Goal: Task Accomplishment & Management: Manage account settings

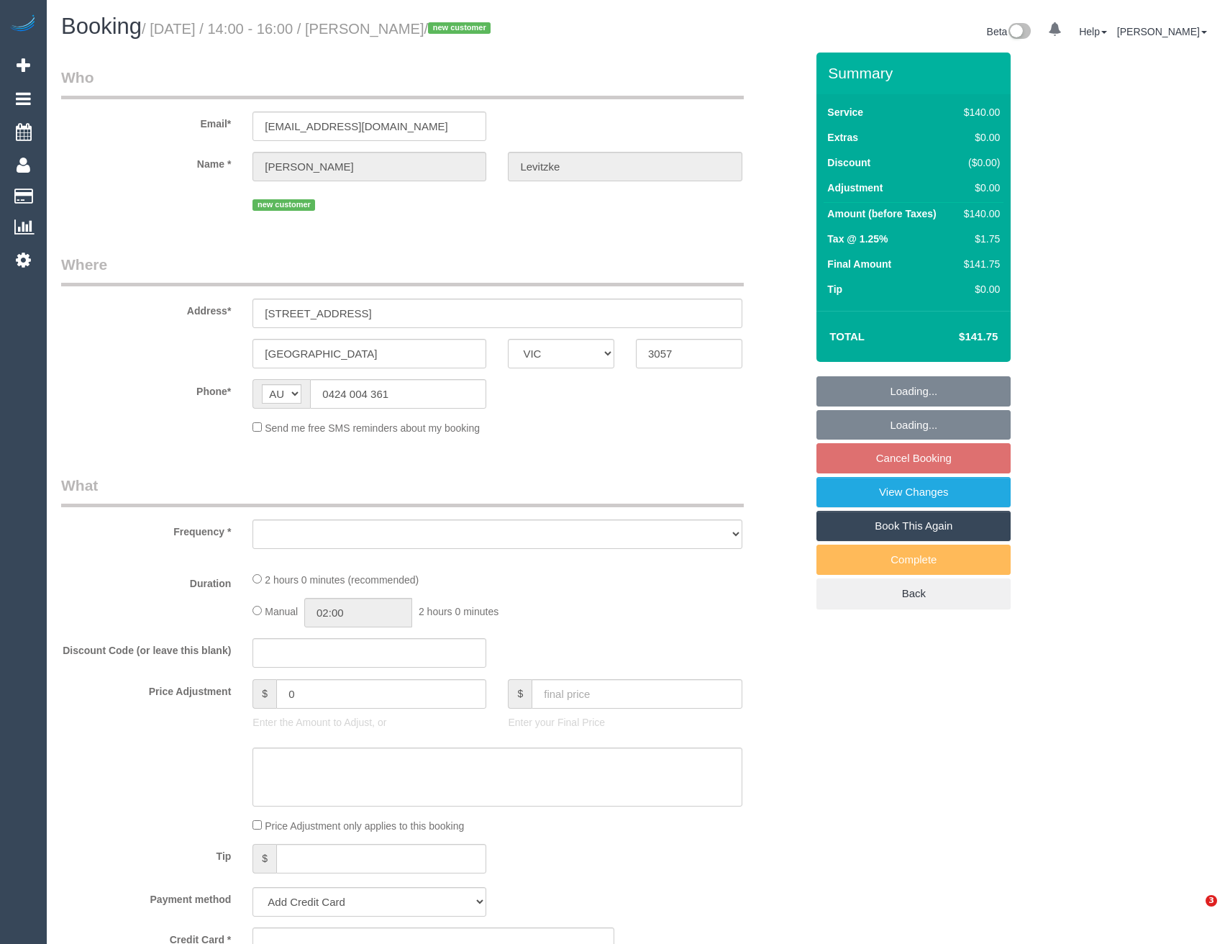
select select "VIC"
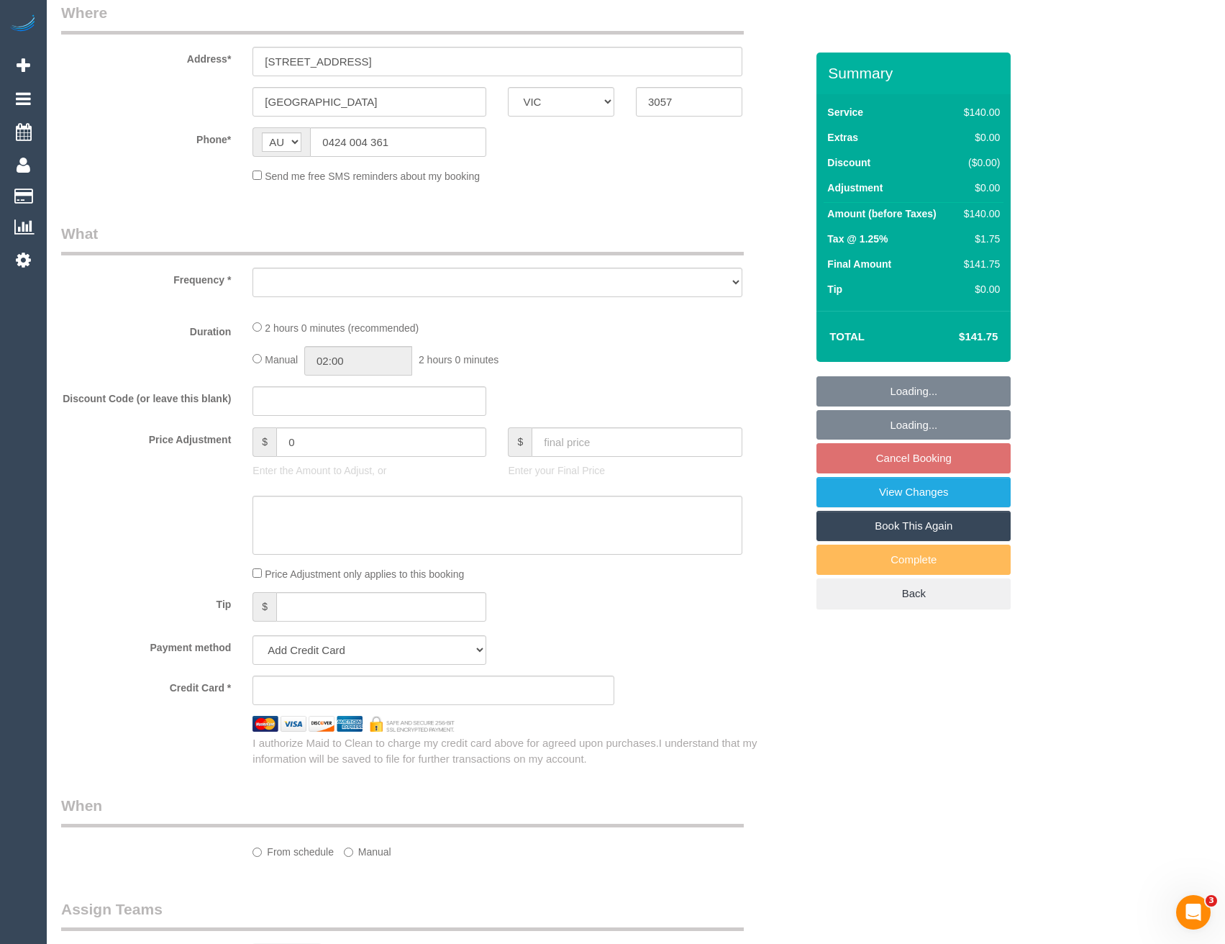
scroll to position [360, 0]
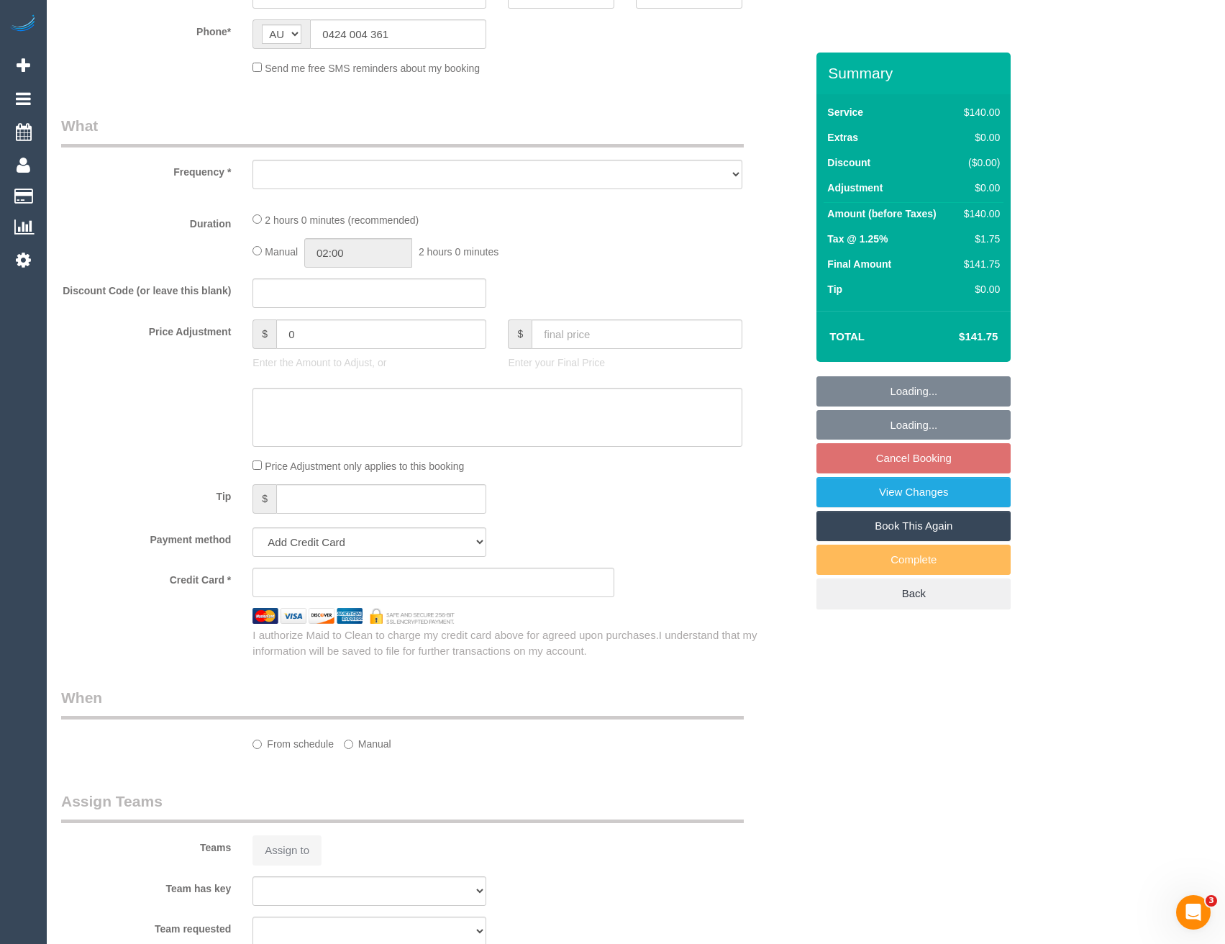
select select "object:531"
select select "spot8"
select select "number:28"
select select "number:14"
select select "number:21"
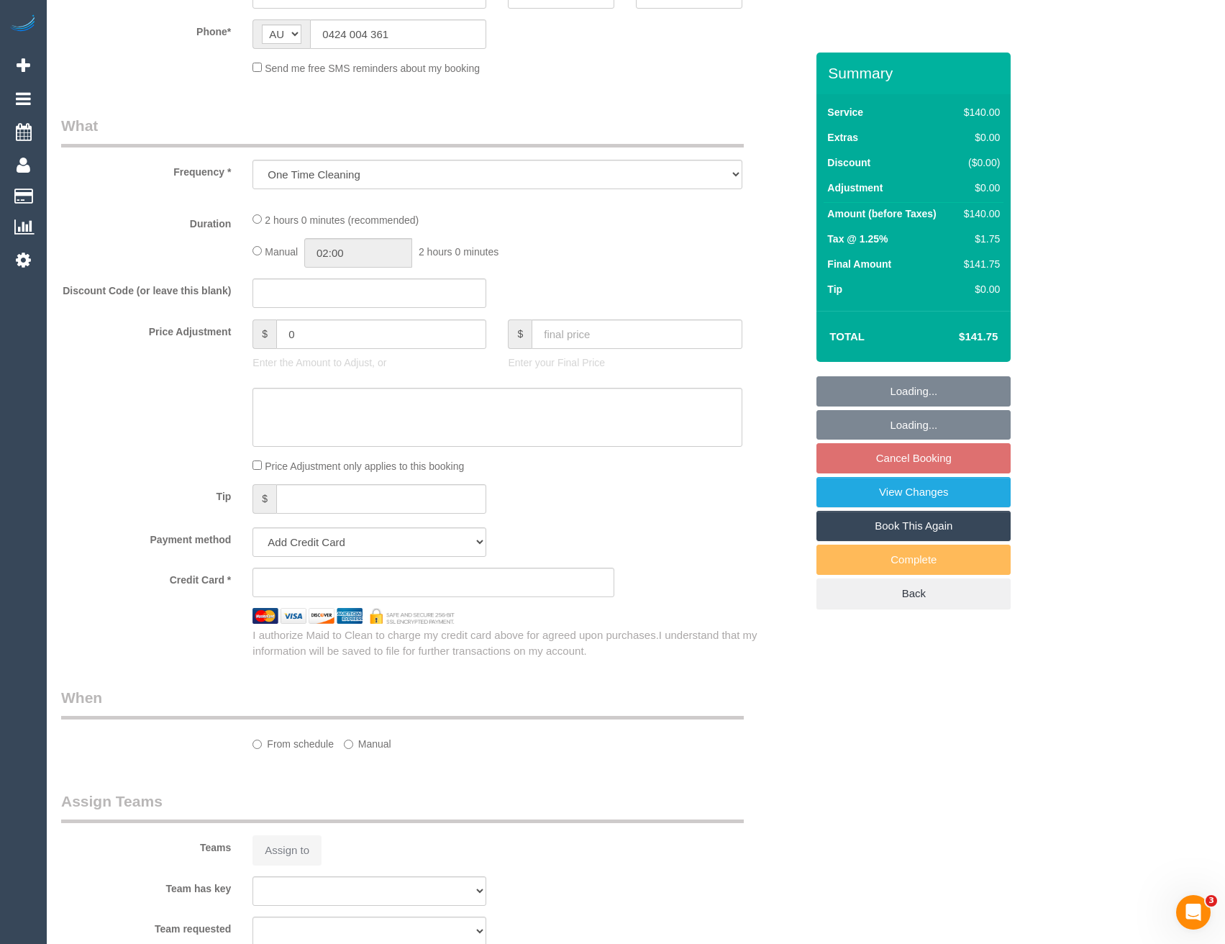
select select "number:24"
select select "number:33"
select select "number:26"
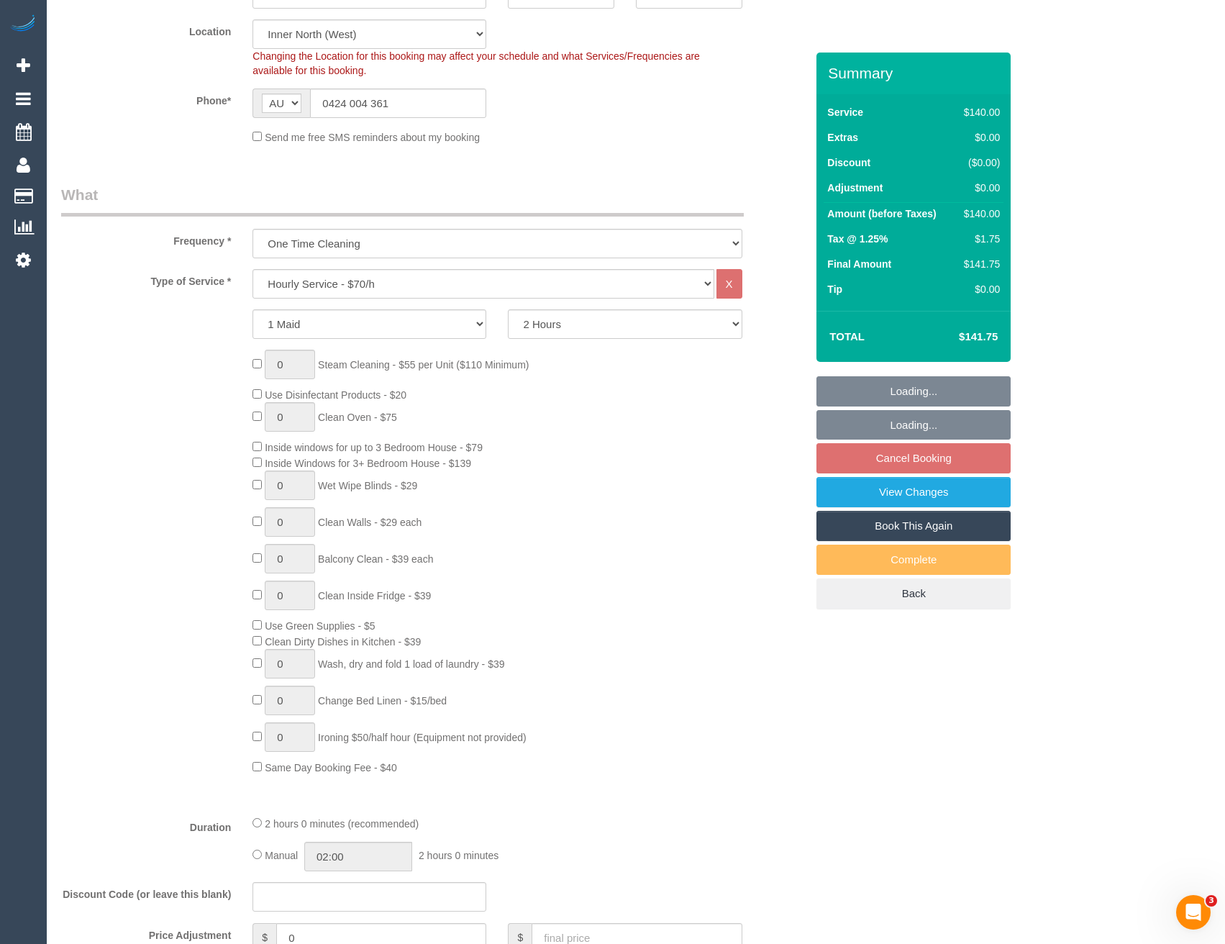
select select "string:stripe-pm_1S51cj2GScqysDRVq5QtWLaz"
select select "object:1734"
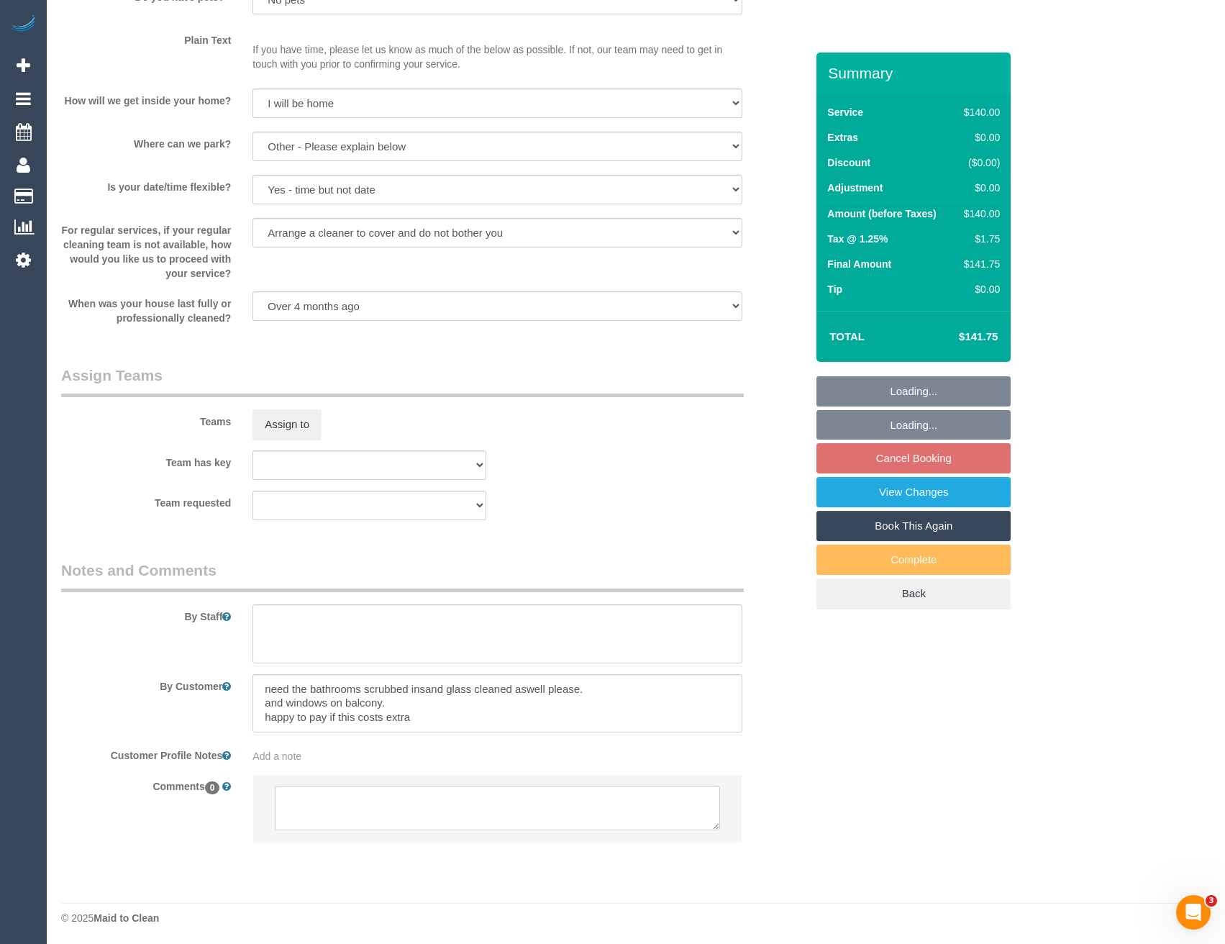
scroll to position [1799, 0]
click at [274, 429] on button "Assign to" at bounding box center [286, 422] width 69 height 30
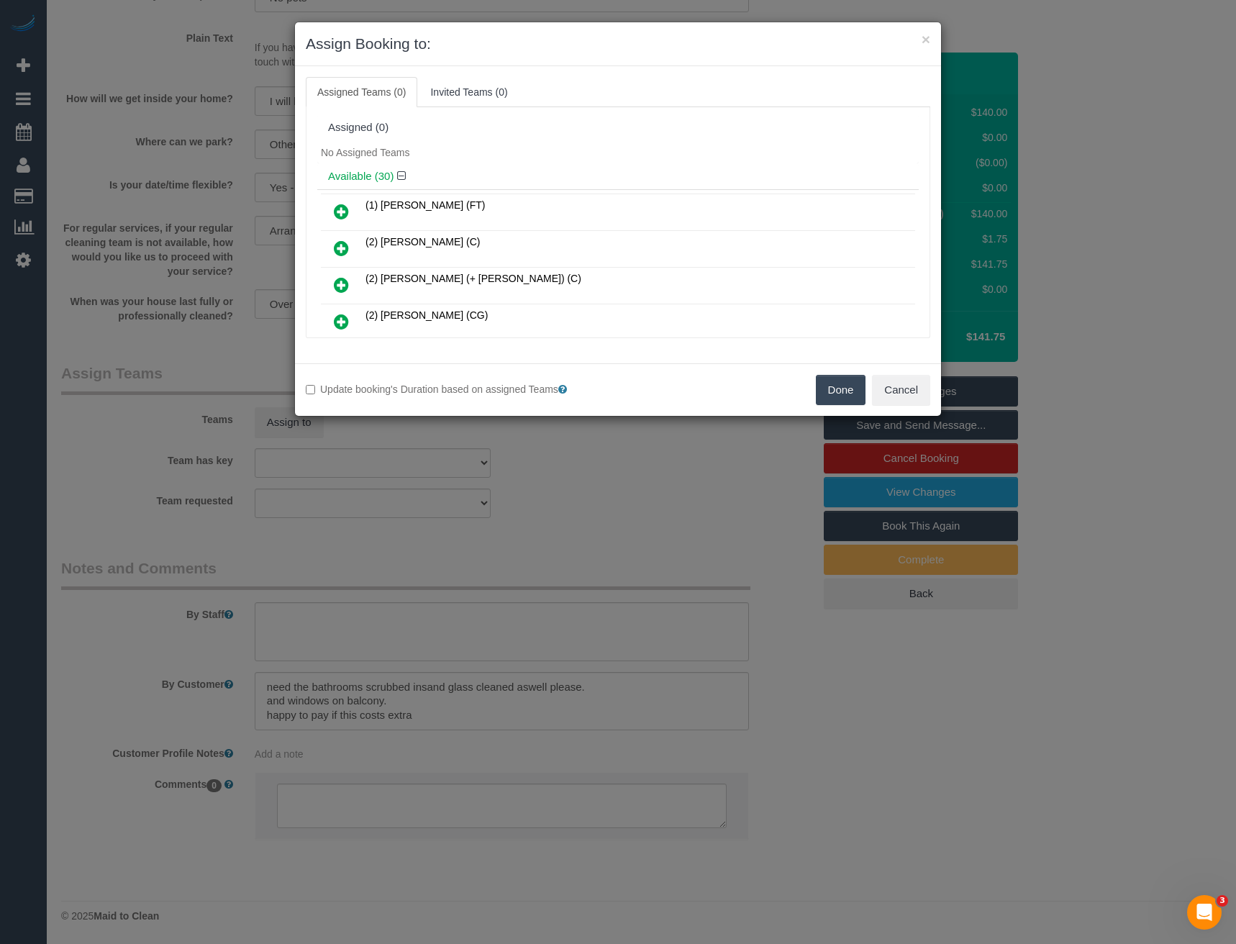
click at [339, 246] on icon at bounding box center [341, 247] width 15 height 17
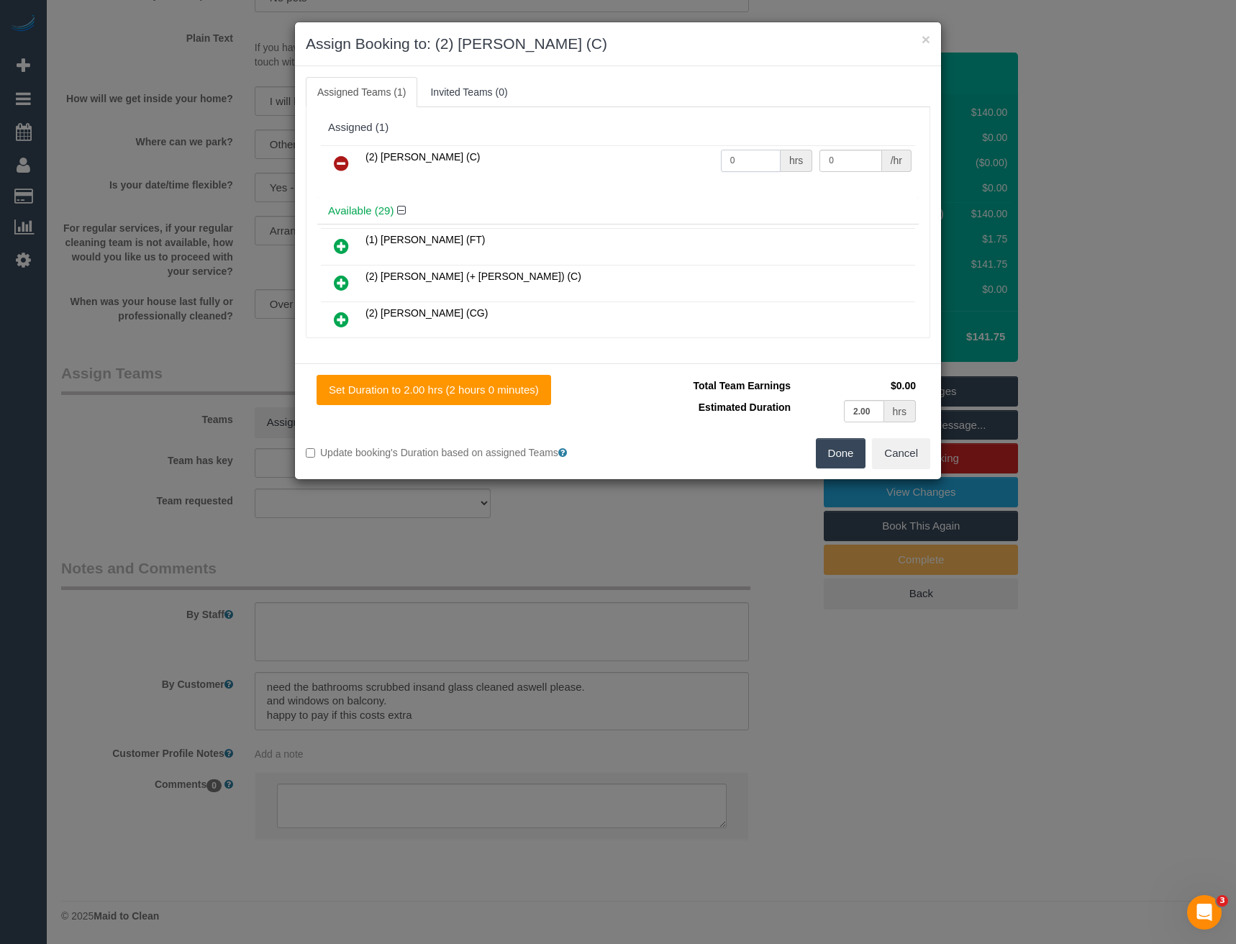
drag, startPoint x: 732, startPoint y: 167, endPoint x: 654, endPoint y: 167, distance: 77.7
click at [660, 169] on tr "(2) Axel Richerand (C) 0 hrs 0 /hr" at bounding box center [618, 163] width 594 height 37
type input "2"
type input "37.5"
click at [839, 444] on button "Done" at bounding box center [841, 453] width 50 height 30
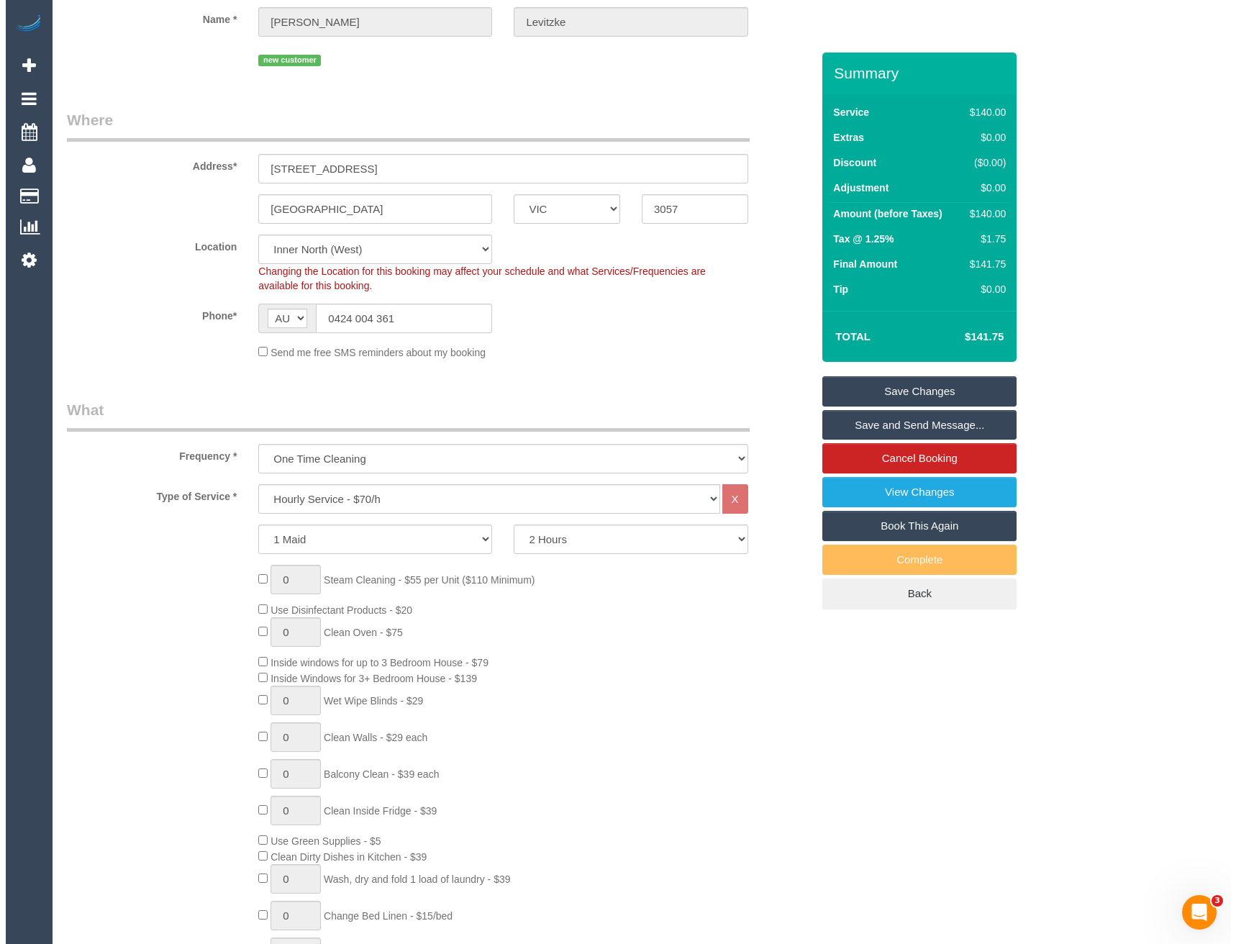
scroll to position [0, 0]
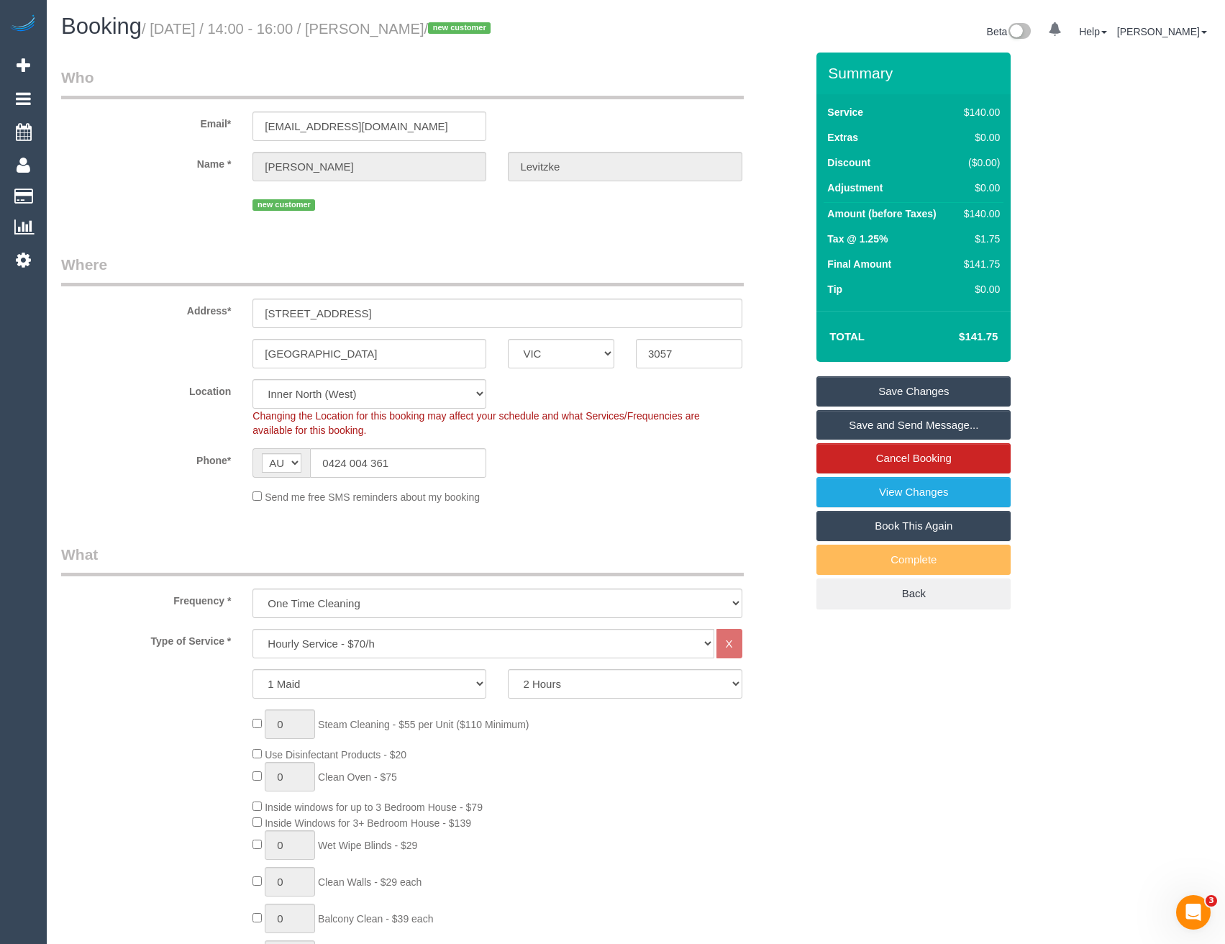
click at [863, 428] on link "Save and Send Message..." at bounding box center [913, 425] width 194 height 30
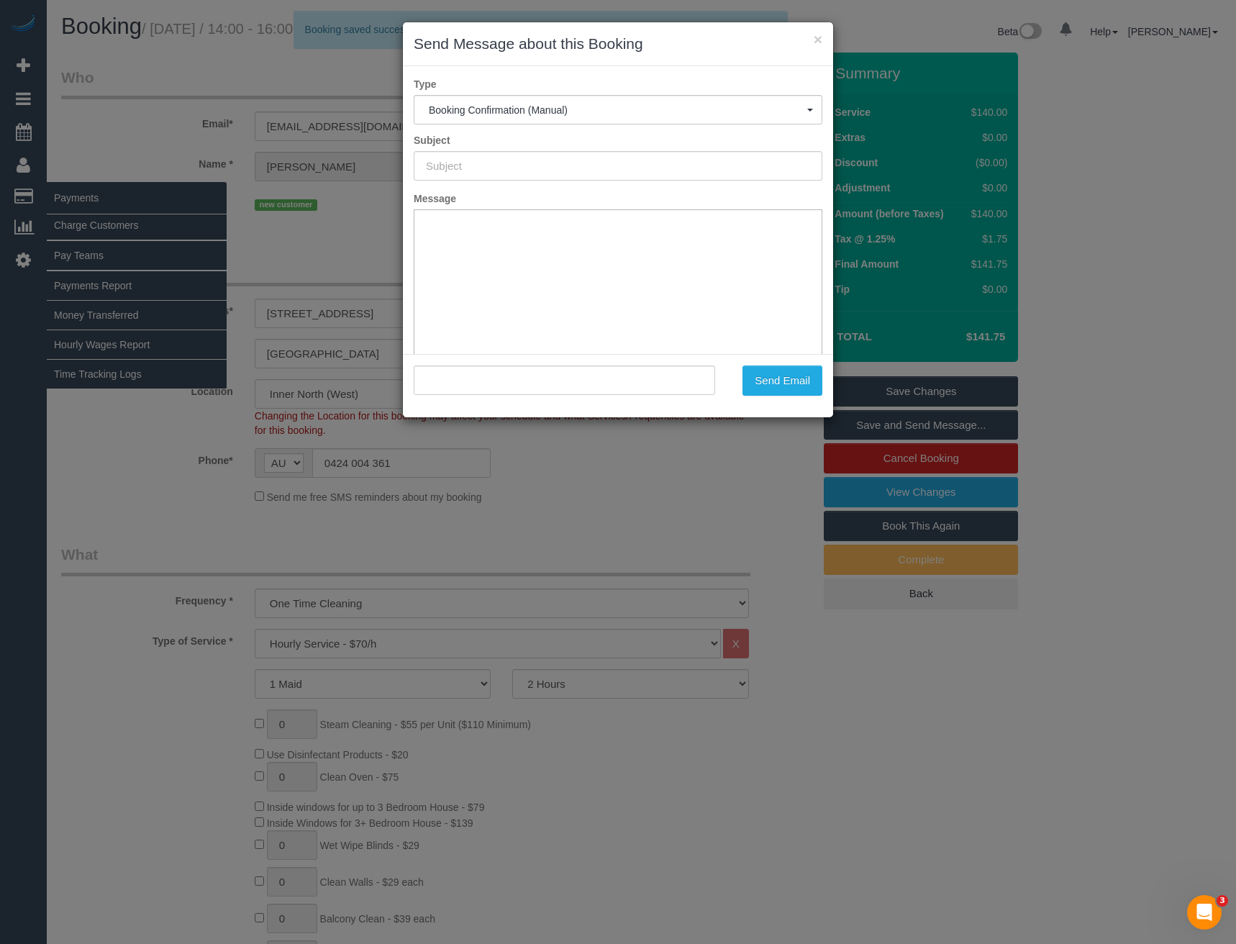
type input "Booking Confirmed"
type input ""Arif Levitzke" <arif.levitzke@gmail.com>"
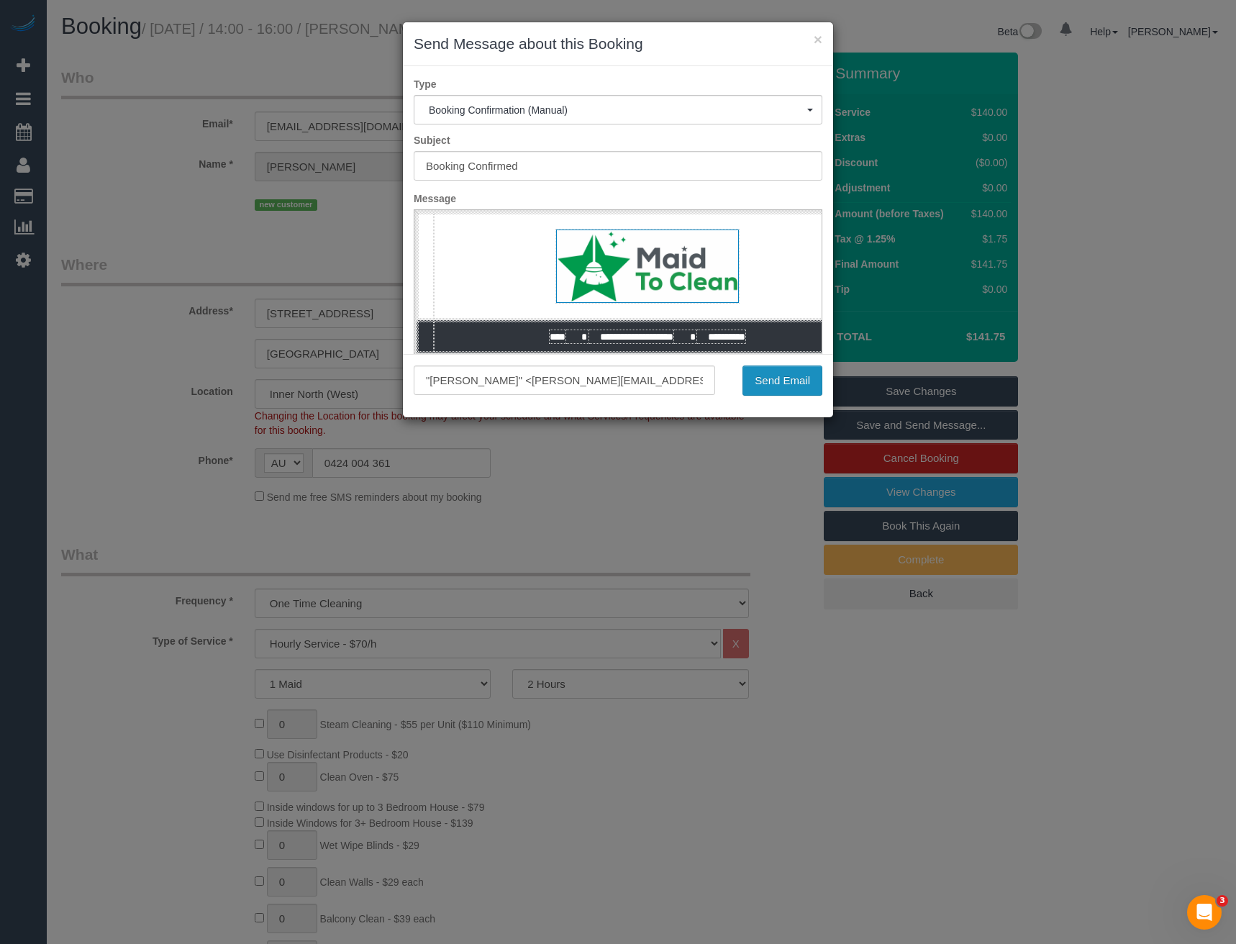
click at [751, 375] on button "Send Email" at bounding box center [782, 380] width 80 height 30
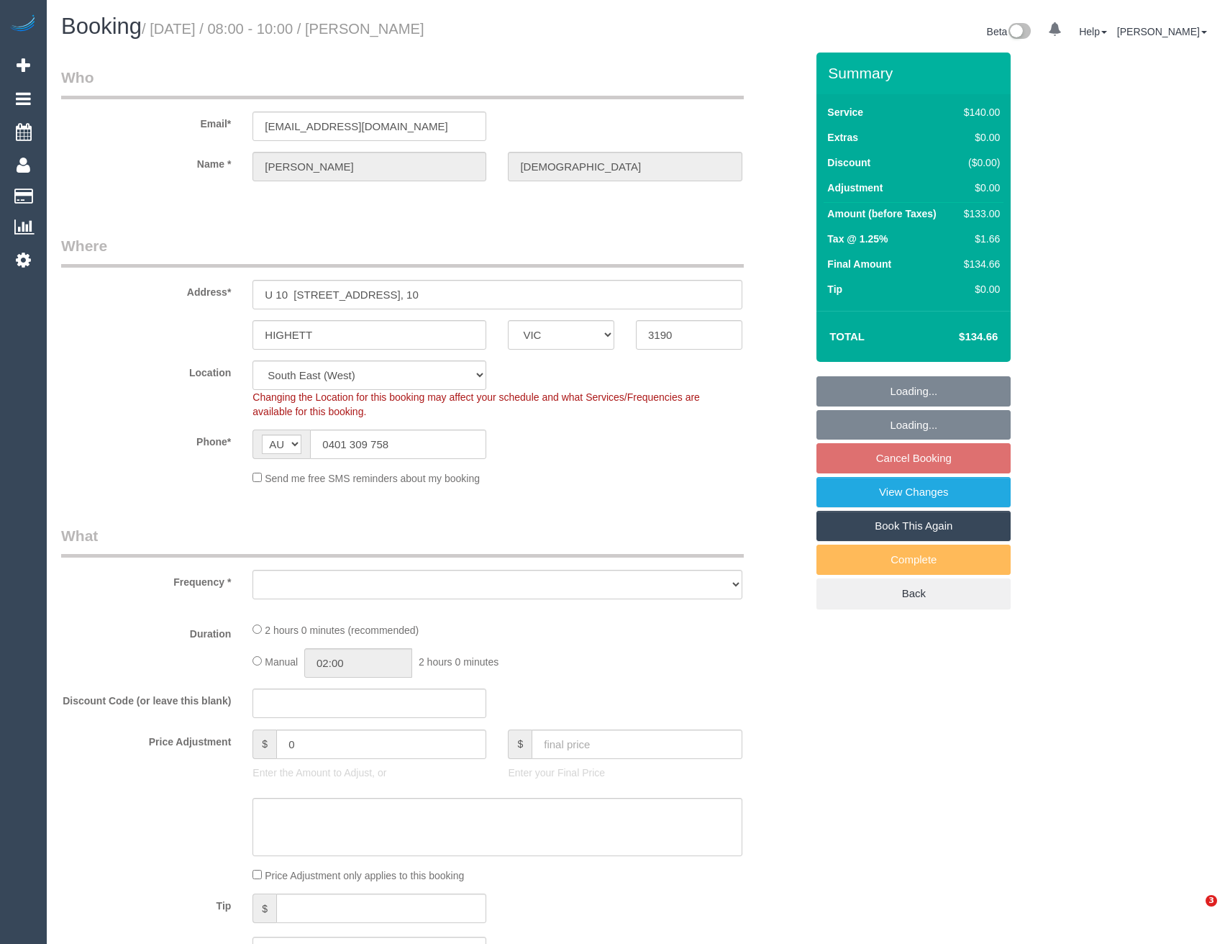
select select "VIC"
select select "string:stripe-pm_1RTuh22GScqysDRV0yB7a122"
select select "number:28"
select select "number:16"
select select "number:19"
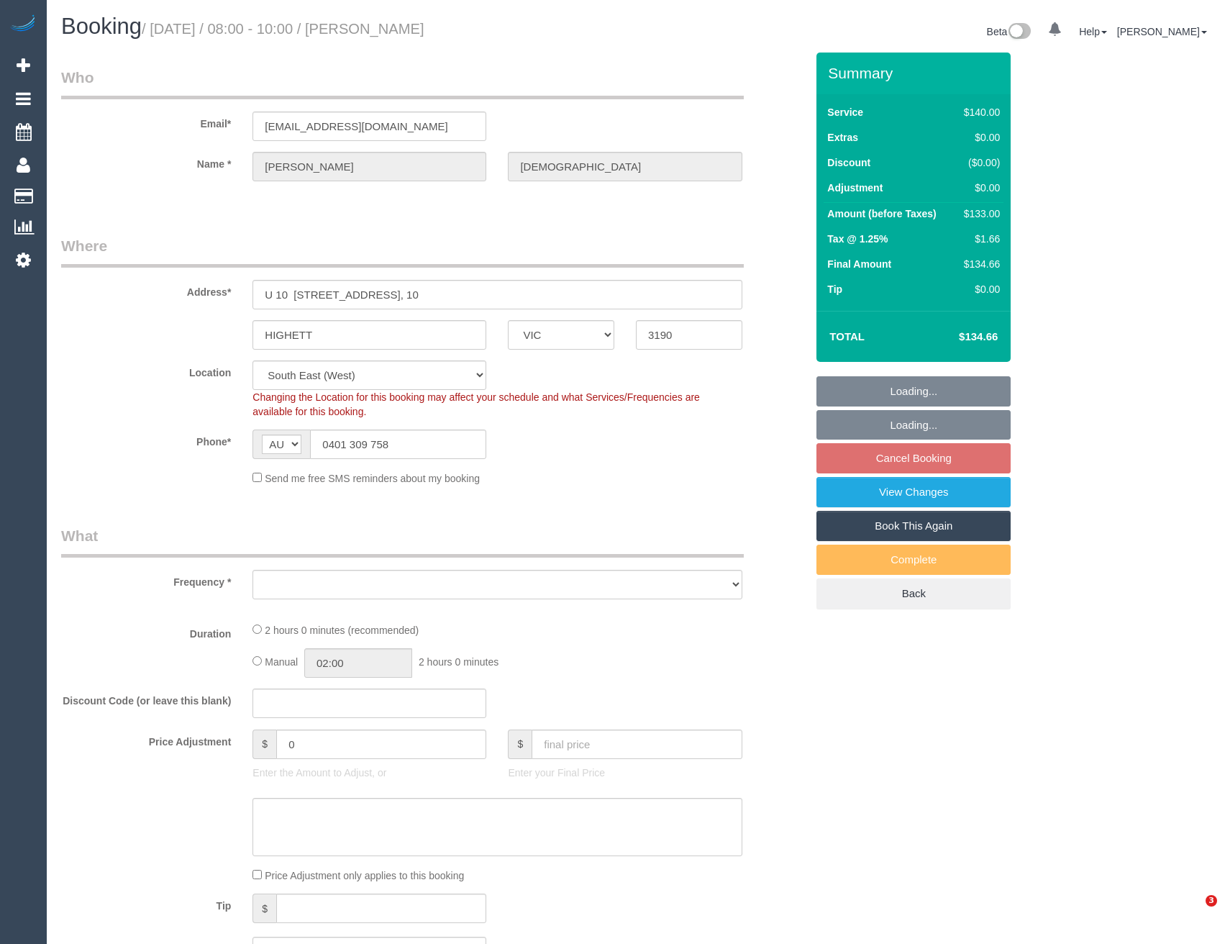
select select "number:22"
select select "number:34"
select select "number:12"
select select "object:885"
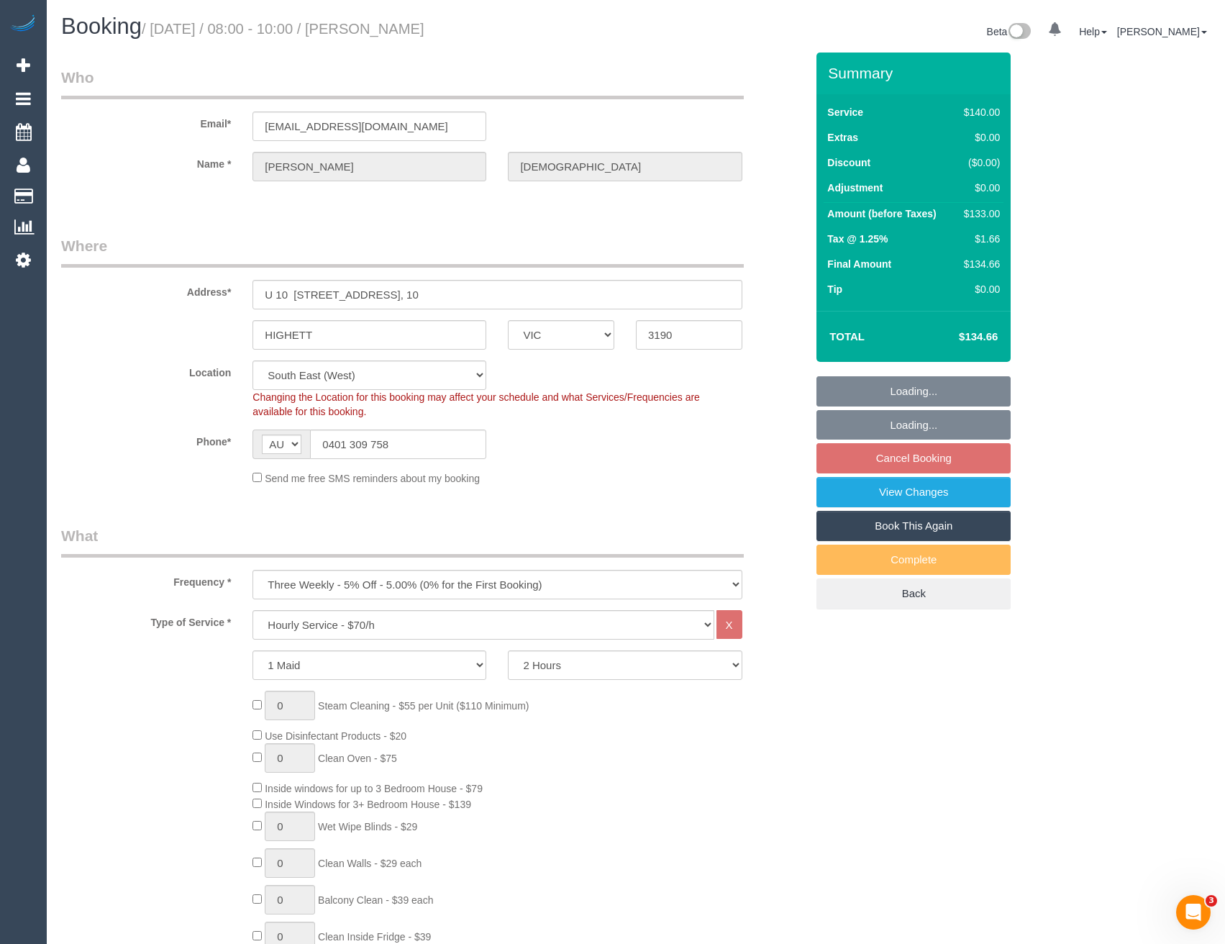
select select "spot2"
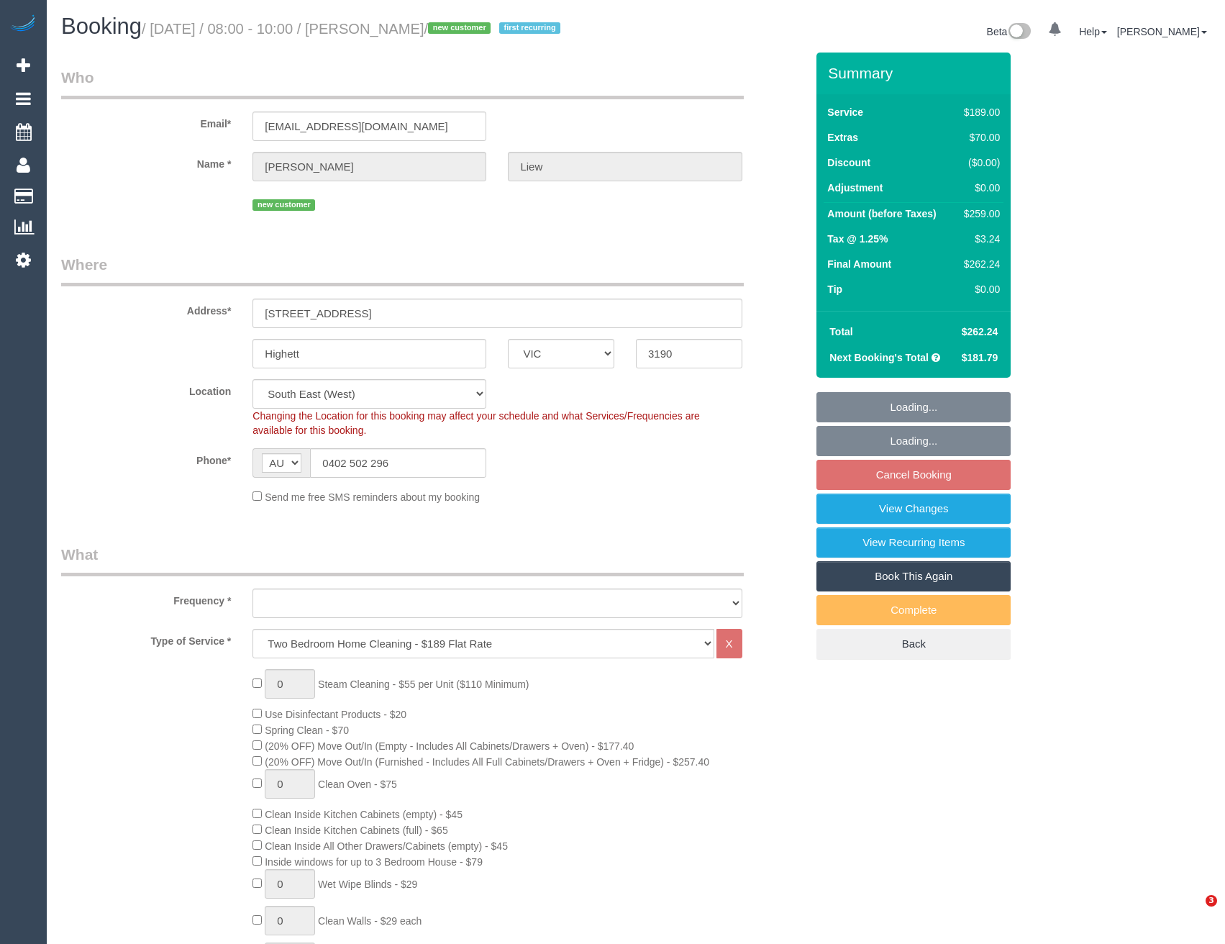
select select "VIC"
select select "number:29"
select select "number:14"
select select "number:19"
select select "number:22"
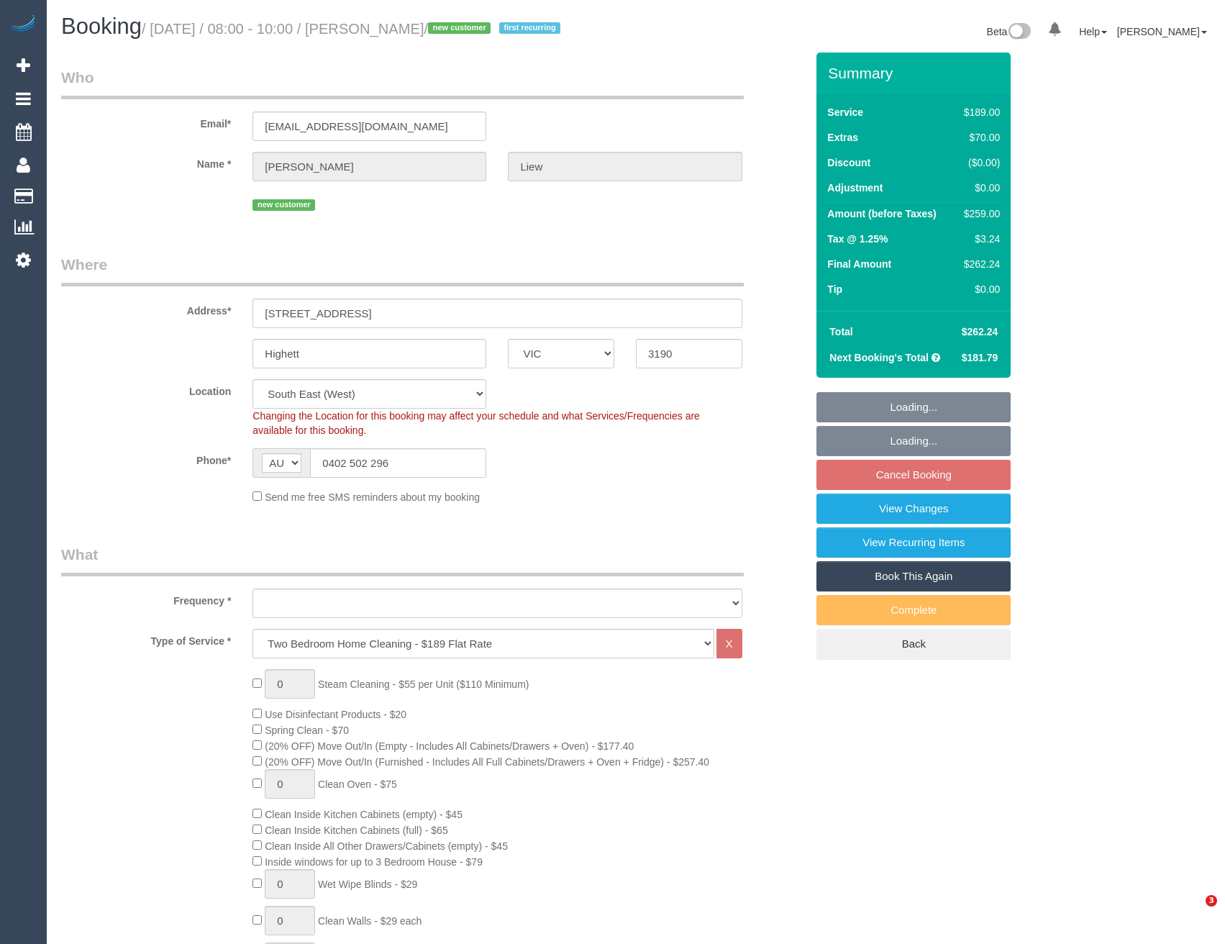
select select "number:34"
select select "number:26"
select select "object:787"
select select "spot2"
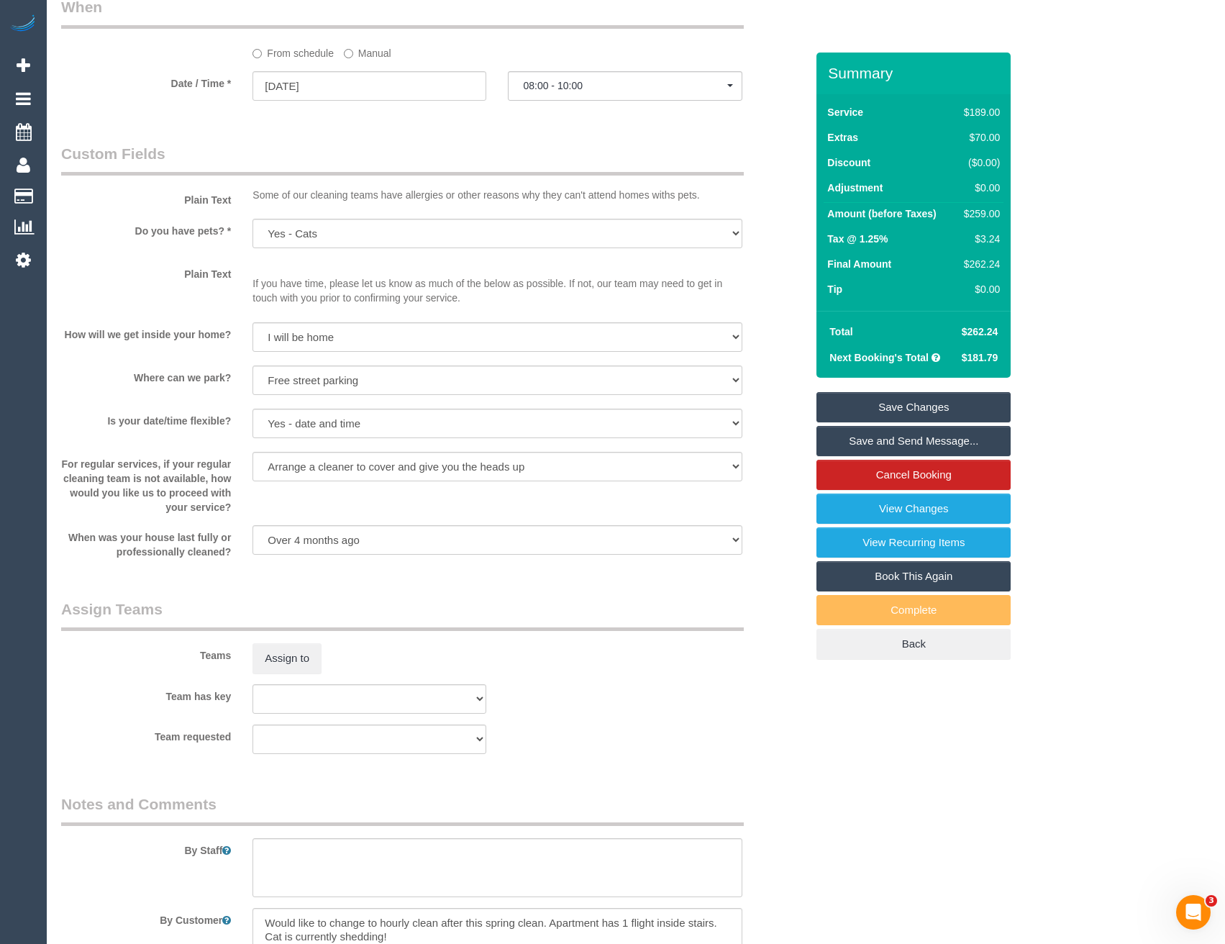
scroll to position [1654, 0]
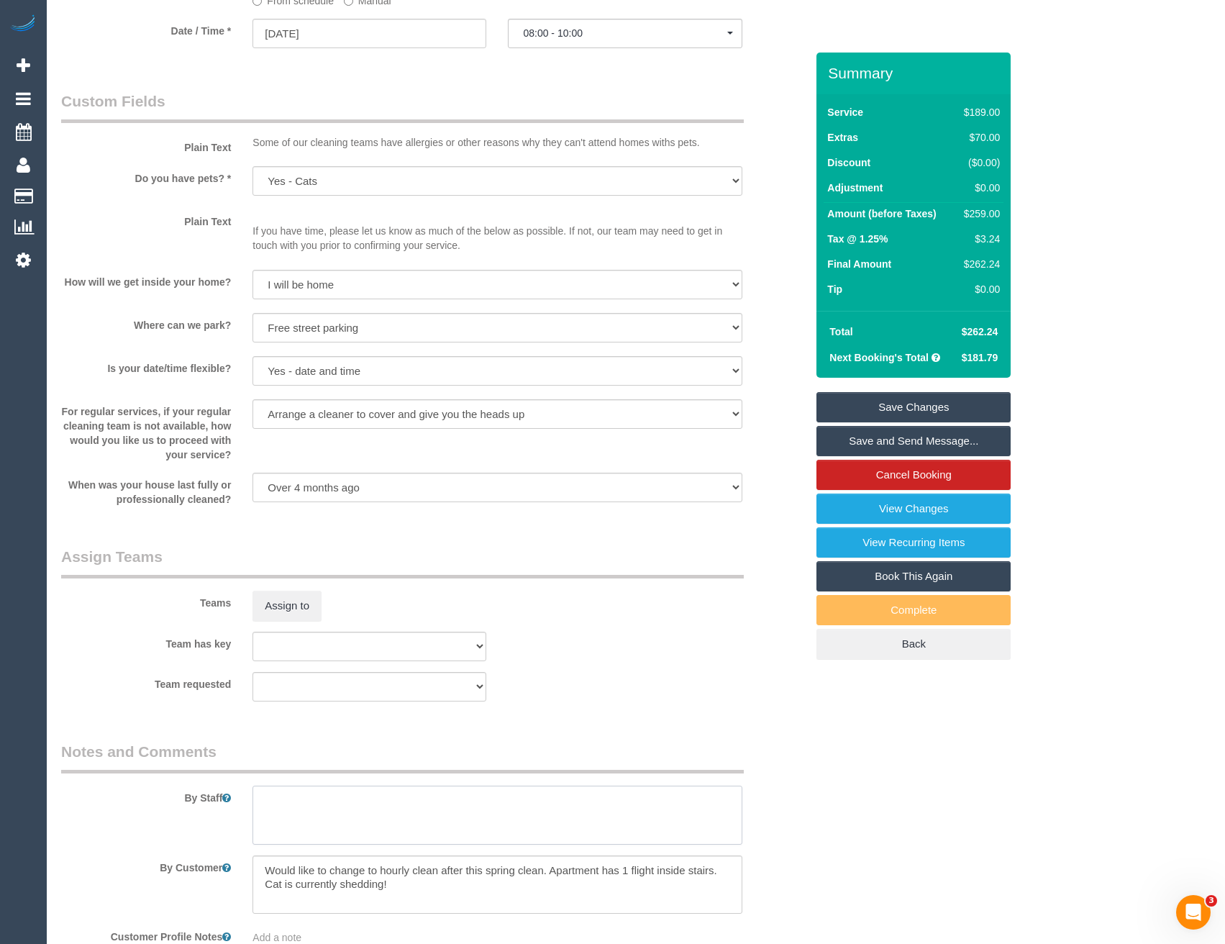
click at [341, 791] on textarea at bounding box center [496, 814] width 489 height 59
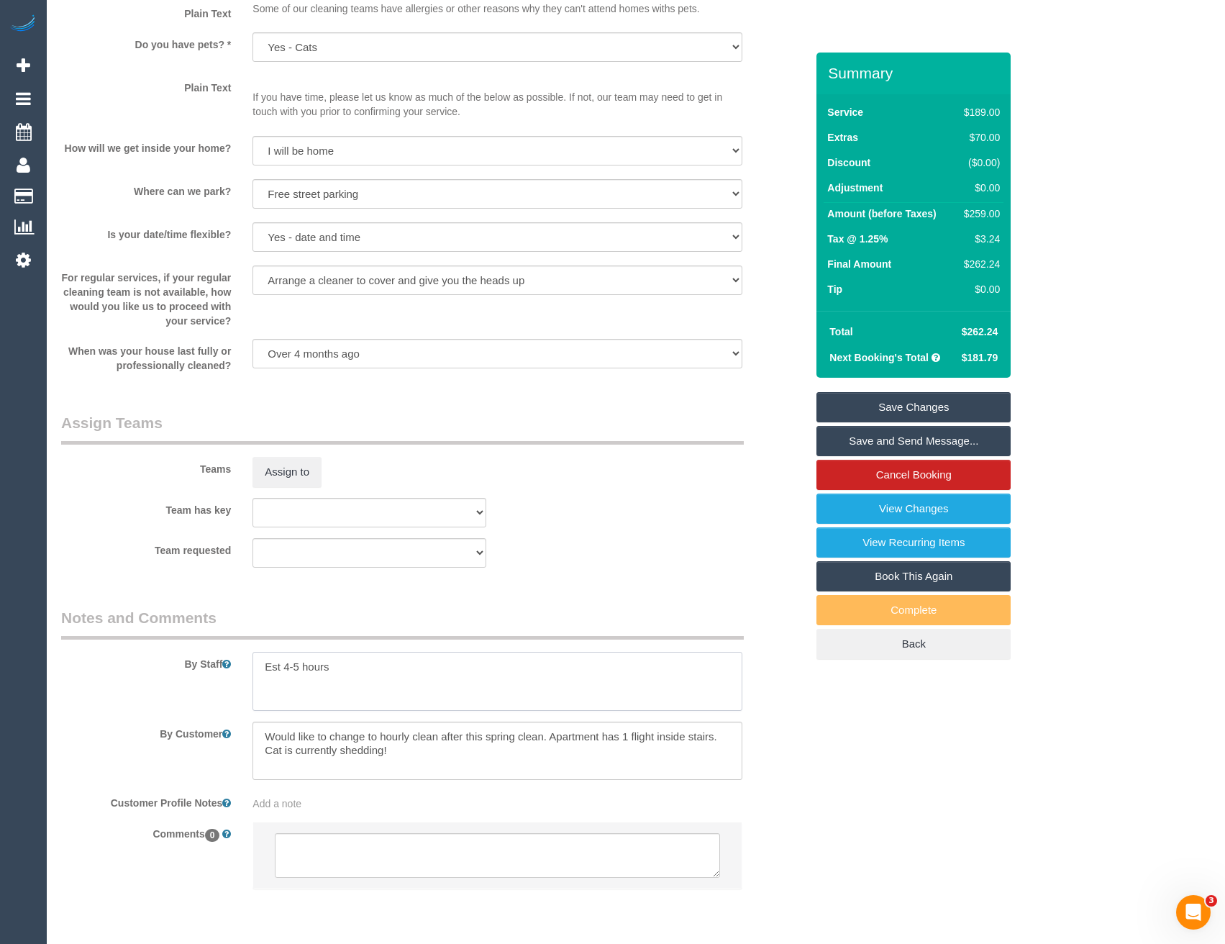
scroll to position [1550, 0]
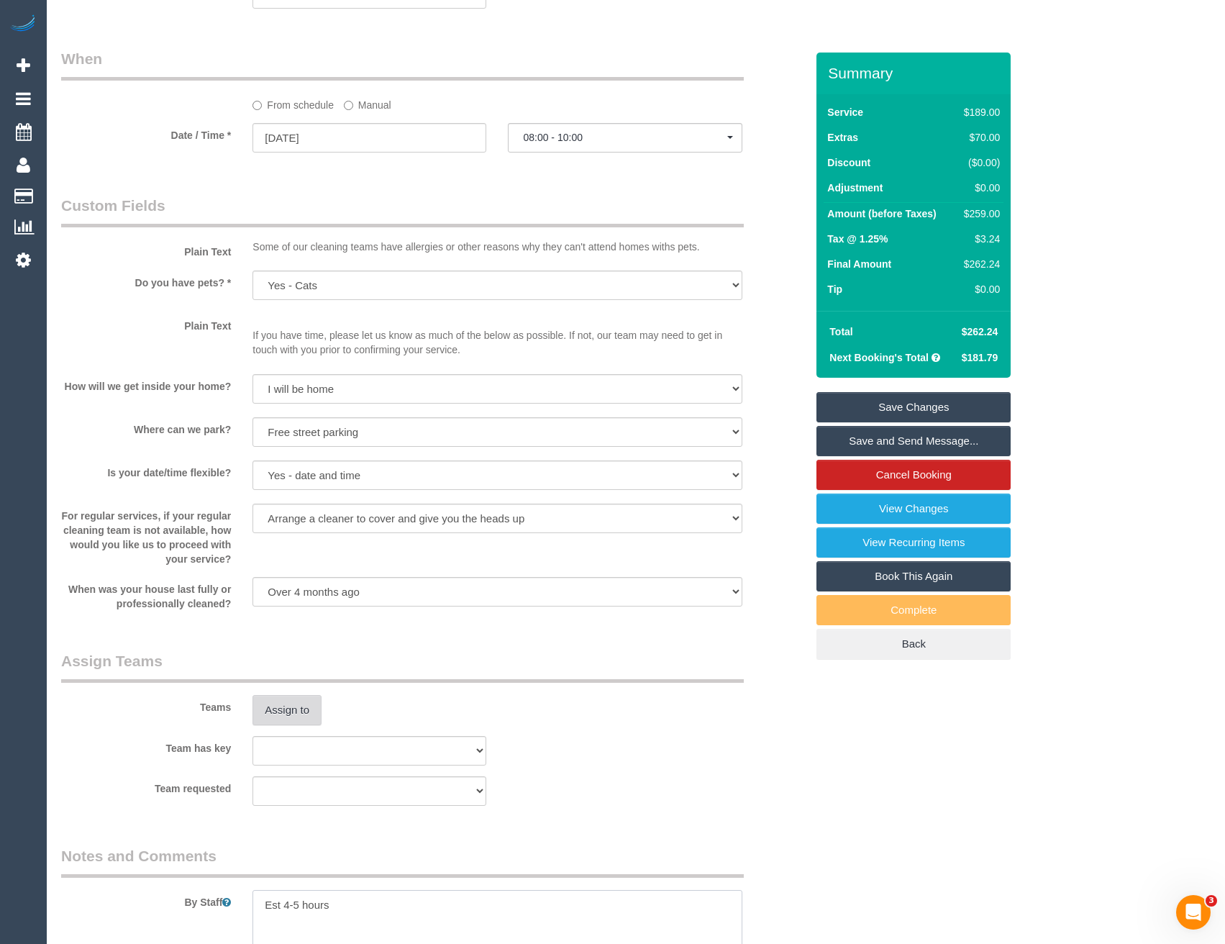
type textarea "Est 4-5 hours"
click at [303, 710] on button "Assign to" at bounding box center [286, 710] width 69 height 30
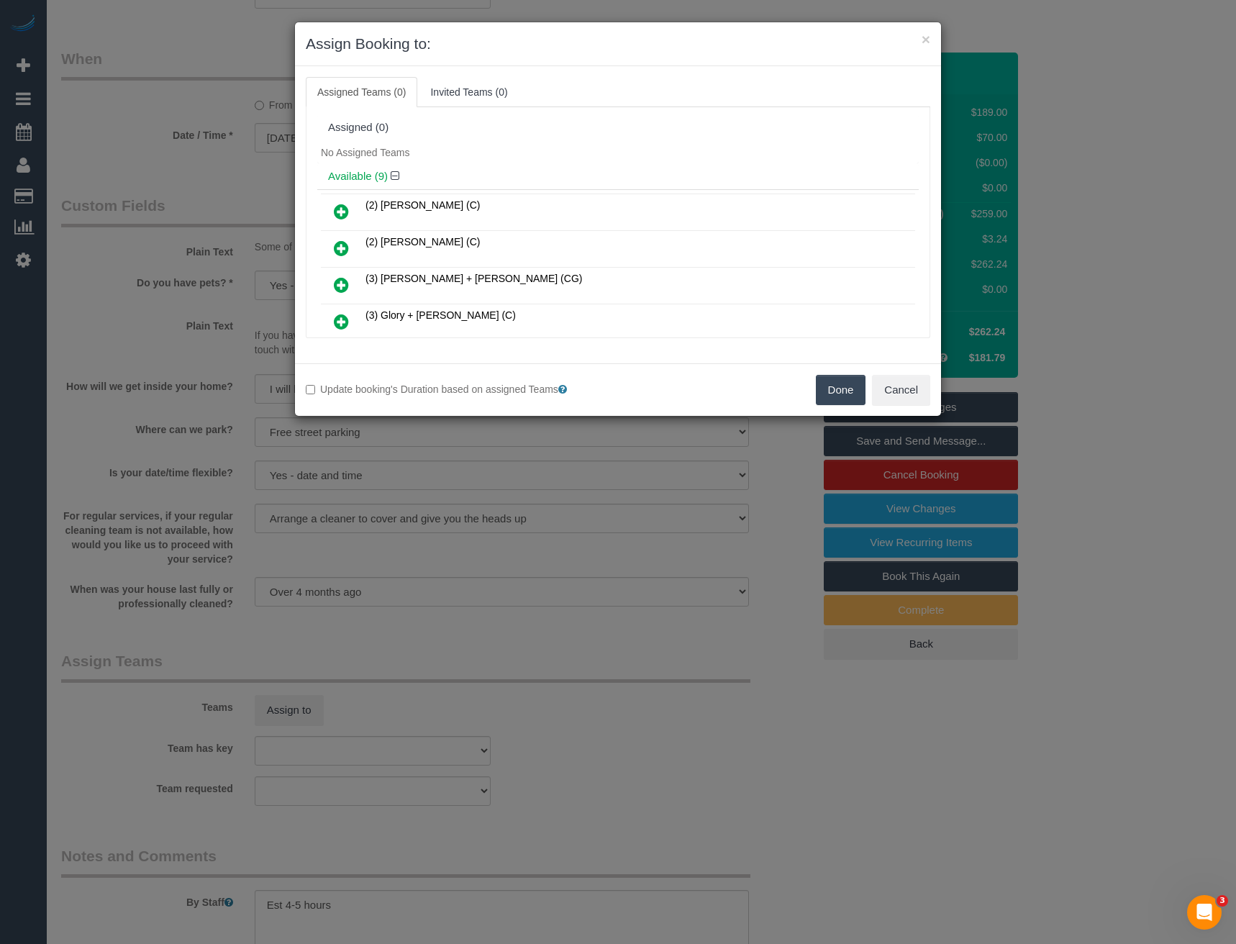
click at [343, 322] on icon at bounding box center [341, 321] width 15 height 17
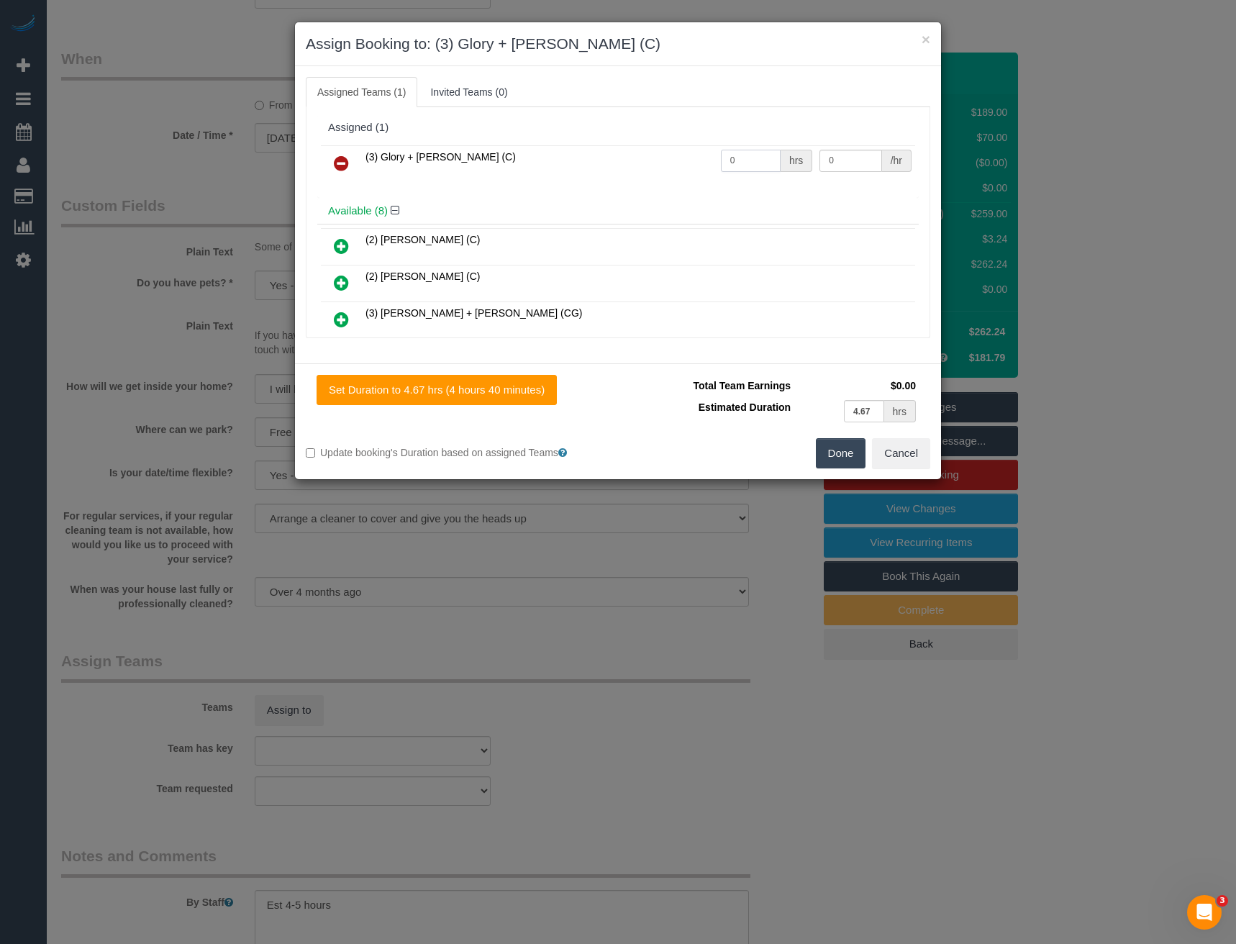
drag, startPoint x: 744, startPoint y: 164, endPoint x: 663, endPoint y: 165, distance: 80.6
click at [665, 165] on tr "(3) Glory + Mary (C) 0 hrs 0 /hr" at bounding box center [618, 163] width 594 height 37
type input "1"
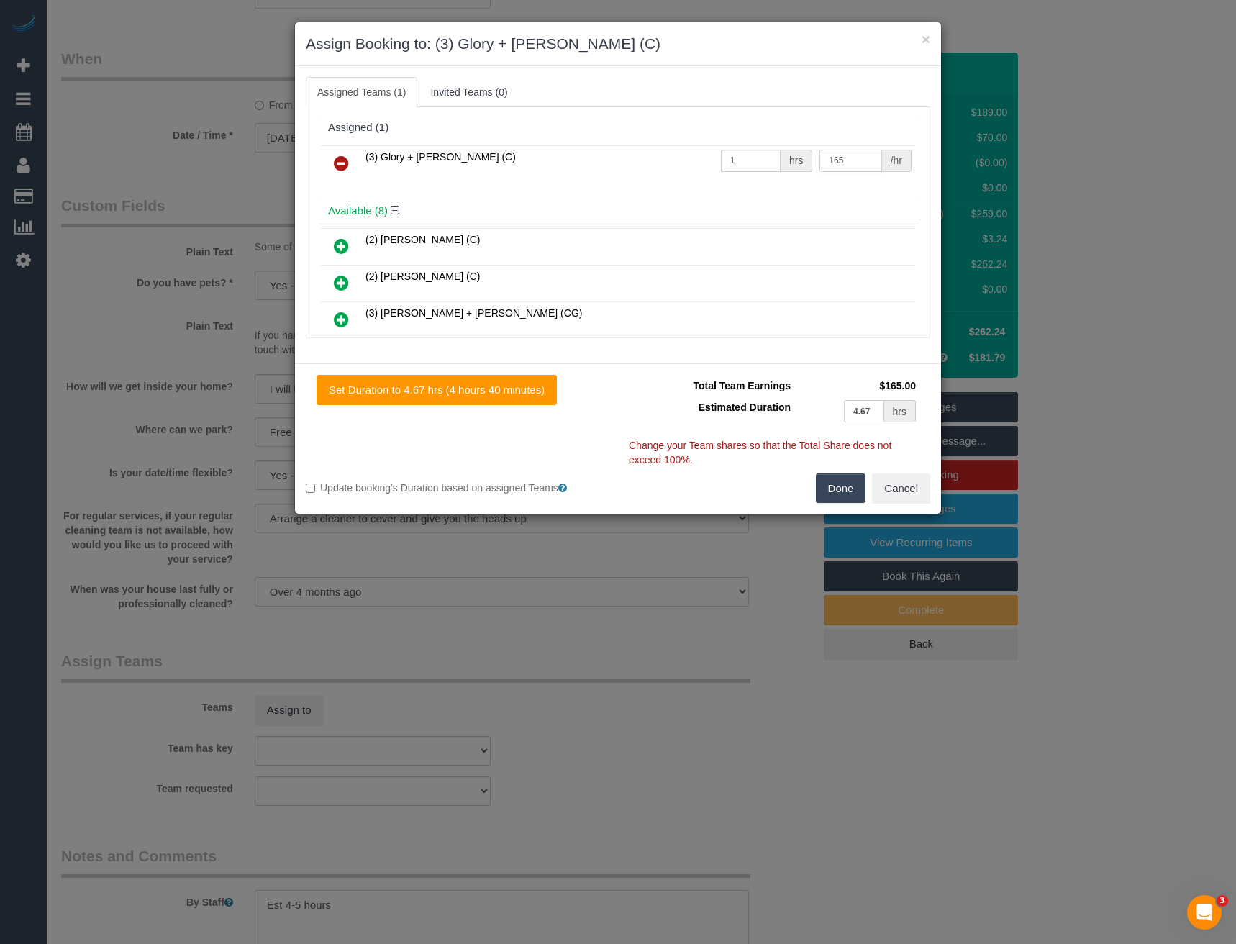
type input "165"
click at [839, 489] on button "Done" at bounding box center [841, 488] width 50 height 30
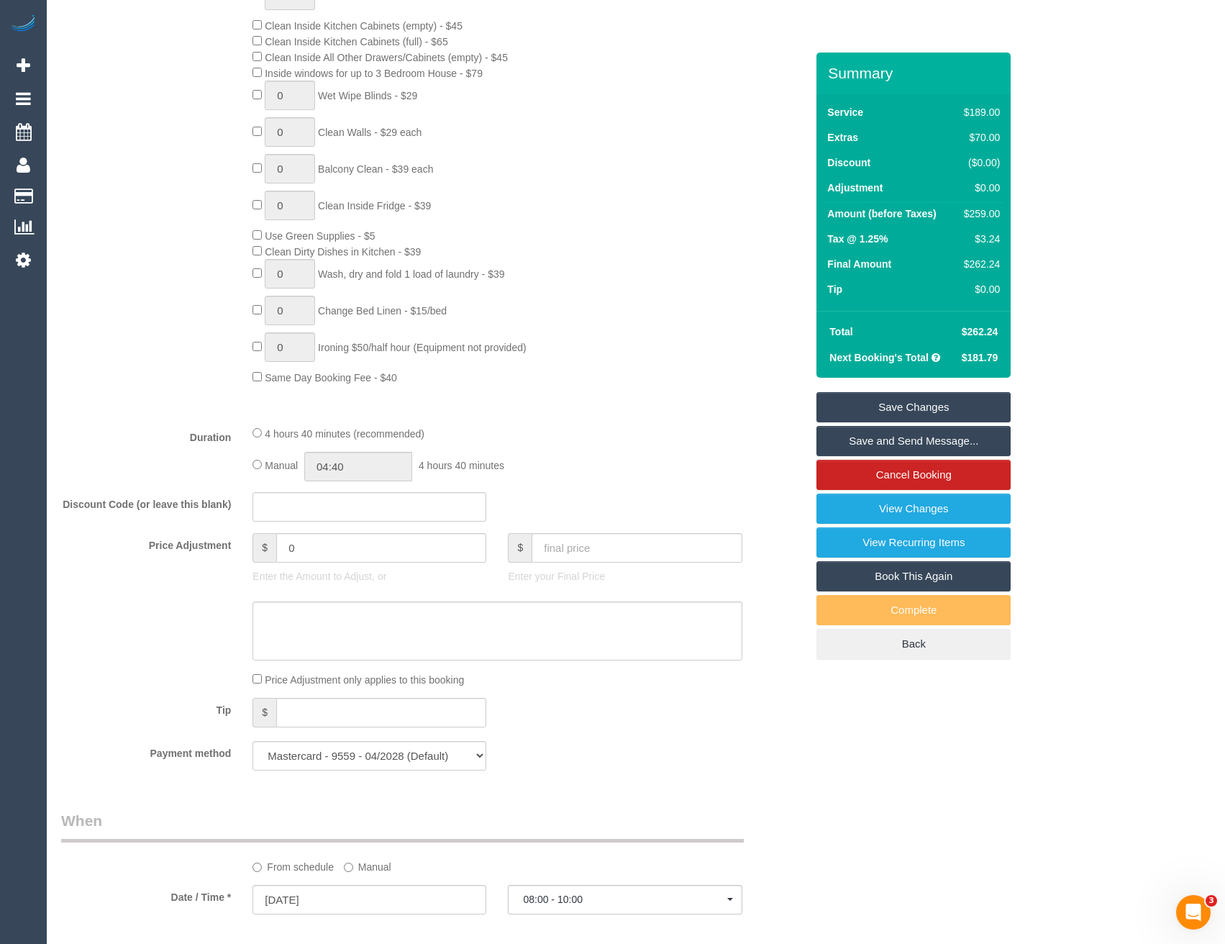
scroll to position [687, 0]
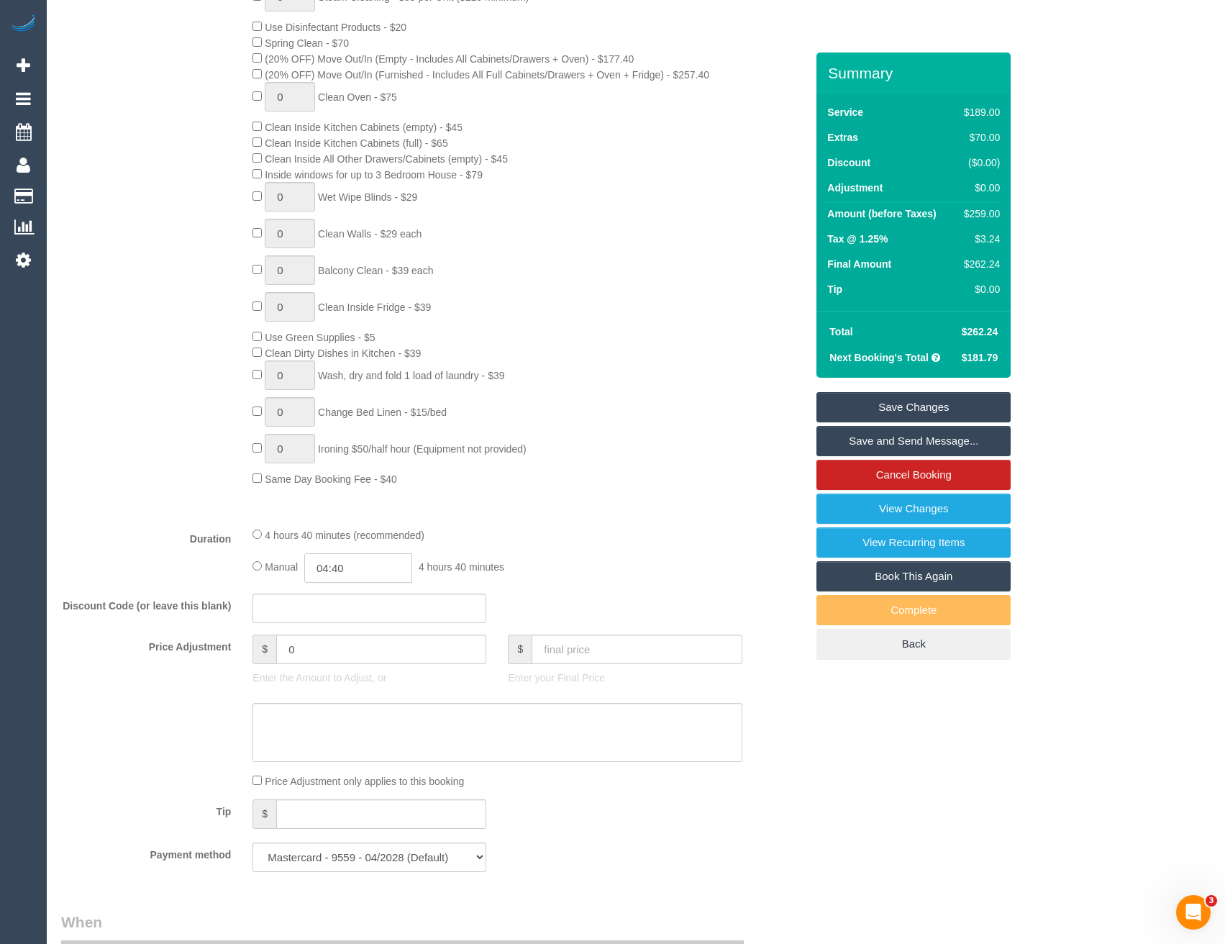
click at [376, 570] on input "04:40" at bounding box center [358, 567] width 108 height 29
type input "02:30"
click at [349, 659] on li "02:30" at bounding box center [343, 657] width 64 height 19
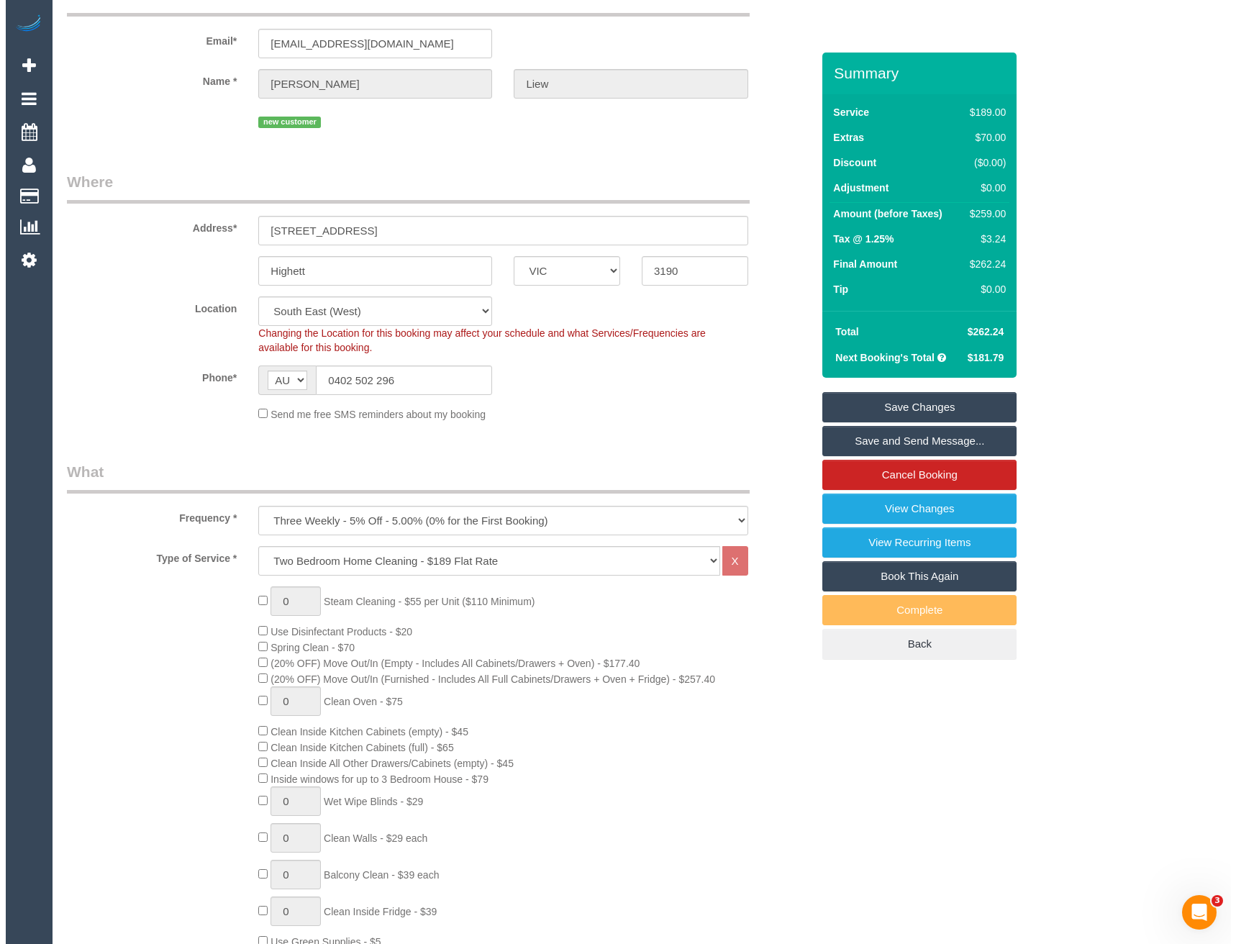
scroll to position [0, 0]
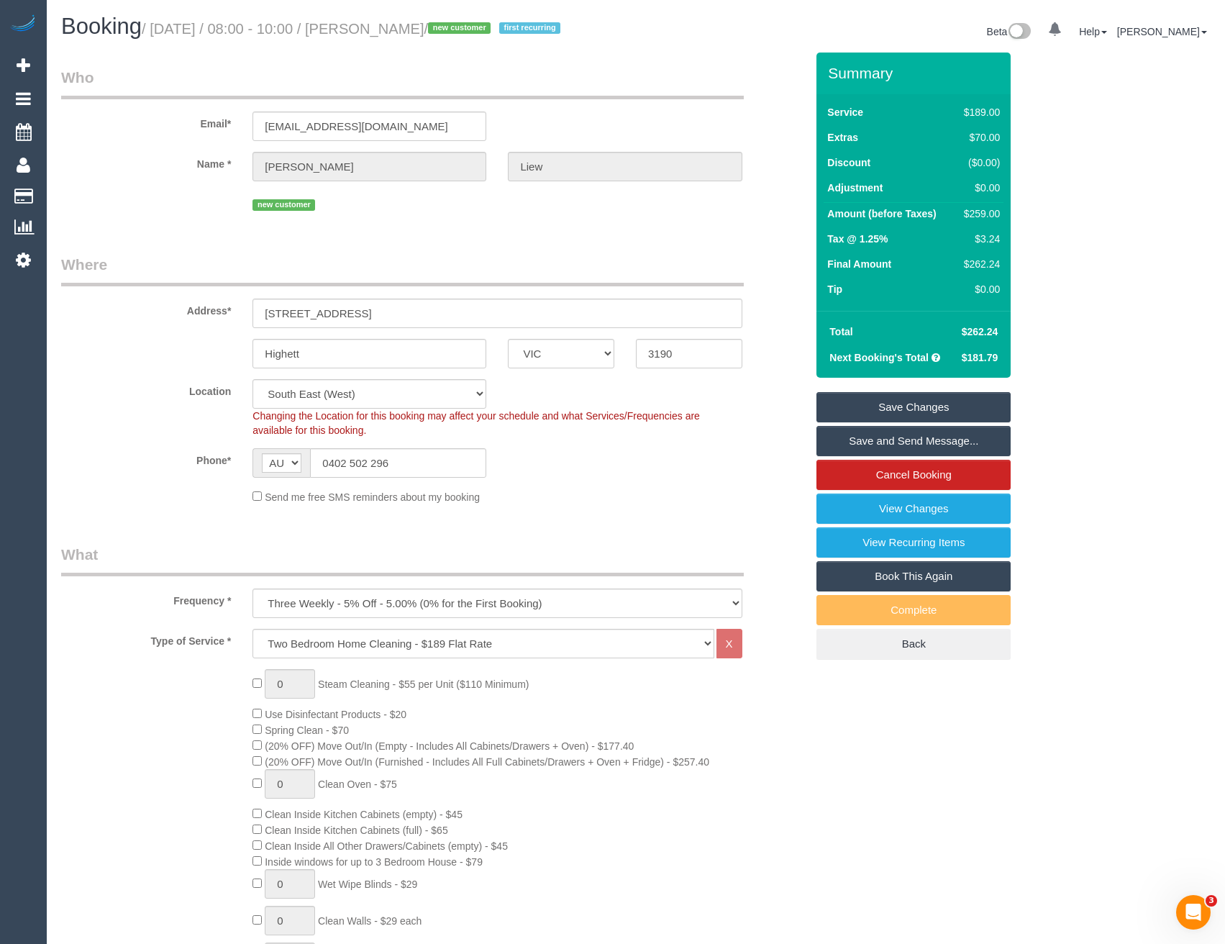
select select "spot22"
click at [905, 441] on link "Save and Send Message..." at bounding box center [913, 441] width 194 height 30
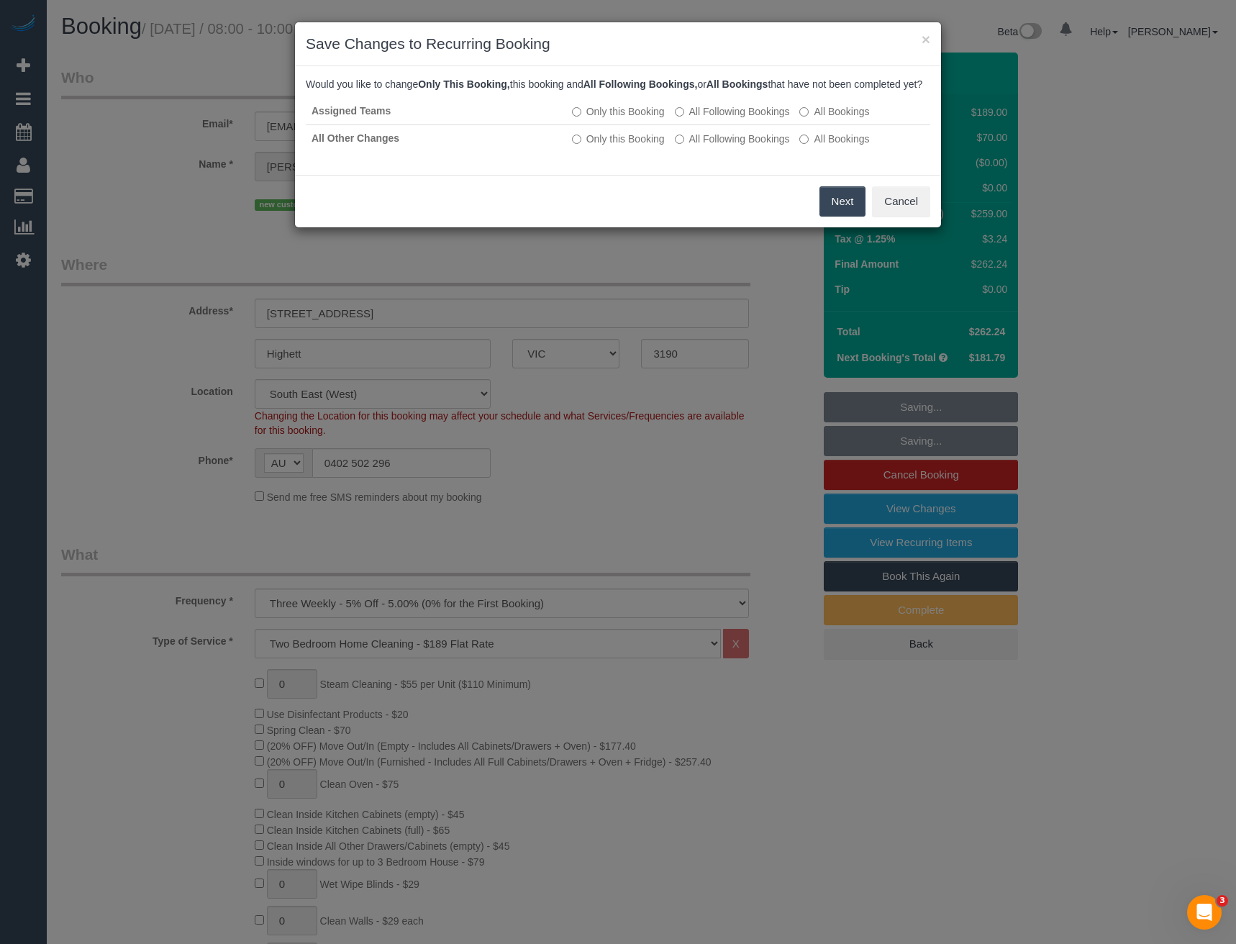
click at [851, 215] on button "Next" at bounding box center [842, 201] width 47 height 30
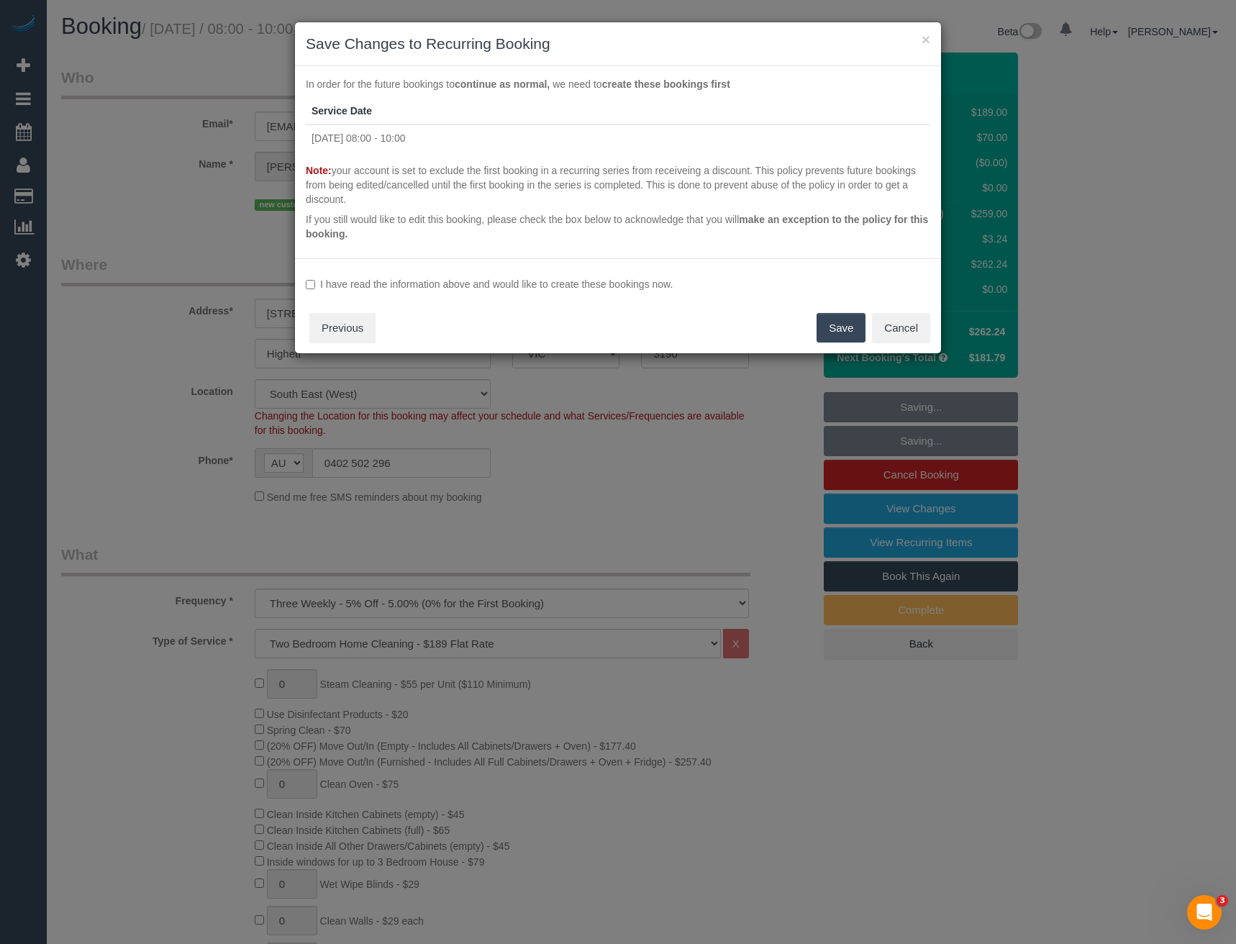
click at [361, 288] on label "I have read the information above and would like to create these bookings now." at bounding box center [618, 284] width 624 height 14
click at [826, 330] on button "Save" at bounding box center [840, 328] width 49 height 30
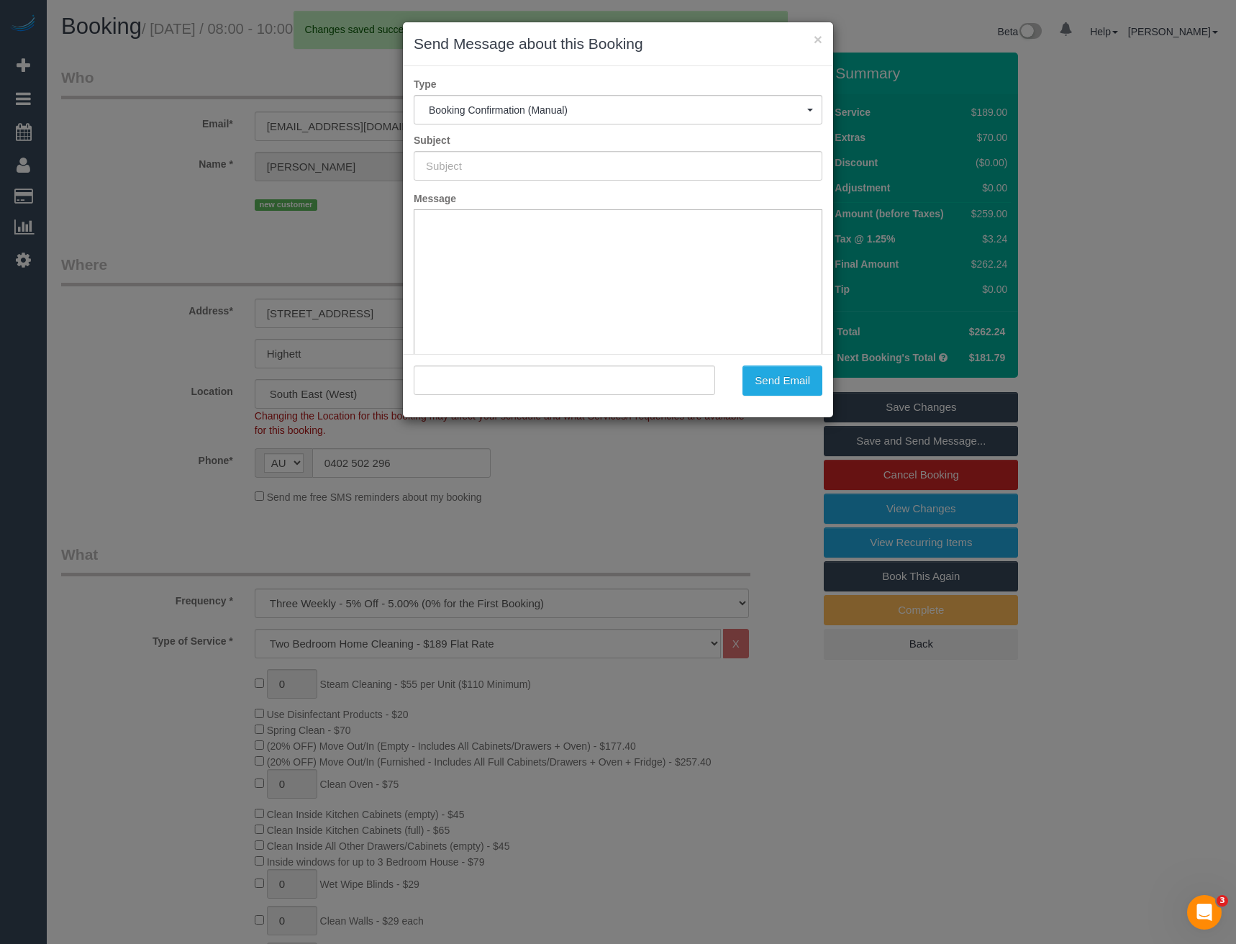
type input "Booking Confirmed"
type input ""Ashley Liew" <ashteyzx@gmail.com>"
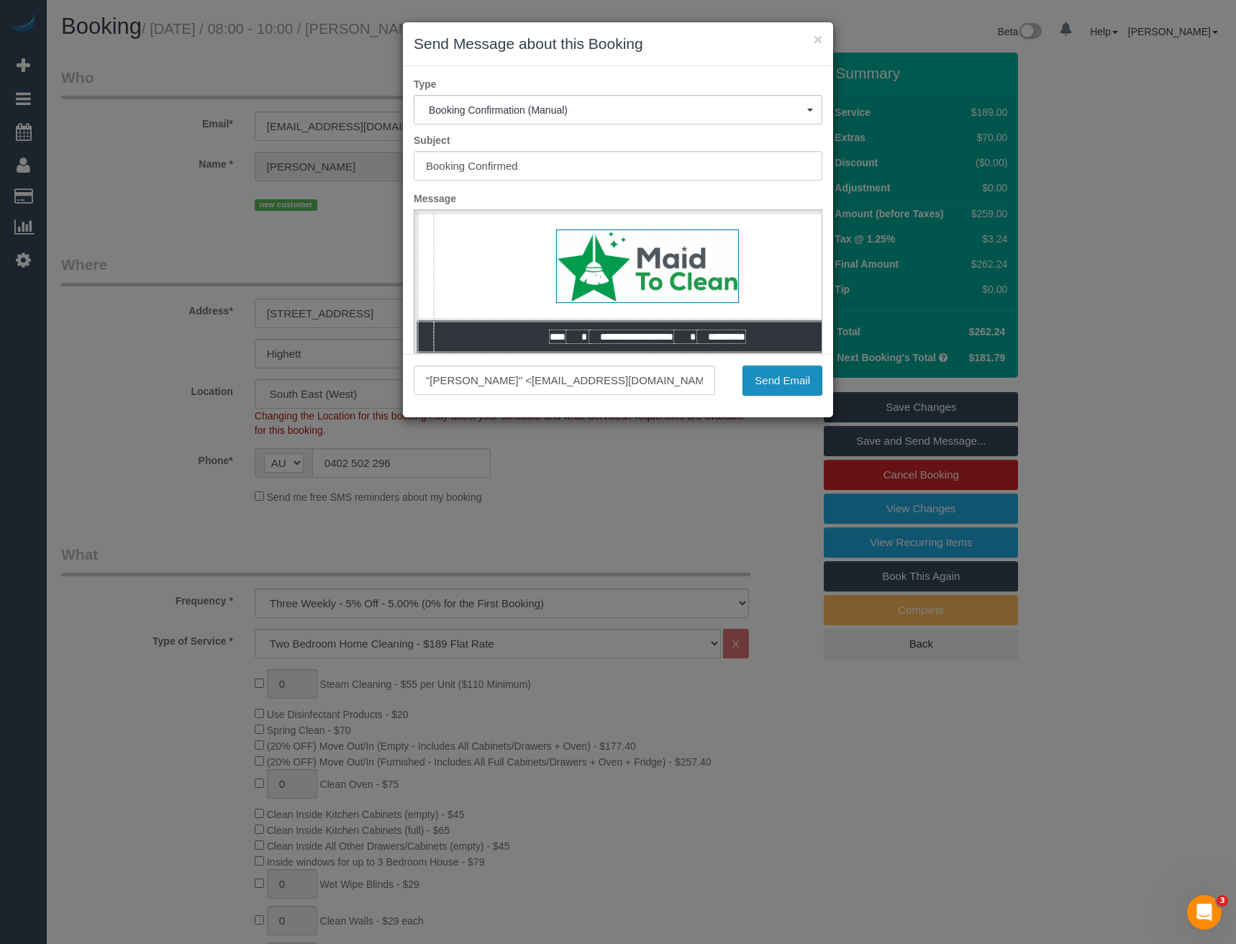
click at [795, 383] on button "Send Email" at bounding box center [782, 380] width 80 height 30
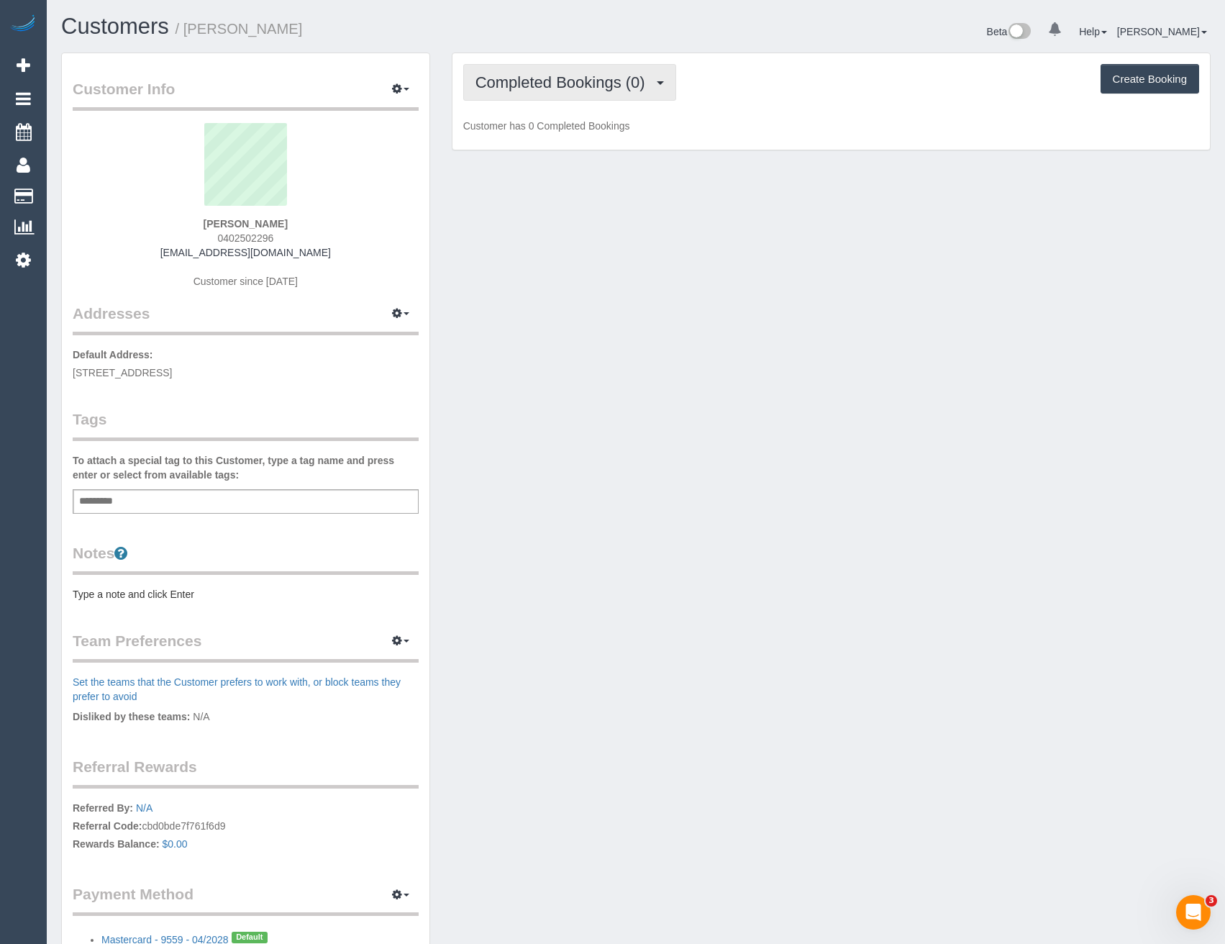
click at [572, 83] on span "Completed Bookings (0)" at bounding box center [563, 82] width 177 height 18
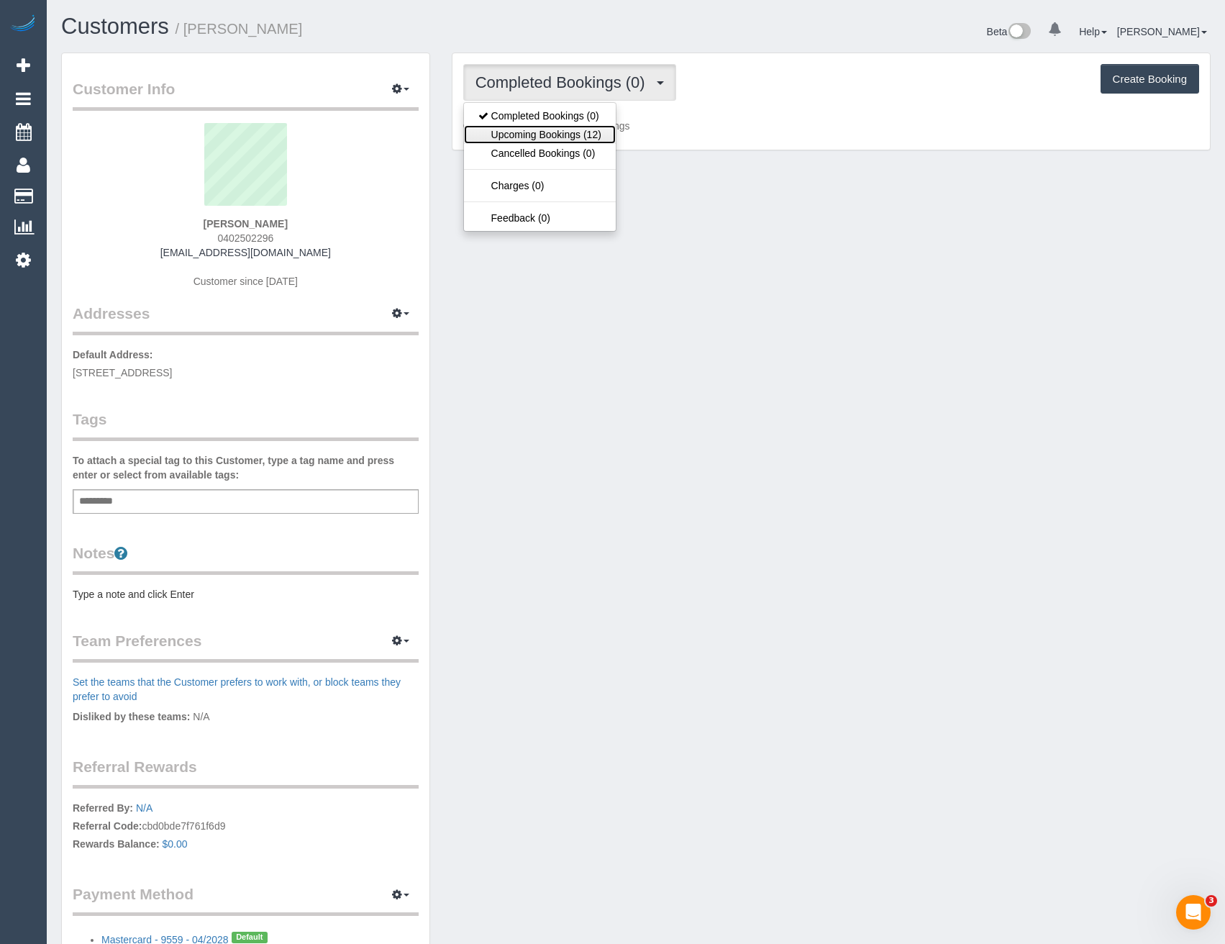
click at [578, 130] on link "Upcoming Bookings (12)" at bounding box center [540, 134] width 152 height 19
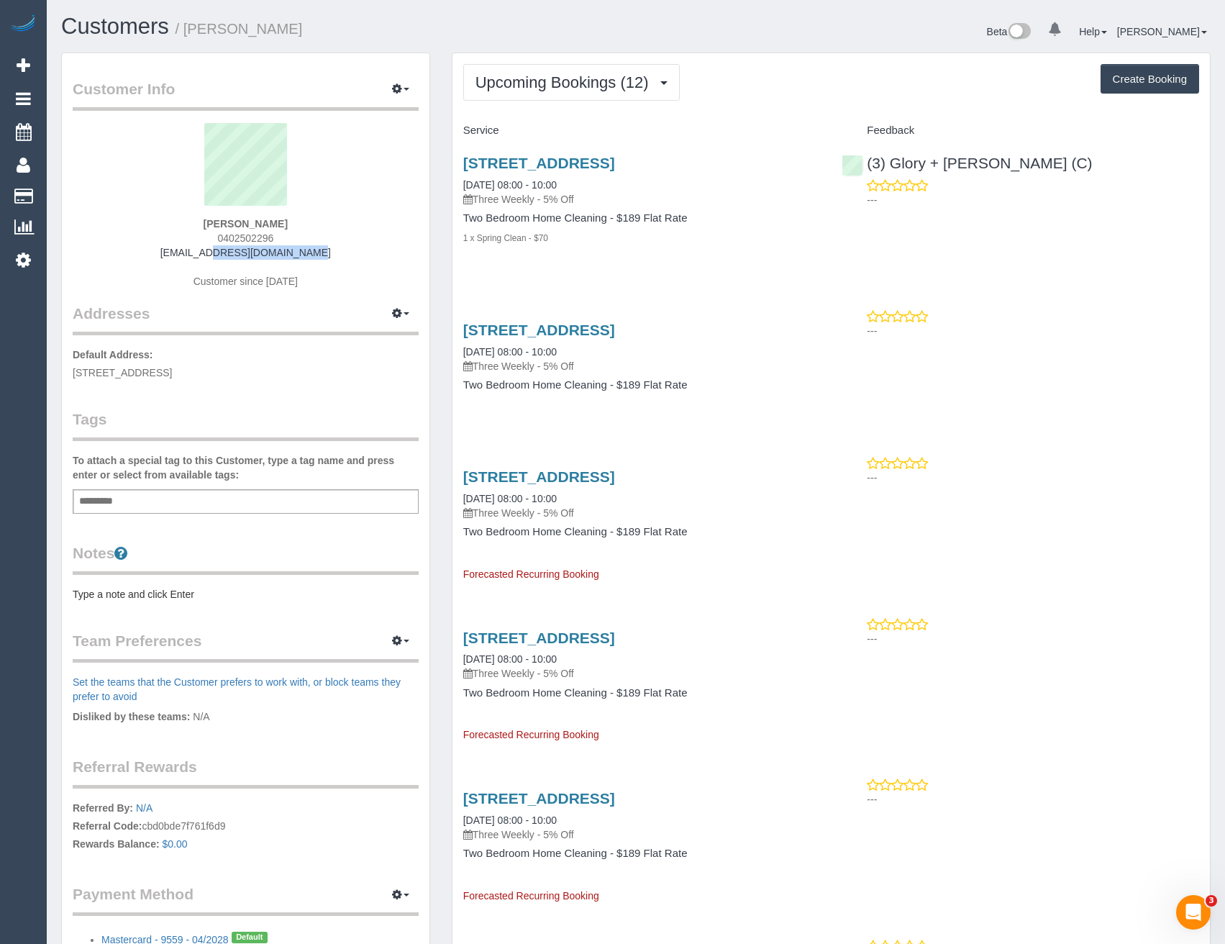
drag, startPoint x: 299, startPoint y: 250, endPoint x: 183, endPoint y: 250, distance: 115.8
click at [181, 250] on div "Ashley Liew 0402502296 ashteyzx@gmail.com Customer since 2025" at bounding box center [246, 213] width 346 height 180
copy link "[EMAIL_ADDRESS][DOMAIN_NAME]"
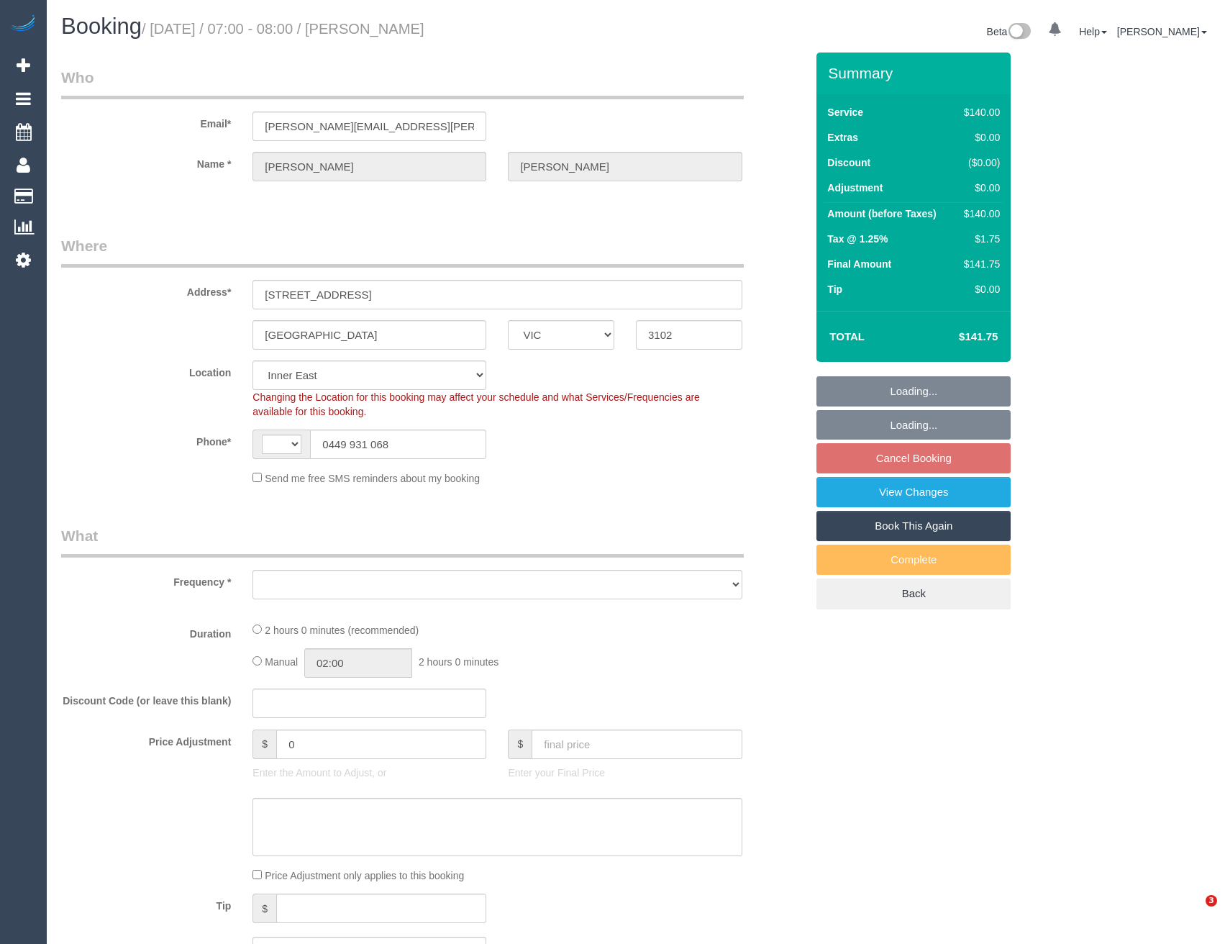
select select "VIC"
select select "string:AU"
select select "object:709"
select select "string:stripe-pm_1RJQoM2GScqysDRVYVHDPjV1"
select select "number:28"
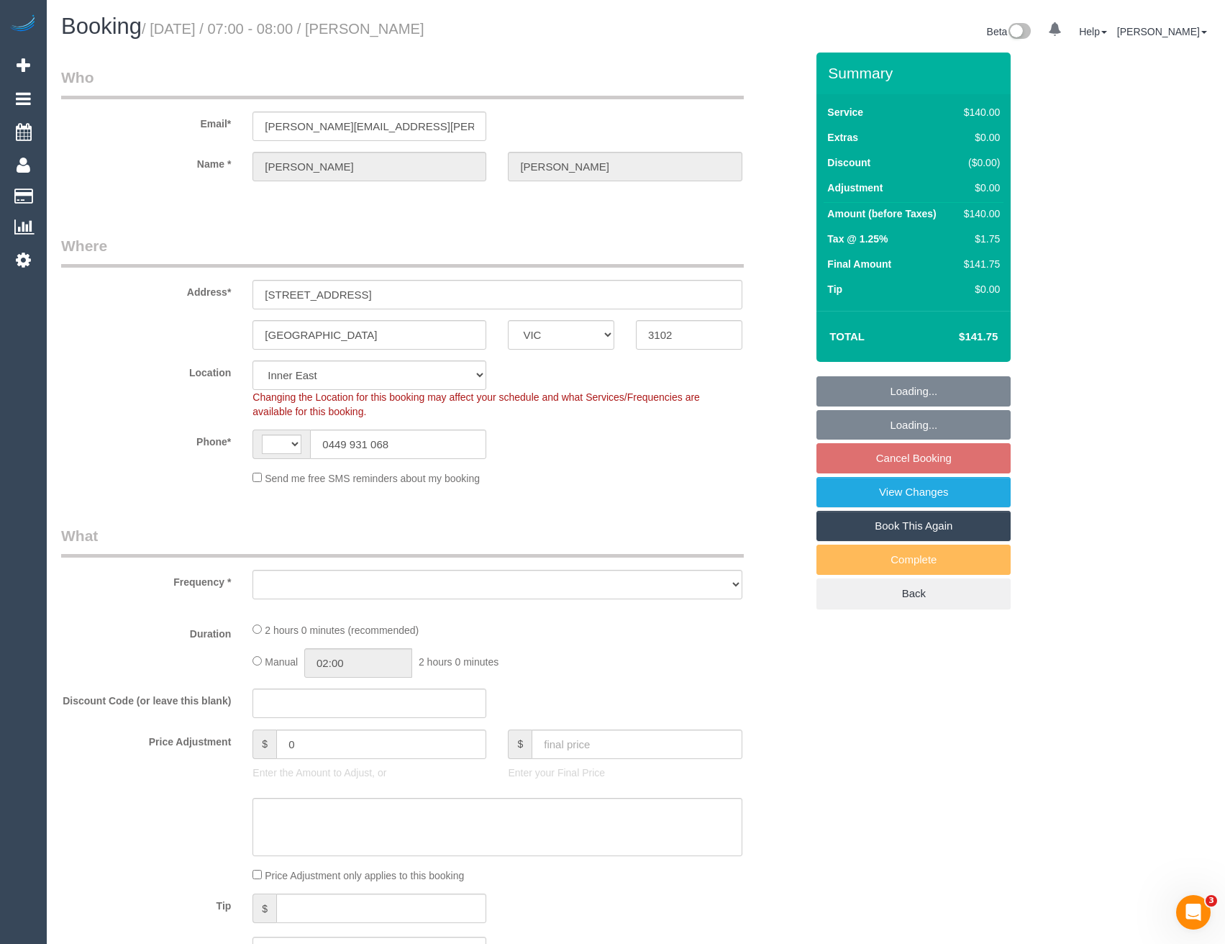
select select "number:14"
select select "number:18"
select select "number:25"
select select "number:35"
select select "number:13"
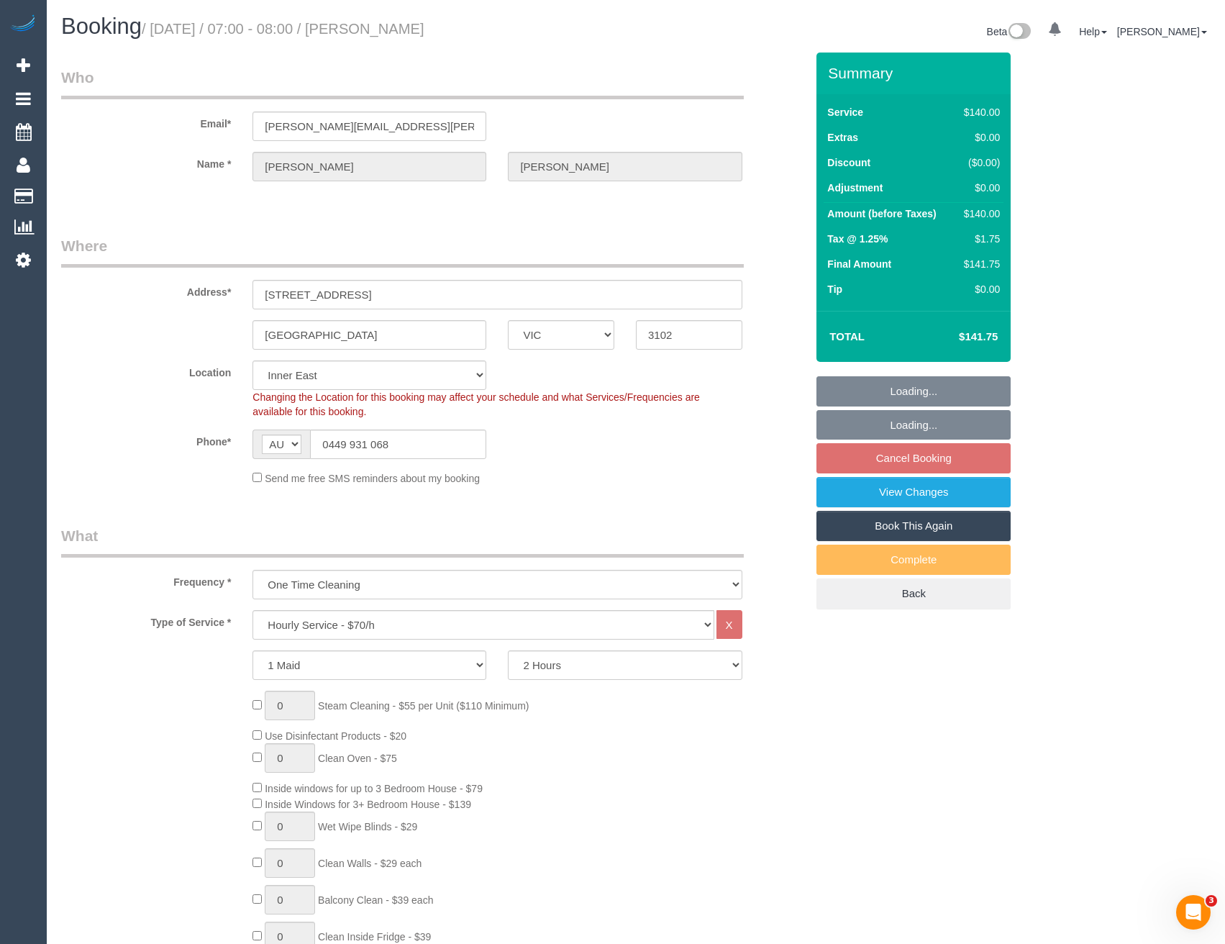
select select "object:1499"
select select "spot1"
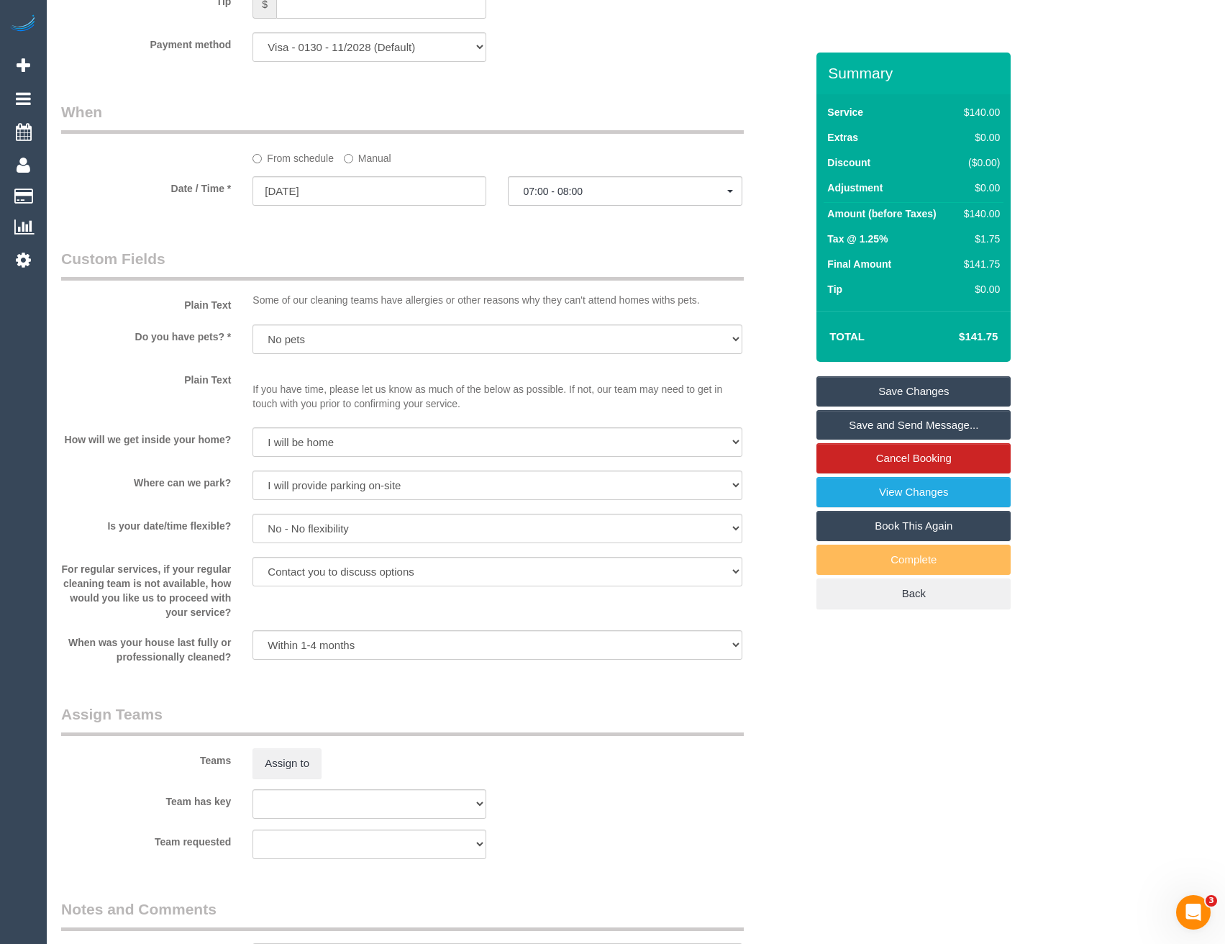
scroll to position [1726, 0]
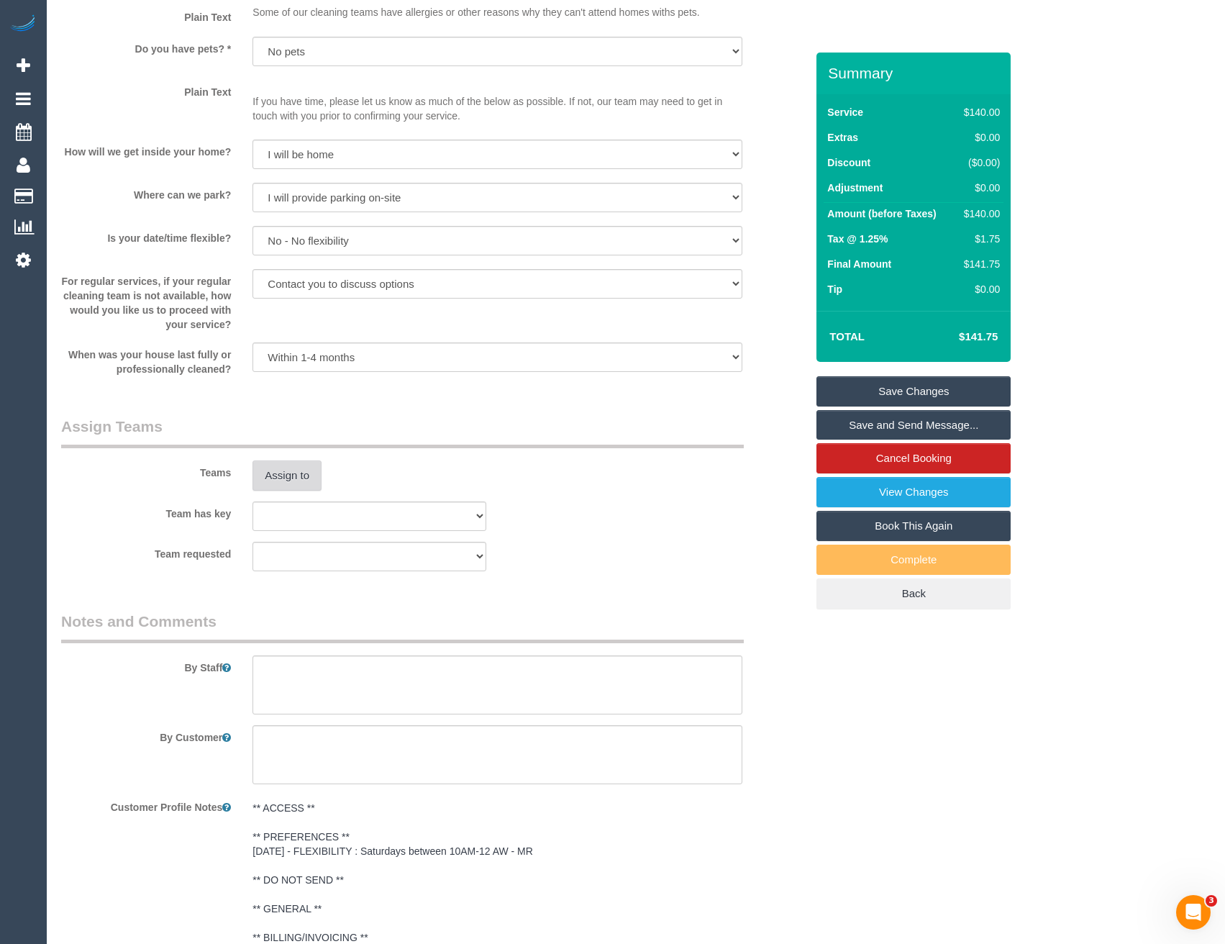
click at [312, 478] on button "Assign to" at bounding box center [286, 475] width 69 height 30
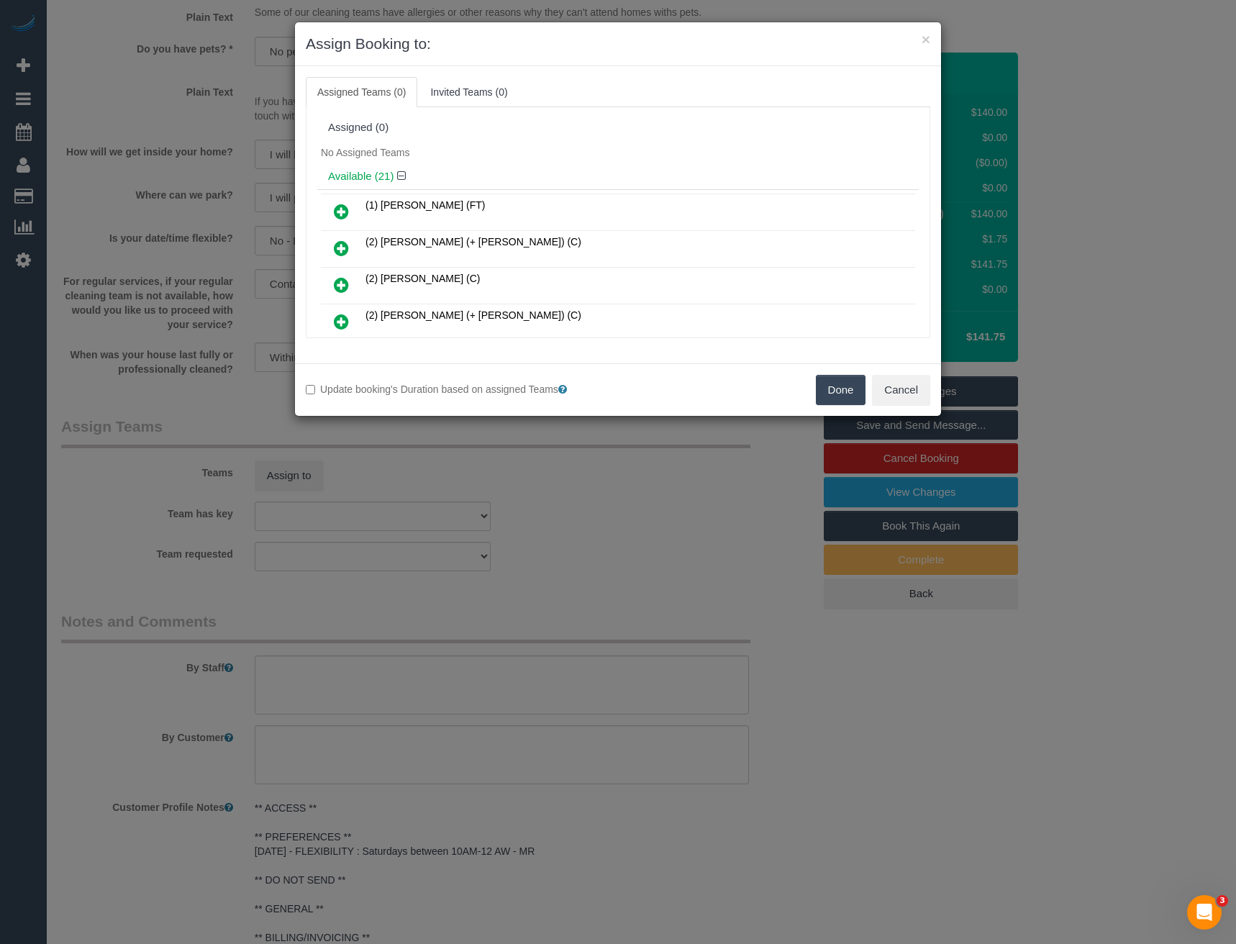
click at [540, 552] on div "× Assign Booking to: Assigned Teams (0) Invited Teams (0) Assigned (0) No Assig…" at bounding box center [618, 472] width 1236 height 944
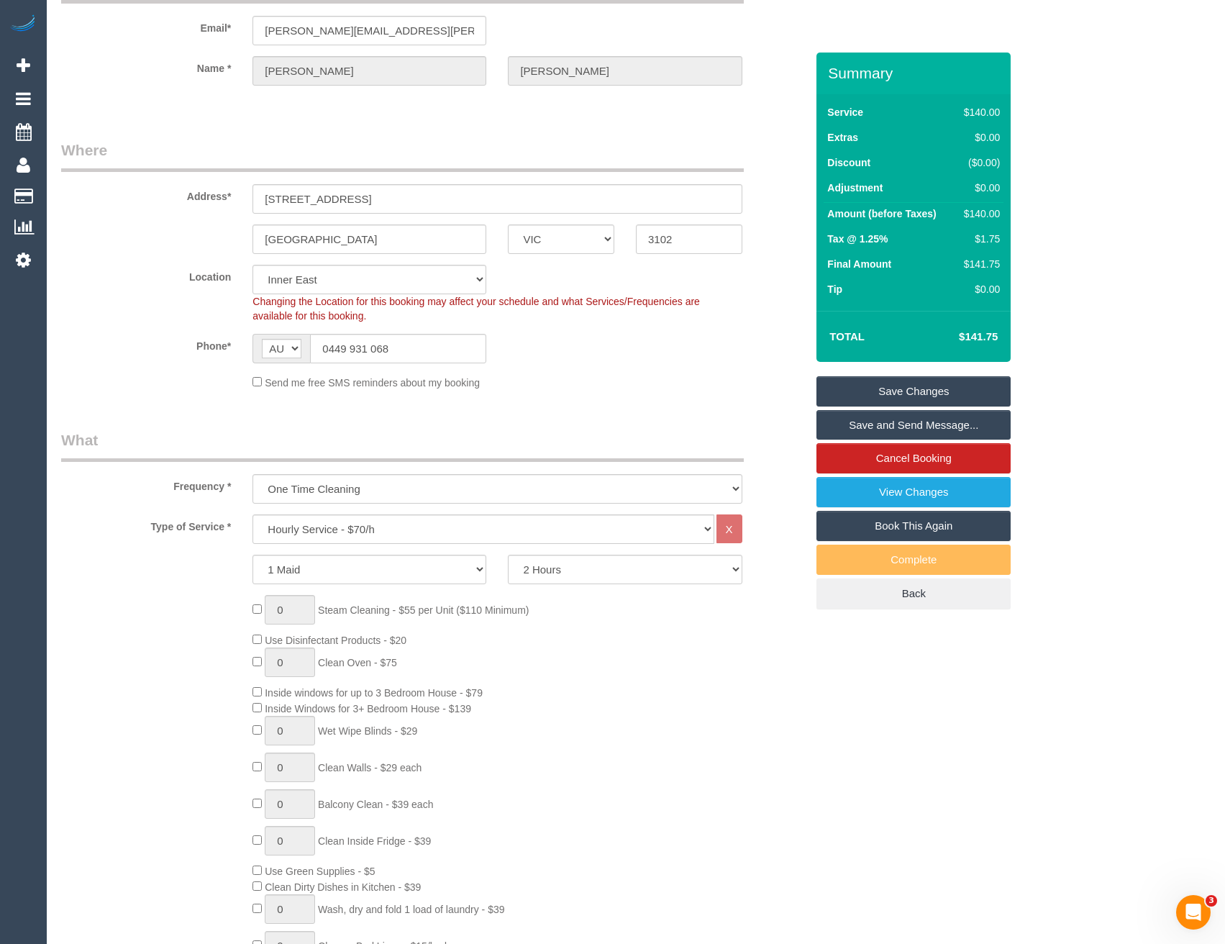
scroll to position [0, 0]
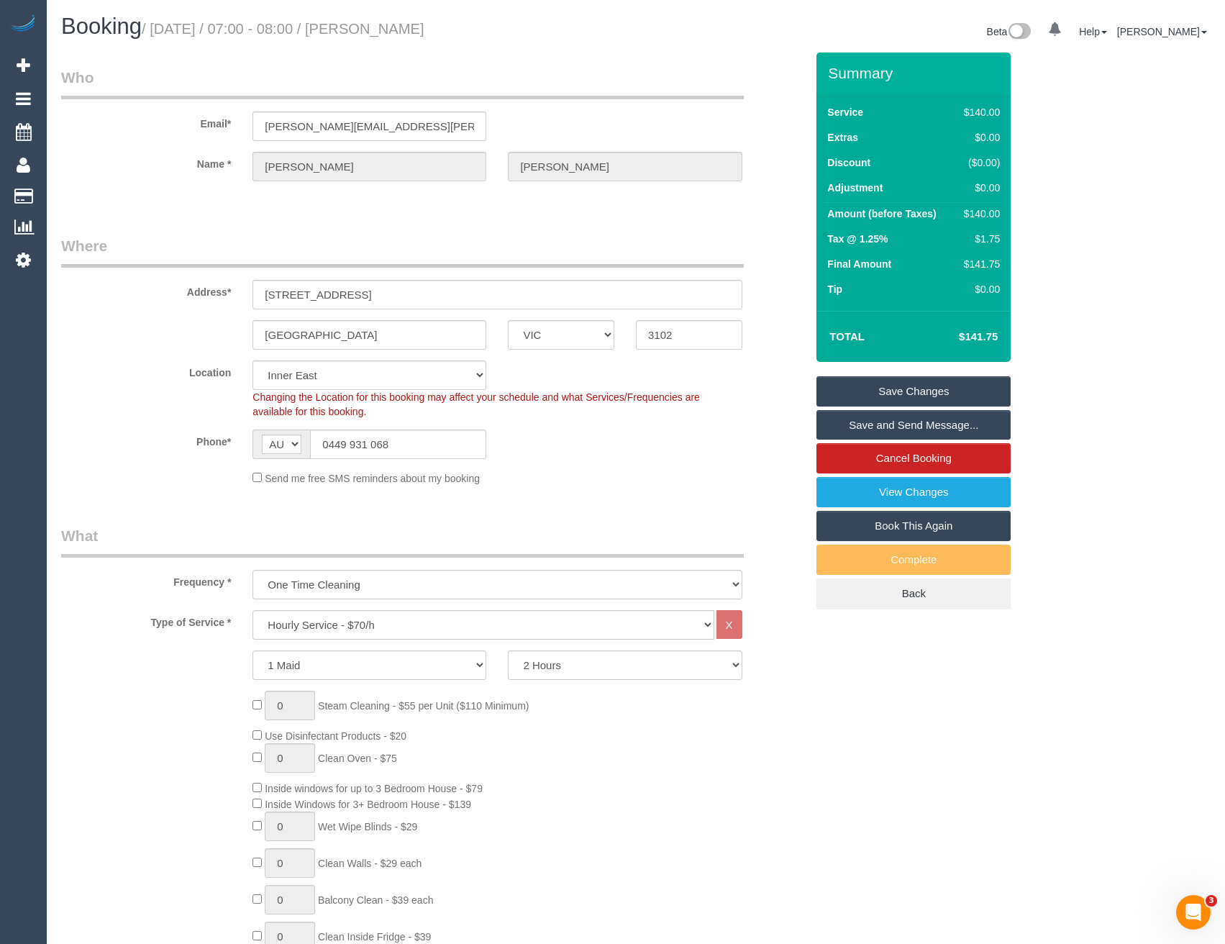
click at [388, 390] on div "Changing the Location for this booking may affect your schedule and what Servic…" at bounding box center [497, 404] width 511 height 29
click at [357, 378] on select "Office City East (North) East (South) Inner East Inner North (East) Inner North…" at bounding box center [369, 374] width 234 height 29
select select "50"
click at [252, 360] on select "Office City East (North) East (South) Inner East Inner North (East) Inner North…" at bounding box center [369, 374] width 234 height 29
click at [498, 459] on sui-booking-location "Location Office City East (North) East (South) Inner East Inner North (East) In…" at bounding box center [433, 422] width 744 height 125
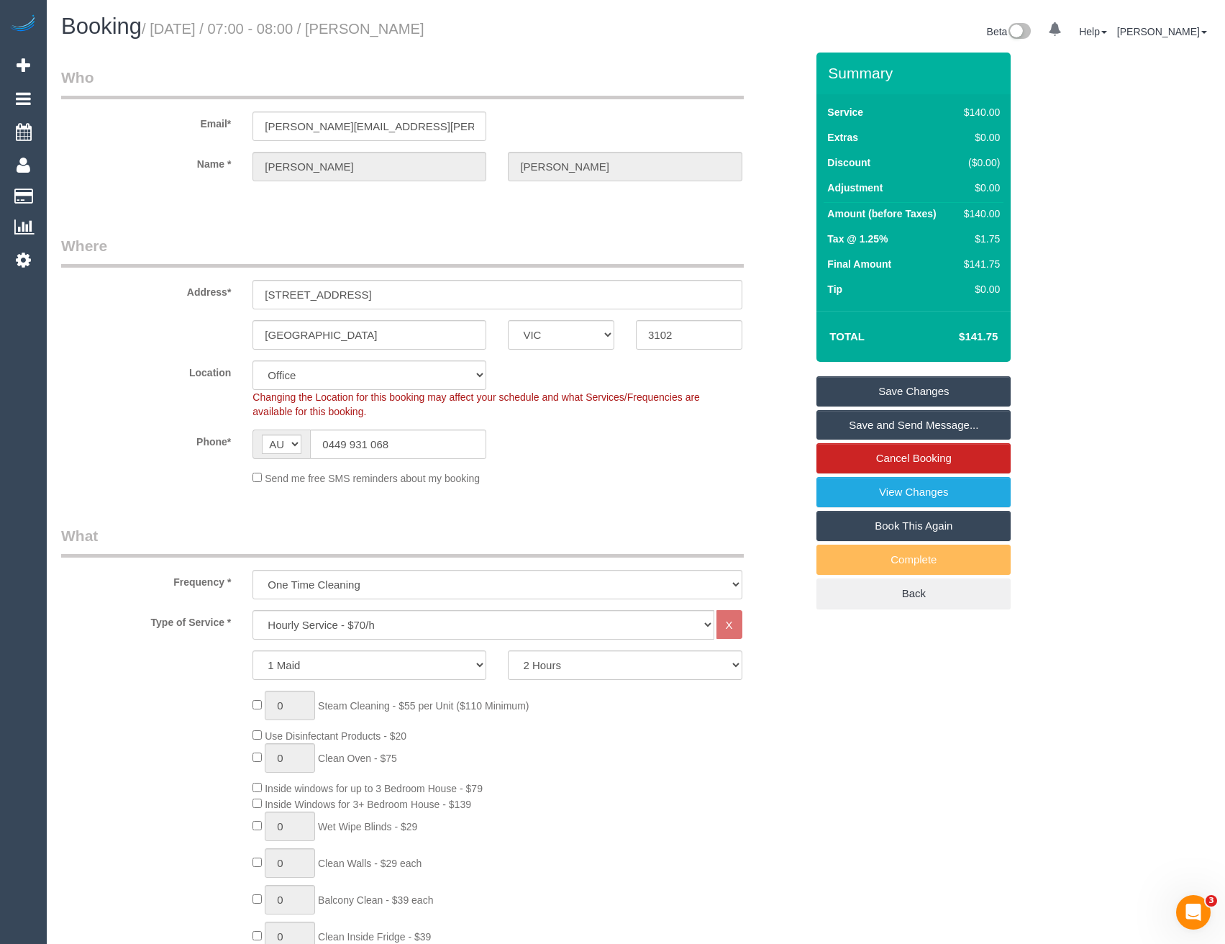
select select "object:4311"
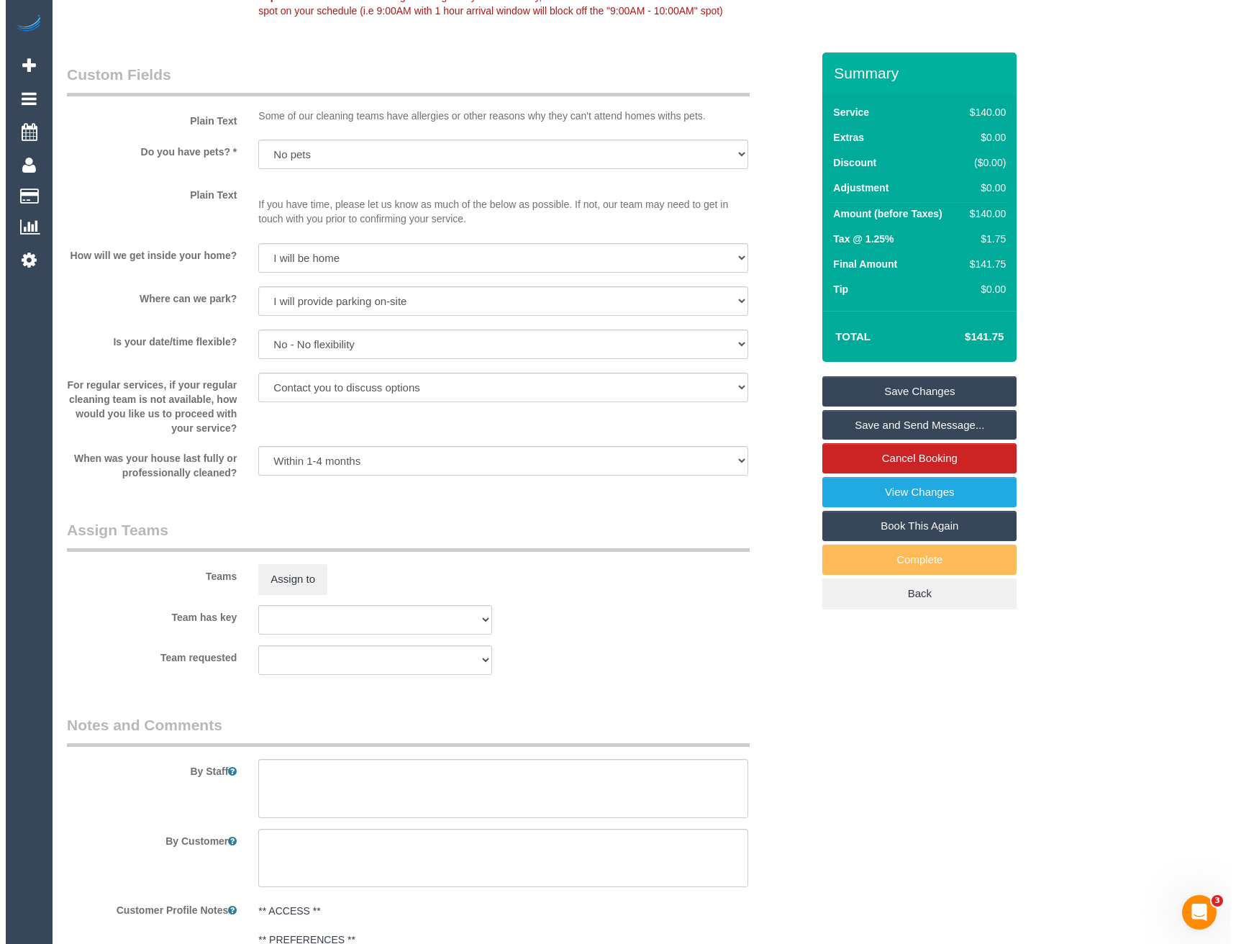
scroll to position [1726, 0]
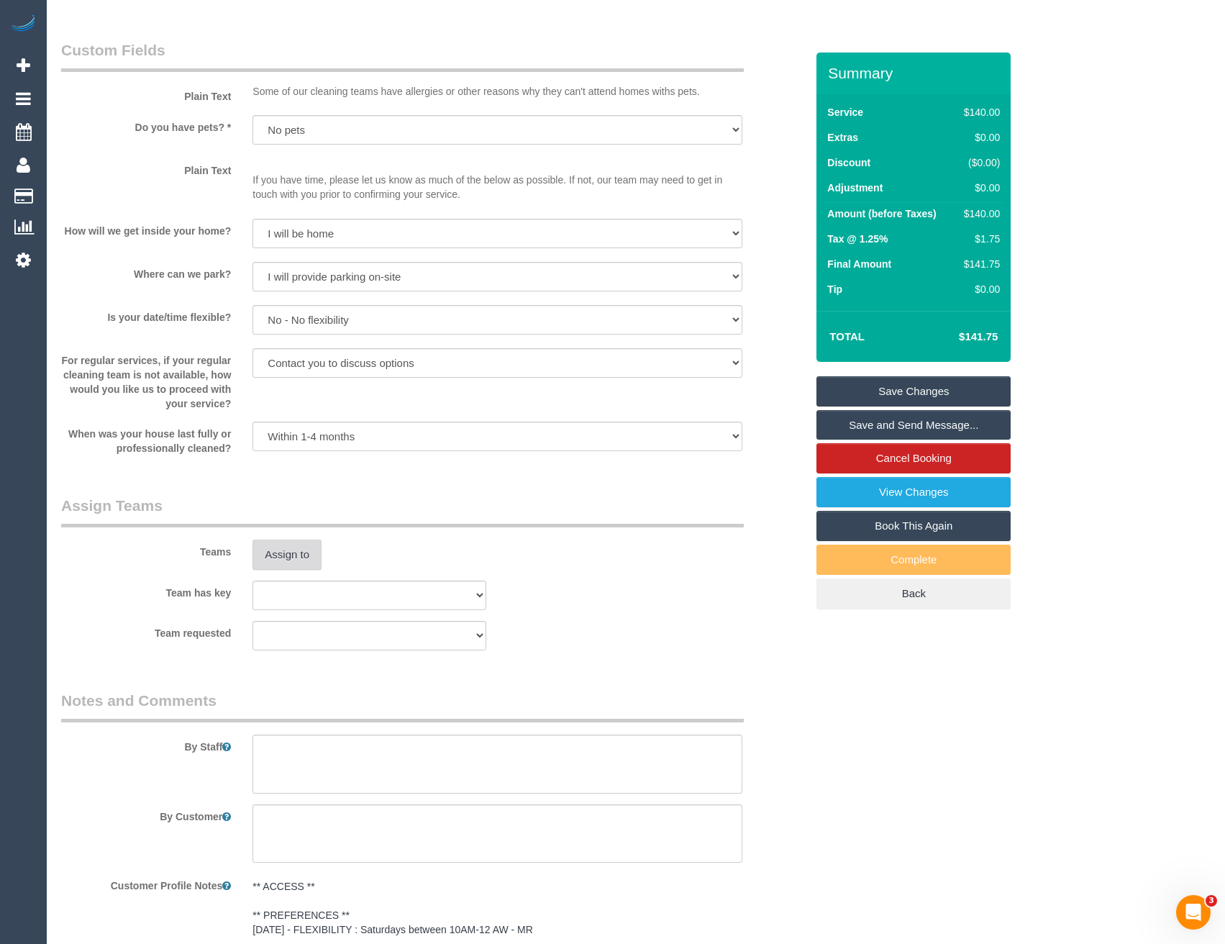
click at [301, 561] on button "Assign to" at bounding box center [286, 554] width 69 height 30
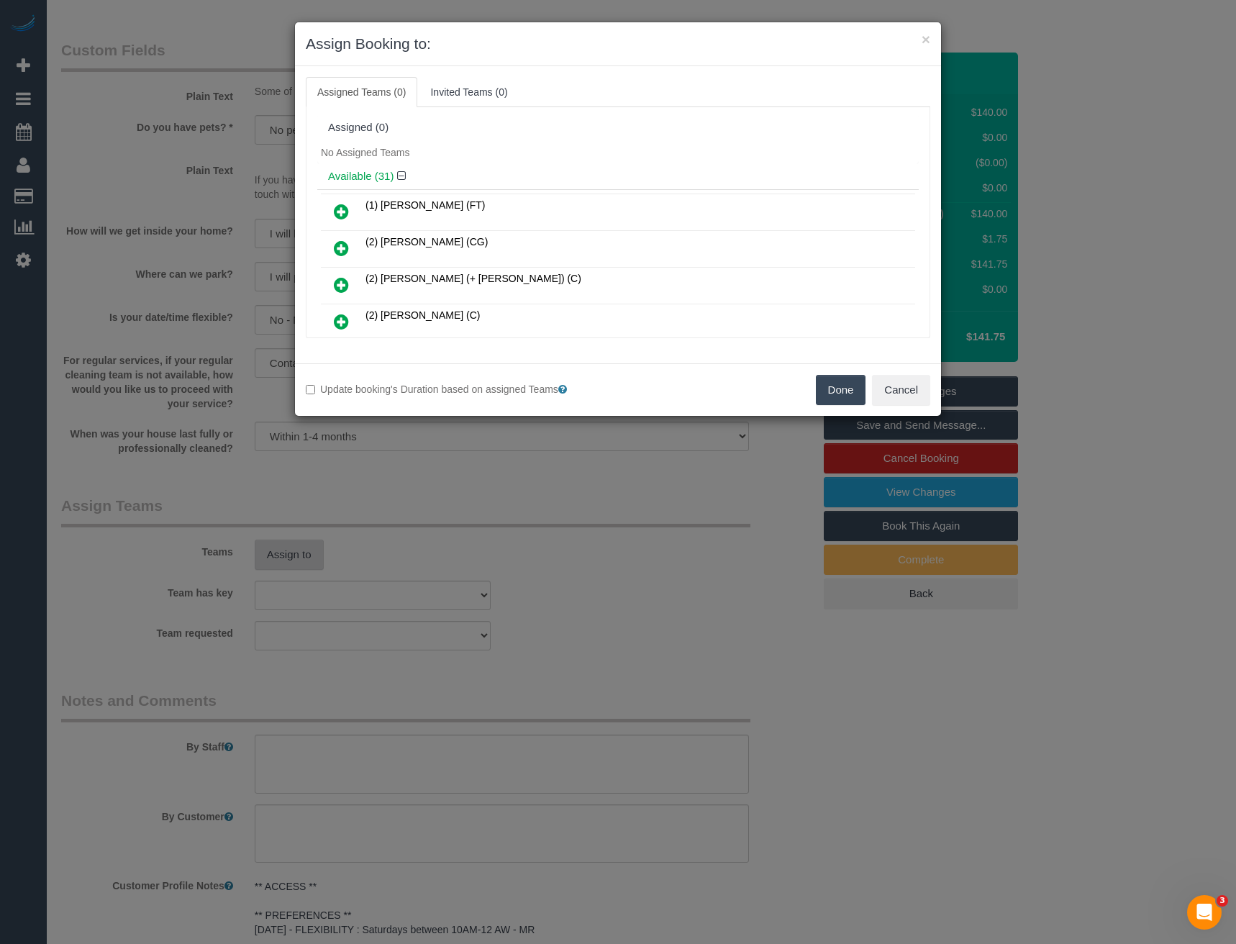
scroll to position [240, 0]
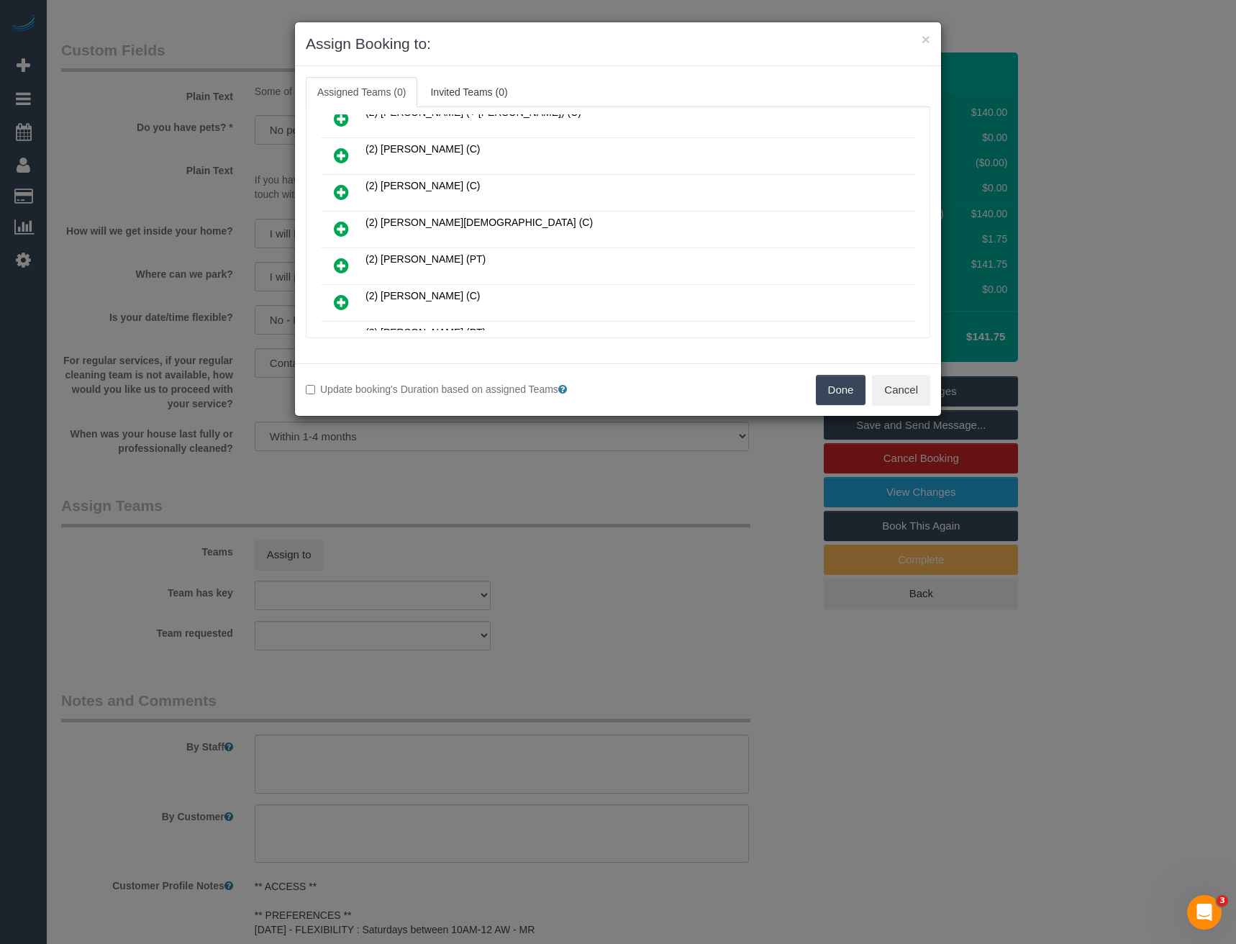
click at [346, 225] on icon at bounding box center [341, 228] width 15 height 17
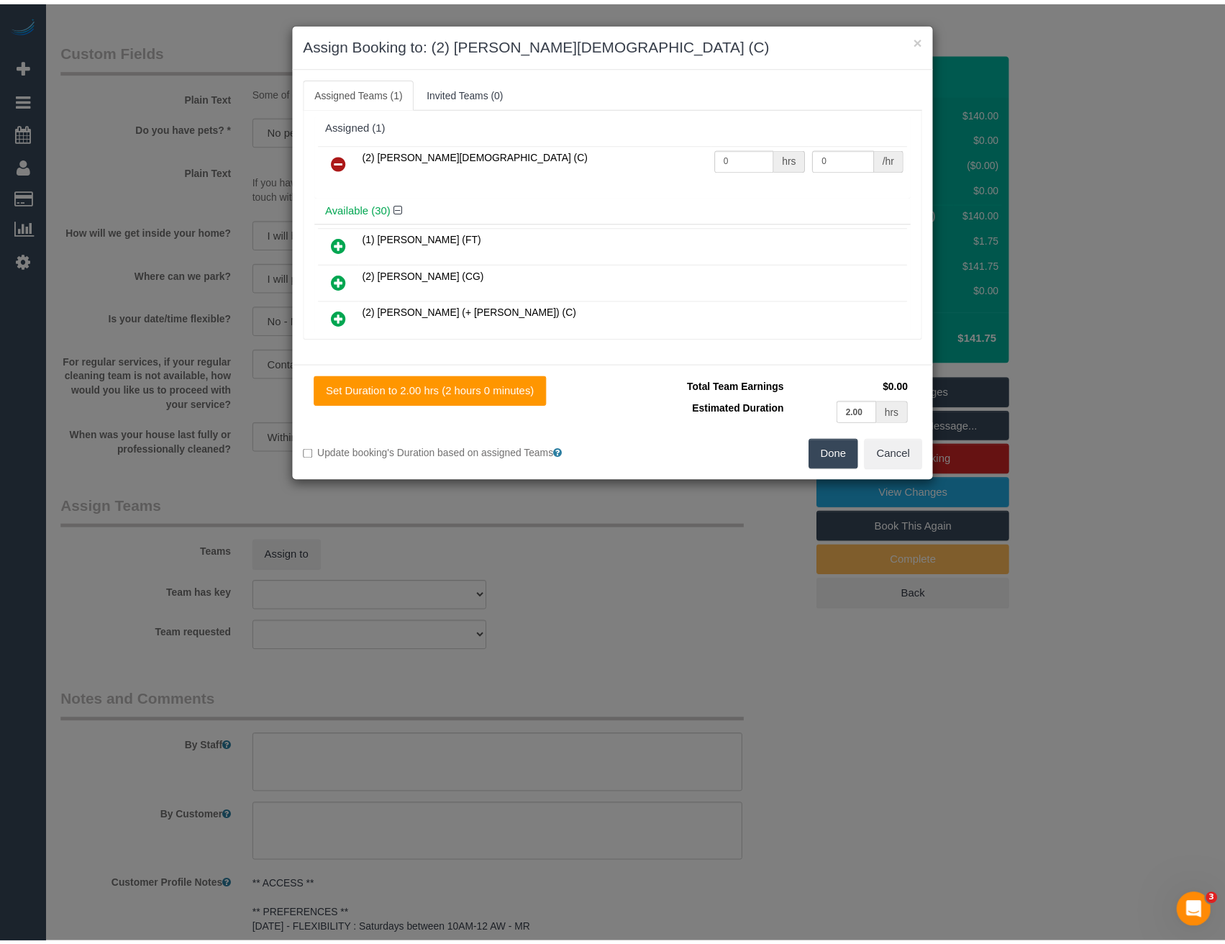
scroll to position [0, 0]
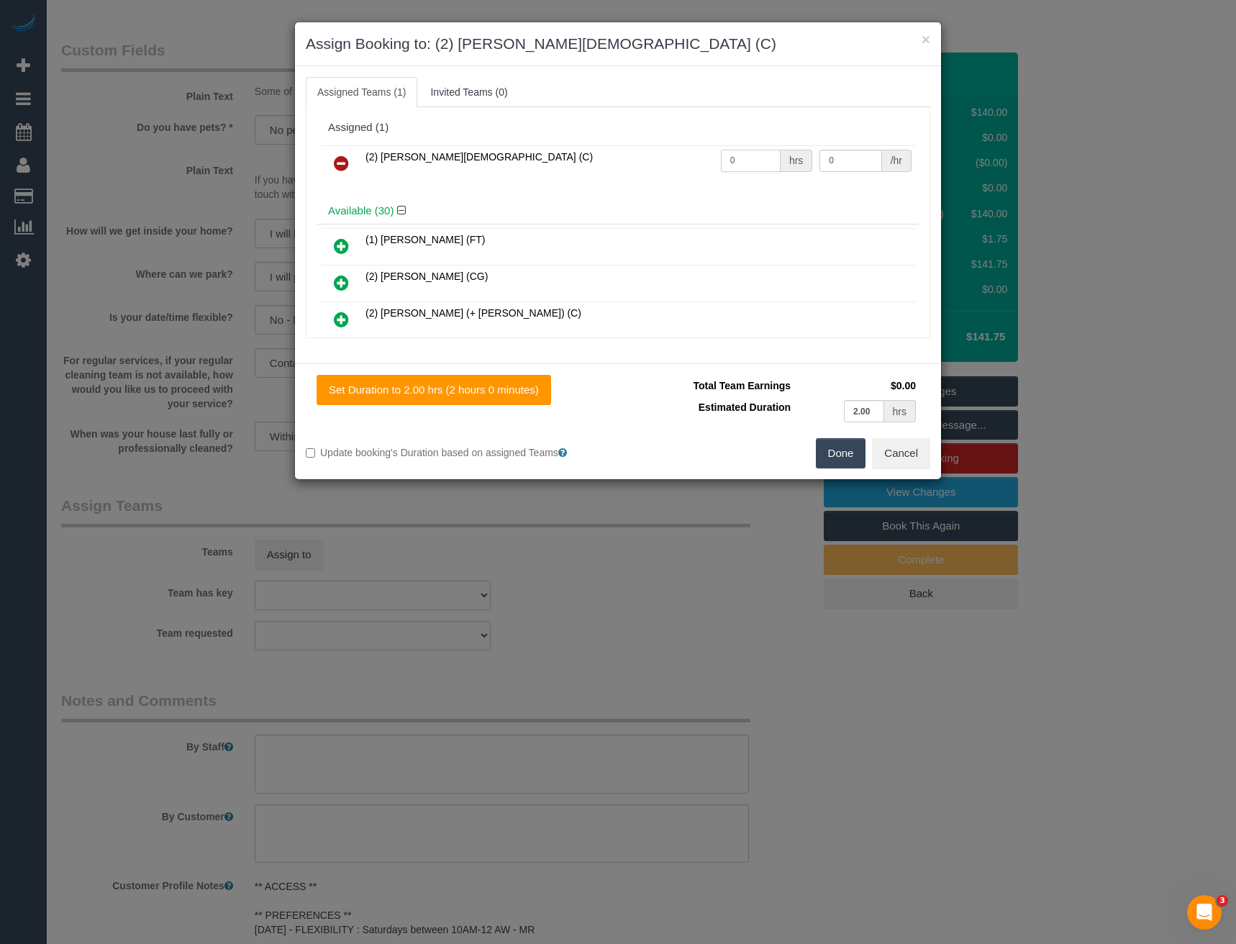
drag, startPoint x: 738, startPoint y: 162, endPoint x: 652, endPoint y: 166, distance: 86.4
click at [665, 166] on tr "(2) Raisul Islam (C) 0 hrs 0 /hr" at bounding box center [618, 163] width 594 height 37
type input "2"
type input "37.5"
click at [839, 465] on button "Done" at bounding box center [841, 453] width 50 height 30
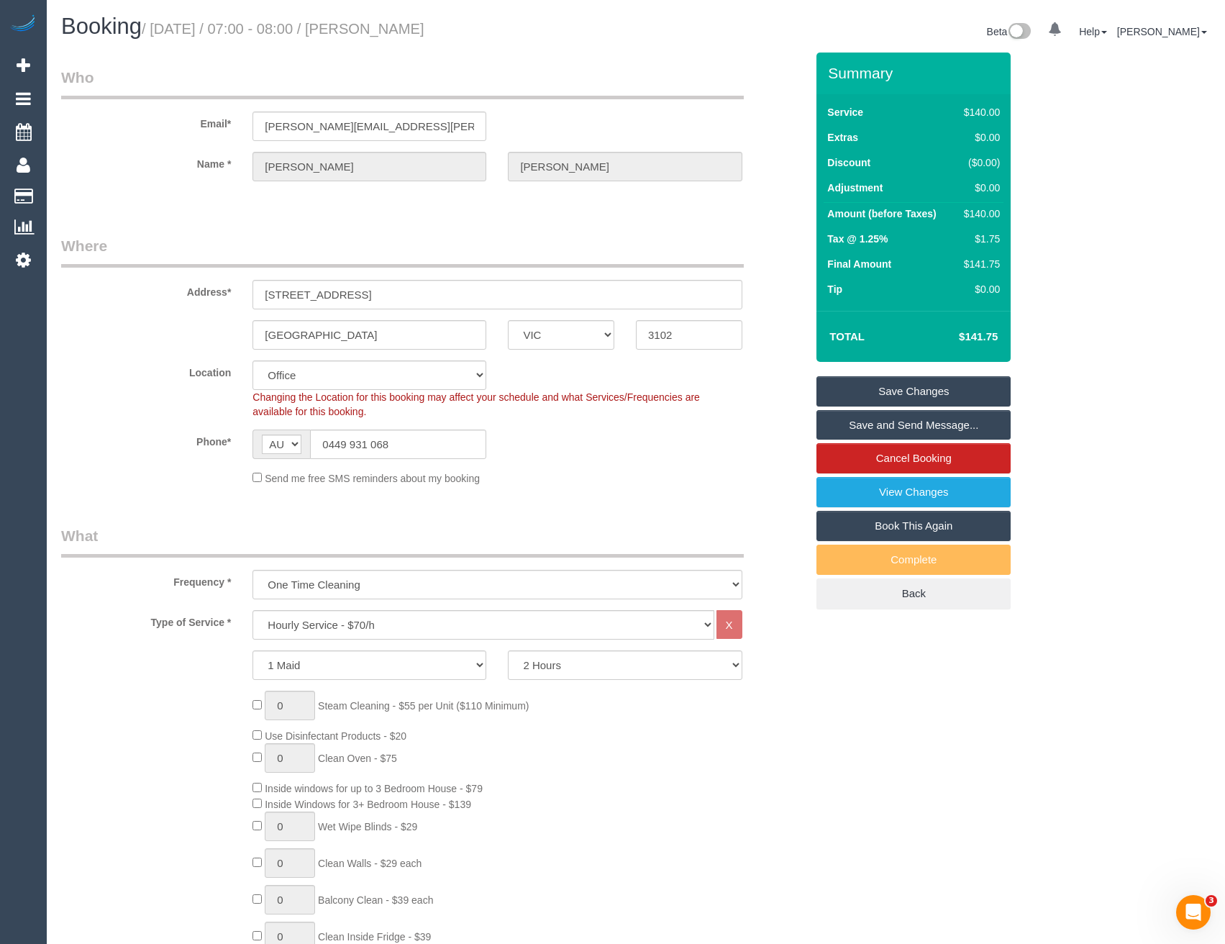
click at [959, 430] on link "Save and Send Message..." at bounding box center [913, 425] width 194 height 30
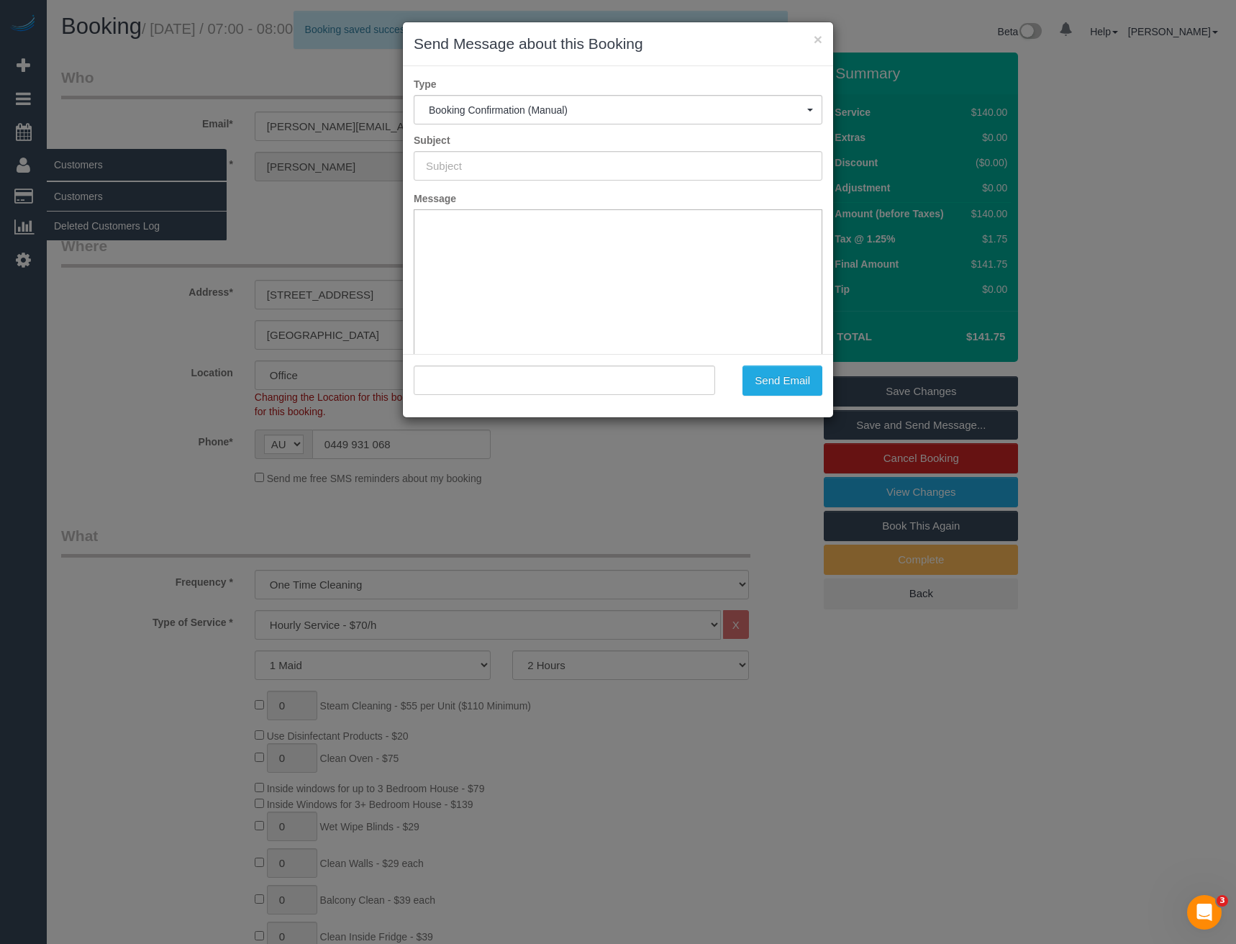
type input "Booking Confirmed"
type input ""Ishita Mattoo" <ishita.matoo@gmail.com>"
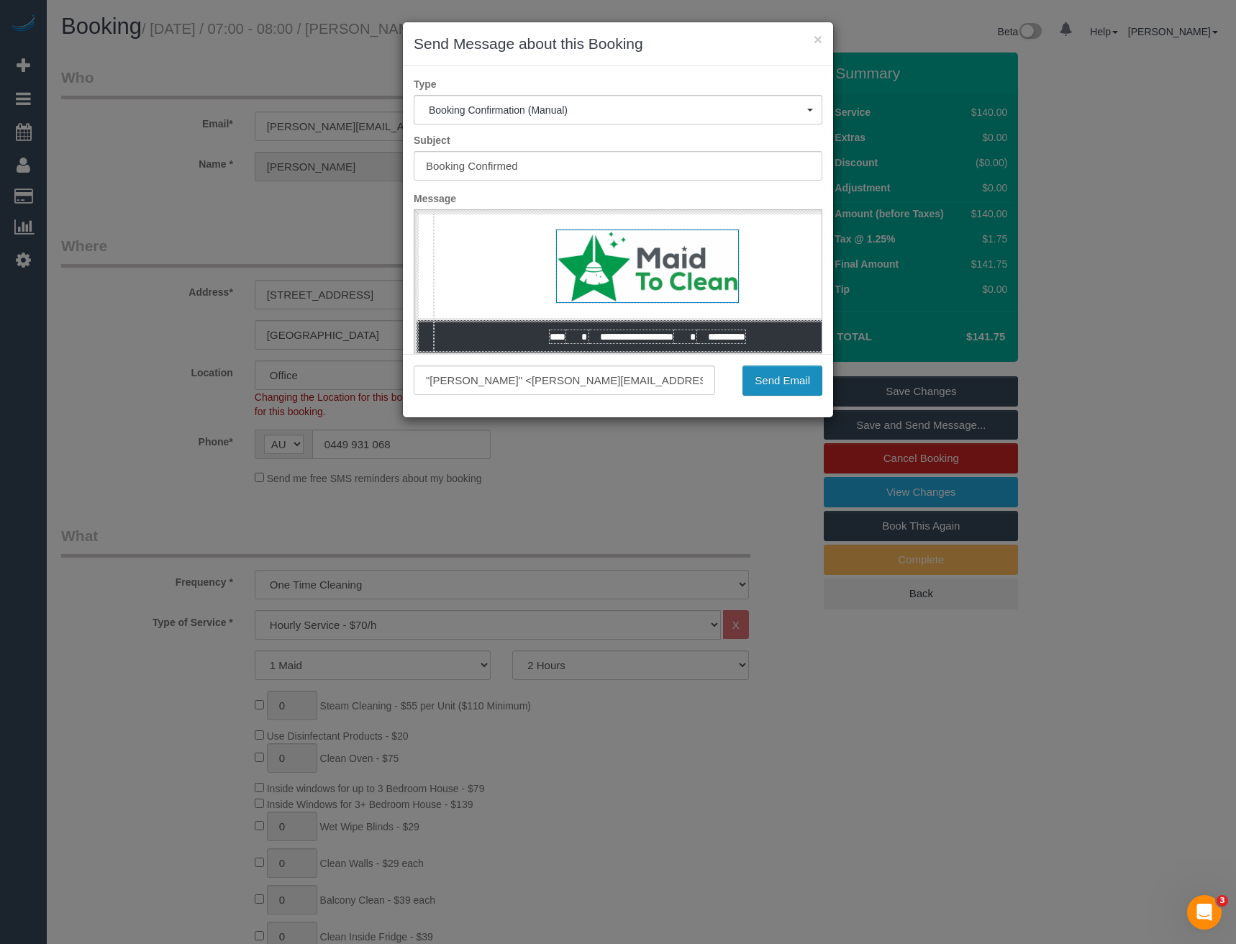
click at [757, 391] on button "Send Email" at bounding box center [782, 380] width 80 height 30
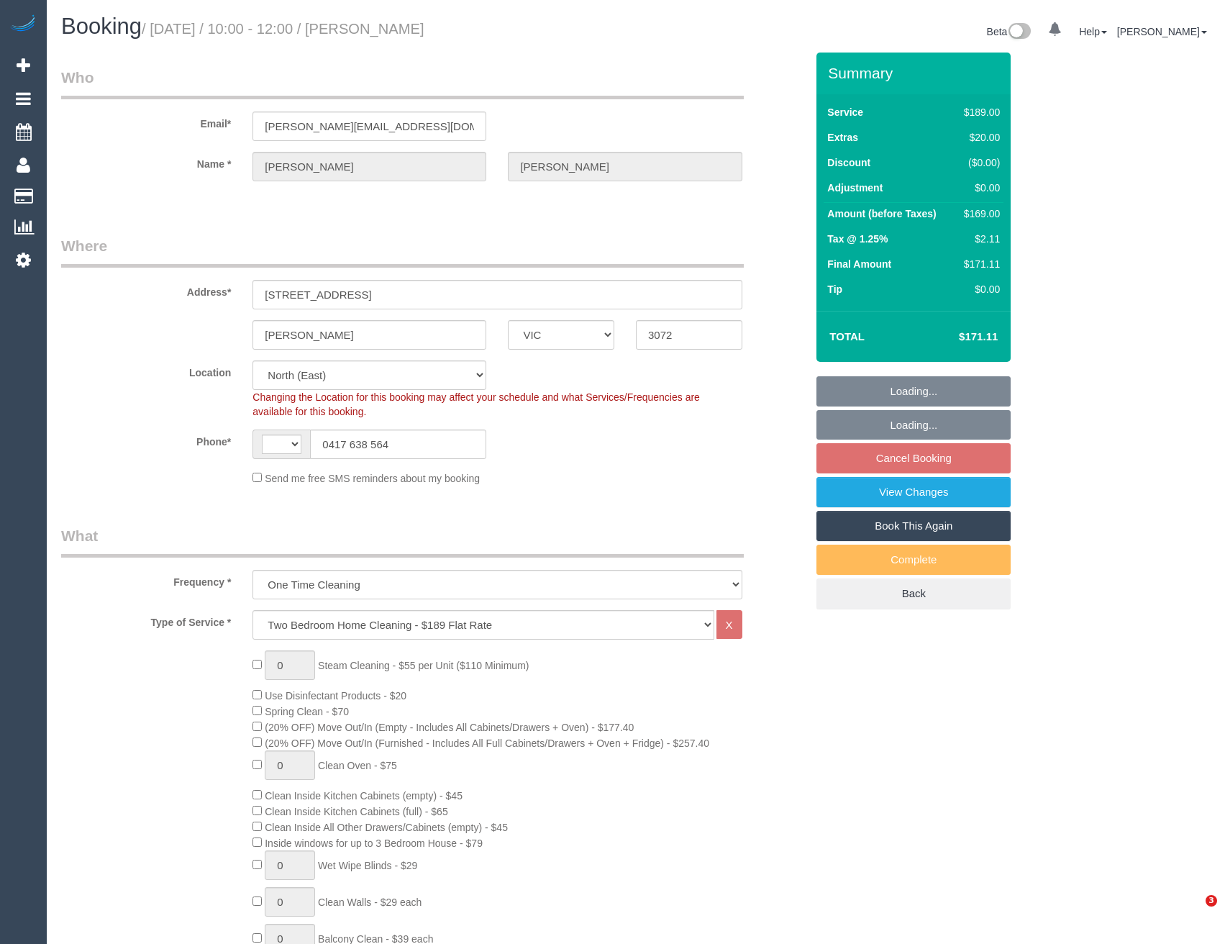
select select "VIC"
select select "string:stripe-pm_1S5JPH2GScqysDRVK83n1v2Y"
select select "string:AU"
select select "spot3"
select select "number:27"
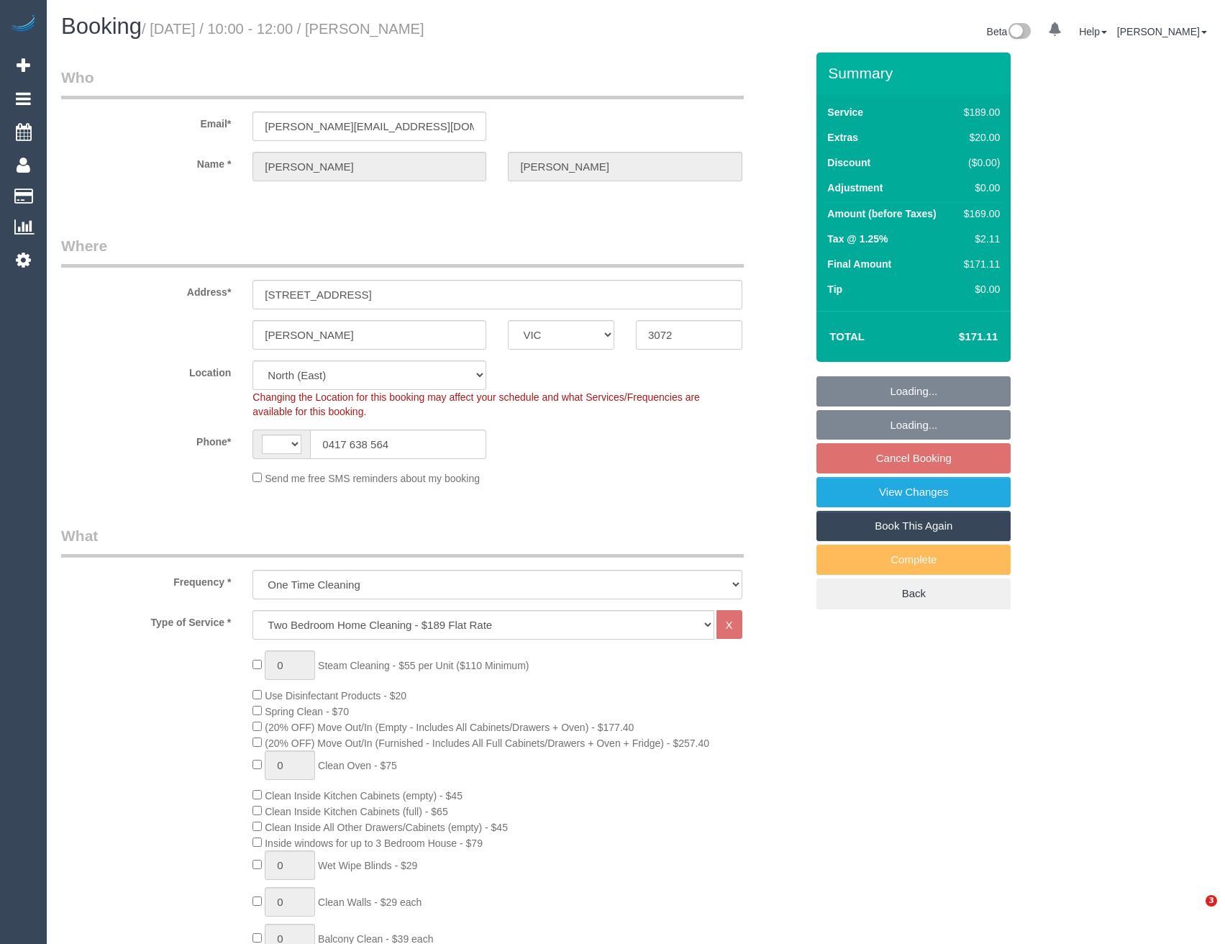
select select "number:14"
select select "number:19"
select select "number:25"
select select "number:26"
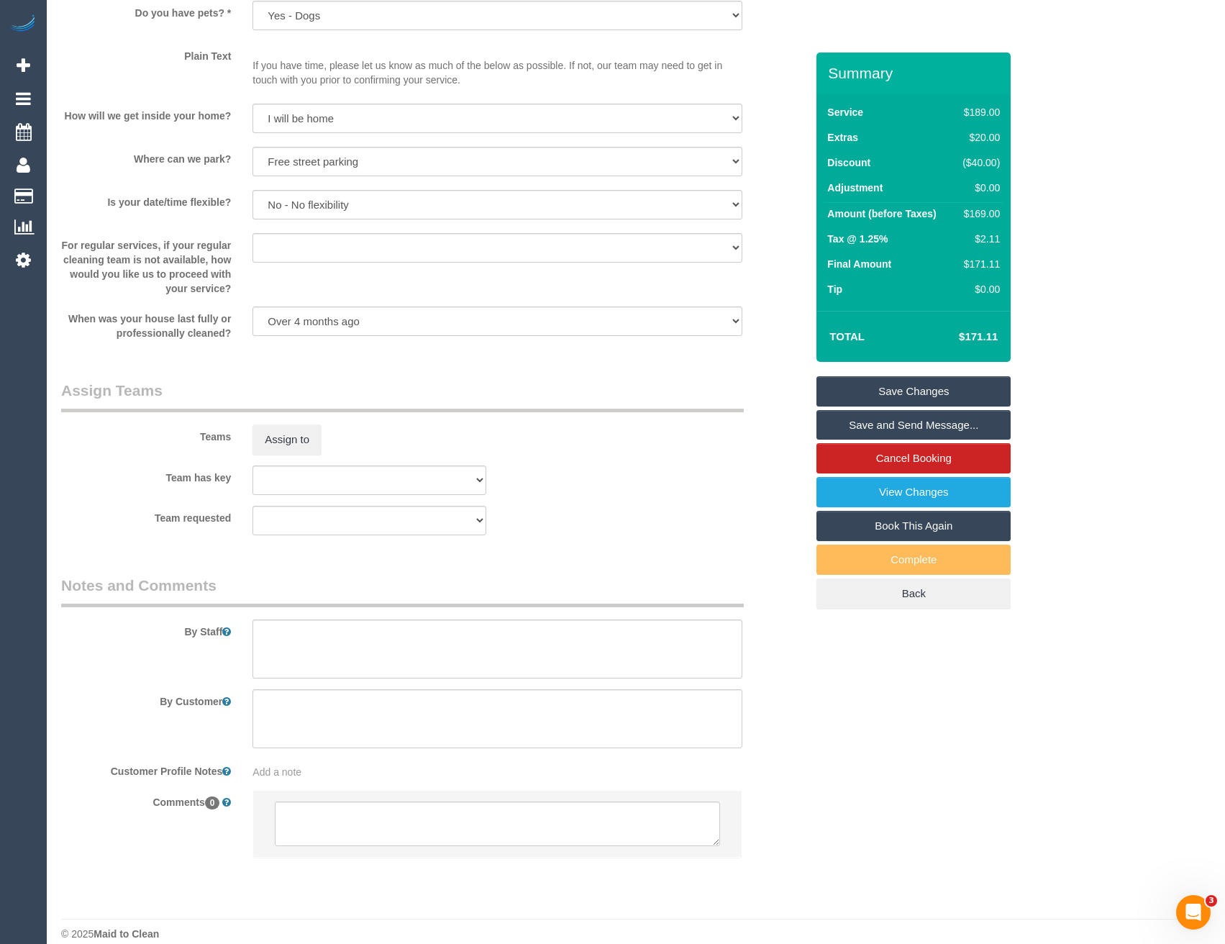
scroll to position [1819, 0]
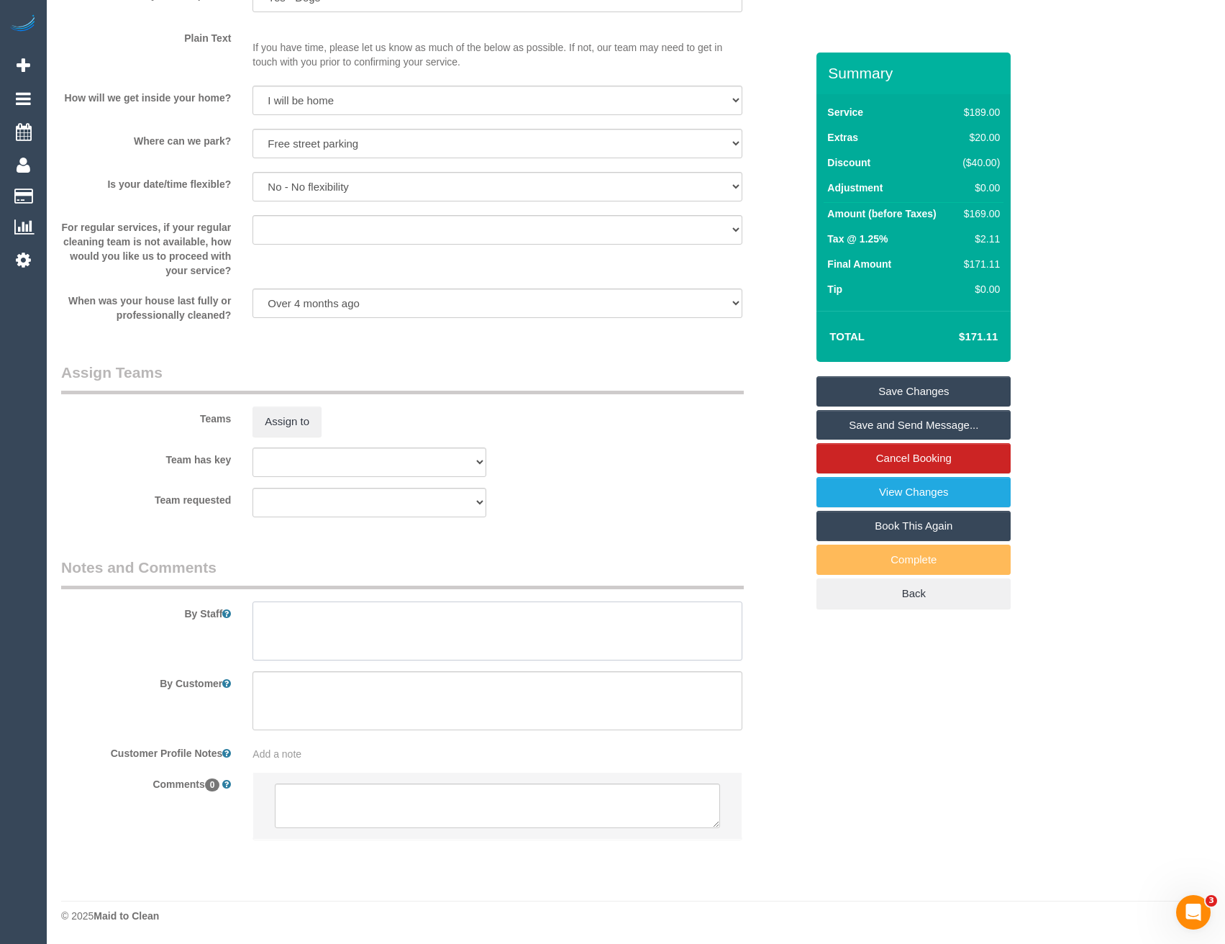
click at [300, 637] on textarea at bounding box center [496, 630] width 489 height 59
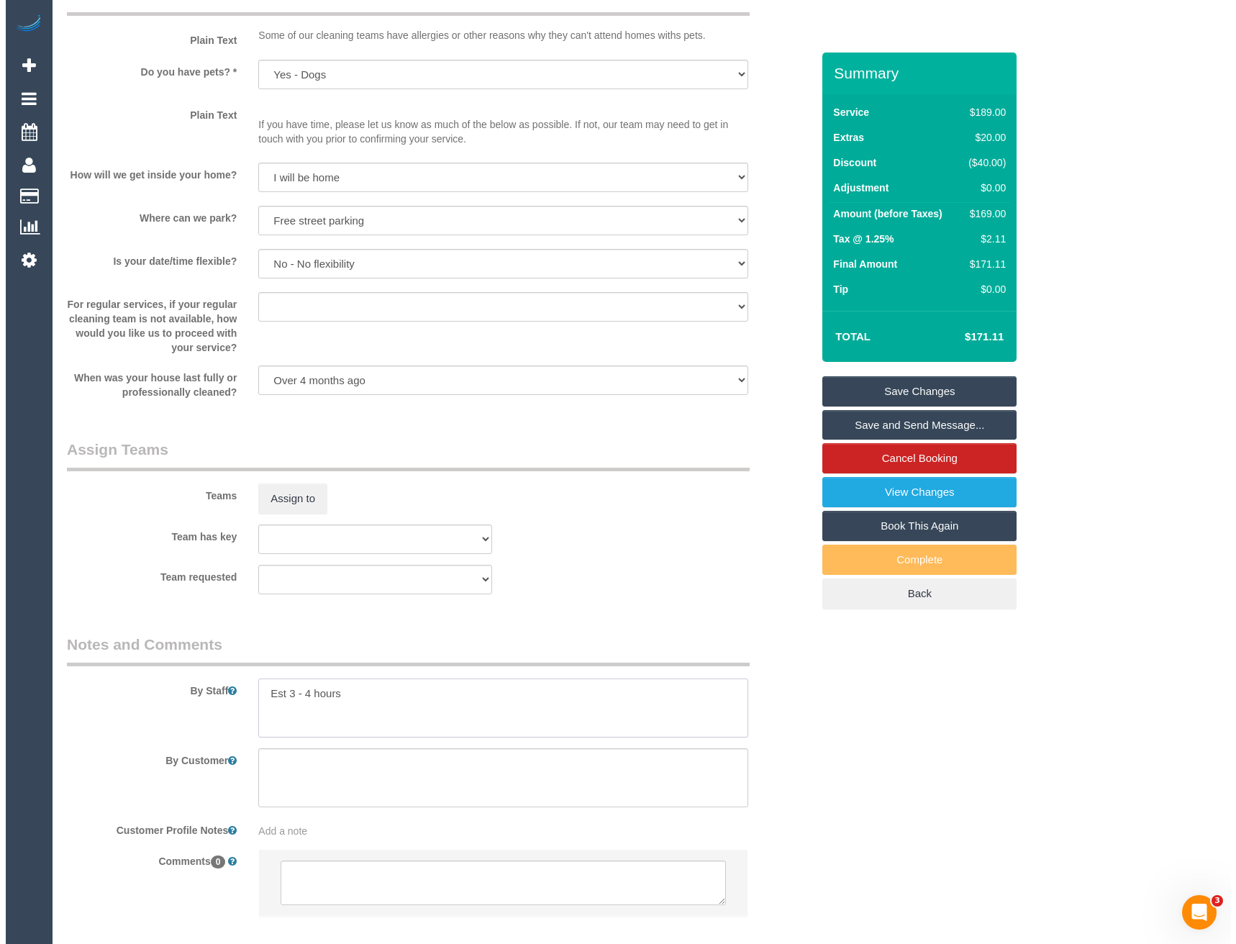
scroll to position [1603, 0]
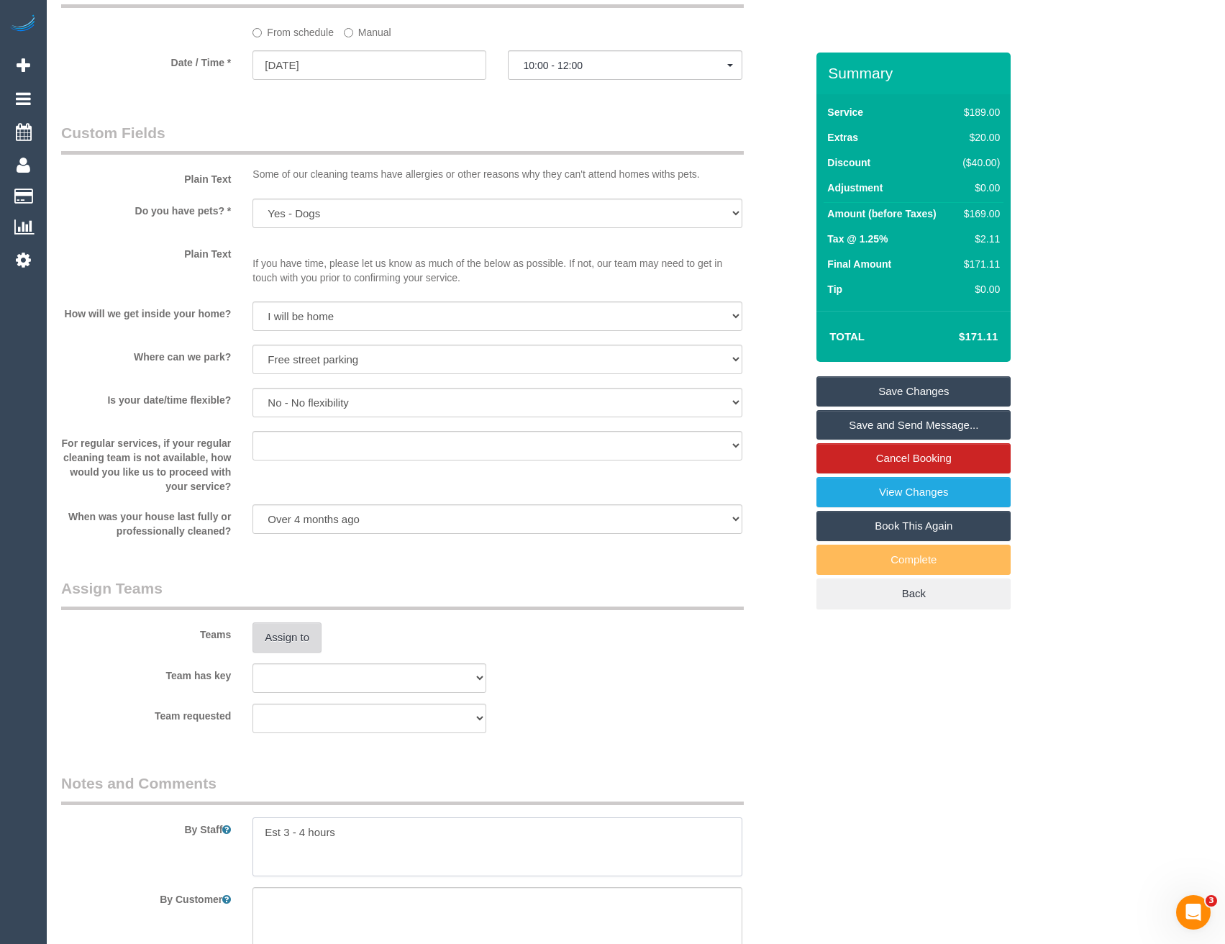
type textarea "Est 3 - 4 hours"
click at [287, 639] on button "Assign to" at bounding box center [286, 637] width 69 height 30
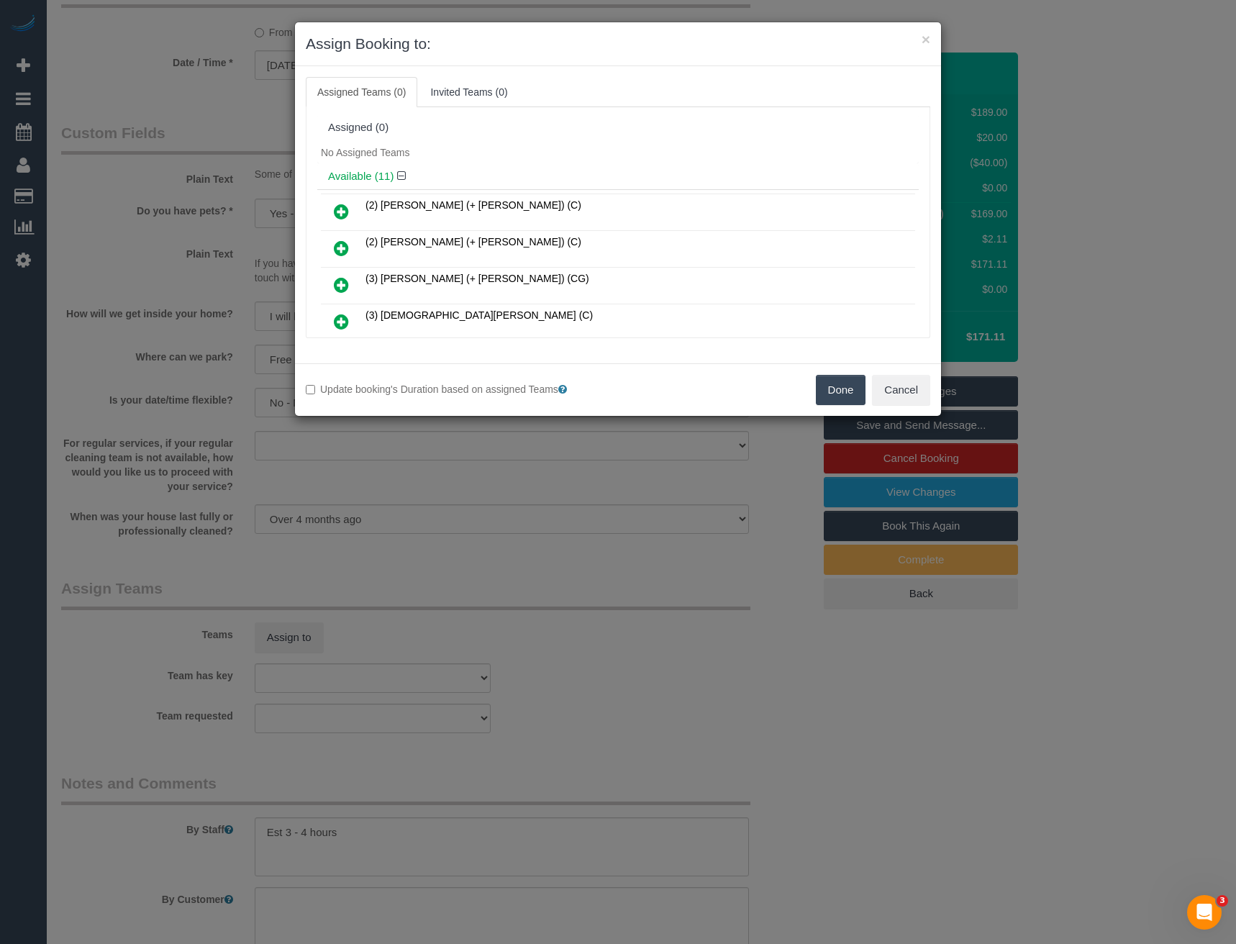
scroll to position [204, 0]
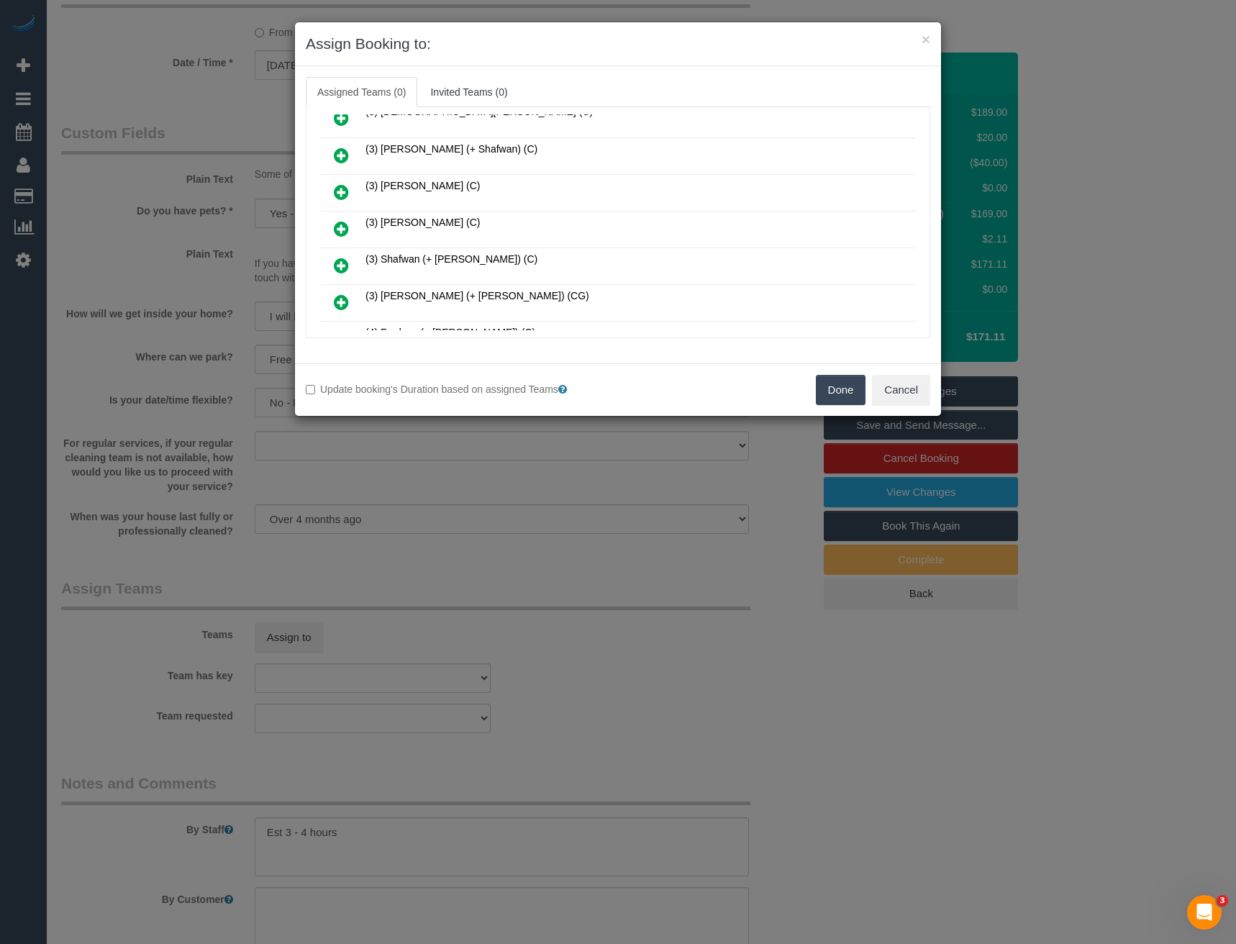
click at [342, 227] on icon at bounding box center [341, 228] width 15 height 17
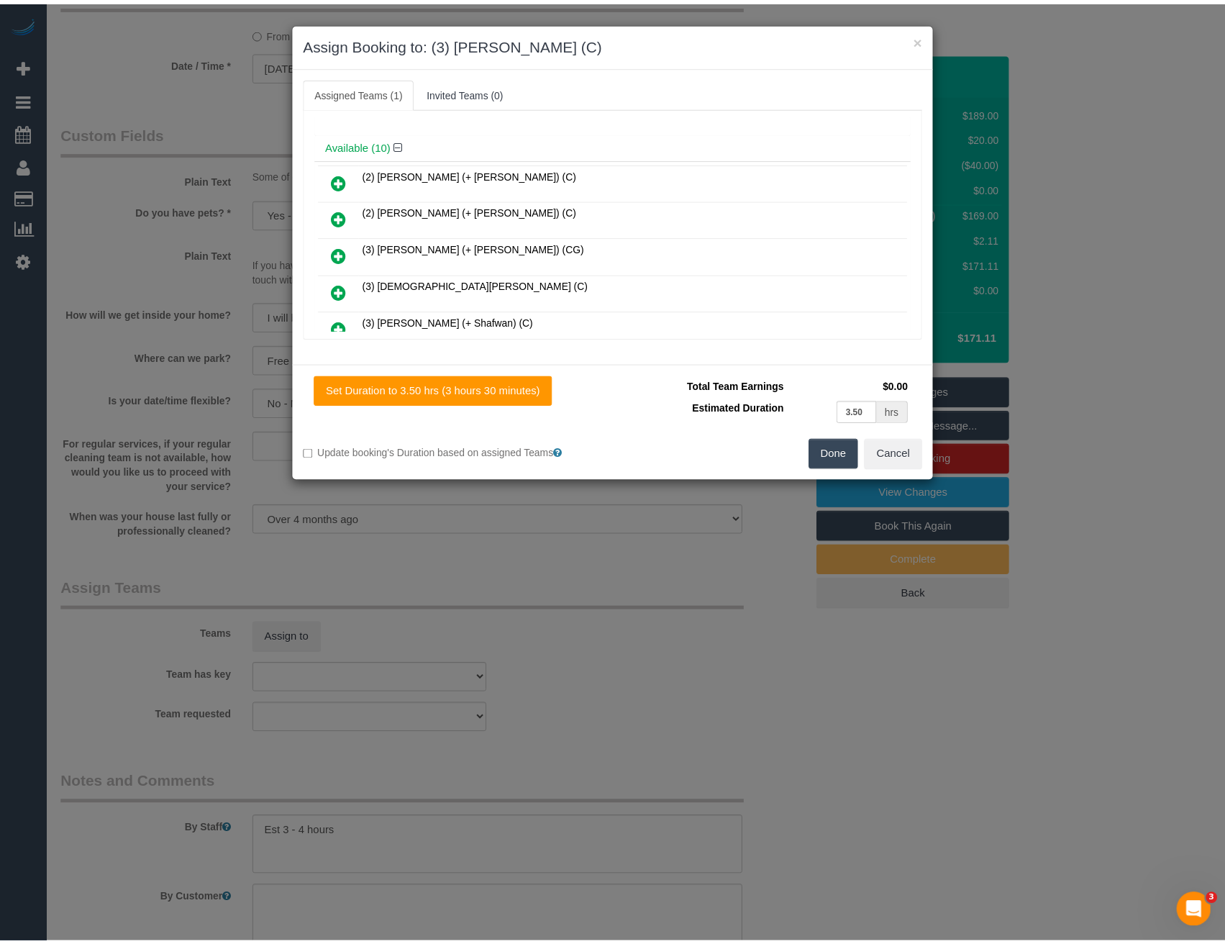
scroll to position [0, 0]
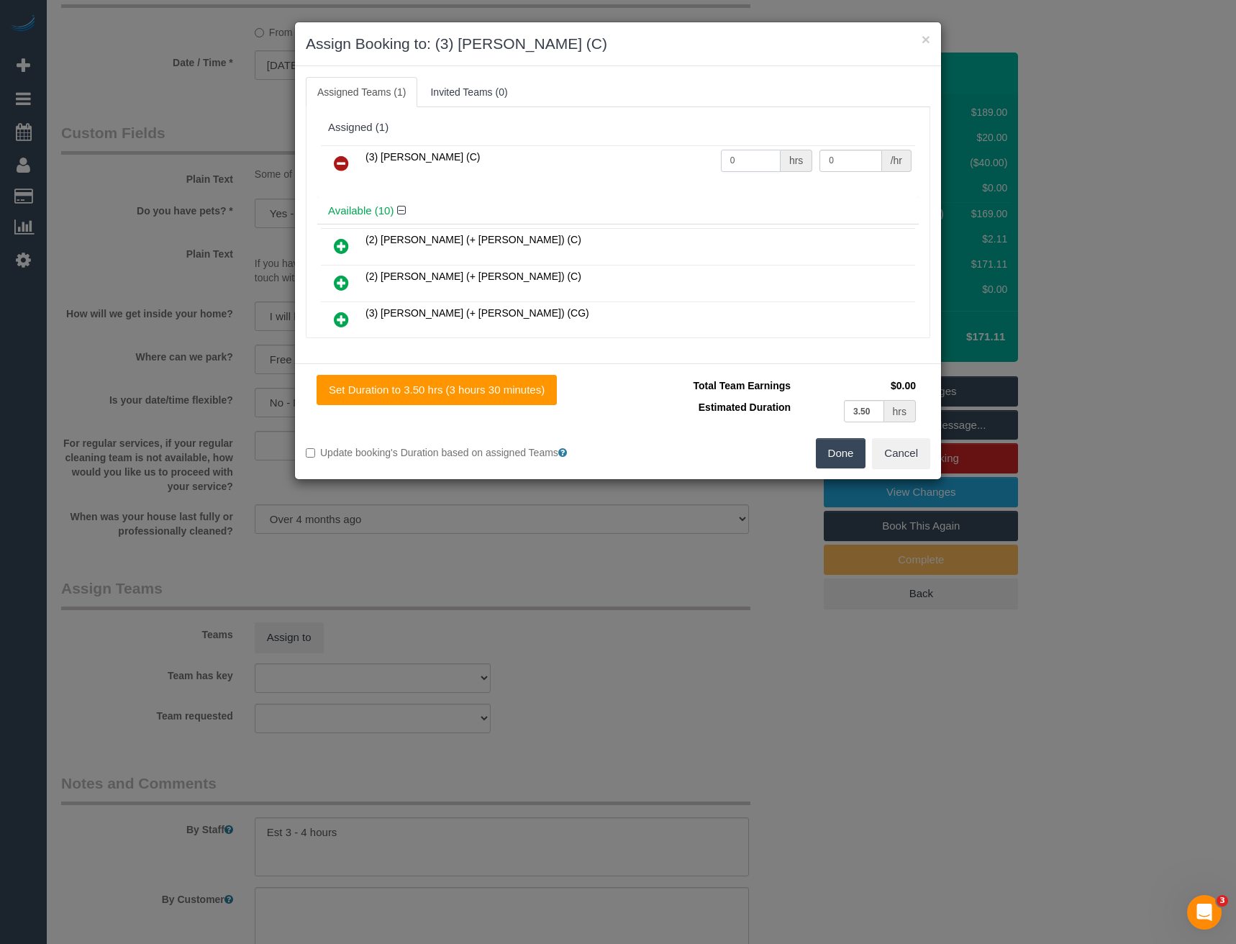
drag, startPoint x: 742, startPoint y: 156, endPoint x: 654, endPoint y: 161, distance: 88.6
click at [665, 160] on tr "(3) Pratham Bagga (C) 0 hrs 0 /hr" at bounding box center [618, 163] width 594 height 37
type input "1"
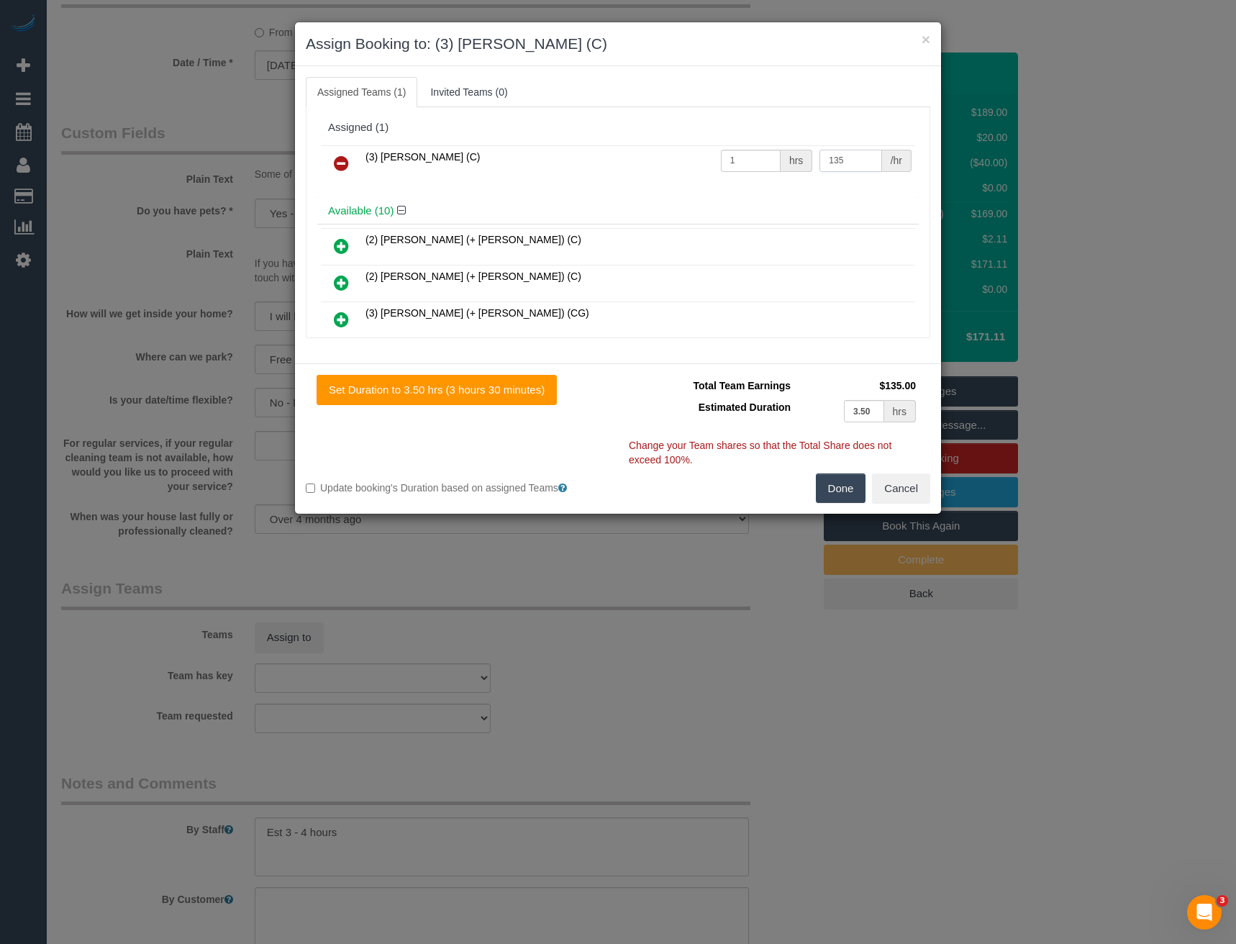
type input "135"
click at [849, 493] on button "Done" at bounding box center [841, 488] width 50 height 30
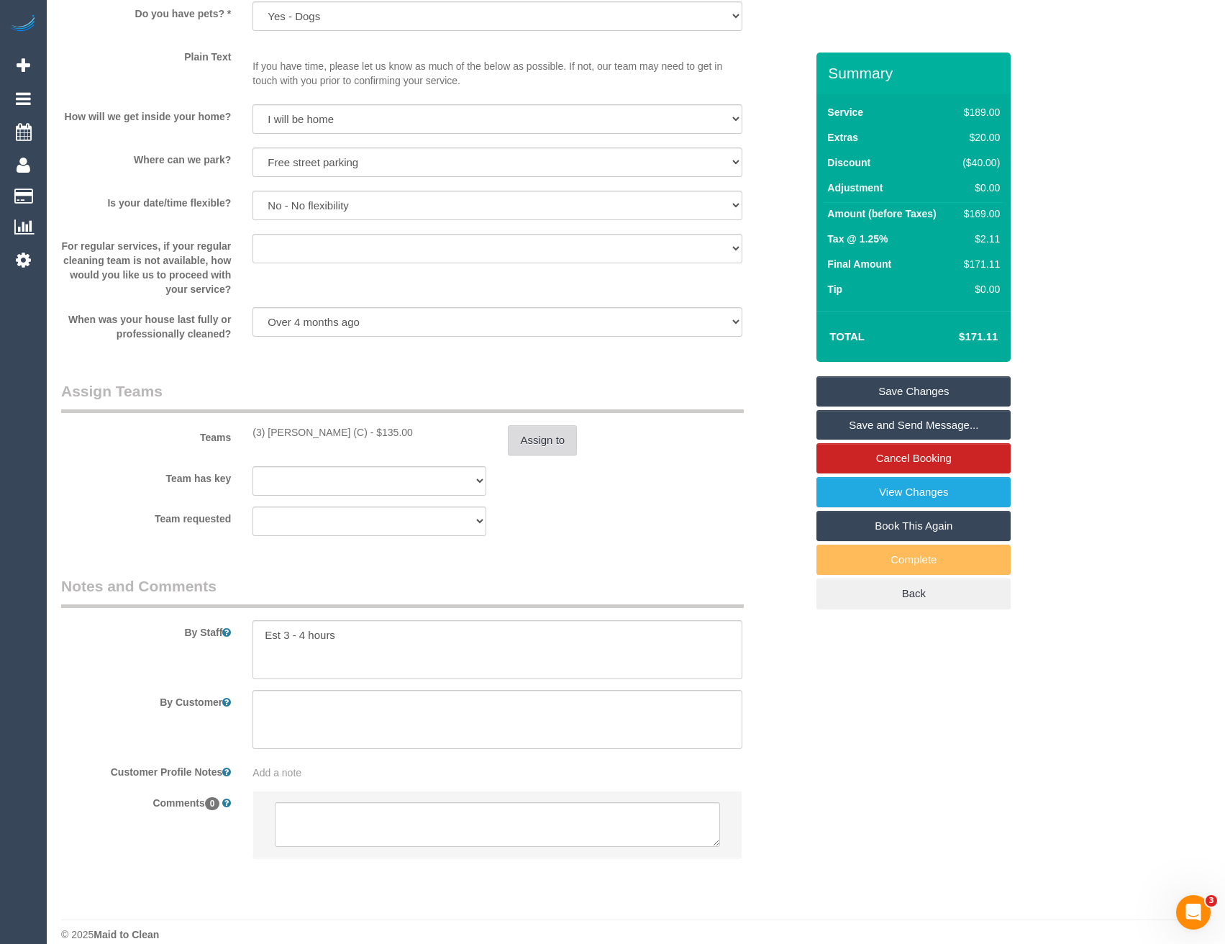
scroll to position [1819, 0]
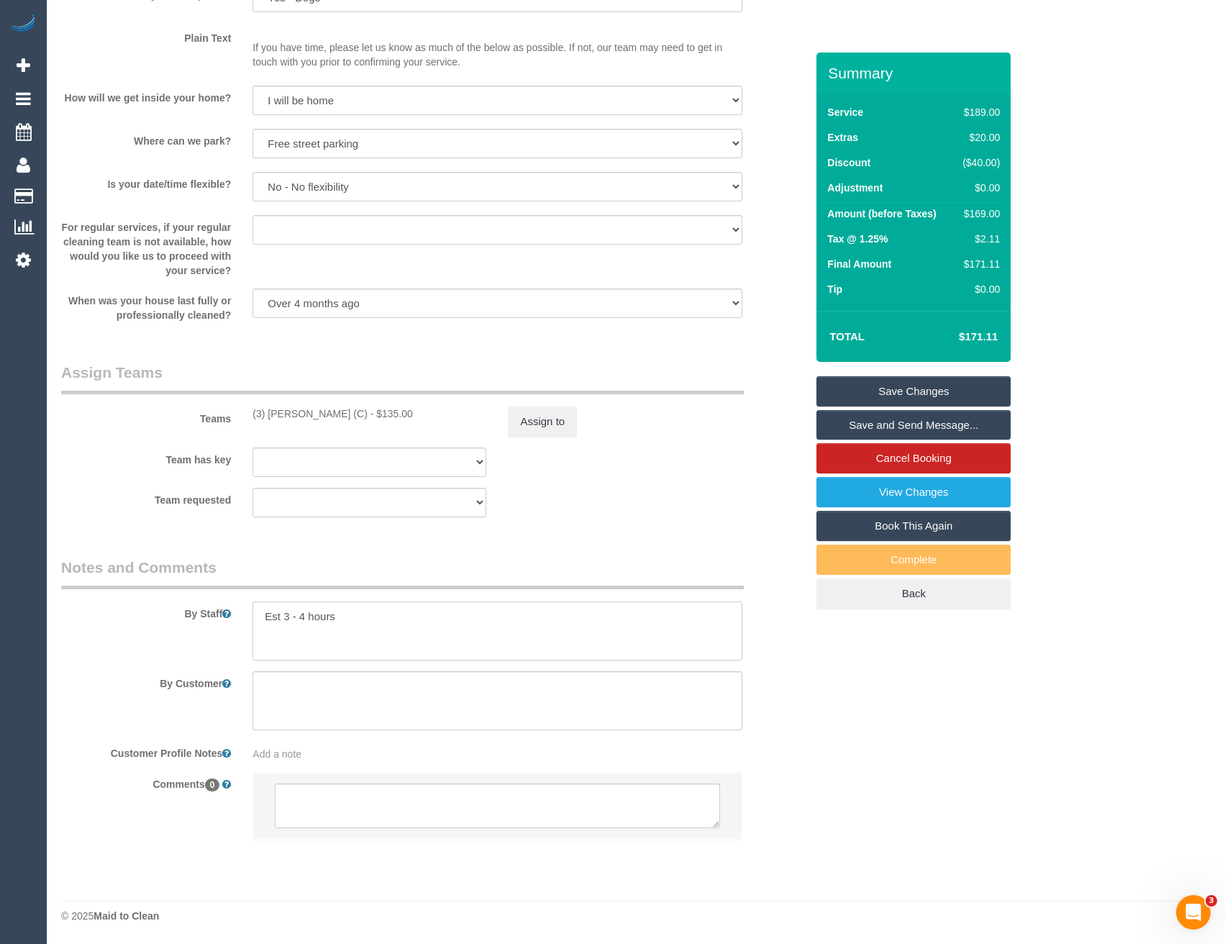
click at [308, 616] on textarea at bounding box center [496, 630] width 489 height 59
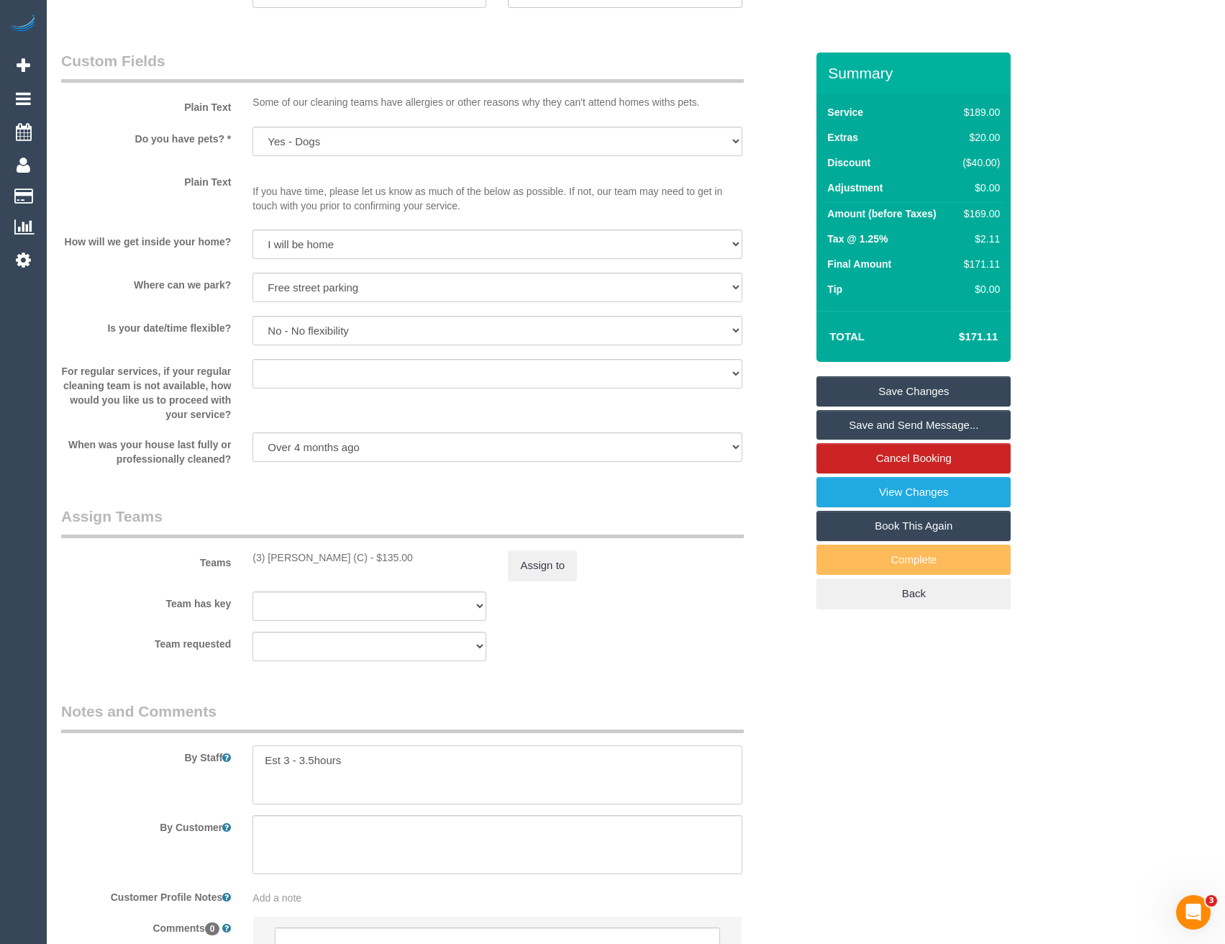
type textarea "Est 3 - 3.5hours"
click at [933, 426] on link "Save and Send Message..." at bounding box center [913, 425] width 194 height 30
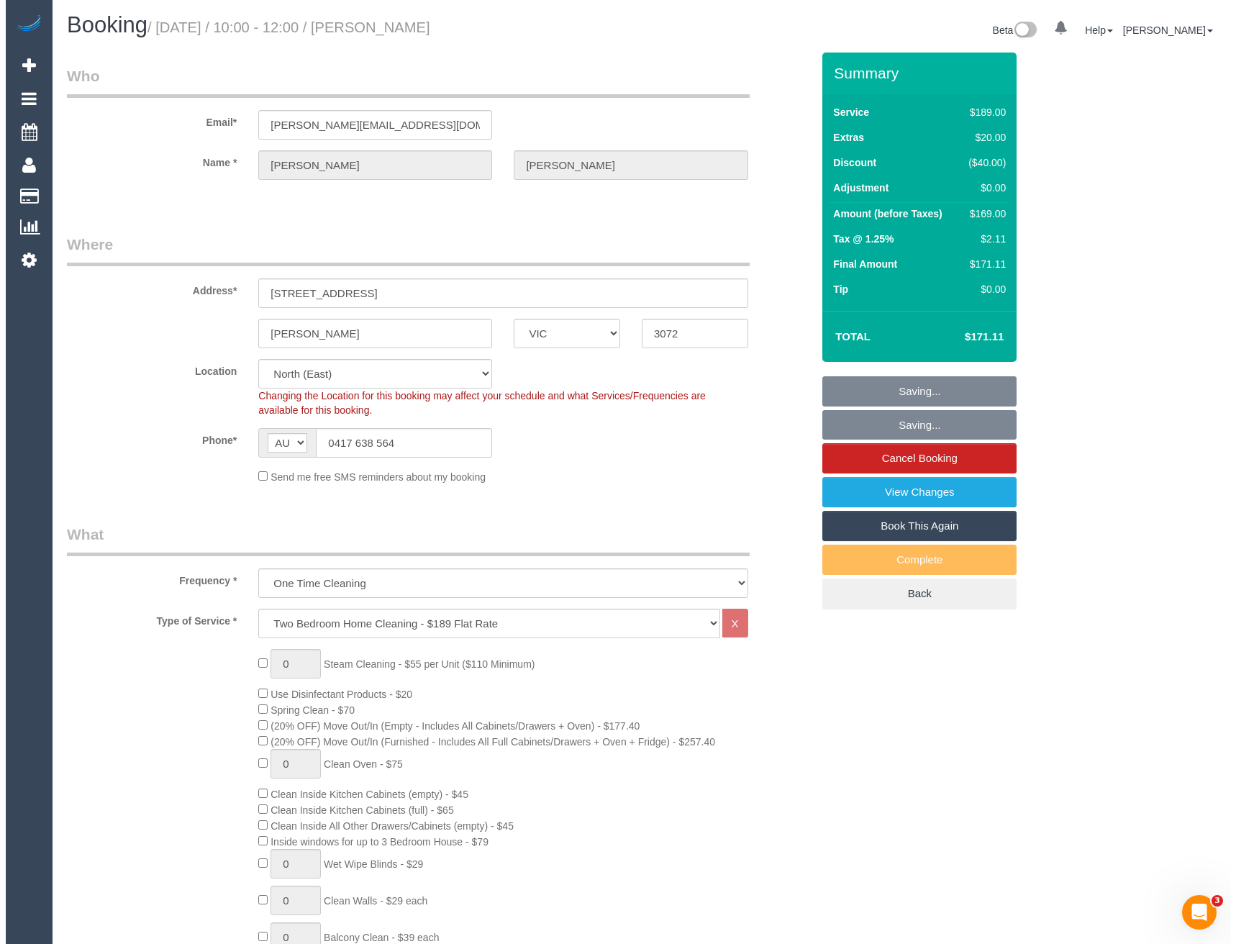
scroll to position [0, 0]
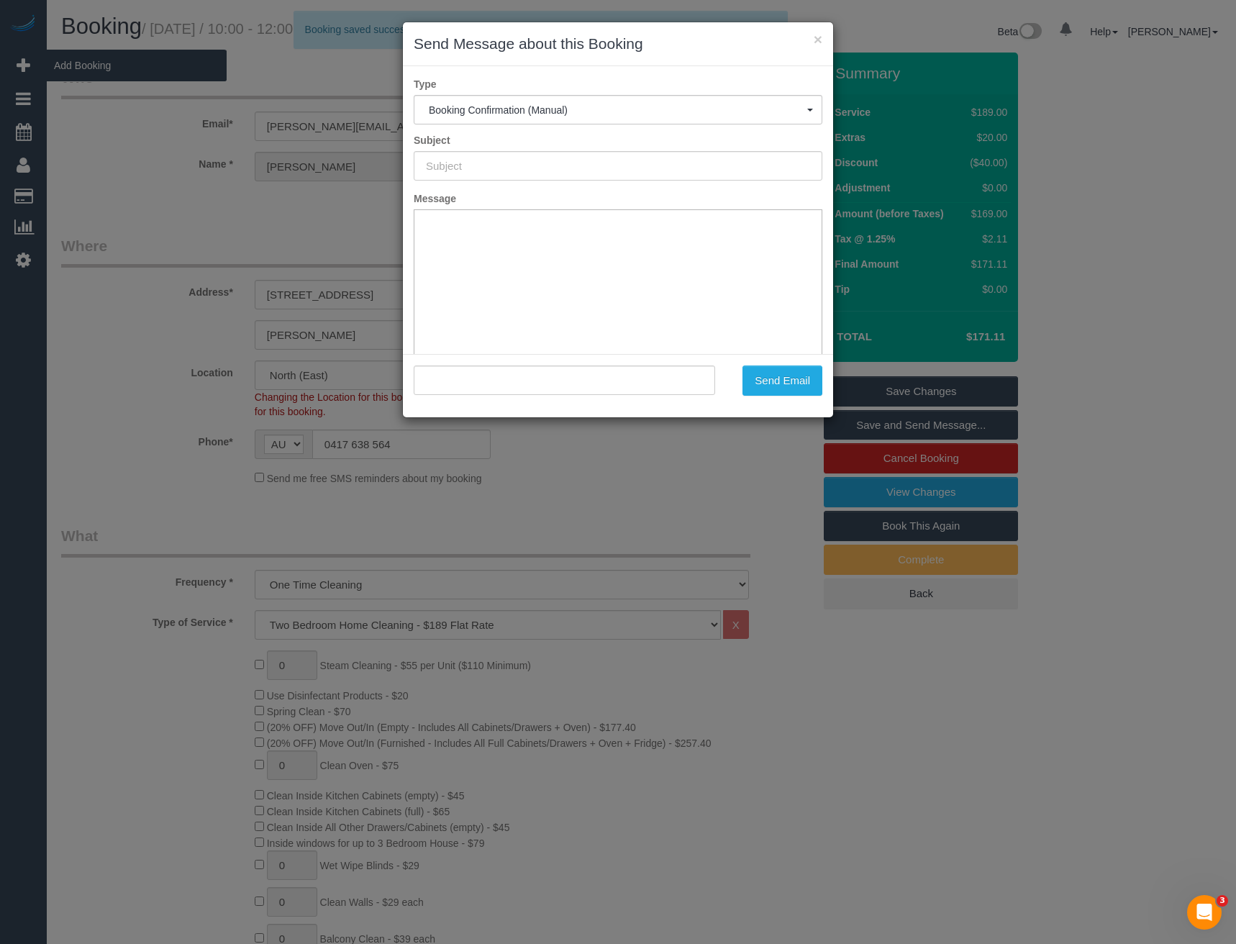
type input "Booking Confirmed"
type input ""matthew johnson" <matthew.d.johnson1990@gmail.com>"
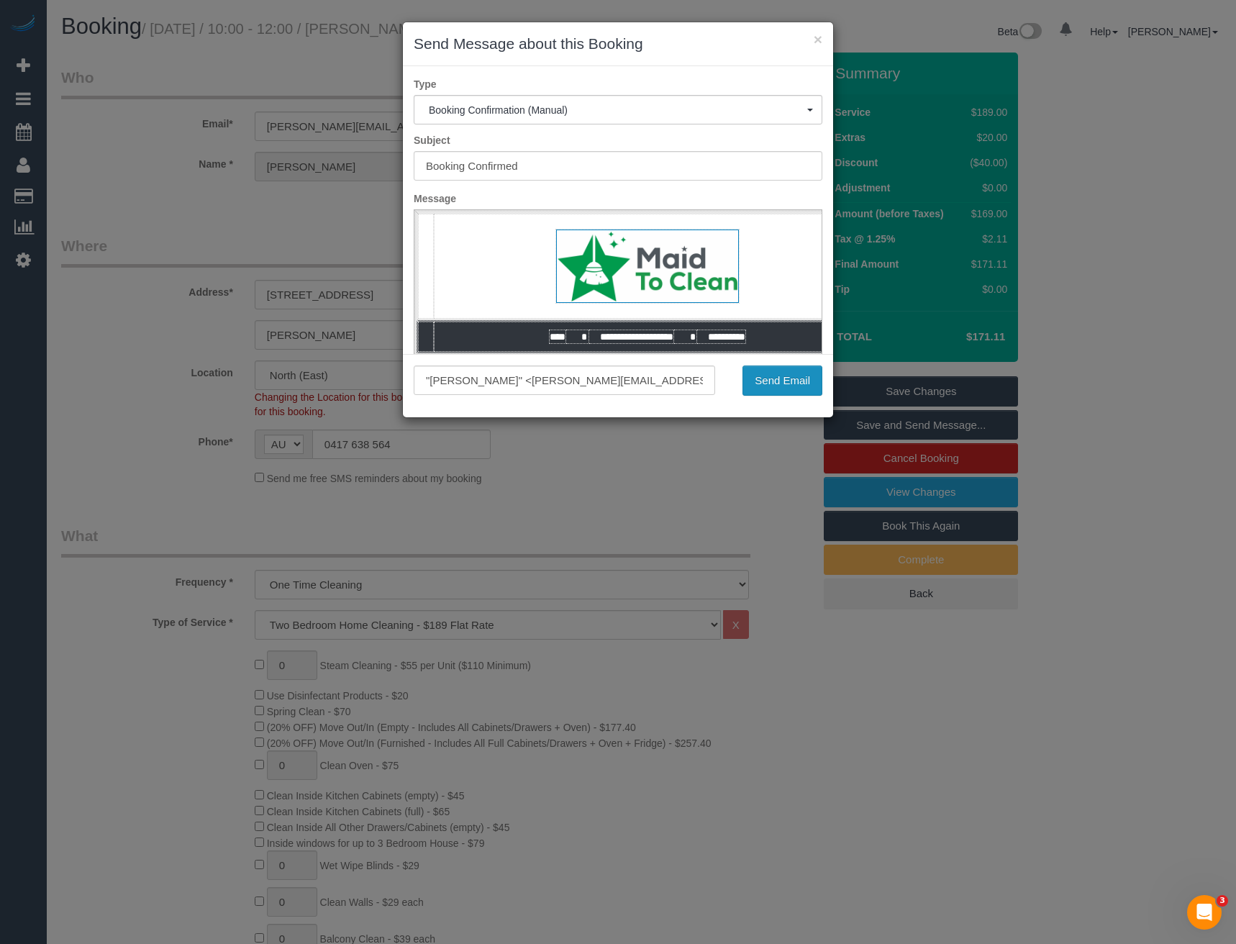
click at [791, 383] on button "Send Email" at bounding box center [782, 380] width 80 height 30
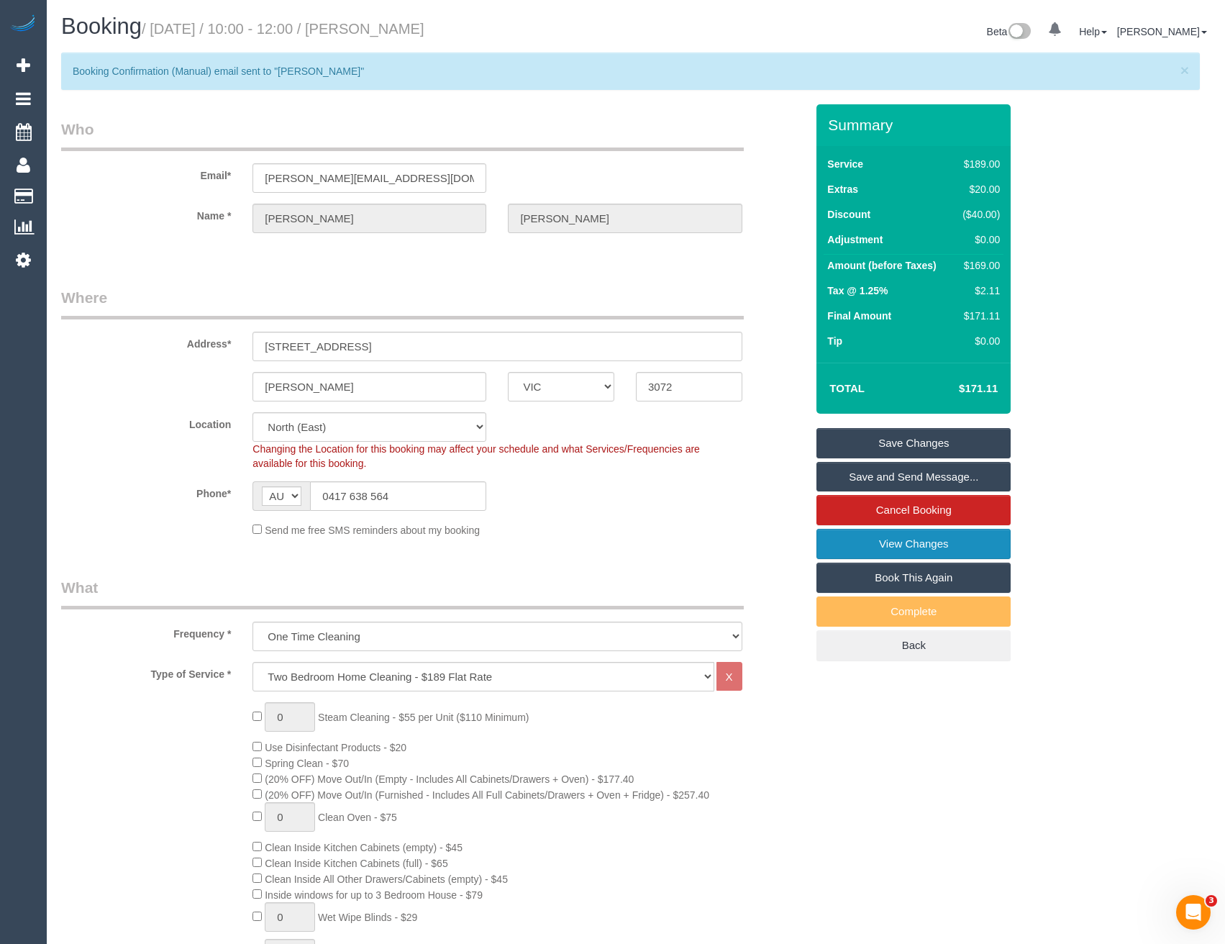
click at [891, 546] on link "View Changes" at bounding box center [913, 544] width 194 height 30
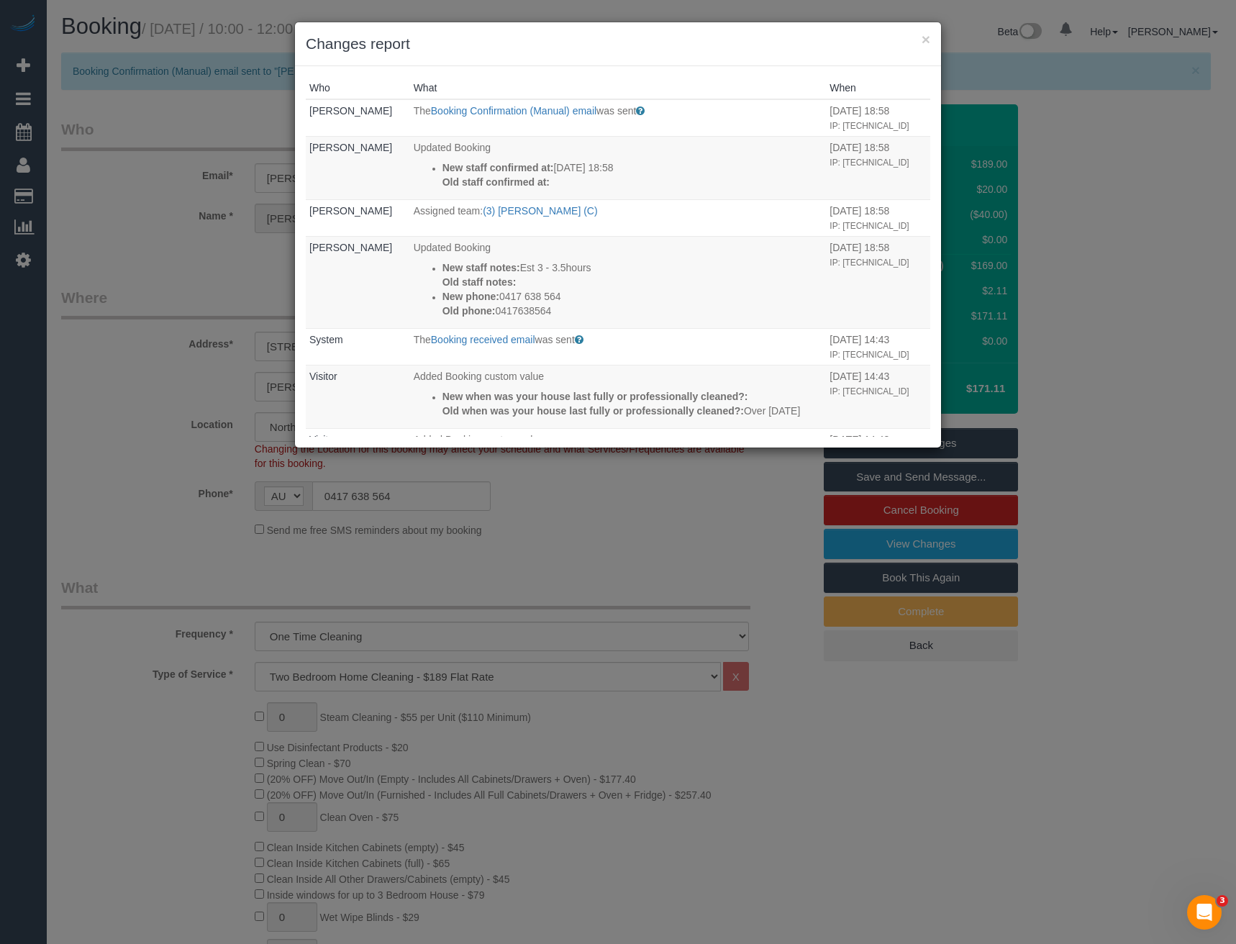
click at [598, 479] on div "× Changes report Who What When Bronie Bryant The Booking Confirmation (Manual) …" at bounding box center [618, 472] width 1236 height 944
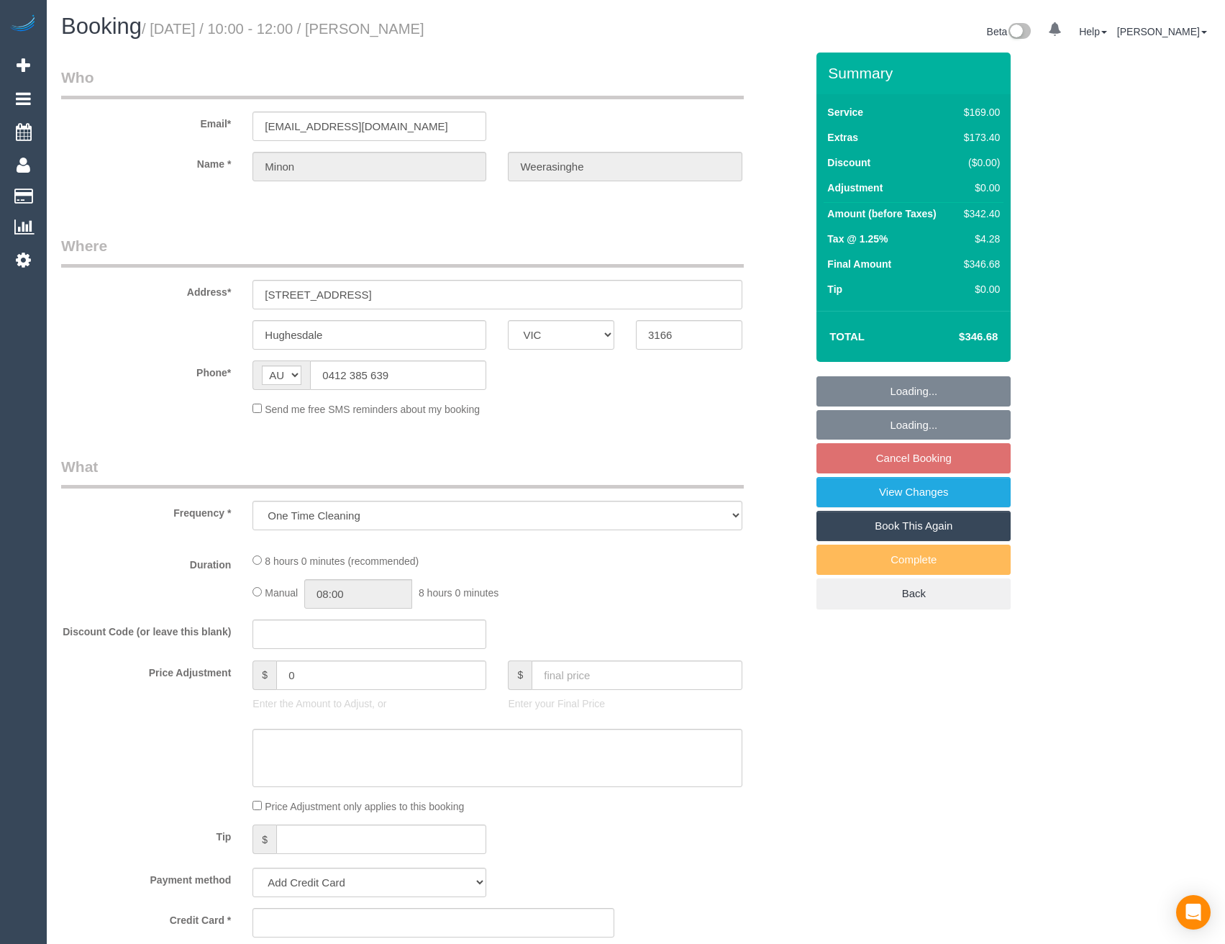
select select "VIC"
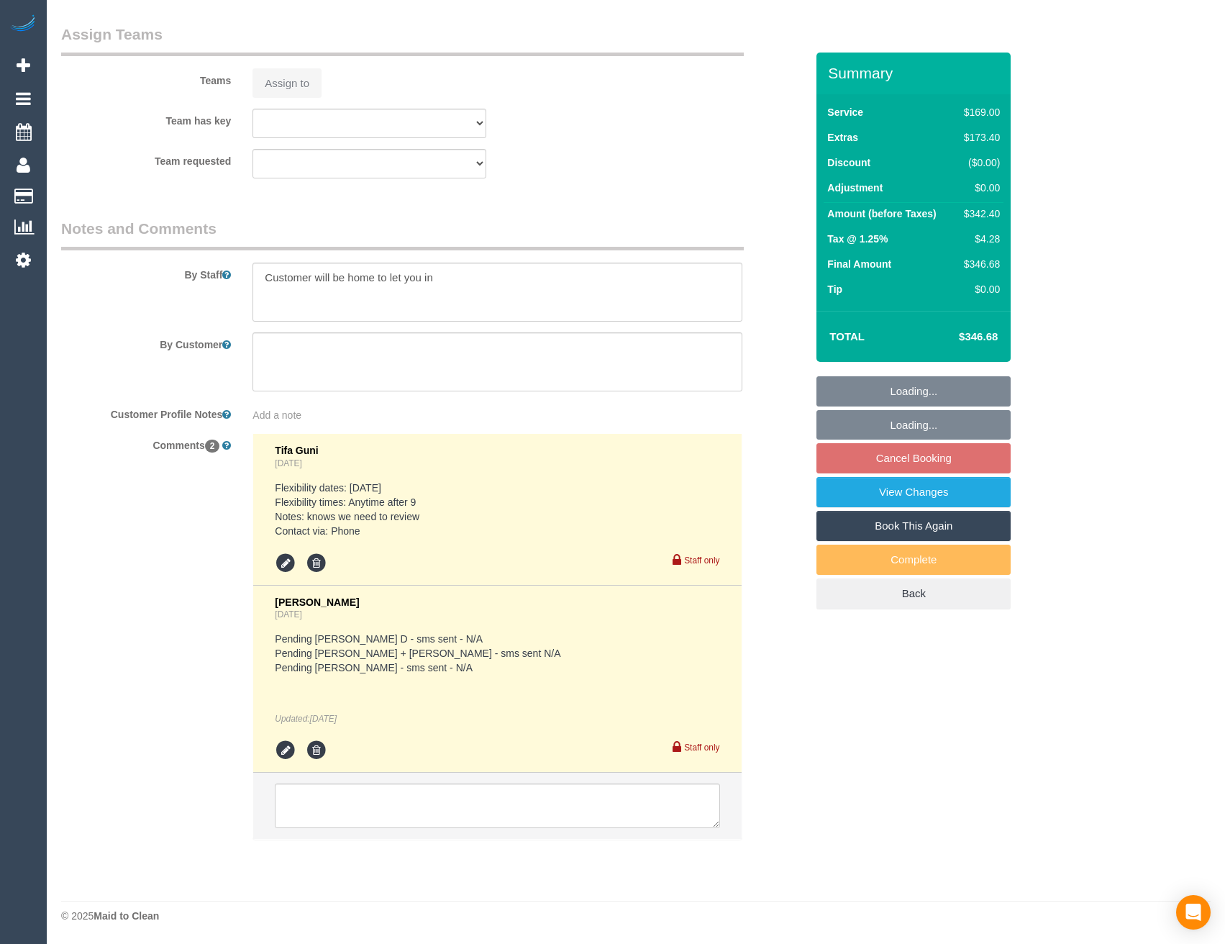
select select "string:stripe-pm_1S37o22GScqysDRVkKq1cST5"
select select "number:28"
select select "number:14"
select select "number:19"
select select "number:36"
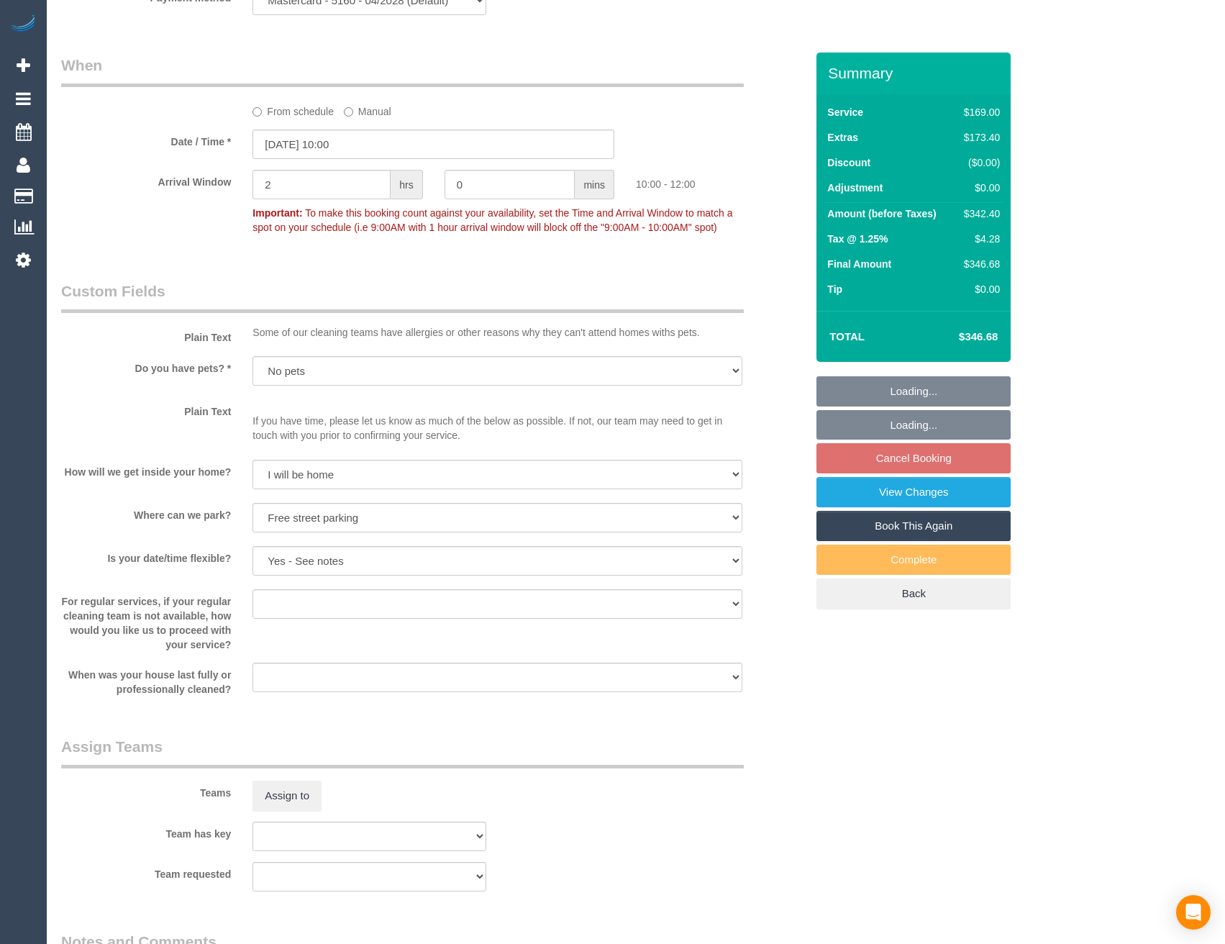
scroll to position [2203, 0]
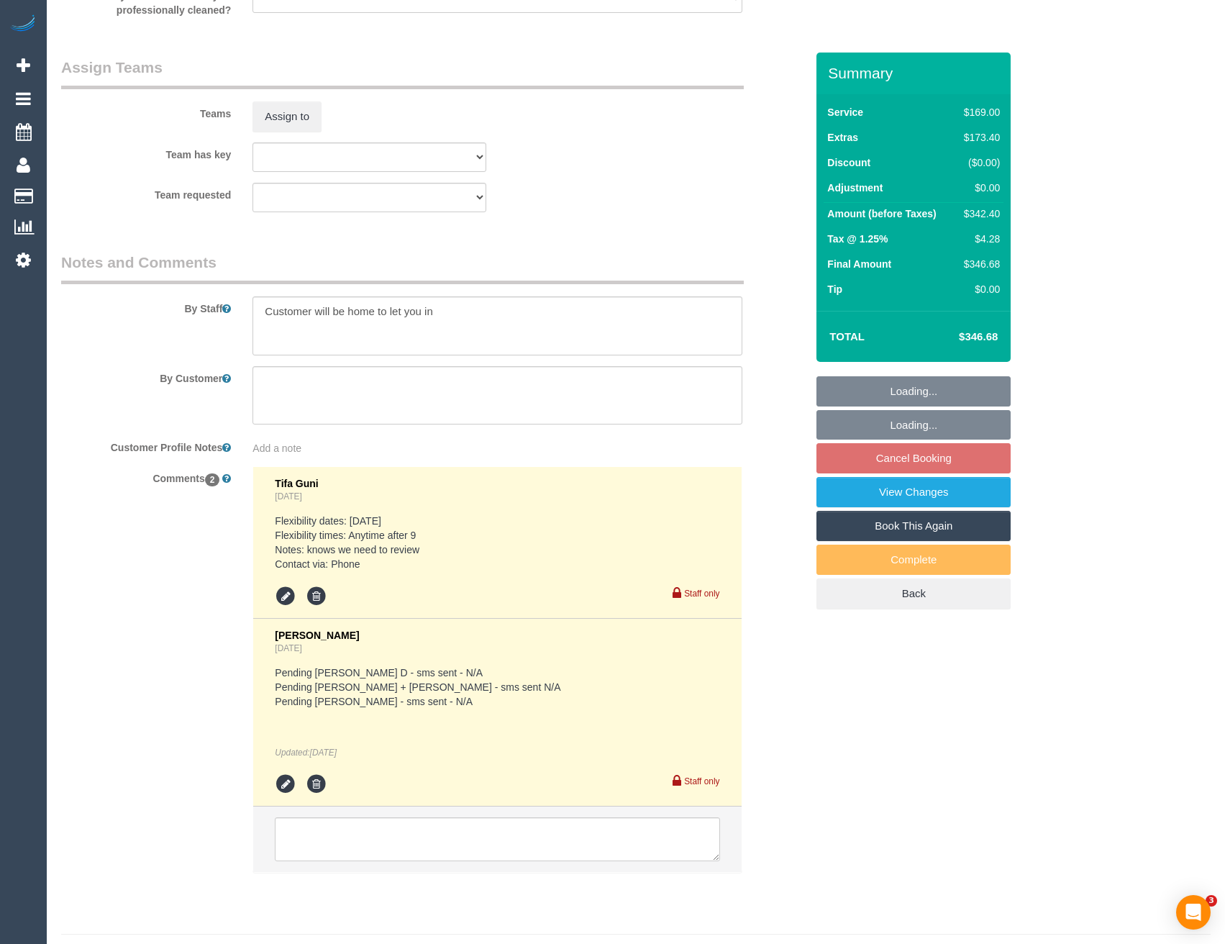
select select "object:1338"
click at [345, 847] on textarea at bounding box center [497, 839] width 444 height 45
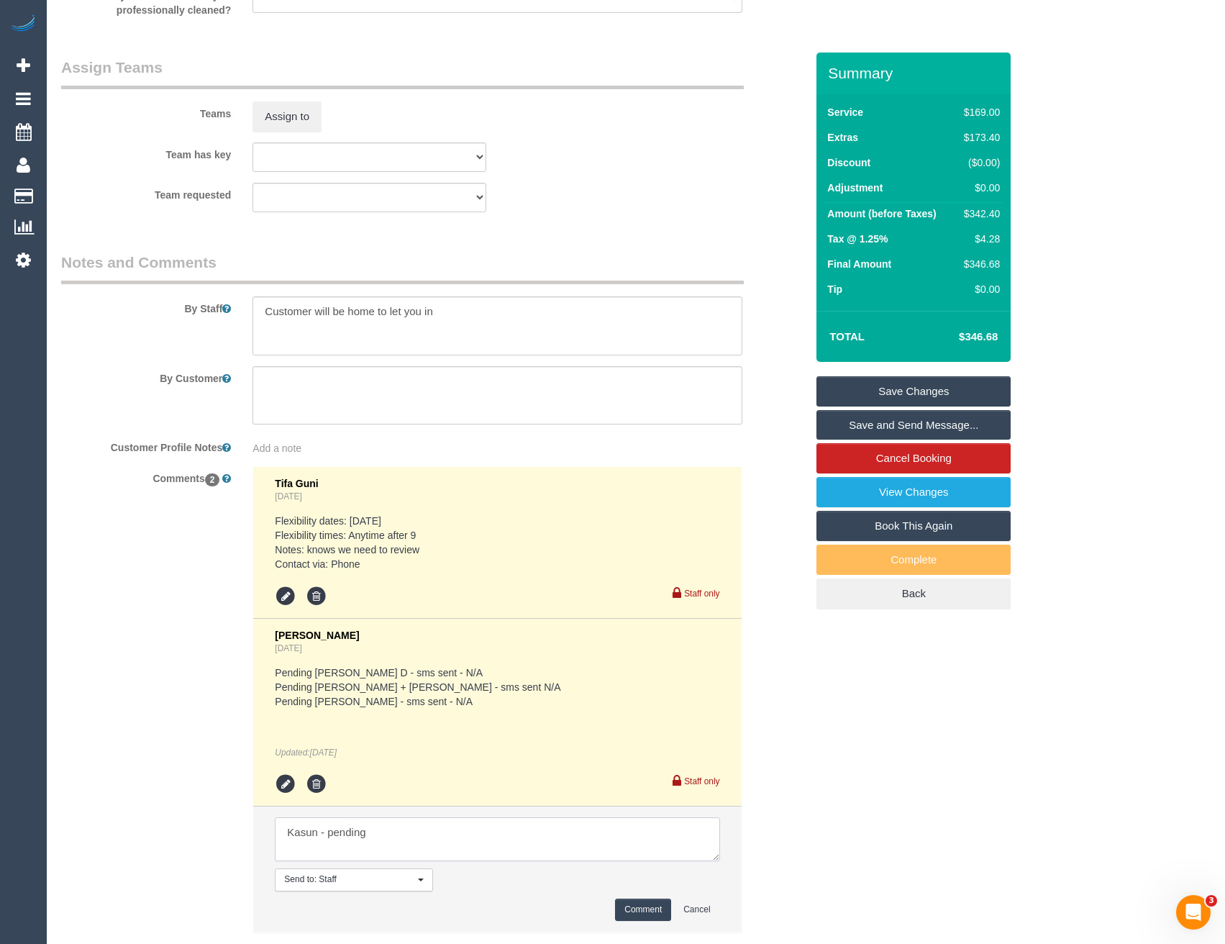
type textarea "Kasun - pending"
click at [649, 918] on button "Comment" at bounding box center [643, 909] width 56 height 22
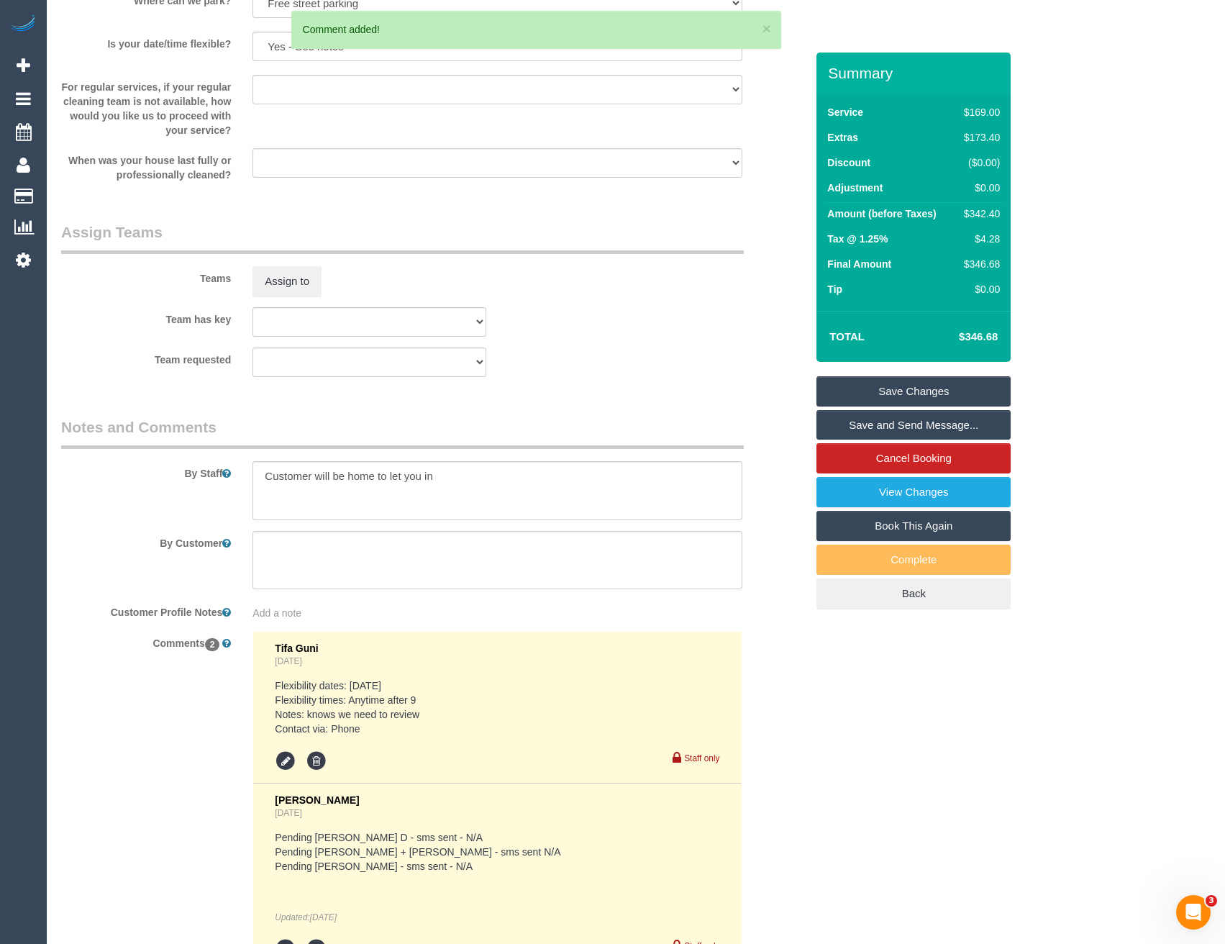
scroll to position [1915, 0]
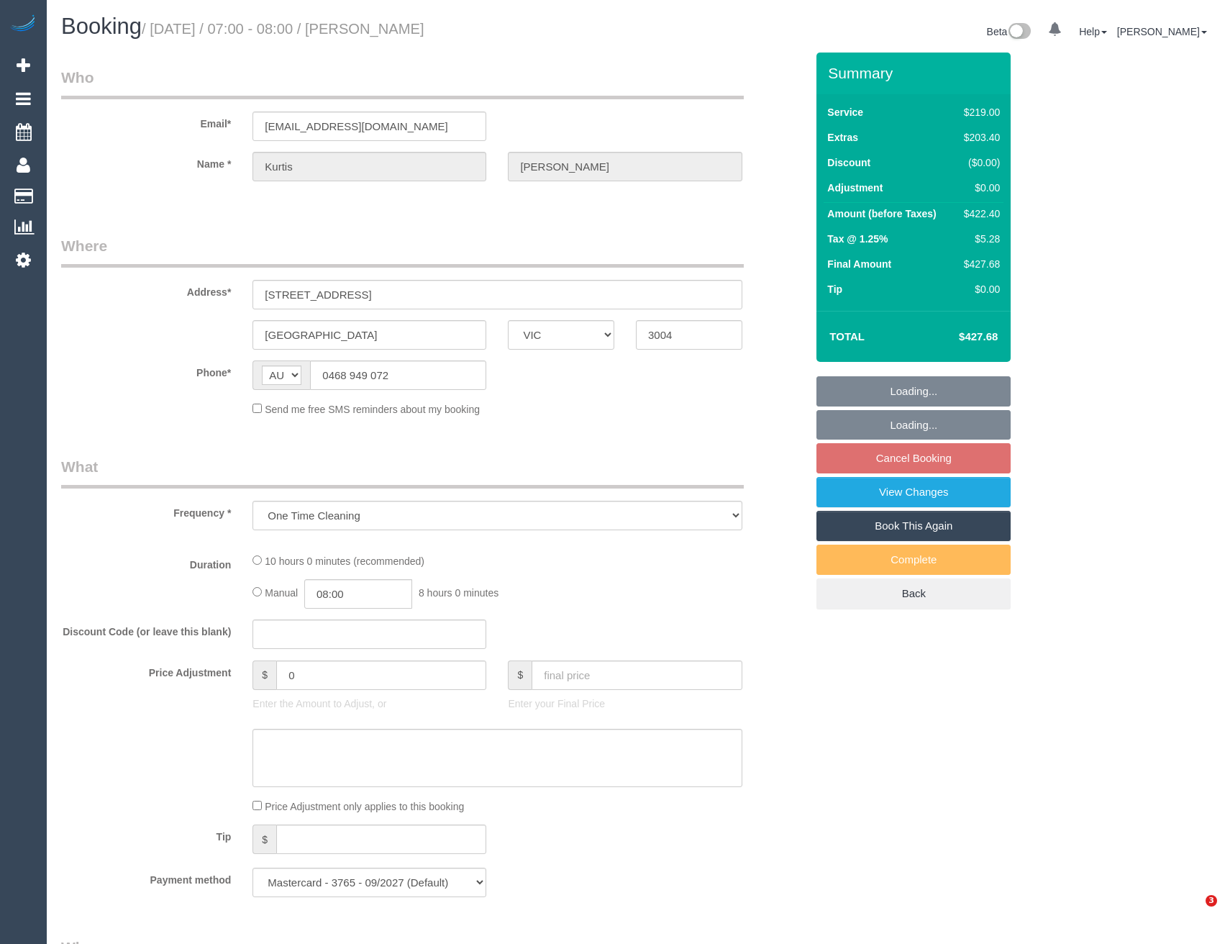
select select "VIC"
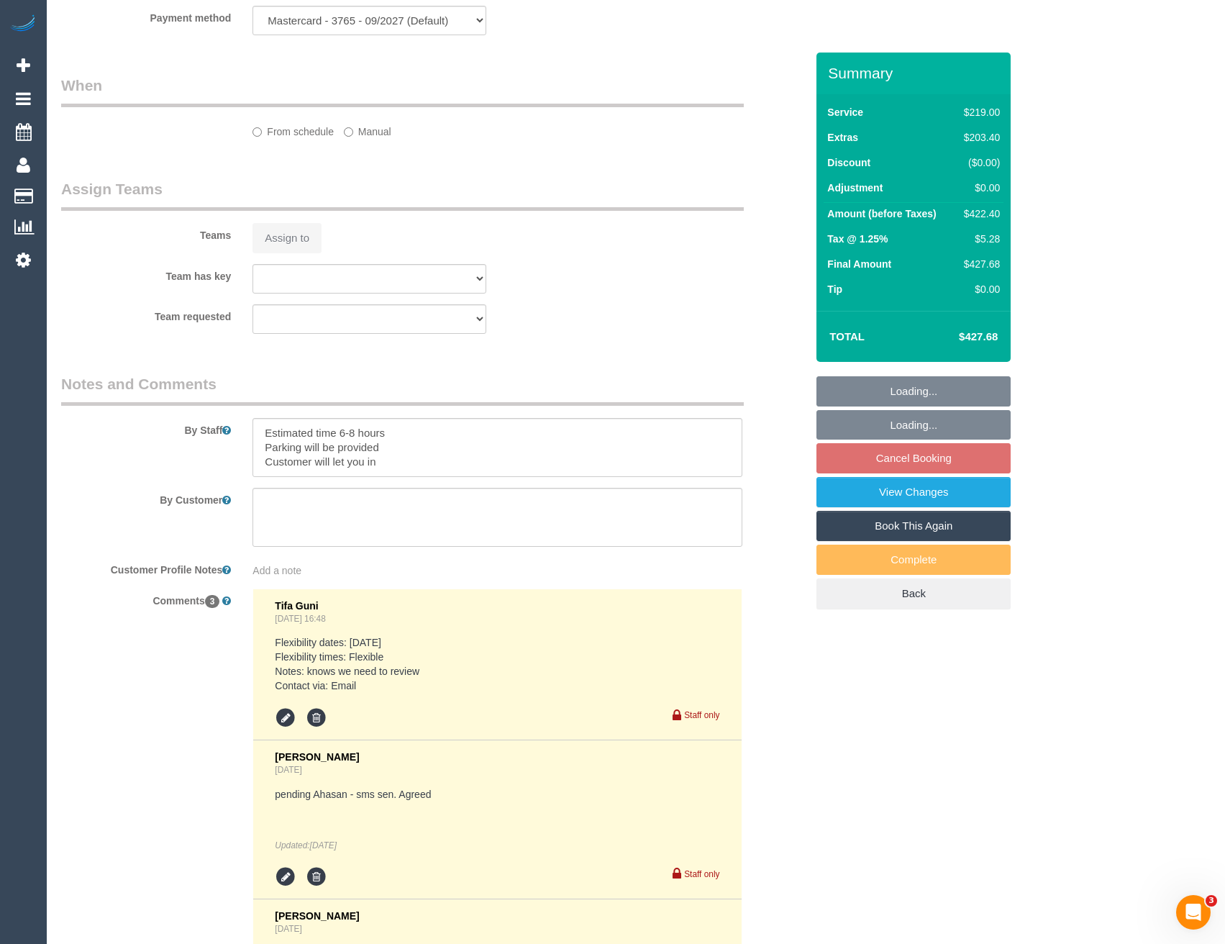
select select "number:28"
select select "number:14"
select select "number:18"
select select "number:24"
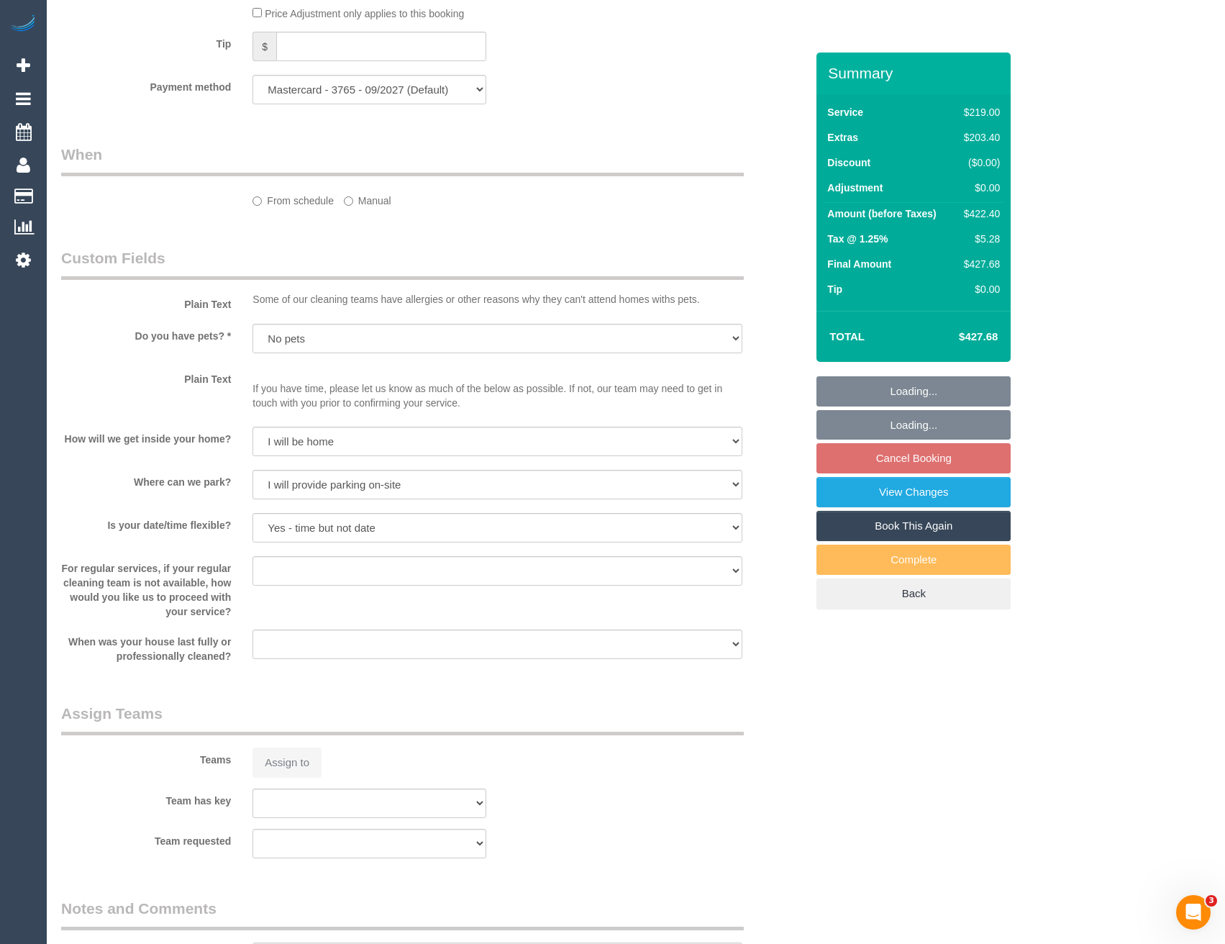
scroll to position [987, 0]
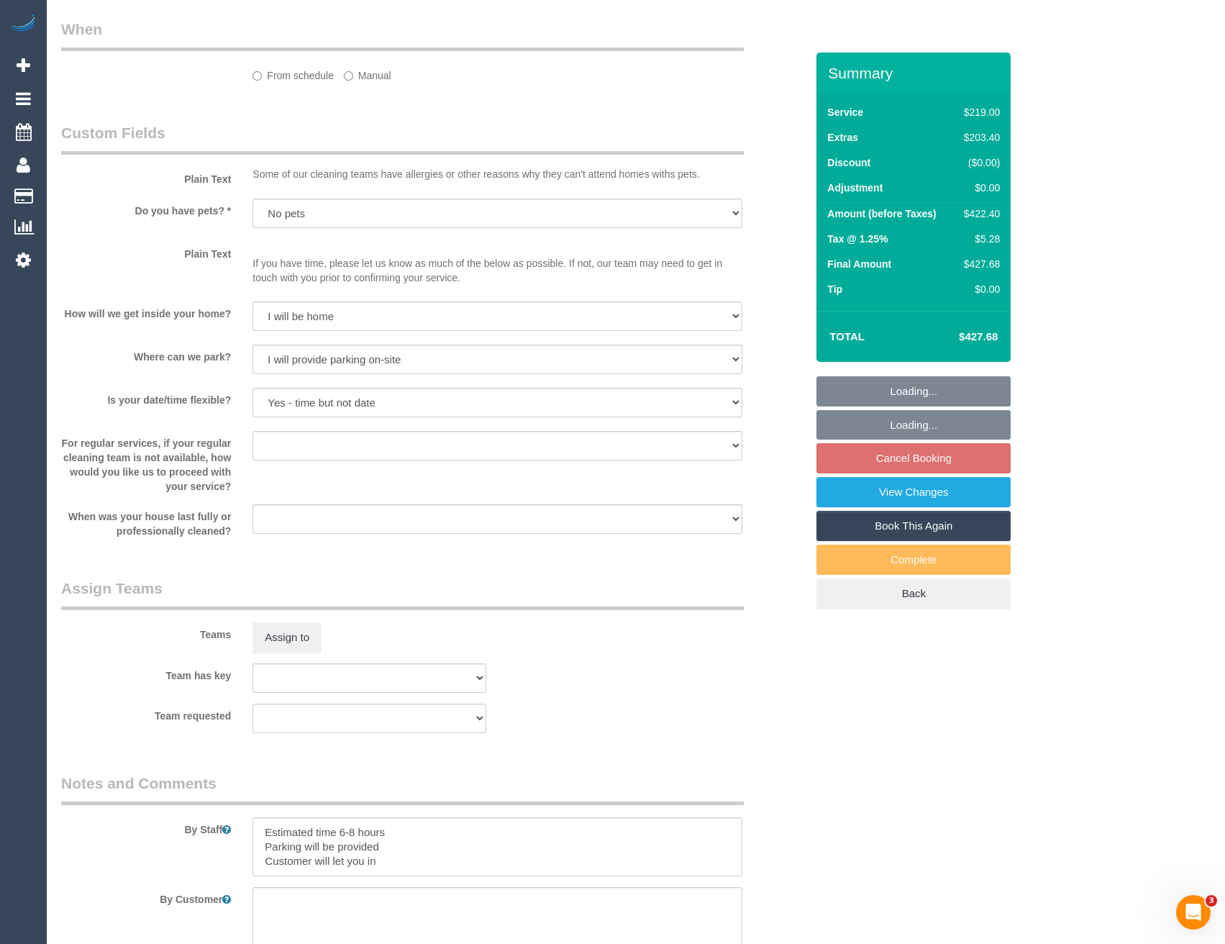
select select "object:2026"
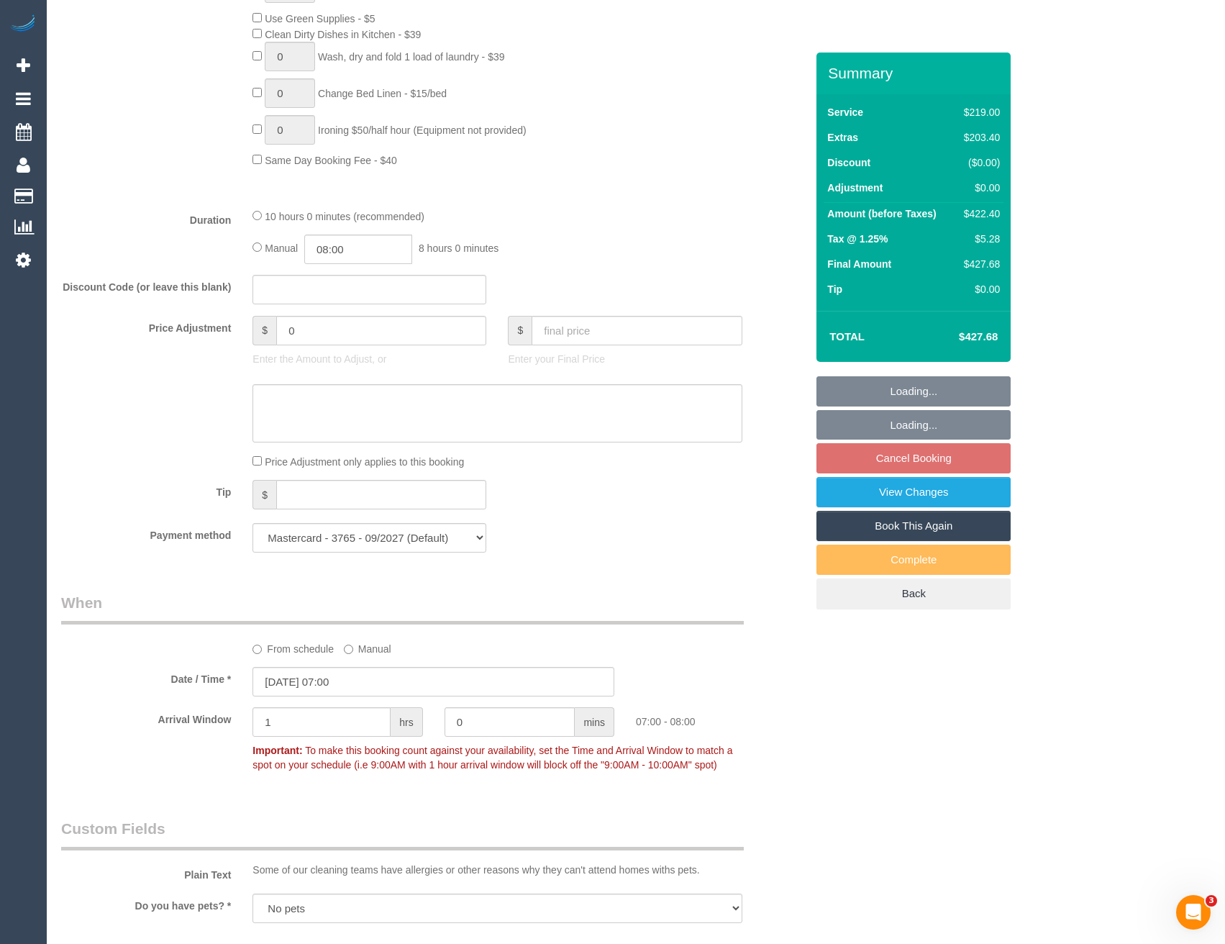
scroll to position [2374, 0]
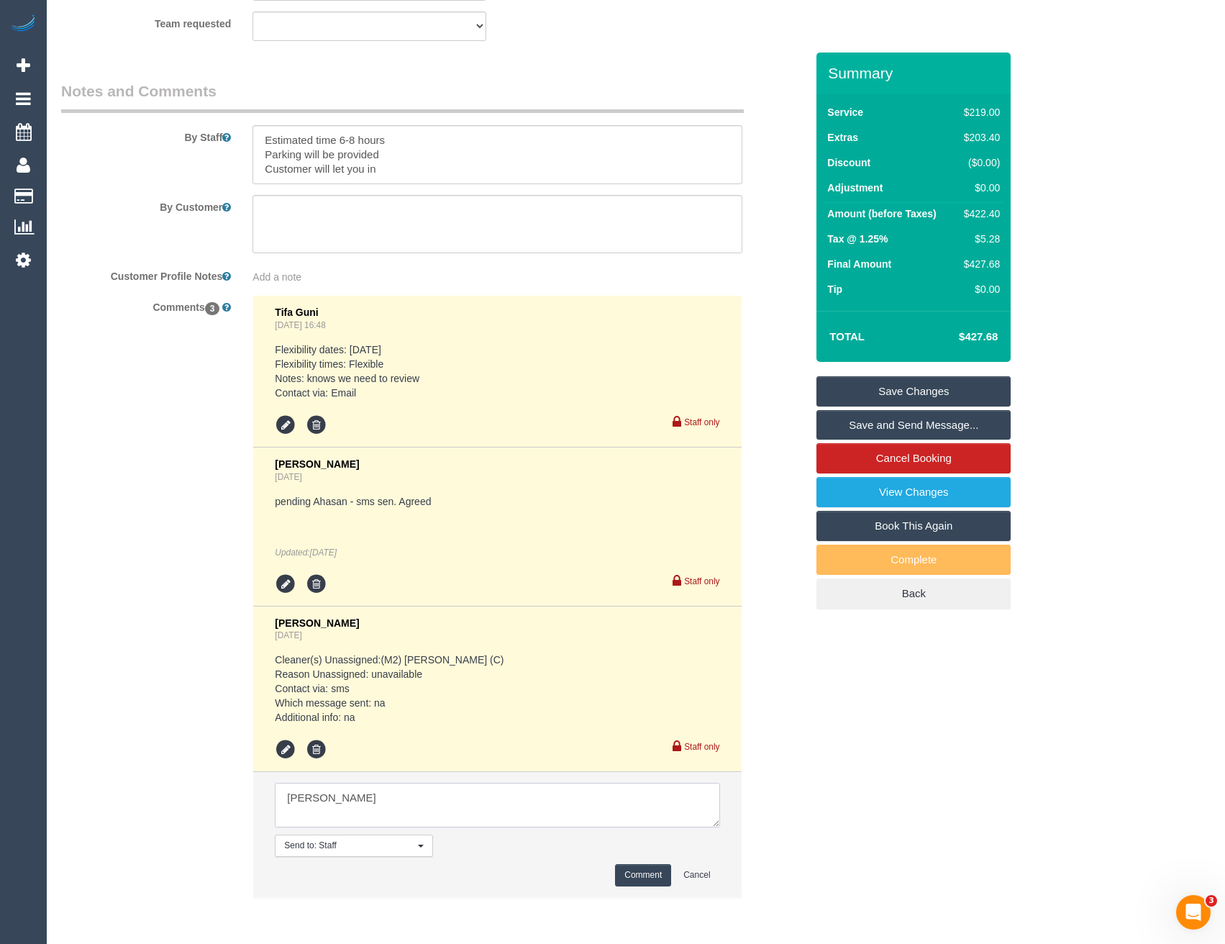
type textarea "[PERSON_NAME]"
click at [642, 880] on button "Comment" at bounding box center [643, 875] width 56 height 22
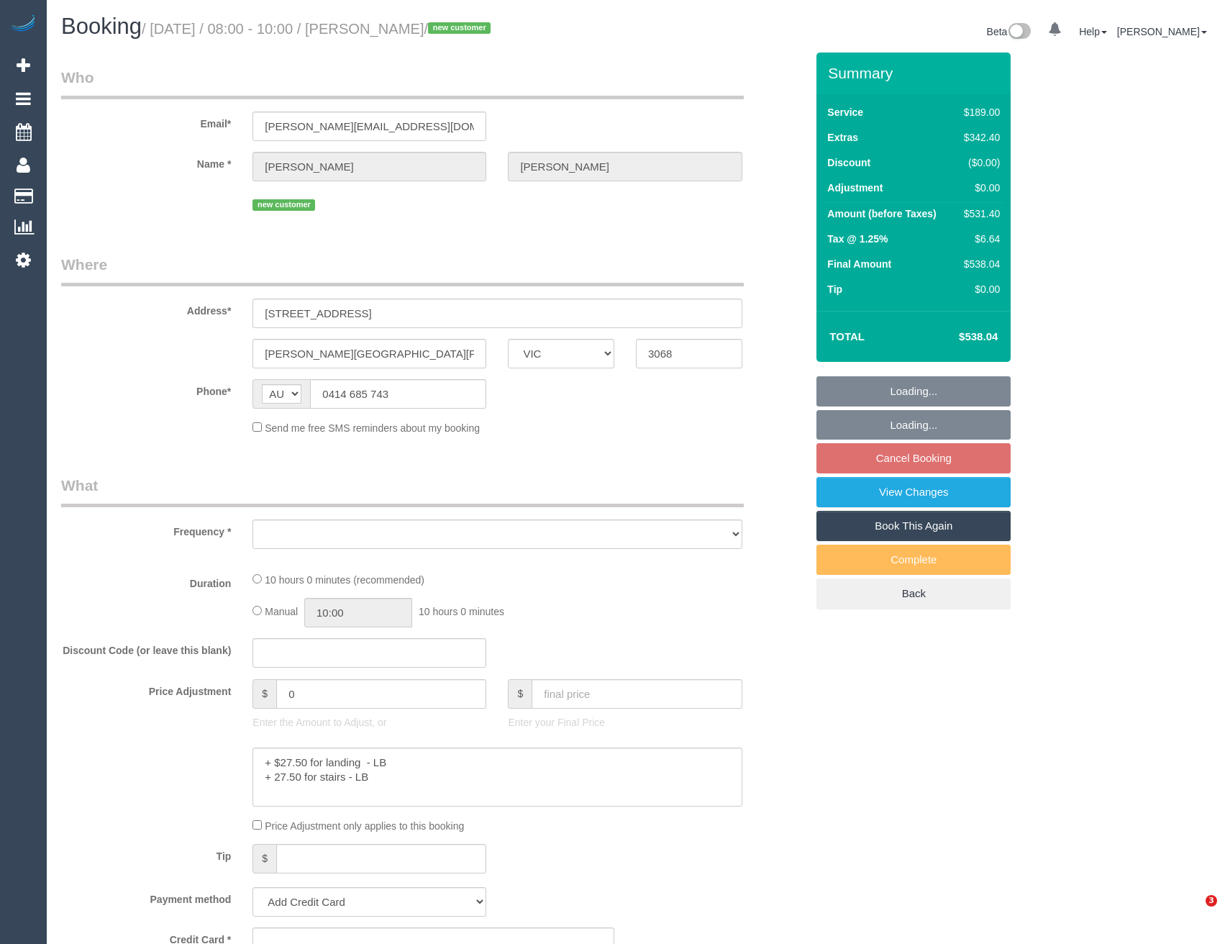
select select "VIC"
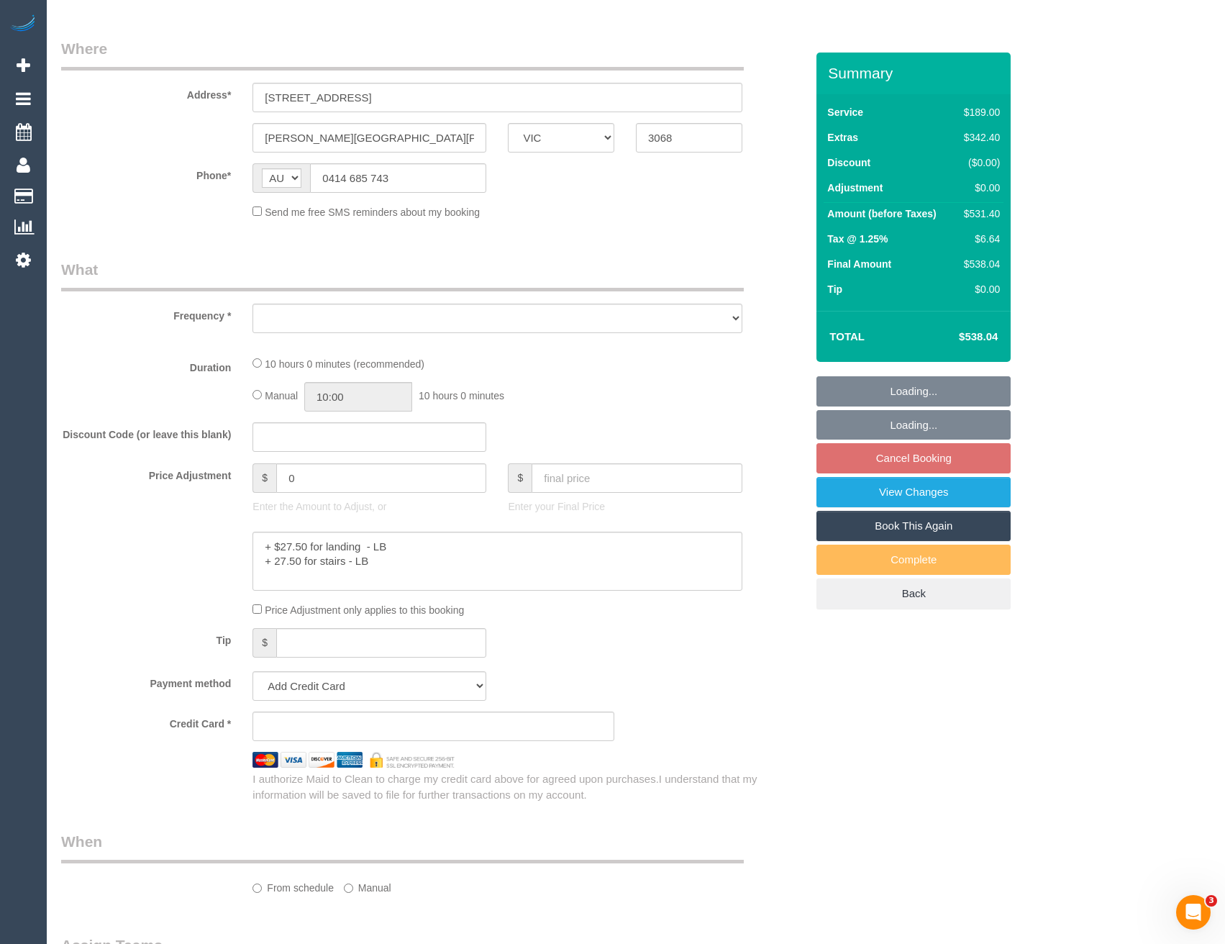
select select "number:28"
select select "number:14"
select select "number:19"
select select "number:22"
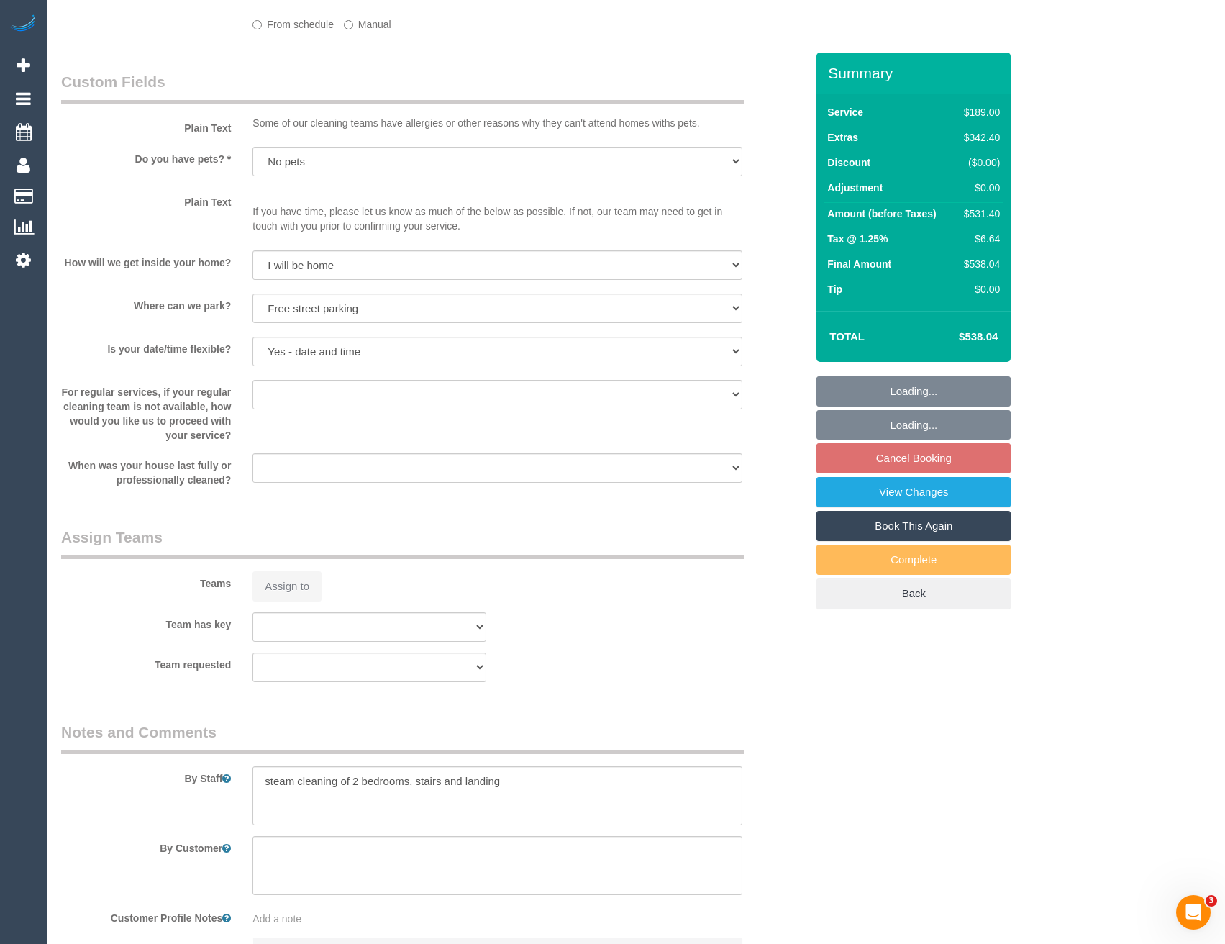
select select "object:716"
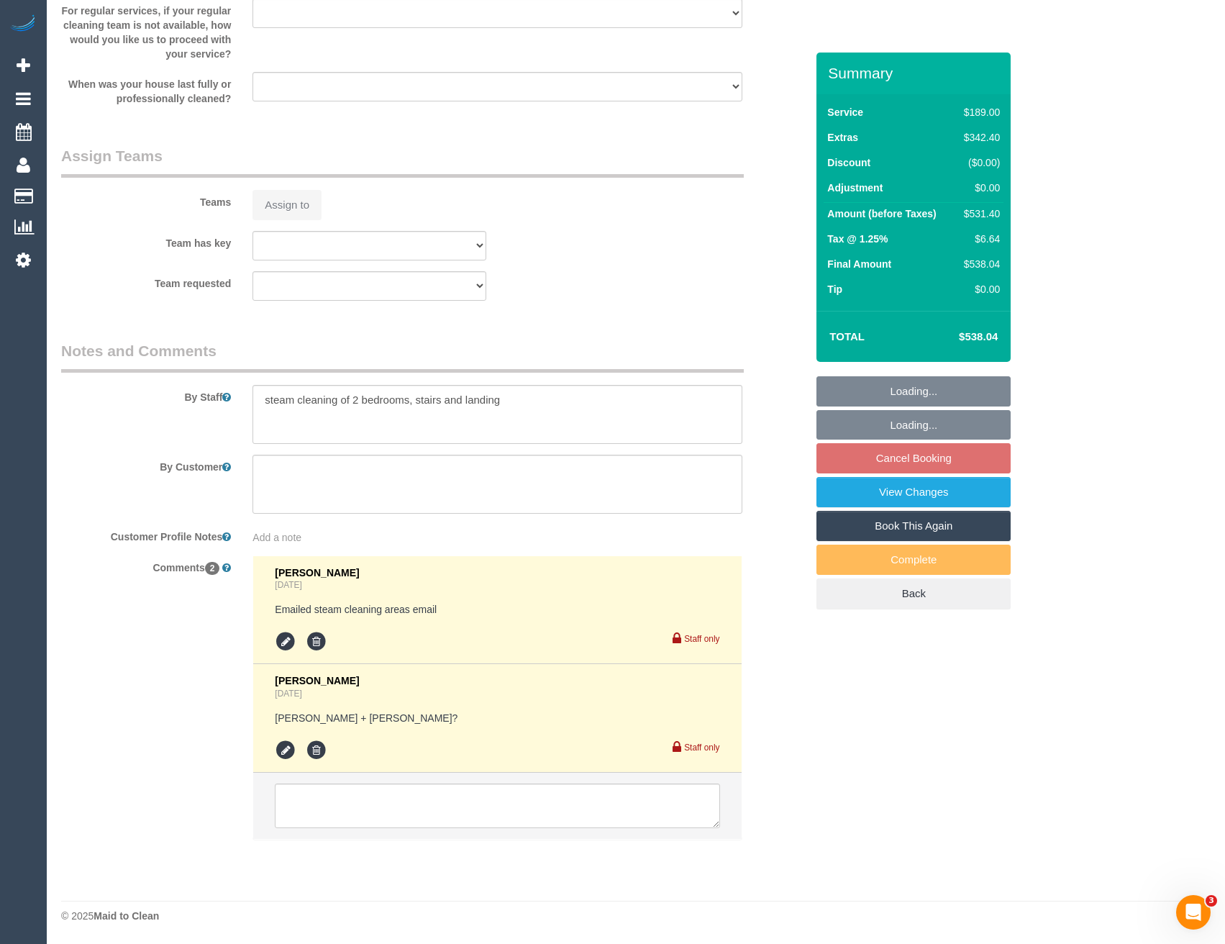
select select "string:stripe-pm_1S28jq2GScqysDRVyxyi8L60"
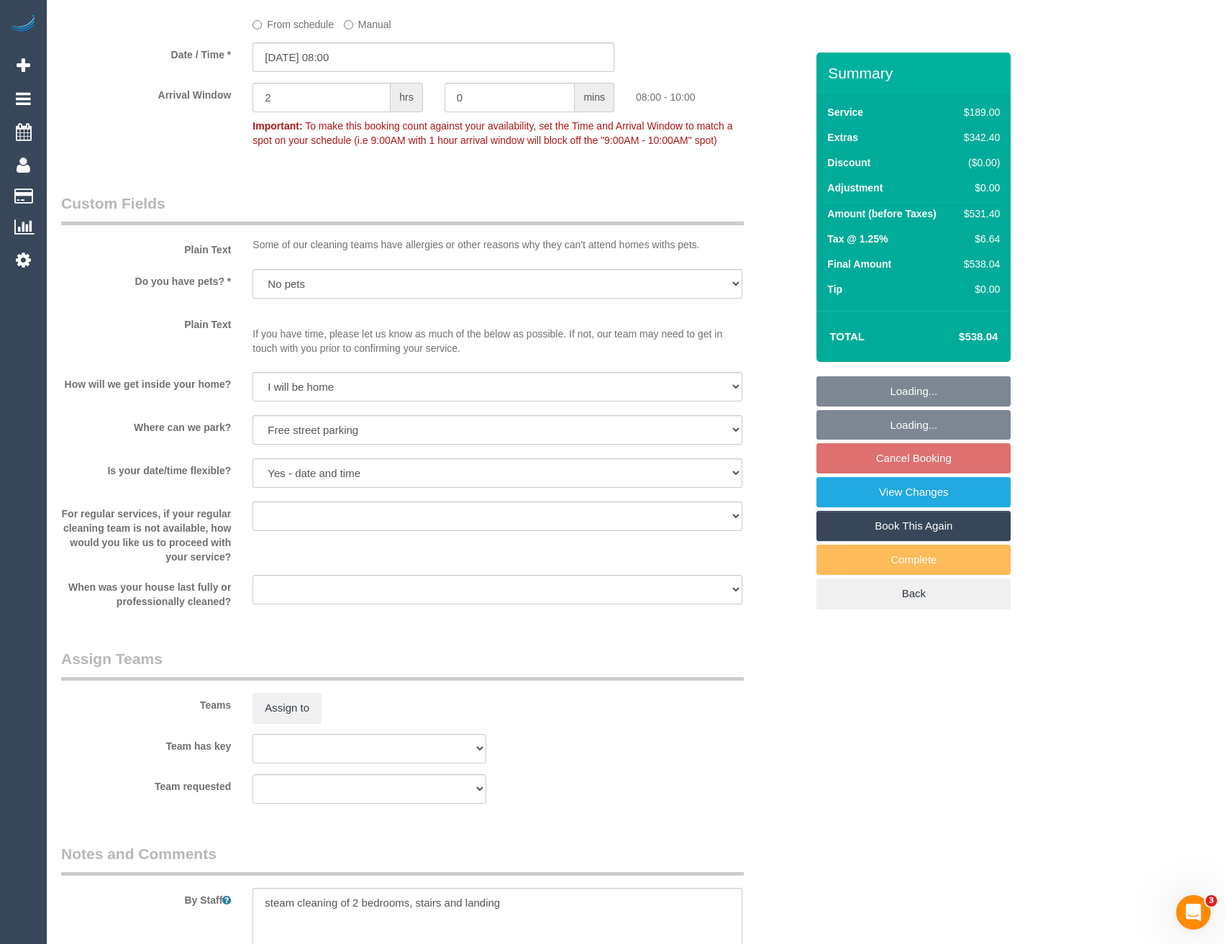
select select "object:1645"
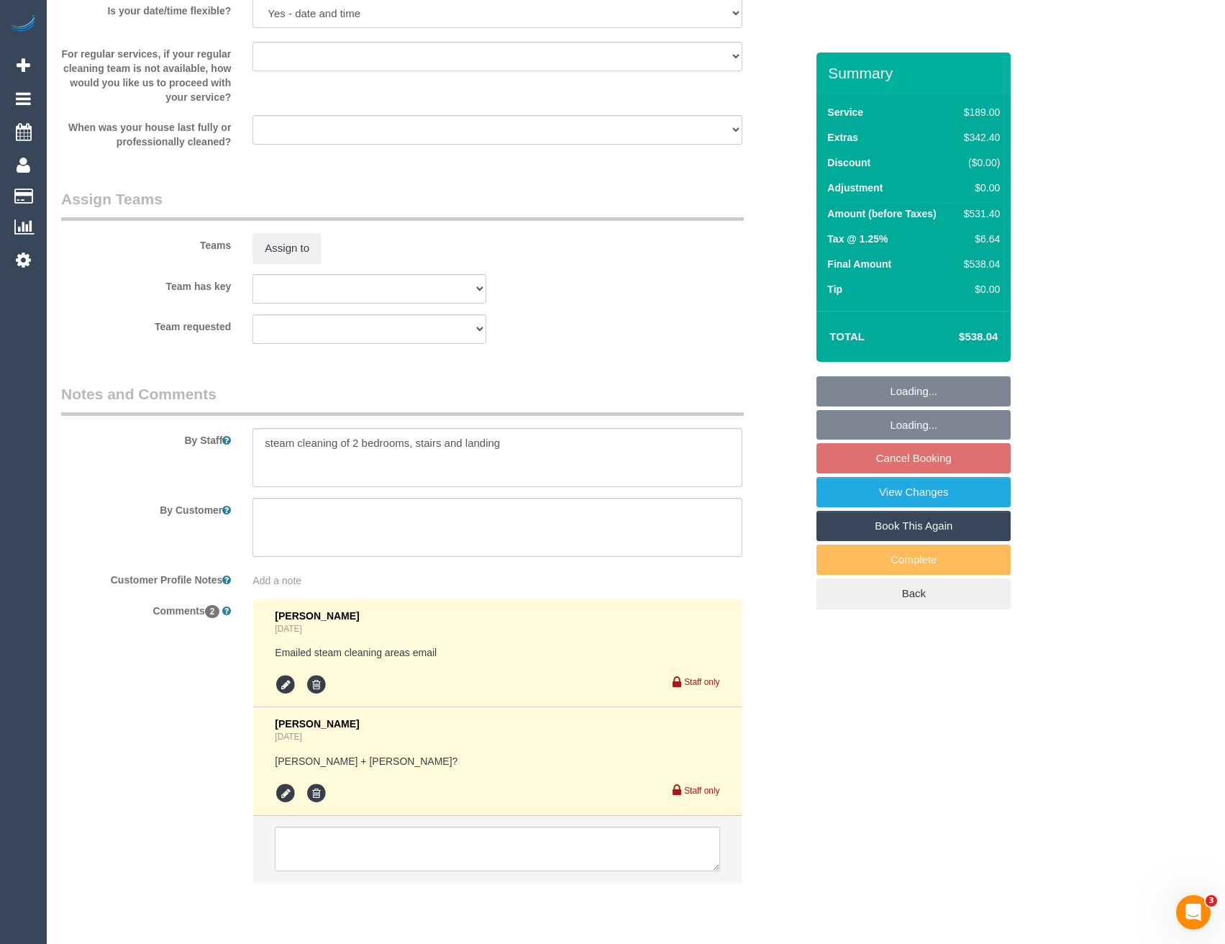
scroll to position [2133, 0]
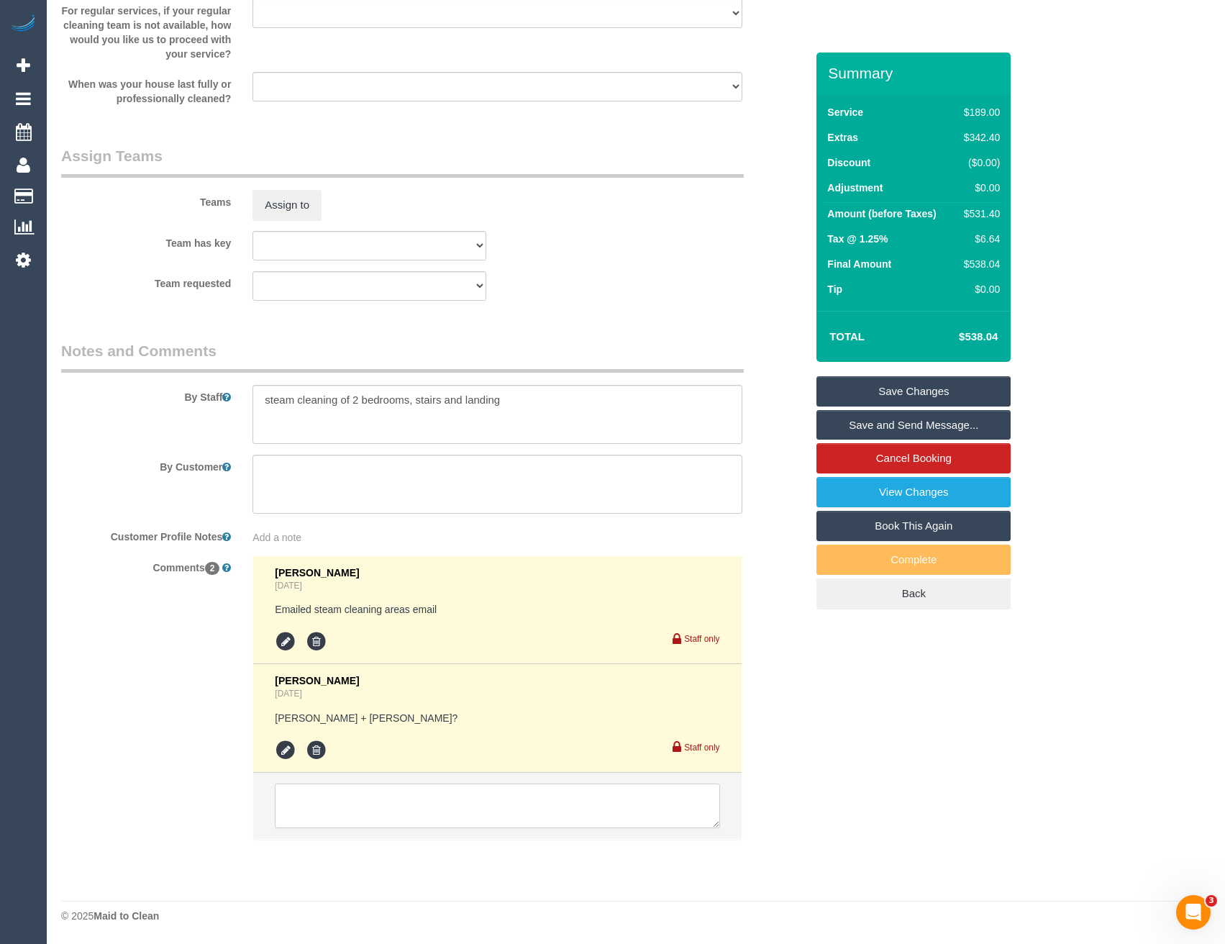
click at [441, 812] on textarea at bounding box center [497, 805] width 444 height 45
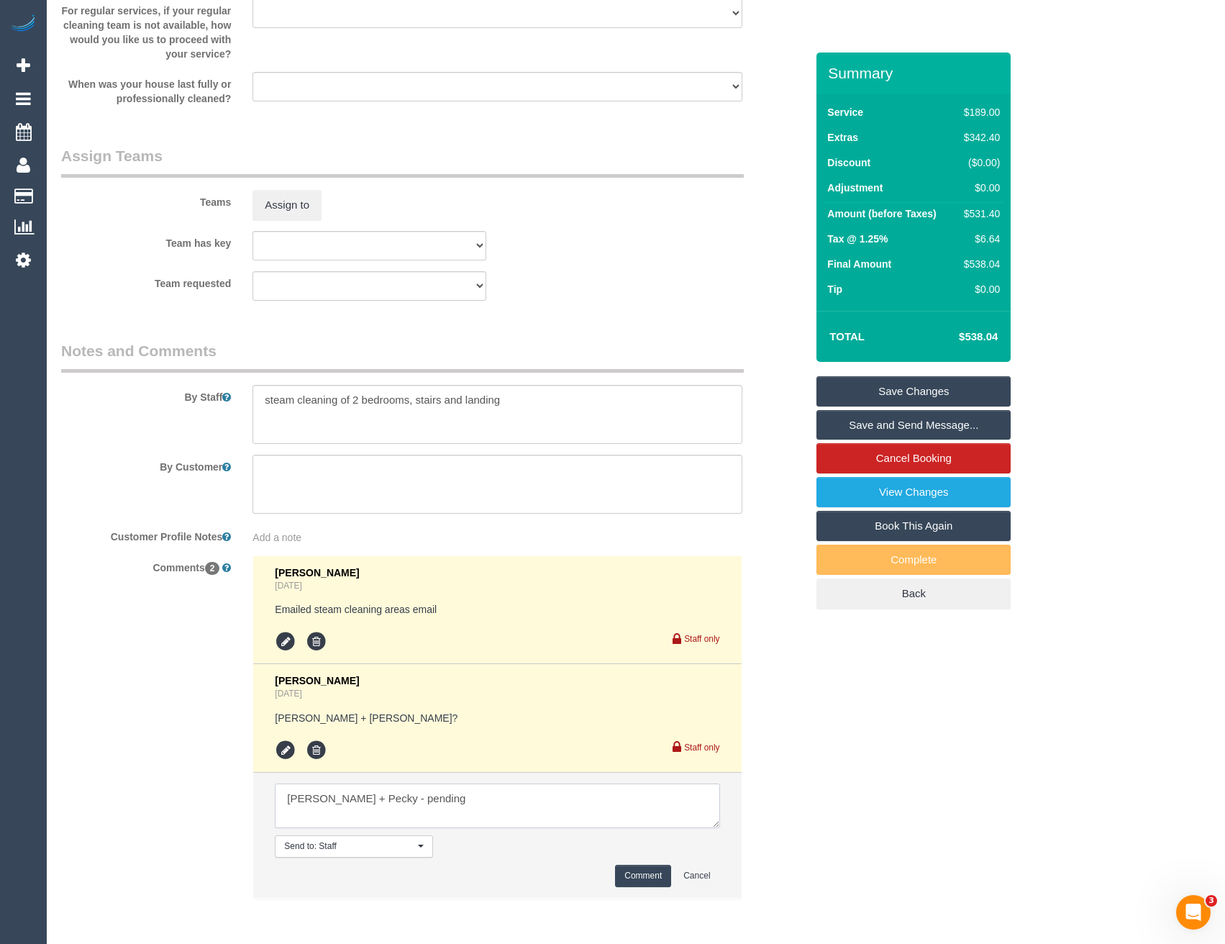
type textarea "Daniel + Pecky - pending"
click at [633, 875] on button "Comment" at bounding box center [643, 875] width 56 height 22
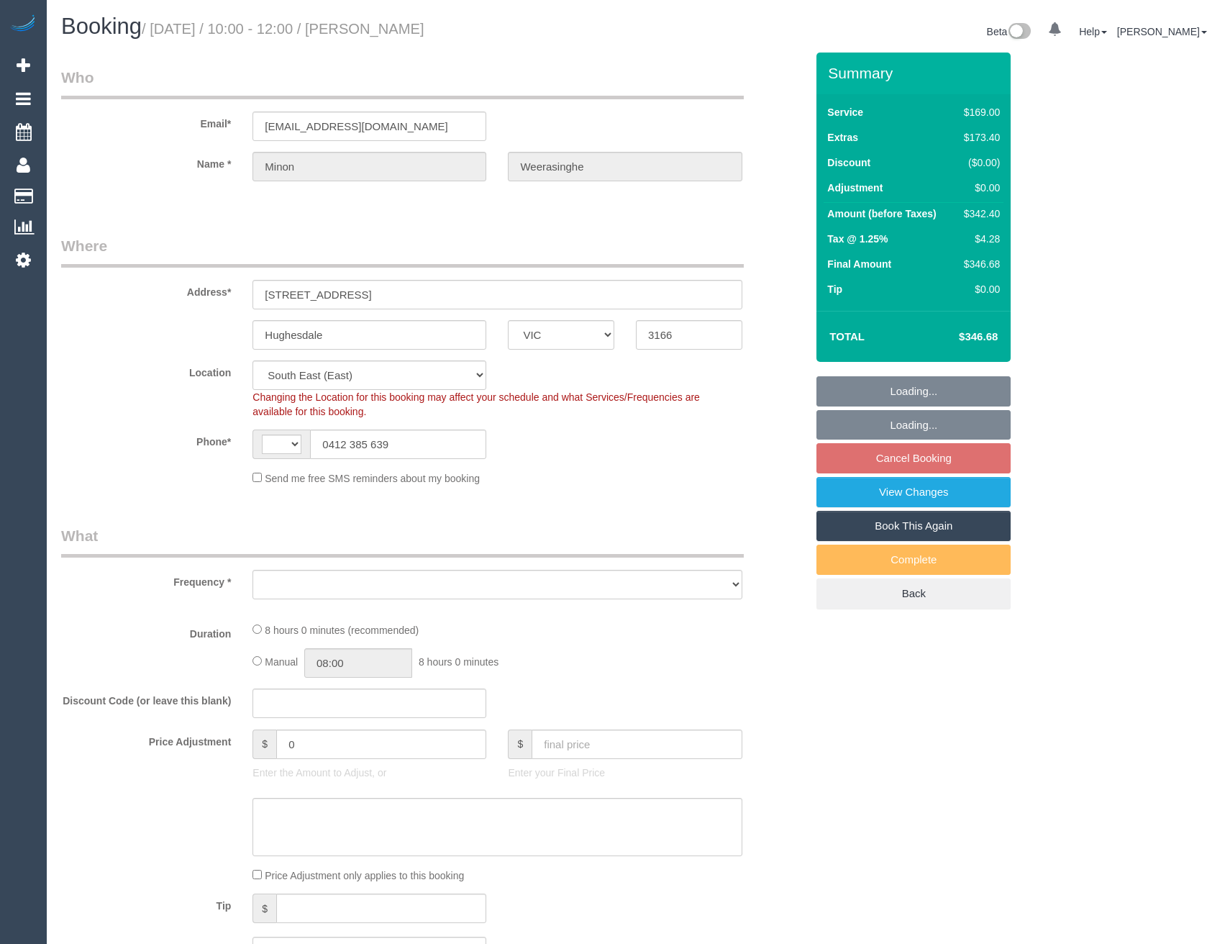
select select "VIC"
select select "string:stripe-pm_1S37o22GScqysDRVkKq1cST5"
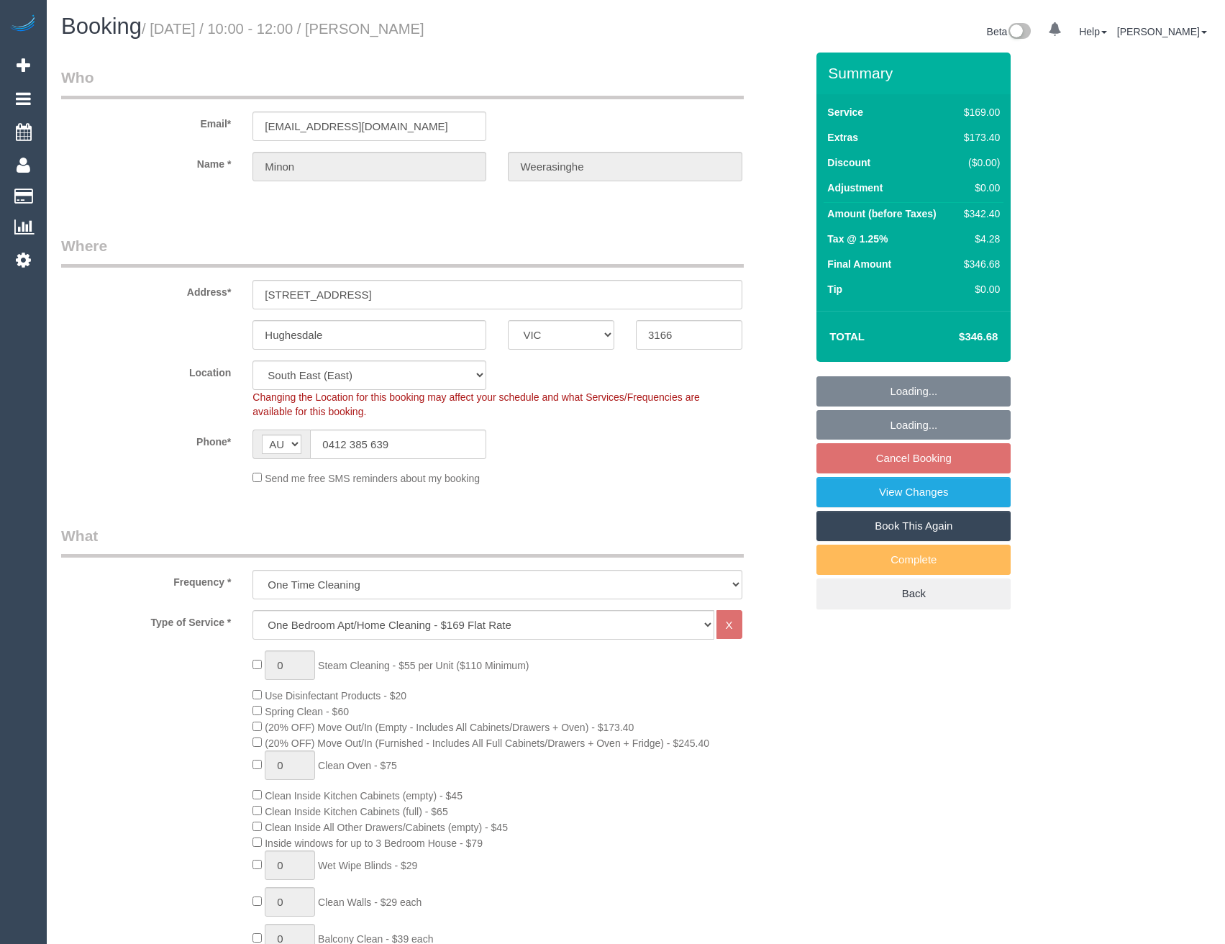
select select "string:AU"
select select "object:1210"
select select "number:28"
select select "number:14"
select select "number:19"
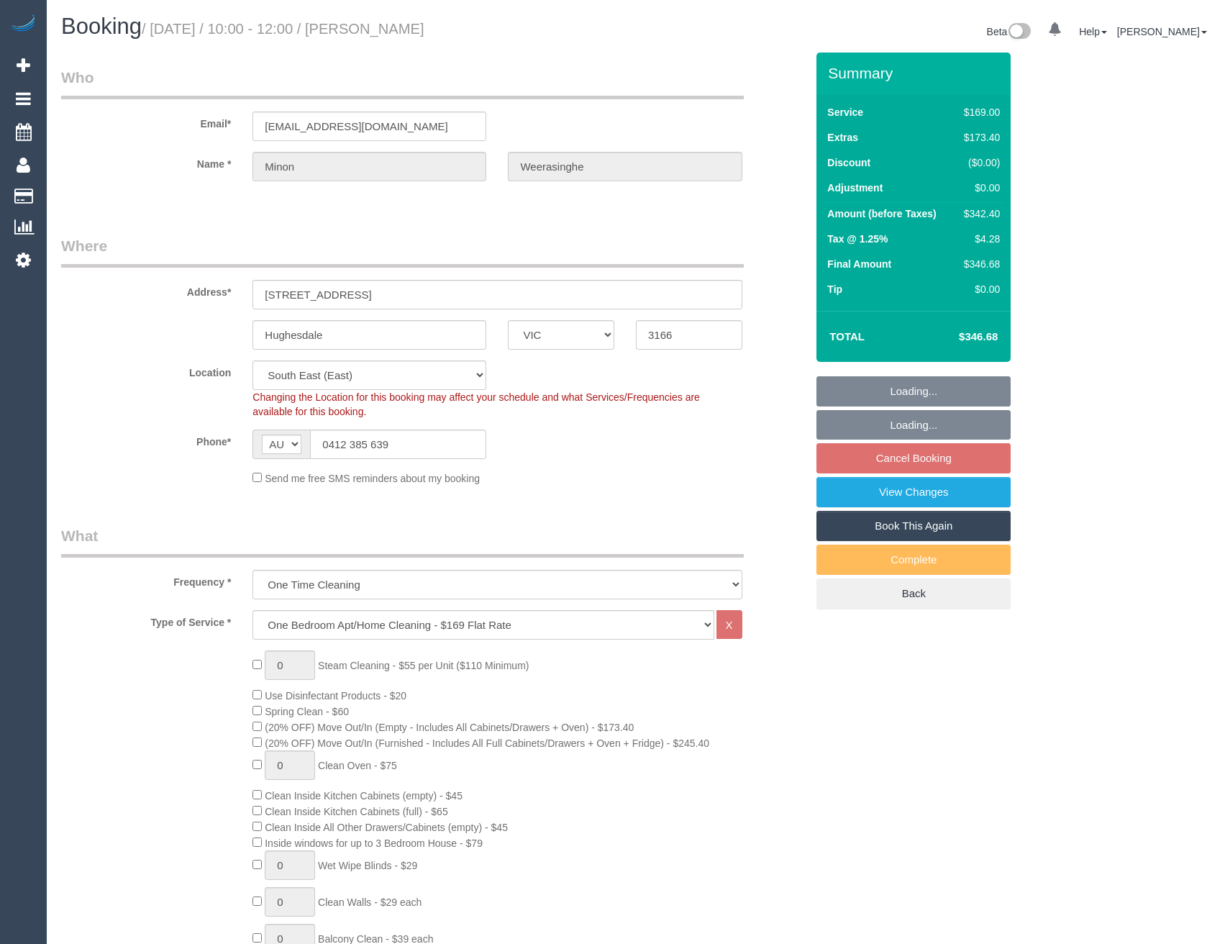
select select "number:36"
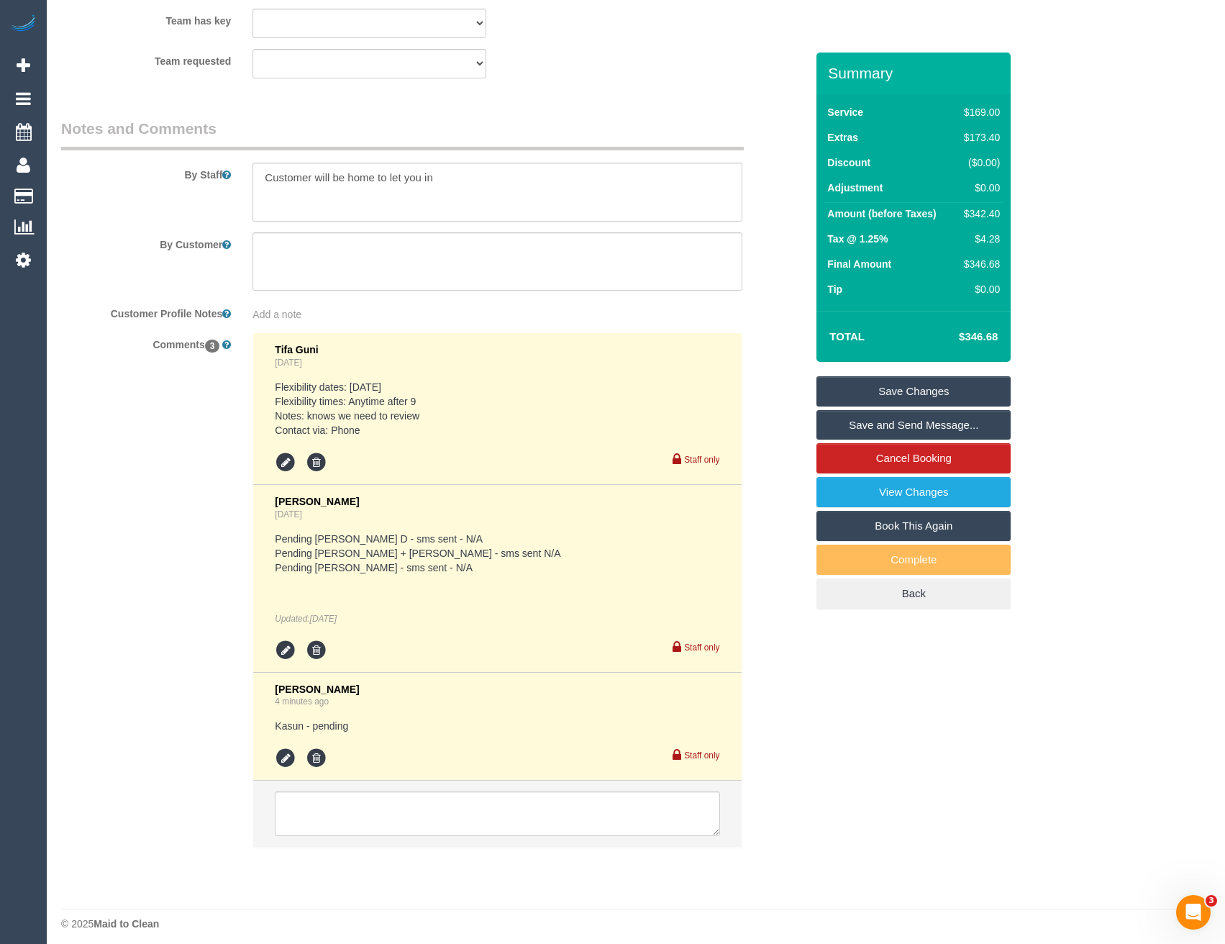
scroll to position [2345, 0]
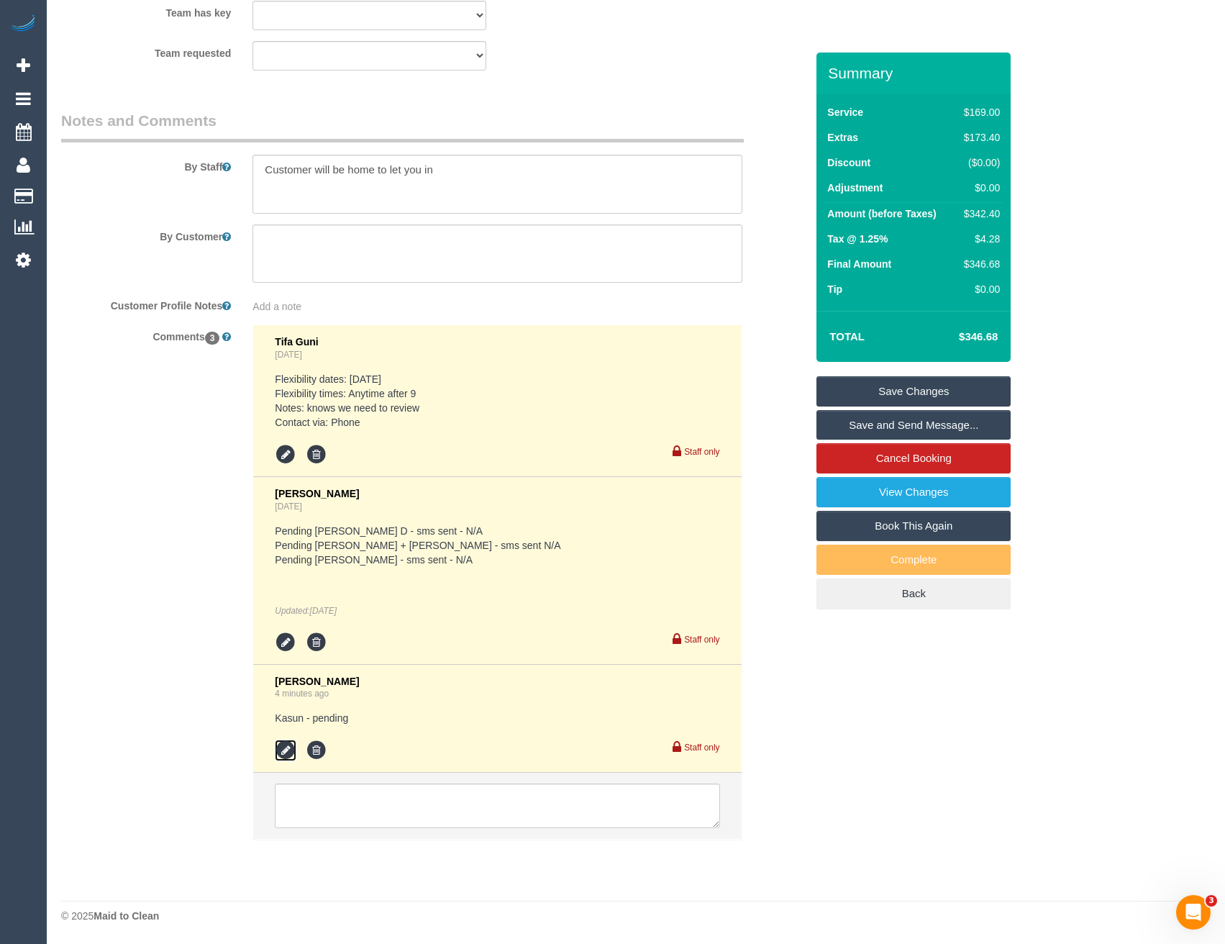
click at [288, 750] on icon at bounding box center [286, 750] width 22 height 22
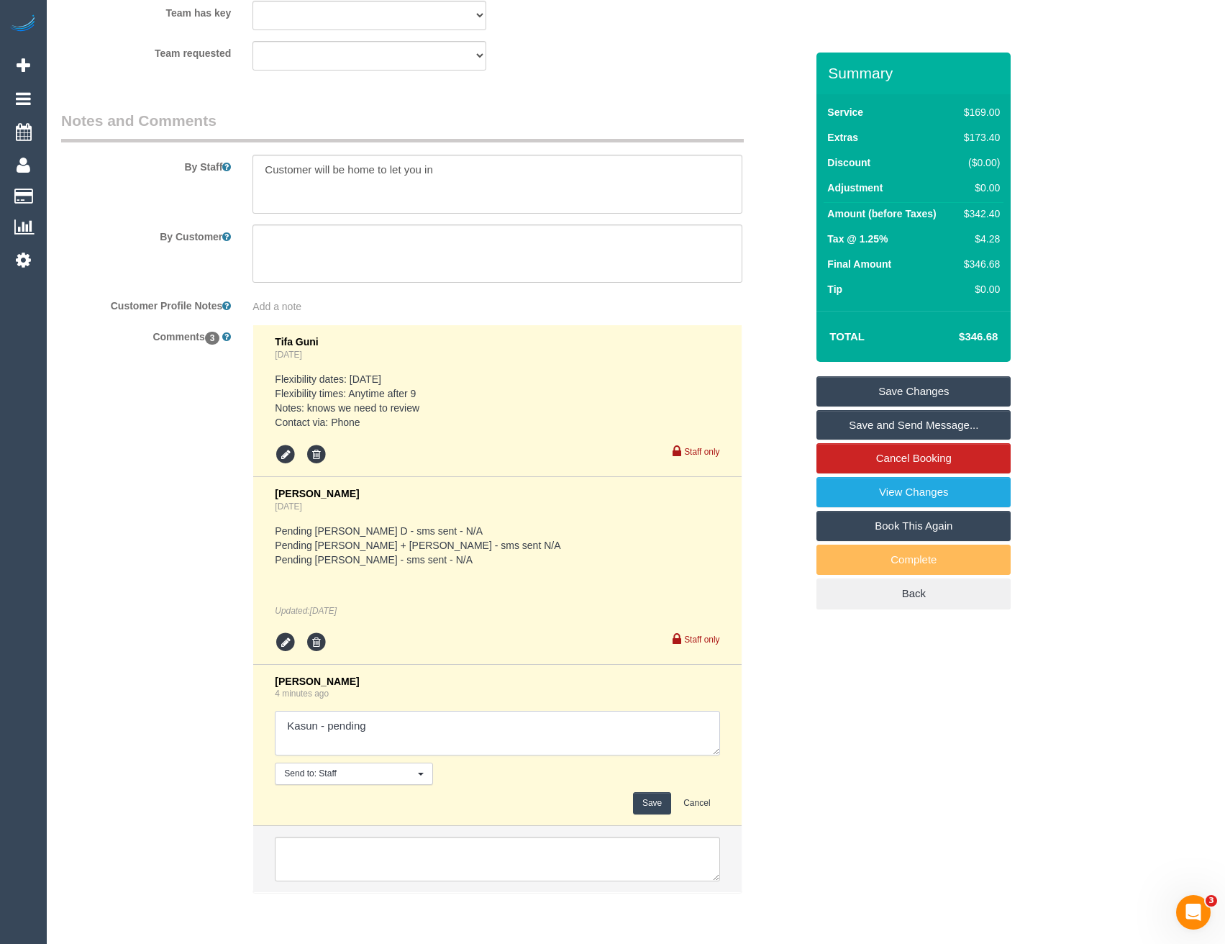
click at [383, 731] on textarea at bounding box center [497, 733] width 444 height 45
type textarea "Kasun - pending // conf via SMS"
click at [646, 797] on button "Save" at bounding box center [652, 803] width 38 height 22
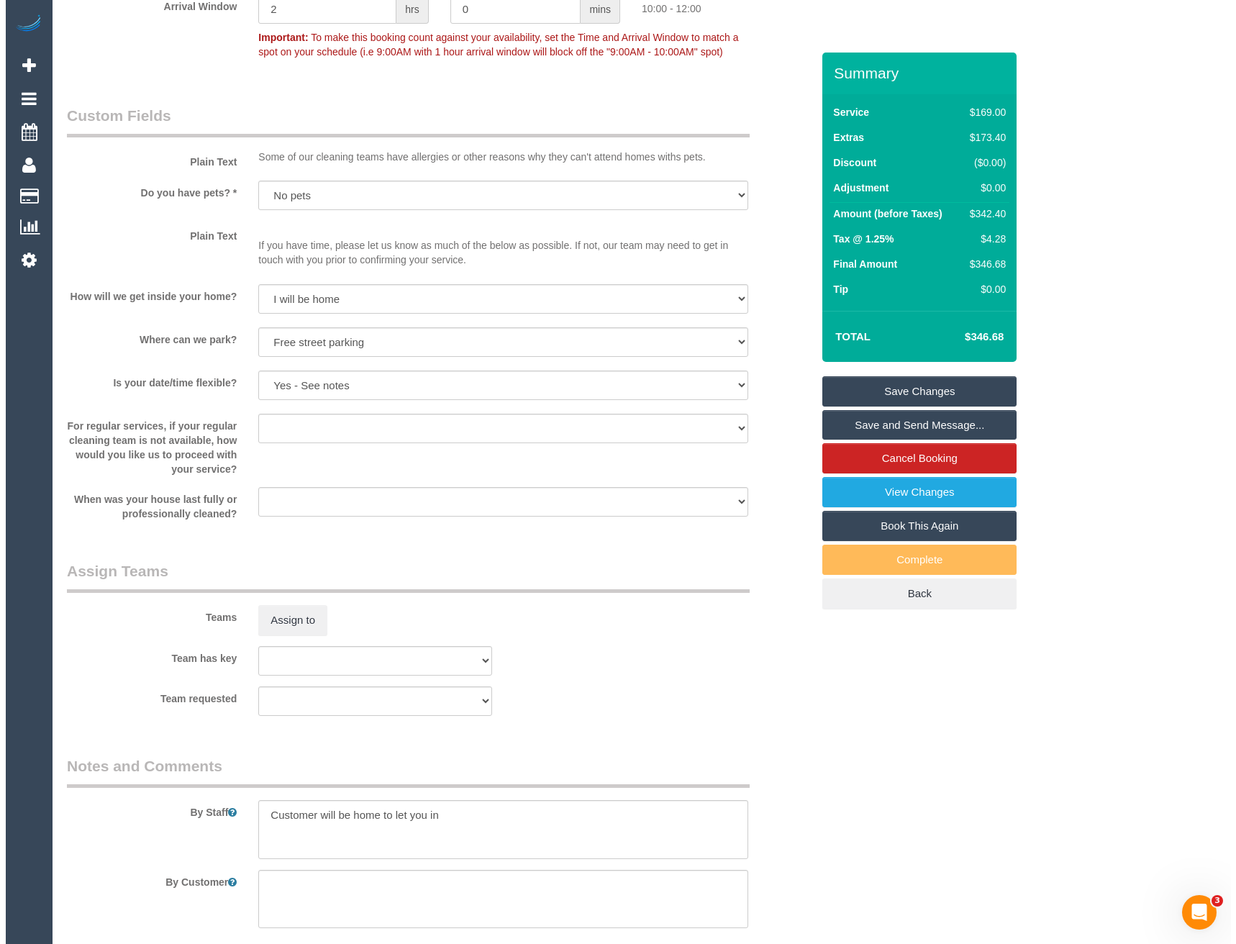
scroll to position [1841, 0]
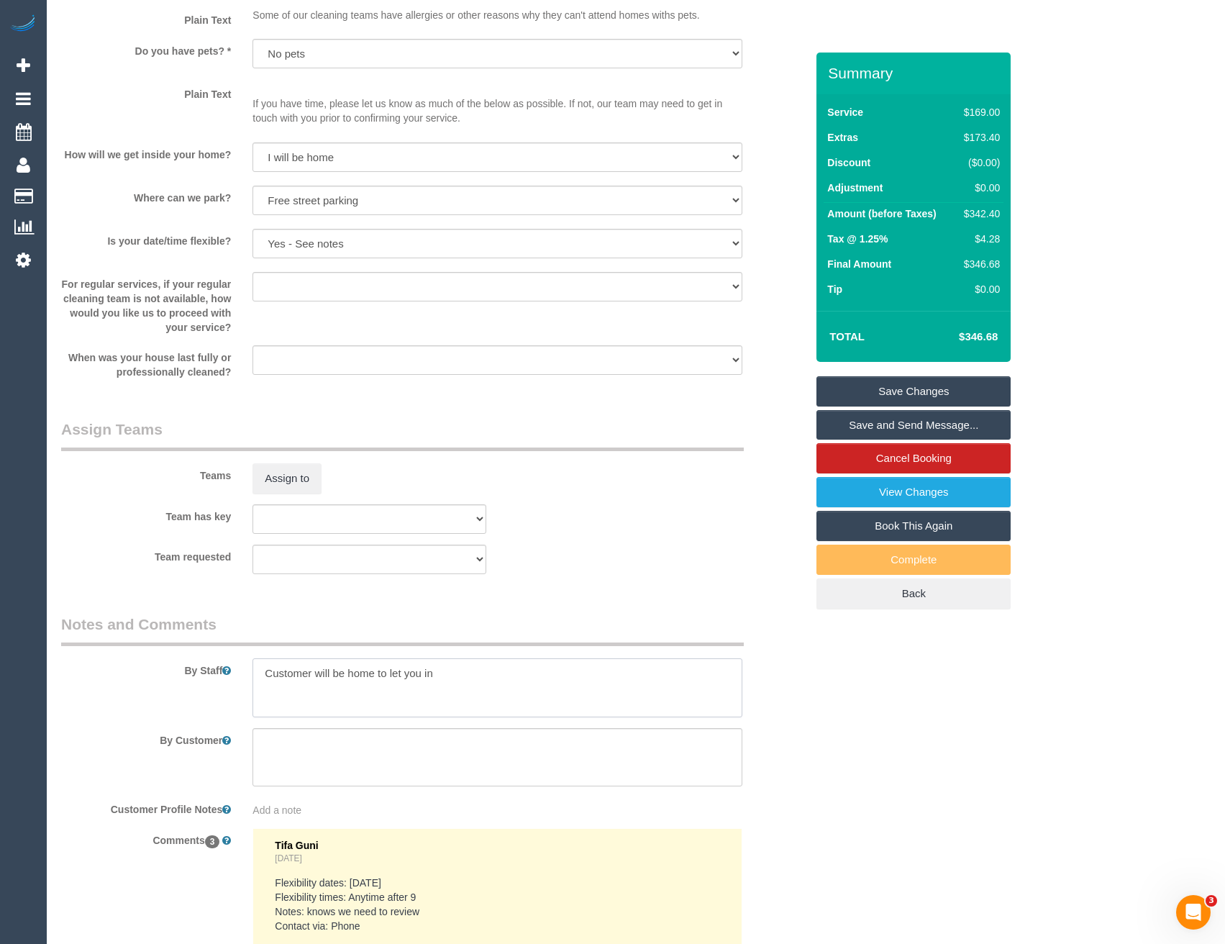
click at [259, 671] on textarea at bounding box center [496, 687] width 489 height 59
type textarea "Est 5.5 - 7.5 hours Customer will be home to let you in"
click at [291, 472] on button "Assign to" at bounding box center [286, 478] width 69 height 30
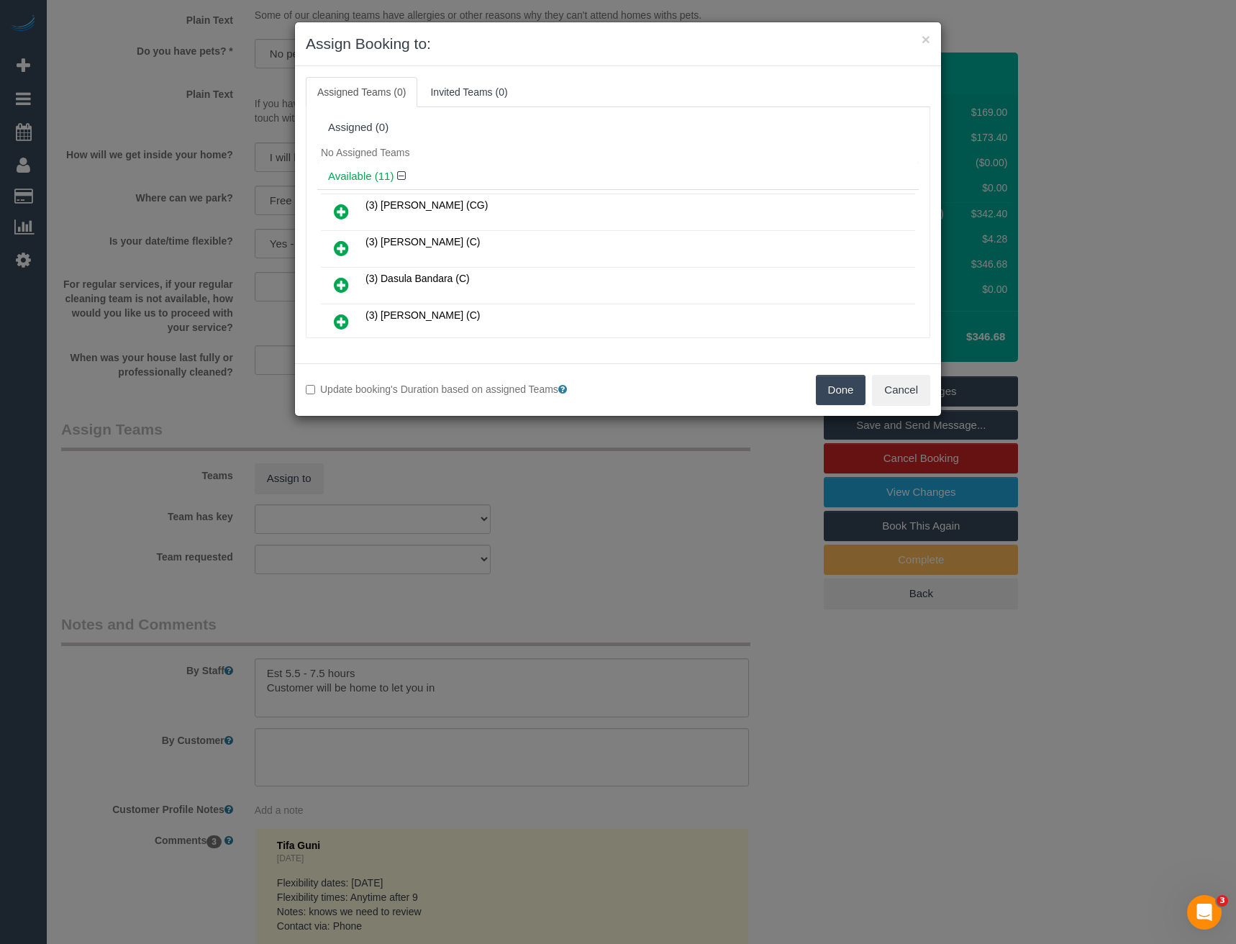
scroll to position [2369, 0]
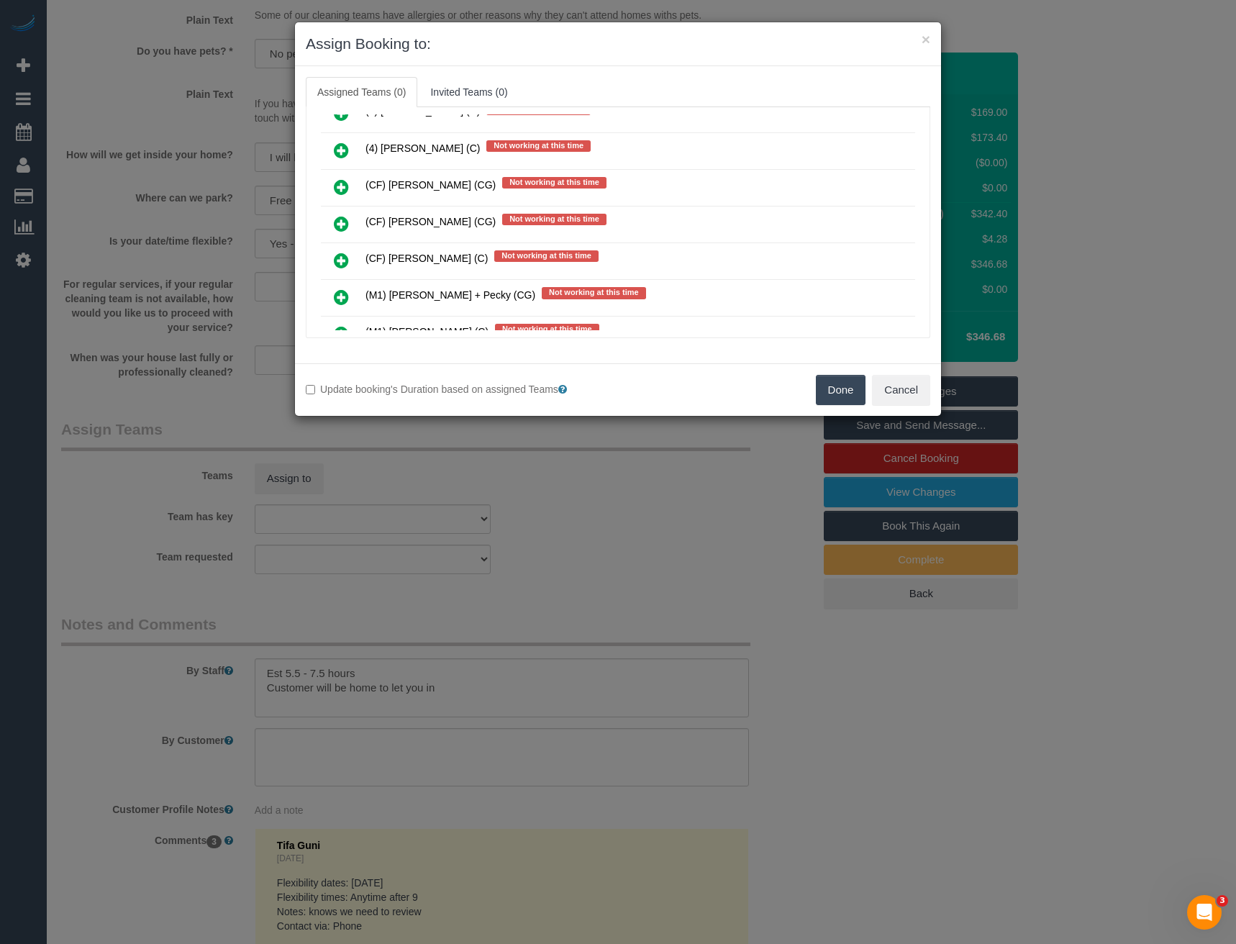
click at [339, 216] on icon at bounding box center [341, 223] width 15 height 17
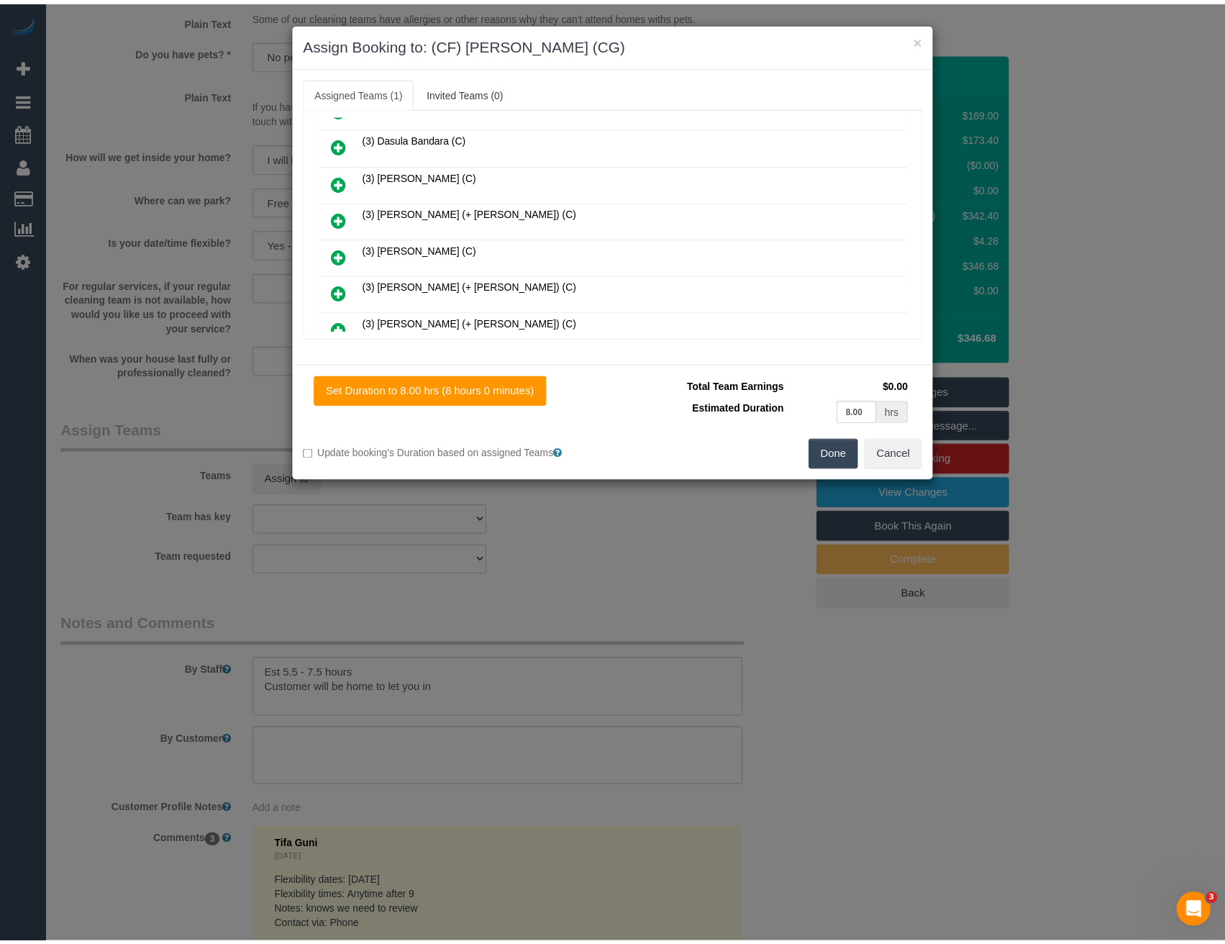
scroll to position [0, 0]
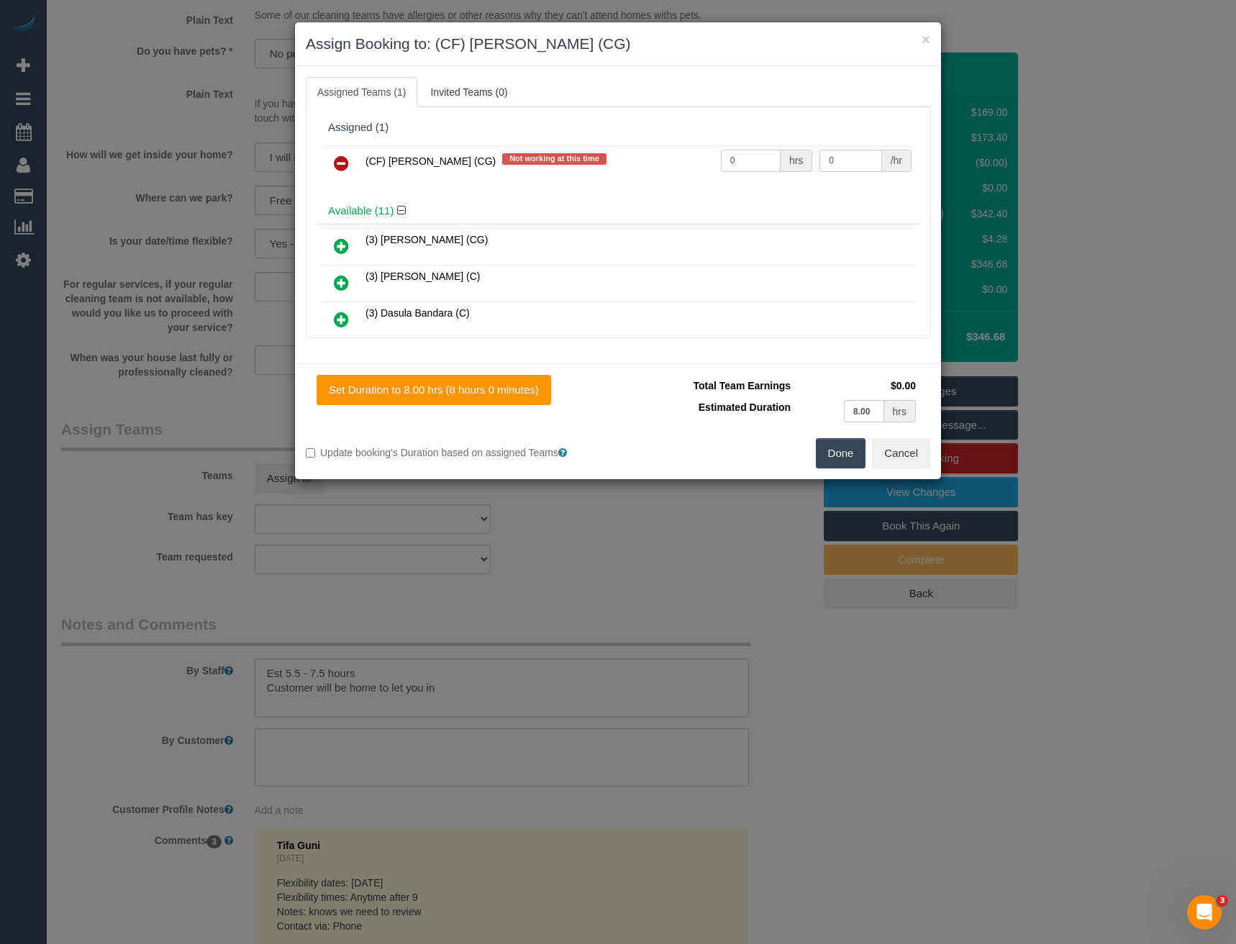
drag, startPoint x: 732, startPoint y: 158, endPoint x: 678, endPoint y: 163, distance: 54.1
click at [678, 163] on tr "(CF) Kasun De Silva (CG) Not working at this time 0 hrs 0 /hr" at bounding box center [618, 163] width 594 height 37
type input "1"
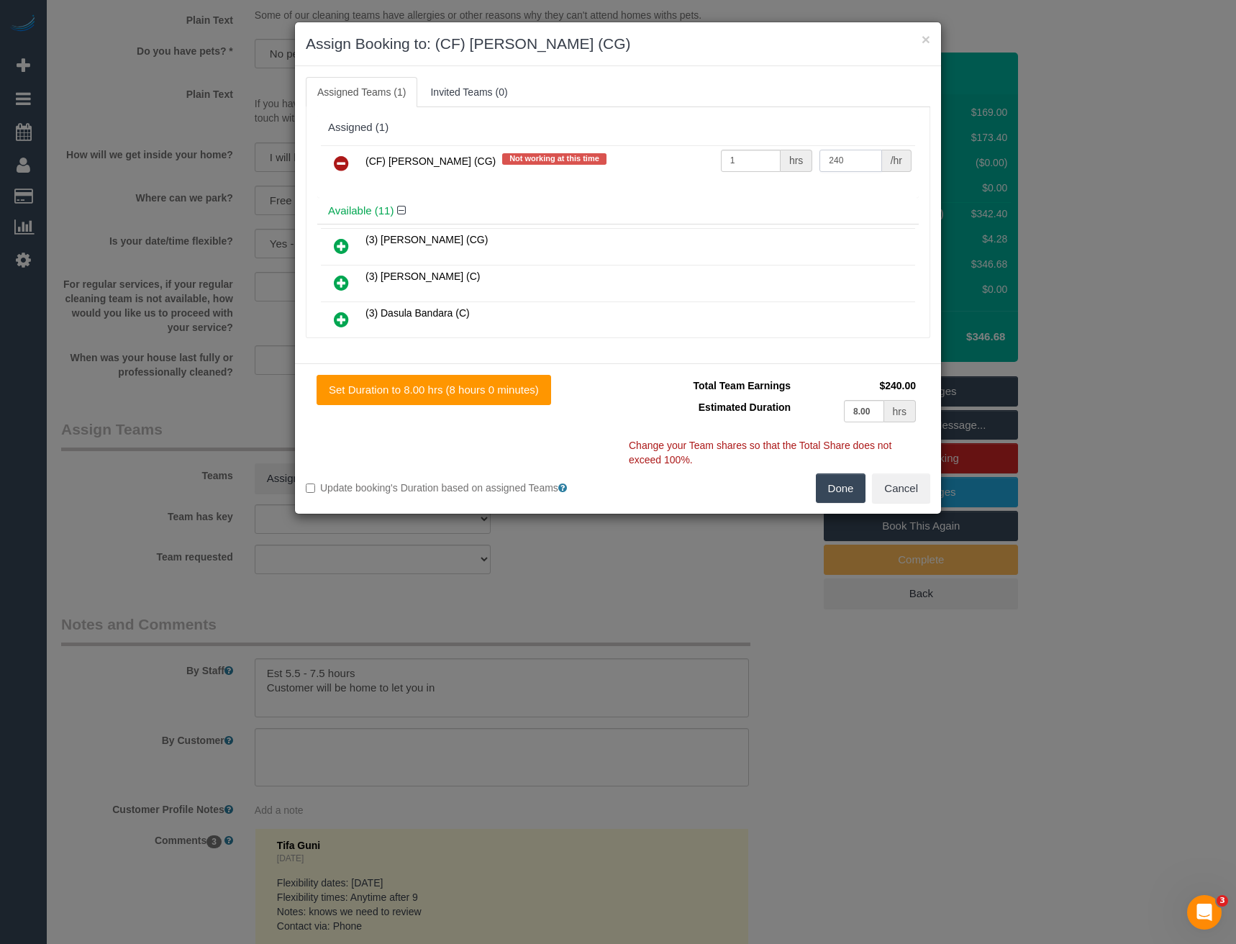
type input "240"
click at [839, 490] on button "Done" at bounding box center [841, 488] width 50 height 30
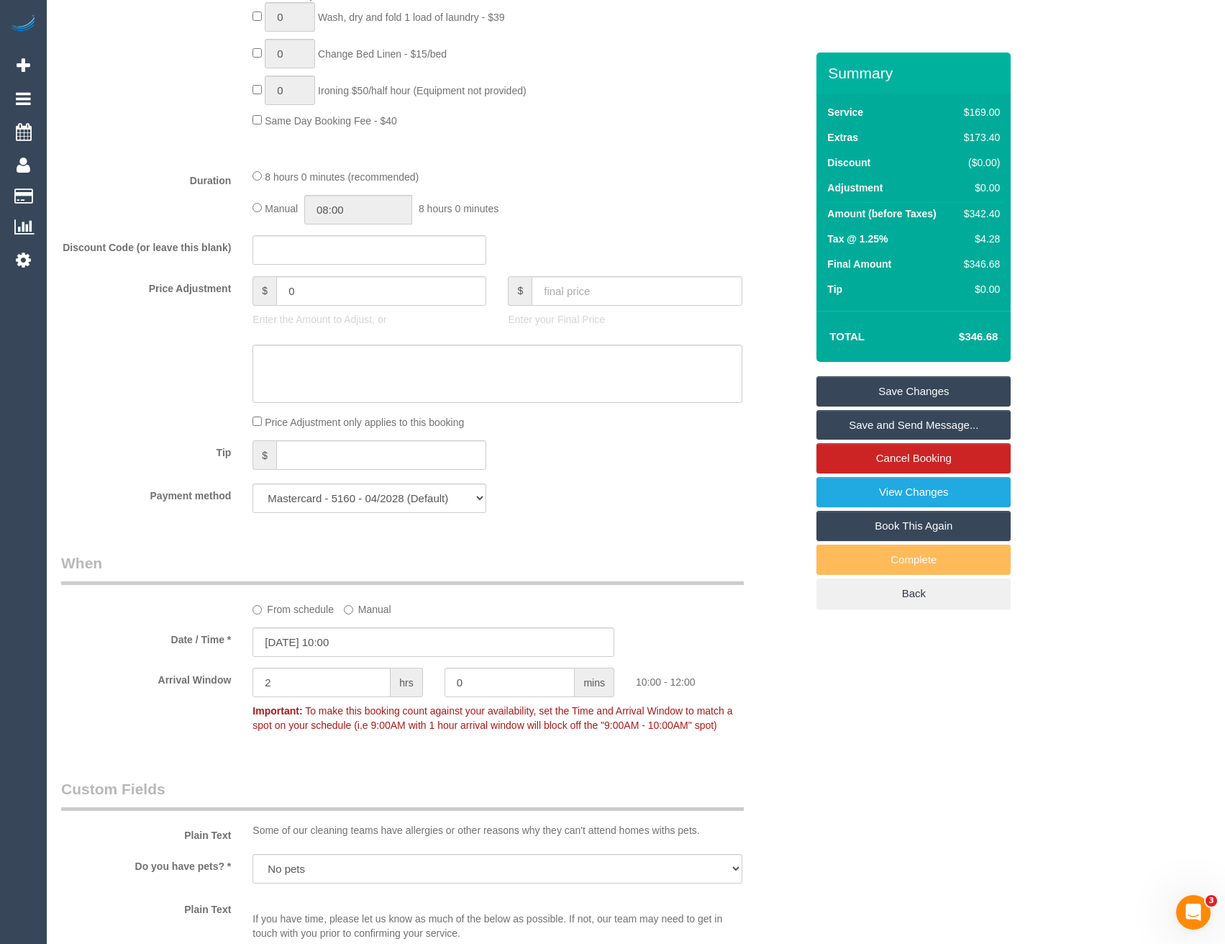
scroll to position [978, 0]
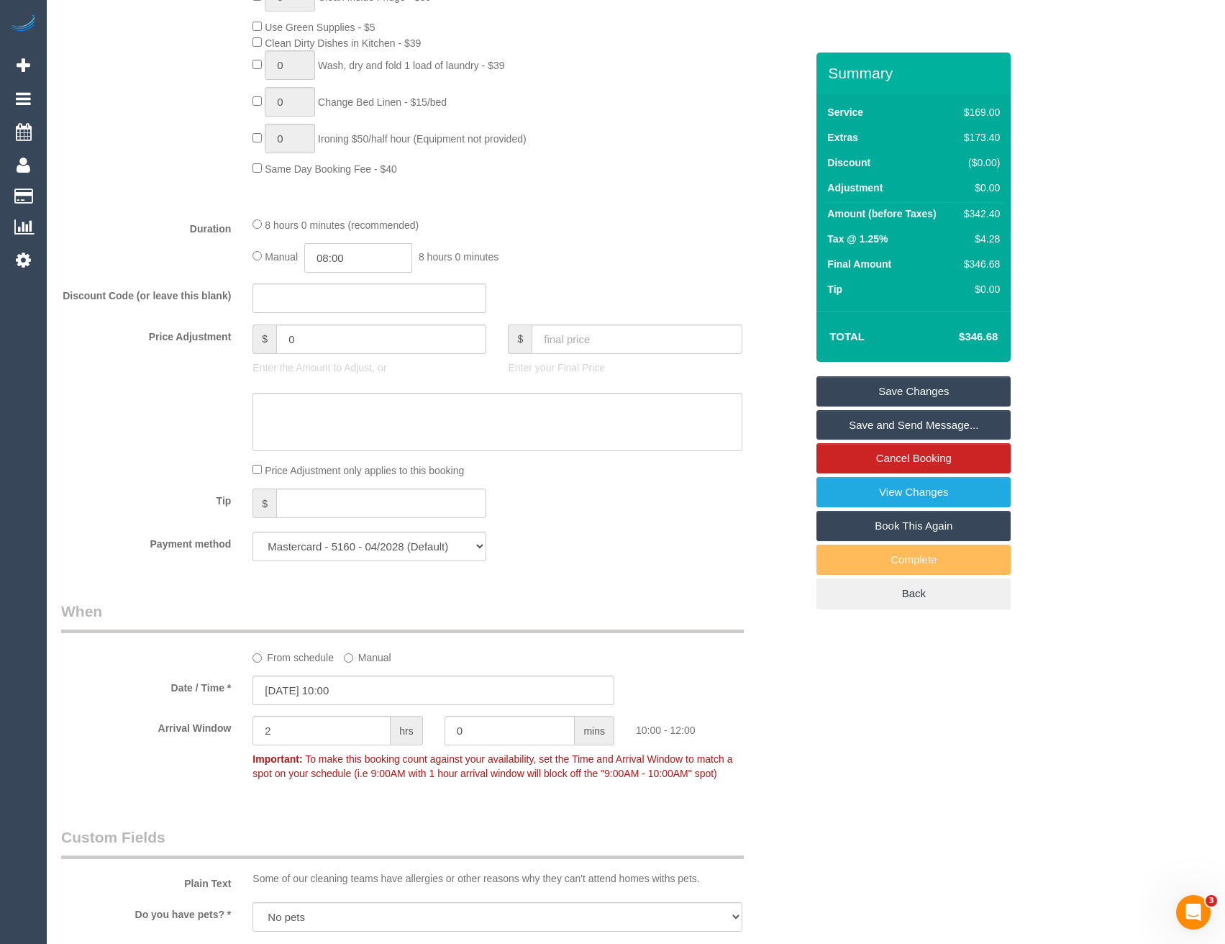
click at [366, 254] on input "08:00" at bounding box center [358, 257] width 108 height 29
type input "07:30"
click at [352, 280] on li "07:30" at bounding box center [343, 282] width 64 height 19
click at [584, 257] on div "Manual 07:30 7 hours 30 minutes" at bounding box center [496, 257] width 489 height 29
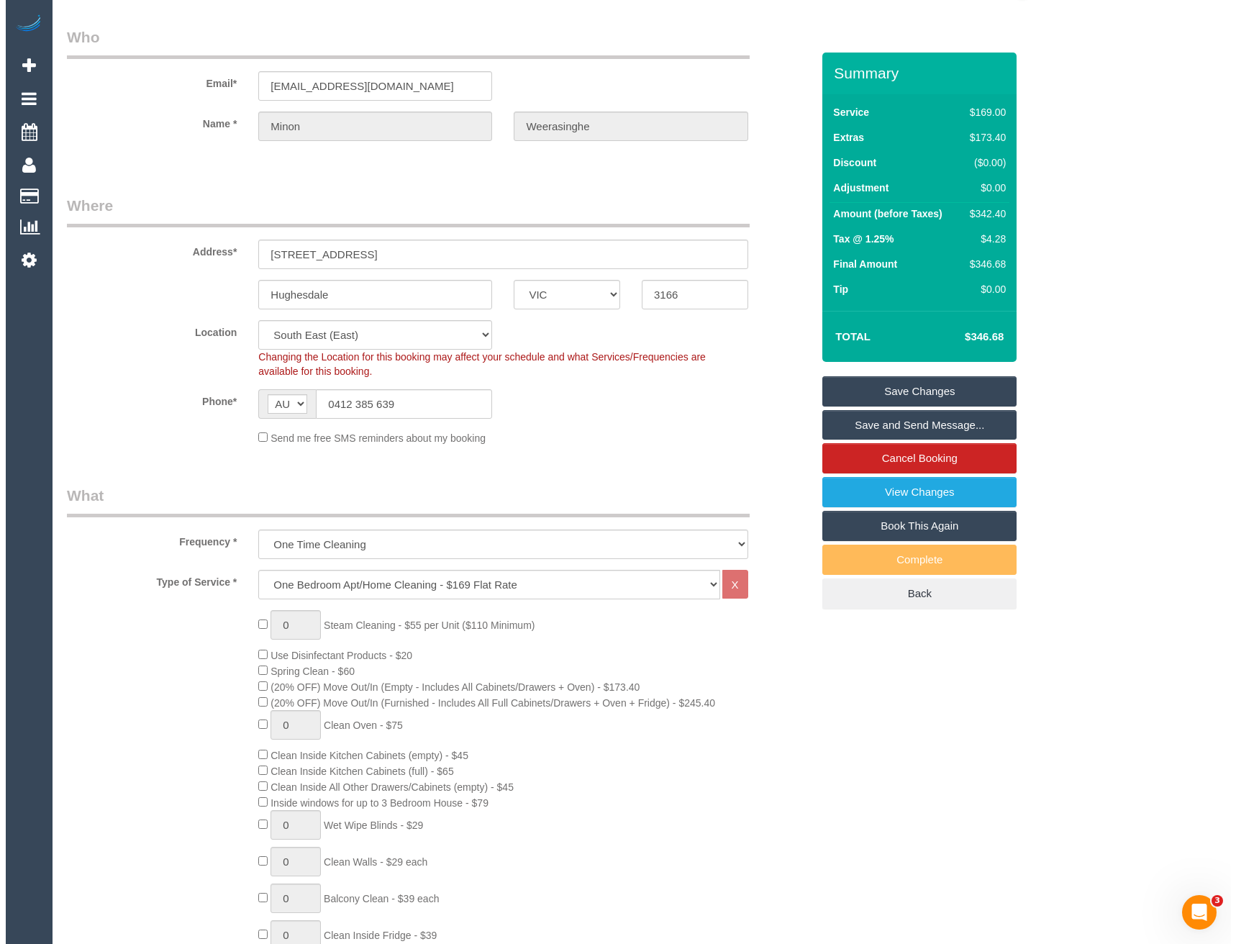
scroll to position [0, 0]
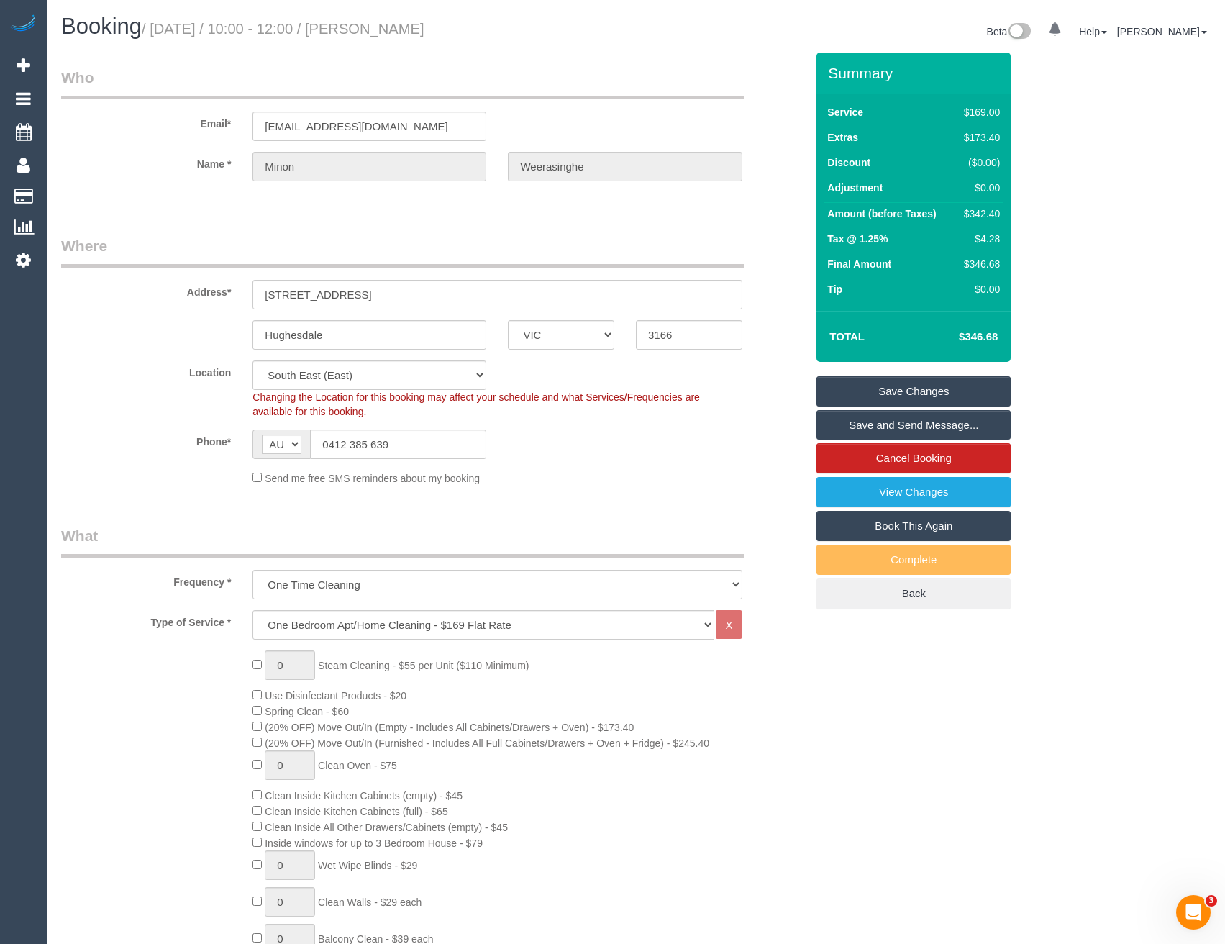
click at [847, 423] on link "Save and Send Message..." at bounding box center [913, 425] width 194 height 30
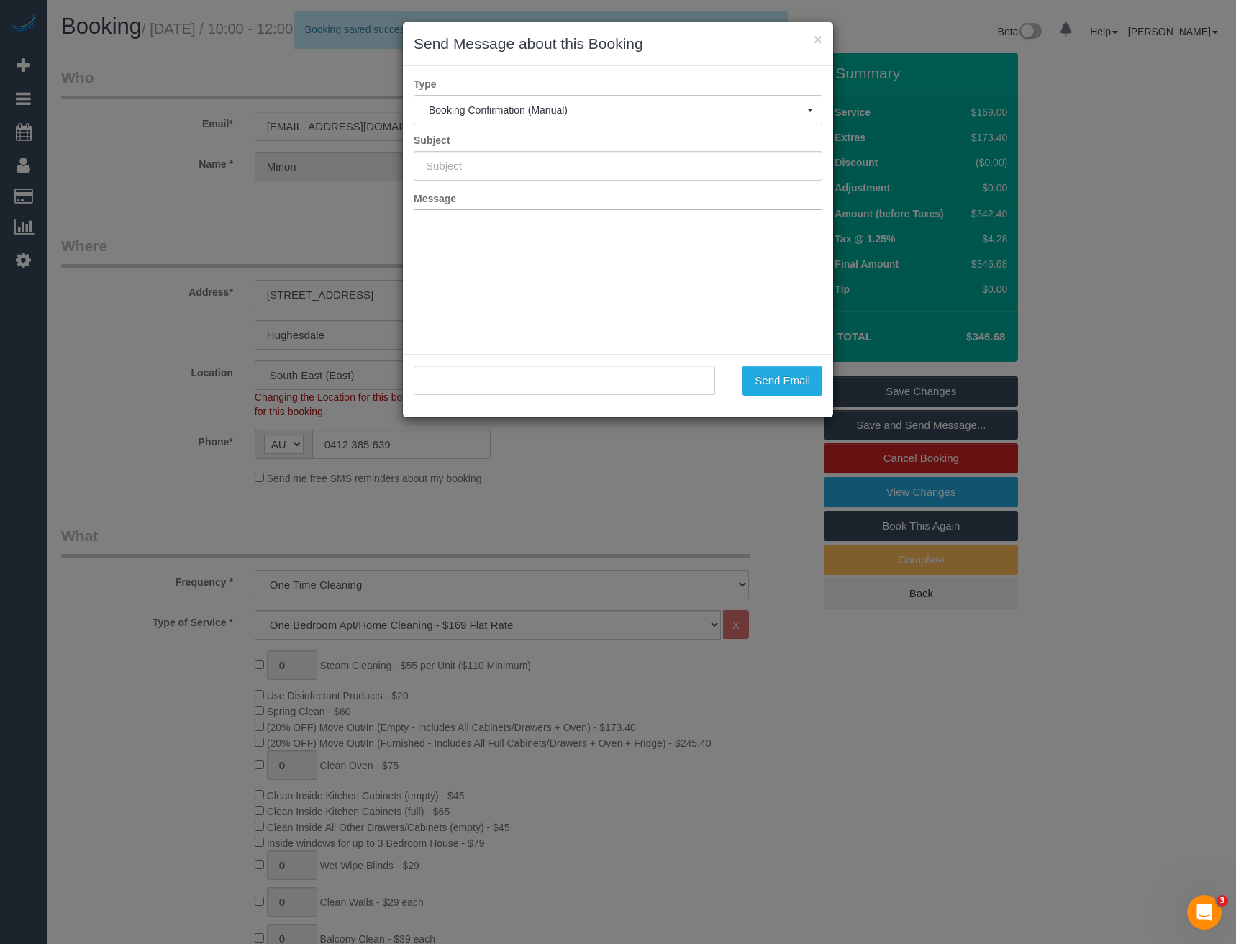
type input "Booking Confirmed"
type input ""Minon Weerasinghe" <minon250@gmail.com>"
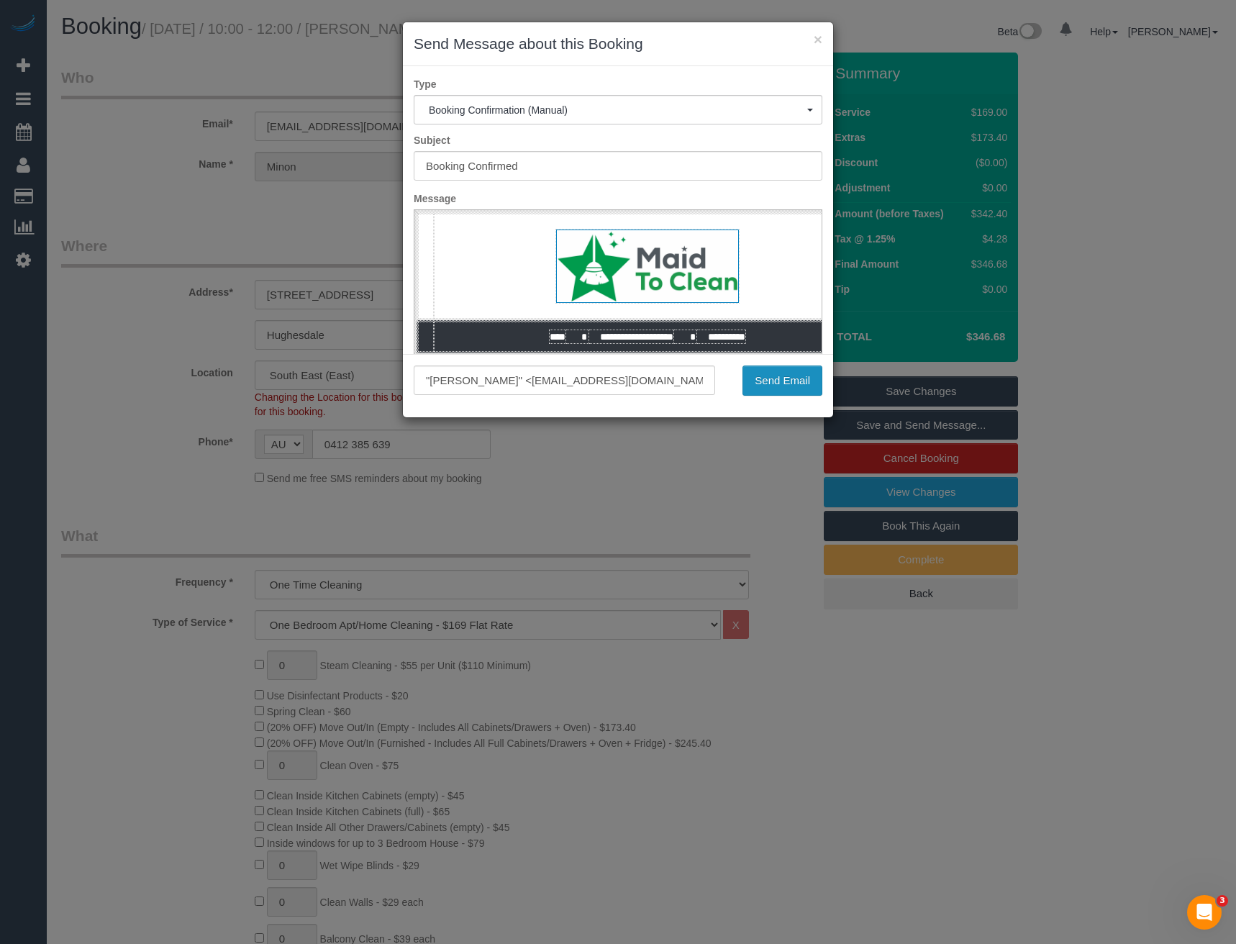
click at [773, 383] on button "Send Email" at bounding box center [782, 380] width 80 height 30
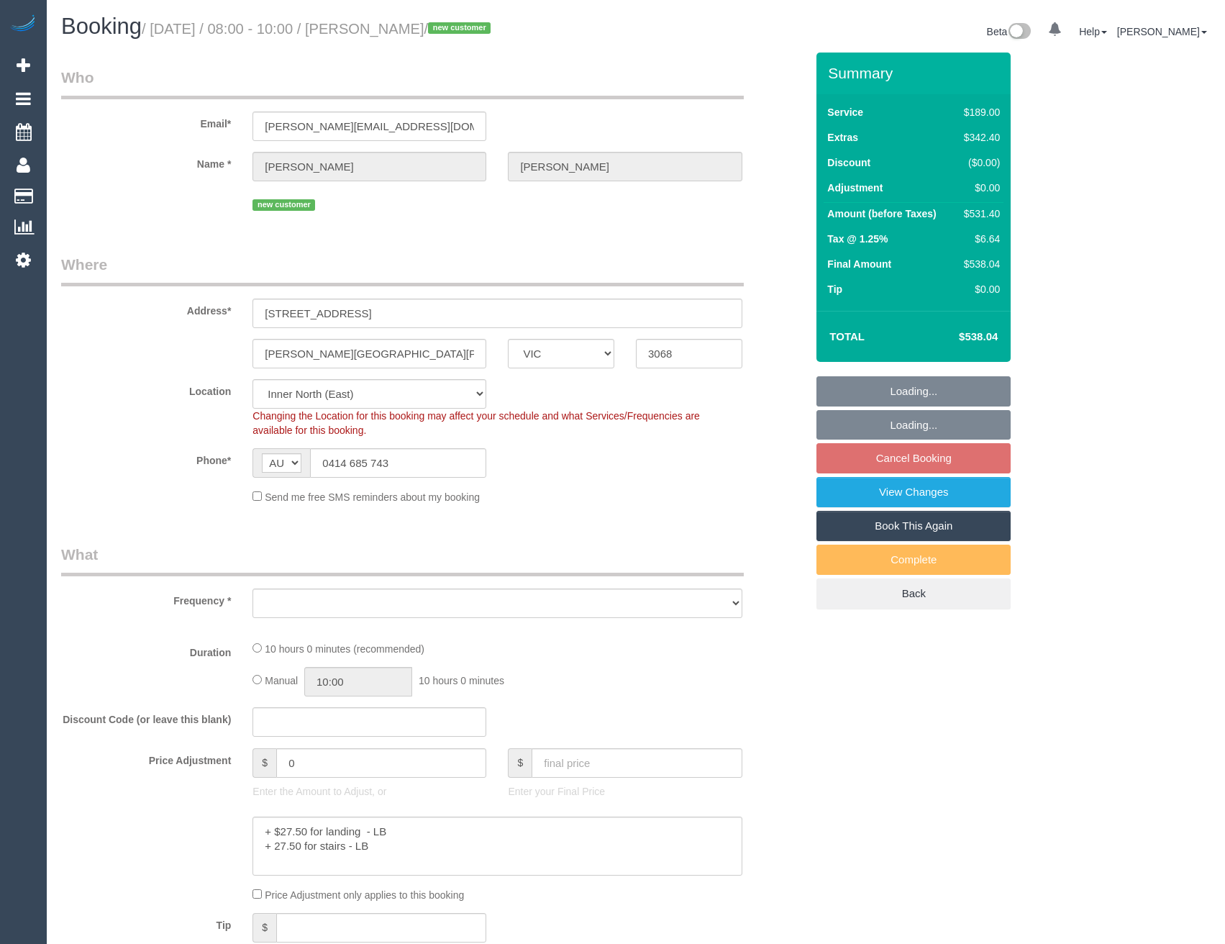
select select "VIC"
select select "object:736"
select select "number:28"
select select "number:14"
select select "number:19"
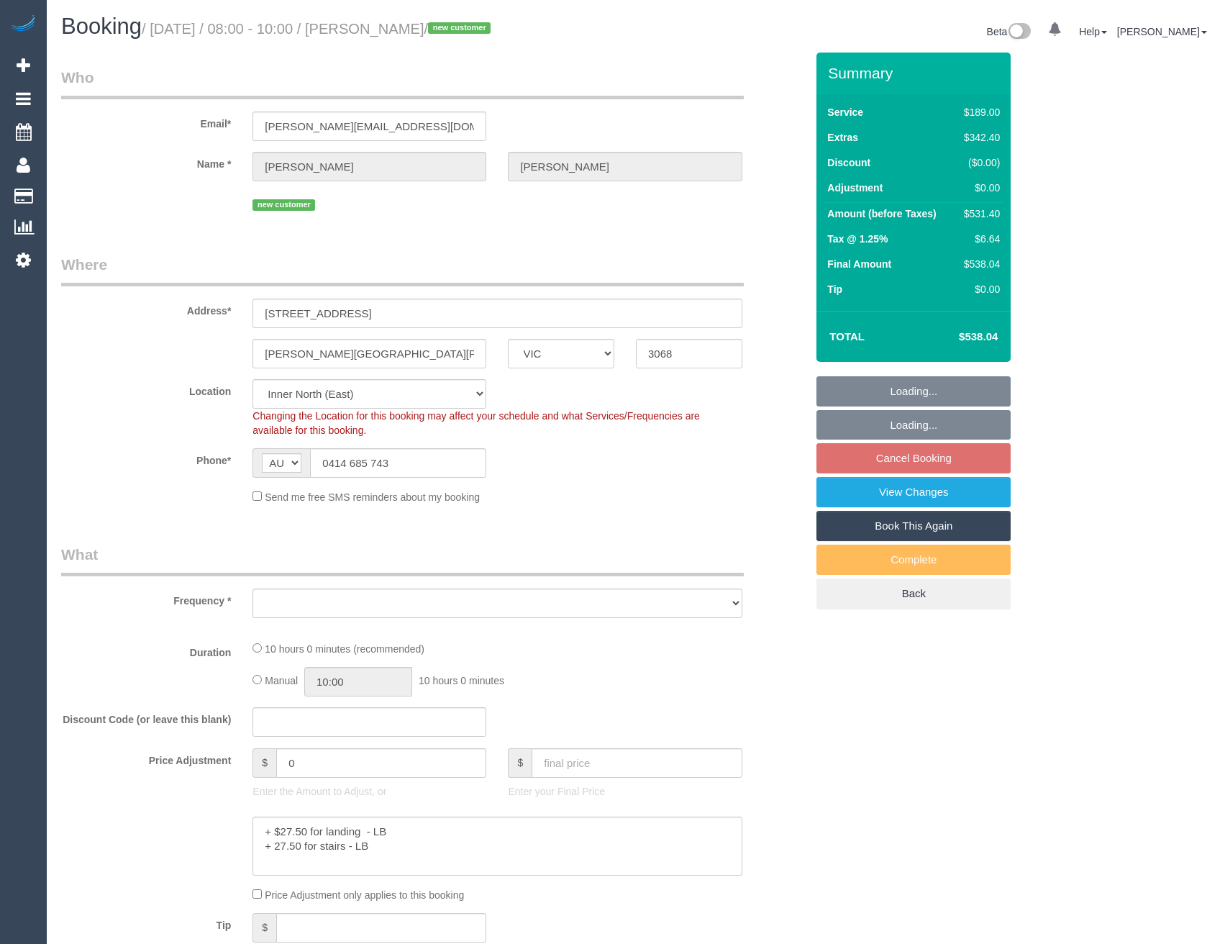
select select "number:22"
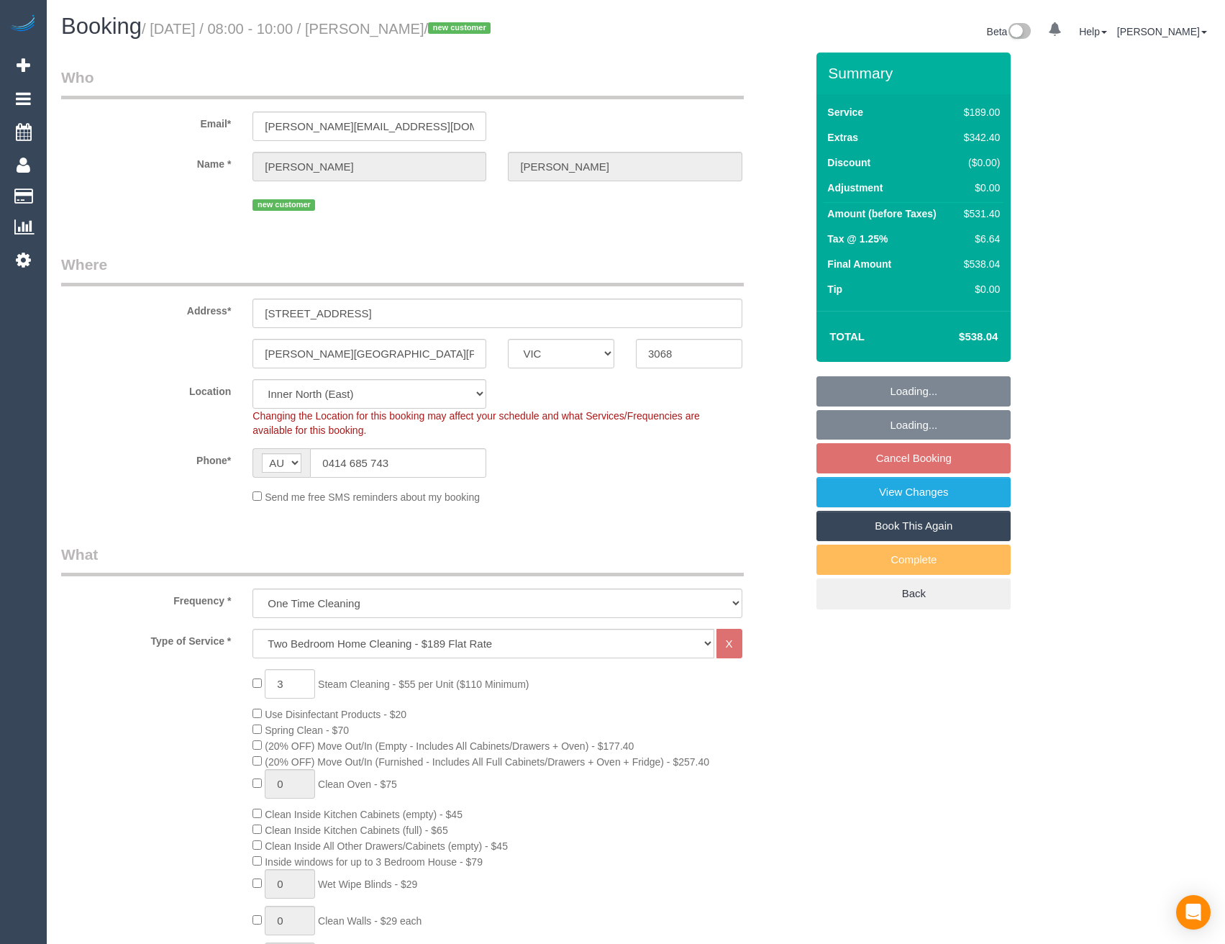
select select "object:1677"
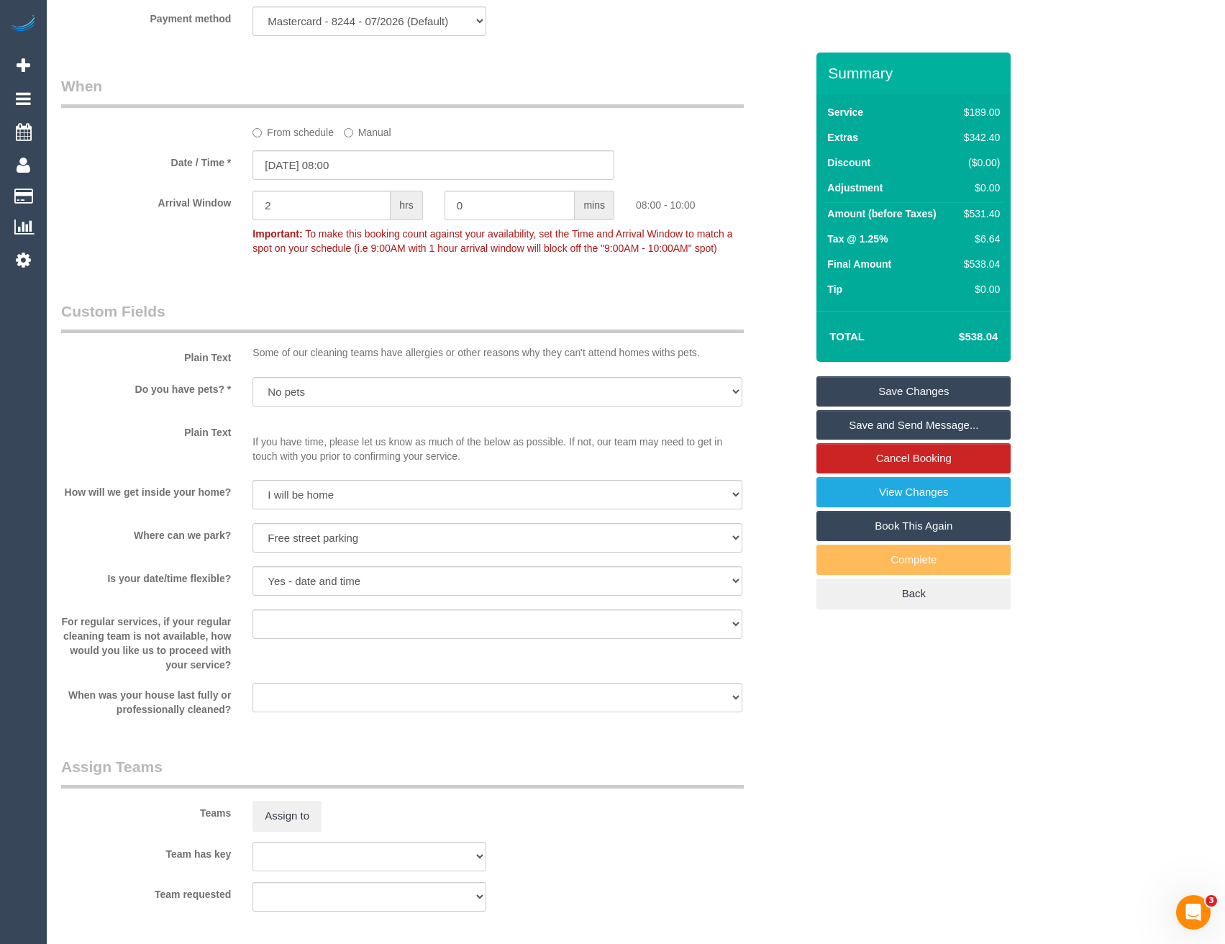
scroll to position [1666, 0]
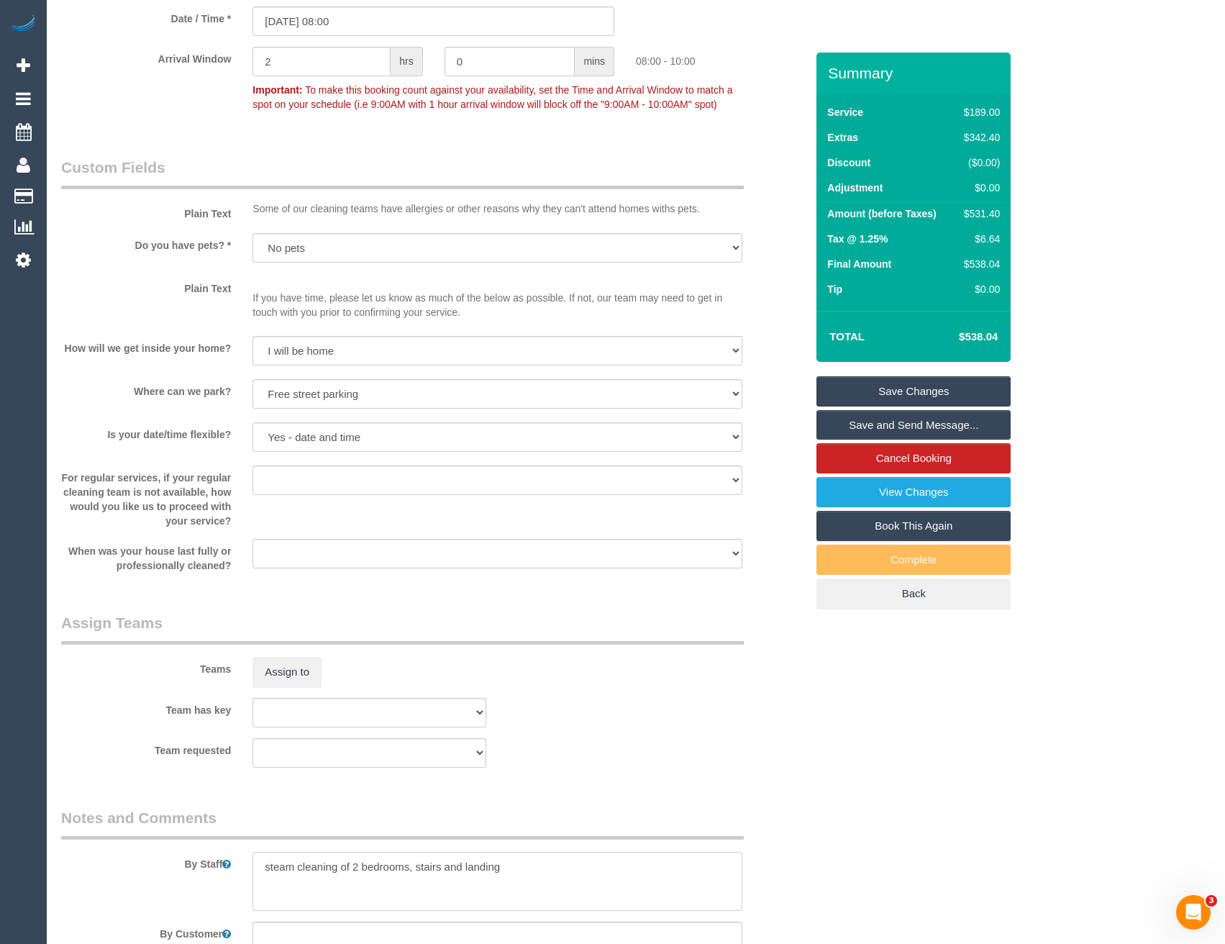
drag, startPoint x: 261, startPoint y: 859, endPoint x: 253, endPoint y: 862, distance: 8.4
click at [261, 859] on textarea at bounding box center [496, 881] width 489 height 59
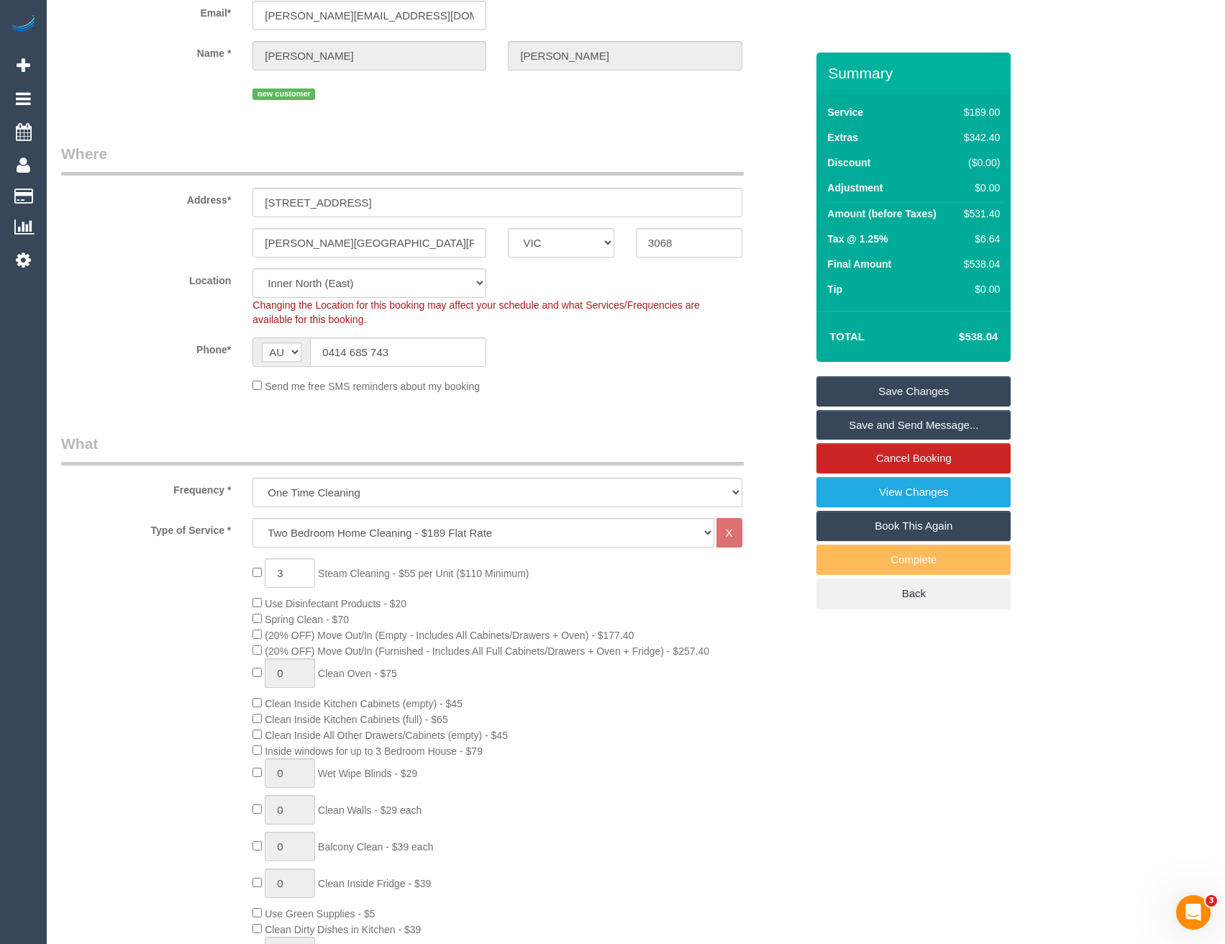
scroll to position [0, 0]
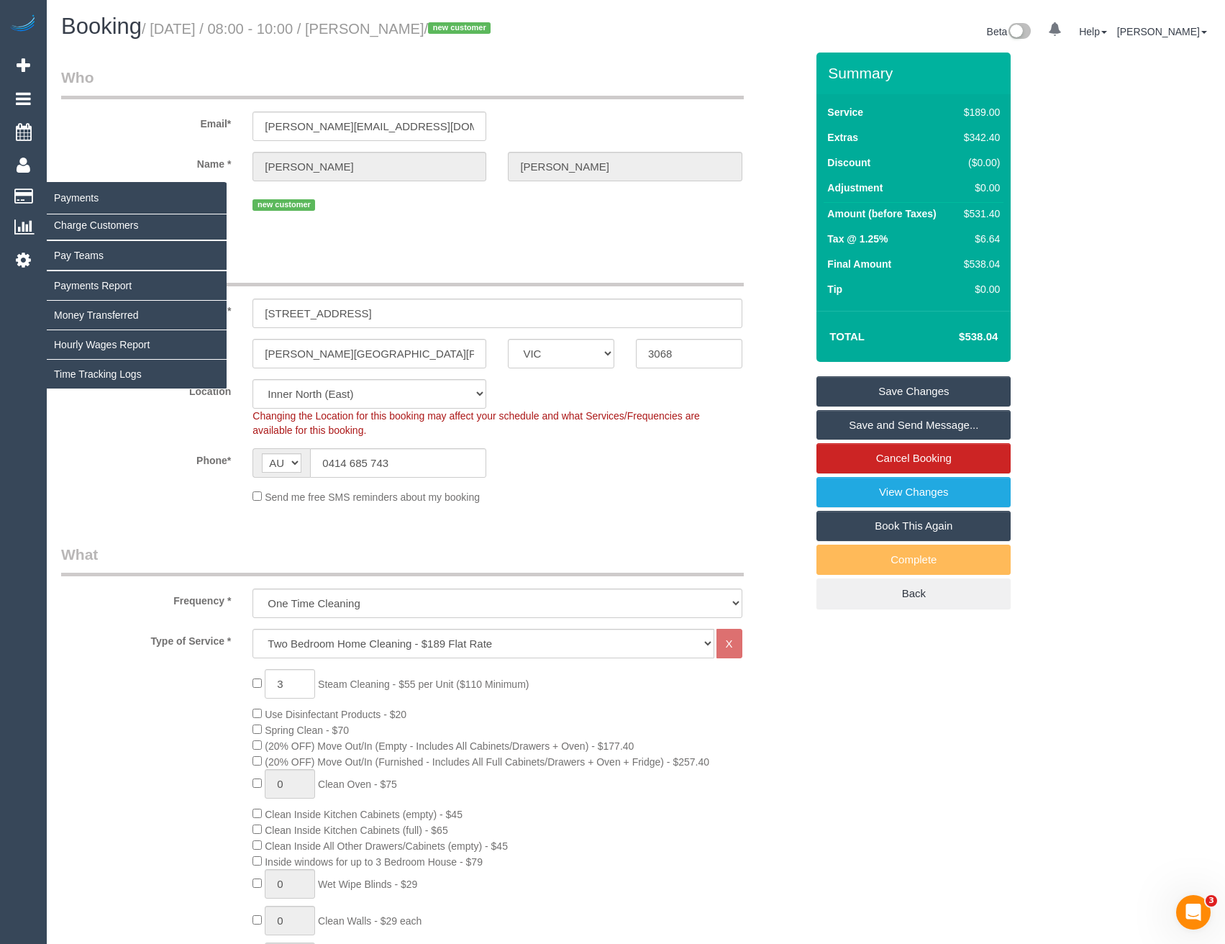
type textarea "Est 5 - 7 hours + steam cleaning of 2 bedrooms, stairs and landing"
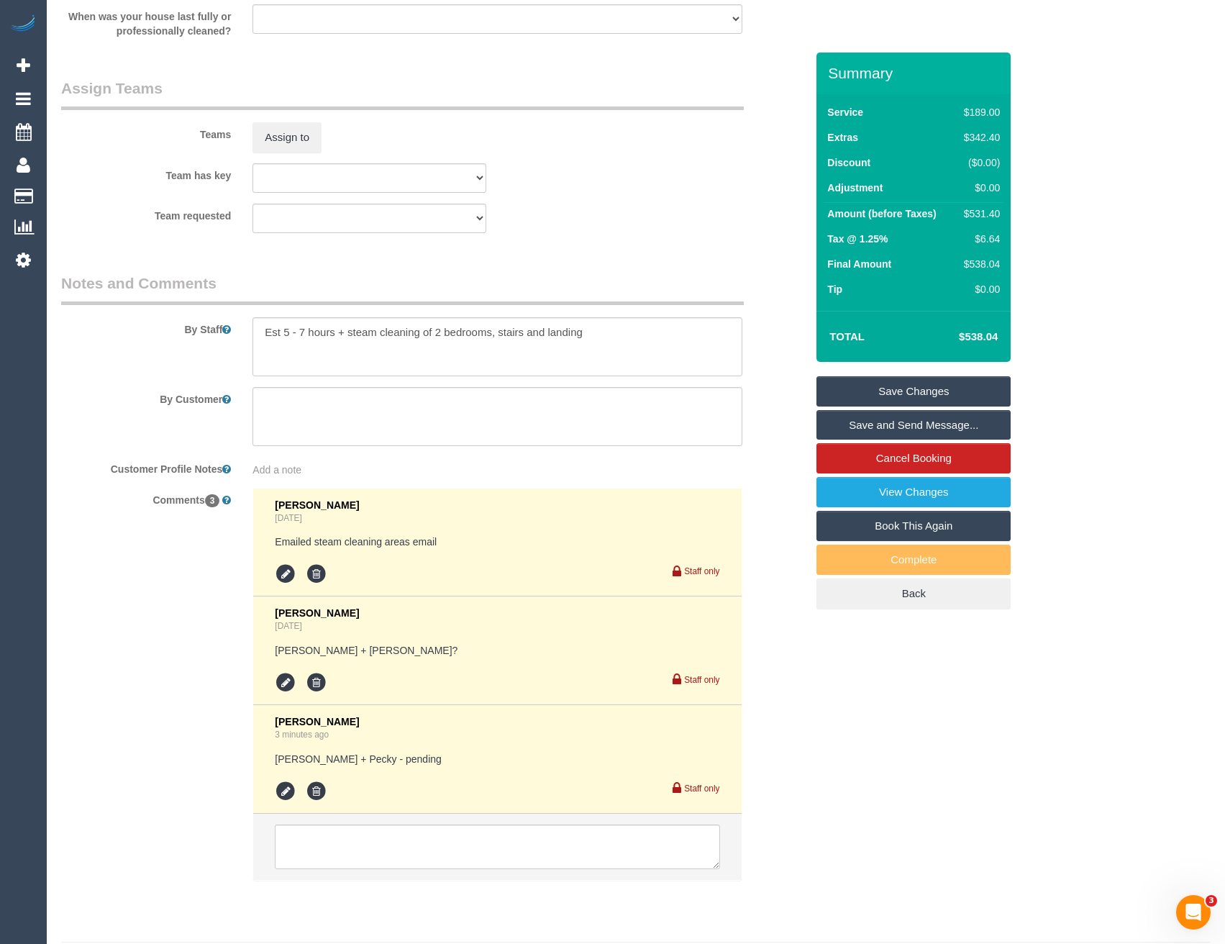
scroll to position [2242, 0]
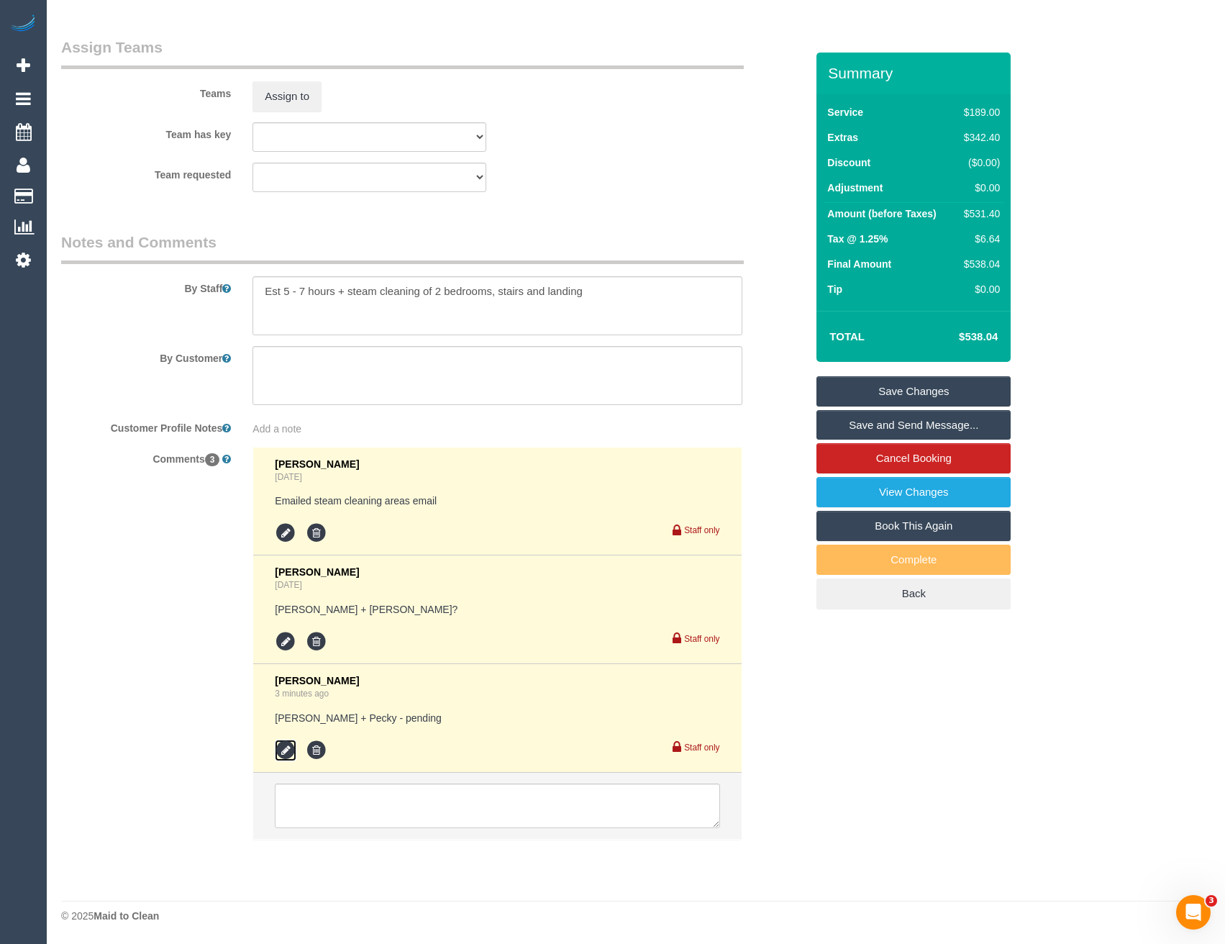
click at [295, 752] on icon at bounding box center [286, 750] width 22 height 22
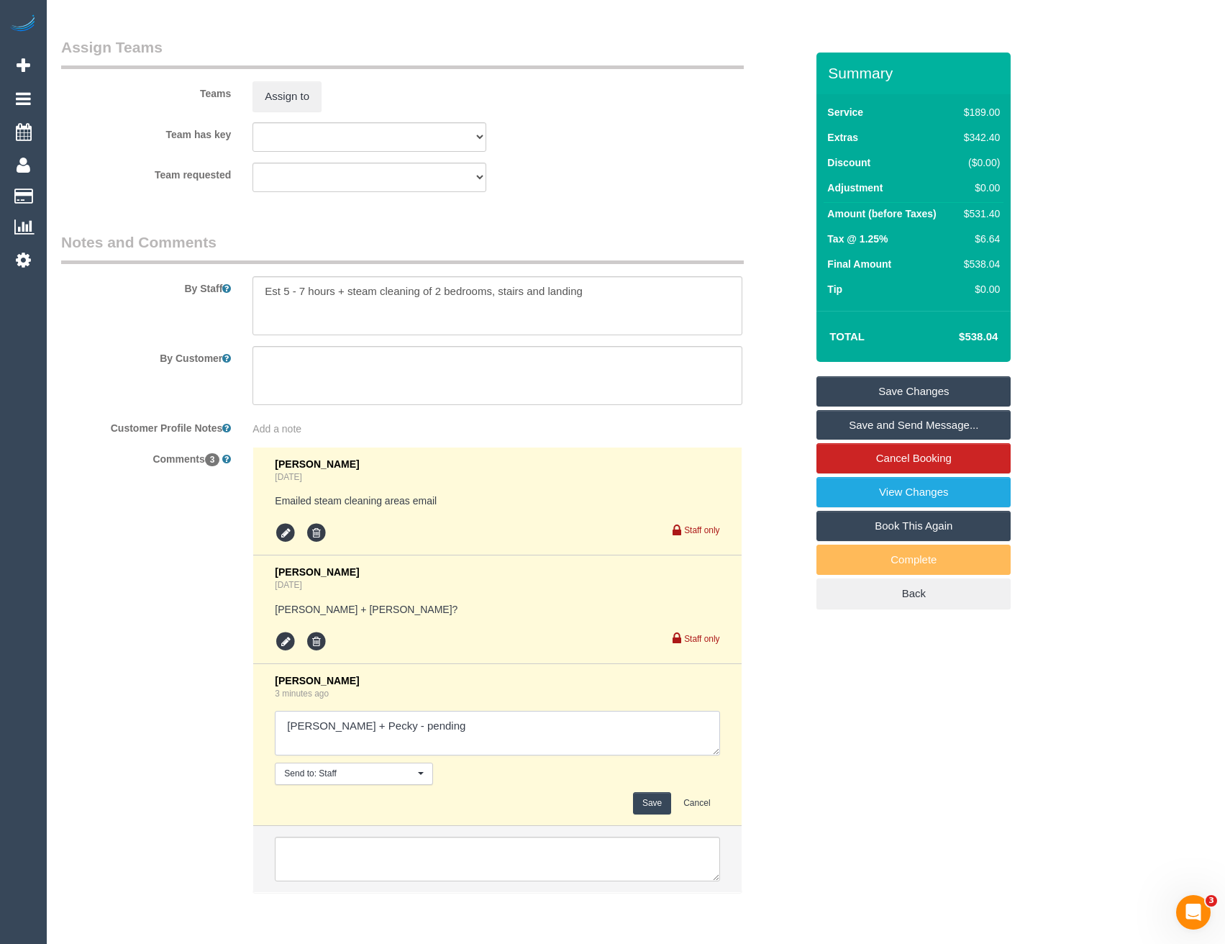
click at [434, 729] on textarea at bounding box center [497, 733] width 444 height 45
type textarea "[PERSON_NAME] + Pecky - pending // conf via SMS"
click at [656, 805] on button "Save" at bounding box center [652, 803] width 38 height 22
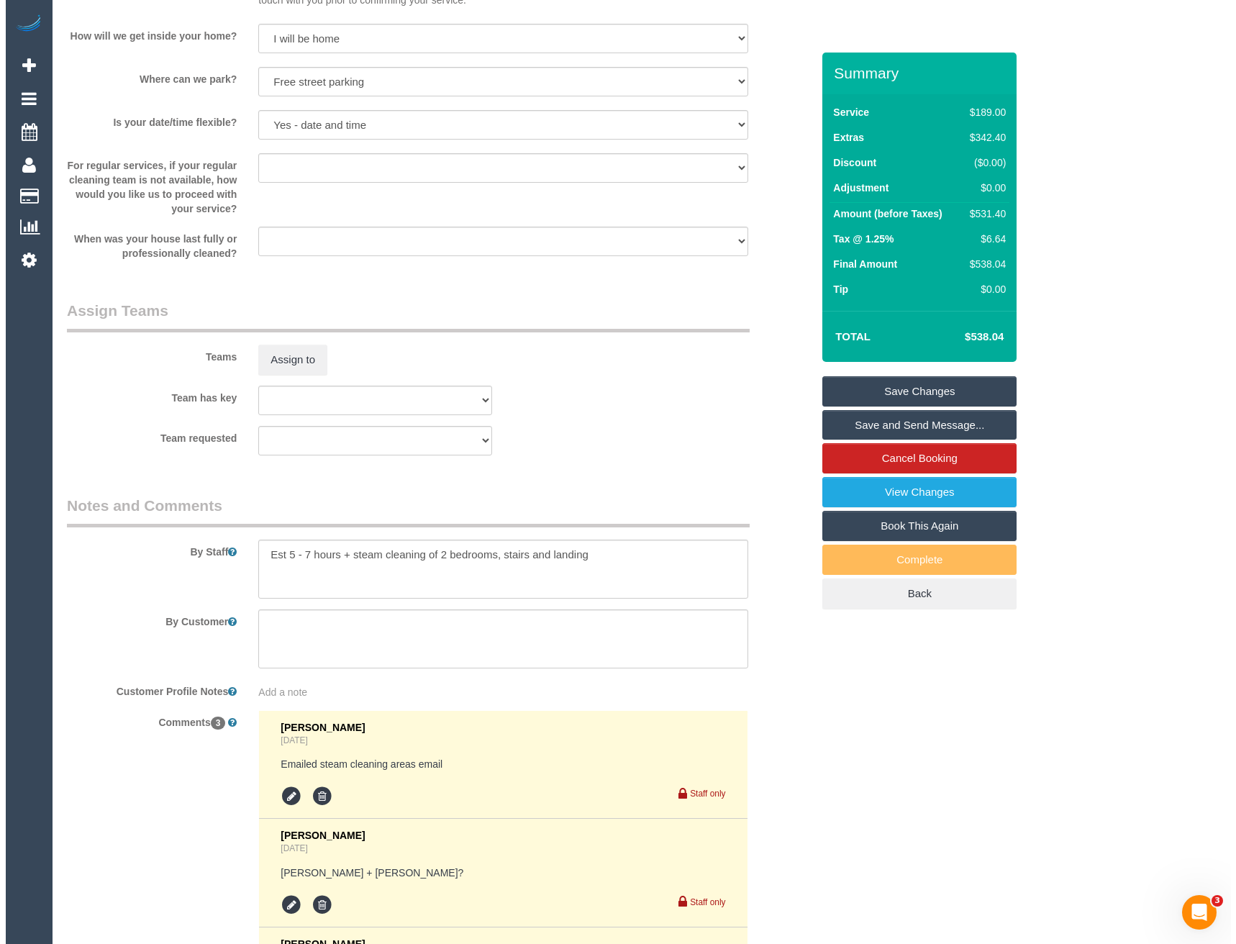
scroll to position [1810, 0]
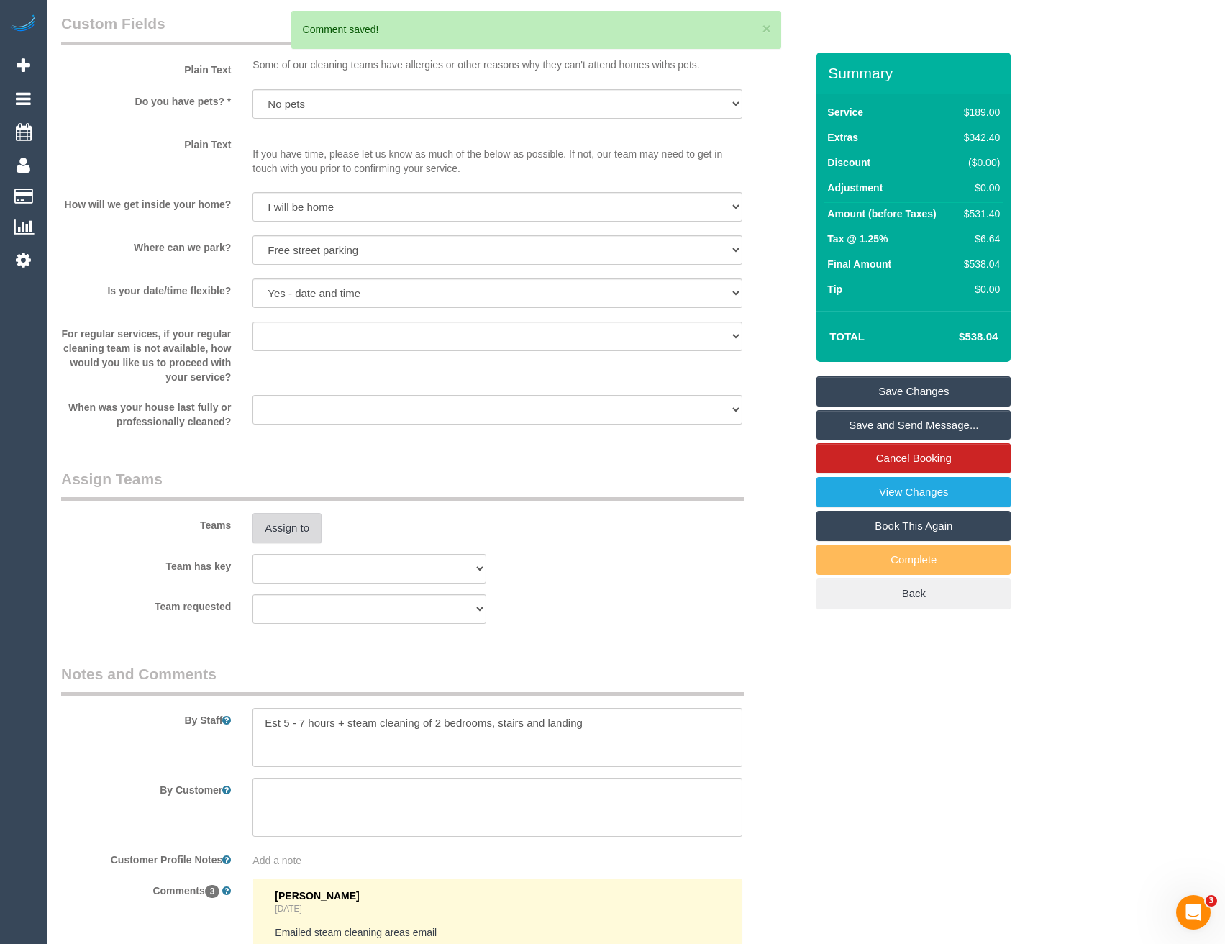
click at [298, 534] on button "Assign to" at bounding box center [286, 528] width 69 height 30
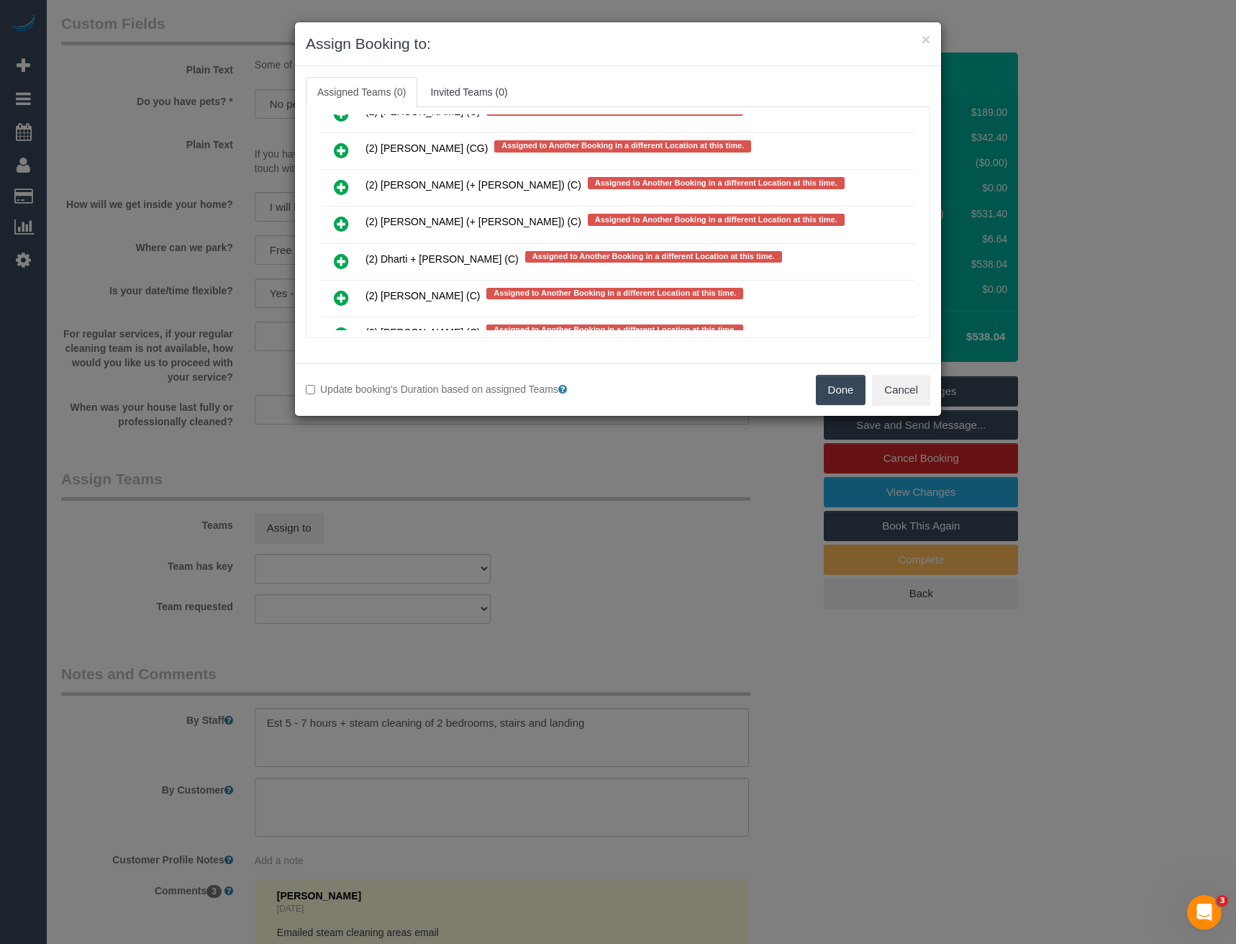
scroll to position [4466, 0]
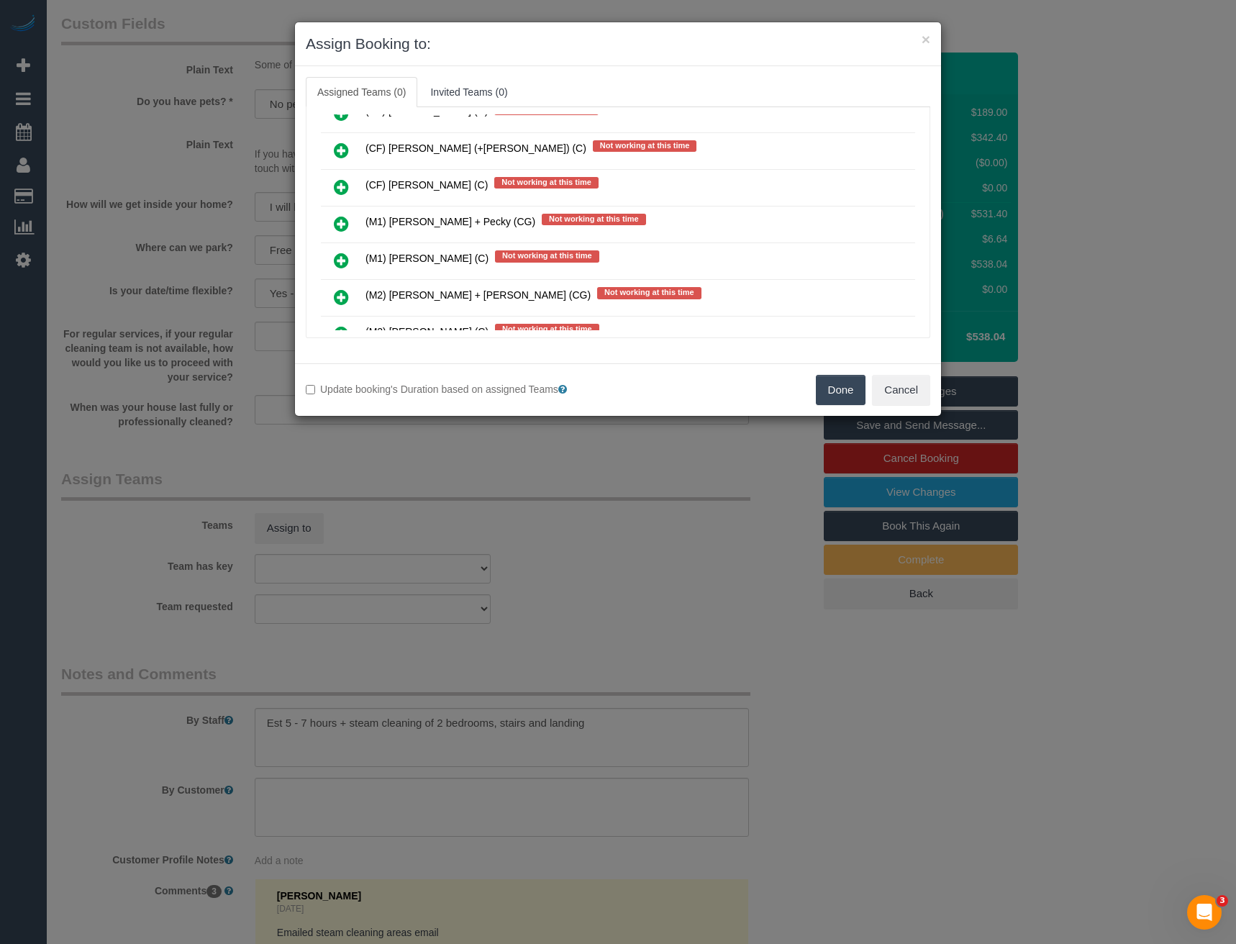
click at [343, 222] on icon at bounding box center [341, 223] width 15 height 17
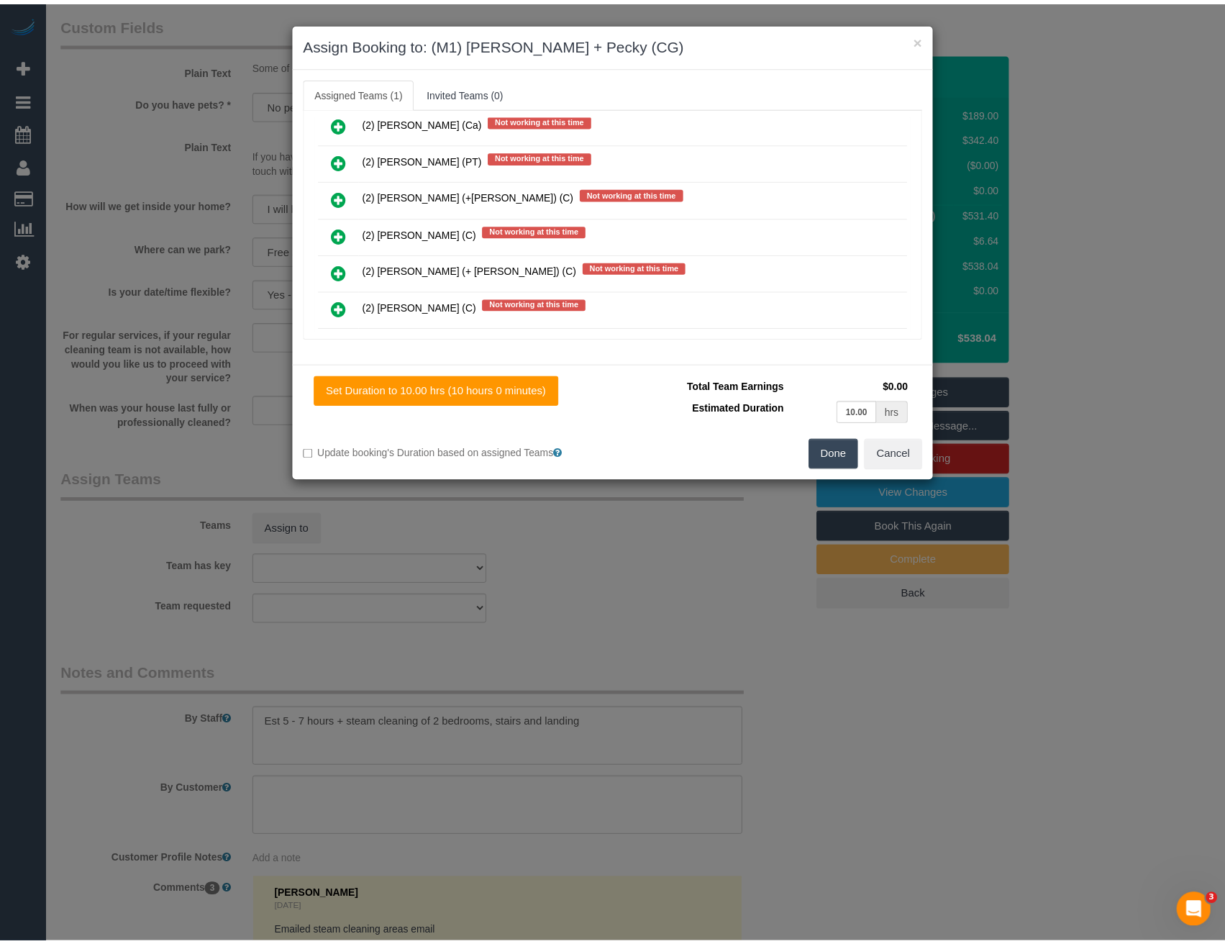
scroll to position [0, 0]
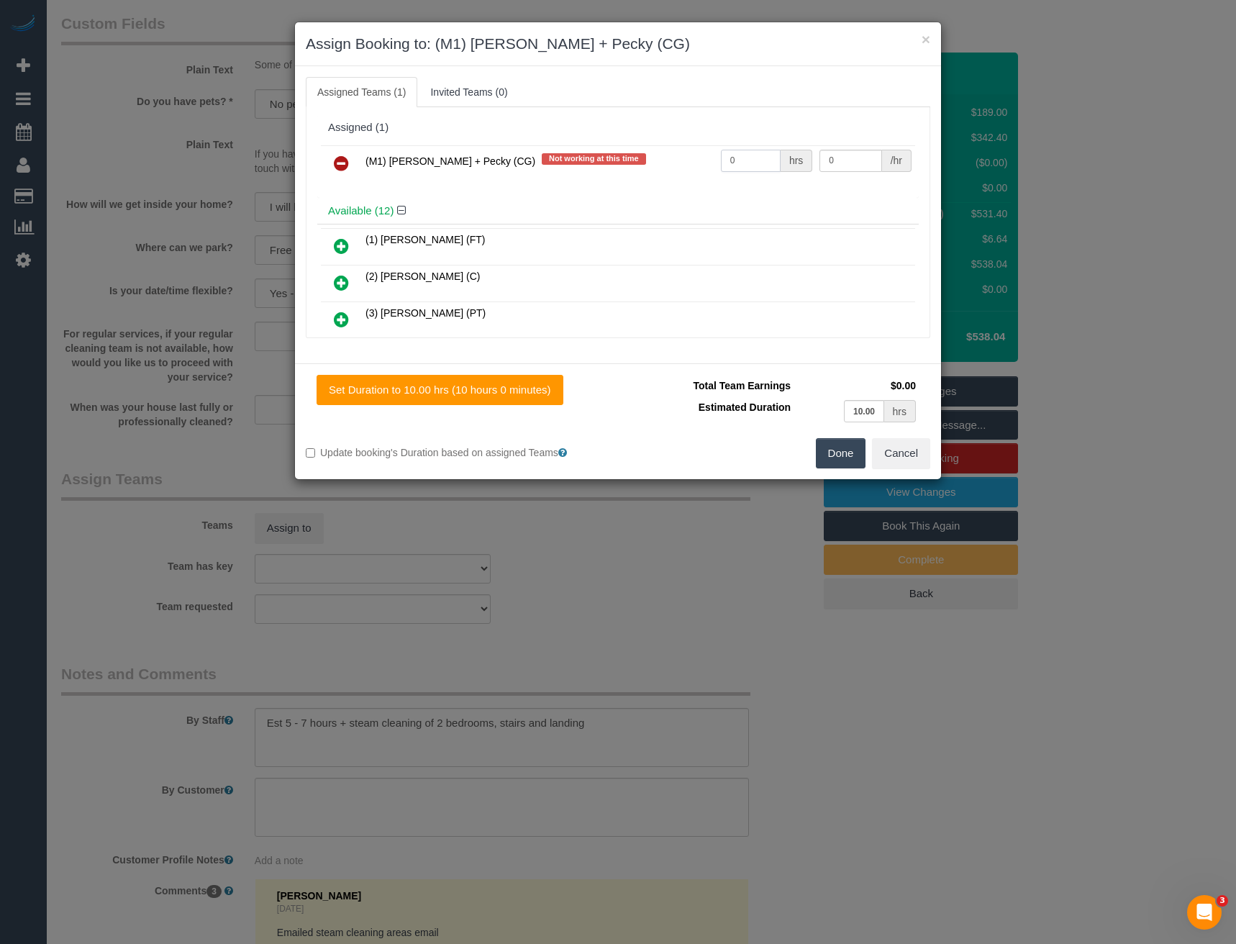
drag, startPoint x: 742, startPoint y: 151, endPoint x: 670, endPoint y: 164, distance: 73.1
click at [673, 166] on tr "(M1) [PERSON_NAME] + Pecky (CG) Not working at this time 0 hrs 0 /hr" at bounding box center [618, 163] width 594 height 37
type input "1"
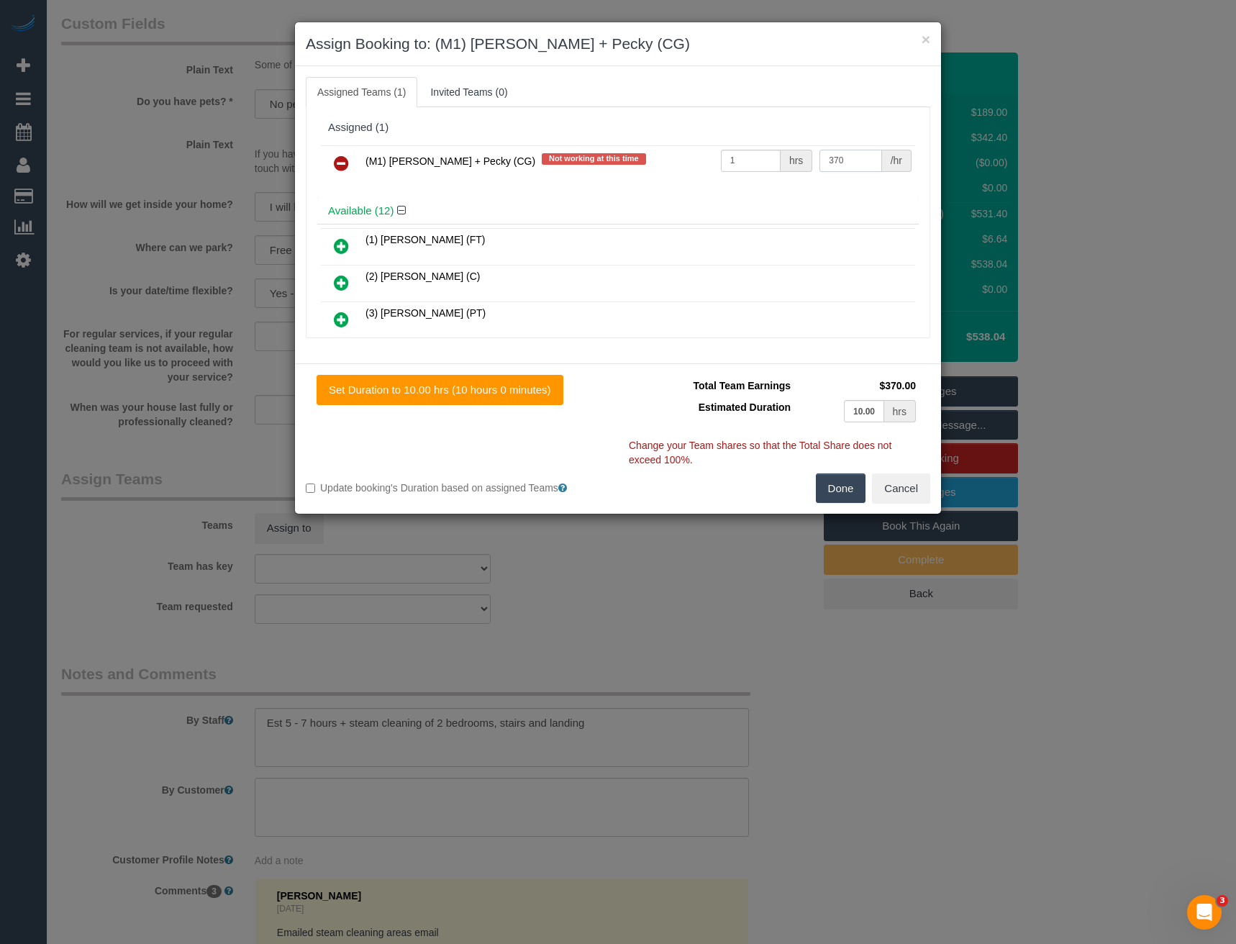
type input "370"
click at [816, 487] on button "Done" at bounding box center [841, 488] width 50 height 30
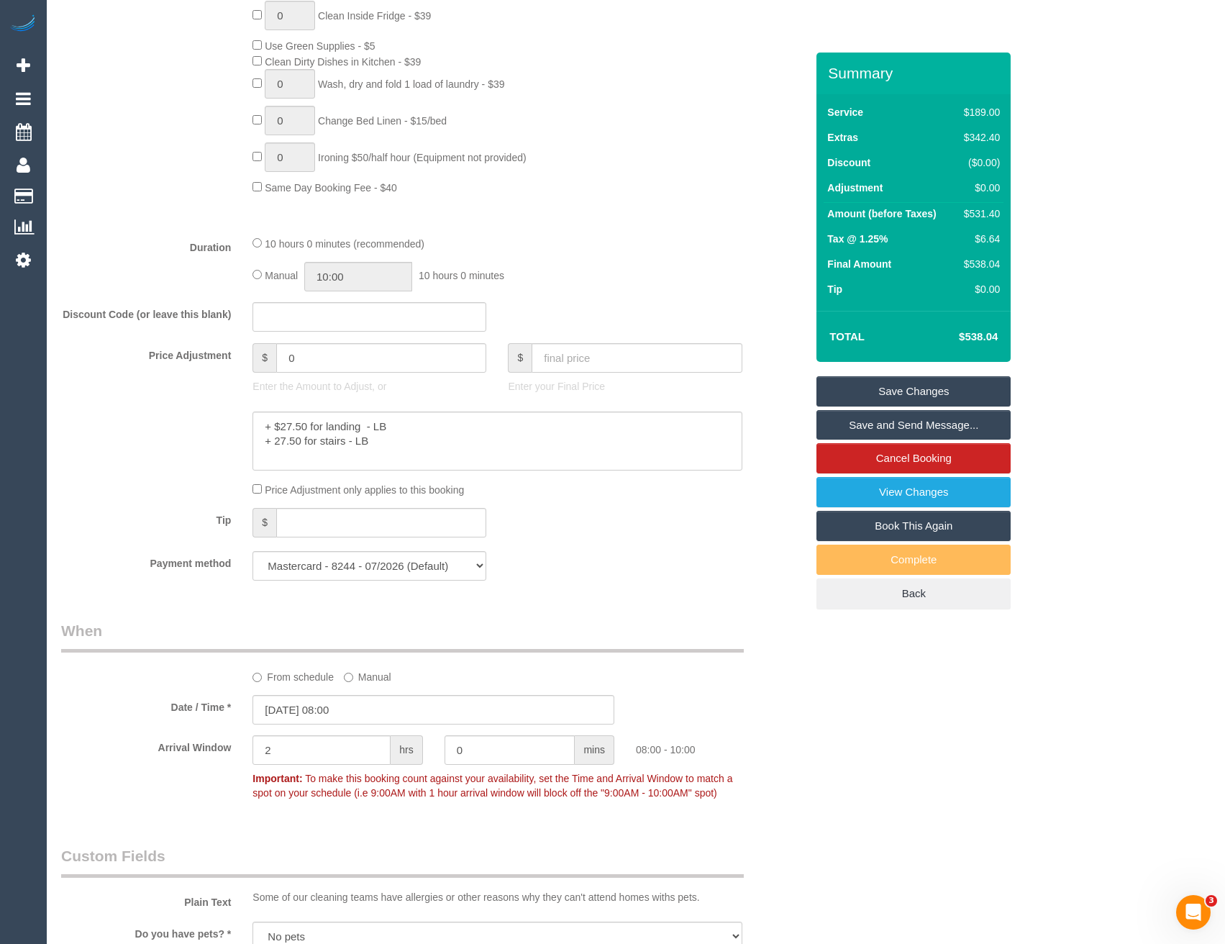
scroll to position [875, 0]
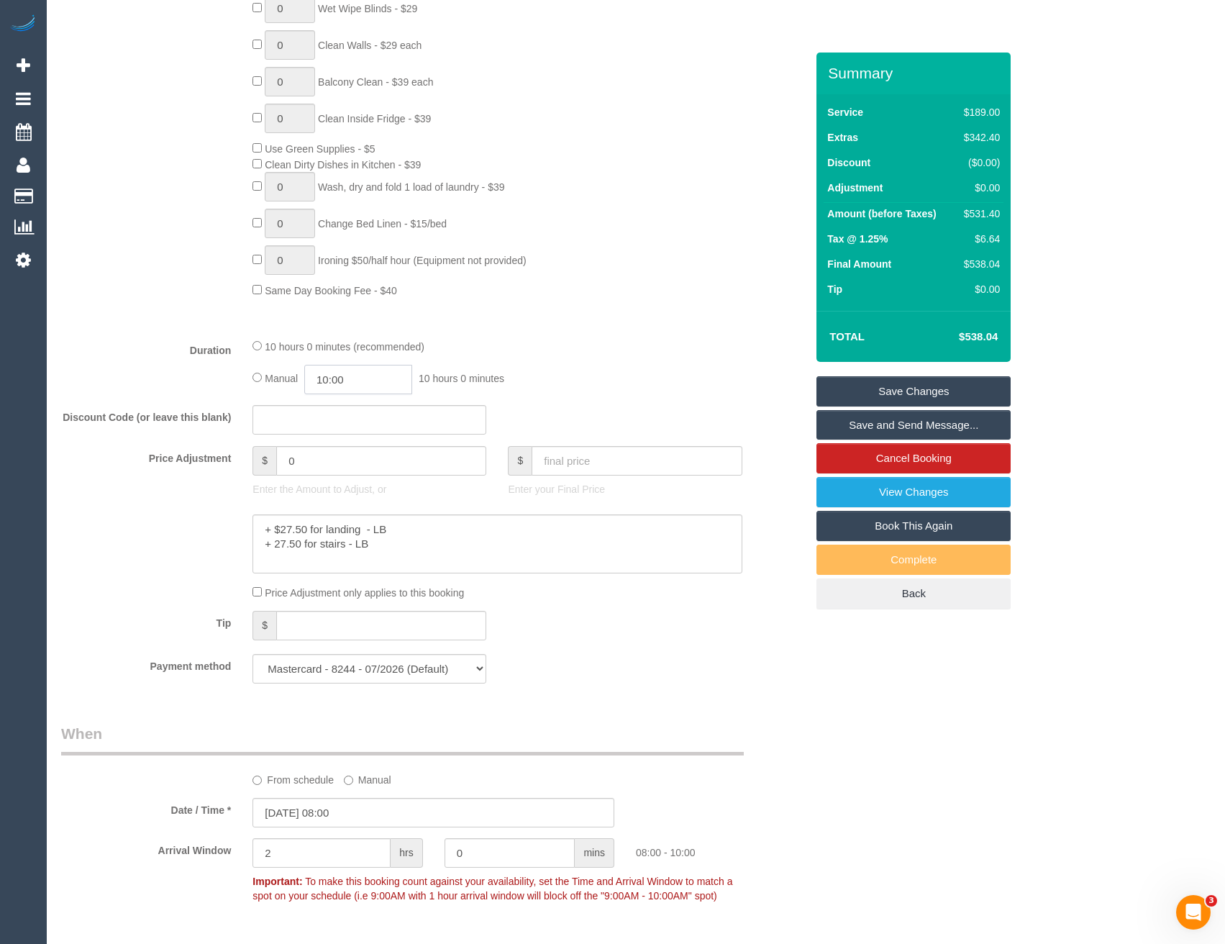
click at [359, 378] on input "10:00" at bounding box center [358, 379] width 108 height 29
type input "04:30"
click at [357, 446] on li "04:30" at bounding box center [343, 447] width 64 height 19
click at [526, 396] on fieldset "What Frequency * One Time Cleaning Weekly - 10% Off - 10.00% (0% for the First …" at bounding box center [433, 181] width 744 height 1026
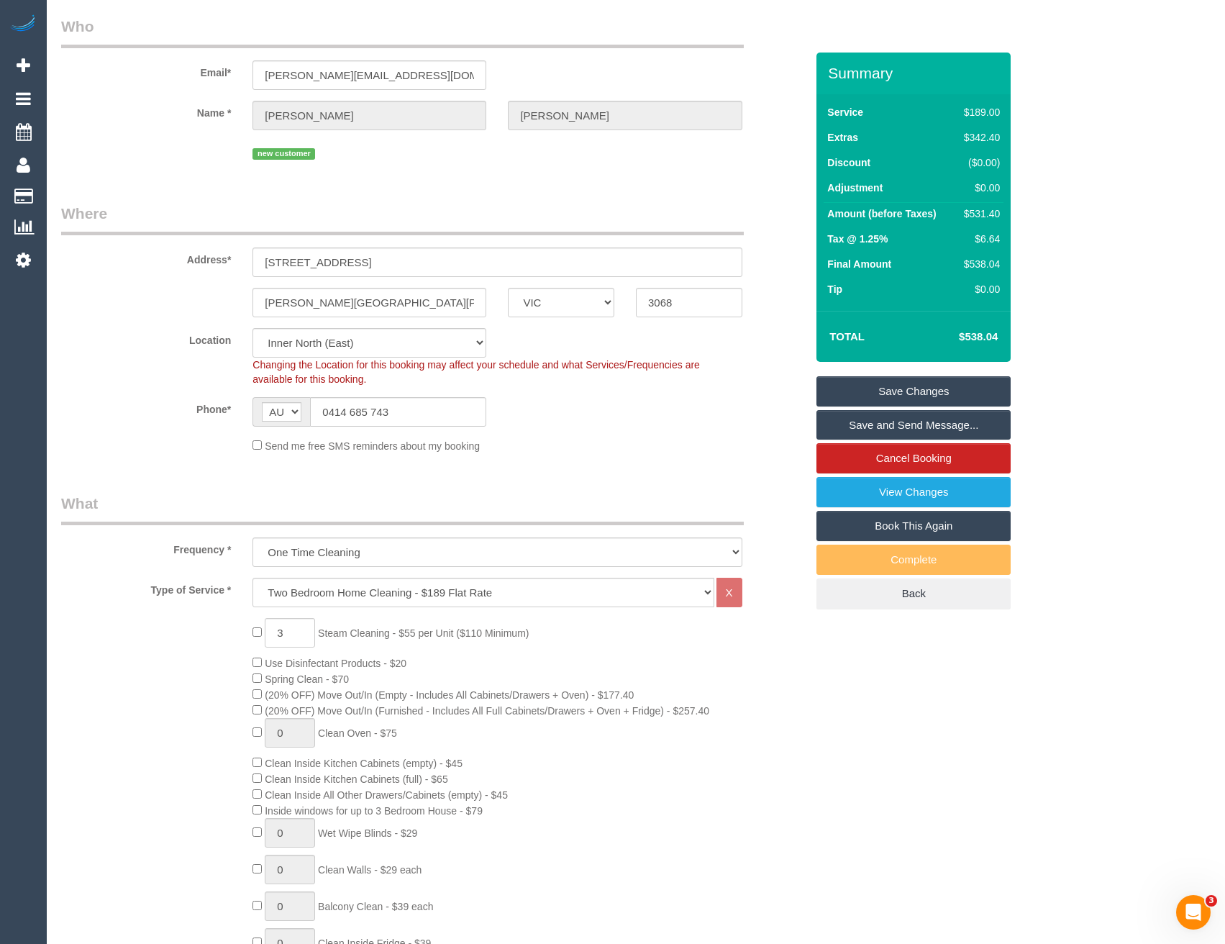
scroll to position [0, 0]
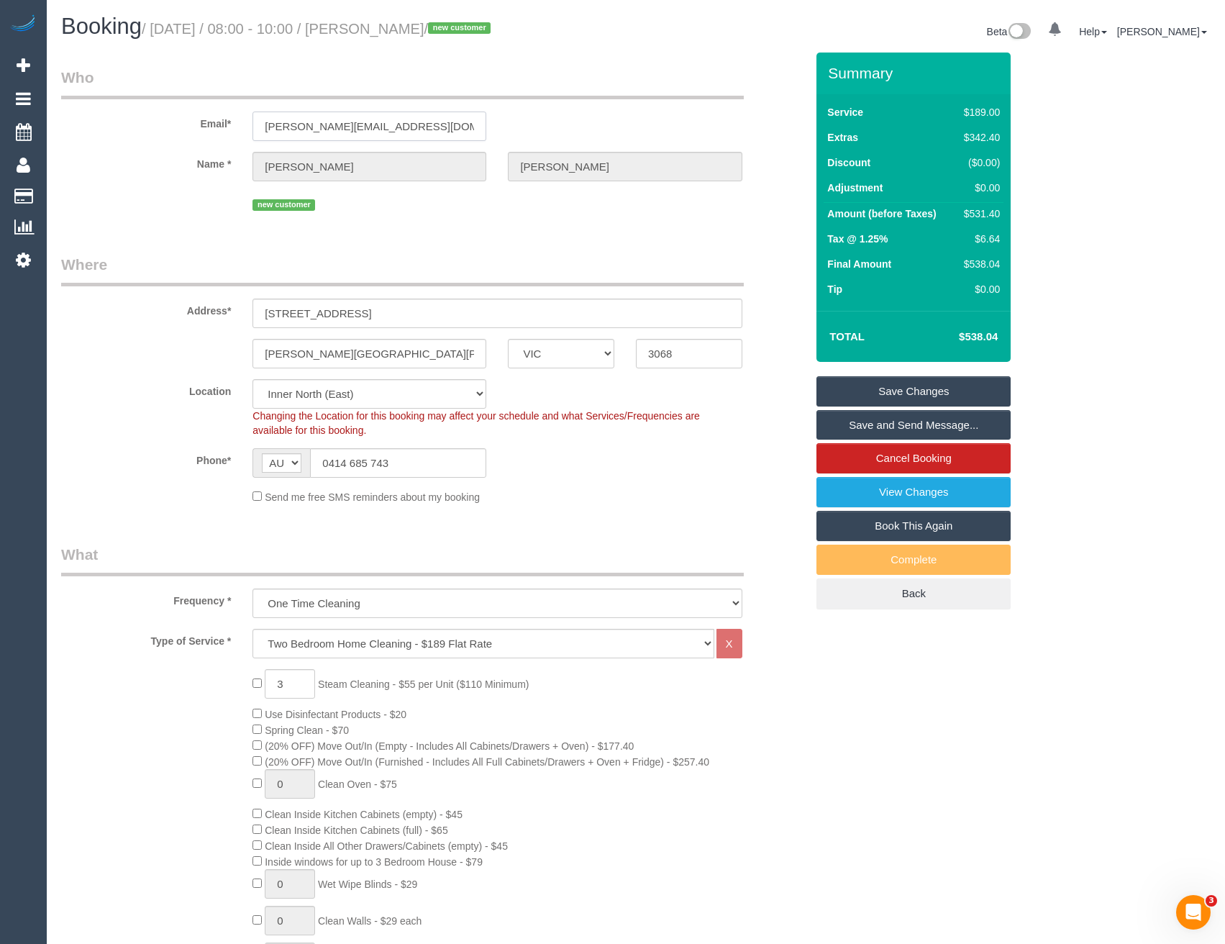
drag, startPoint x: 426, startPoint y: 122, endPoint x: 258, endPoint y: 129, distance: 167.8
click at [258, 129] on input "[PERSON_NAME][EMAIL_ADDRESS][DOMAIN_NAME]" at bounding box center [369, 125] width 234 height 29
click at [884, 392] on link "Save Changes" at bounding box center [913, 391] width 194 height 30
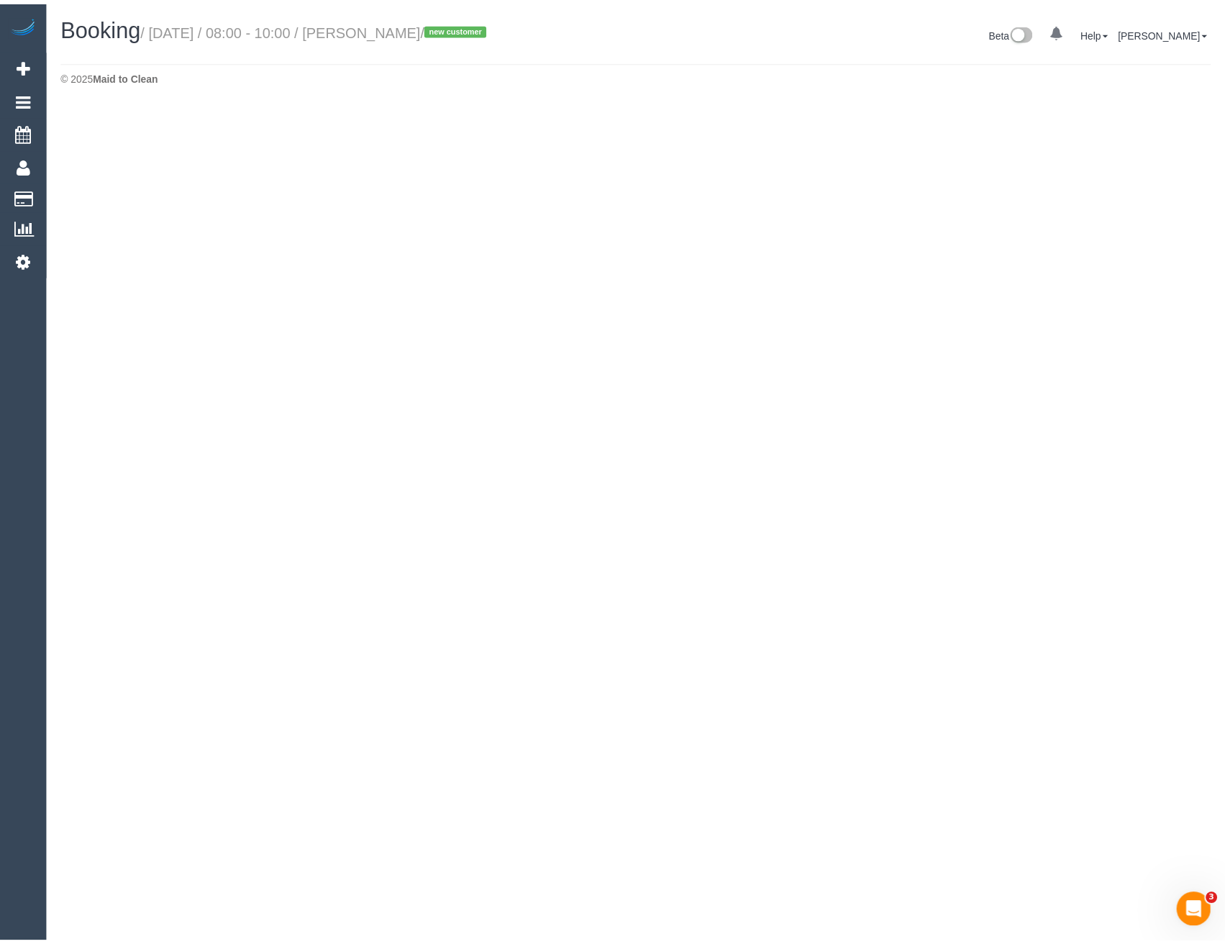
select select "VIC"
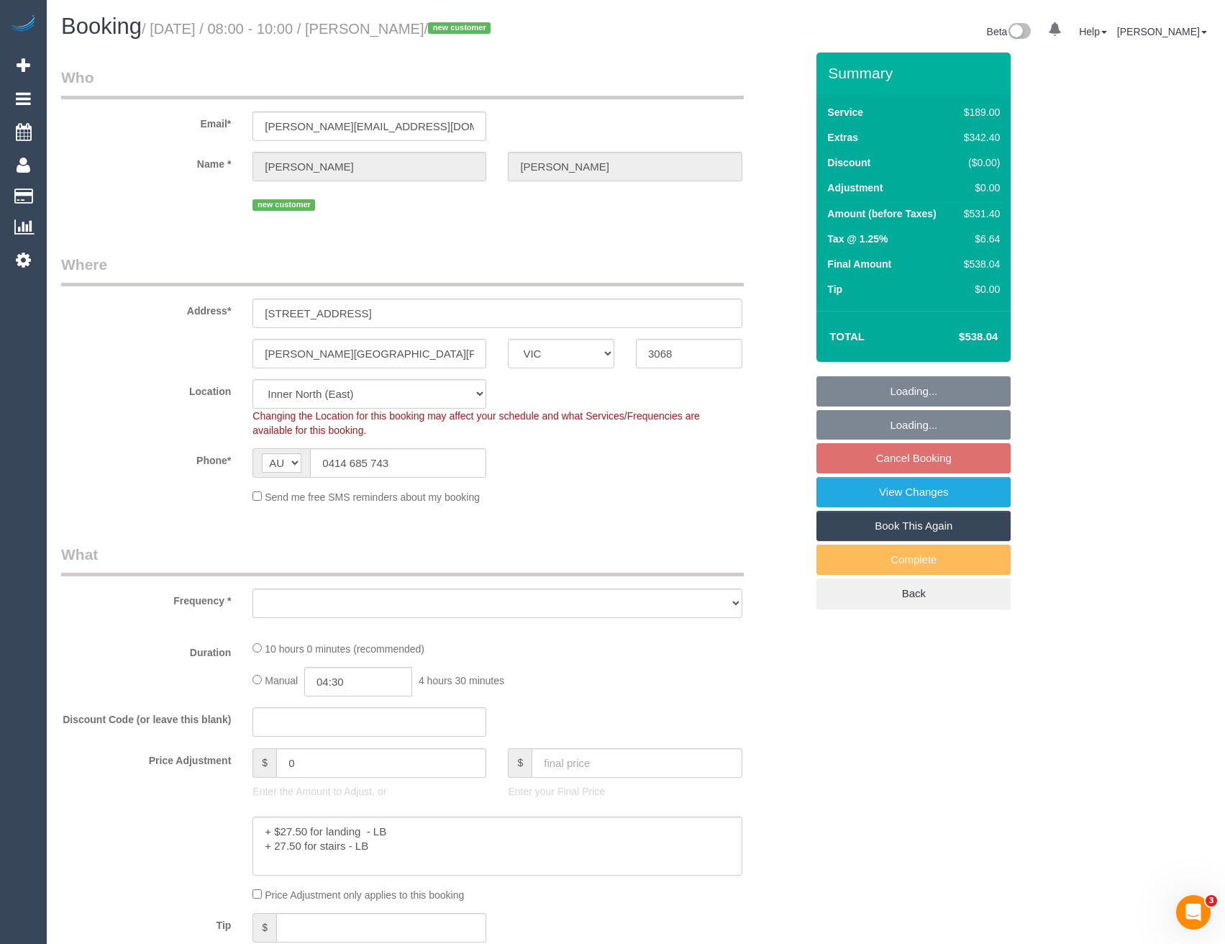
select select "string:stripe-pm_1S28jq2GScqysDRVyxyi8L60"
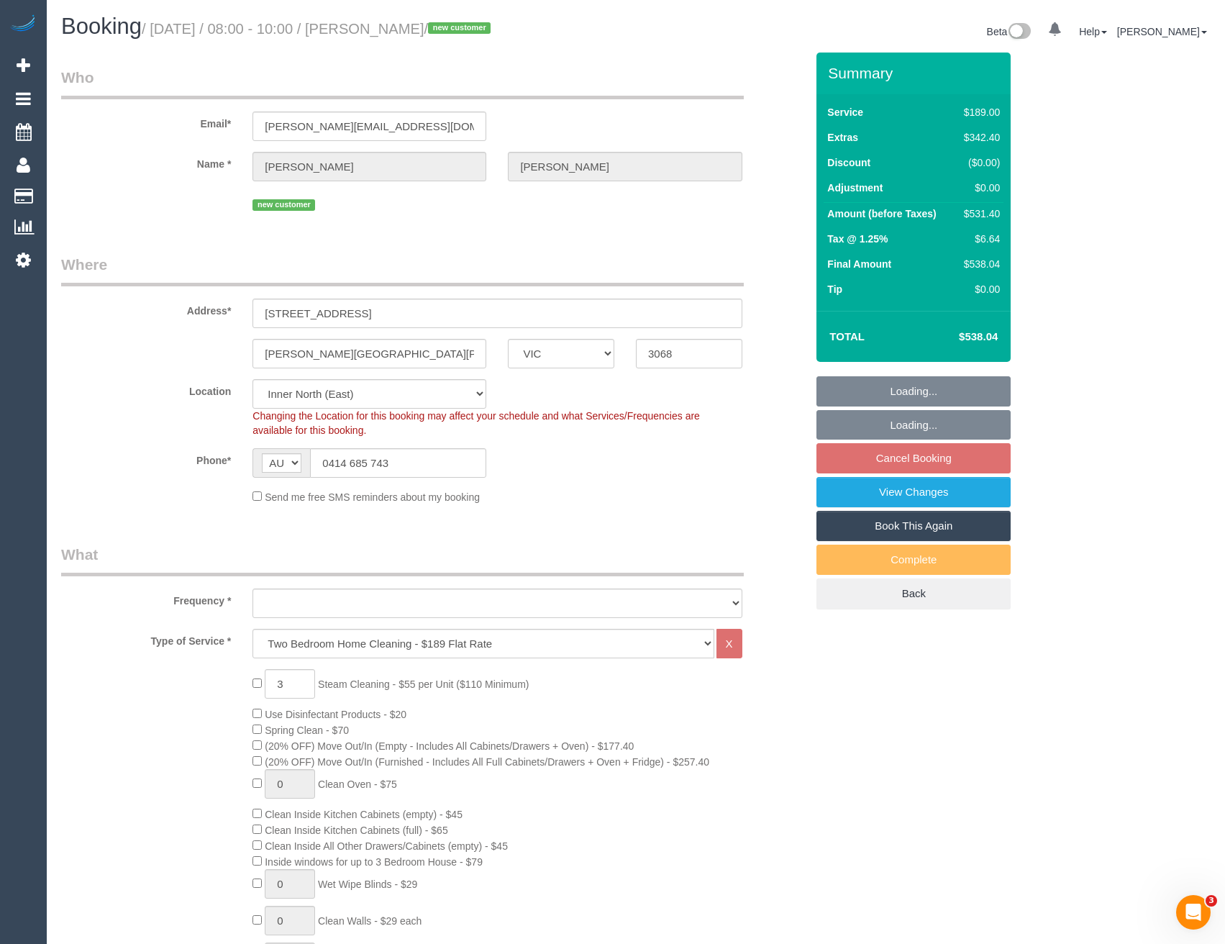
select select "object:6693"
select select "number:28"
select select "number:14"
select select "number:19"
select select "number:22"
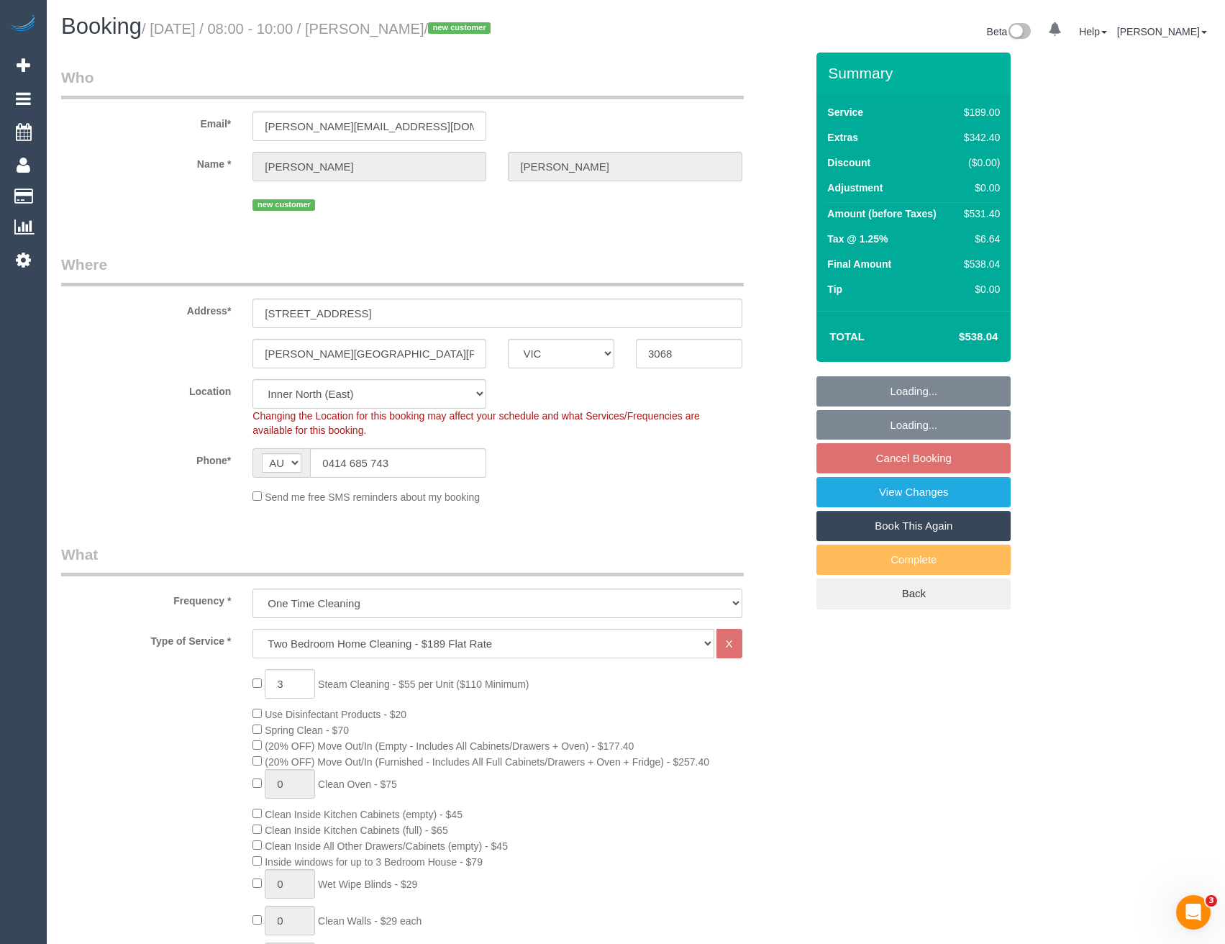
select select "object:7672"
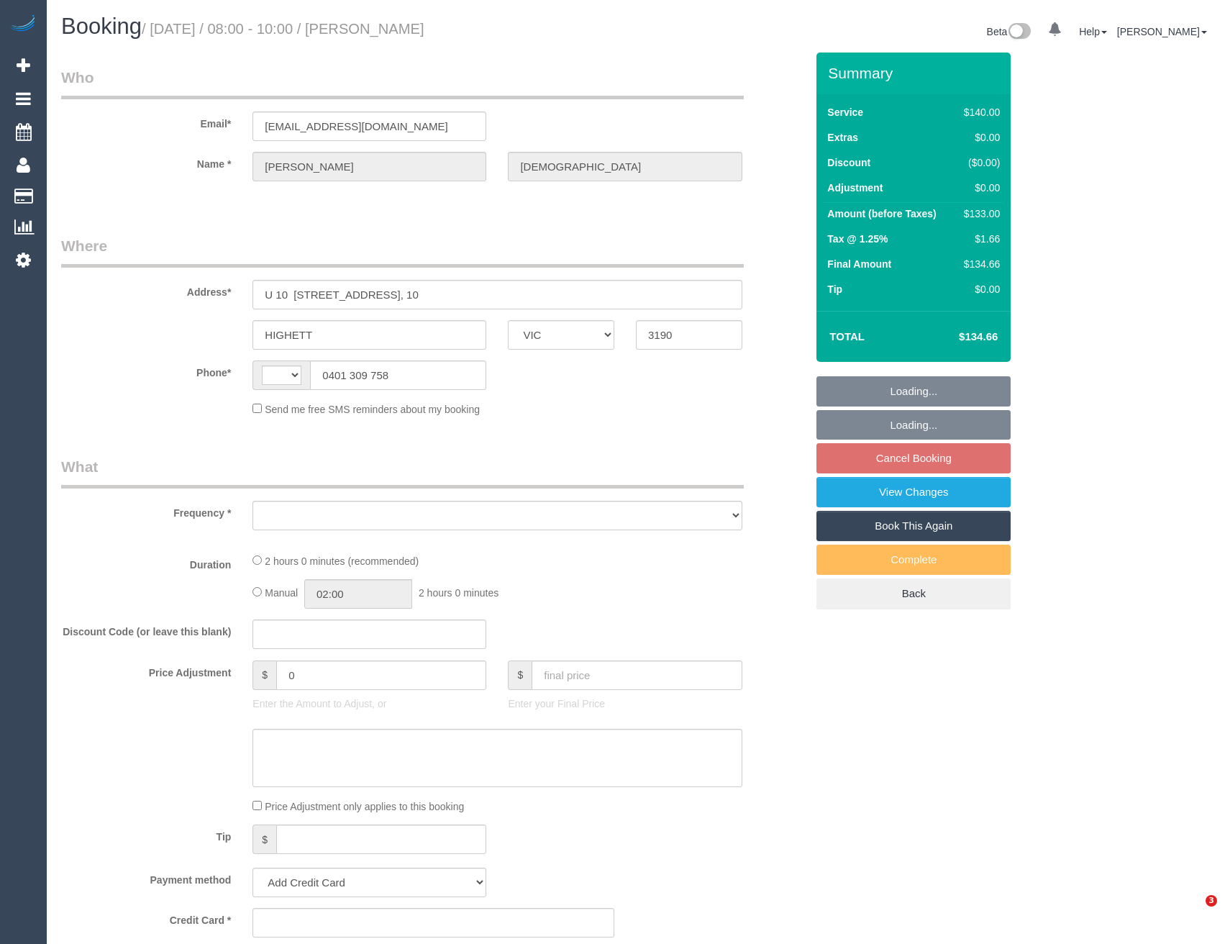
select select "VIC"
select select "string:AU"
select select "object:564"
select select "string:stripe-pm_1RTuh22GScqysDRV0yB7a122"
select select "number:28"
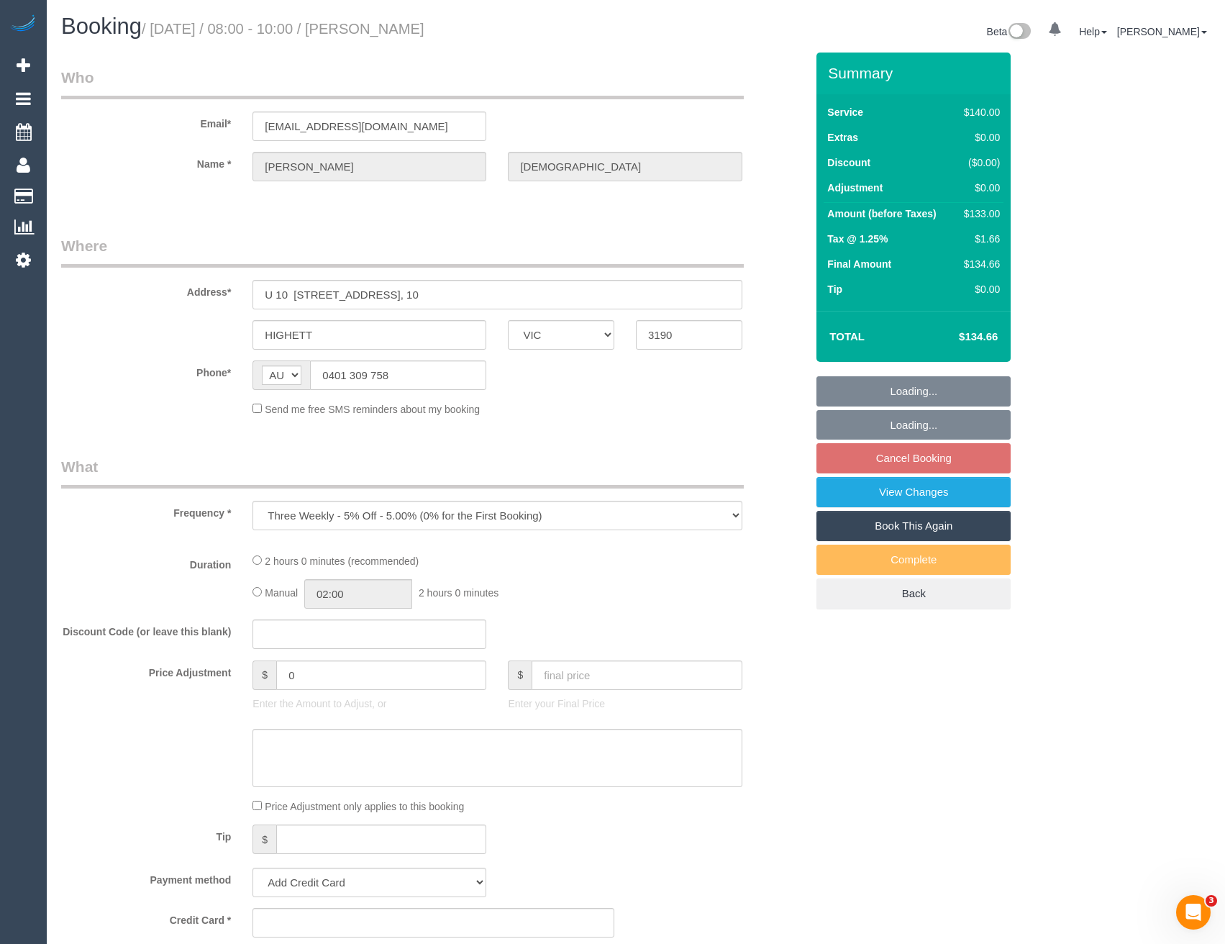
select select "number:16"
select select "number:19"
select select "number:22"
select select "number:34"
select select "number:12"
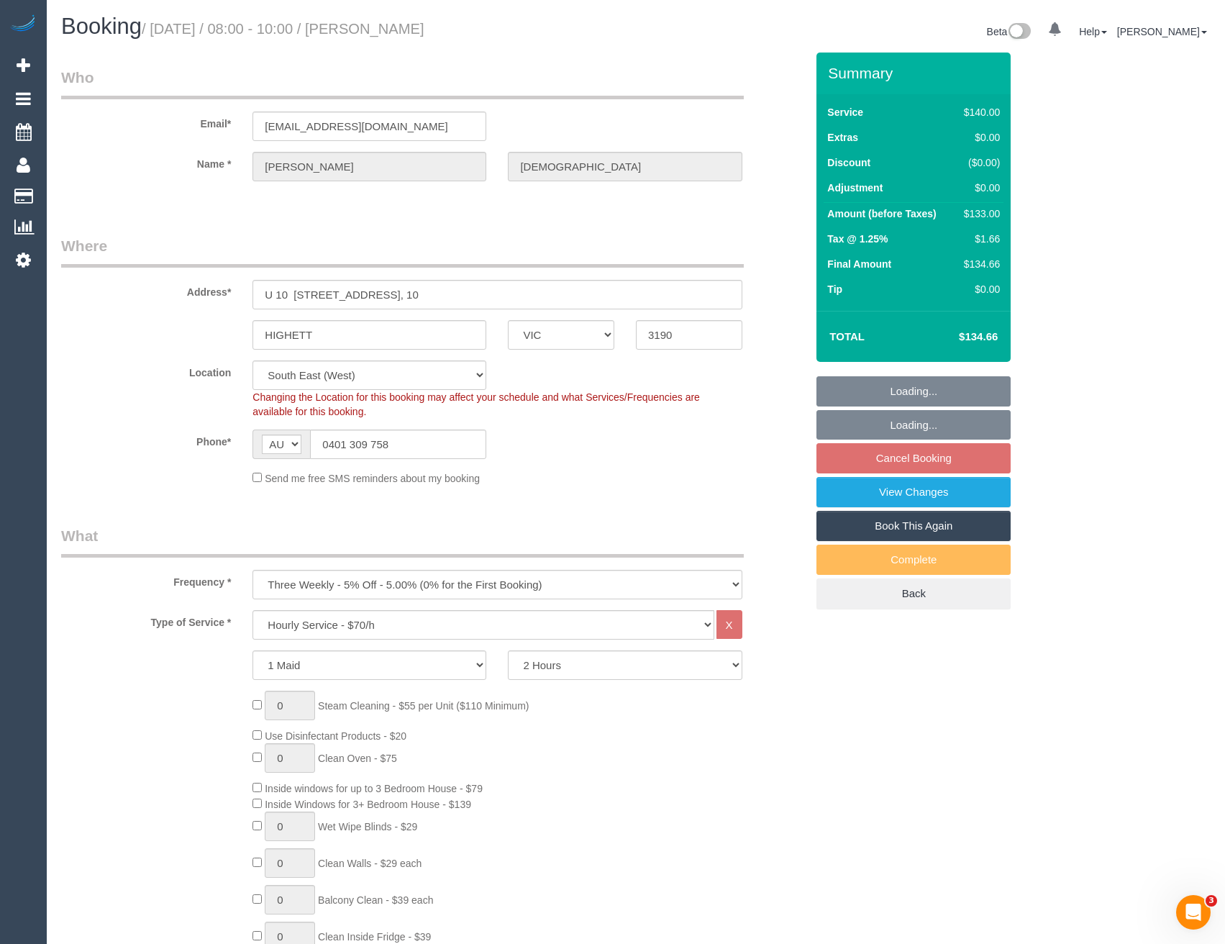
select select "object:881"
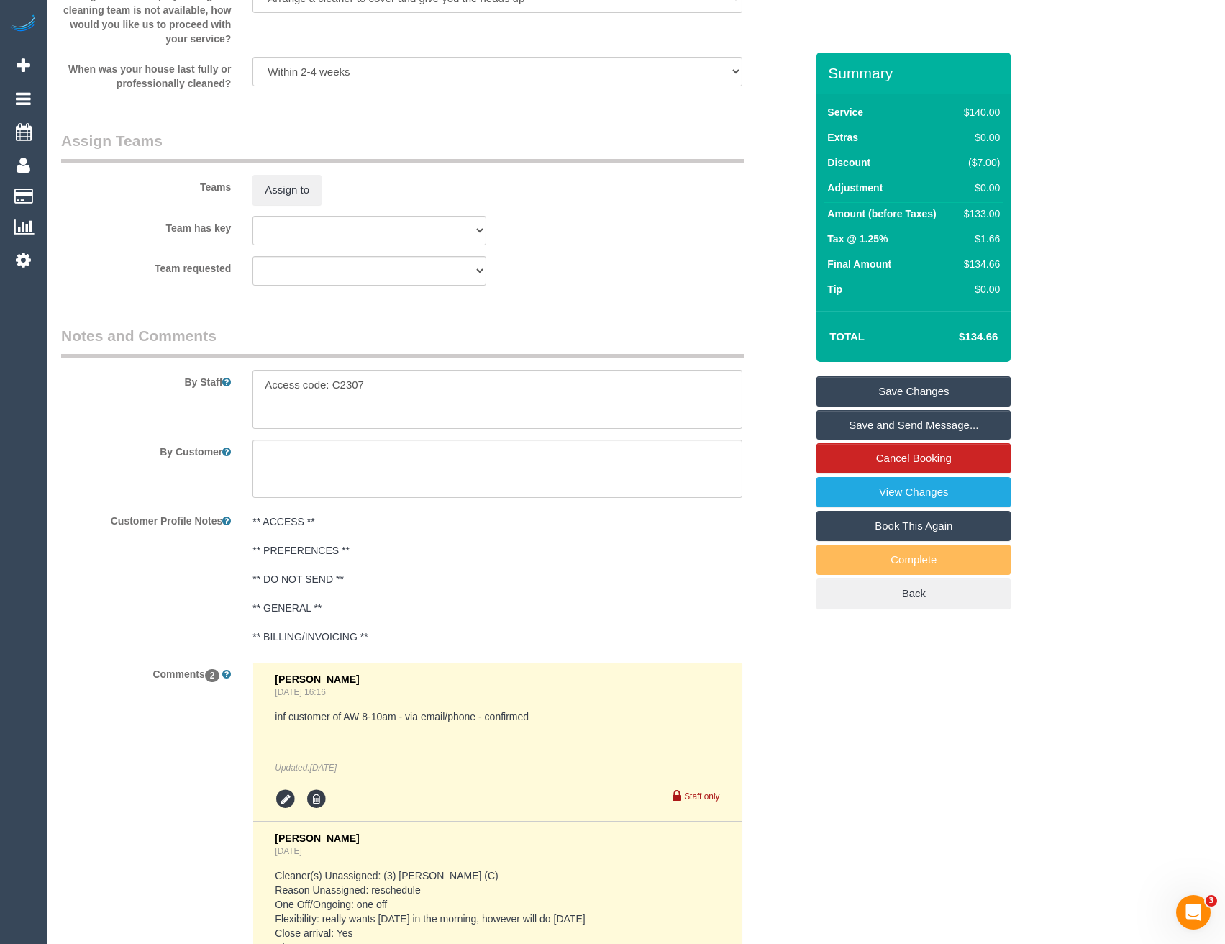
scroll to position [2373, 0]
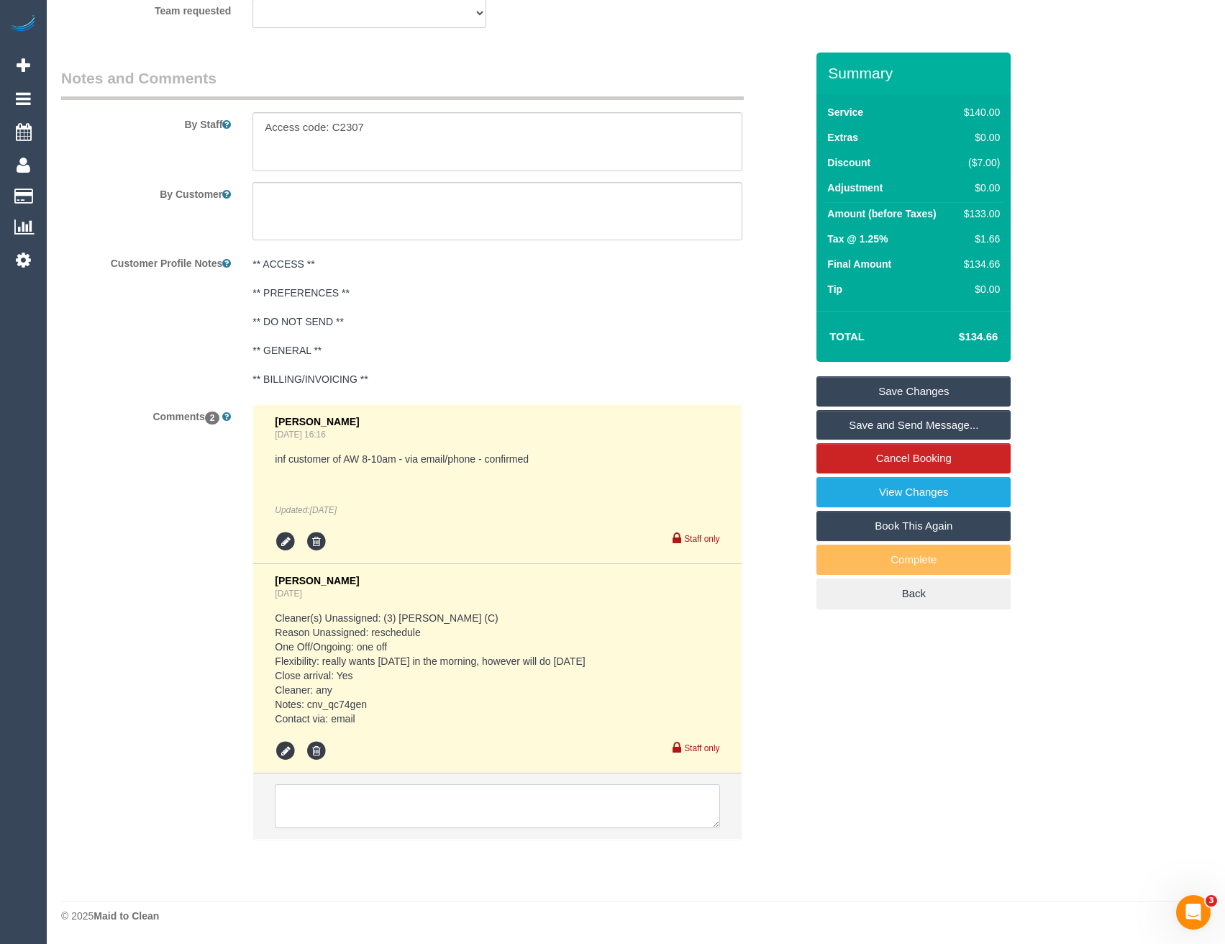
click at [360, 808] on textarea at bounding box center [497, 806] width 444 height 45
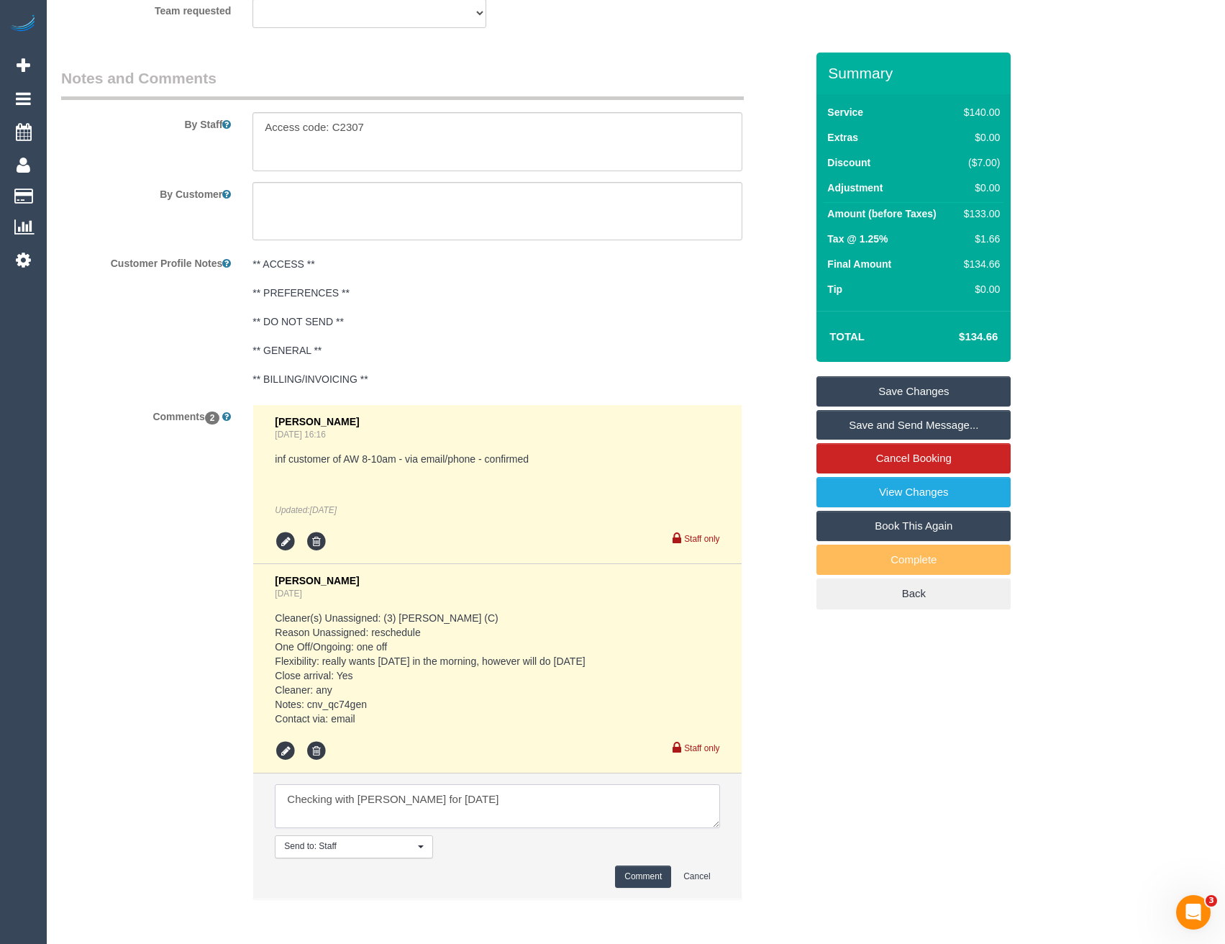
type textarea "Checking with Jess for Friday"
click at [652, 884] on button "Comment" at bounding box center [643, 876] width 56 height 22
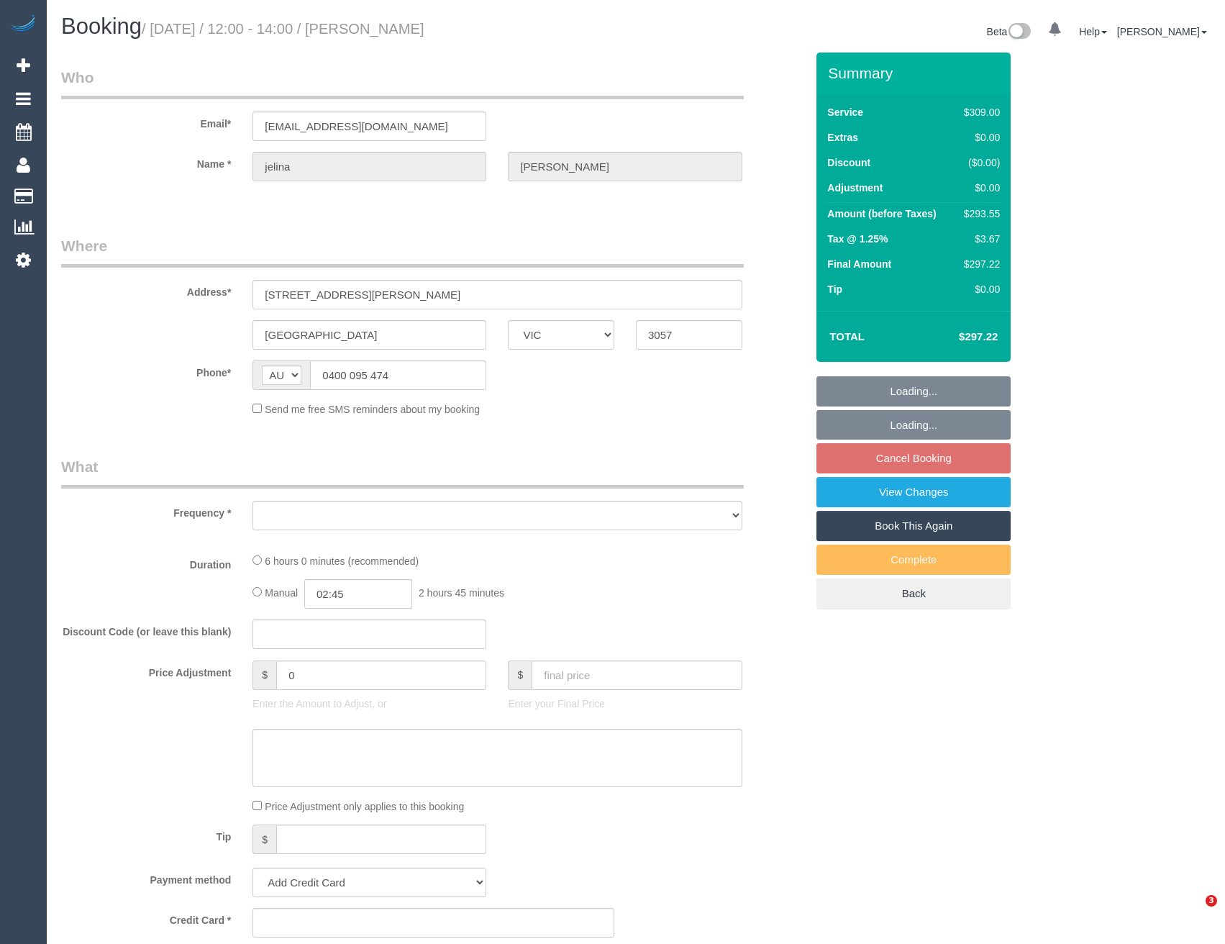
select select "VIC"
select select "object:620"
select select "string:stripe-pm_1PI6xJ2GScqysDRVOr1W6bxl"
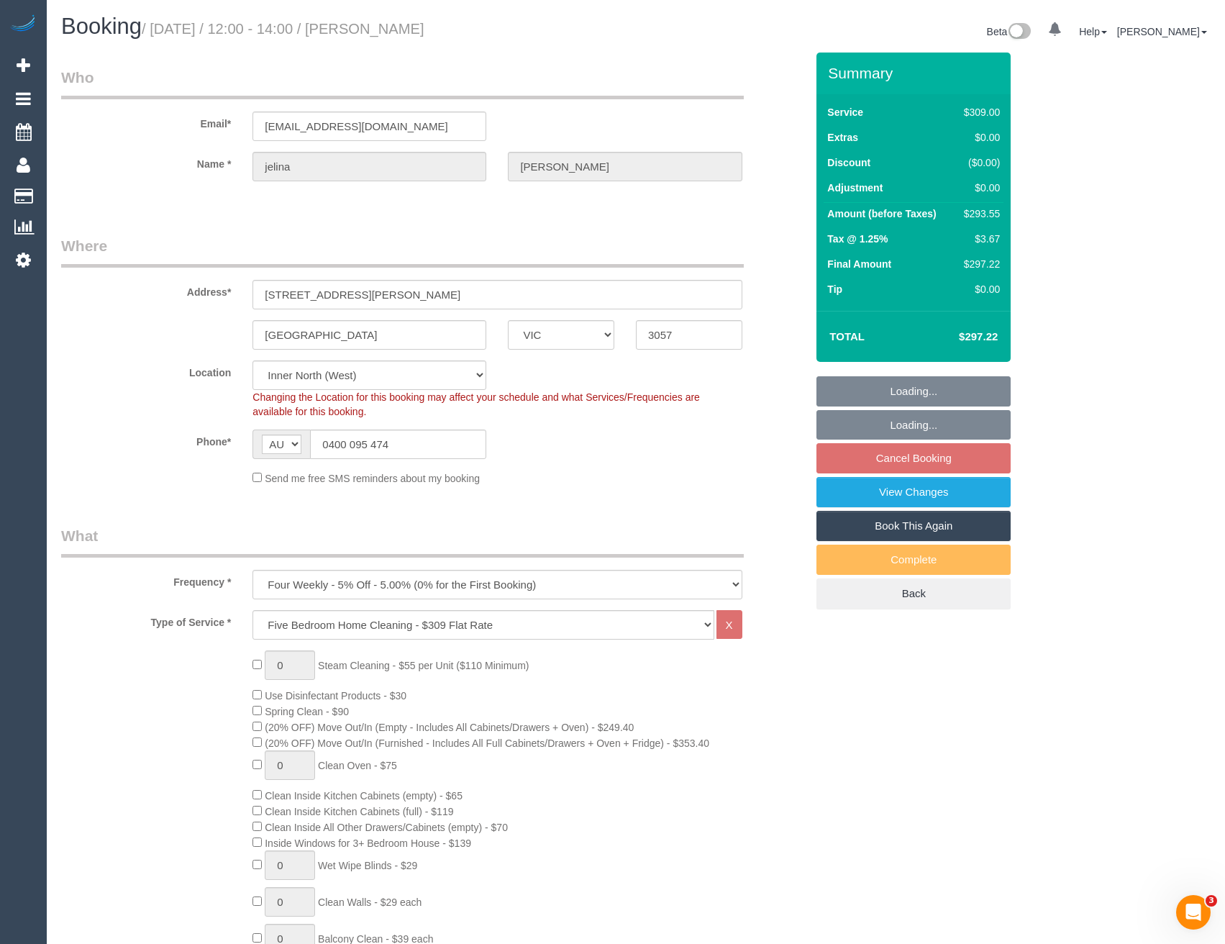
select select "number:29"
select select "number:14"
select select "number:19"
select select "number:24"
select select "number:34"
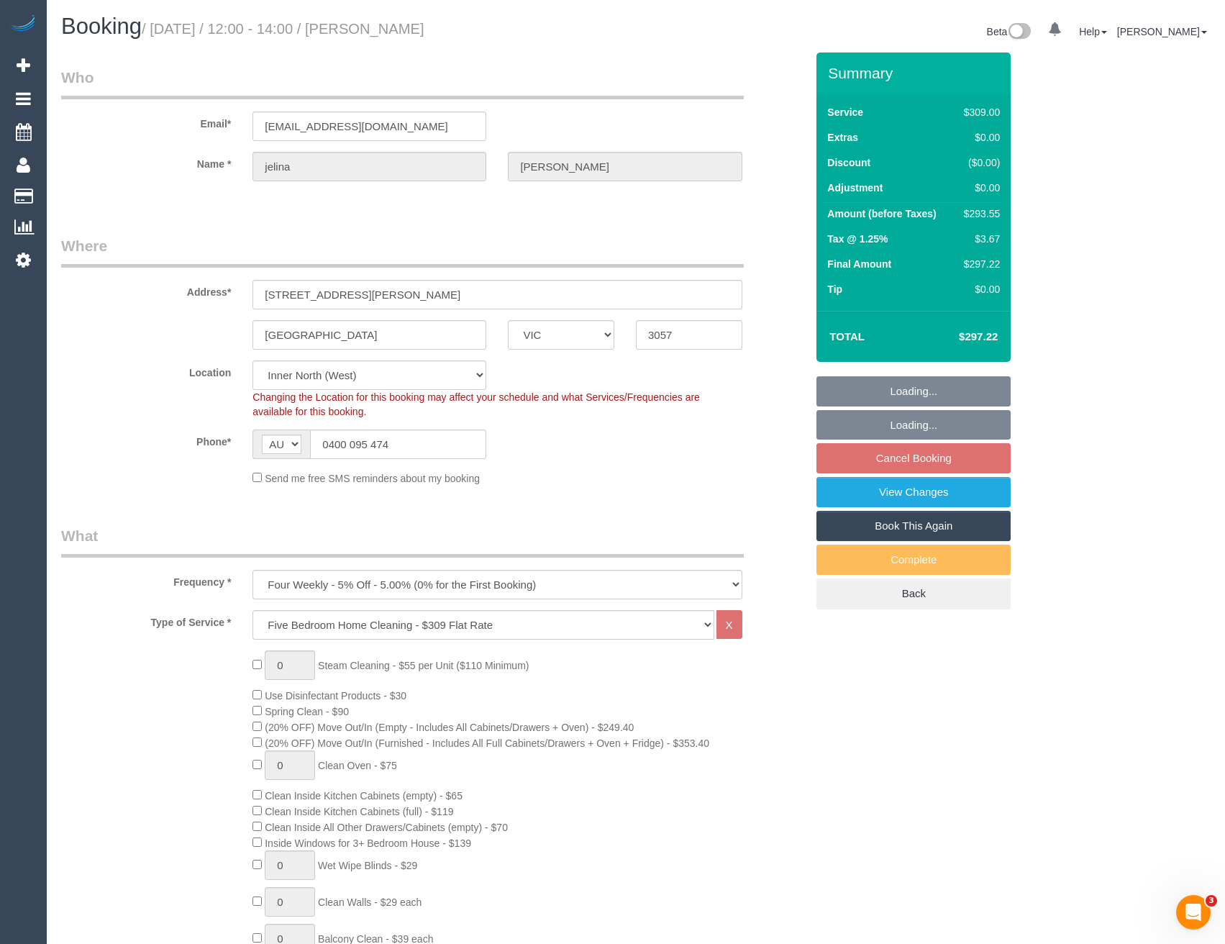
select select "number:13"
select select "object:1677"
select select "spot6"
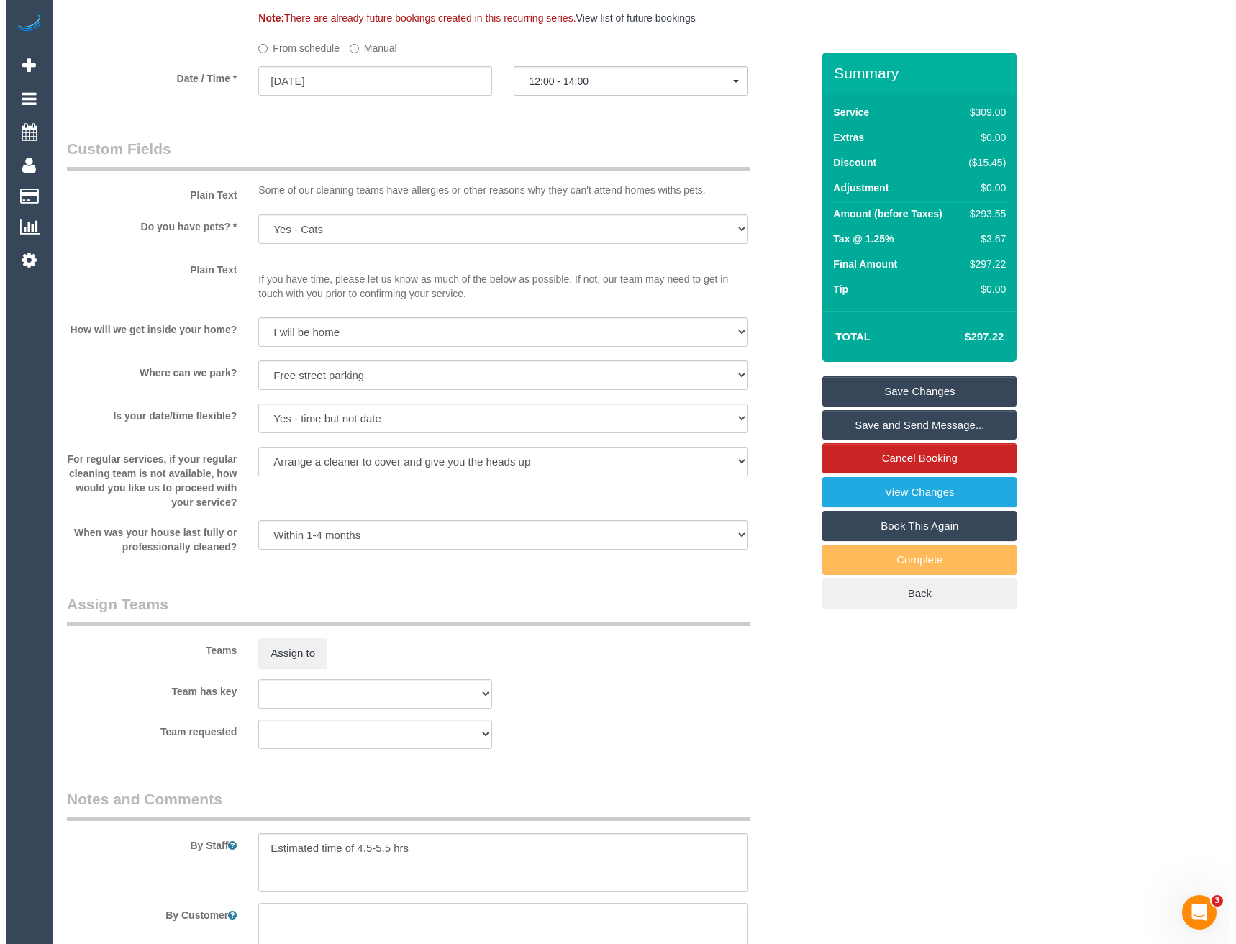
scroll to position [1654, 0]
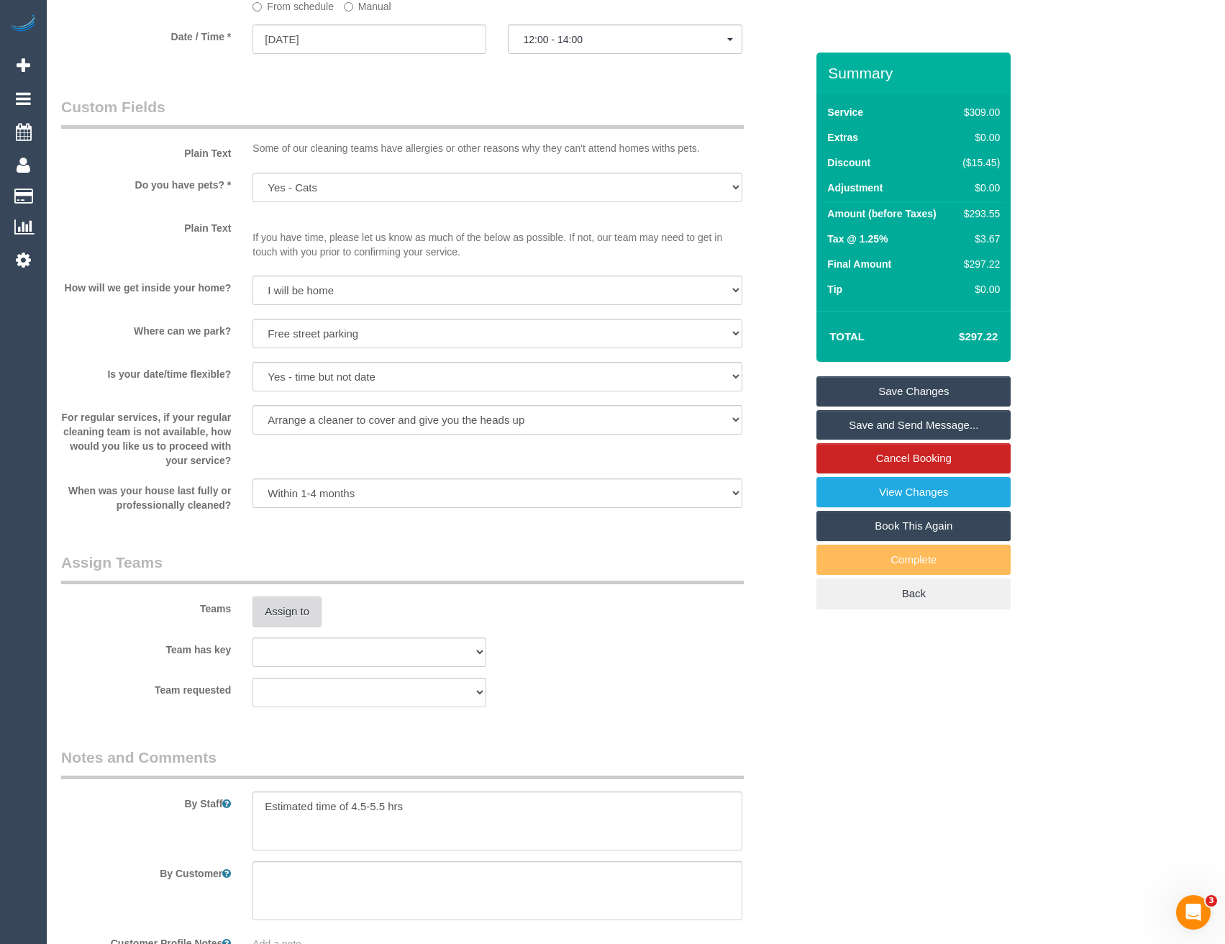
click at [309, 619] on button "Assign to" at bounding box center [286, 611] width 69 height 30
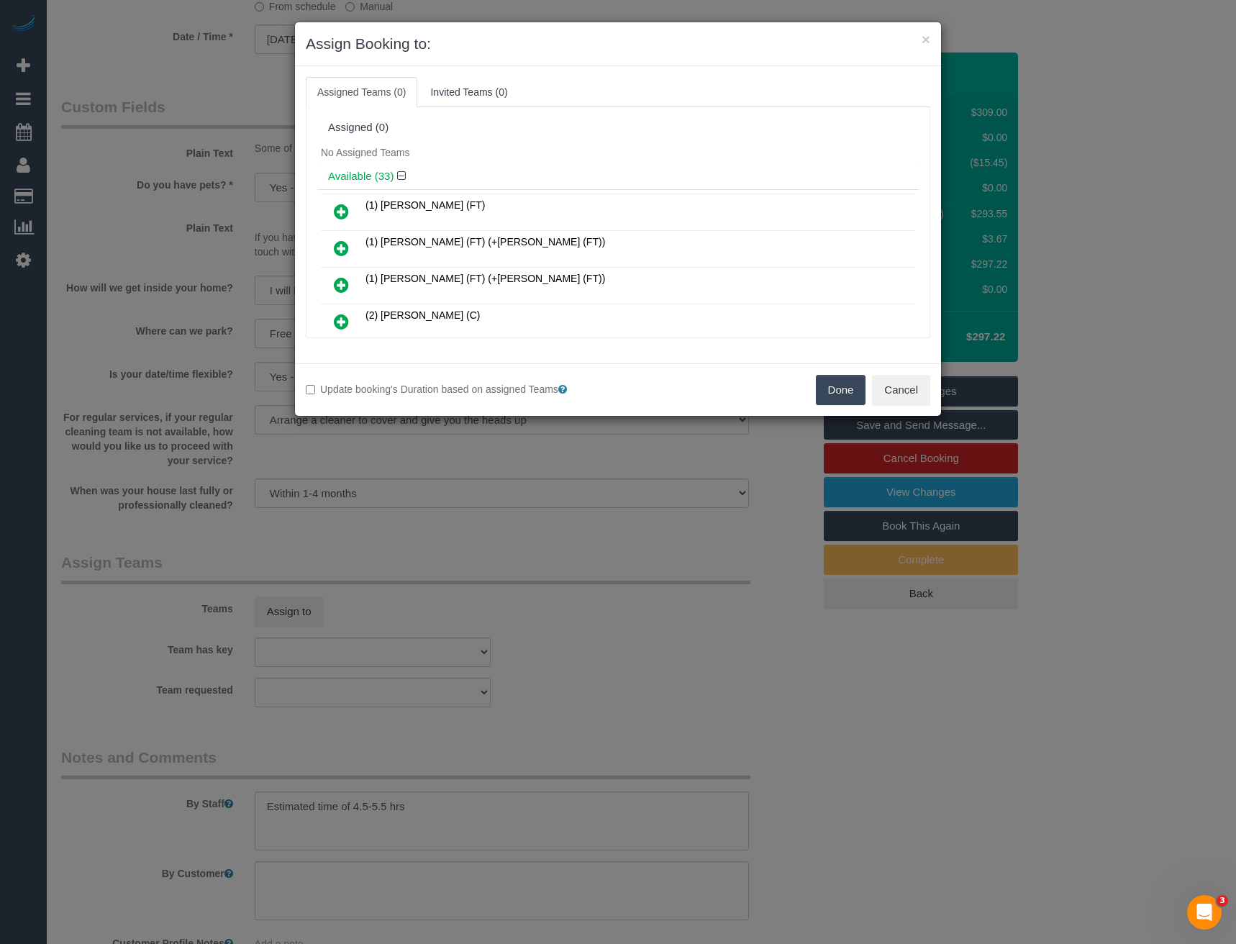
scroll to position [572, 0]
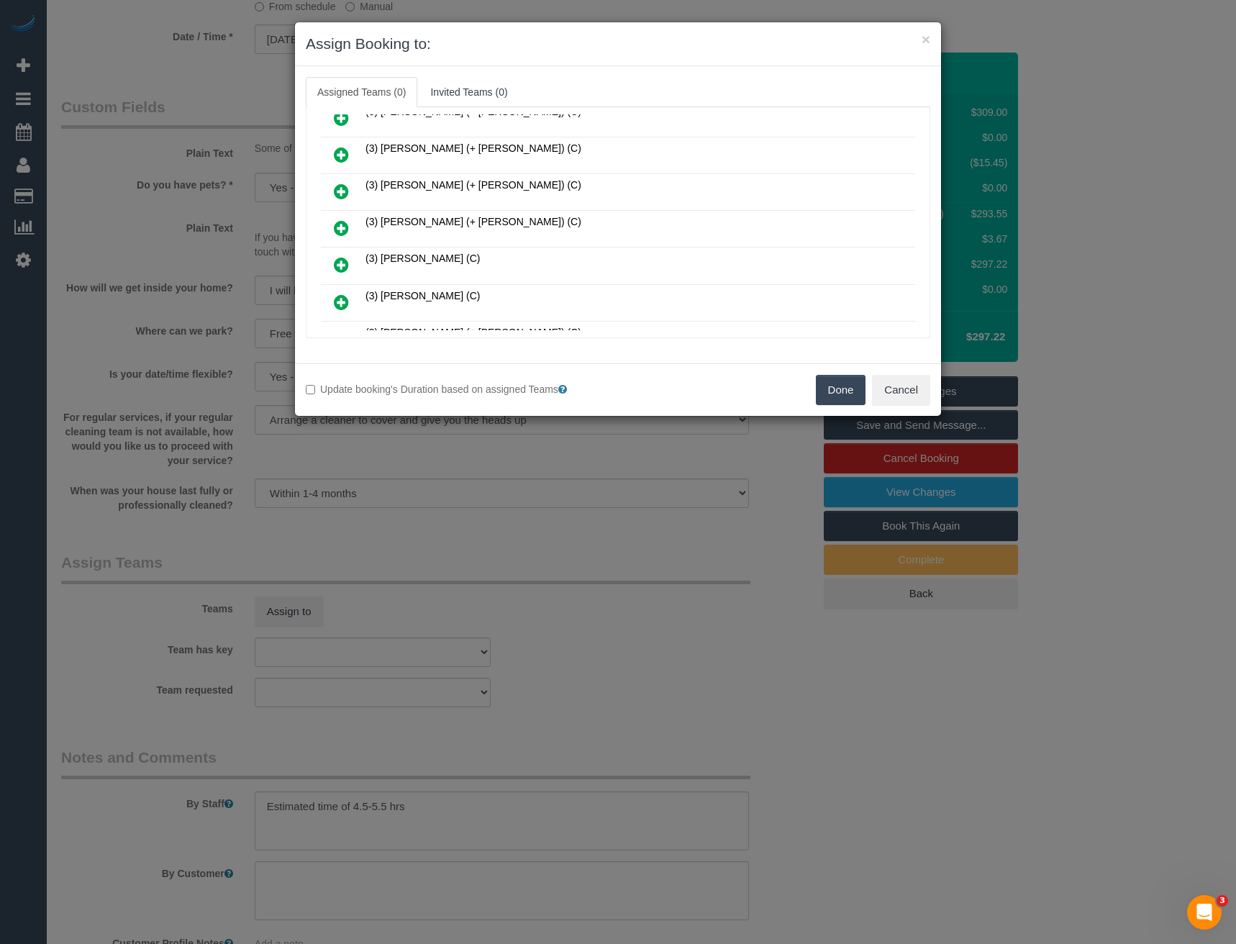
click at [341, 227] on icon at bounding box center [341, 227] width 15 height 17
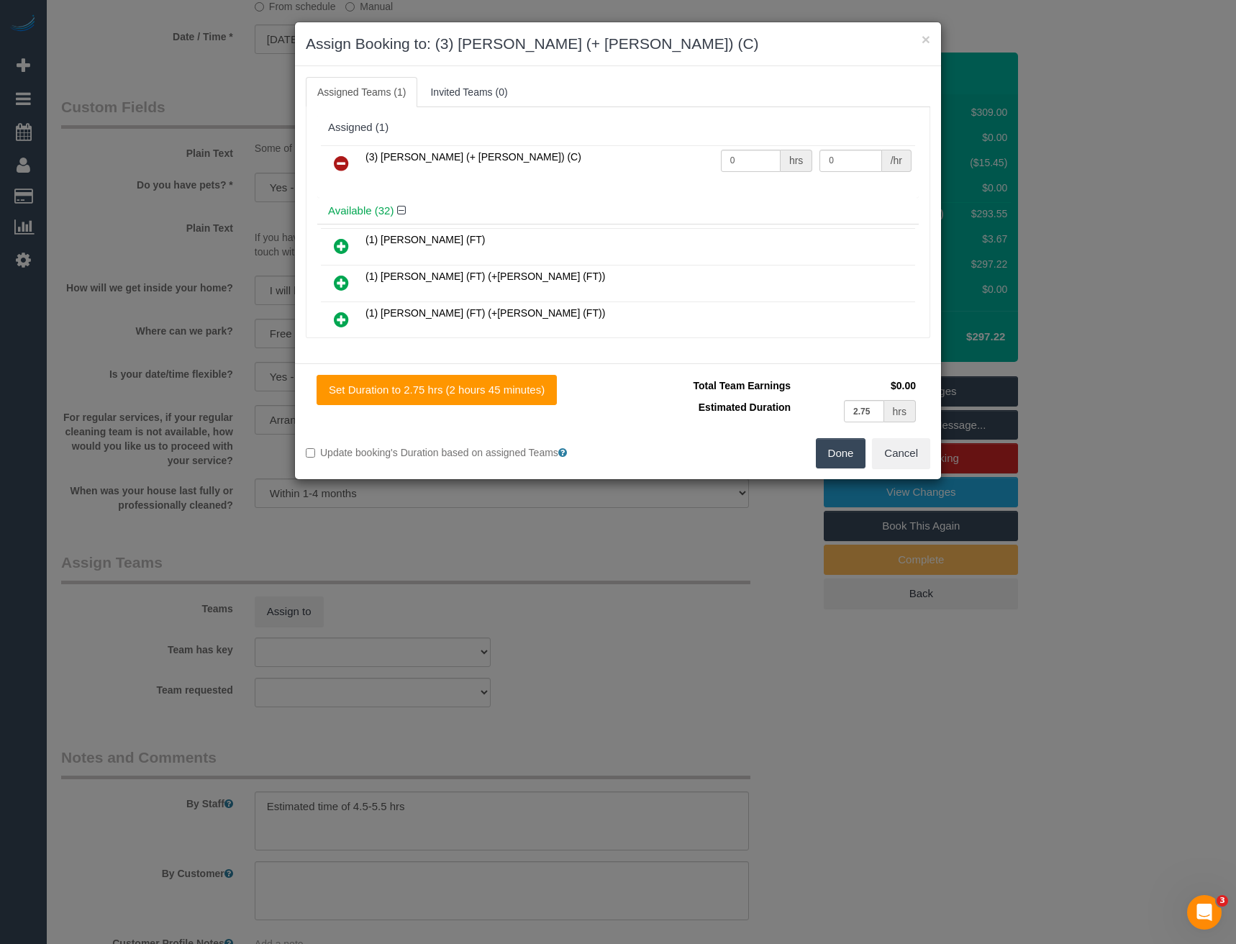
scroll to position [680, 0]
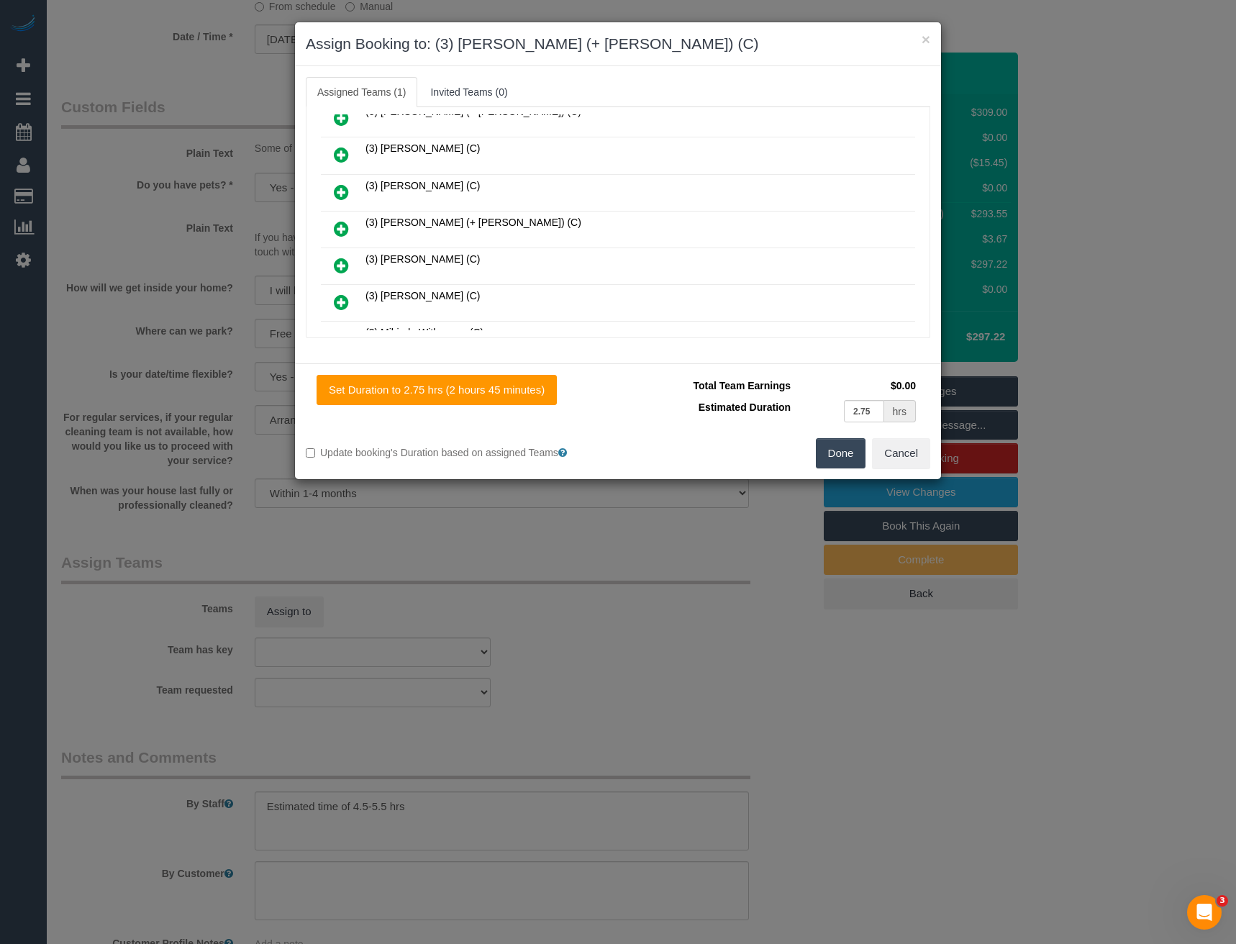
click at [337, 222] on icon at bounding box center [341, 228] width 15 height 17
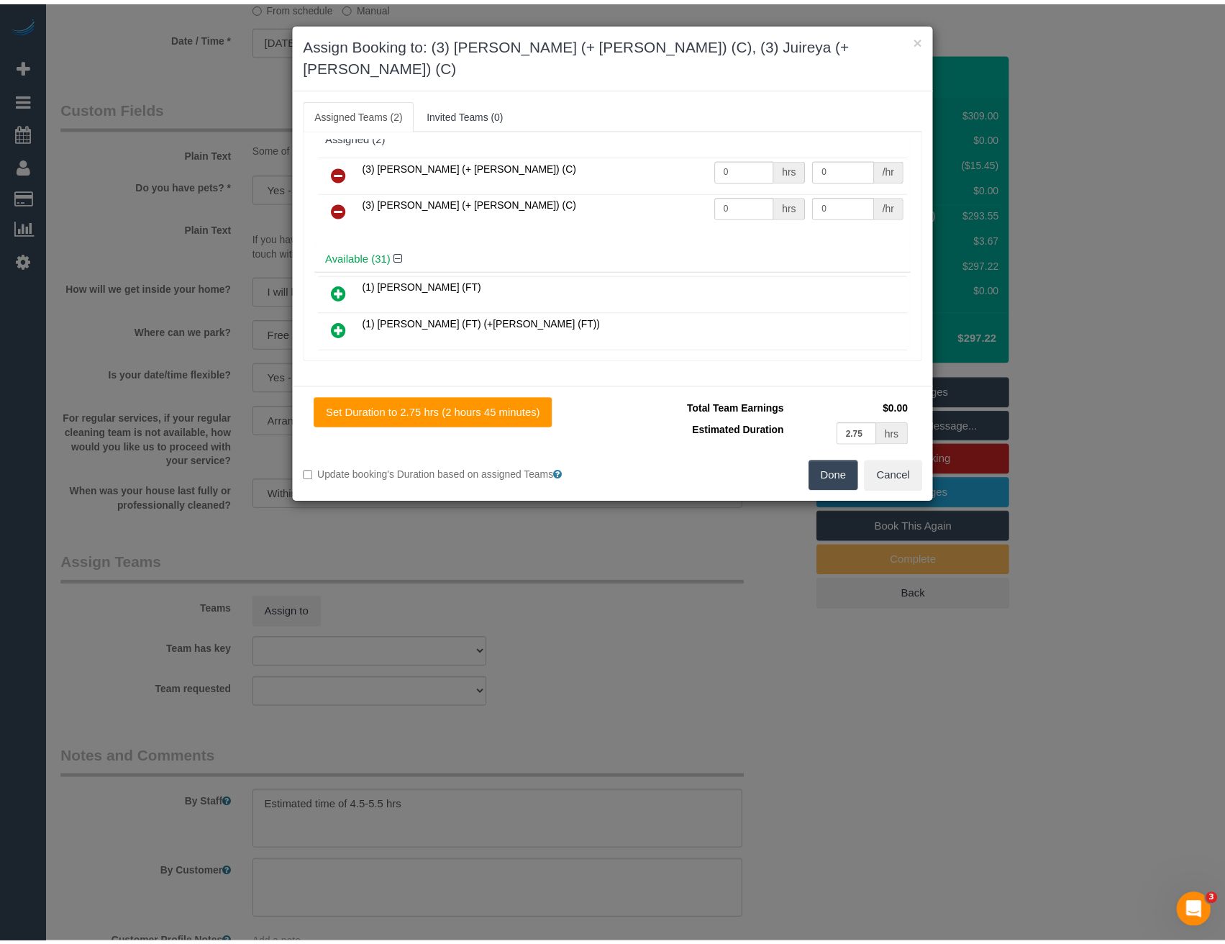
scroll to position [0, 0]
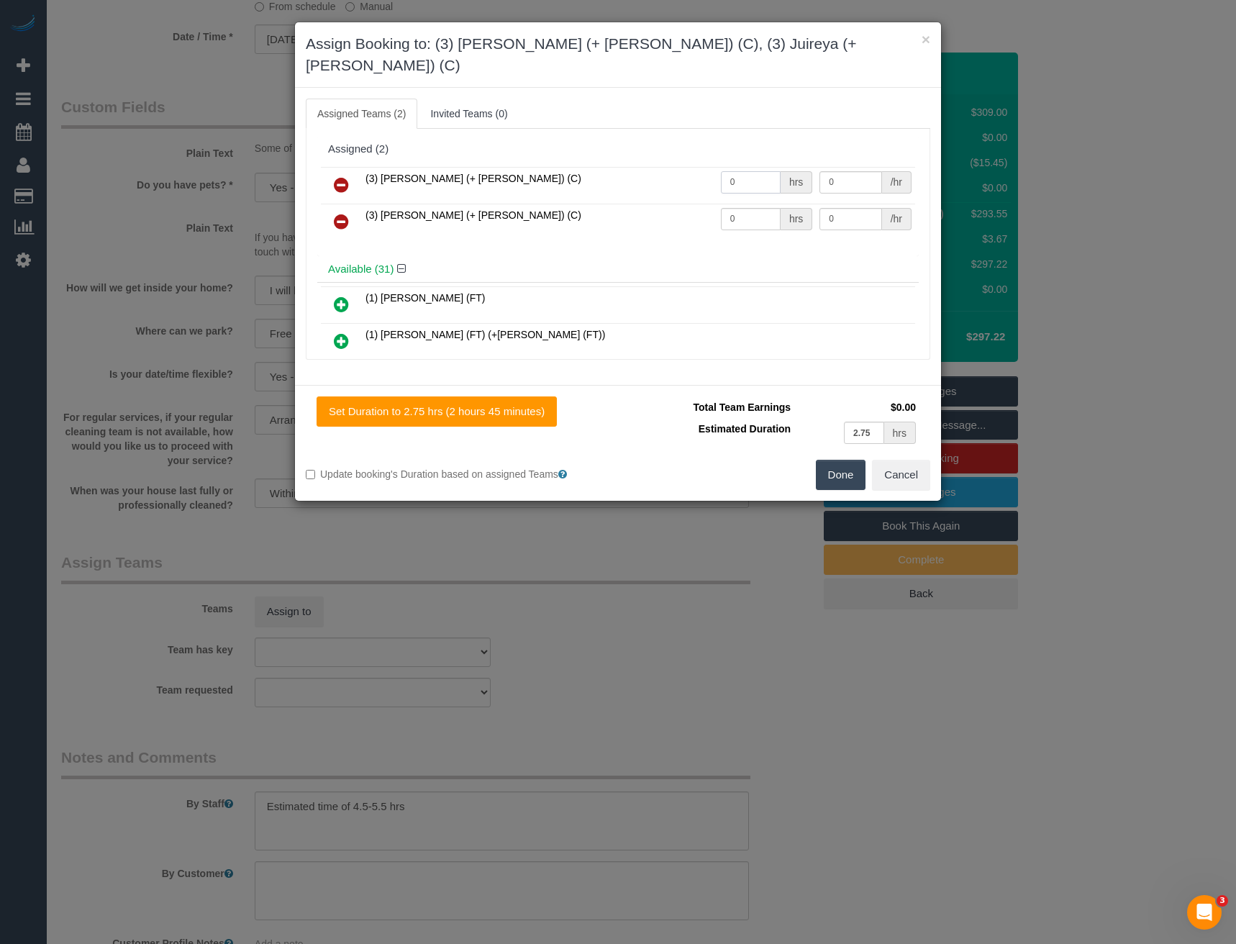
drag, startPoint x: 748, startPoint y: 158, endPoint x: 638, endPoint y: 170, distance: 110.6
click at [670, 167] on tr "(3) Gazi (+ Juireya) (C) 0 hrs 0 /hr" at bounding box center [618, 185] width 594 height 37
type input "1"
type input "92.5"
drag, startPoint x: 734, startPoint y: 202, endPoint x: 659, endPoint y: 208, distance: 75.0
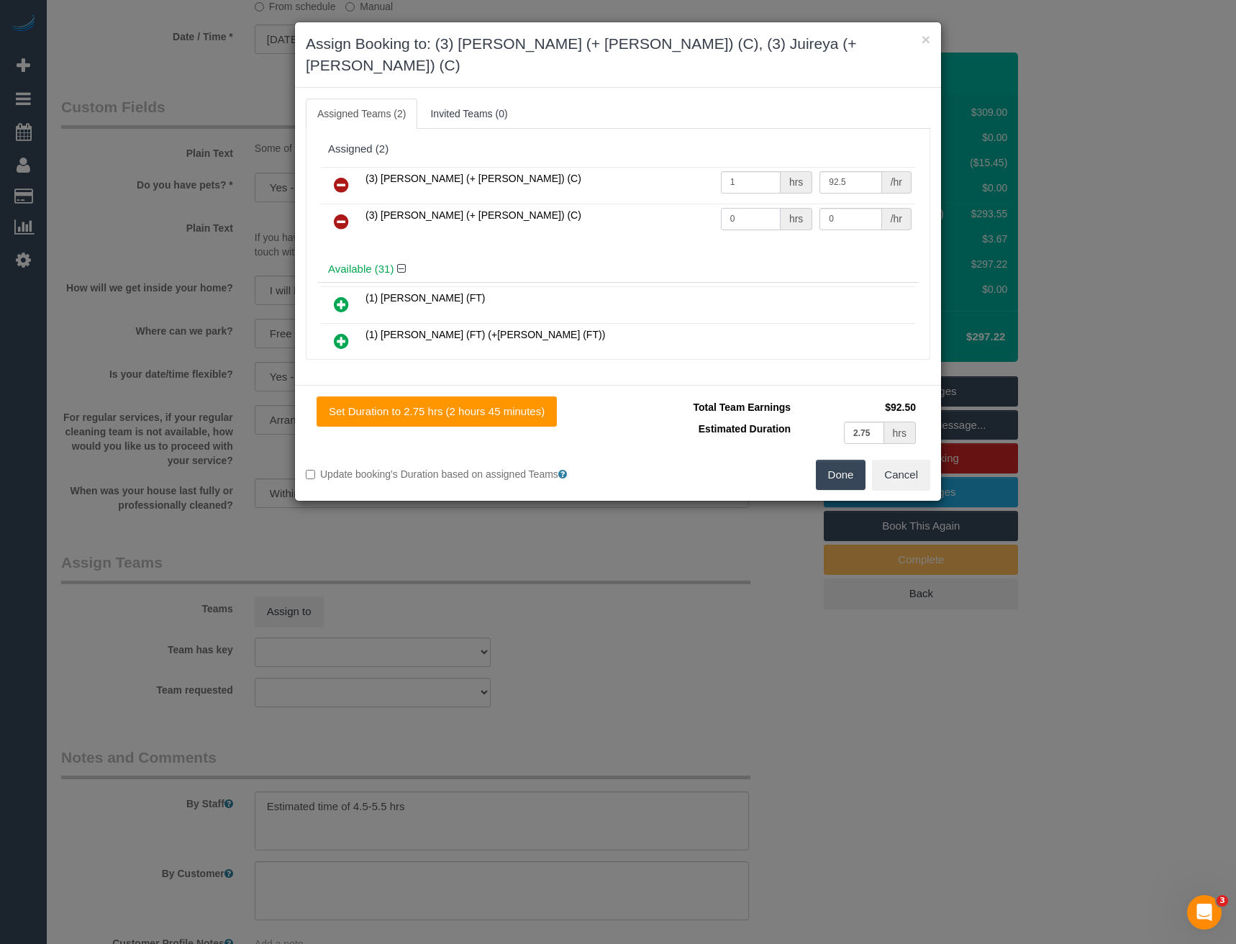
click at [660, 208] on tr "(3) Juireya (+ Gazi) (C) 0 hrs 0 /hr" at bounding box center [618, 222] width 594 height 37
type input "1"
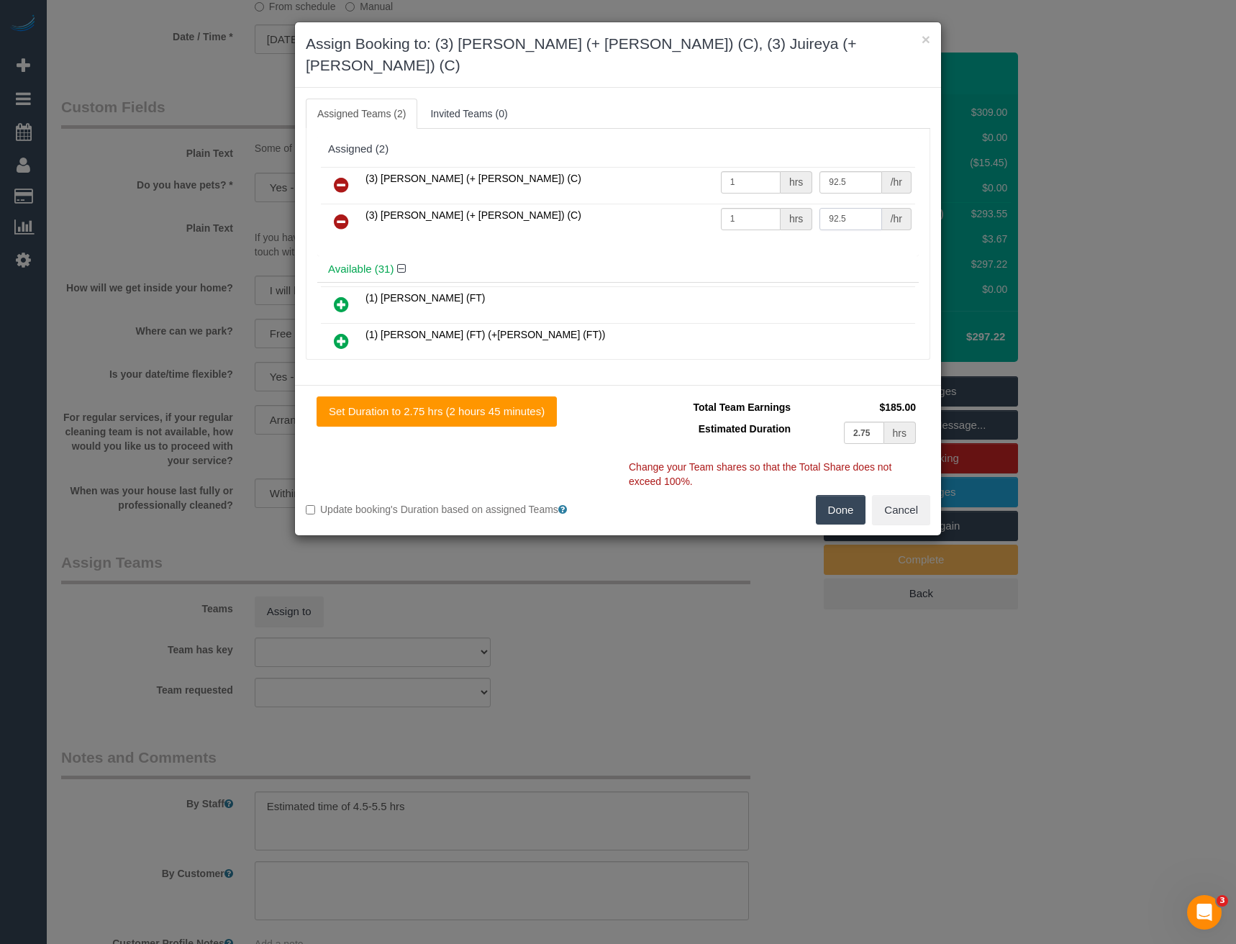
type input "92.5"
click at [848, 495] on button "Done" at bounding box center [841, 510] width 50 height 30
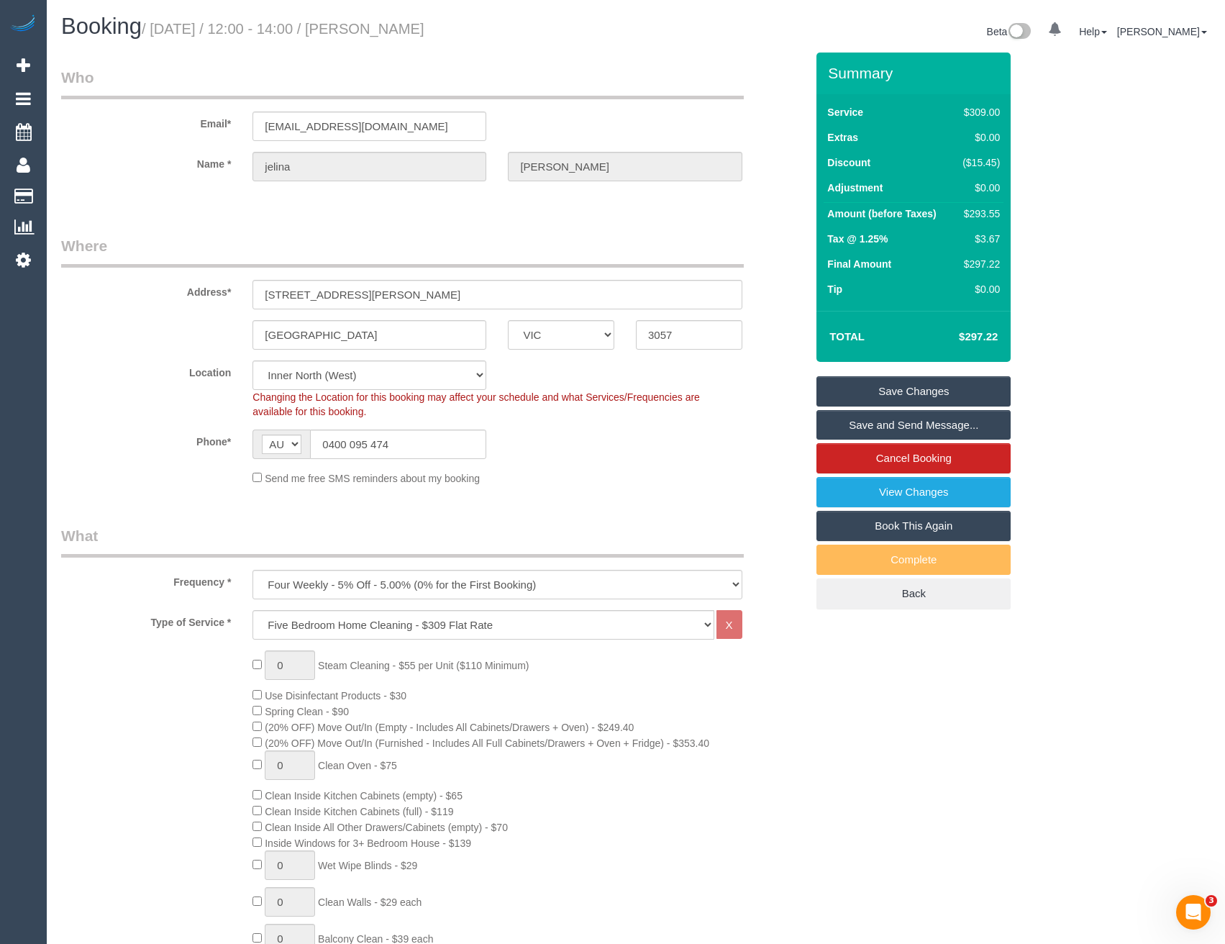
click at [842, 434] on link "Save and Send Message..." at bounding box center [913, 425] width 194 height 30
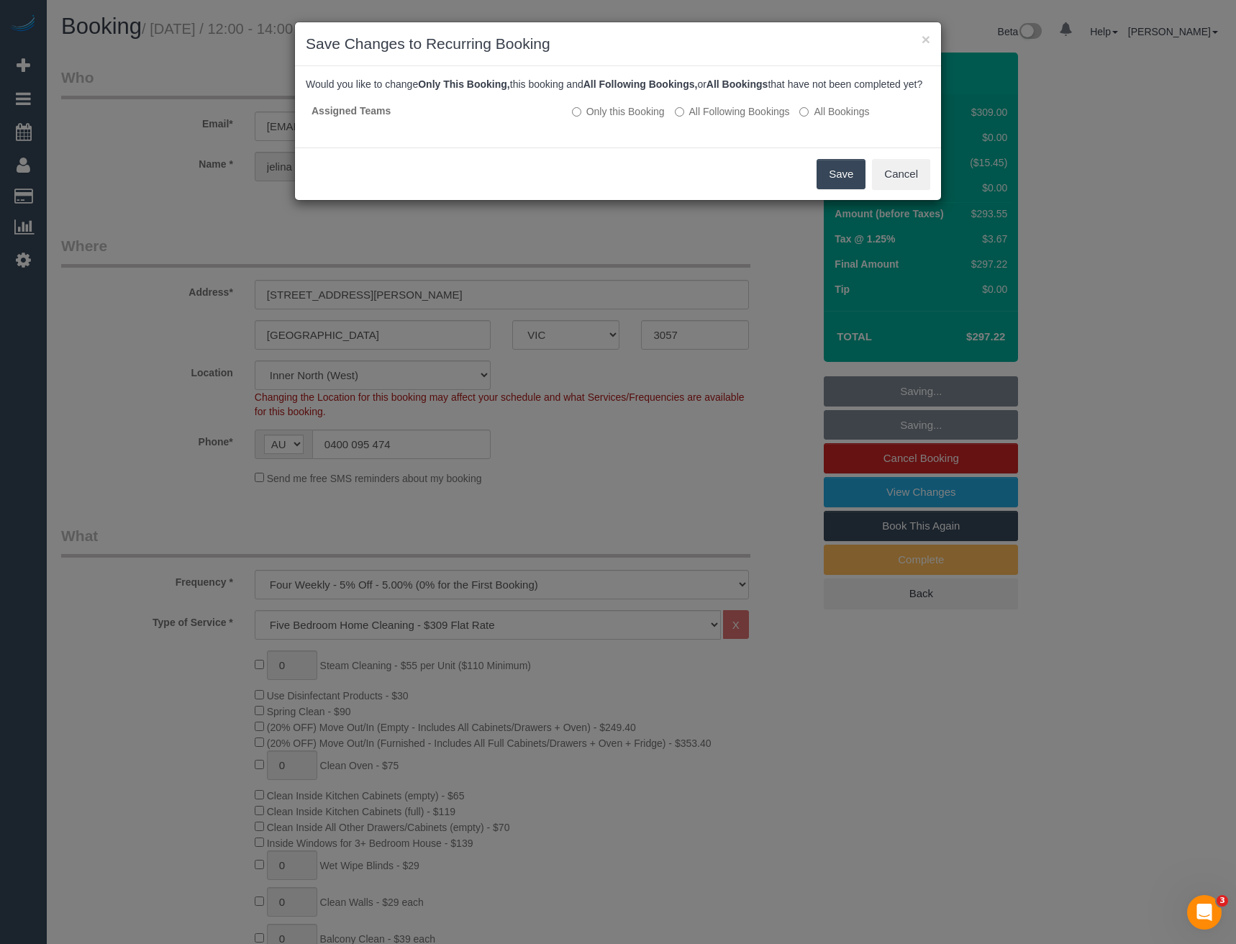
click at [838, 181] on button "Save" at bounding box center [840, 174] width 49 height 30
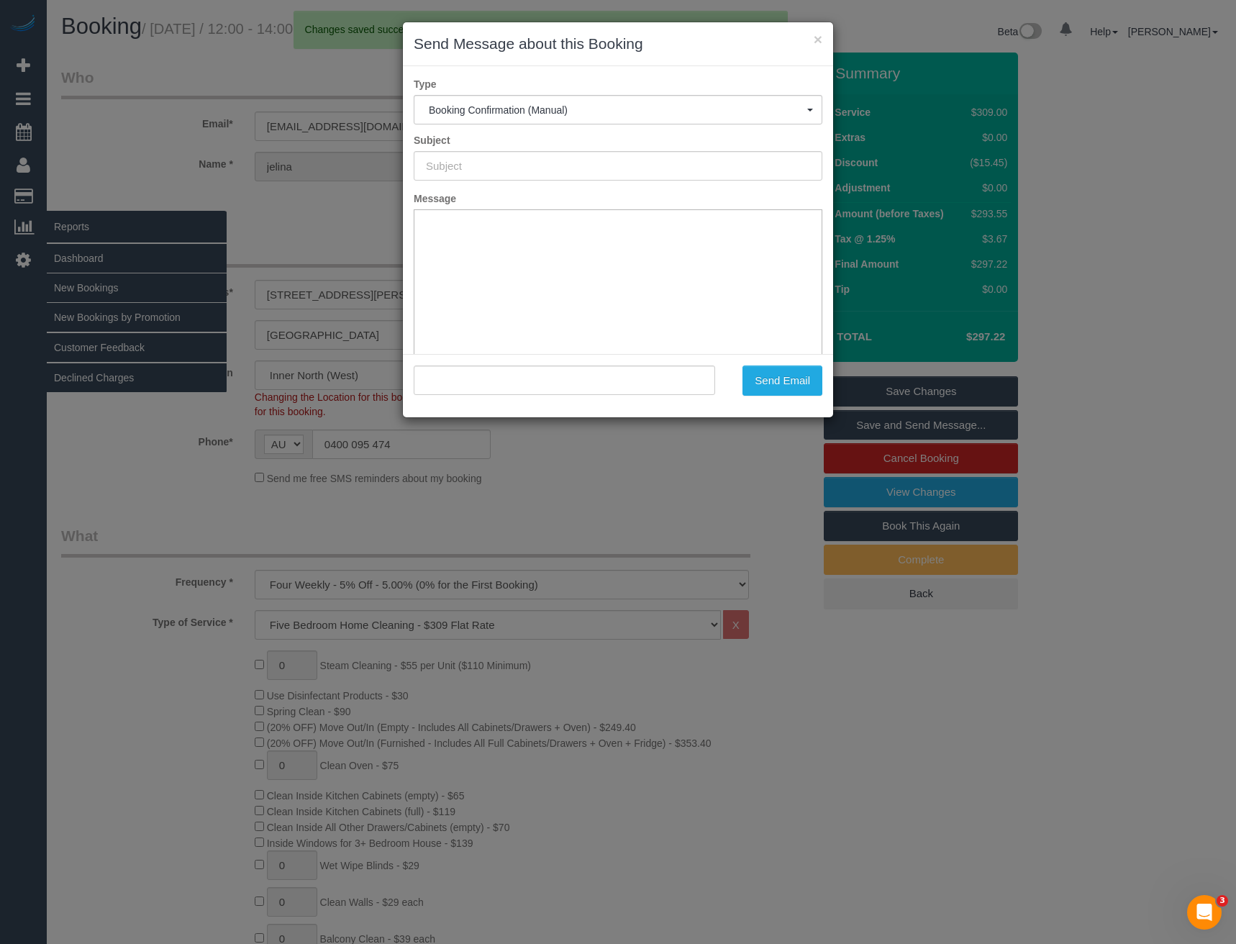
type input "Booking Confirmed"
type input ""jelina taylor" <jelina.will@gmail.com>"
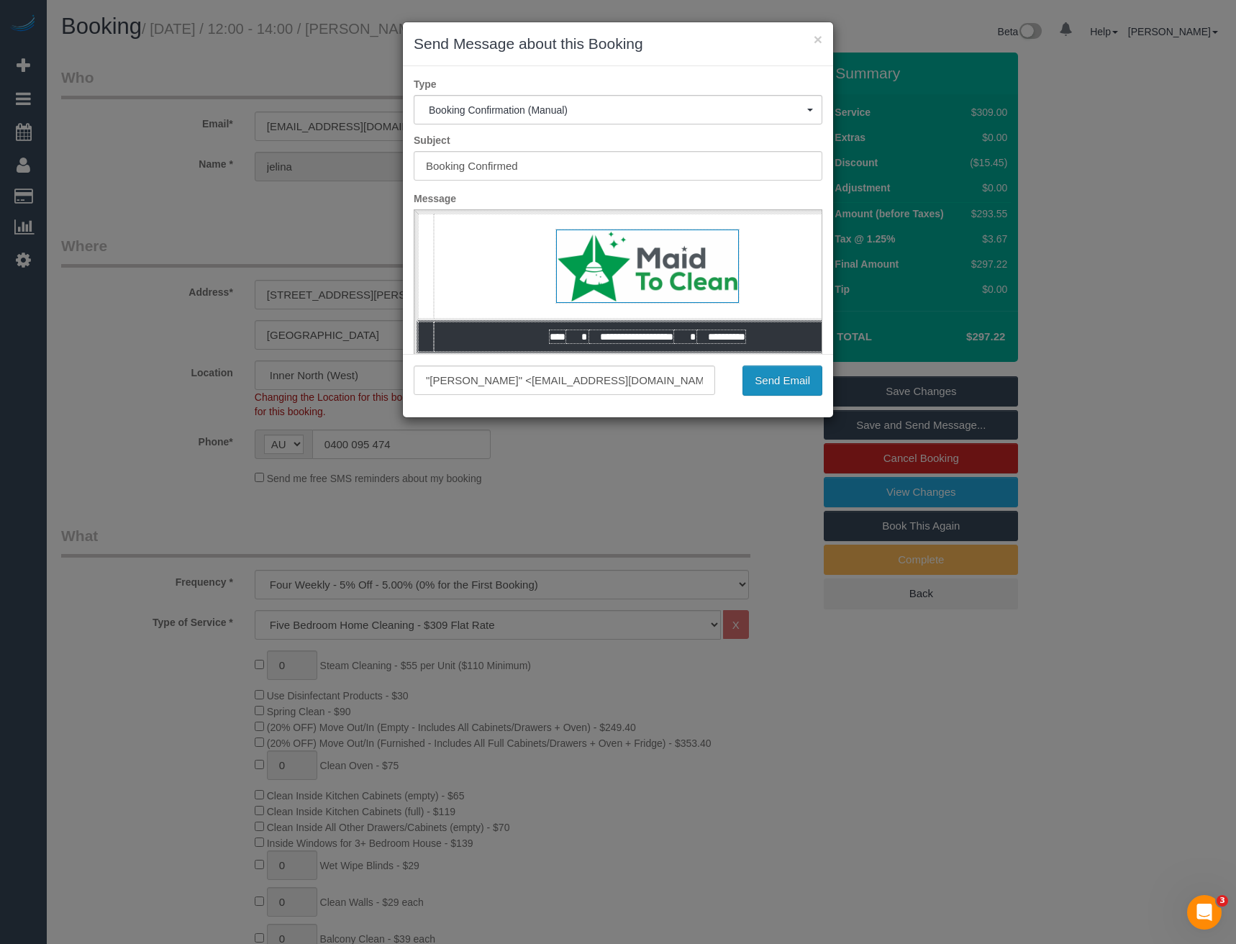
click at [787, 392] on button "Send Email" at bounding box center [782, 380] width 80 height 30
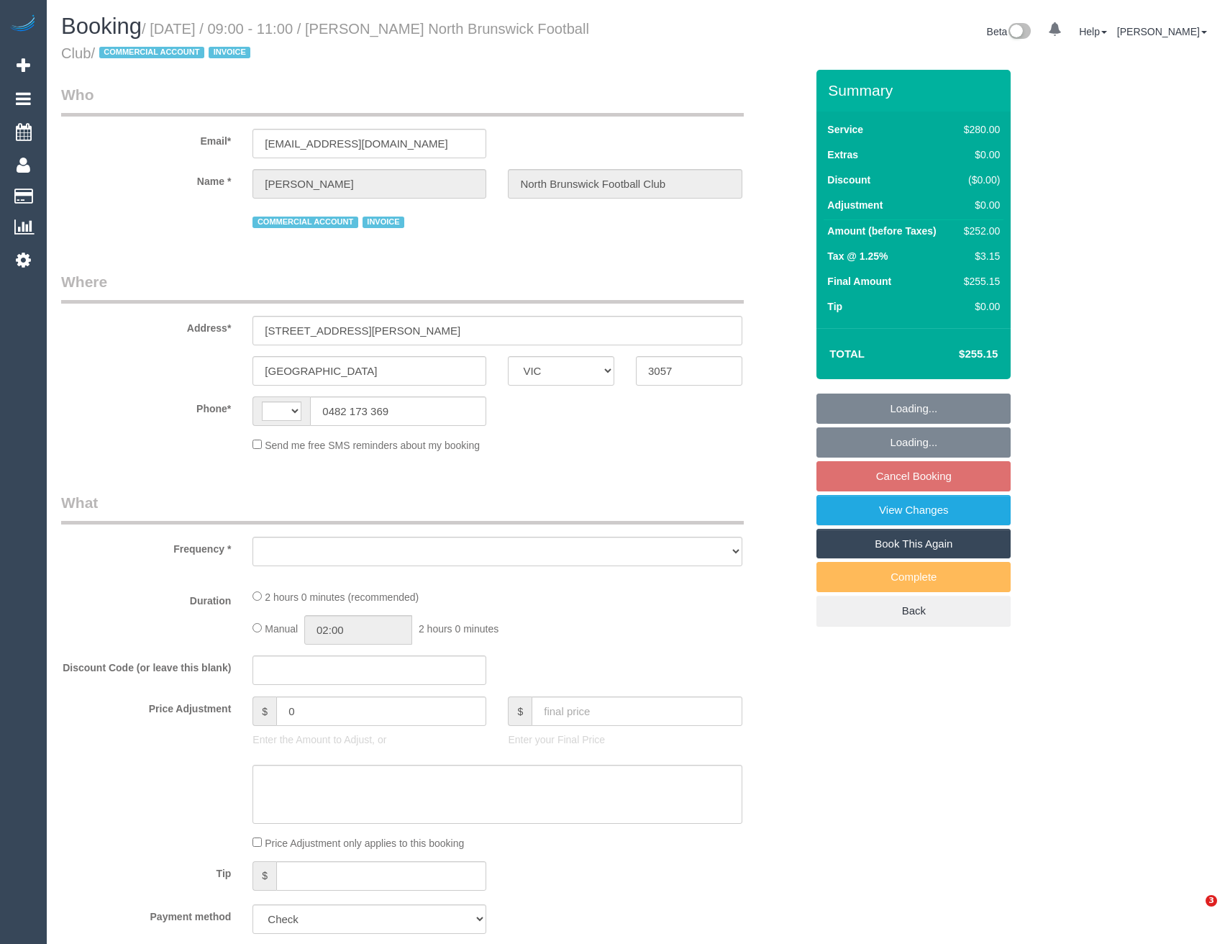
select select "VIC"
select select "string:AU"
select select "object:540"
select select "2"
select select "number:28"
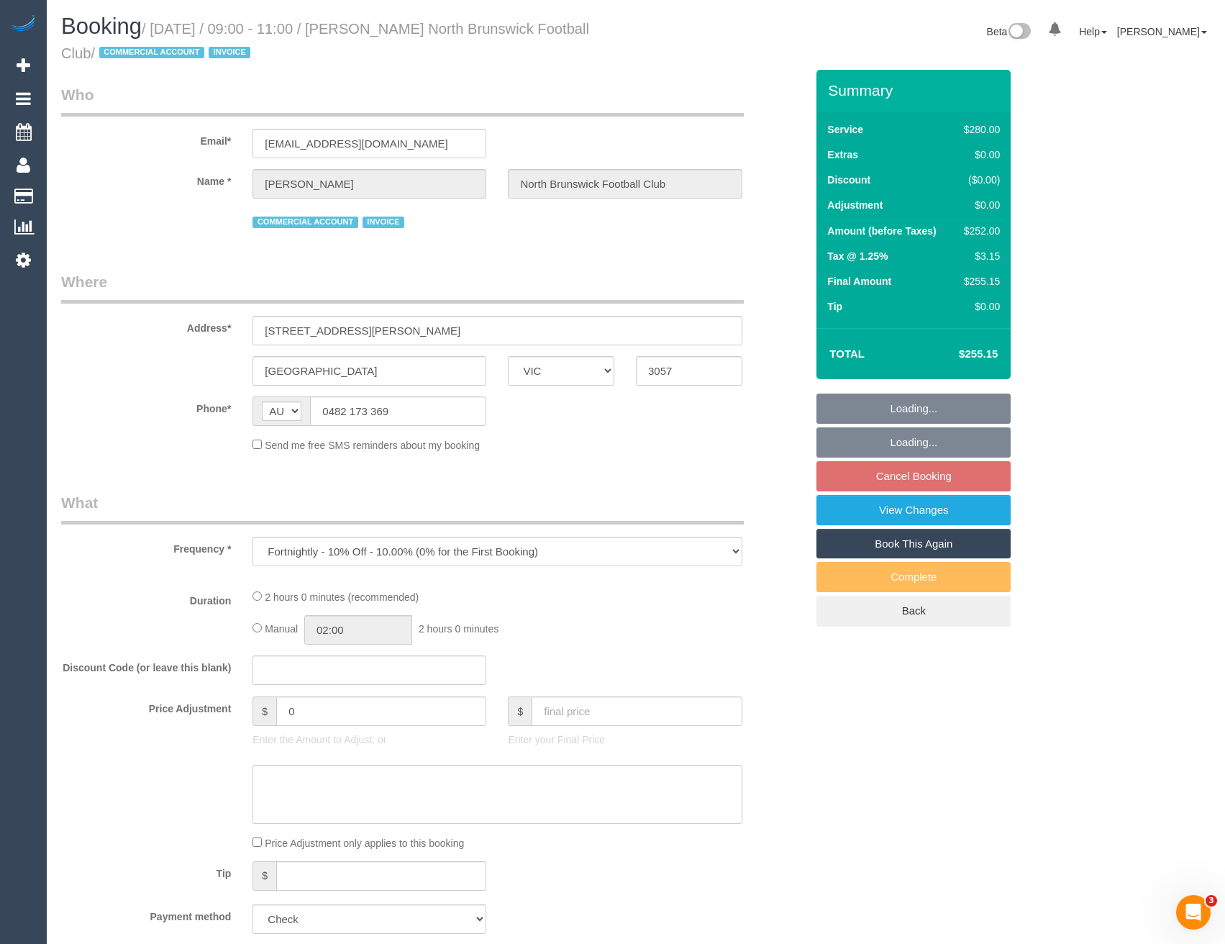
select select "number:14"
select select "number:18"
select select "number:25"
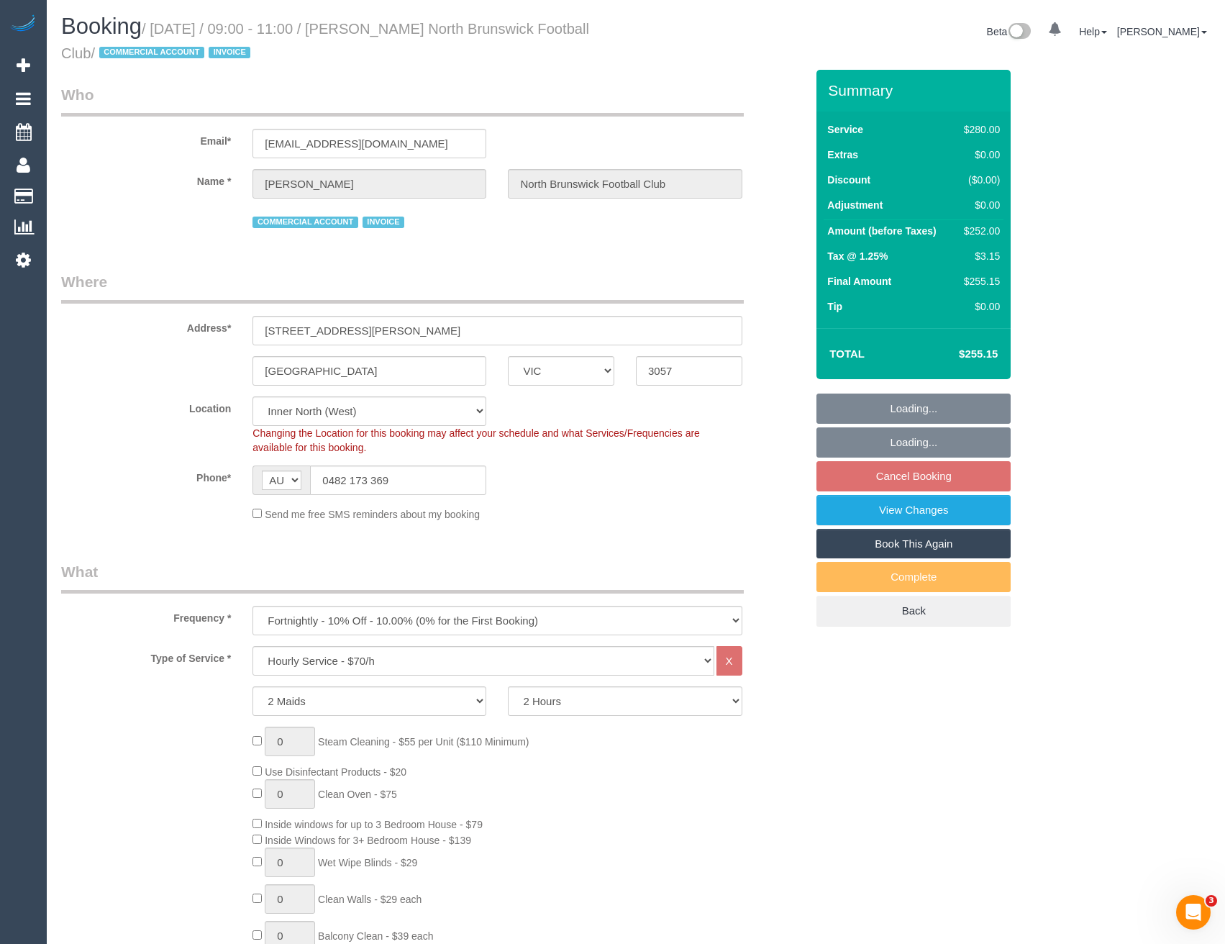
select select "object:857"
select select "spot3"
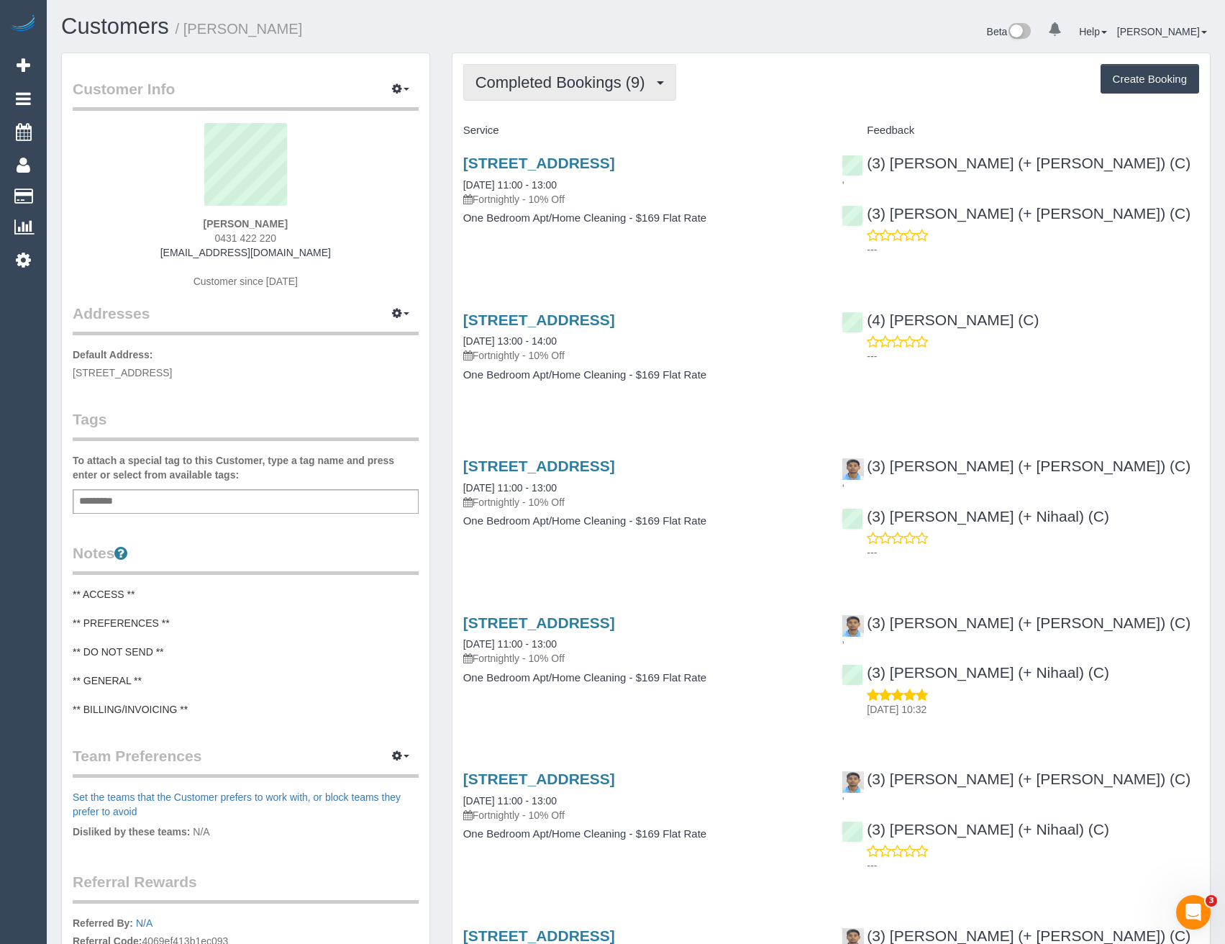
click at [638, 79] on span "Completed Bookings (9)" at bounding box center [563, 82] width 177 height 18
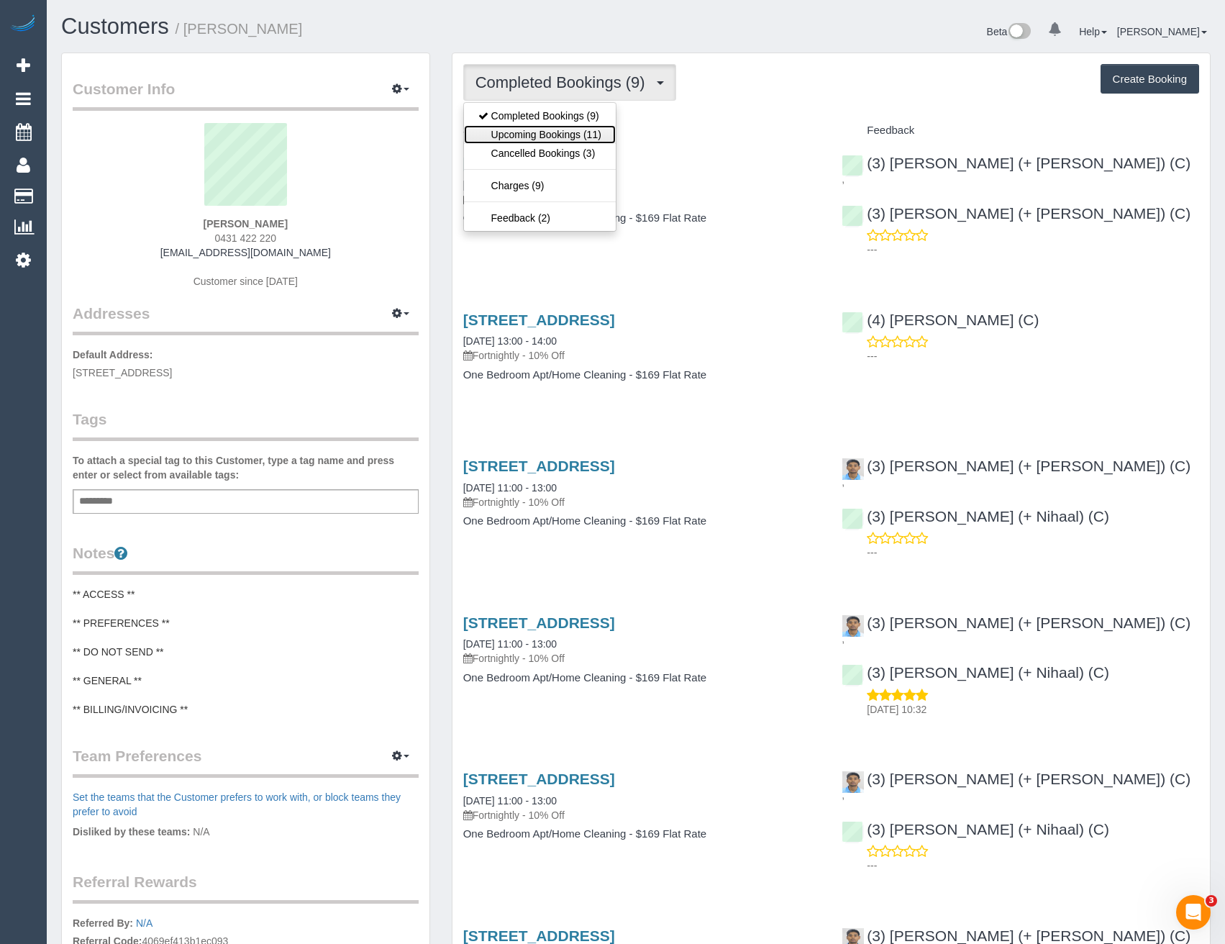
click at [594, 135] on link "Upcoming Bookings (11)" at bounding box center [540, 134] width 152 height 19
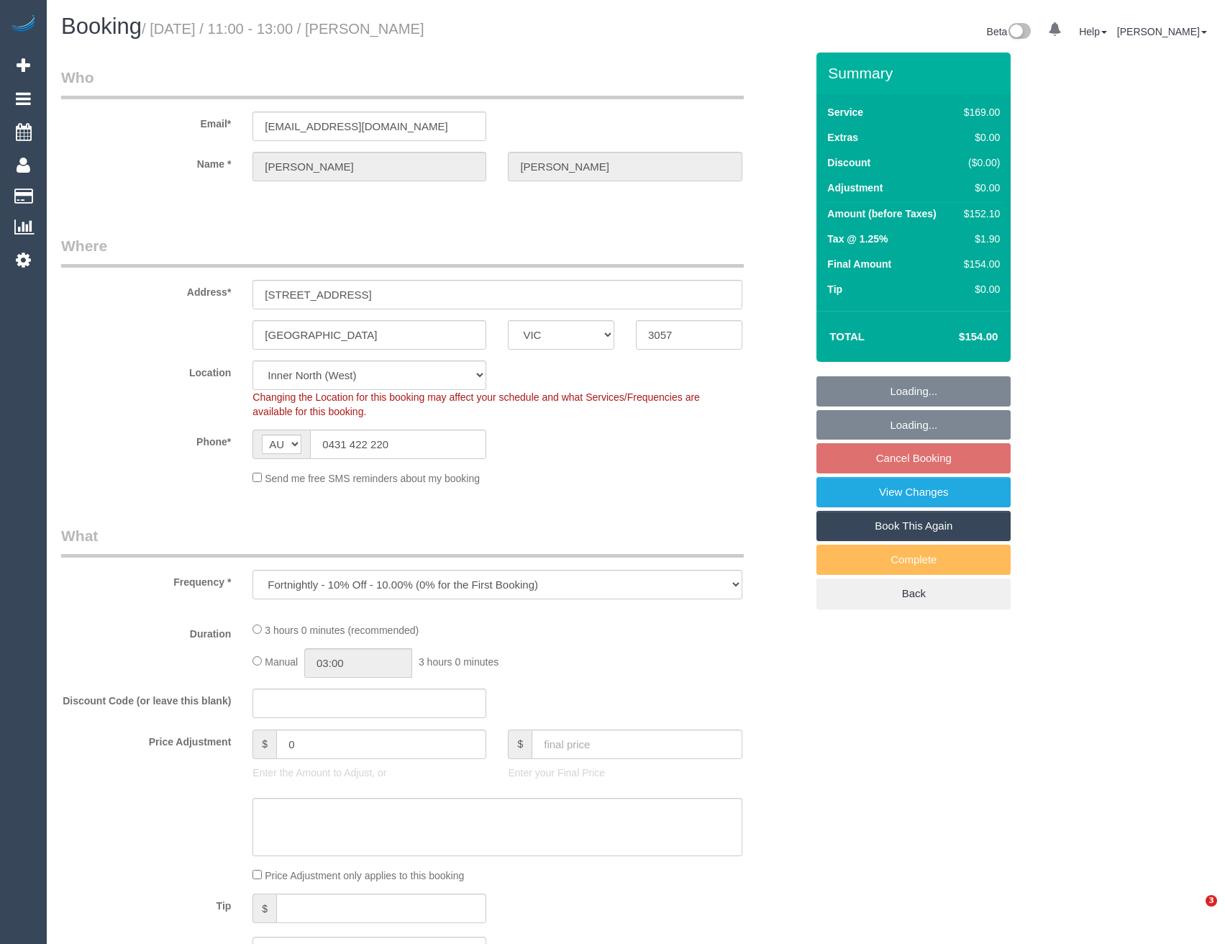
select select "VIC"
select select "string:stripe-pm_1Qx8Ip2GScqysDRV6MnaNJ06"
select select "number:28"
select select "number:15"
select select "number:19"
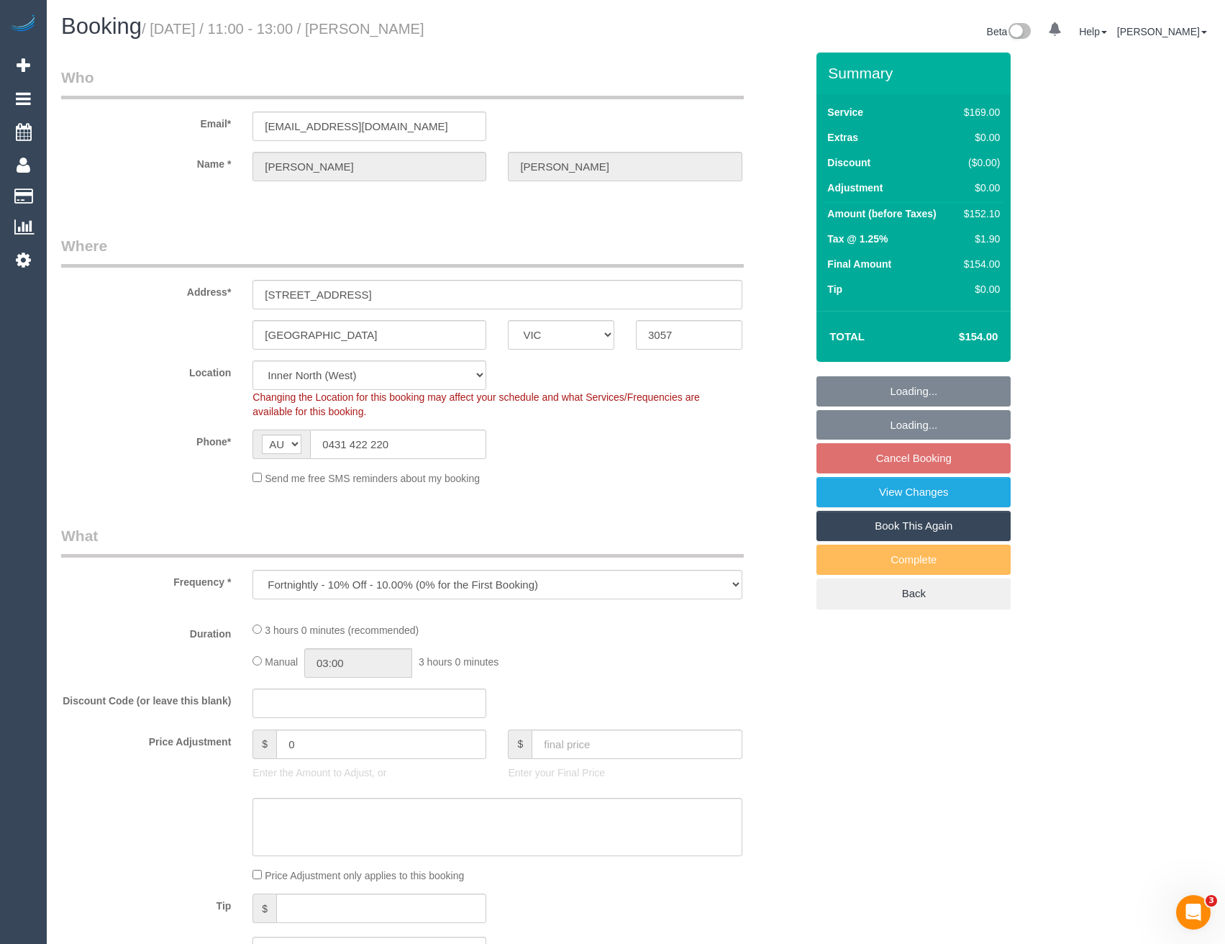
select select "number:24"
select select "number:34"
select select "number:12"
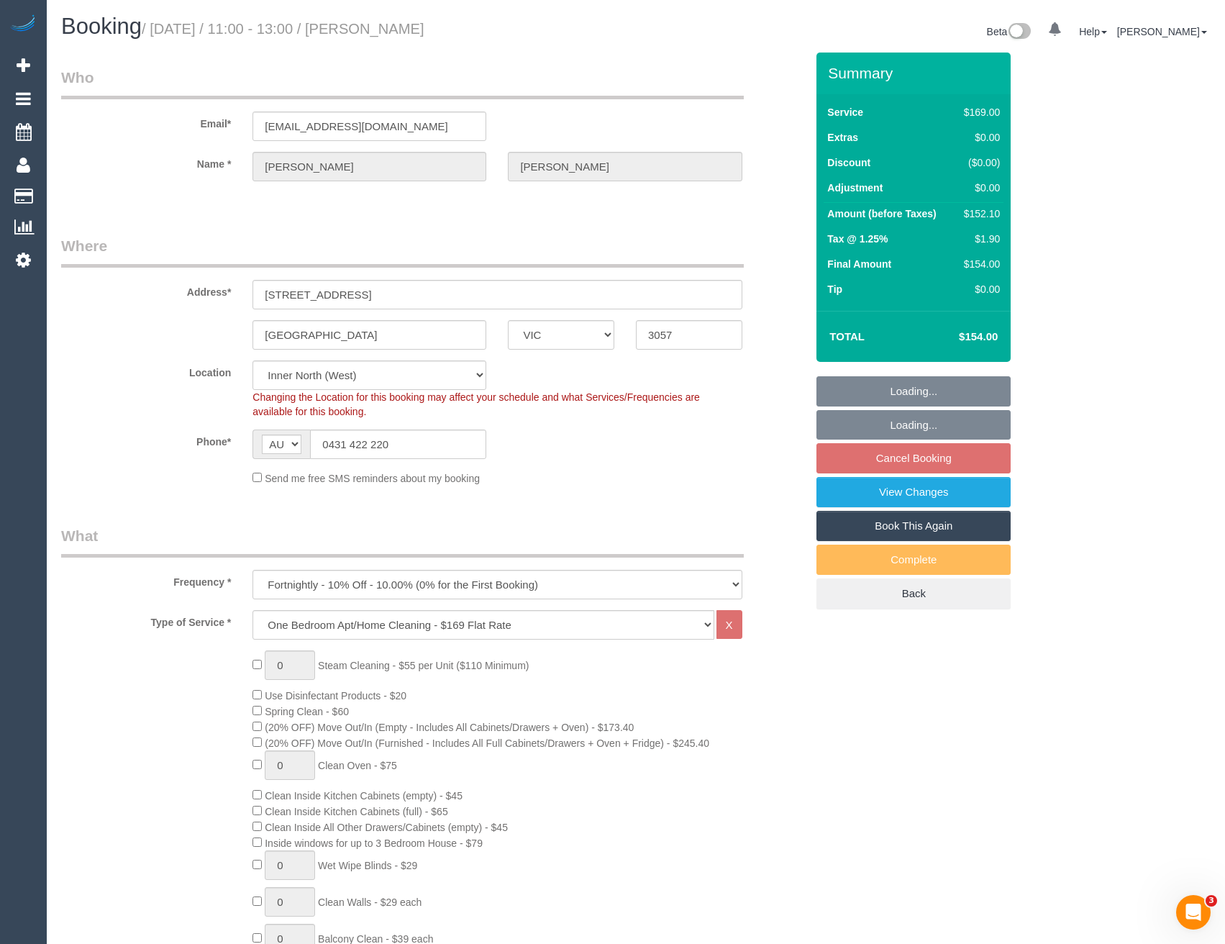
select select "object:1673"
select select "spot5"
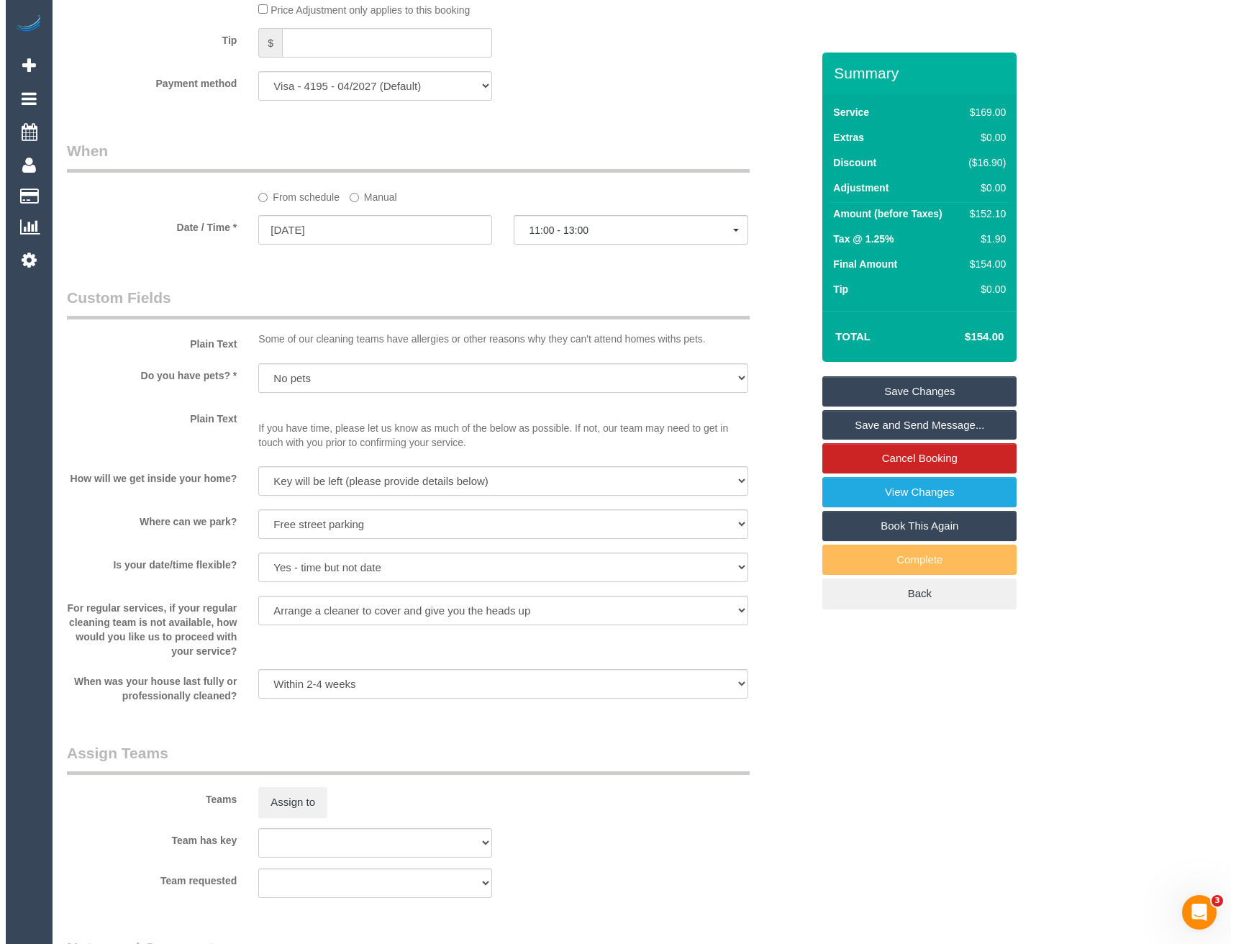
scroll to position [1798, 0]
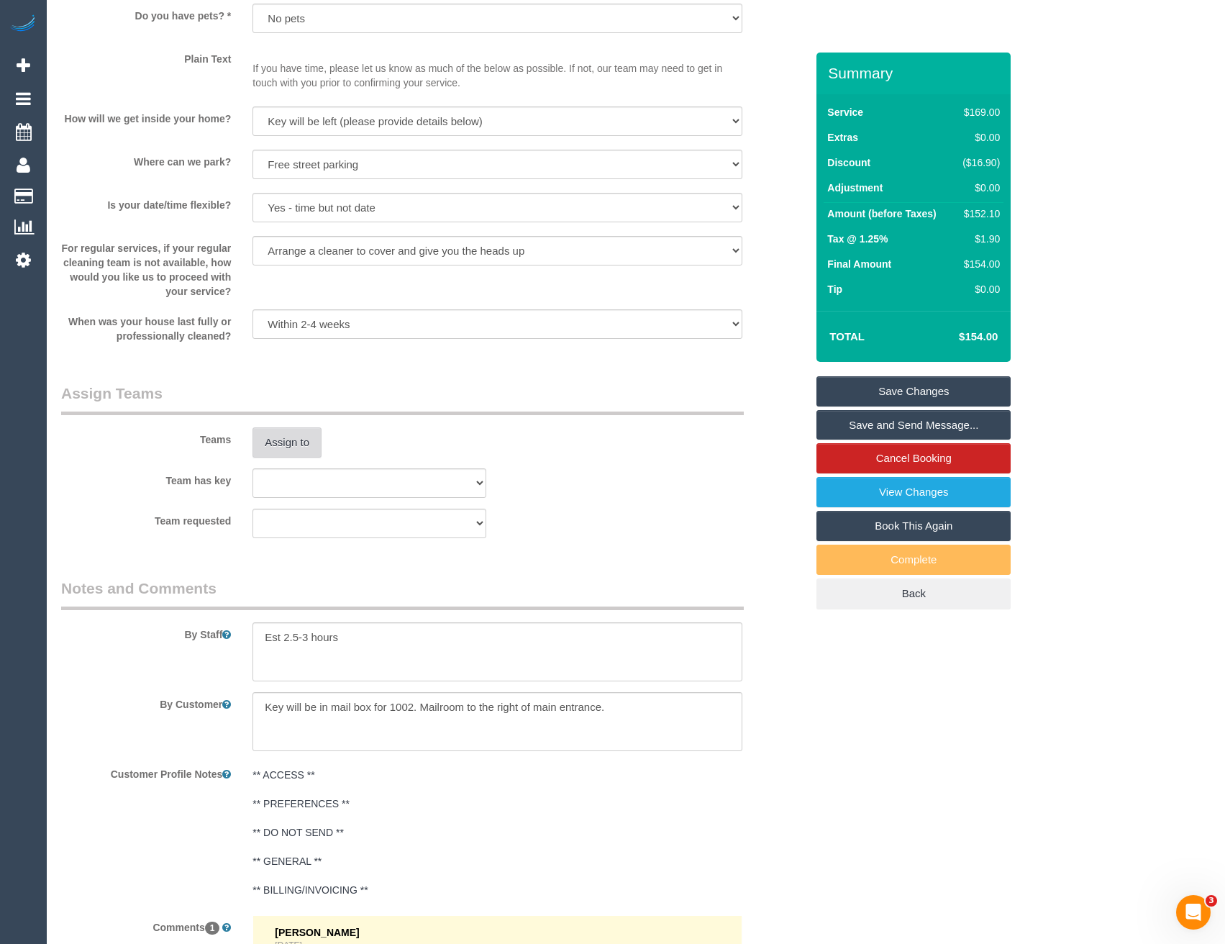
click at [287, 446] on button "Assign to" at bounding box center [286, 442] width 69 height 30
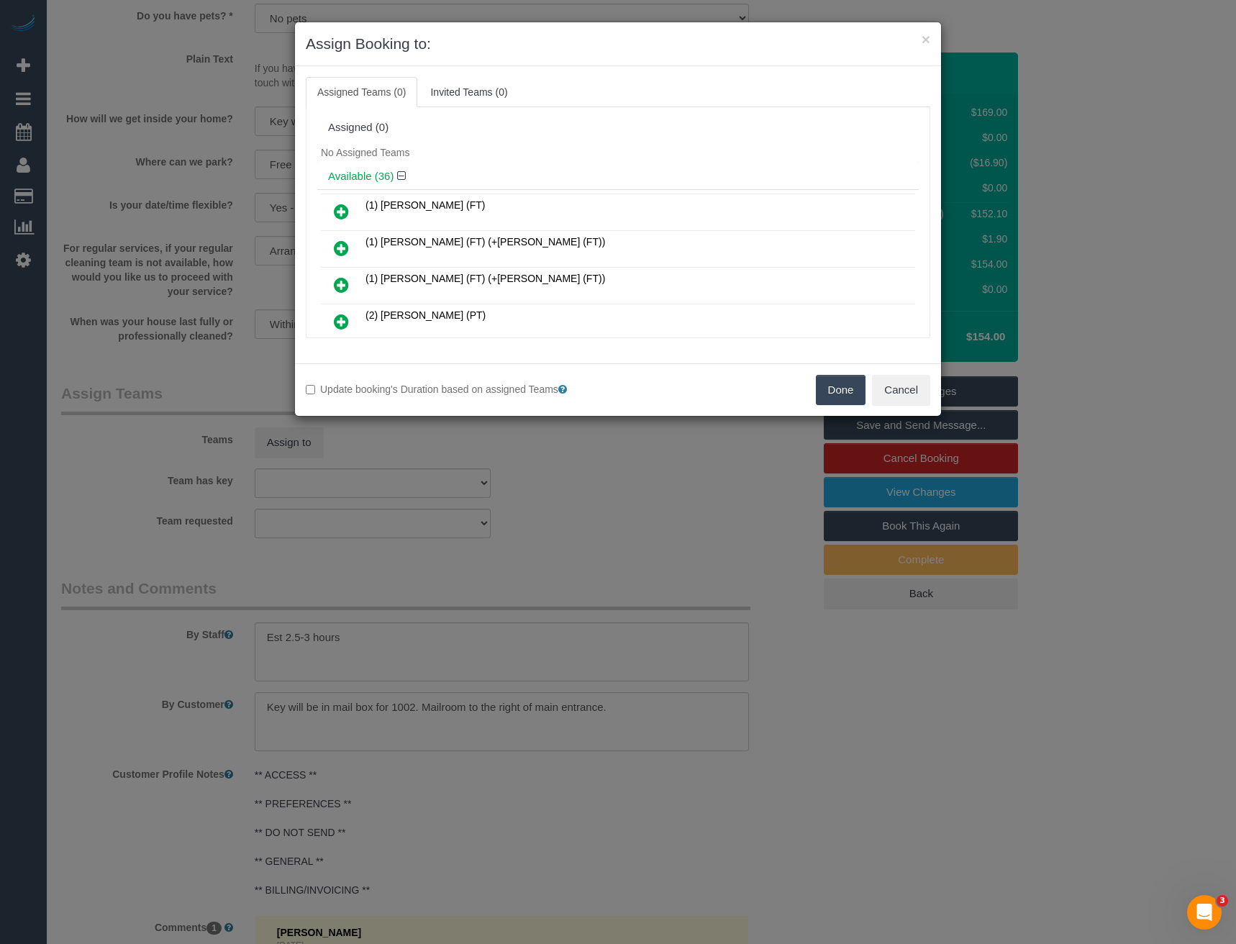
scroll to position [976, 0]
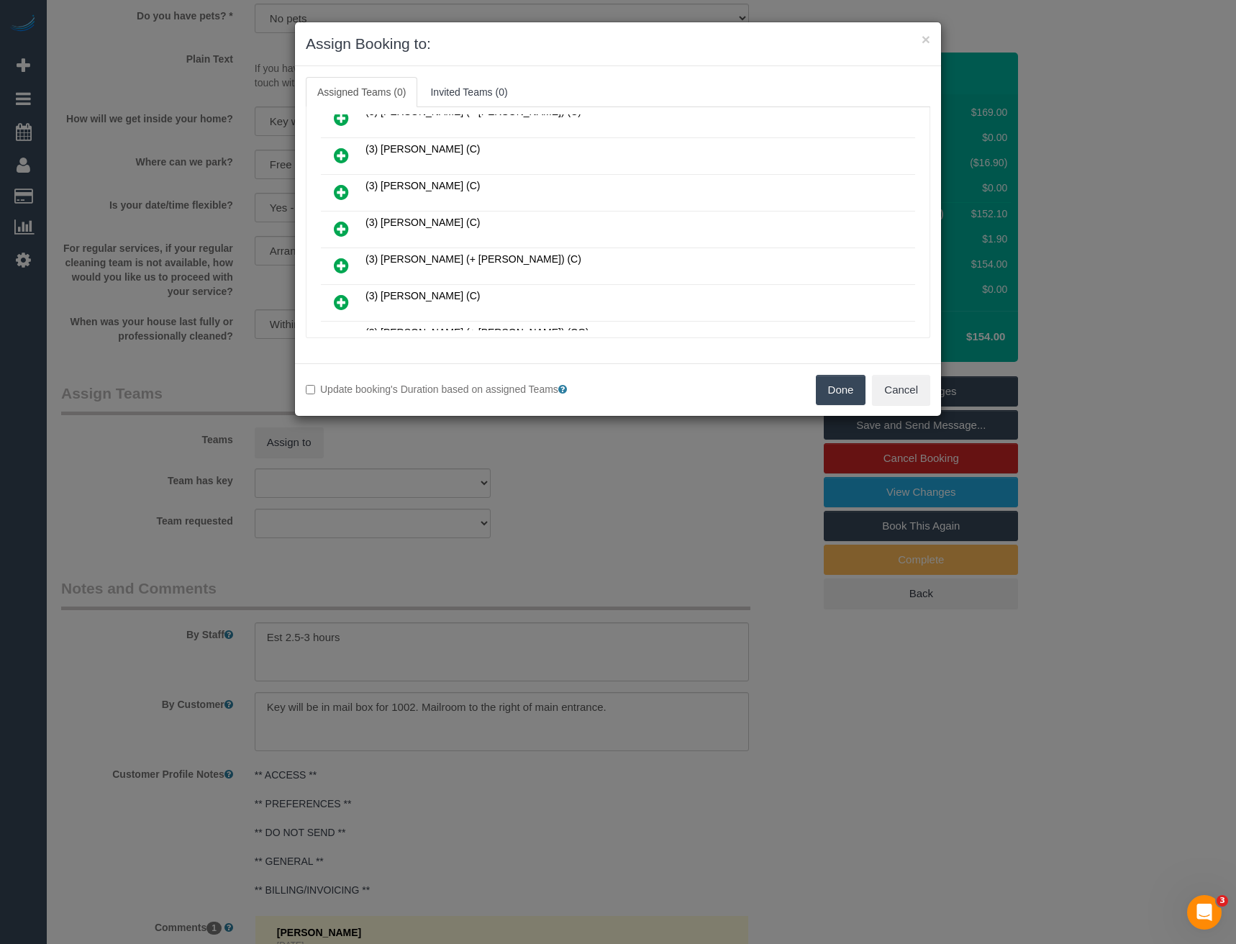
click at [339, 222] on icon at bounding box center [341, 228] width 15 height 17
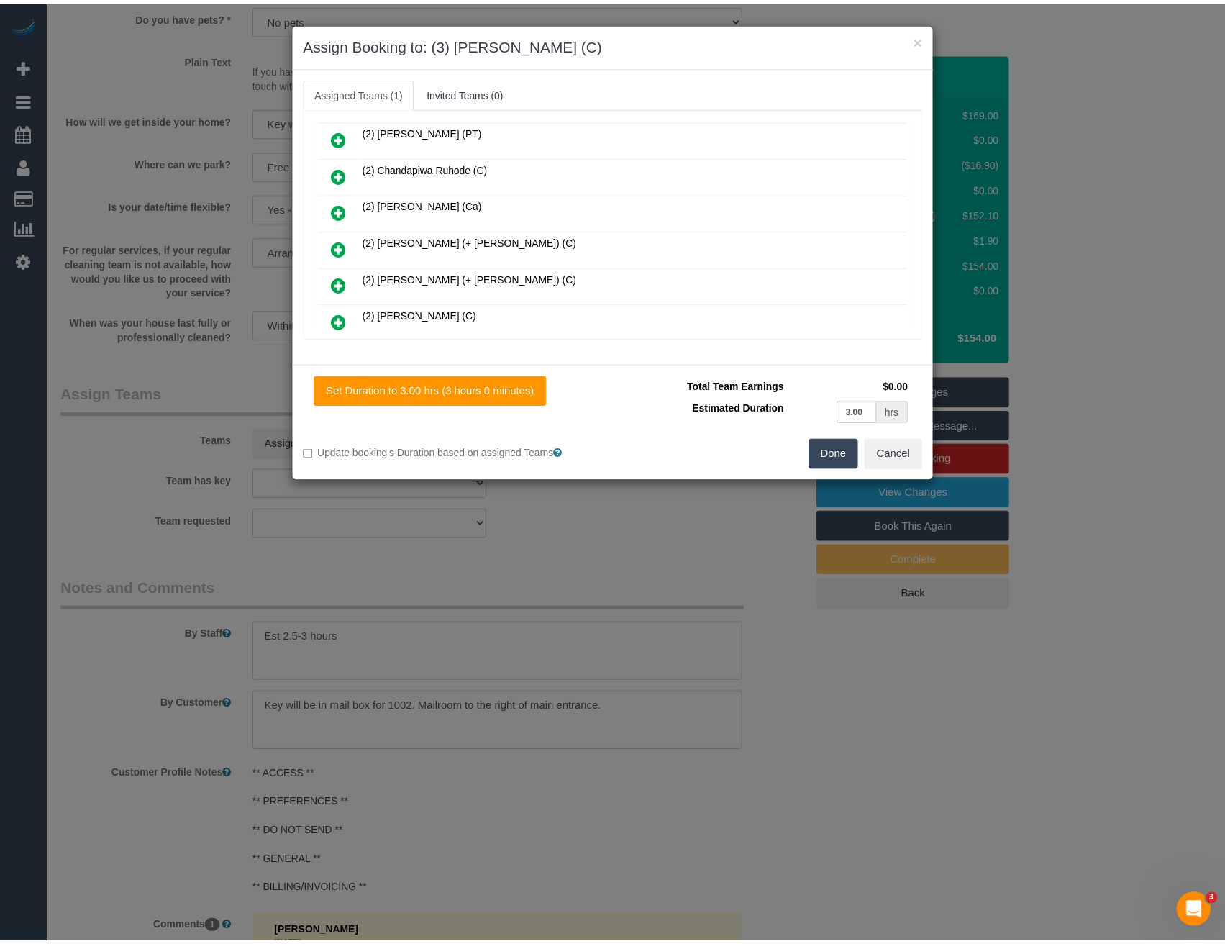
scroll to position [0, 0]
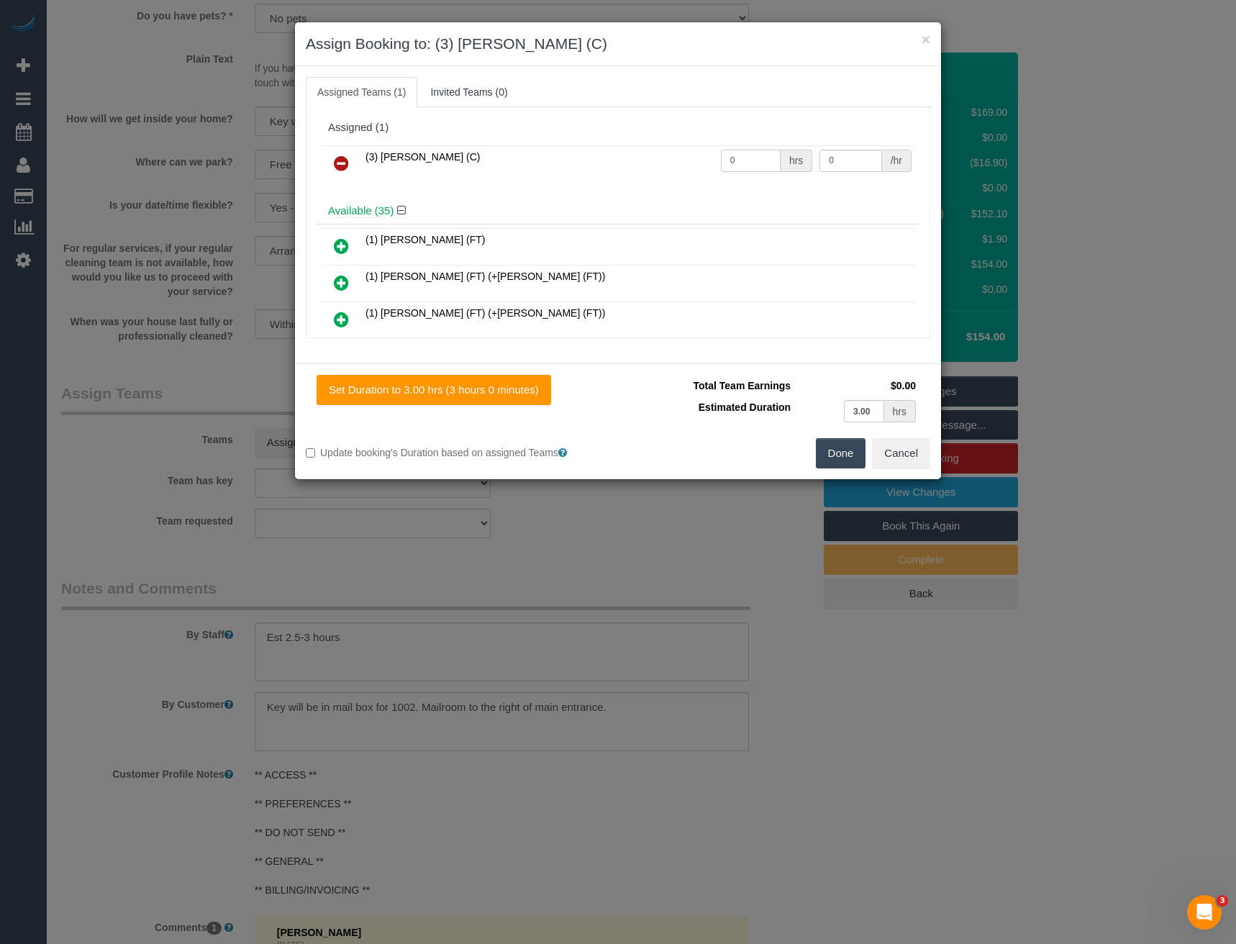
drag, startPoint x: 642, startPoint y: 172, endPoint x: 557, endPoint y: 175, distance: 84.2
click at [627, 174] on tr "(3) Raj Suram (C) 0 hrs 0 /hr" at bounding box center [618, 163] width 594 height 37
type input "1"
type input "95"
click at [835, 449] on button "Done" at bounding box center [841, 453] width 50 height 30
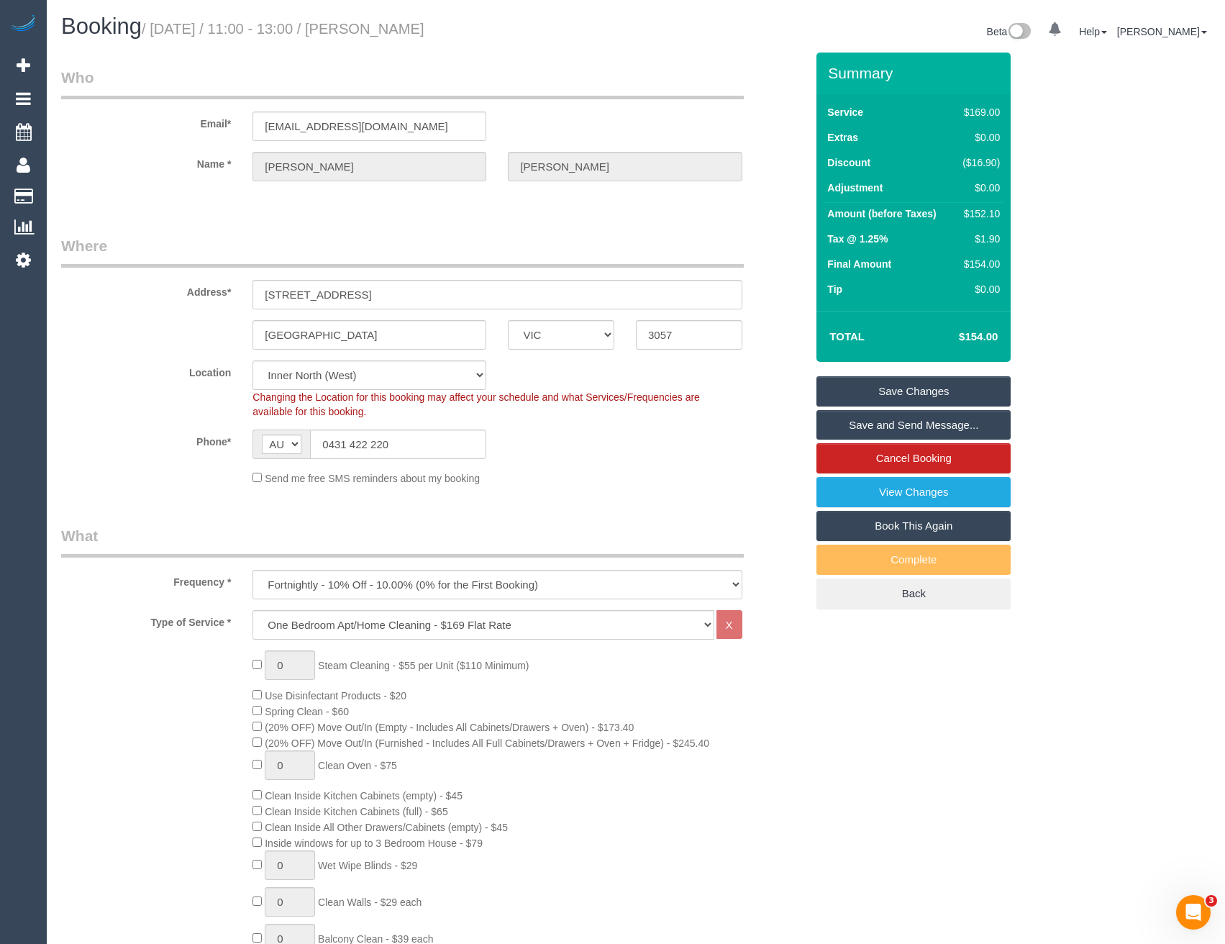
click at [888, 393] on link "Save Changes" at bounding box center [913, 391] width 194 height 30
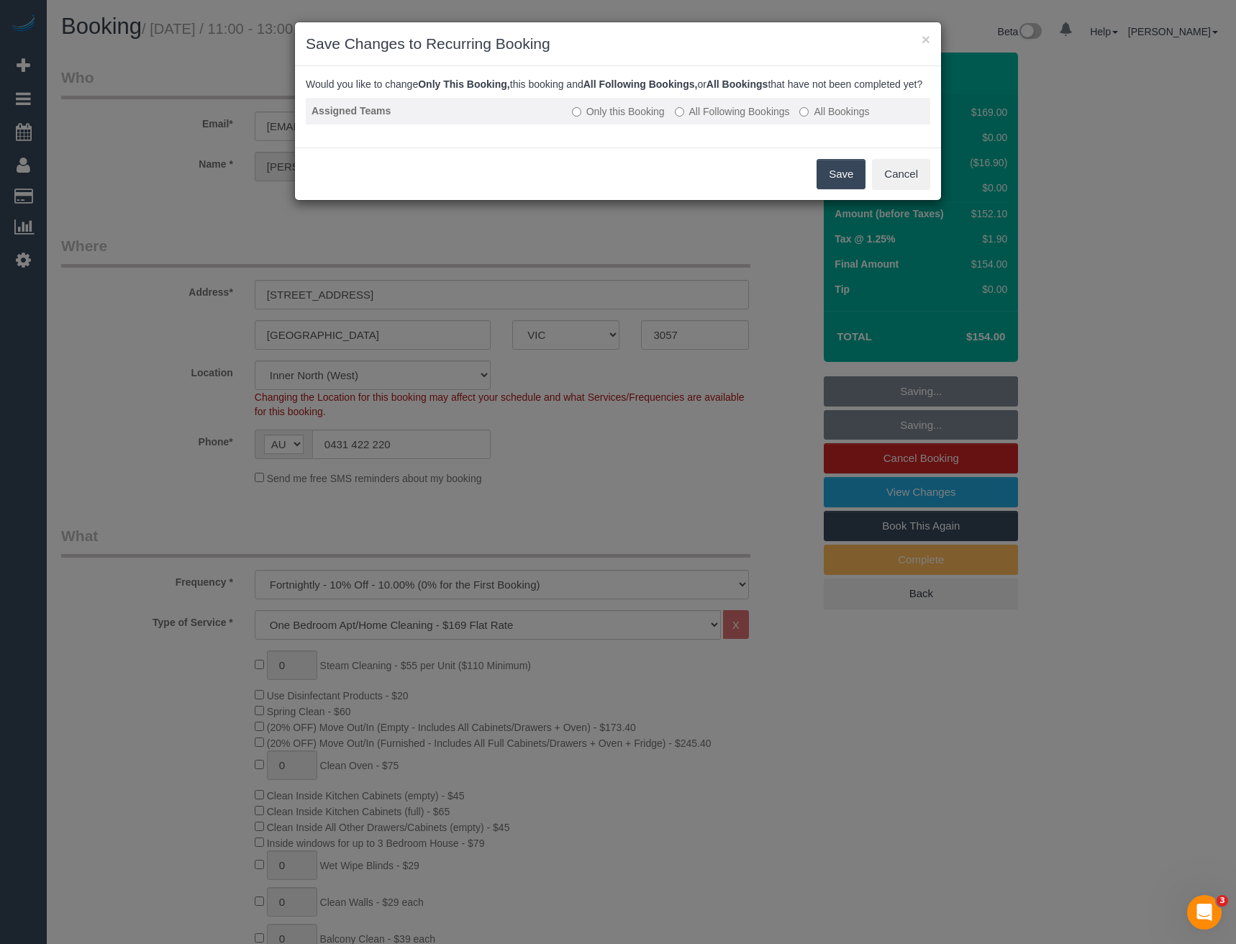
click at [710, 119] on label "All Following Bookings" at bounding box center [732, 111] width 115 height 14
click at [841, 189] on button "Save" at bounding box center [840, 174] width 49 height 30
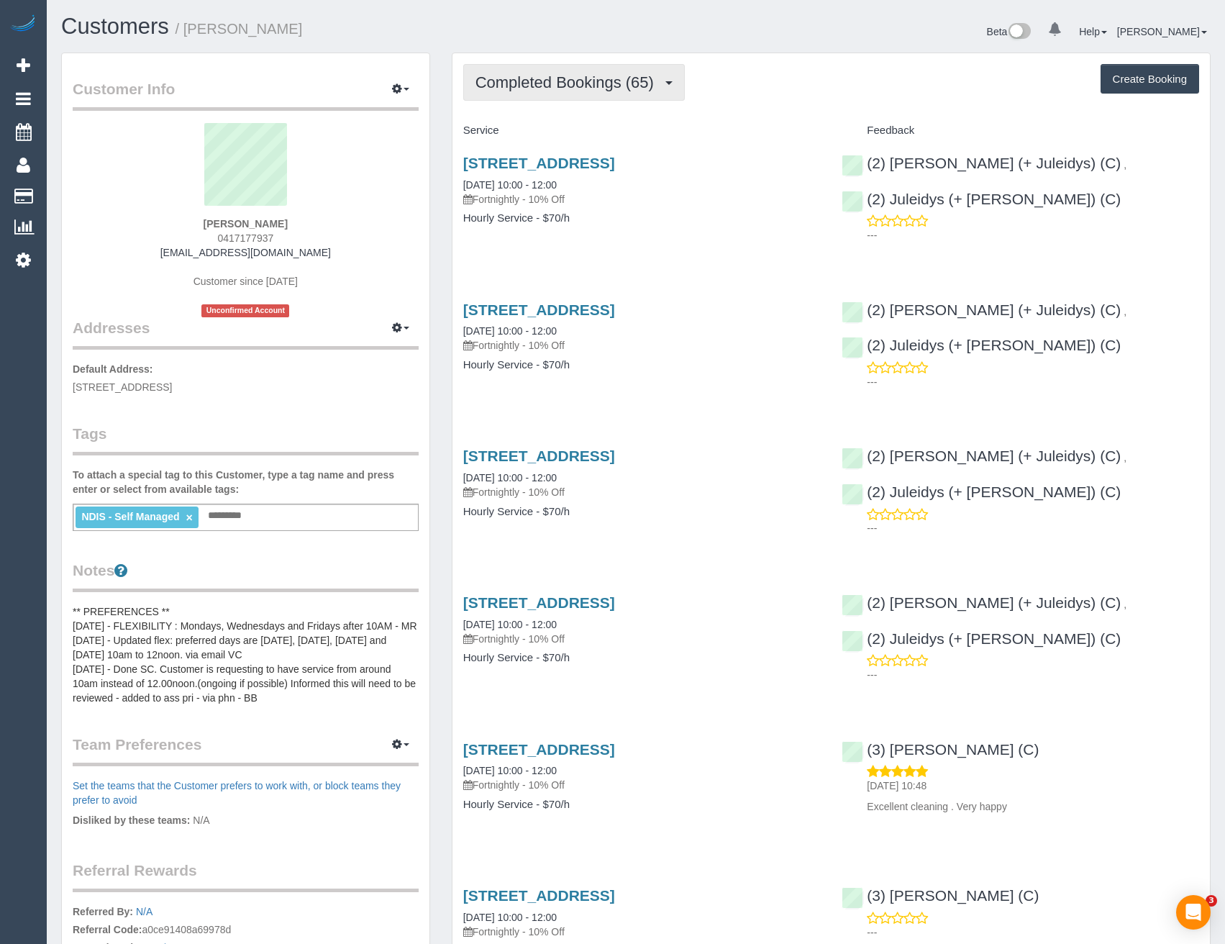
click at [566, 78] on span "Completed Bookings (65)" at bounding box center [568, 82] width 186 height 18
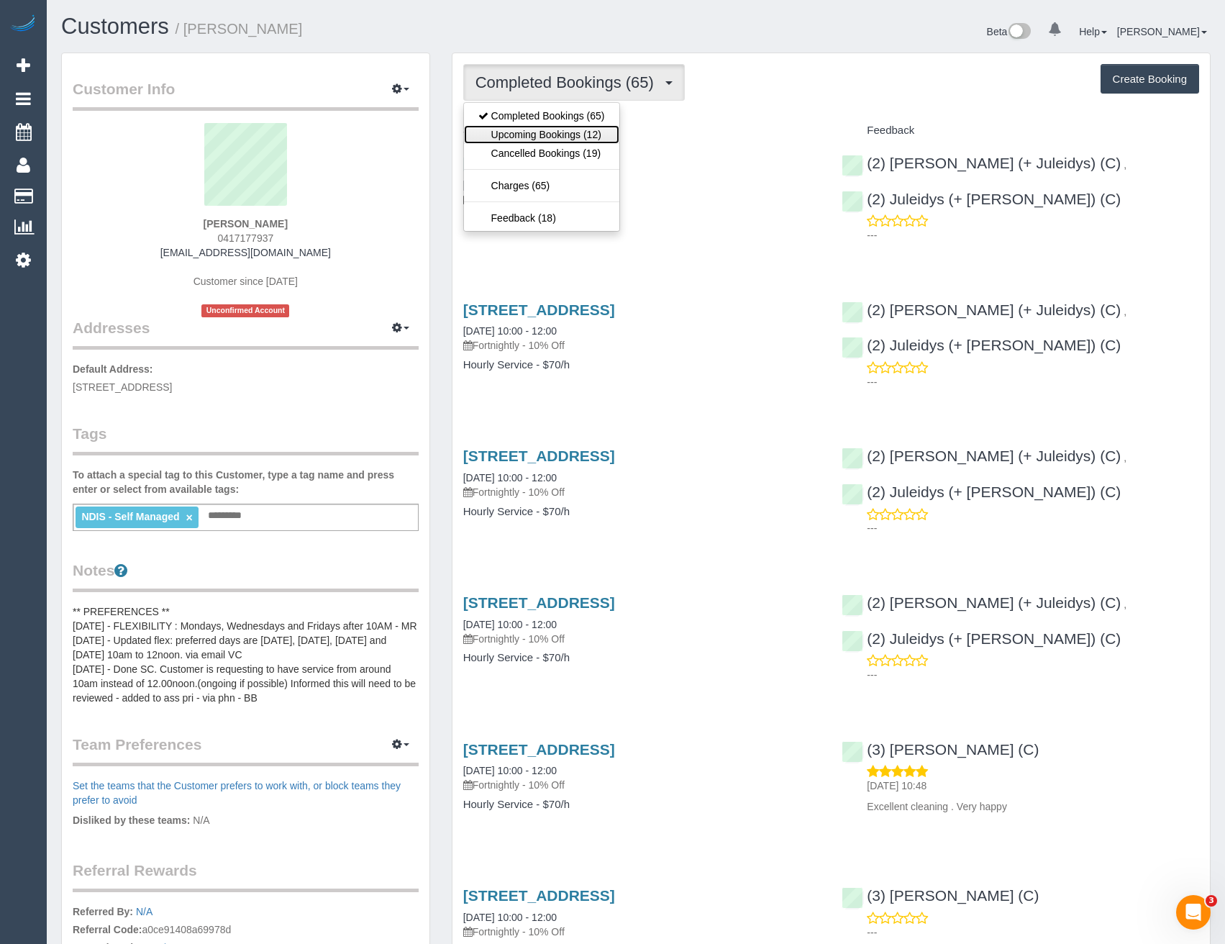
click at [597, 133] on link "Upcoming Bookings (12)" at bounding box center [541, 134] width 155 height 19
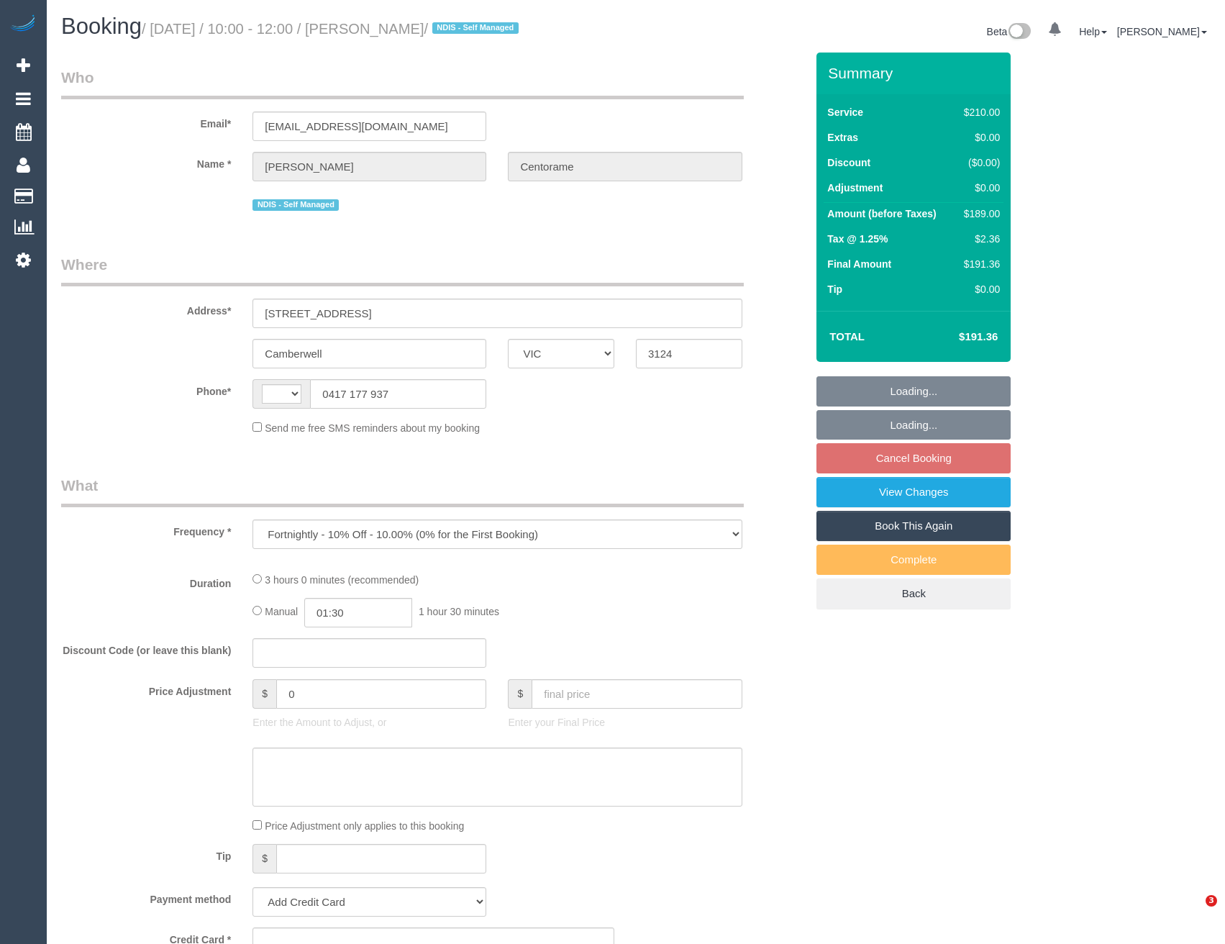
select select "VIC"
select select "string:stripe-pm_1Kvyh02GScqysDRVFtZYBsoI"
select select "number:28"
select select "number:14"
select select "number:19"
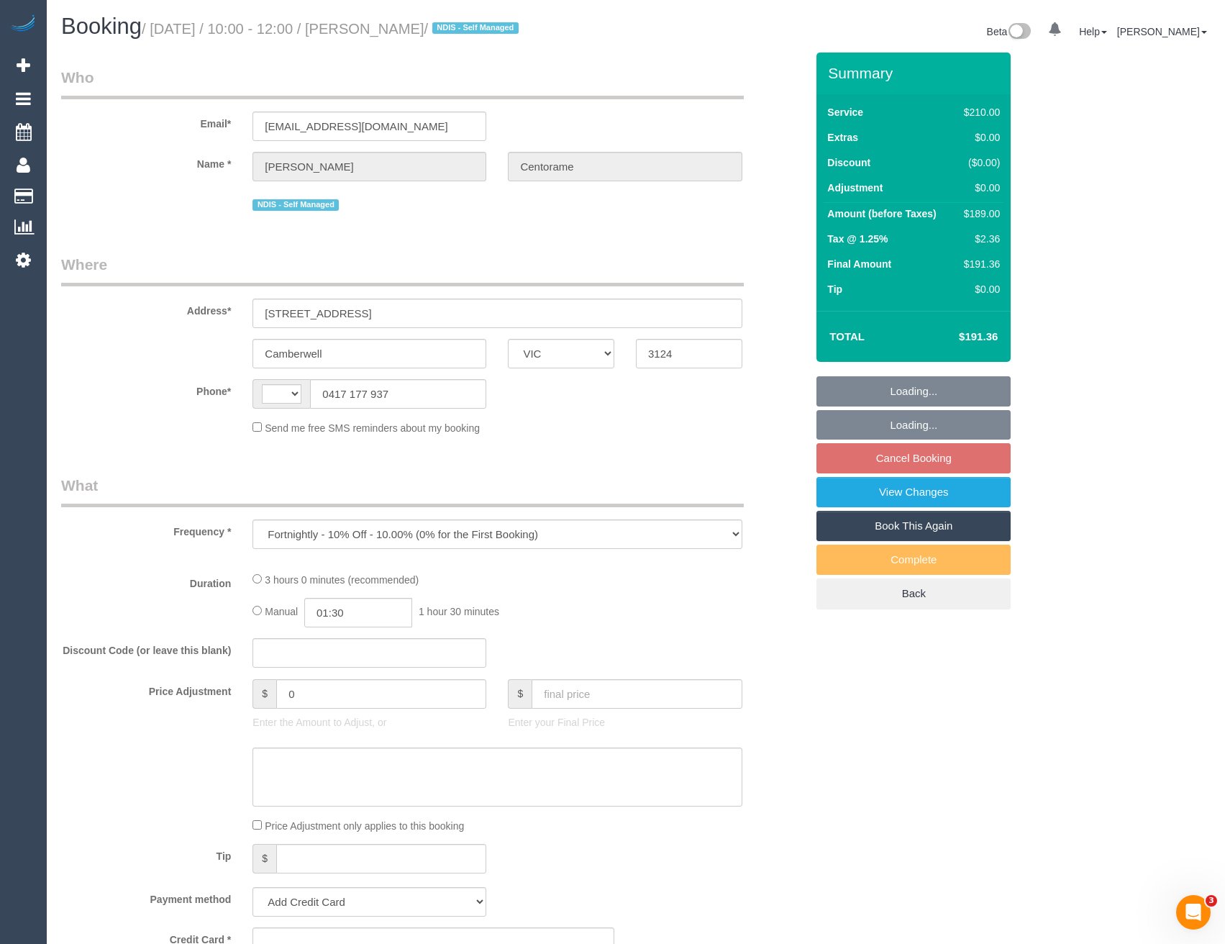
select select "number:36"
select select "number:33"
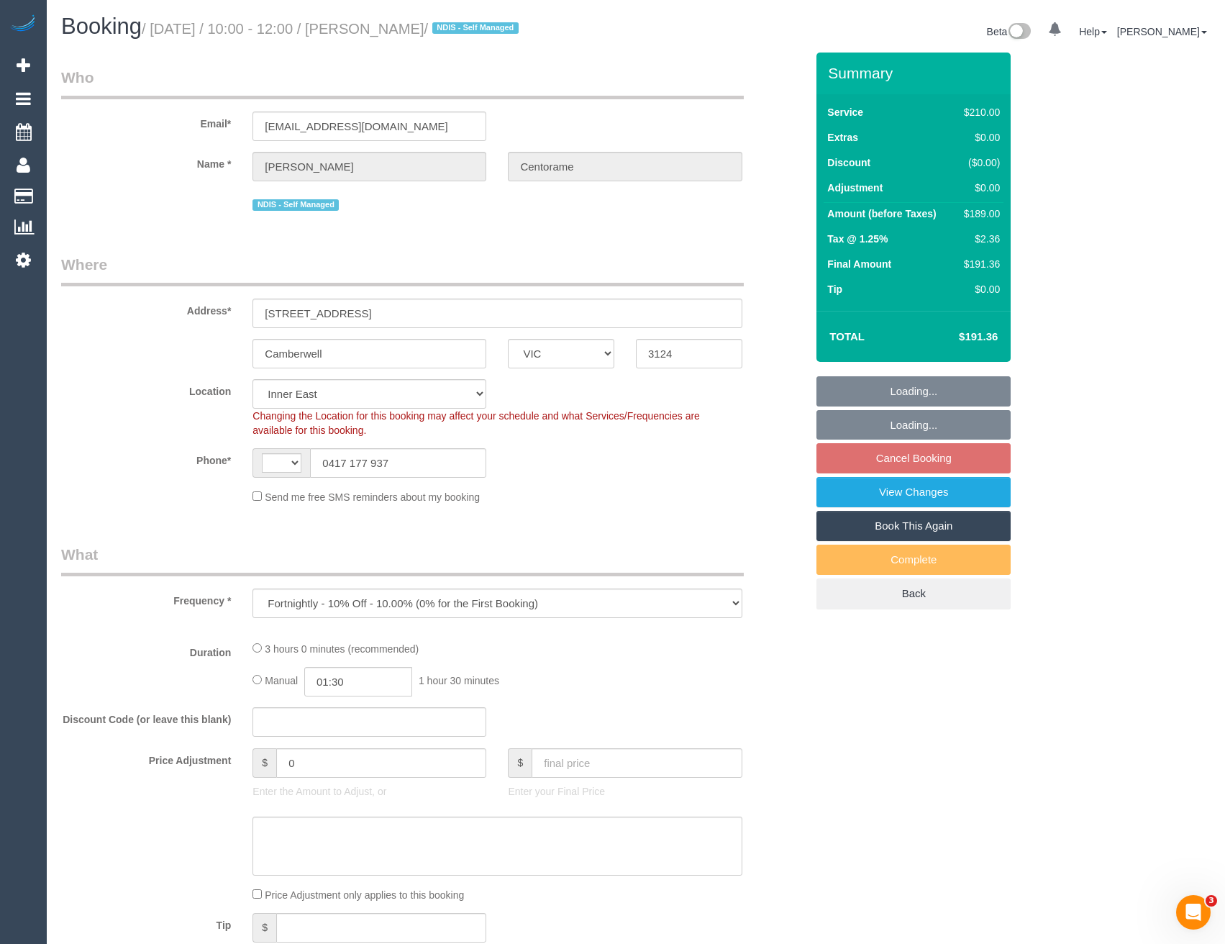
select select "object:437"
select select "string:AU"
select select "180"
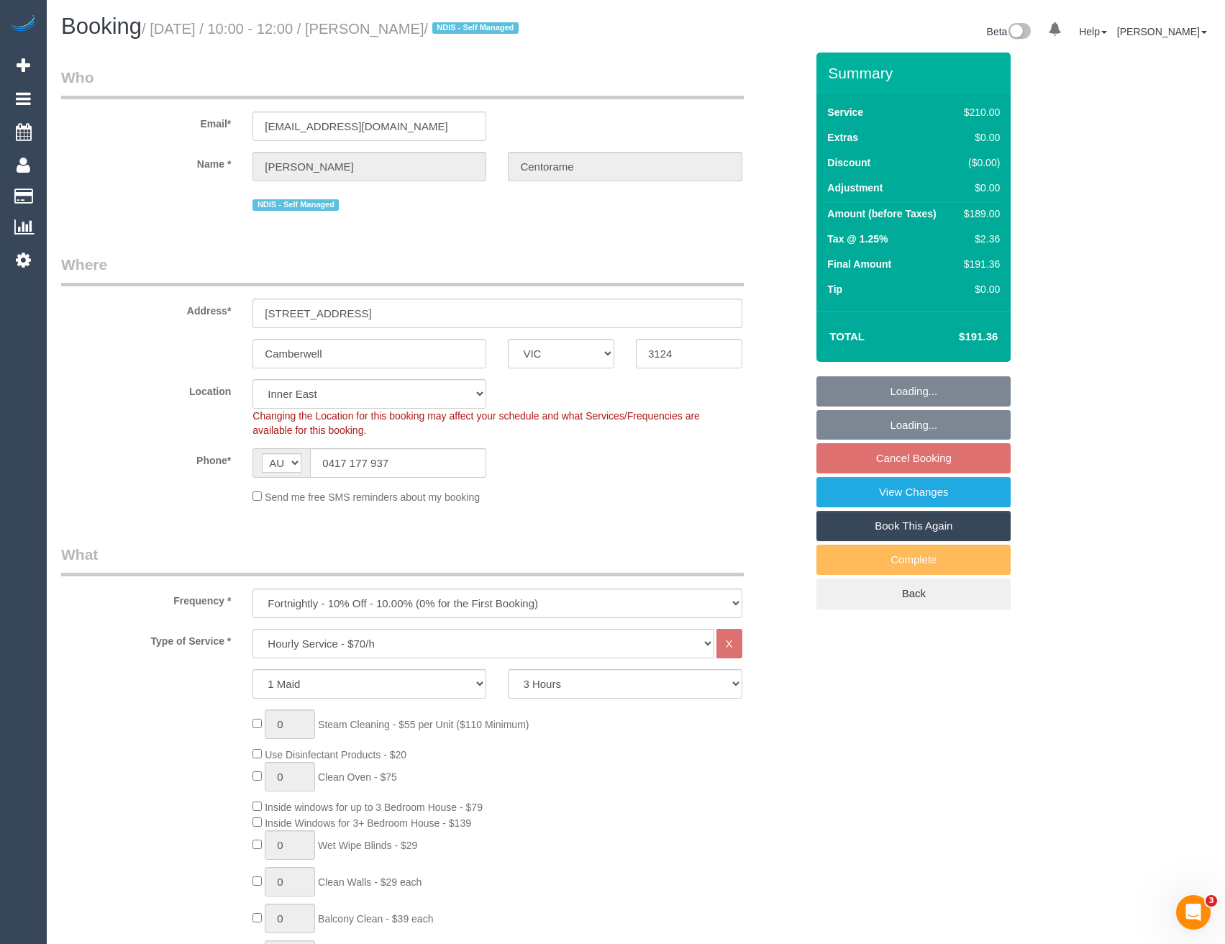
select select "spot3"
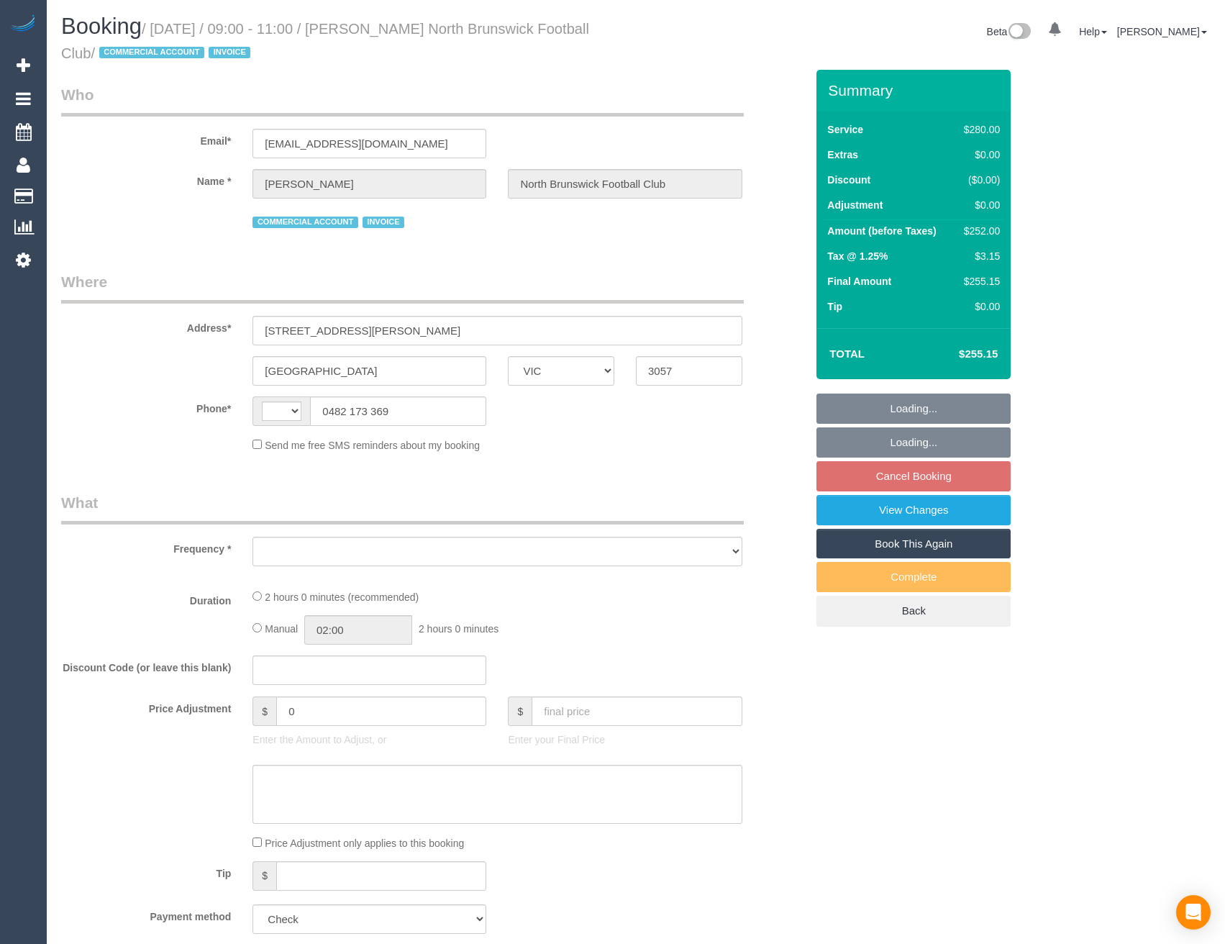
select select "VIC"
select select "string:AU"
select select "object:704"
select select "2"
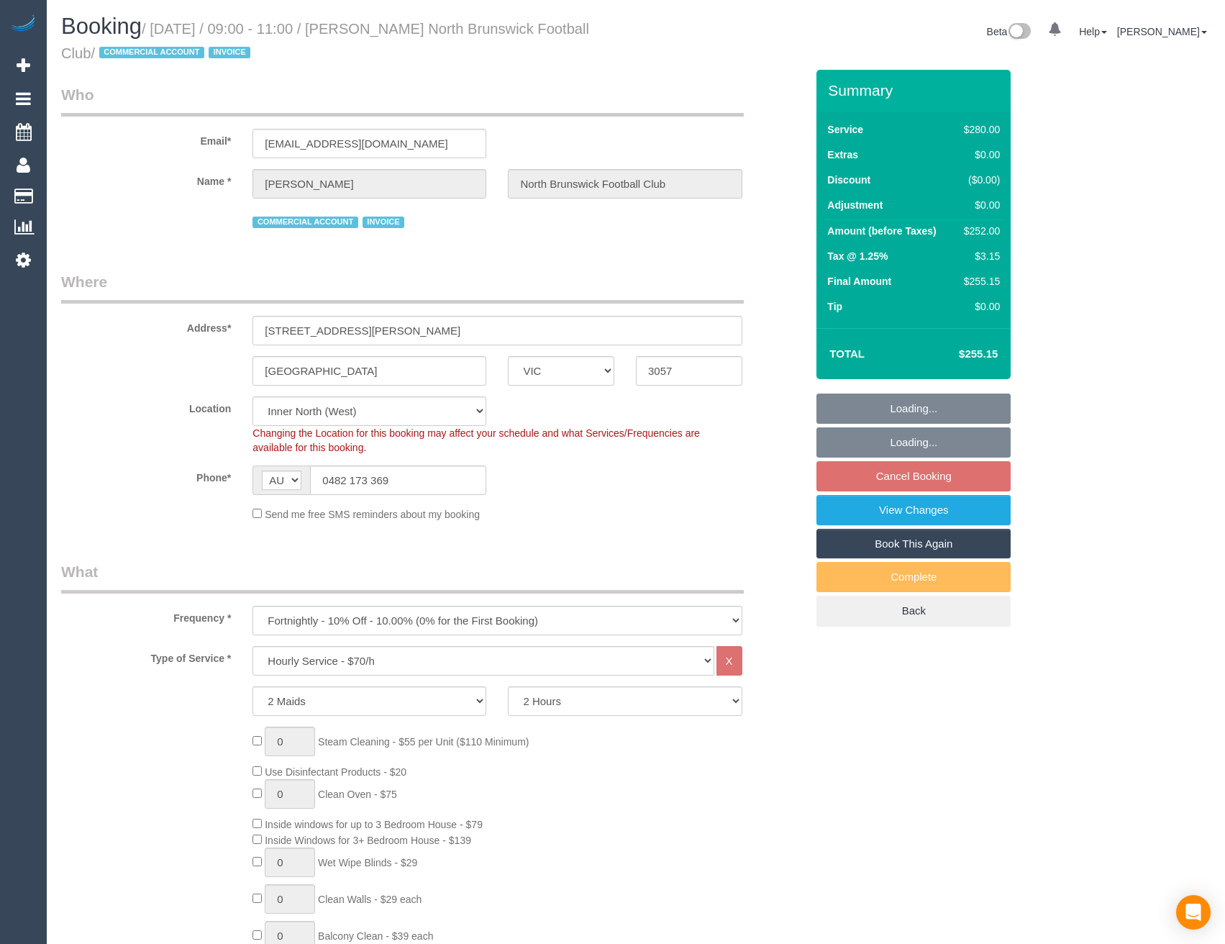
select select "number:28"
select select "number:14"
select select "number:18"
select select "number:25"
select select "object:1738"
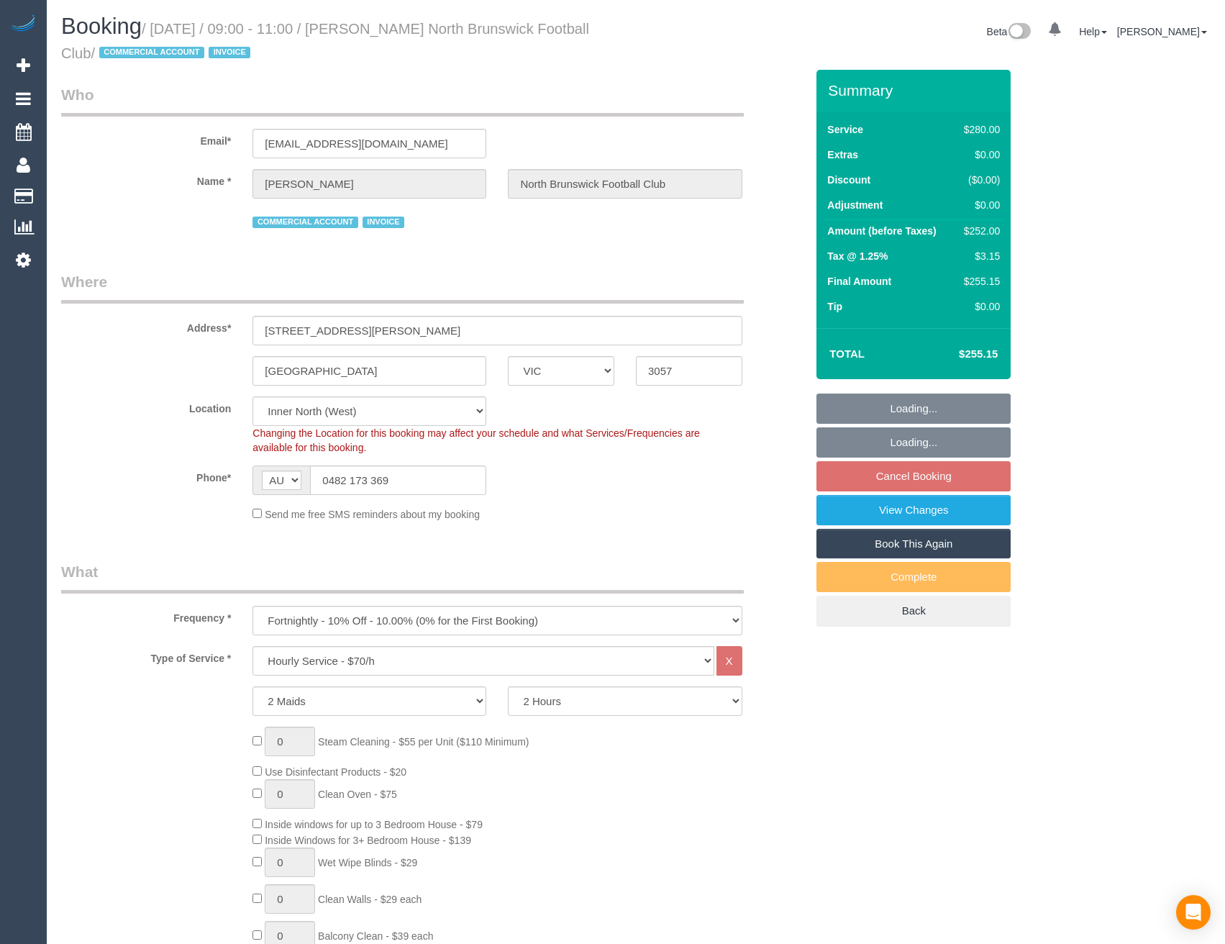
select select "spot3"
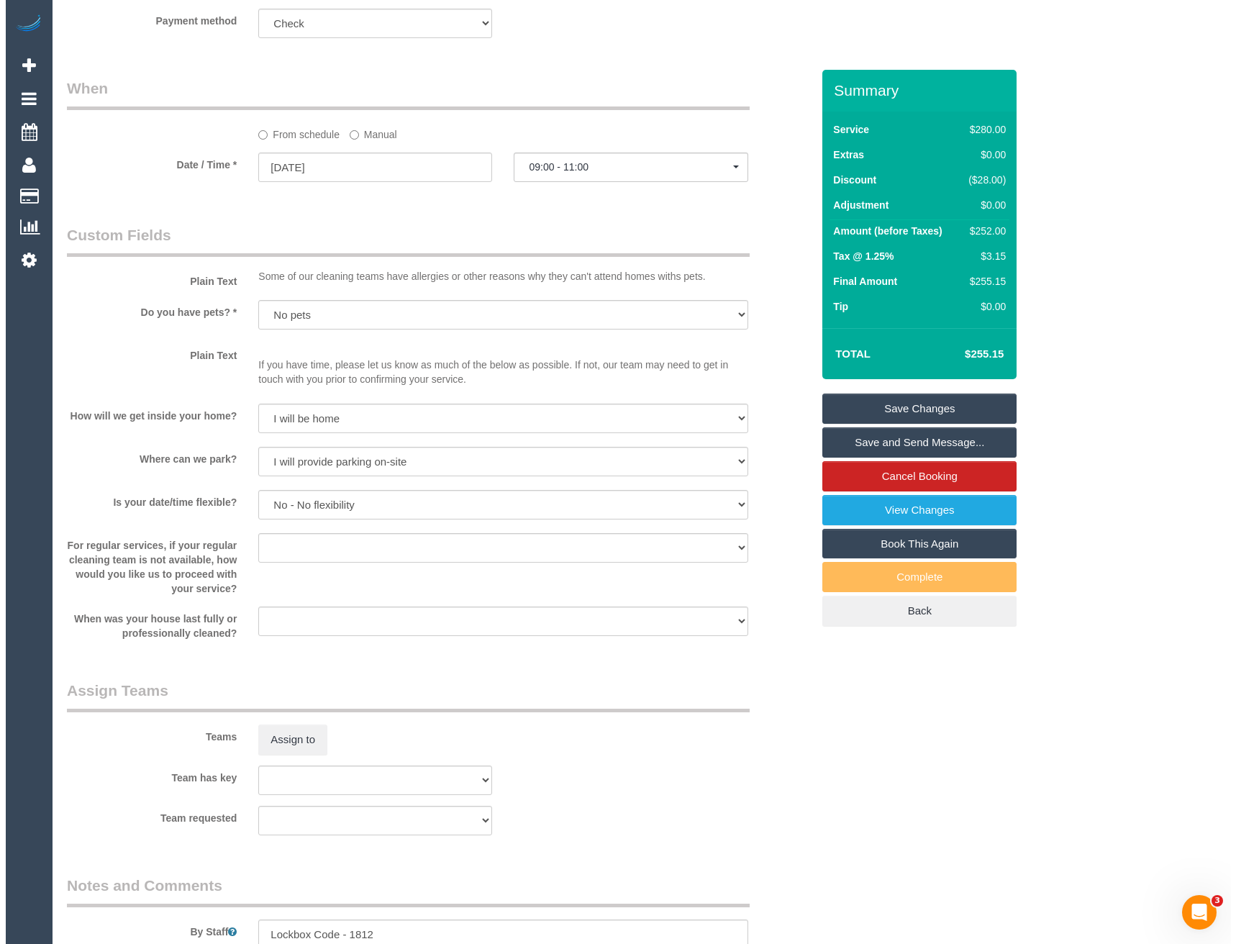
scroll to position [1582, 0]
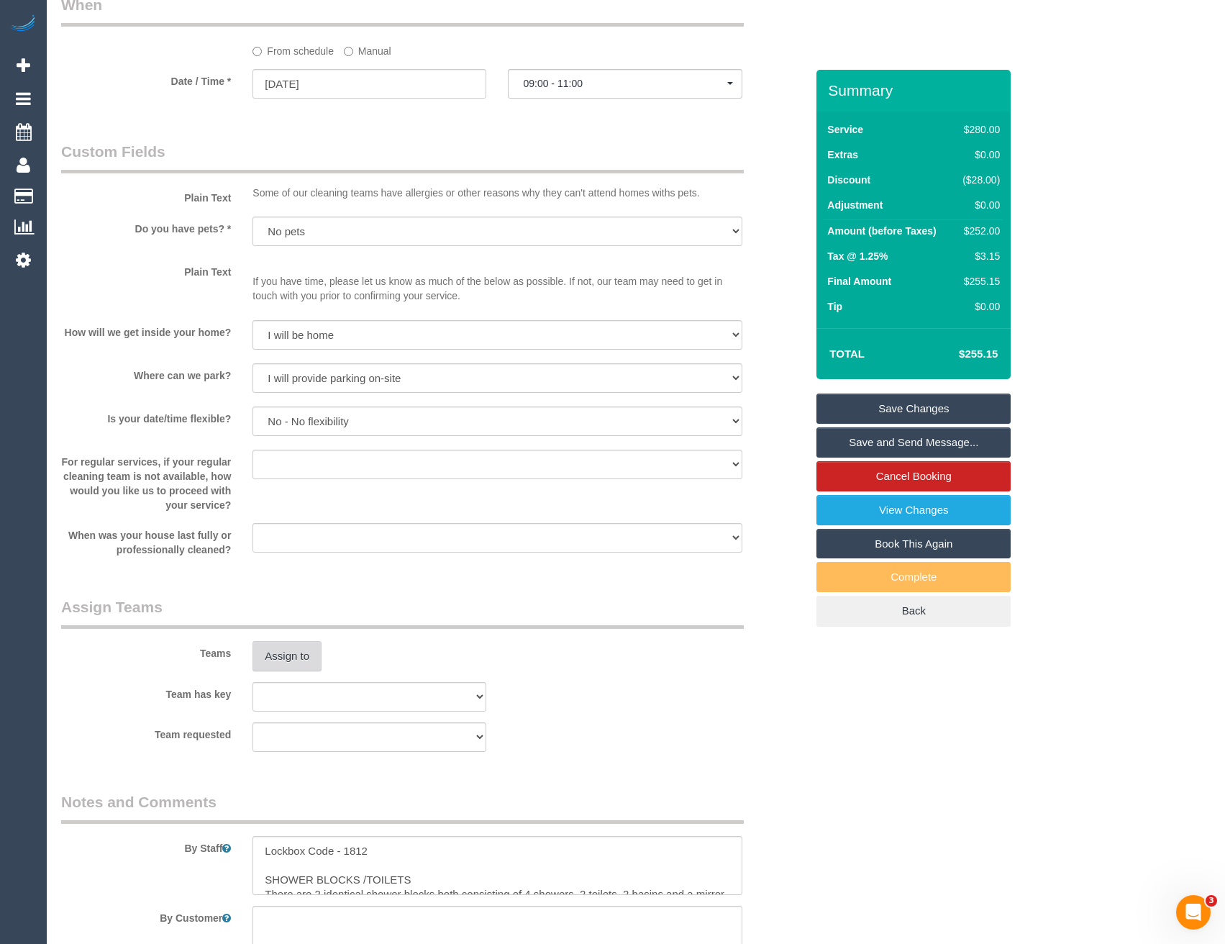
click at [296, 659] on button "Assign to" at bounding box center [286, 656] width 69 height 30
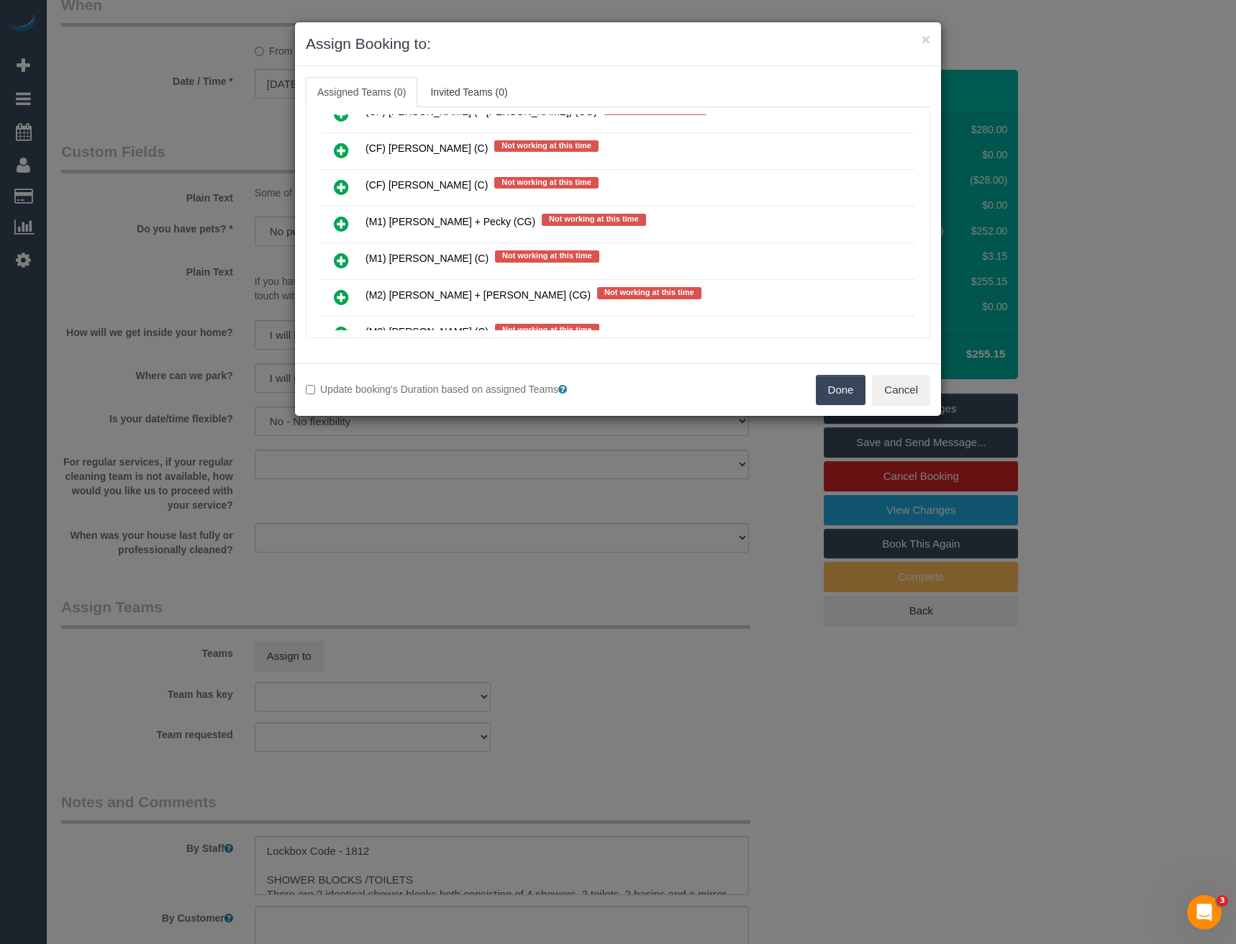
scroll to position [2627, 0]
click at [332, 224] on link at bounding box center [341, 224] width 34 height 29
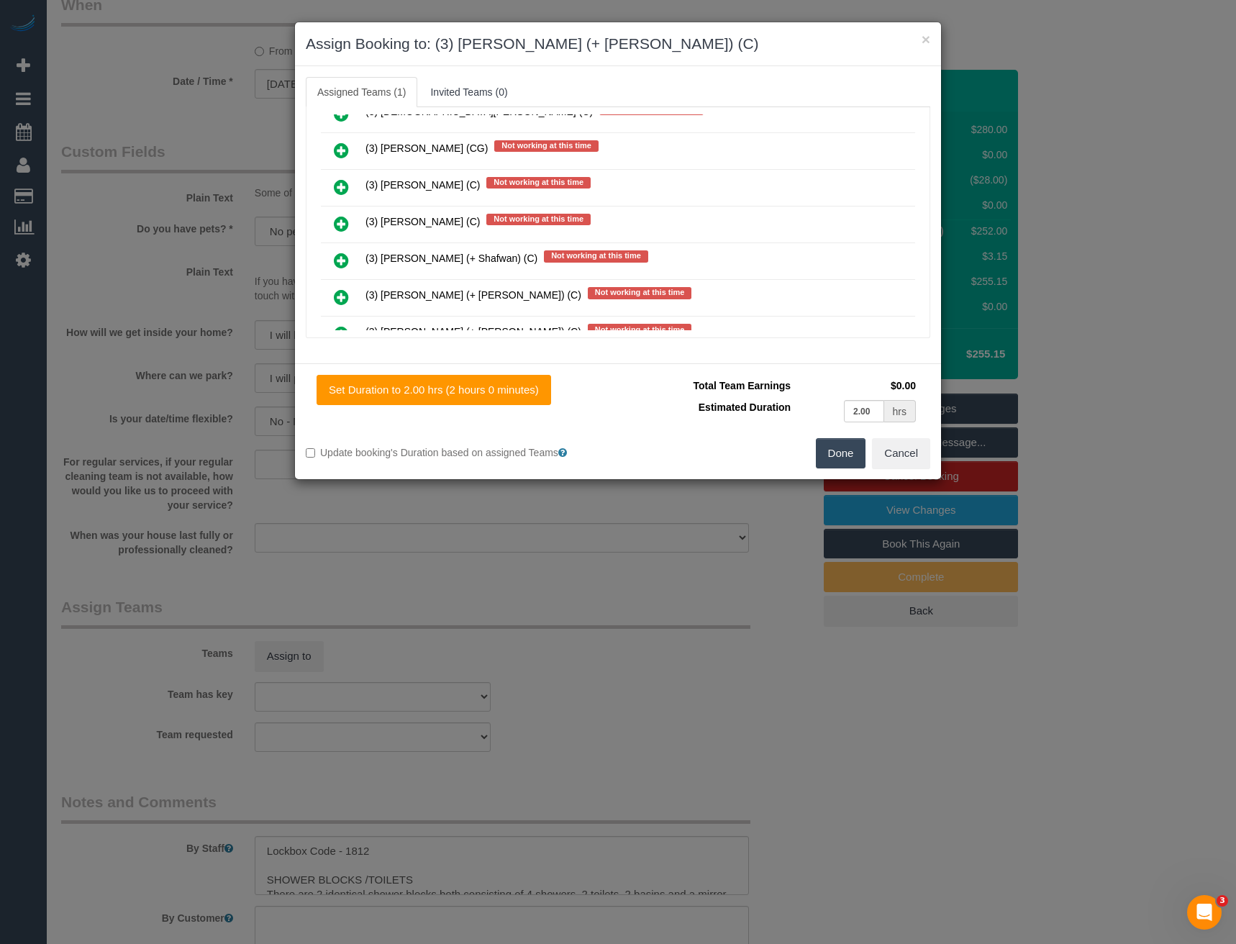
scroll to position [2330, 0]
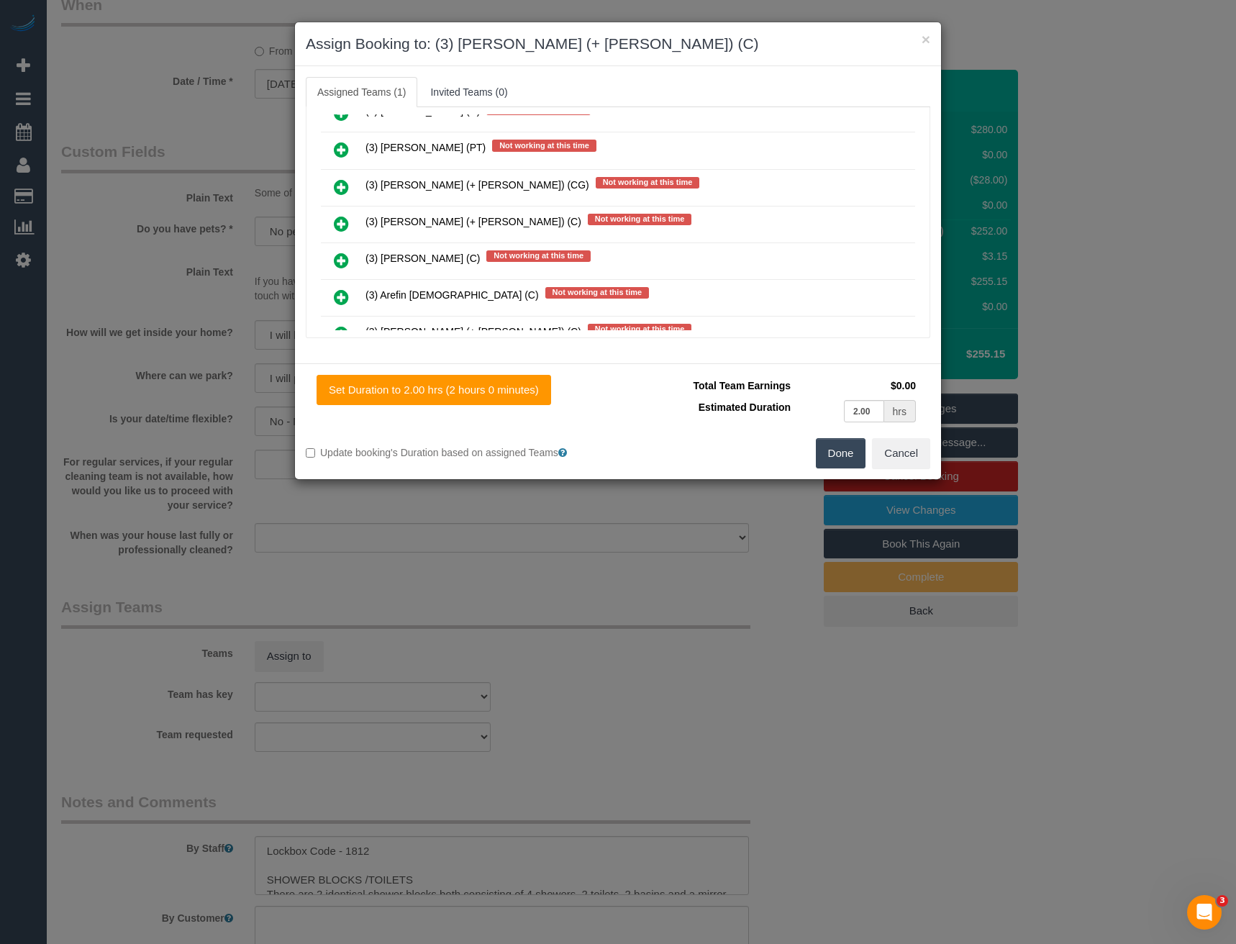
click at [344, 219] on icon at bounding box center [341, 223] width 15 height 17
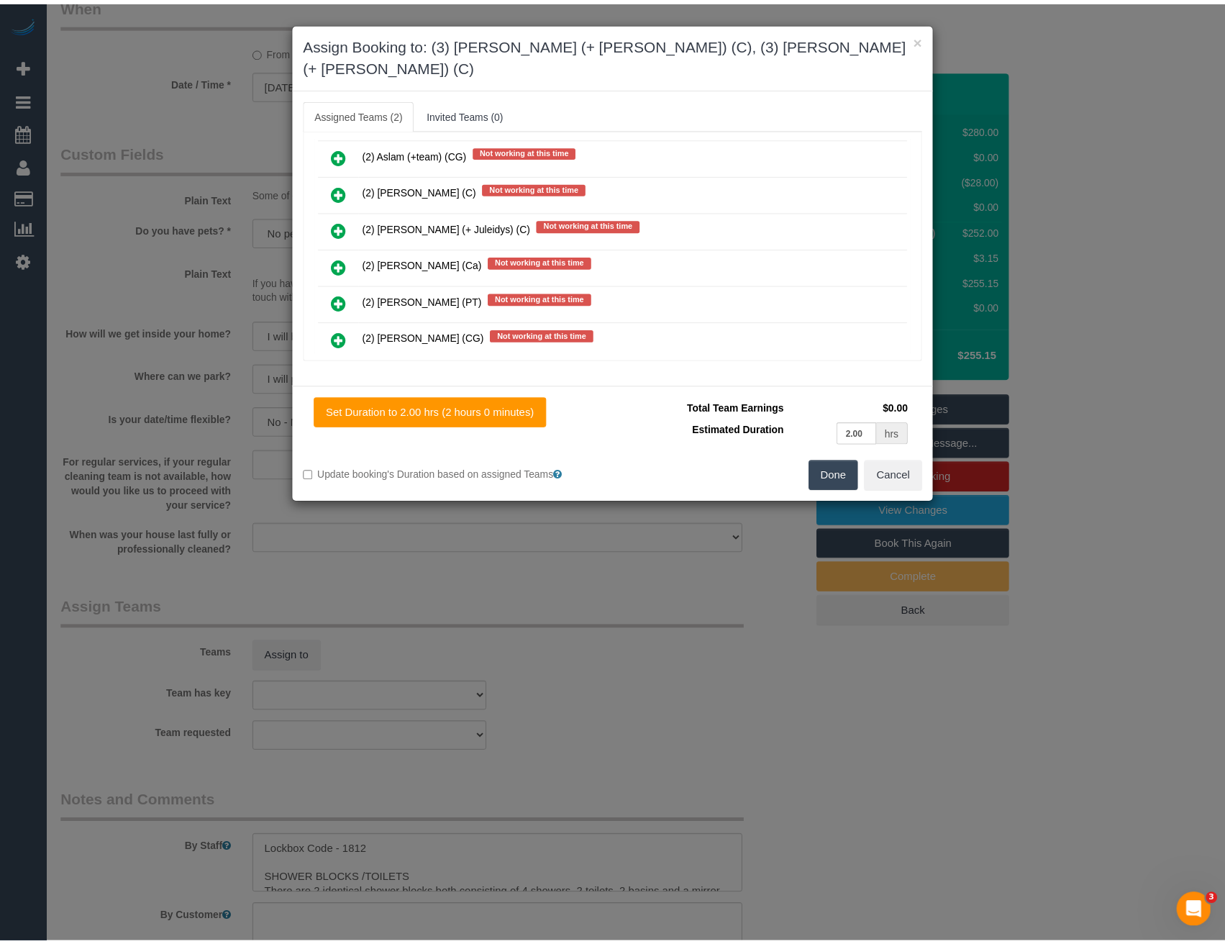
scroll to position [0, 0]
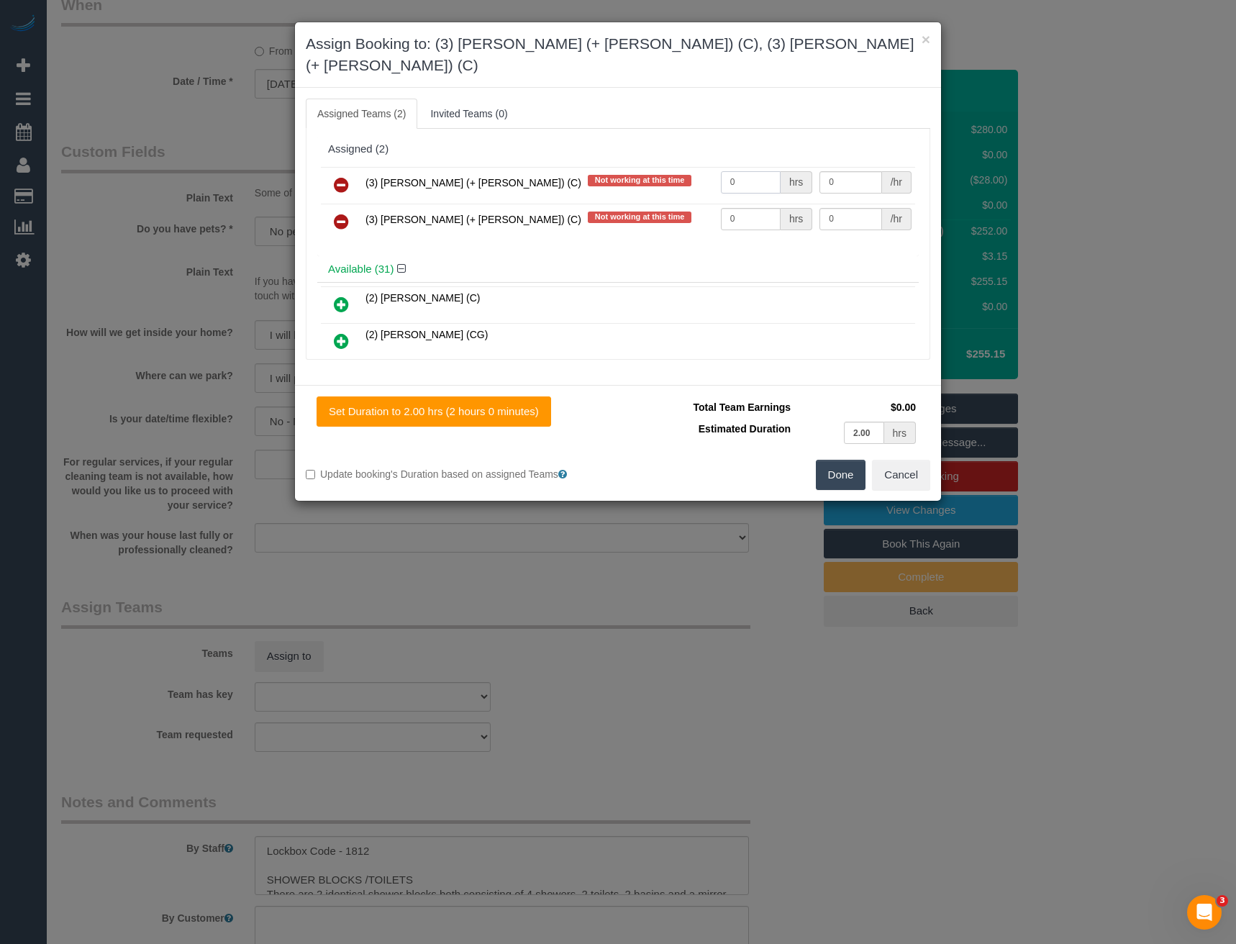
drag, startPoint x: 734, startPoint y: 159, endPoint x: 657, endPoint y: 164, distance: 77.1
click at [660, 168] on tr "(3) Aneta (+ Daniel) (C) Not working at this time 0 hrs 0 /hr" at bounding box center [618, 185] width 594 height 37
type input "2"
type input "35"
drag, startPoint x: 751, startPoint y: 194, endPoint x: 680, endPoint y: 199, distance: 70.6
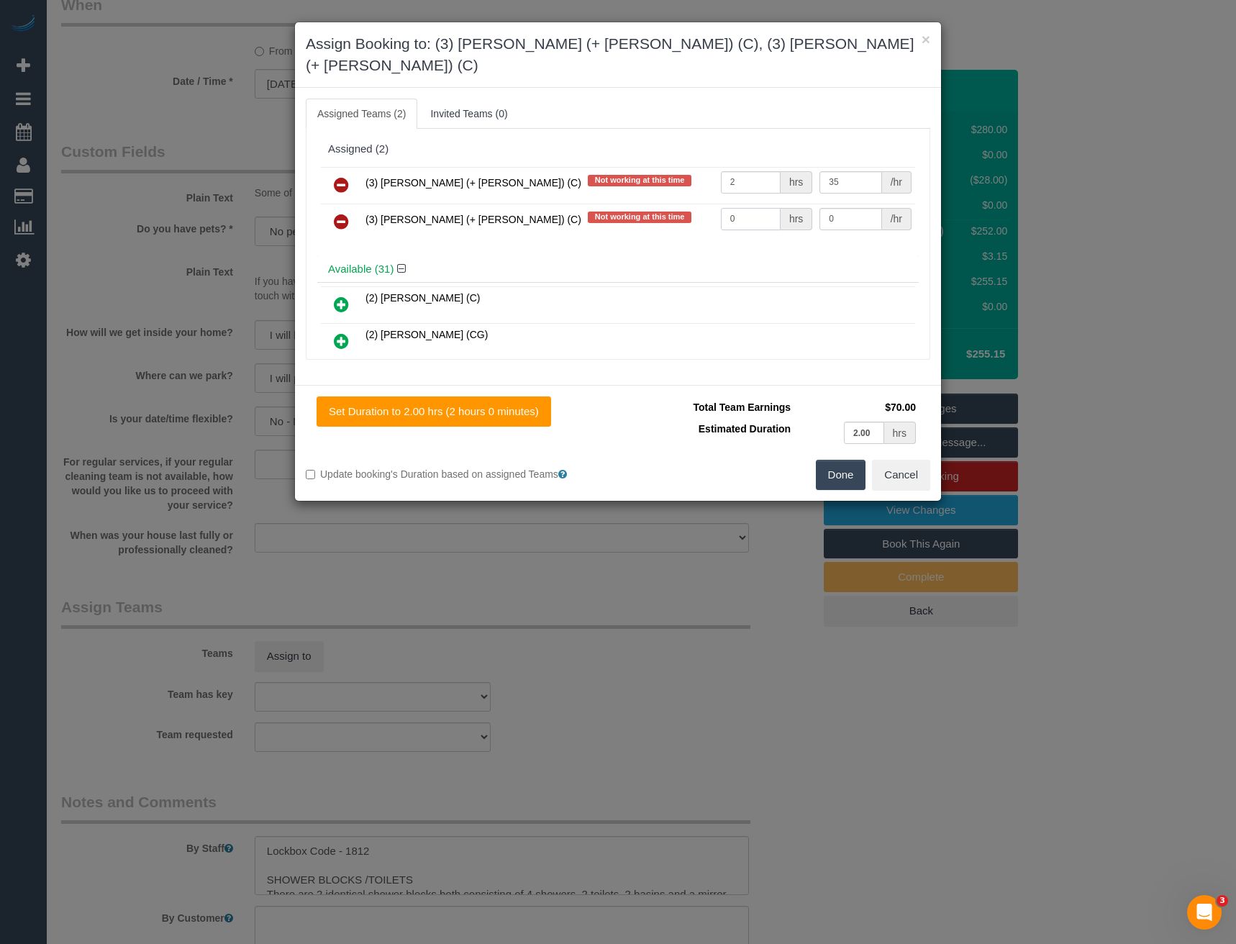
click at [683, 204] on tr "(3) Daniel (+ Aneta) (C) Not working at this time 0 hrs 0 /hr" at bounding box center [618, 222] width 594 height 37
type input "2"
type input "35"
click at [836, 460] on button "Done" at bounding box center [841, 475] width 50 height 30
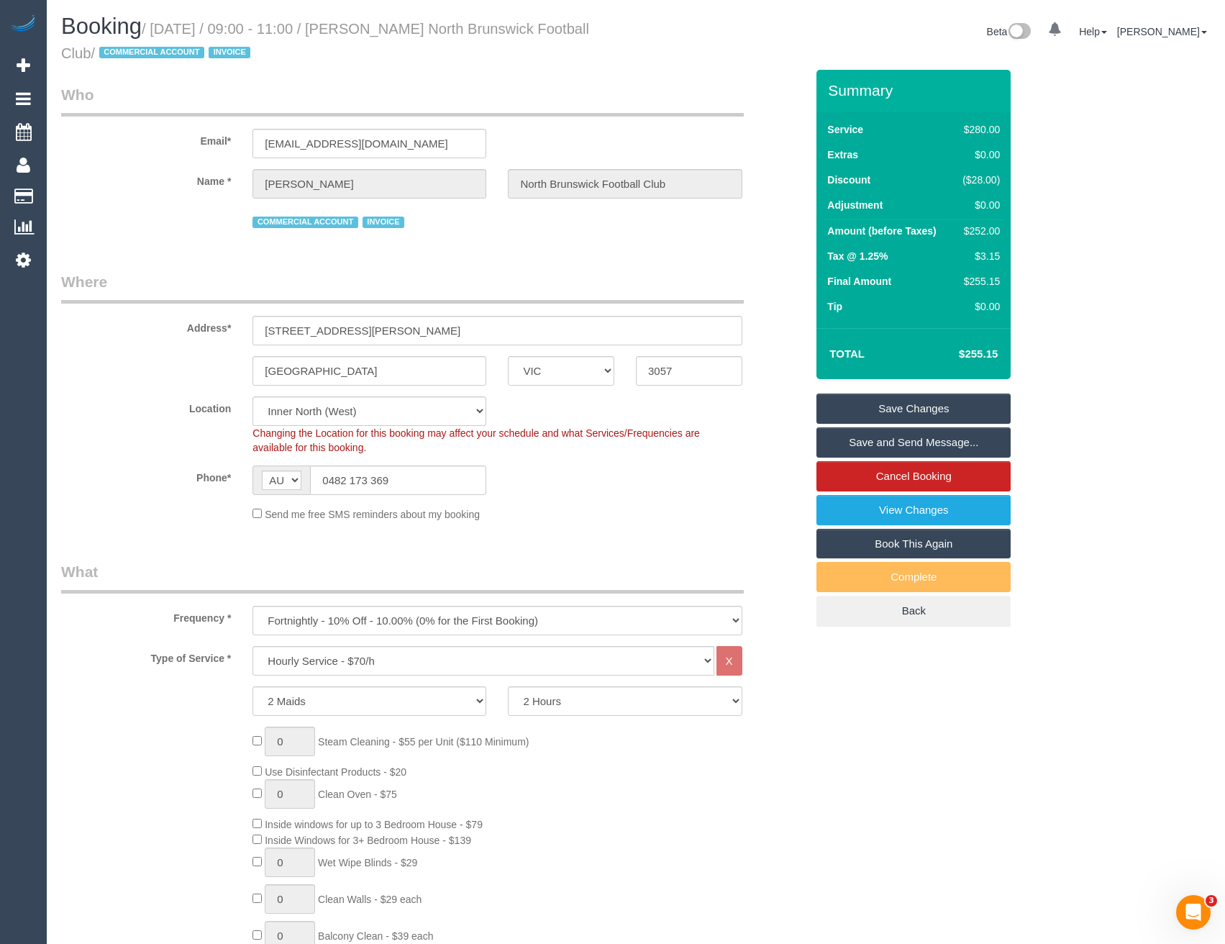
click at [856, 436] on link "Save and Send Message..." at bounding box center [913, 442] width 194 height 30
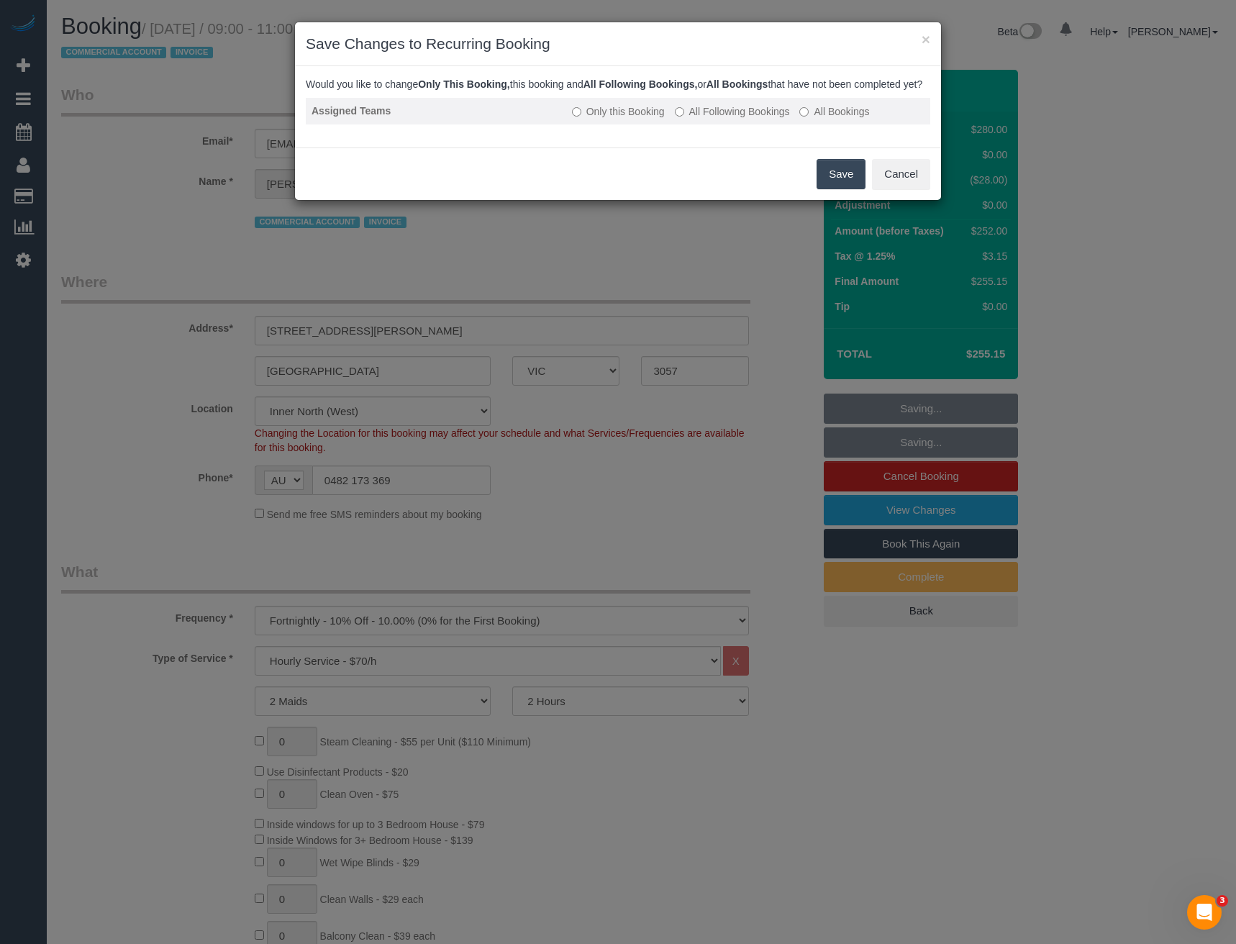
click at [713, 119] on label "All Following Bookings" at bounding box center [732, 111] width 115 height 14
click at [841, 188] on button "Save" at bounding box center [840, 174] width 49 height 30
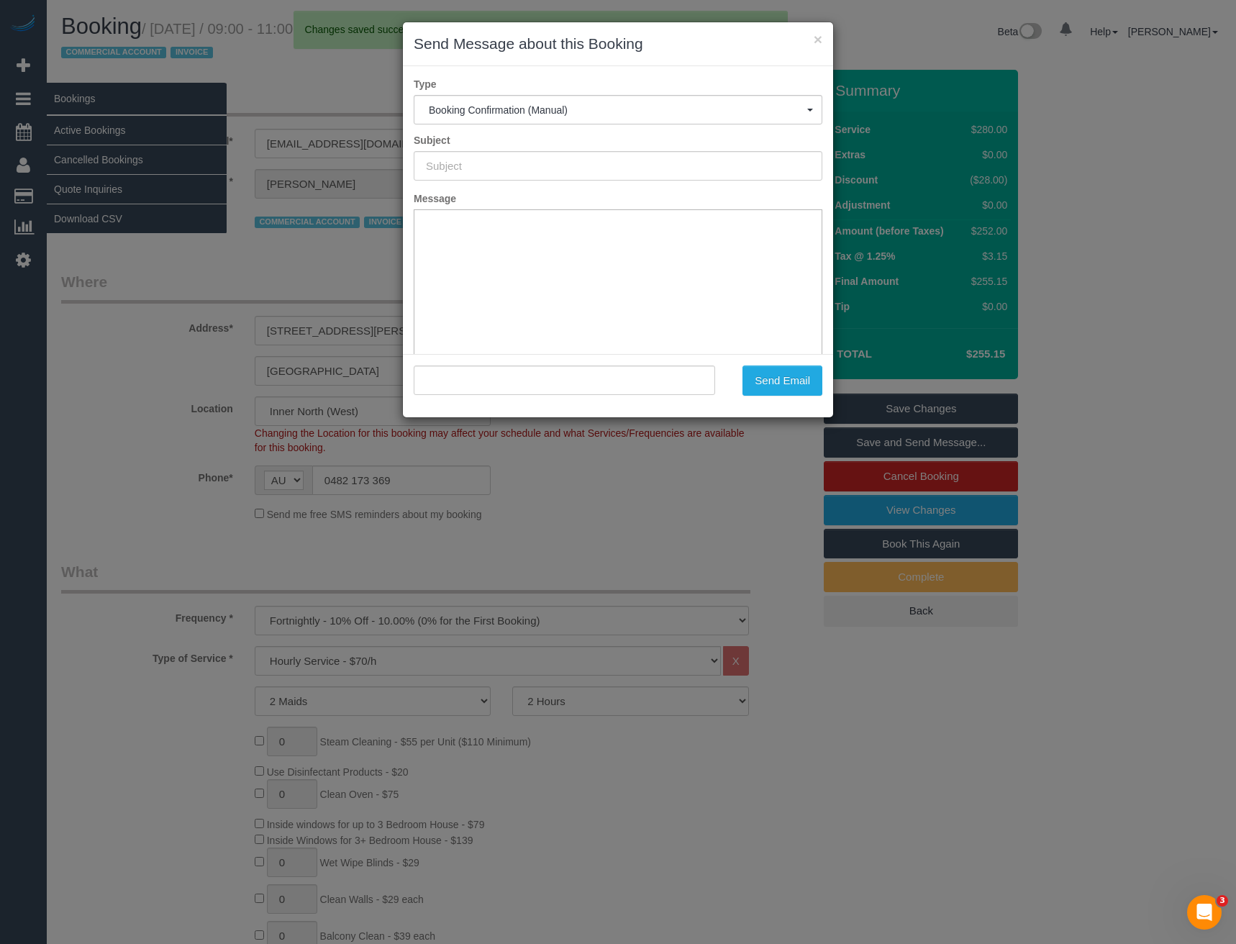
type input "Booking Confirmed"
type input ""Frankie Freeman North Brunswick Football Club" <treasurer.nbfc@gmail.com>"
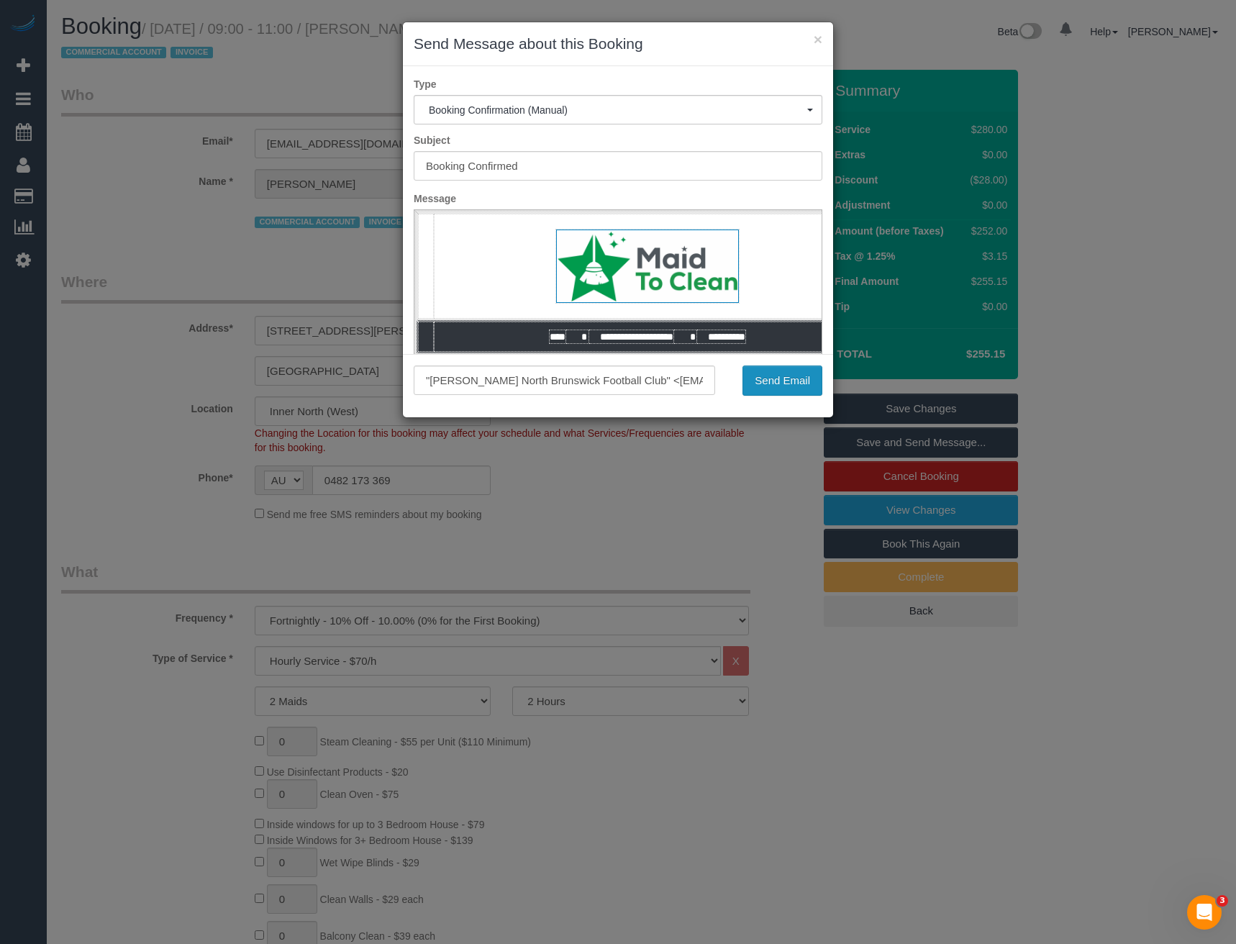
click at [777, 380] on button "Send Email" at bounding box center [782, 380] width 80 height 30
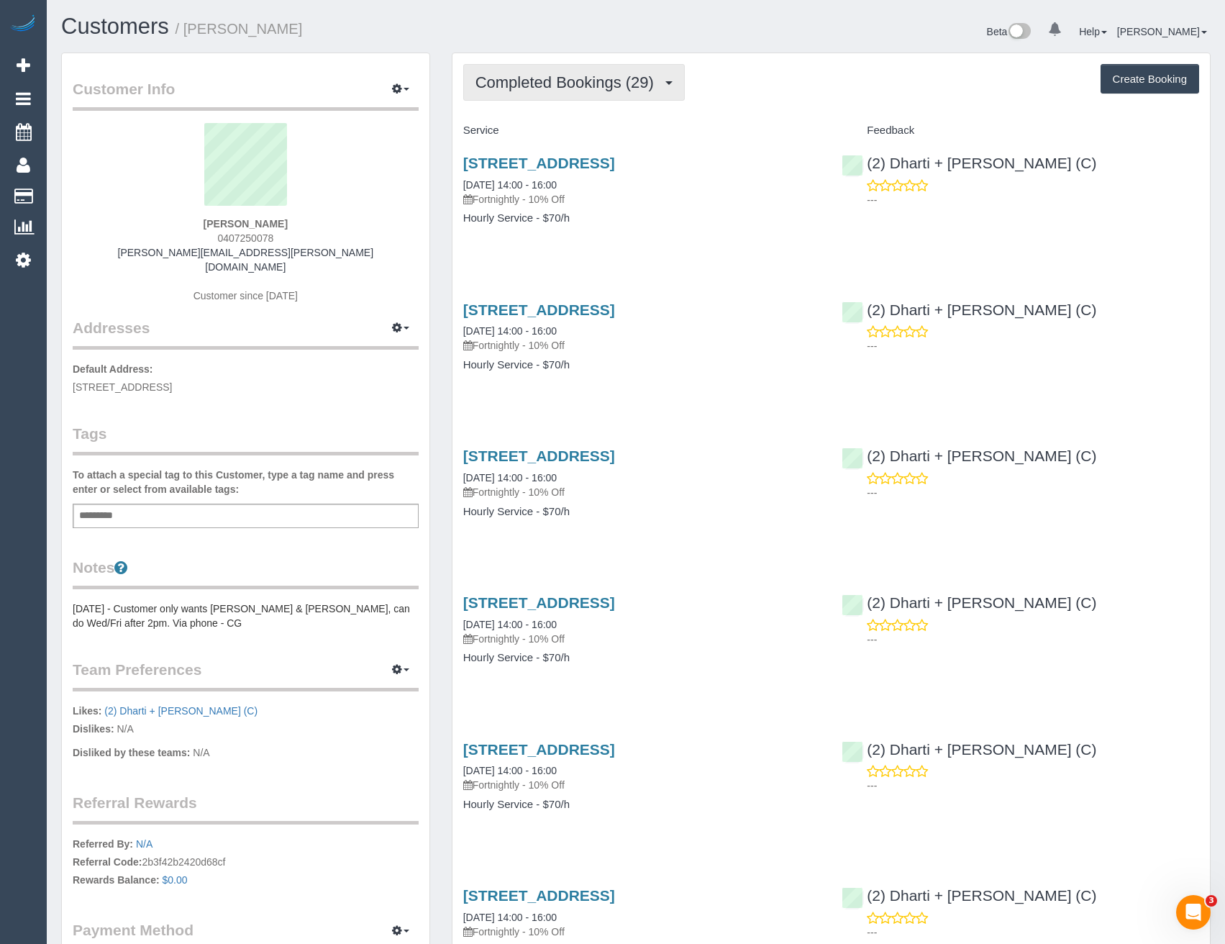
click at [639, 86] on span "Completed Bookings (29)" at bounding box center [568, 82] width 186 height 18
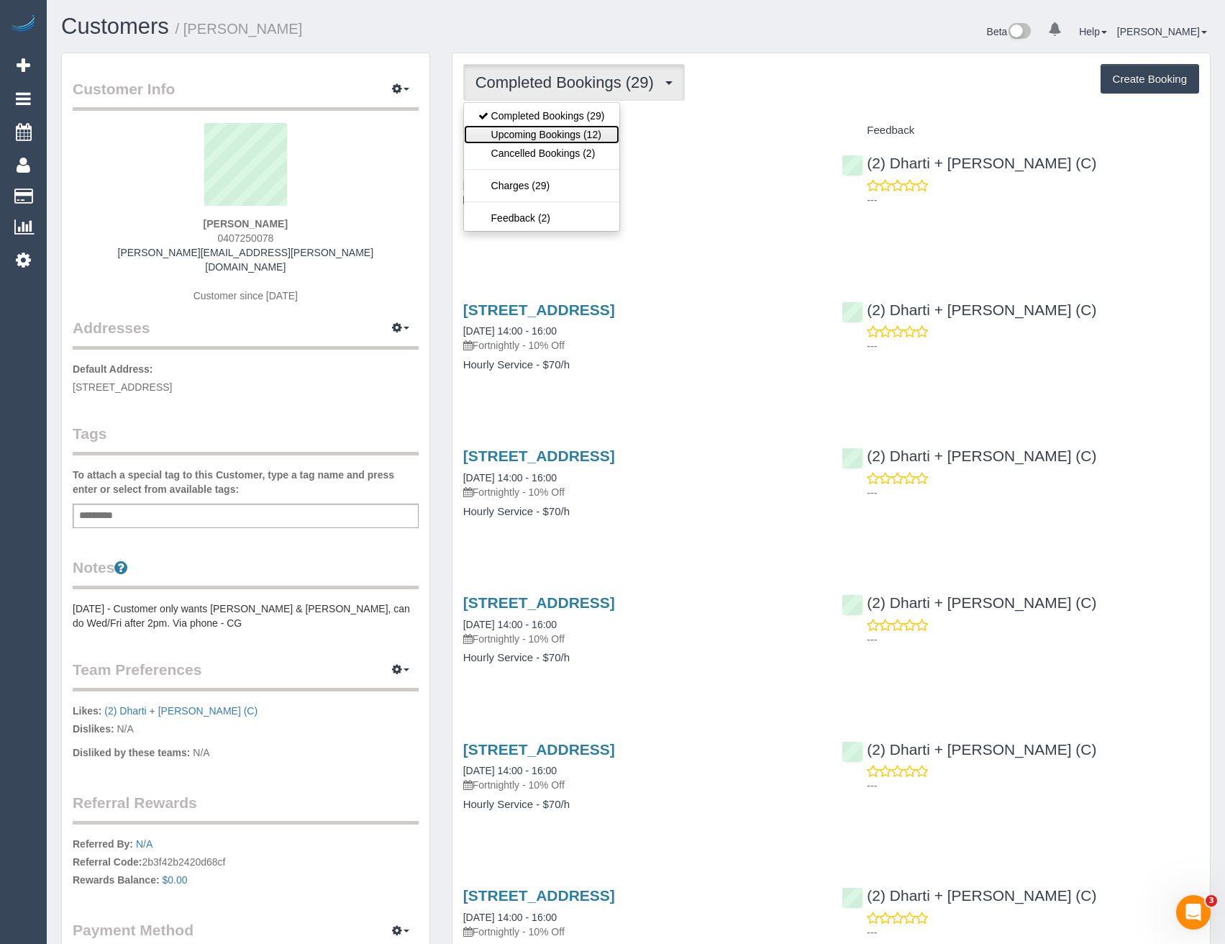
click at [606, 132] on link "Upcoming Bookings (12)" at bounding box center [541, 134] width 155 height 19
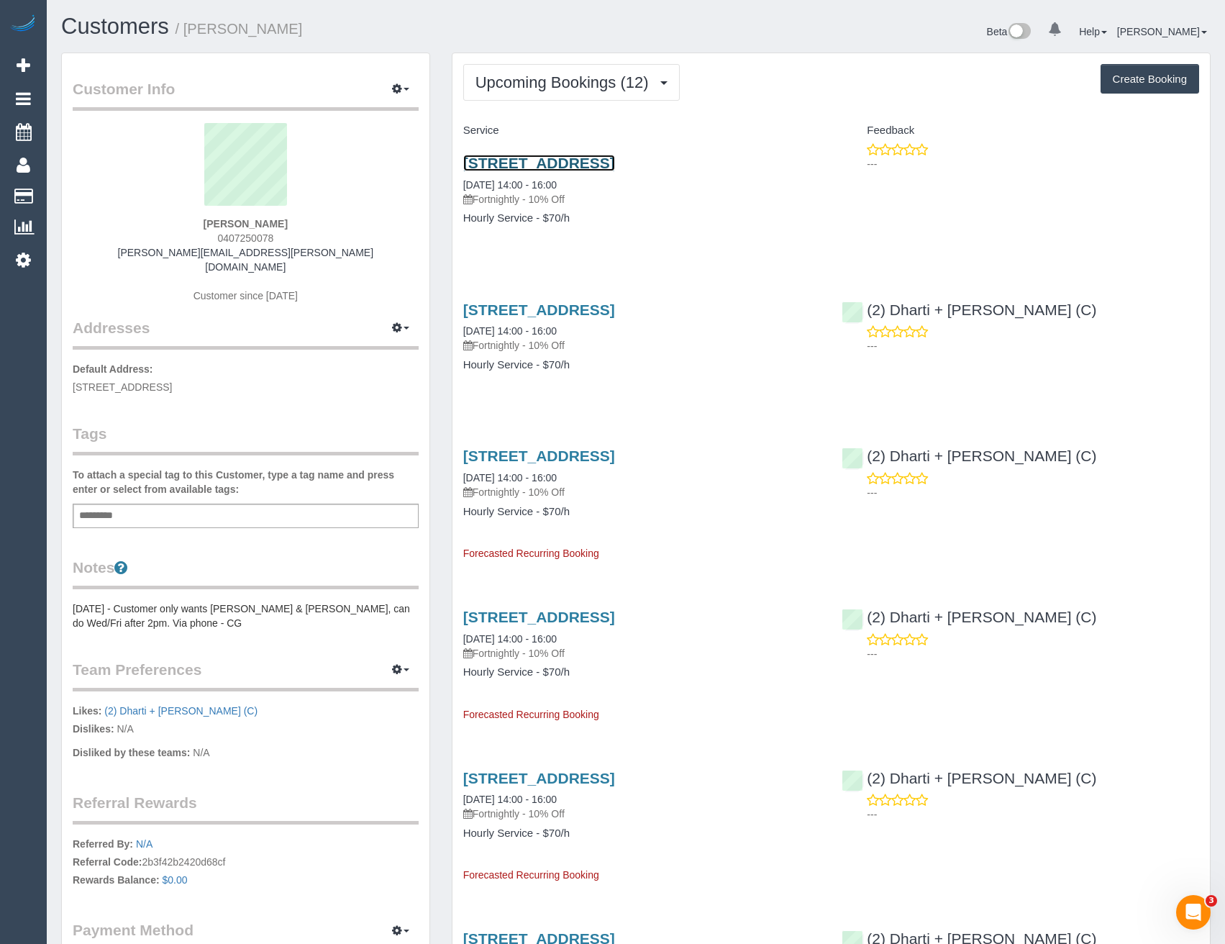
click at [615, 168] on link "[STREET_ADDRESS]" at bounding box center [539, 163] width 152 height 17
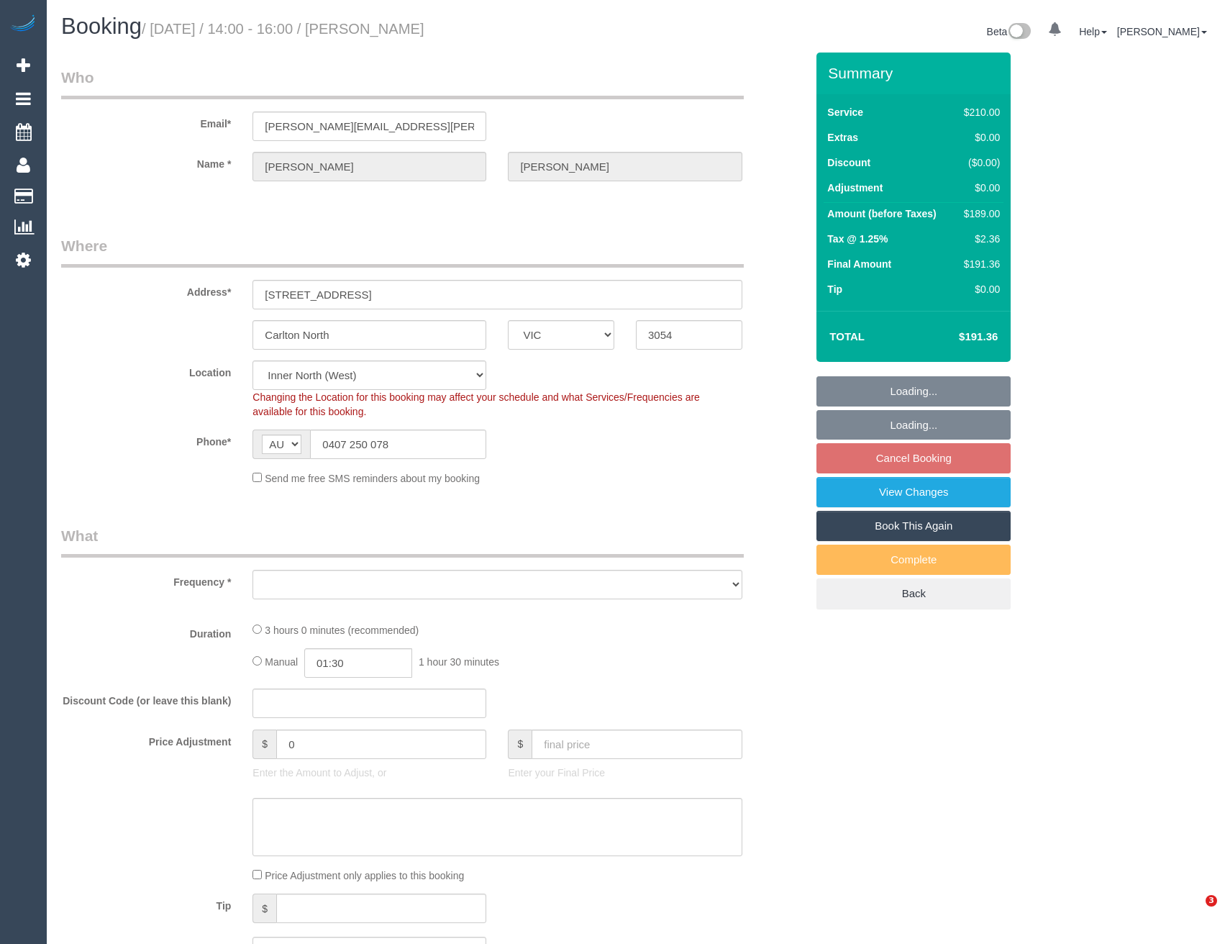
select select "VIC"
select select "number:28"
select select "number:14"
select select "number:19"
select select "number:36"
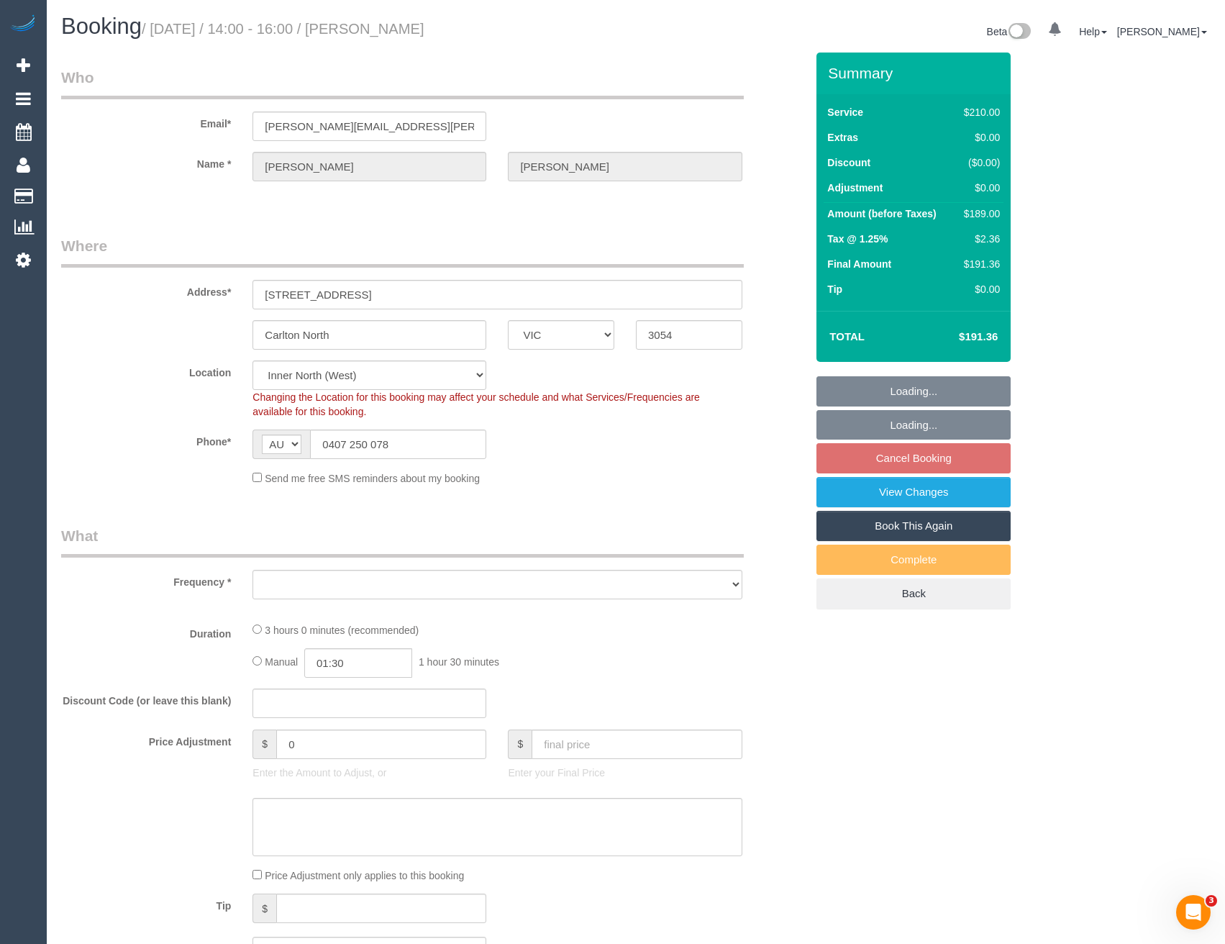
select select "number:35"
select select "number:12"
select select "object:700"
select select "string:stripe-pm_1POV5v2GScqysDRVqFVuzsIA"
select select "180"
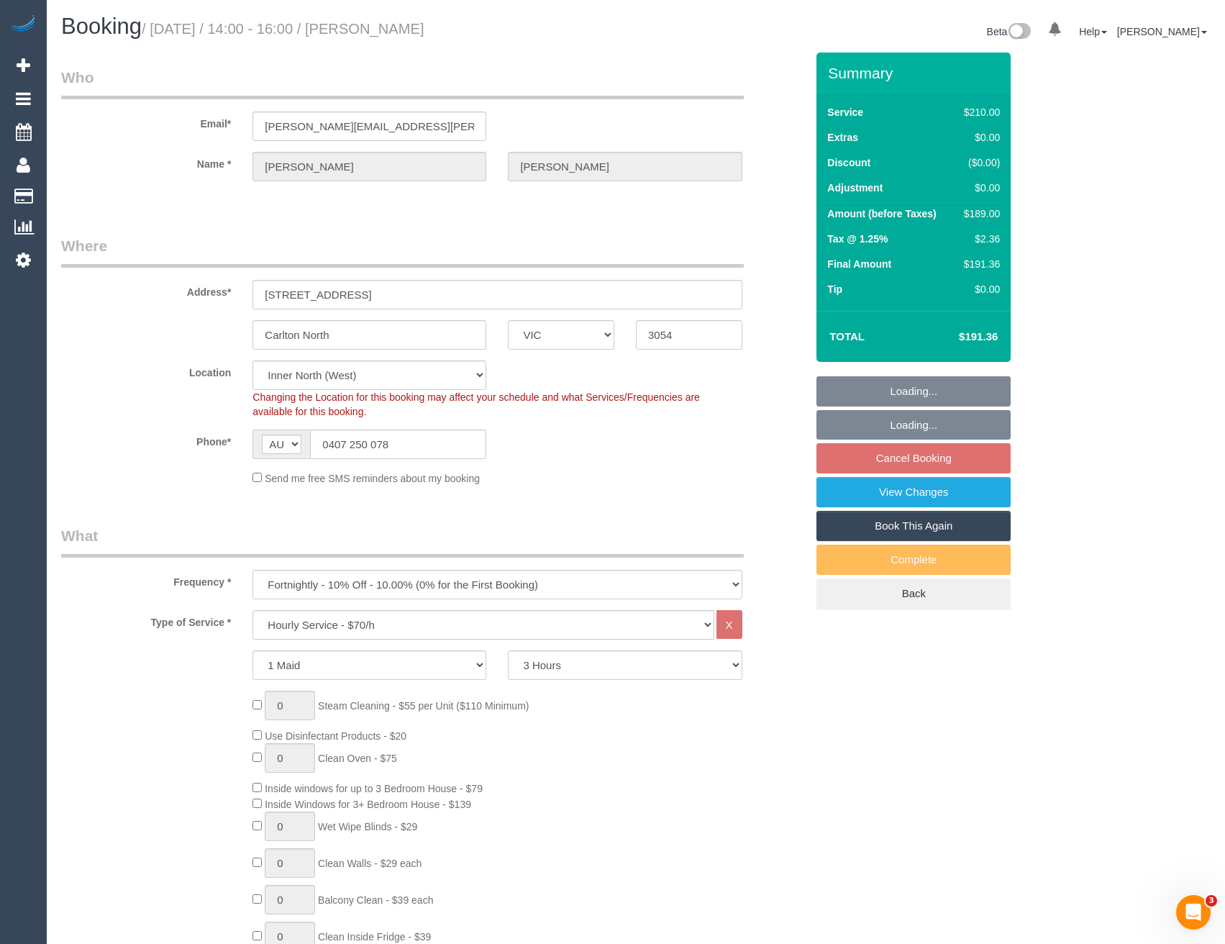
select select "spot8"
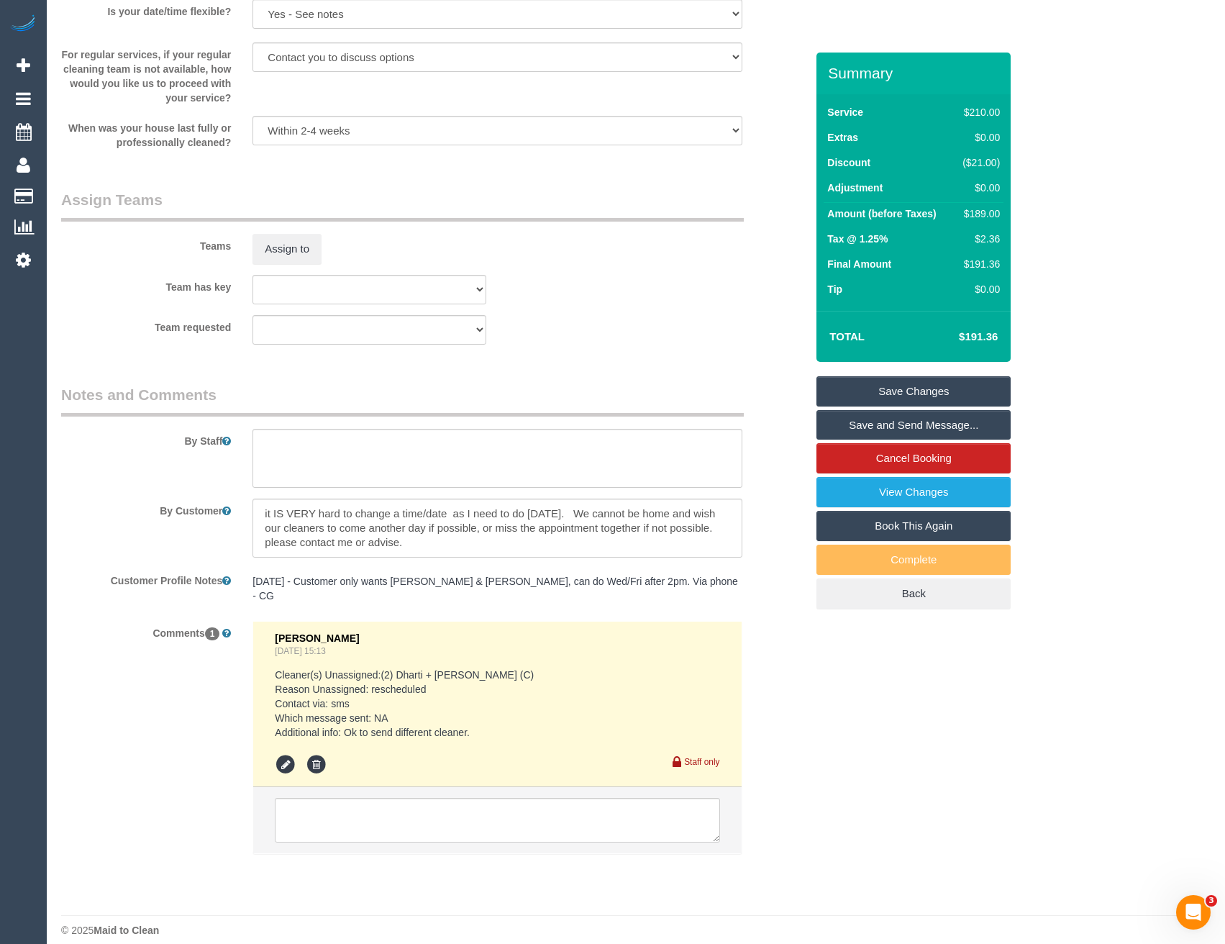
scroll to position [1690, 0]
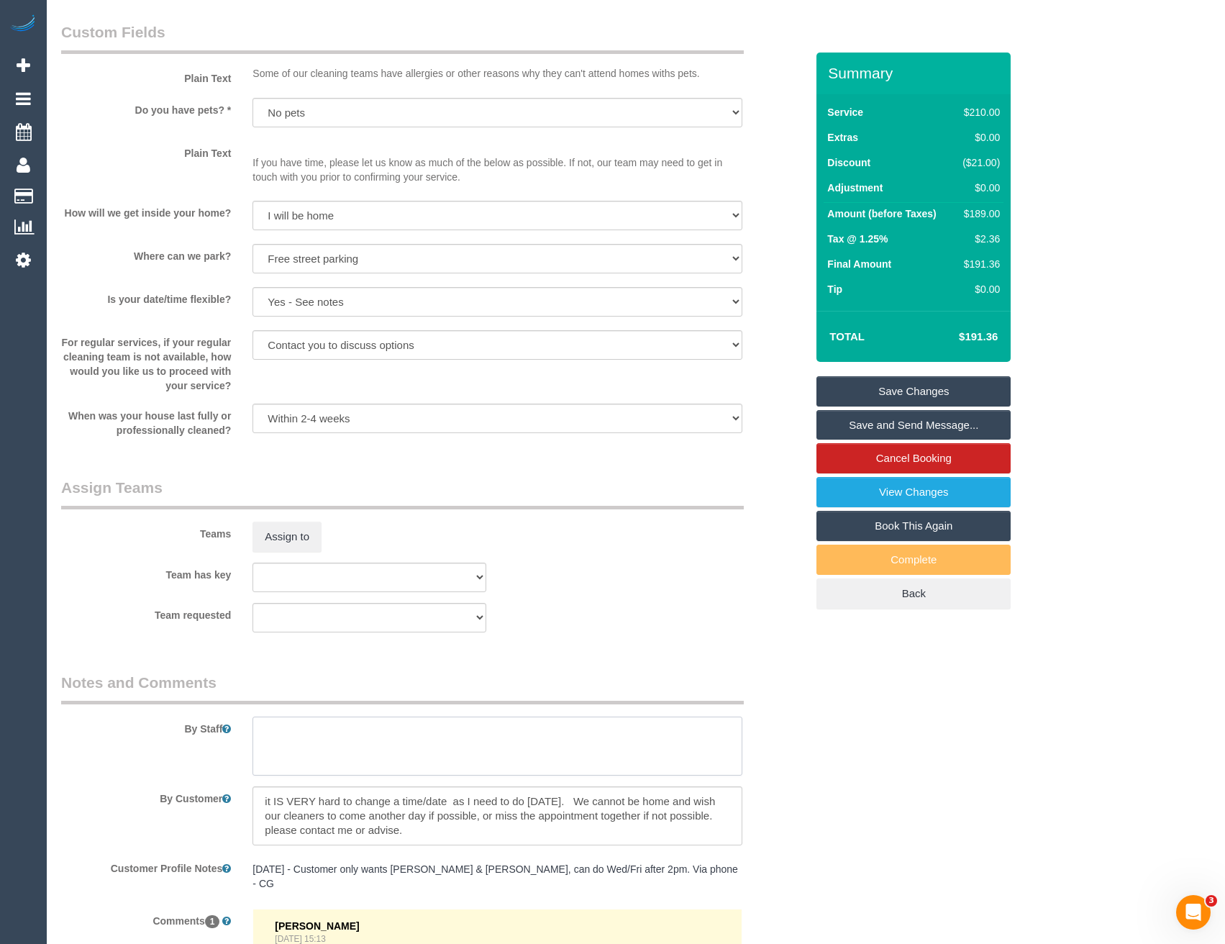
click at [313, 757] on textarea at bounding box center [496, 745] width 489 height 59
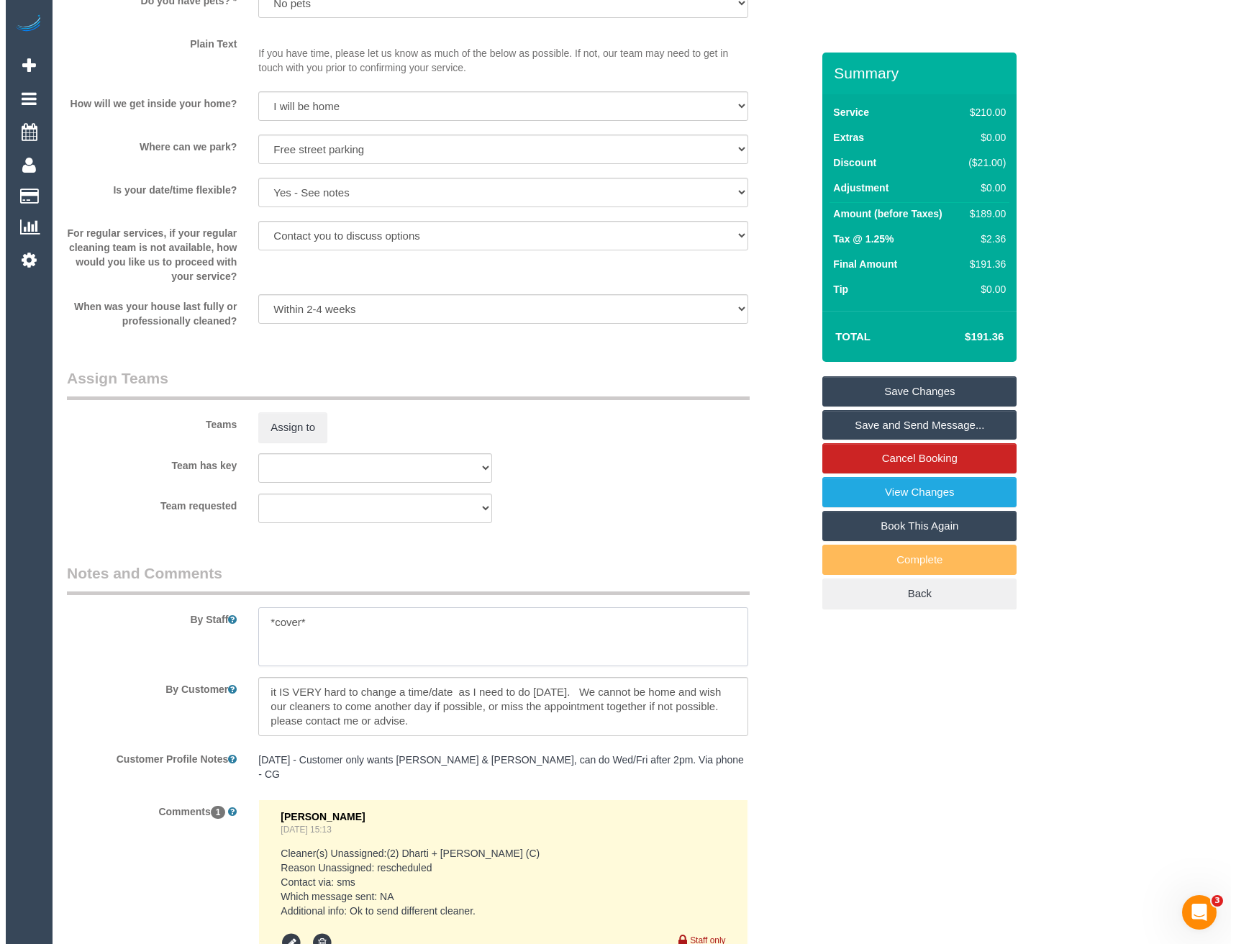
scroll to position [1834, 0]
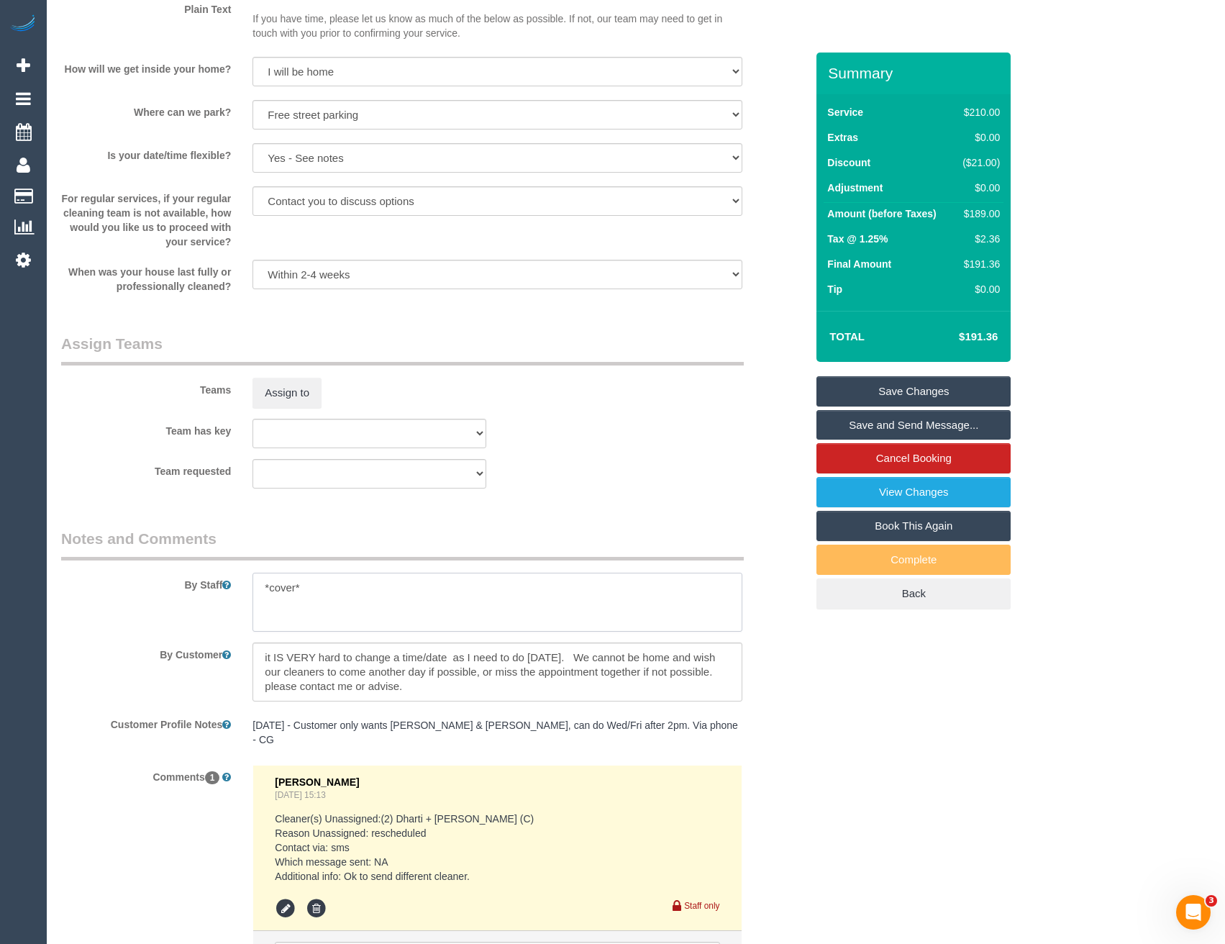
type textarea "*cover*"
drag, startPoint x: 464, startPoint y: 691, endPoint x: 255, endPoint y: 638, distance: 215.3
click at [255, 638] on sui-booking-comments "By Staff By Customer Customer Profile Notes [DATE] - Customer only wants [PERSO…" at bounding box center [433, 770] width 744 height 484
click at [290, 394] on button "Assign to" at bounding box center [286, 393] width 69 height 30
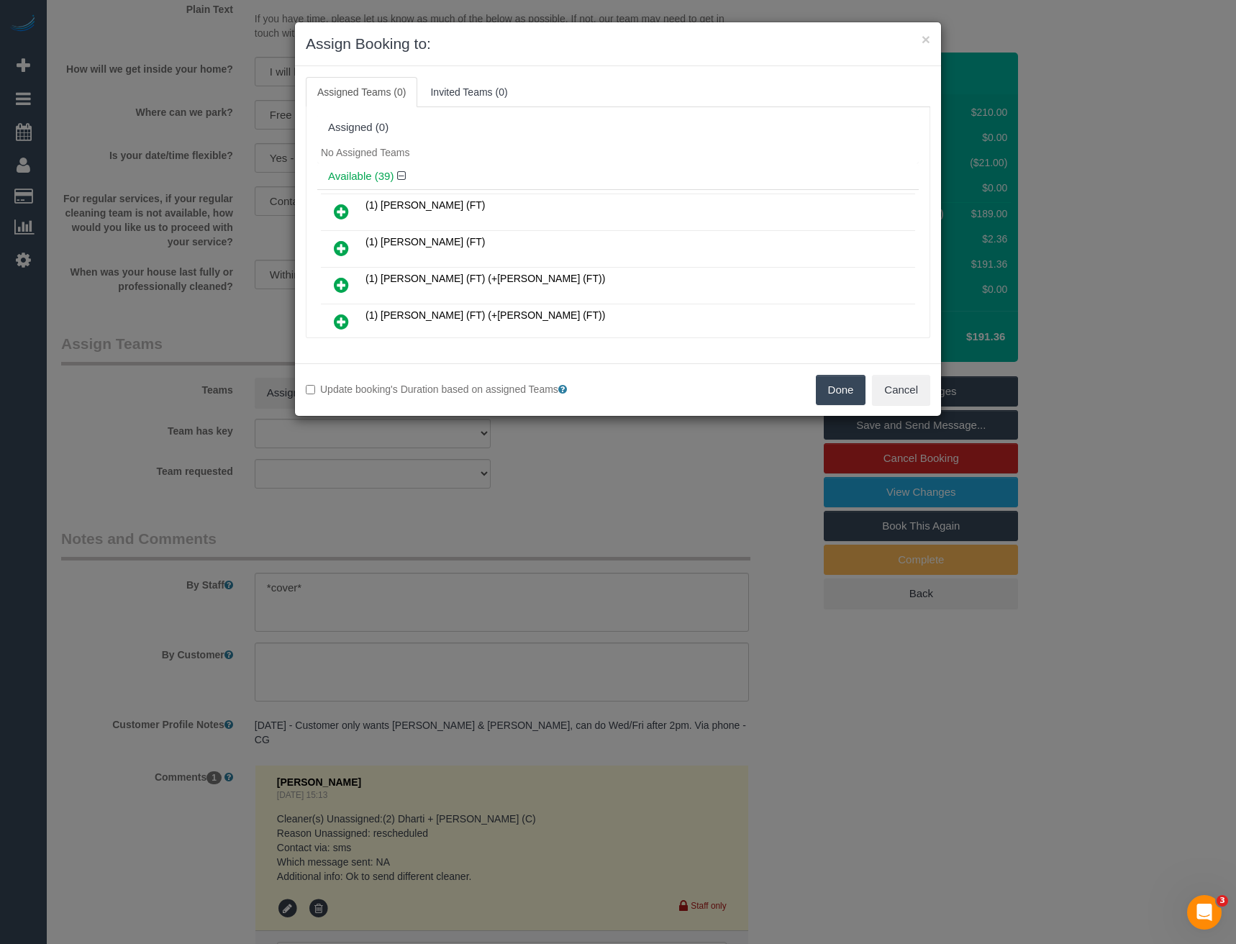
scroll to position [939, 0]
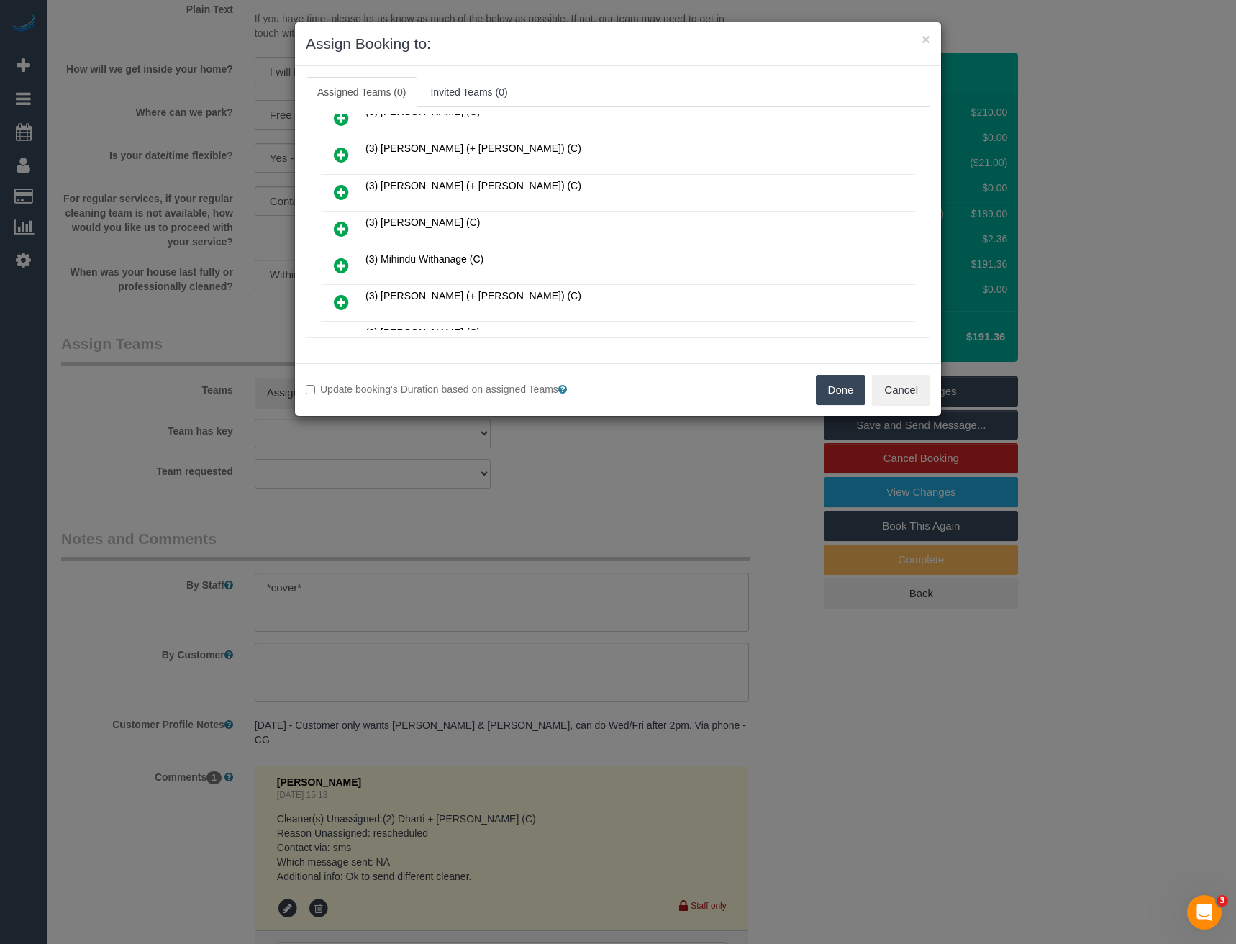
click at [337, 224] on icon at bounding box center [341, 228] width 15 height 17
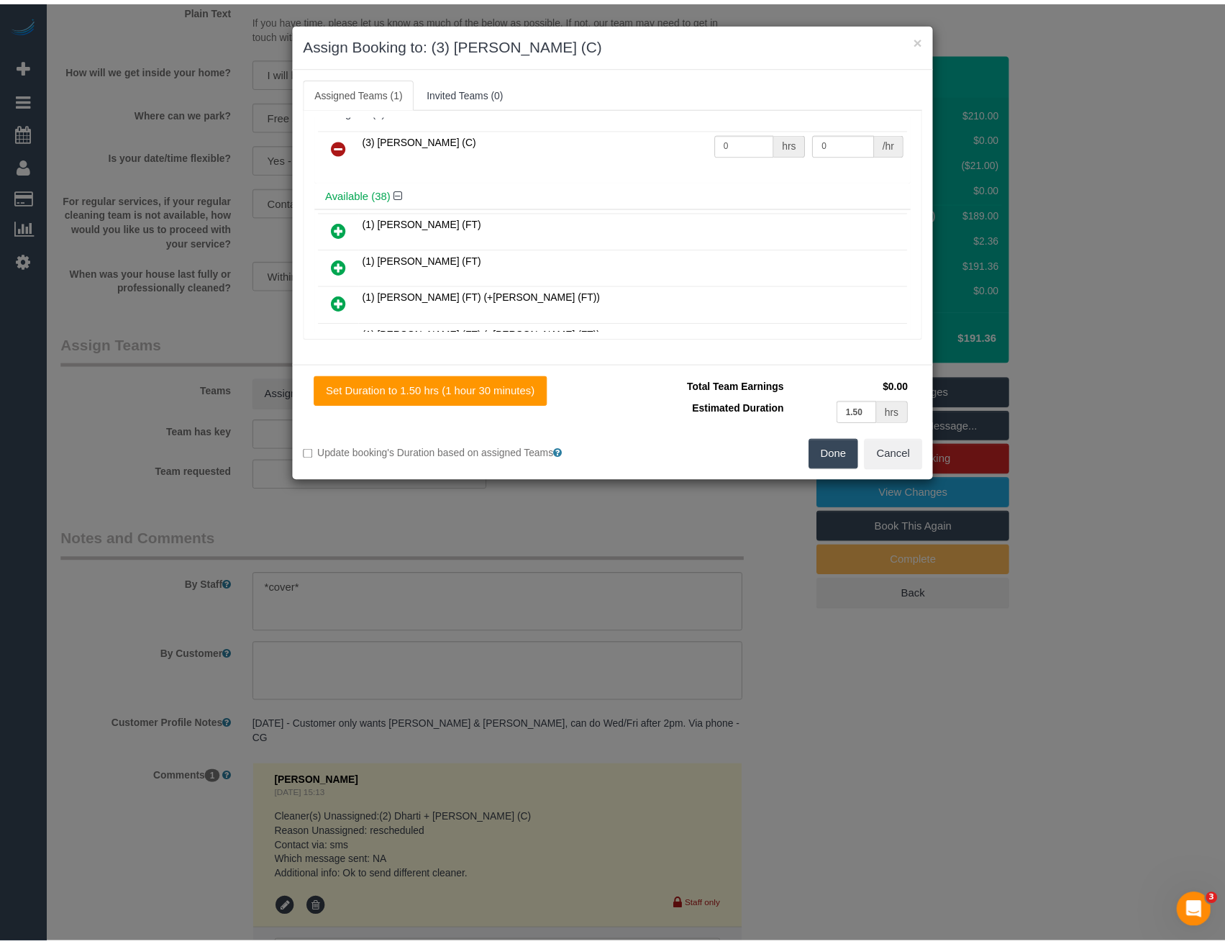
scroll to position [0, 0]
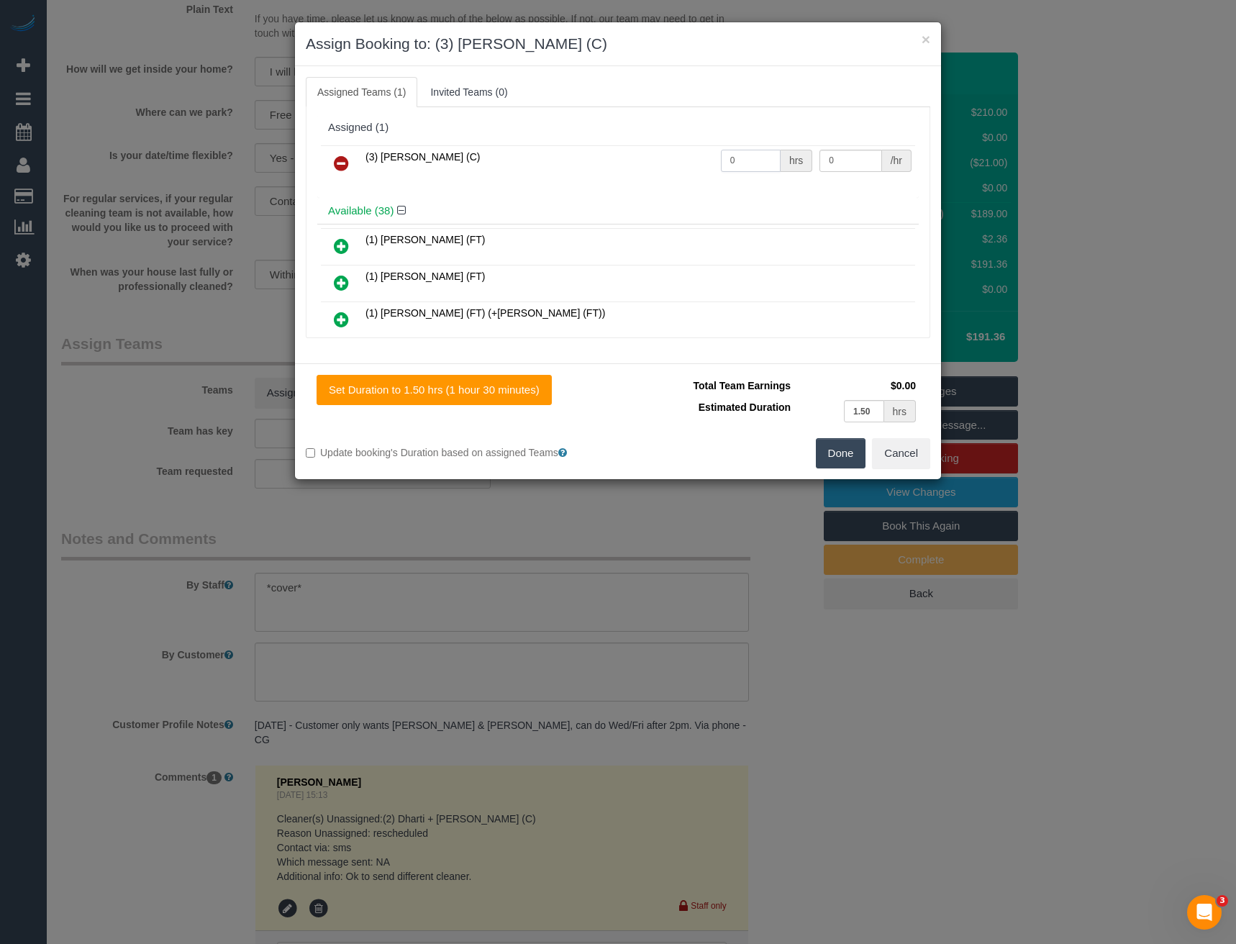
drag, startPoint x: 734, startPoint y: 163, endPoint x: 618, endPoint y: 170, distance: 116.8
click at [620, 171] on tr "(3) Luke HJ (C) 0 hrs 0 /hr" at bounding box center [618, 163] width 594 height 37
type input "3"
type input "35"
click at [846, 447] on button "Done" at bounding box center [841, 453] width 50 height 30
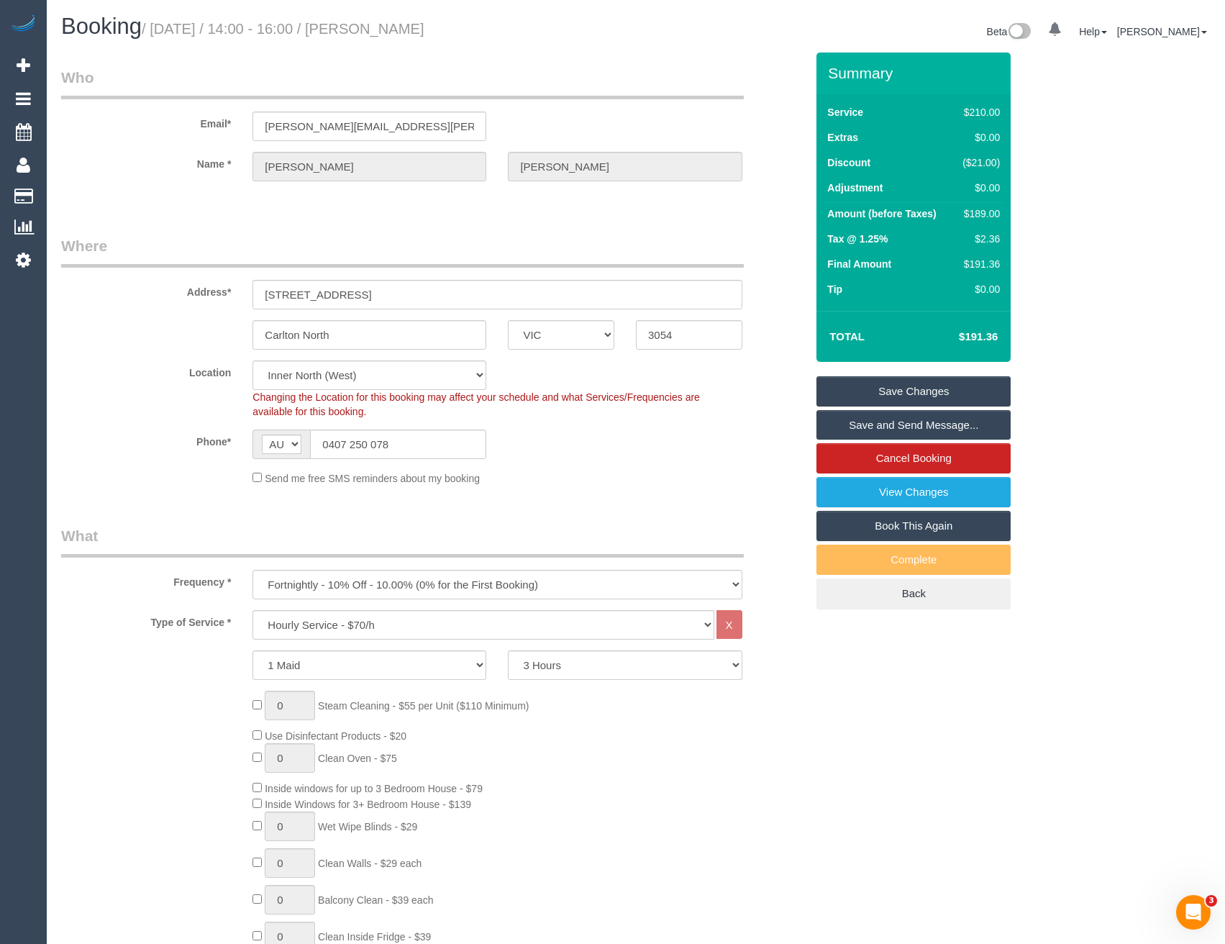
select select "spot48"
click at [841, 429] on link "Save and Send Message..." at bounding box center [913, 425] width 194 height 30
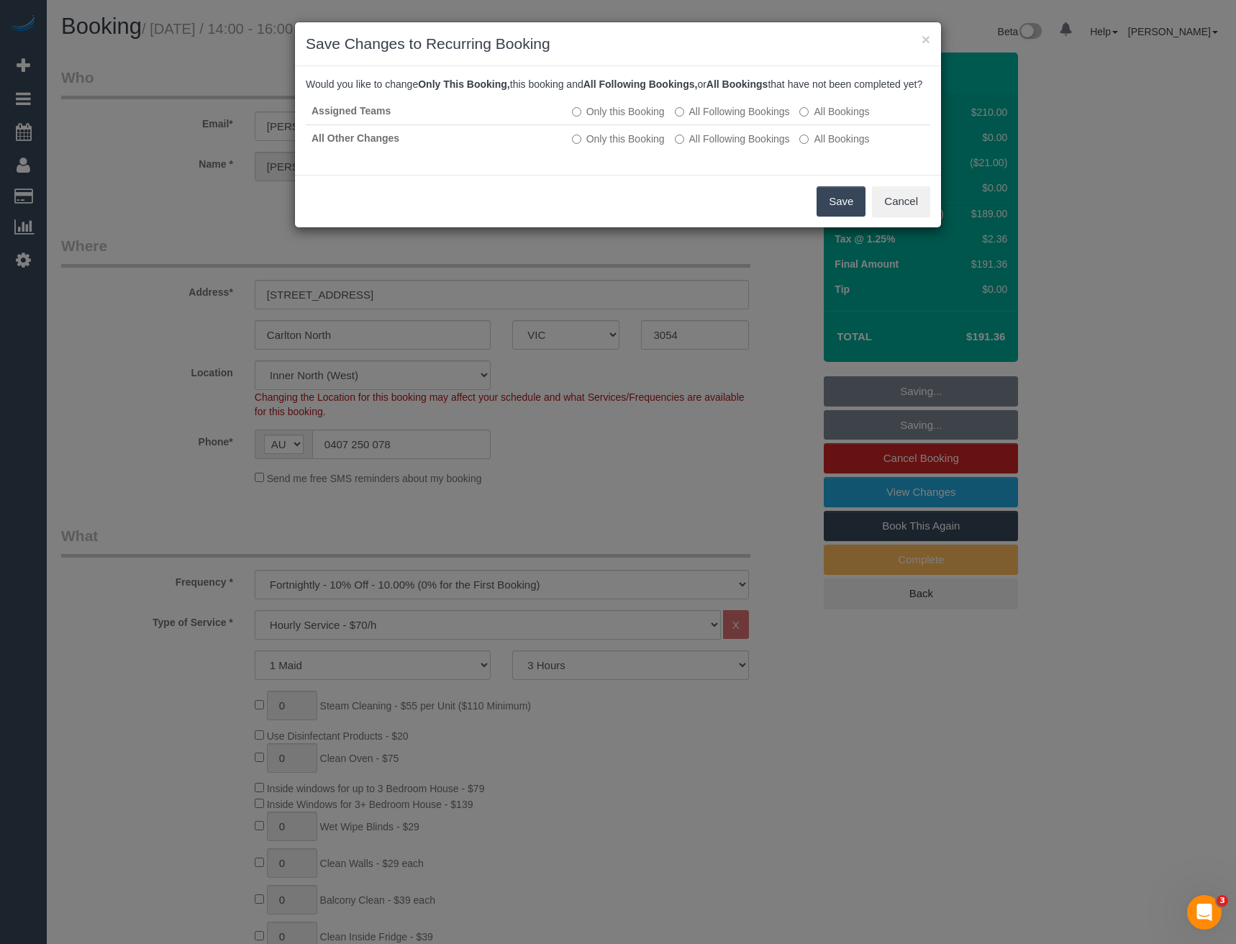
click at [845, 216] on button "Save" at bounding box center [840, 201] width 49 height 30
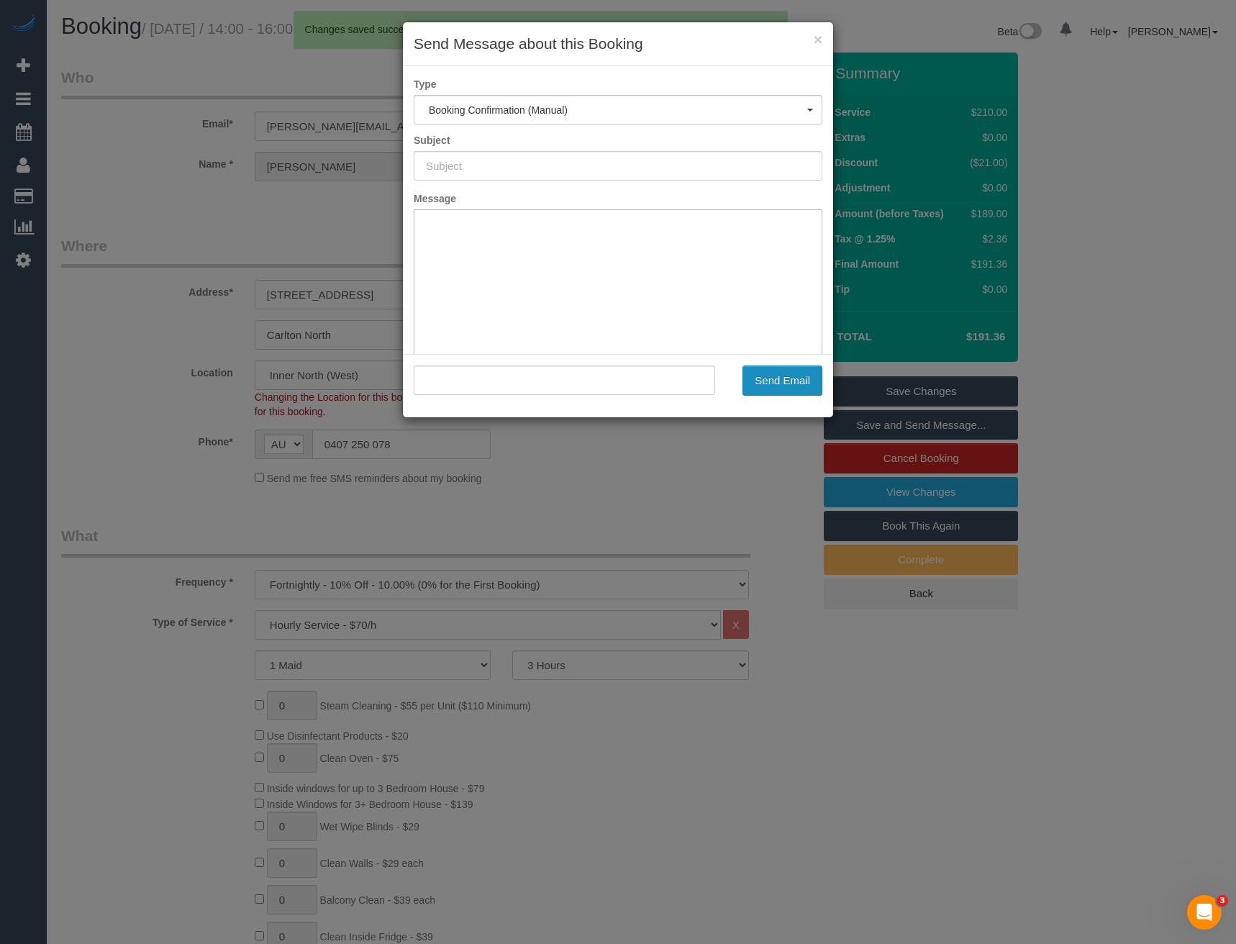
type input "Booking Confirmed"
type input ""Katherine Rechtman" <katherine@rechtman.com.au>"
click at [798, 384] on button "Send Email" at bounding box center [782, 380] width 80 height 30
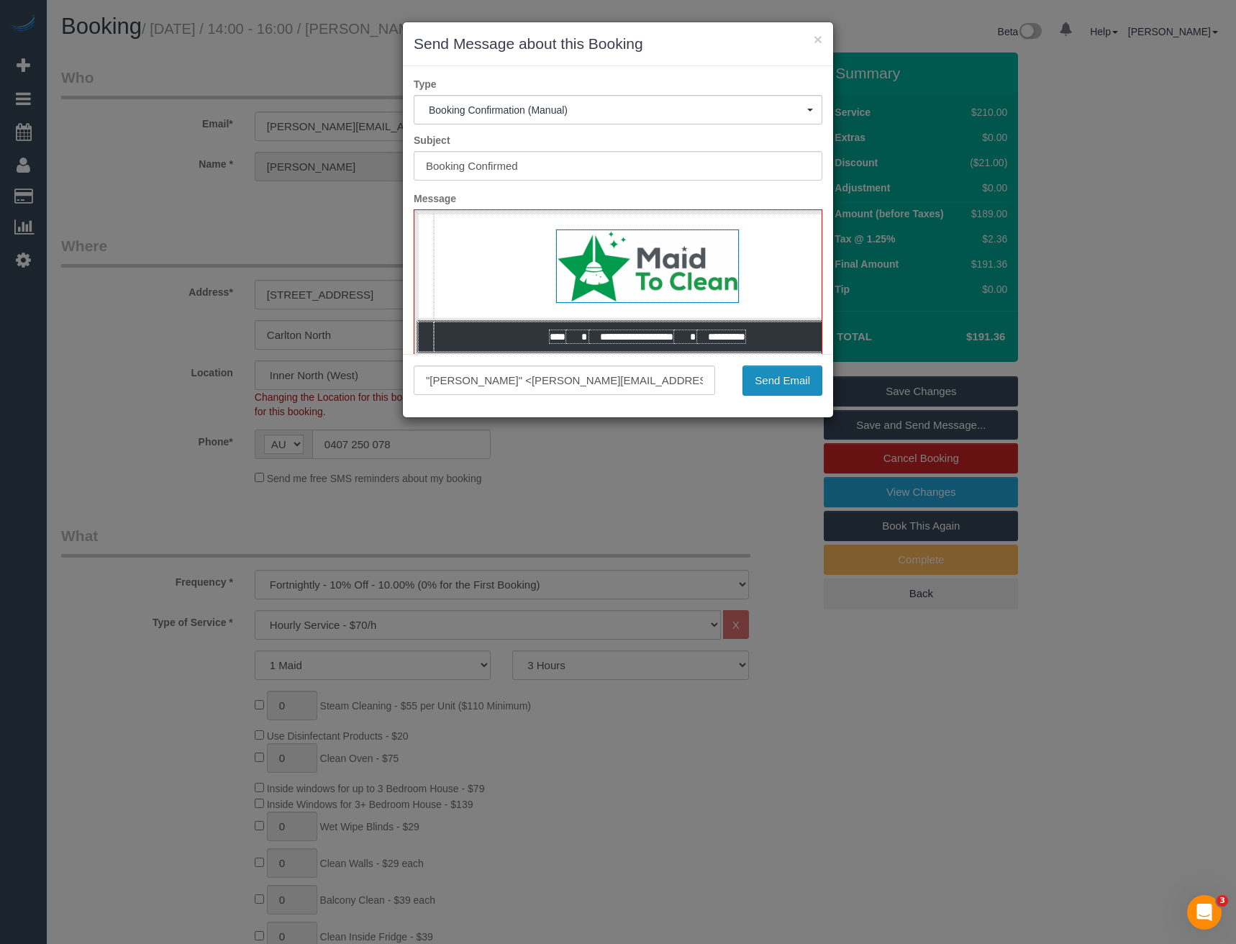
click at [800, 381] on button "Send Email" at bounding box center [782, 380] width 80 height 30
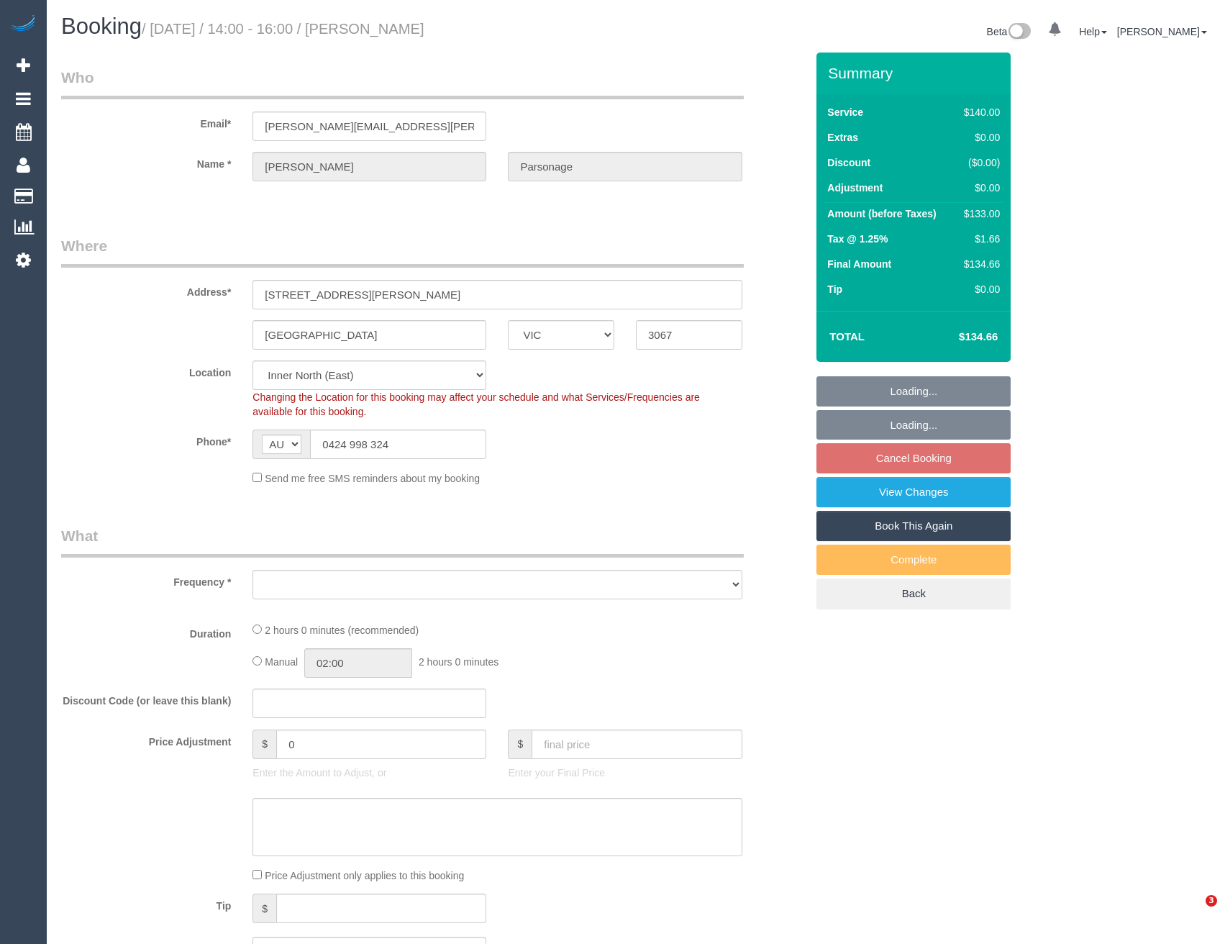
select select "VIC"
select select "object:670"
select select "number:28"
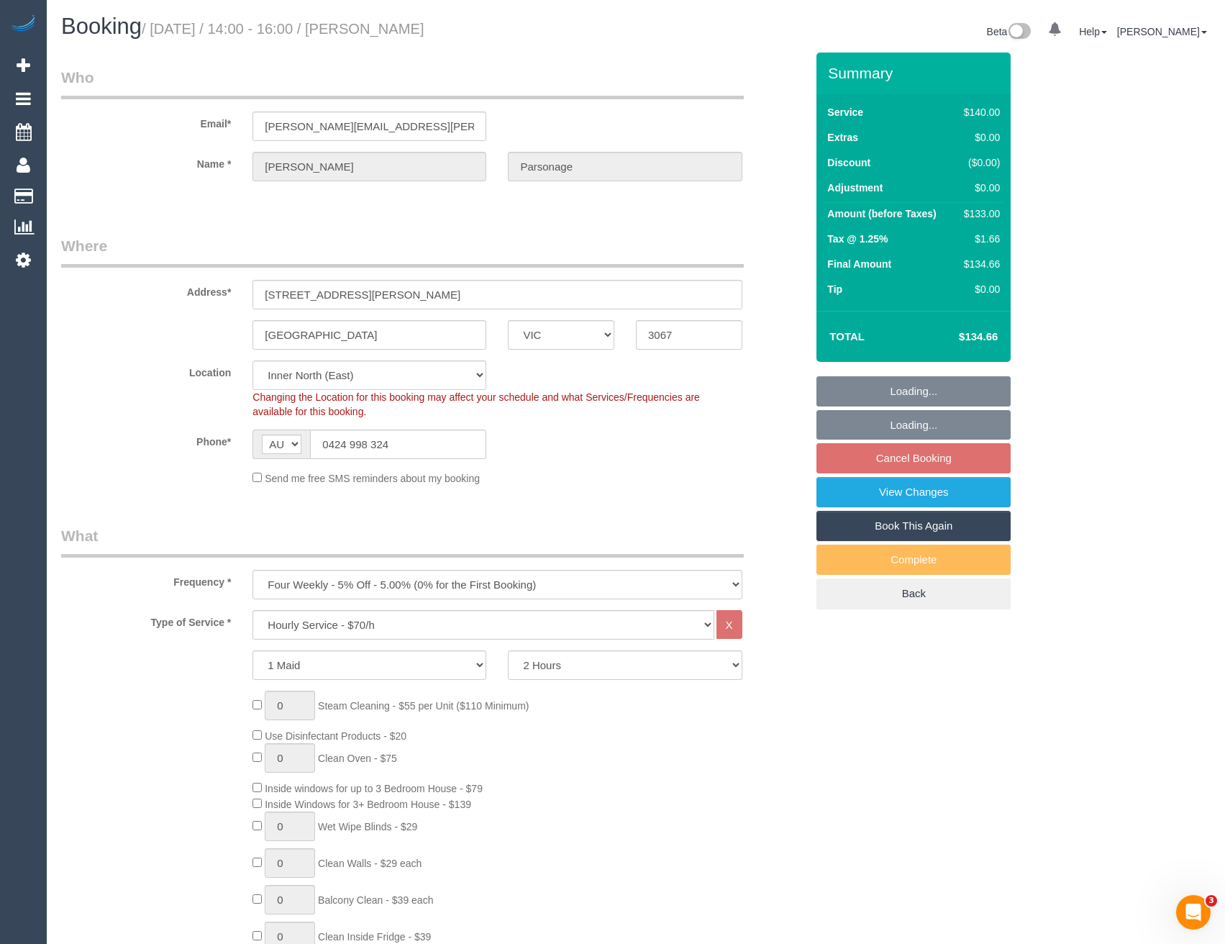
select select "object:1665"
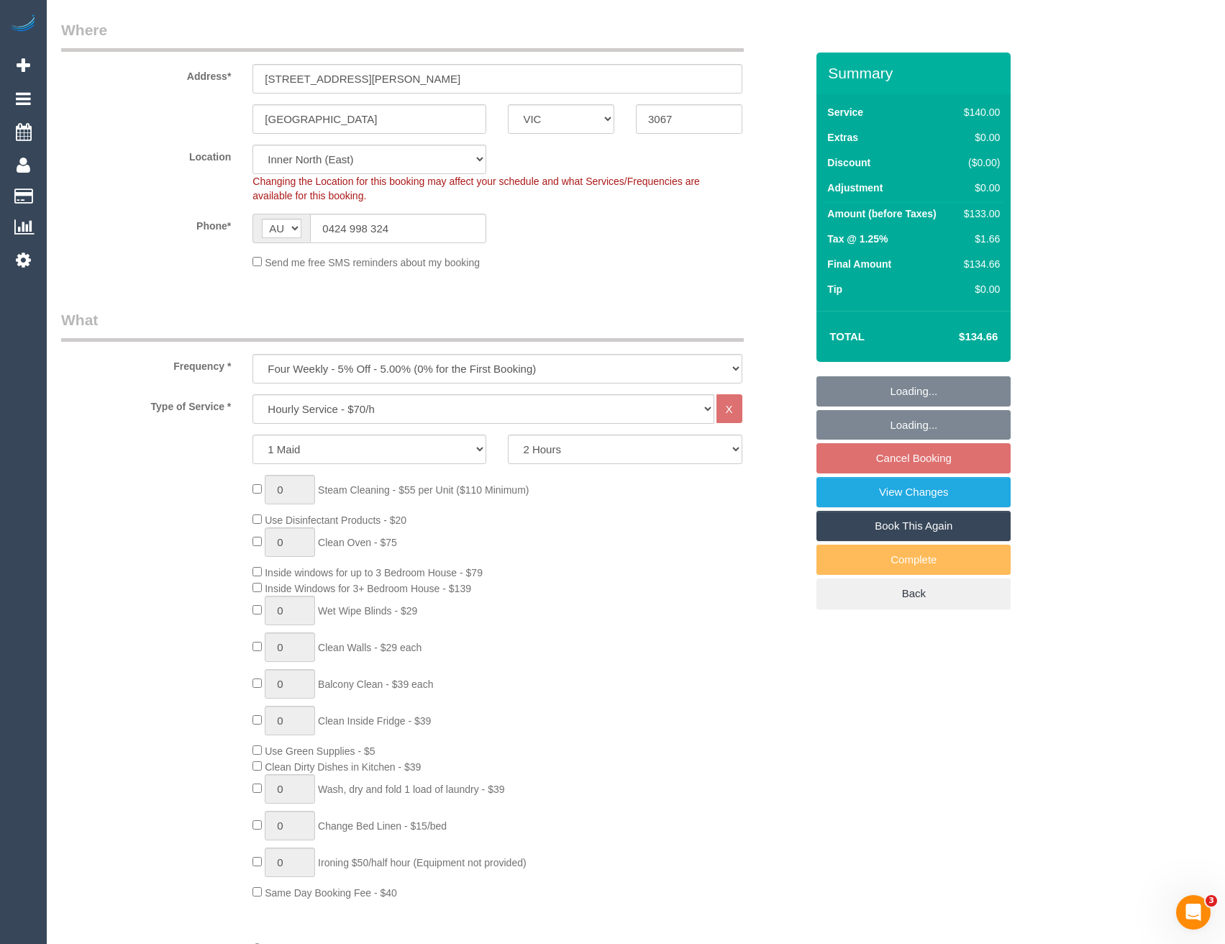
select select "spot4"
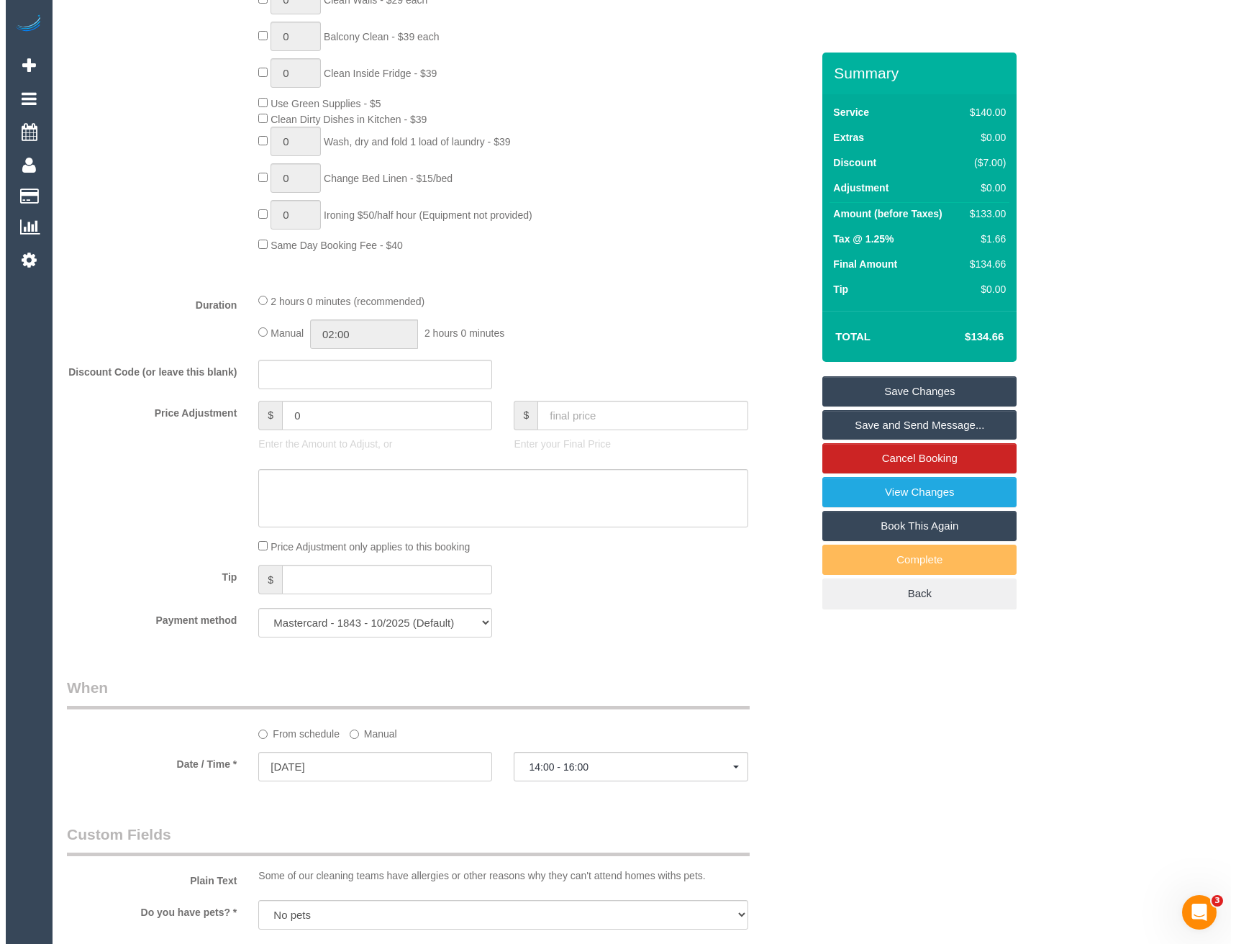
scroll to position [1438, 0]
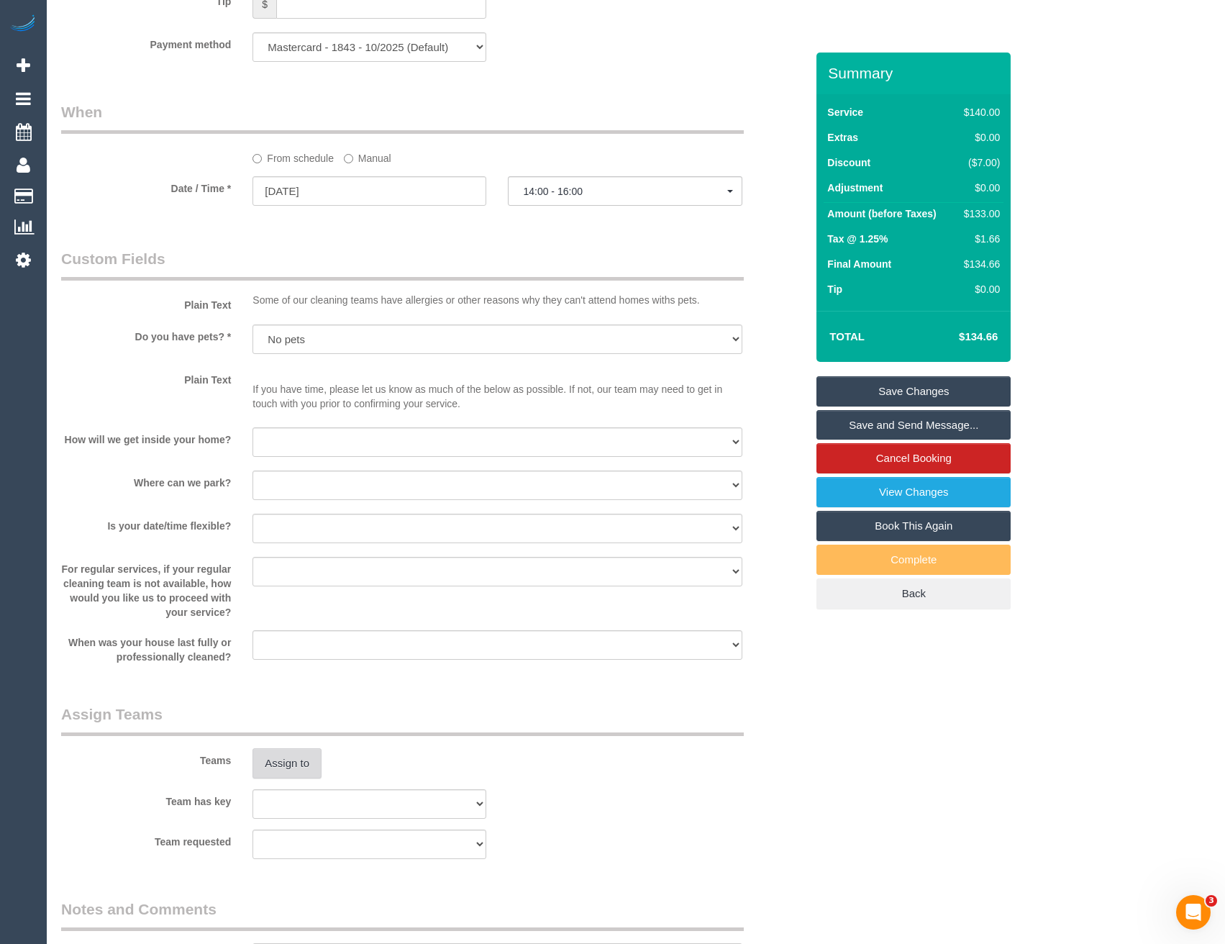
click at [298, 759] on button "Assign to" at bounding box center [286, 763] width 69 height 30
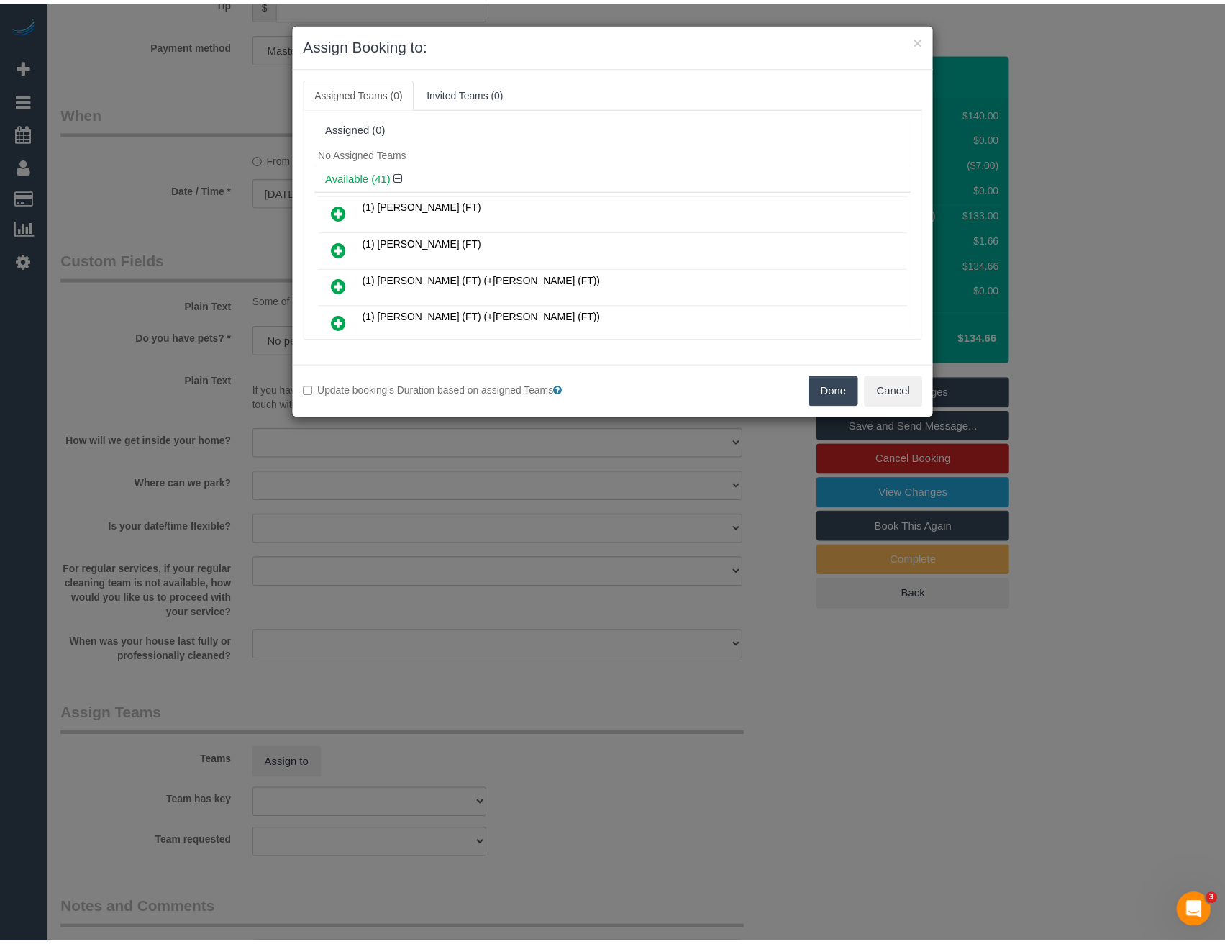
scroll to position [204, 0]
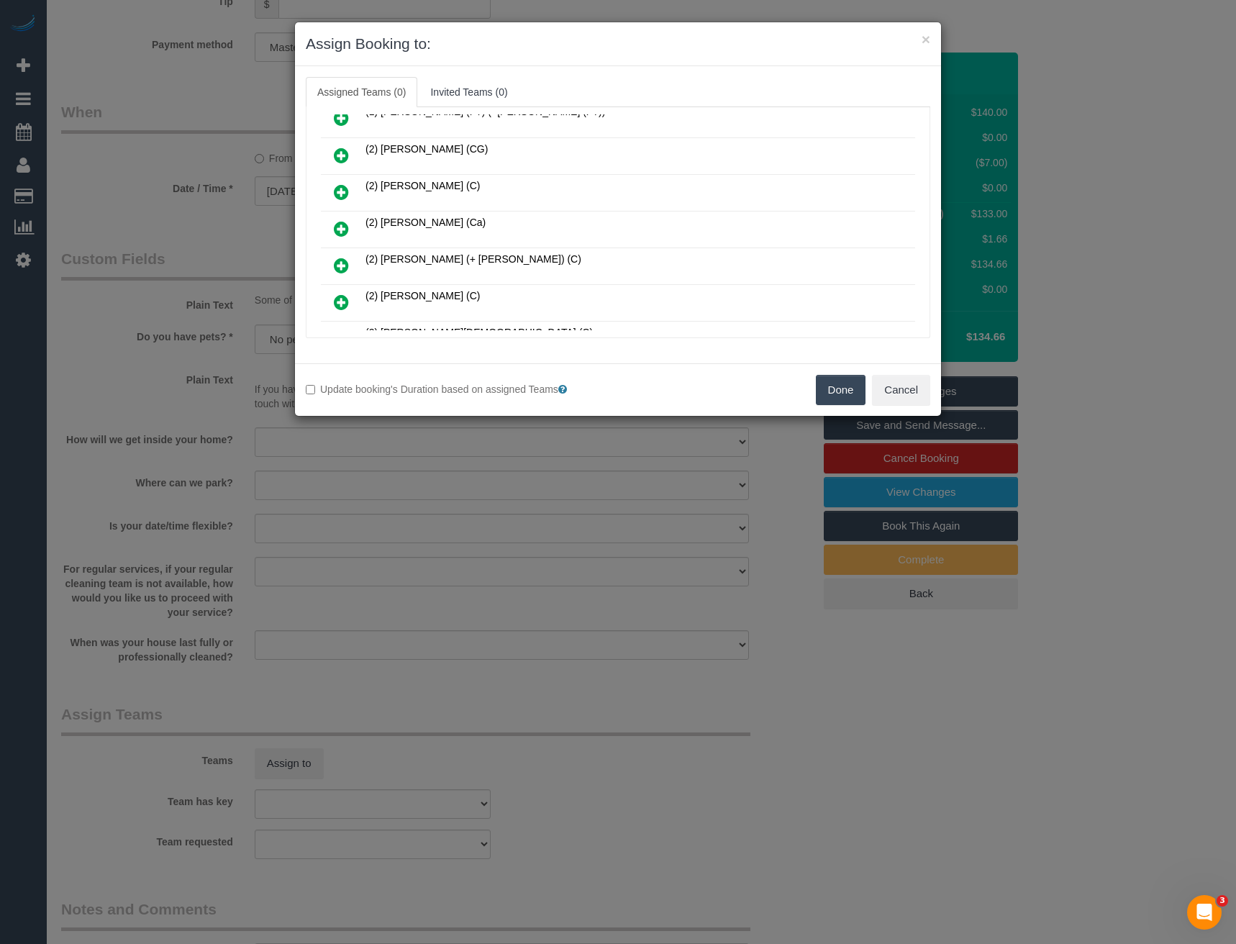
click at [665, 433] on div "× Assign Booking to: Assigned Teams (0) Invited Teams (0) Assigned (0) No Assig…" at bounding box center [618, 472] width 1236 height 944
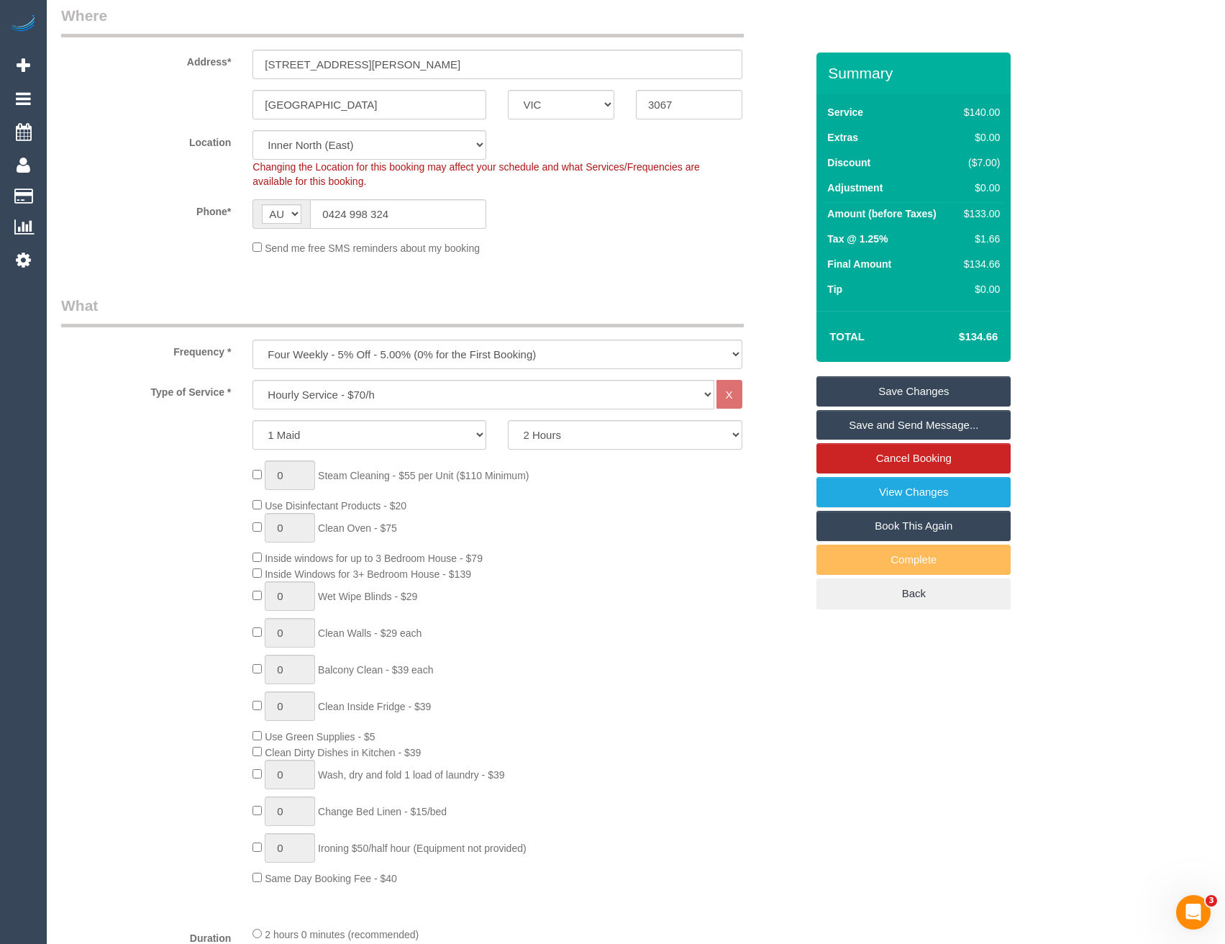
scroll to position [72, 0]
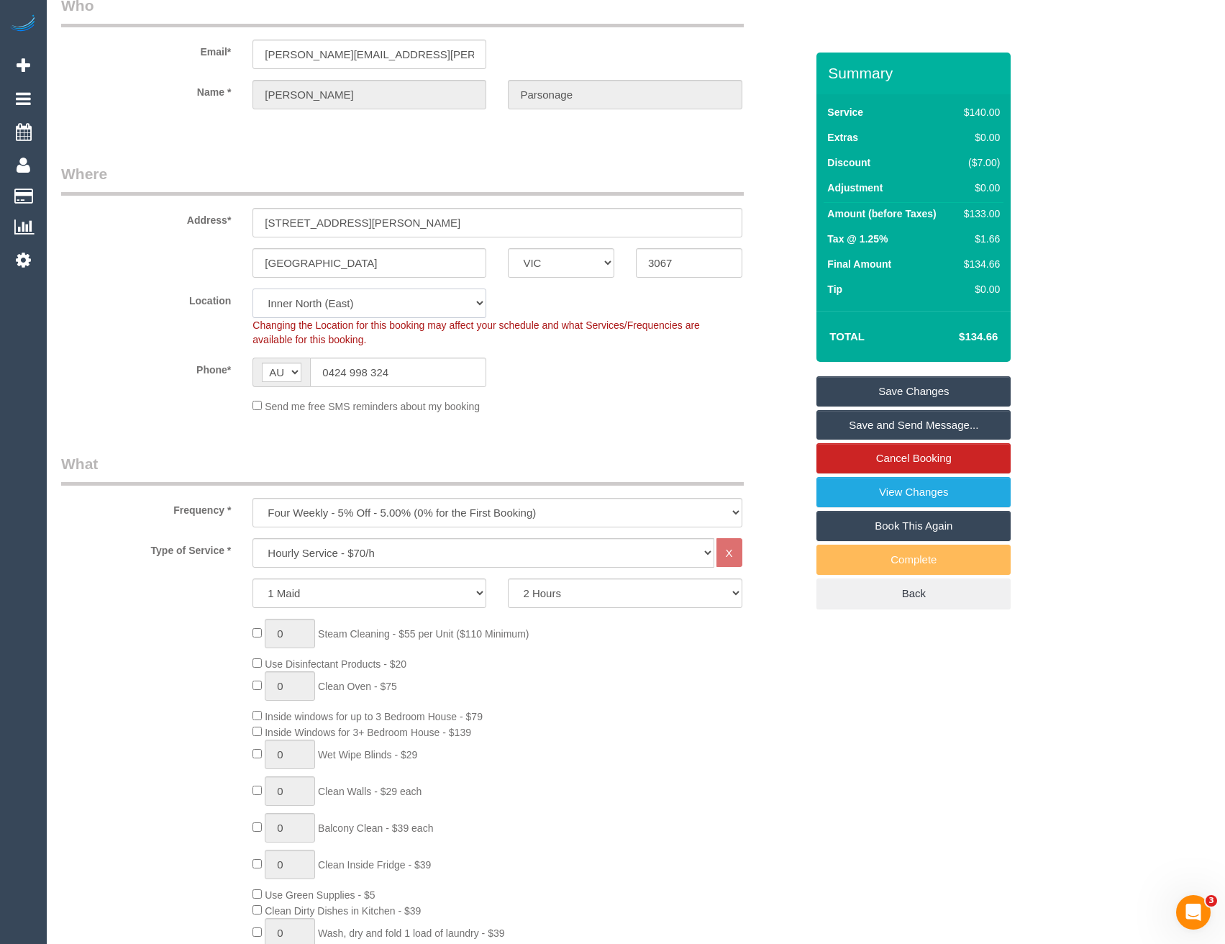
click at [343, 314] on select "Office City East (North) East (South) Inner East Inner North (East) Inner North…" at bounding box center [369, 302] width 234 height 29
select select "50"
click at [252, 288] on select "Office City East (North) East (South) Inner East Inner North (East) Inner North…" at bounding box center [369, 302] width 234 height 29
click at [580, 379] on div "Phone* AF AL DZ AD AO AI AQ AG AR AM AW AU AT AZ BS BH BD BB BY BE BZ BJ BM BT …" at bounding box center [433, 371] width 766 height 29
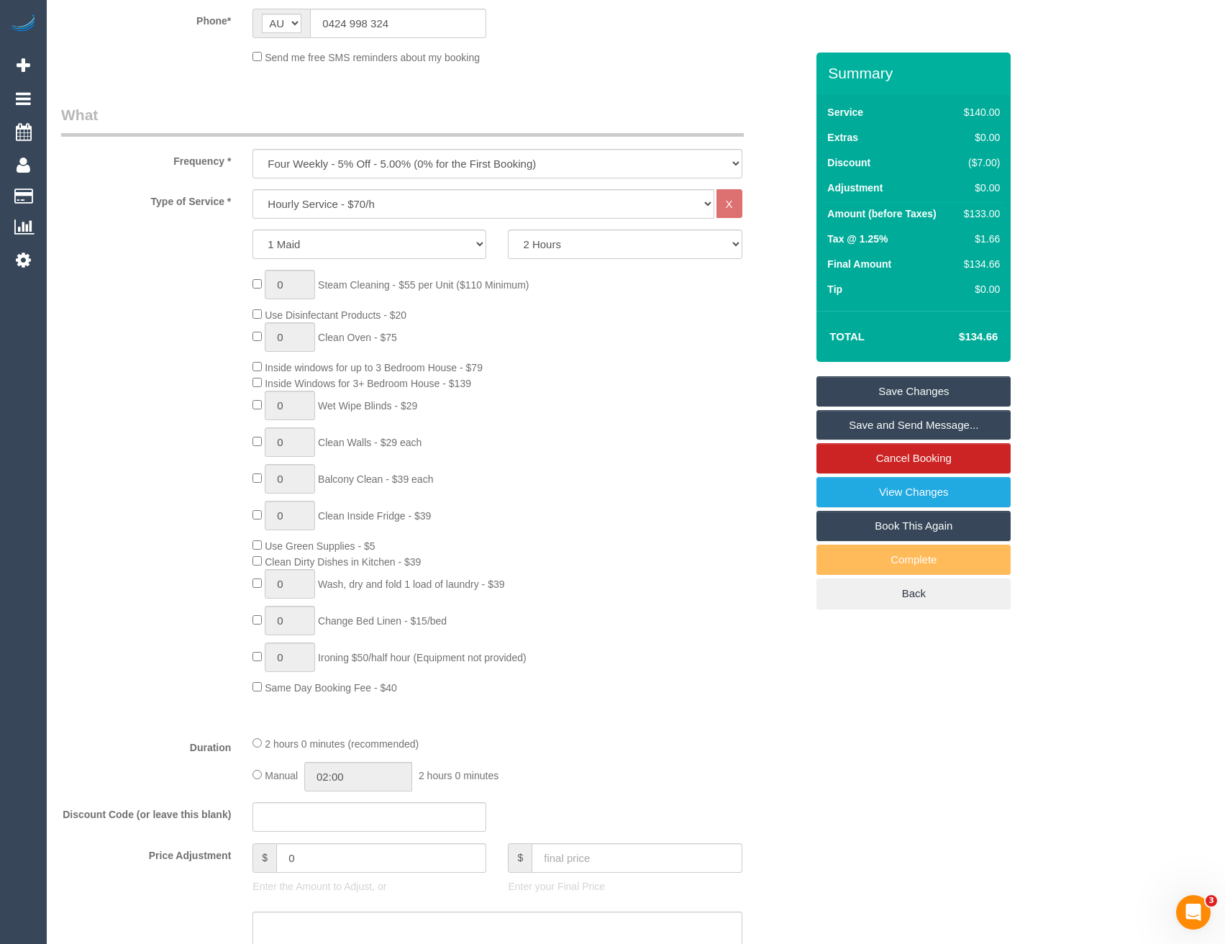
select select "object:5322"
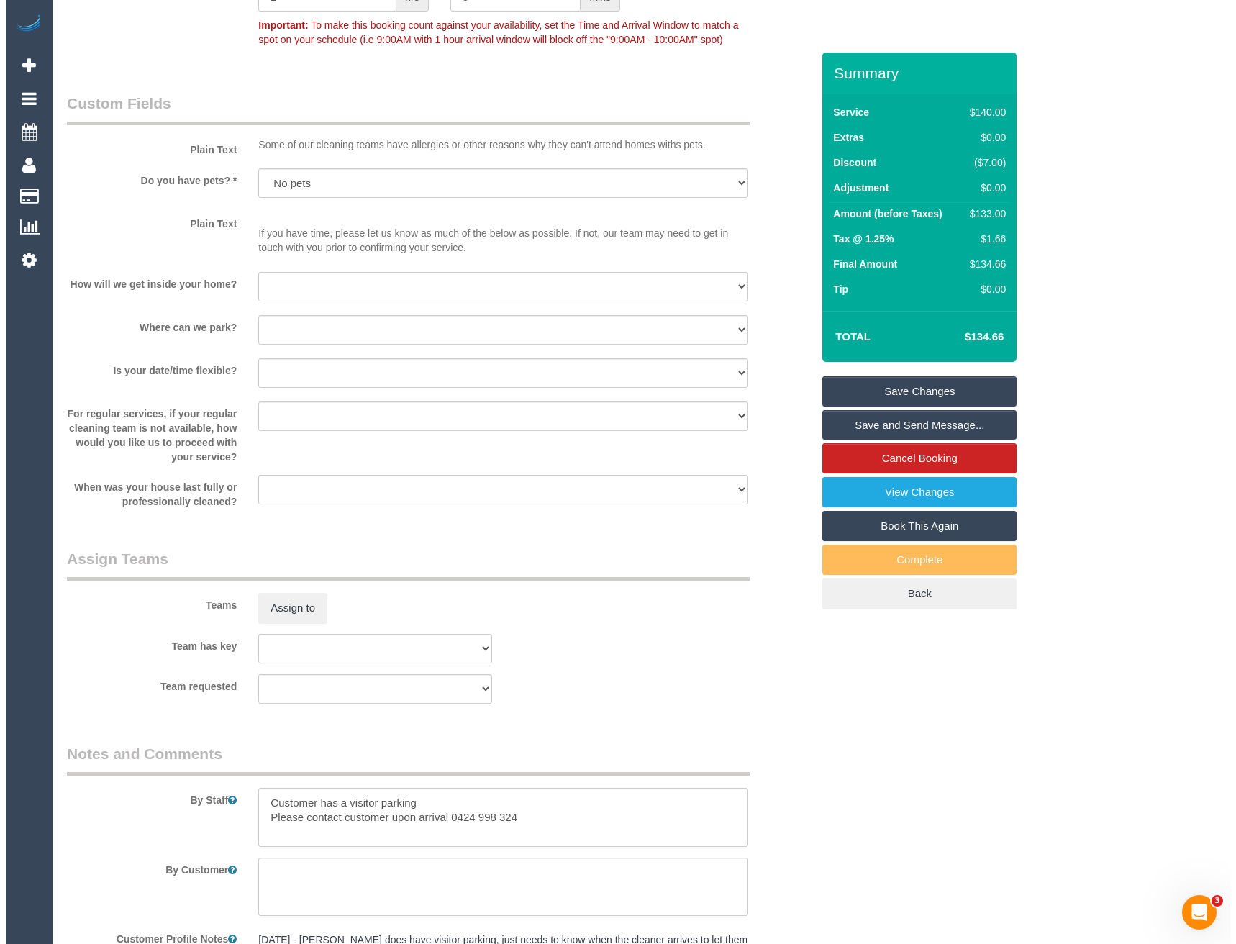
scroll to position [1726, 0]
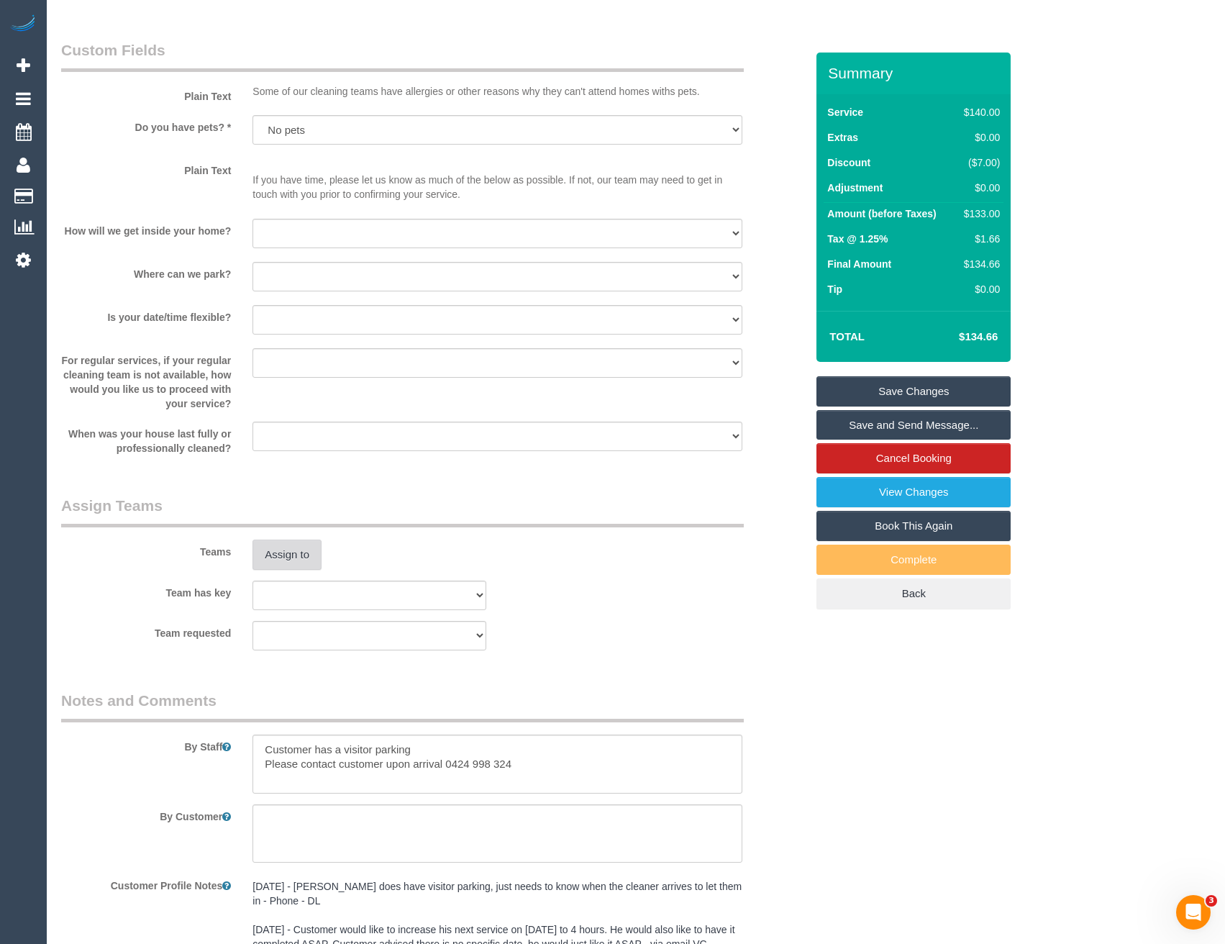
click at [306, 555] on button "Assign to" at bounding box center [286, 554] width 69 height 30
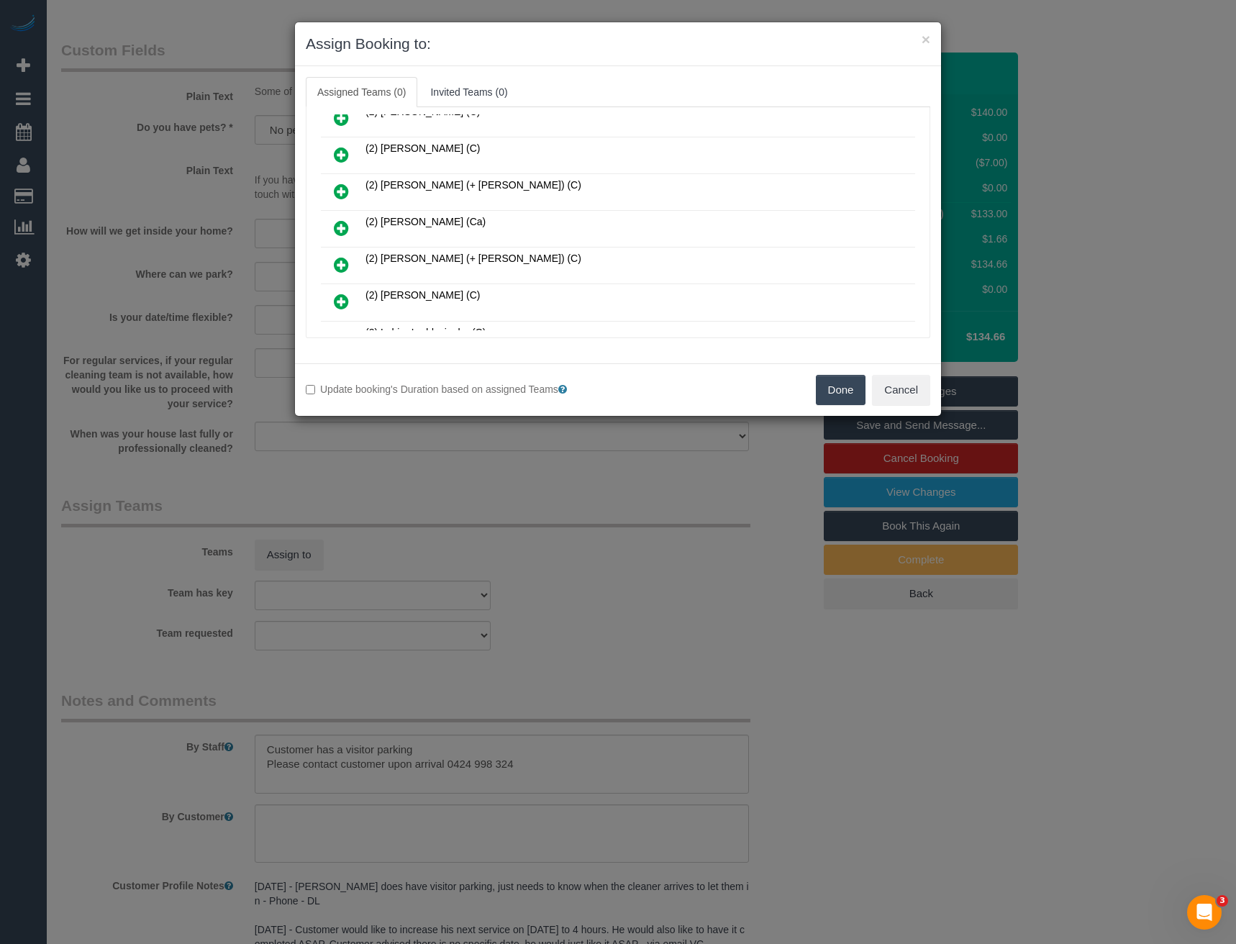
scroll to position [1013, 0]
click at [339, 229] on icon at bounding box center [341, 228] width 15 height 17
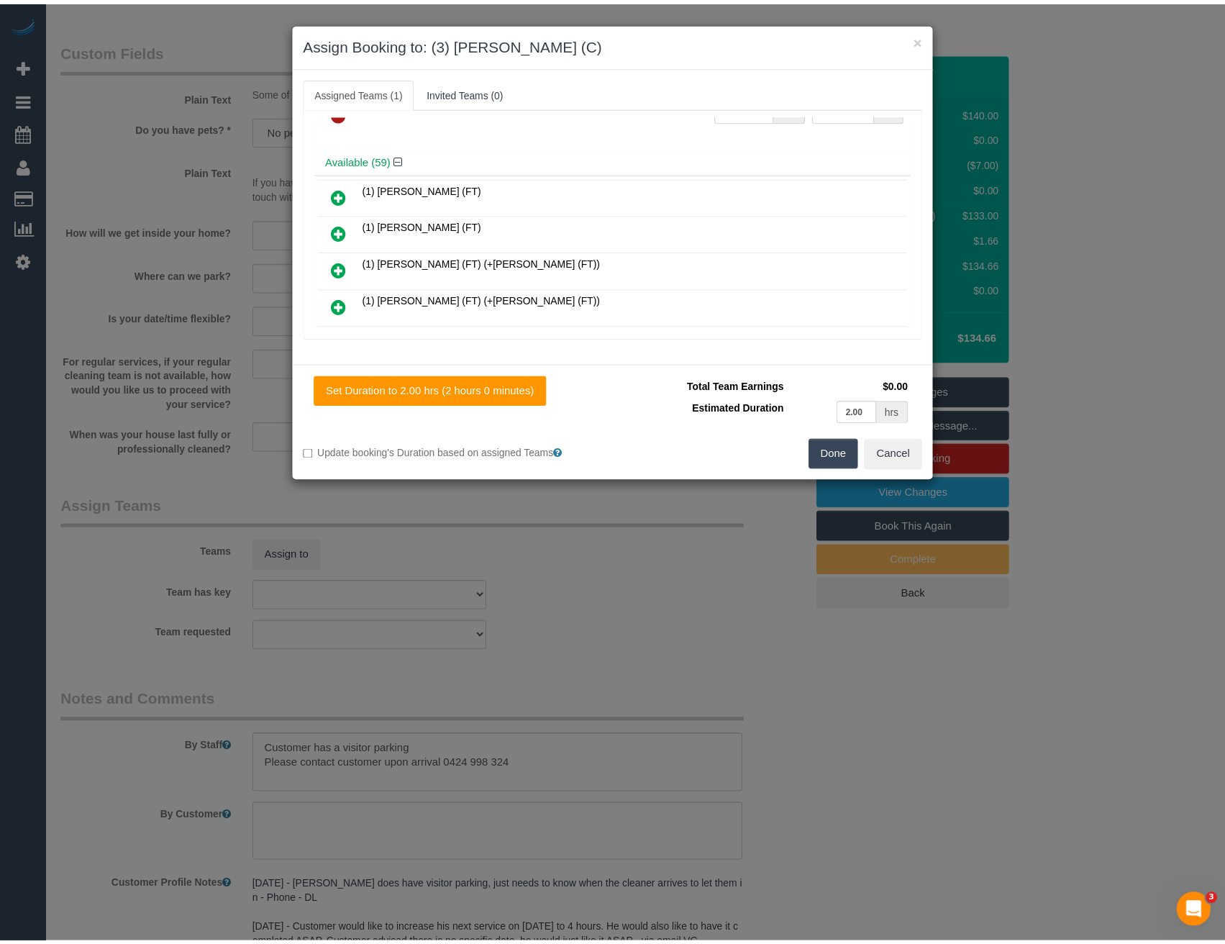
scroll to position [0, 0]
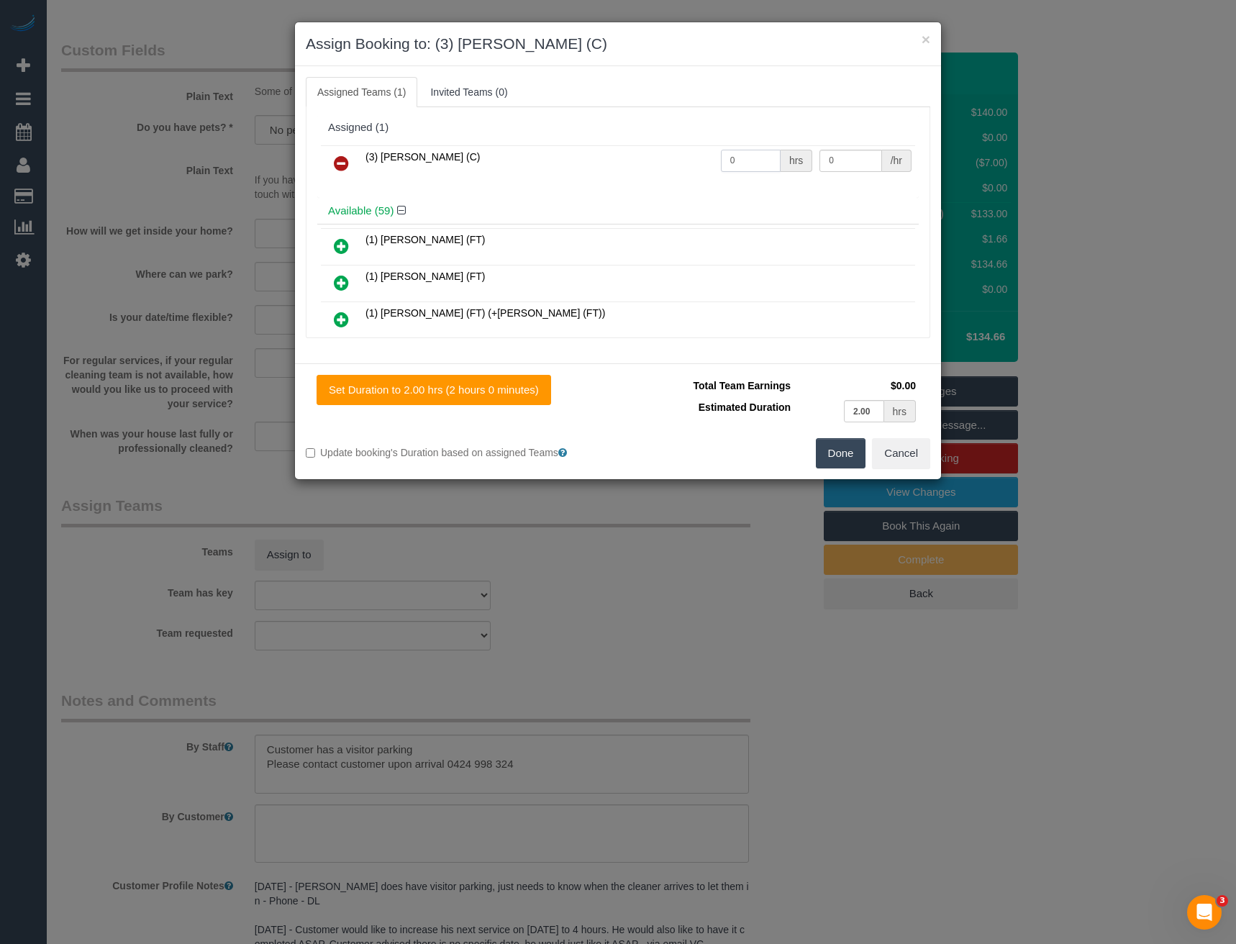
drag, startPoint x: 746, startPoint y: 160, endPoint x: 603, endPoint y: 156, distance: 143.2
click at [617, 154] on tr "(3) Danyal Ali (C) 0 hrs 0 /hr" at bounding box center [618, 163] width 594 height 37
type input "2"
type input "35"
click at [833, 450] on button "Done" at bounding box center [841, 453] width 50 height 30
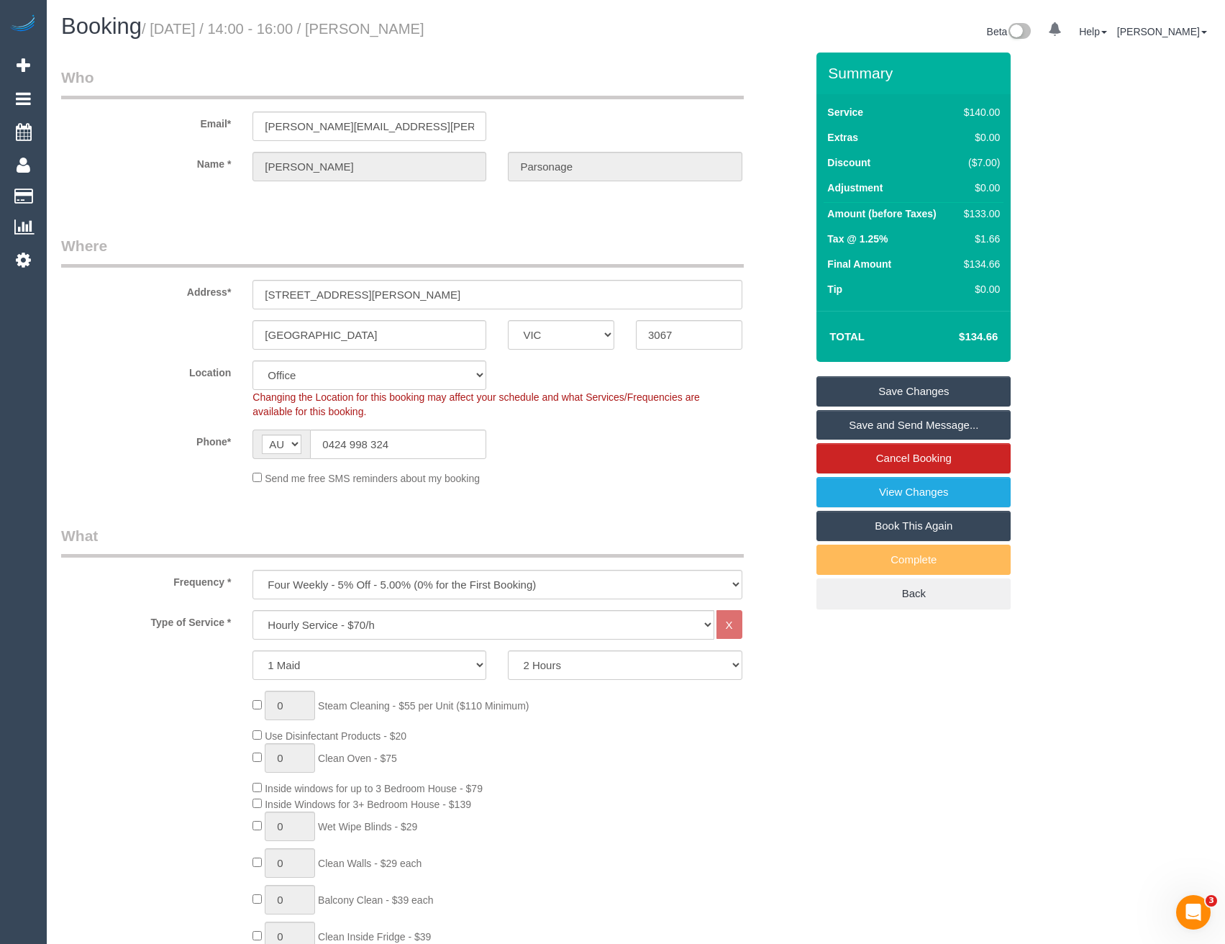
click at [867, 431] on link "Save and Send Message..." at bounding box center [913, 425] width 194 height 30
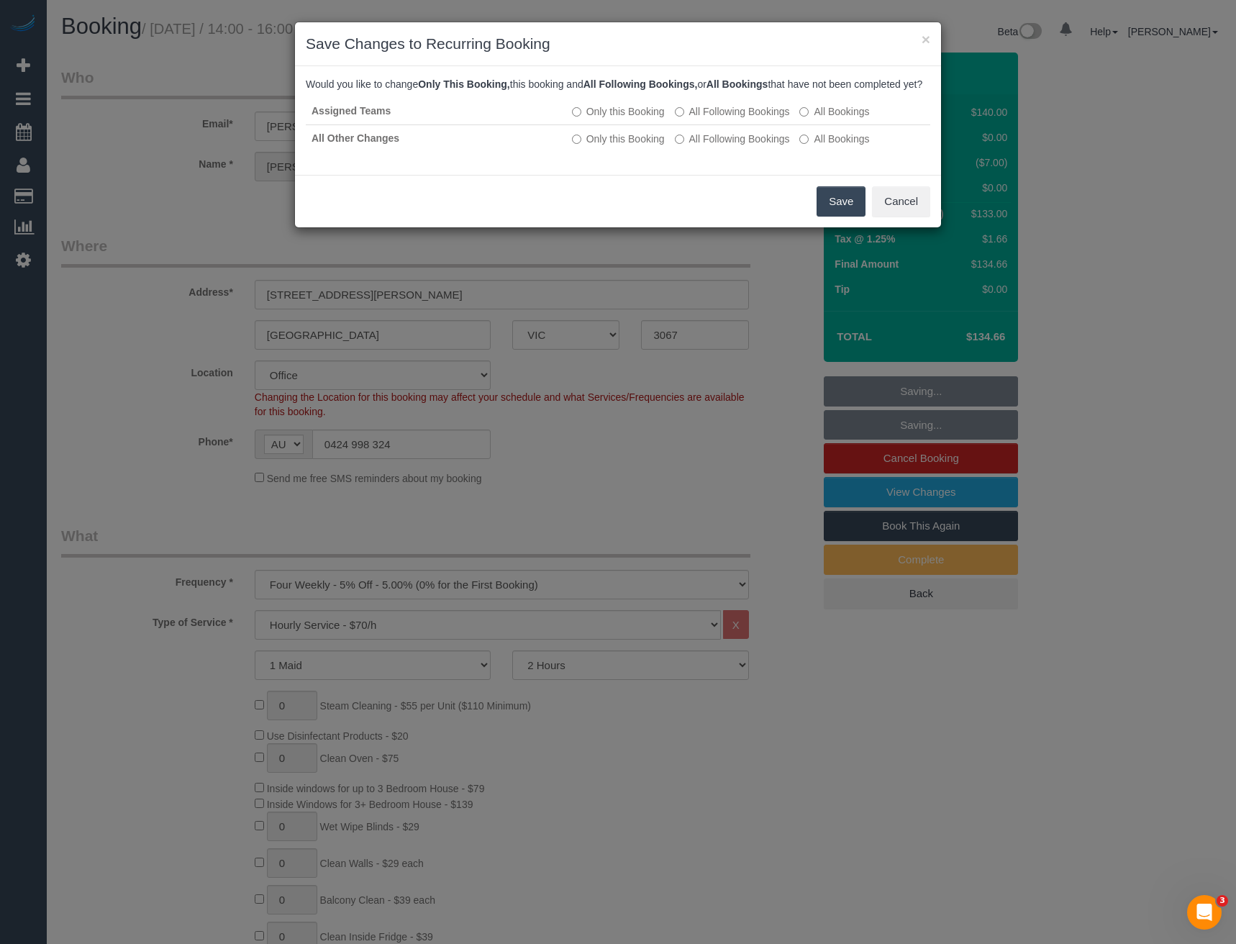
drag, startPoint x: 845, startPoint y: 211, endPoint x: 802, endPoint y: 199, distance: 45.1
click at [845, 211] on button "Save" at bounding box center [840, 201] width 49 height 30
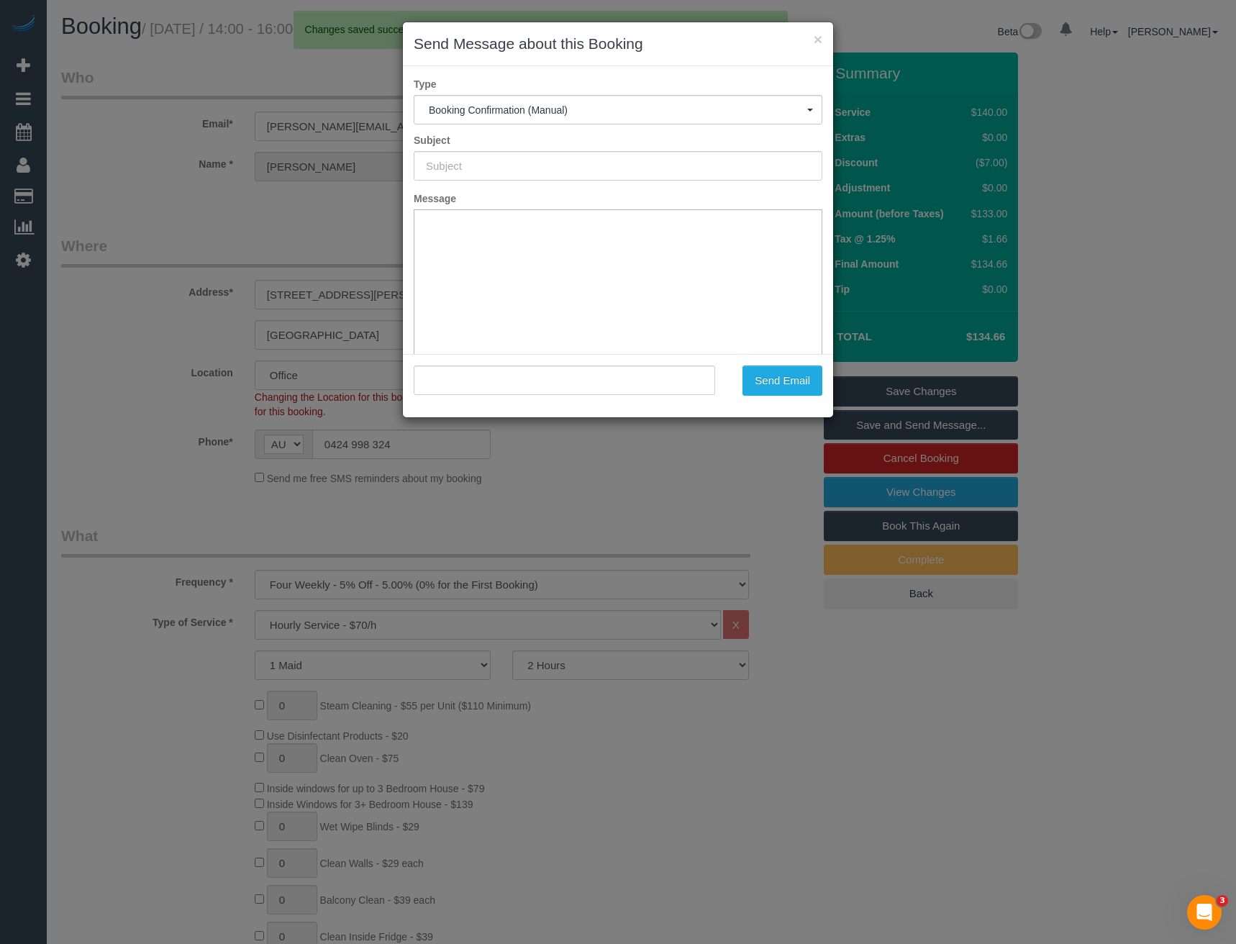
type input "Booking Confirmed"
type input ""Hugh Parsonage" <hugh.parsonage+maidtoclean@gmail.com>"
click at [795, 388] on button "Send Email" at bounding box center [782, 380] width 80 height 30
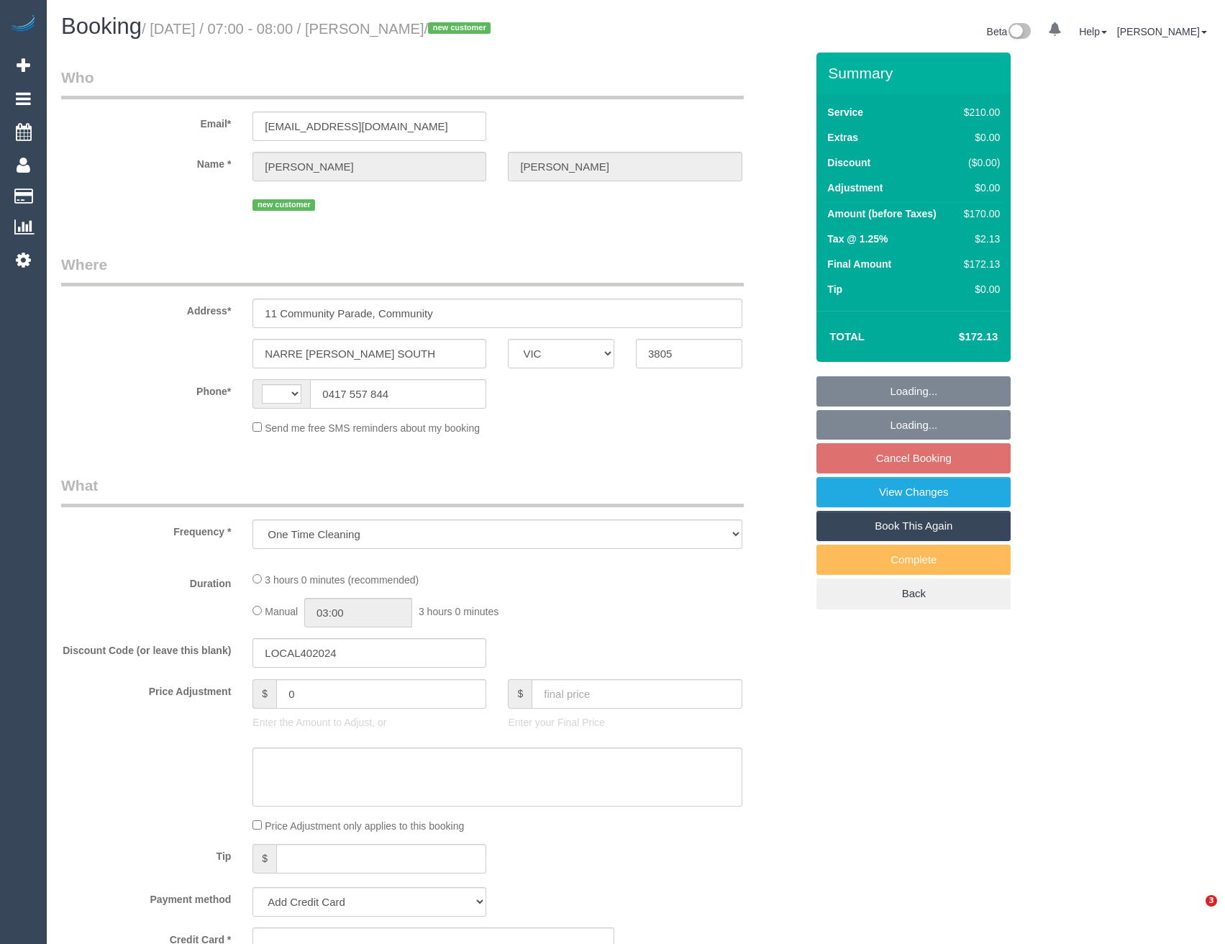
select select "VIC"
select select "number:27"
select select "number:14"
select select "number:18"
select select "number:24"
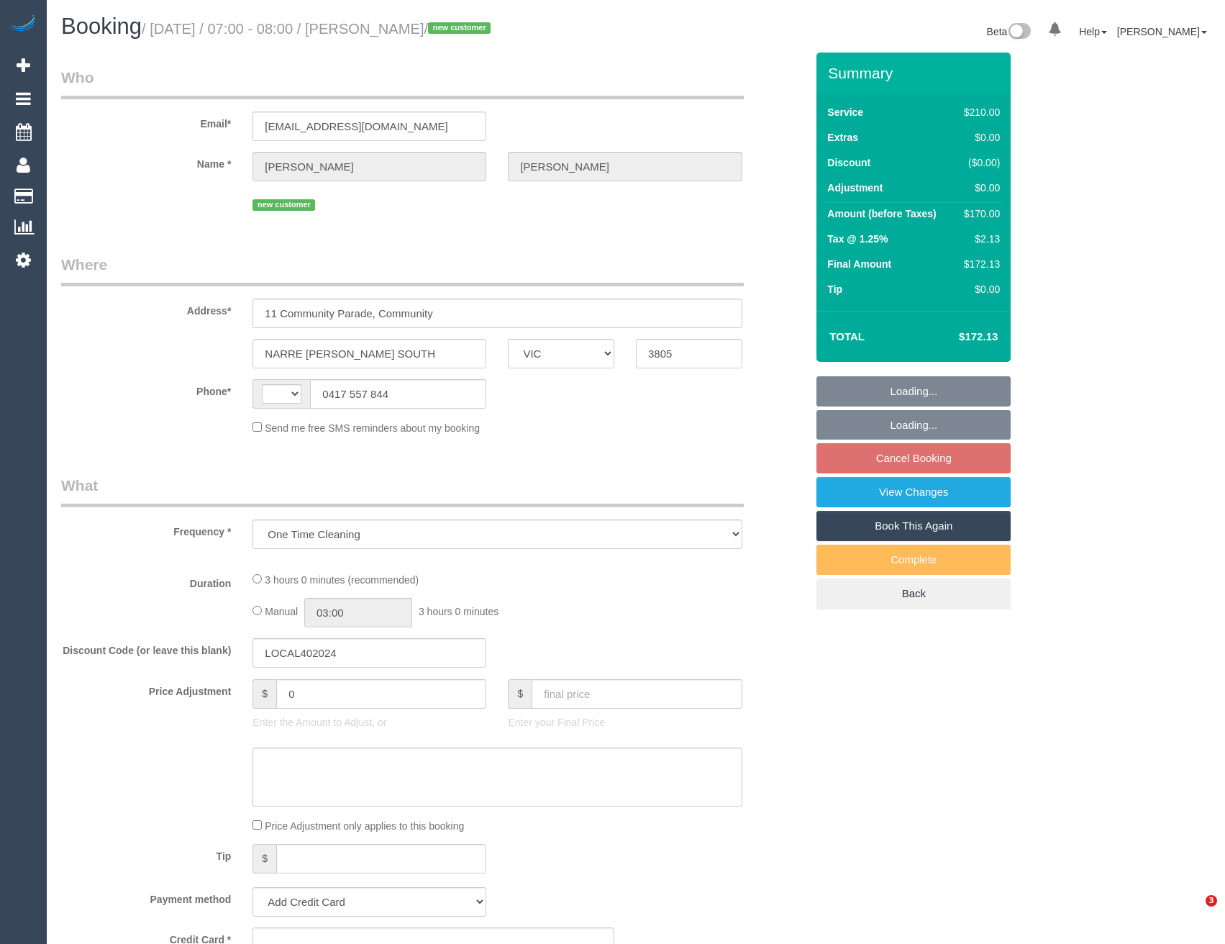
select select "number:35"
select select "number:26"
select select "string:AU"
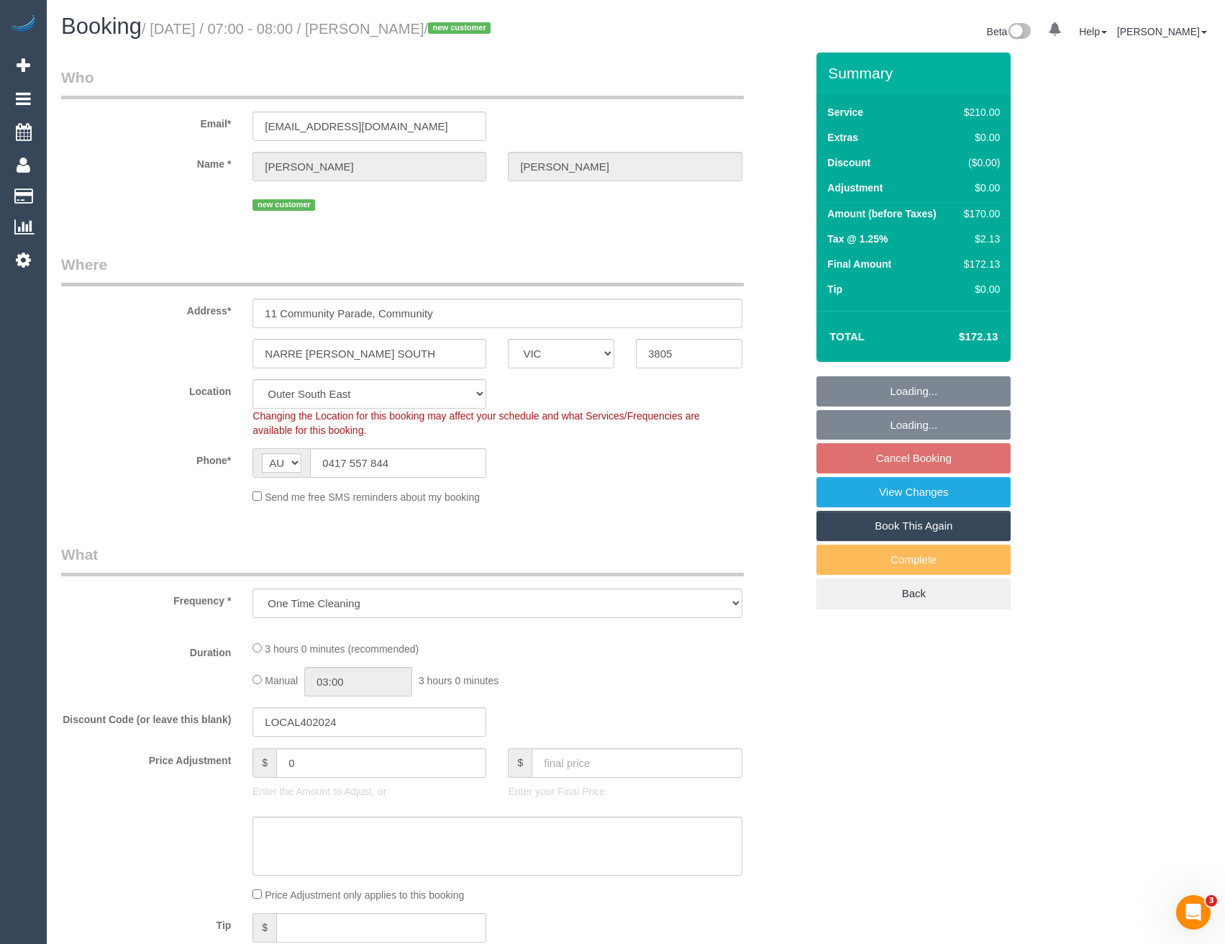
select select "object:1159"
select select "string:stripe-pm_1S4xSv2GScqysDRVCE5trwfX"
select select "180"
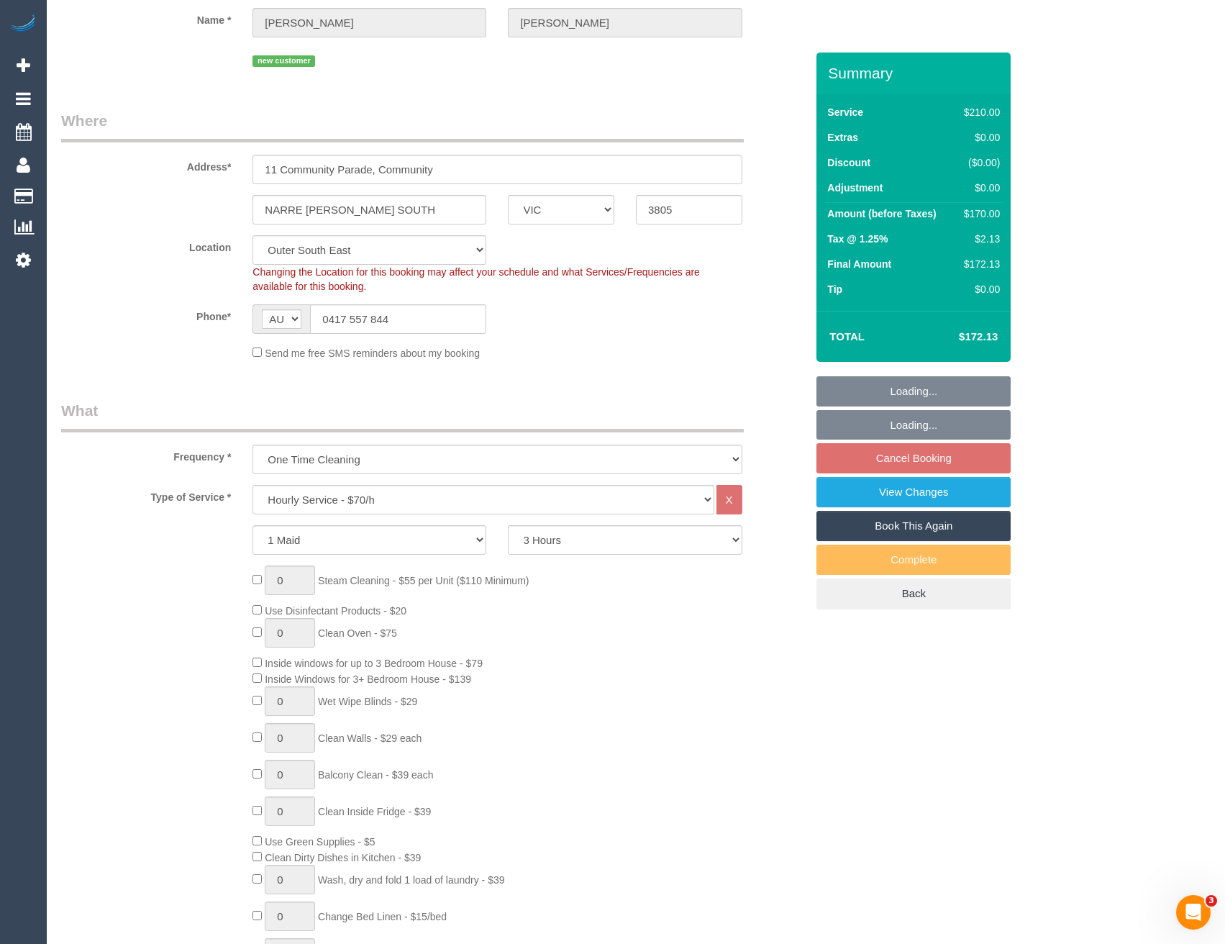
select select "spot1"
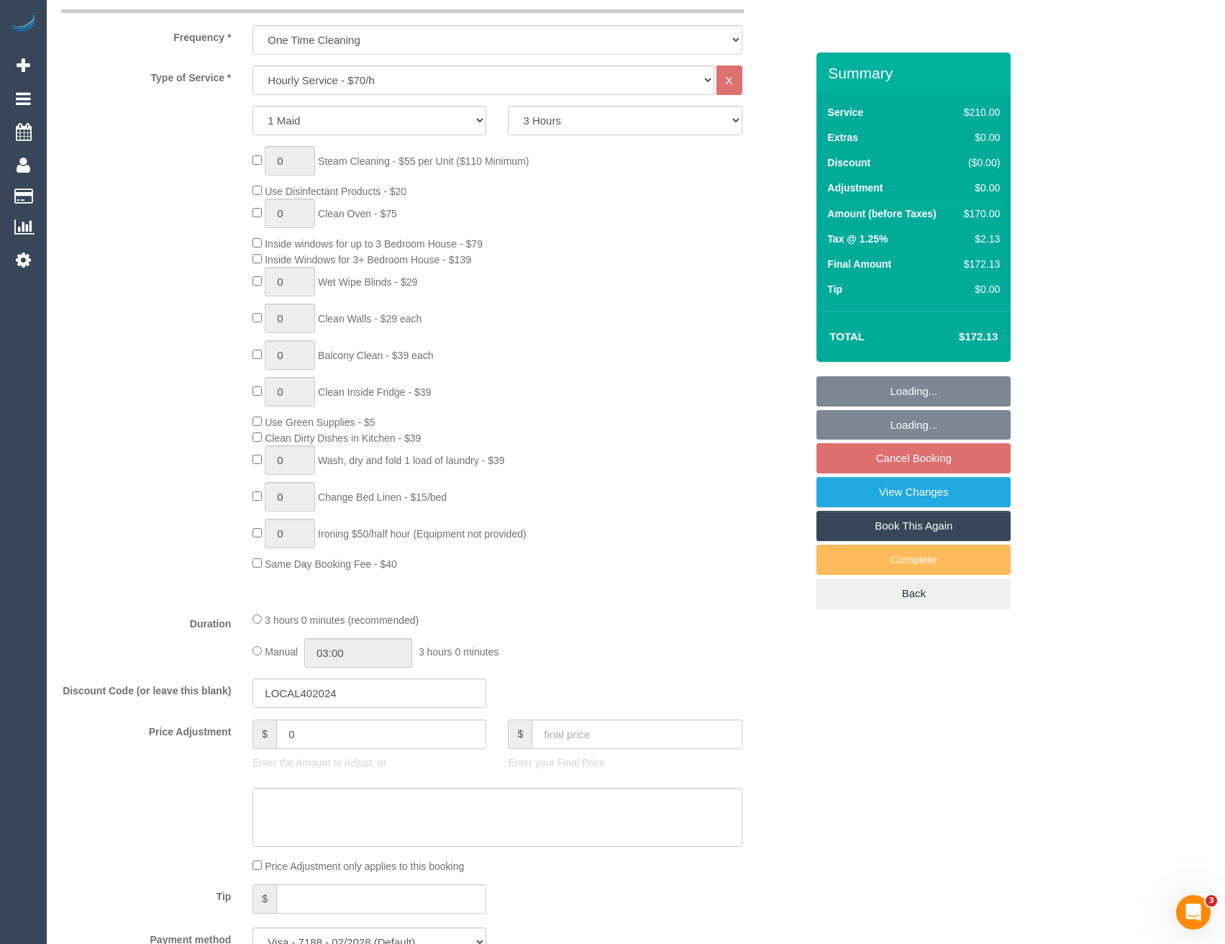
scroll to position [647, 0]
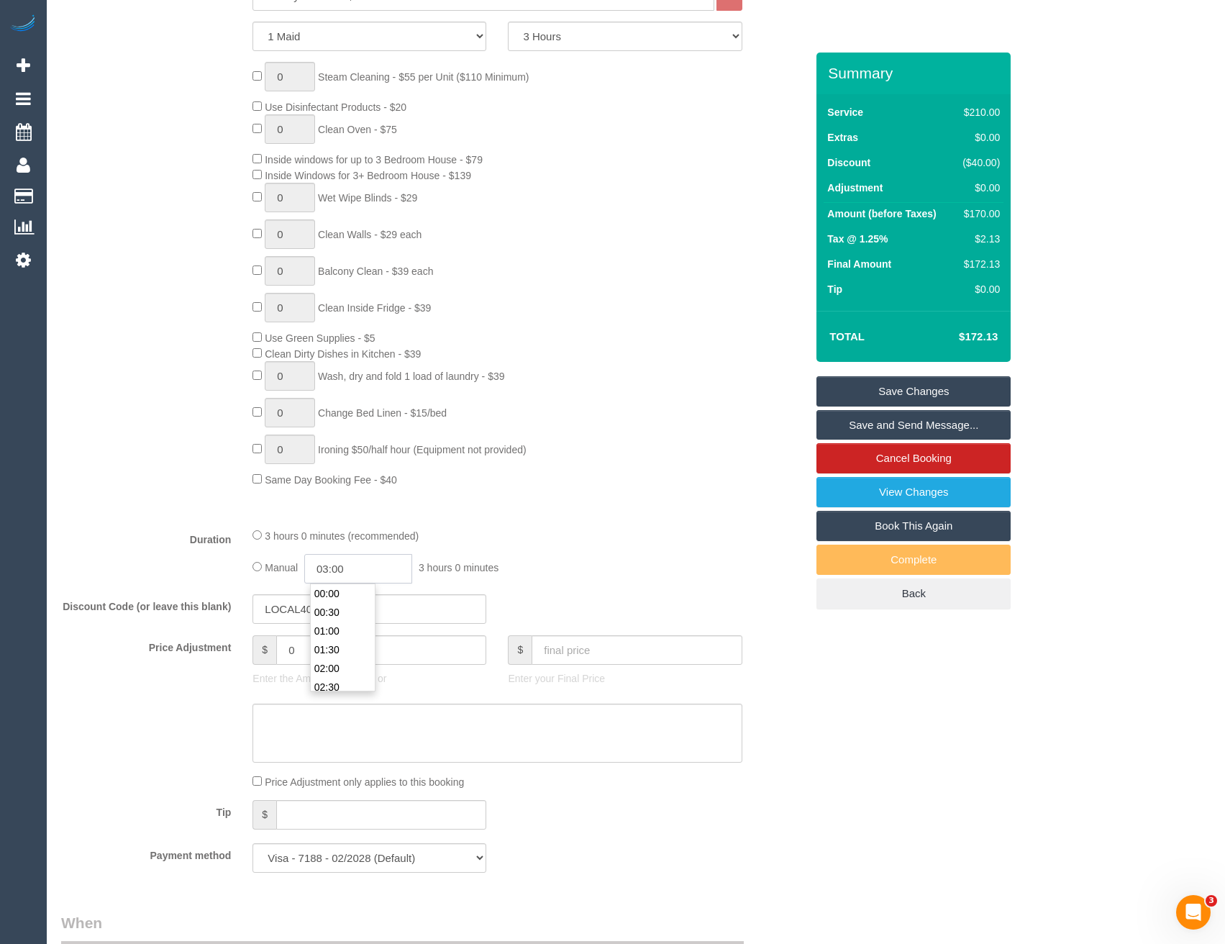
click at [370, 564] on input "03:00" at bounding box center [358, 568] width 108 height 29
type input "01:30"
click at [347, 614] on li "01:30" at bounding box center [343, 613] width 64 height 19
click at [654, 564] on div "Manual 01:30 1 hour 30 minutes" at bounding box center [496, 568] width 489 height 29
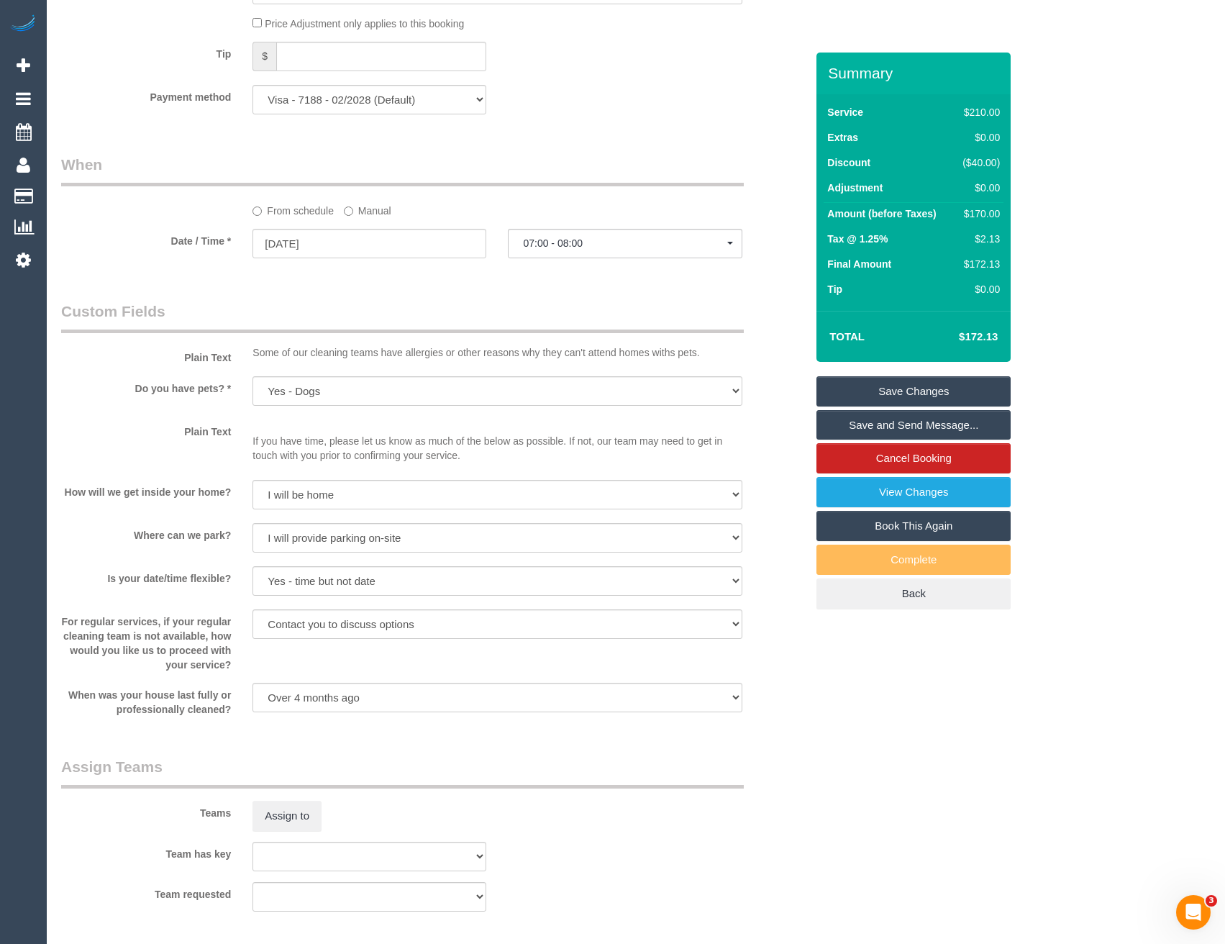
select select "spot26"
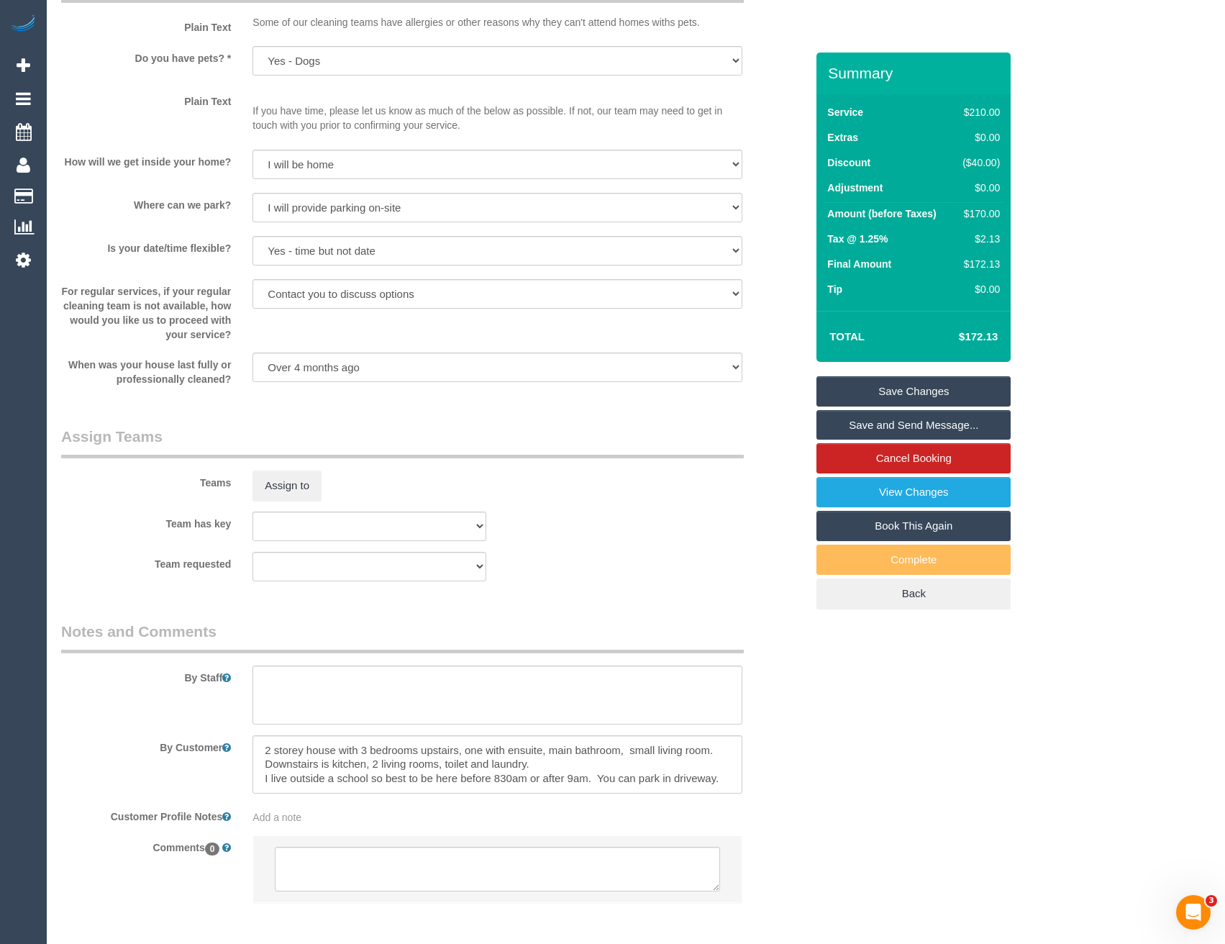
scroll to position [1799, 0]
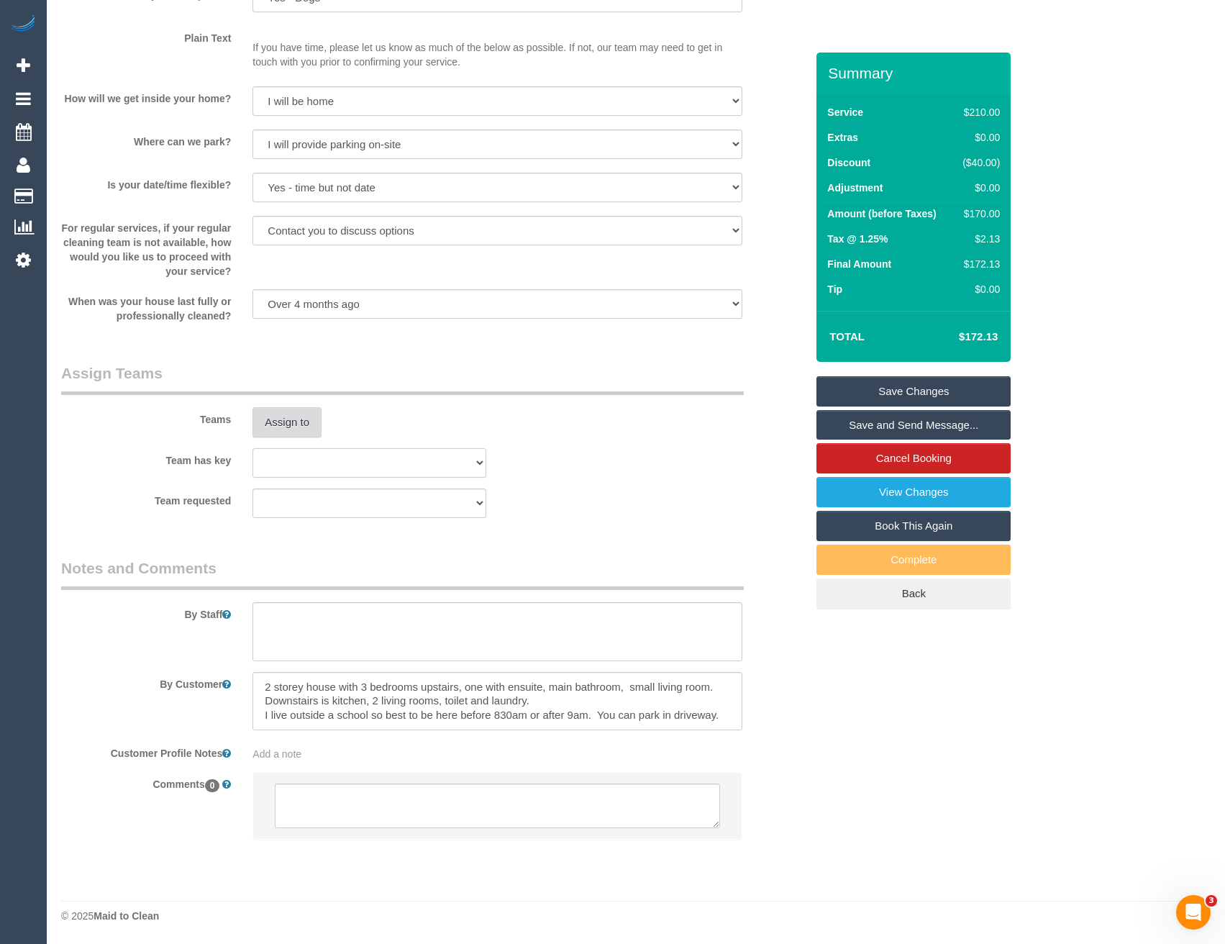
drag, startPoint x: 279, startPoint y: 452, endPoint x: 277, endPoint y: 432, distance: 19.5
click at [279, 452] on select "(0) Office (1) Helen Trickett (FT) (1) Jeremy Law (FT) (2) Abdul Janif (C) (2) …" at bounding box center [369, 462] width 234 height 29
click at [277, 429] on button "Assign to" at bounding box center [286, 422] width 69 height 30
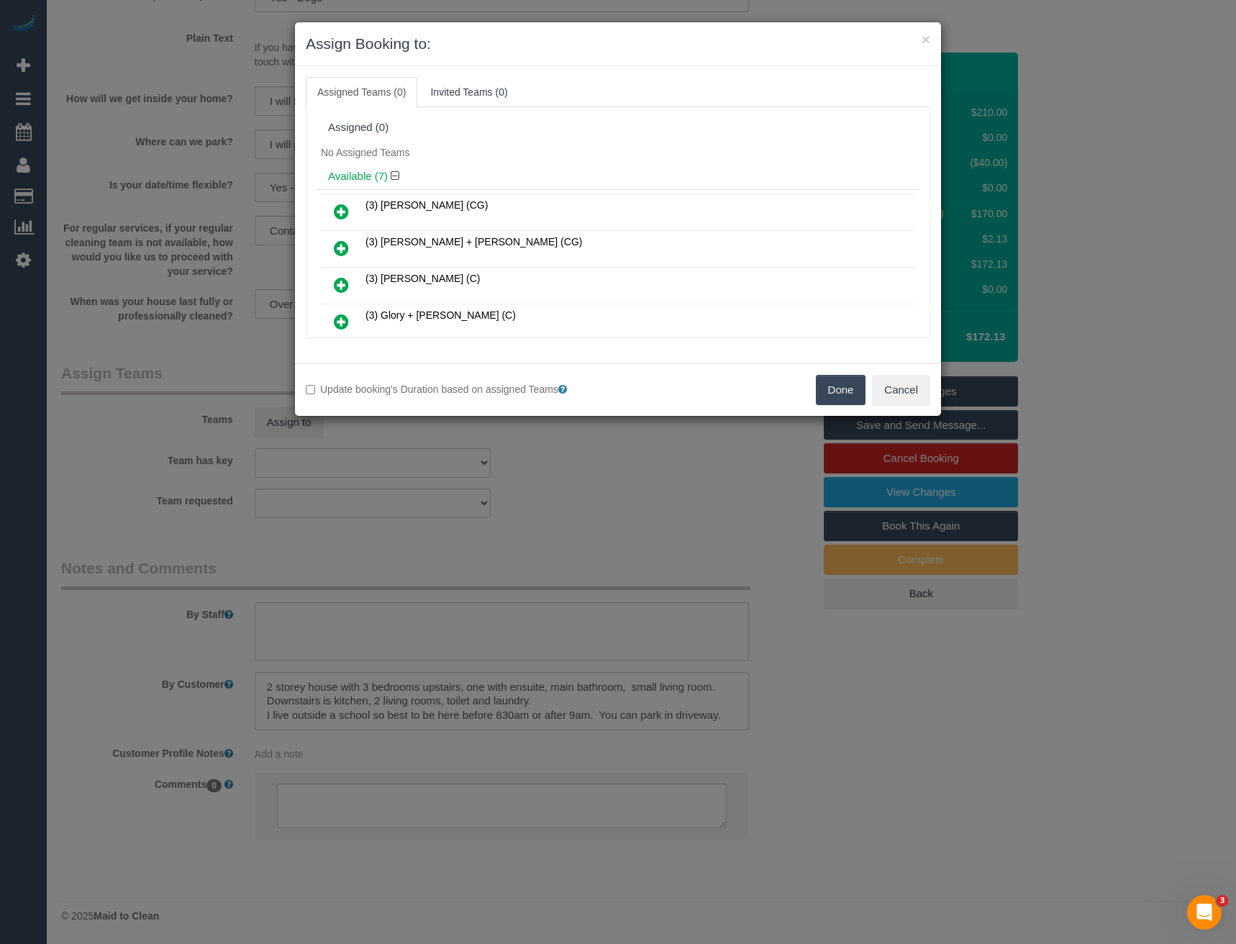
click at [339, 321] on icon at bounding box center [341, 321] width 15 height 17
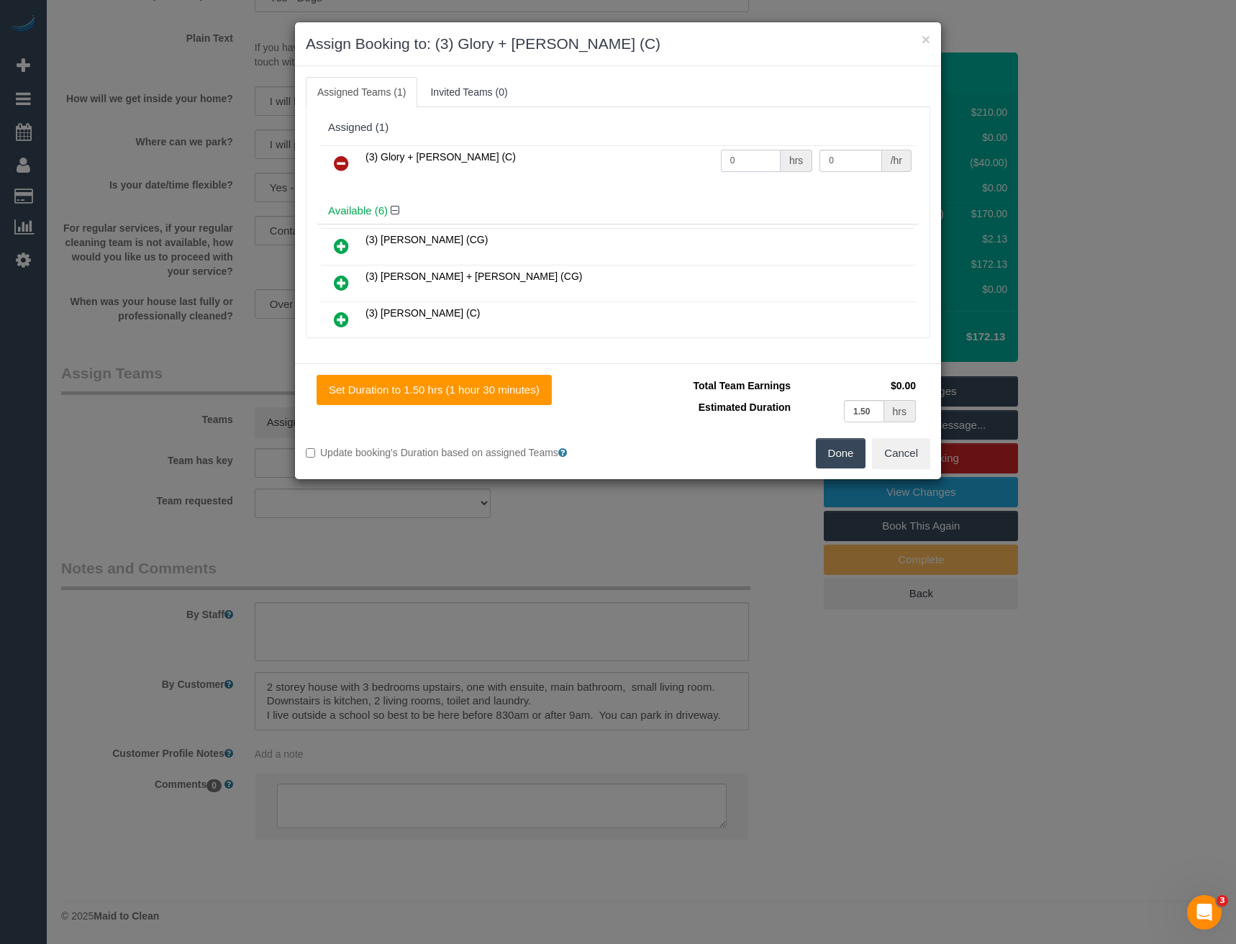
drag, startPoint x: 747, startPoint y: 160, endPoint x: 618, endPoint y: 175, distance: 130.3
click at [665, 173] on tr "(3) Glory + Mary (C) 0 hrs 0 /hr" at bounding box center [618, 163] width 594 height 37
type input "3"
type input "35"
click at [848, 455] on button "Done" at bounding box center [841, 453] width 50 height 30
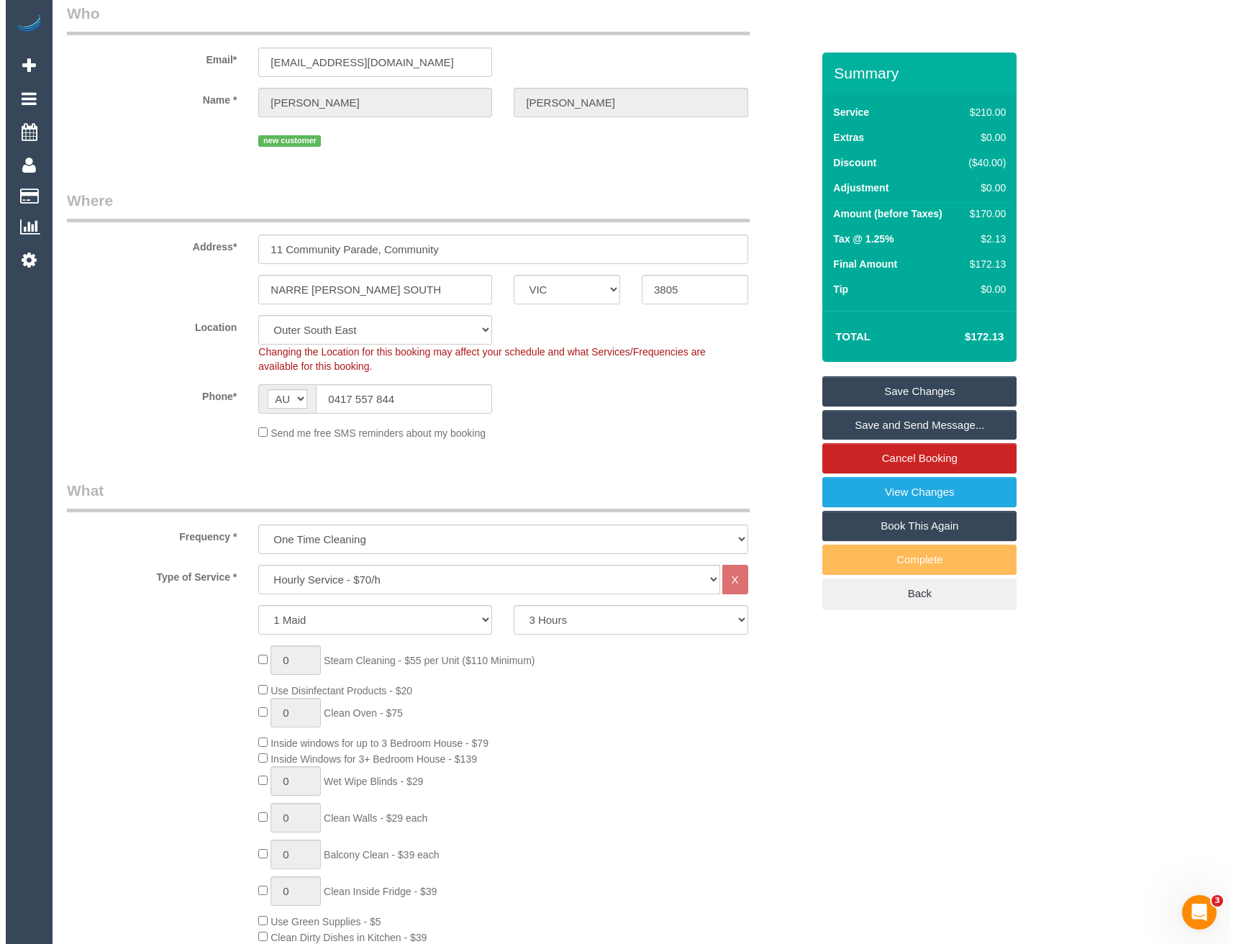
scroll to position [0, 0]
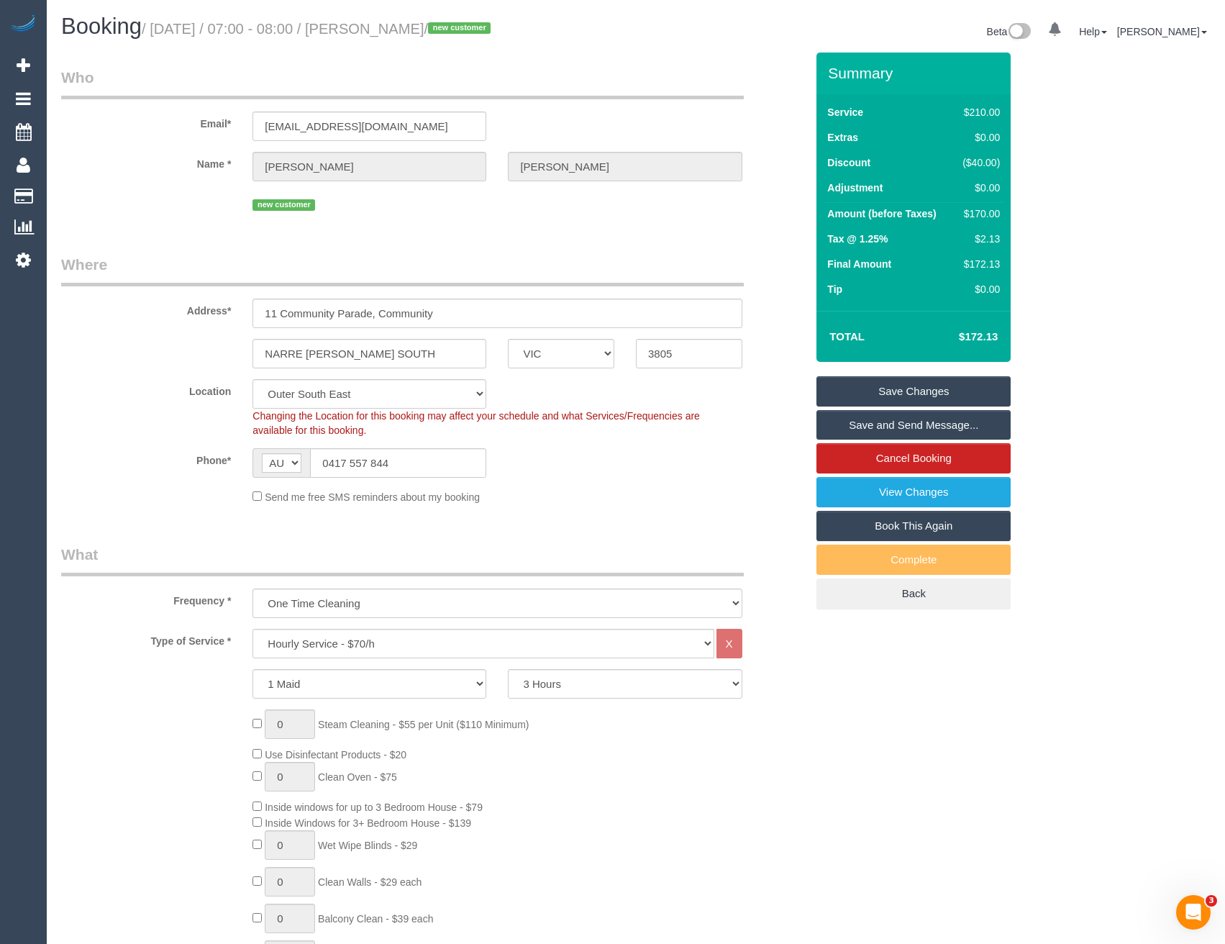
click at [855, 424] on link "Save and Send Message..." at bounding box center [913, 425] width 194 height 30
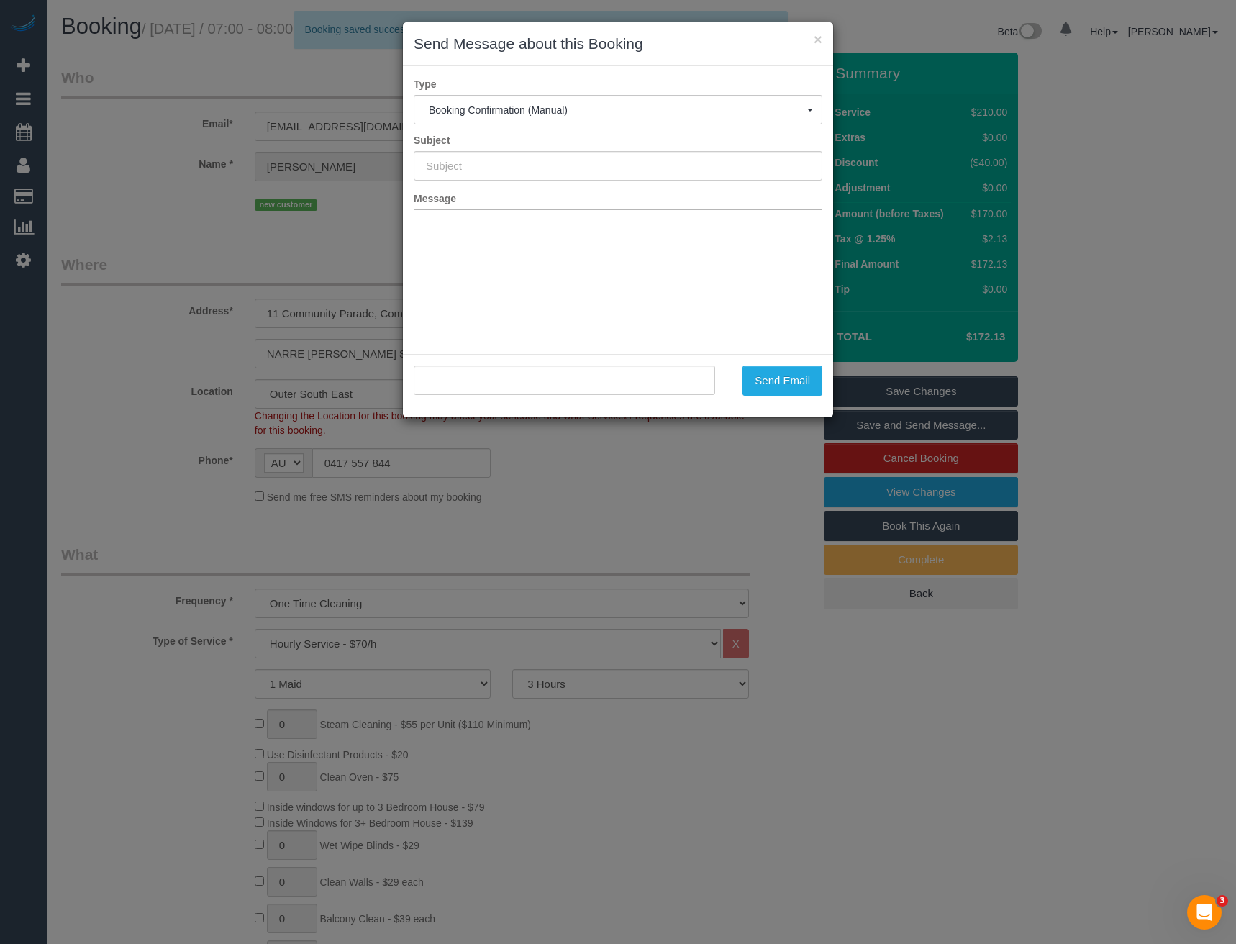
type input "Booking Confirmed"
type input ""Denise Curtis" <denise_16@live.com.au>"
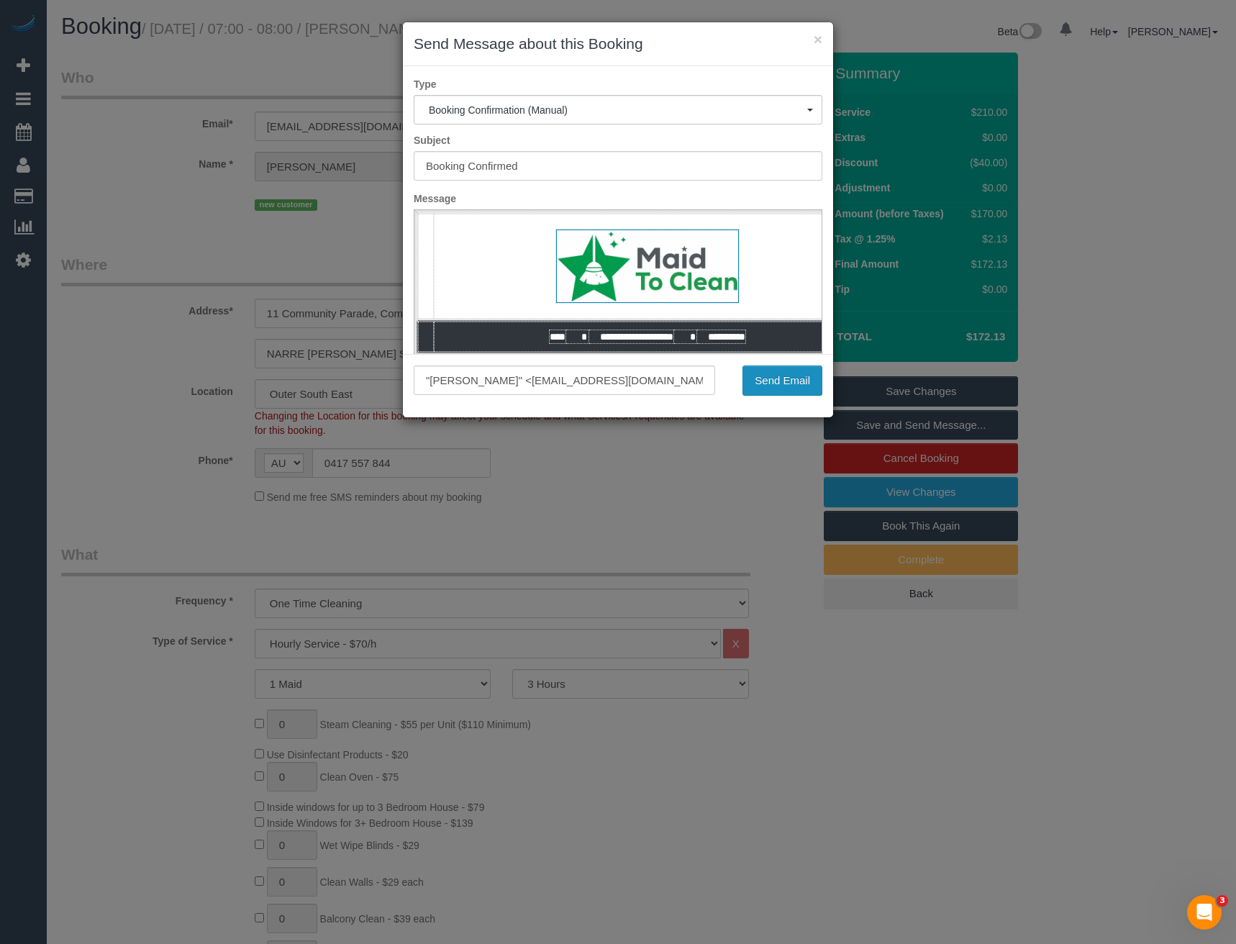
click at [780, 383] on button "Send Email" at bounding box center [782, 380] width 80 height 30
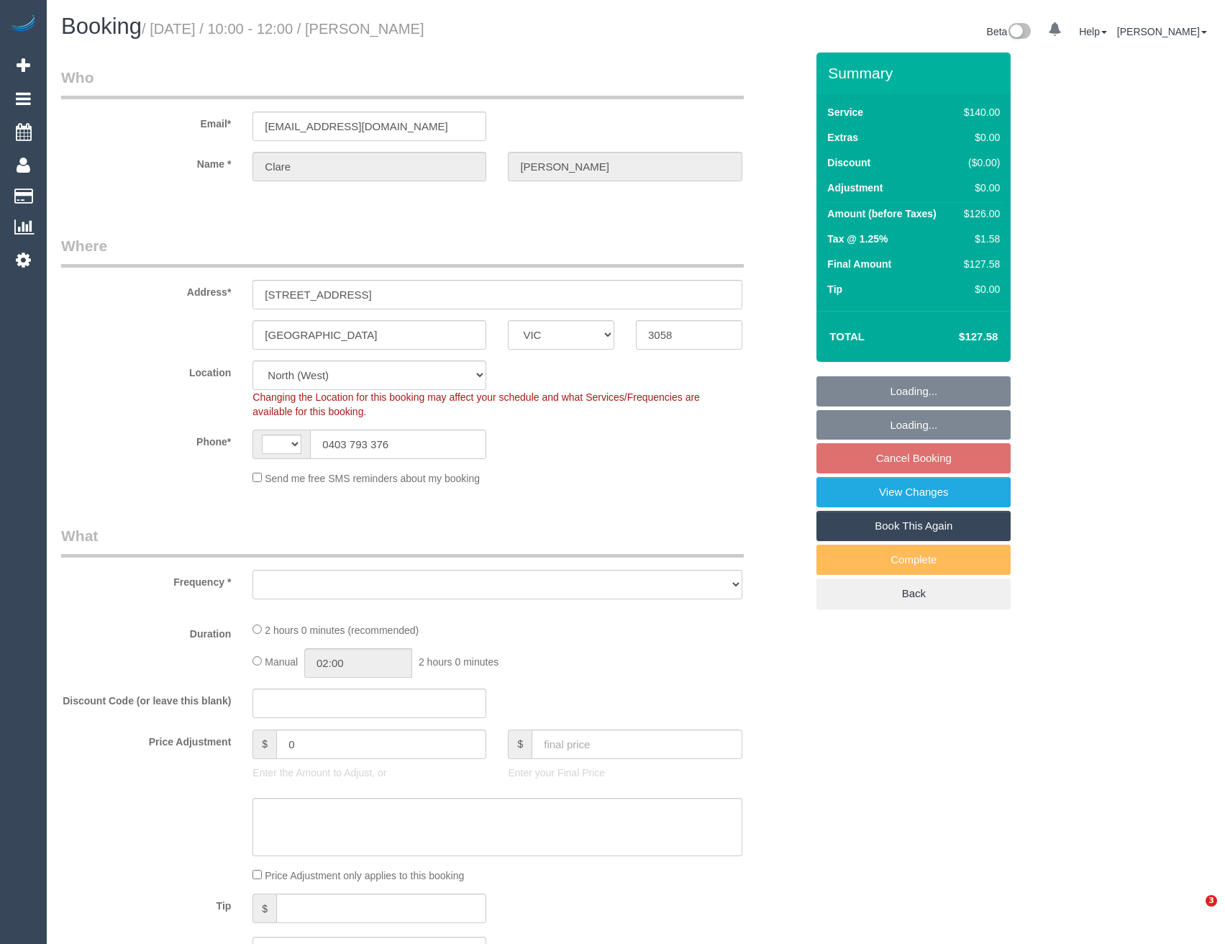
select select "VIC"
select select "string:AU"
select select "object:545"
select select "spot3"
select select "number:28"
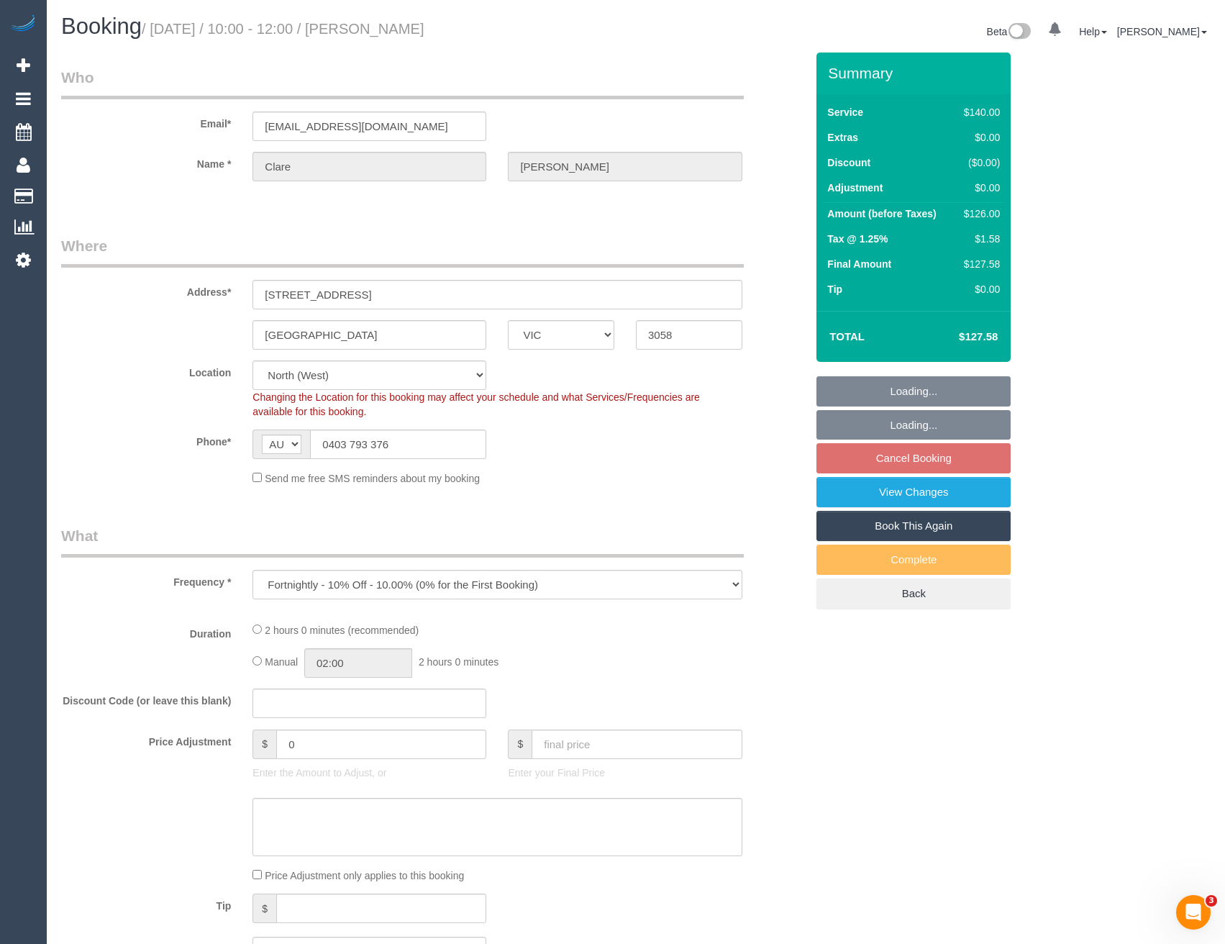
select select "number:14"
select select "number:19"
select select "number:36"
select select "number:34"
select select "number:11"
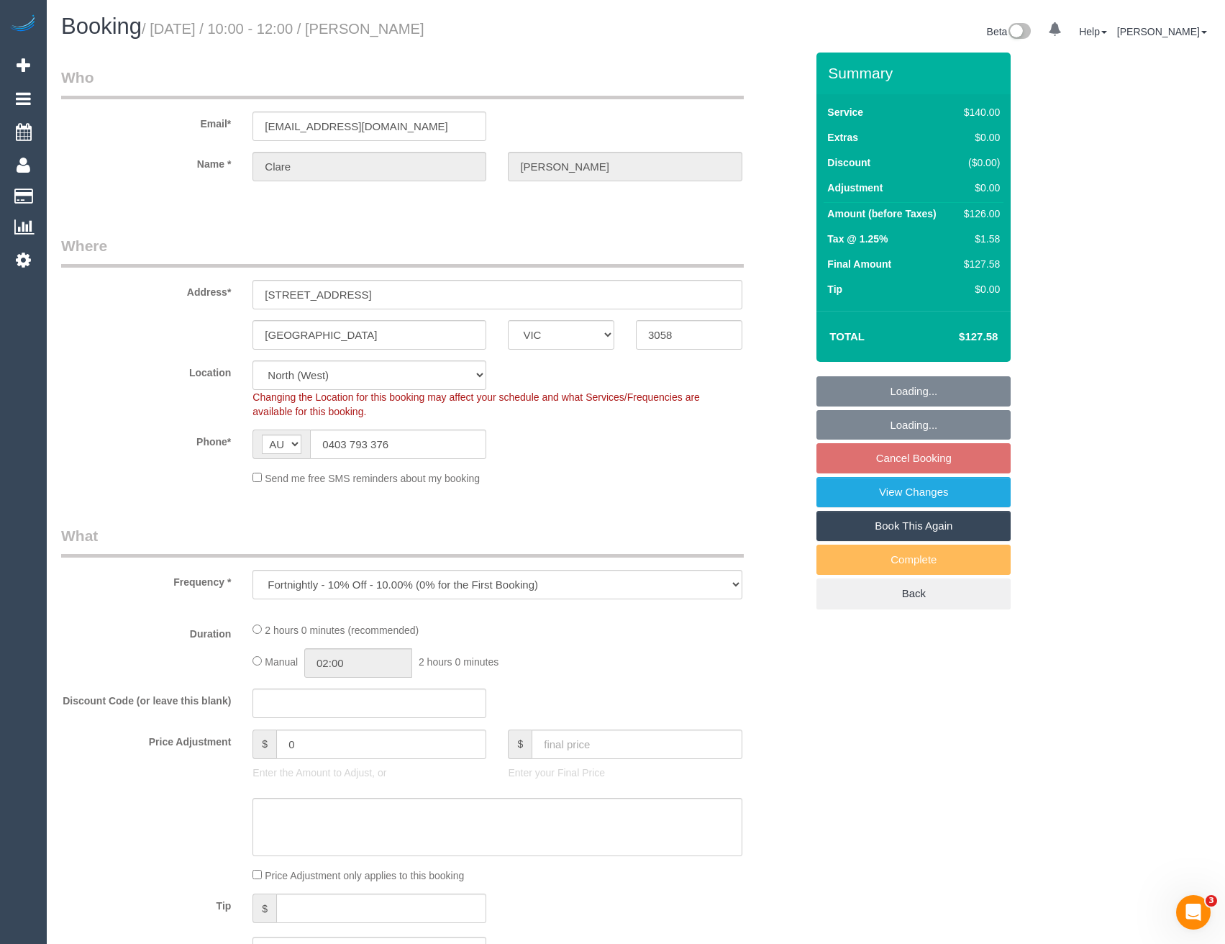
select select "object:865"
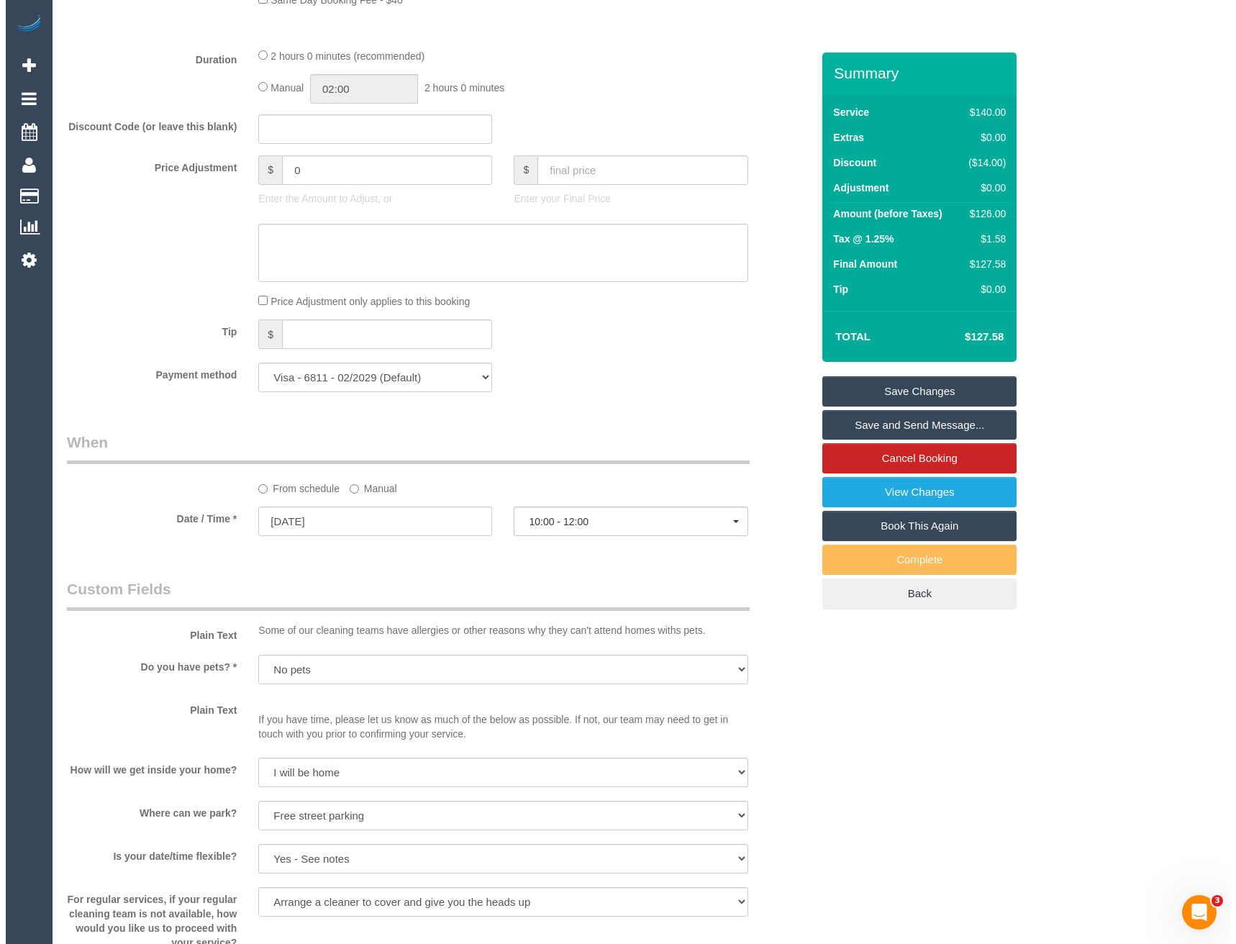
scroll to position [1510, 0]
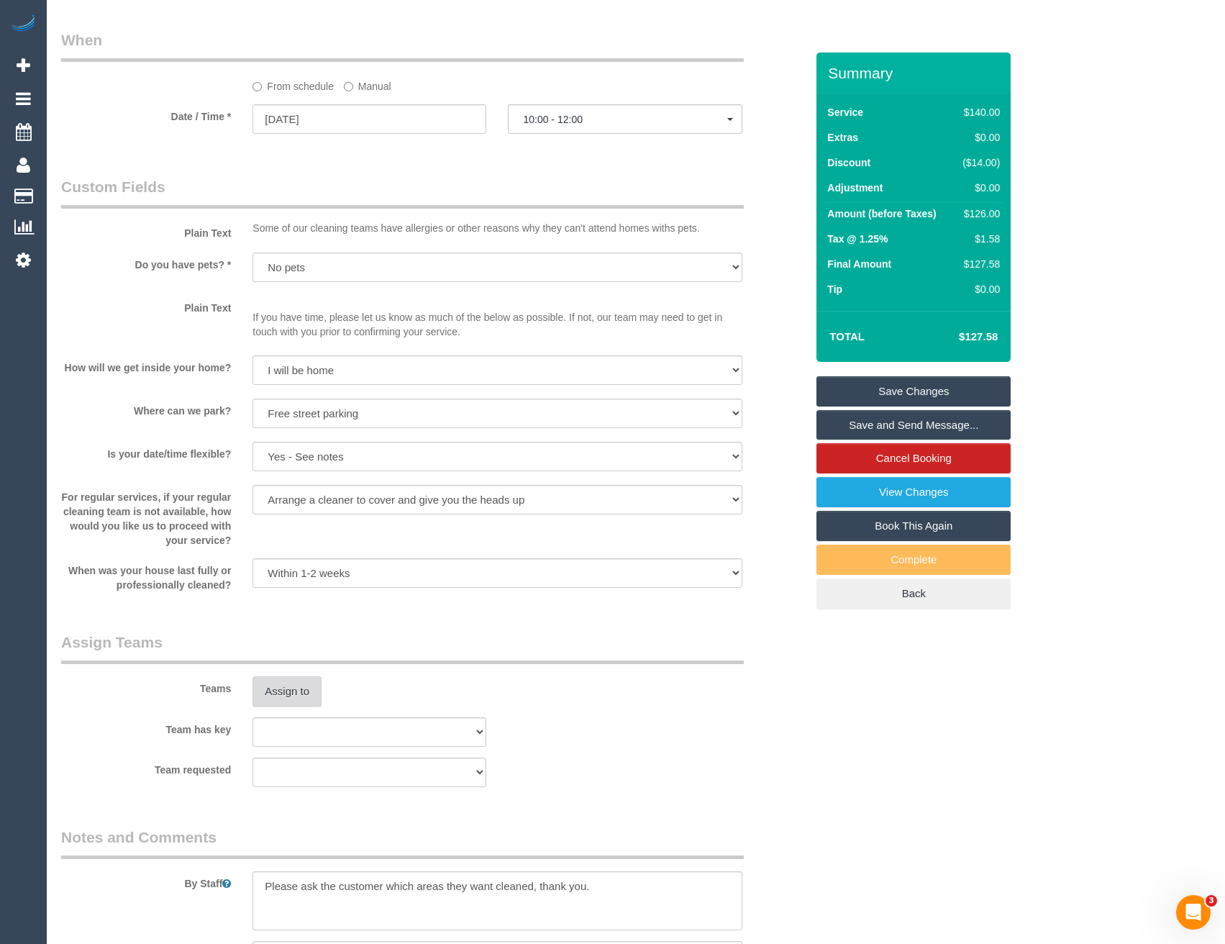
click at [301, 691] on button "Assign to" at bounding box center [286, 691] width 69 height 30
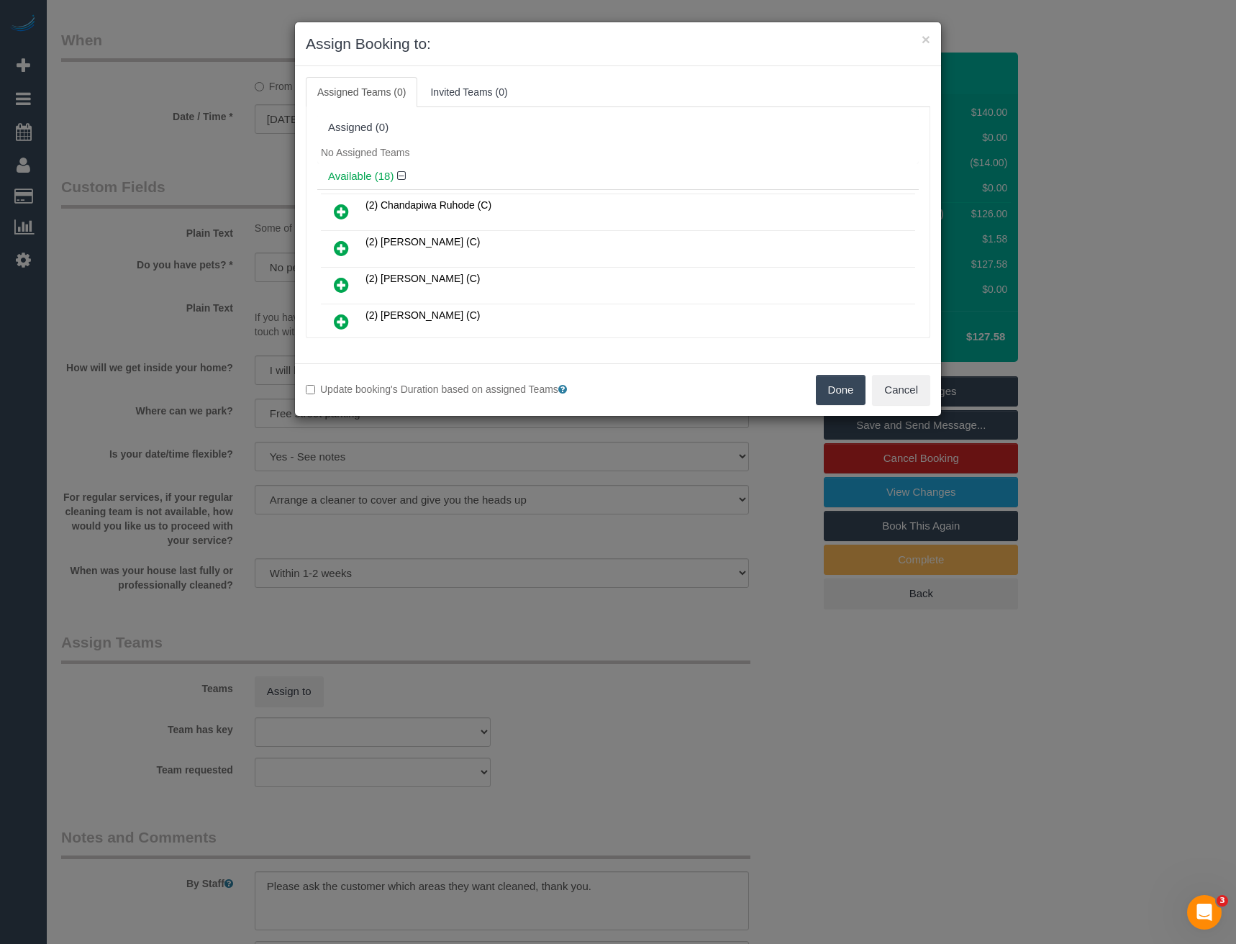
scroll to position [424, 0]
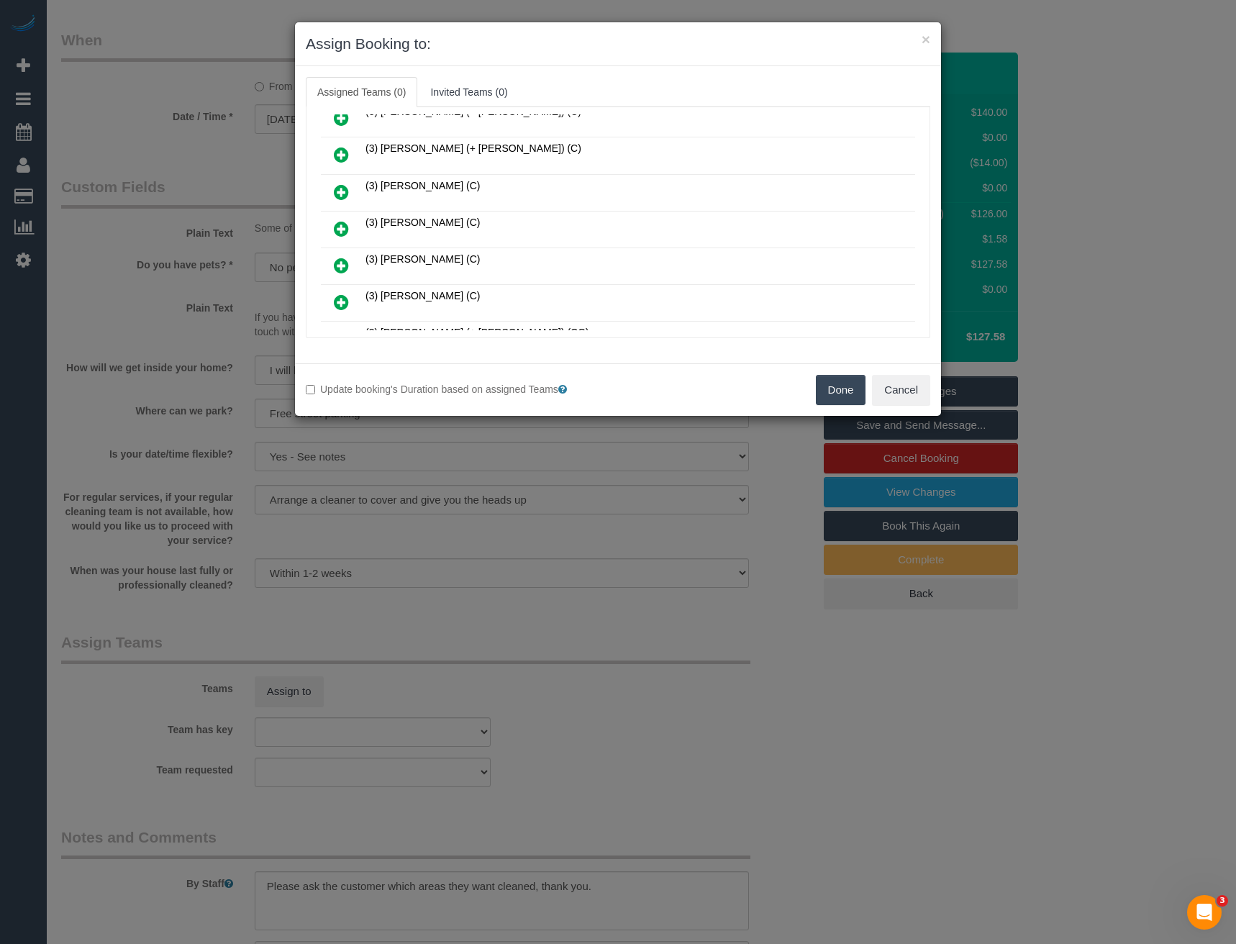
click at [339, 223] on icon at bounding box center [341, 228] width 15 height 17
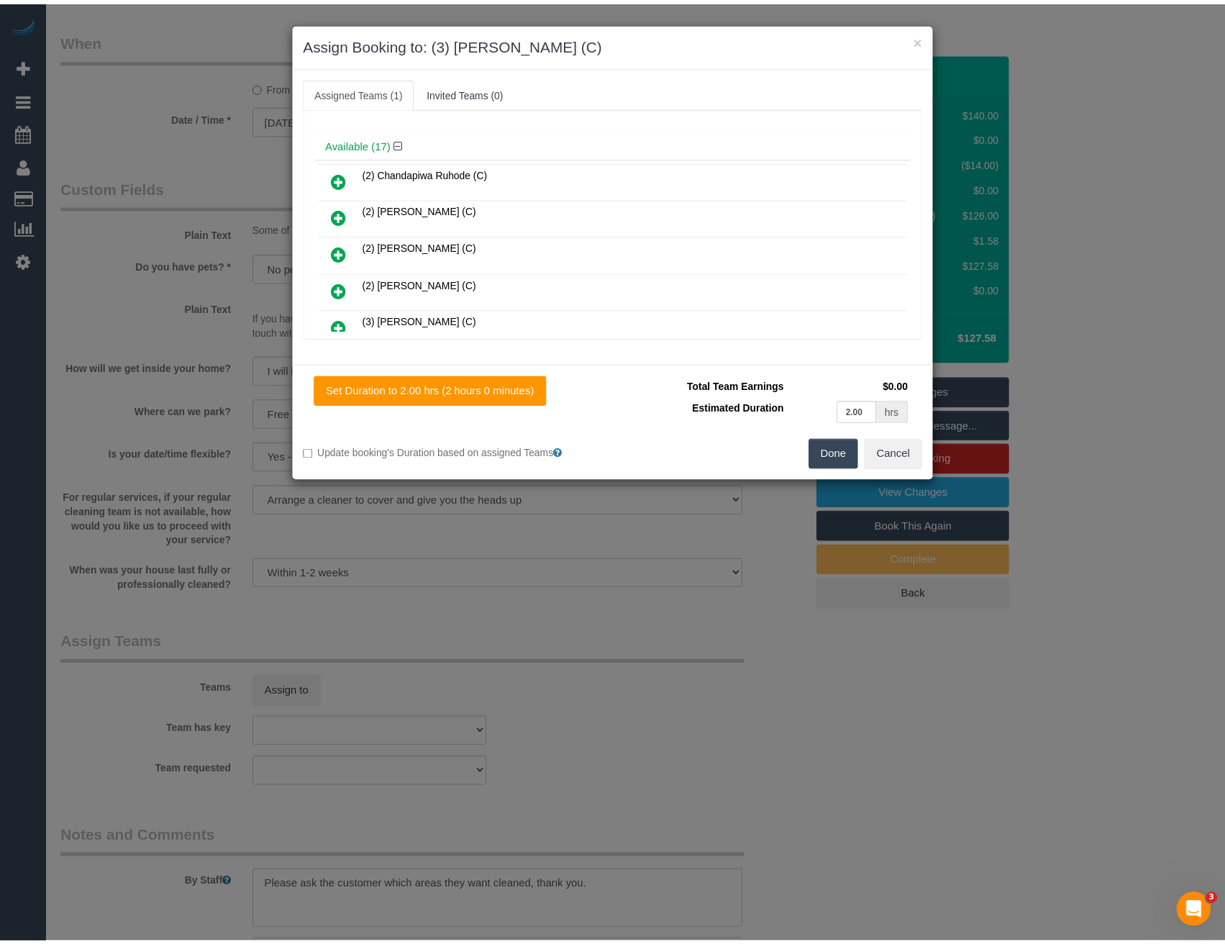
scroll to position [0, 0]
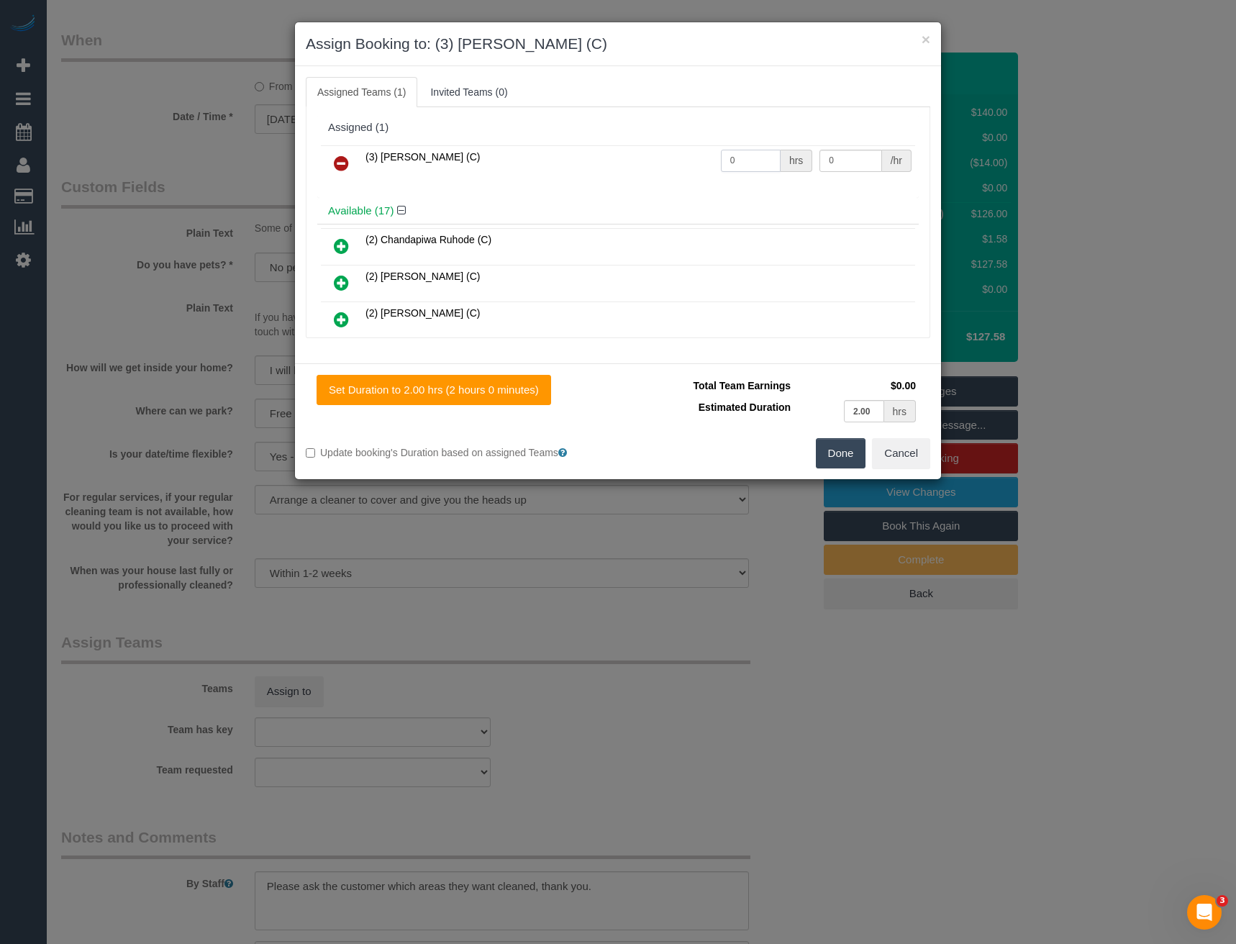
drag, startPoint x: 731, startPoint y: 165, endPoint x: 639, endPoint y: 158, distance: 92.3
click at [657, 172] on tr "(3) Luke HJ (C) 0 hrs 0 /hr" at bounding box center [618, 163] width 594 height 37
type input "2"
type input "35"
click at [826, 455] on button "Done" at bounding box center [841, 453] width 50 height 30
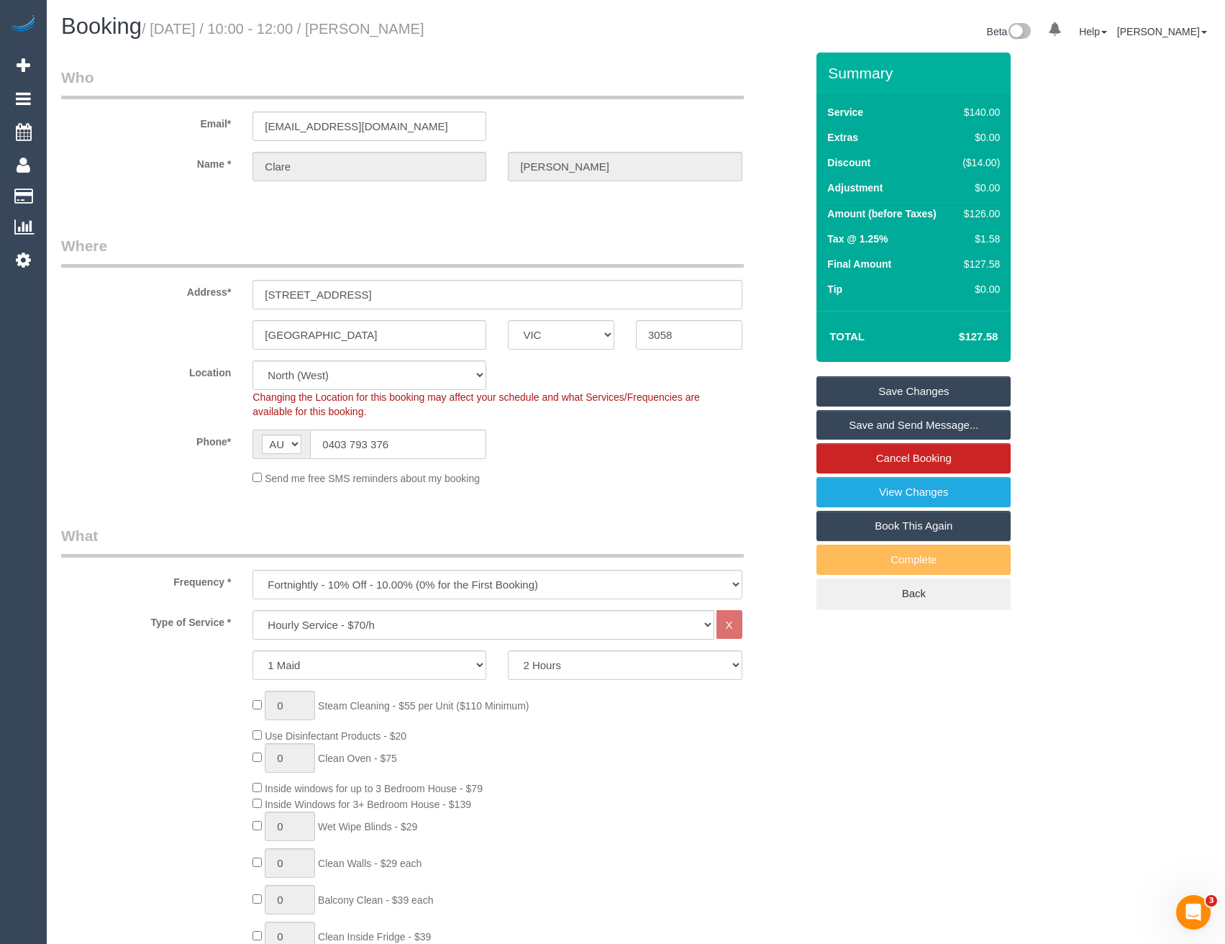
click at [882, 420] on link "Save and Send Message..." at bounding box center [913, 425] width 194 height 30
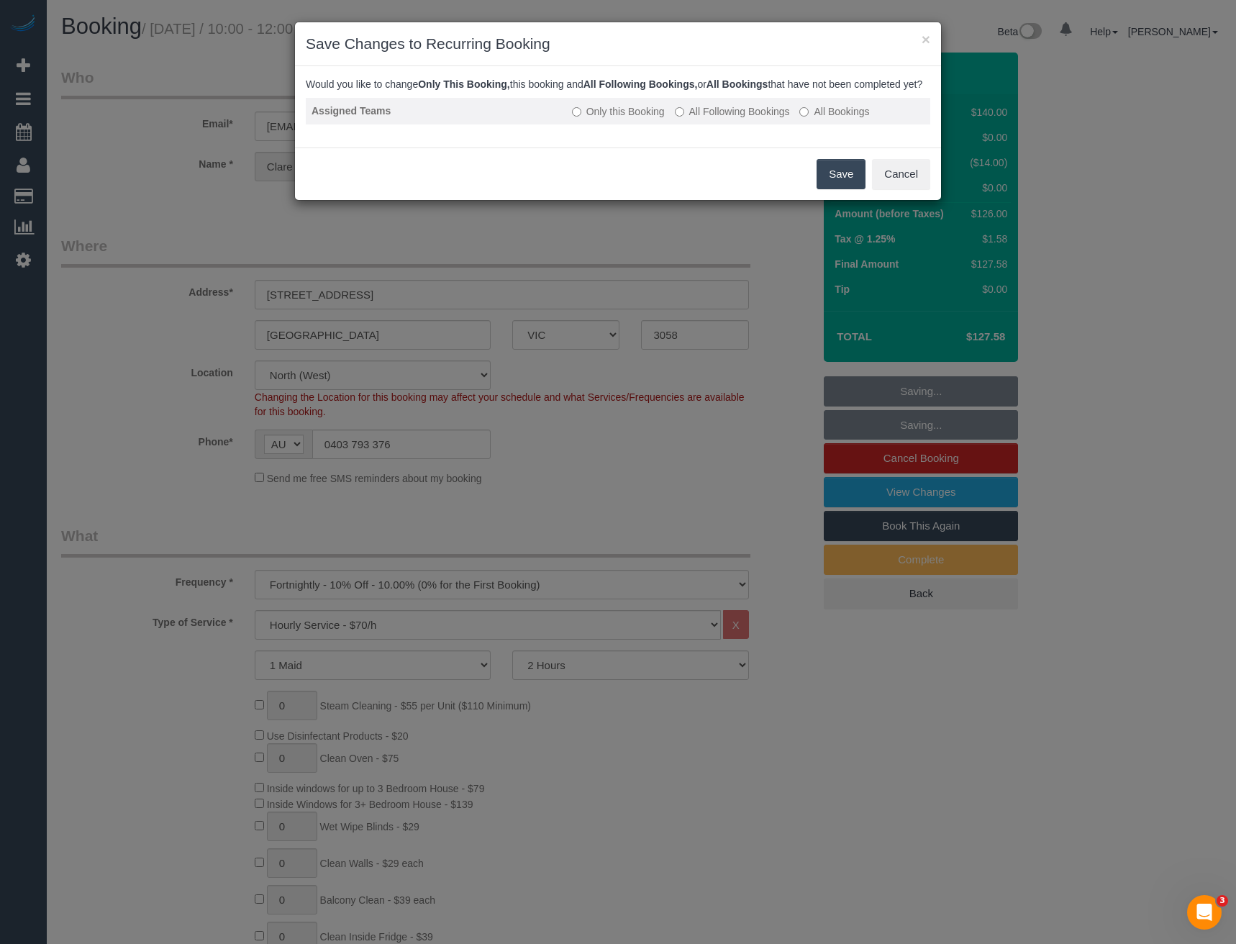
click at [733, 119] on label "All Following Bookings" at bounding box center [732, 111] width 115 height 14
click at [844, 189] on button "Save" at bounding box center [840, 174] width 49 height 30
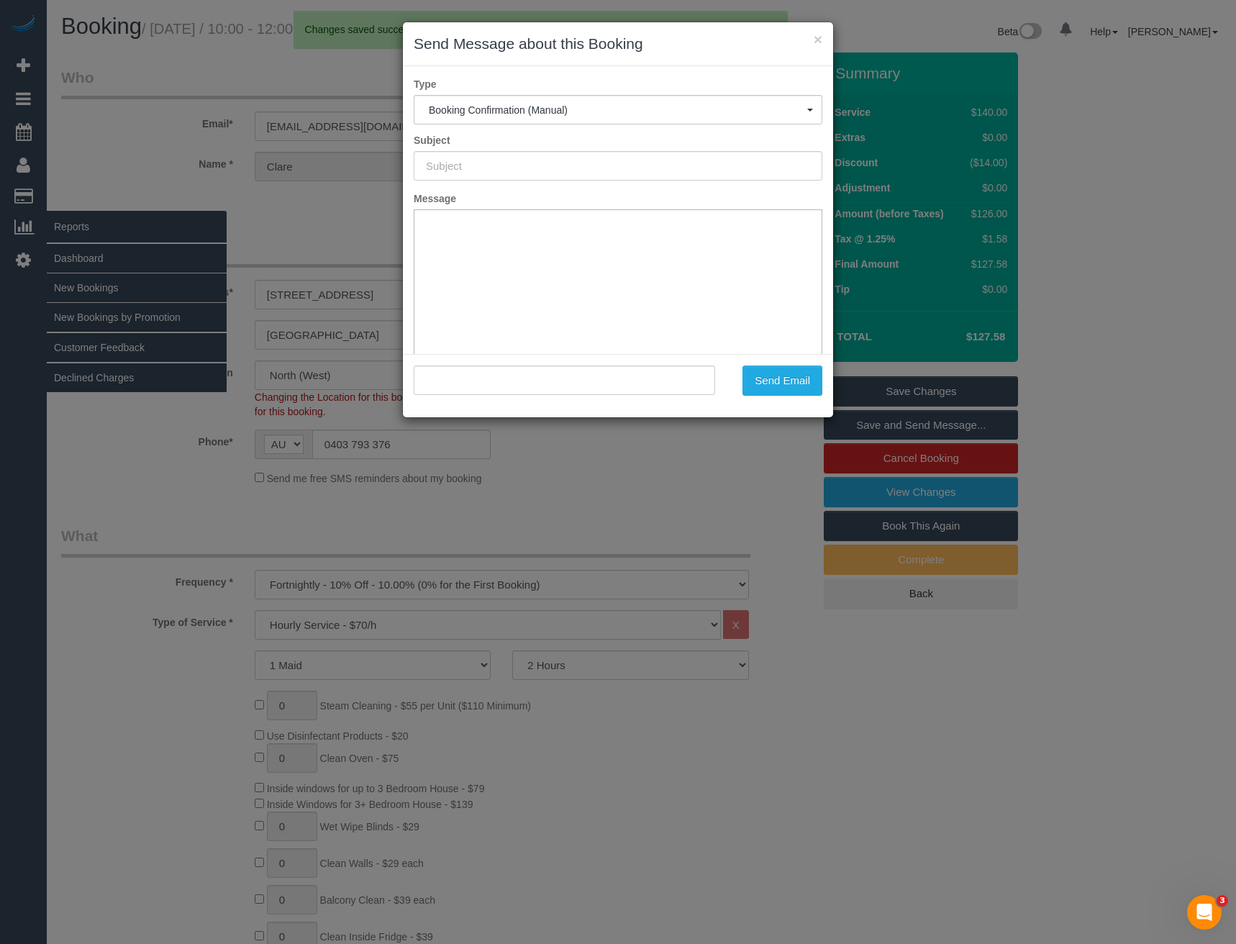
type input "Booking Confirmed"
type input ""Clare Hartigan" <clarehartigan27@gmail.com>"
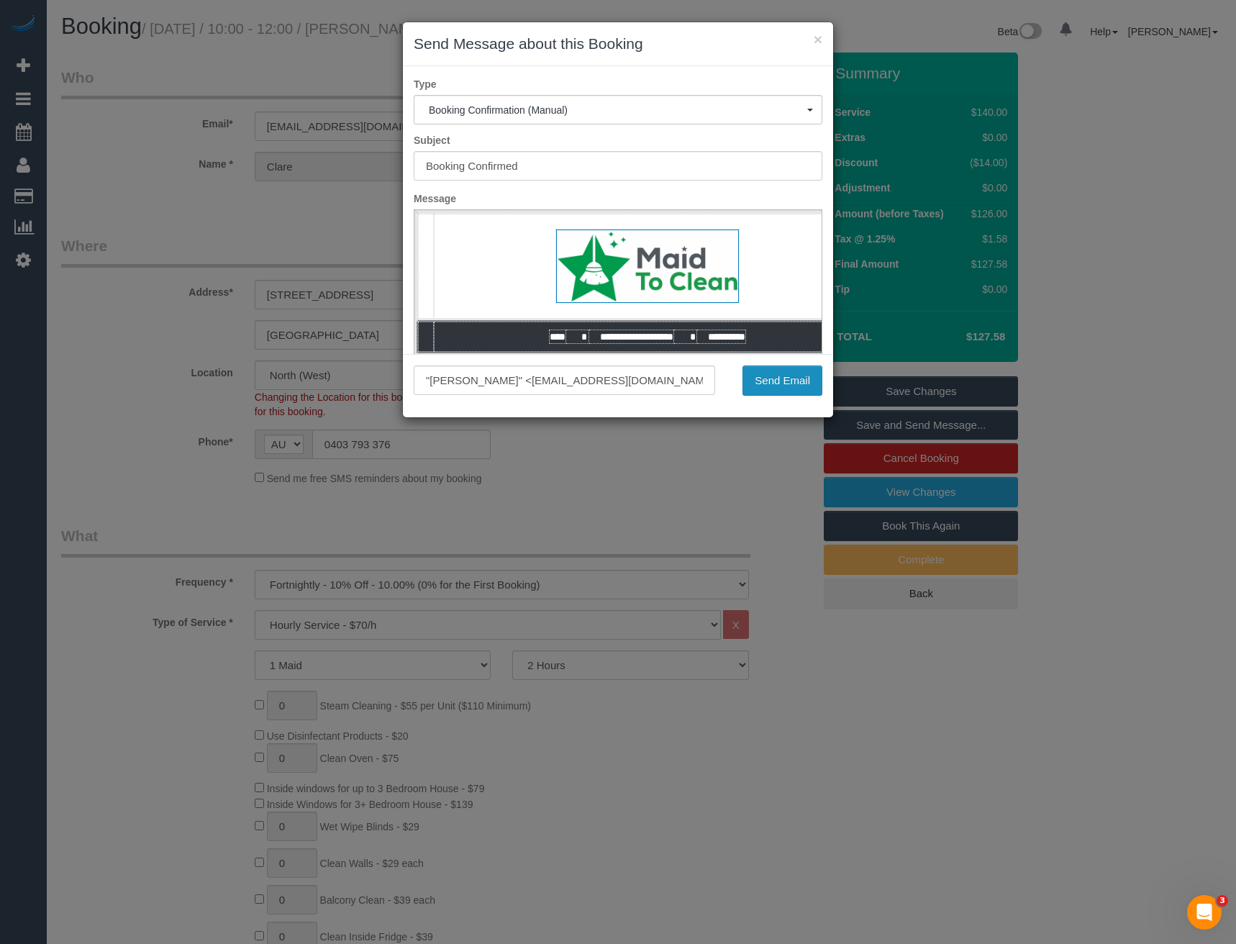
click at [796, 388] on button "Send Email" at bounding box center [782, 380] width 80 height 30
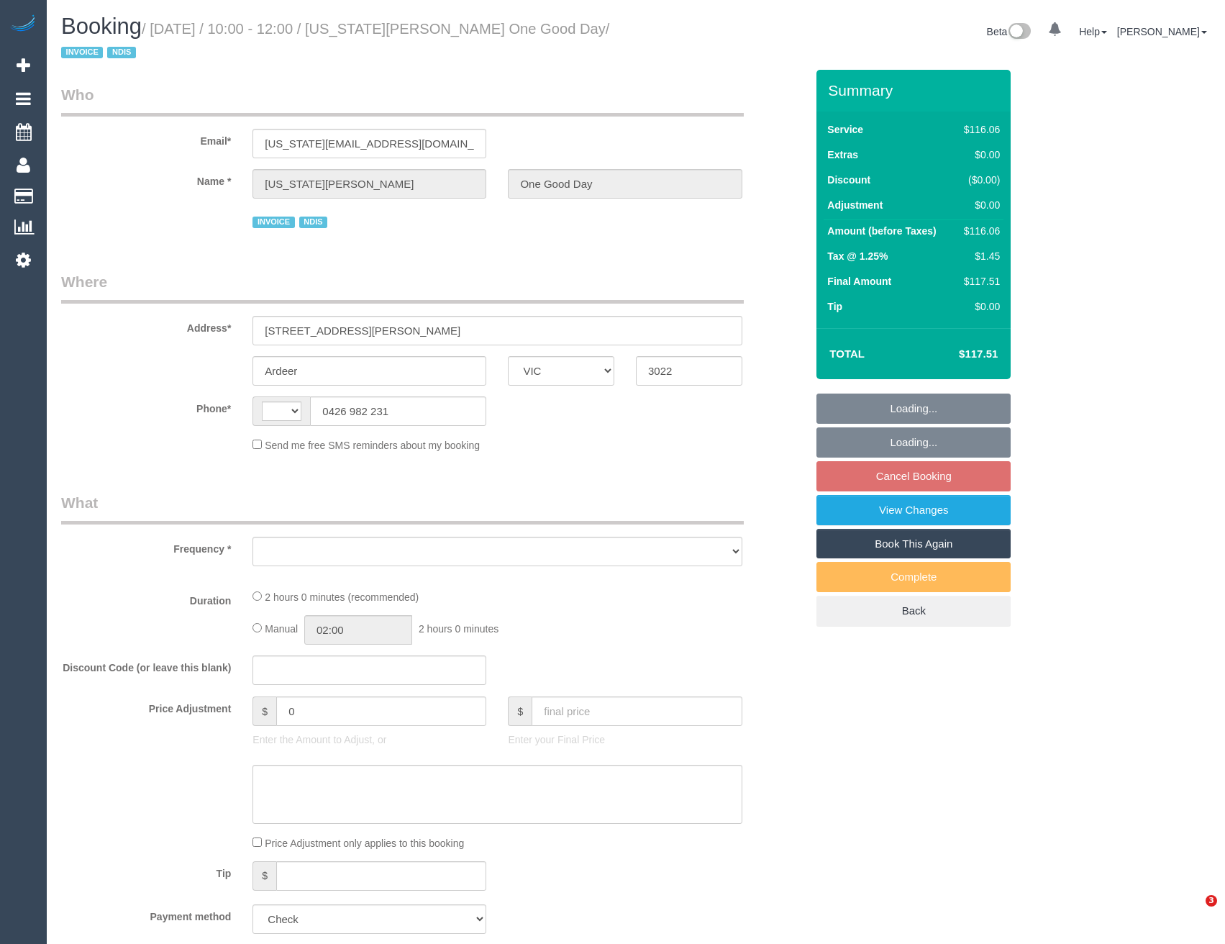
select select "VIC"
select select "string:AU"
select select "object:540"
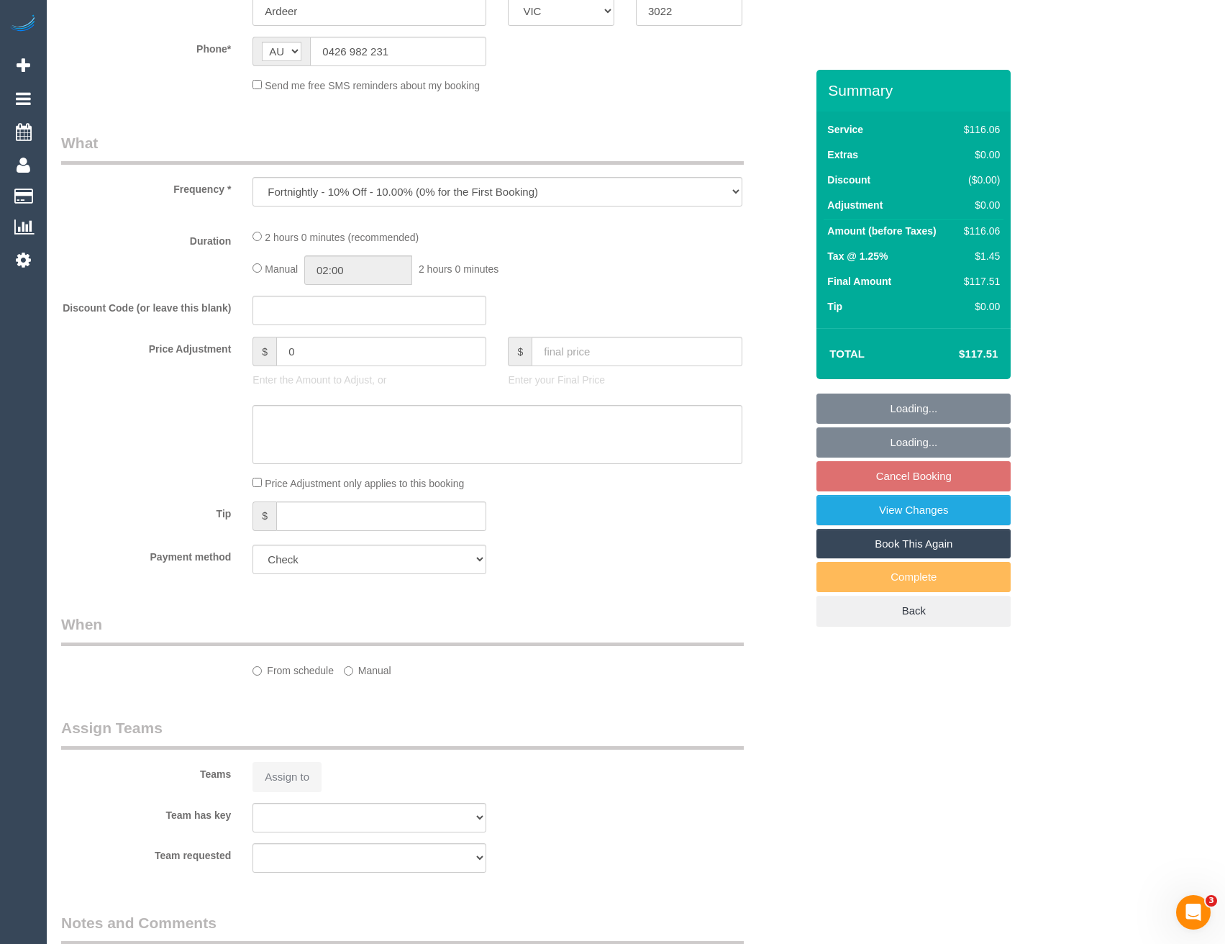
select select "number:30"
select select "number:14"
select select "number:19"
select select "number:23"
select select "number:34"
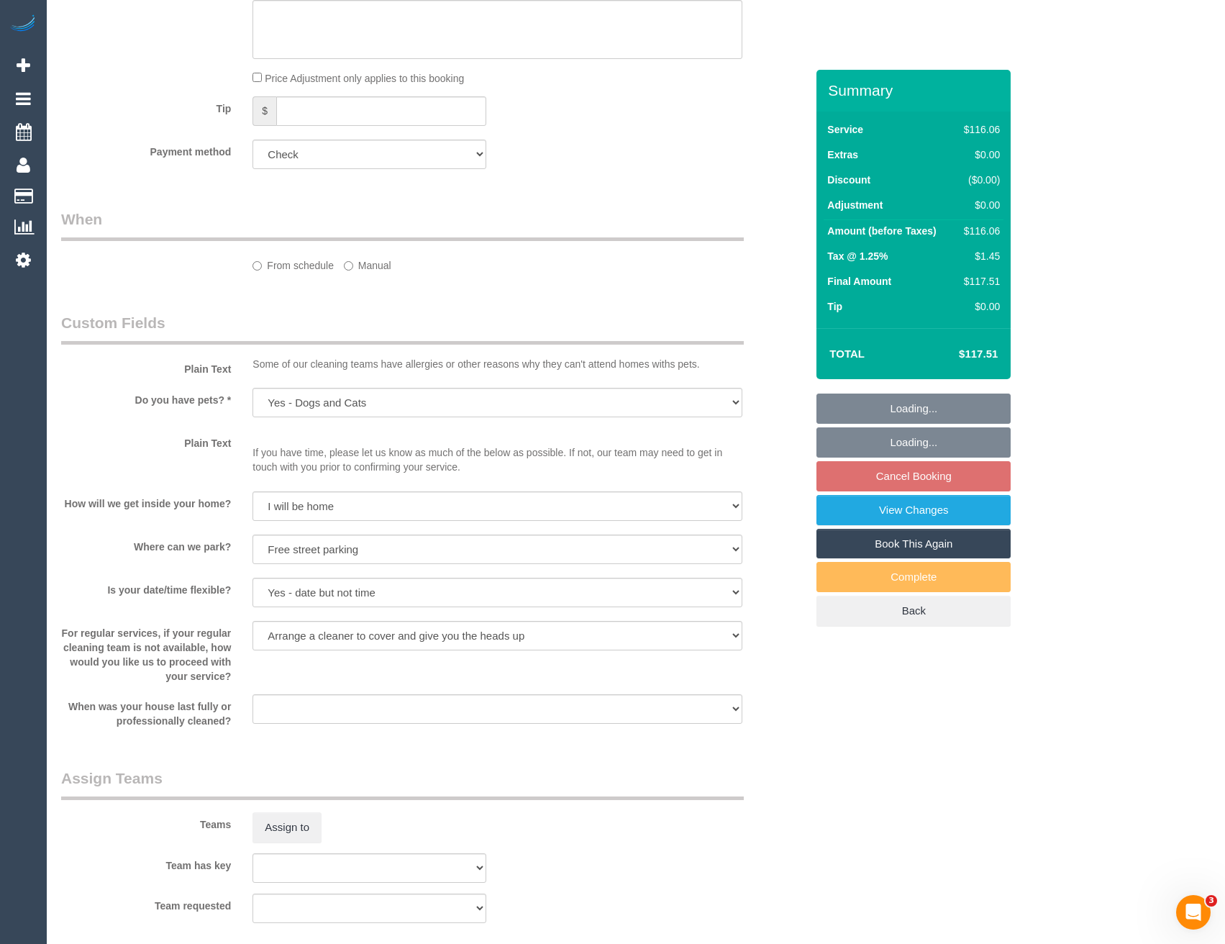
select select "object:1303"
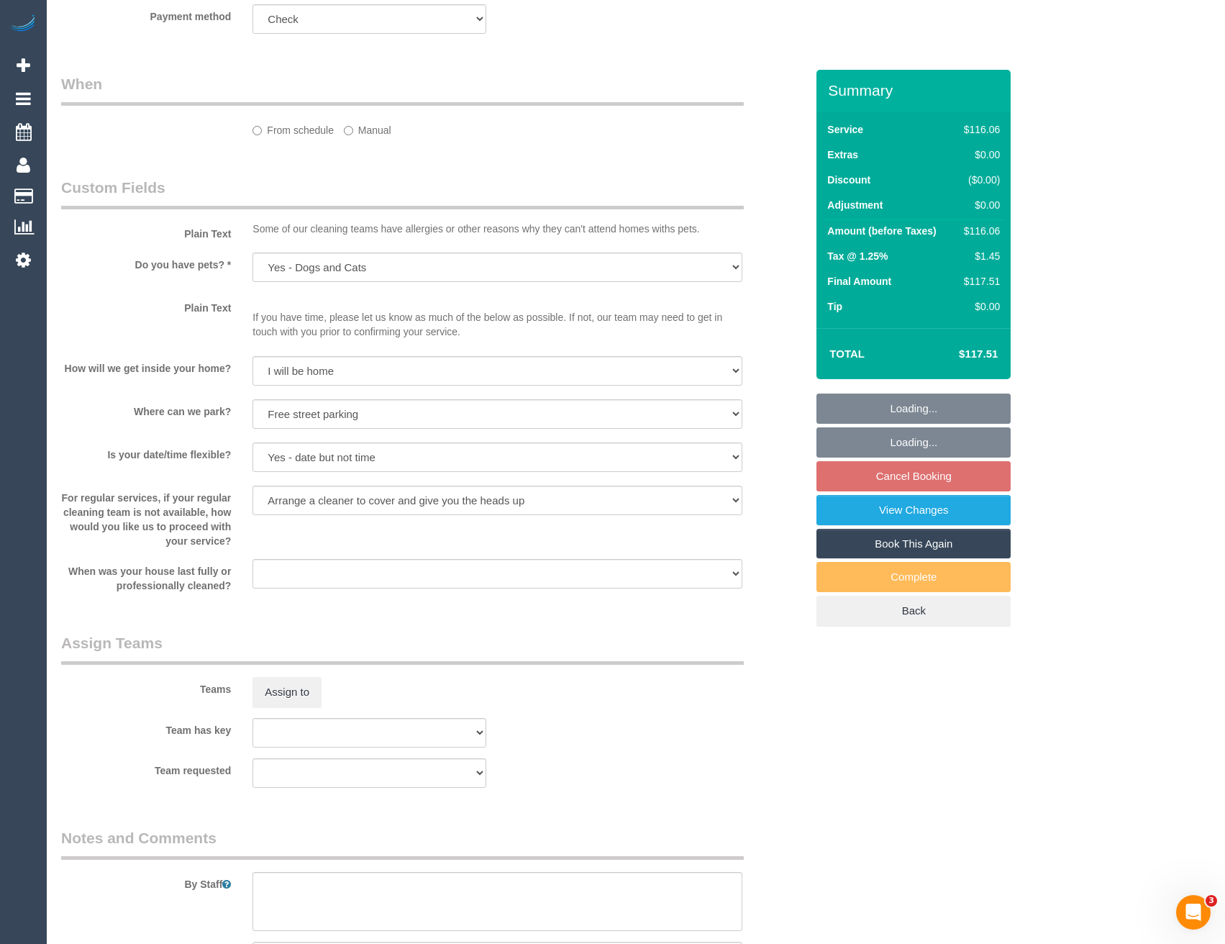
select select "spot3"
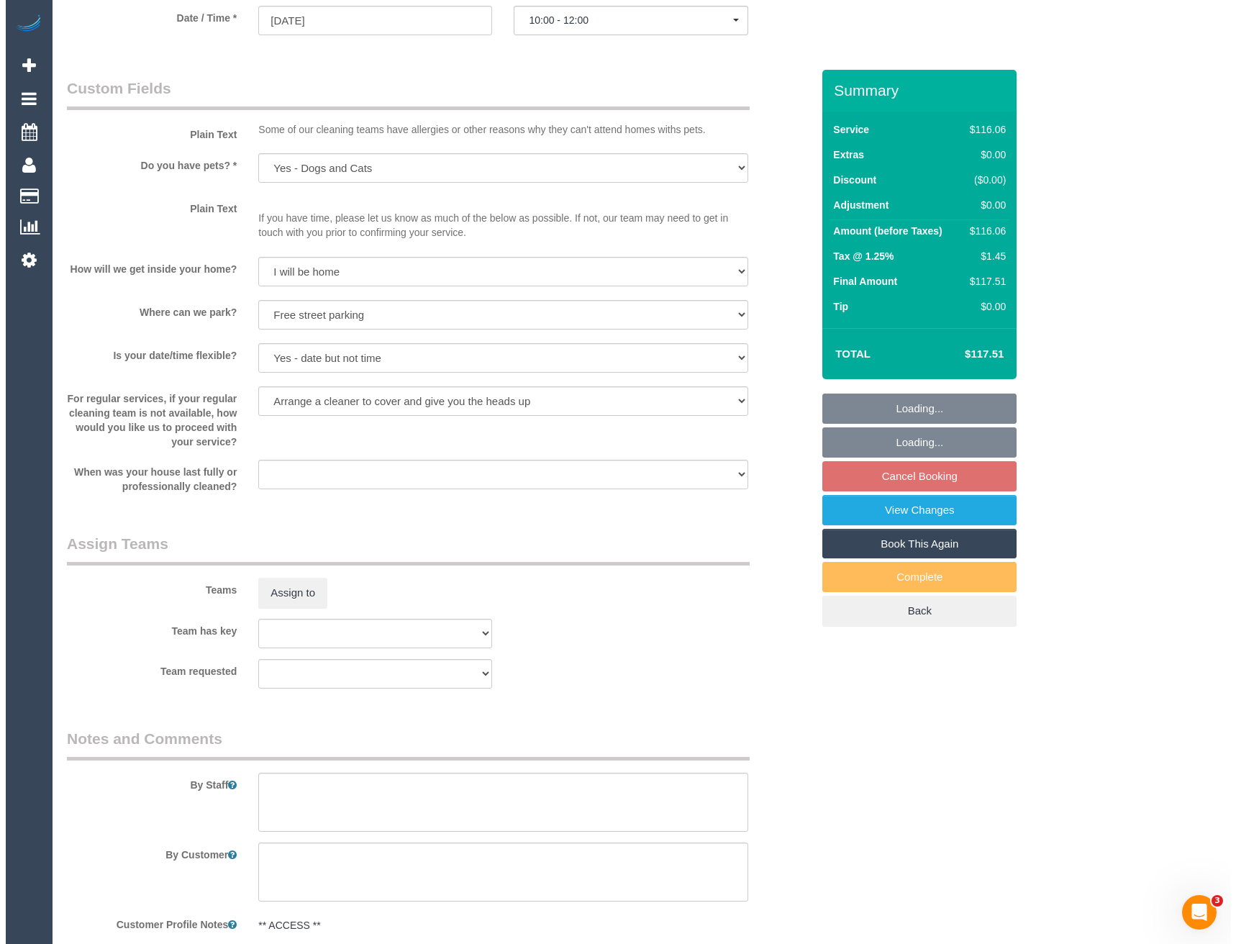
scroll to position [1366, 0]
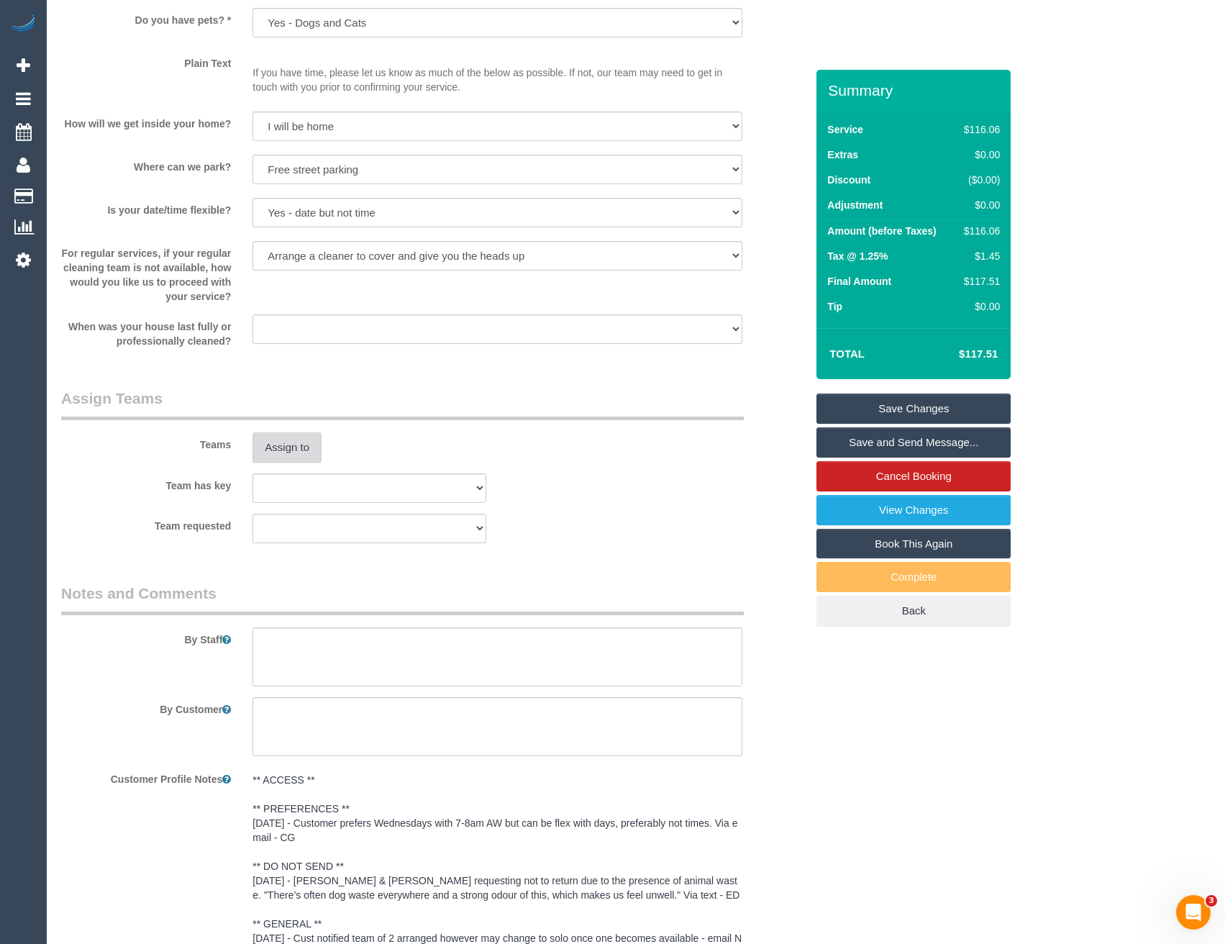
click at [307, 442] on button "Assign to" at bounding box center [286, 447] width 69 height 30
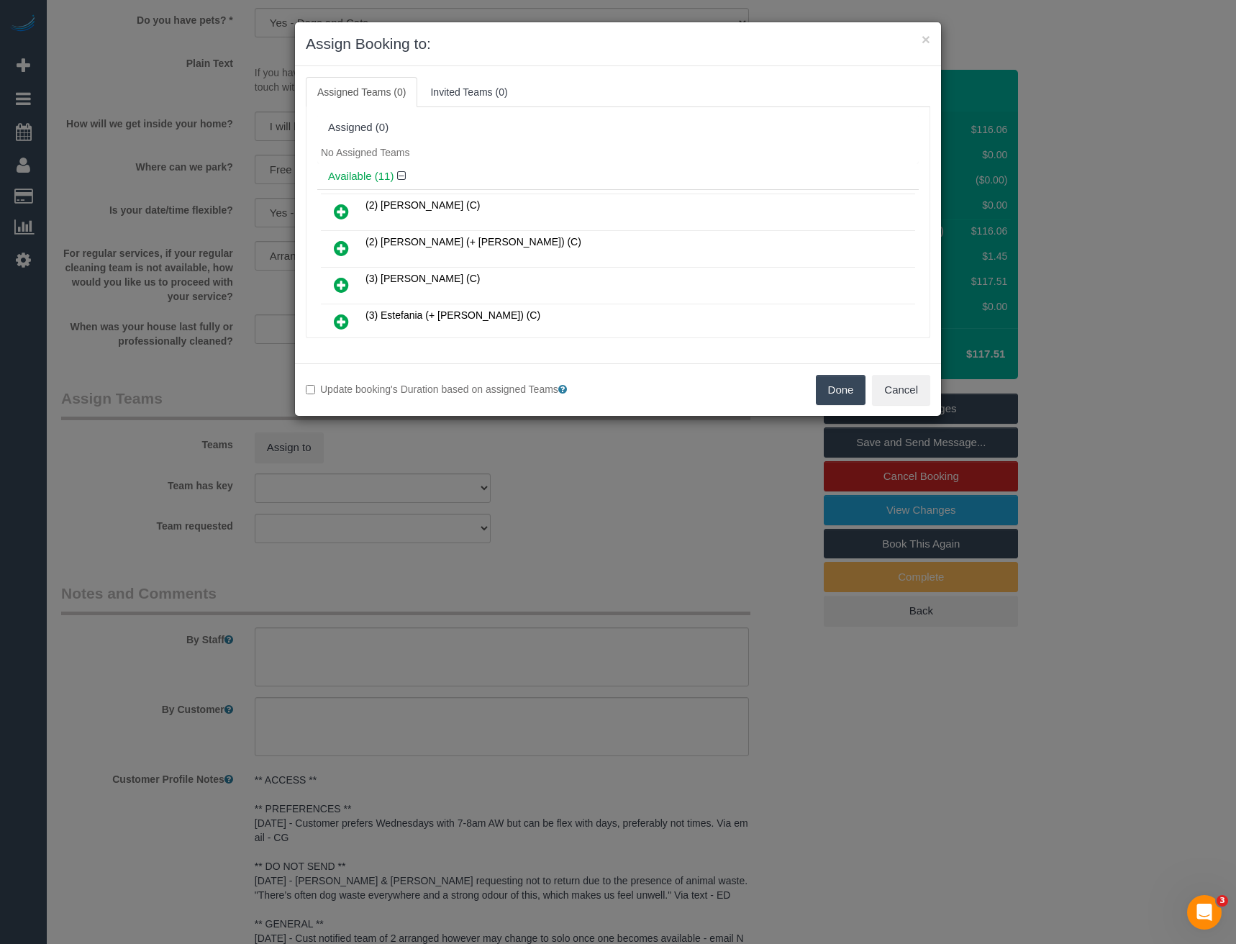
scroll to position [278, 0]
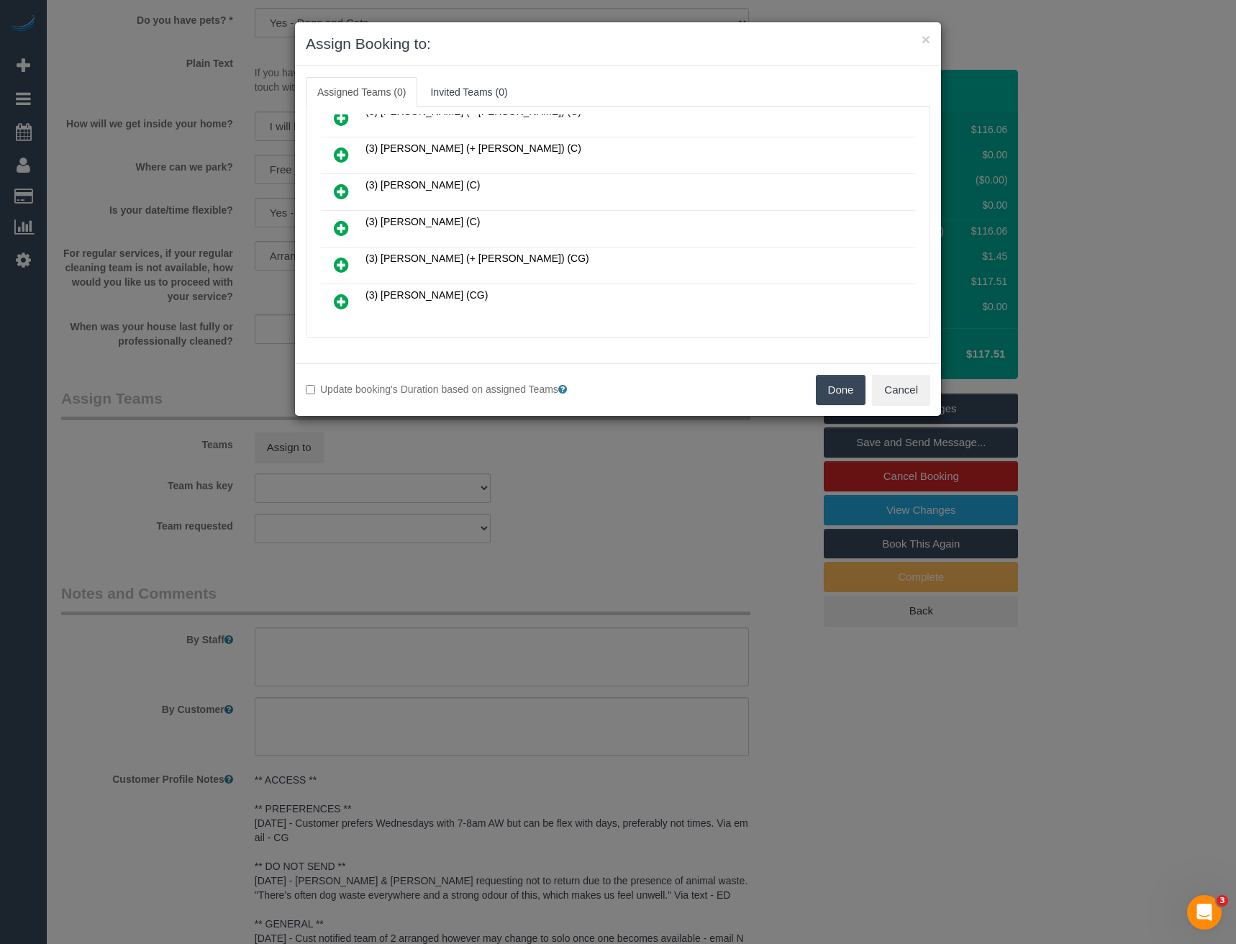
click at [339, 226] on icon at bounding box center [341, 227] width 15 height 17
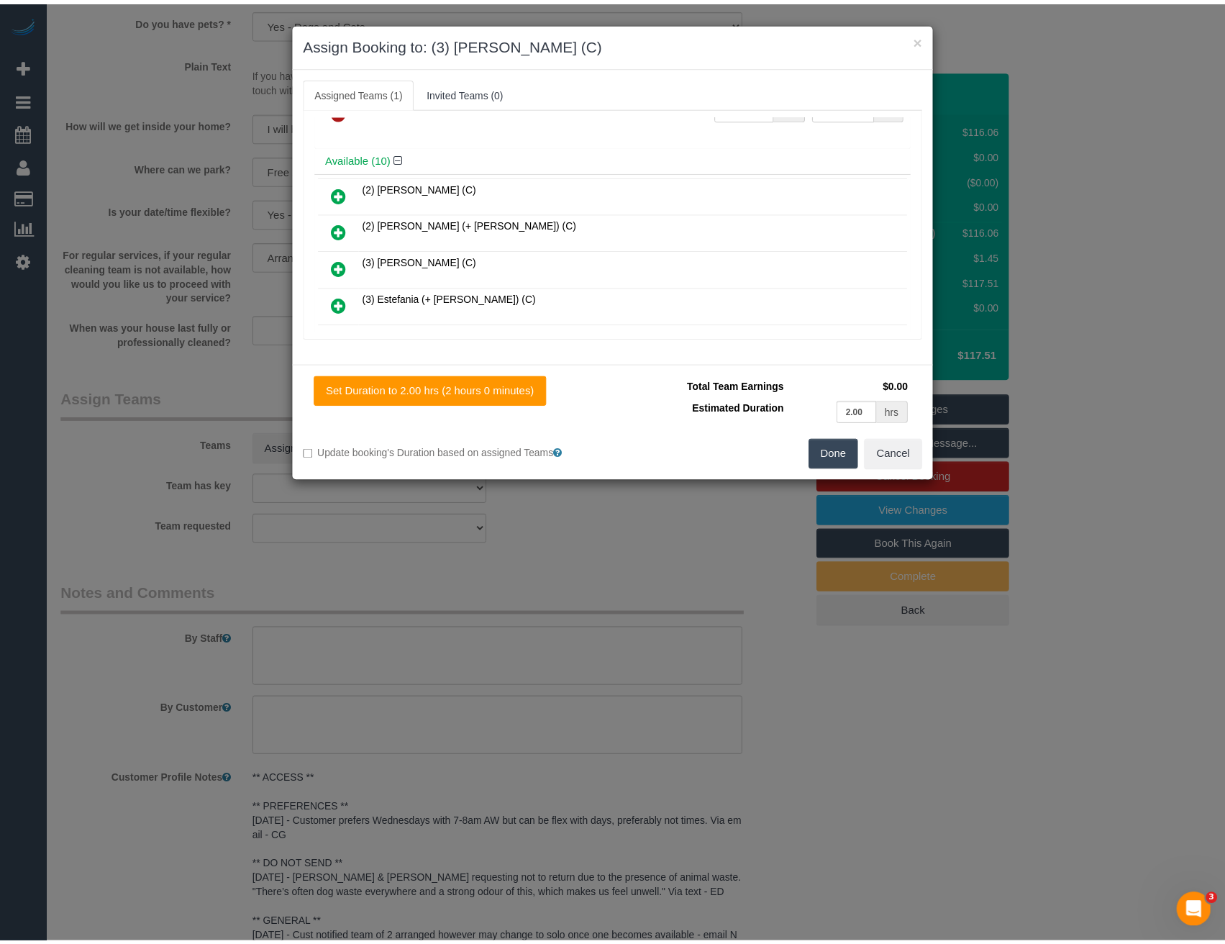
scroll to position [0, 0]
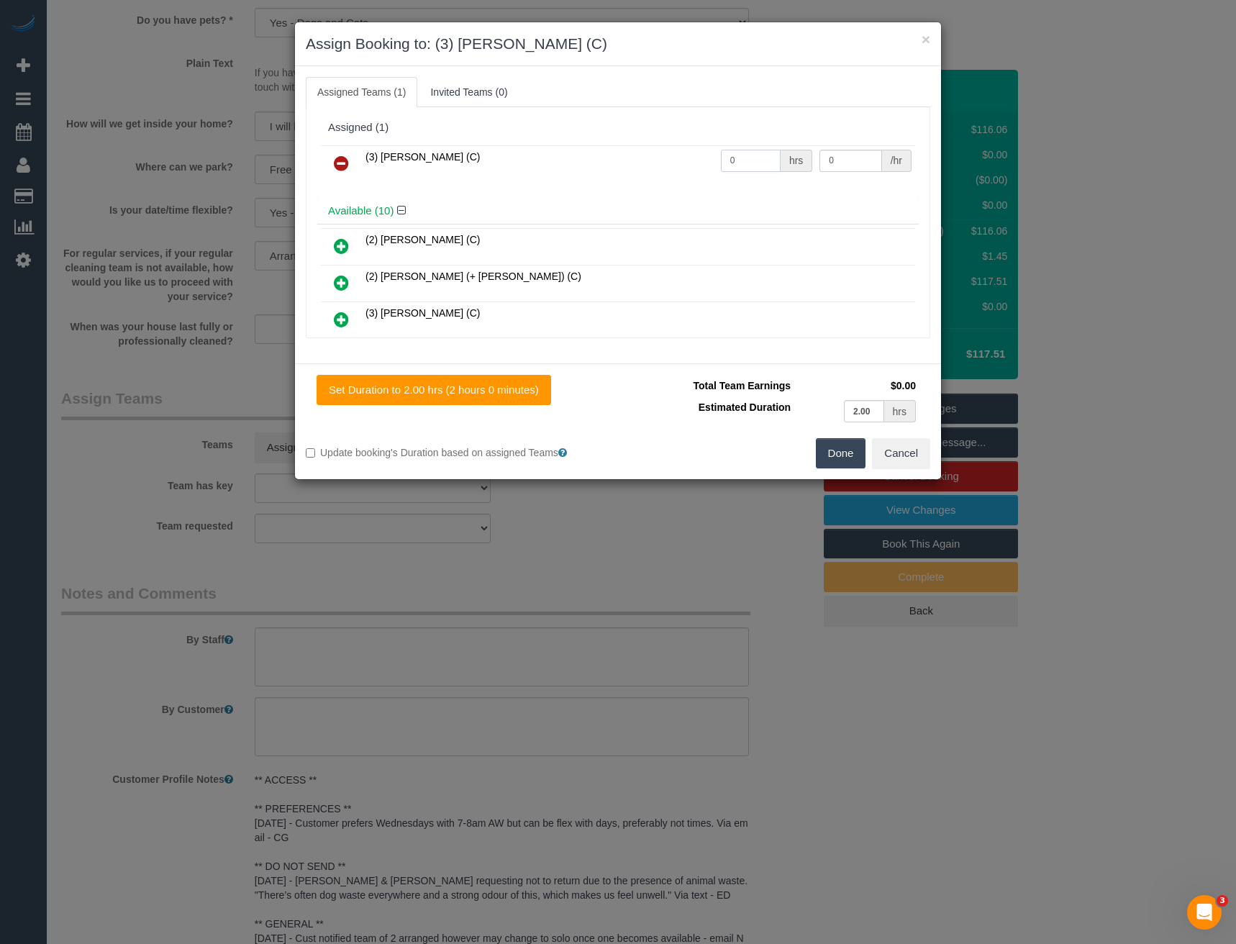
drag, startPoint x: 756, startPoint y: 155, endPoint x: 681, endPoint y: 161, distance: 75.0
click at [683, 163] on tr "(3) [PERSON_NAME] (C) 0 hrs 0 /hr" at bounding box center [618, 163] width 594 height 37
type input "2"
type input "35"
click at [831, 457] on button "Done" at bounding box center [841, 453] width 50 height 30
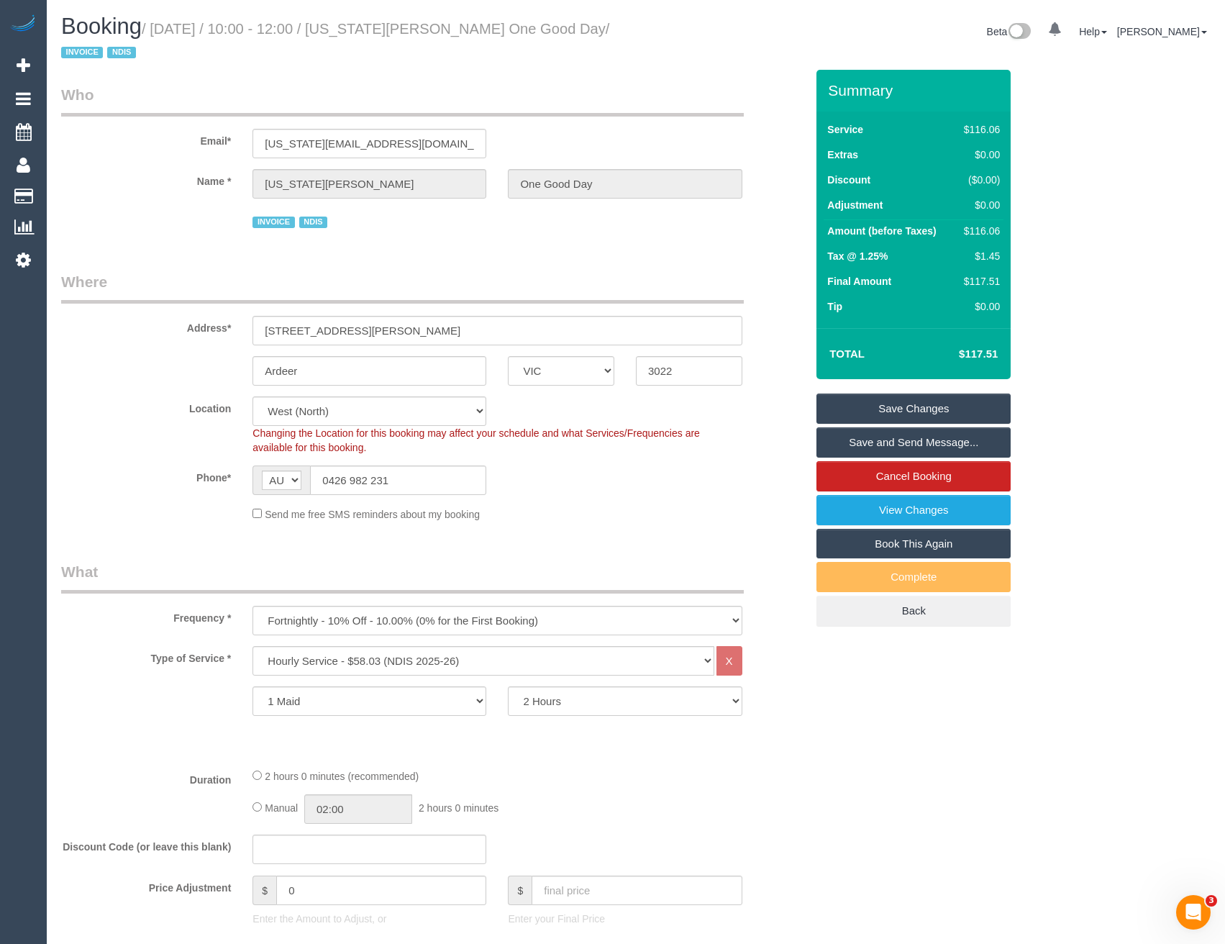
click at [870, 437] on link "Save and Send Message..." at bounding box center [913, 442] width 194 height 30
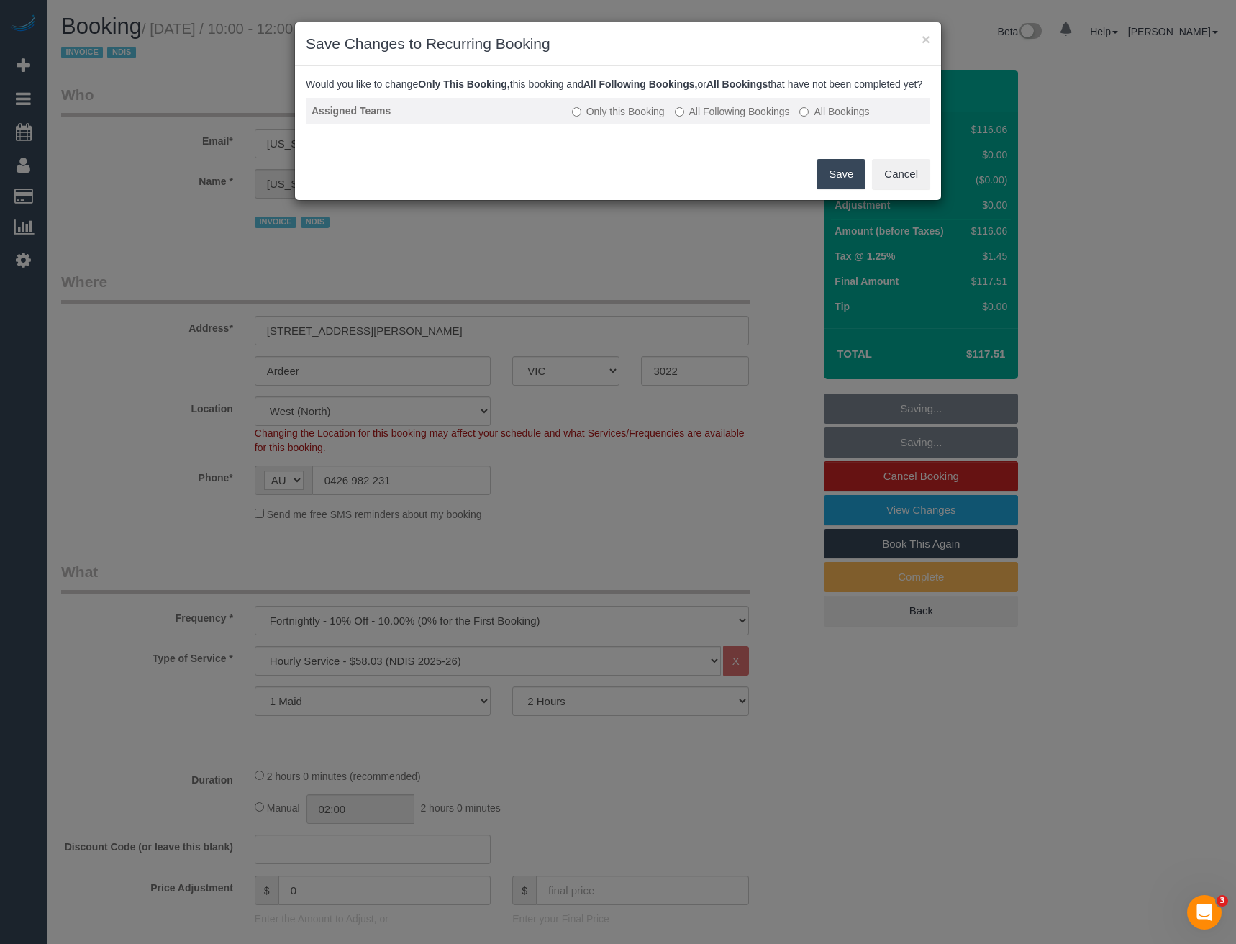
click at [745, 119] on label "All Following Bookings" at bounding box center [732, 111] width 115 height 14
click at [854, 189] on button "Save" at bounding box center [840, 174] width 49 height 30
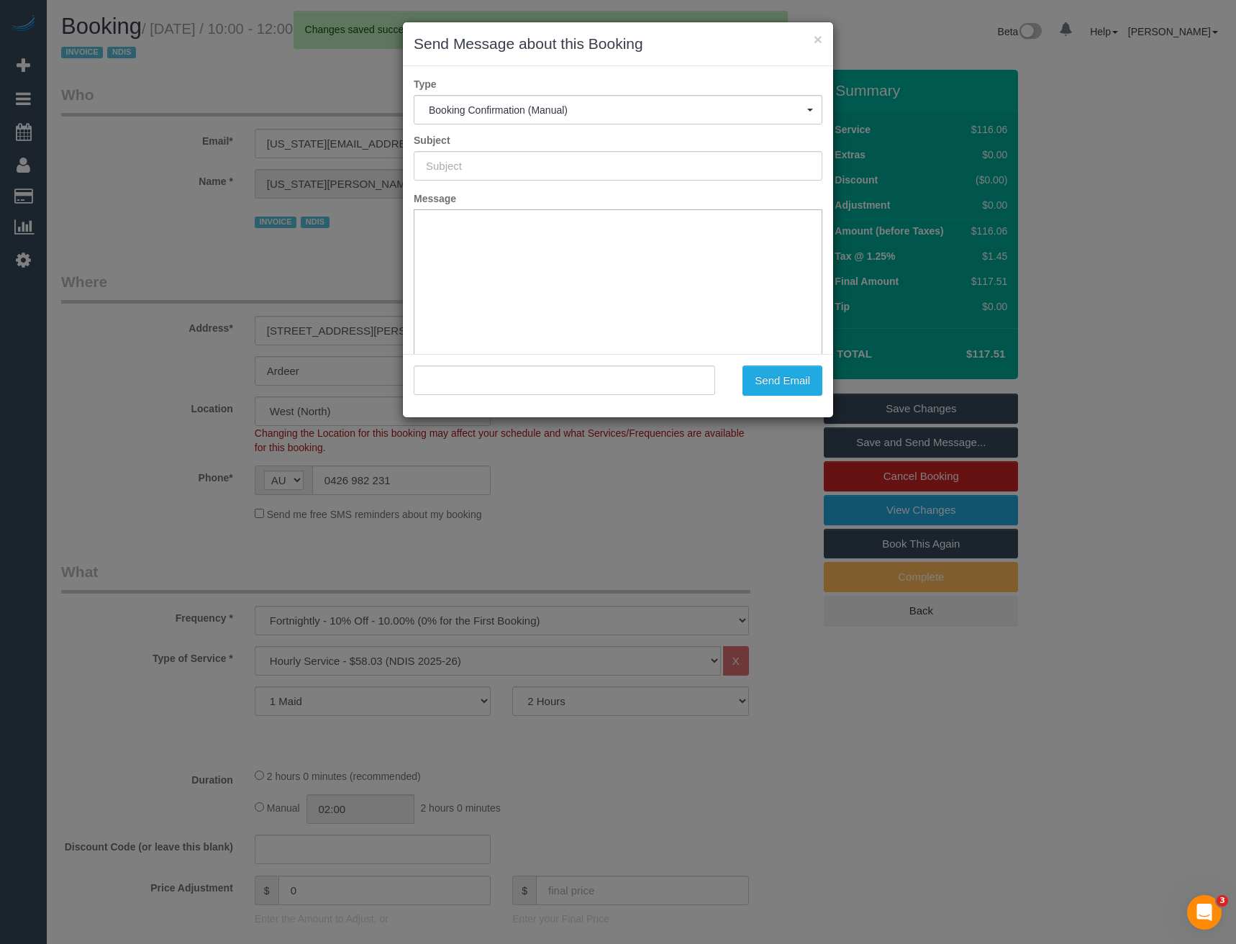
type input "Booking Confirmed"
type input ""[US_STATE][PERSON_NAME] One Good Day" <[US_STATE][EMAIL_ADDRESS][DOMAIN_NAME]>"
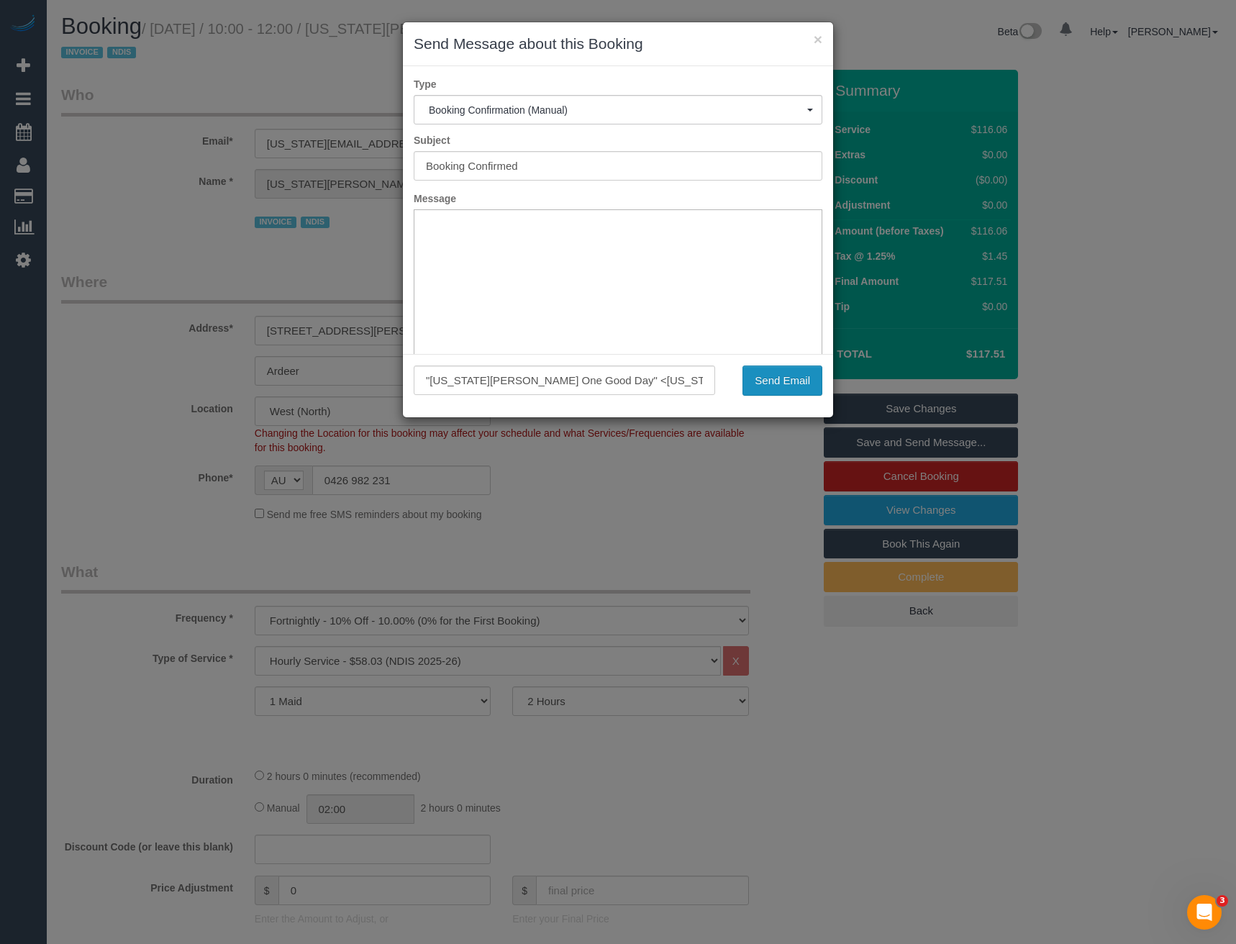
click at [793, 377] on button "Send Email" at bounding box center [782, 380] width 80 height 30
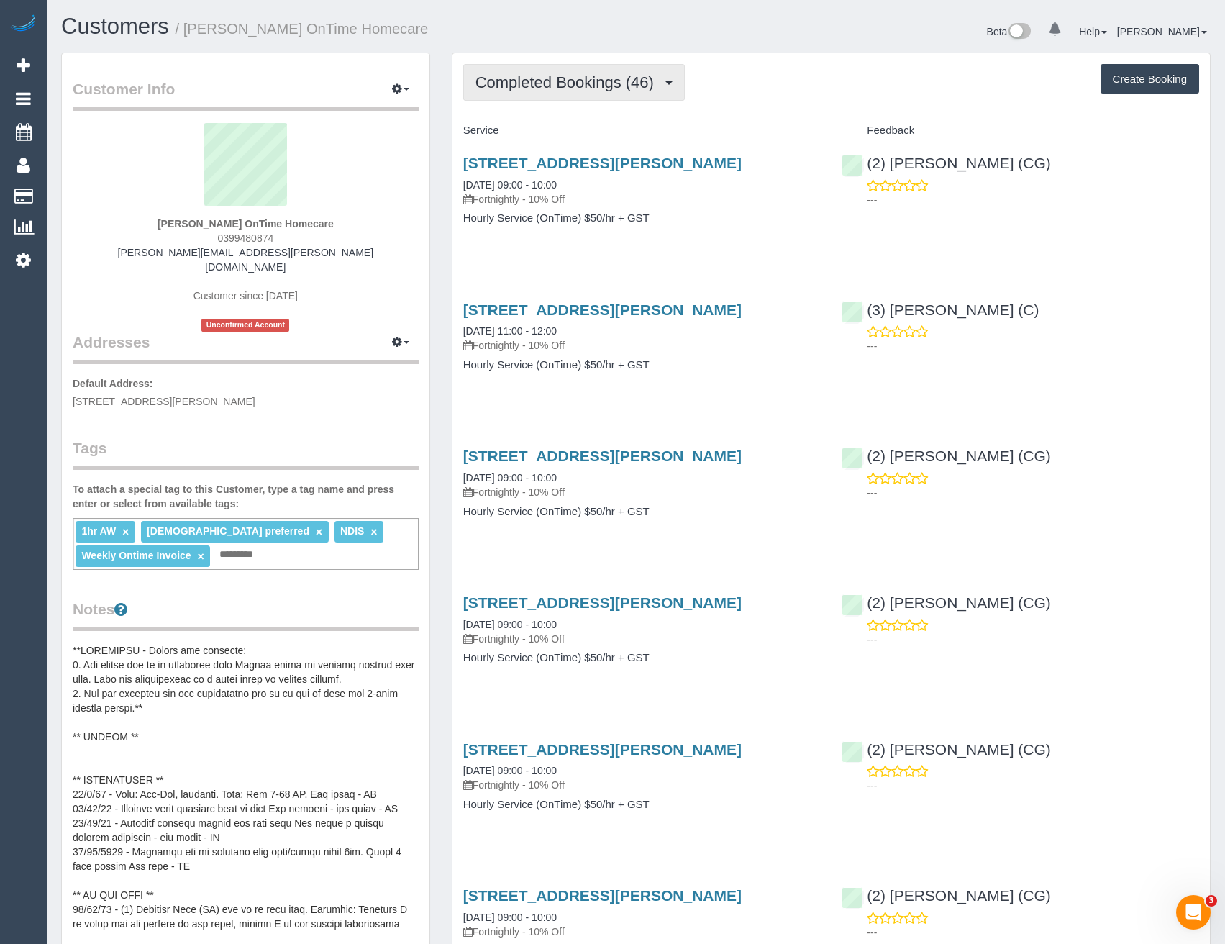
click at [575, 83] on span "Completed Bookings (46)" at bounding box center [568, 82] width 186 height 18
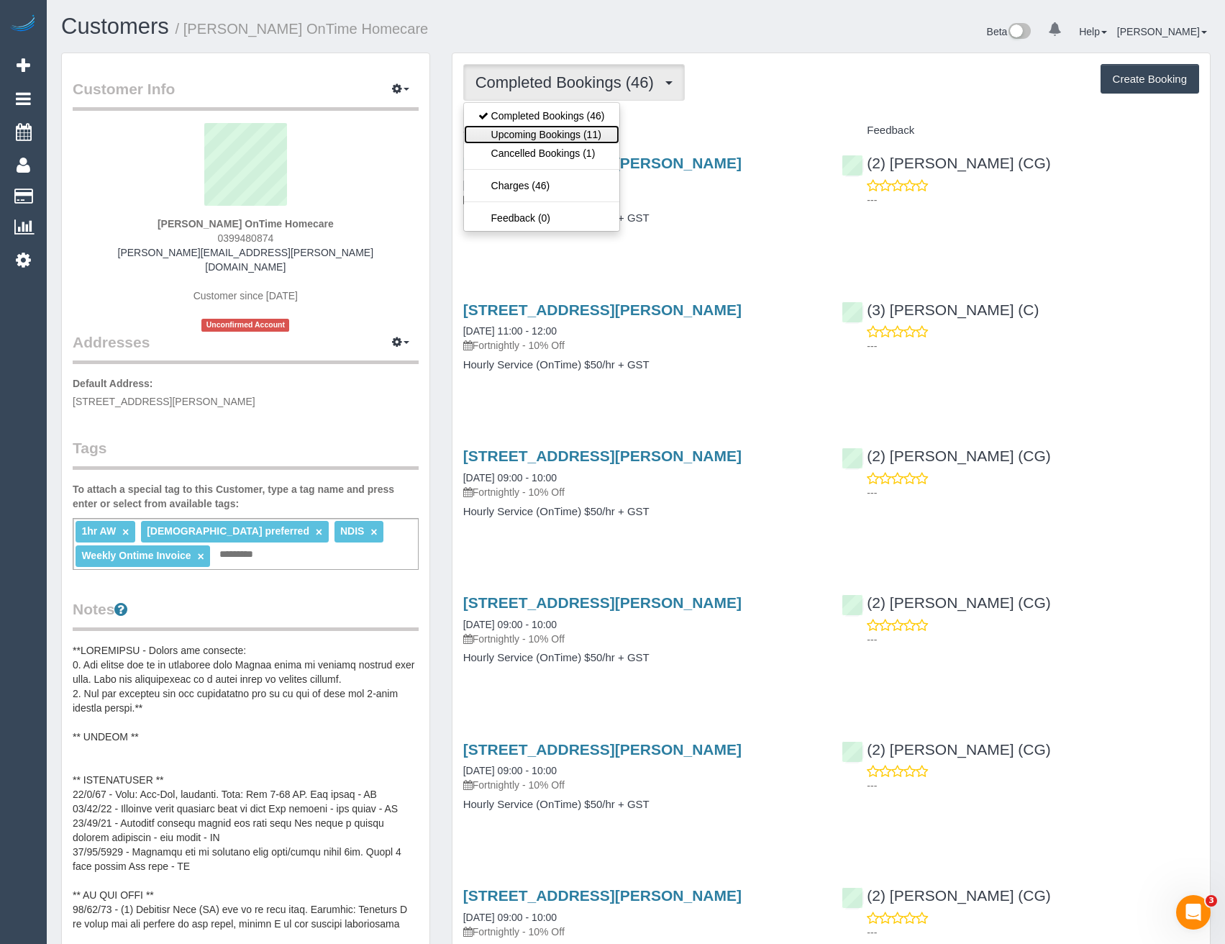
click at [569, 134] on link "Upcoming Bookings (11)" at bounding box center [541, 134] width 155 height 19
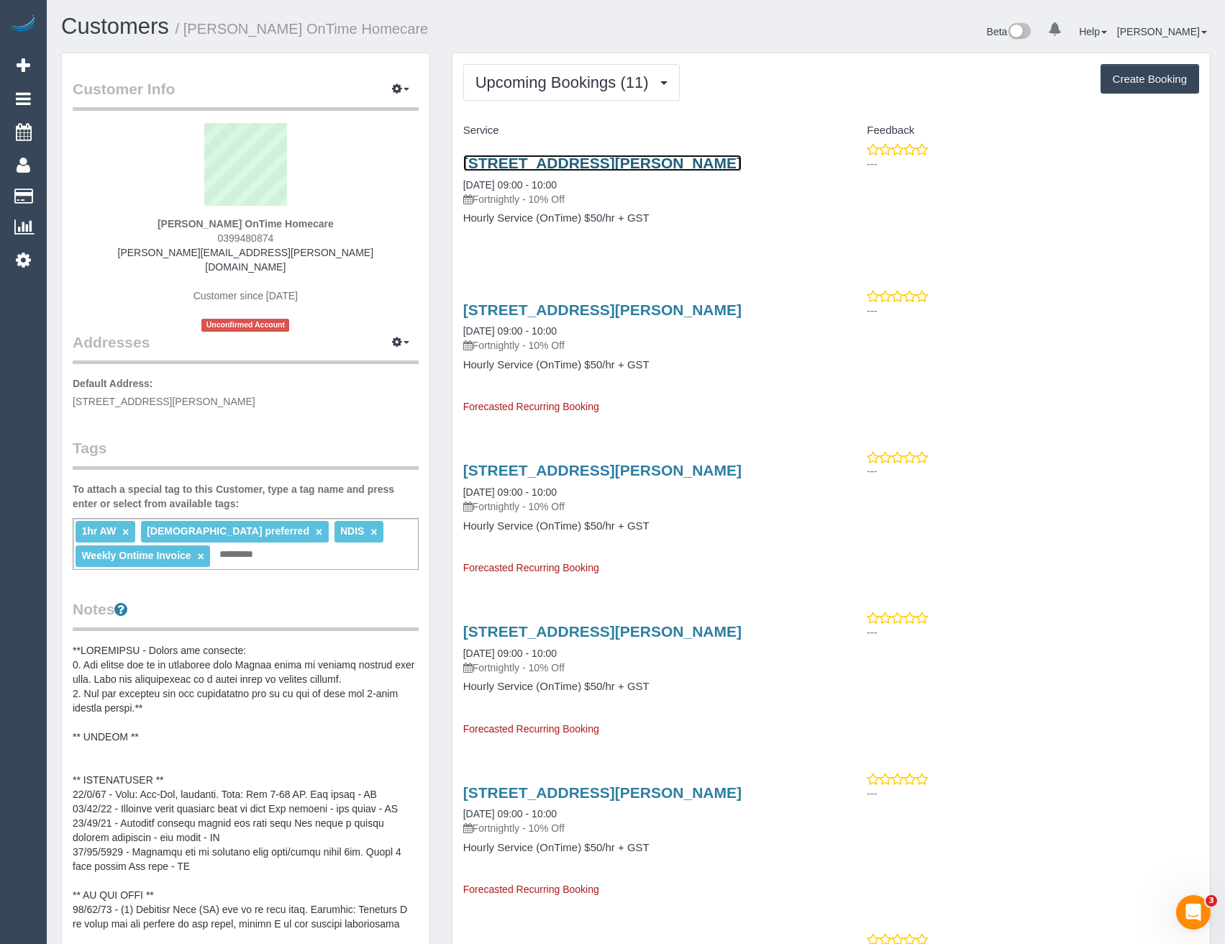
click at [618, 162] on link "[STREET_ADDRESS][PERSON_NAME]" at bounding box center [602, 163] width 278 height 17
click at [552, 92] on button "Upcoming Bookings (11)" at bounding box center [571, 82] width 216 height 37
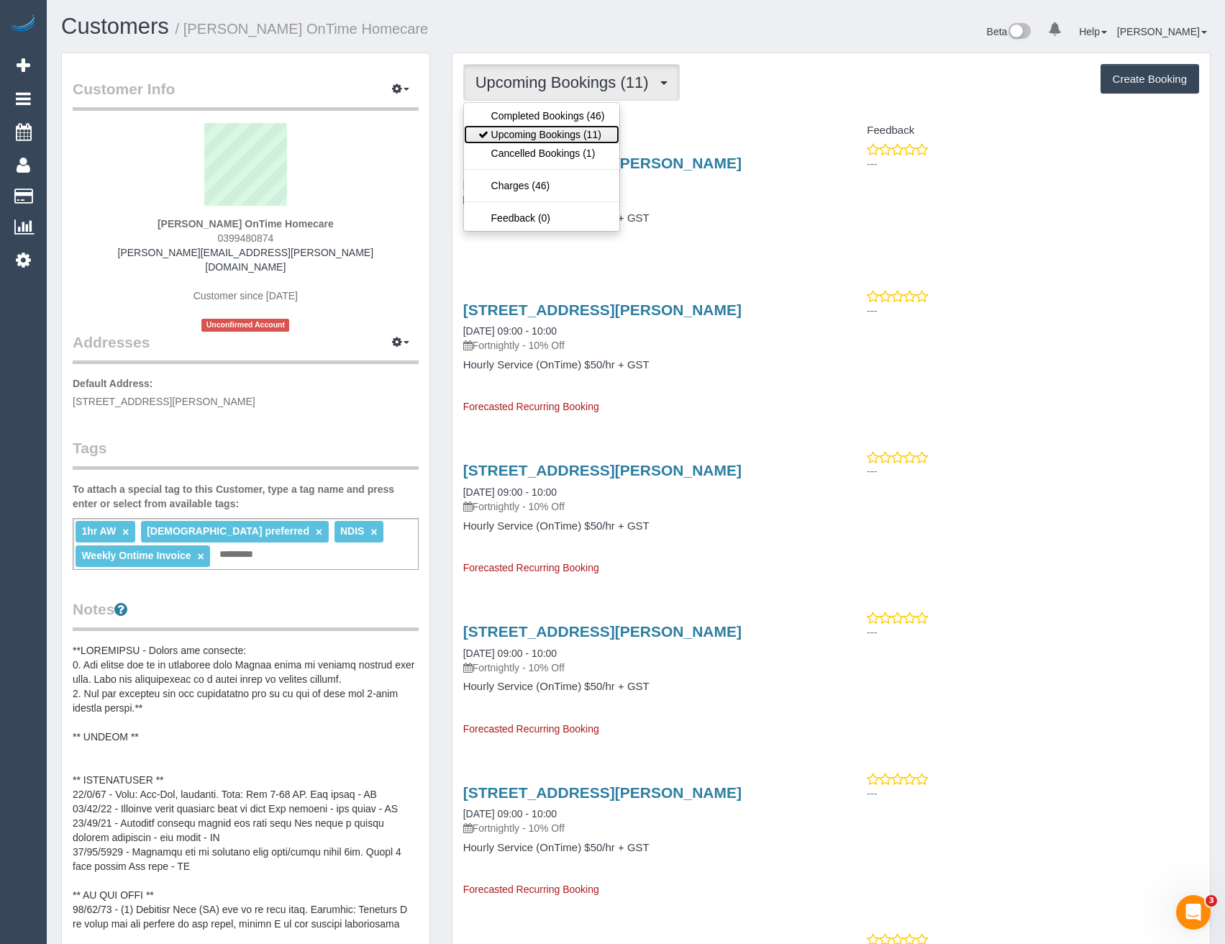
click at [548, 126] on link "Upcoming Bookings (11)" at bounding box center [541, 134] width 155 height 19
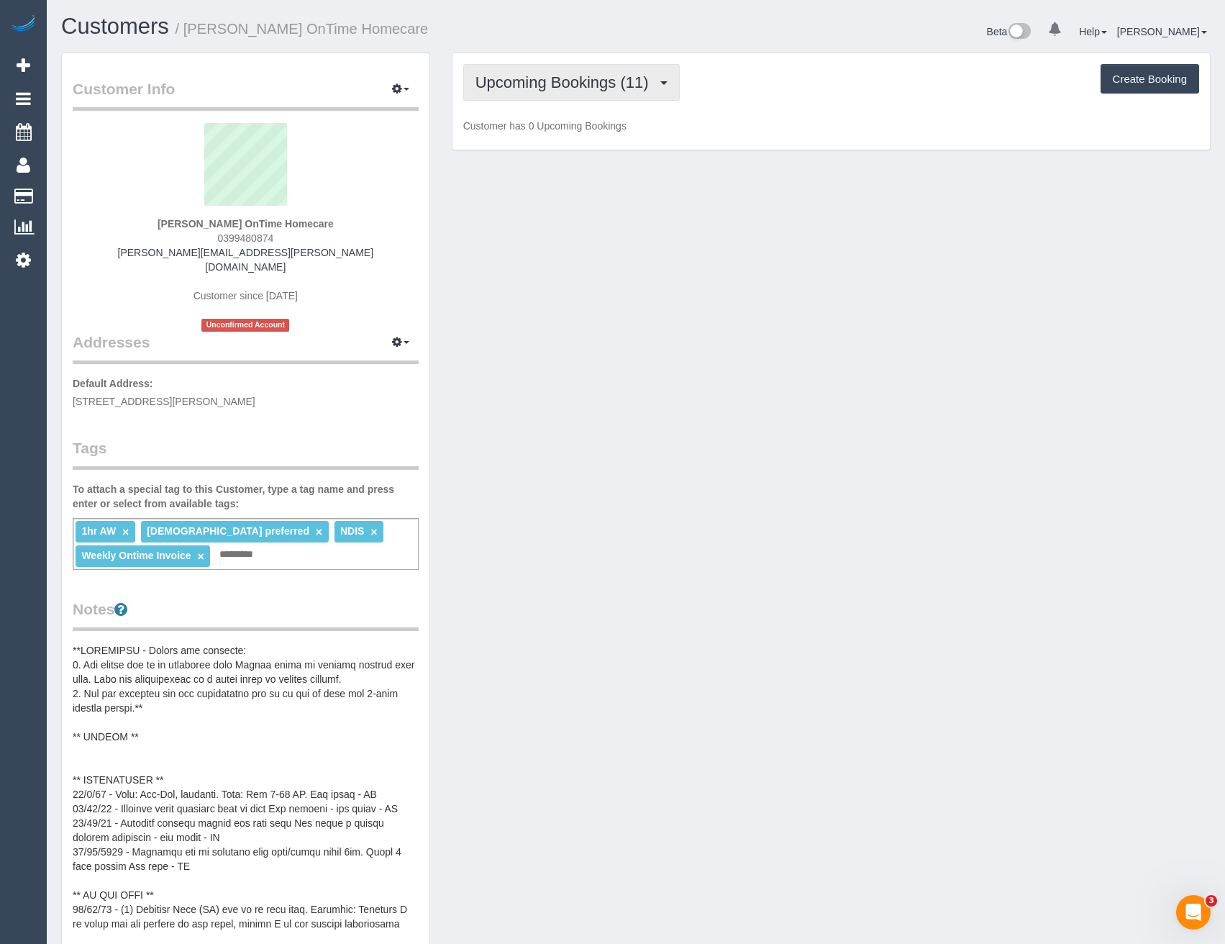
click at [550, 78] on span "Upcoming Bookings (11)" at bounding box center [565, 82] width 181 height 18
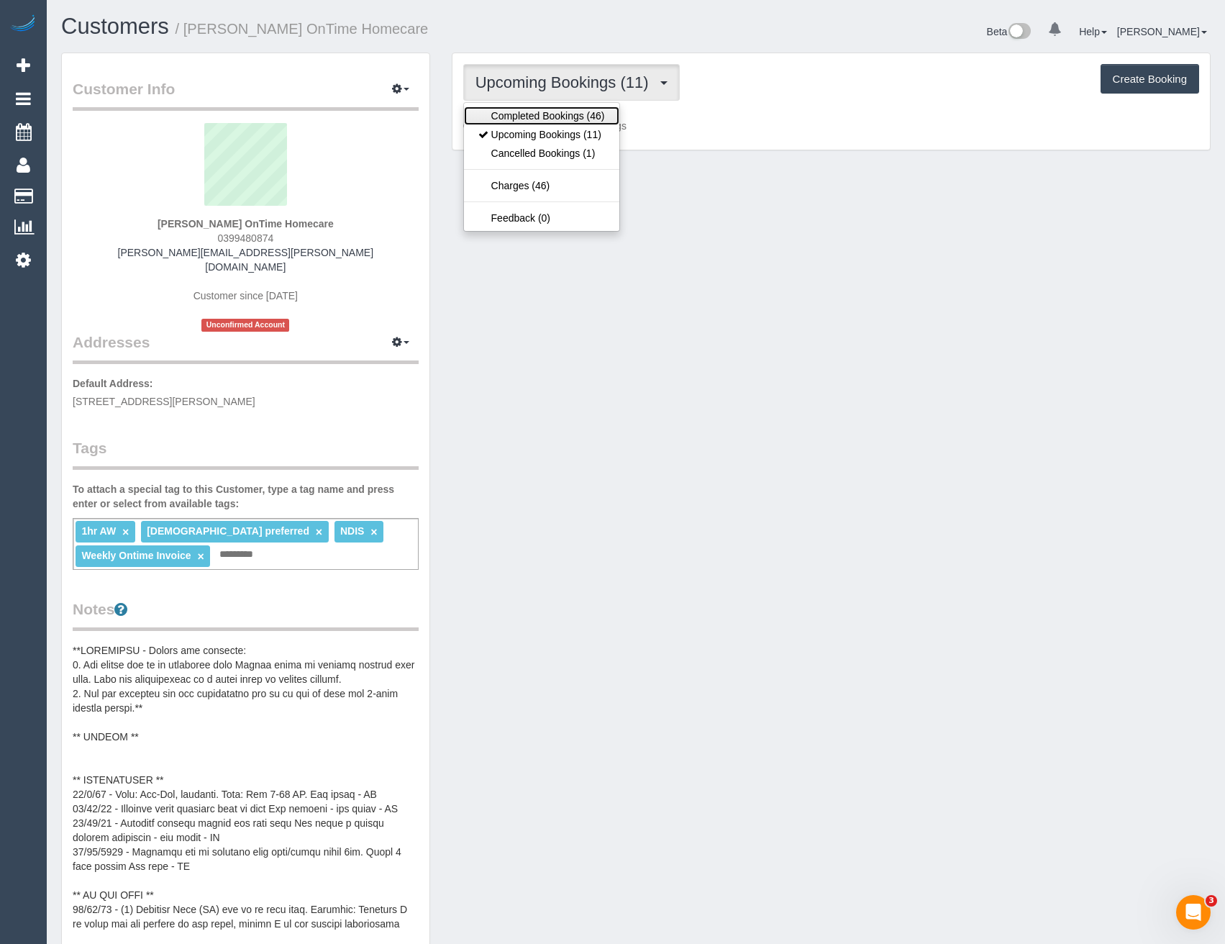
click at [549, 118] on link "Completed Bookings (46)" at bounding box center [541, 115] width 155 height 19
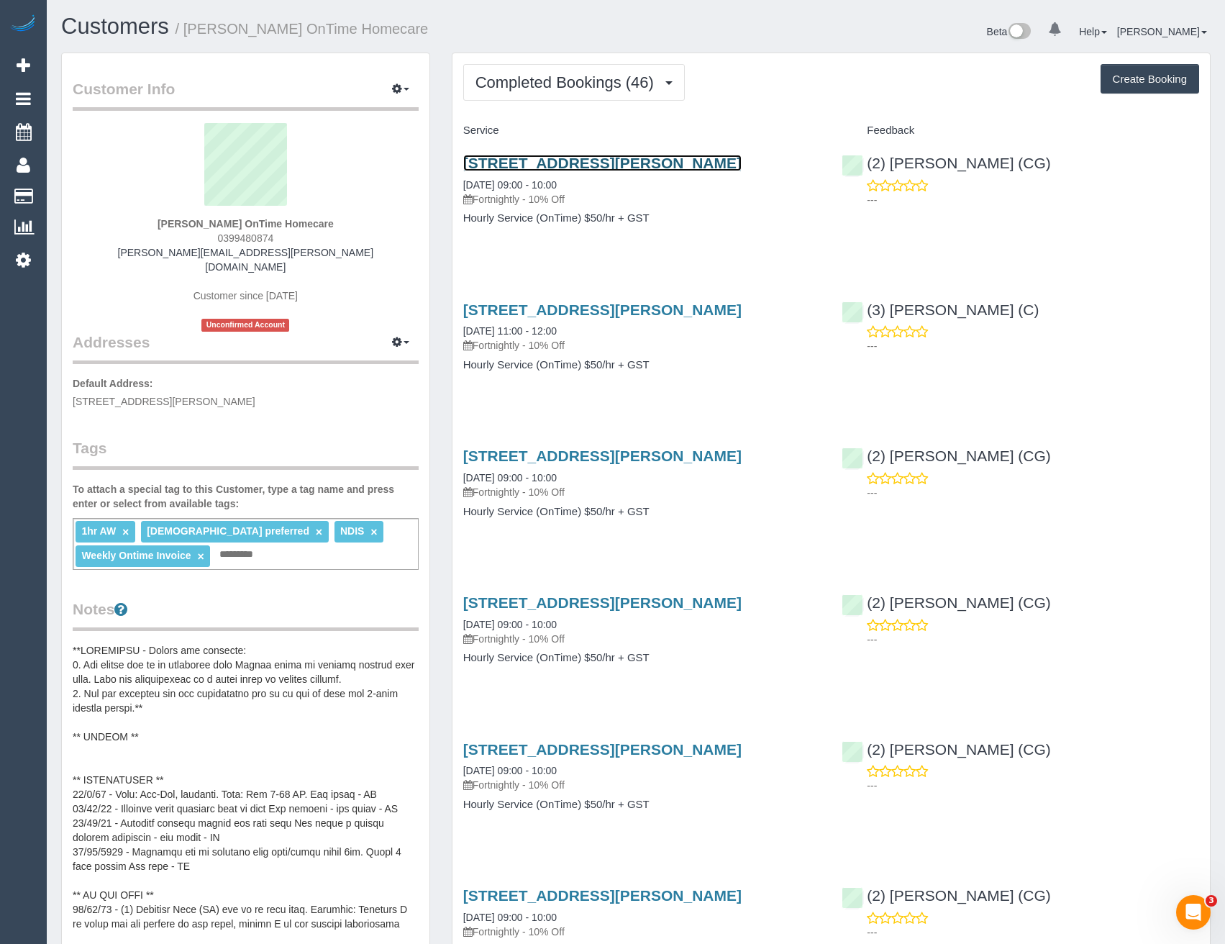
click at [672, 162] on link "[STREET_ADDRESS][PERSON_NAME]" at bounding box center [602, 163] width 278 height 17
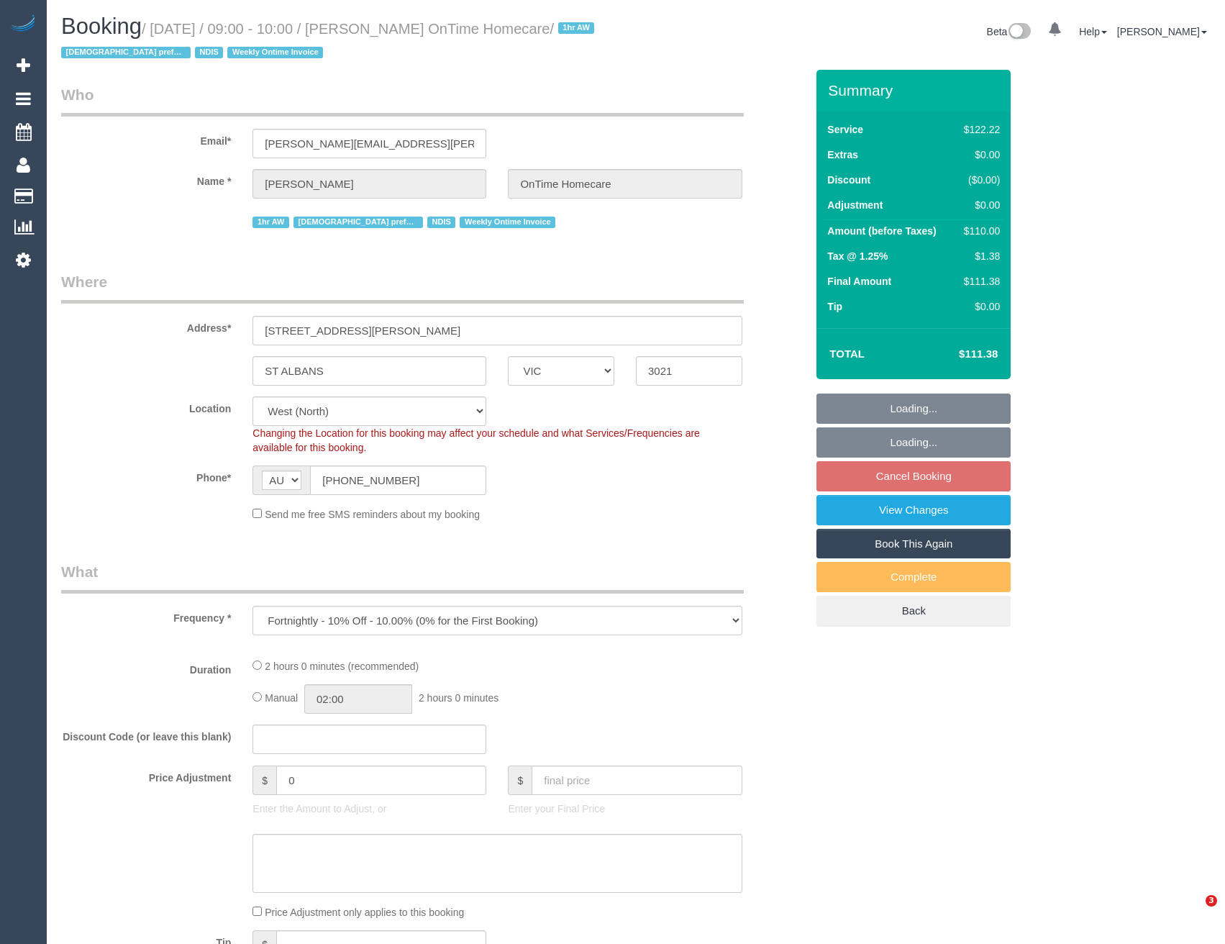
select select "VIC"
select select "object:555"
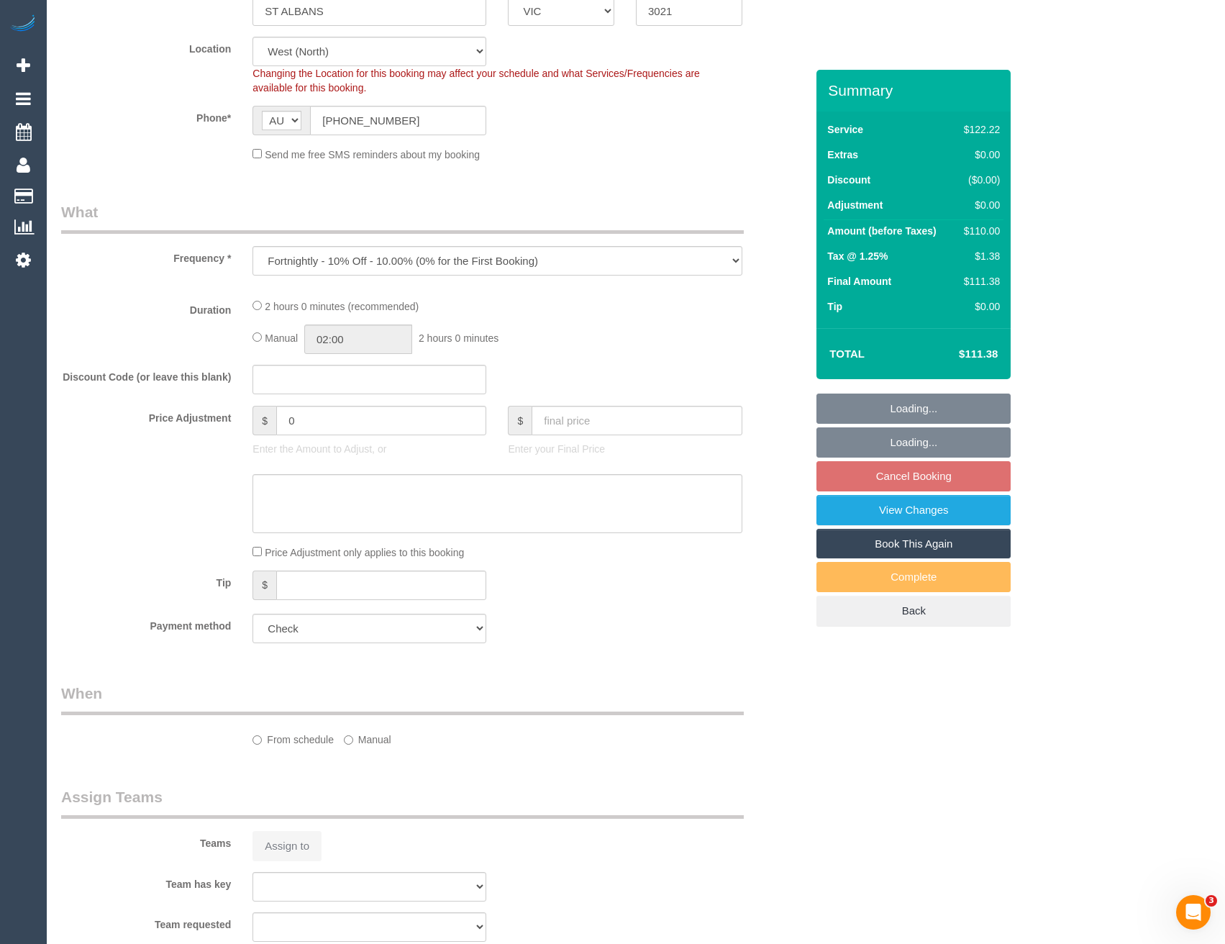
select select "number:27"
select select "number:14"
select select "number:19"
select select "number:22"
select select "number:35"
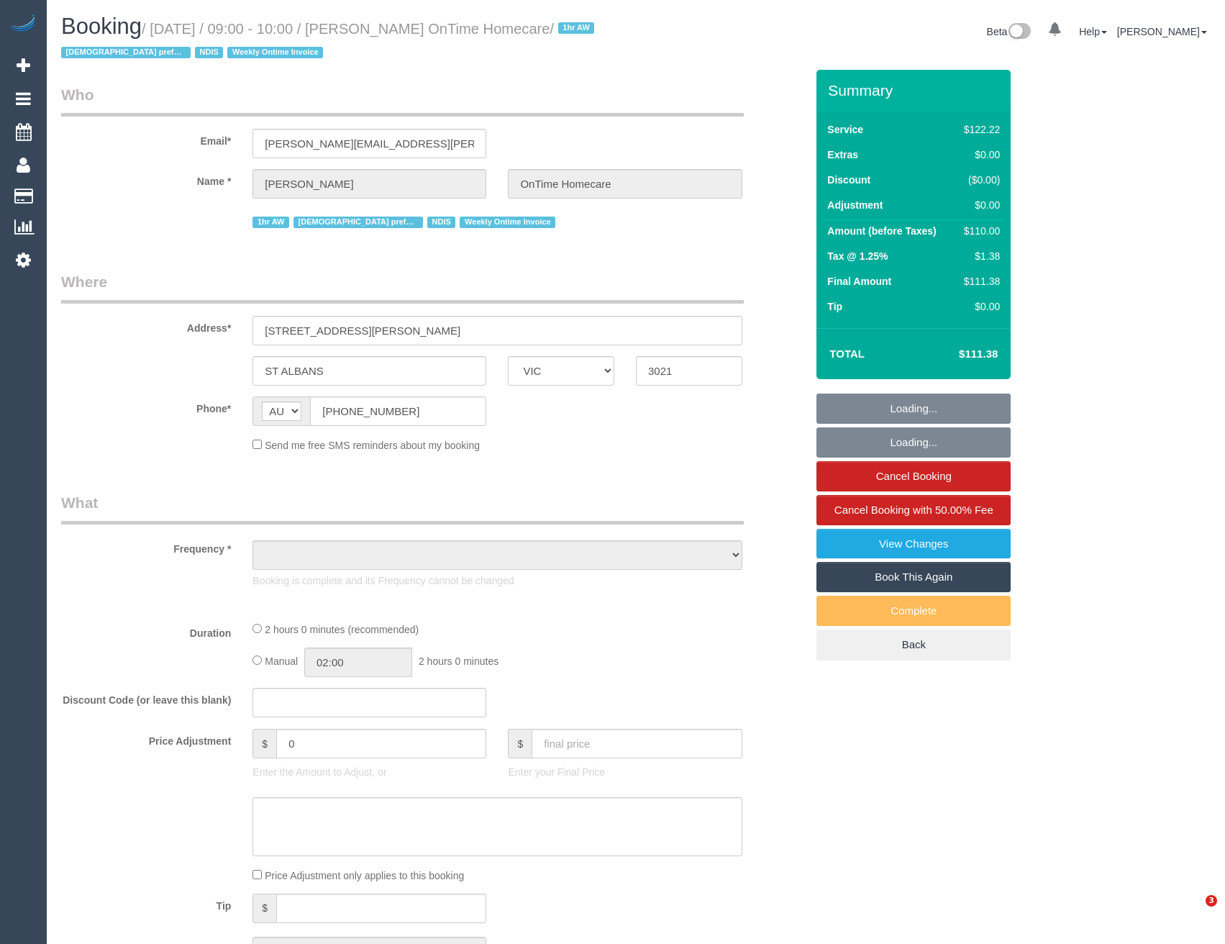
select select "VIC"
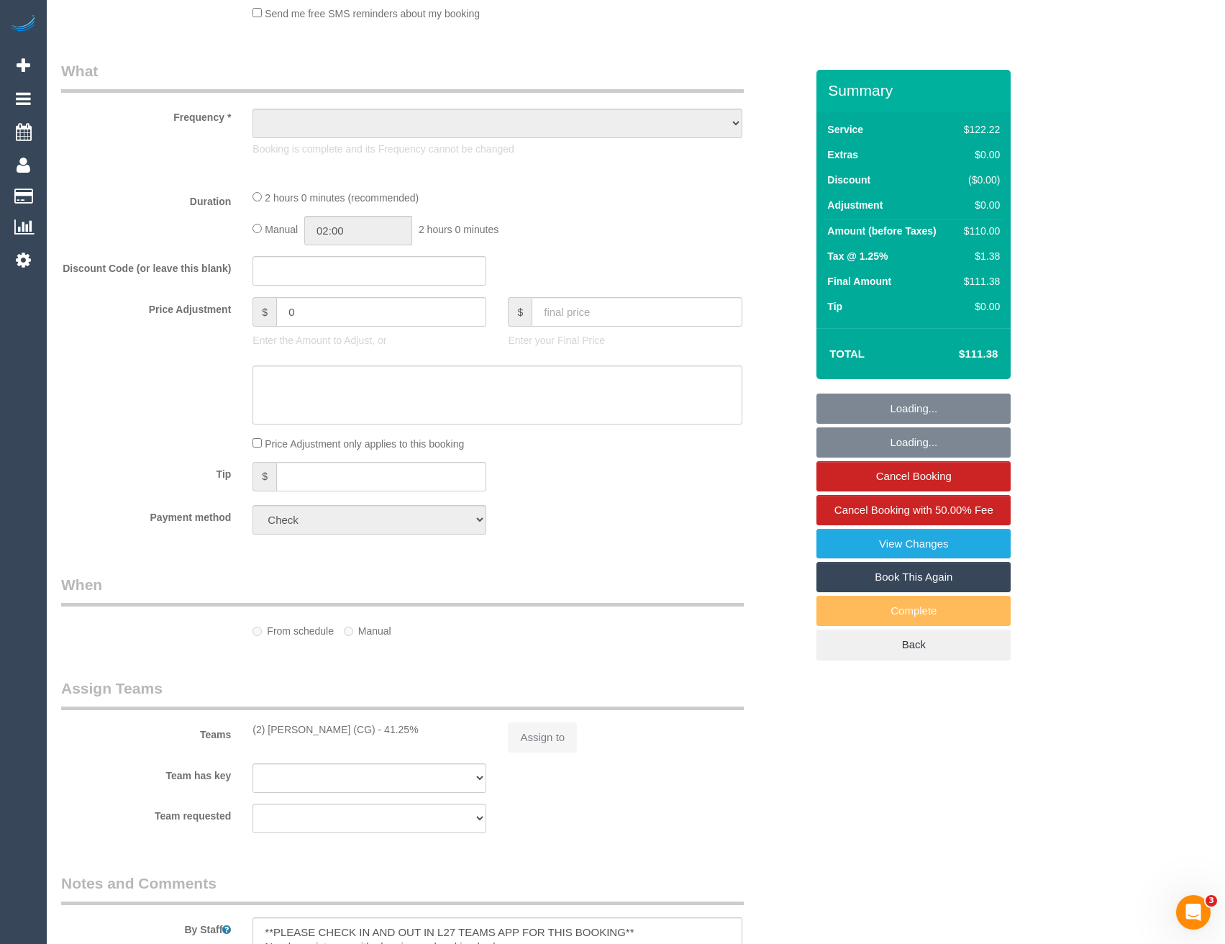
select select "object:565"
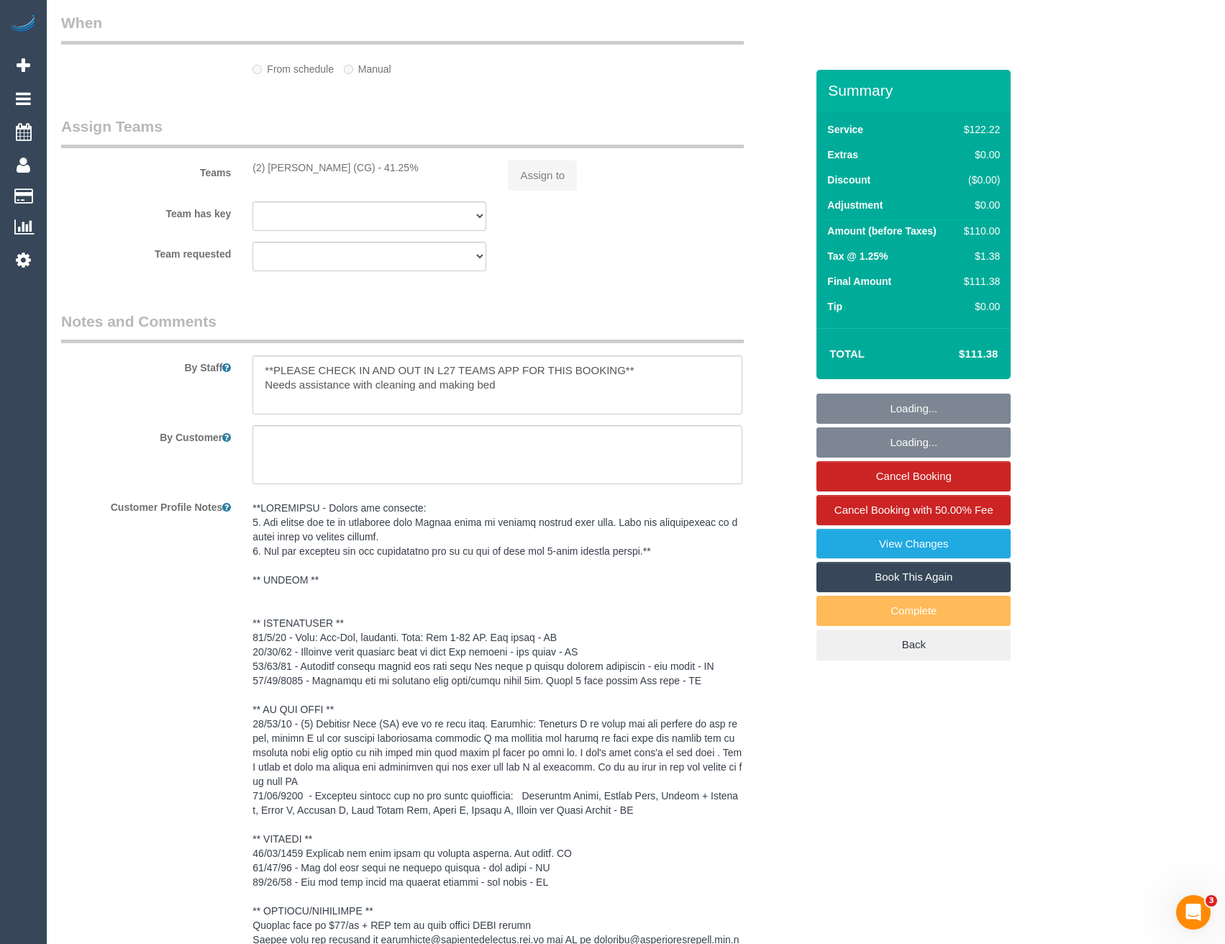
select select "number:27"
select select "number:14"
select select "number:19"
select select "number:22"
select select "number:35"
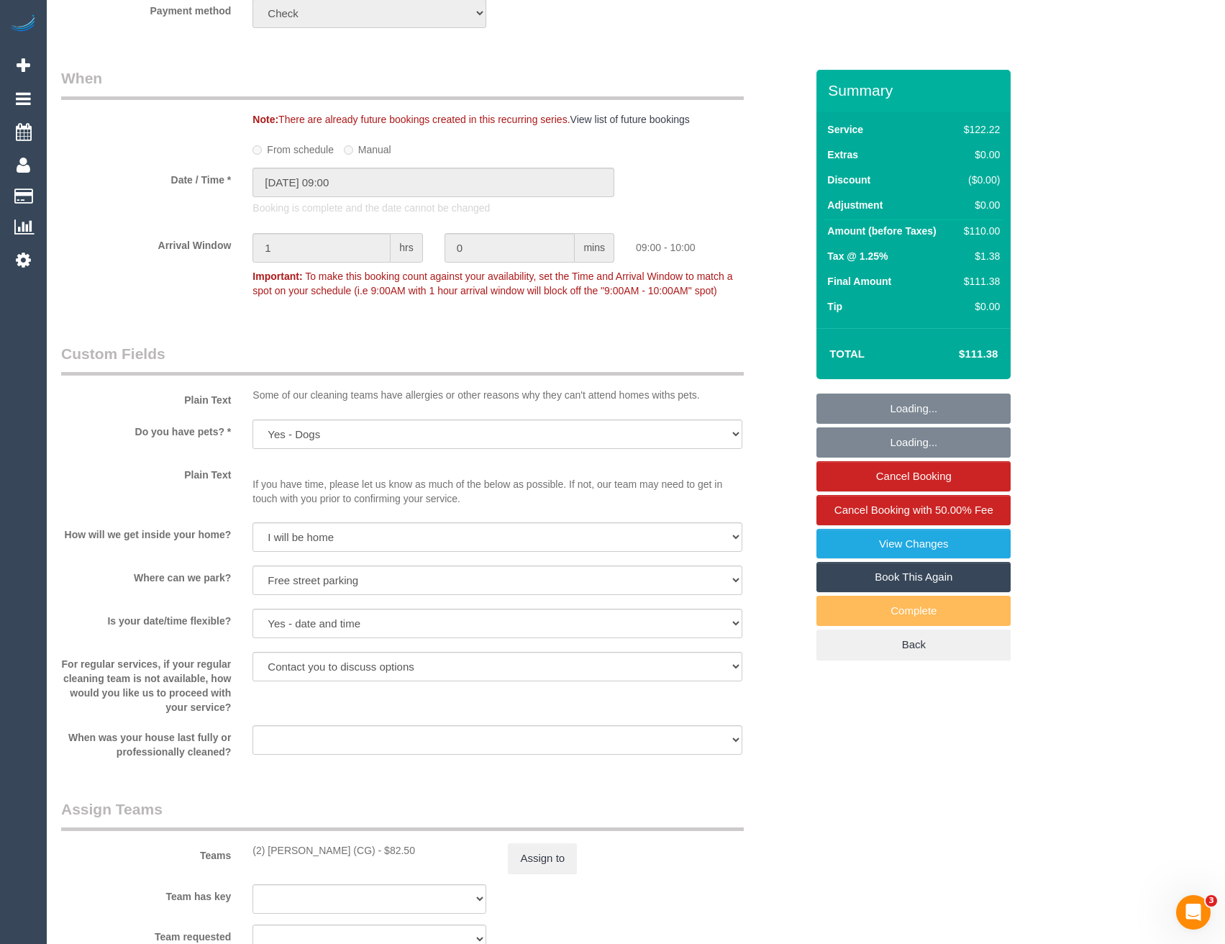
select select "object:1347"
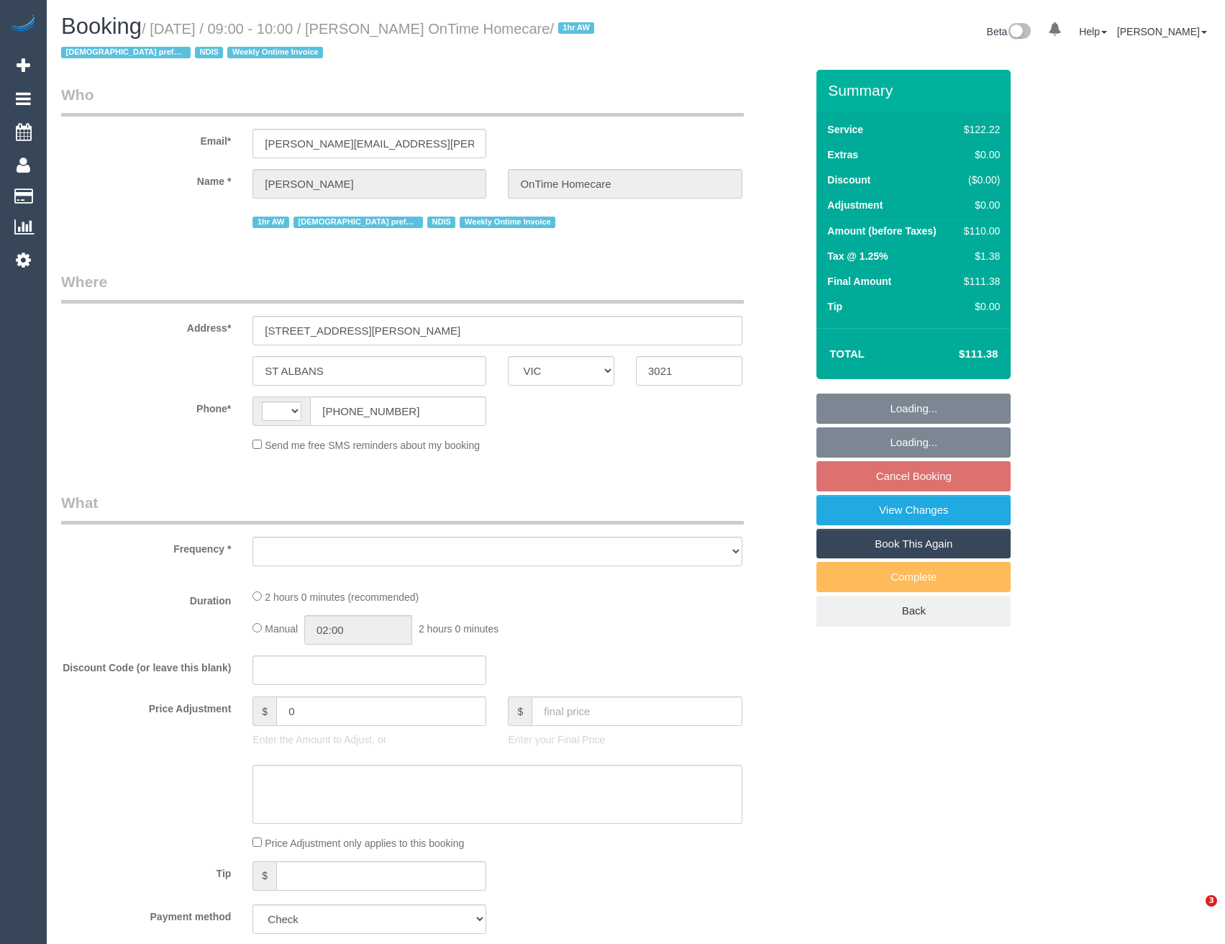
select select "VIC"
select select "string:AU"
select select "object:550"
select select "number:27"
select select "number:14"
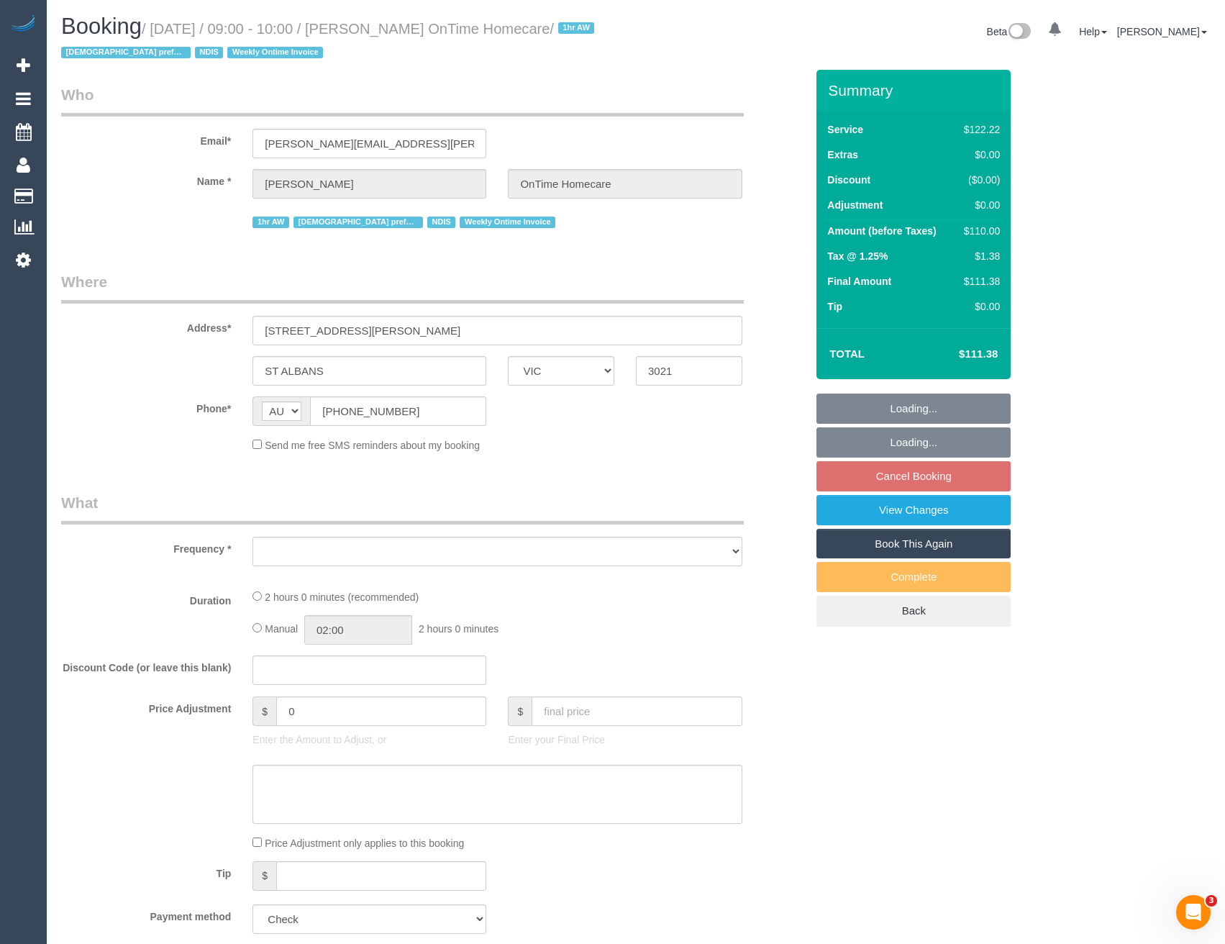
select select "number:19"
select select "number:22"
select select "number:35"
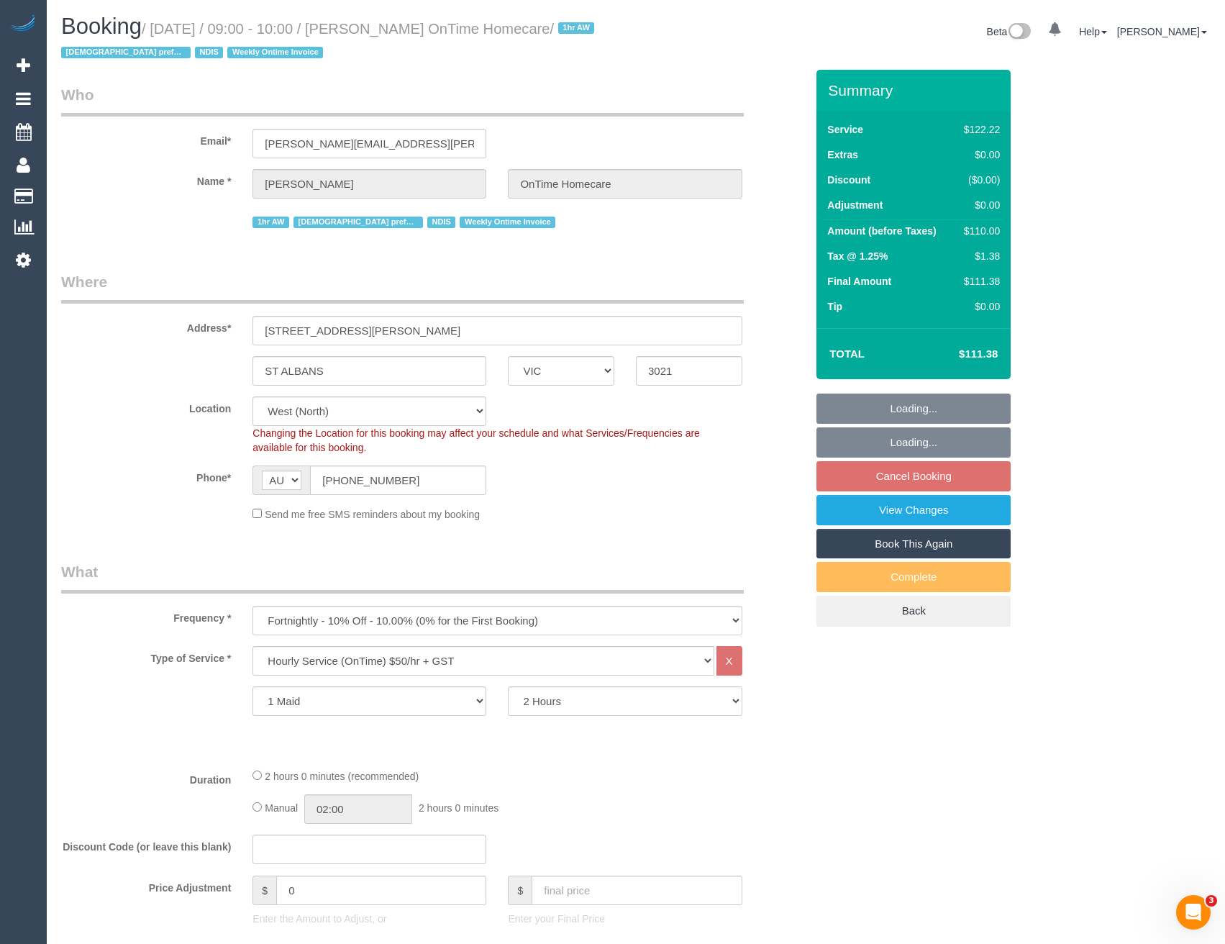
select select "object:760"
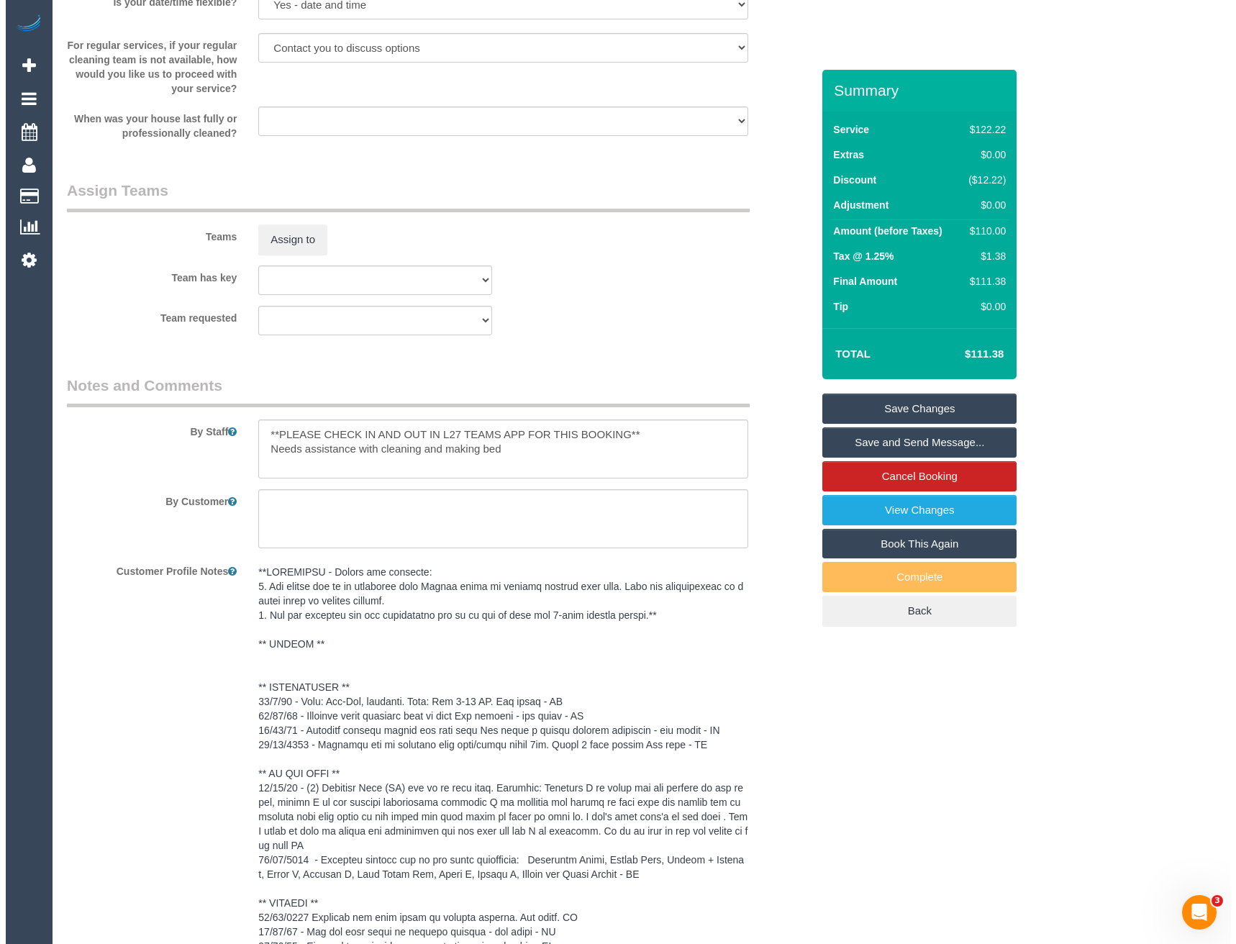
scroll to position [1630, 0]
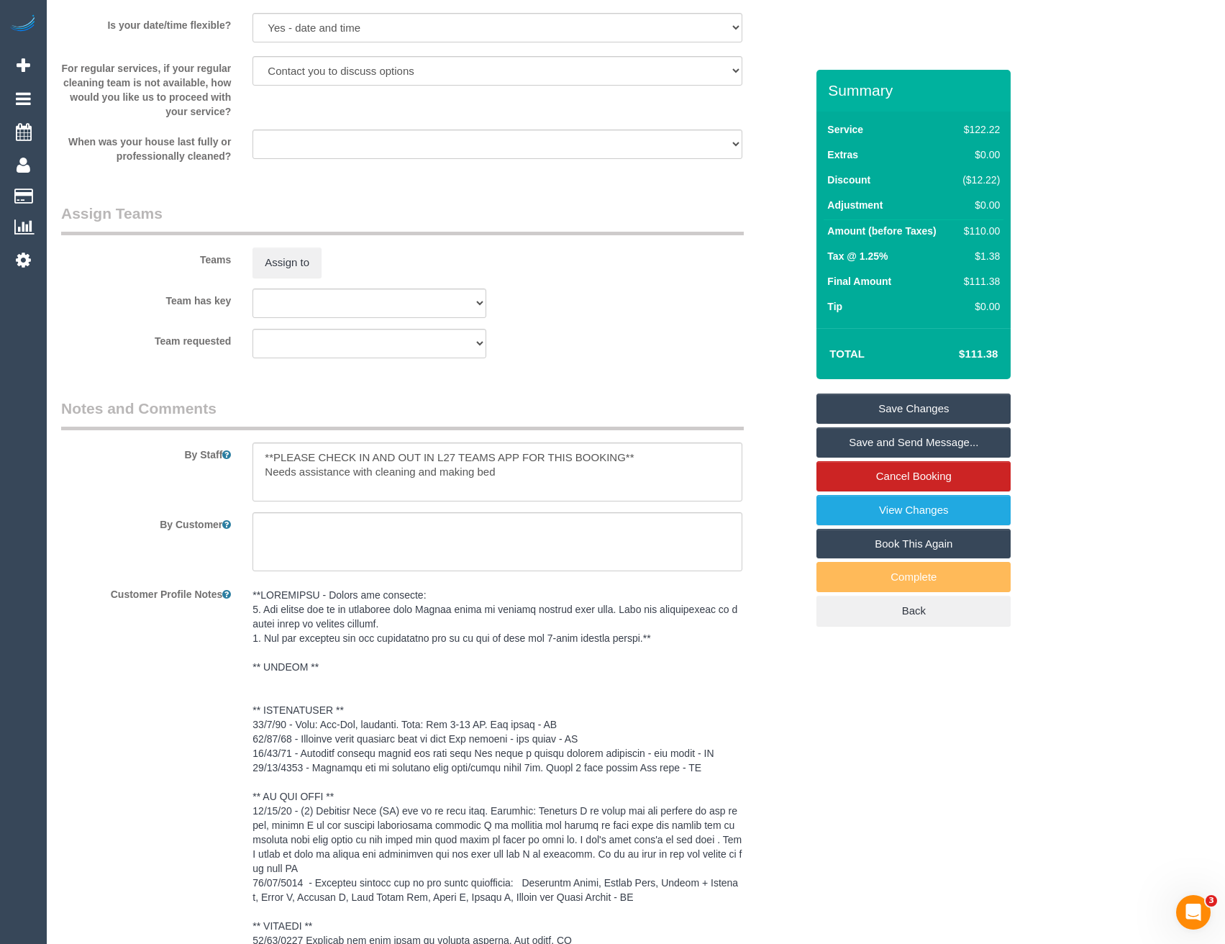
click at [306, 244] on div "Teams Assign to" at bounding box center [433, 240] width 766 height 75
click at [317, 263] on button "Assign to" at bounding box center [286, 262] width 69 height 30
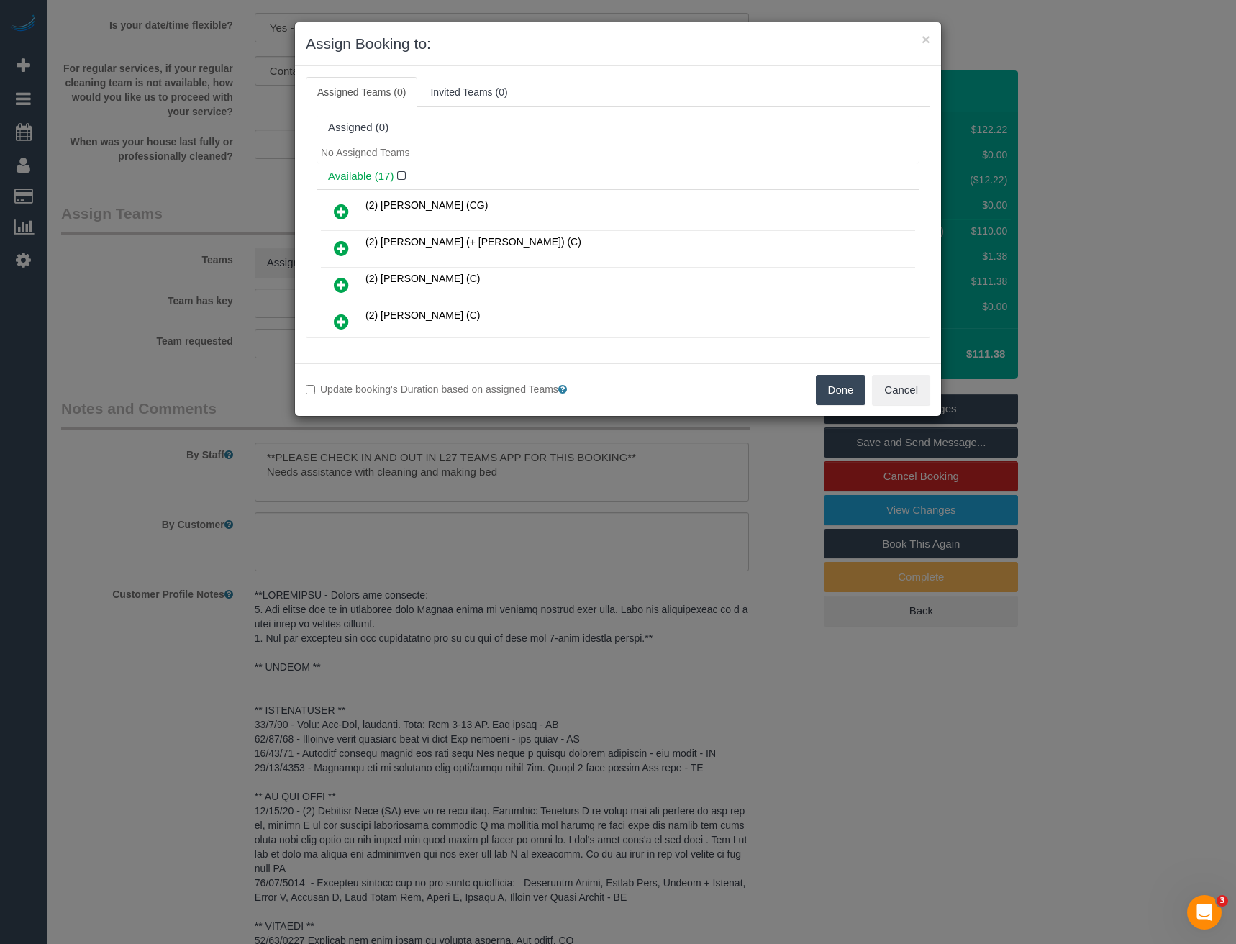
scroll to position [535, 0]
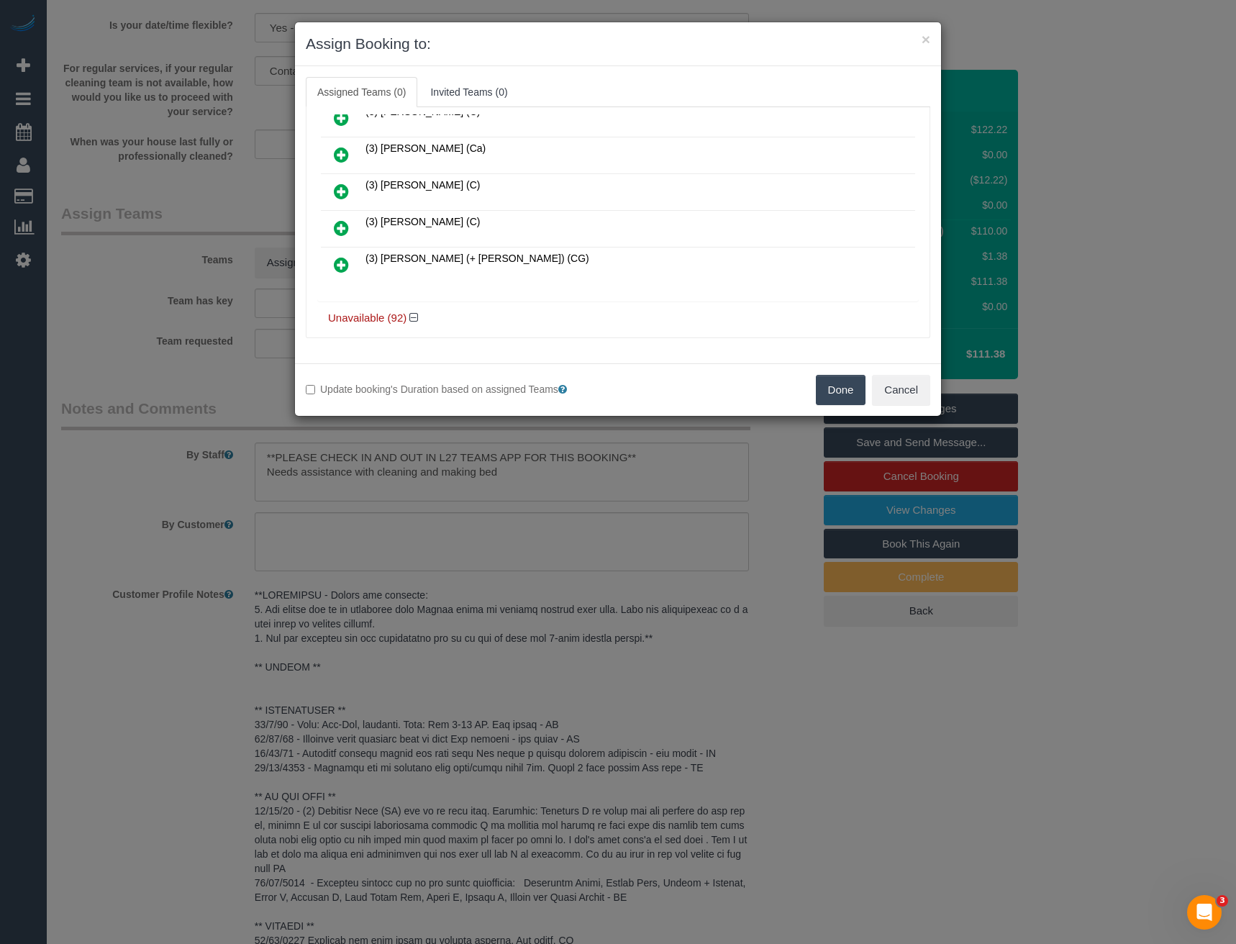
click at [342, 222] on icon at bounding box center [341, 227] width 15 height 17
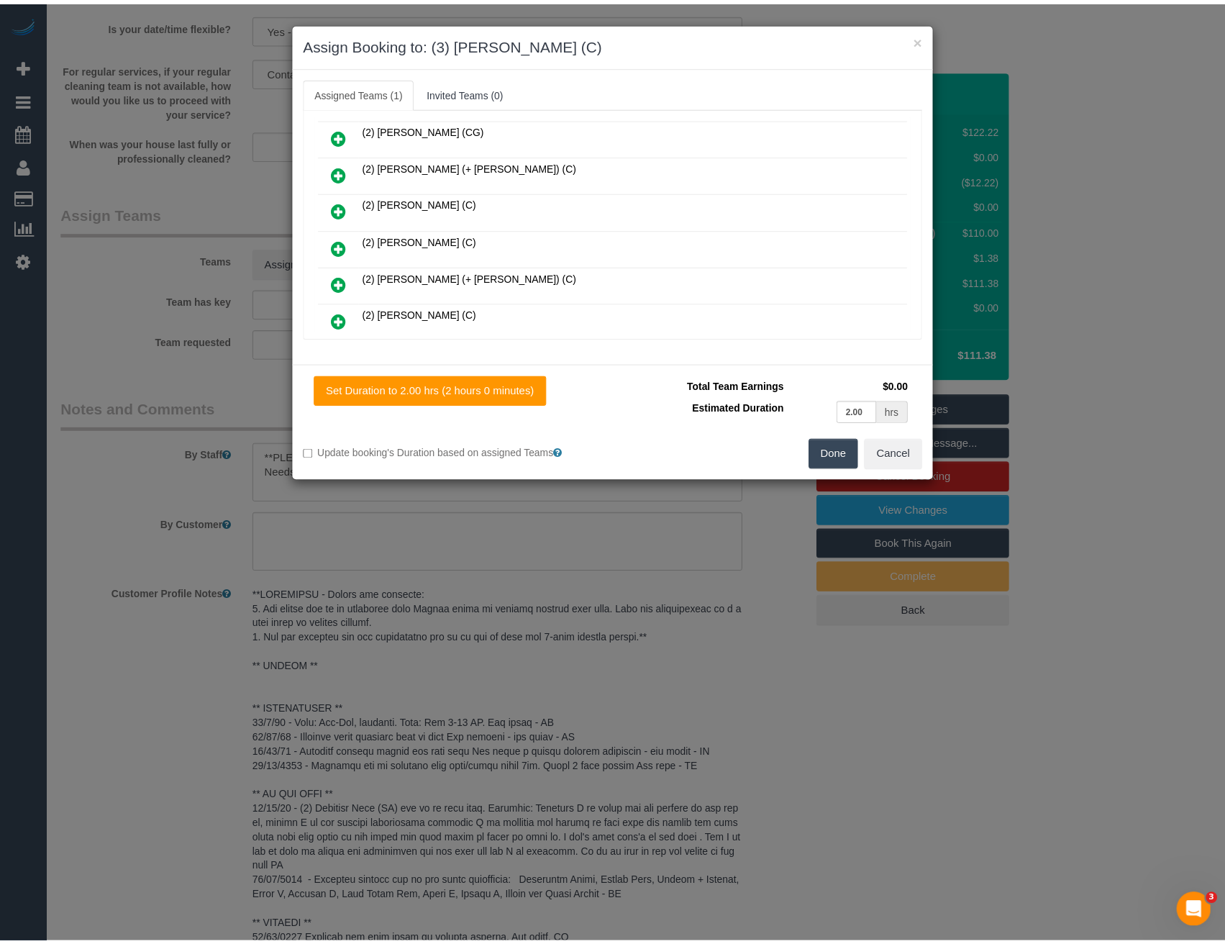
scroll to position [0, 0]
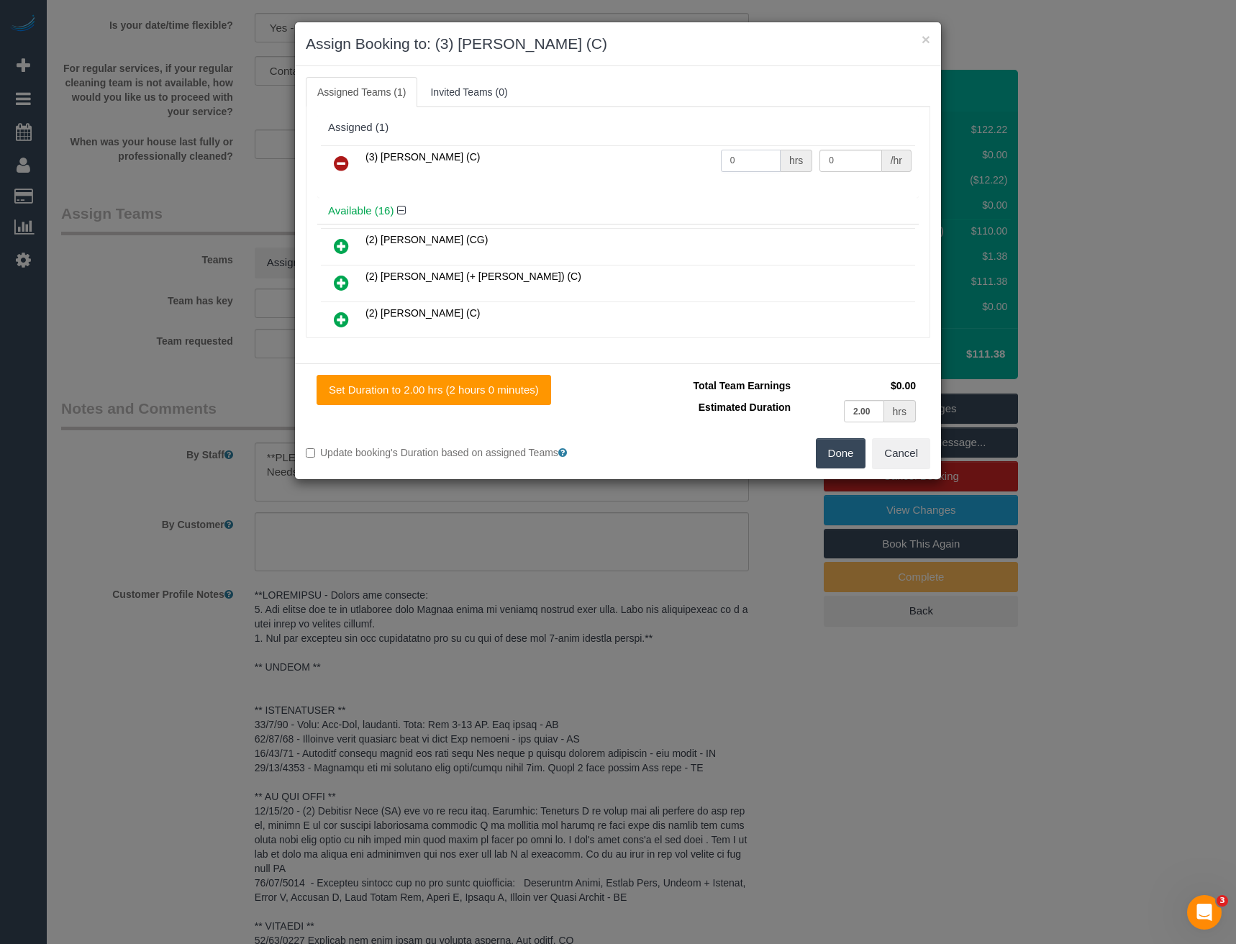
drag, startPoint x: 747, startPoint y: 155, endPoint x: 642, endPoint y: 164, distance: 105.4
click at [662, 165] on tr "(3) Sathmi Kusalya (C) 0 hrs 0 /hr" at bounding box center [618, 163] width 594 height 37
type input "2"
type input "35"
click at [847, 455] on button "Done" at bounding box center [841, 453] width 50 height 30
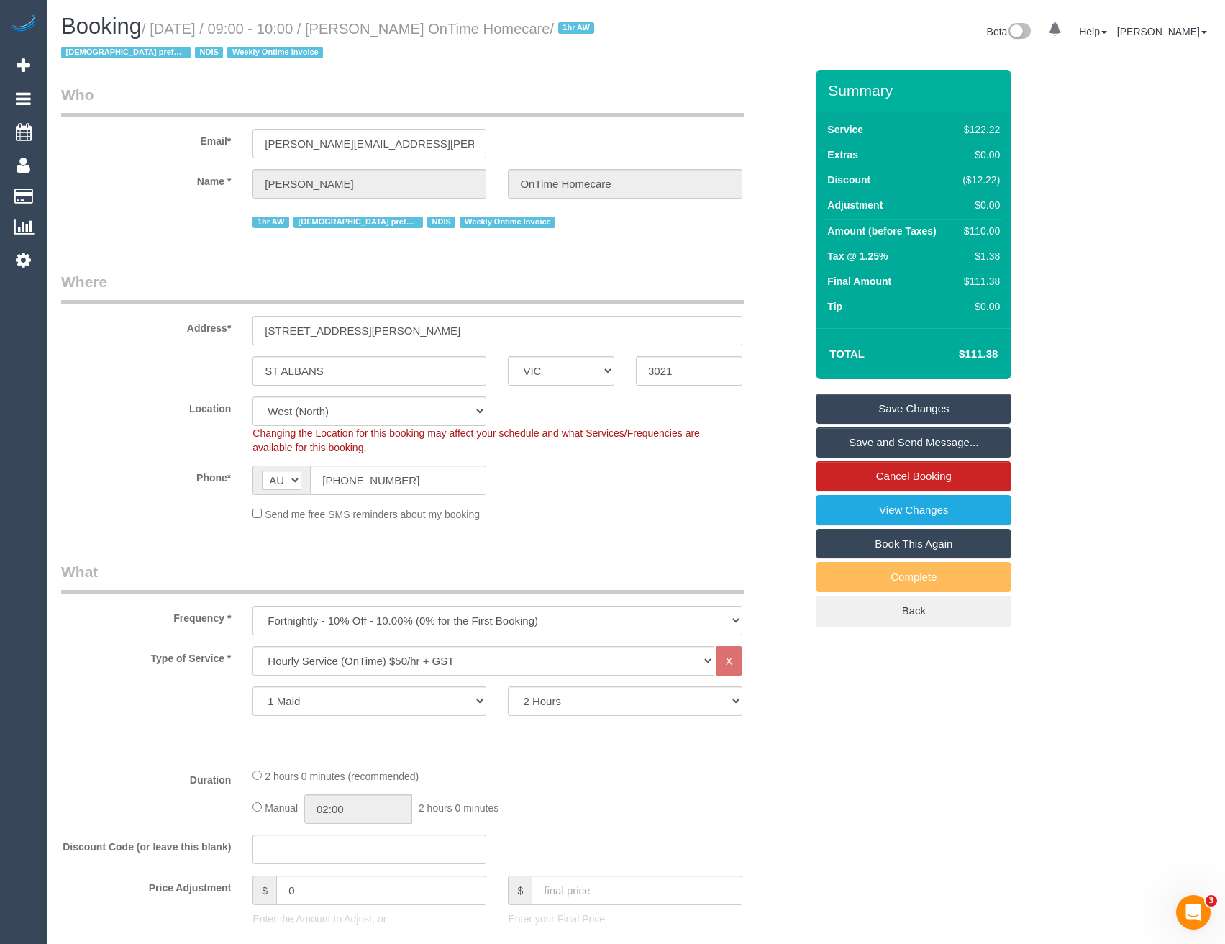
click at [863, 414] on link "Save Changes" at bounding box center [913, 408] width 194 height 30
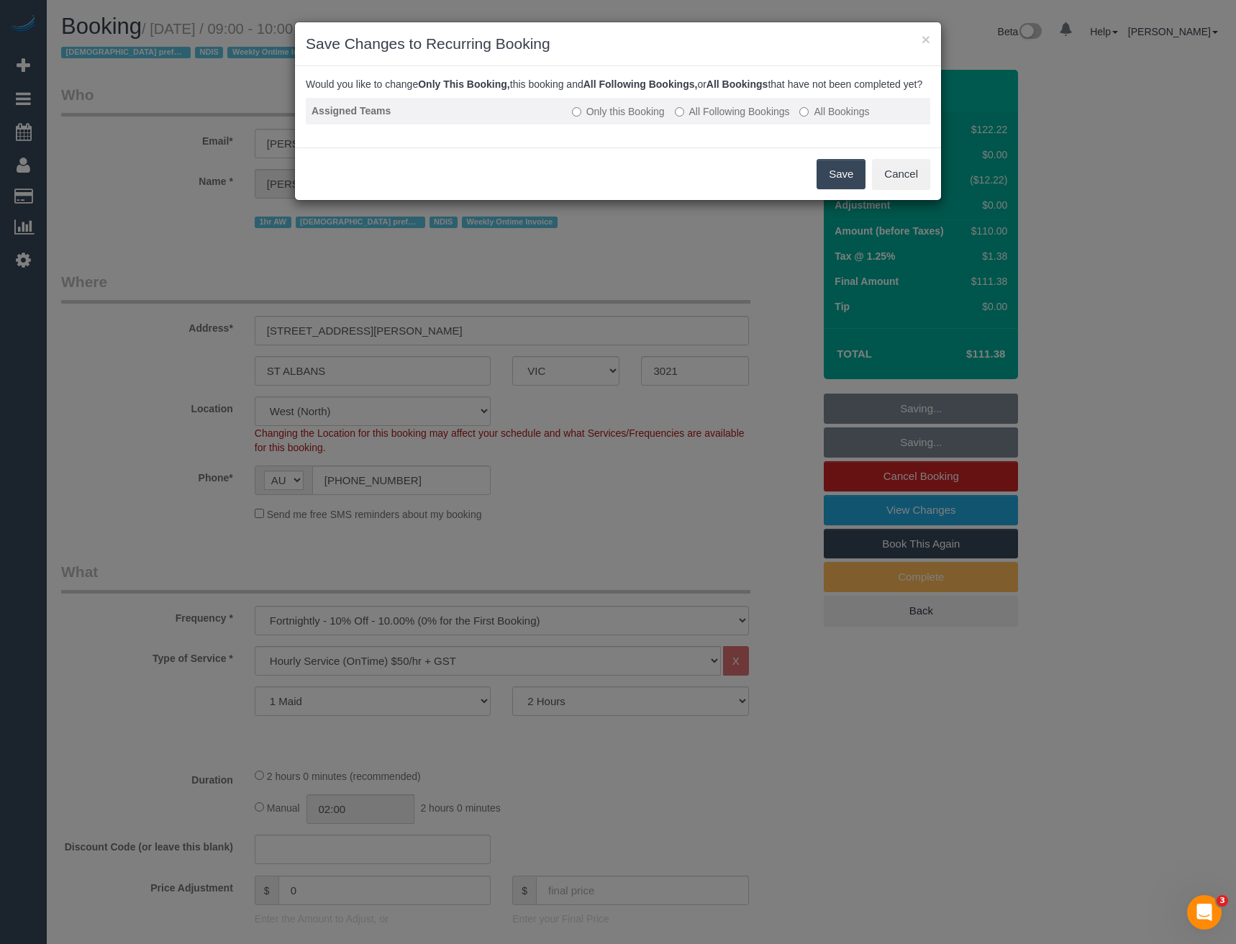
click at [711, 119] on label "All Following Bookings" at bounding box center [732, 111] width 115 height 14
click at [840, 186] on button "Save" at bounding box center [840, 174] width 49 height 30
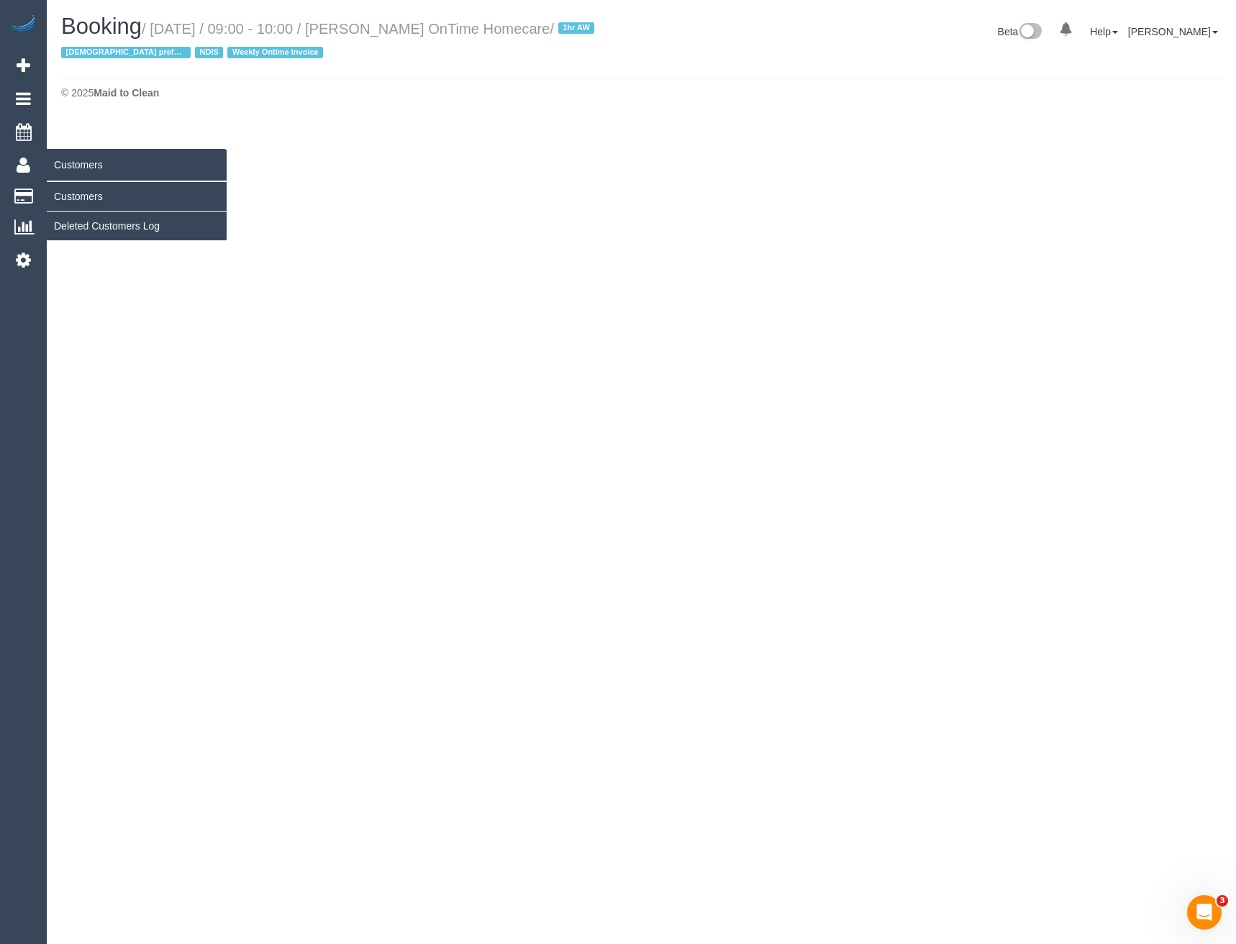
select select "VIC"
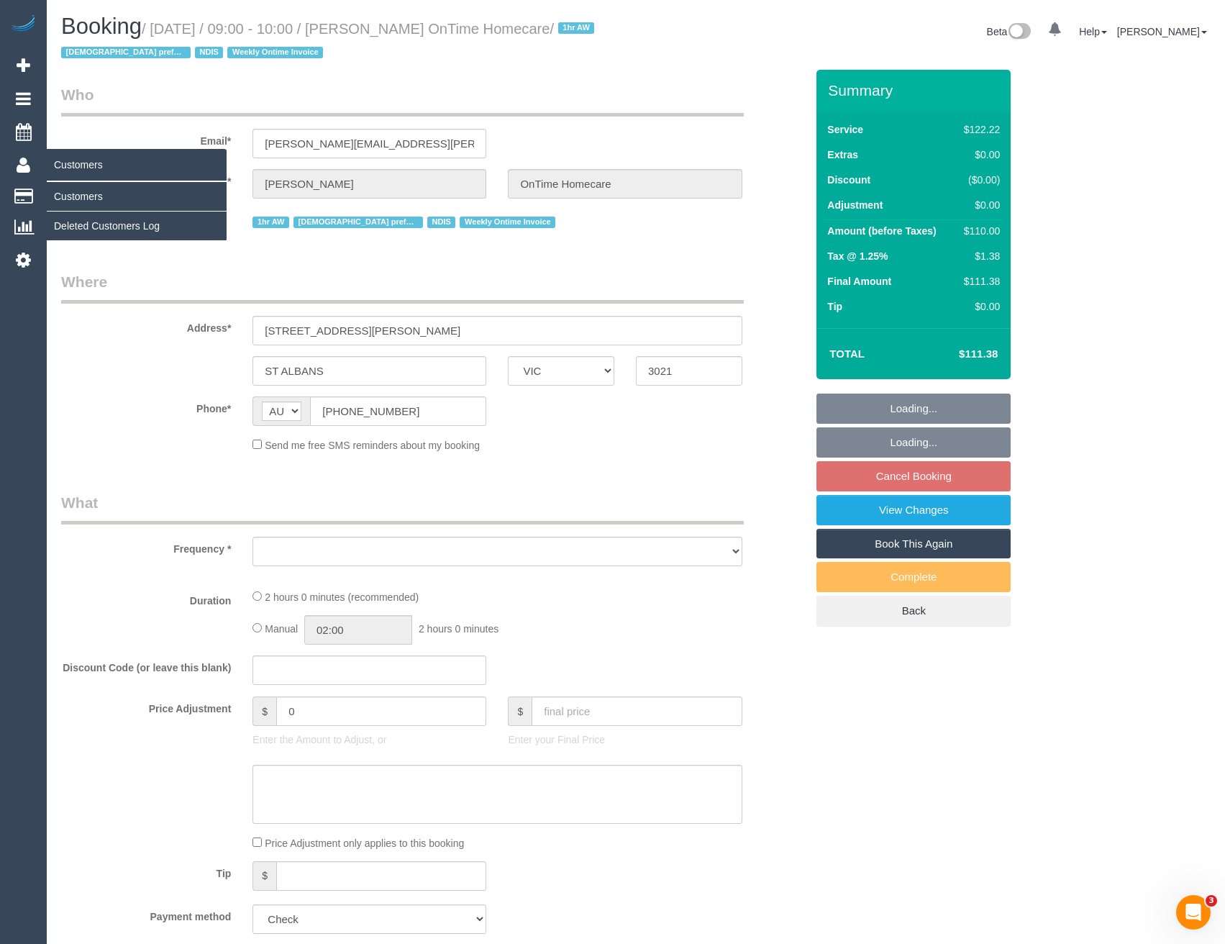
select select "object:4573"
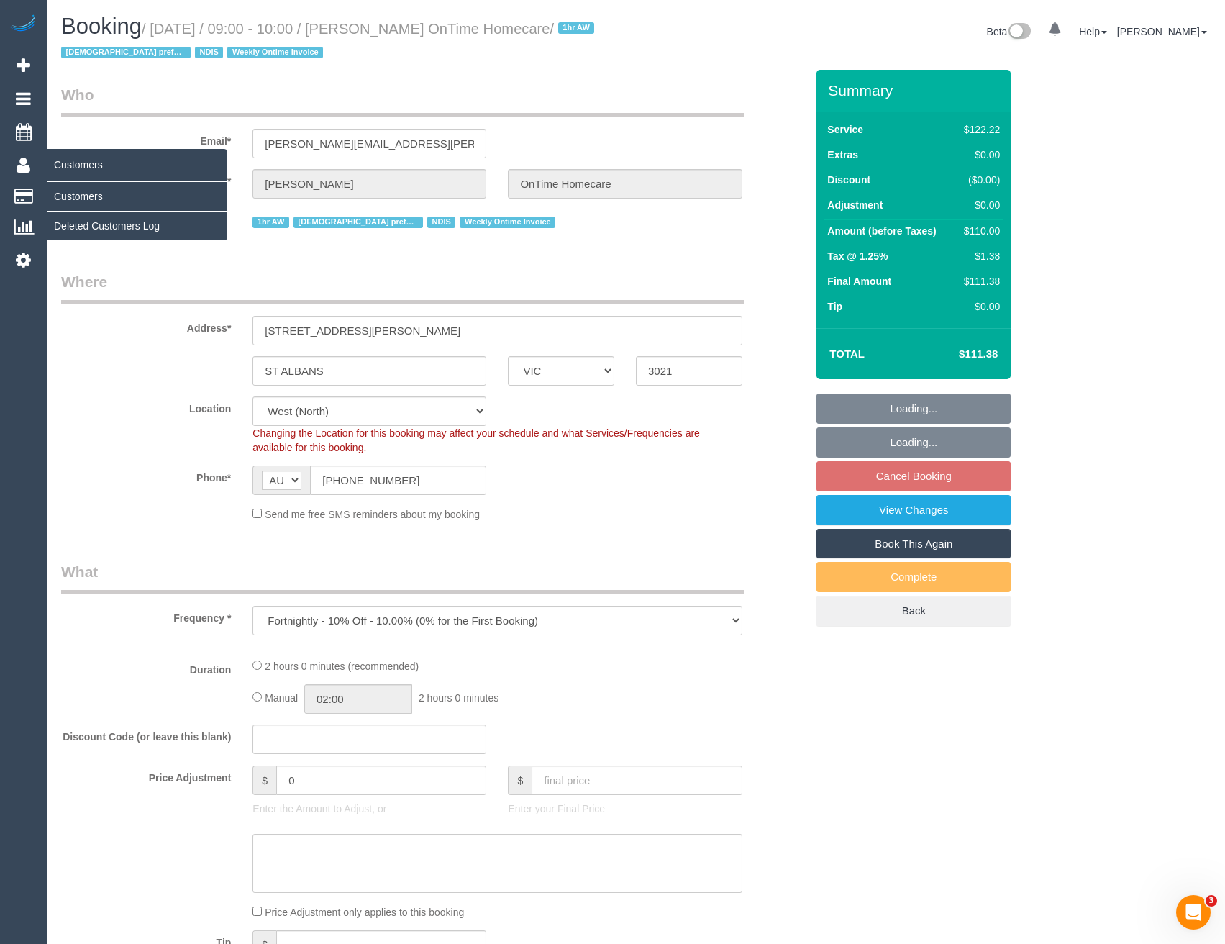
select select "number:27"
select select "number:14"
select select "number:19"
select select "number:22"
select select "number:35"
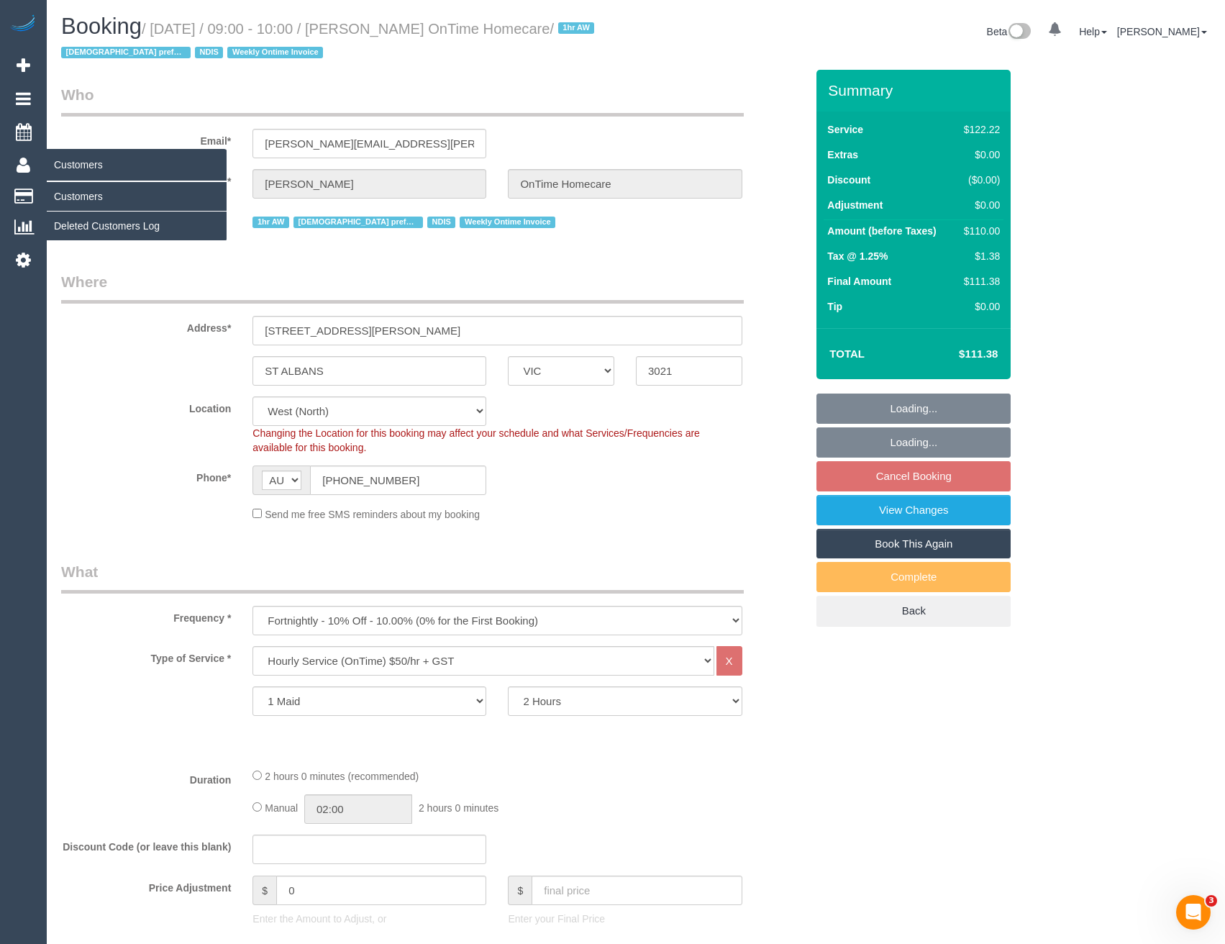
select select "object:5338"
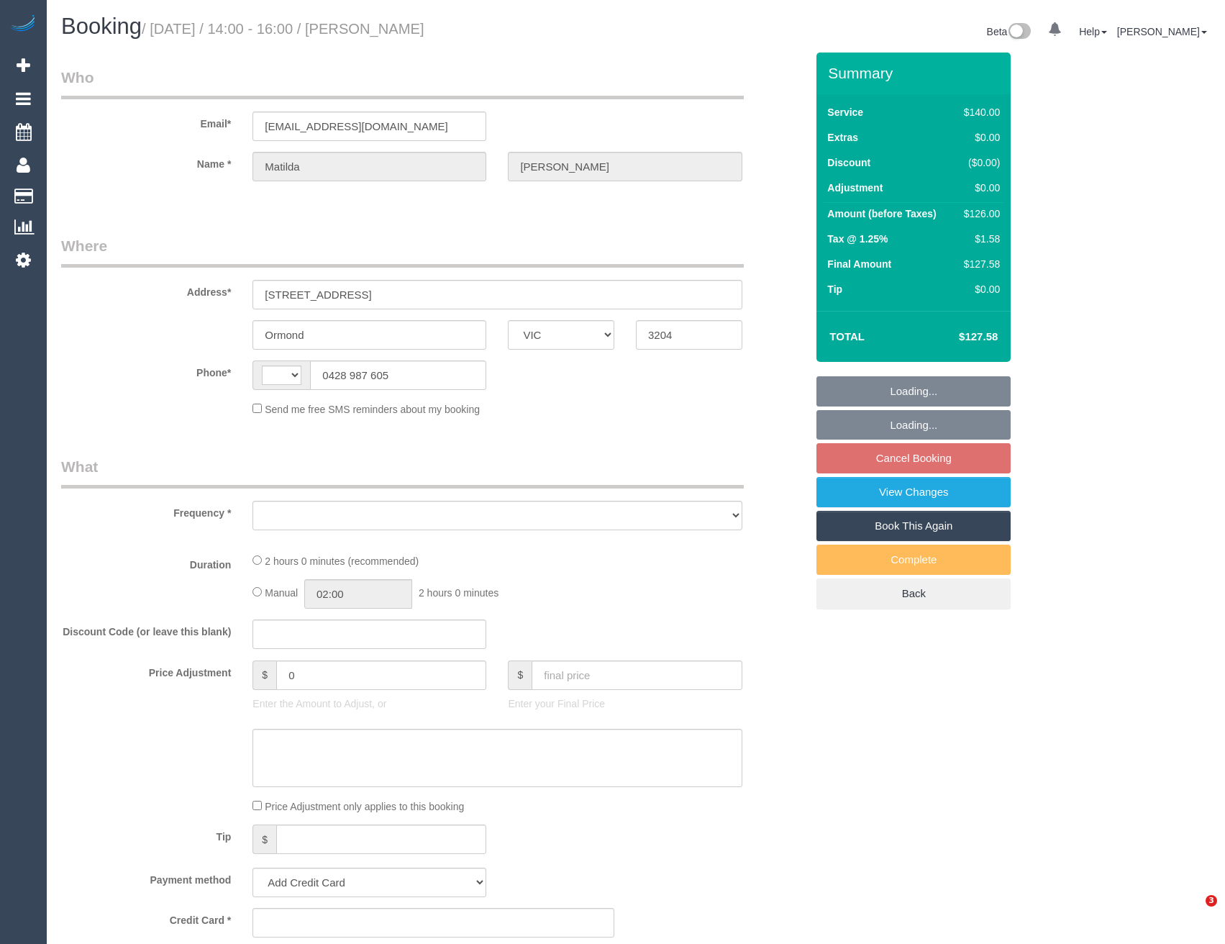
select select "VIC"
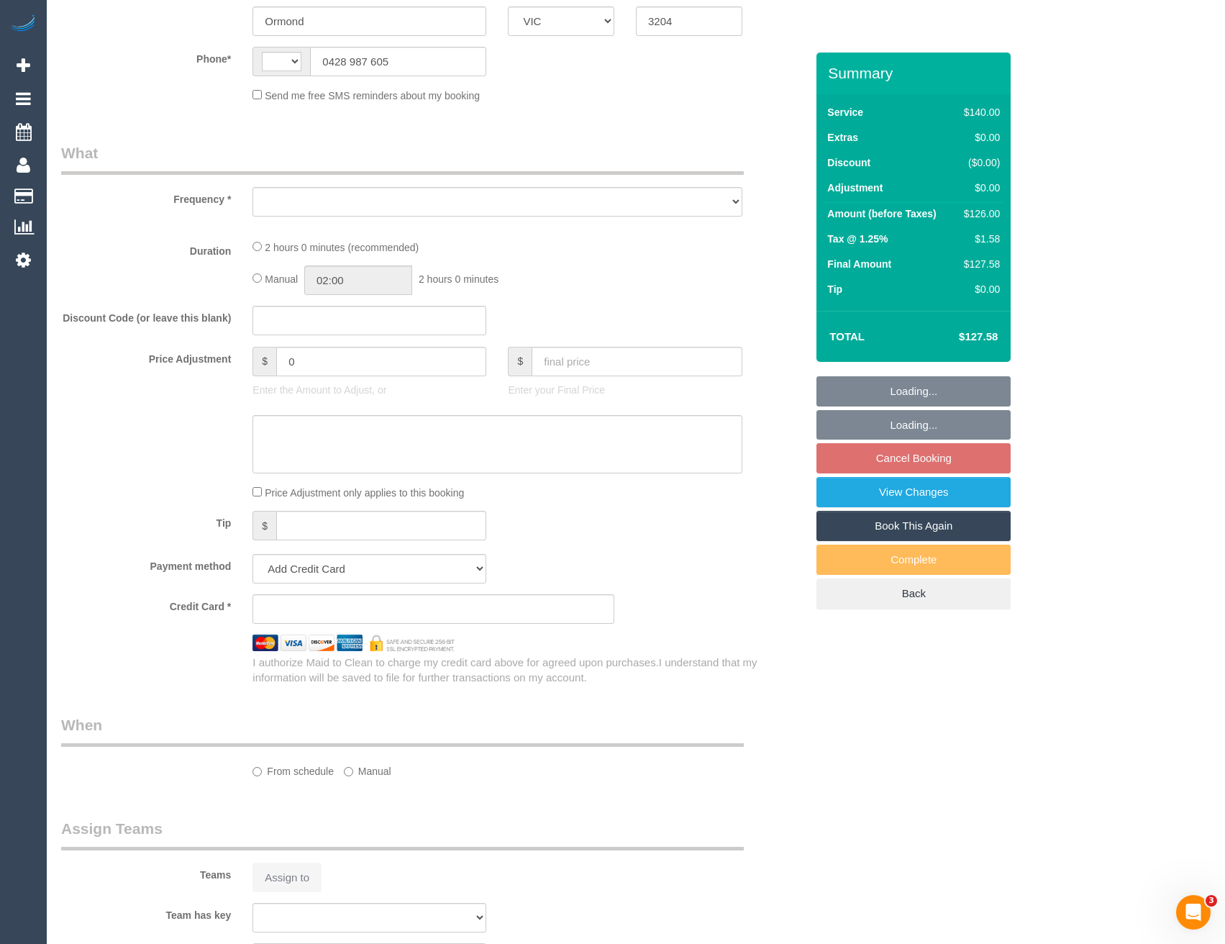
scroll to position [360, 0]
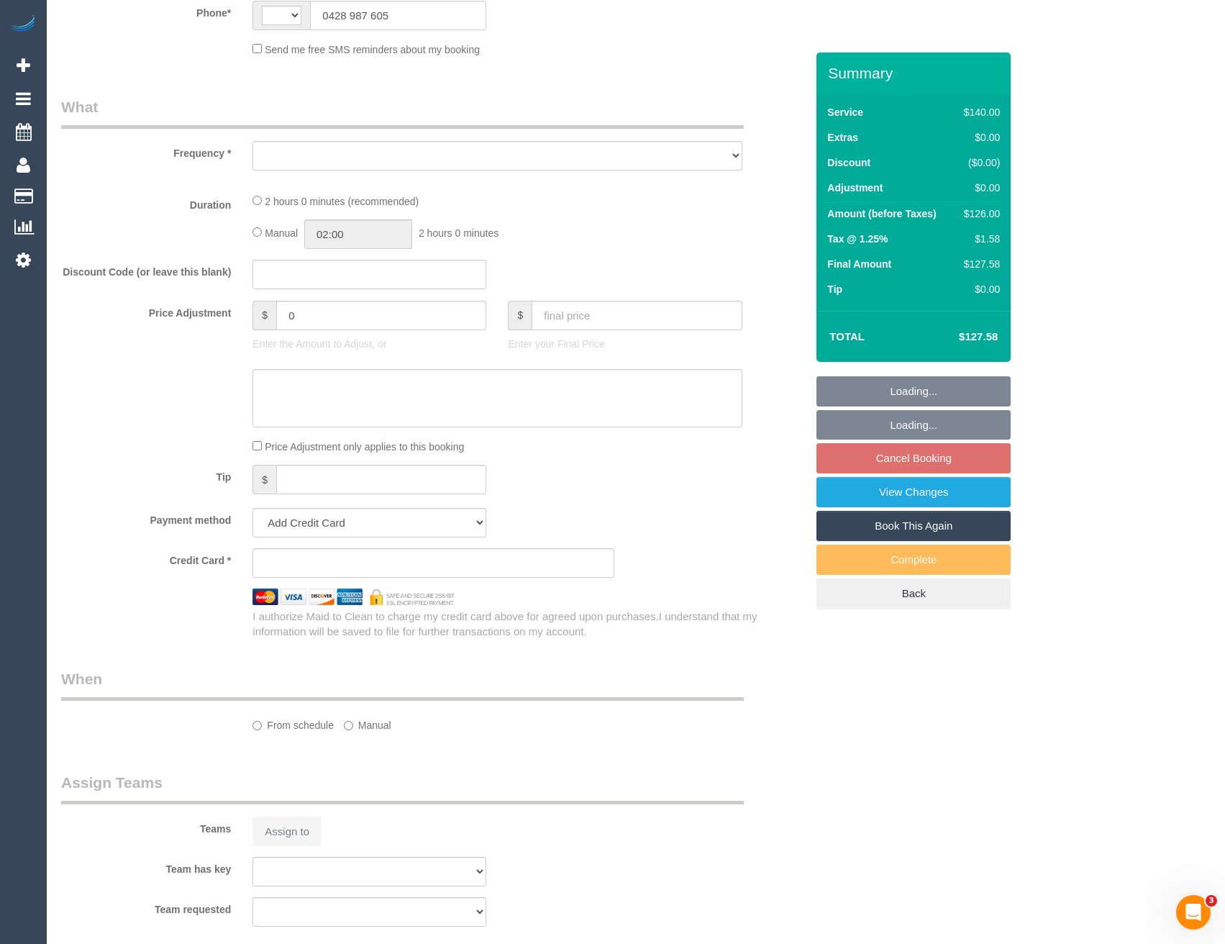
select select "string:AU"
select select "object:707"
select select "string:stripe-pm_1R8Aca2GScqysDRVDBMcBtBr"
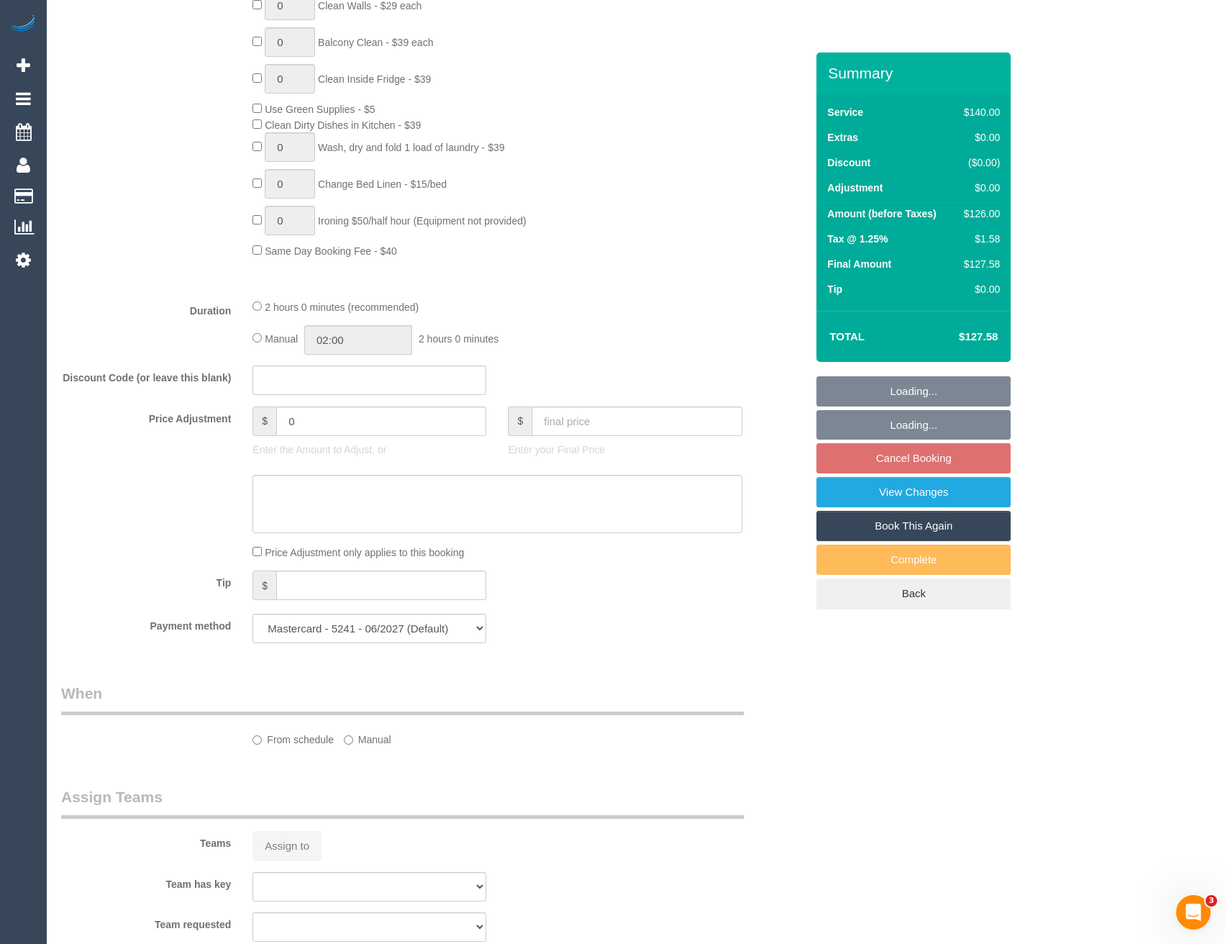
select select "number:29"
select select "number:14"
select select "number:19"
select select "number:22"
select select "number:34"
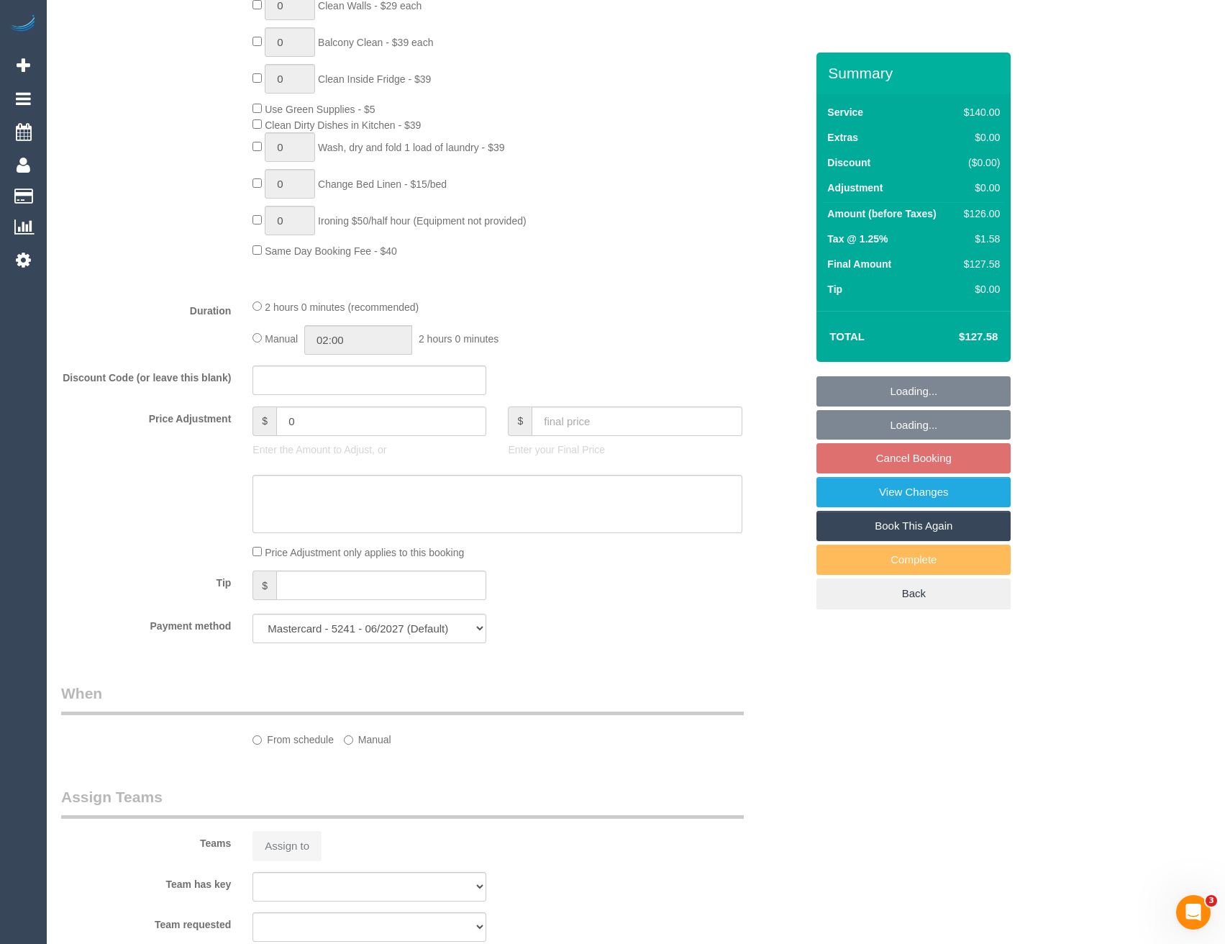
select select "number:13"
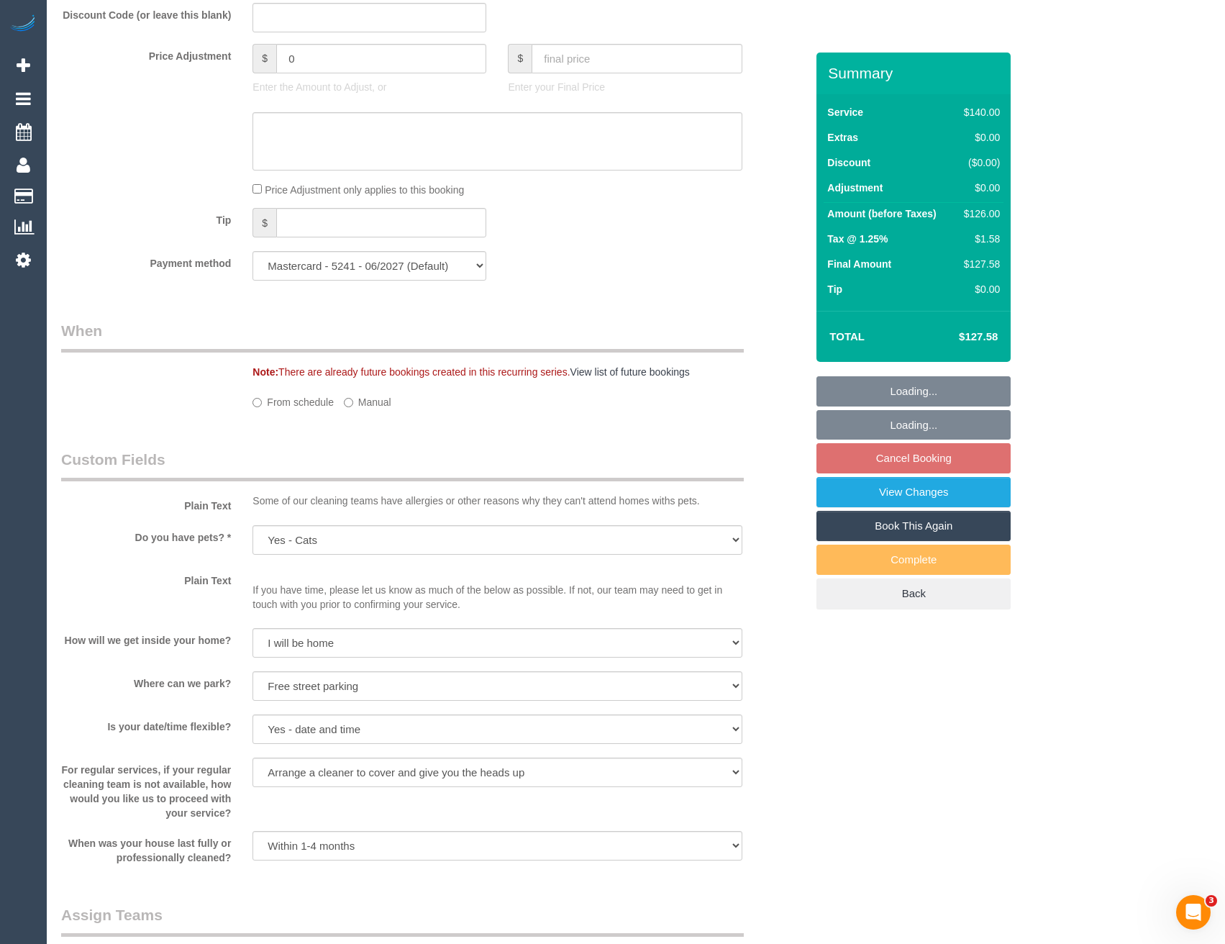
select select "object:1395"
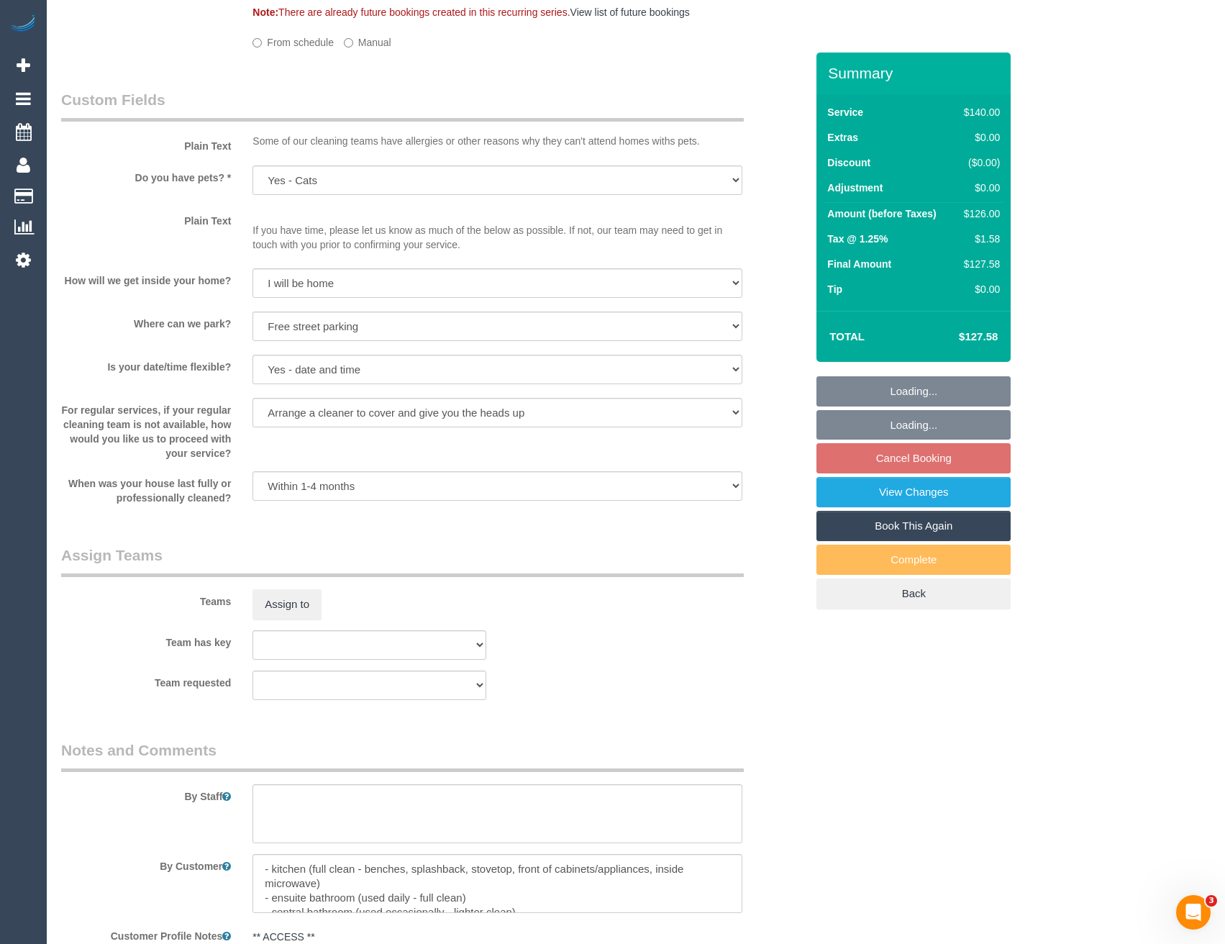
select select "spot4"
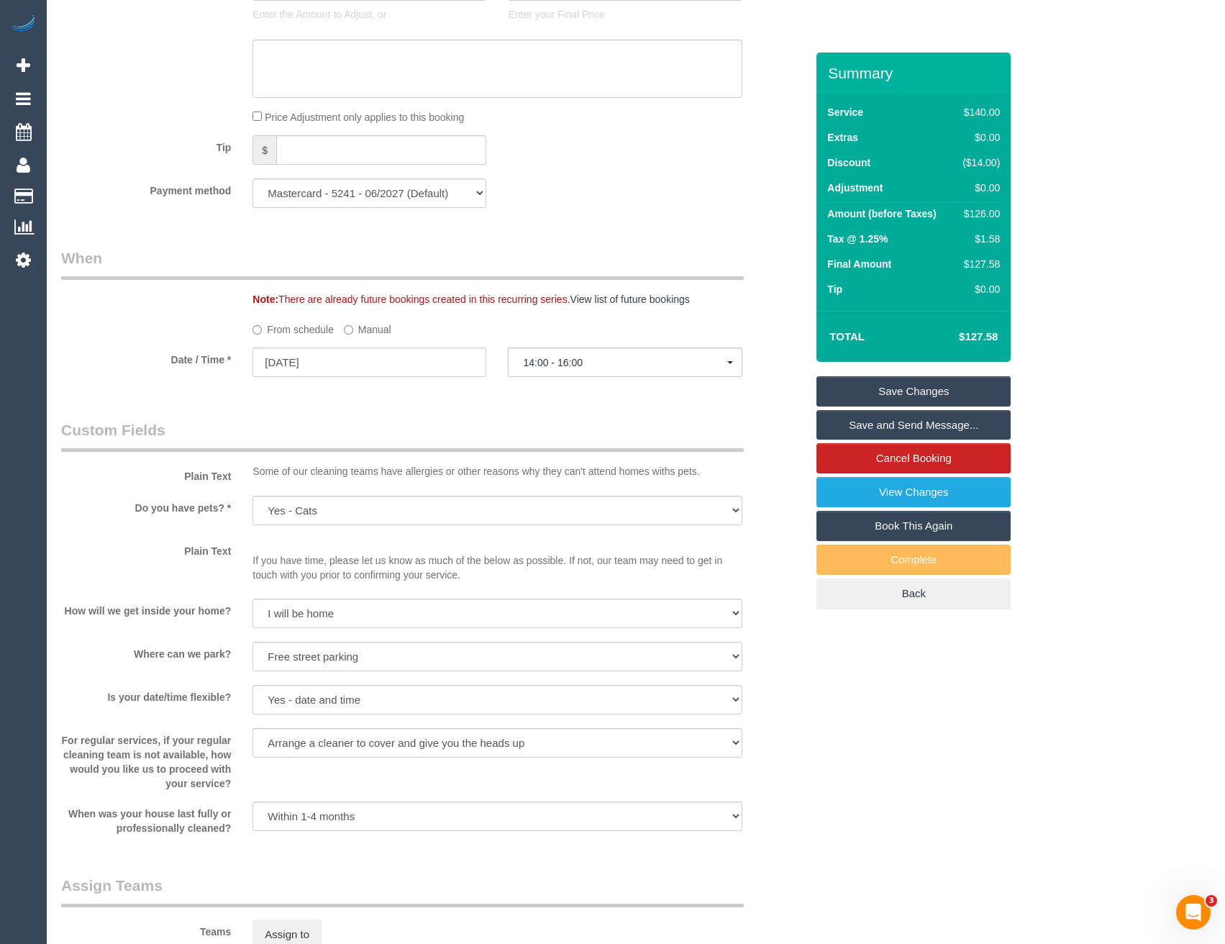
scroll to position [1292, 0]
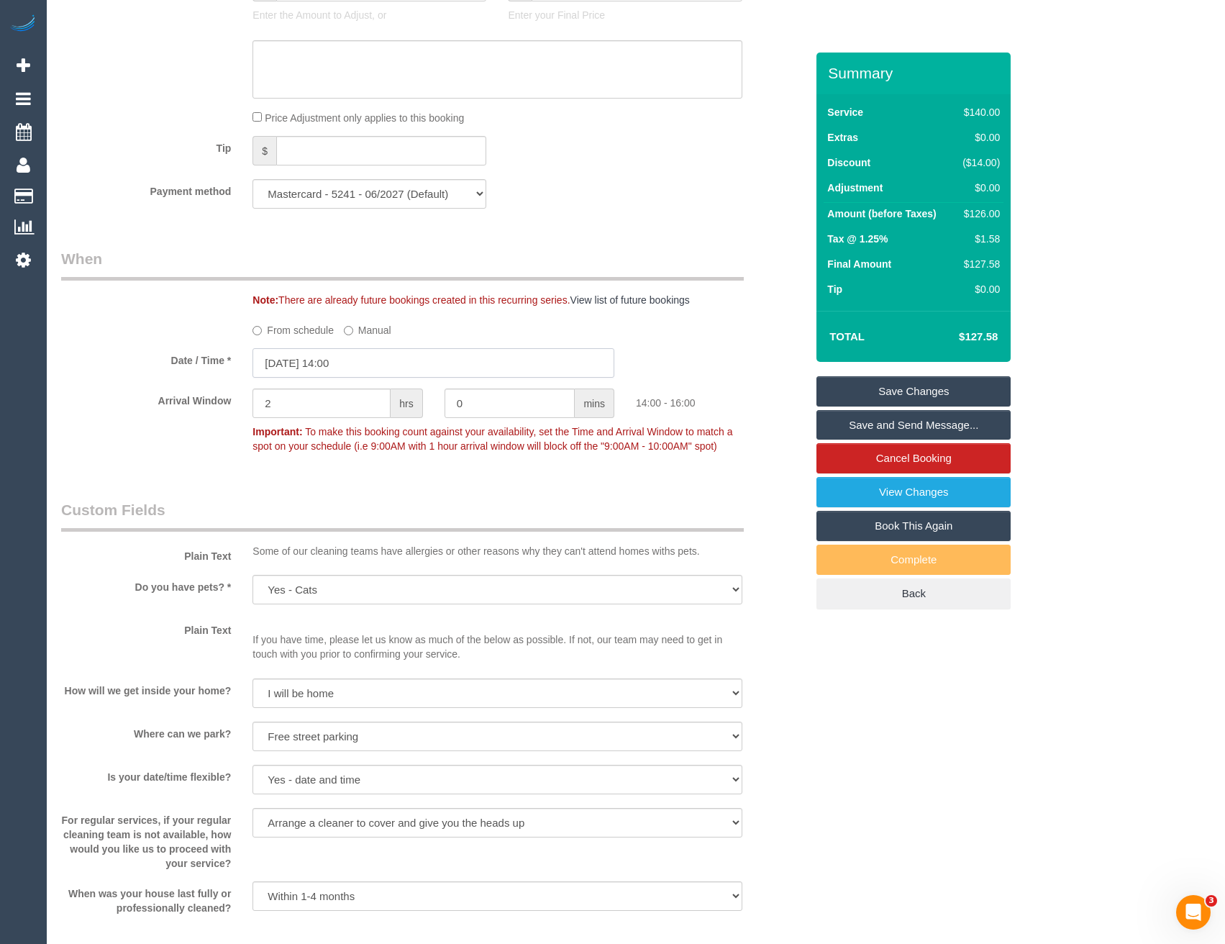
click at [359, 352] on input "[DATE] 14:00" at bounding box center [433, 362] width 362 height 29
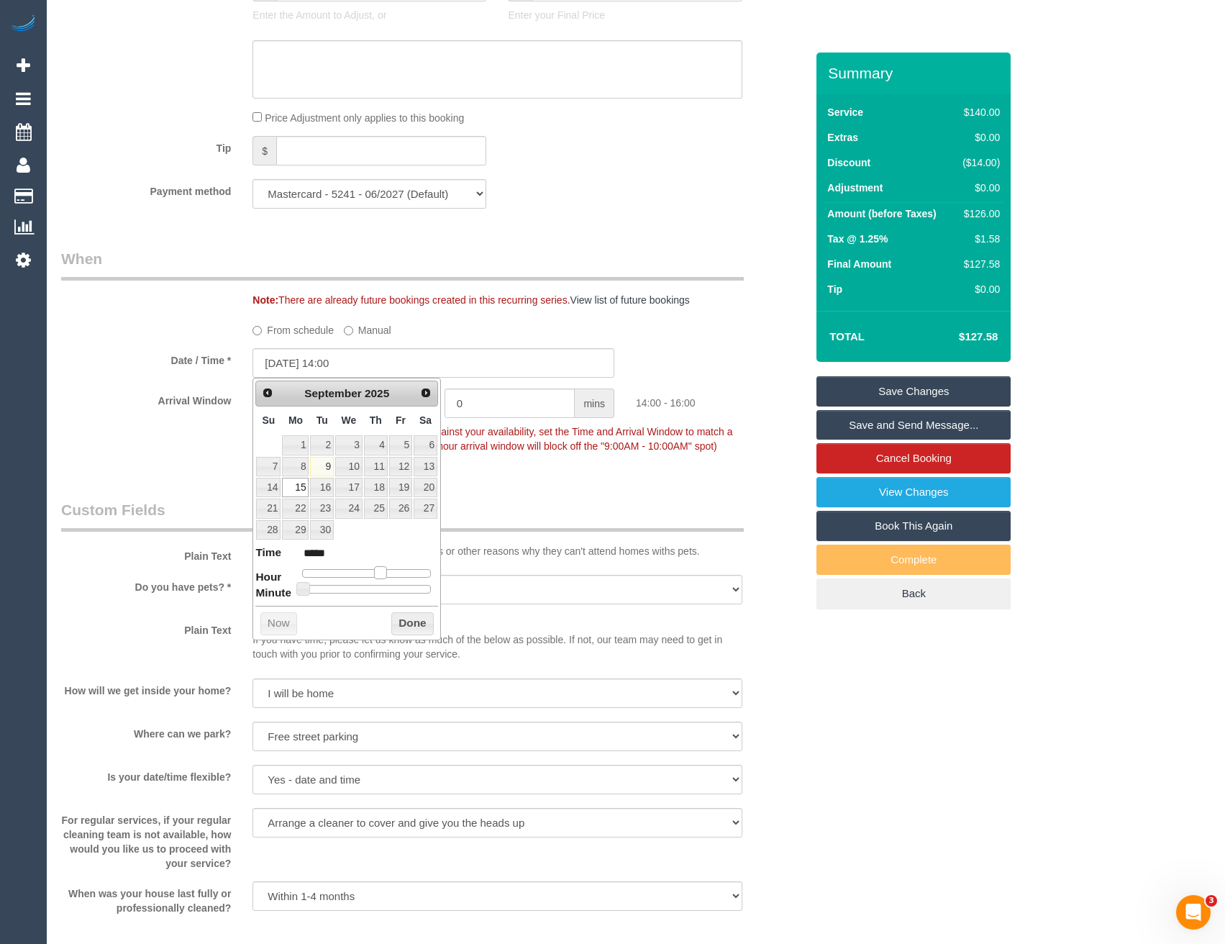
type input "[DATE] 13:00"
type input "*****"
type input "[DATE] 12:00"
type input "*****"
type input "[DATE] 11:00"
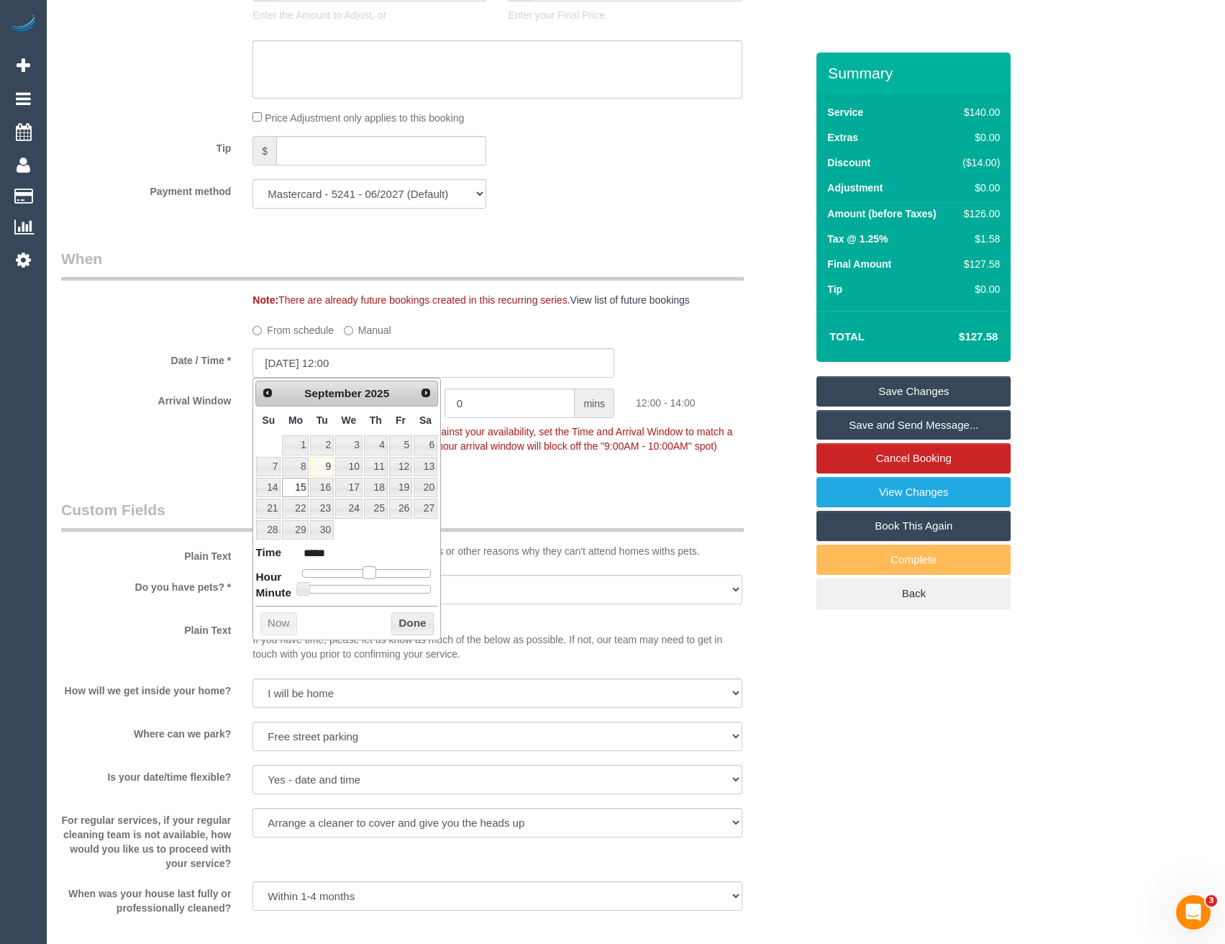
type input "*****"
drag, startPoint x: 379, startPoint y: 575, endPoint x: 363, endPoint y: 575, distance: 15.8
click at [363, 575] on span at bounding box center [363, 572] width 13 height 13
click at [409, 627] on button "Done" at bounding box center [412, 623] width 42 height 23
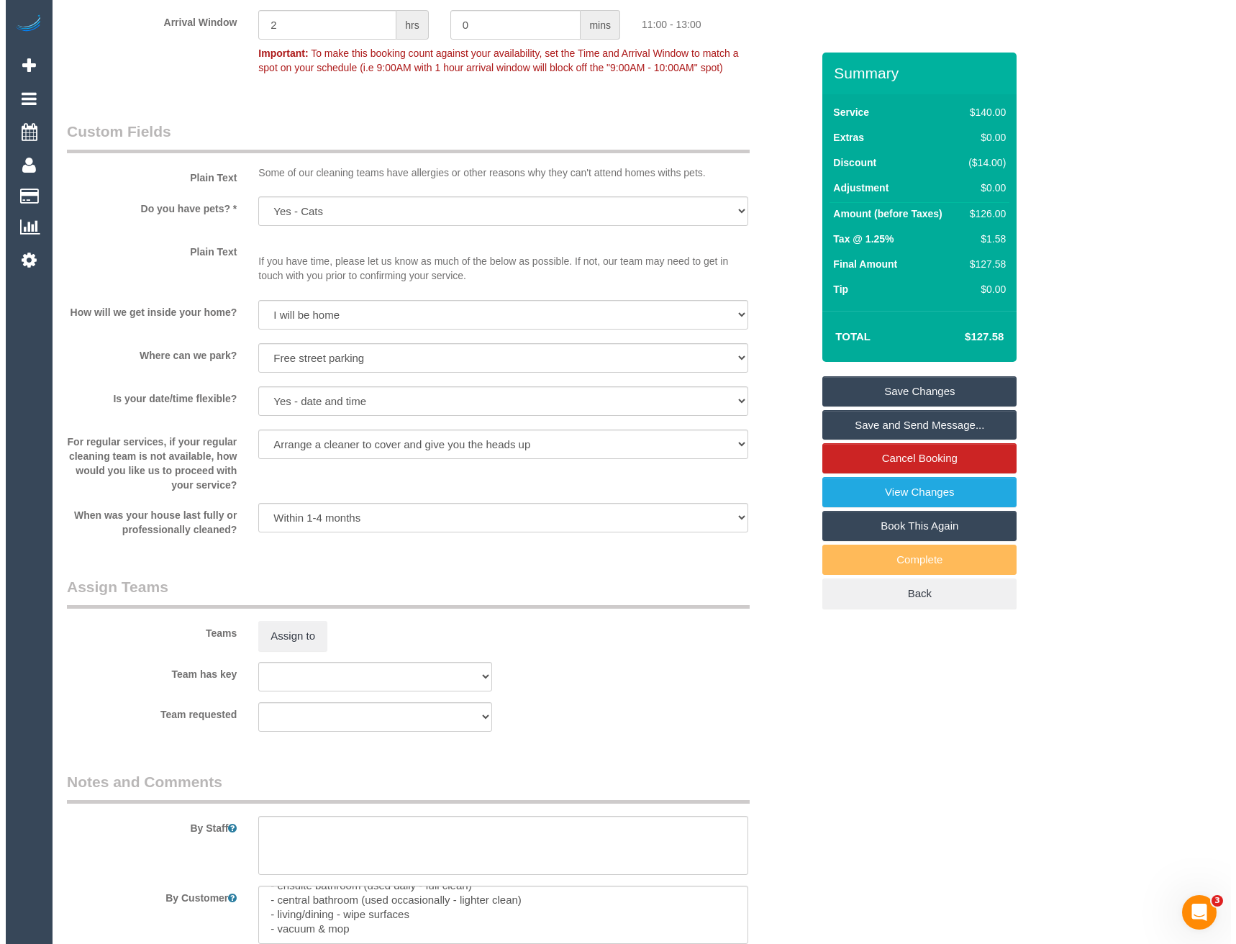
scroll to position [1795, 0]
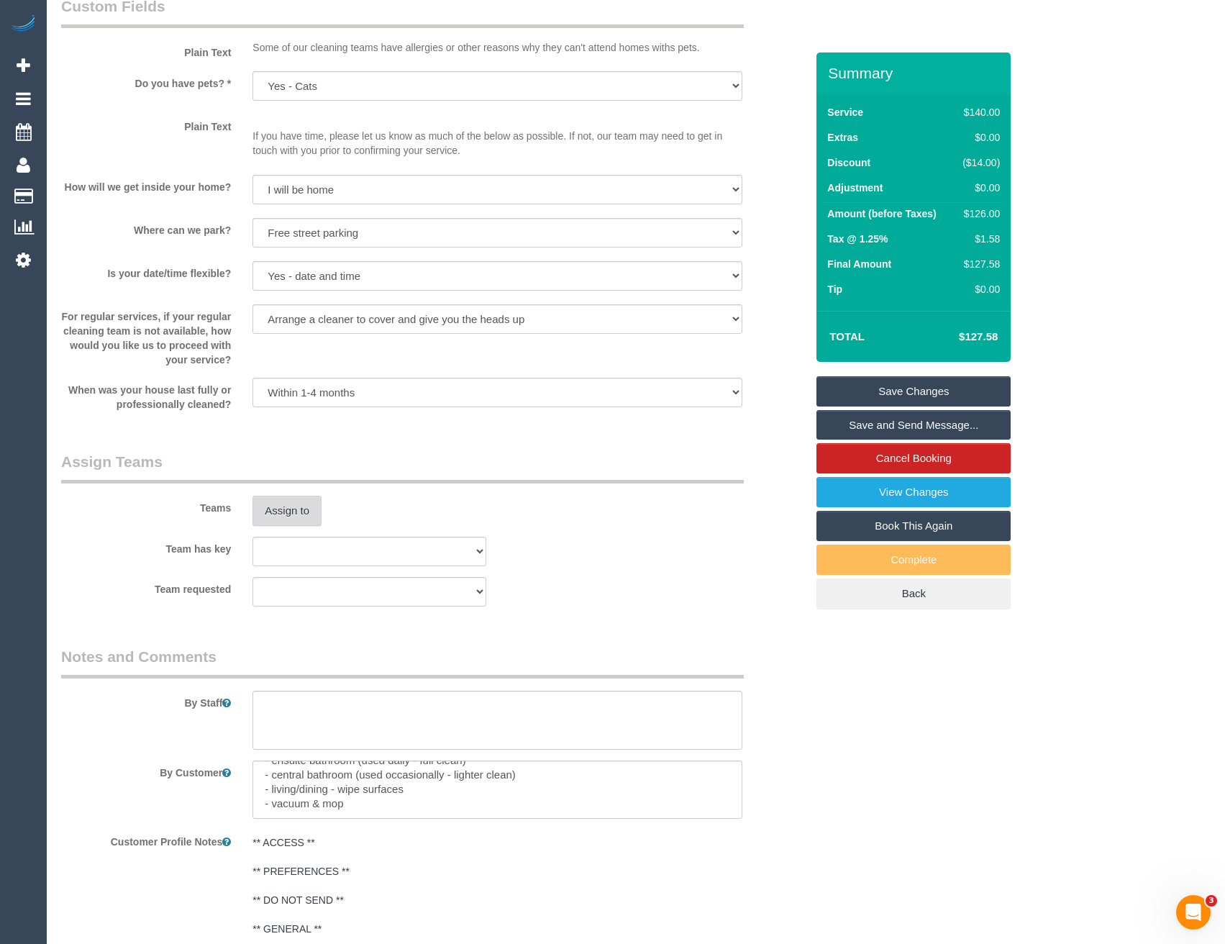
click at [292, 521] on button "Assign to" at bounding box center [286, 511] width 69 height 30
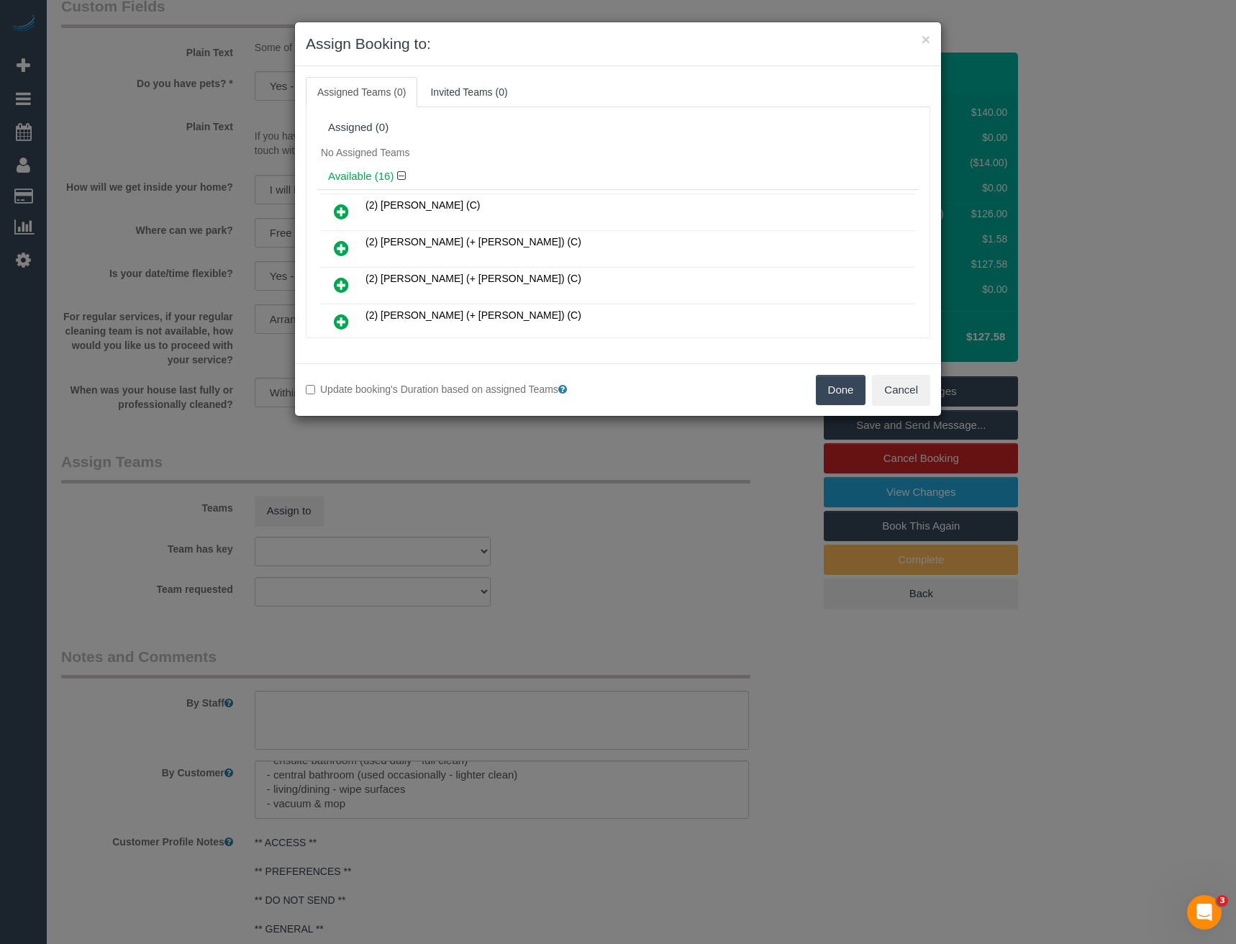
scroll to position [167, 0]
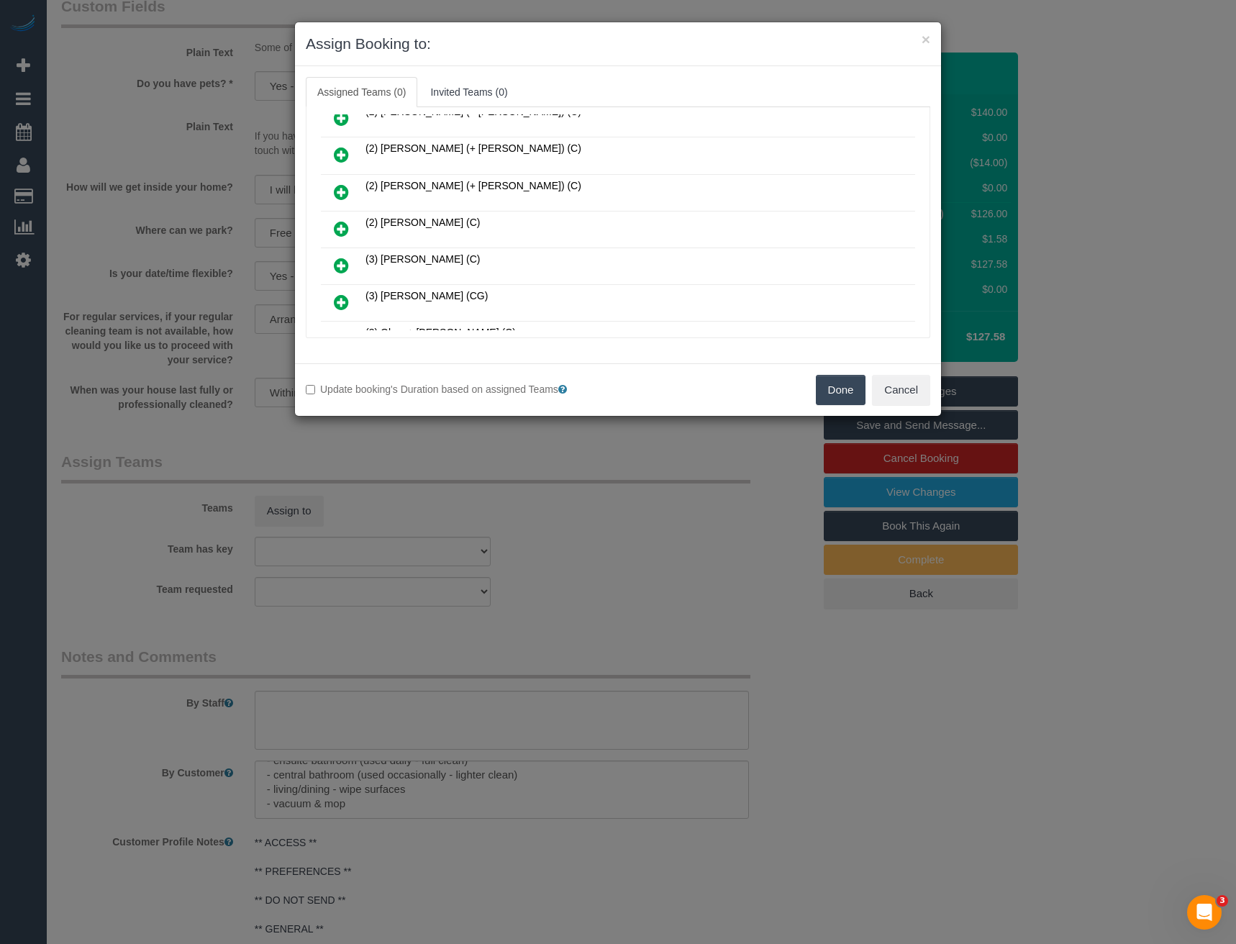
click at [344, 227] on icon at bounding box center [341, 228] width 15 height 17
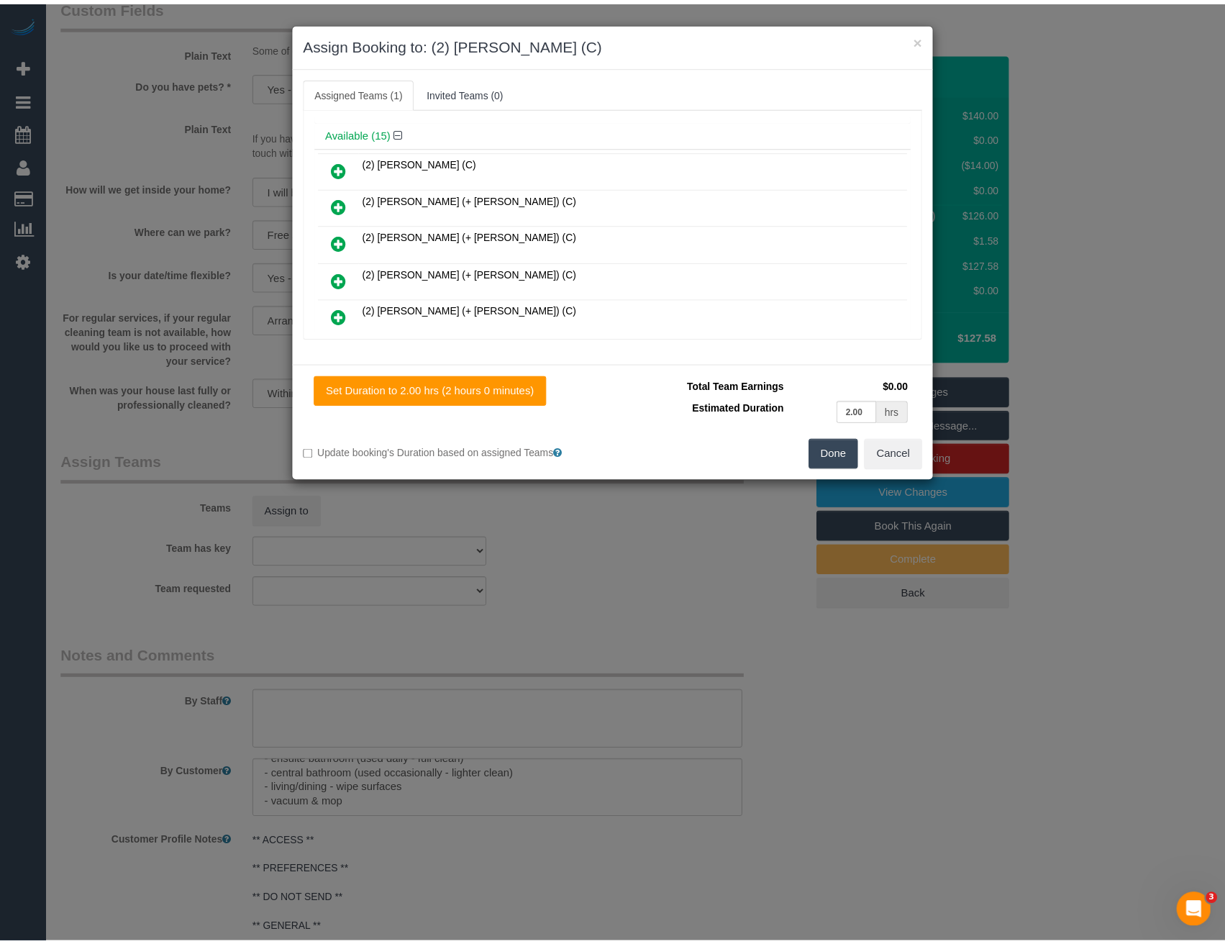
scroll to position [0, 0]
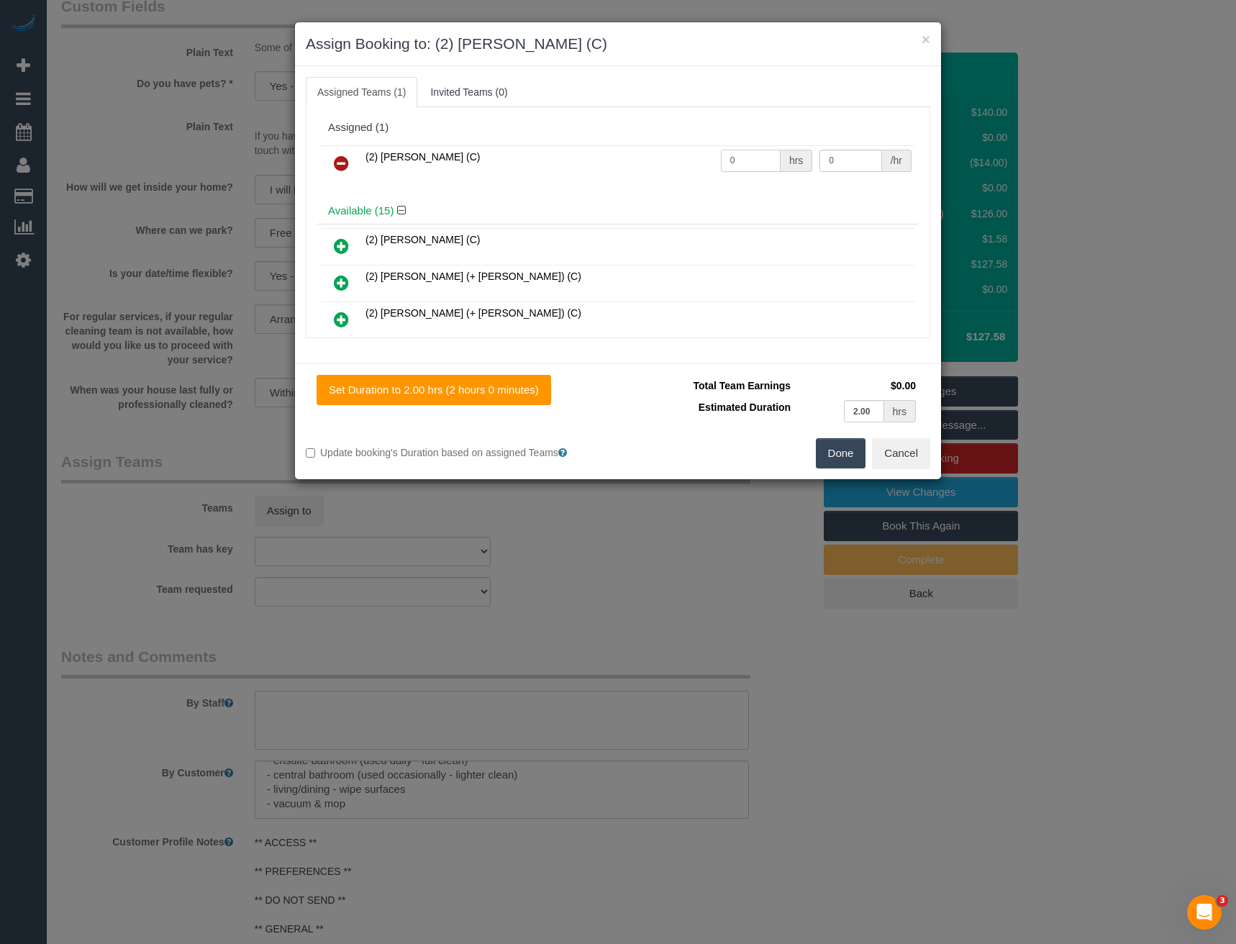
drag, startPoint x: 741, startPoint y: 166, endPoint x: 677, endPoint y: 160, distance: 63.6
click at [684, 173] on tr "(2) [PERSON_NAME] (C) 0 hrs 0 /hr" at bounding box center [618, 163] width 594 height 37
type input "2"
type input "37.5"
click at [834, 452] on button "Done" at bounding box center [841, 453] width 50 height 30
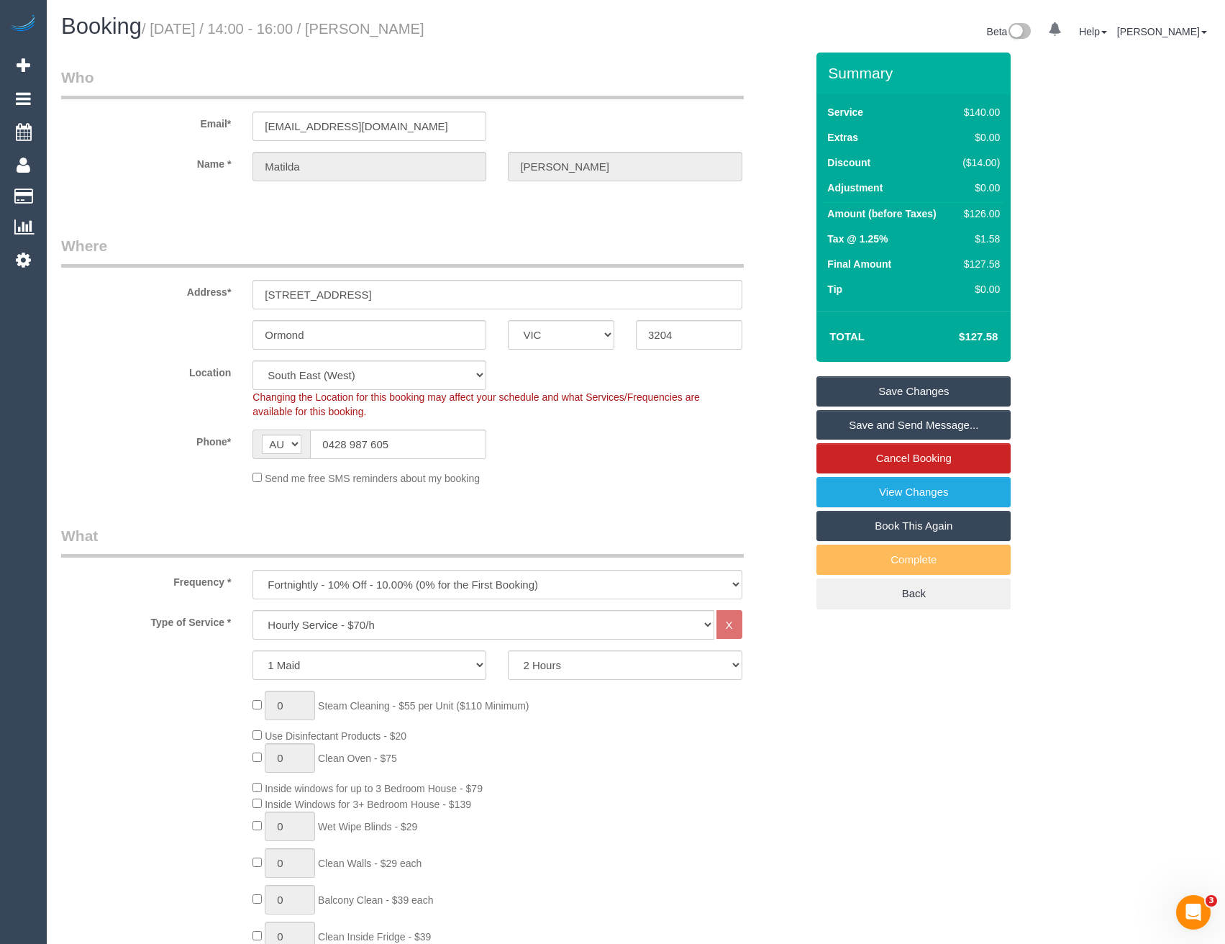
click at [844, 423] on link "Save and Send Message..." at bounding box center [913, 425] width 194 height 30
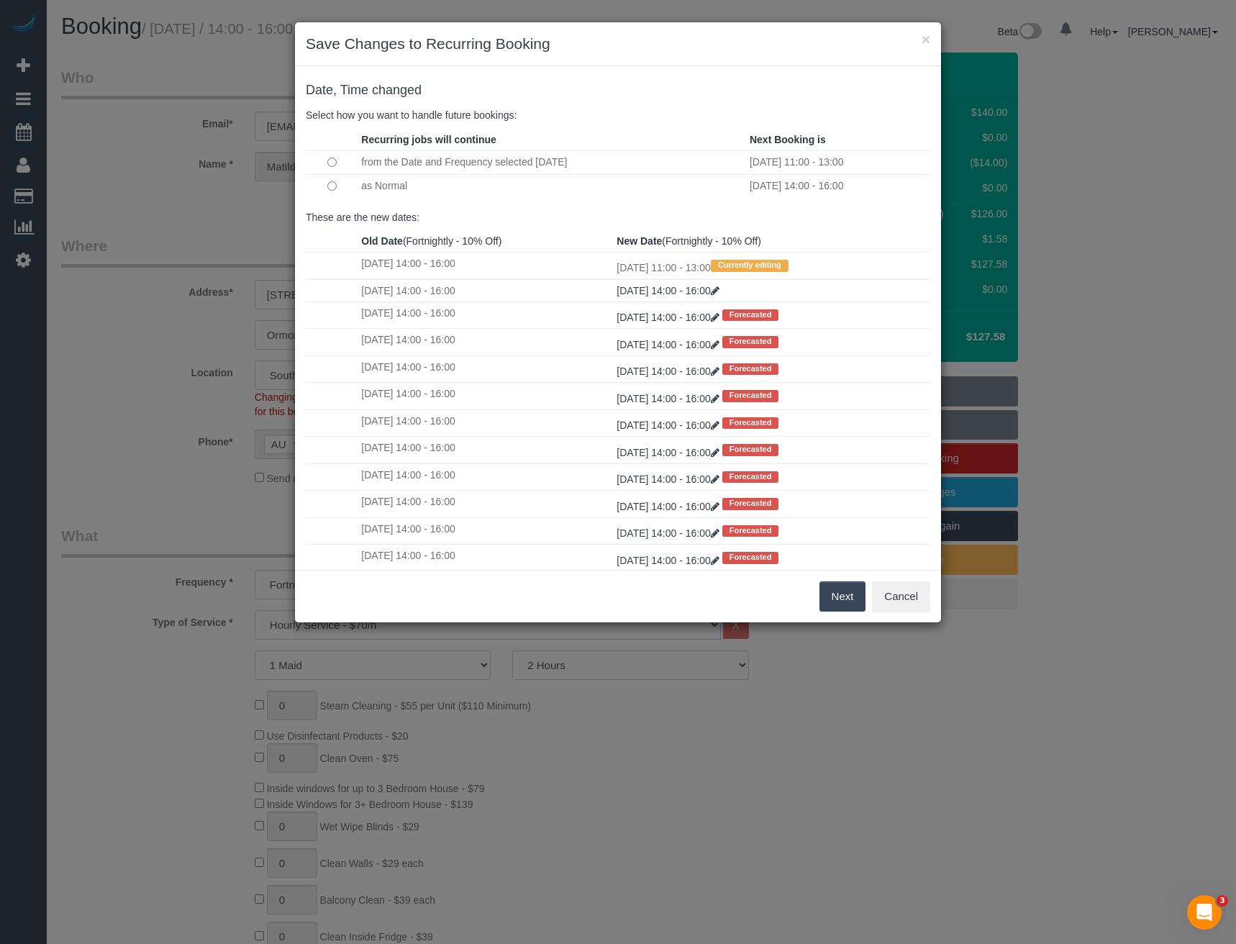
click at [831, 588] on button "Next" at bounding box center [842, 596] width 47 height 30
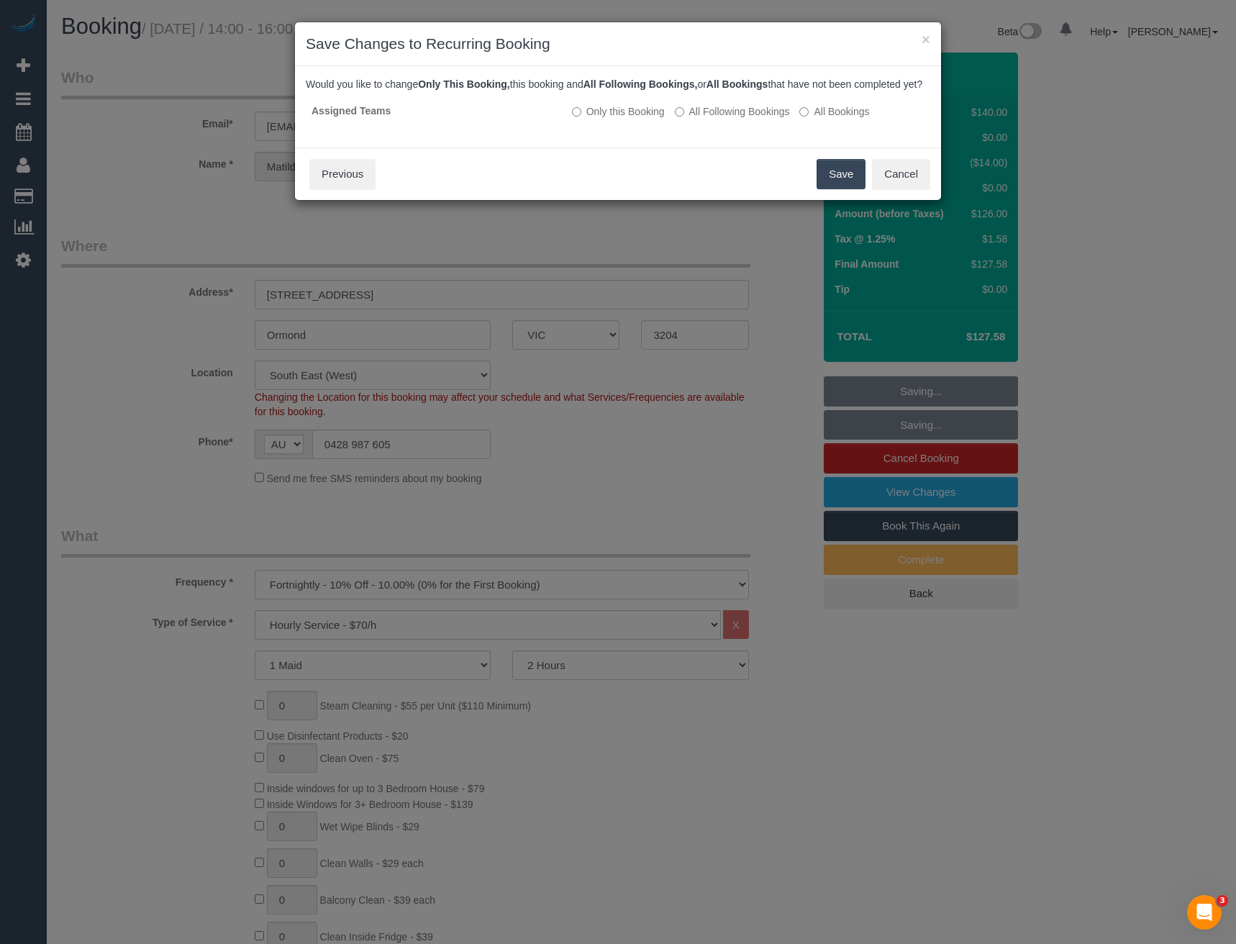
click at [838, 188] on button "Save" at bounding box center [840, 174] width 49 height 30
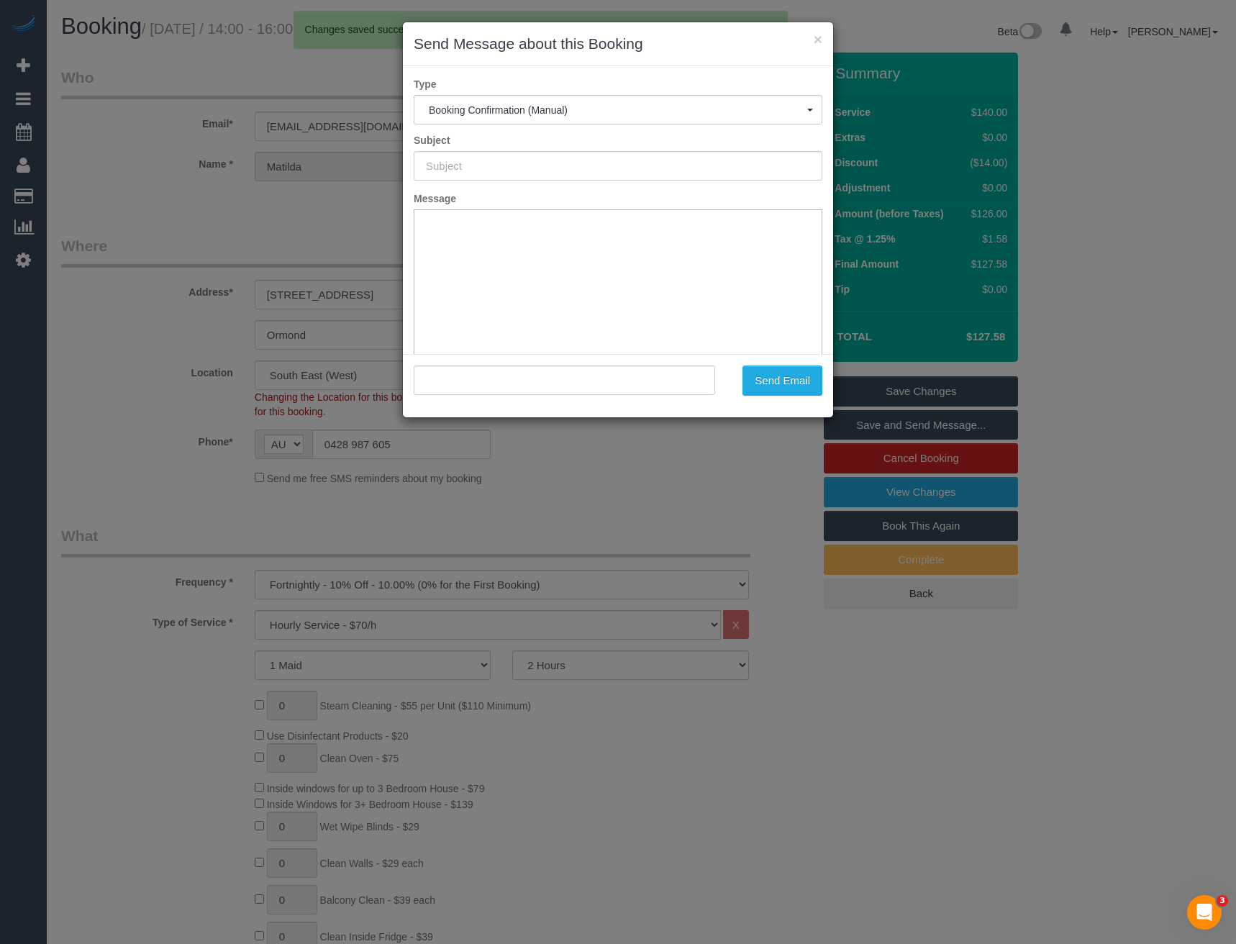
type input "Booking Confirmed"
type input ""[PERSON_NAME]" <[EMAIL_ADDRESS][DOMAIN_NAME]>"
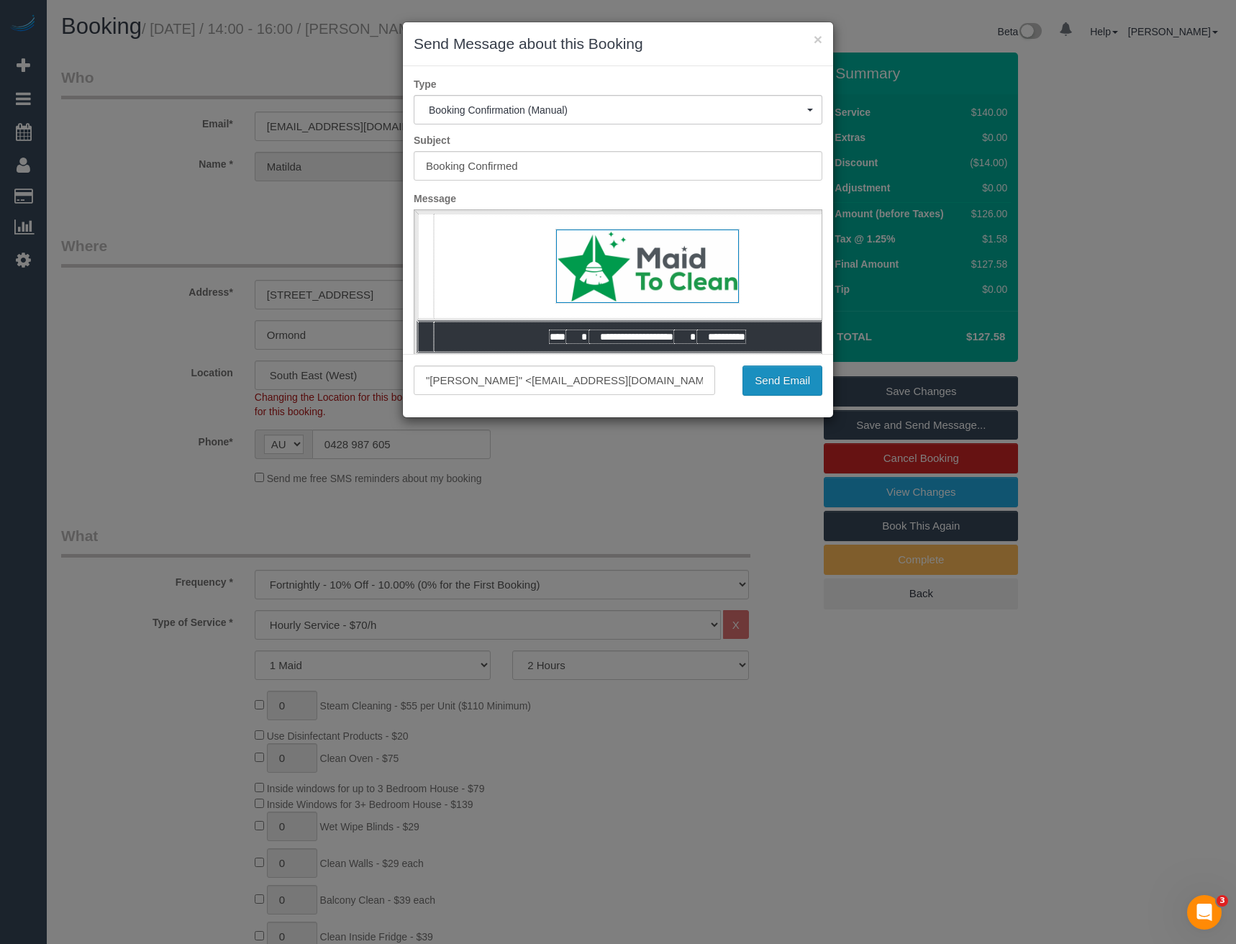
click at [790, 385] on button "Send Email" at bounding box center [782, 380] width 80 height 30
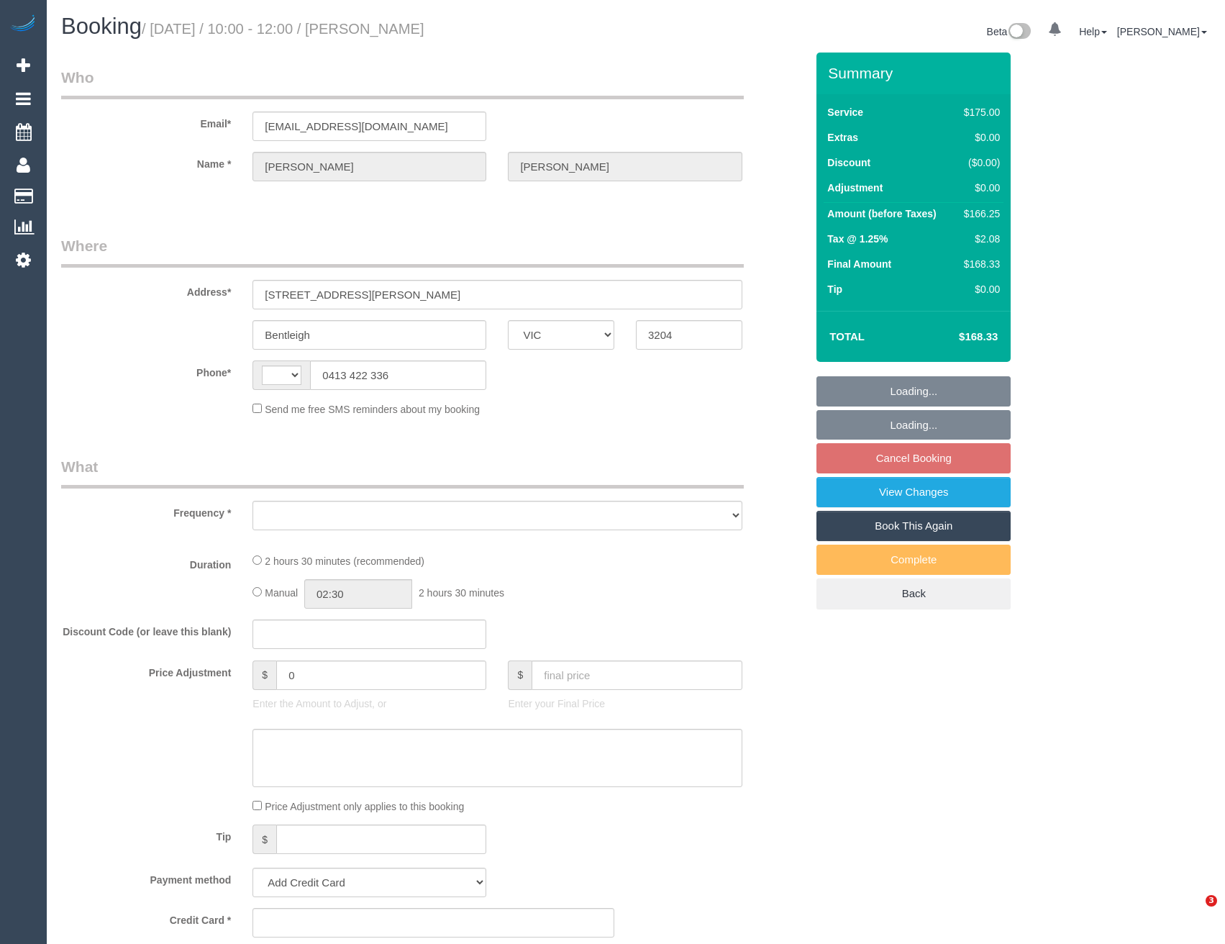
select select "VIC"
select select "string:AU"
select select "object:522"
select select "150"
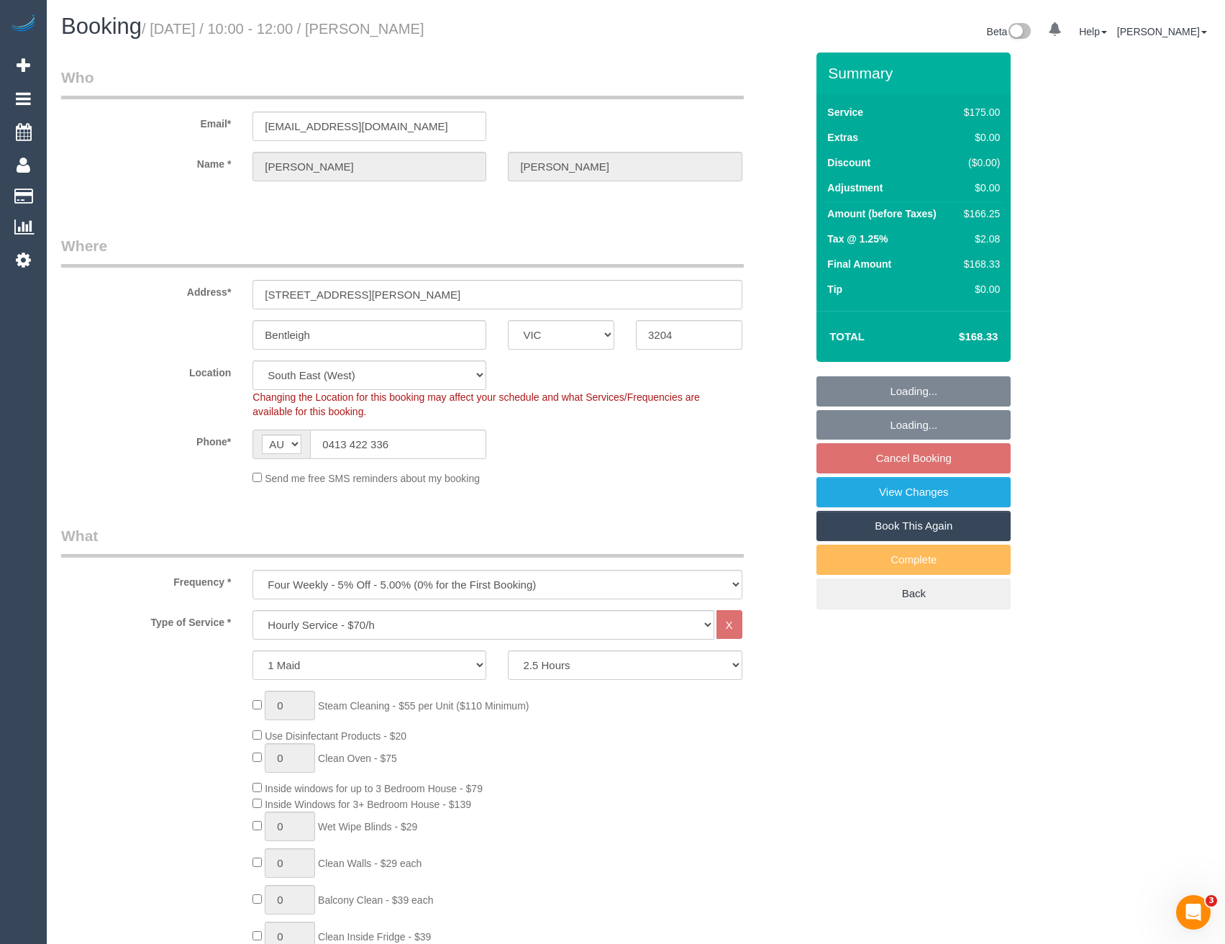
select select "string:stripe-pm_1RZ3lW2GScqysDRVNaAORKBj"
select select "number:28"
select select "number:14"
select select "number:19"
select select "number:36"
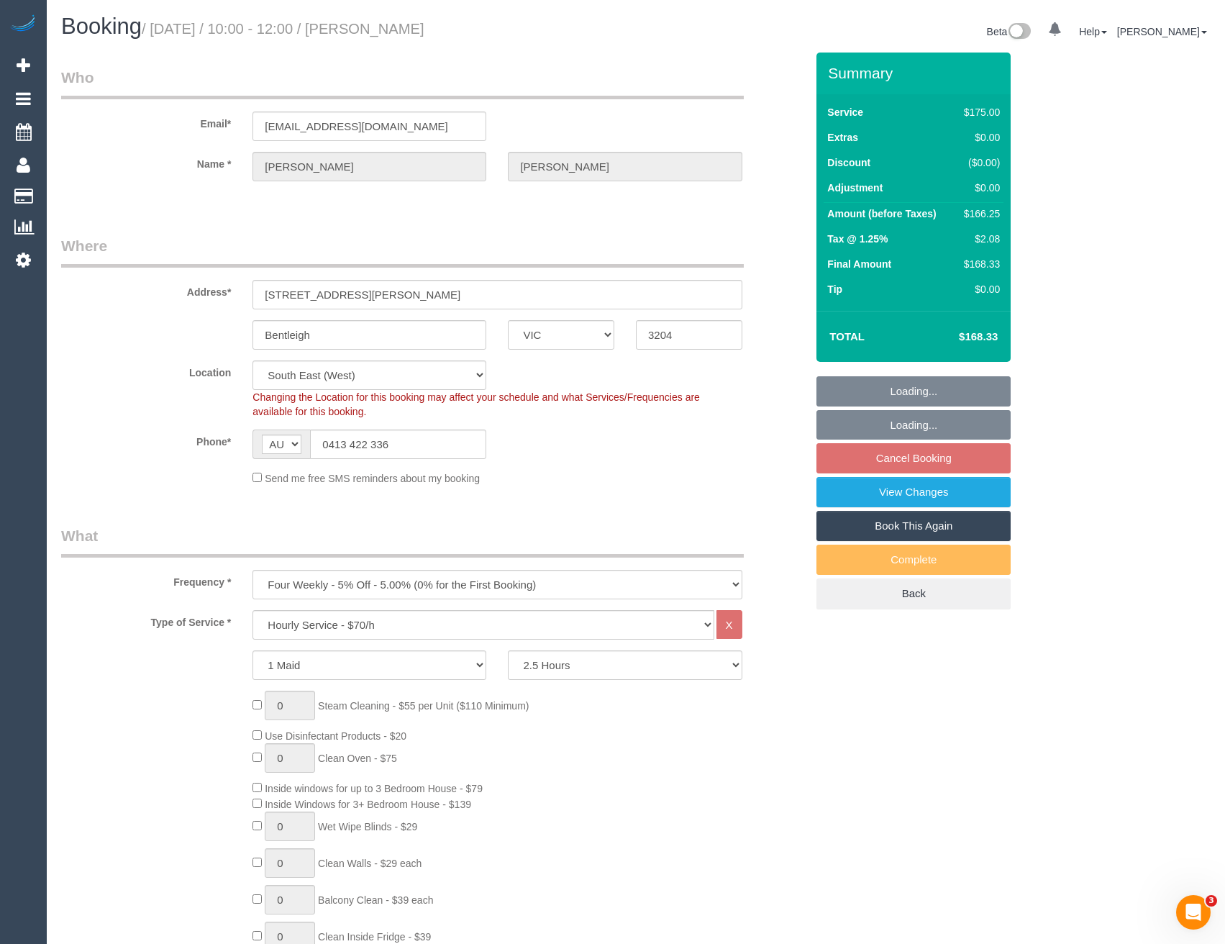
select select "number:34"
select select "number:12"
select select "object:1370"
select select "spot3"
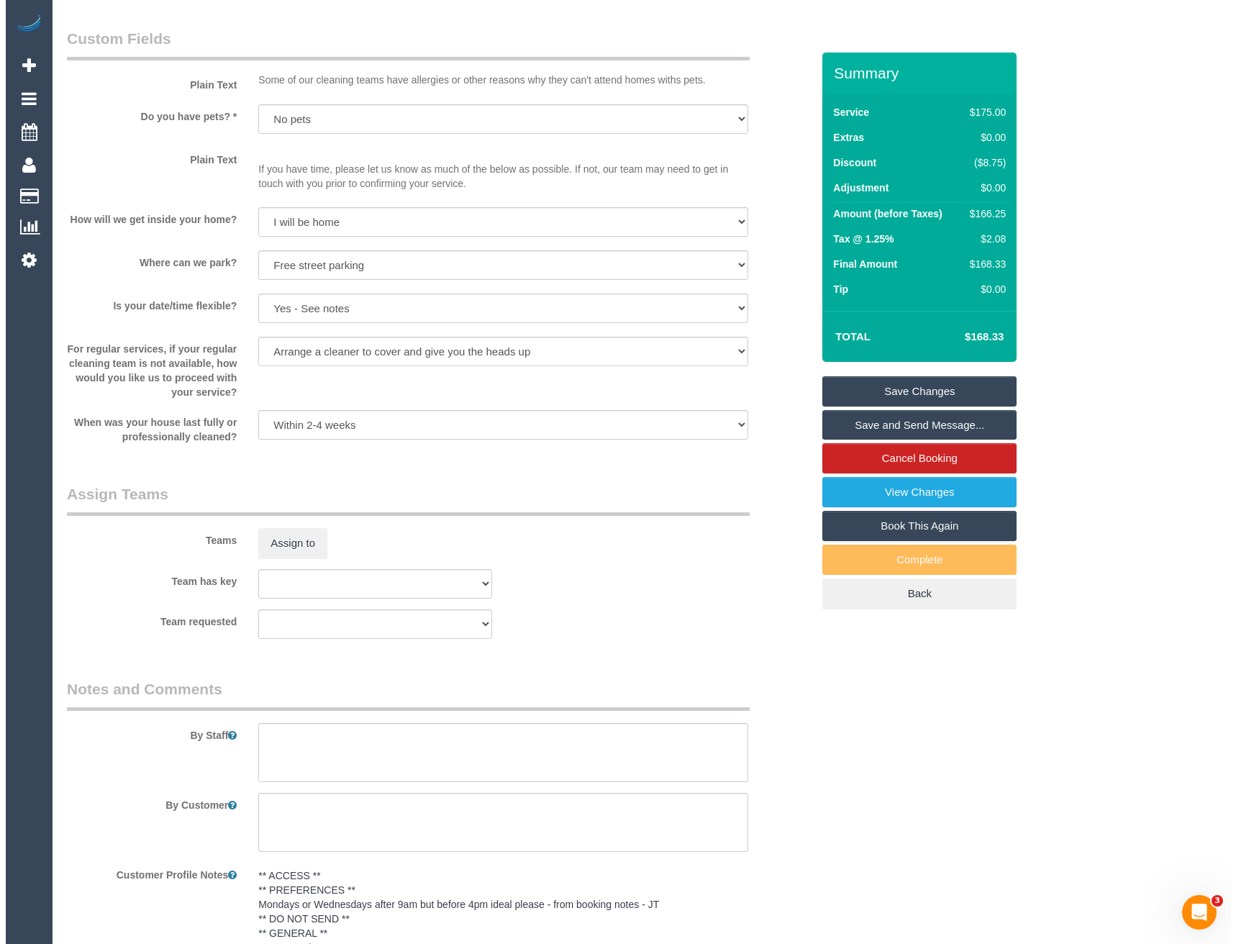
scroll to position [1726, 0]
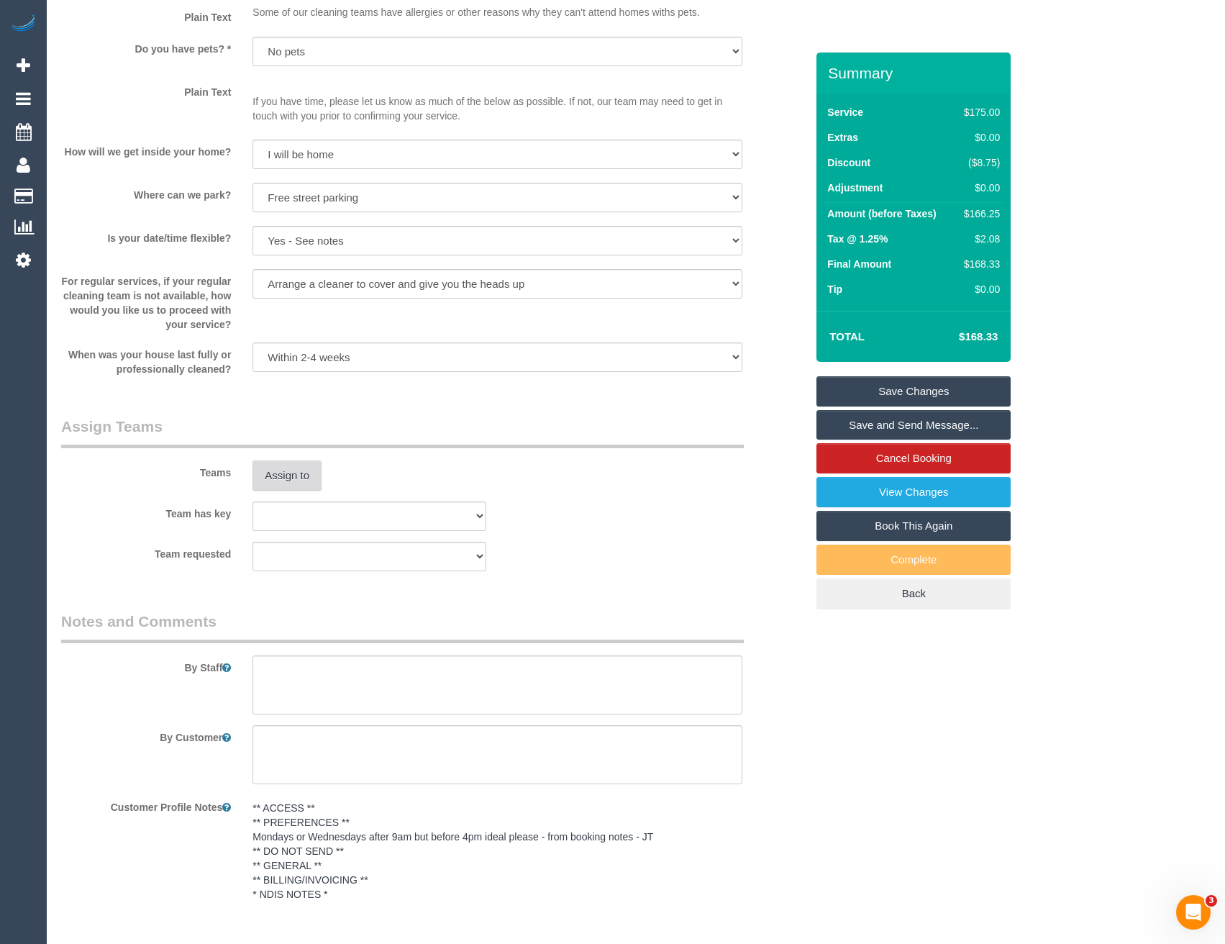
click at [279, 462] on button "Assign to" at bounding box center [286, 475] width 69 height 30
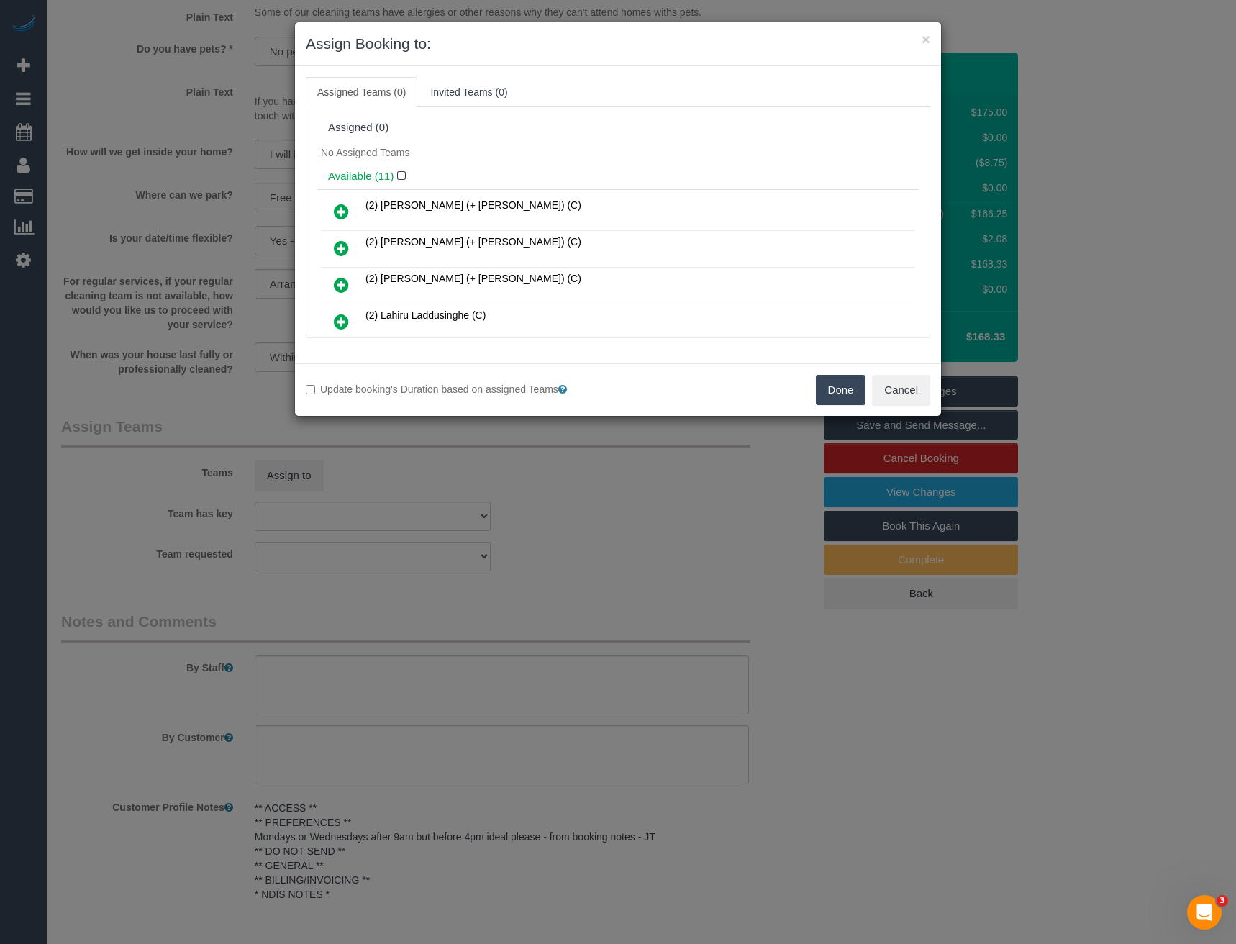
scroll to position [167, 0]
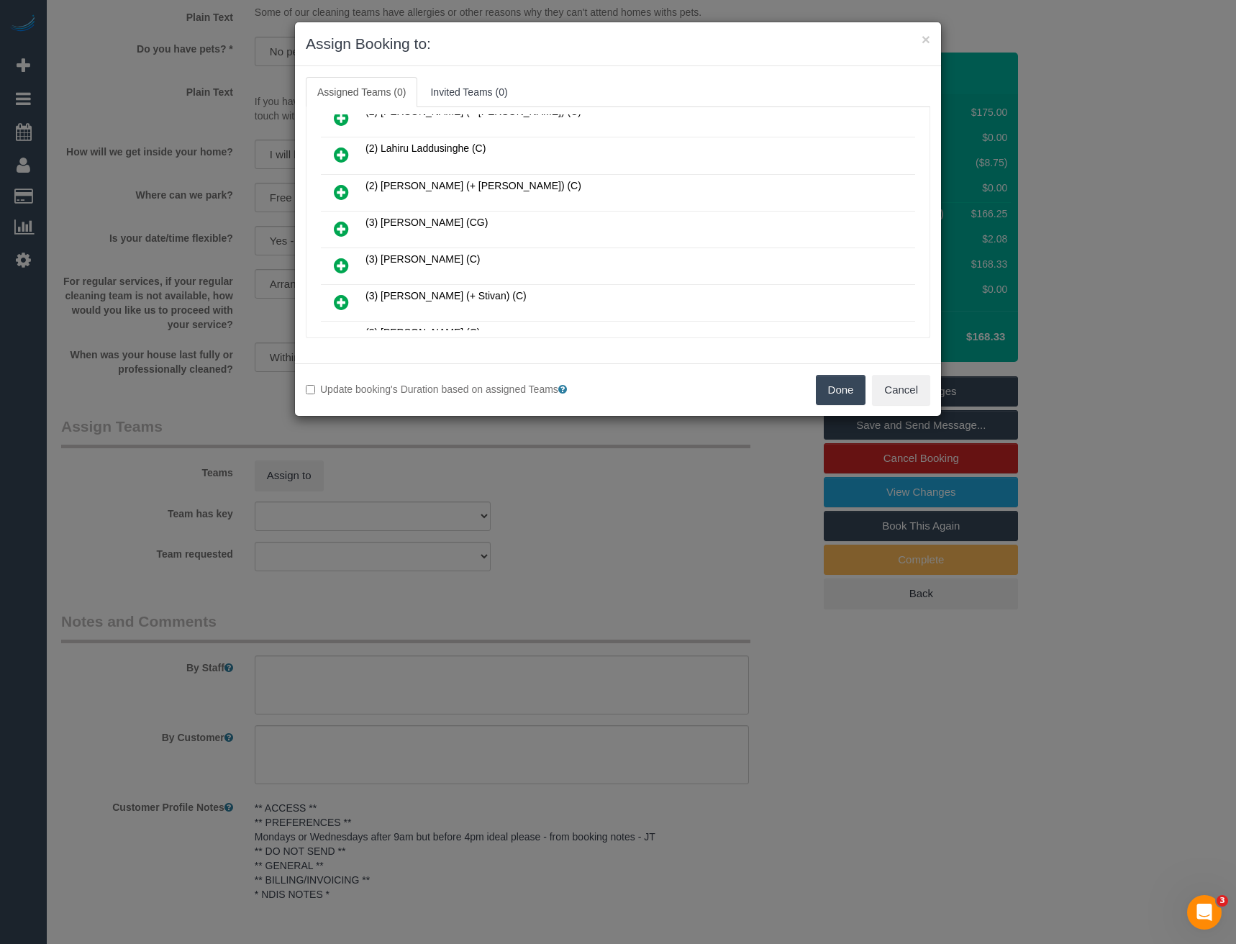
click at [334, 229] on icon at bounding box center [341, 228] width 15 height 17
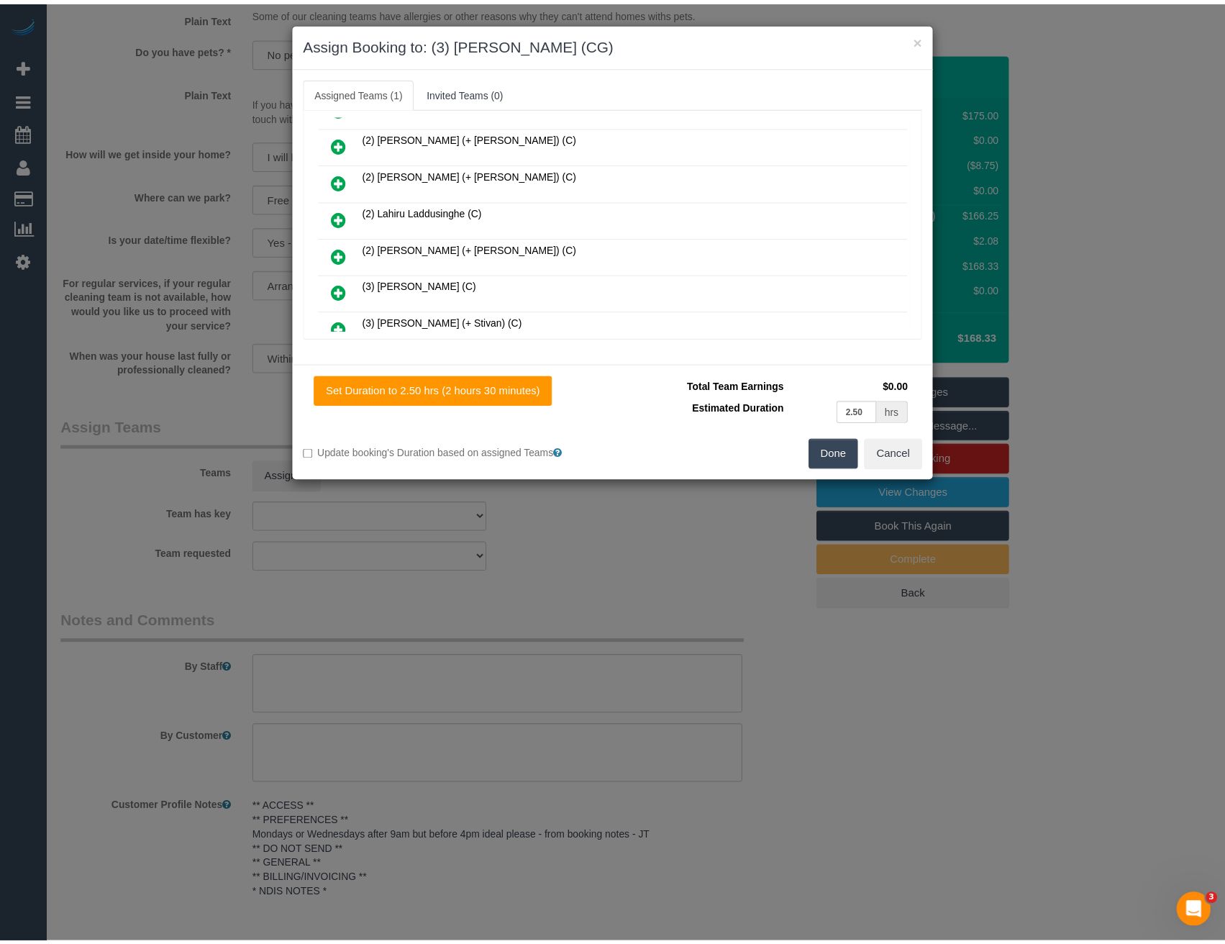
scroll to position [0, 0]
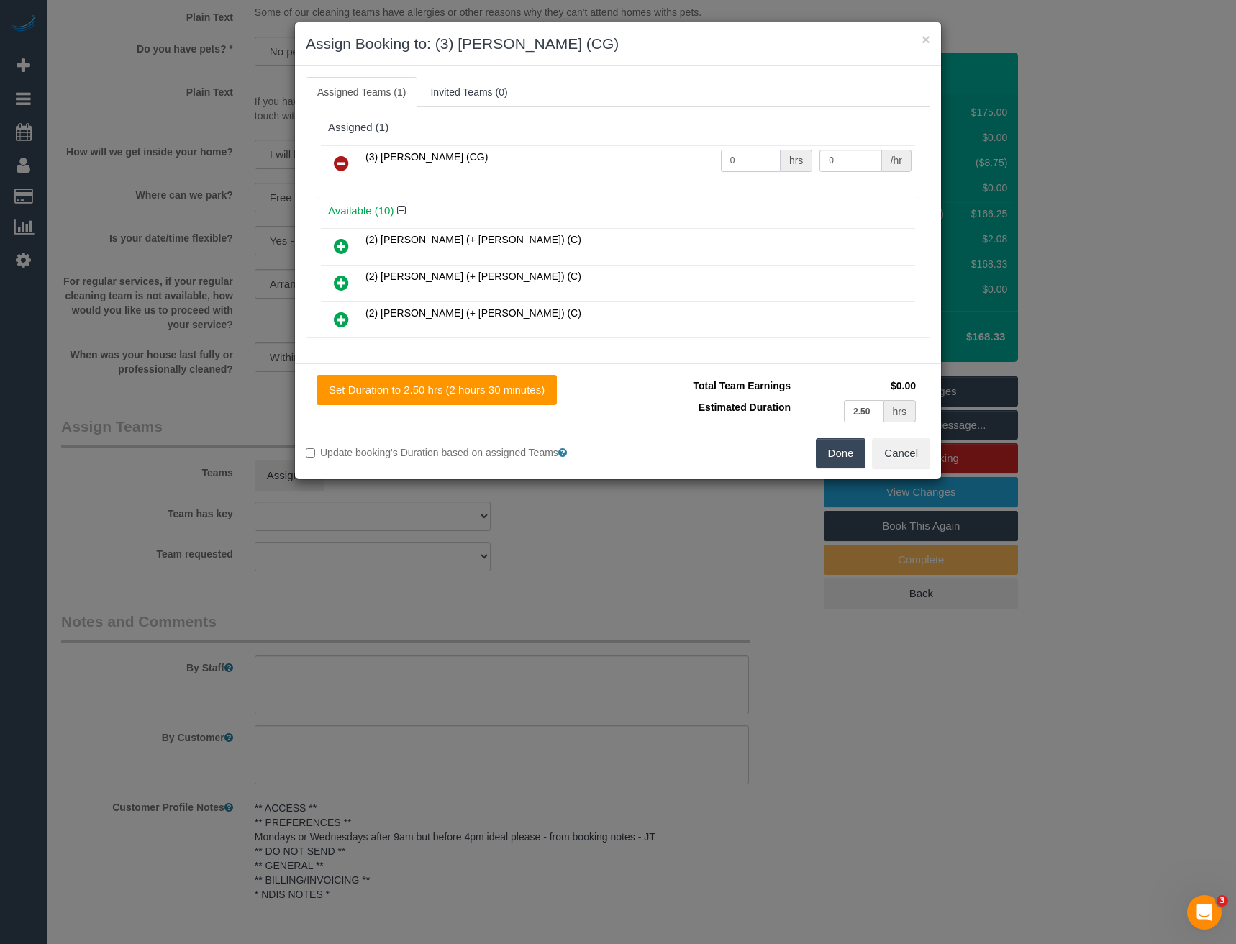
drag, startPoint x: 740, startPoint y: 165, endPoint x: 683, endPoint y: 167, distance: 56.8
click at [685, 167] on tr "(3) [PERSON_NAME] (CG) 0 hrs 0 /hr" at bounding box center [618, 163] width 594 height 37
type input "2.5"
type input "38.5"
click at [844, 461] on button "Done" at bounding box center [841, 453] width 50 height 30
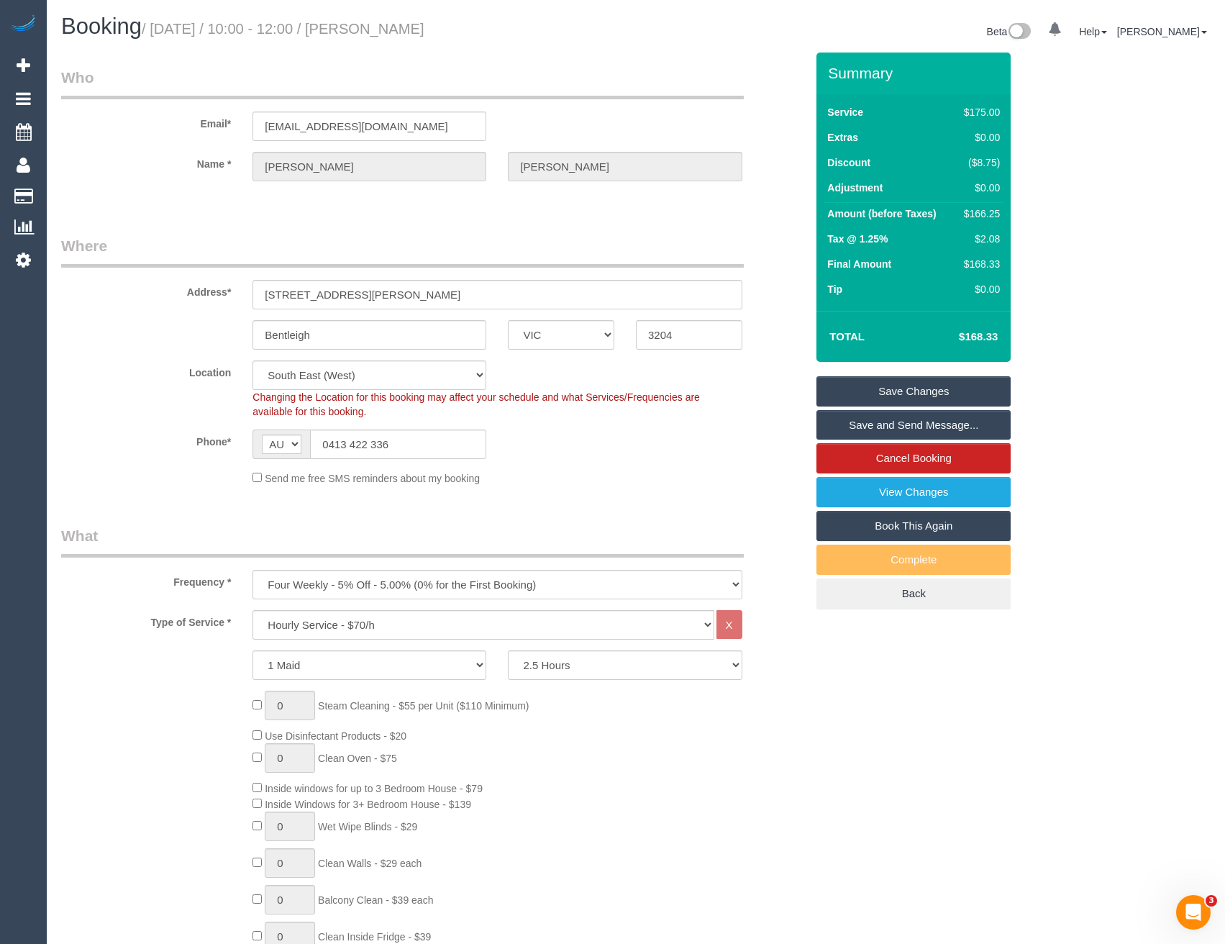
click at [882, 422] on link "Save and Send Message..." at bounding box center [913, 425] width 194 height 30
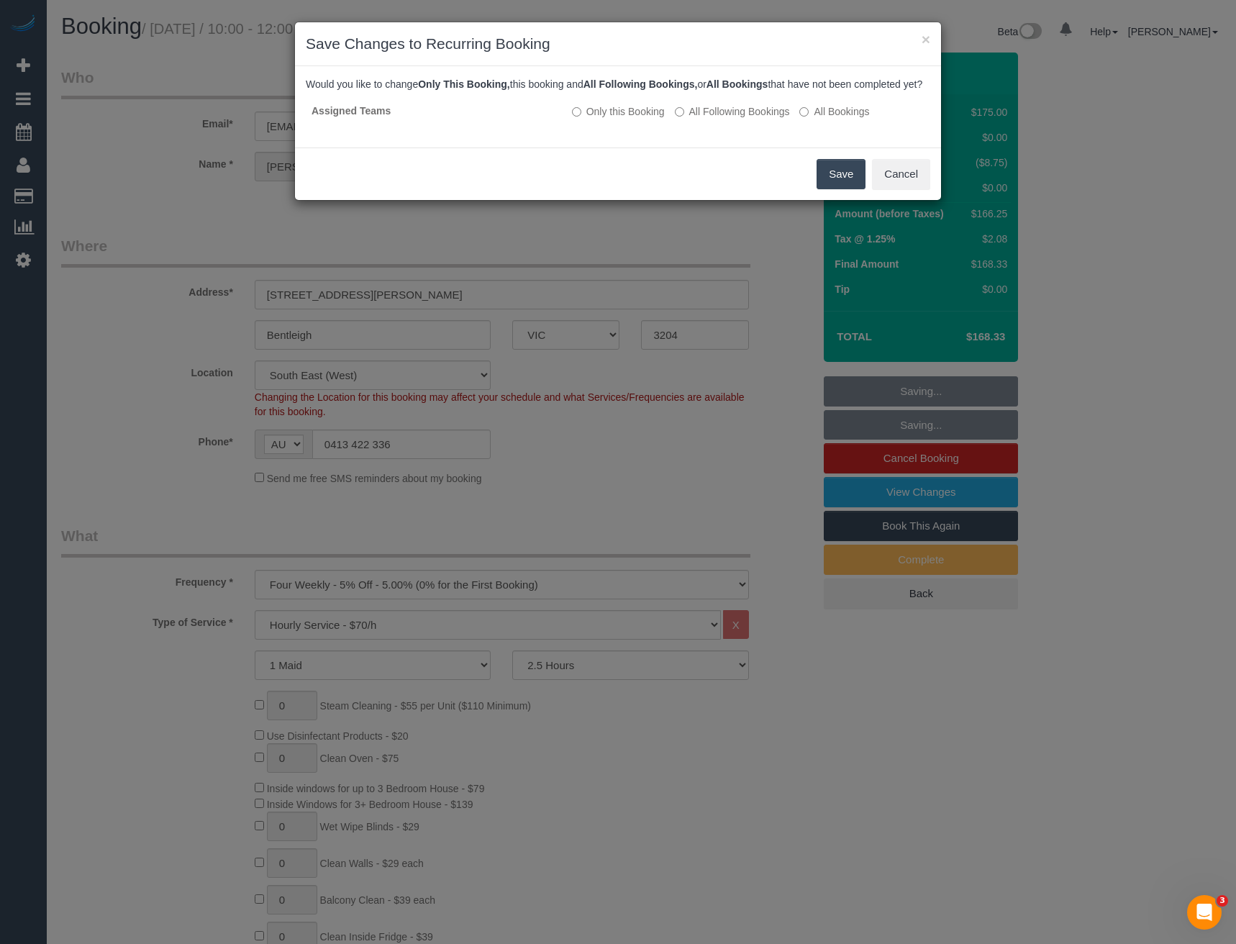
drag, startPoint x: 841, startPoint y: 185, endPoint x: 477, endPoint y: 231, distance: 367.5
click at [841, 185] on button "Save" at bounding box center [840, 174] width 49 height 30
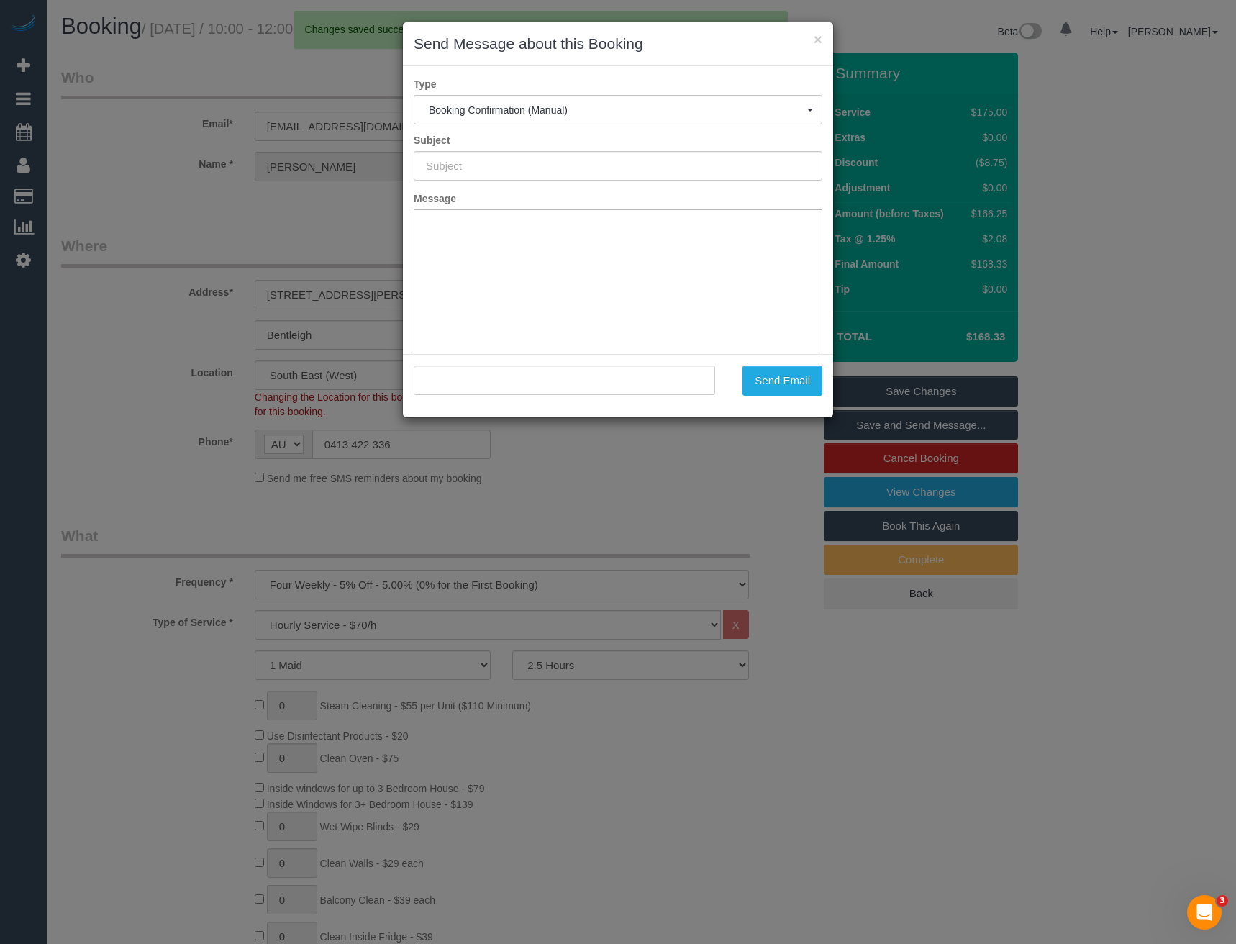
type input "Booking Confirmed"
type input ""[PERSON_NAME]" <[EMAIL_ADDRESS][DOMAIN_NAME]>"
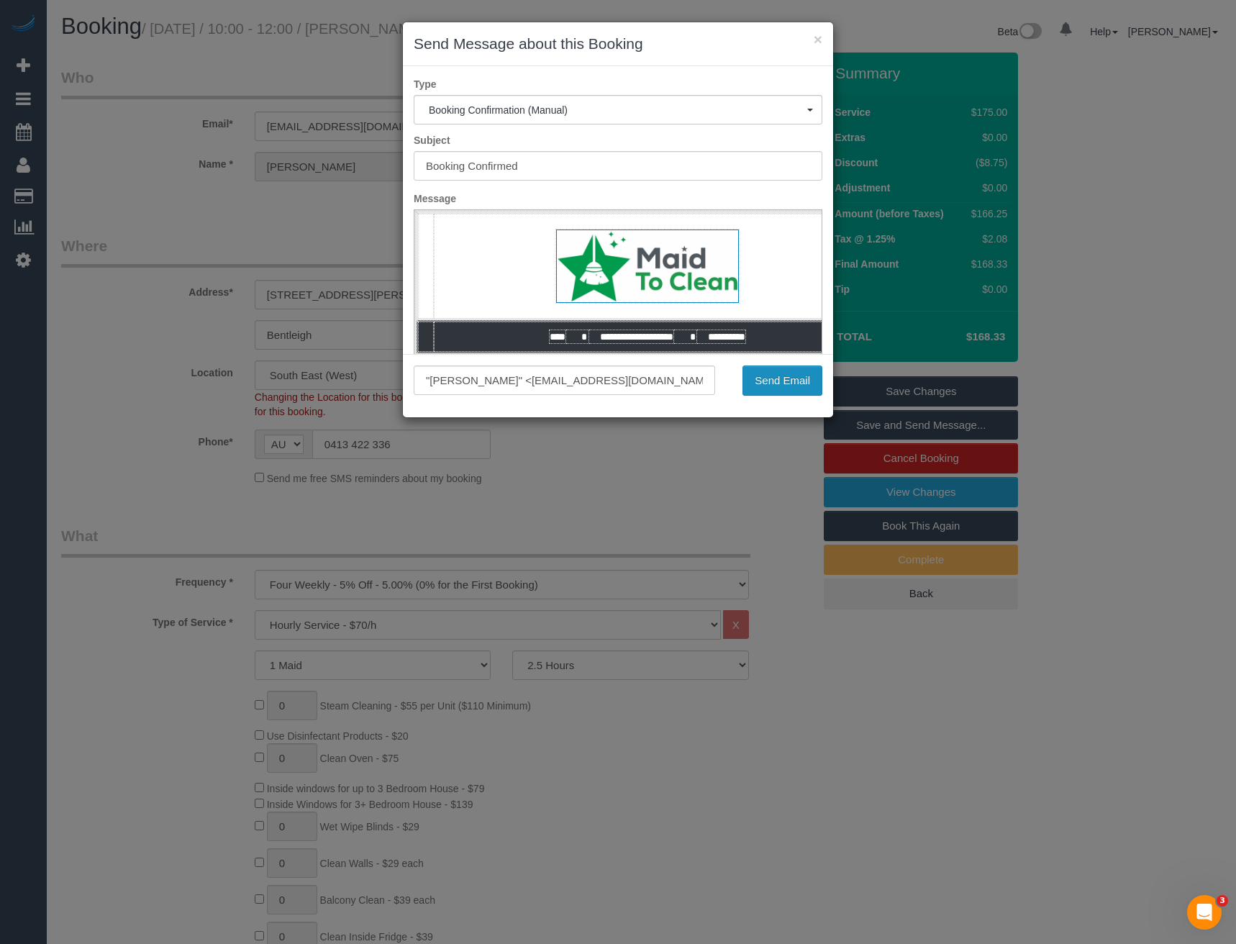
click at [790, 391] on button "Send Email" at bounding box center [782, 380] width 80 height 30
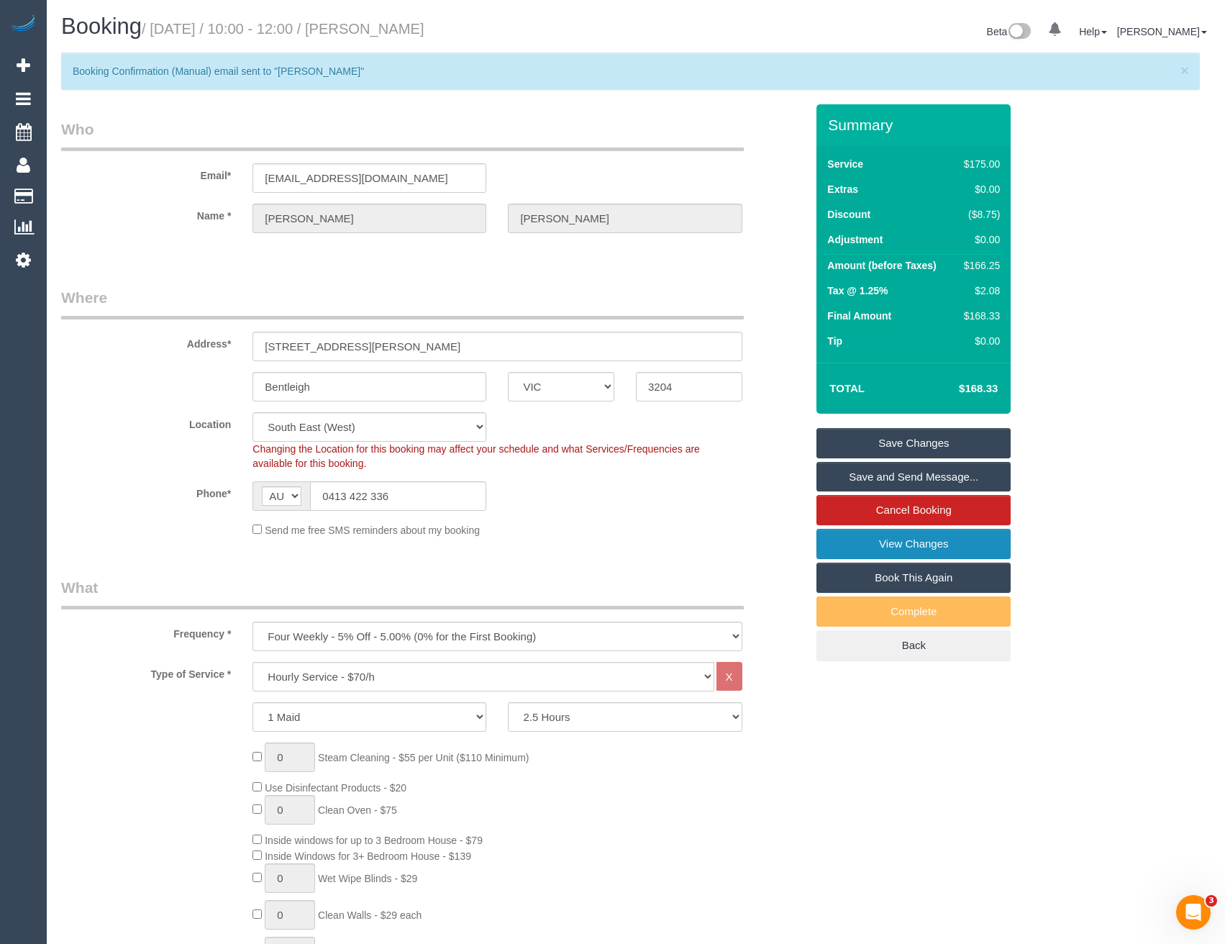
click at [854, 542] on link "View Changes" at bounding box center [913, 544] width 194 height 30
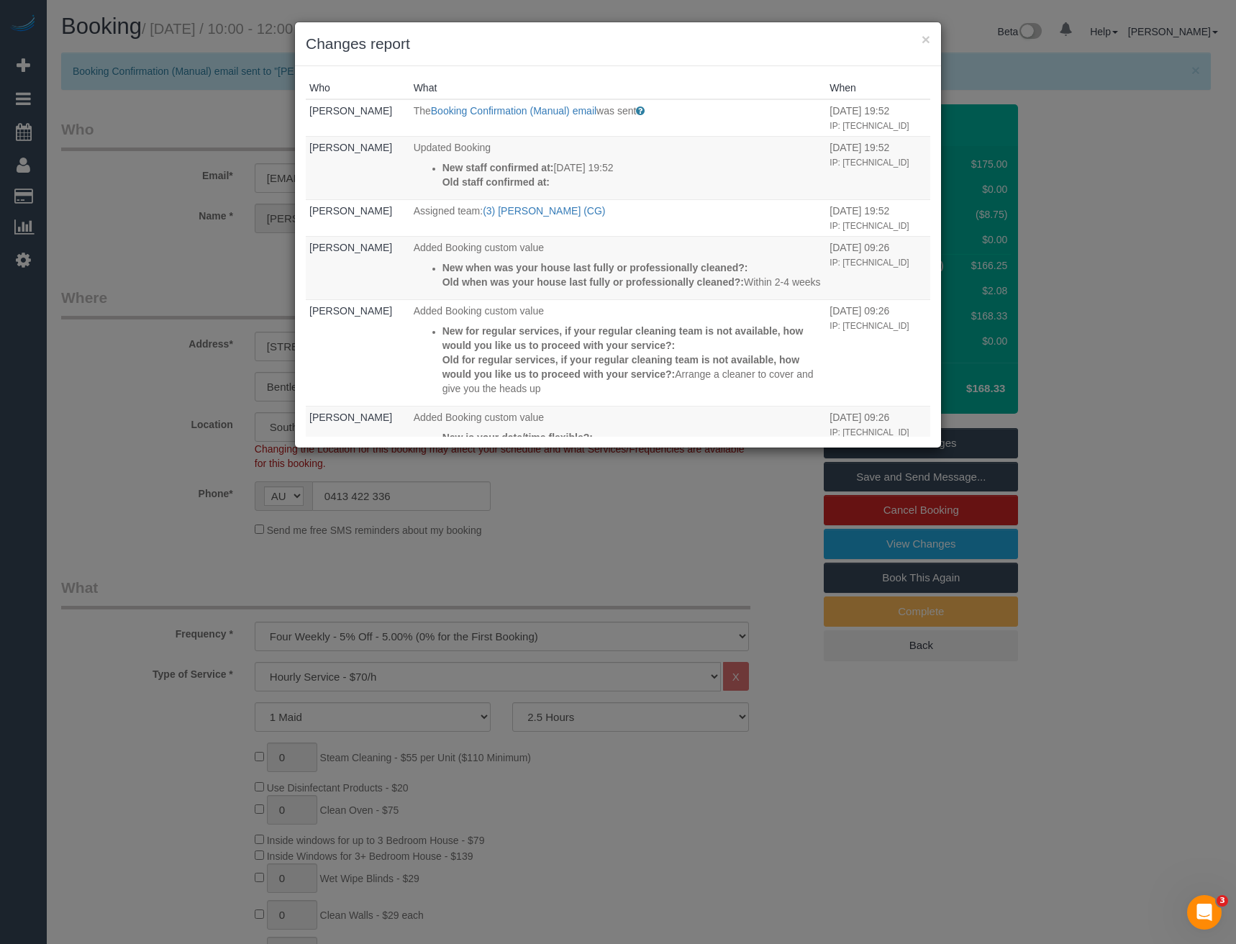
click at [585, 549] on div "× Changes report Who What When [PERSON_NAME] The Booking Confirmation (Manual) …" at bounding box center [618, 472] width 1236 height 944
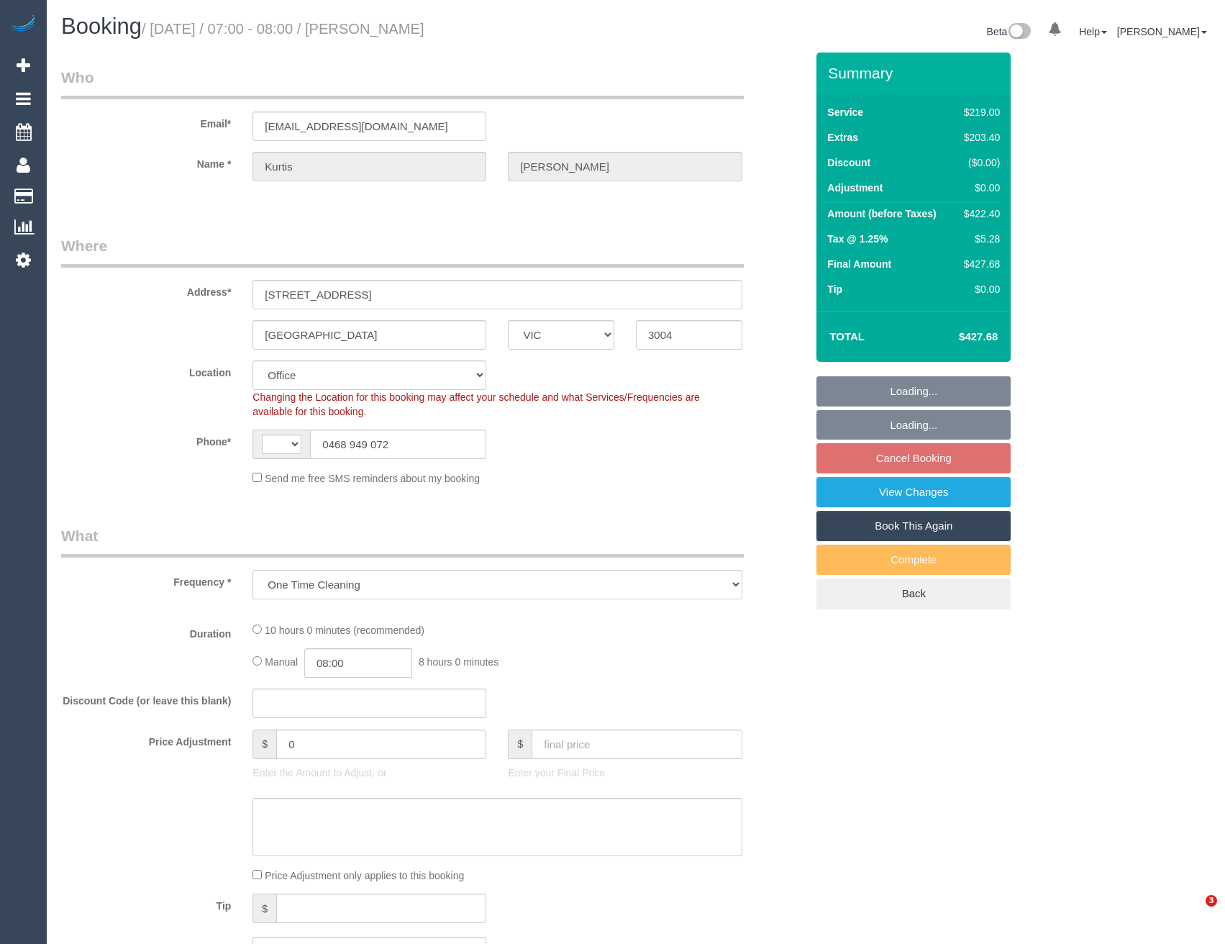
select select "VIC"
select select "object:602"
select select "string:AU"
select select "string:stripe-pm_1QmWAX2GScqysDRVzGAJjxxc"
select select "number:28"
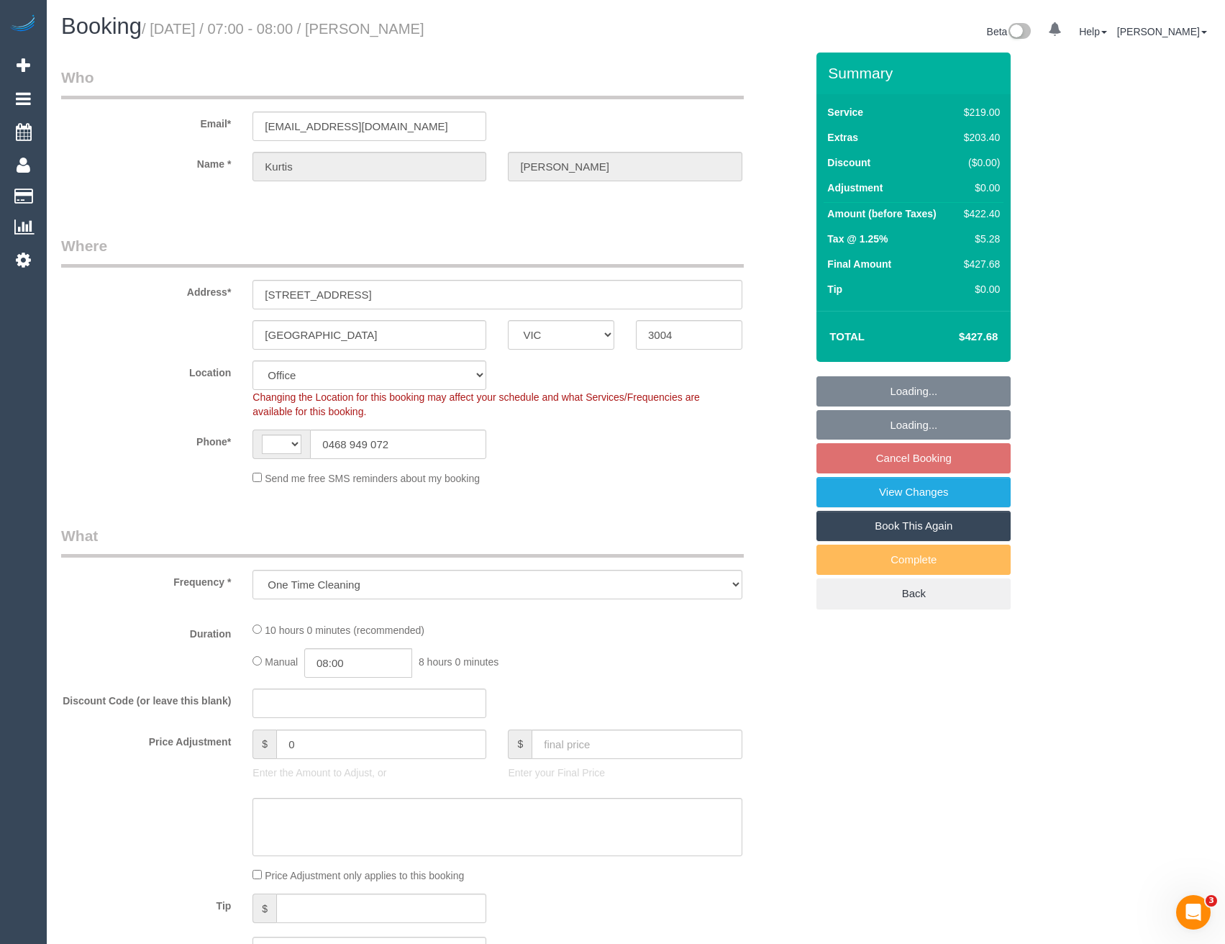
select select "number:14"
select select "number:18"
select select "number:24"
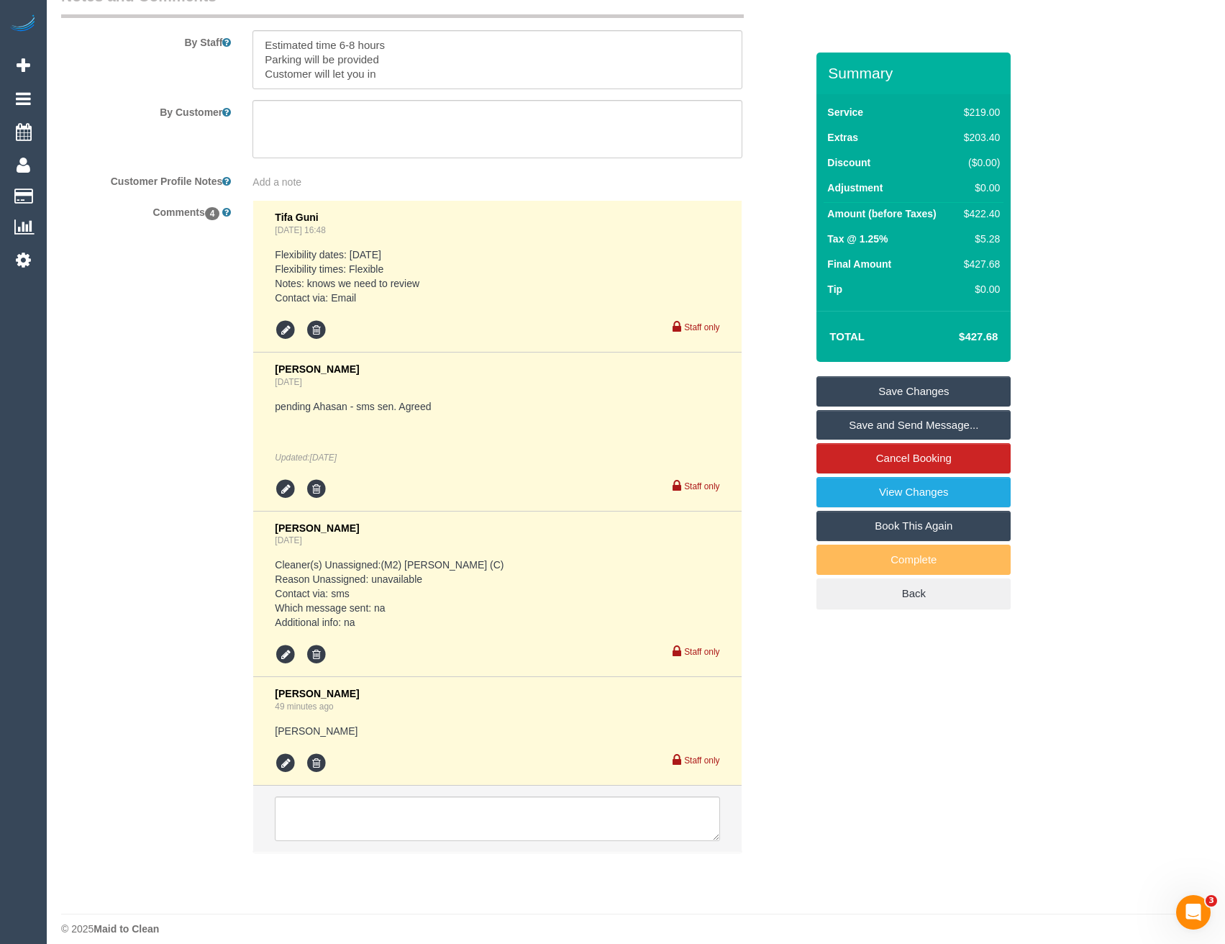
scroll to position [2482, 0]
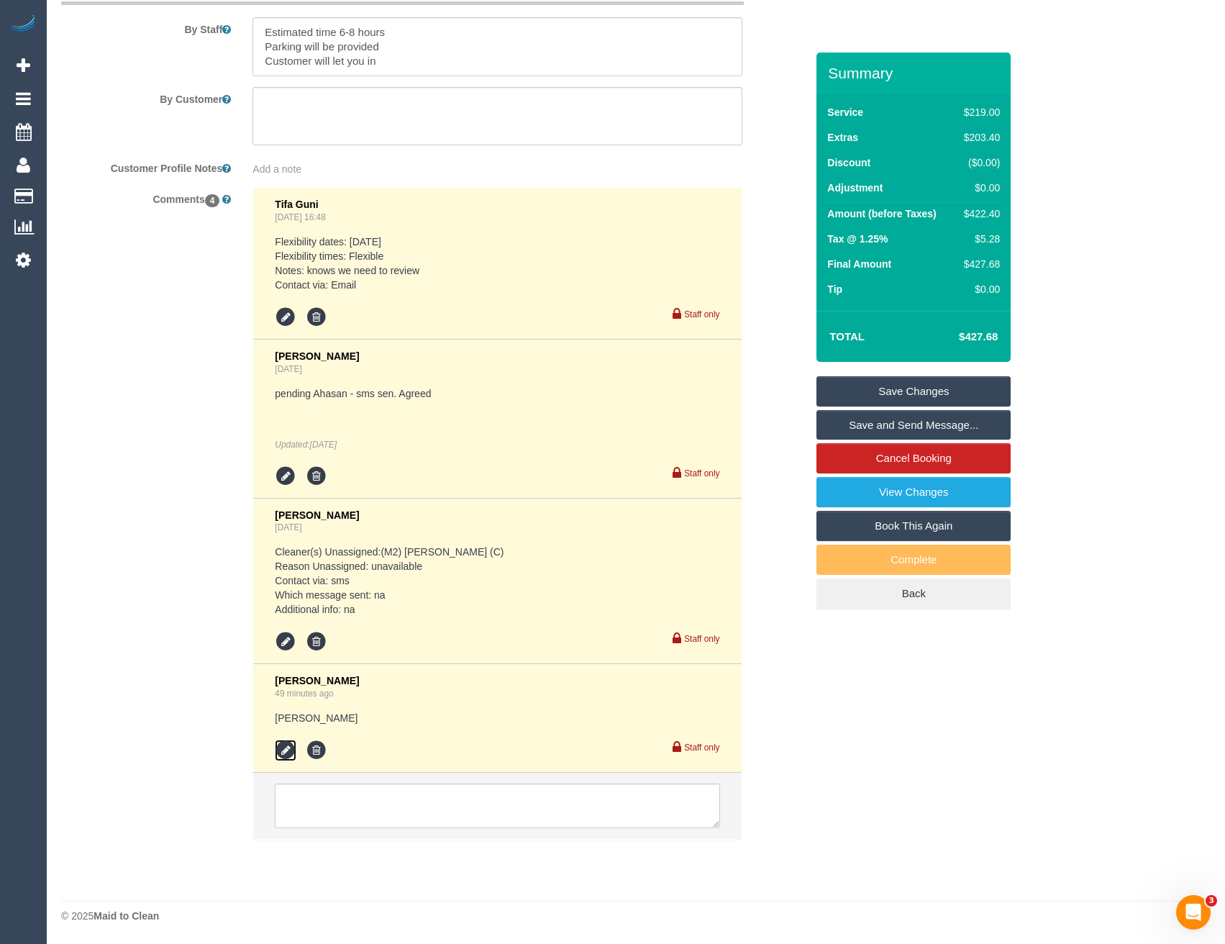
click at [283, 757] on icon at bounding box center [286, 750] width 22 height 22
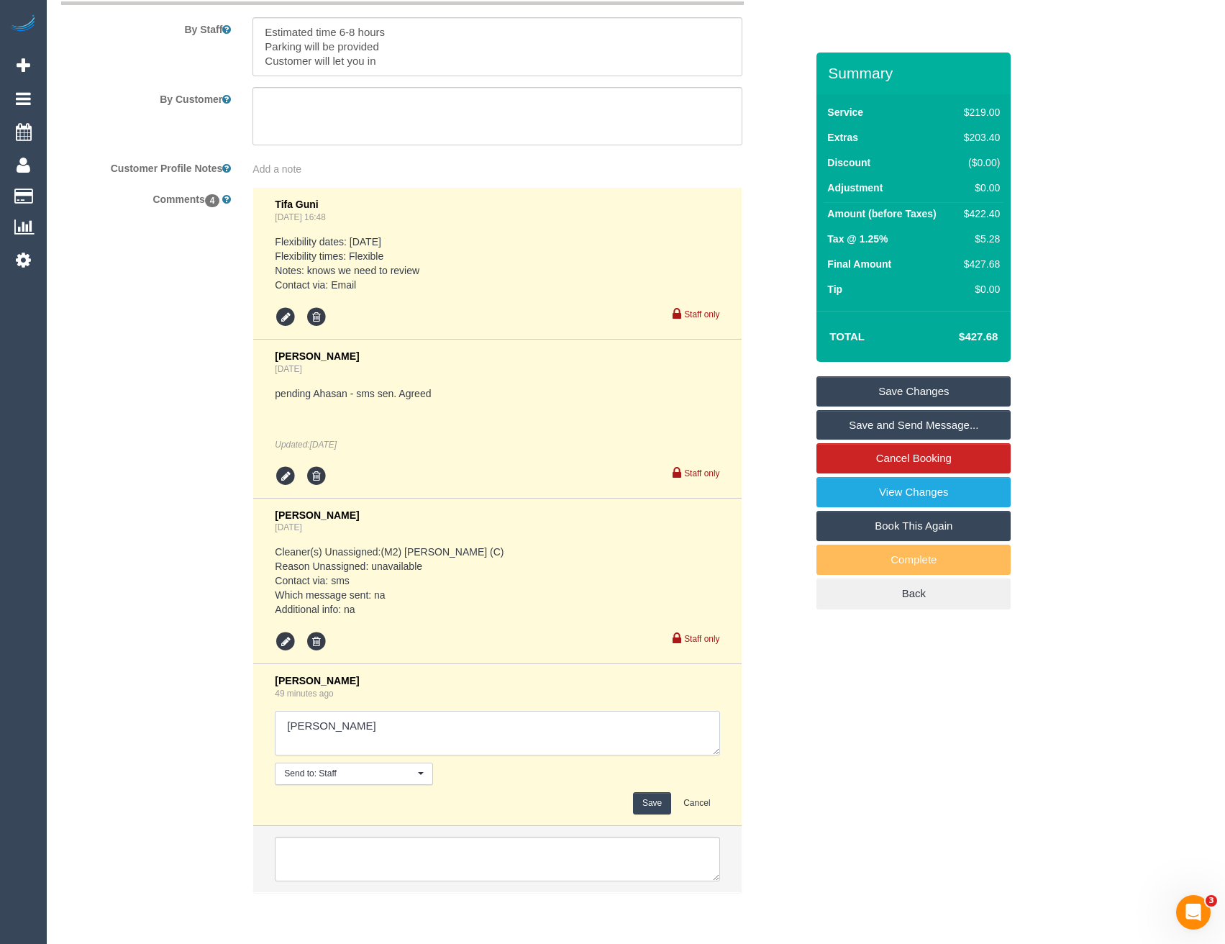
click at [416, 726] on textarea at bounding box center [497, 733] width 444 height 45
type textarea "Karina - pending // conf via SMS"
click at [667, 790] on div "Bronie Bryant 49 minutes ago Send to: Staff Nothing selected Send to: Staff Sen…" at bounding box center [497, 745] width 444 height 140
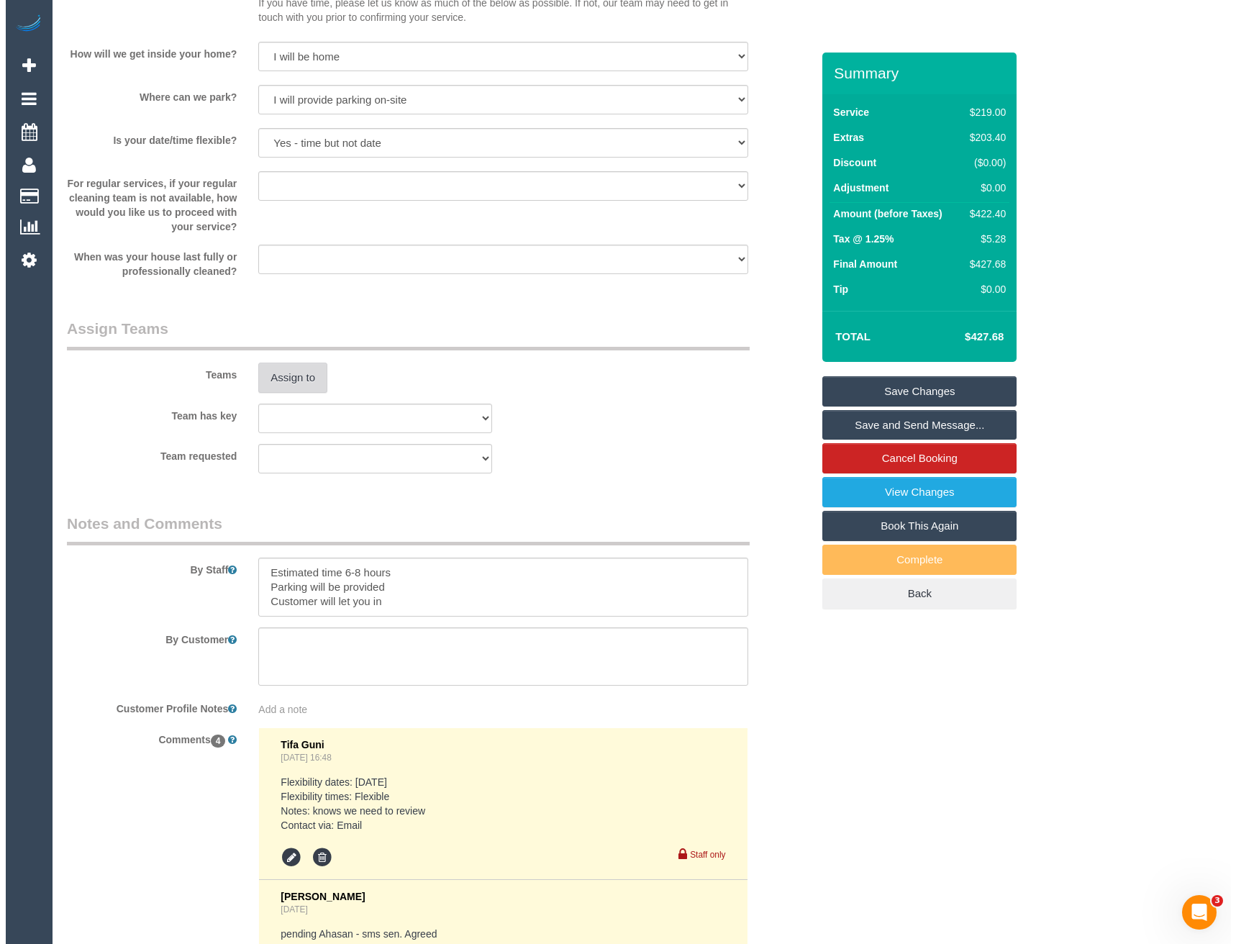
scroll to position [1654, 0]
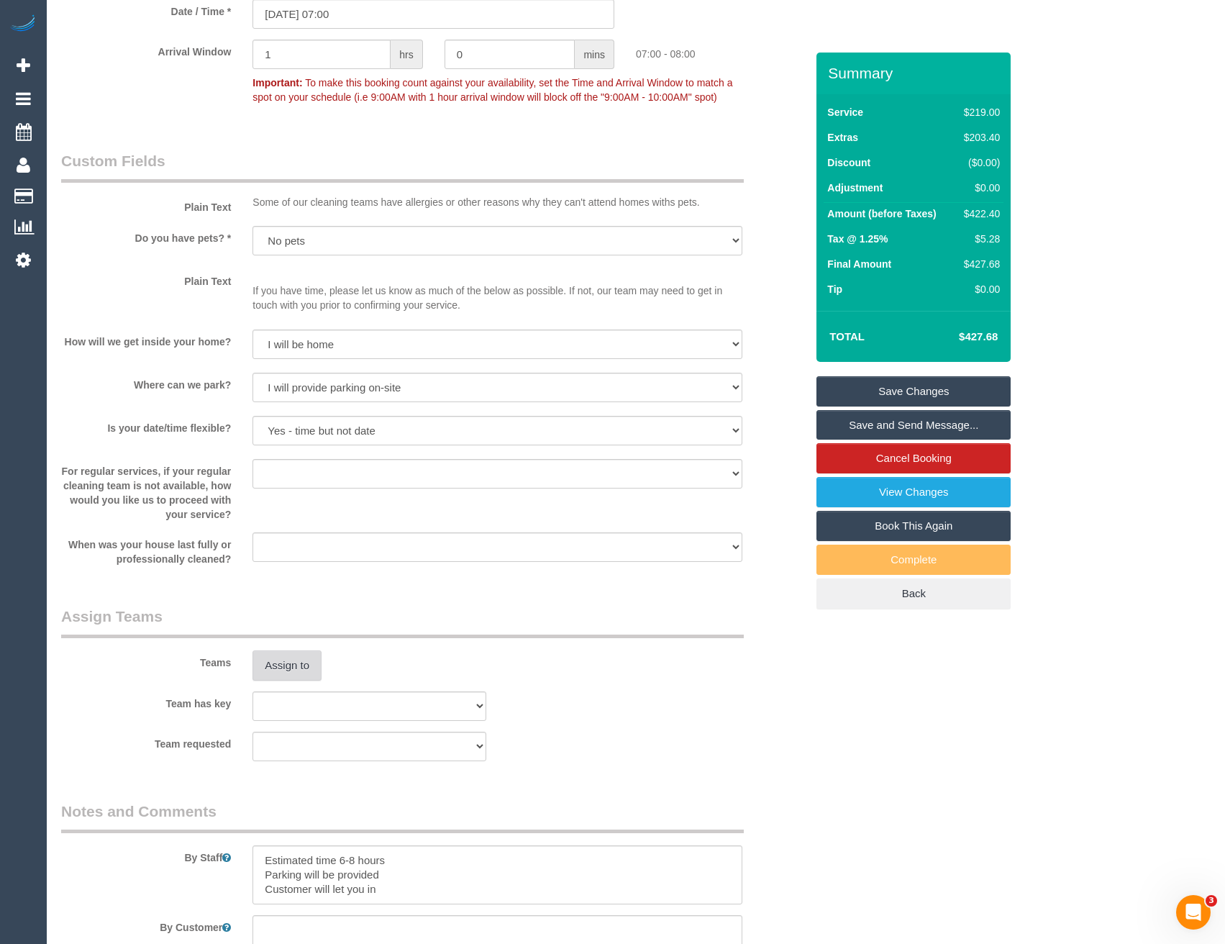
click at [301, 665] on button "Assign to" at bounding box center [286, 665] width 69 height 30
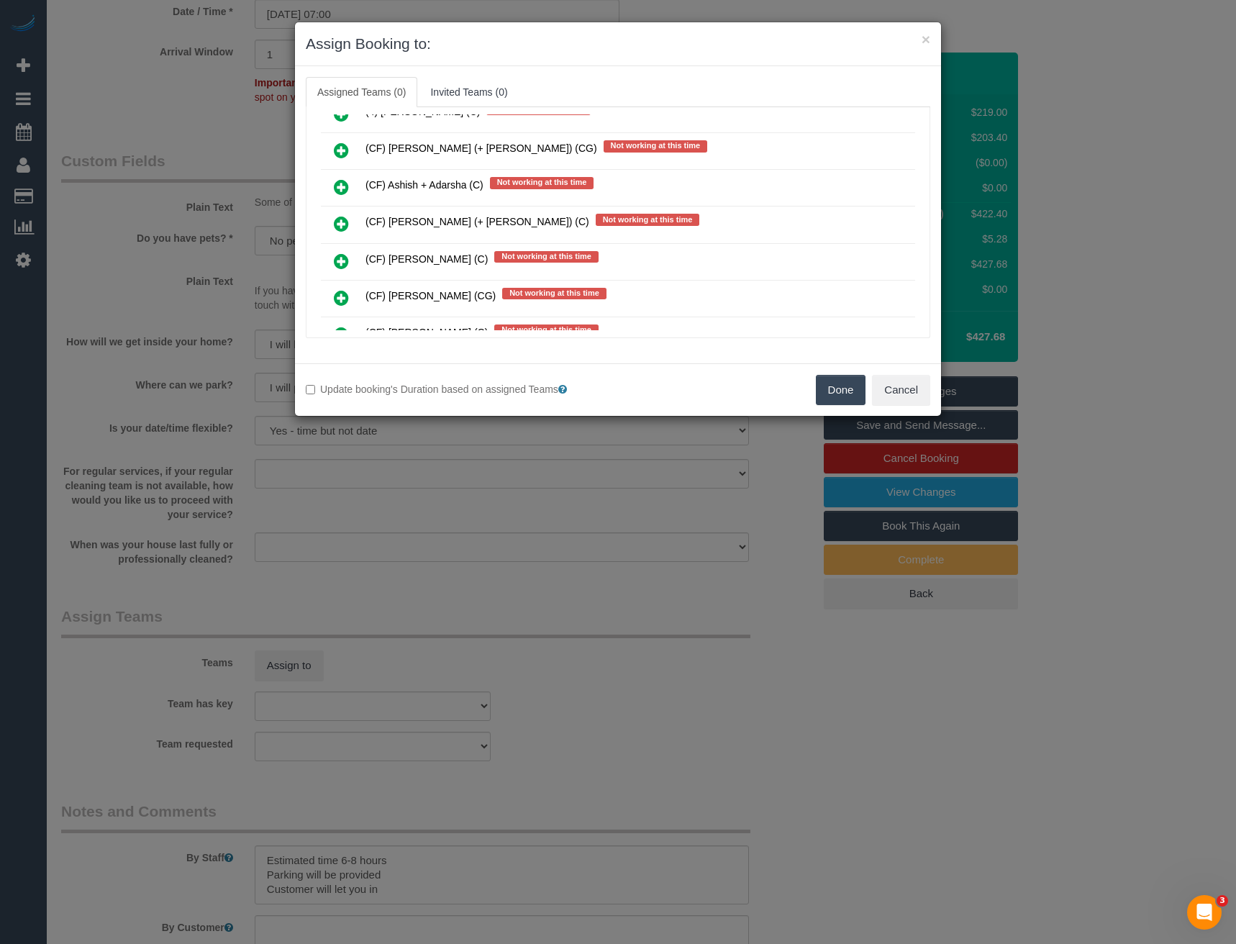
scroll to position [7702, 0]
click at [337, 224] on icon at bounding box center [341, 223] width 15 height 17
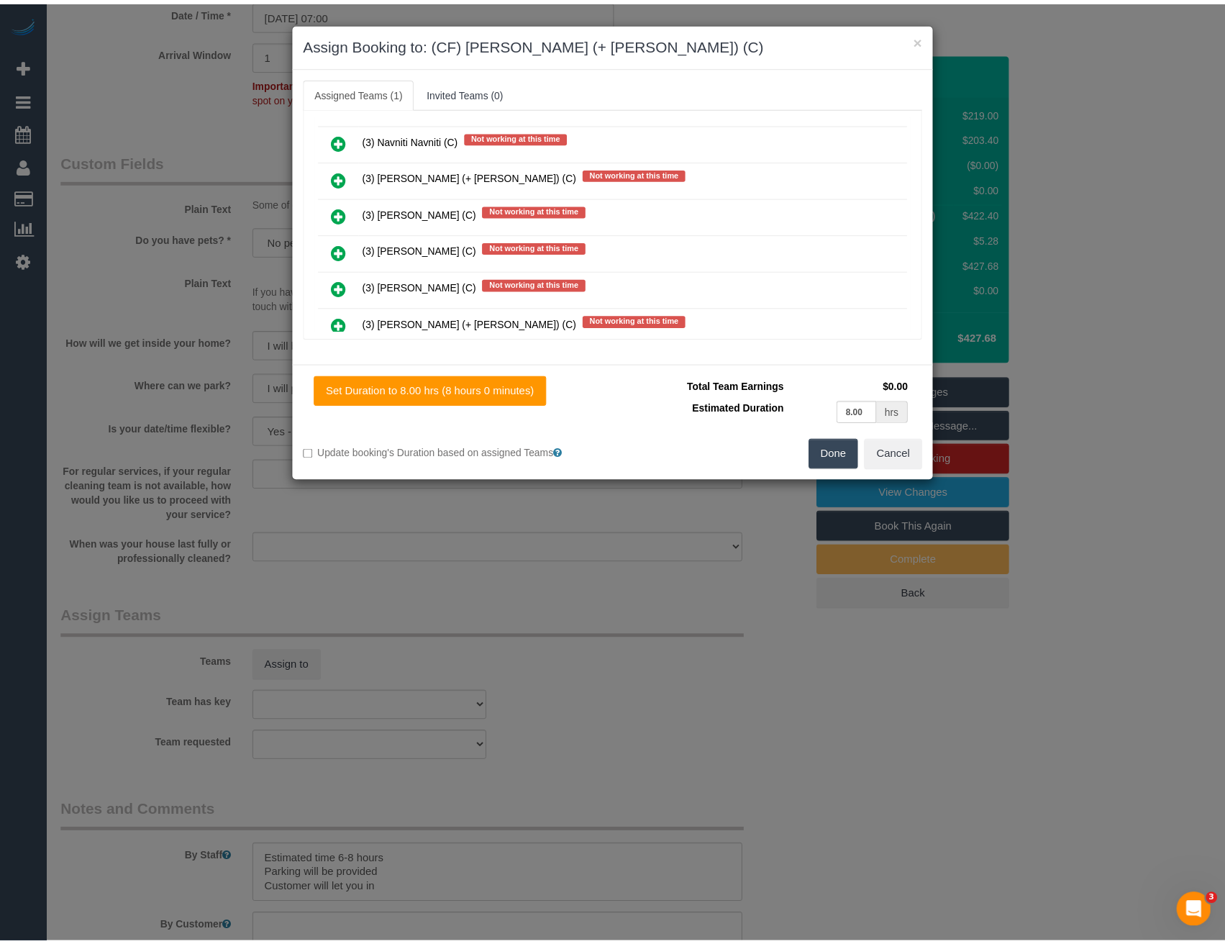
scroll to position [0, 0]
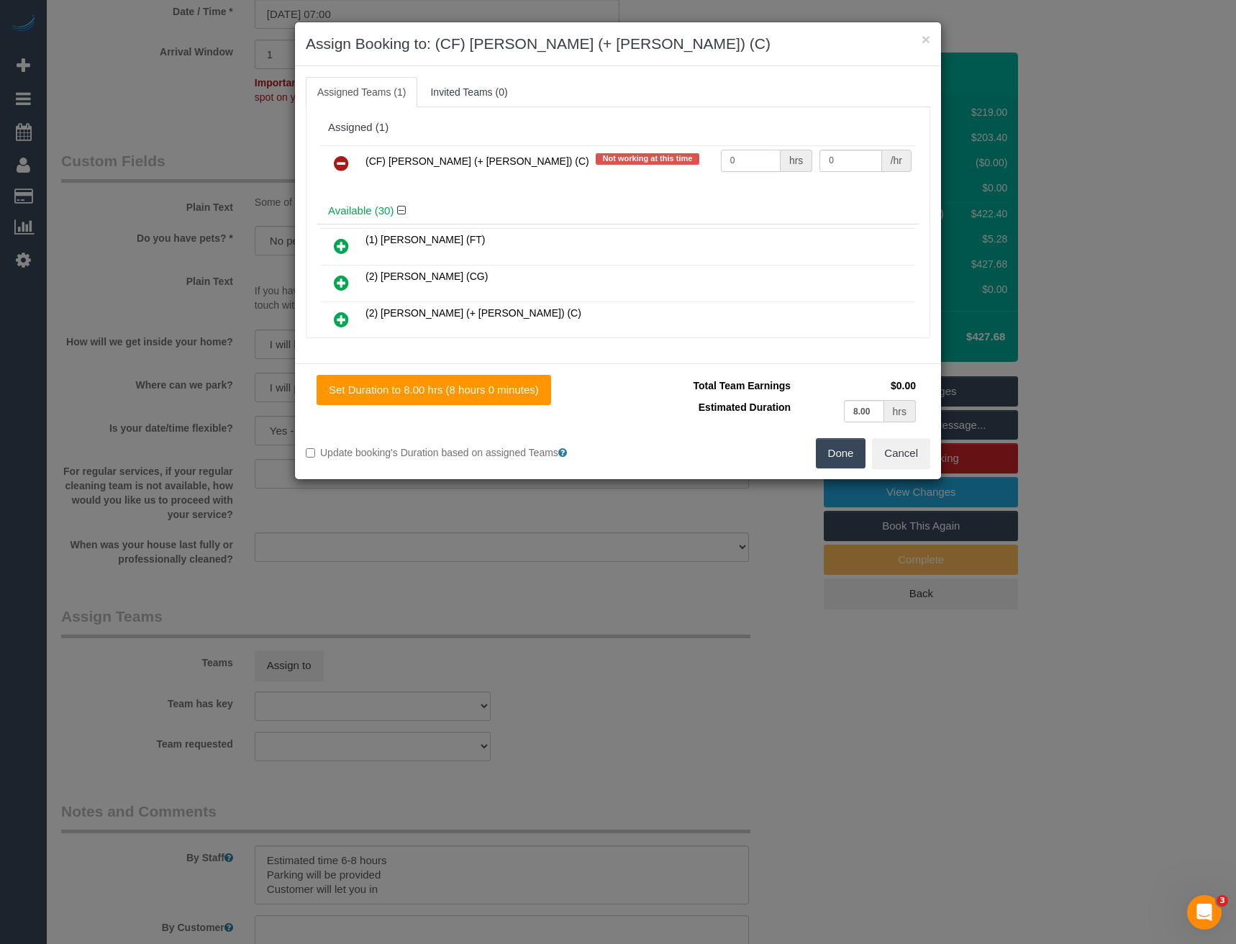
drag, startPoint x: 733, startPoint y: 162, endPoint x: 680, endPoint y: 162, distance: 52.5
click at [690, 168] on tr "(CF) Karina (+ Darly) (C) Not working at this time 0 hrs 0 /hr" at bounding box center [618, 163] width 594 height 37
type input "1"
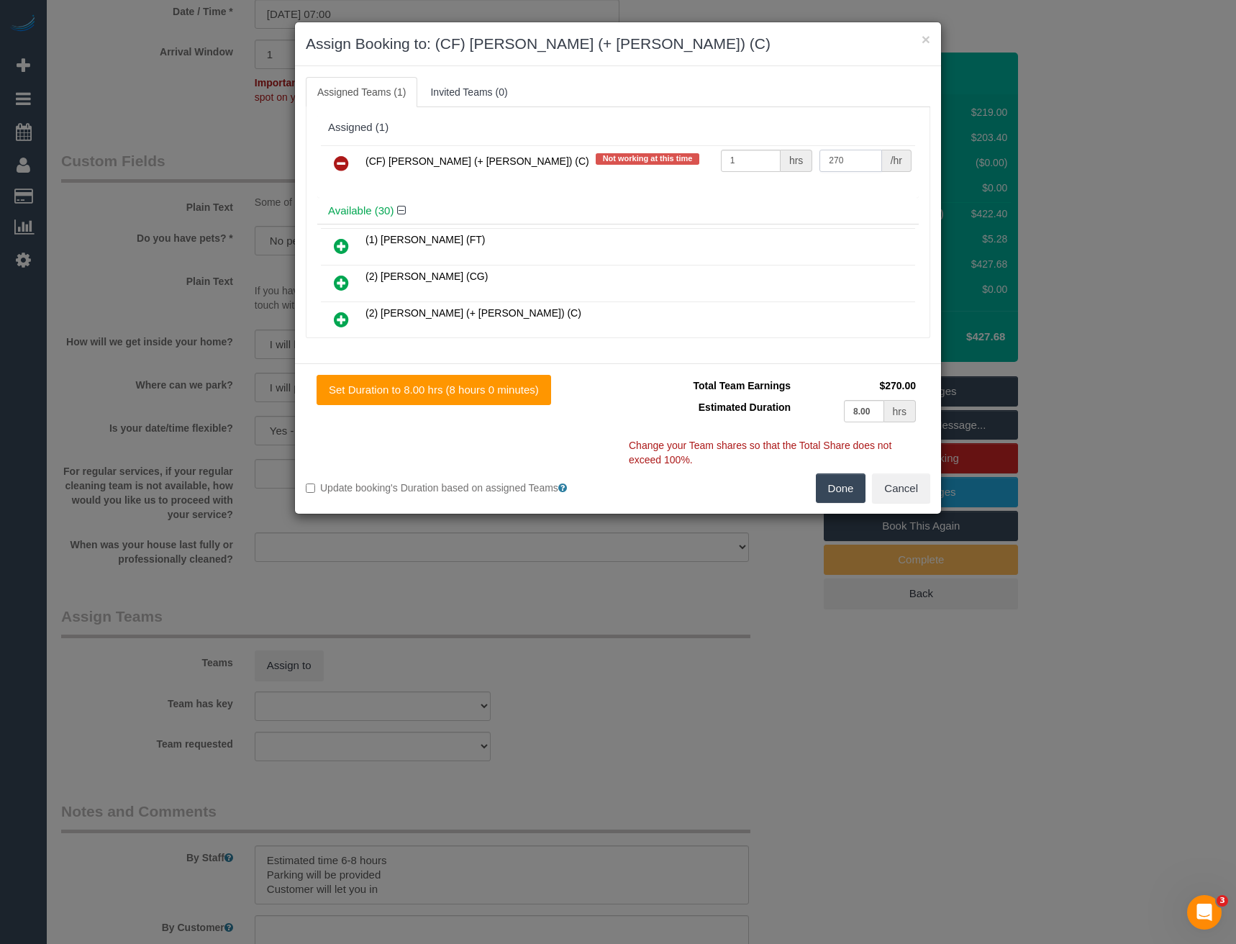
type input "270"
click at [840, 481] on button "Done" at bounding box center [841, 488] width 50 height 30
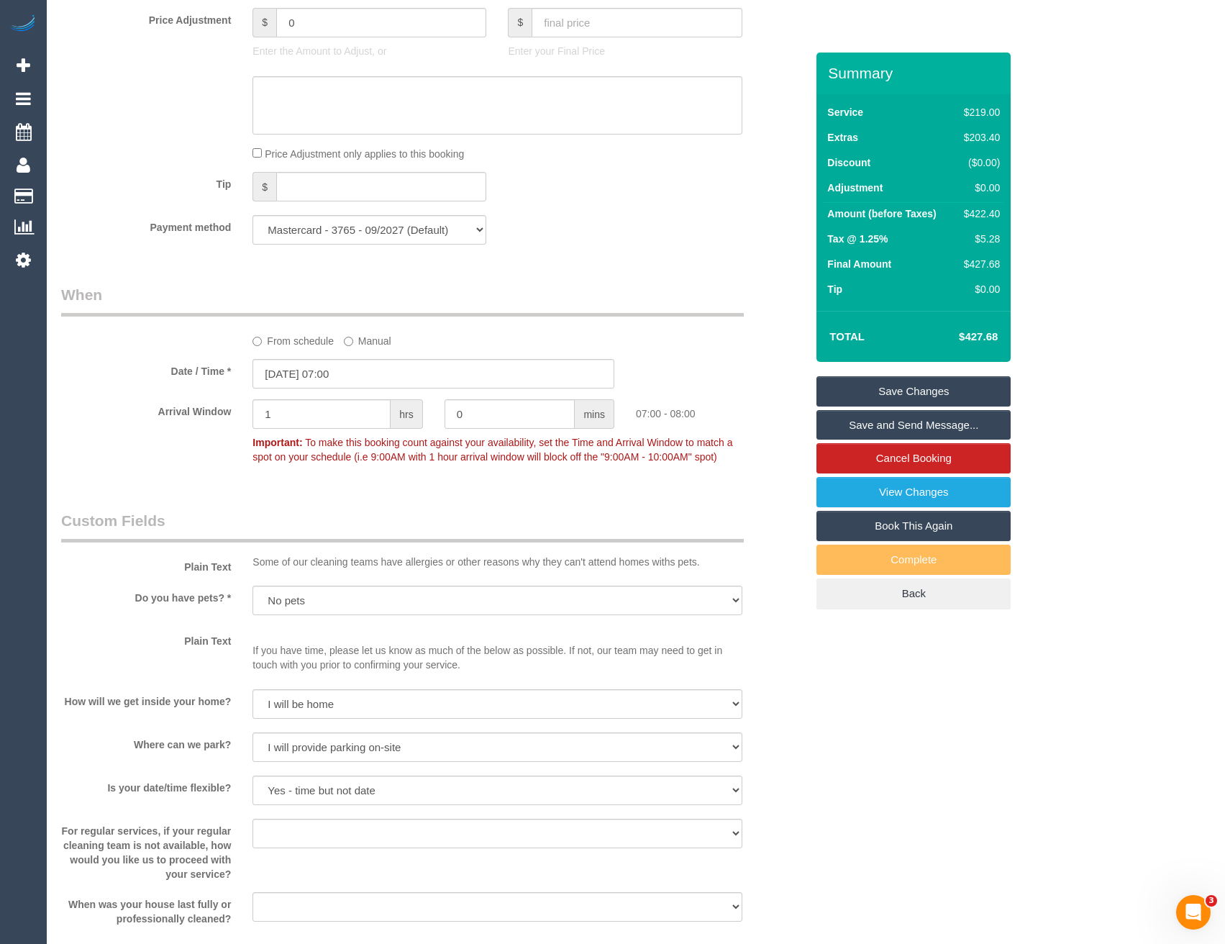
scroll to position [863, 0]
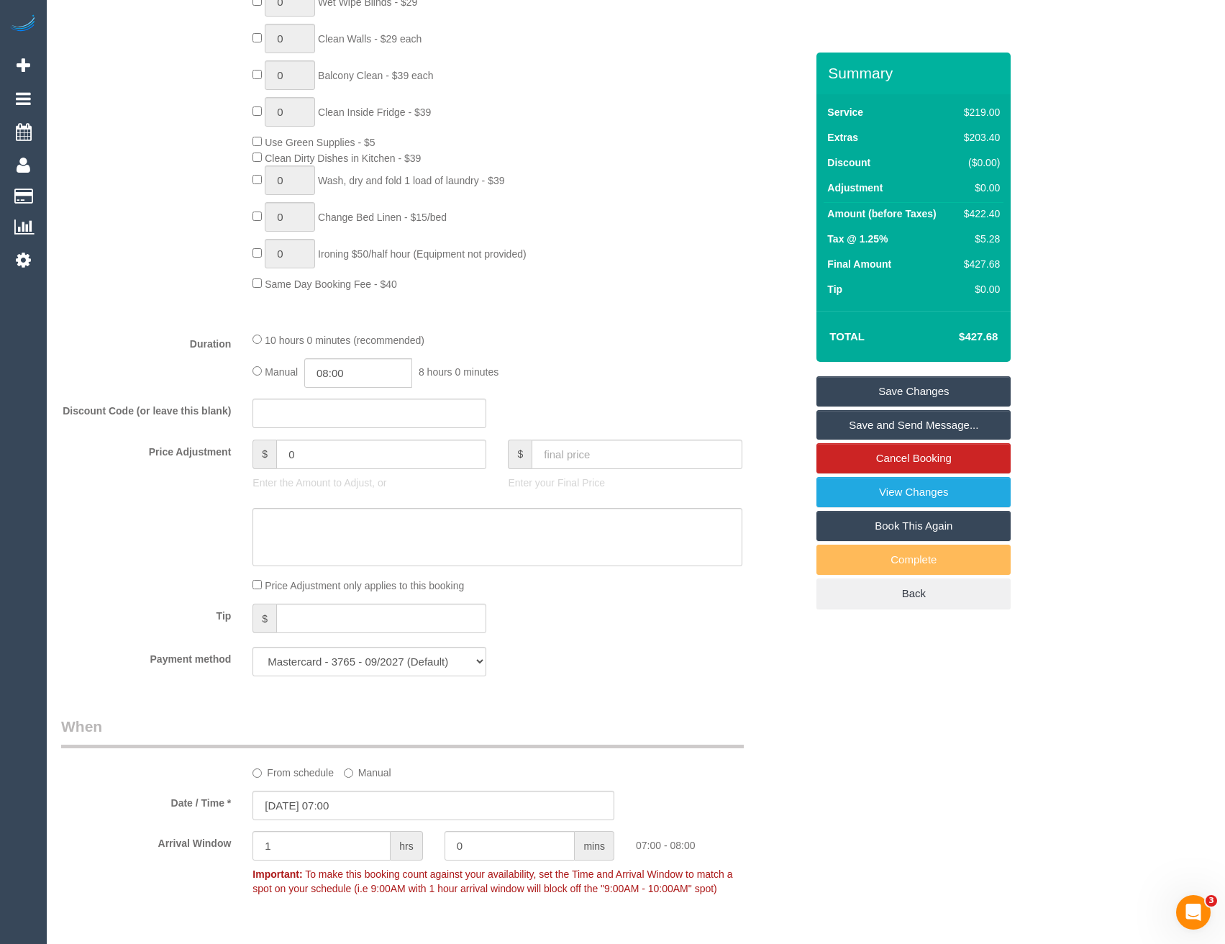
click at [903, 392] on link "Save Changes" at bounding box center [913, 391] width 194 height 30
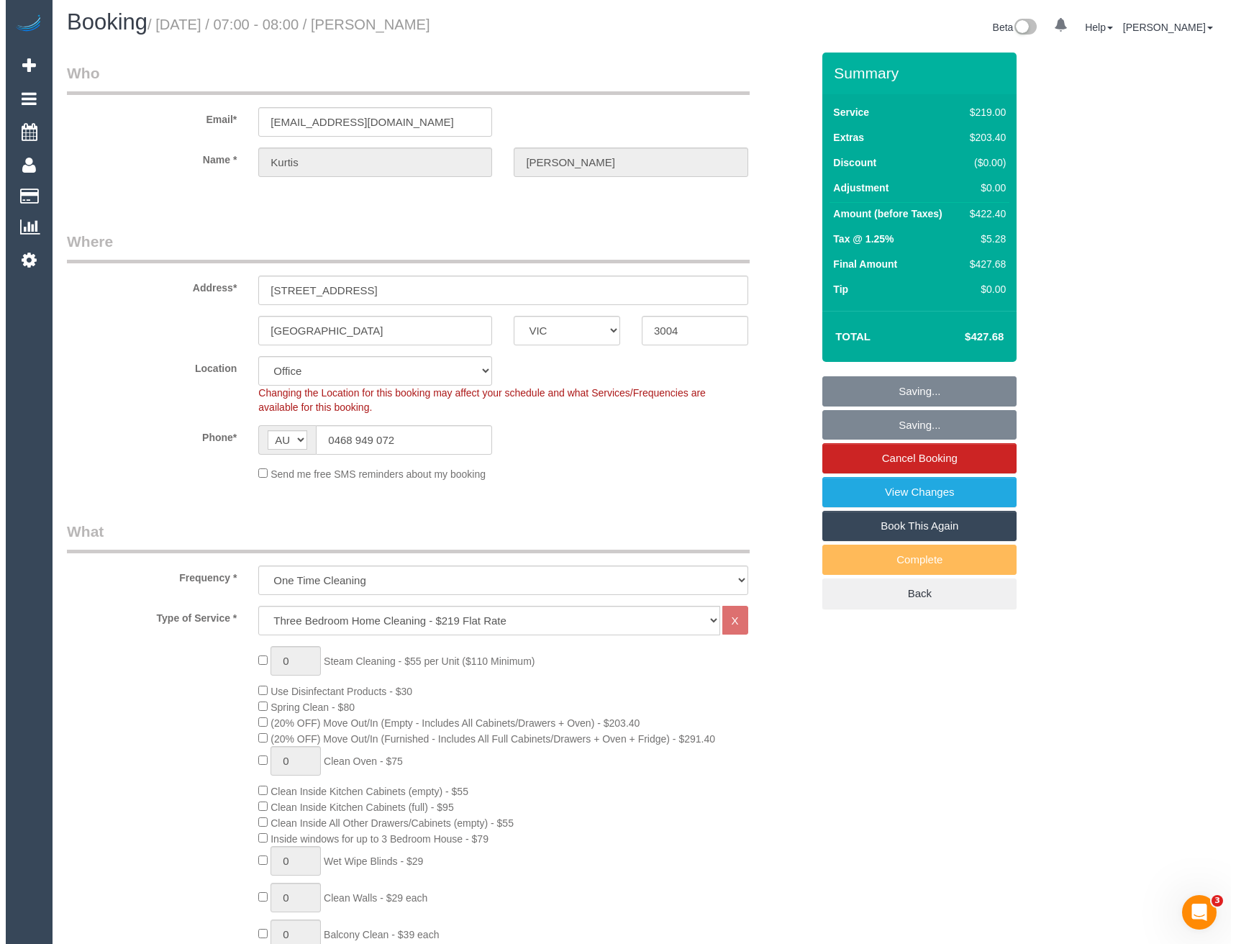
scroll to position [0, 0]
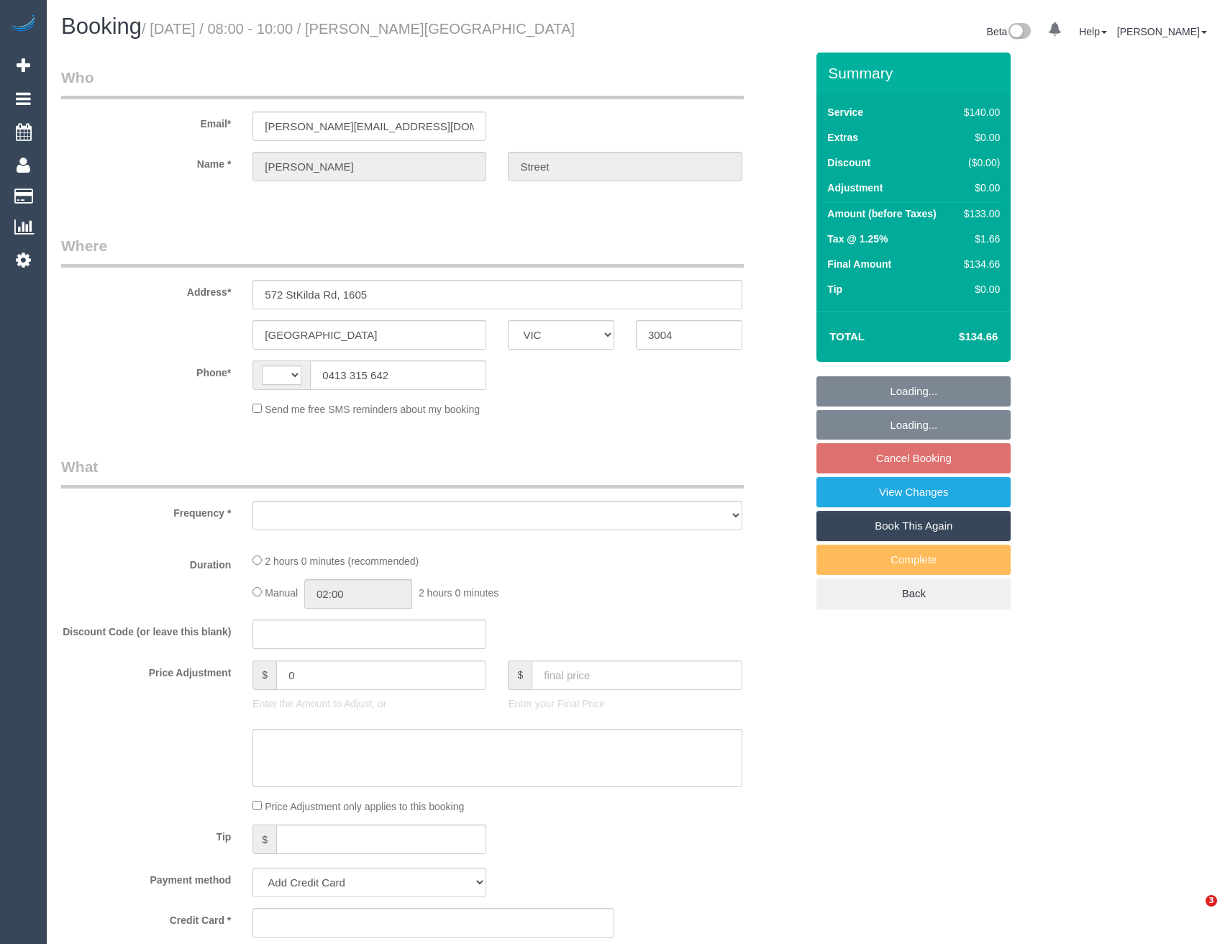
select select "VIC"
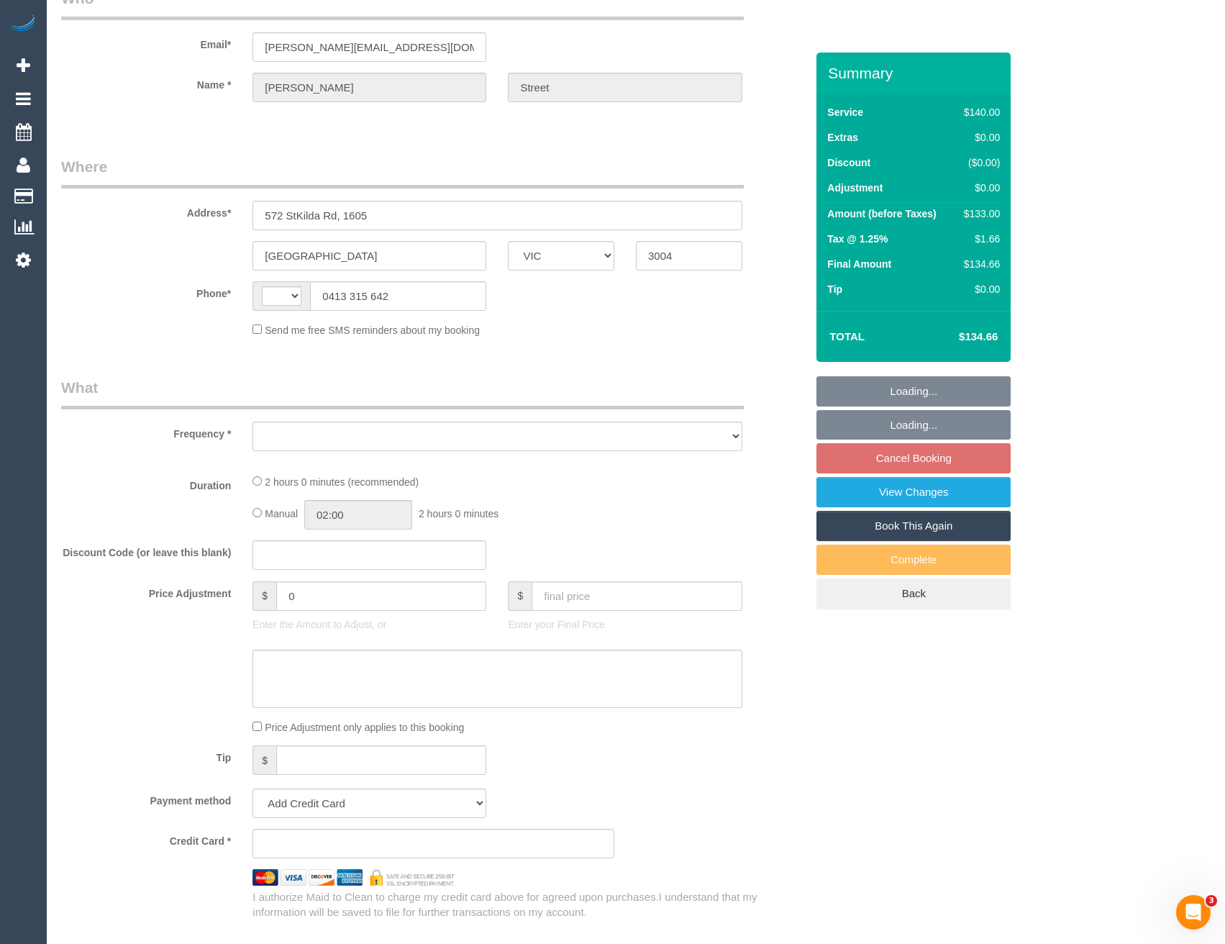
select select "string:AU"
select select "object:522"
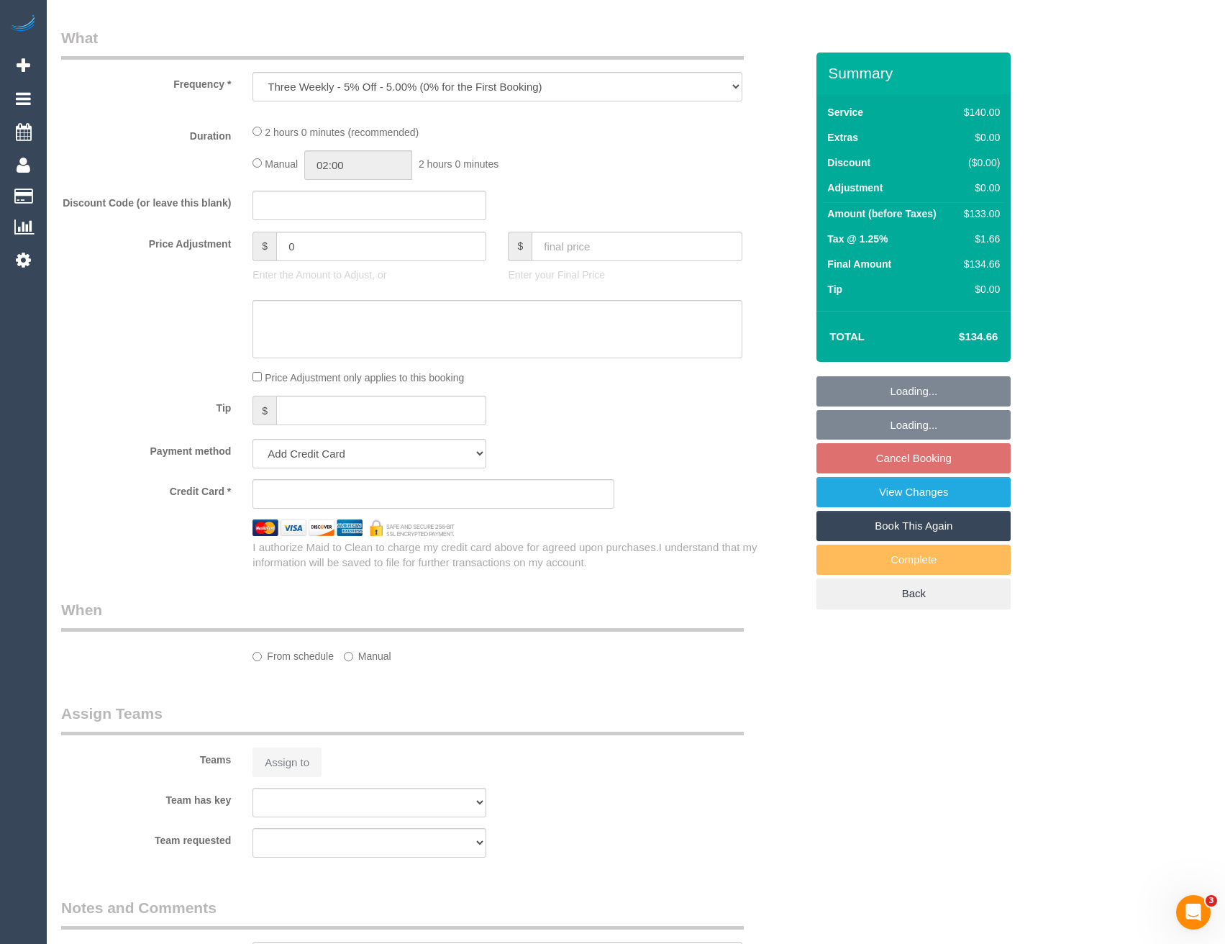
select select "string:stripe-pm_1PDxwk2GScqysDRVjCcBoWkr"
select select "number:28"
select select "number:14"
select select "number:20"
select select "number:24"
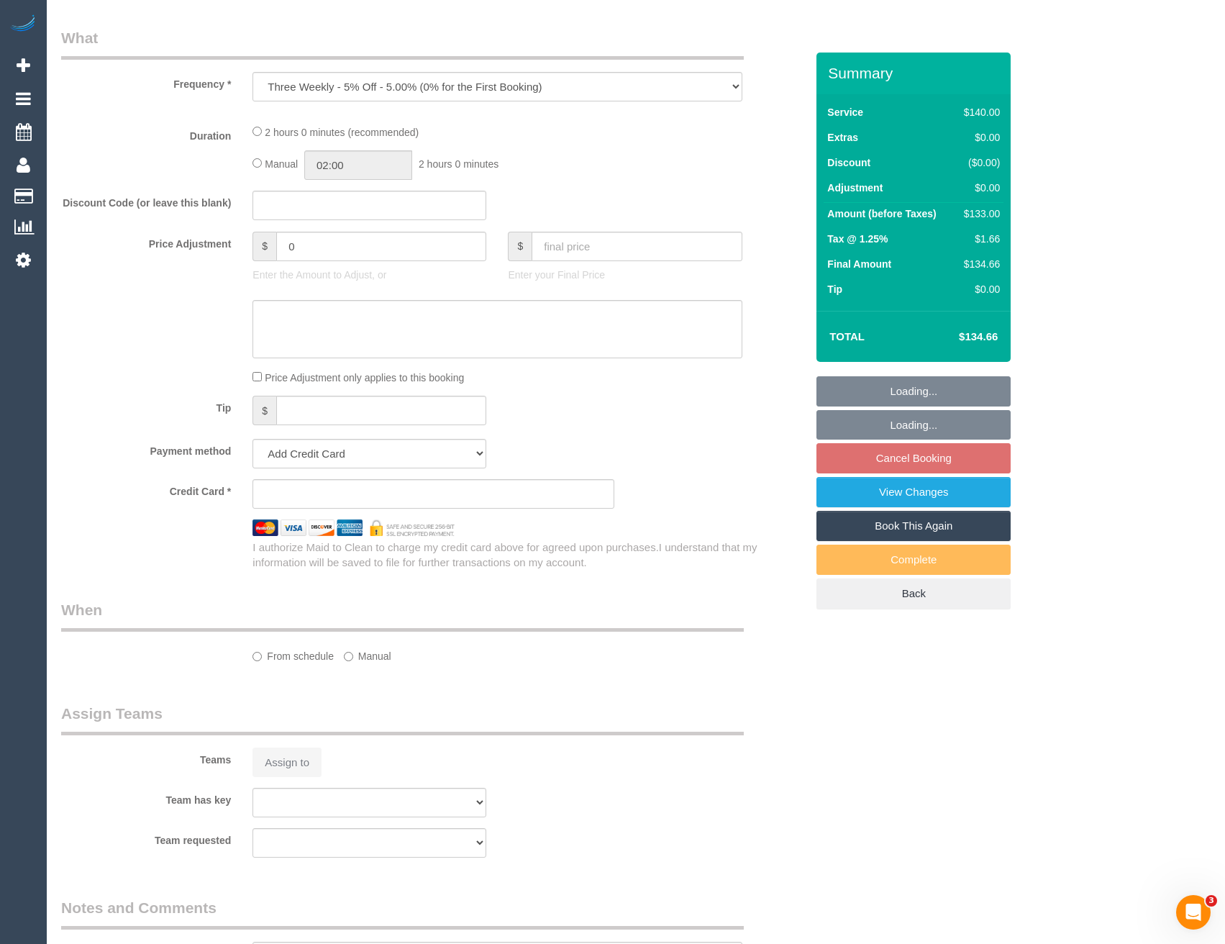
select select "number:34"
select select "number:11"
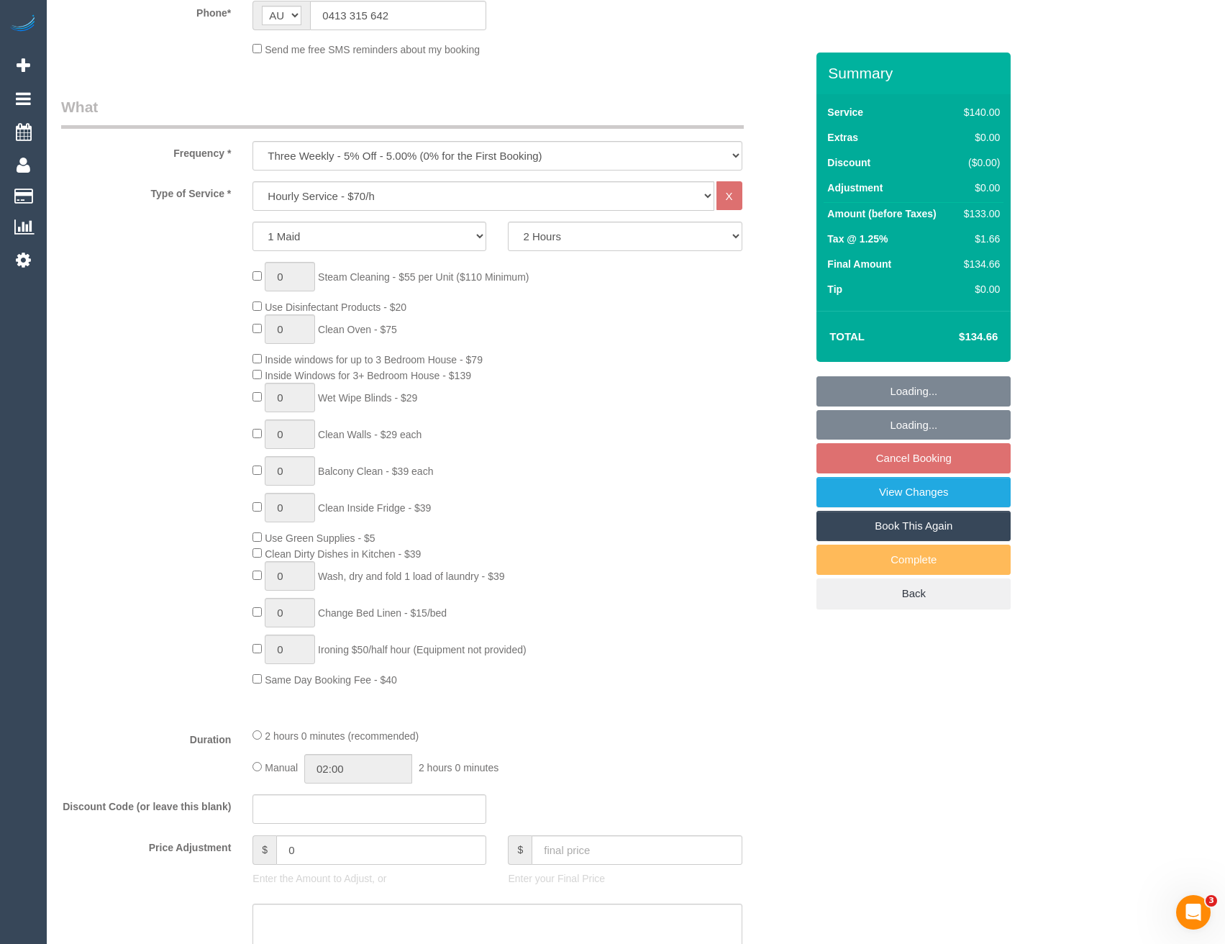
select select "spot2"
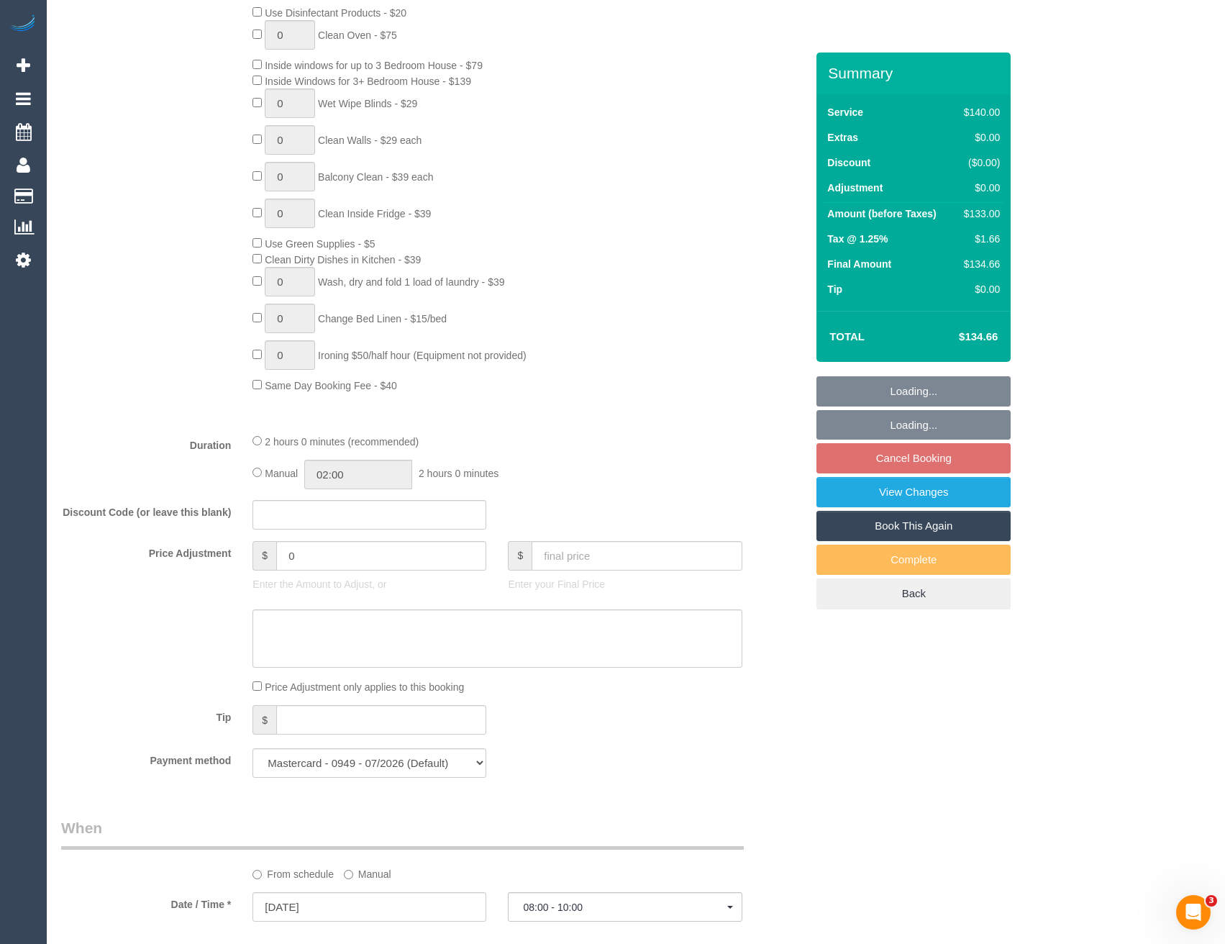
select select "object:1260"
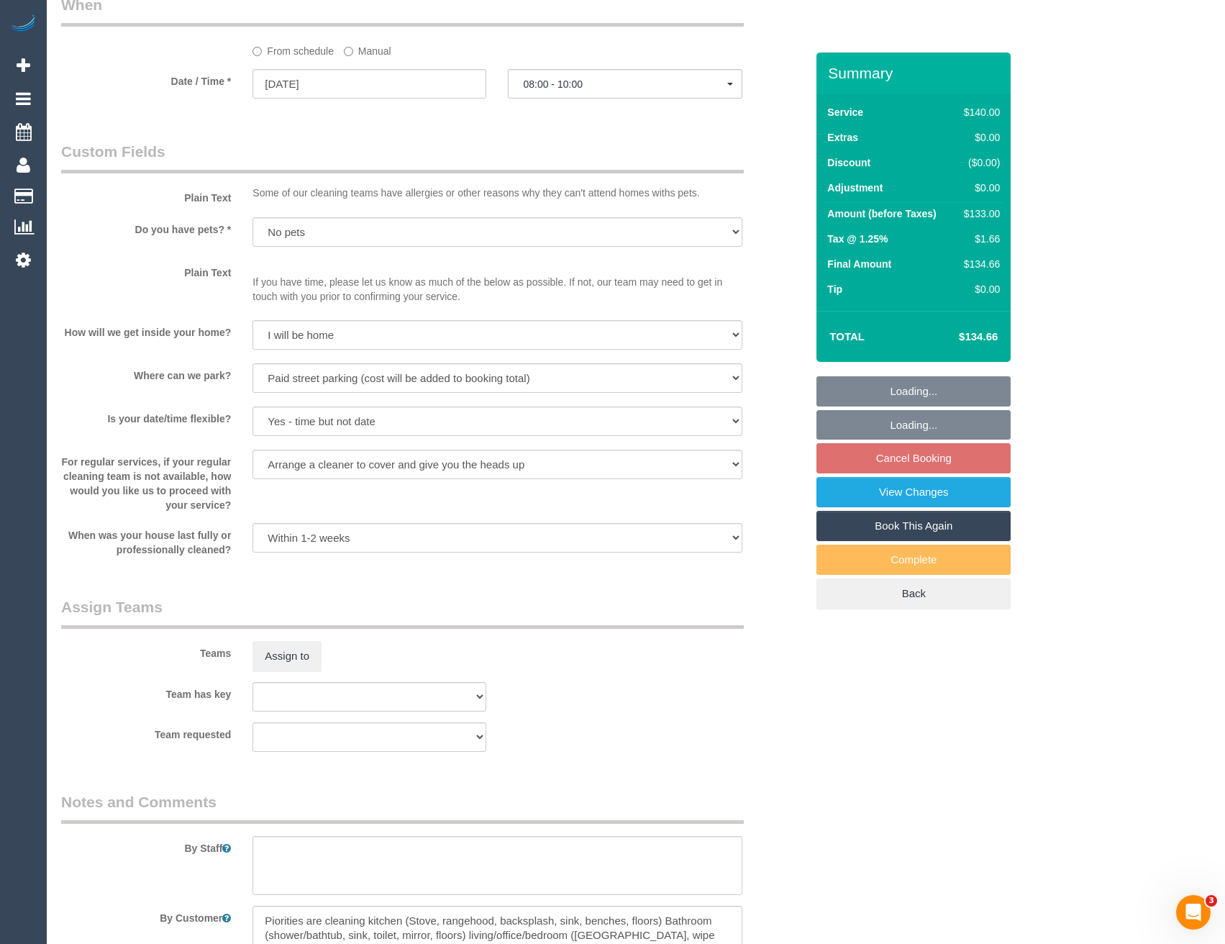
scroll to position [1780, 0]
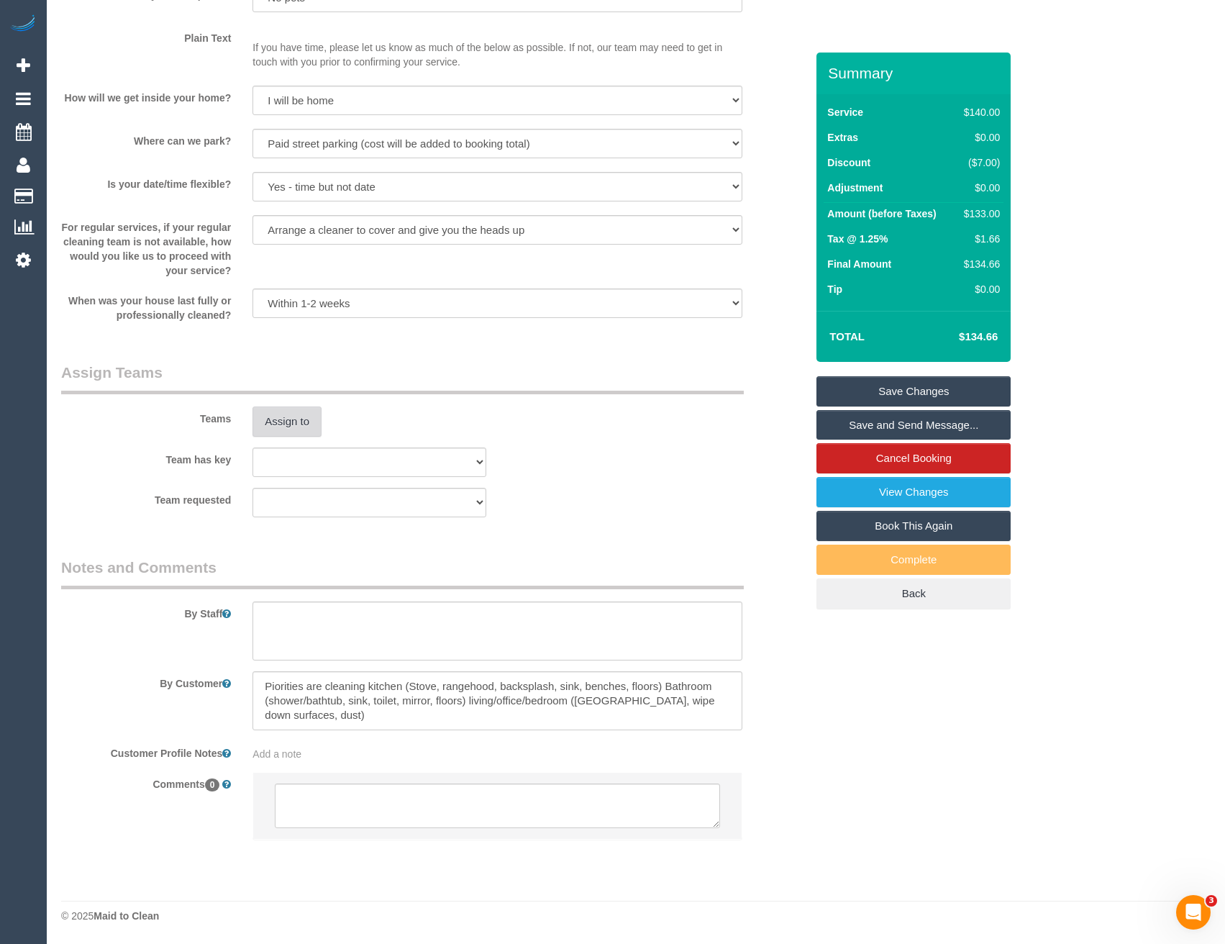
click at [304, 411] on button "Assign to" at bounding box center [286, 421] width 69 height 30
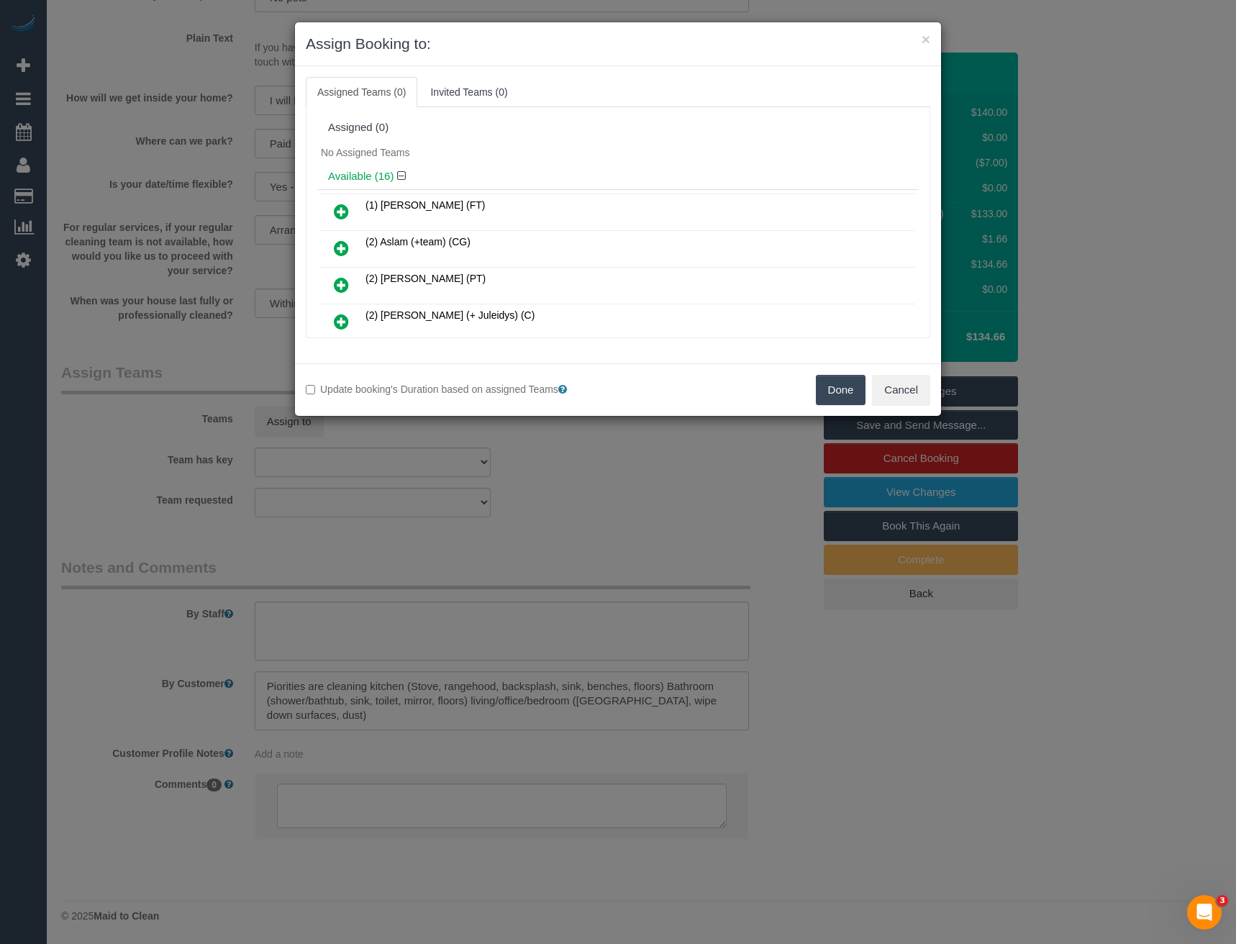
click at [344, 289] on icon at bounding box center [341, 284] width 15 height 17
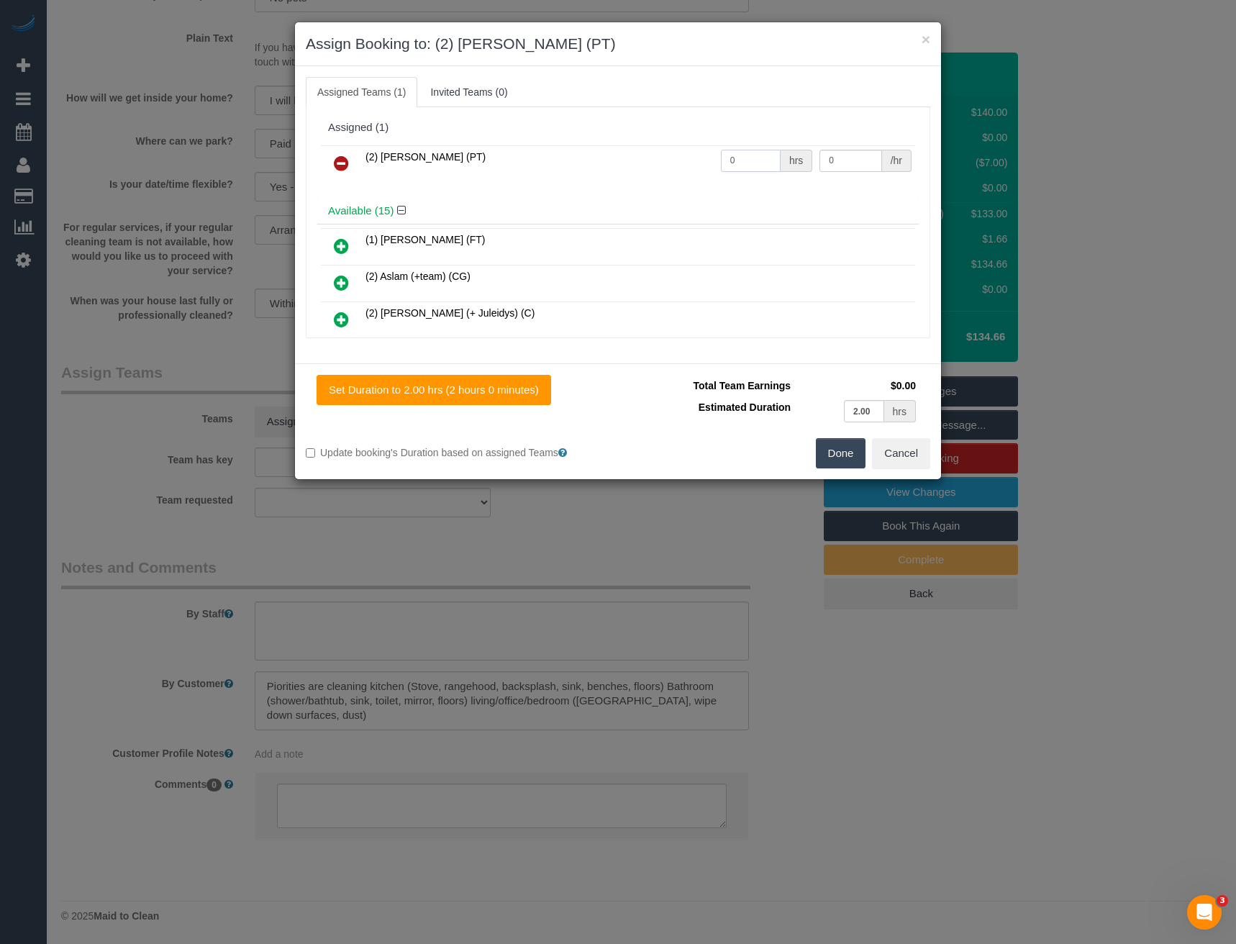
drag, startPoint x: 721, startPoint y: 164, endPoint x: 677, endPoint y: 159, distance: 44.9
click at [683, 165] on tr "(2) Azwad Raza (PT) 0 hrs 0 /hr" at bounding box center [618, 163] width 594 height 37
type input "2"
type input "37.5"
click at [852, 452] on button "Done" at bounding box center [841, 453] width 50 height 30
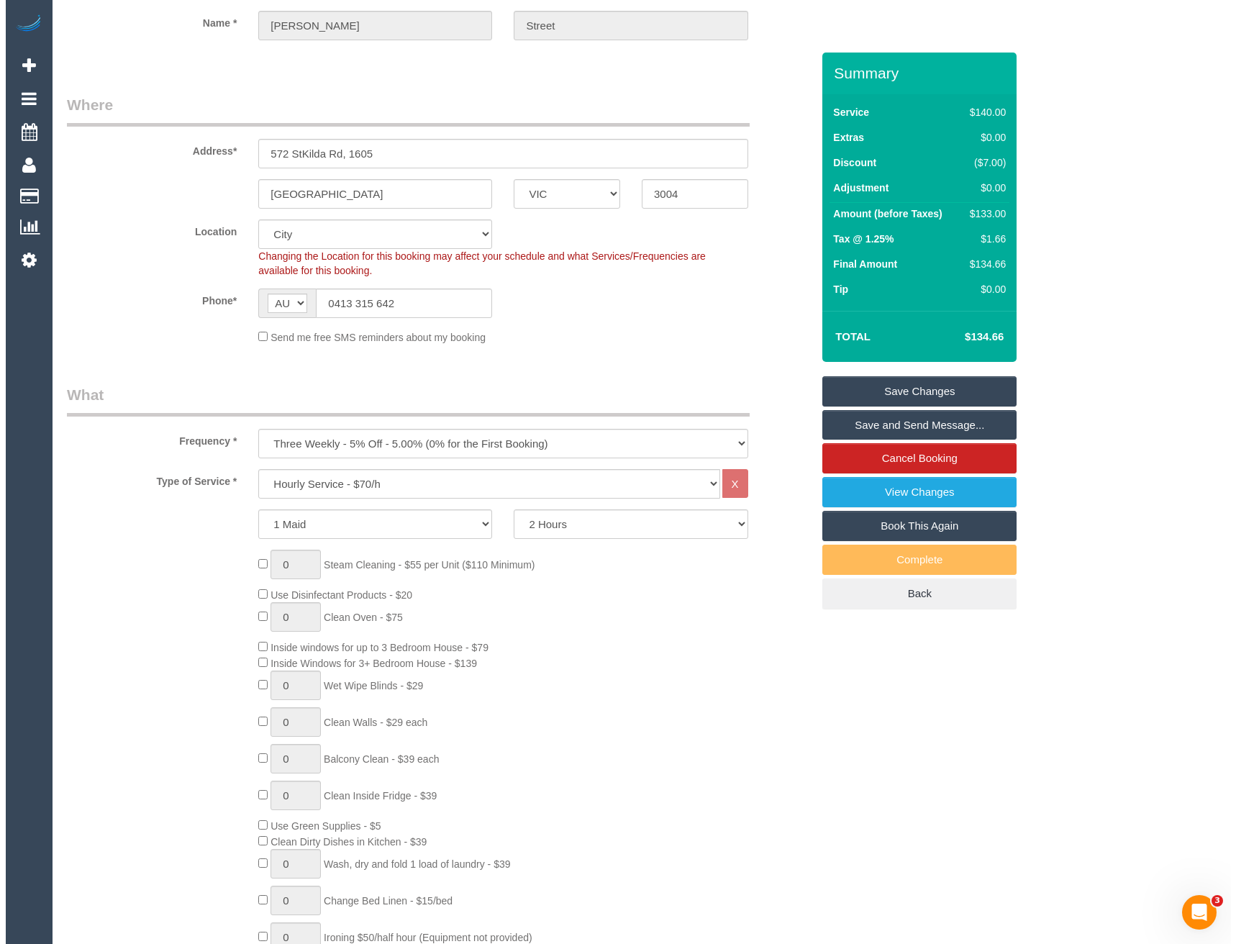
scroll to position [0, 0]
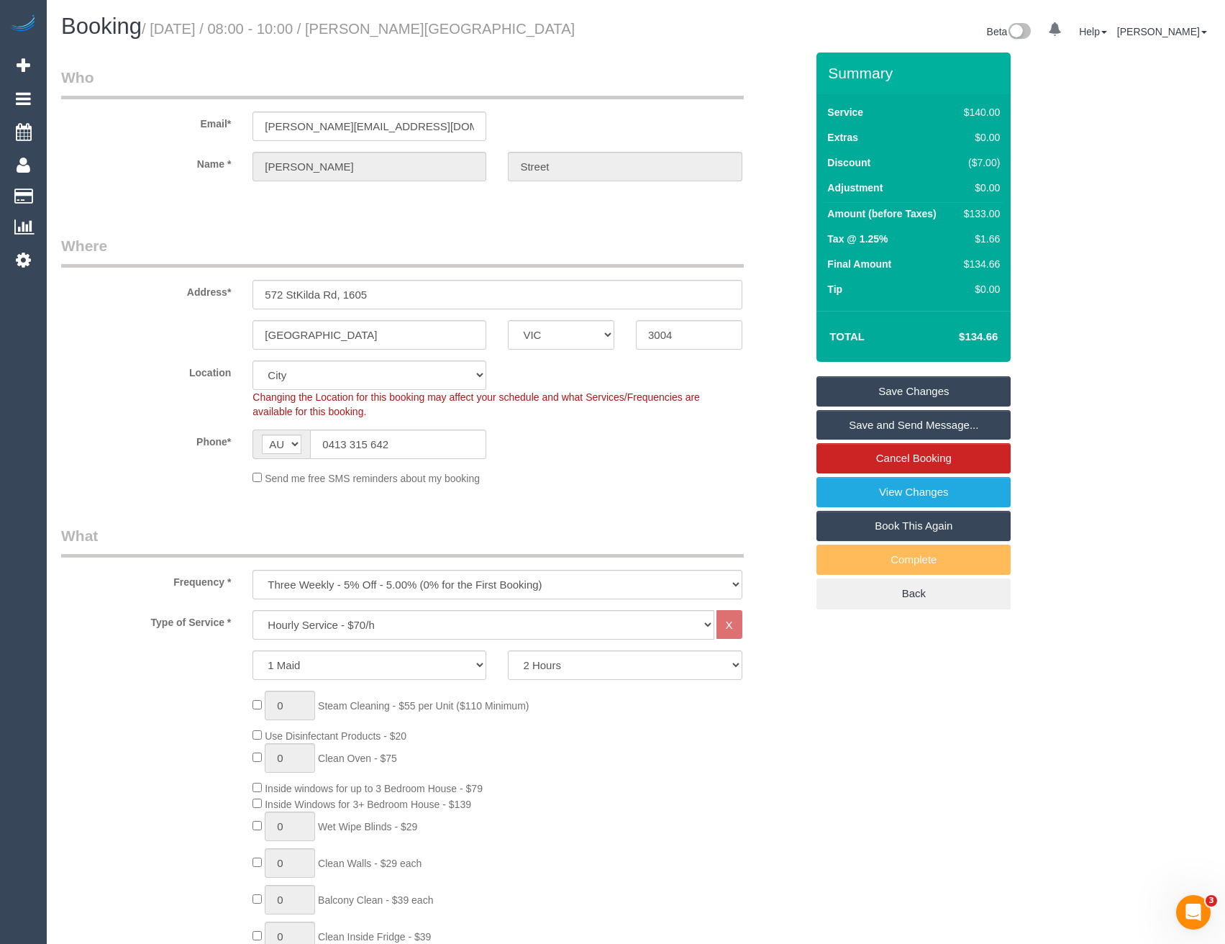
click at [877, 423] on link "Save and Send Message..." at bounding box center [913, 425] width 194 height 30
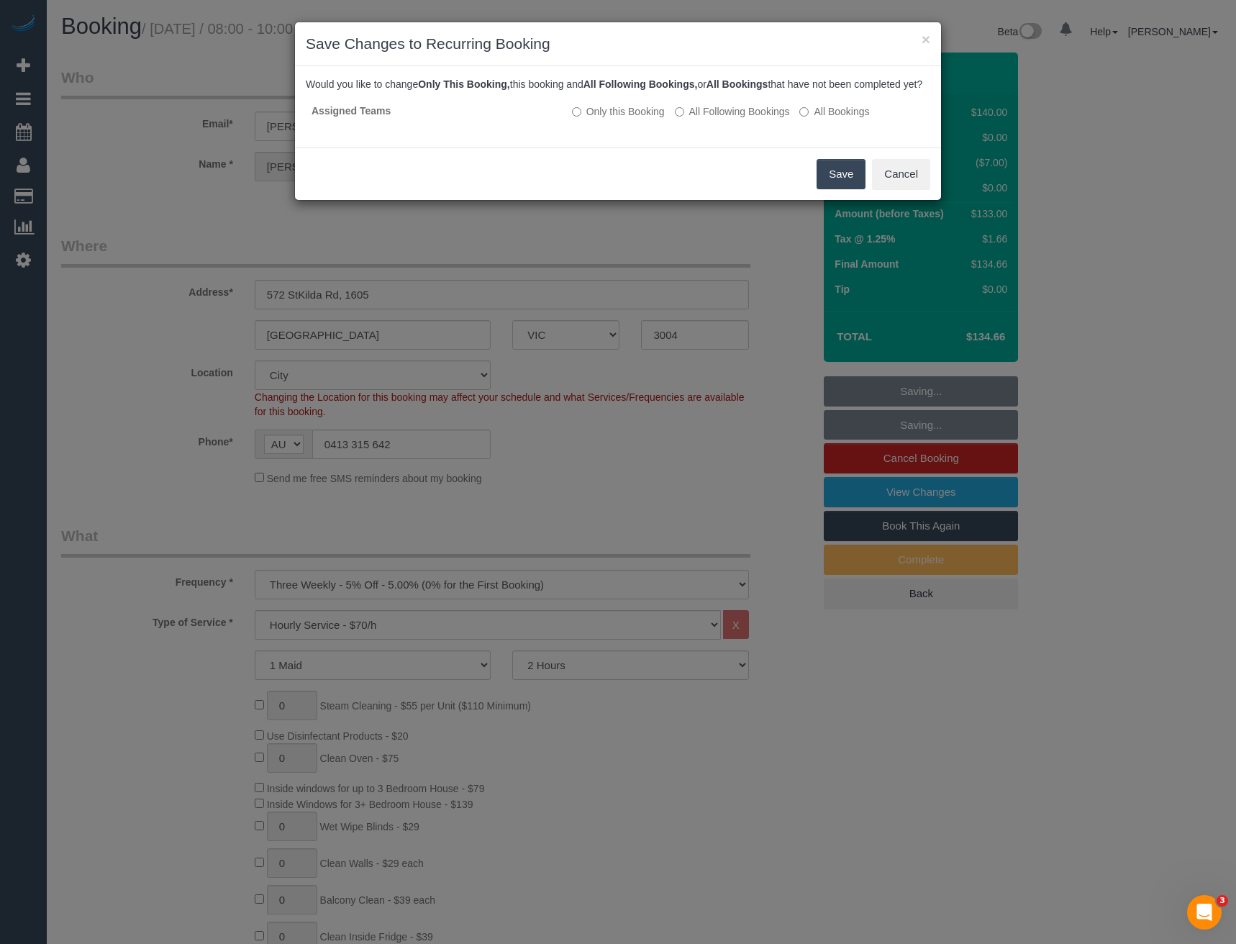
click at [836, 184] on button "Save" at bounding box center [840, 174] width 49 height 30
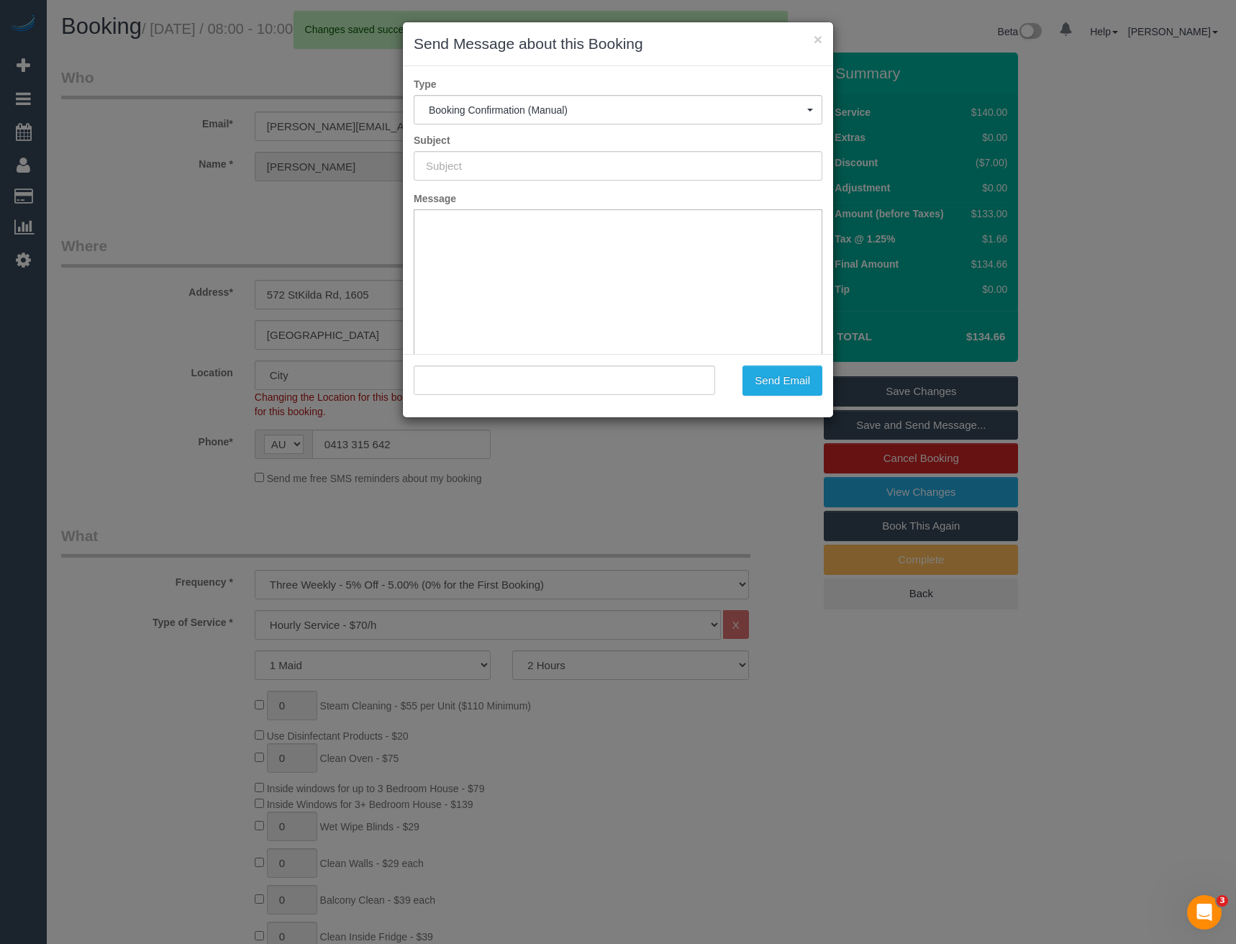
type input "Booking Confirmed"
type input ""Sam Street" <sam.street@live.com>"
click at [798, 387] on button "Send Email" at bounding box center [782, 380] width 80 height 30
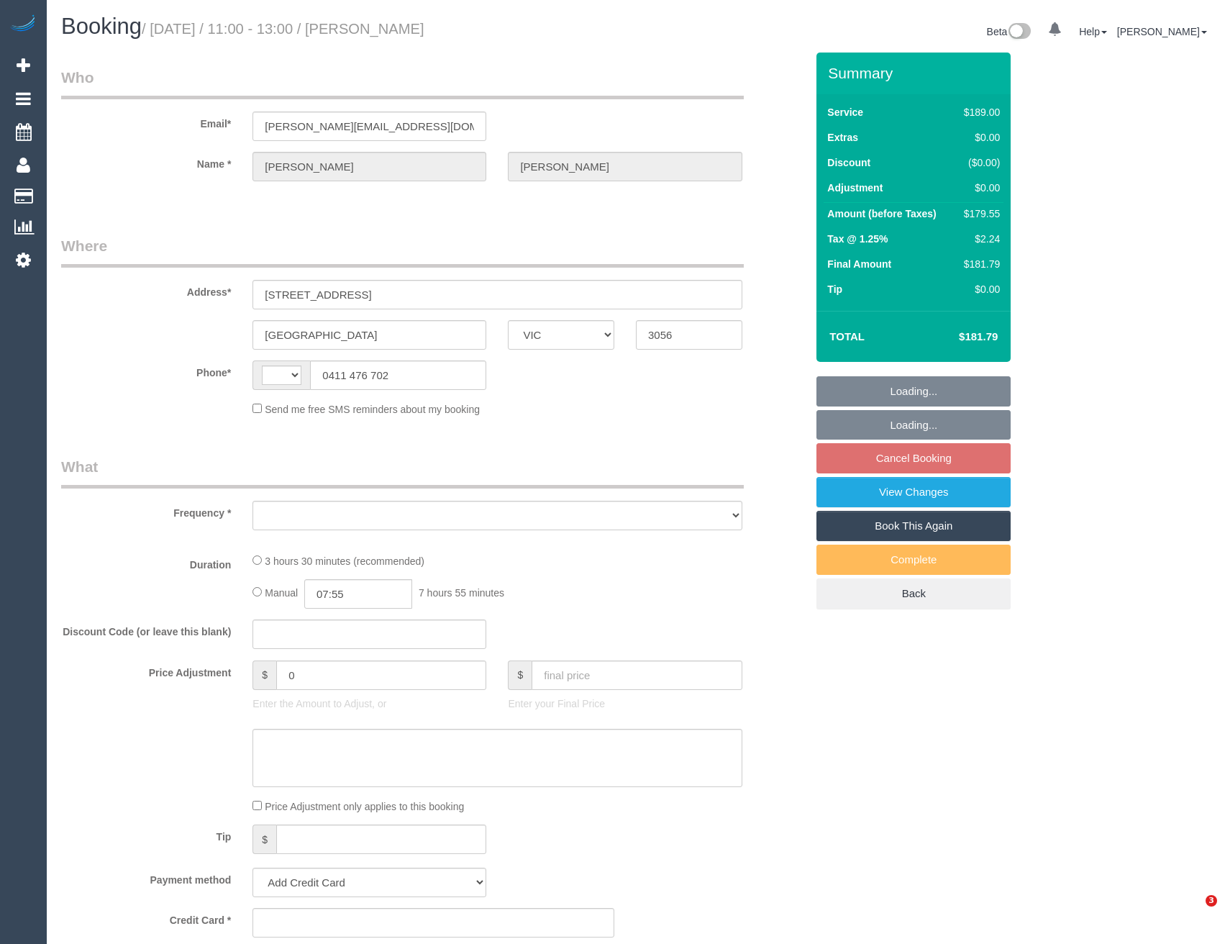
select select "VIC"
select select "string:AU"
select select "object:522"
select select "string:stripe-pm_1Rbwd42GScqysDRVaPcvJYsC"
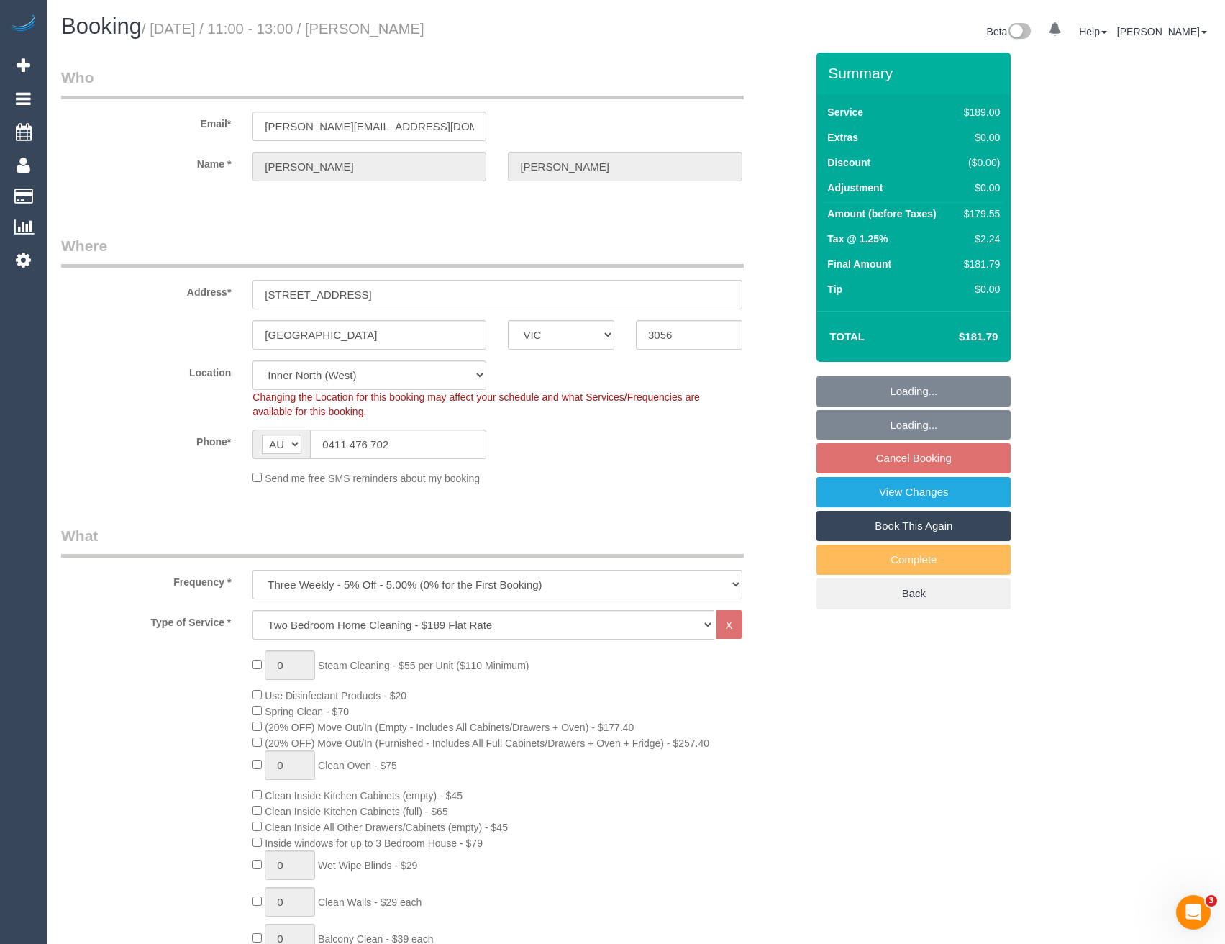
select select "object:771"
select select "number:29"
select select "number:14"
select select "number:19"
select select "number:24"
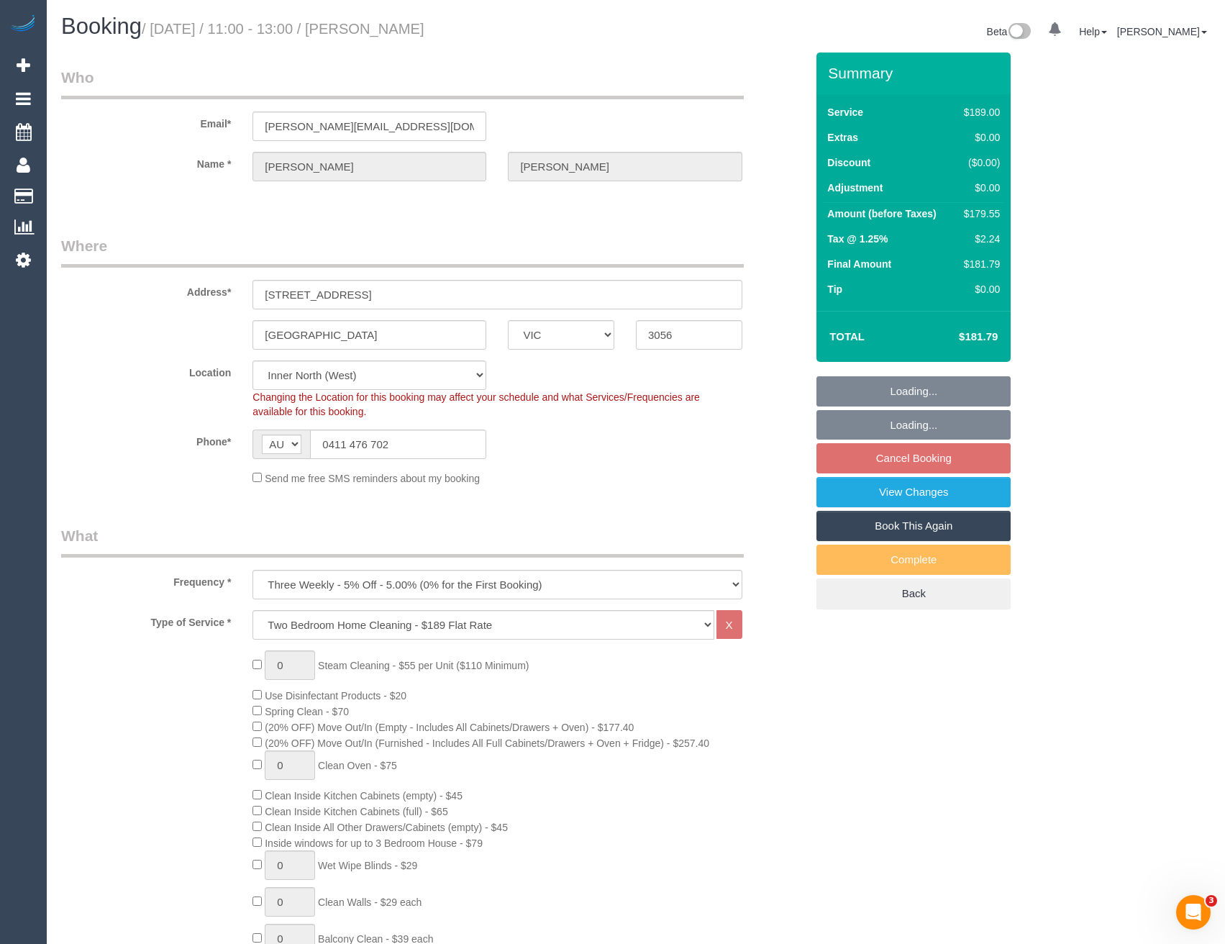
select select "number:33"
select select "number:11"
select select "spot5"
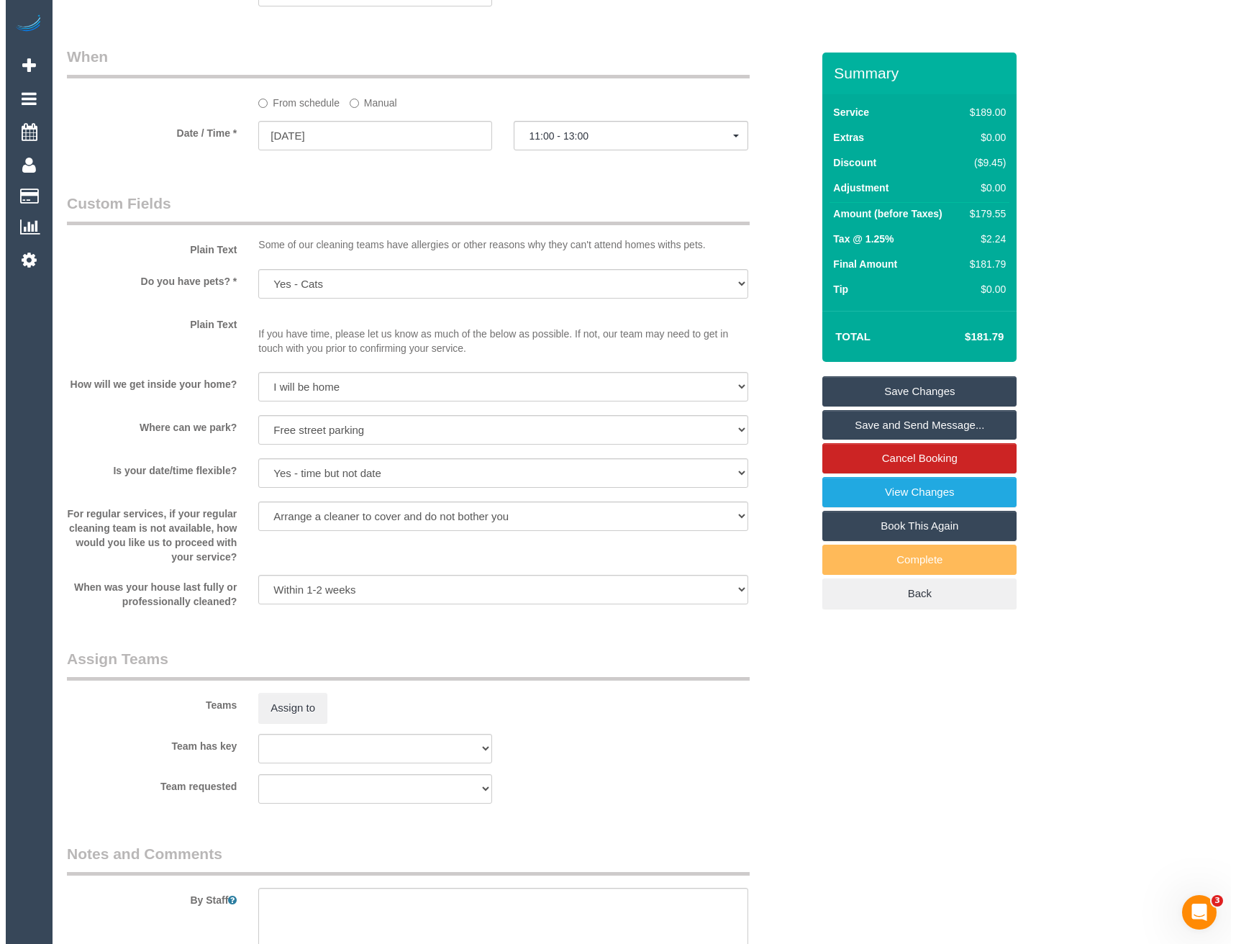
scroll to position [1654, 0]
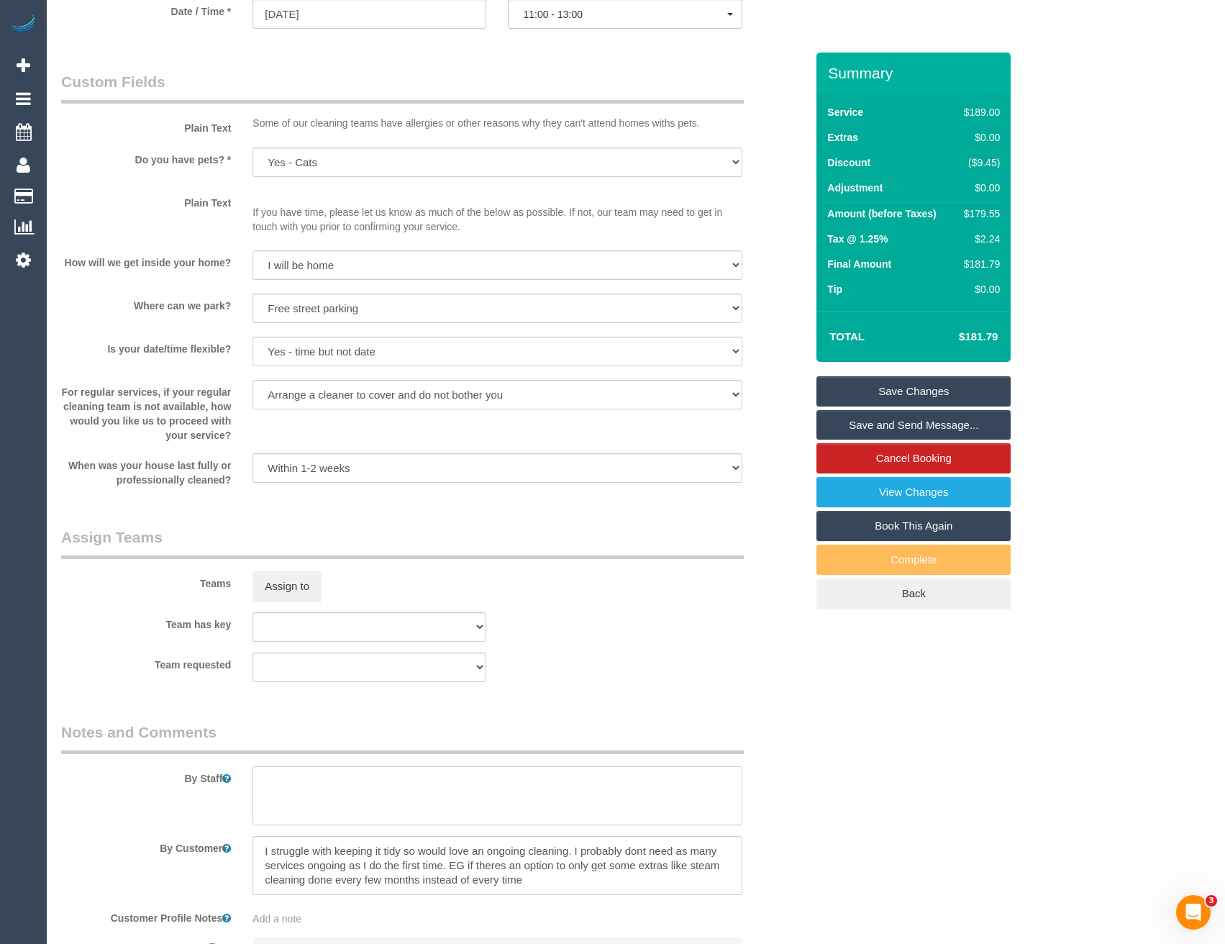
click at [316, 777] on textarea at bounding box center [496, 795] width 489 height 59
type textarea "Est 3 - 3.5 hours"
click at [291, 594] on button "Assign to" at bounding box center [286, 586] width 69 height 30
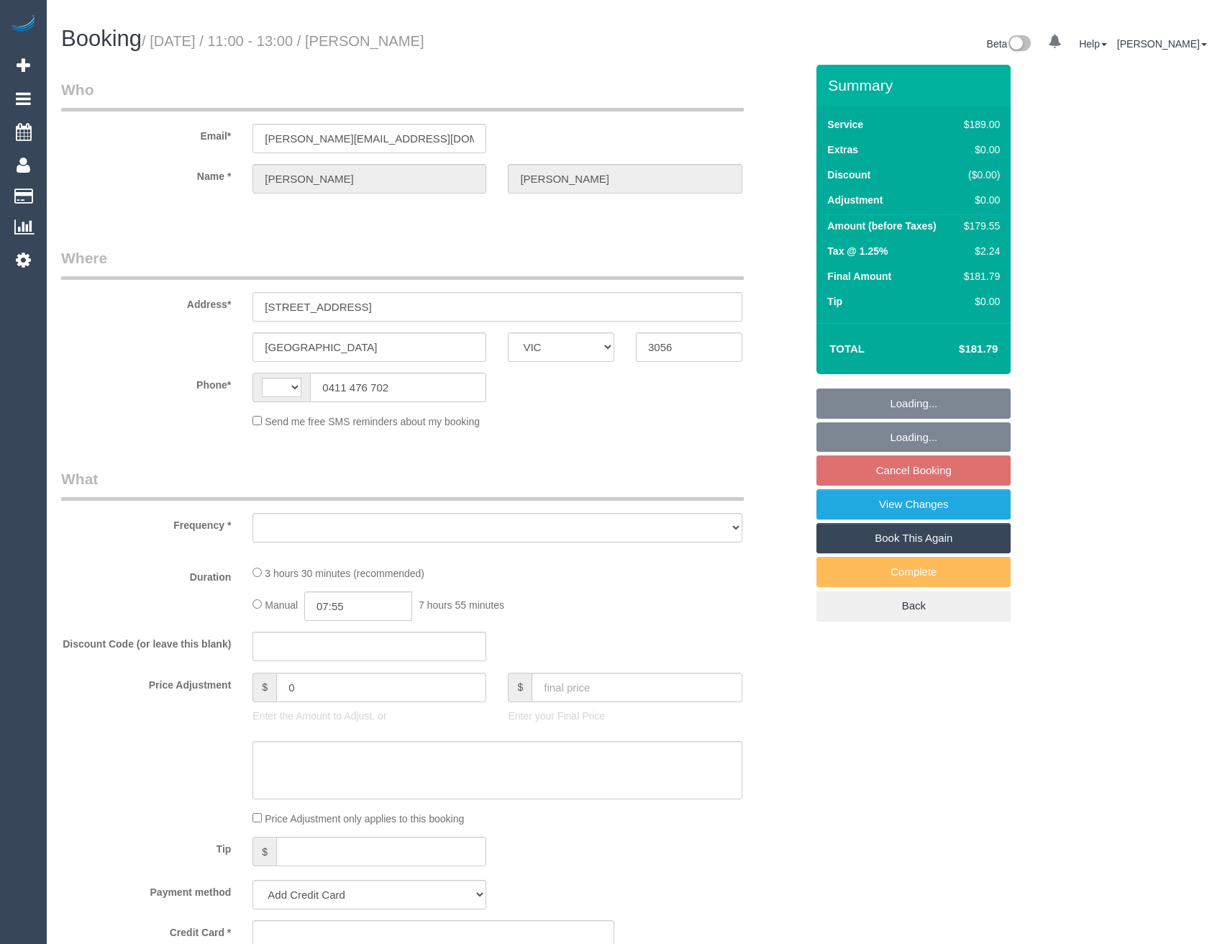
select select "VIC"
select select "string:AU"
select select "object:522"
select select "string:stripe-pm_1Rbwd42GScqysDRVaPcvJYsC"
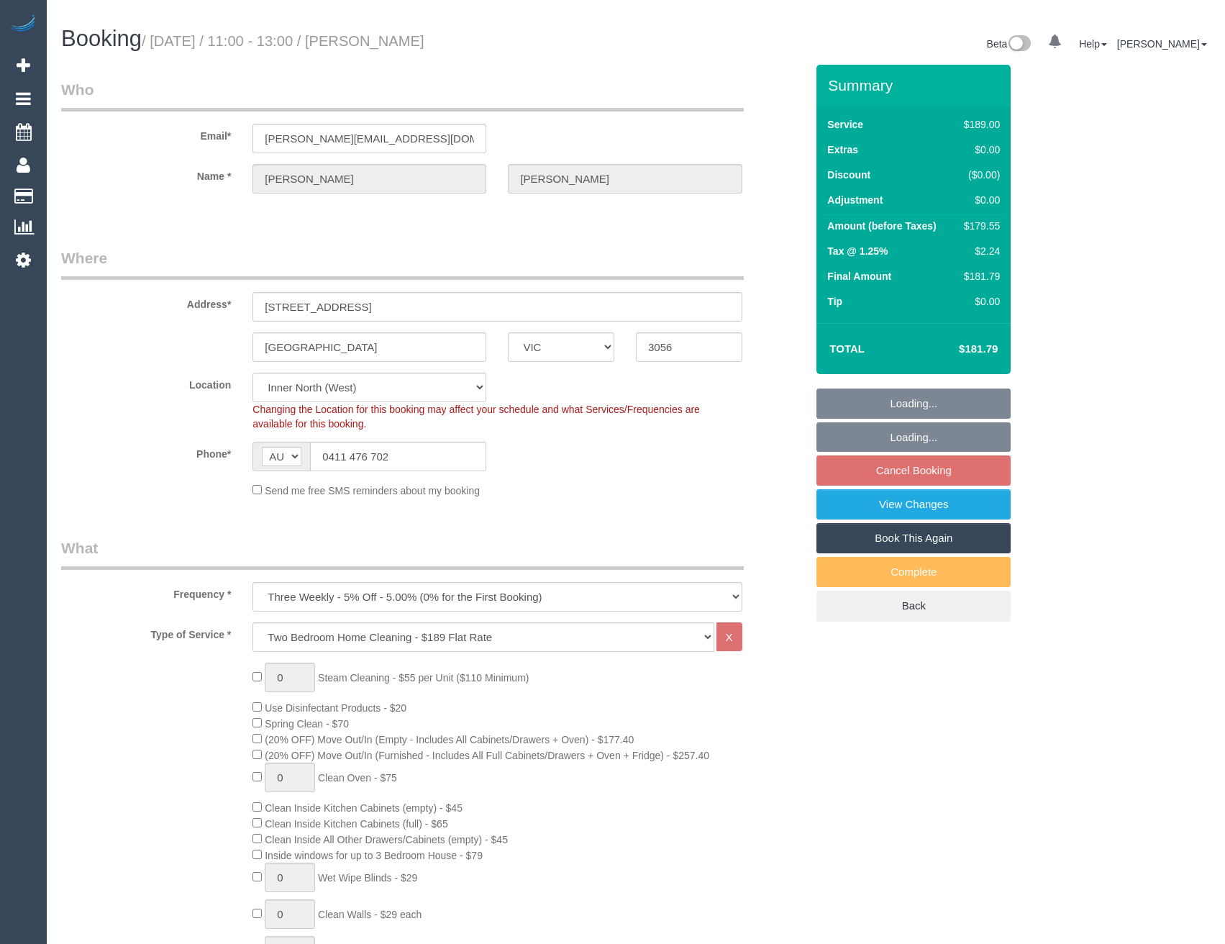
select select "object:771"
select select "number:29"
select select "number:14"
select select "number:19"
select select "number:24"
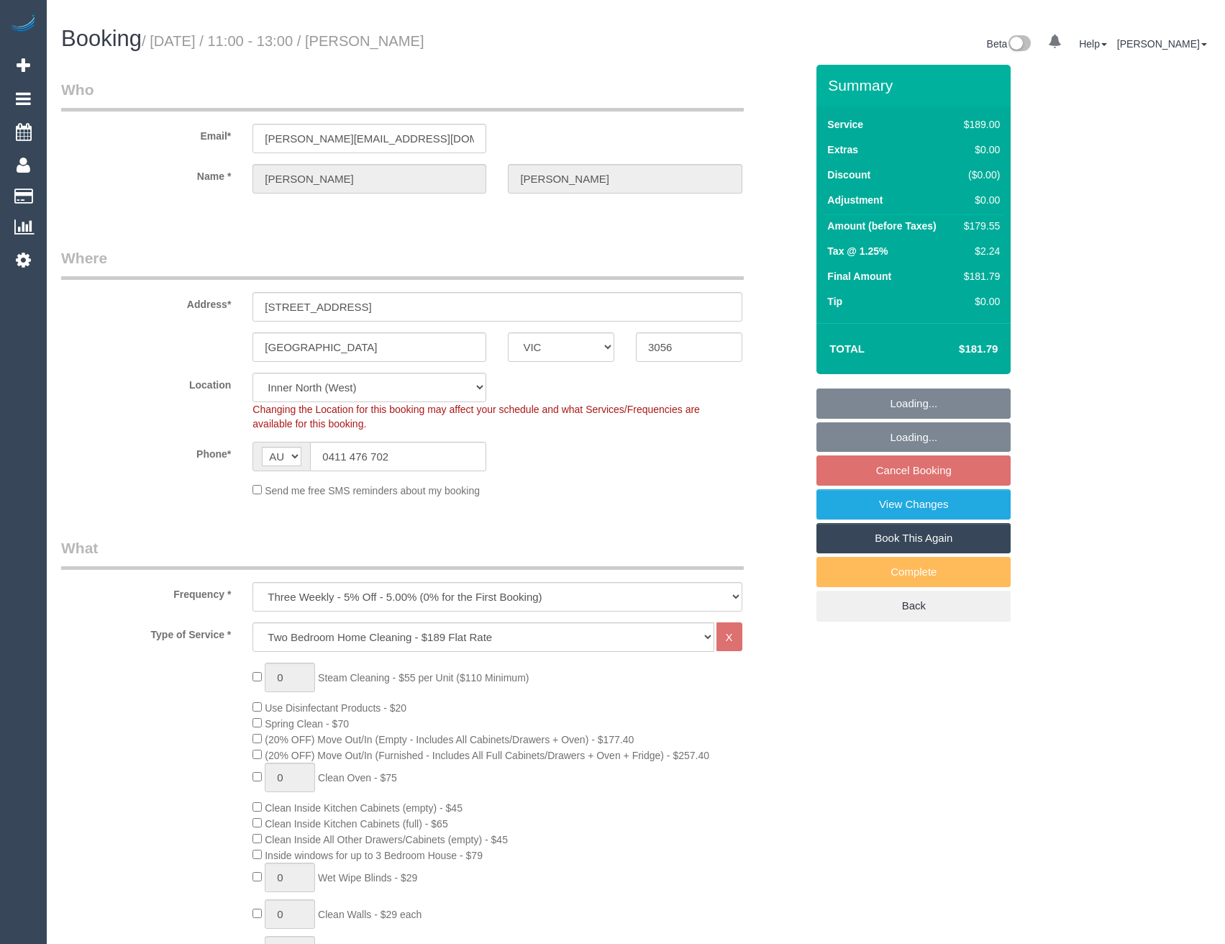
select select "number:33"
select select "number:11"
select select "spot5"
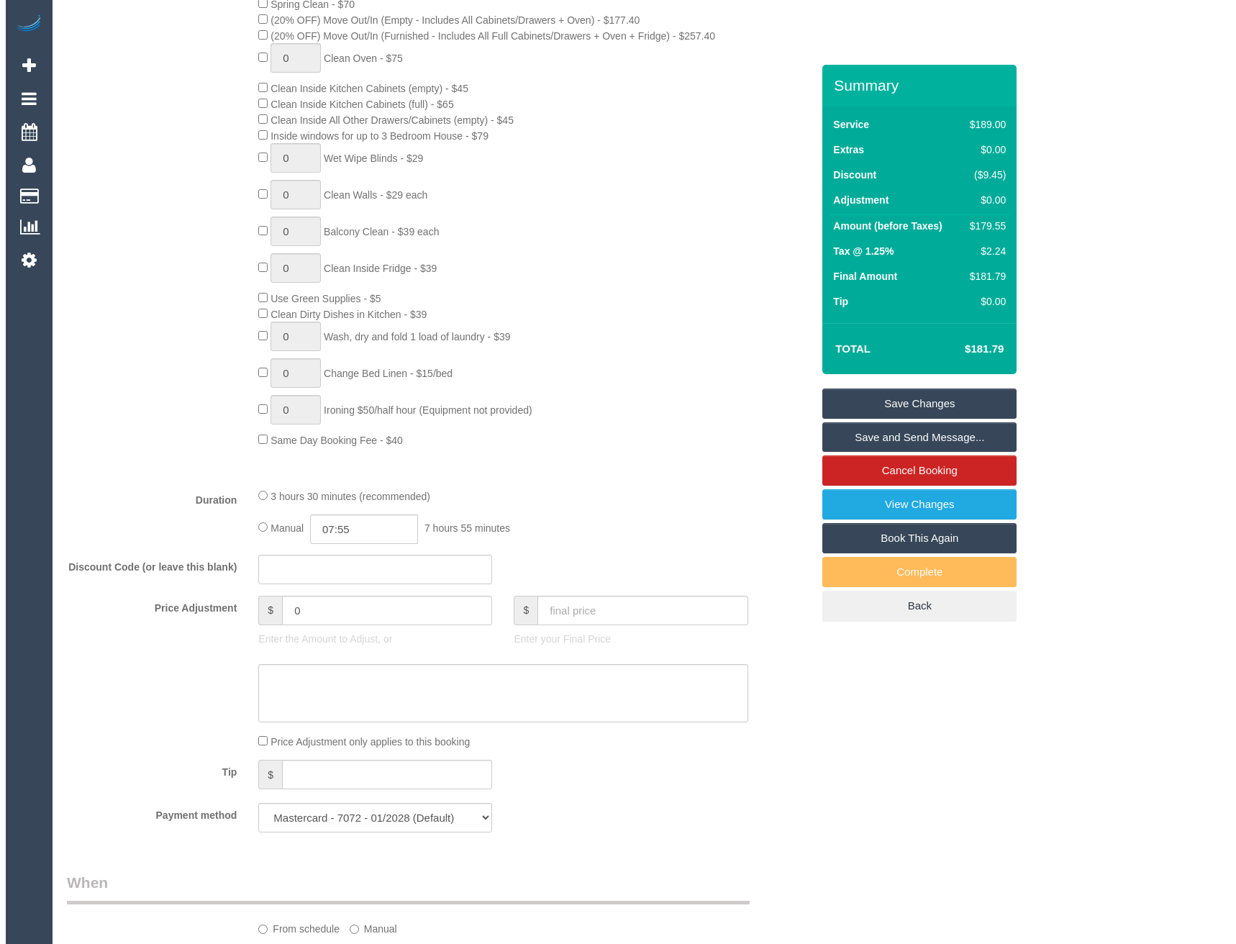
scroll to position [1726, 0]
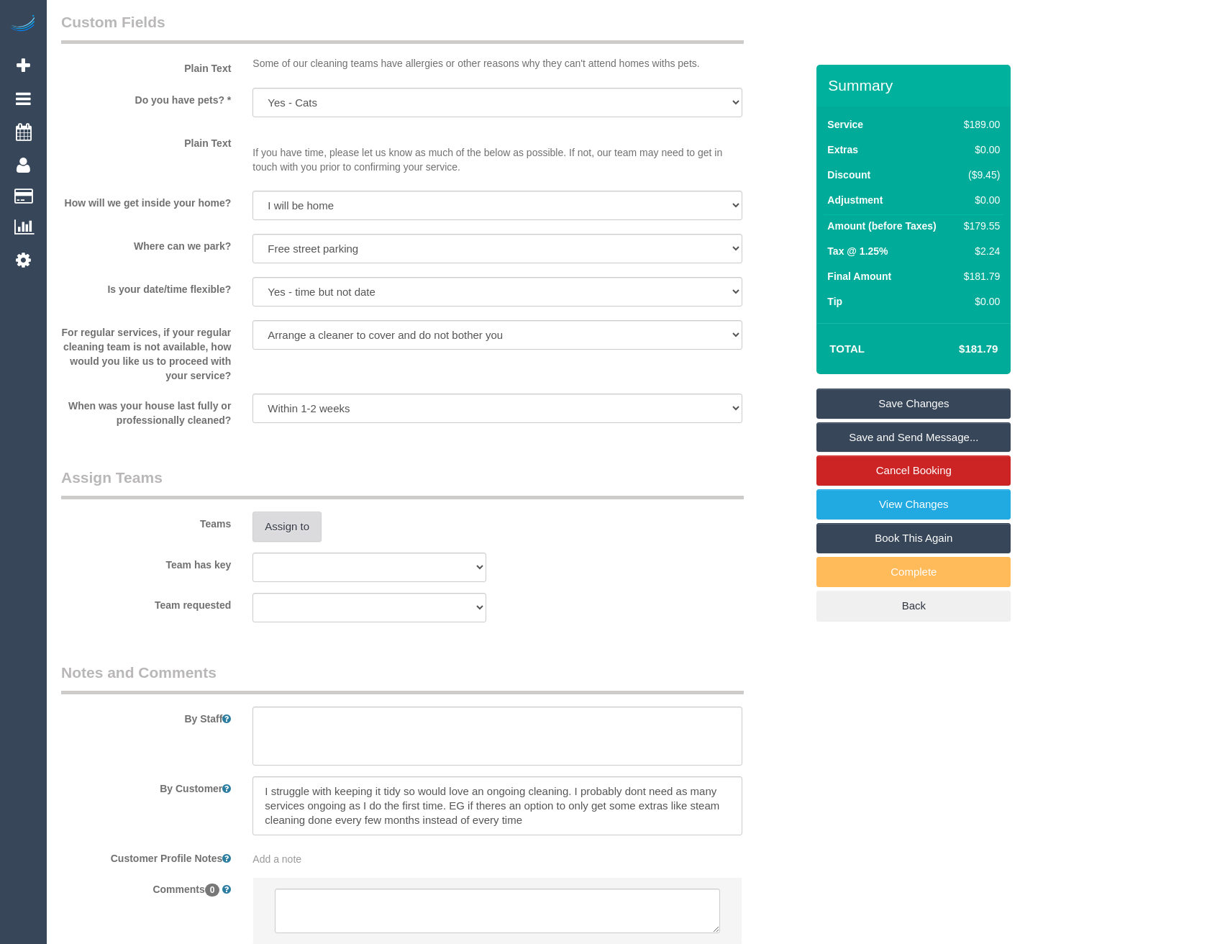
drag, startPoint x: 290, startPoint y: 506, endPoint x: 319, endPoint y: 536, distance: 42.2
click at [290, 507] on div "Teams Assign to" at bounding box center [433, 504] width 766 height 75
click at [301, 526] on button "Assign to" at bounding box center [286, 526] width 69 height 30
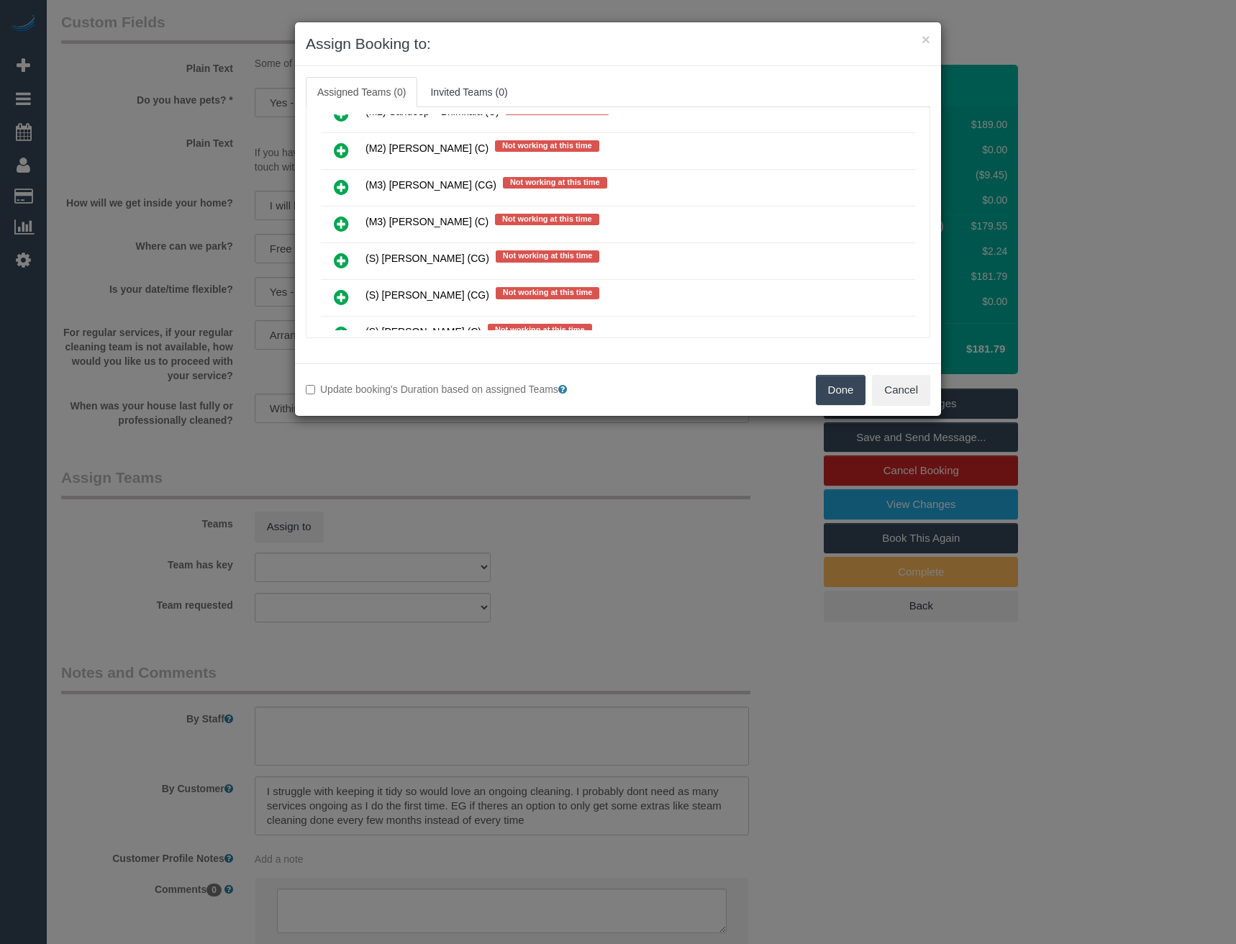
scroll to position [5483, 0]
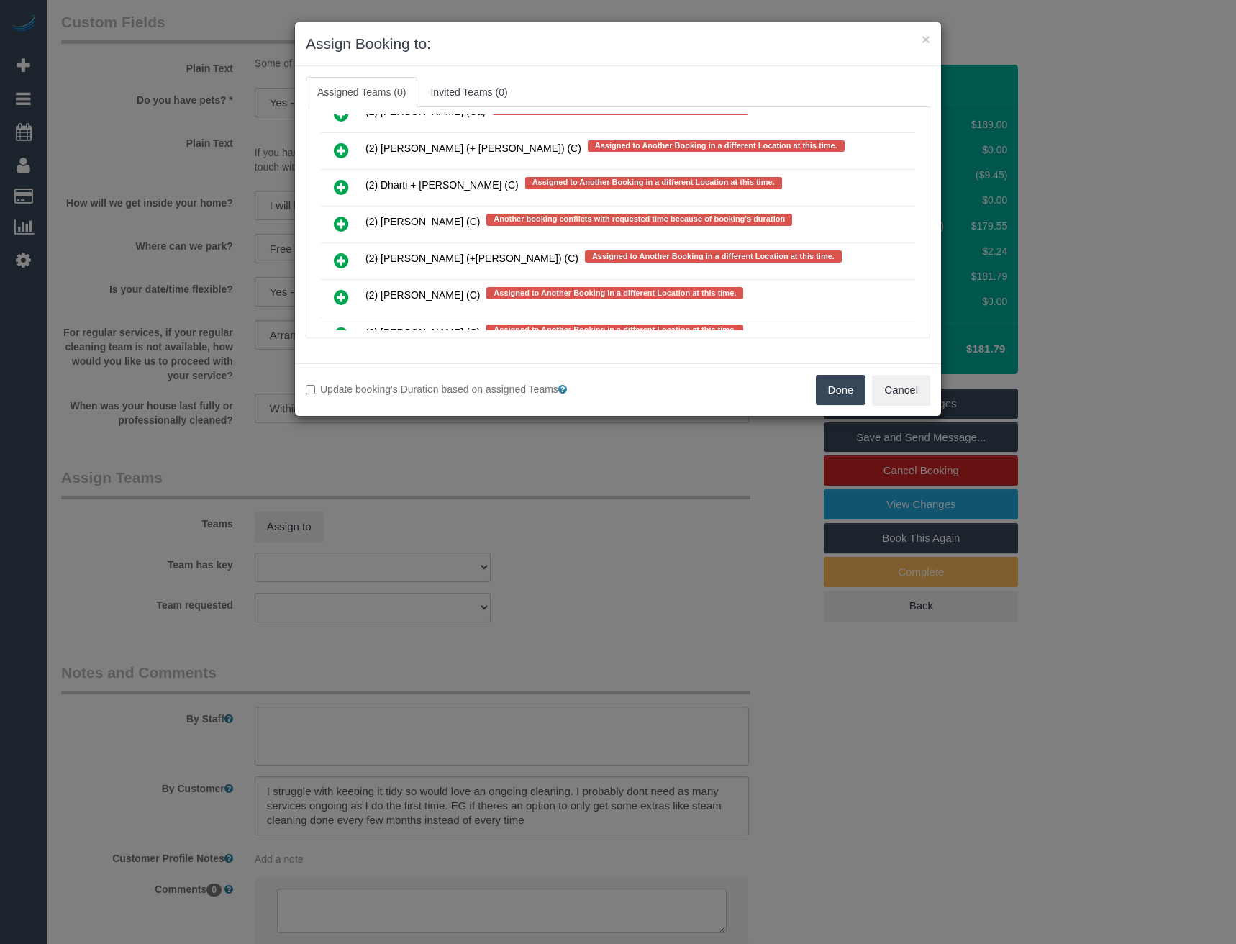
click at [339, 220] on icon at bounding box center [341, 223] width 15 height 17
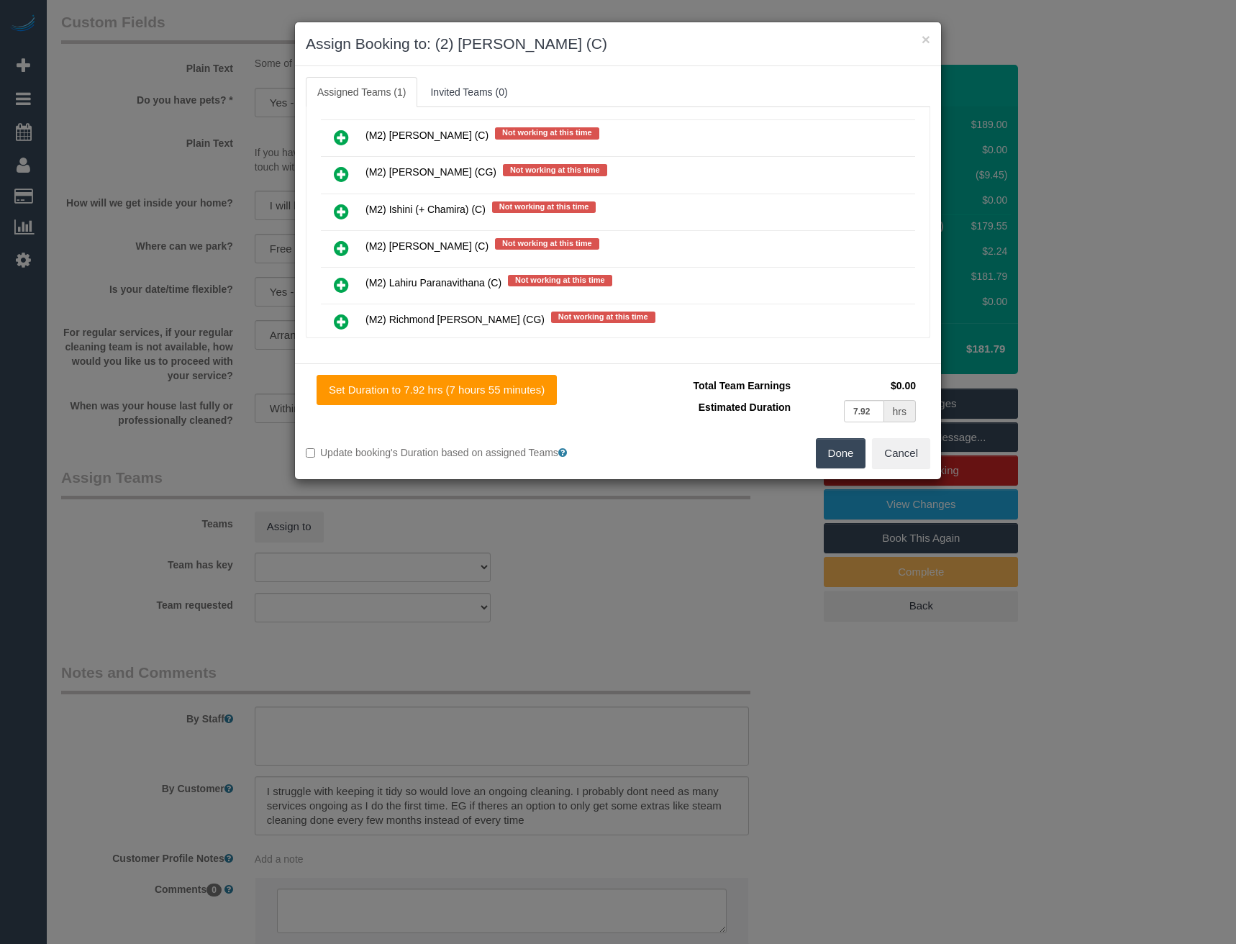
scroll to position [4443, 0]
drag, startPoint x: 918, startPoint y: 255, endPoint x: 918, endPoint y: 141, distance: 113.6
click at [918, 140] on div "Assigned (1) (2) [PERSON_NAME] (C) Another booking conflicts with requested tim…" at bounding box center [618, 222] width 624 height 231
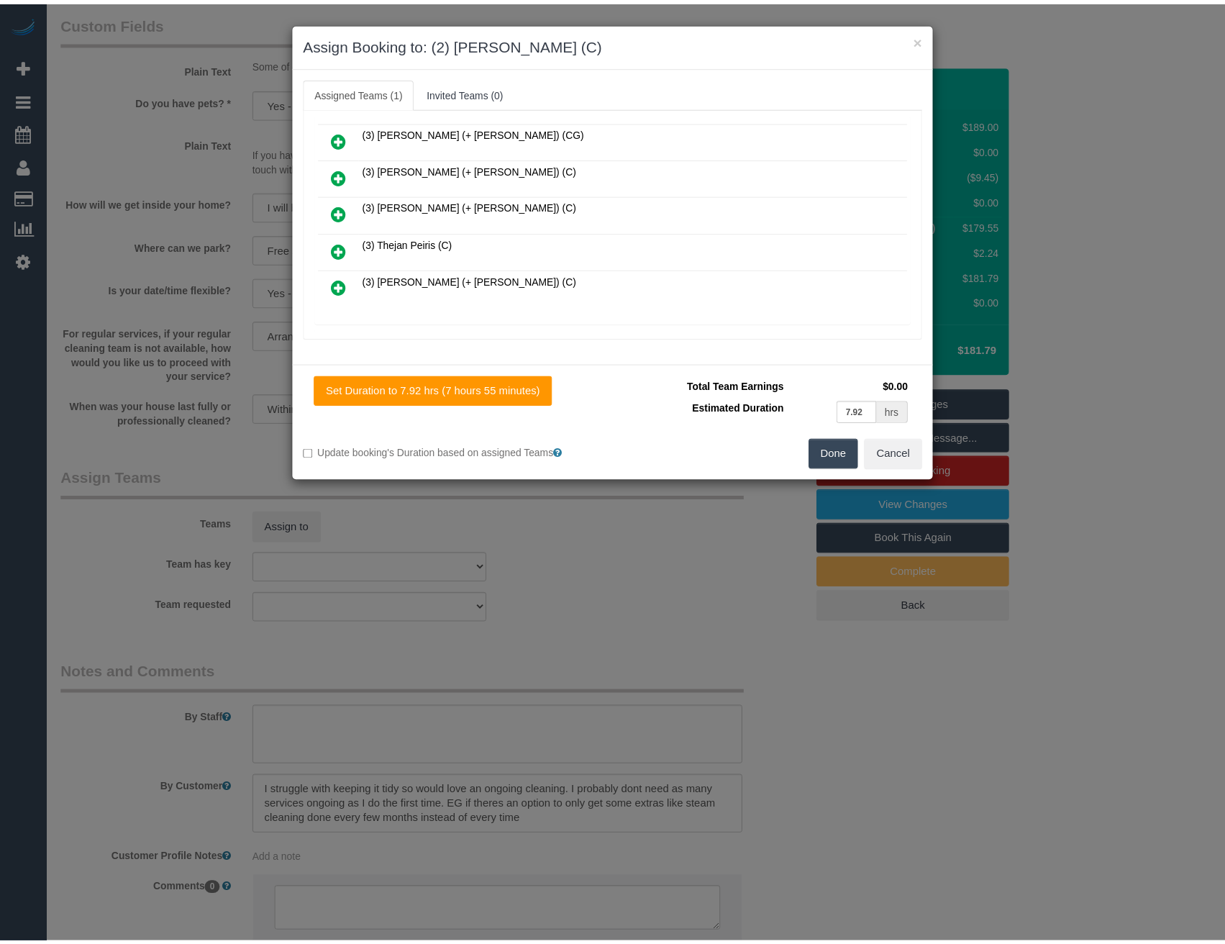
scroll to position [0, 0]
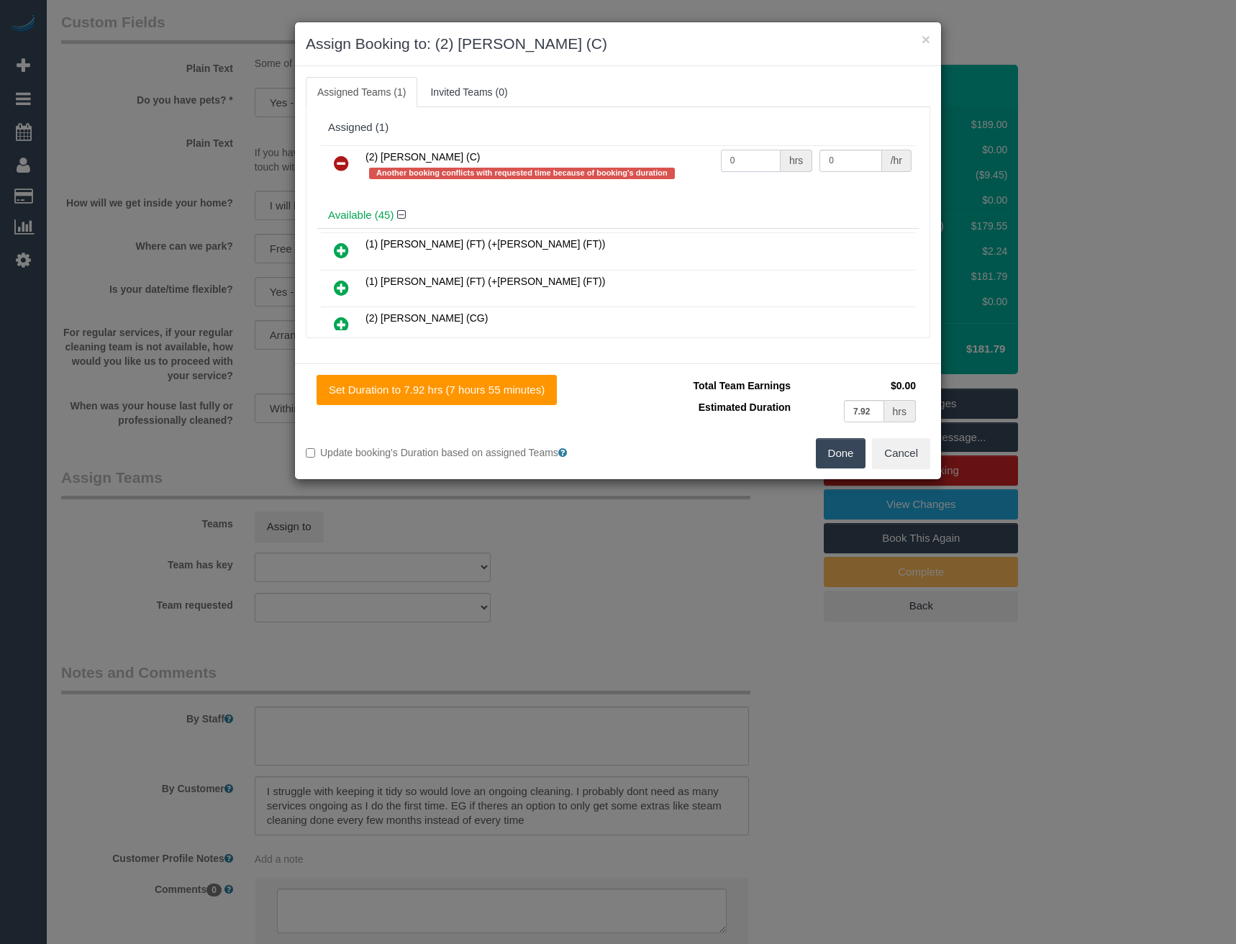
drag, startPoint x: 733, startPoint y: 164, endPoint x: 649, endPoint y: 180, distance: 84.9
click at [697, 165] on tr "(2) [PERSON_NAME] (C) Another booking conflicts with requested time because of …" at bounding box center [618, 165] width 594 height 41
type input "1"
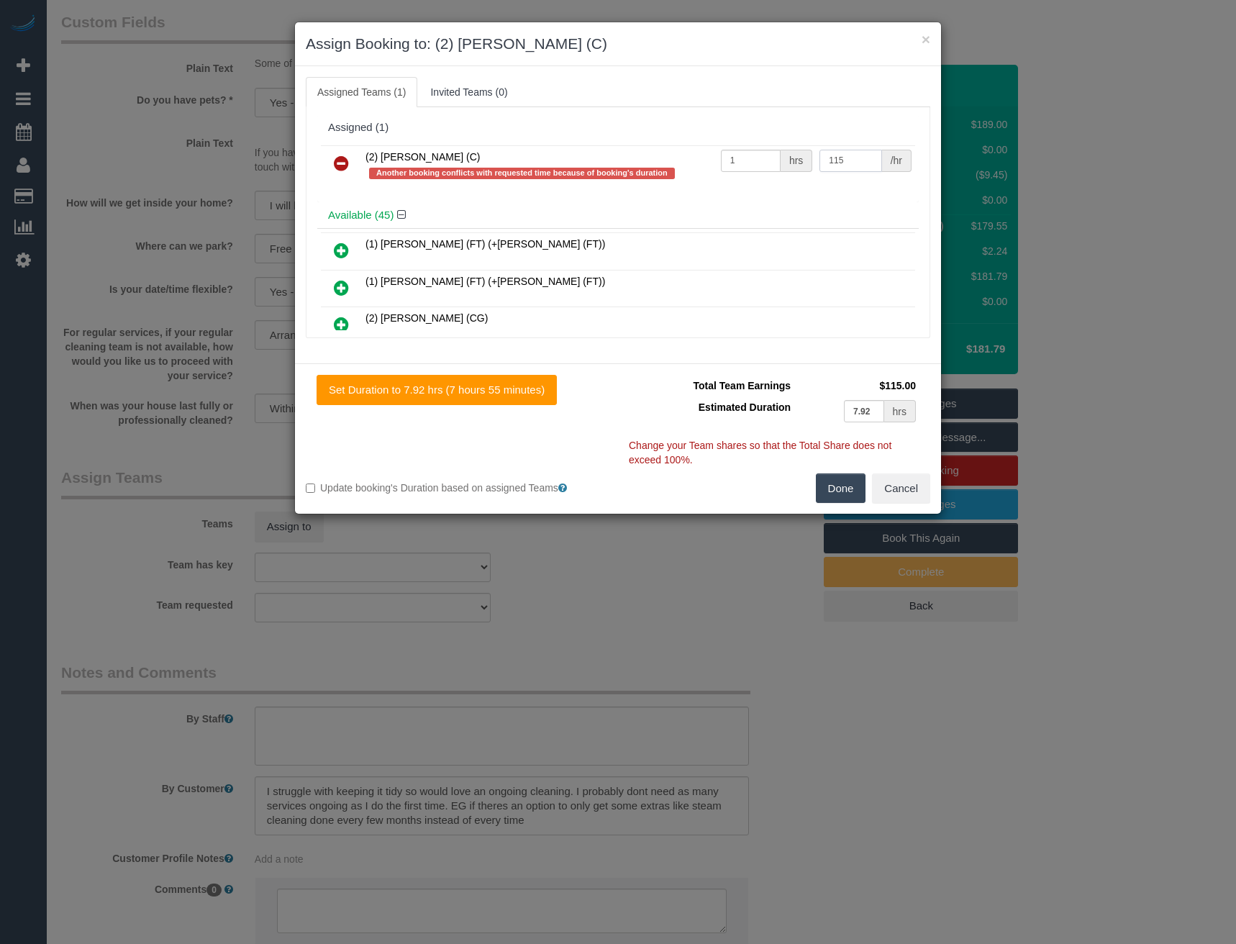
type input "115"
click at [840, 480] on button "Done" at bounding box center [841, 488] width 50 height 30
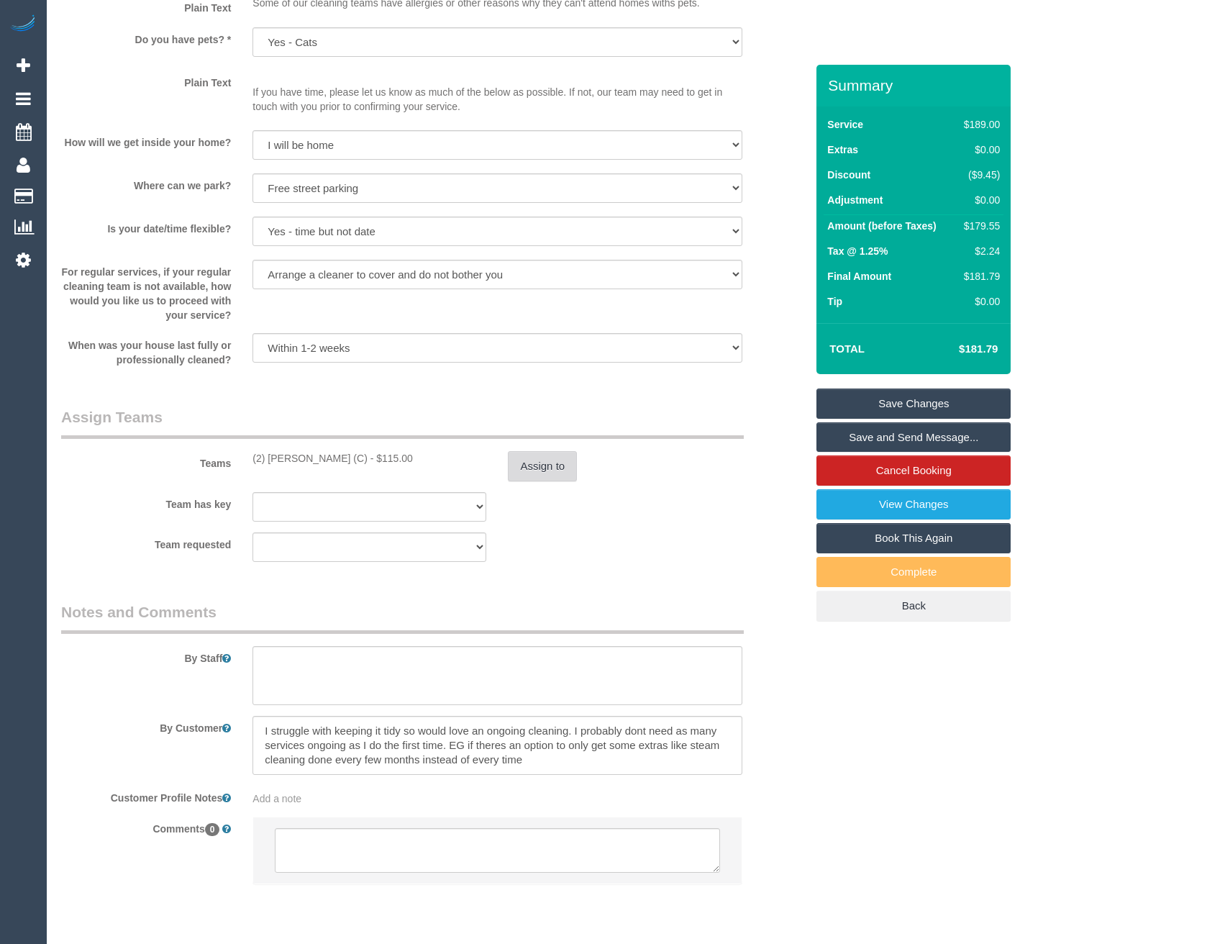
scroll to position [2058, 0]
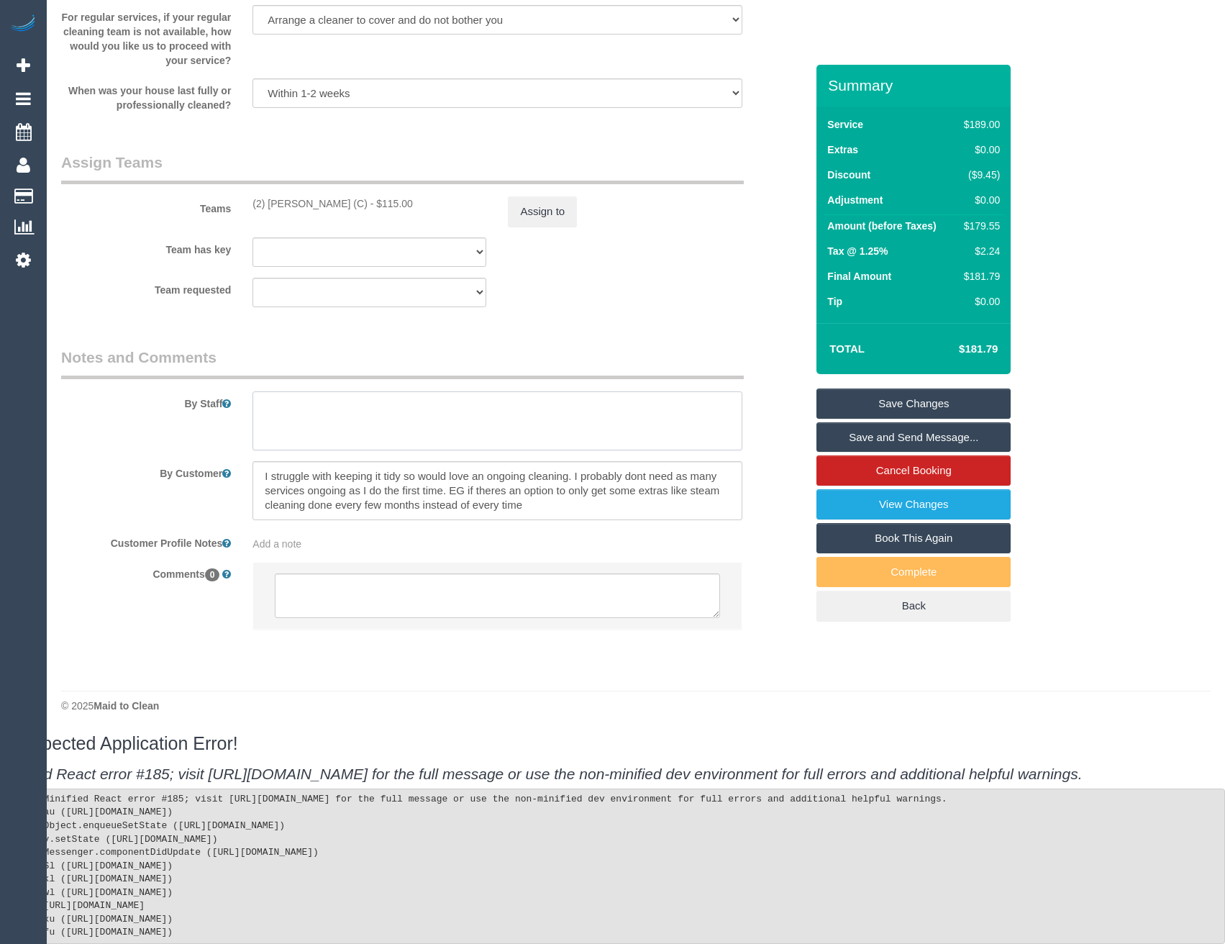
click at [341, 408] on textarea at bounding box center [496, 420] width 489 height 59
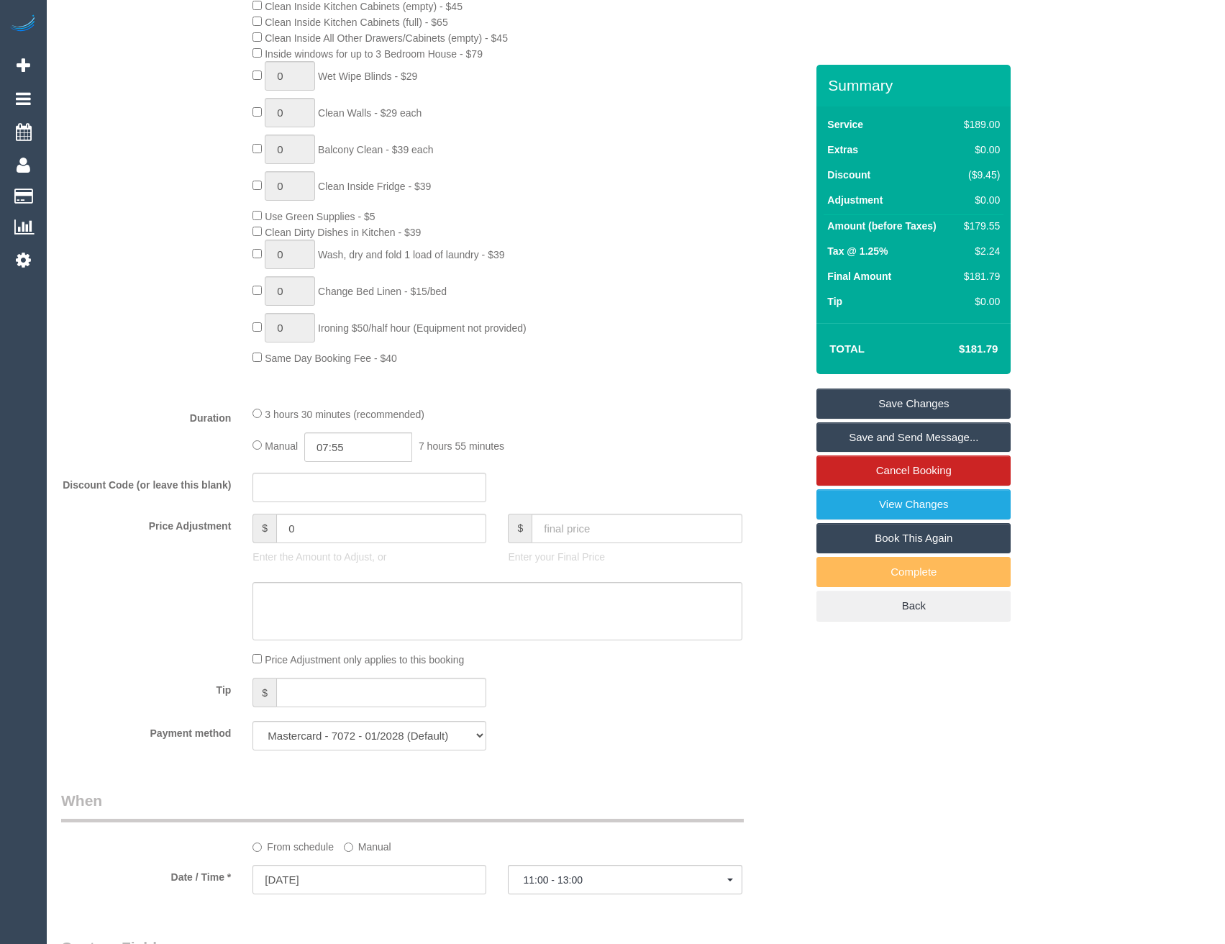
scroll to position [691, 0]
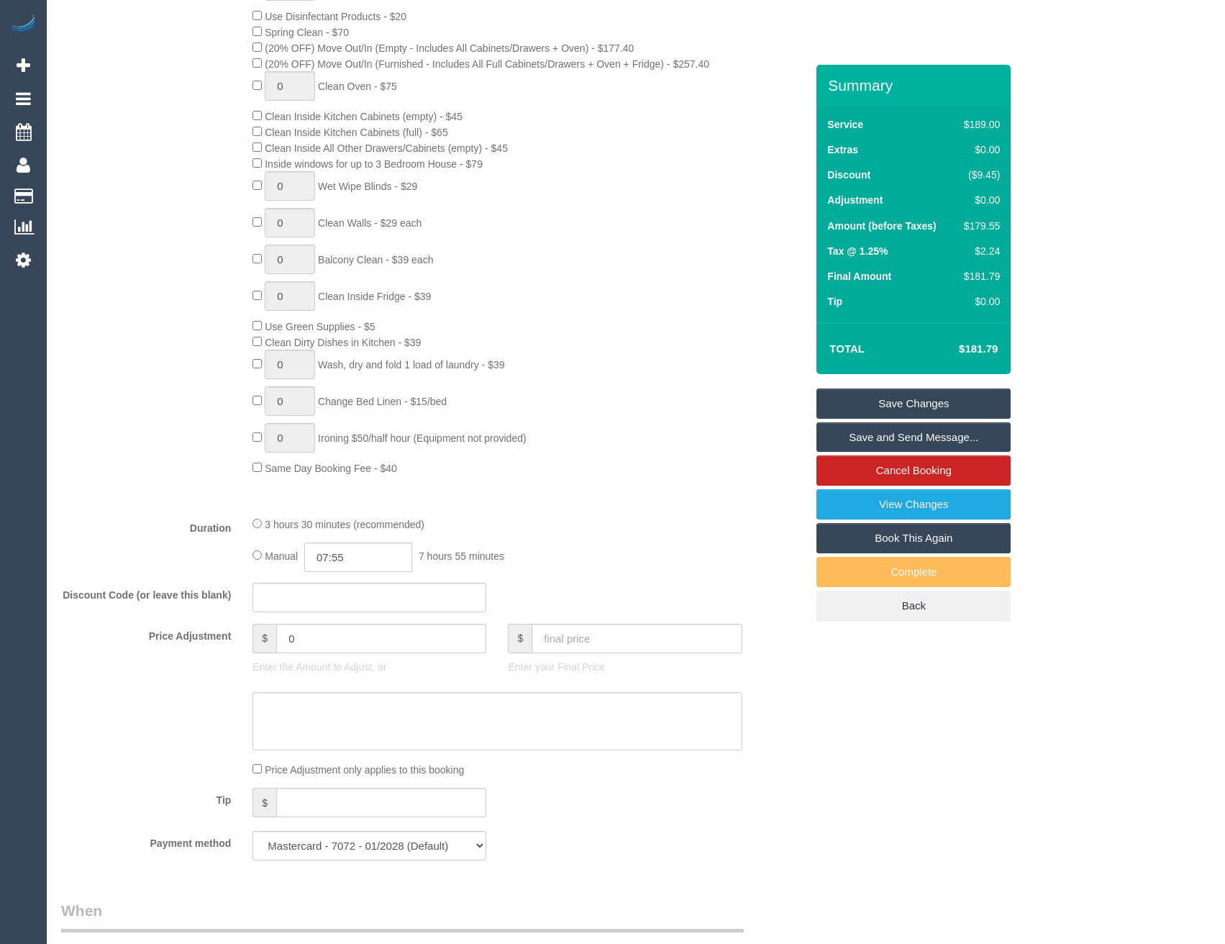
type textarea "Est 3 - 3.5 hours"
click at [350, 561] on input "07:55" at bounding box center [358, 556] width 108 height 29
type input "03:30"
click at [342, 631] on li "03:30" at bounding box center [343, 625] width 64 height 19
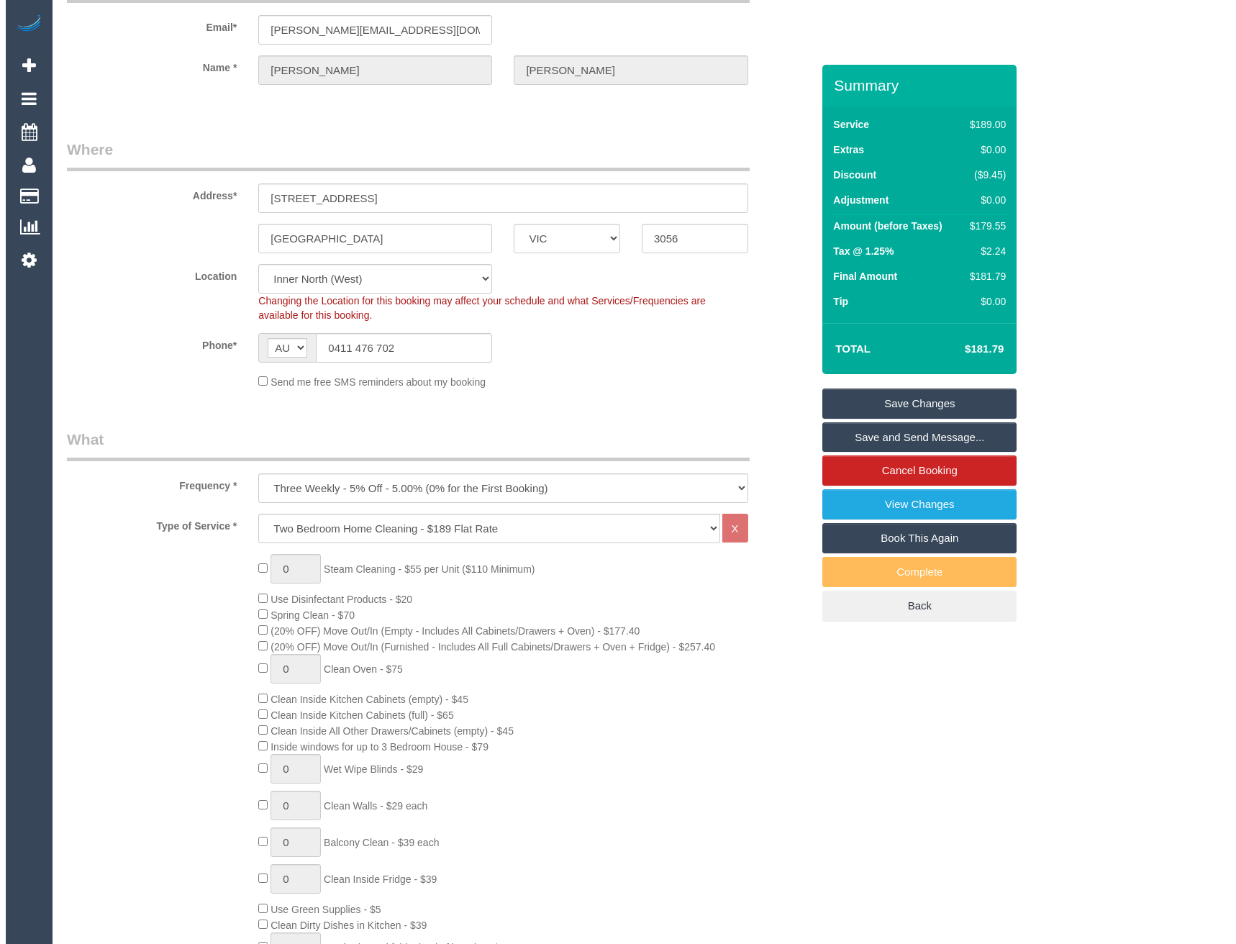
scroll to position [0, 0]
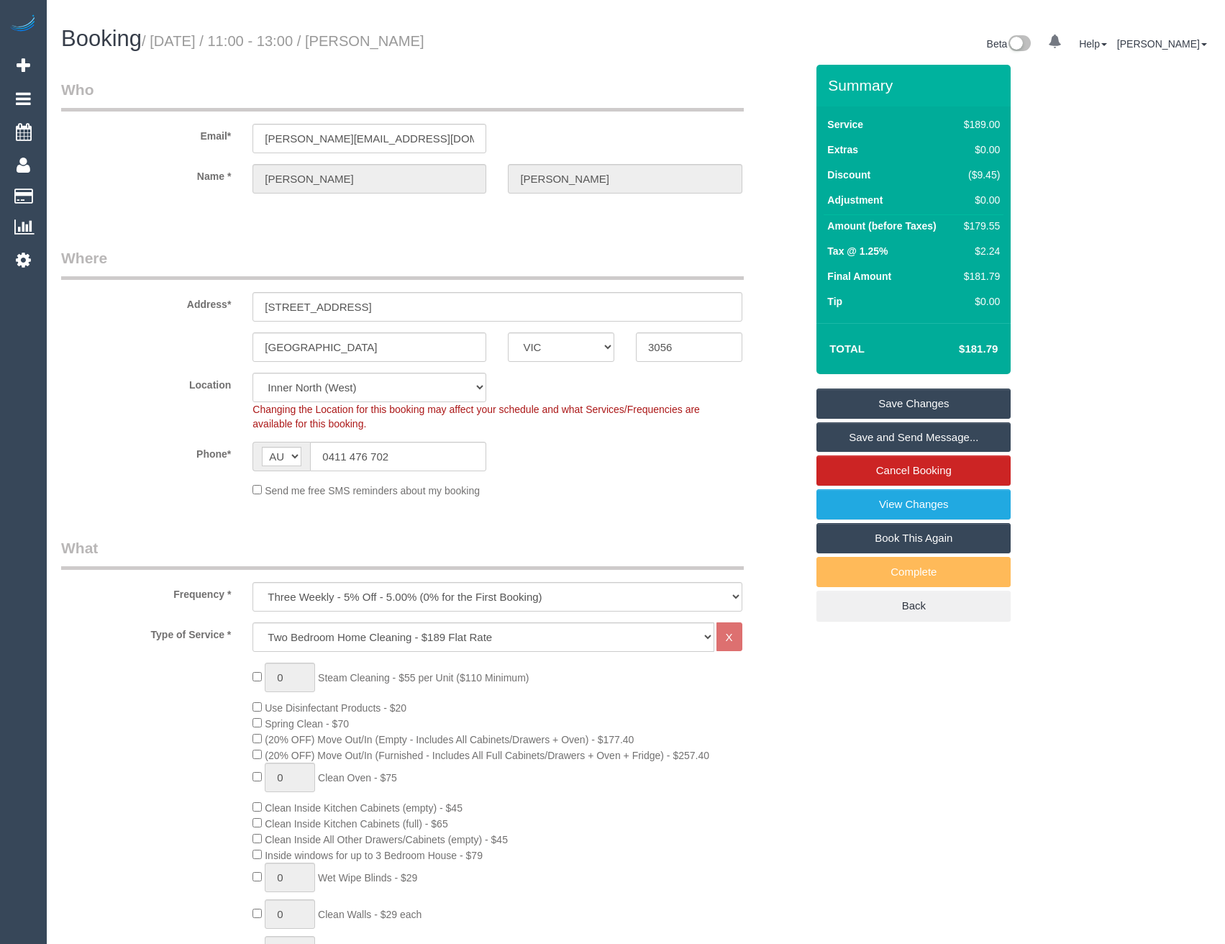
select select "spot38"
click at [904, 434] on link "Save and Send Message..." at bounding box center [913, 437] width 194 height 30
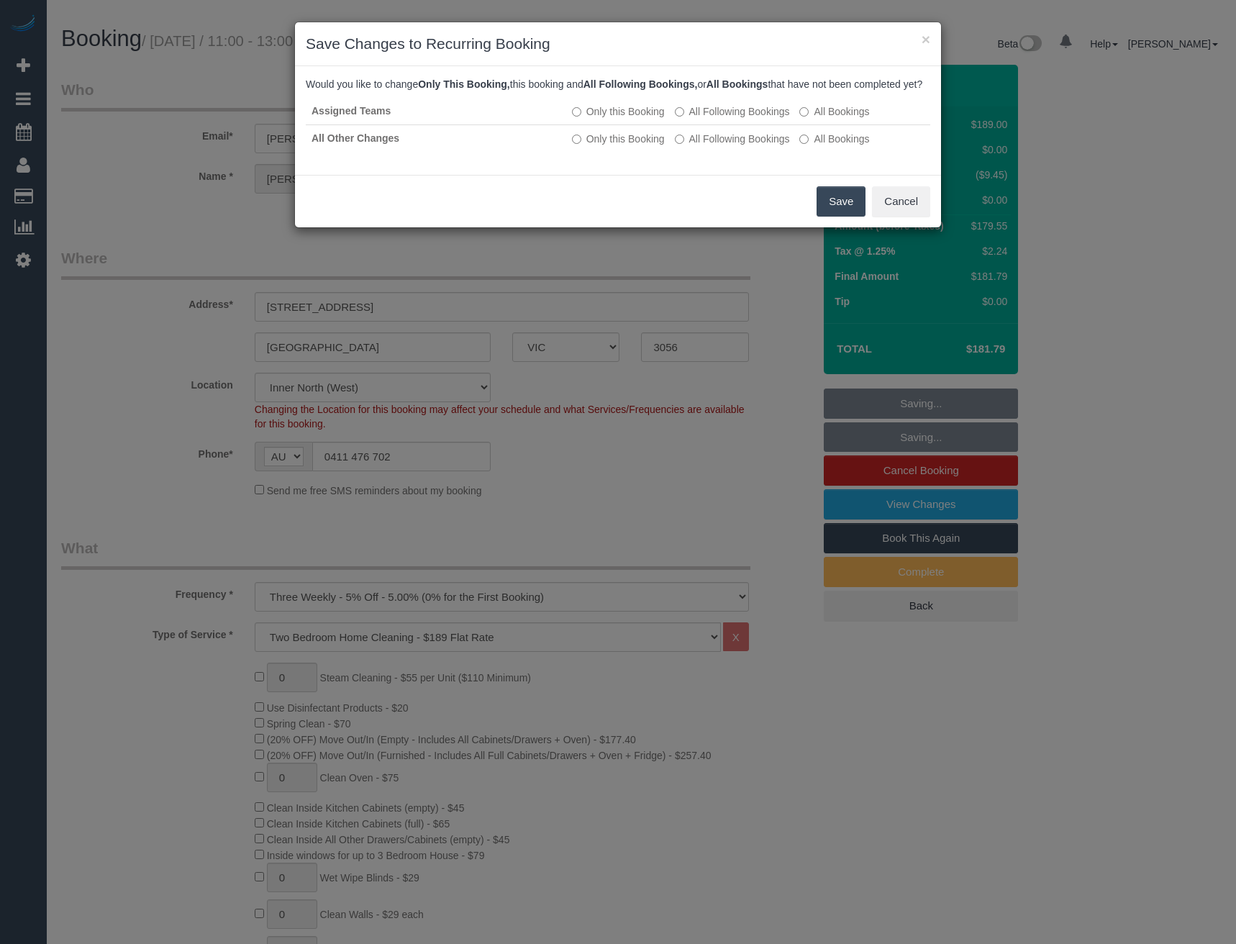
click at [831, 214] on button "Save" at bounding box center [840, 201] width 49 height 30
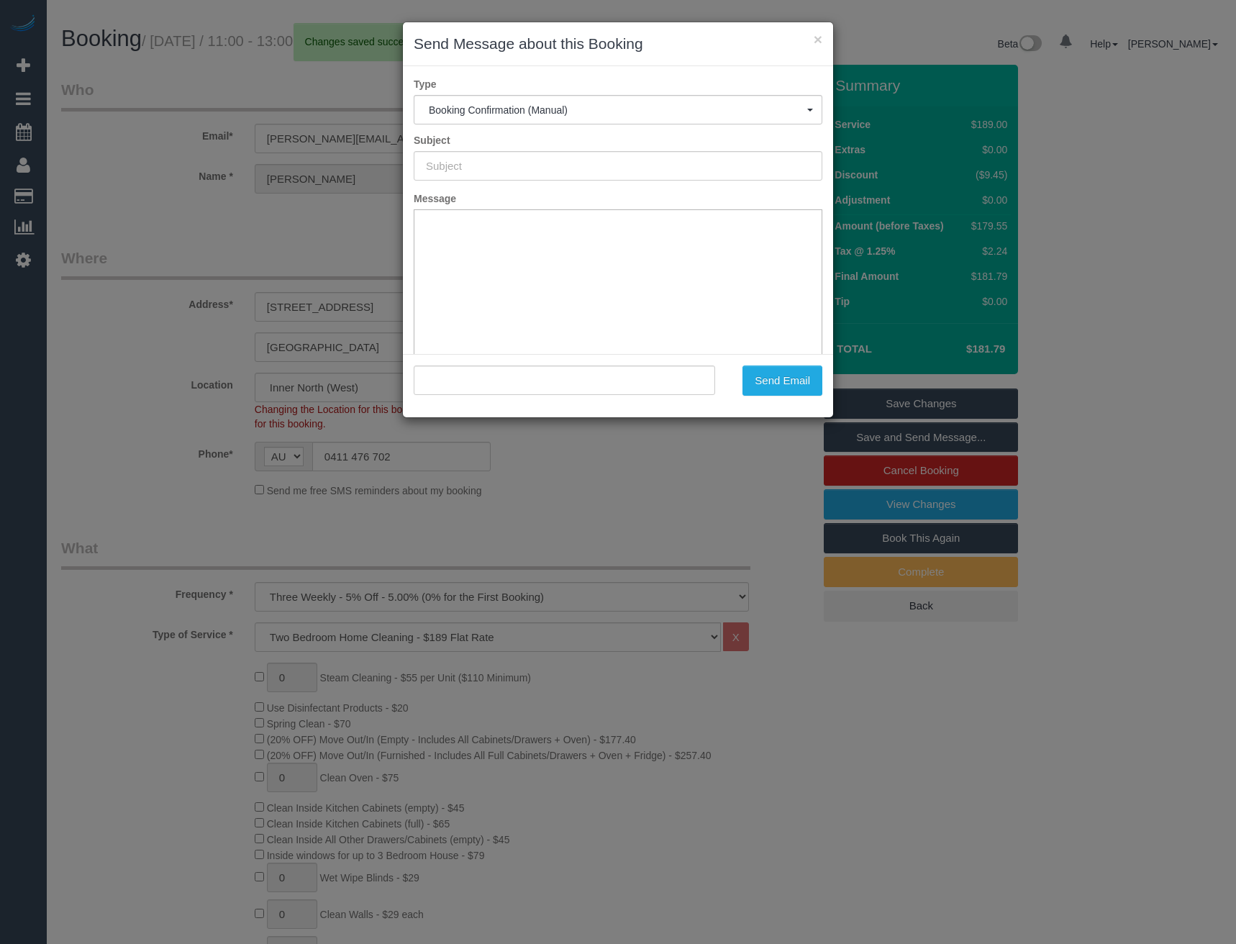
type input "Booking Confirmed"
type input ""[PERSON_NAME]" <[EMAIL_ADDRESS][PERSON_NAME][DOMAIN_NAME]>"
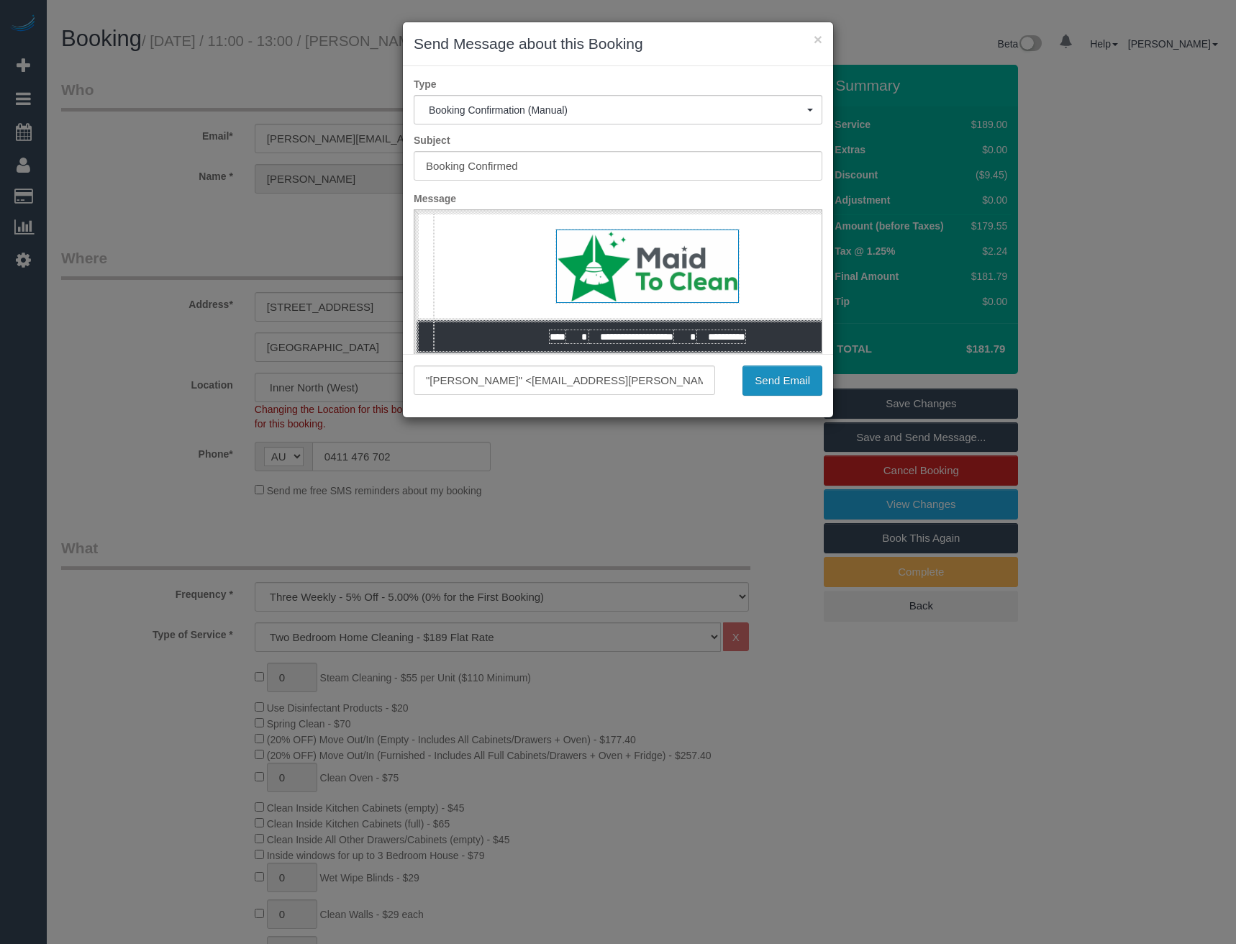
click at [795, 381] on button "Send Email" at bounding box center [782, 380] width 80 height 30
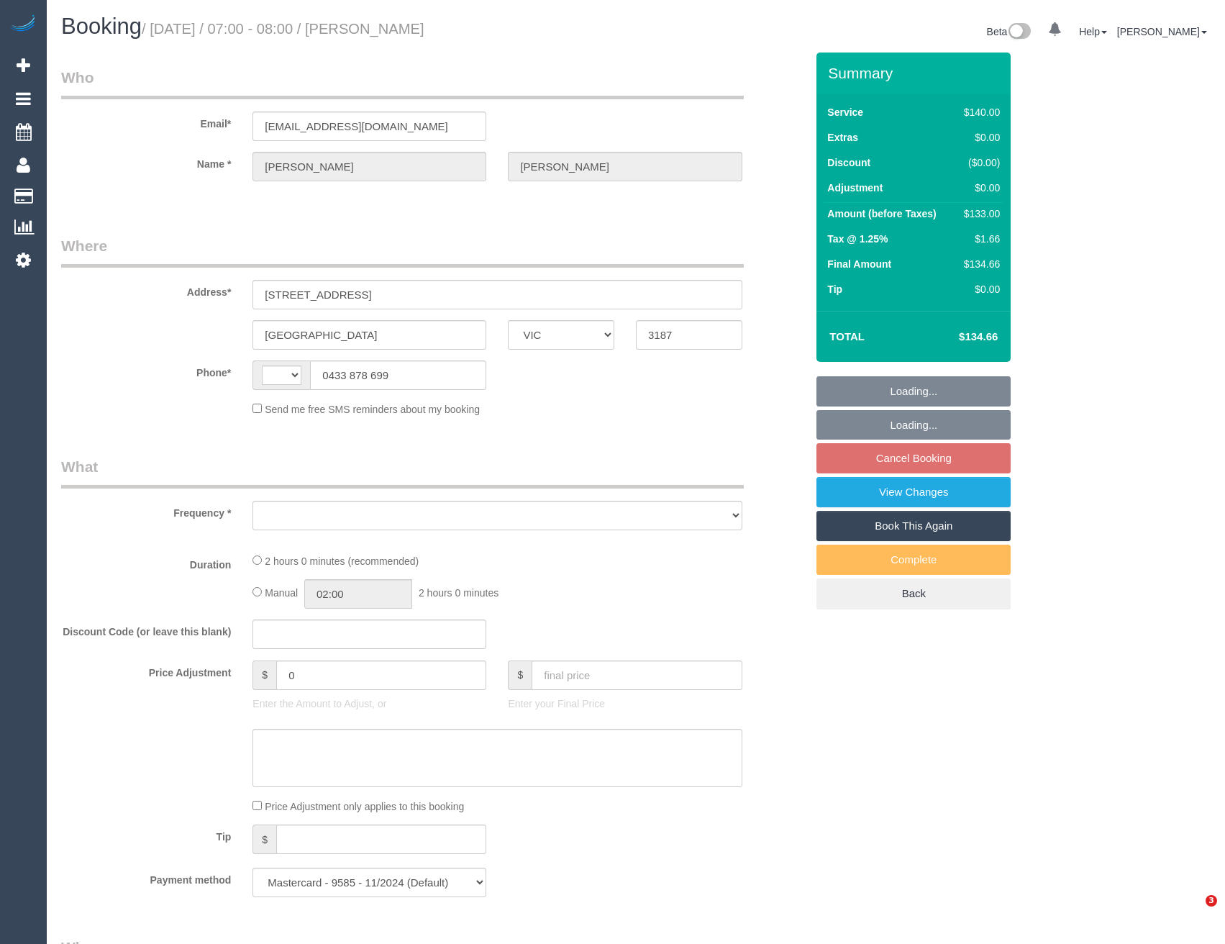
select select "VIC"
select select "string:stripe-pm_1Nhmke2GScqysDRVHxOxJaGC"
select select "string:AU"
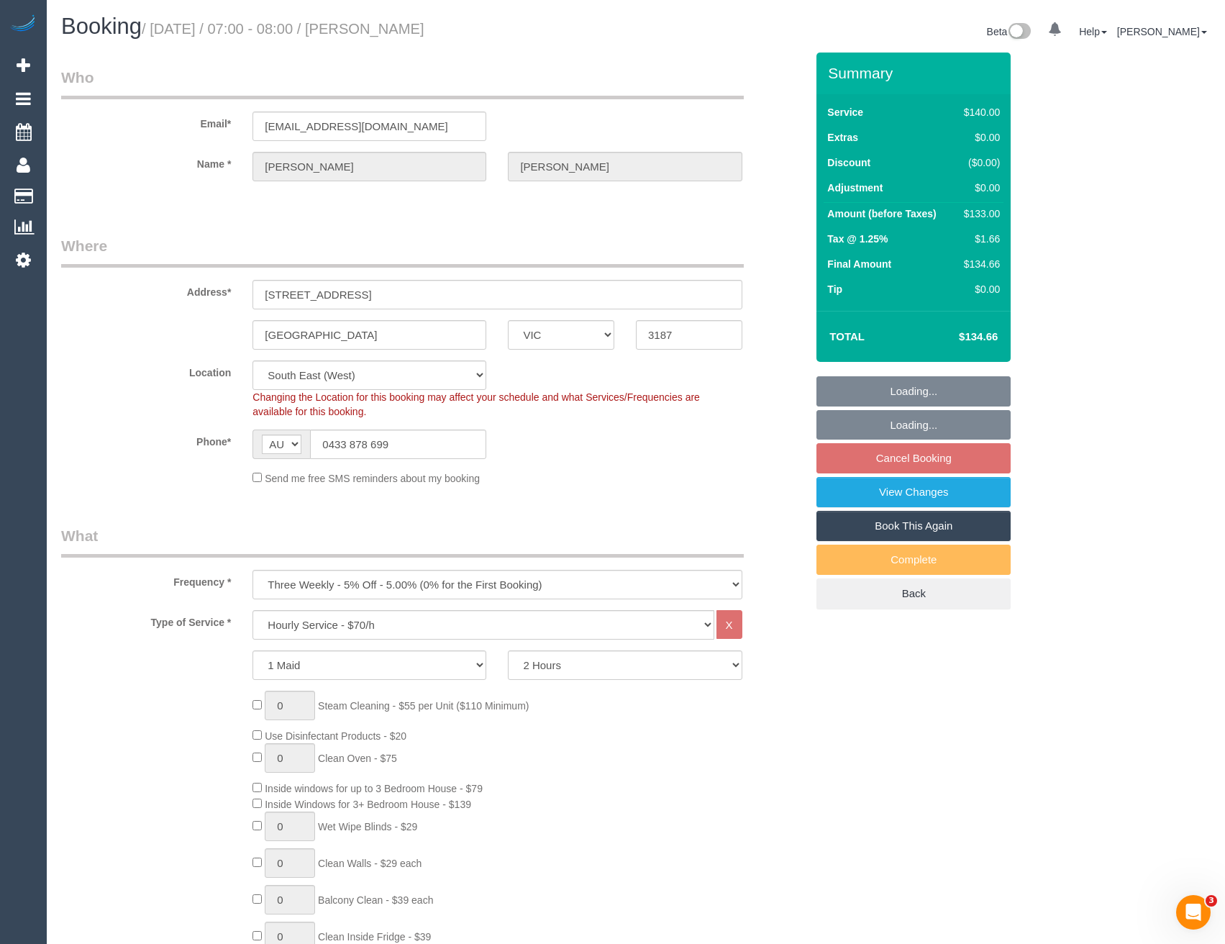
select select "object:860"
select select "number:27"
select select "number:14"
select select "number:19"
select select "number:23"
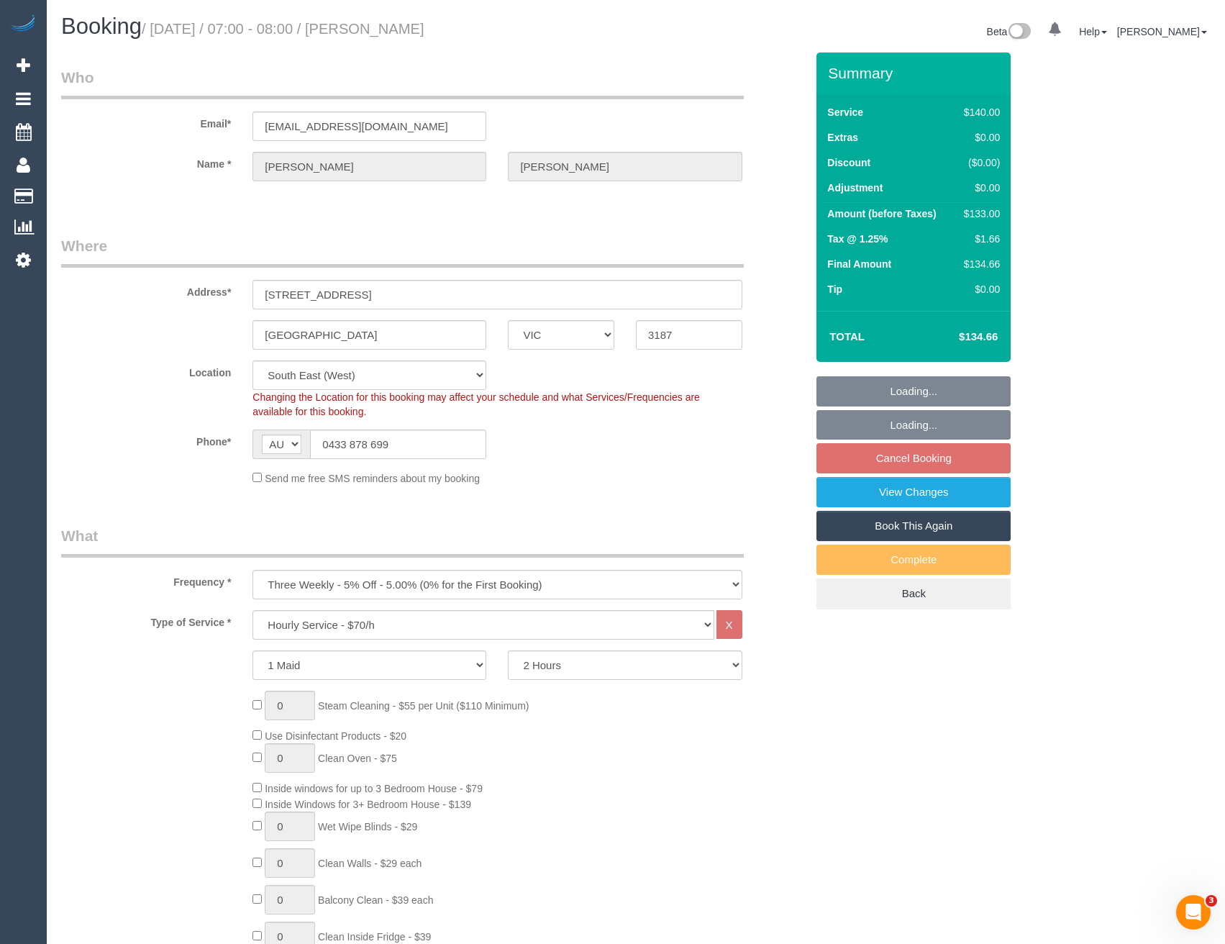
select select "number:12"
select select "spot1"
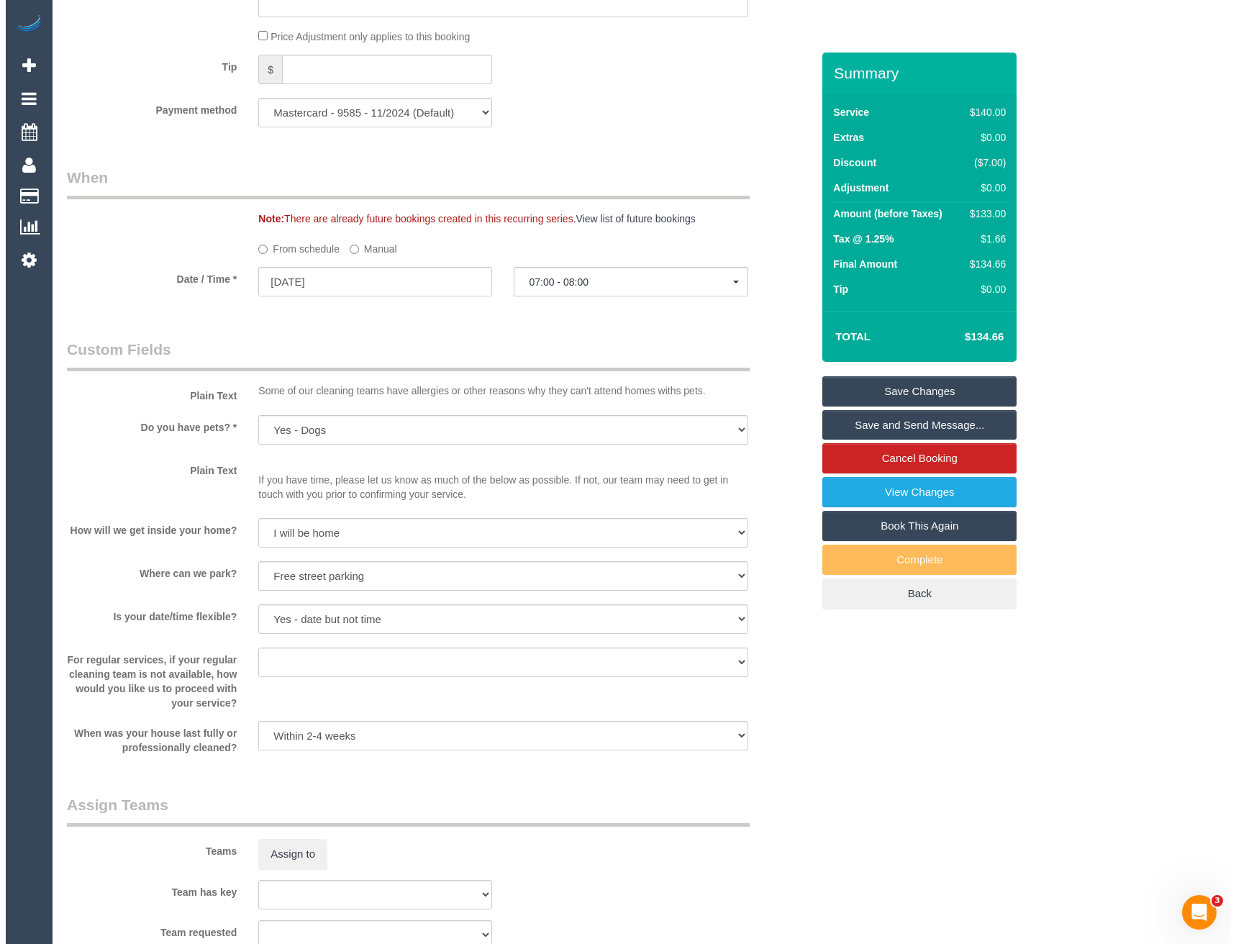
scroll to position [1582, 0]
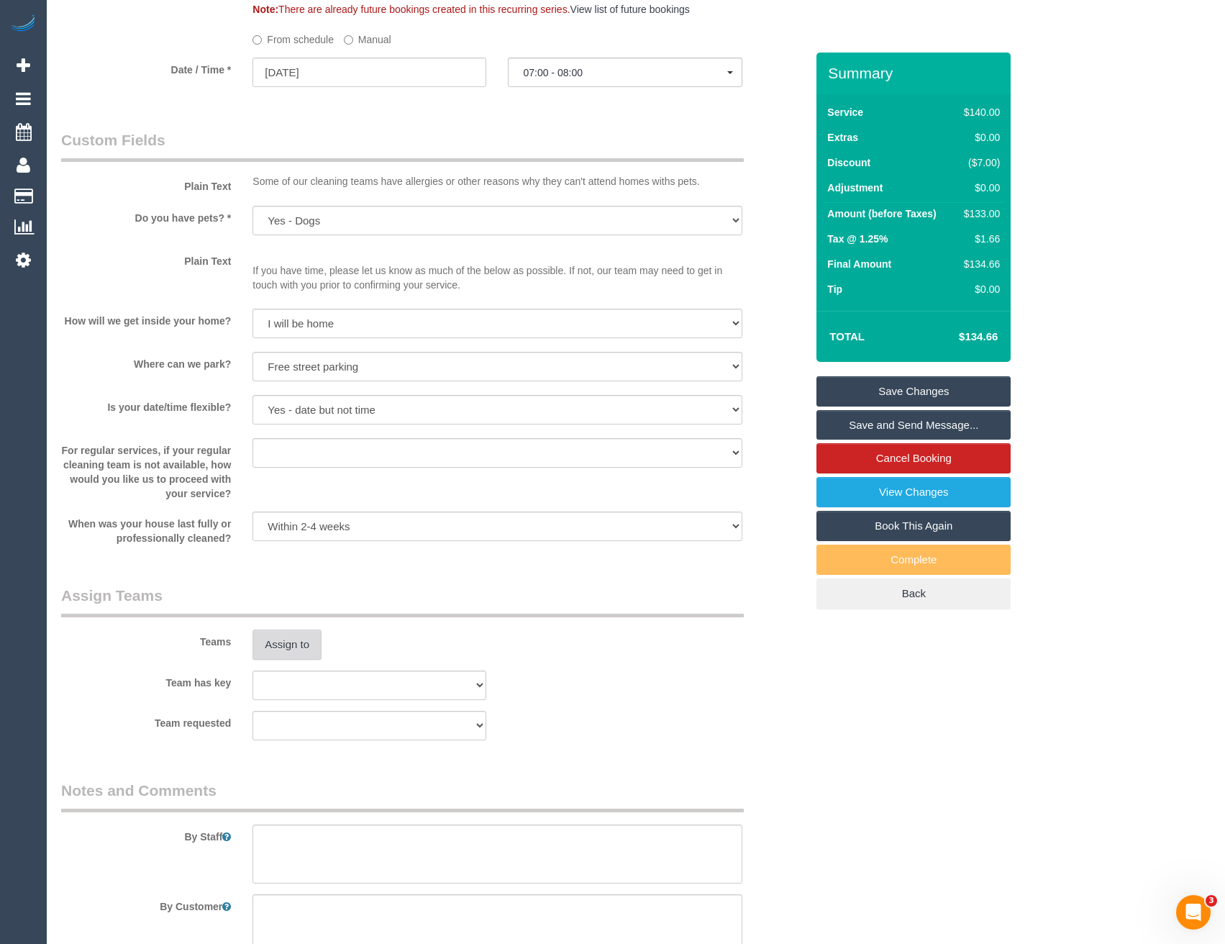
click at [295, 648] on button "Assign to" at bounding box center [286, 644] width 69 height 30
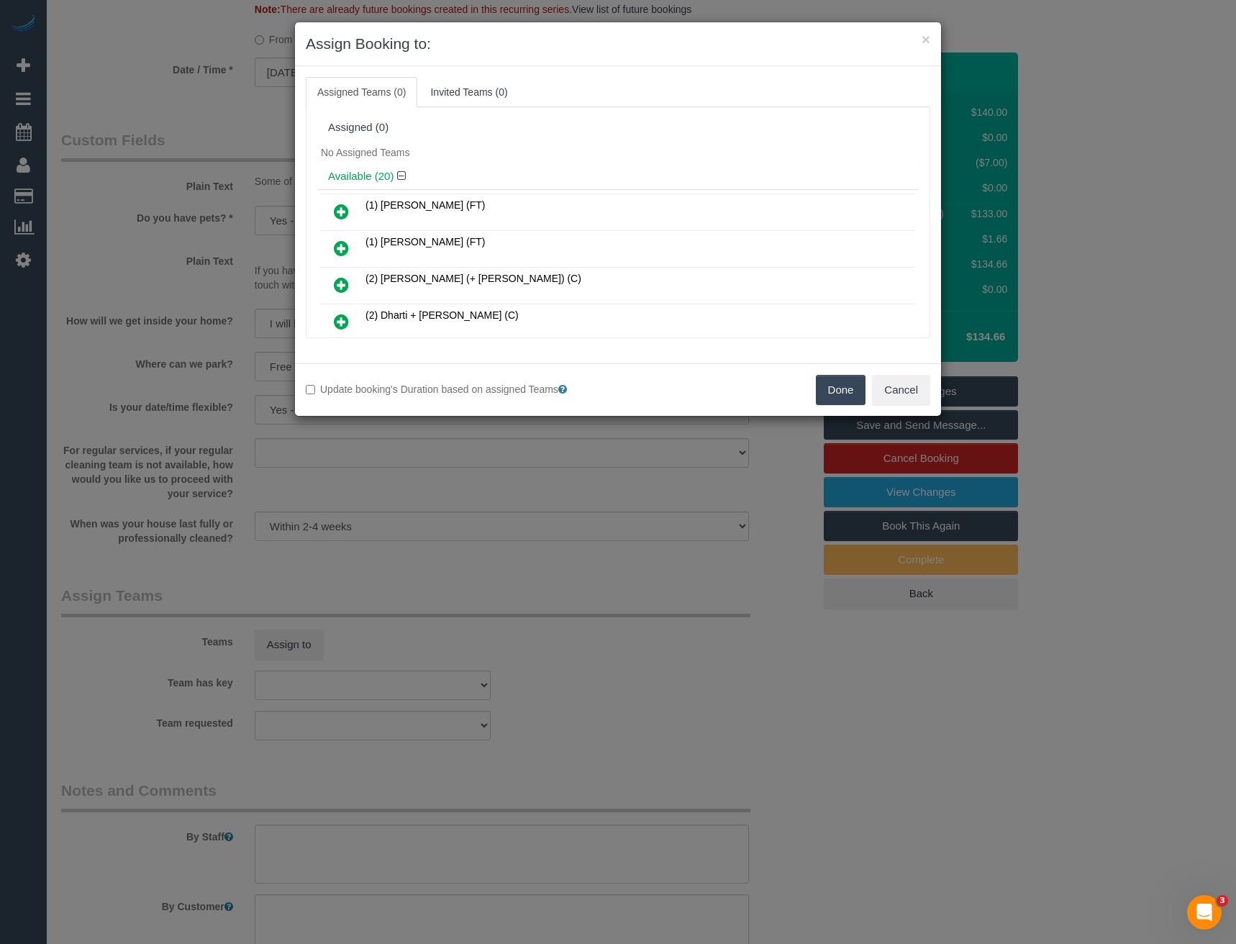
scroll to position [388, 0]
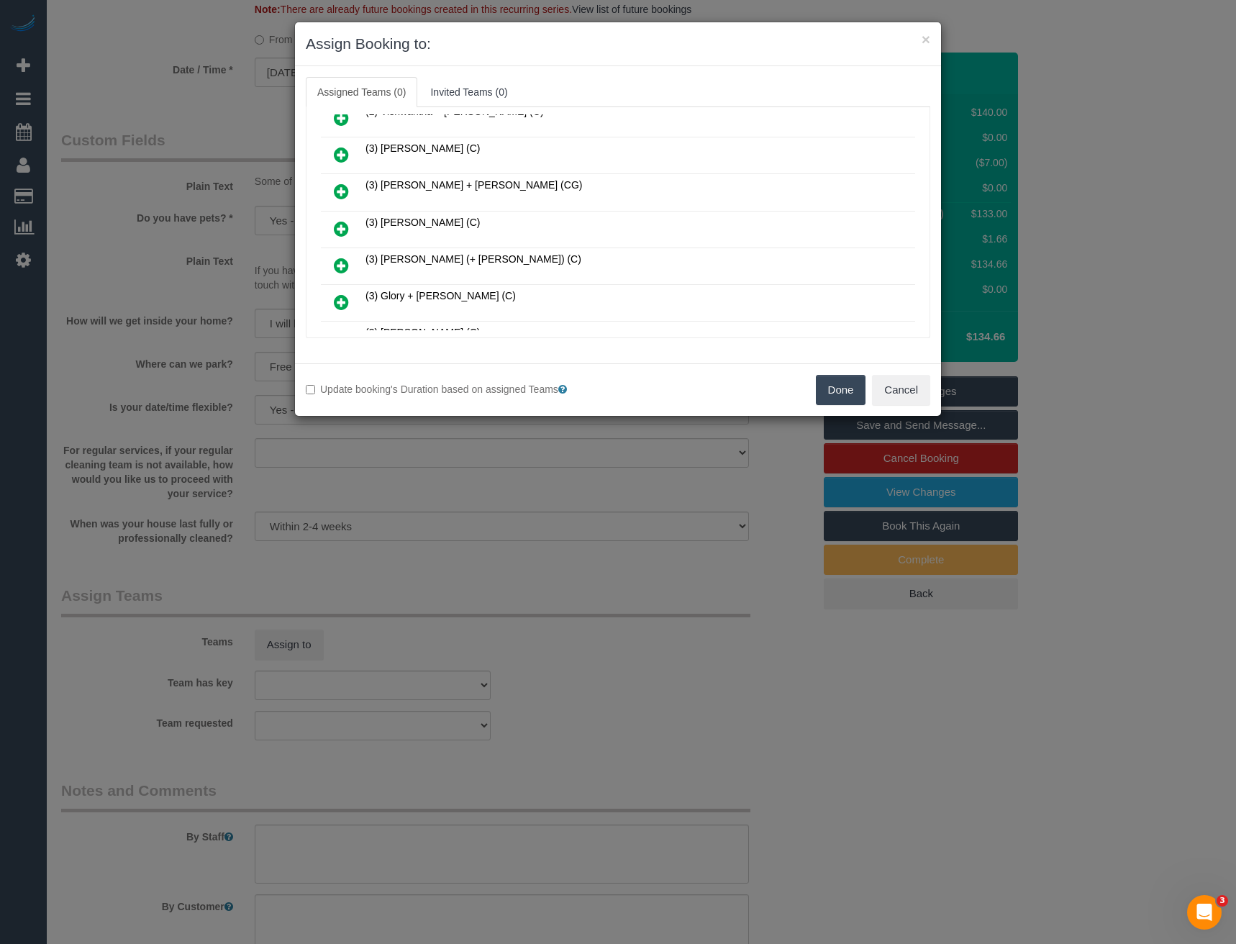
click at [339, 231] on icon at bounding box center [341, 228] width 15 height 17
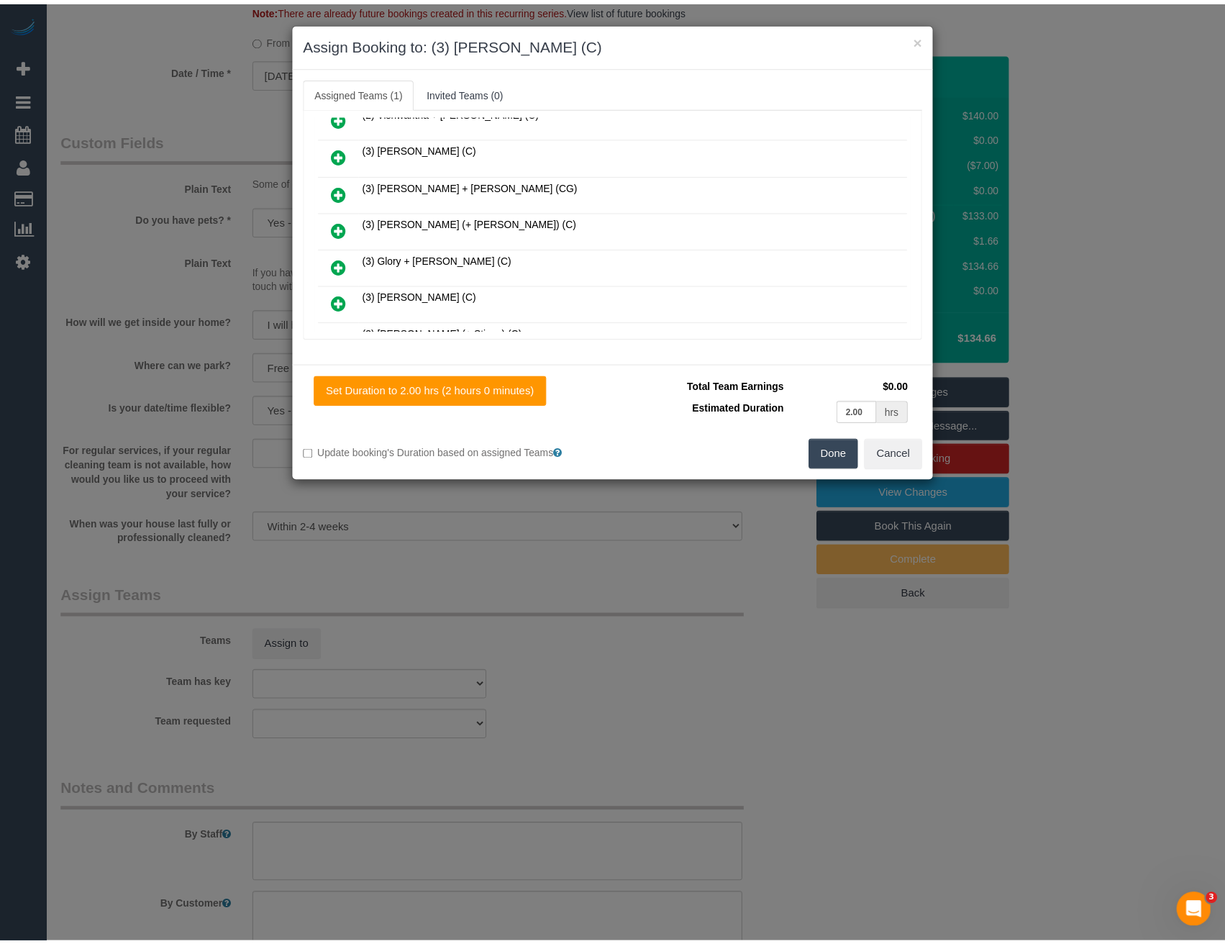
scroll to position [0, 0]
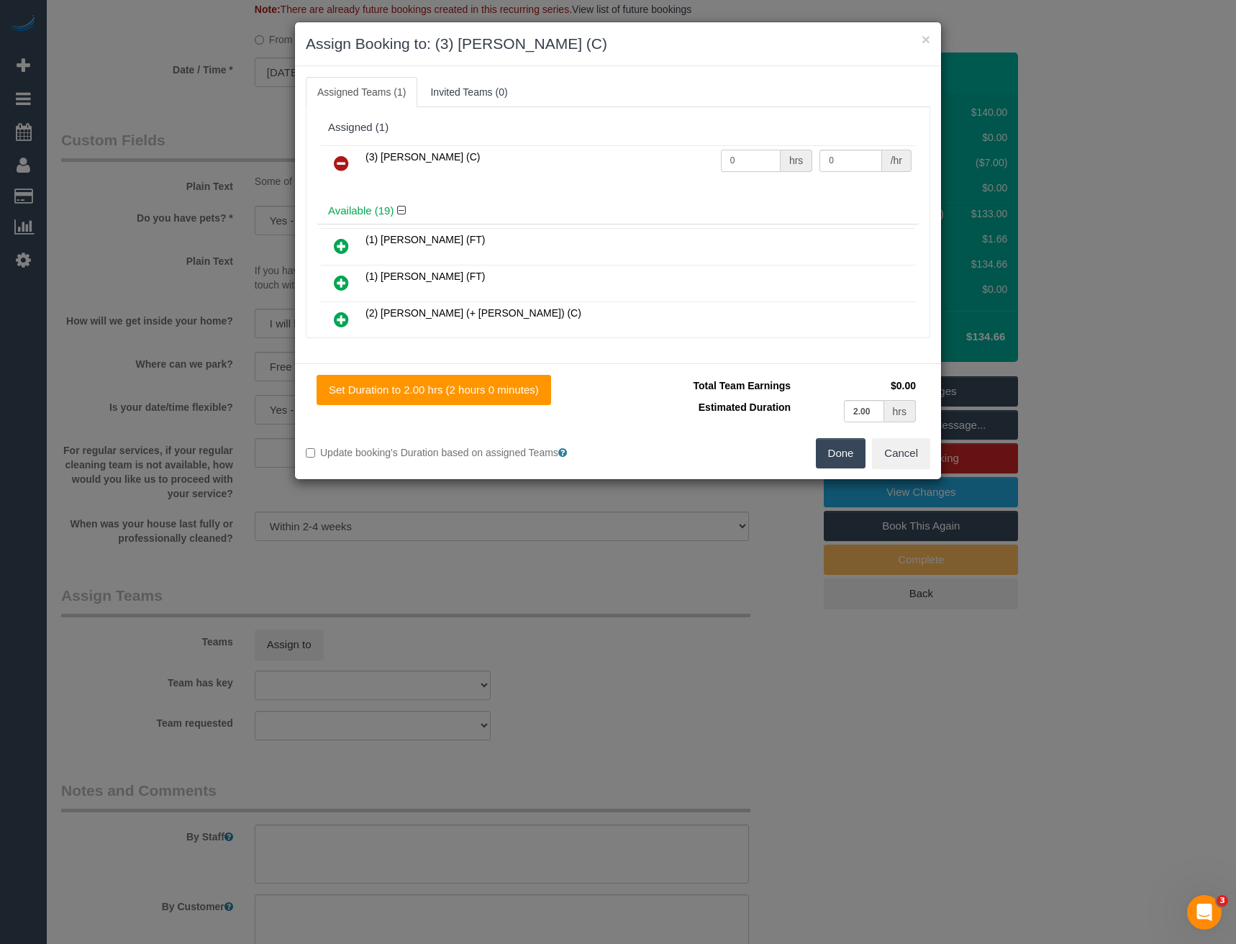
drag, startPoint x: 733, startPoint y: 160, endPoint x: 670, endPoint y: 132, distance: 69.2
click at [682, 158] on tr "(3) [PERSON_NAME] (C) 0 hrs 0 /hr" at bounding box center [618, 163] width 594 height 37
type input "2"
type input "35"
click at [843, 453] on button "Done" at bounding box center [841, 453] width 50 height 30
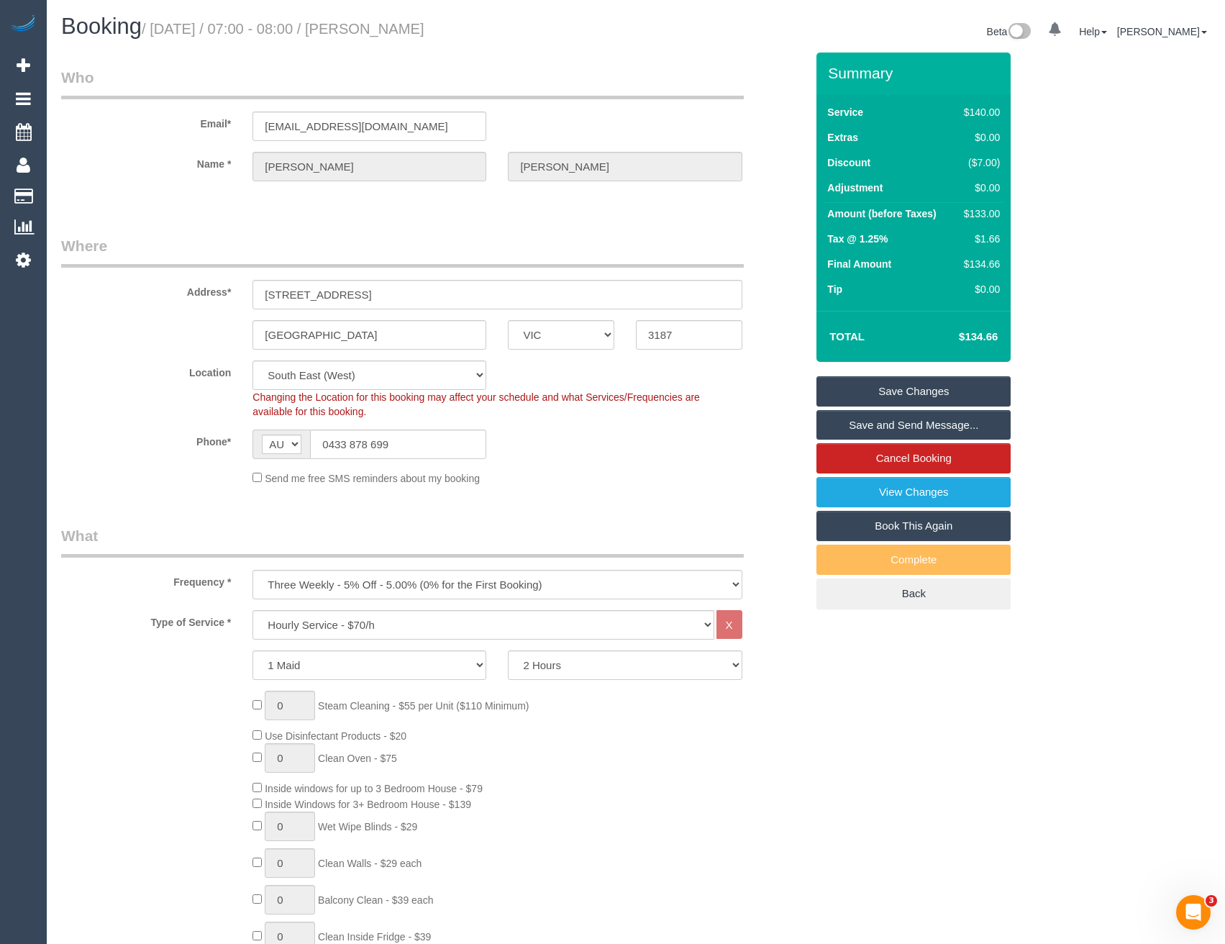
click at [867, 425] on link "Save and Send Message..." at bounding box center [913, 425] width 194 height 30
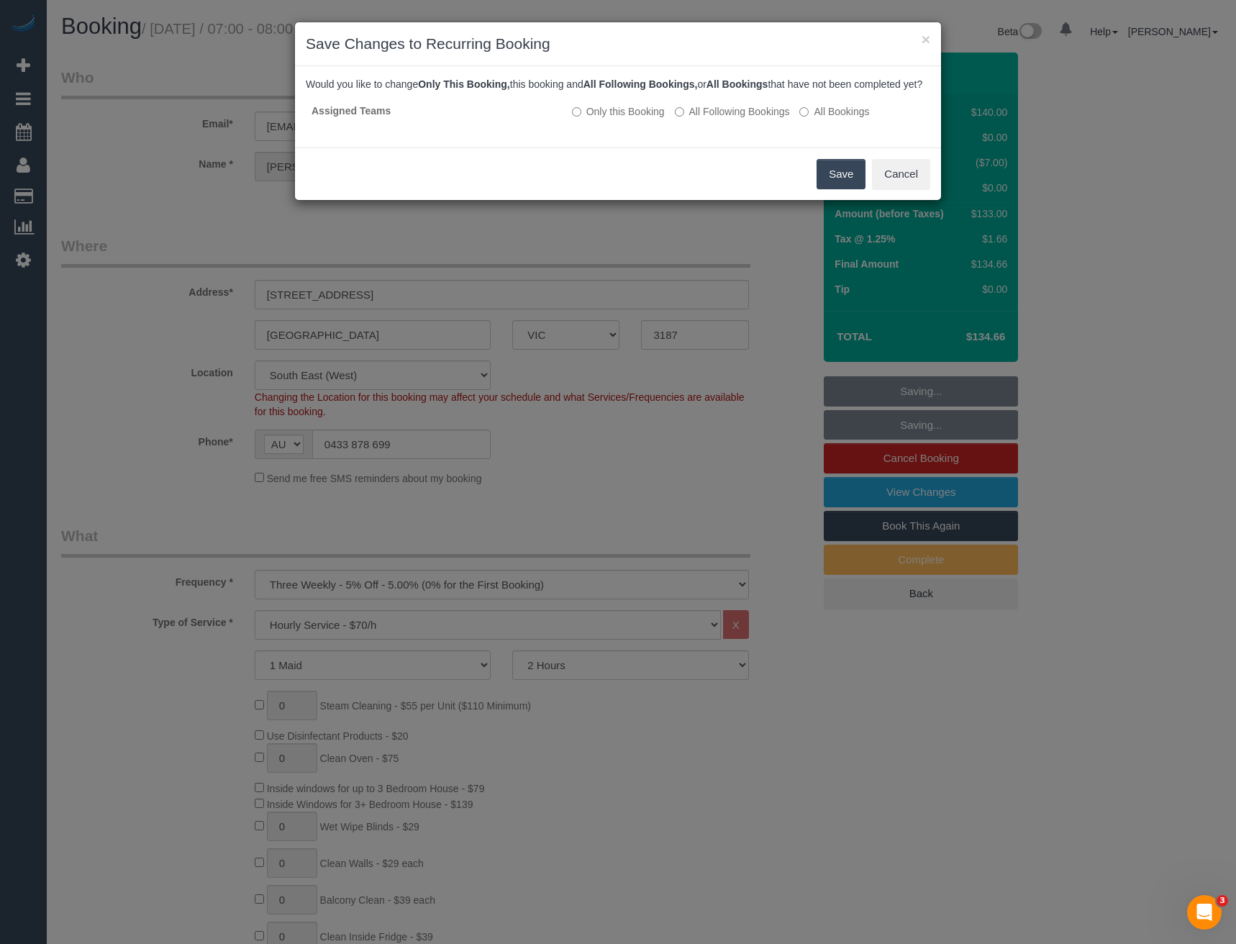
click at [832, 189] on button "Save" at bounding box center [840, 174] width 49 height 30
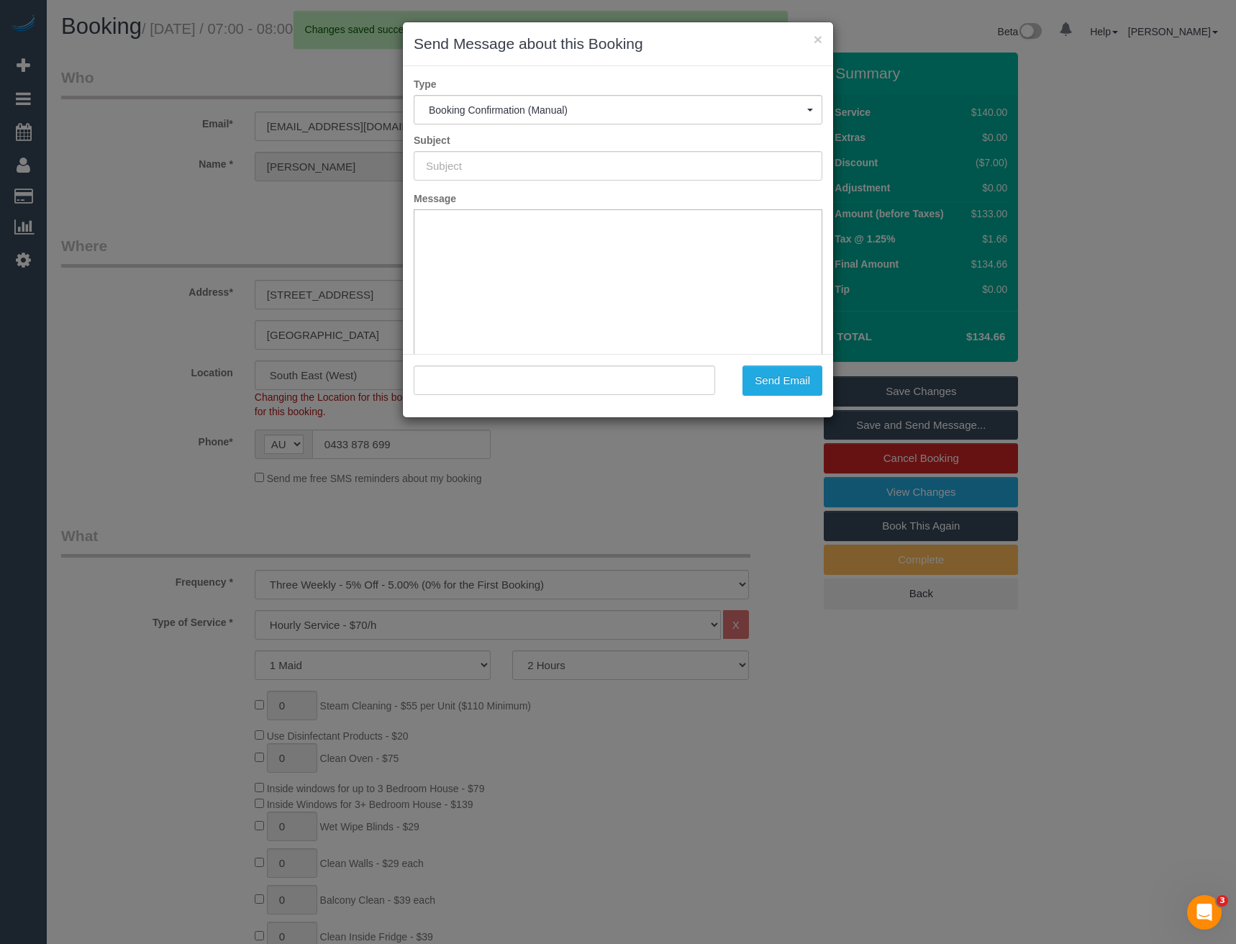
type input "Booking Confirmed"
type input ""[PERSON_NAME]" <[EMAIL_ADDRESS][DOMAIN_NAME]>"
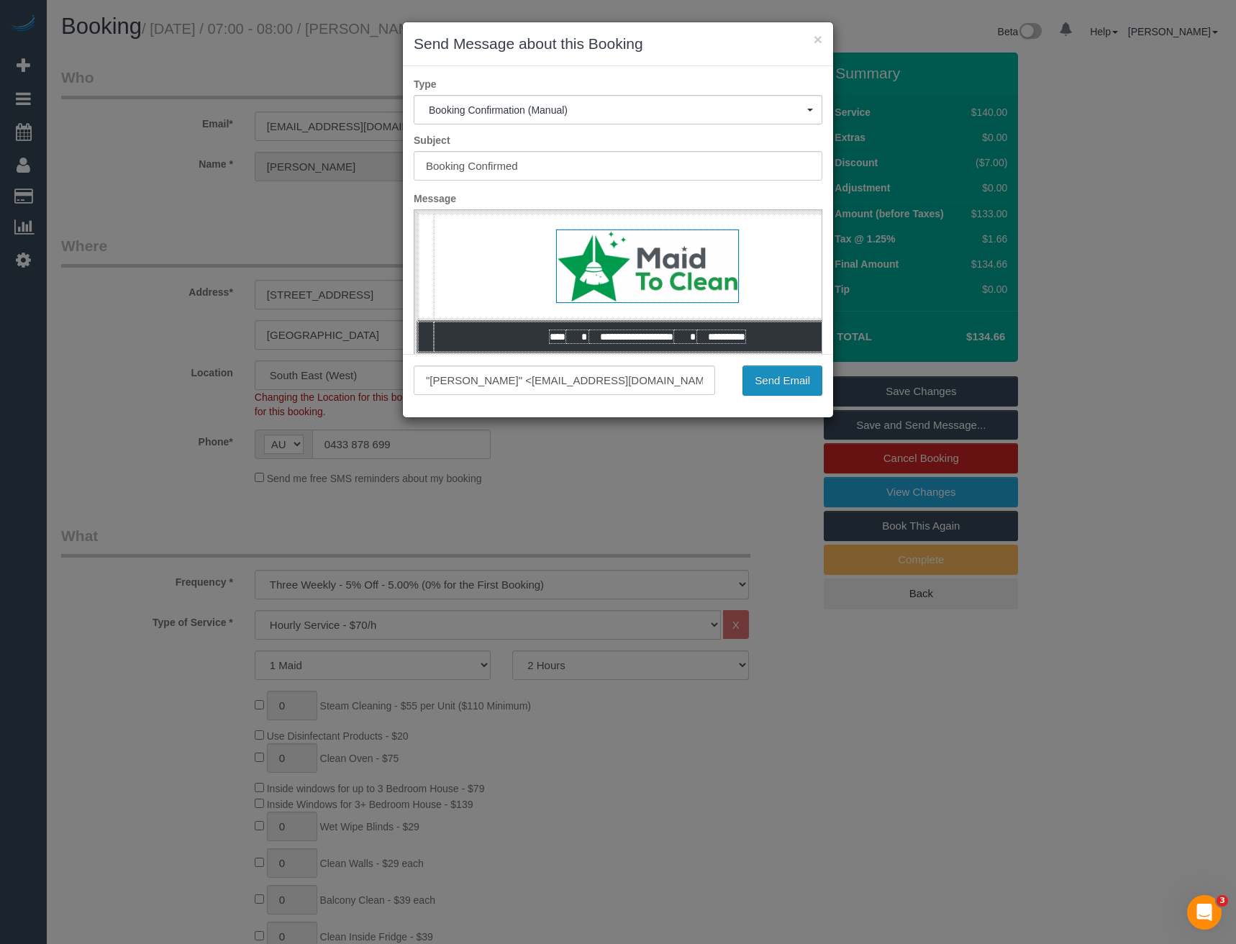
click at [811, 374] on button "Send Email" at bounding box center [782, 380] width 80 height 30
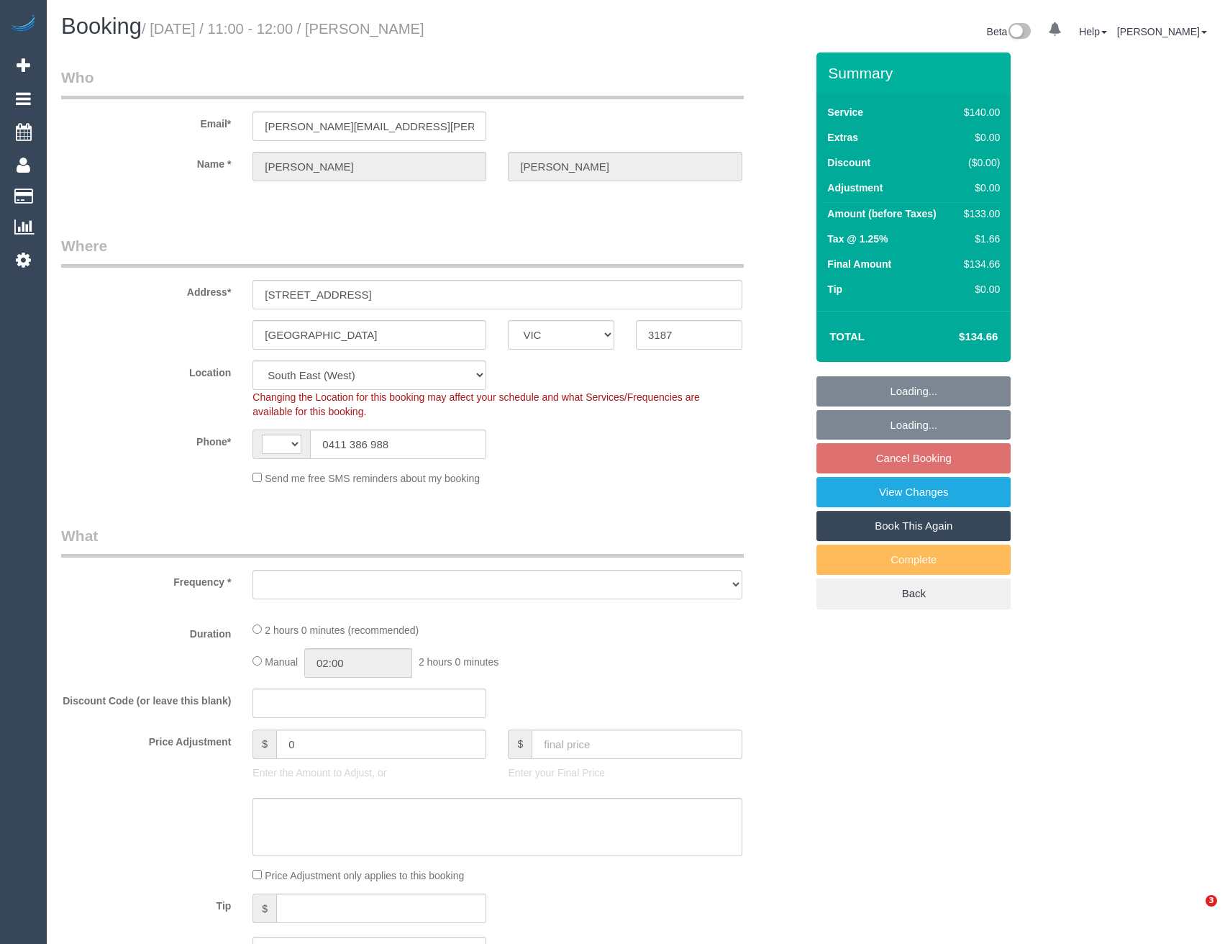
select select "VIC"
select select "object:277"
select select "string:stripe-pm_1PDb8z2GScqysDRVsu4bu6om"
select select "number:27"
select select "number:14"
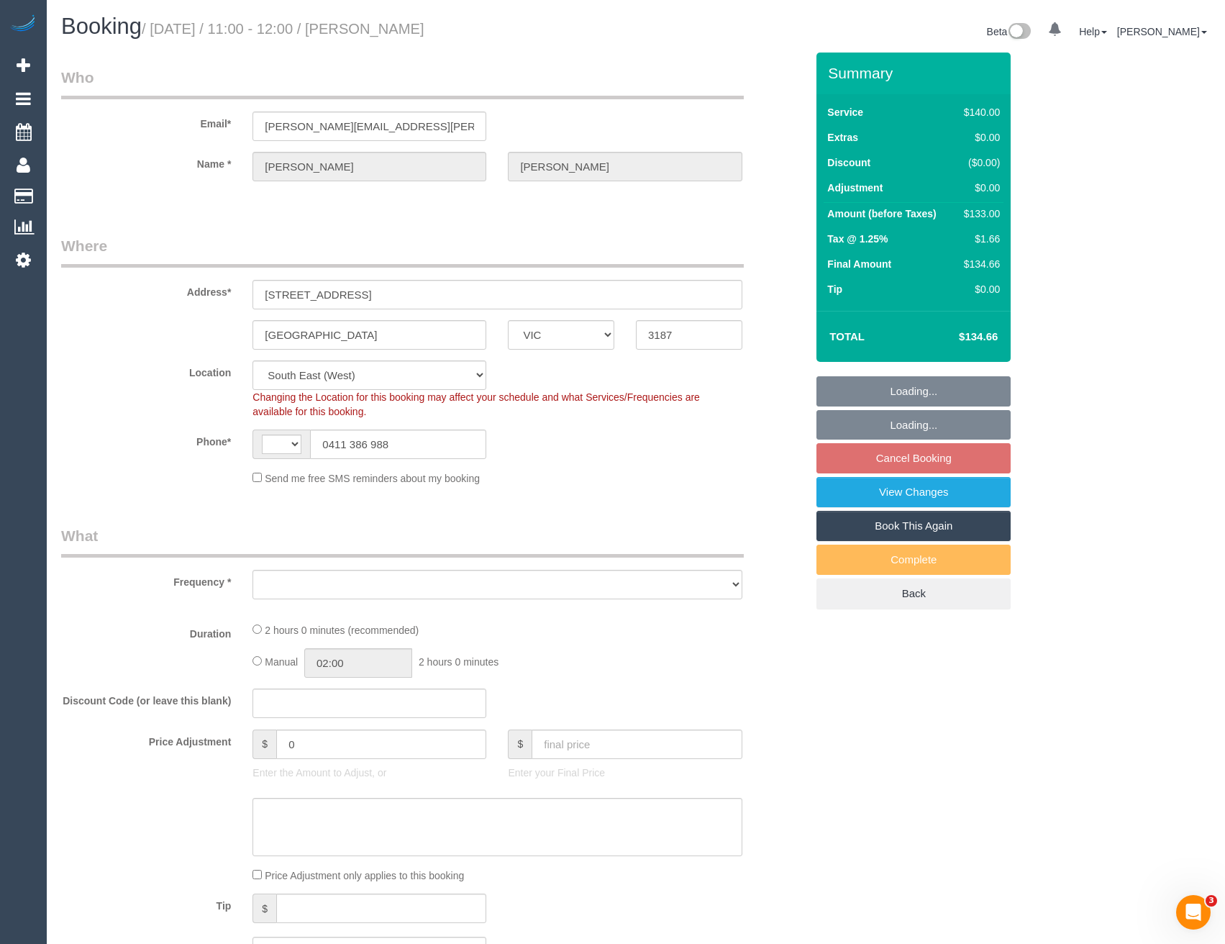
select select "number:18"
select select "number:24"
select select "number:34"
select select "number:11"
select select "object:679"
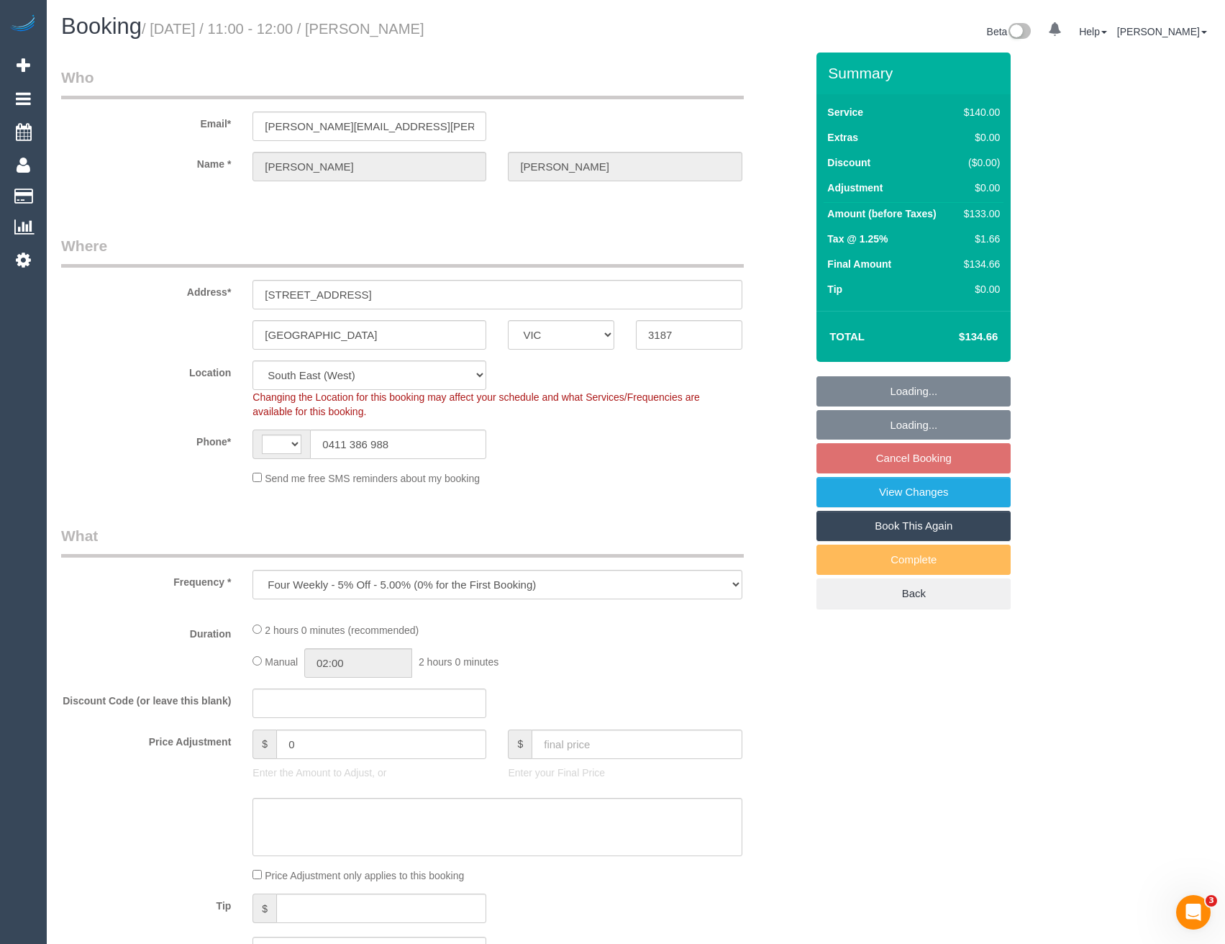
select select "string:AU"
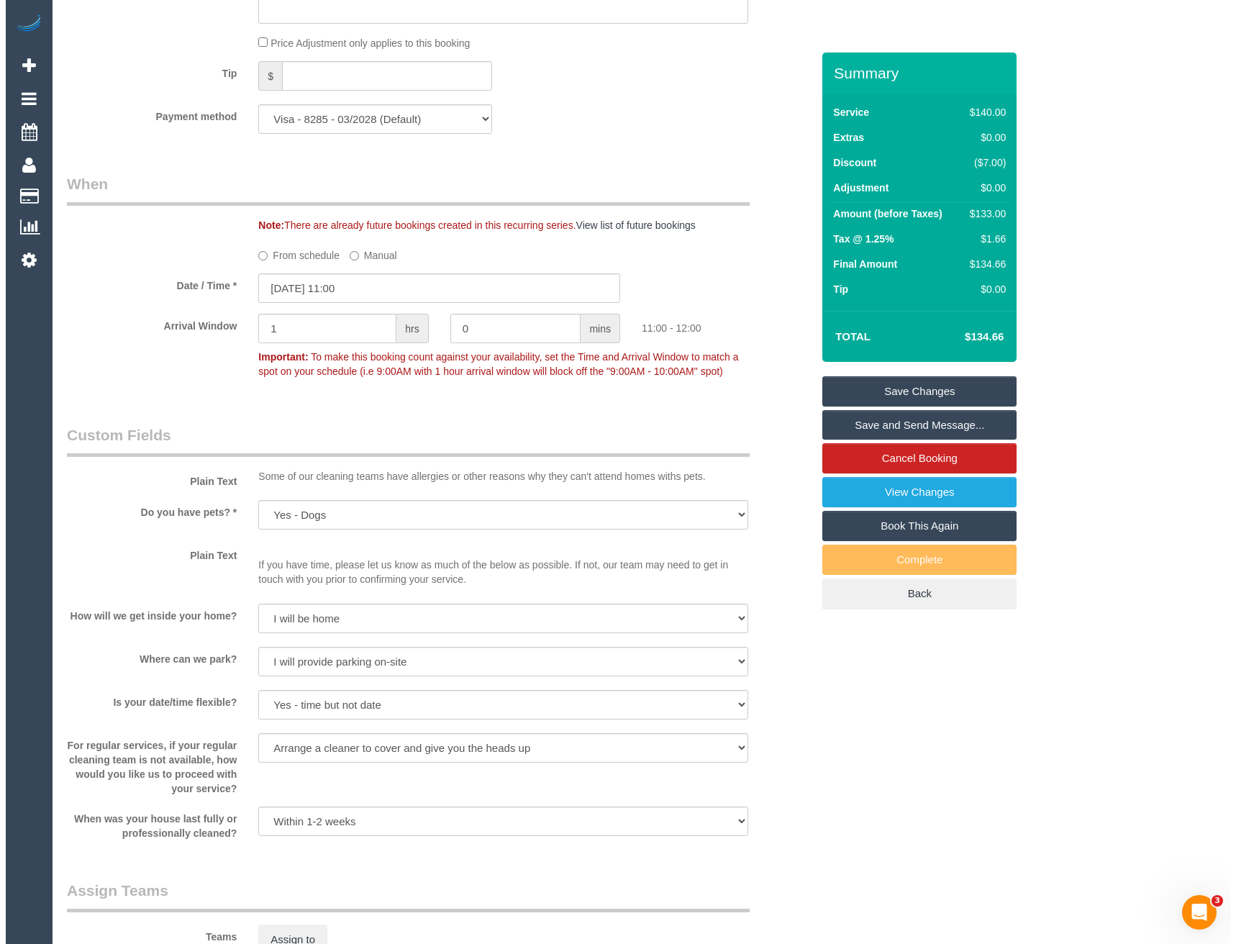
scroll to position [1726, 0]
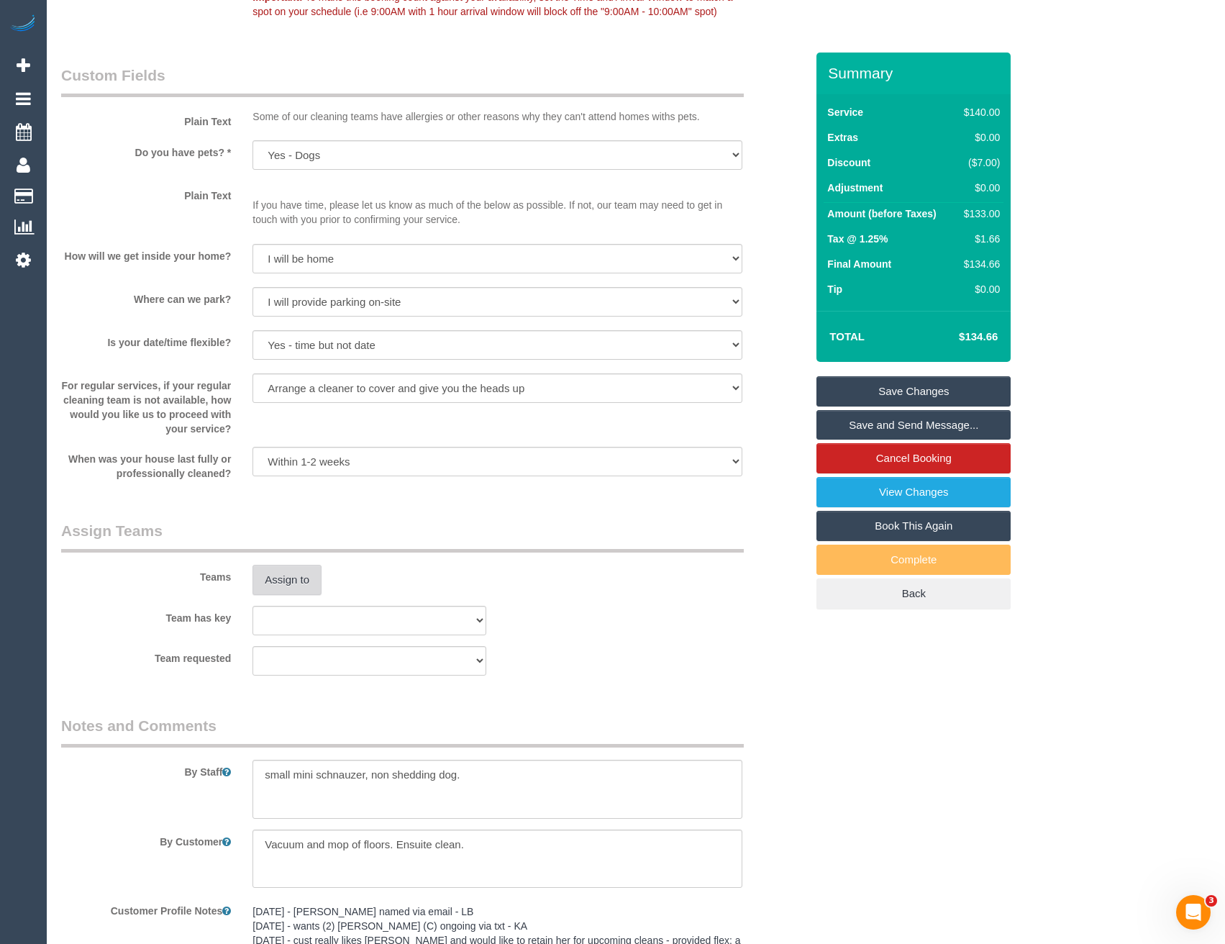
click at [295, 570] on button "Assign to" at bounding box center [286, 580] width 69 height 30
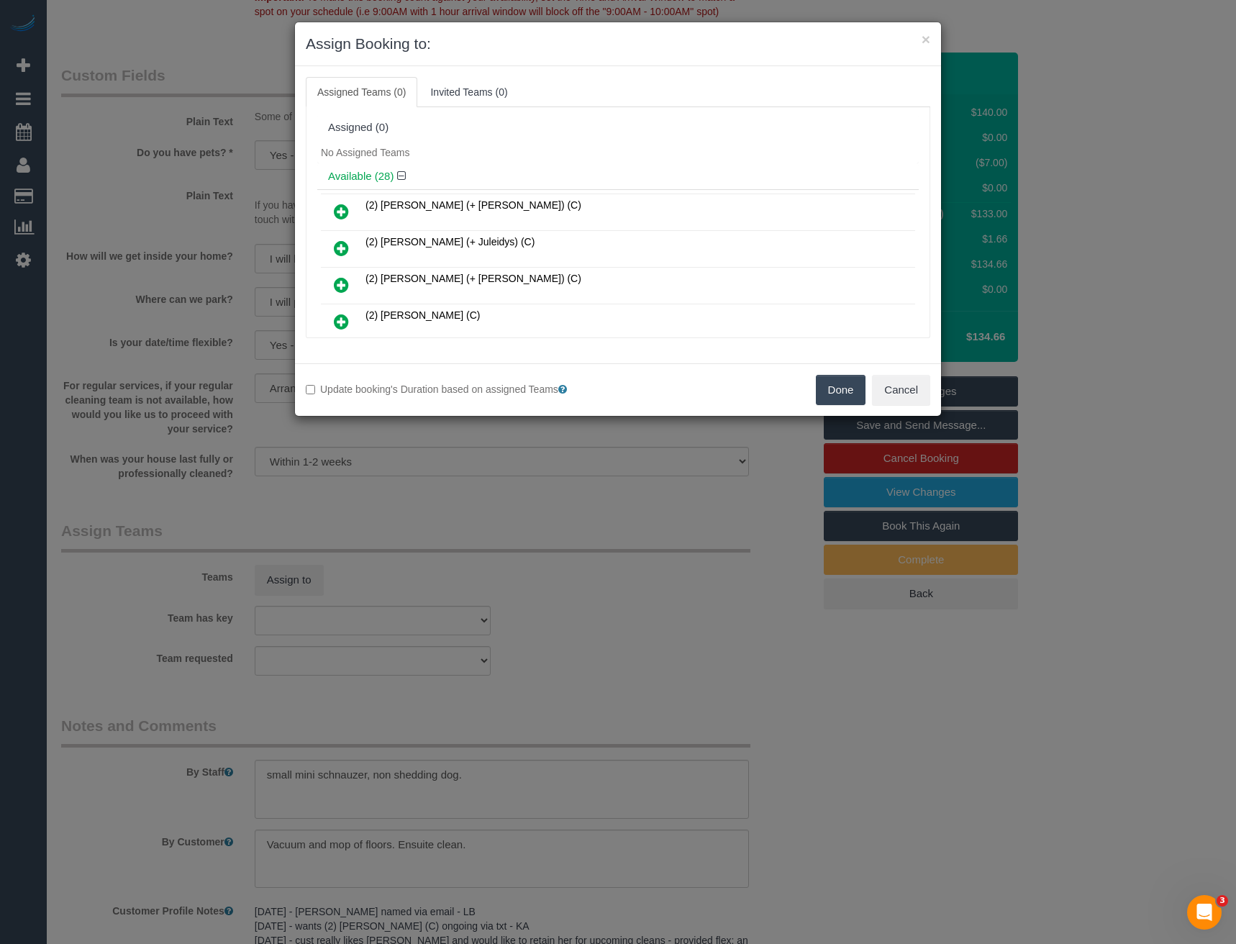
scroll to position [388, 0]
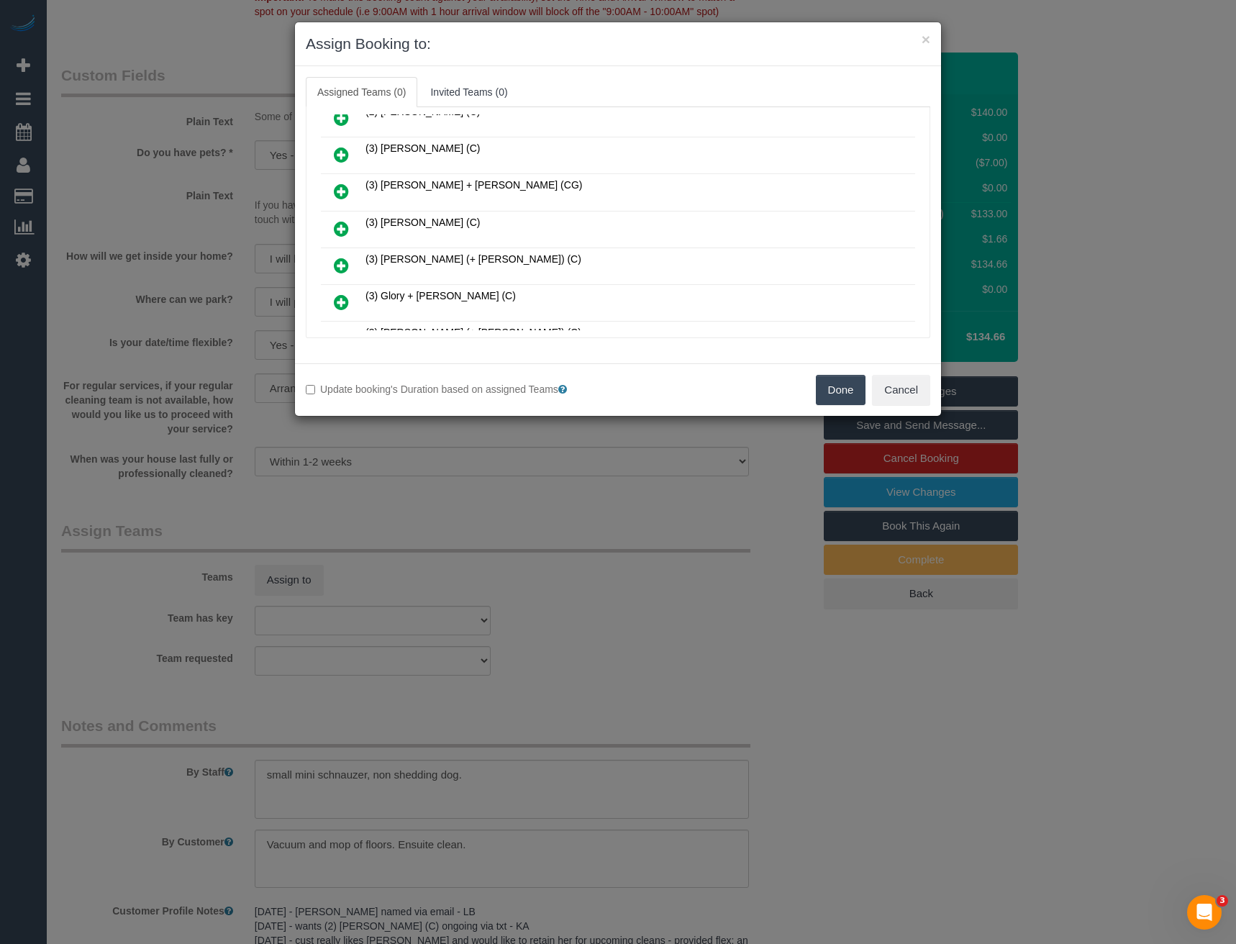
click at [342, 229] on icon at bounding box center [341, 228] width 15 height 17
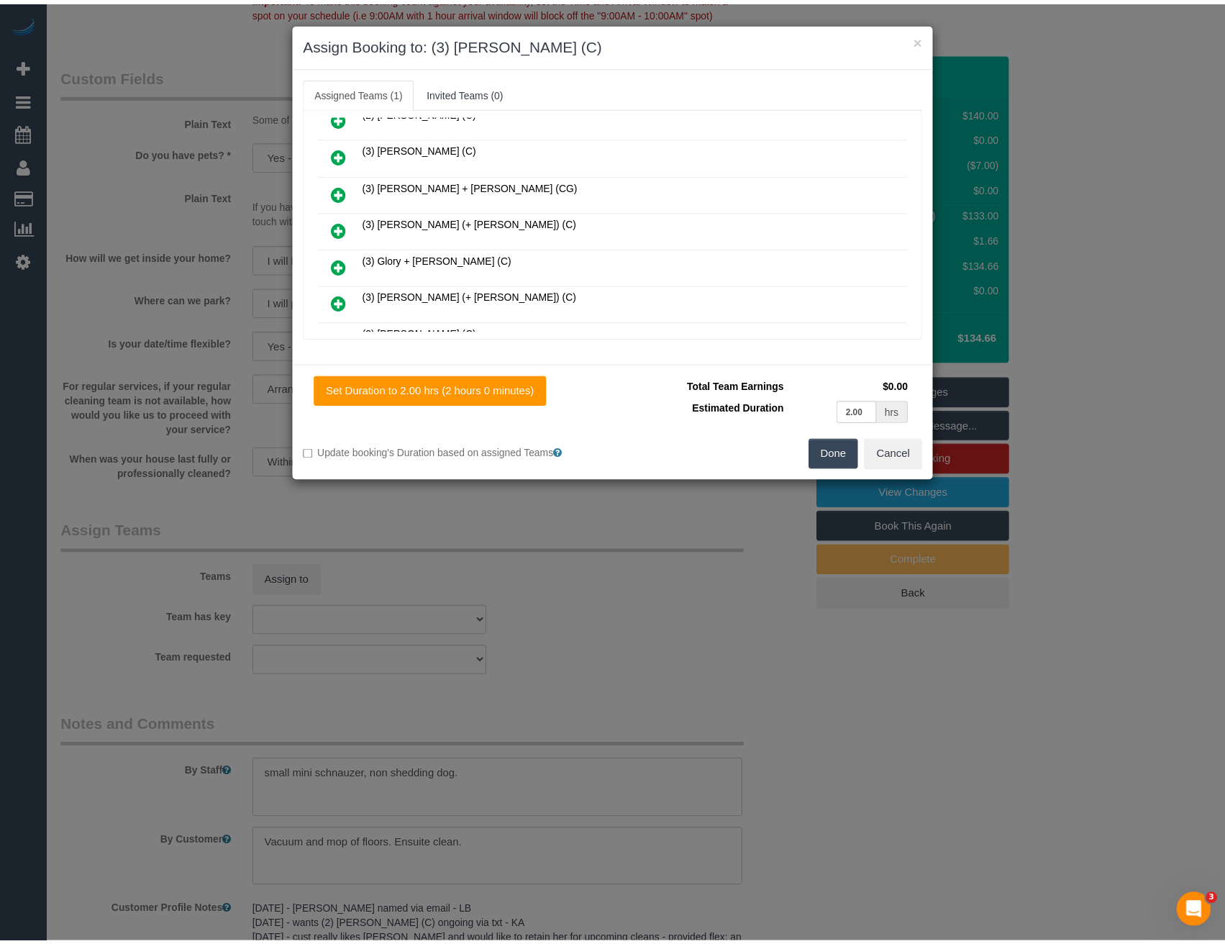
scroll to position [0, 0]
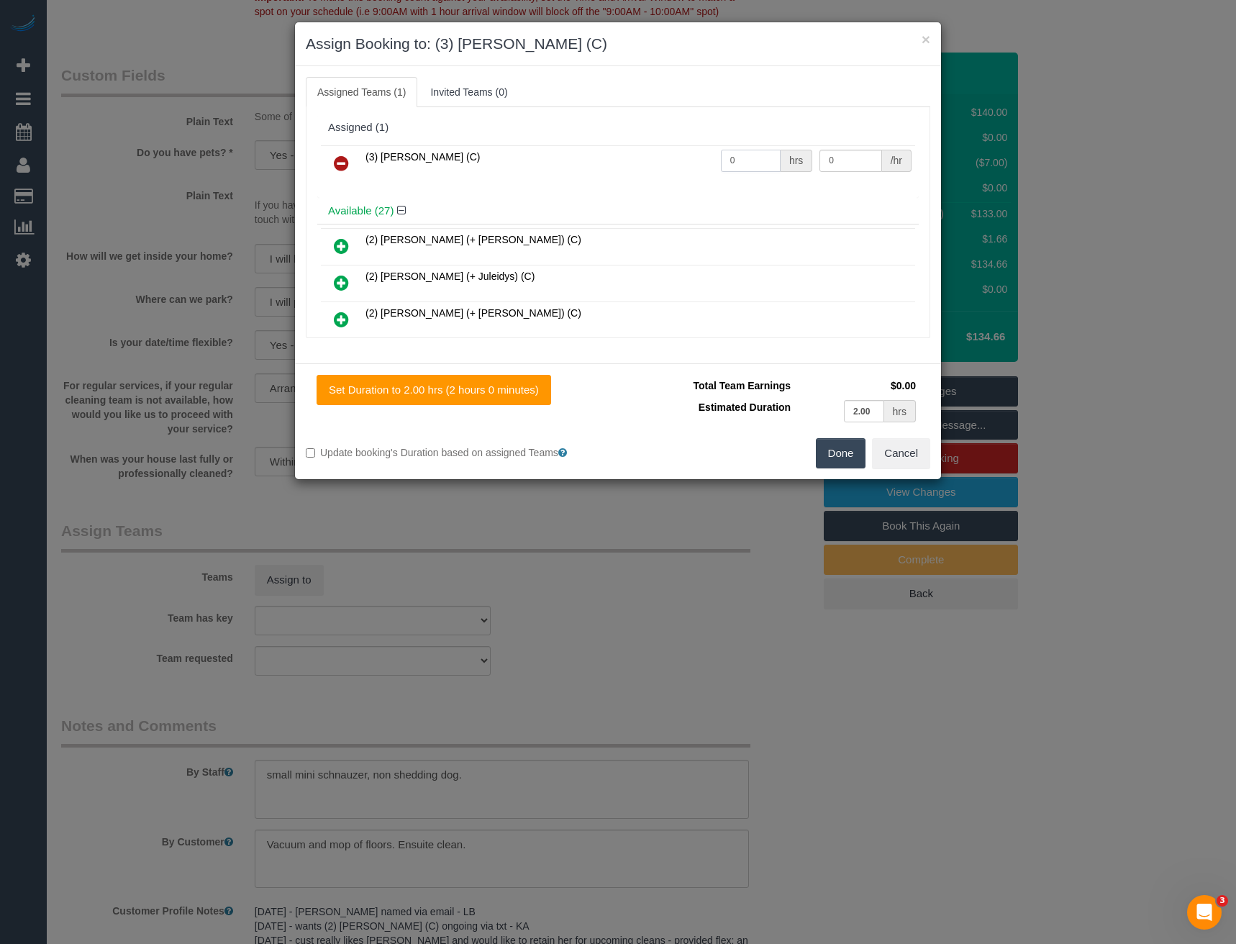
drag, startPoint x: 695, startPoint y: 159, endPoint x: 465, endPoint y: 292, distance: 266.5
click at [606, 155] on tr "(3) [PERSON_NAME] (C) 0 hrs 0 /hr" at bounding box center [618, 163] width 594 height 37
type input "21"
type input "3"
drag, startPoint x: 743, startPoint y: 163, endPoint x: 639, endPoint y: 154, distance: 104.0
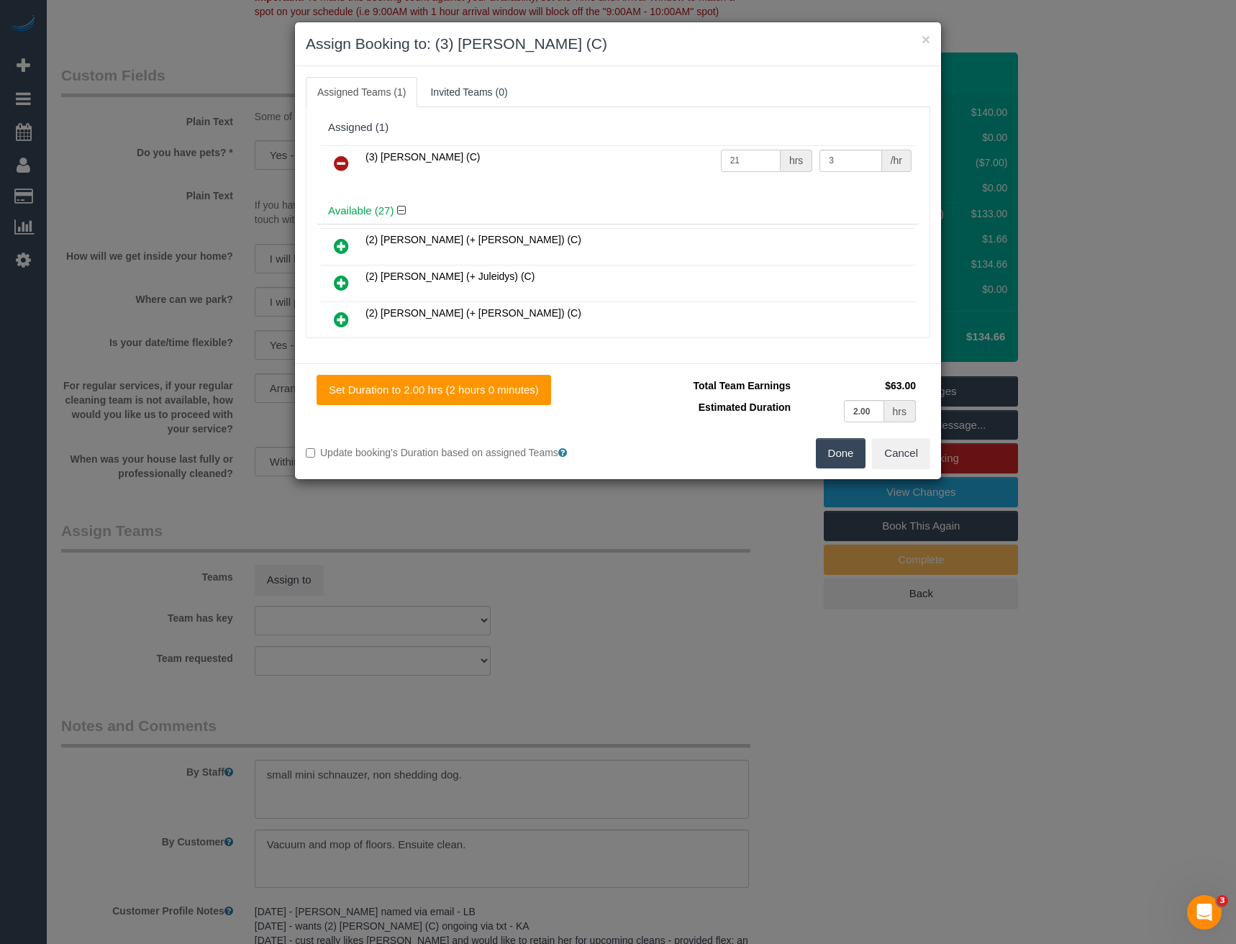
click at [640, 155] on tr "(3) [PERSON_NAME] (C) 21 hrs 3 /hr" at bounding box center [618, 163] width 594 height 37
type input "2"
type input "35"
click at [843, 460] on button "Done" at bounding box center [841, 453] width 50 height 30
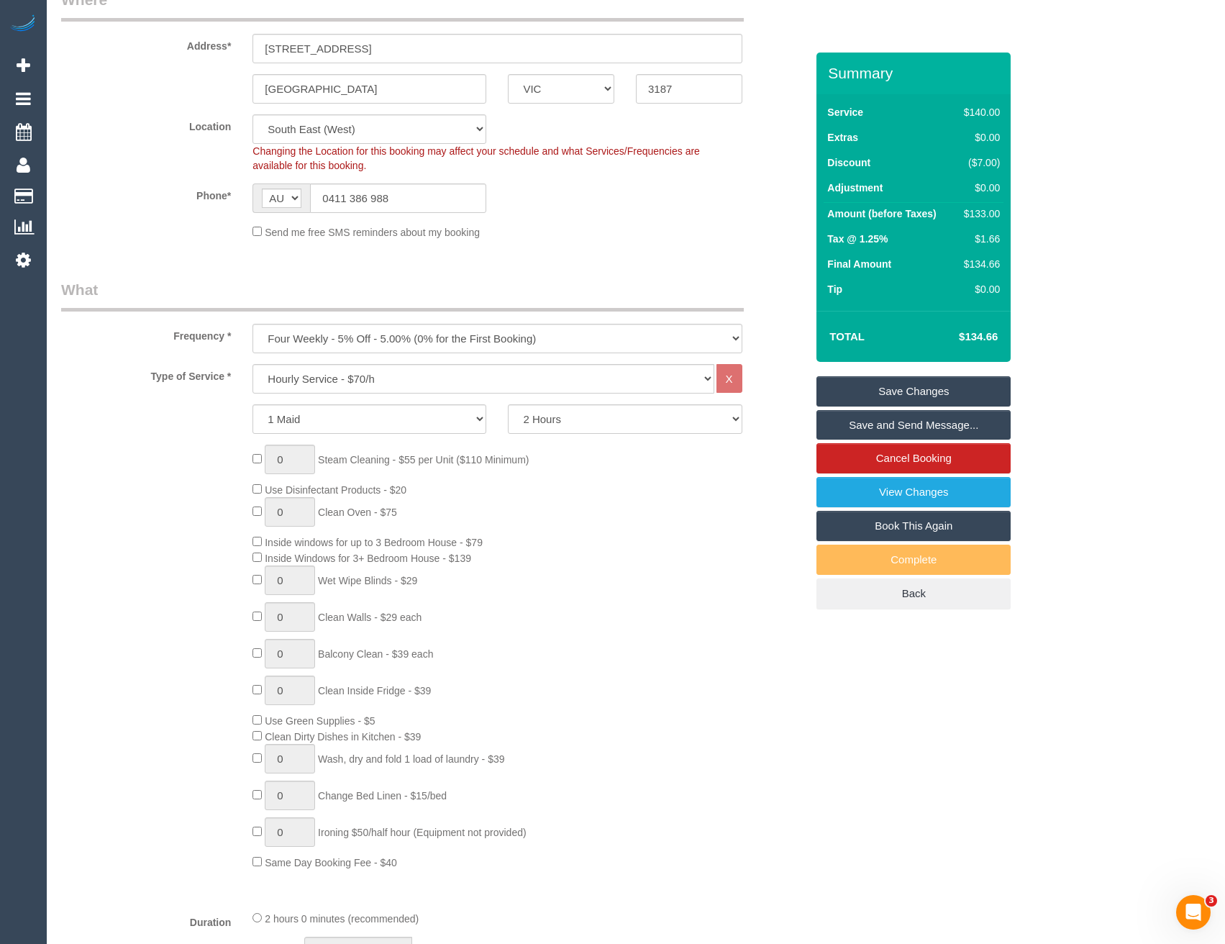
scroll to position [144, 0]
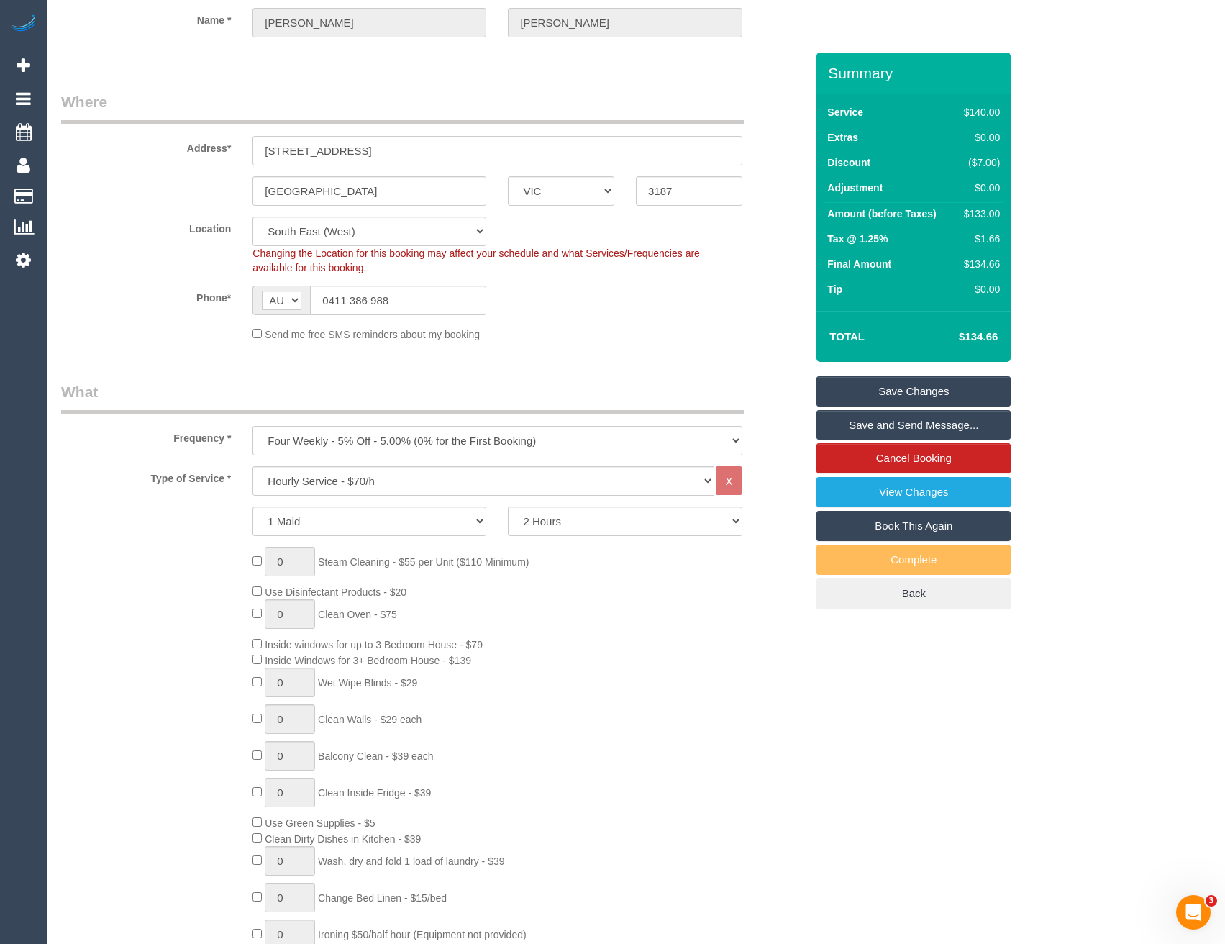
click at [854, 426] on link "Save and Send Message..." at bounding box center [913, 425] width 194 height 30
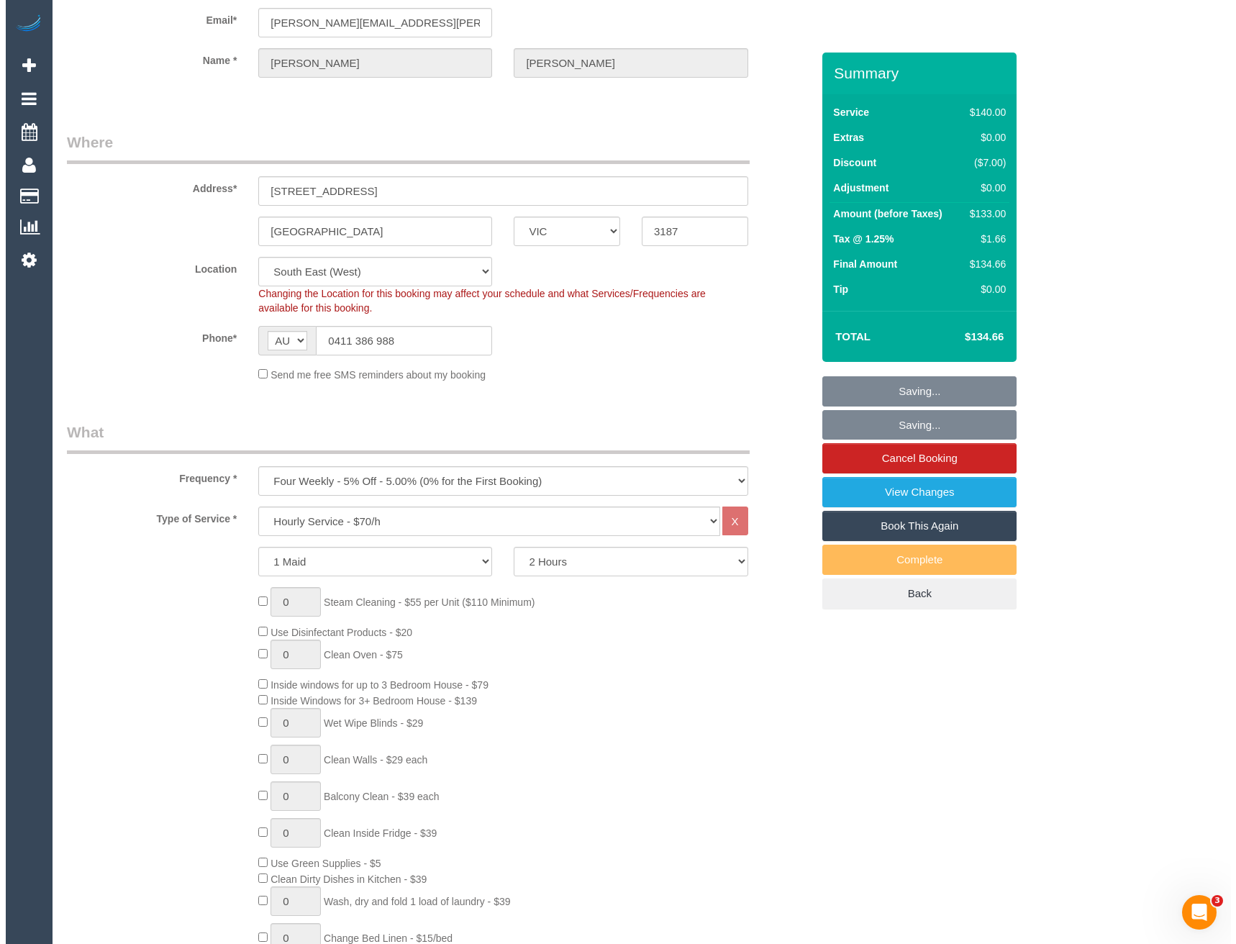
scroll to position [0, 0]
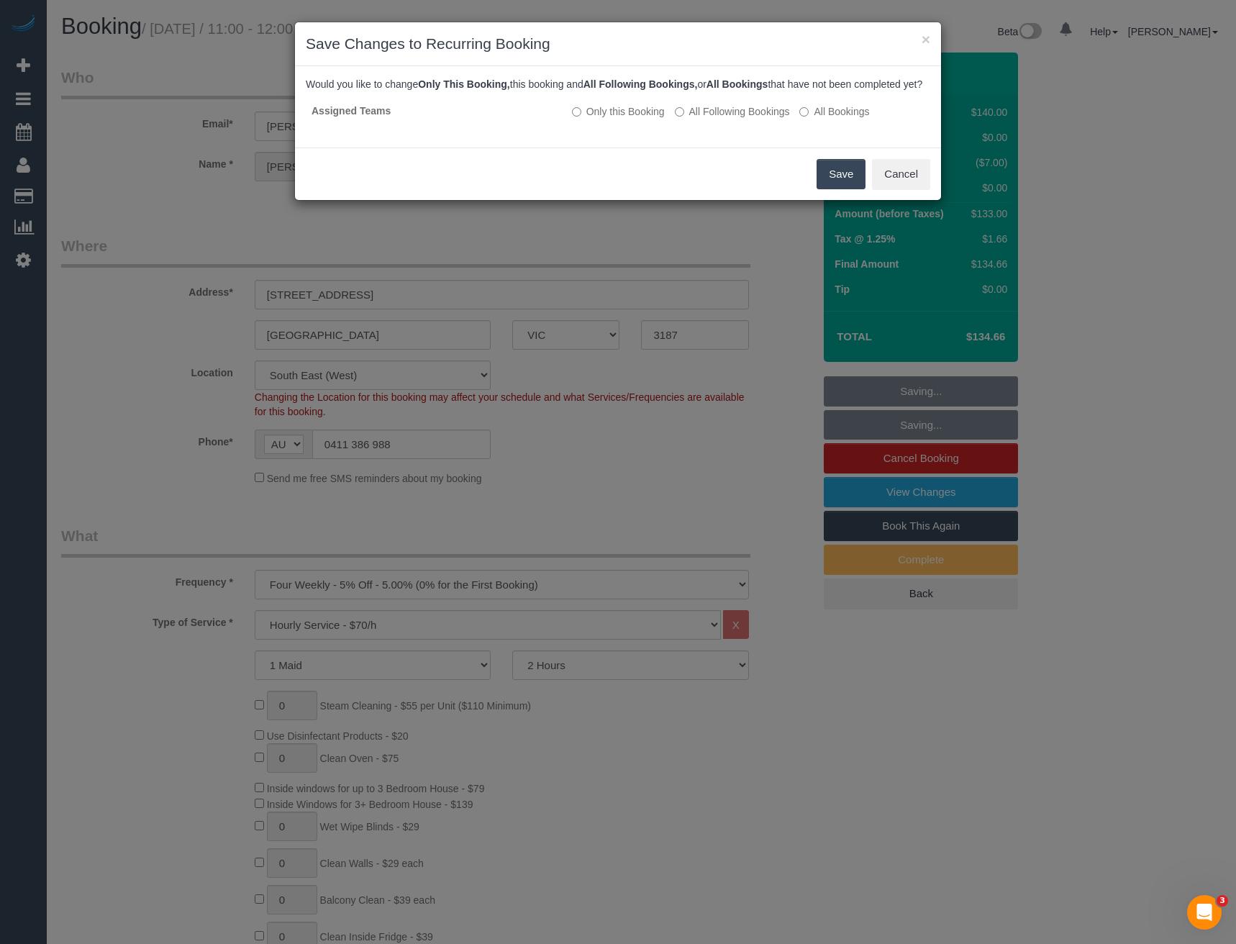
click at [841, 188] on button "Save" at bounding box center [840, 174] width 49 height 30
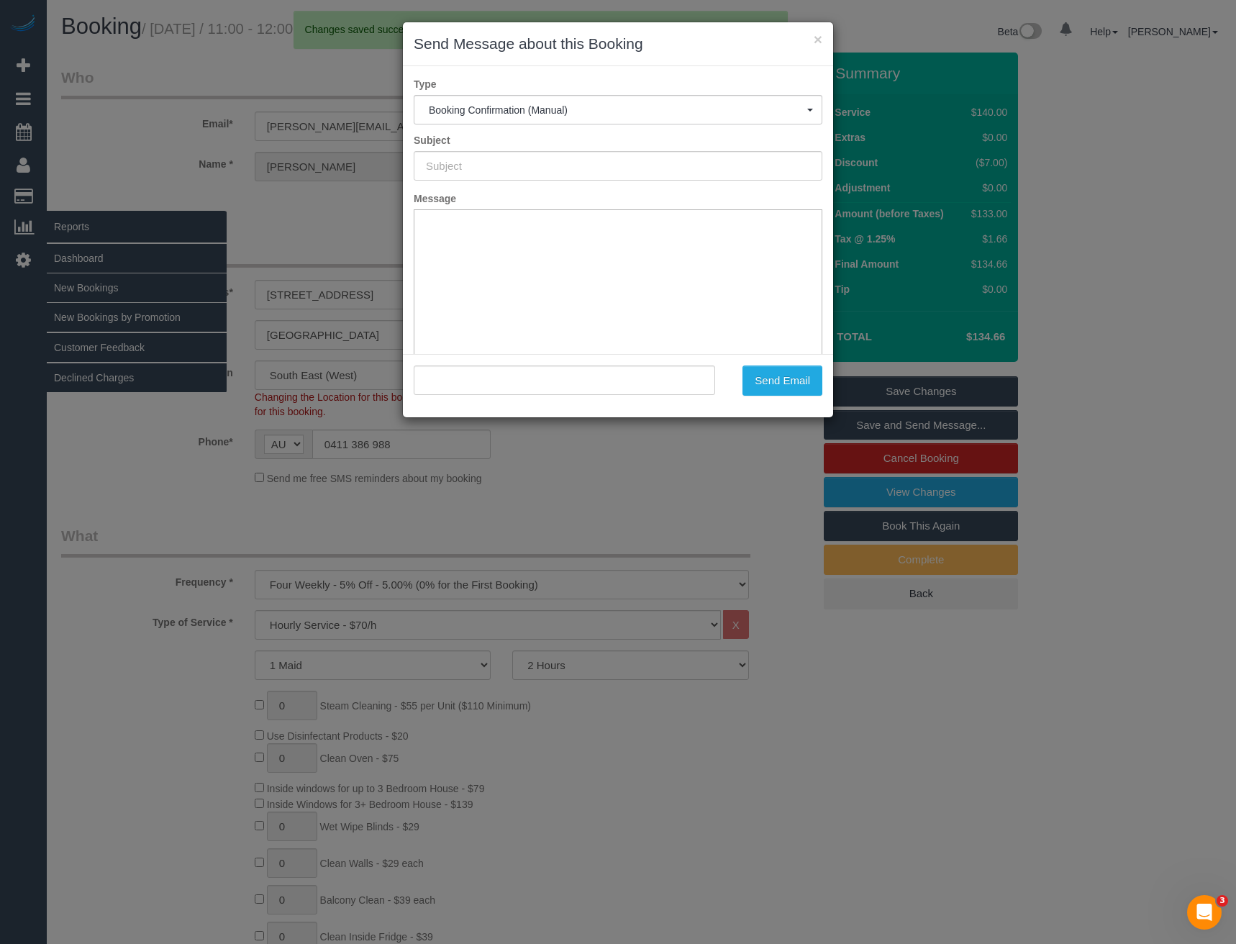
type input "Booking Confirmed"
type input ""[PERSON_NAME]" <[PERSON_NAME][EMAIL_ADDRESS][PERSON_NAME][DOMAIN_NAME]>"
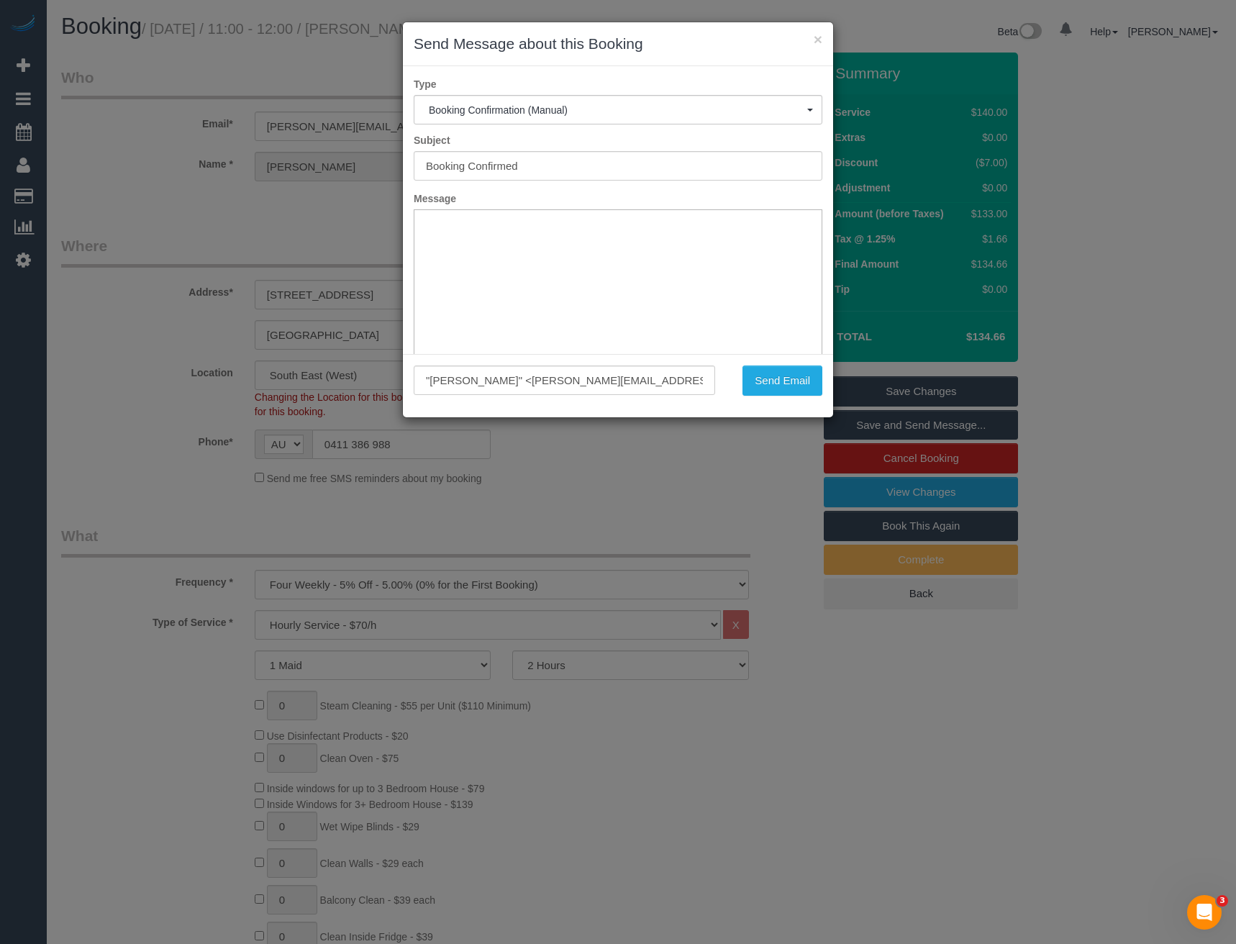
click at [544, 526] on div "× Send Message about this Booking Type Booking Confirmation (Manual) Booking Co…" at bounding box center [618, 472] width 1236 height 944
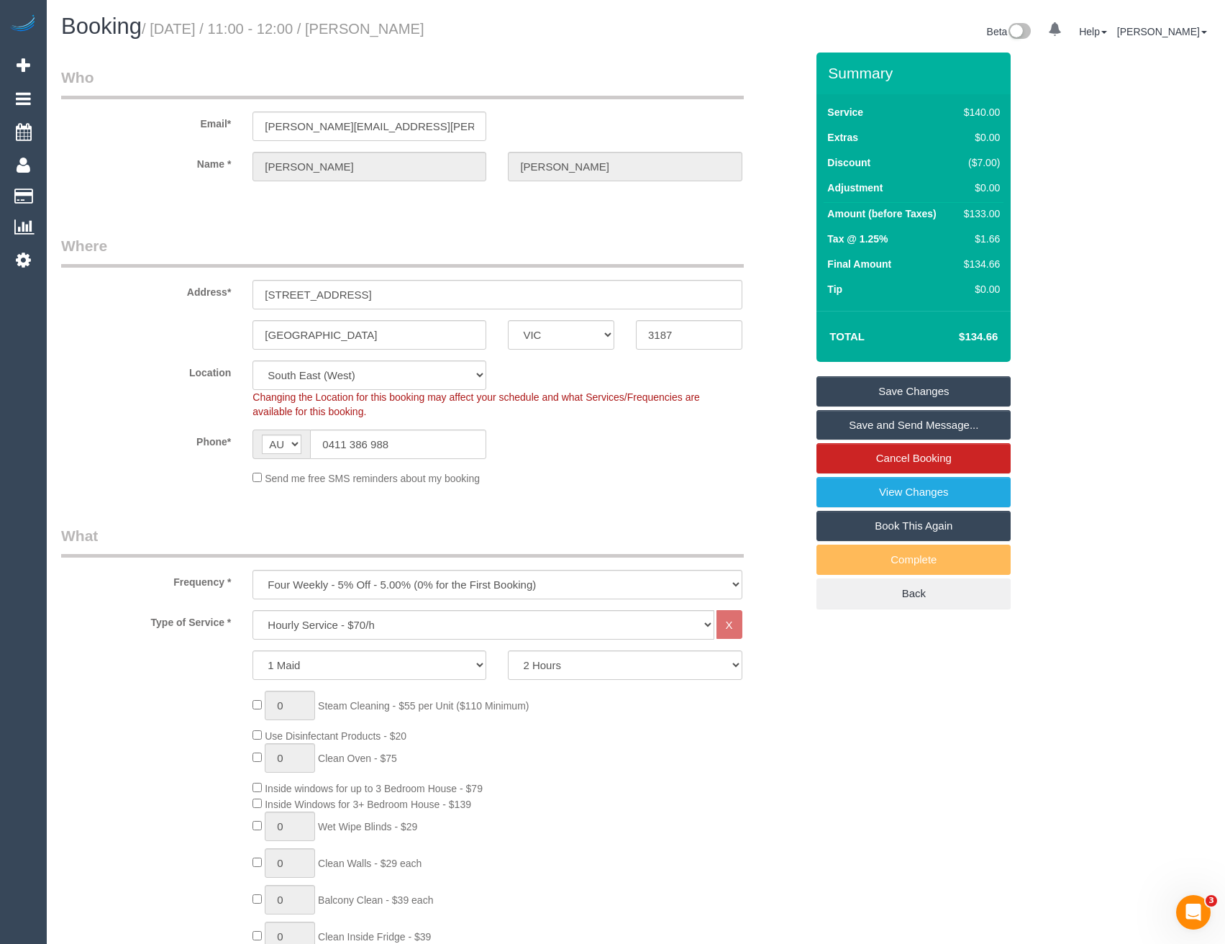
click at [905, 425] on link "Save and Send Message..." at bounding box center [913, 425] width 194 height 30
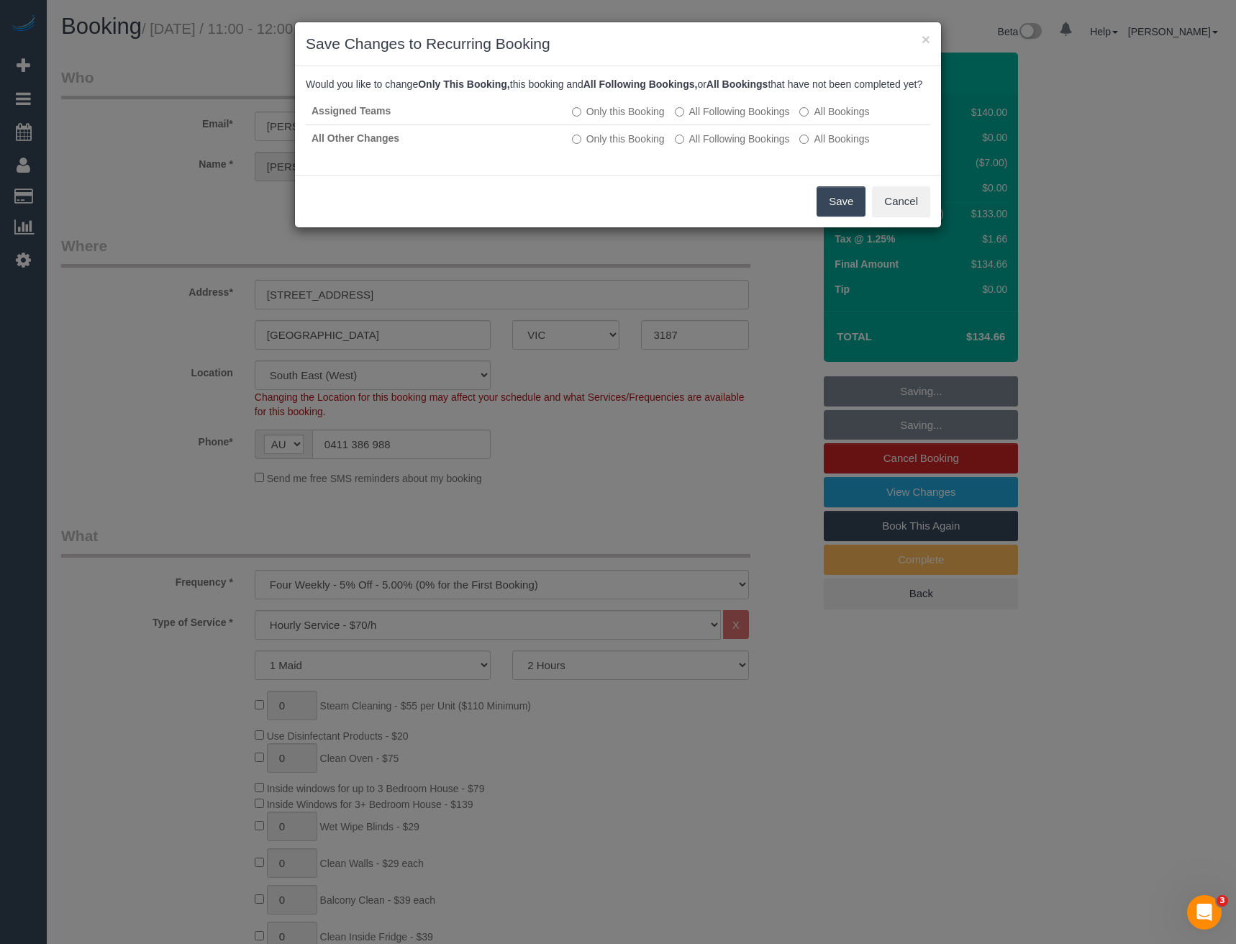
click at [831, 210] on button "Save" at bounding box center [840, 201] width 49 height 30
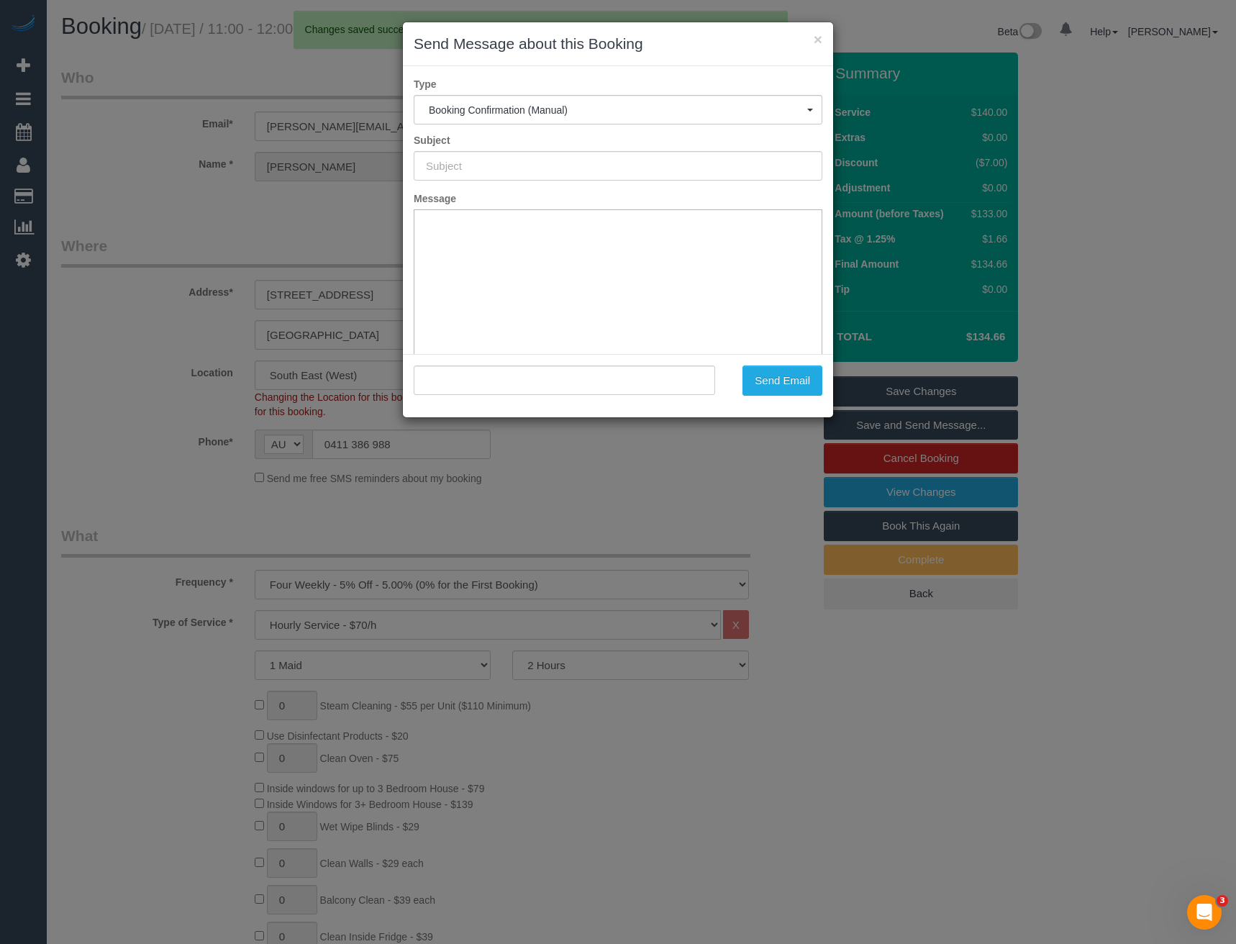
type input "Booking Confirmed"
type input ""[PERSON_NAME]" <[PERSON_NAME][EMAIL_ADDRESS][PERSON_NAME][DOMAIN_NAME]>"
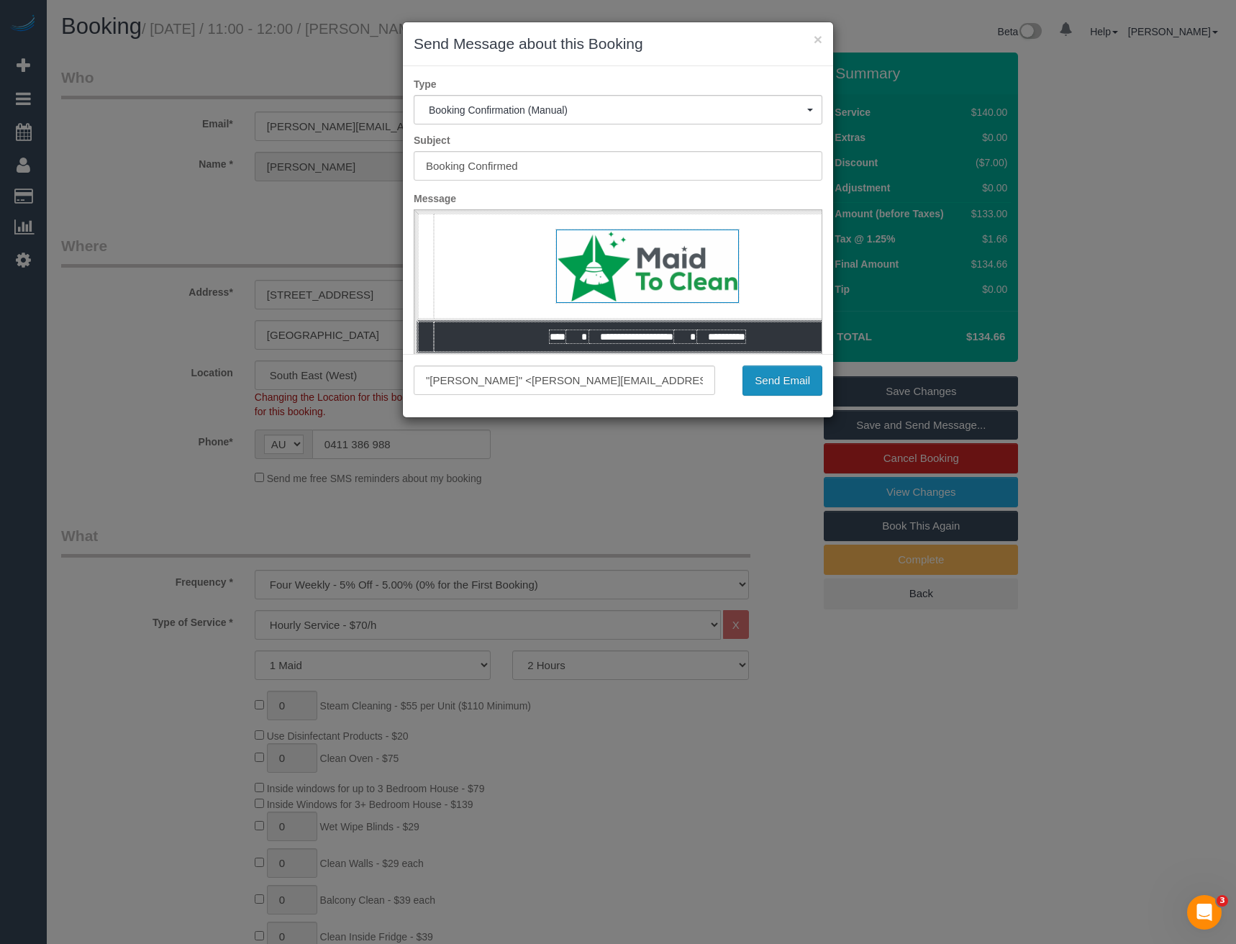
click at [780, 388] on button "Send Email" at bounding box center [782, 380] width 80 height 30
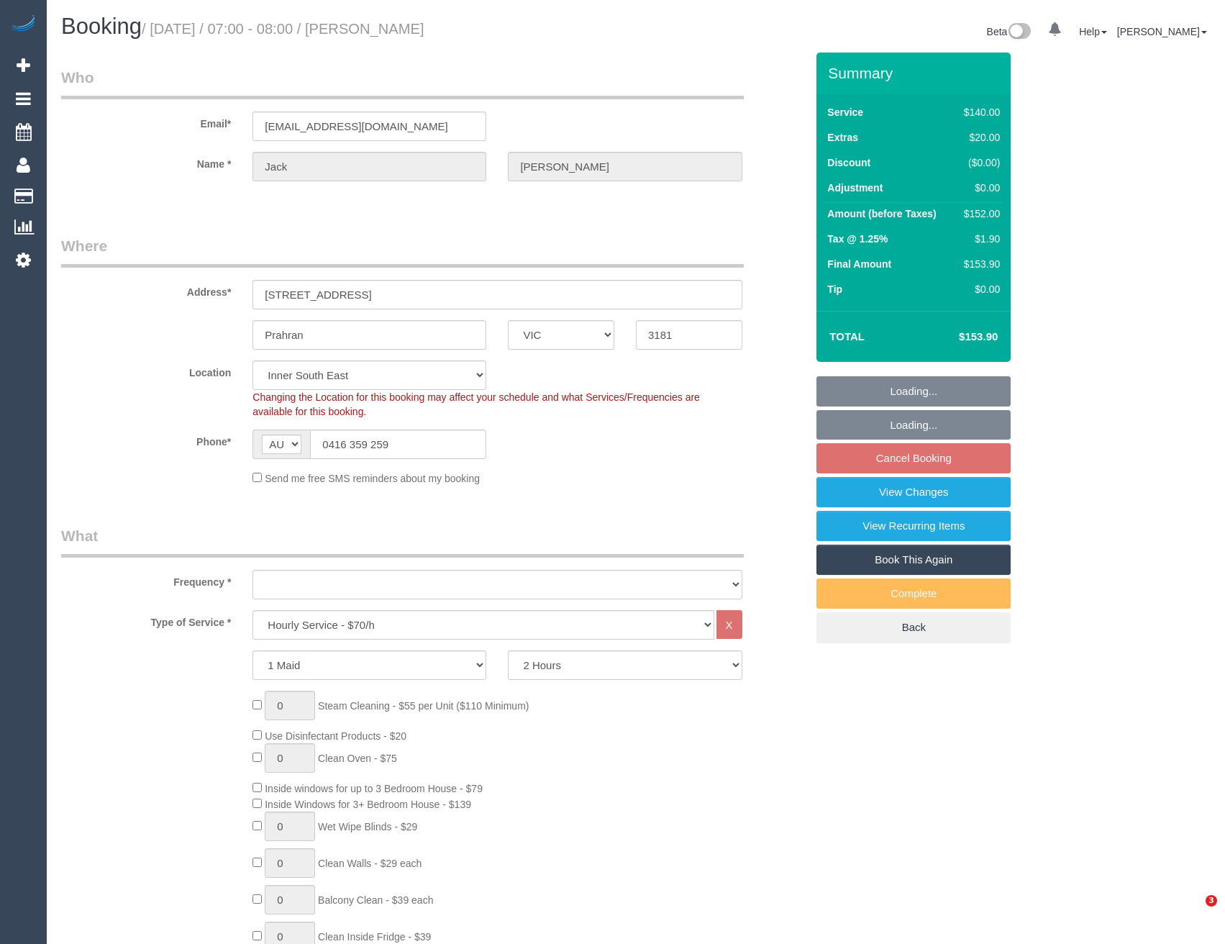
select select "VIC"
select select "number:28"
select select "number:14"
select select "number:19"
select select "number:24"
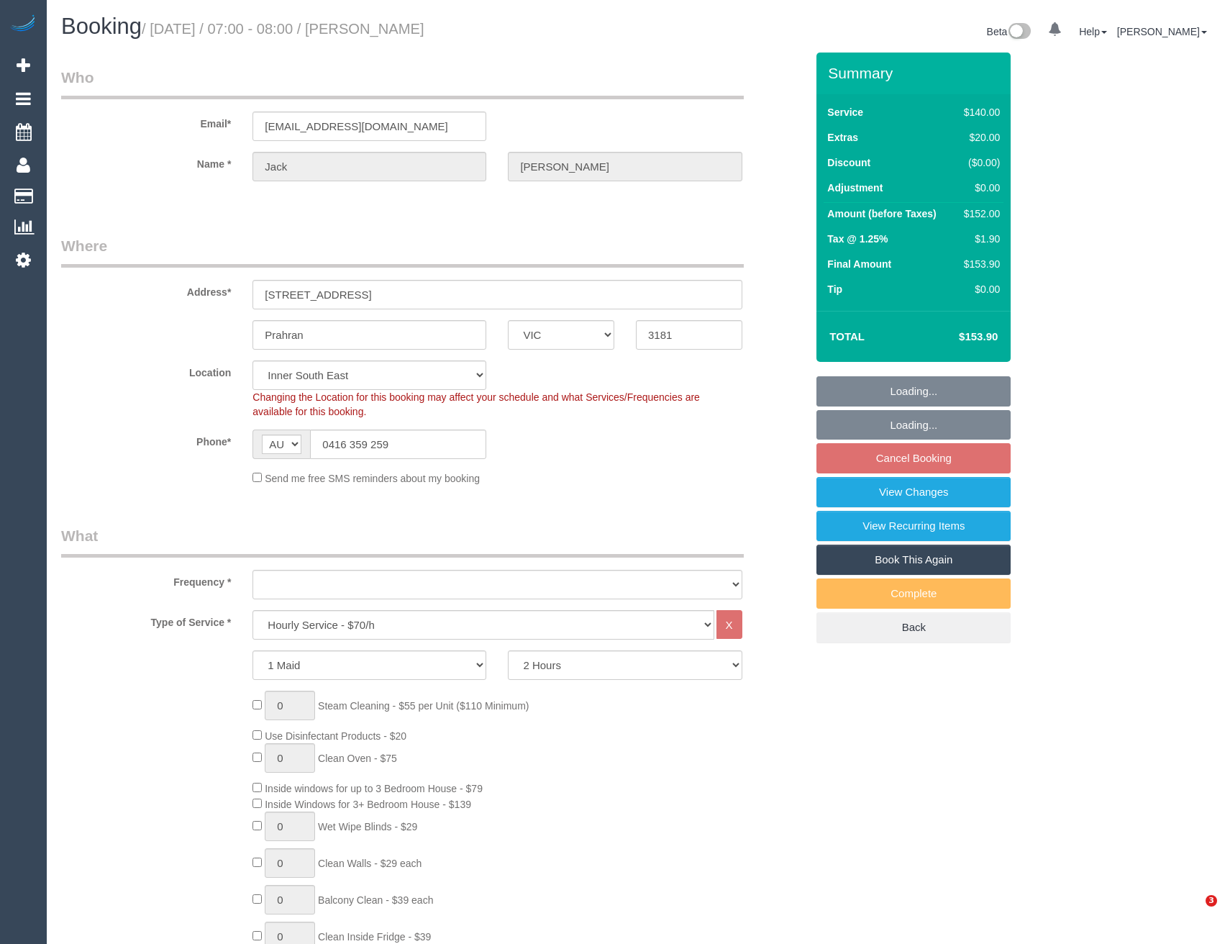
select select "number:34"
select select "number:13"
select select "object:836"
select select "string:stripe-pm_1Qeds22GScqysDRVOoObKzH4"
select select "spot1"
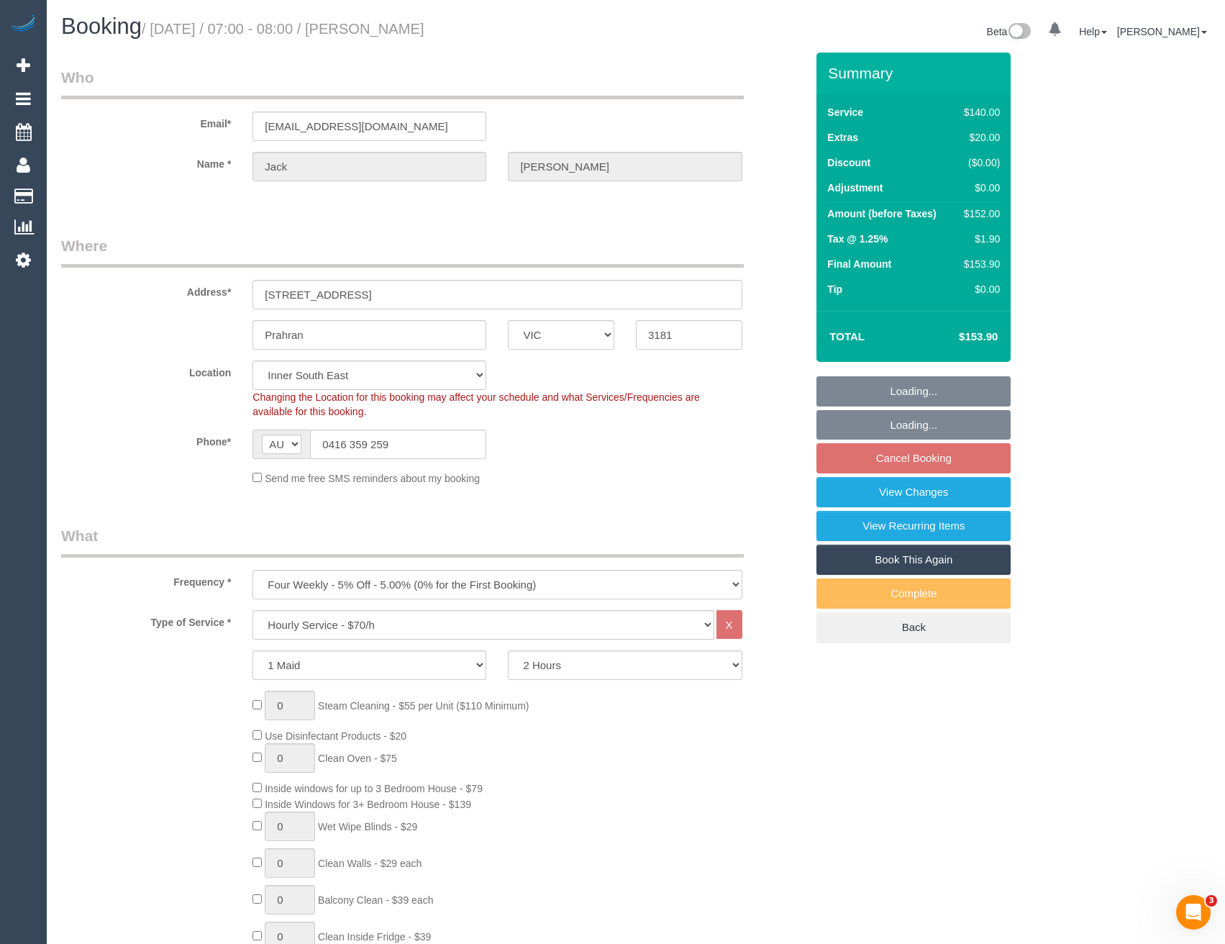
select select "object:1425"
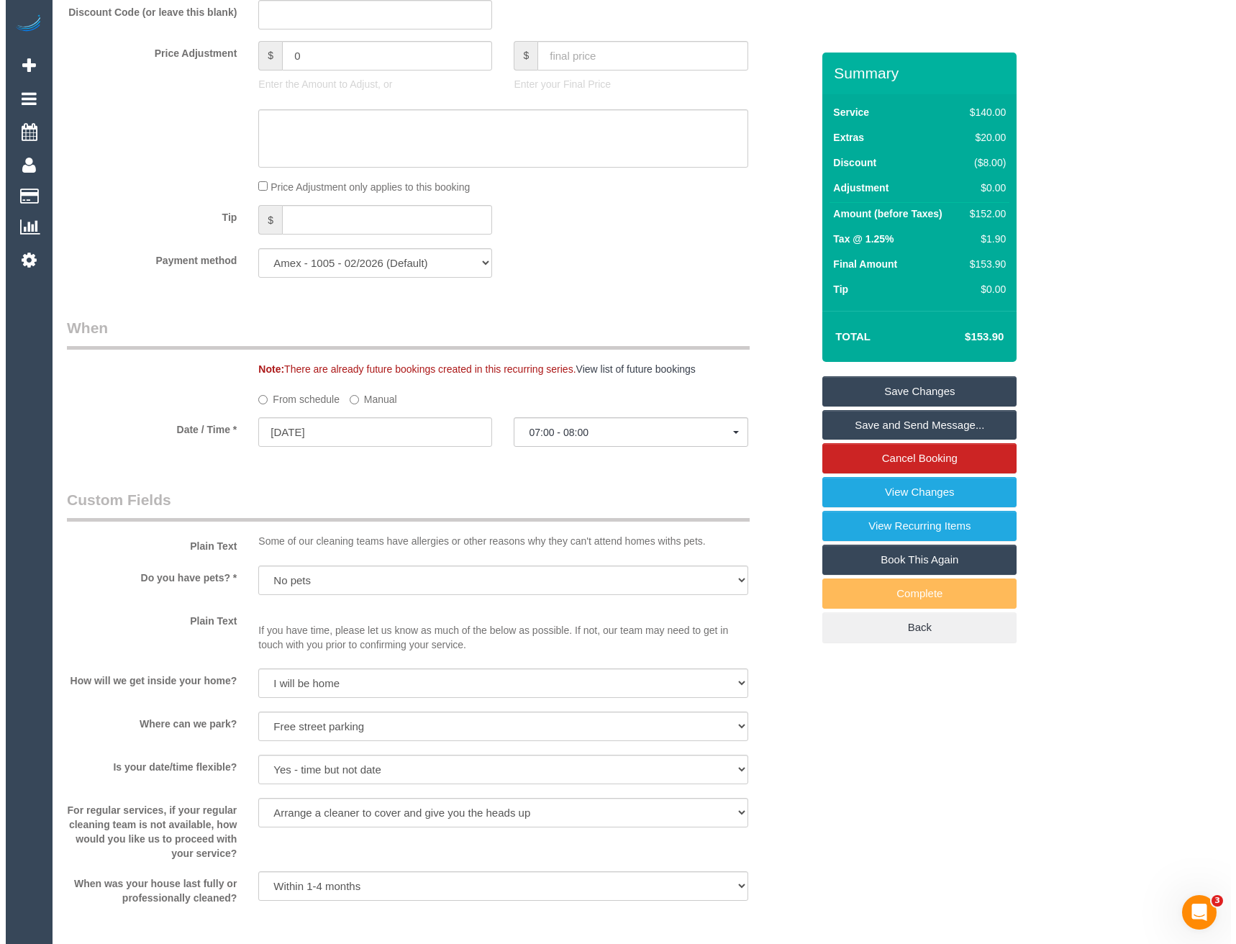
scroll to position [1438, 0]
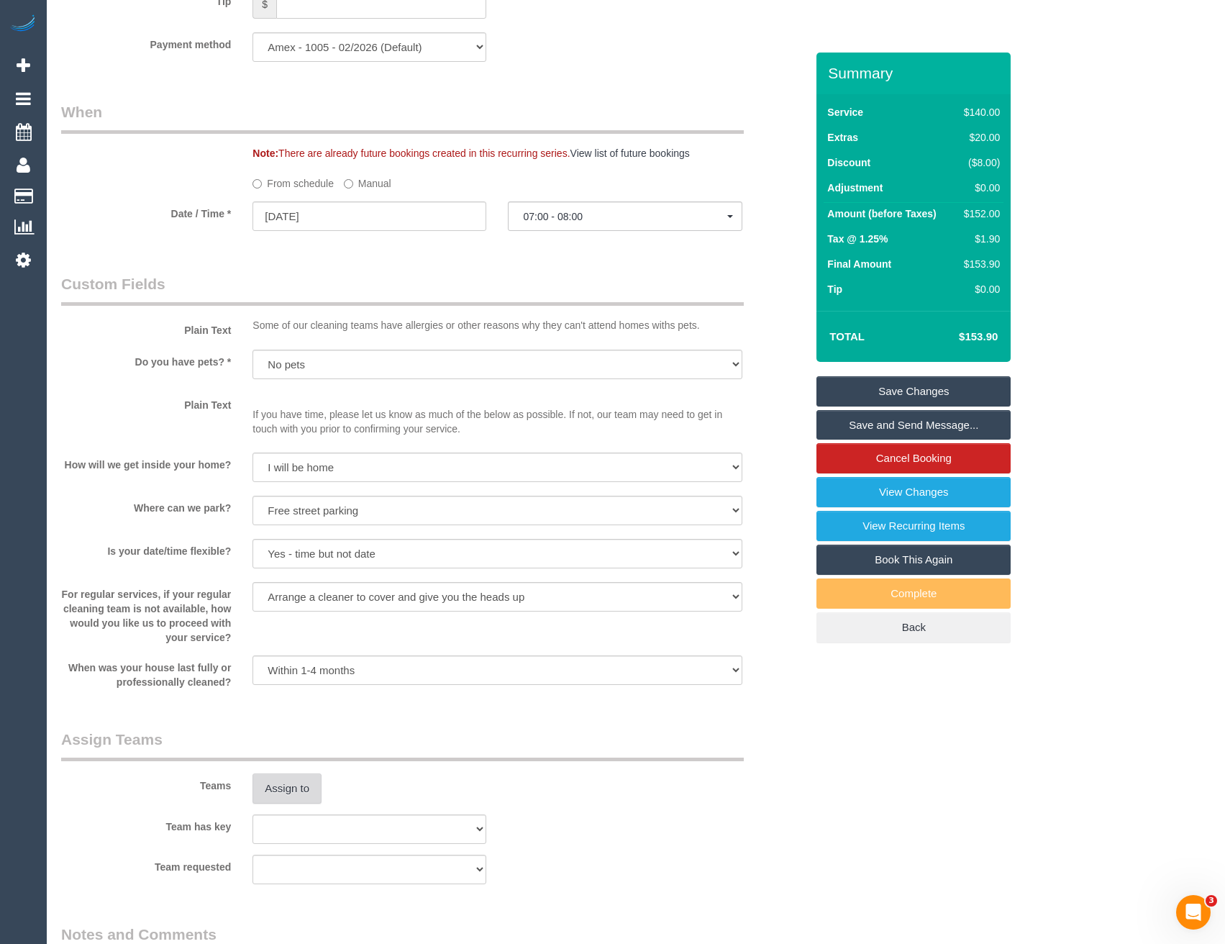
click at [306, 783] on button "Assign to" at bounding box center [286, 788] width 69 height 30
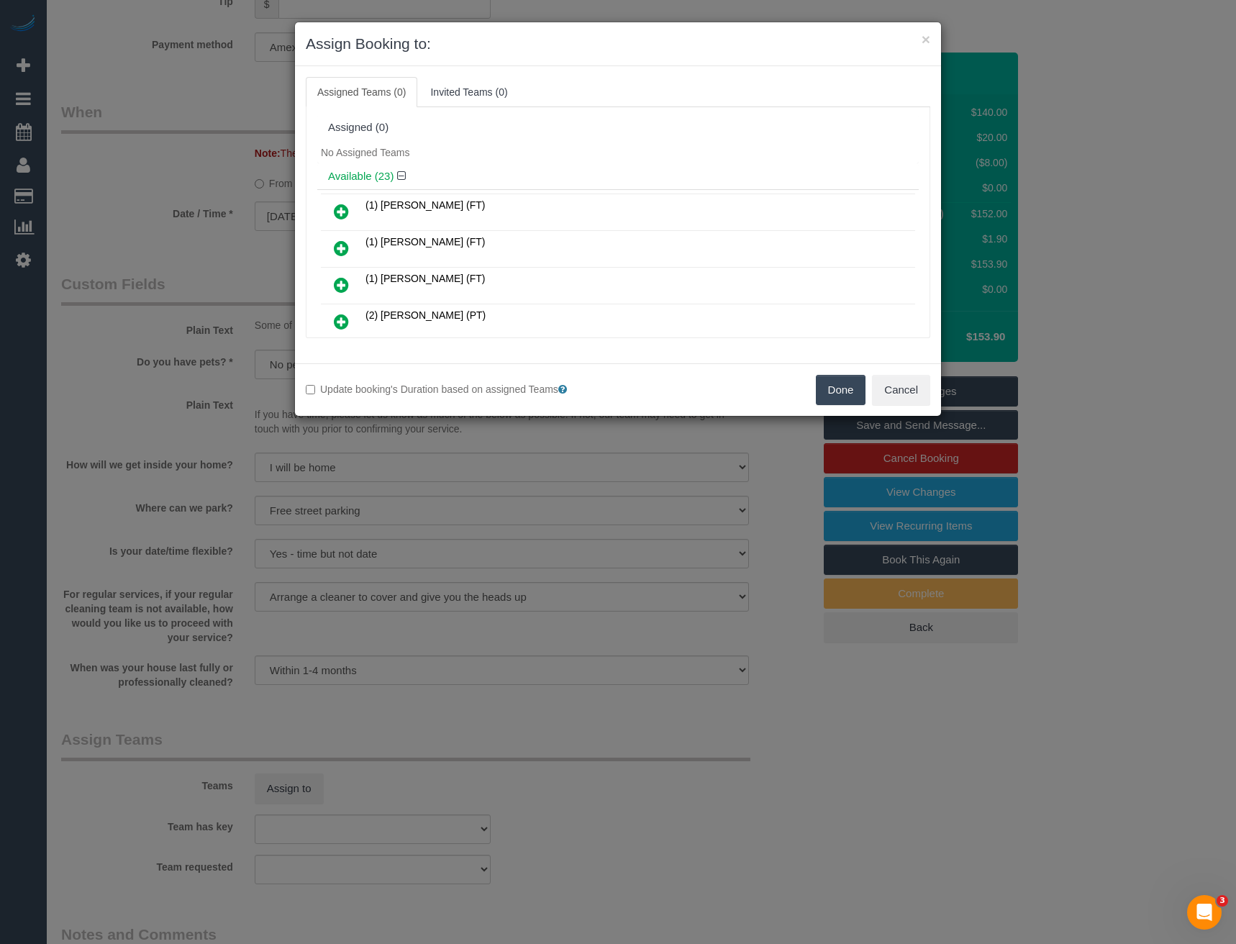
scroll to position [461, 0]
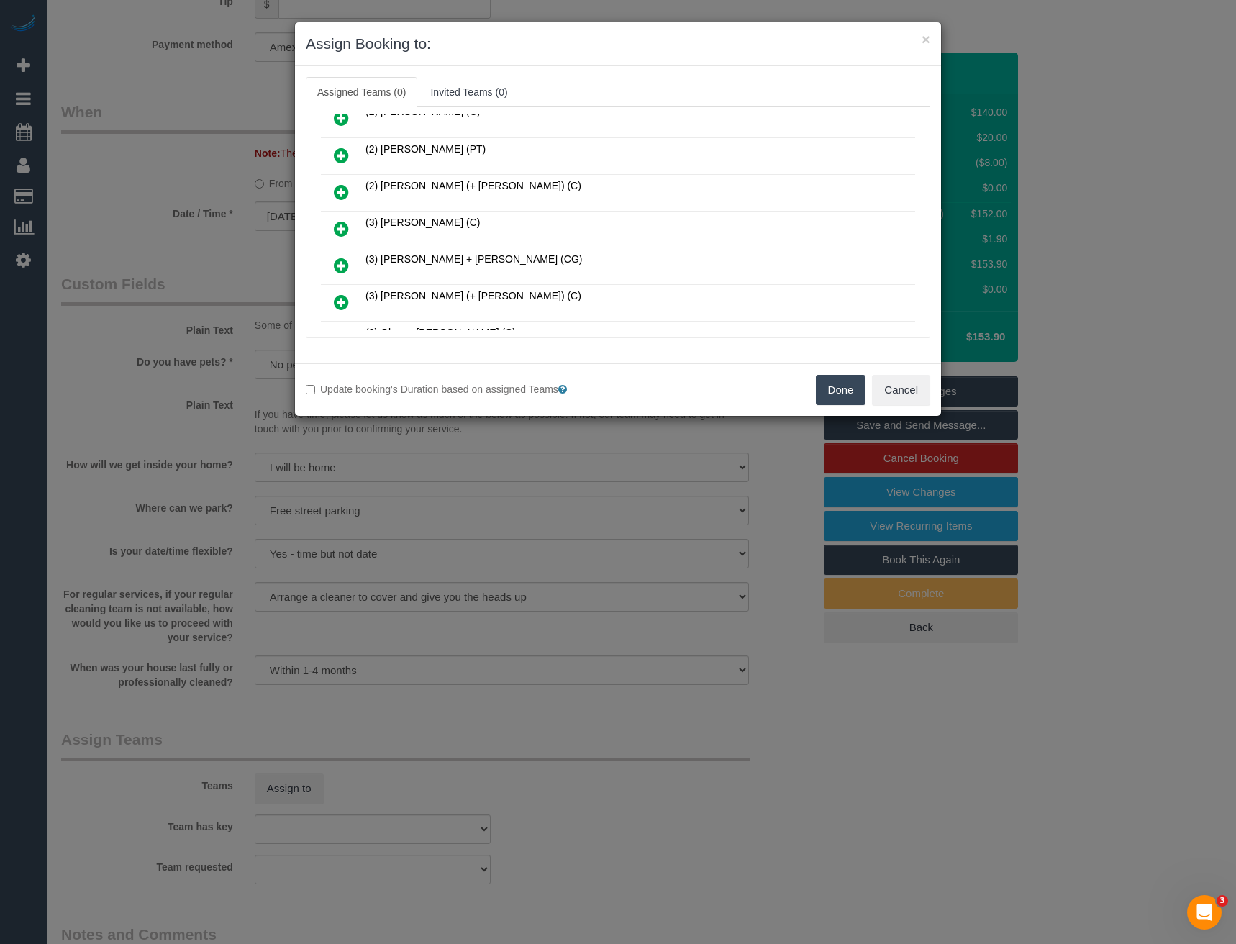
click at [337, 226] on icon at bounding box center [341, 228] width 15 height 17
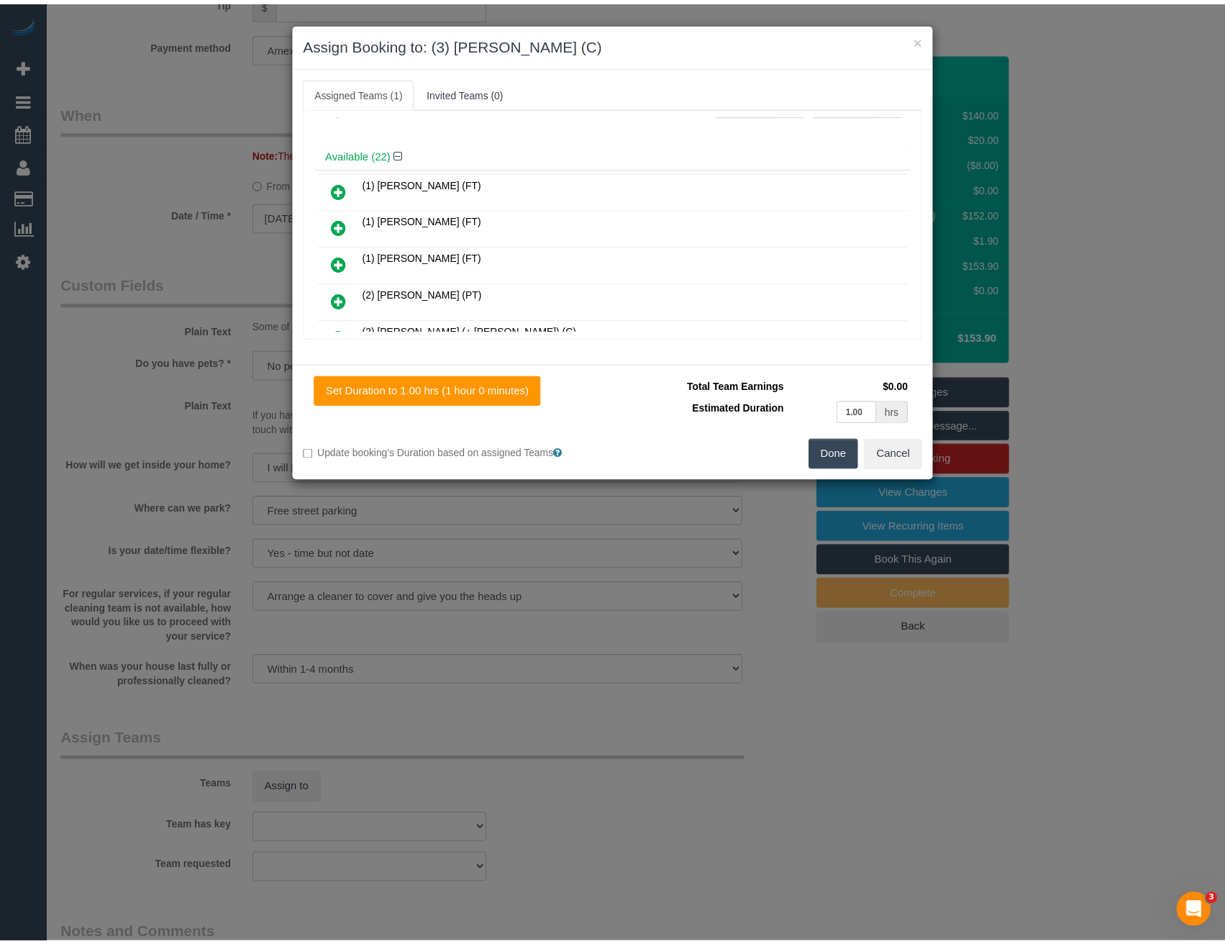
scroll to position [0, 0]
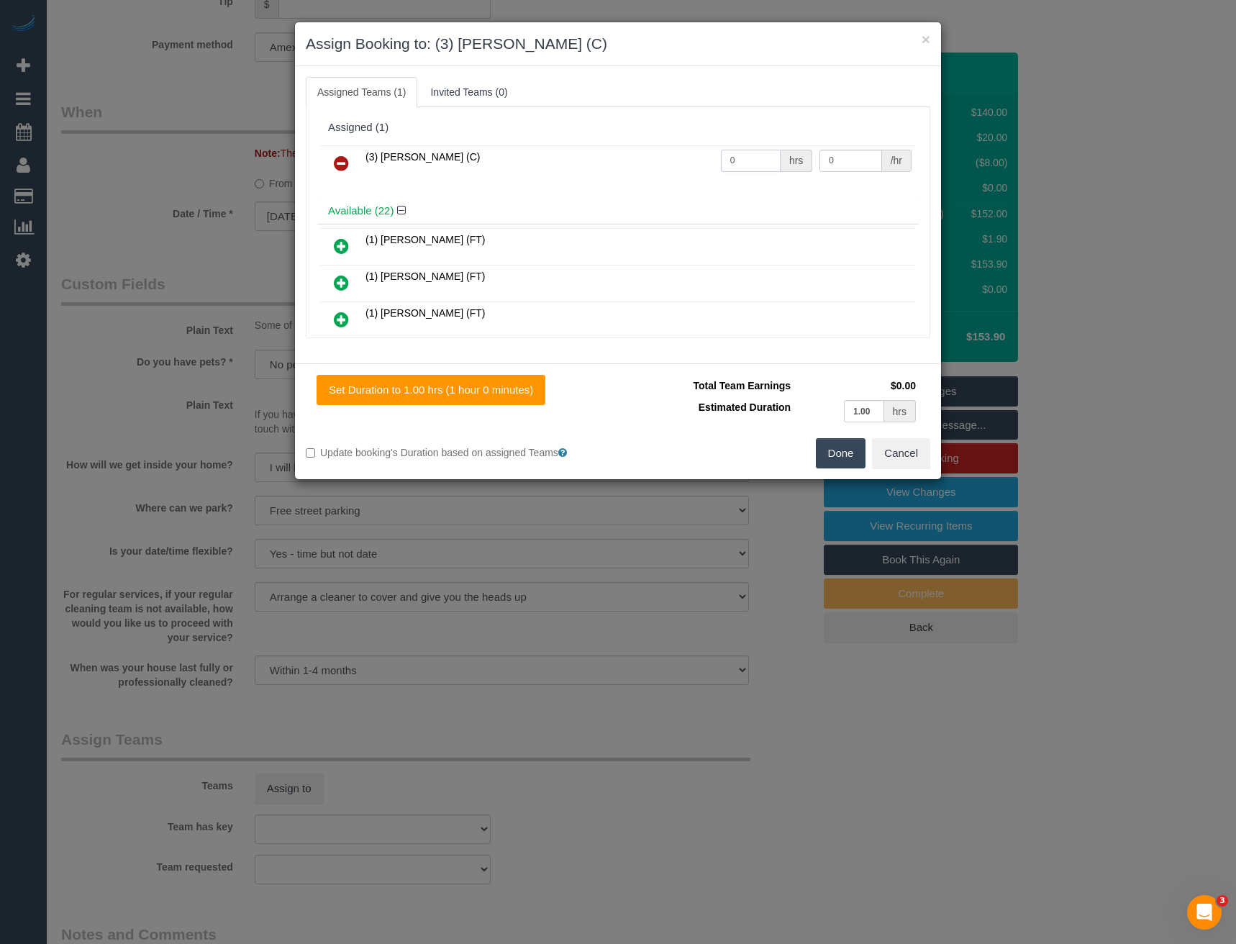
drag, startPoint x: 755, startPoint y: 165, endPoint x: 605, endPoint y: 172, distance: 150.5
click at [605, 172] on tr "(3) Andres Arredondo (C) 0 hrs 0 /hr" at bounding box center [618, 163] width 594 height 37
type input "2"
type input "40"
click at [840, 444] on button "Done" at bounding box center [841, 453] width 50 height 30
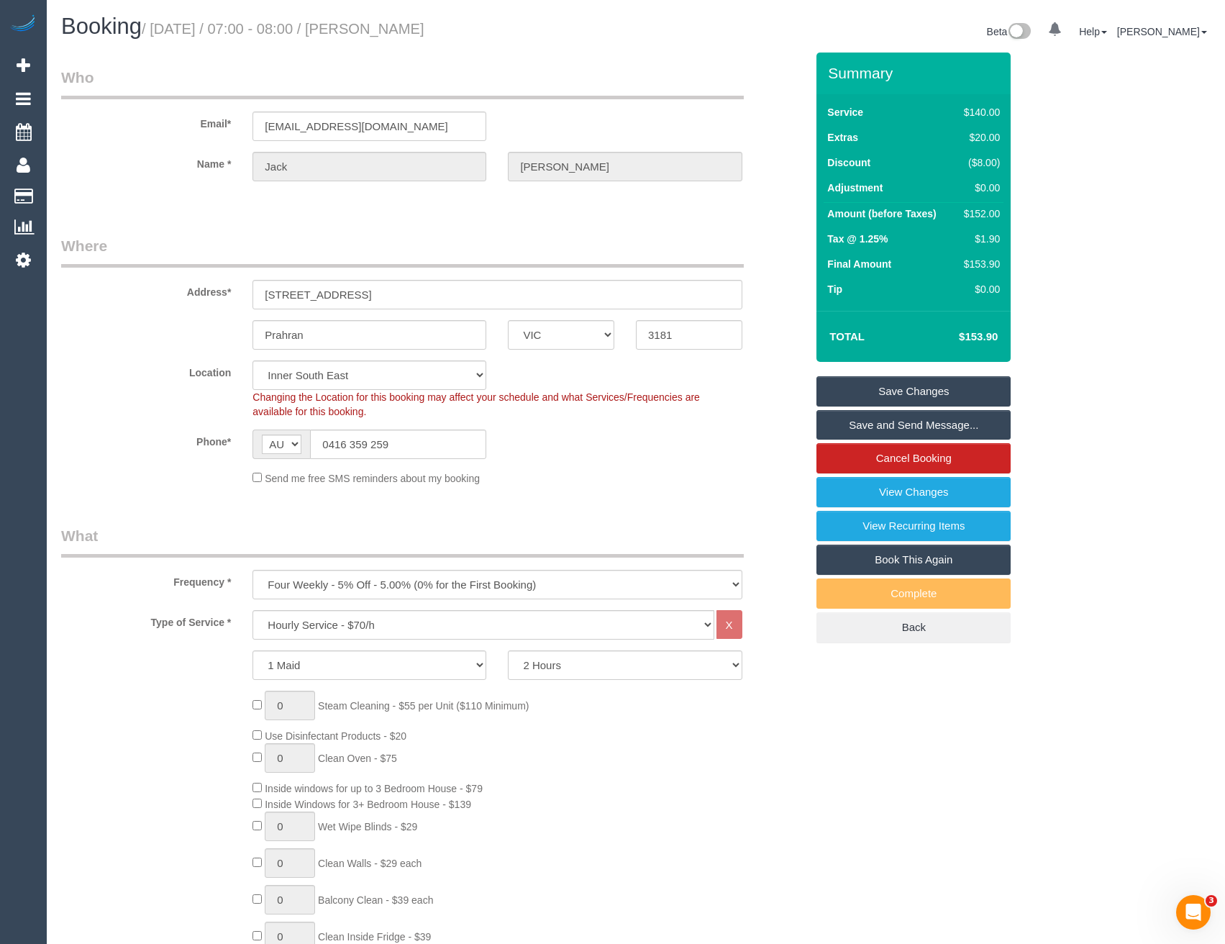
select select "spot22"
click at [895, 422] on link "Save and Send Message..." at bounding box center [913, 425] width 194 height 30
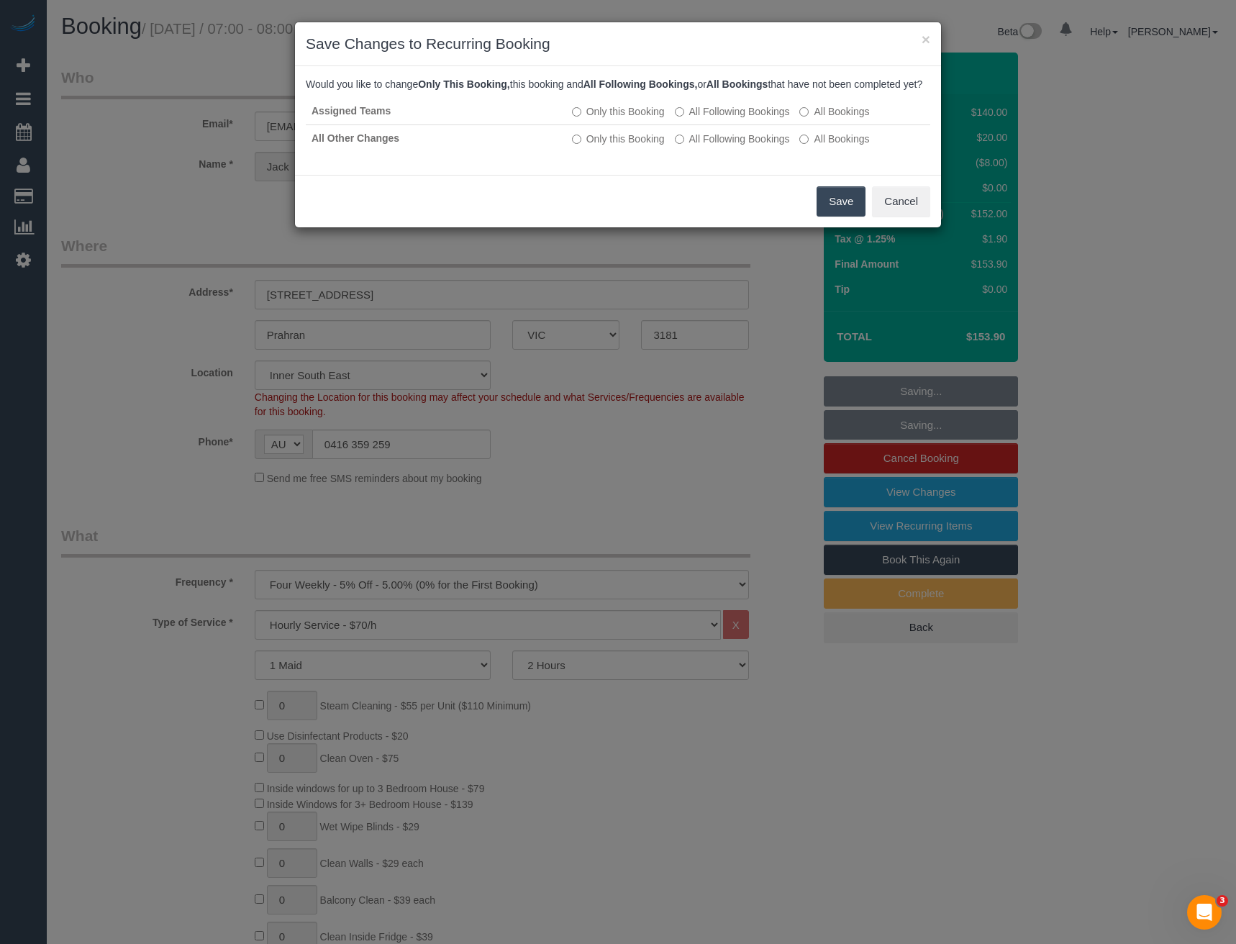
drag, startPoint x: 836, startPoint y: 219, endPoint x: 725, endPoint y: 184, distance: 116.7
click at [836, 216] on button "Save" at bounding box center [840, 201] width 49 height 30
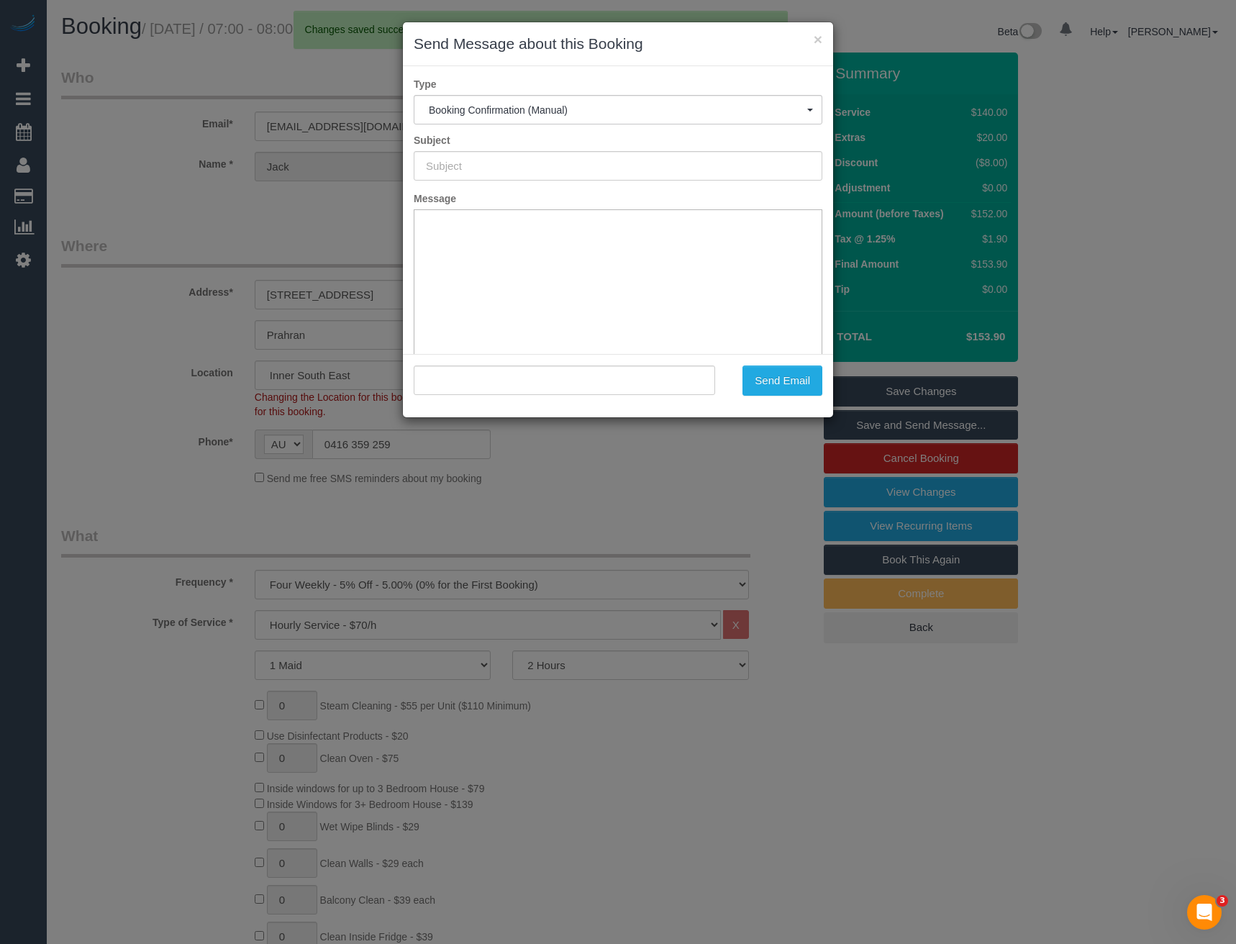
type input "Booking Confirmed"
type input ""Jack Kehoe" <jackkehoe21@hotmail.com>"
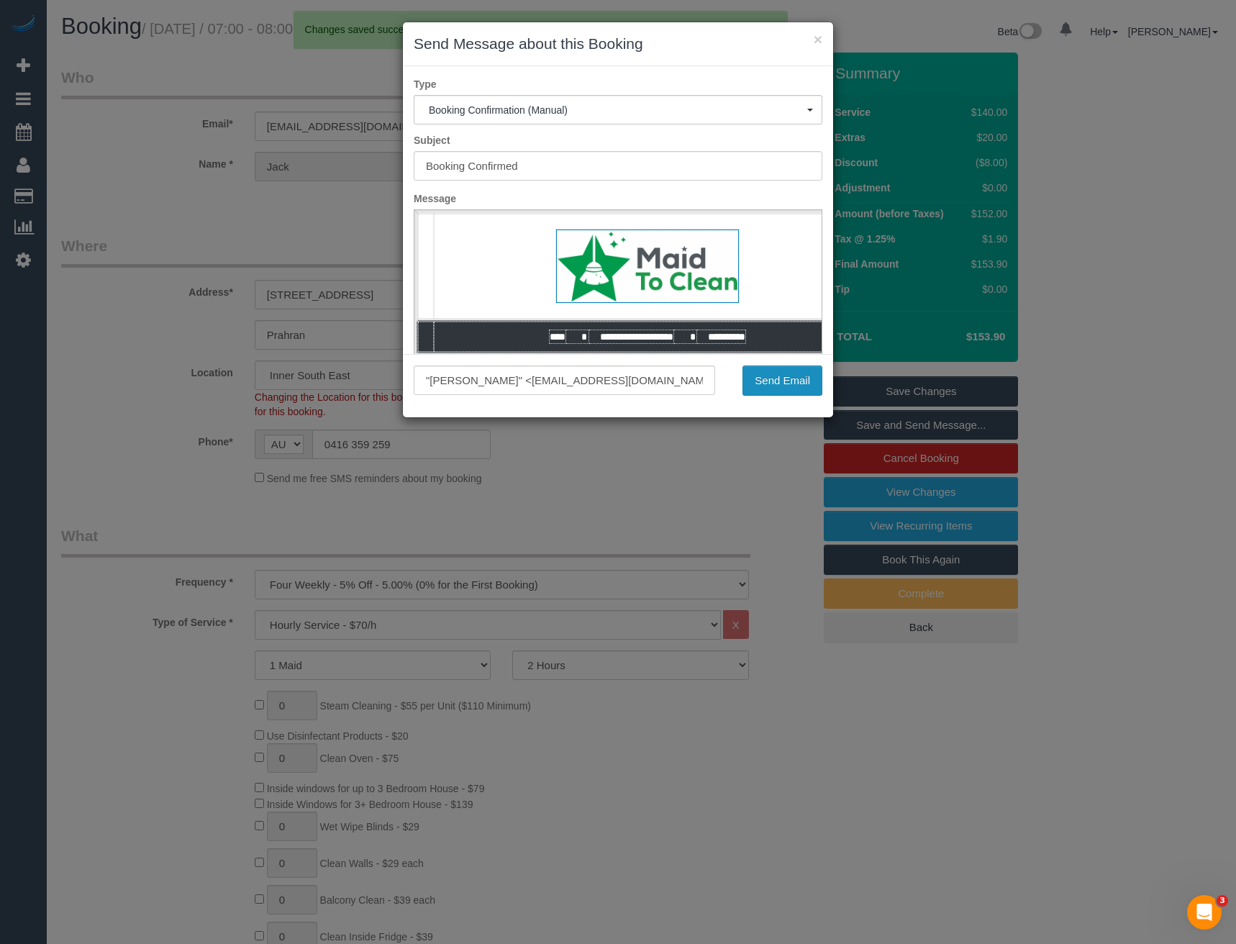
click at [796, 375] on button "Send Email" at bounding box center [782, 380] width 80 height 30
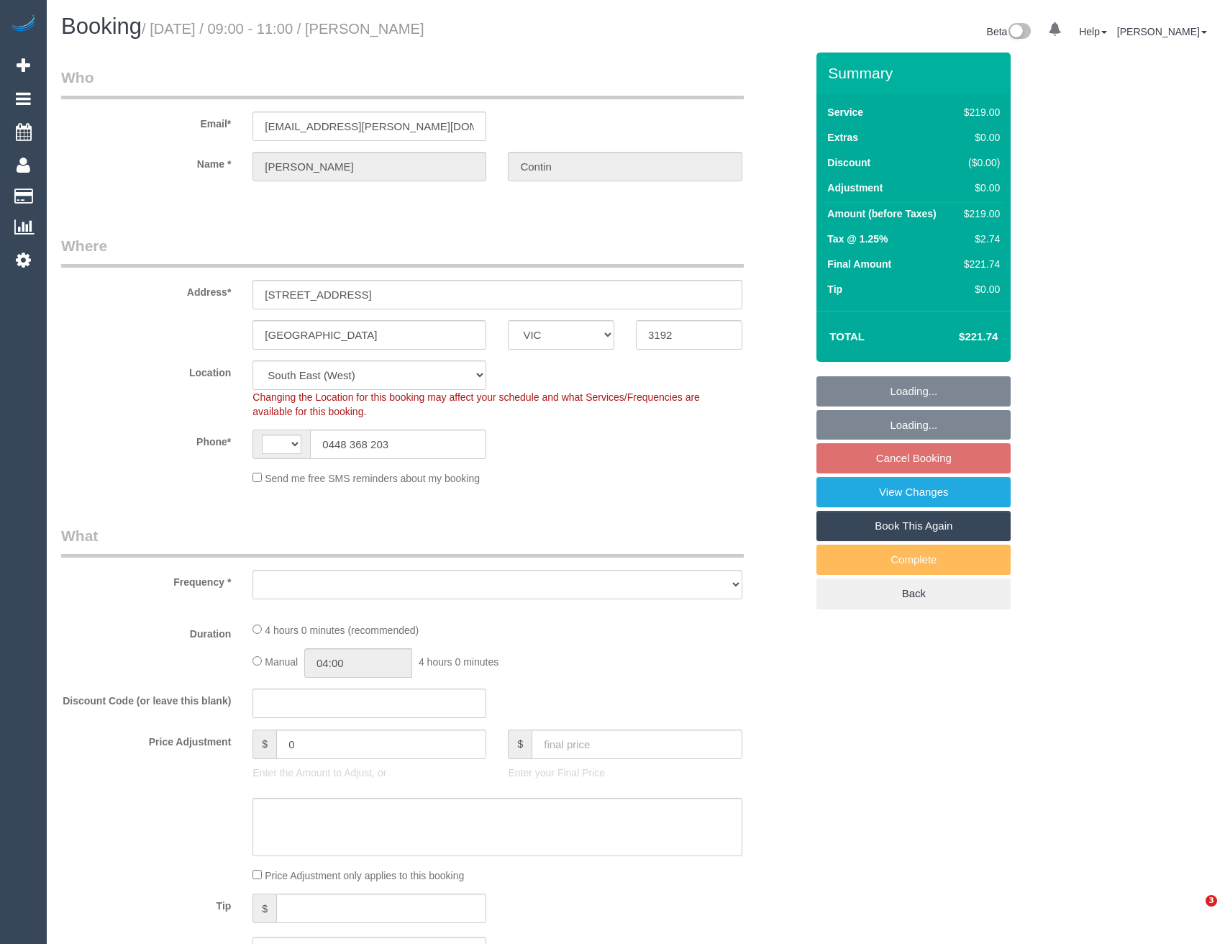
select select "VIC"
select select "string:stripe-pm_1RSqlj2GScqysDRVYZYbwciU"
select select "string:AU"
select select "object:691"
select select "number:27"
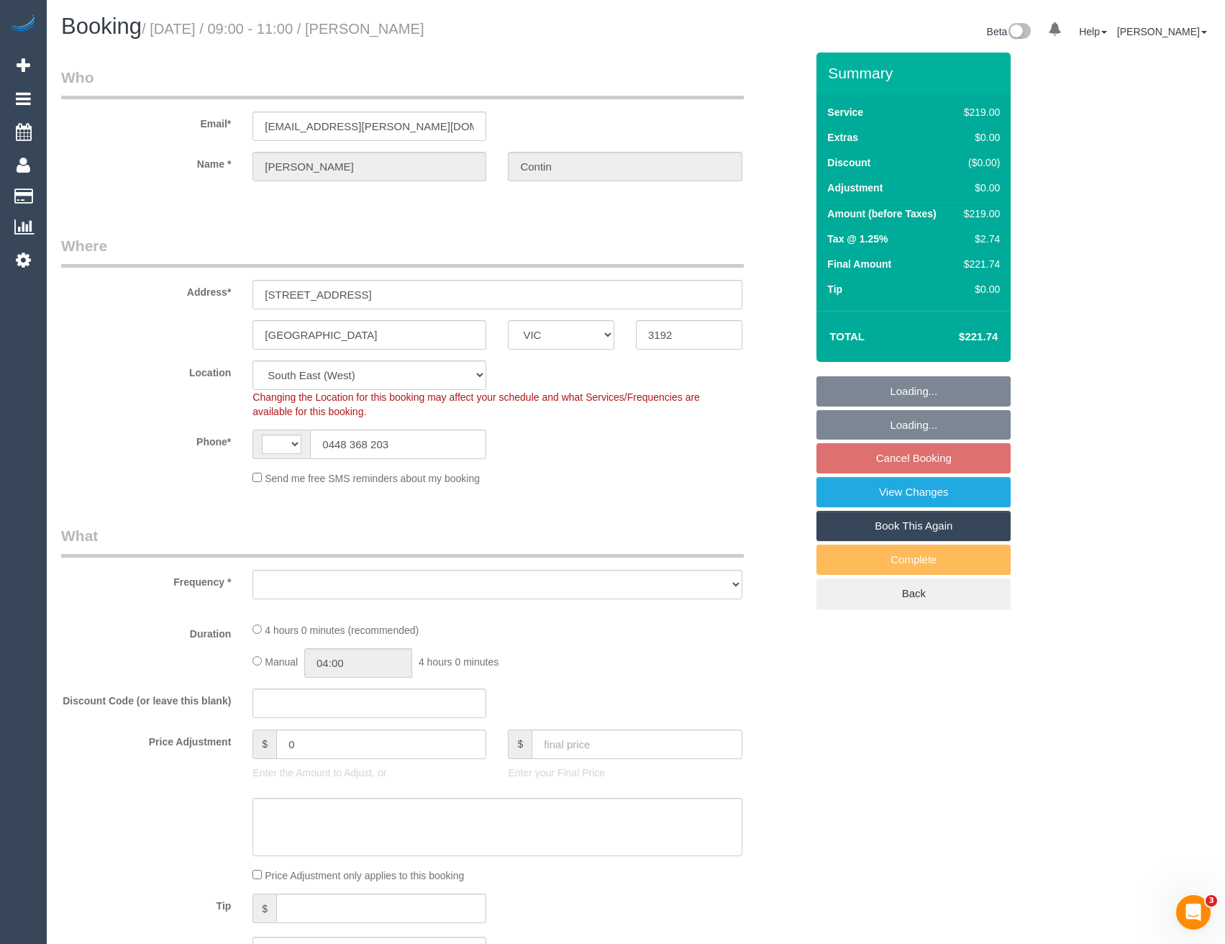
select select "number:14"
select select "number:21"
select select "number:25"
select select "number:26"
select select "object:696"
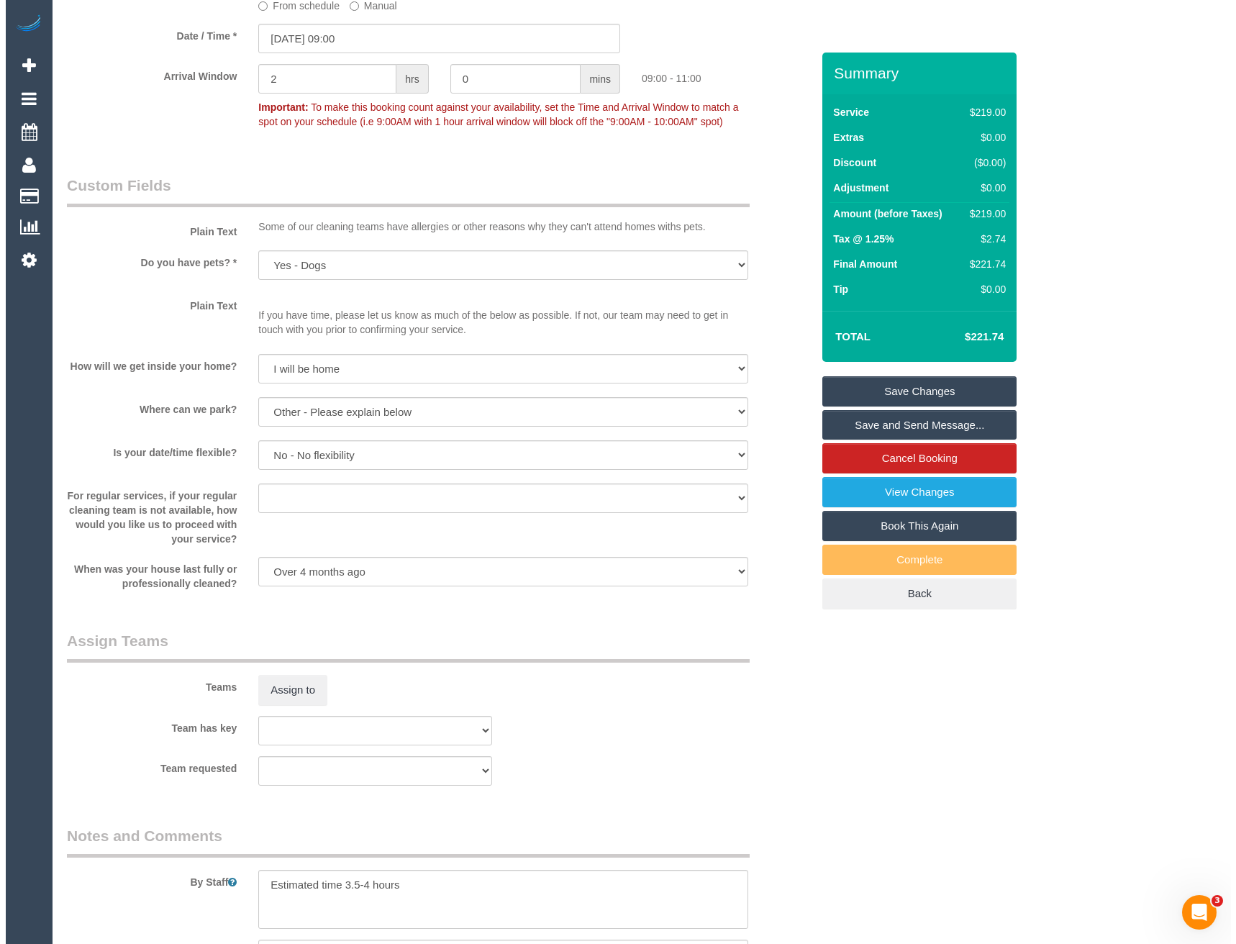
scroll to position [1726, 0]
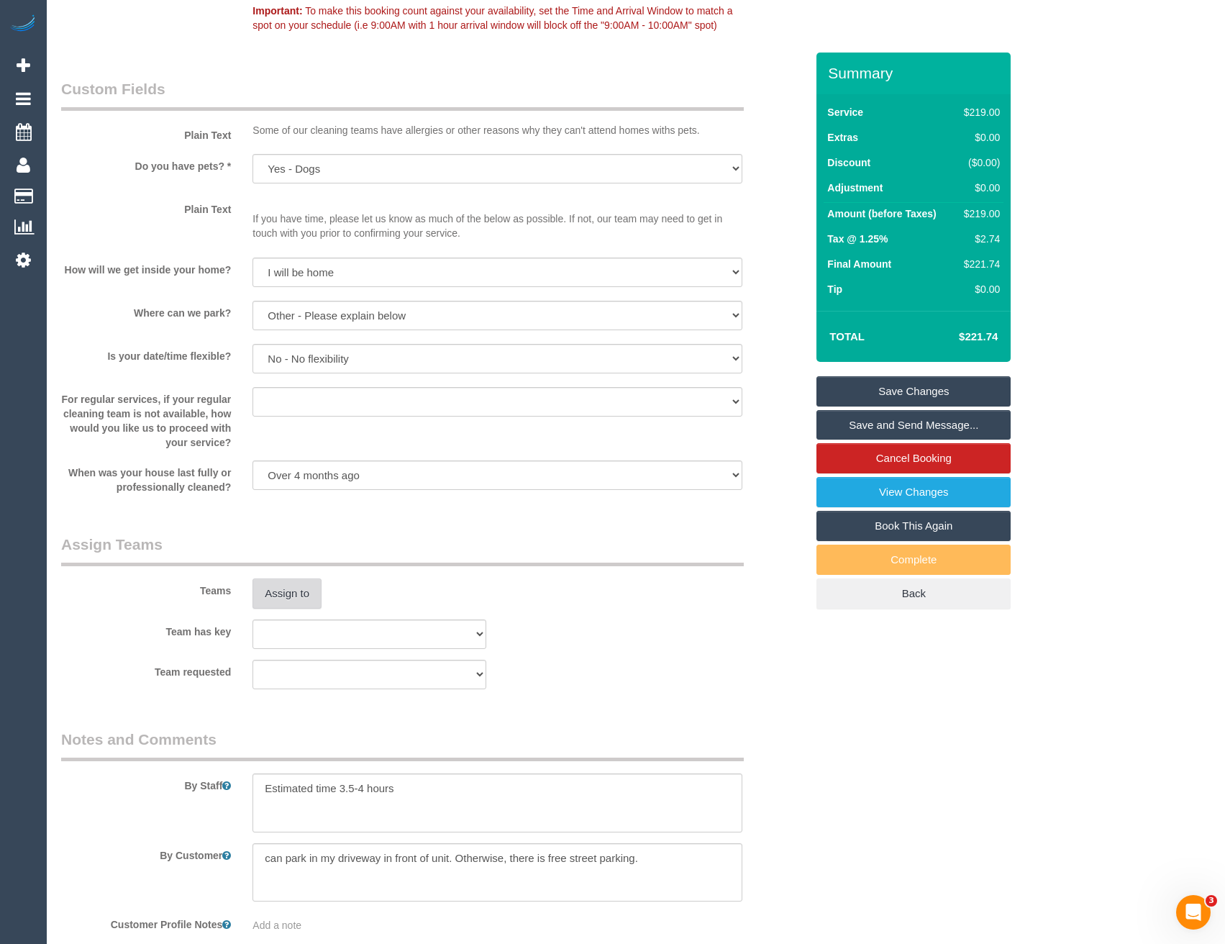
click at [306, 594] on button "Assign to" at bounding box center [286, 593] width 69 height 30
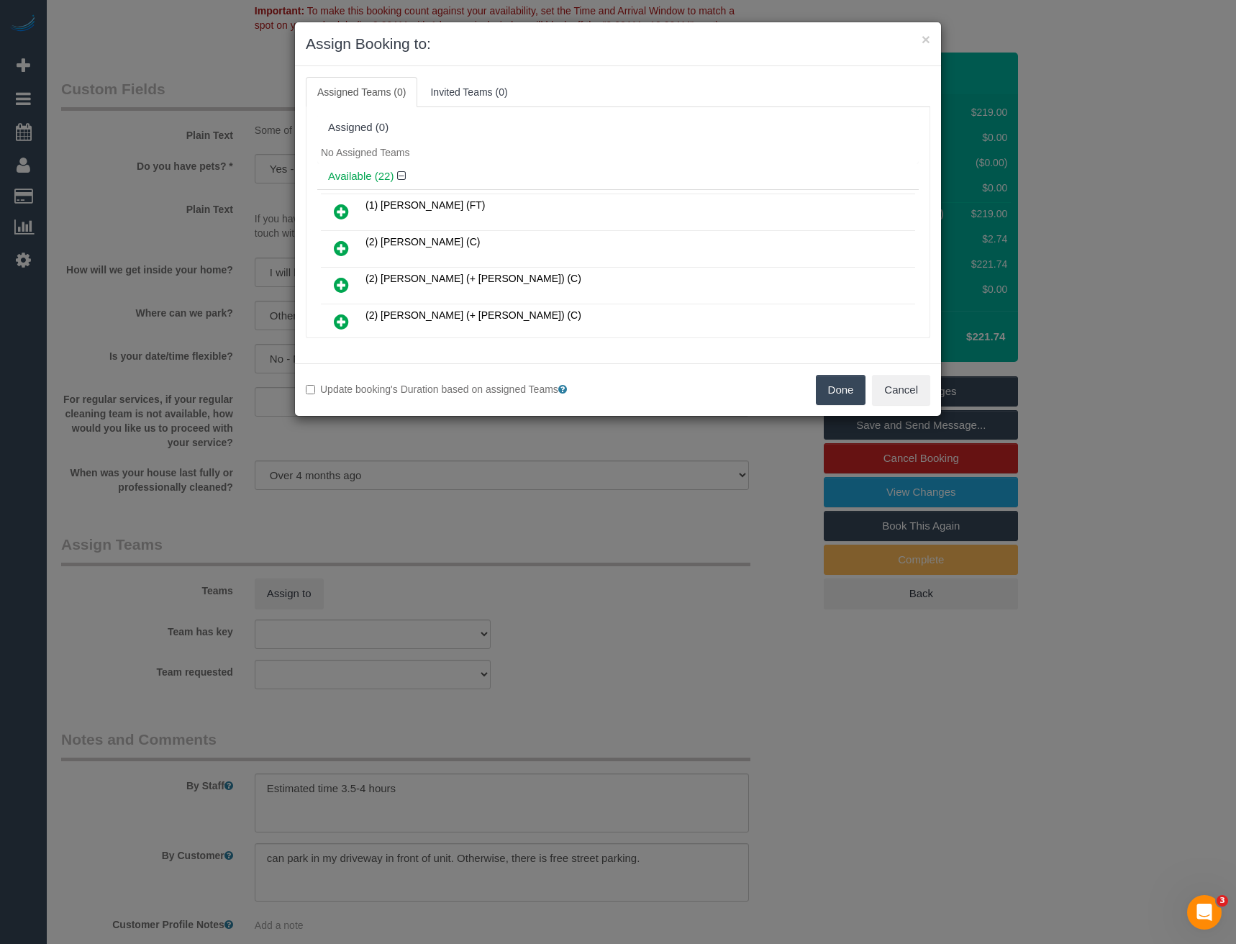
scroll to position [388, 0]
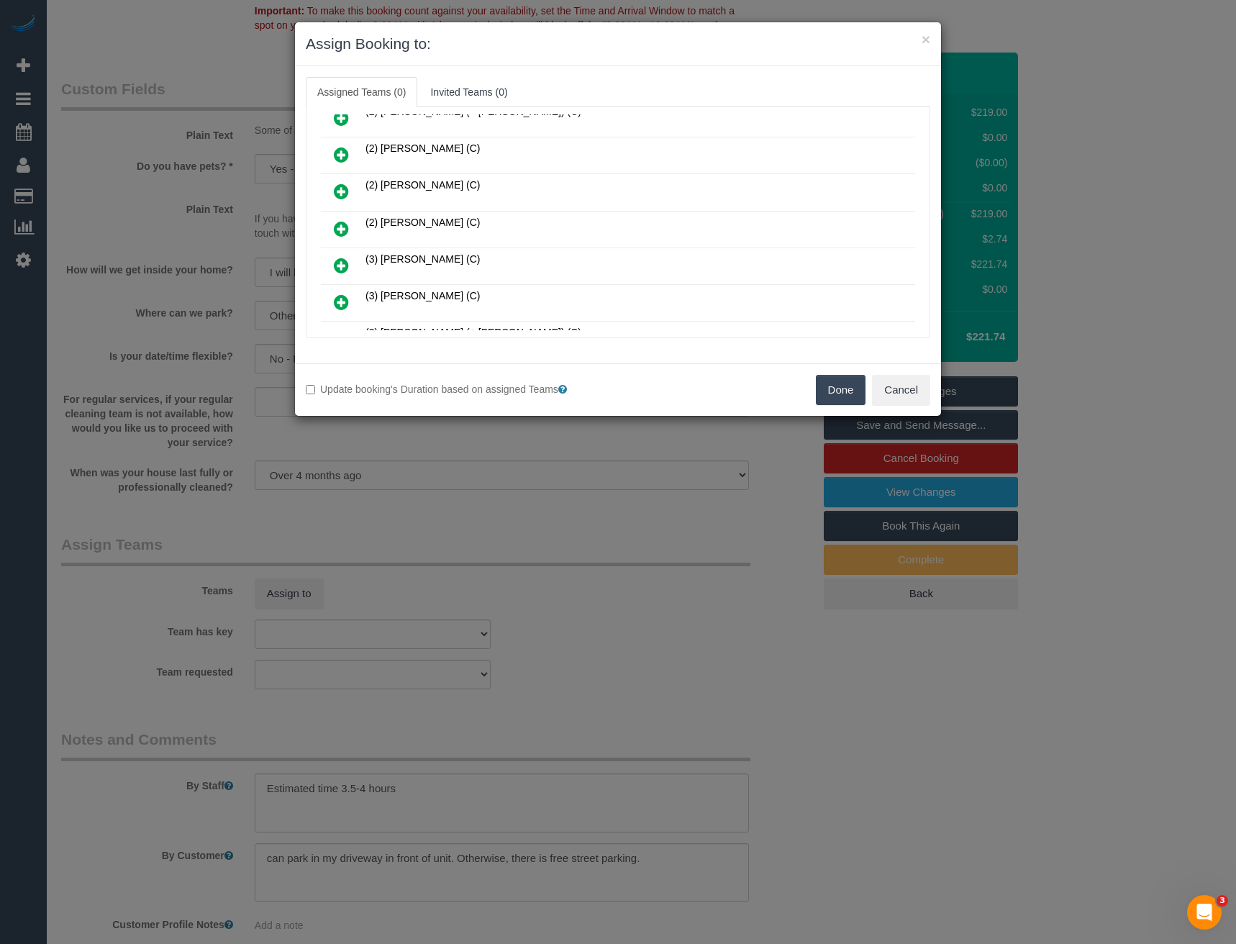
click at [340, 227] on icon at bounding box center [341, 228] width 15 height 17
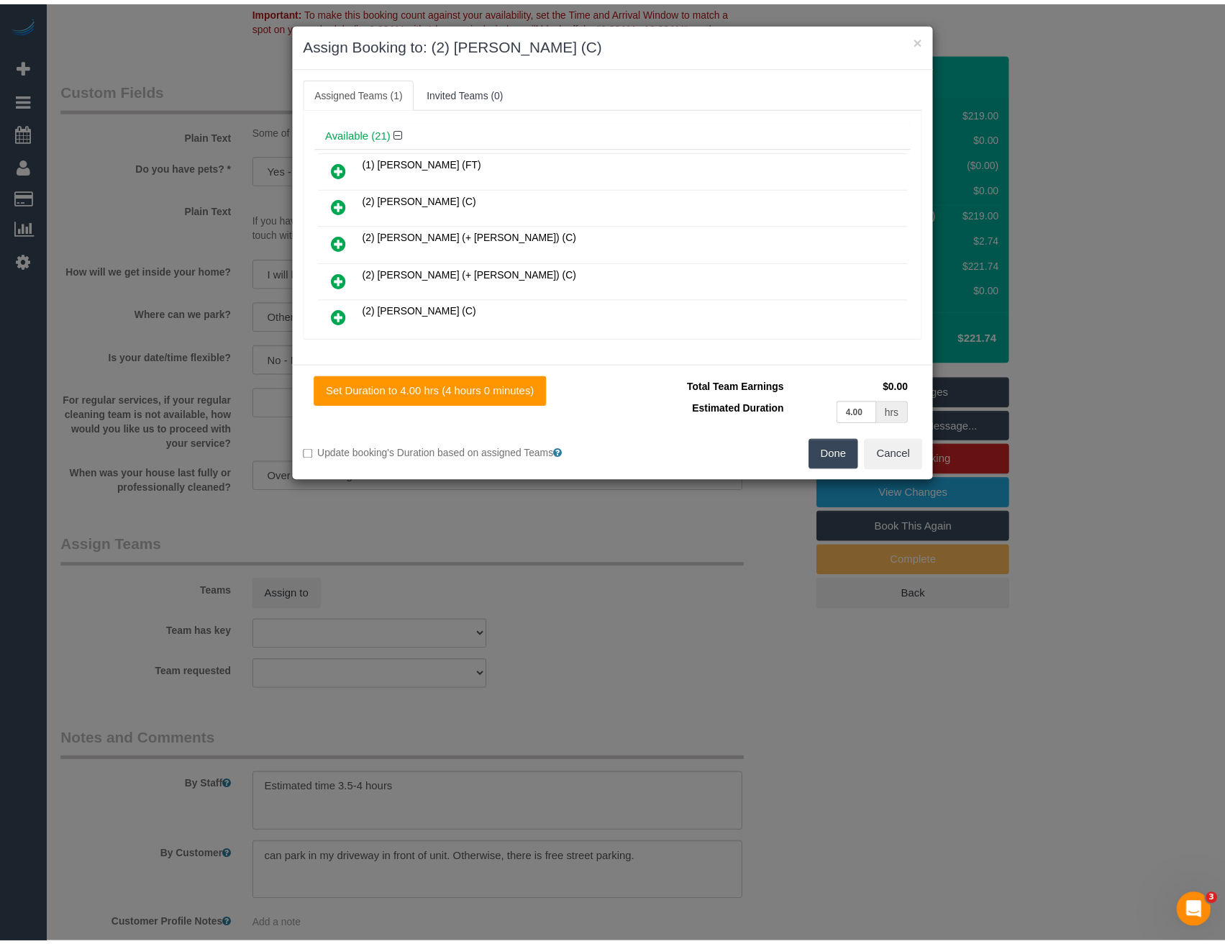
scroll to position [0, 0]
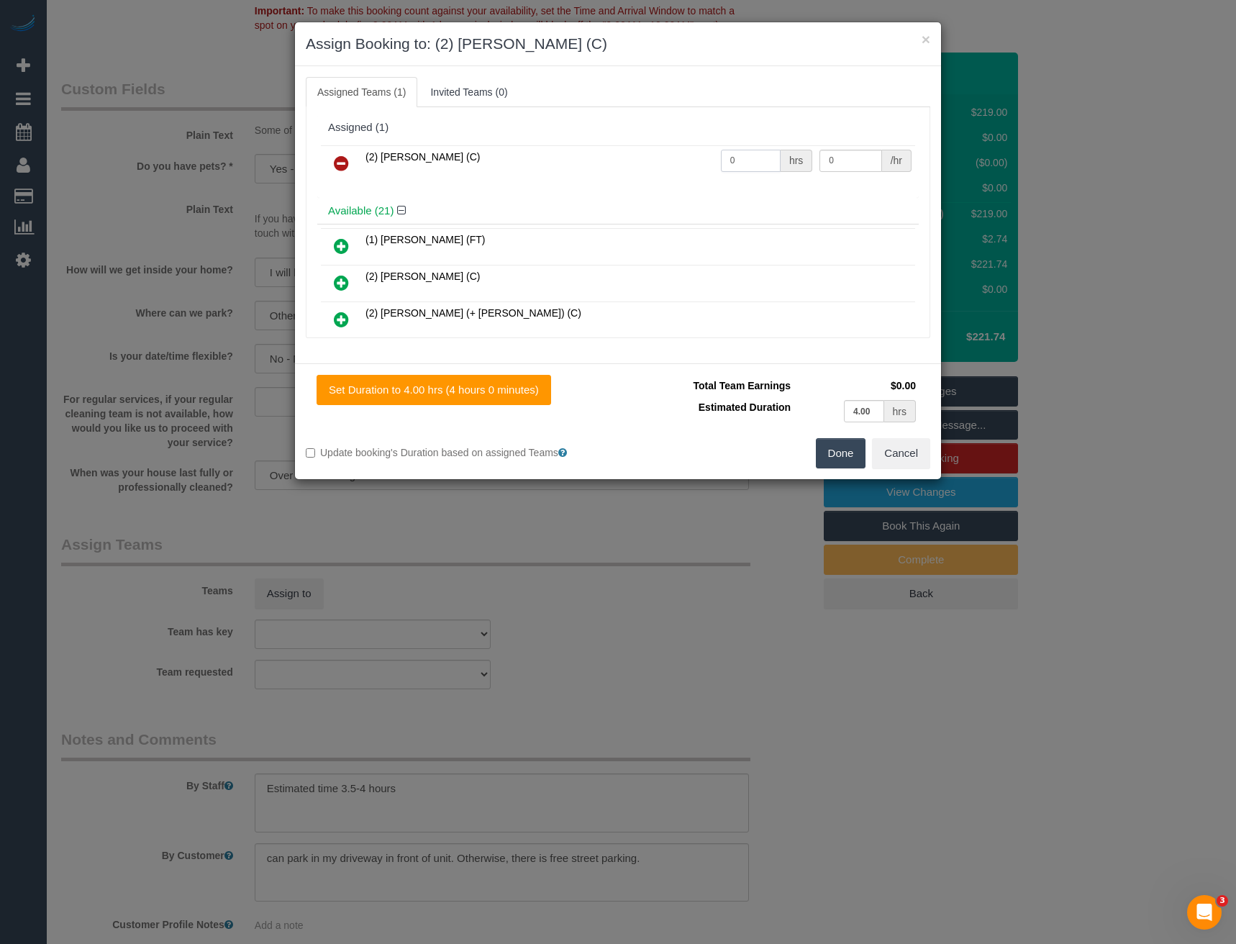
drag, startPoint x: 737, startPoint y: 156, endPoint x: 674, endPoint y: 162, distance: 63.6
click at [678, 162] on tr "(2) [PERSON_NAME] (C) 0 hrs 0 /hr" at bounding box center [618, 163] width 594 height 37
click at [738, 158] on input "0" at bounding box center [751, 161] width 60 height 22
drag, startPoint x: 736, startPoint y: 158, endPoint x: 719, endPoint y: 159, distance: 16.6
click at [721, 159] on input "0" at bounding box center [751, 161] width 60 height 22
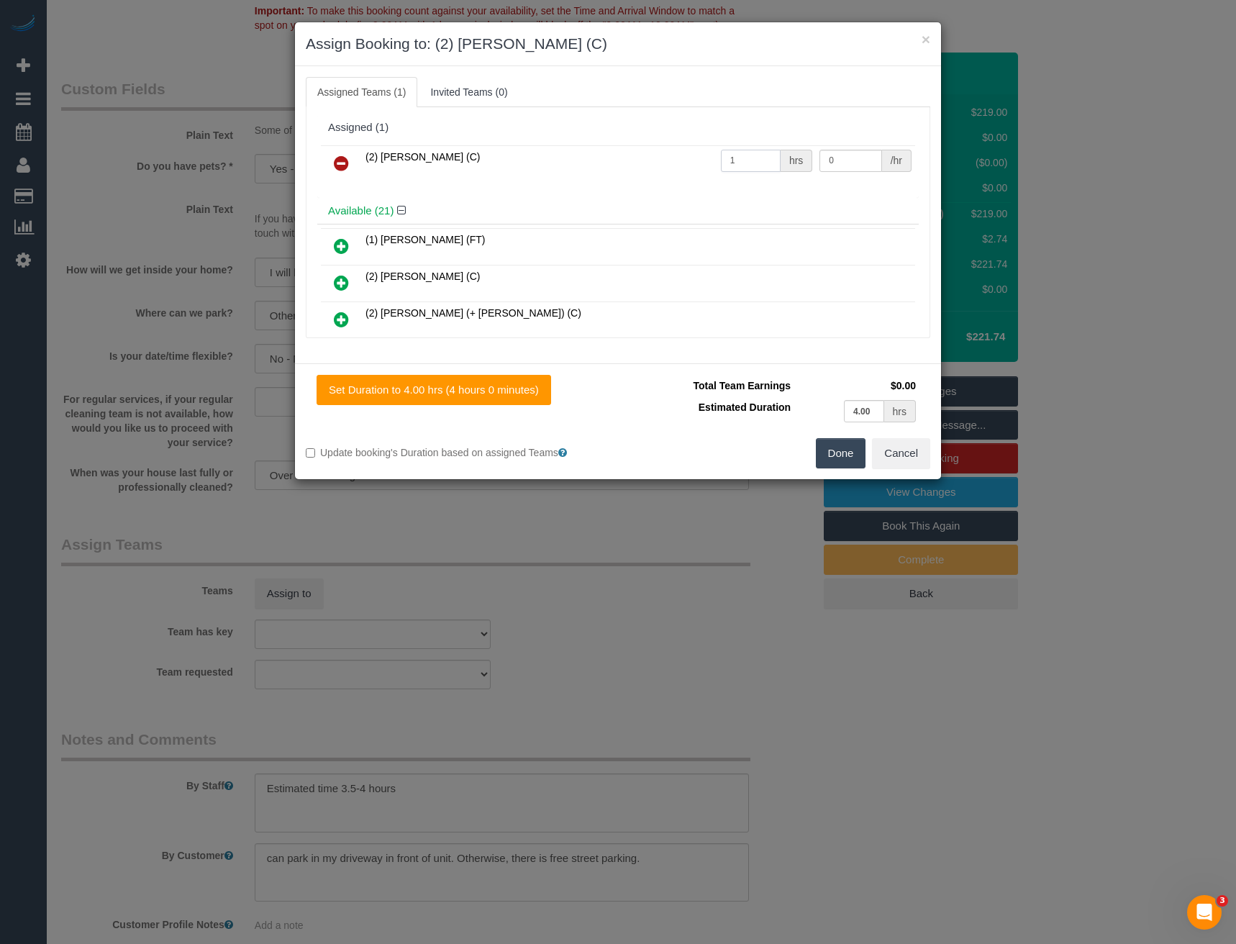
type input "1"
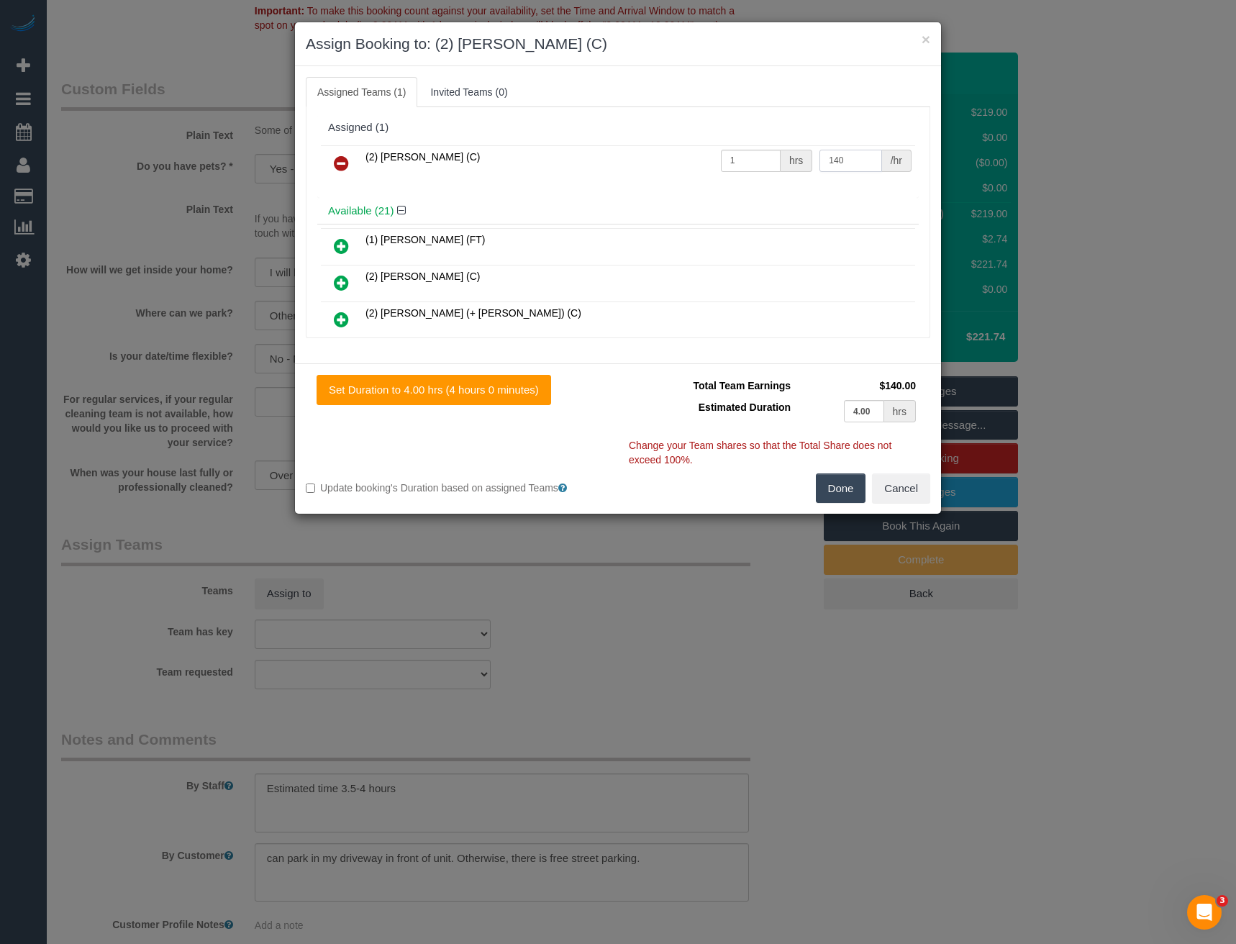
type input "140"
click at [840, 484] on button "Done" at bounding box center [841, 488] width 50 height 30
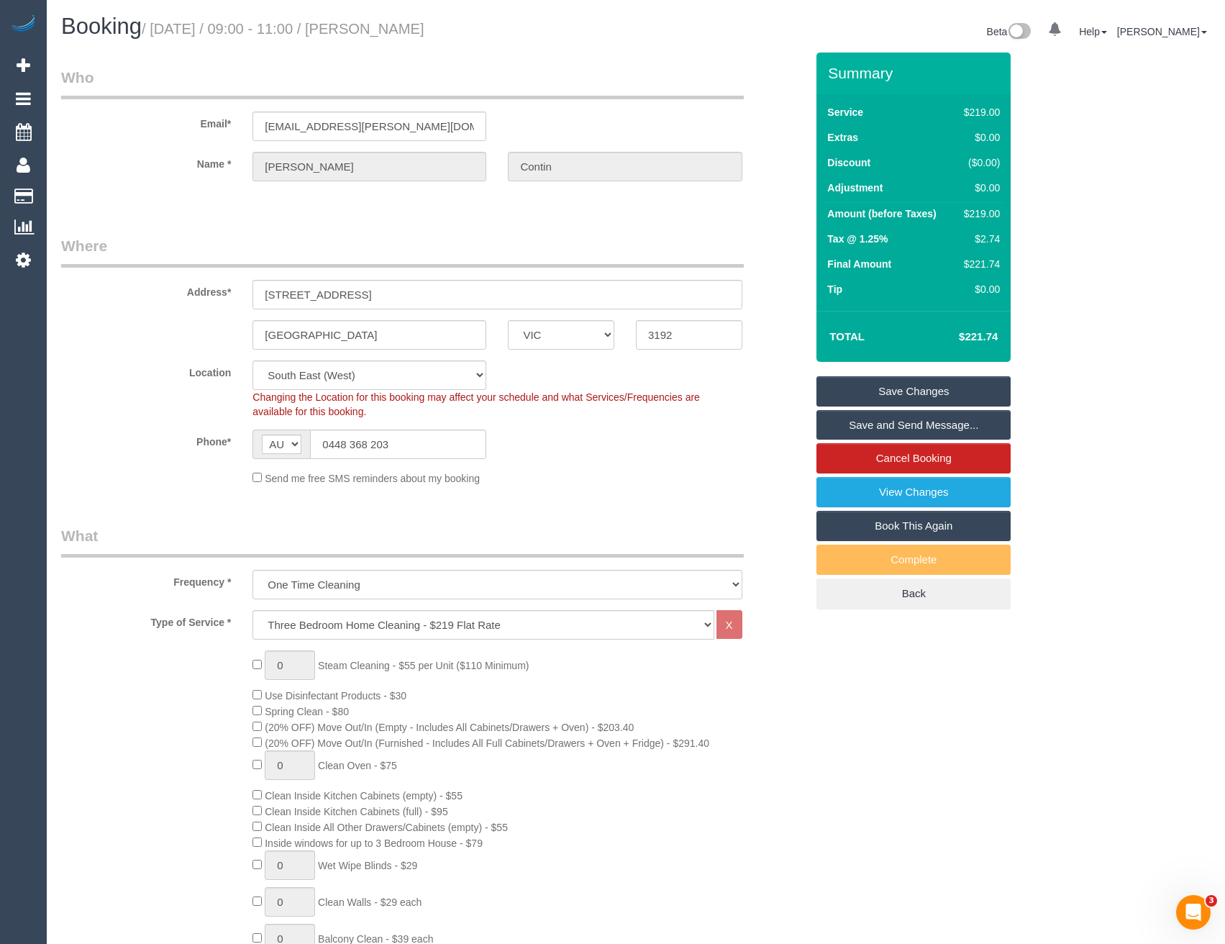
click at [880, 424] on link "Save and Send Message..." at bounding box center [913, 425] width 194 height 30
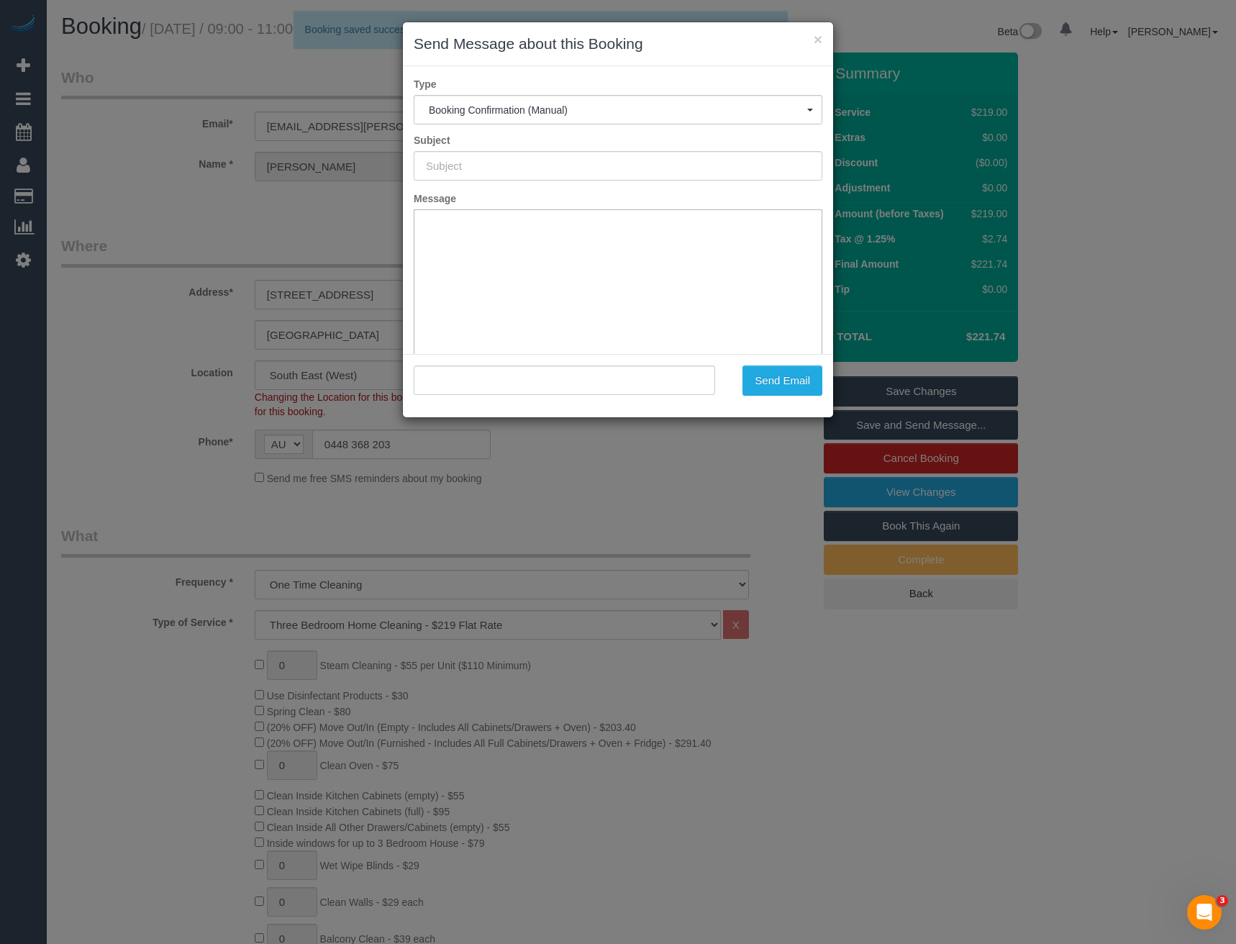
type input "Booking Confirmed"
type input ""[PERSON_NAME]" <[PERSON_NAME][EMAIL_ADDRESS][PERSON_NAME][DOMAIN_NAME]>"
drag, startPoint x: 752, startPoint y: 486, endPoint x: 759, endPoint y: 487, distance: 7.2
click at [752, 486] on div "× Send Message about this Booking Type Booking Confirmation (Manual) Booking Co…" at bounding box center [618, 472] width 1236 height 944
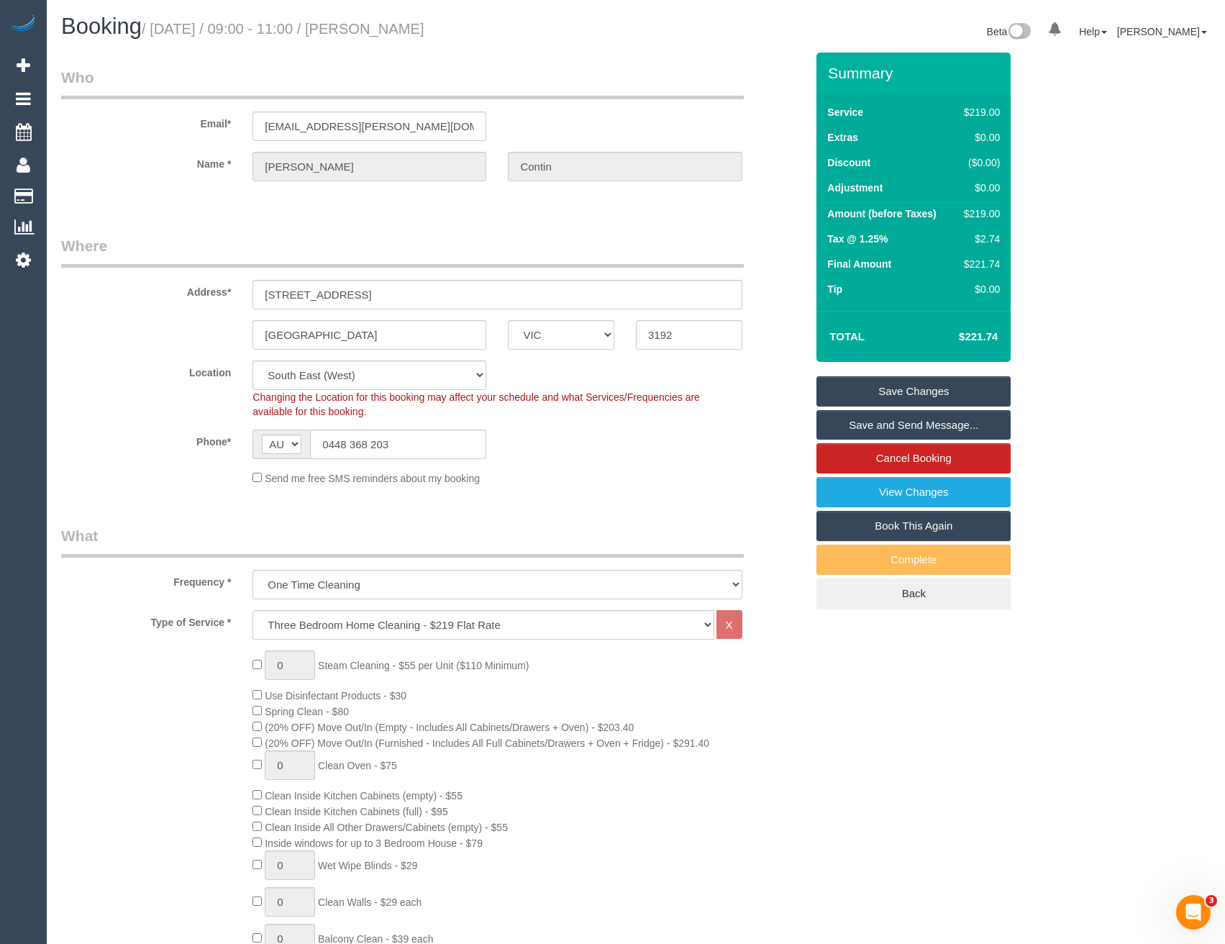
click at [893, 429] on link "Save and Send Message..." at bounding box center [913, 425] width 194 height 30
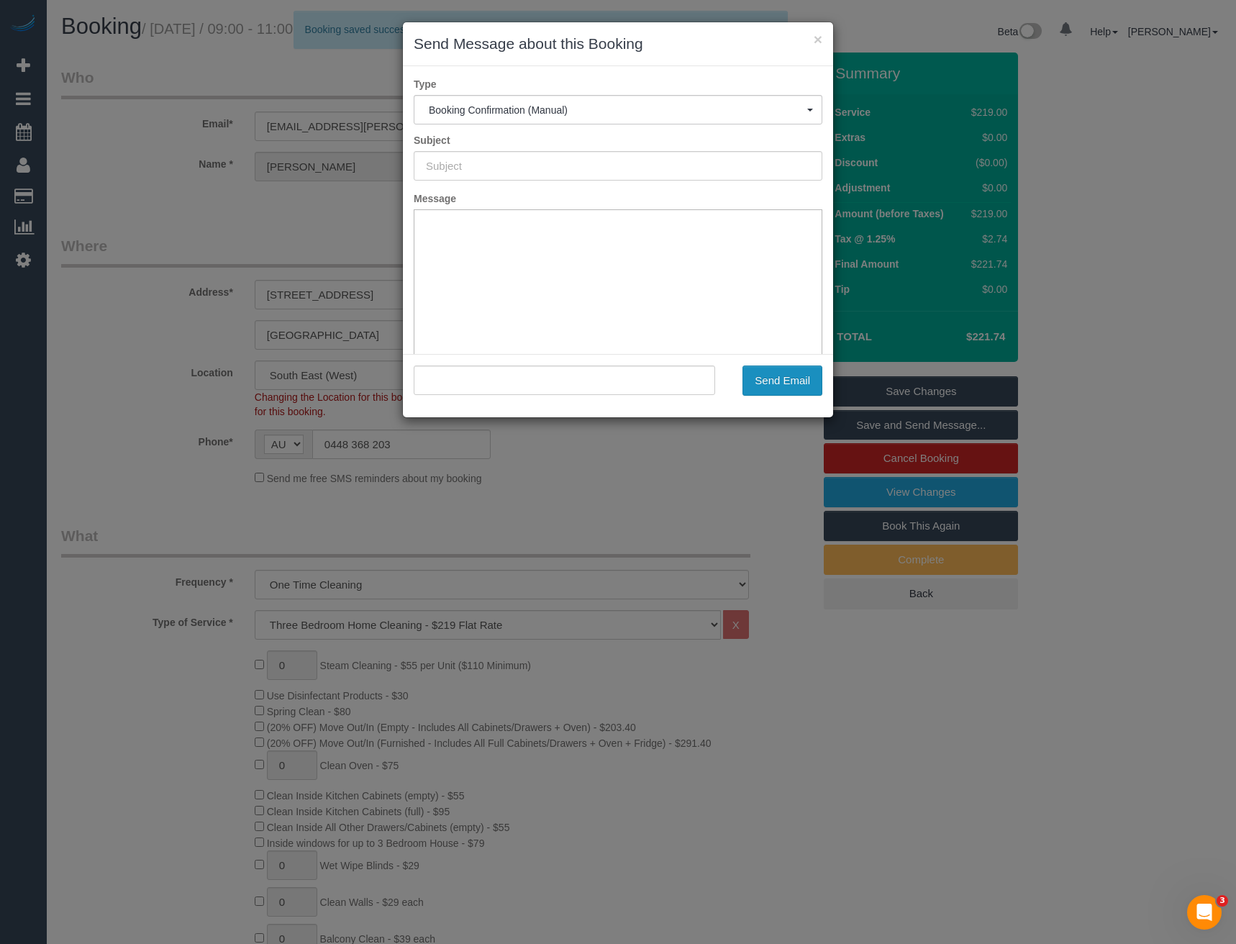
type input "Booking Confirmed"
type input ""[PERSON_NAME]" <[PERSON_NAME][EMAIL_ADDRESS][PERSON_NAME][DOMAIN_NAME]>"
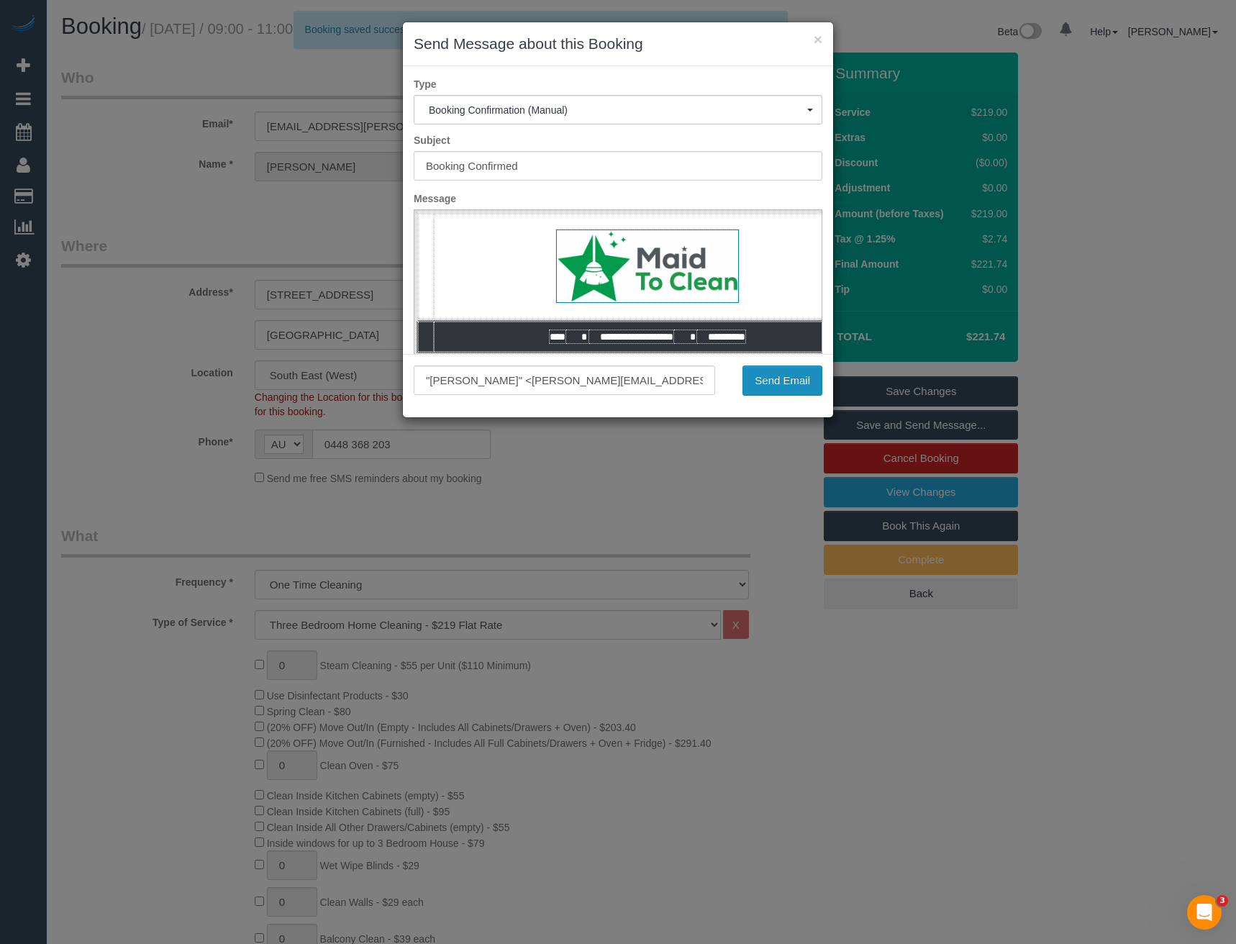
click at [782, 381] on button "Send Email" at bounding box center [782, 380] width 80 height 30
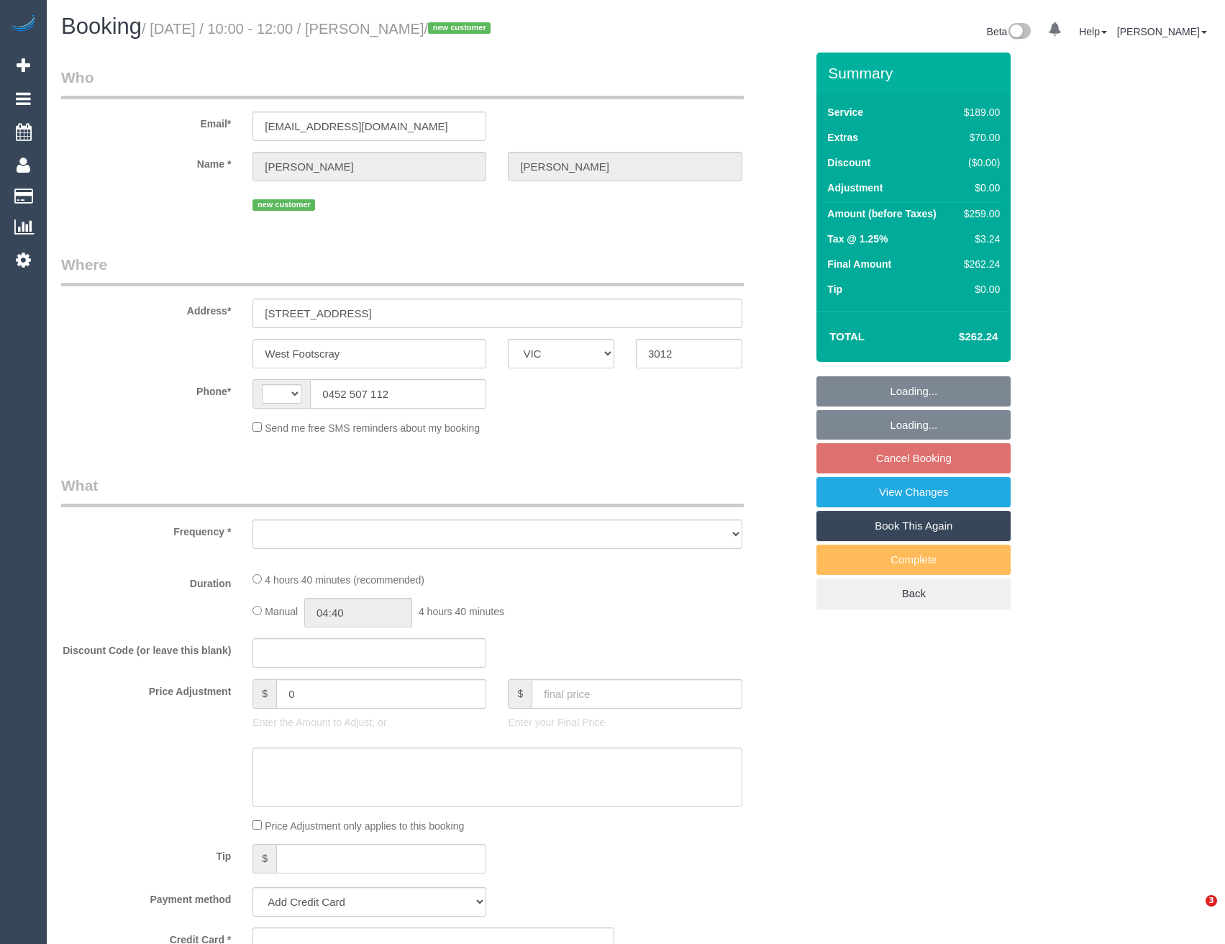
select select "VIC"
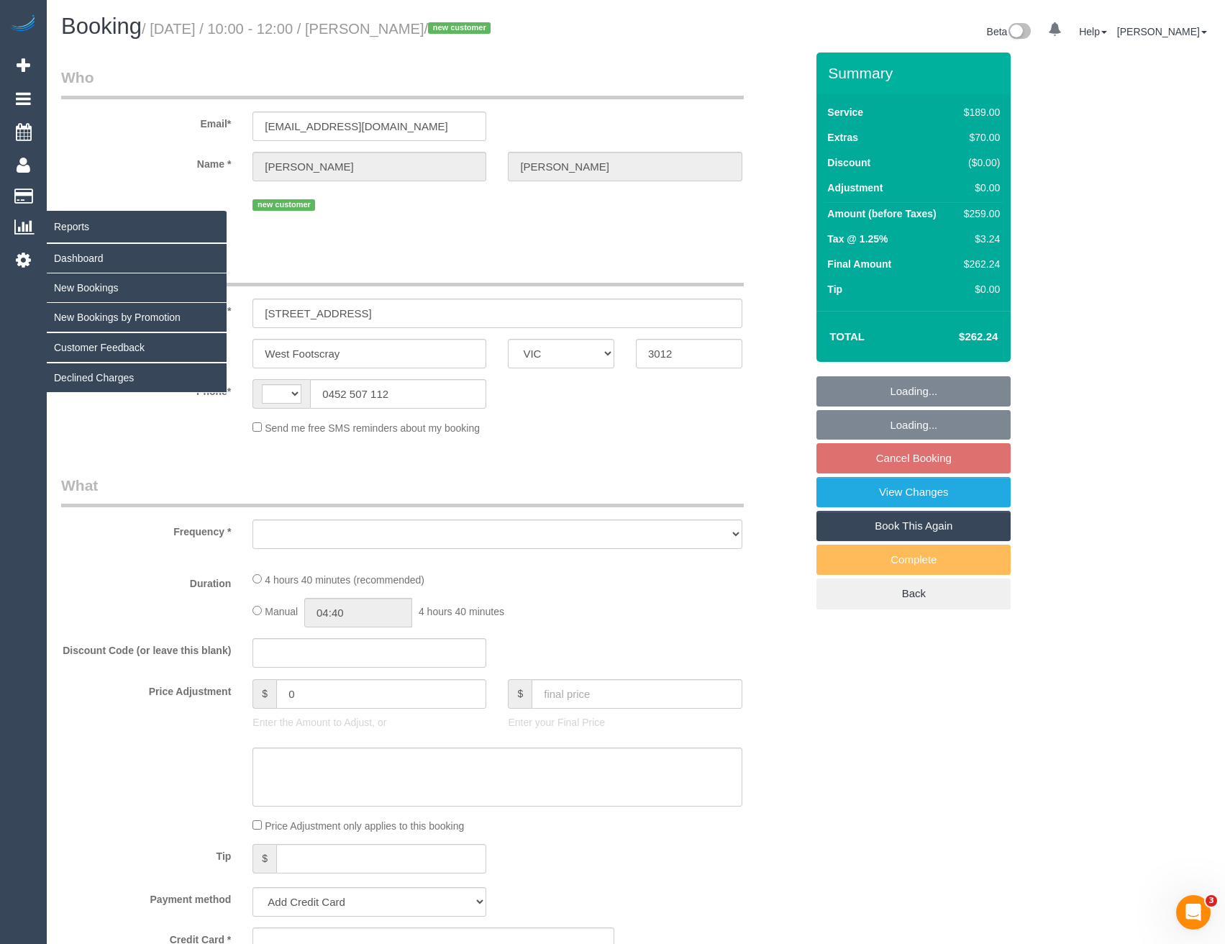
select select "string:AU"
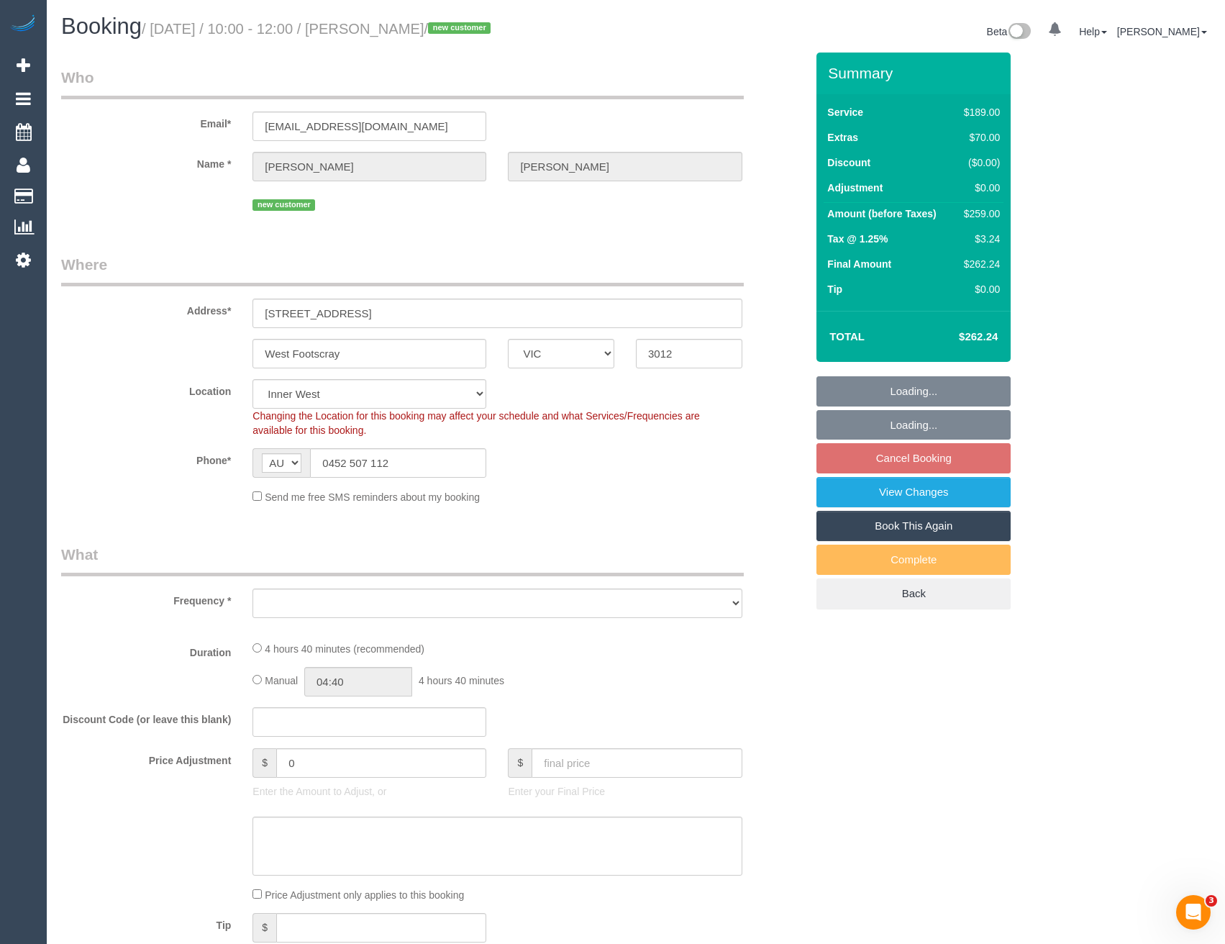
select select "object:1461"
select select "string:stripe-pm_1S5IPp2GScqysDRVQdckMTjr"
select select "number:28"
select select "number:14"
select select "number:19"
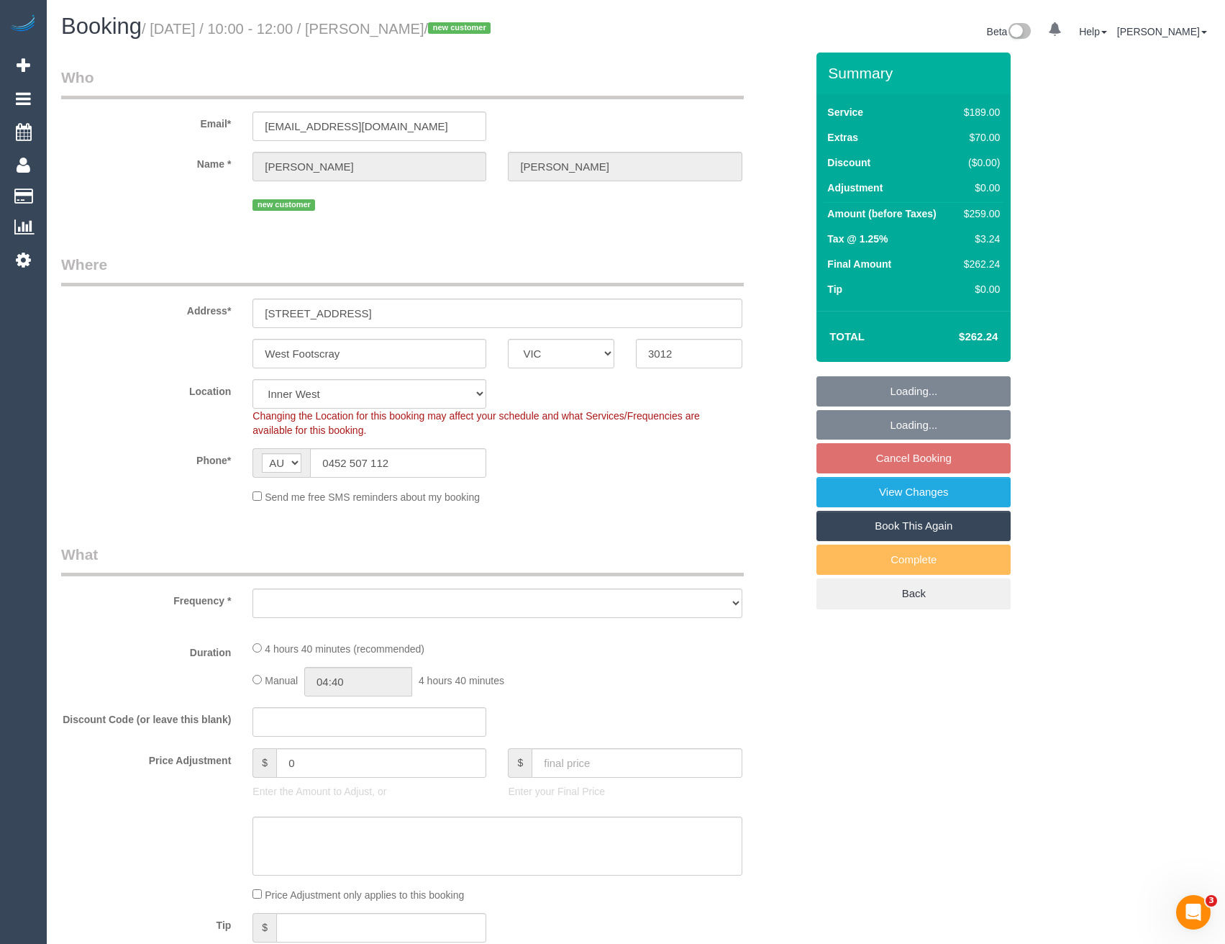
select select "number:24"
select select "number:26"
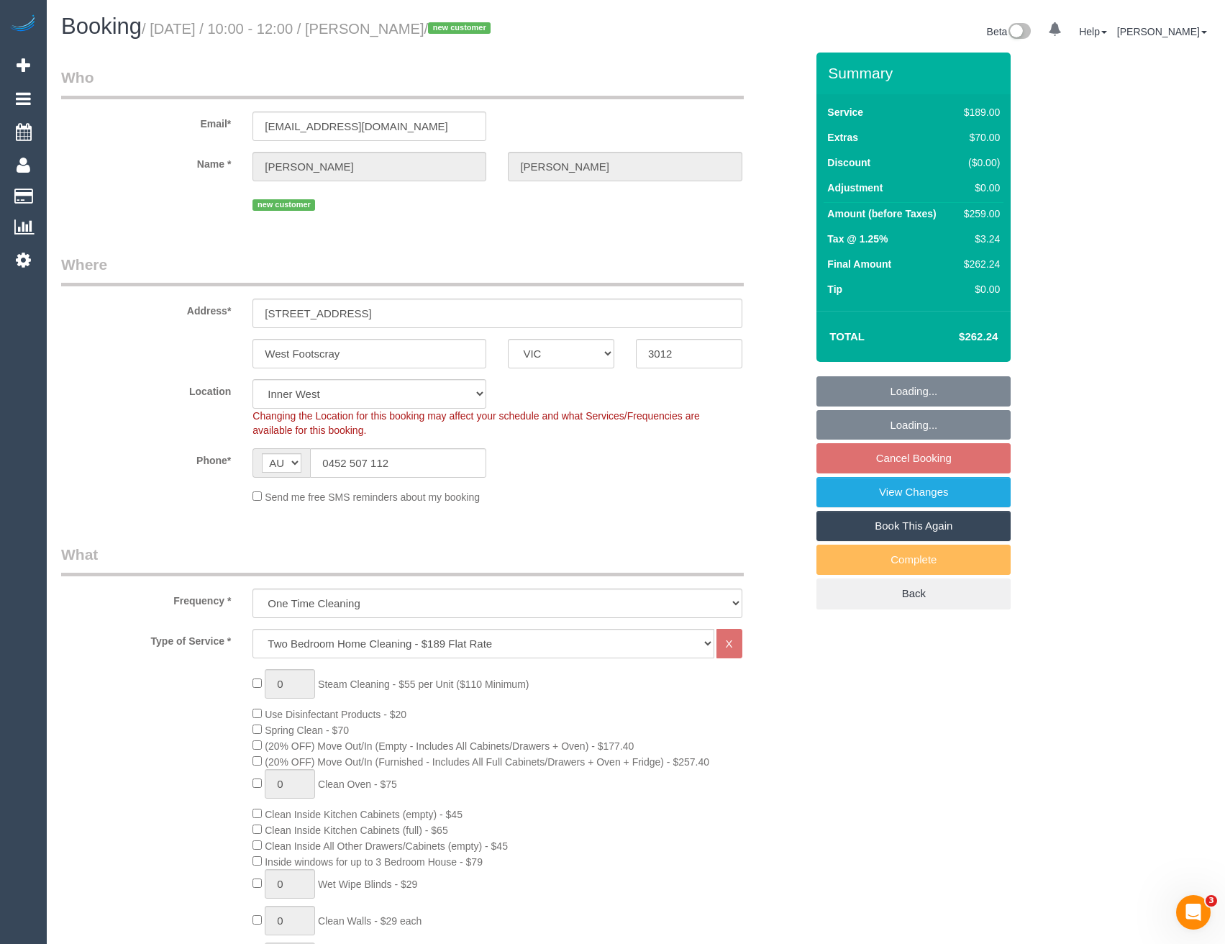
select select "spot3"
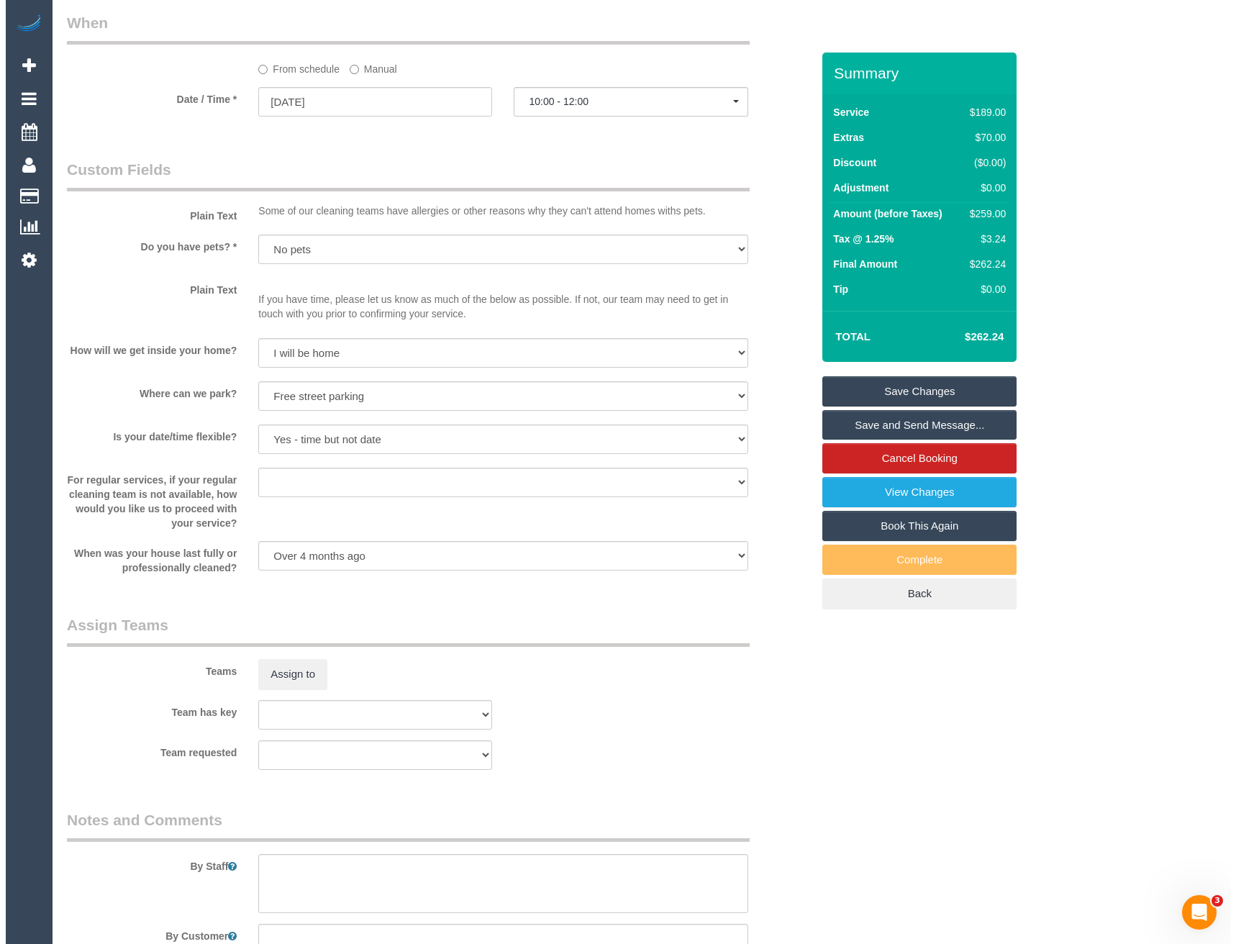
scroll to position [1654, 0]
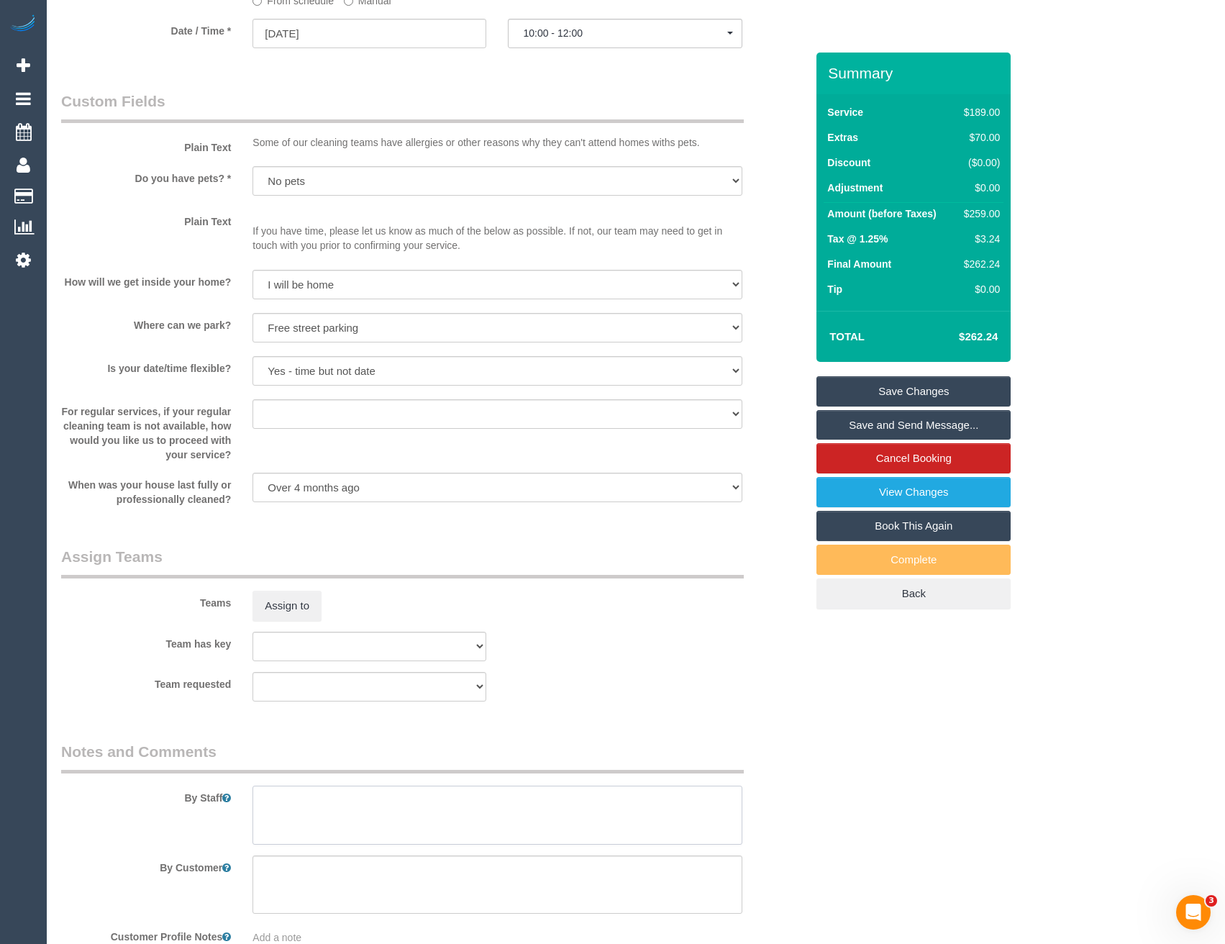
drag, startPoint x: 288, startPoint y: 807, endPoint x: 286, endPoint y: 799, distance: 8.4
click at [288, 807] on textarea at bounding box center [496, 814] width 489 height 59
type textarea "Est 4 - 5 hours"
click at [286, 608] on button "Assign to" at bounding box center [286, 605] width 69 height 30
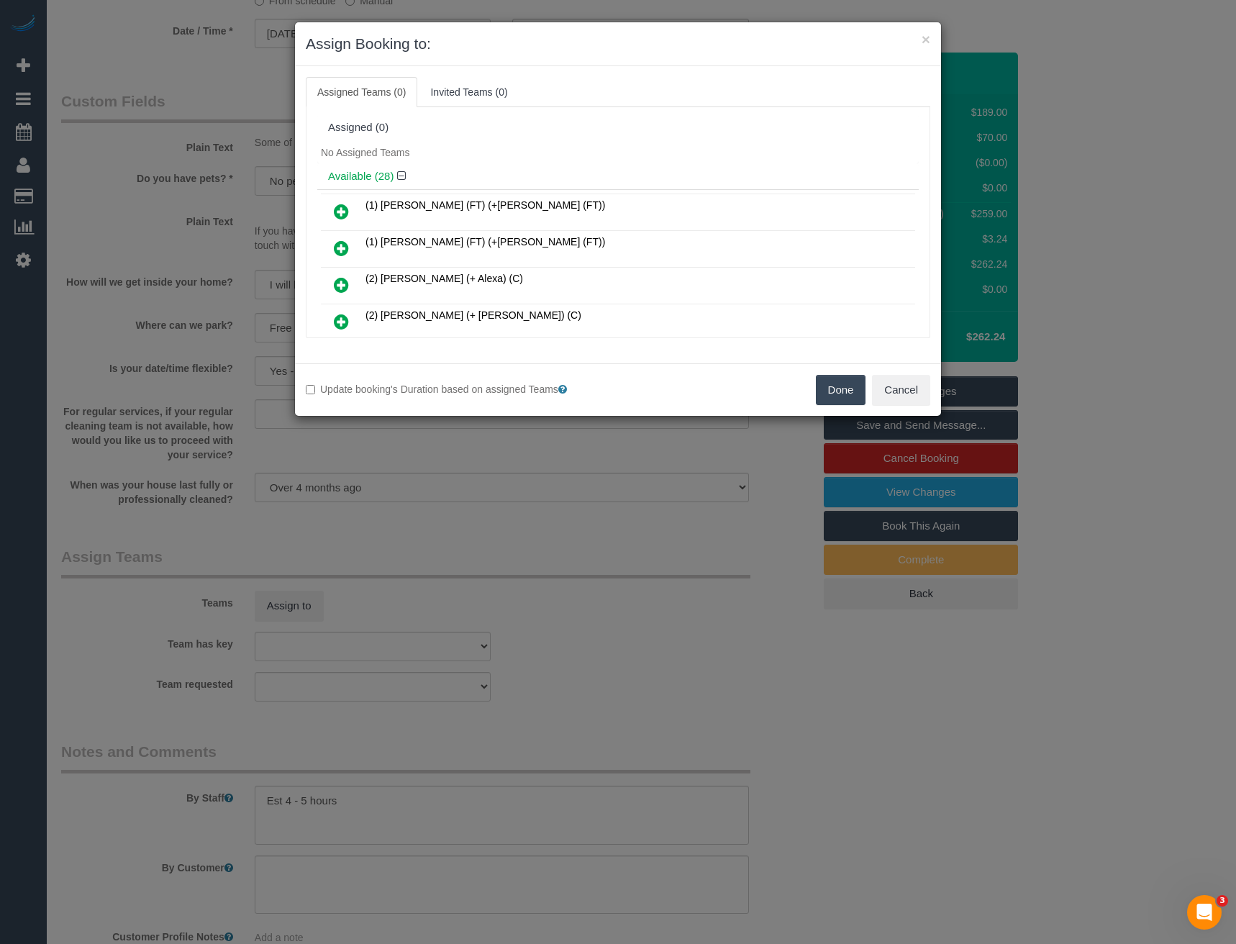
scroll to position [645, 0]
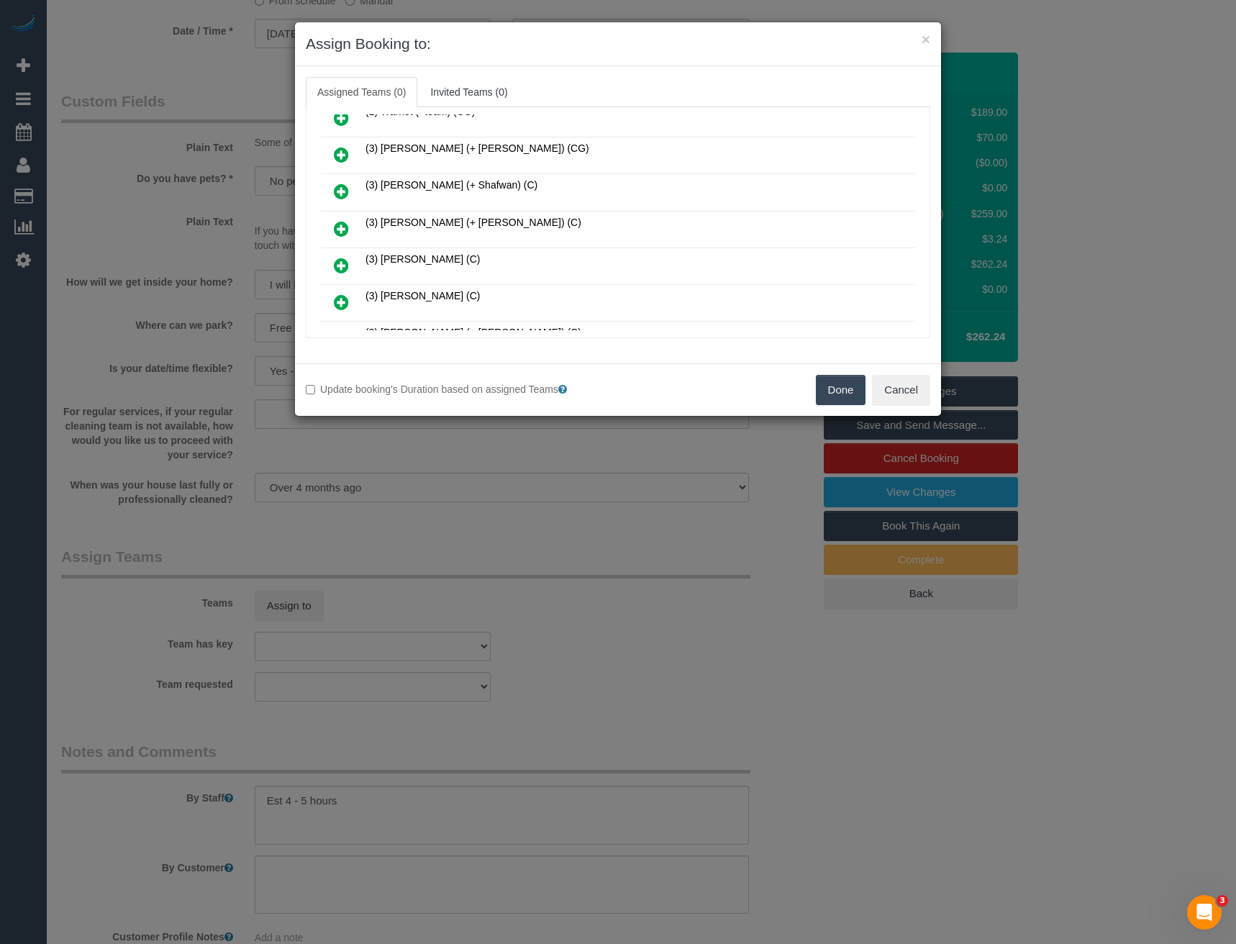
click at [342, 229] on icon at bounding box center [341, 228] width 15 height 17
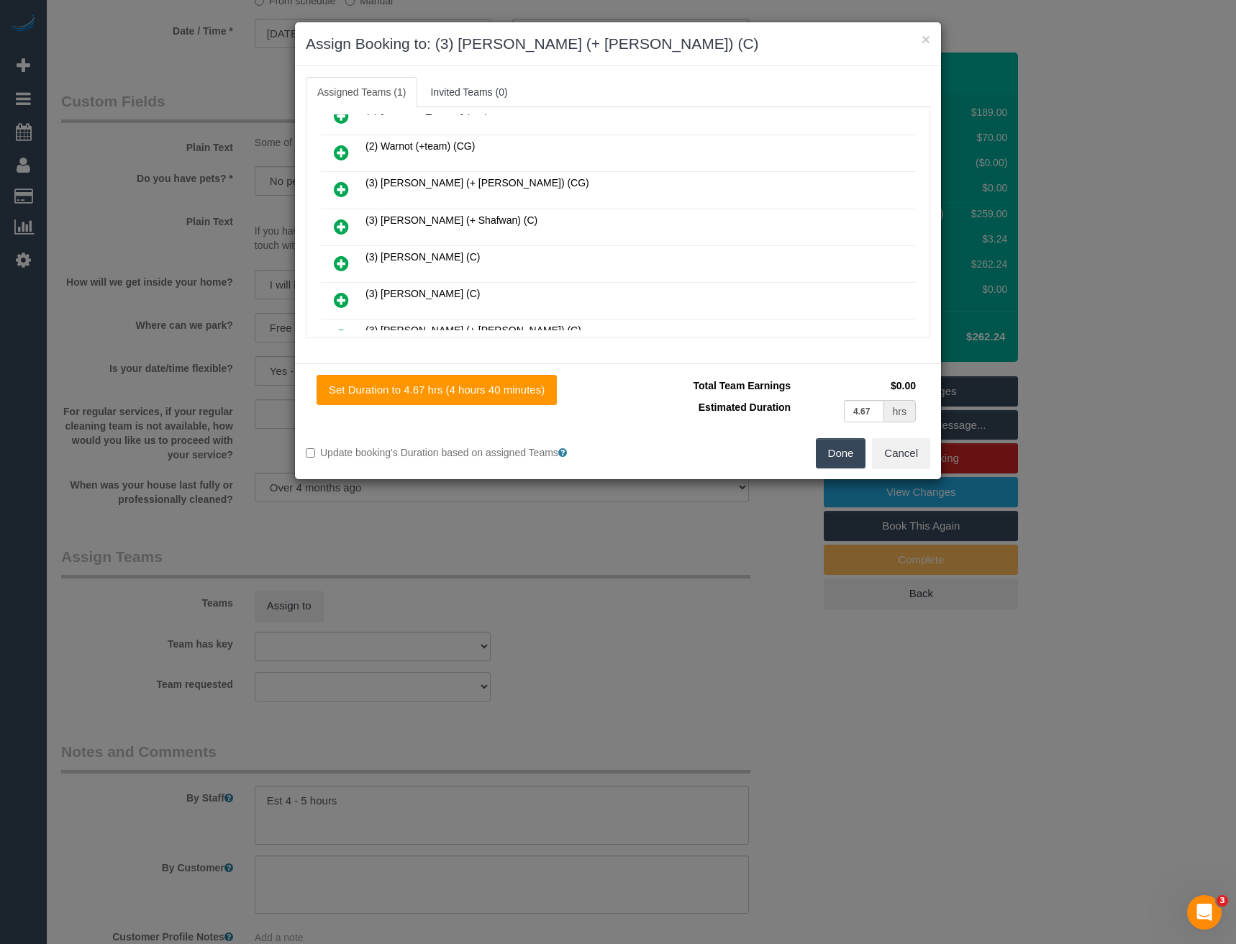
scroll to position [680, 0]
click at [344, 294] on icon at bounding box center [341, 301] width 15 height 17
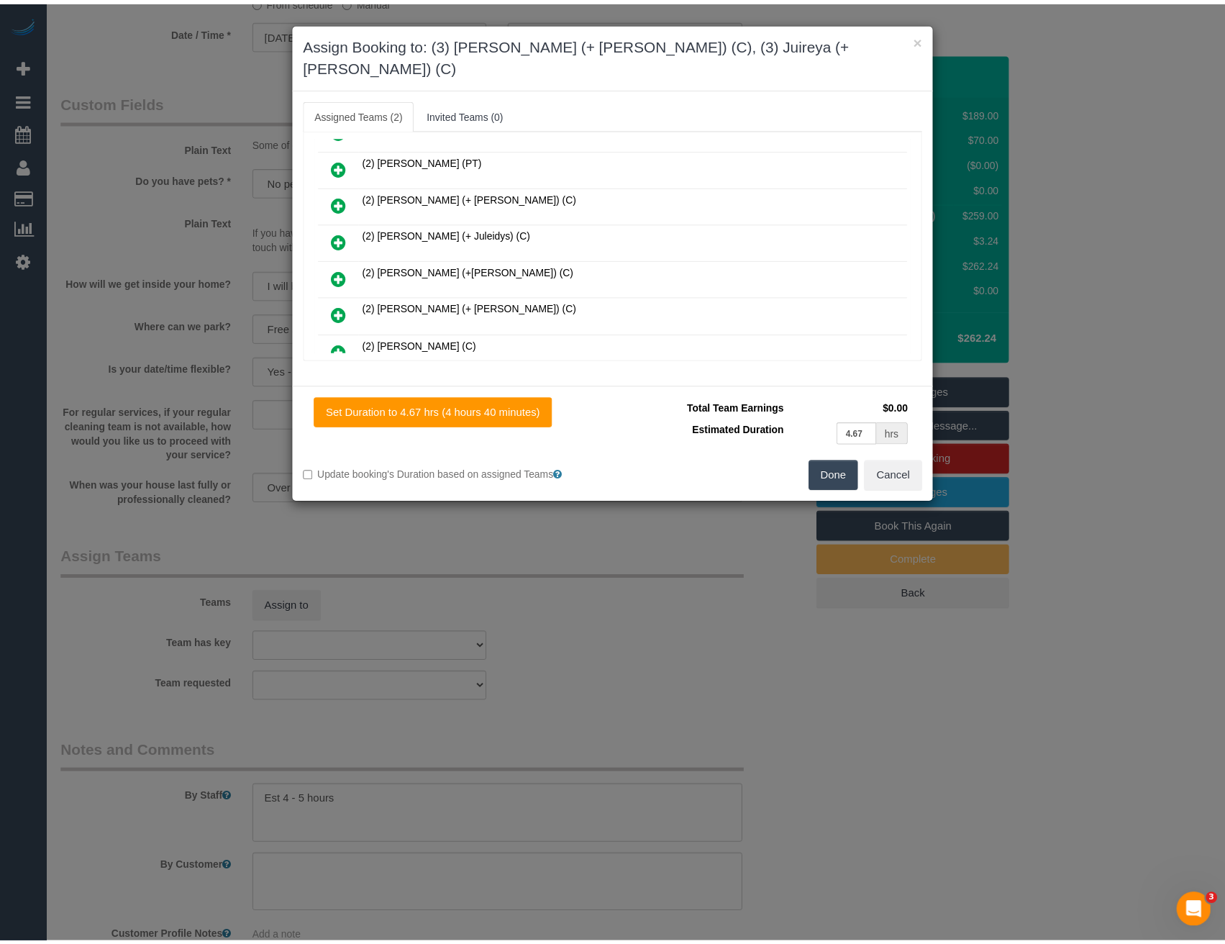
scroll to position [0, 0]
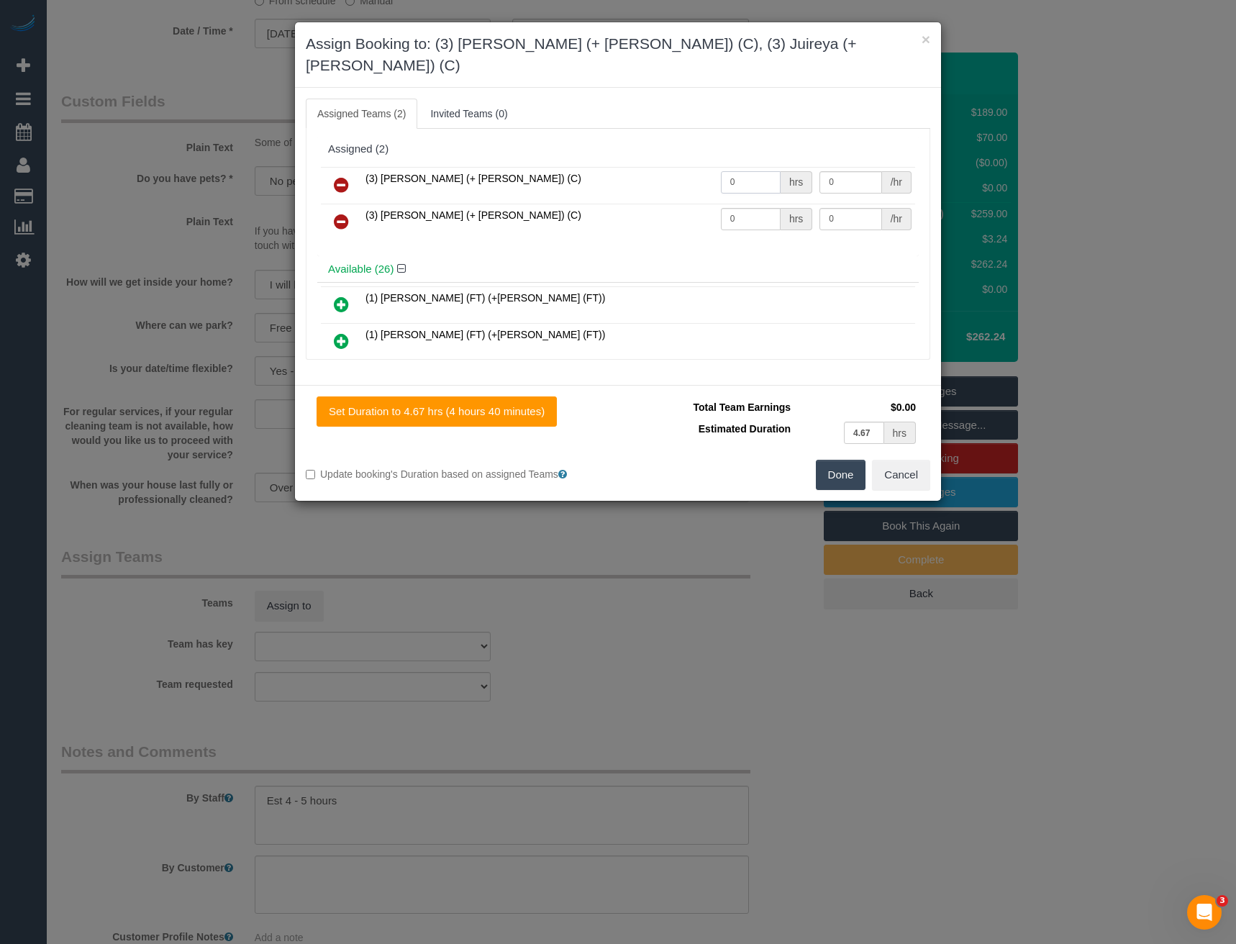
drag, startPoint x: 741, startPoint y: 155, endPoint x: 637, endPoint y: 149, distance: 103.7
click at [657, 167] on tr "(3) [PERSON_NAME] (+ [PERSON_NAME]) (C) 0 hrs 0 /hr" at bounding box center [618, 185] width 594 height 37
type input "1"
type input "82.5"
drag, startPoint x: 748, startPoint y: 201, endPoint x: 681, endPoint y: 200, distance: 66.9
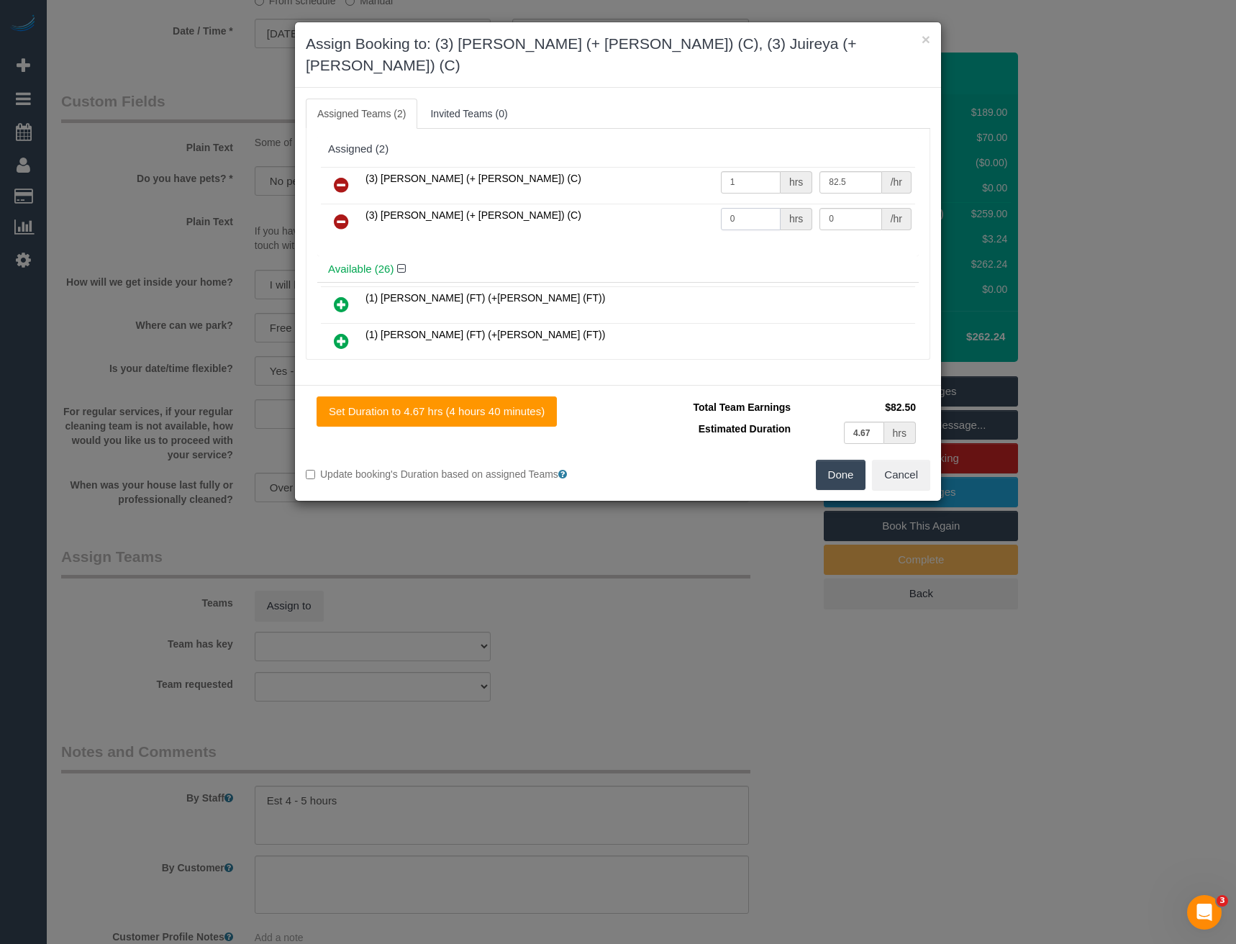
click at [688, 204] on tr "(3) [PERSON_NAME] (+ [PERSON_NAME]) (C) 0 hrs 0 /hr" at bounding box center [618, 222] width 594 height 37
type input "1"
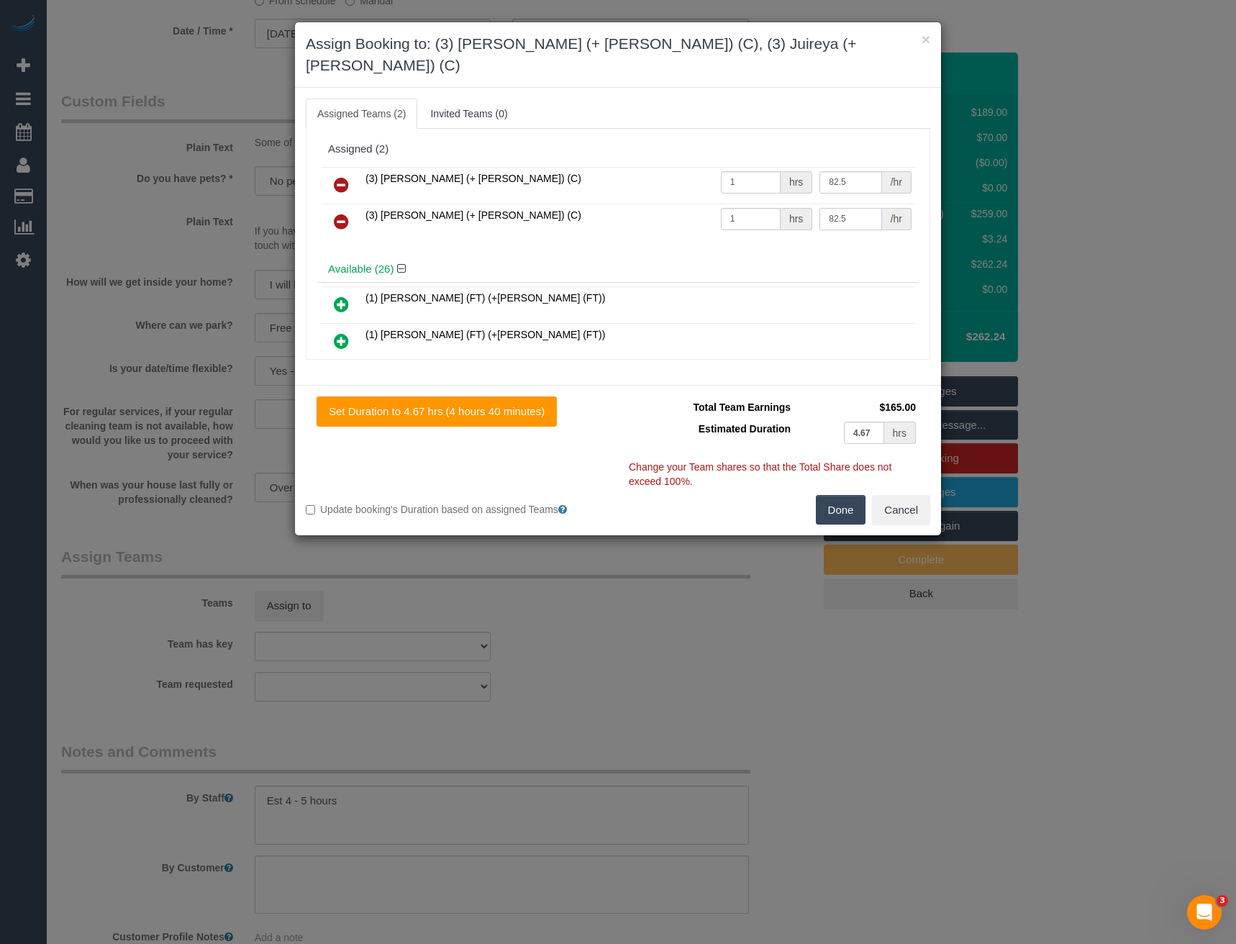
type input "82.5"
click at [861, 499] on button "Done" at bounding box center [841, 510] width 50 height 30
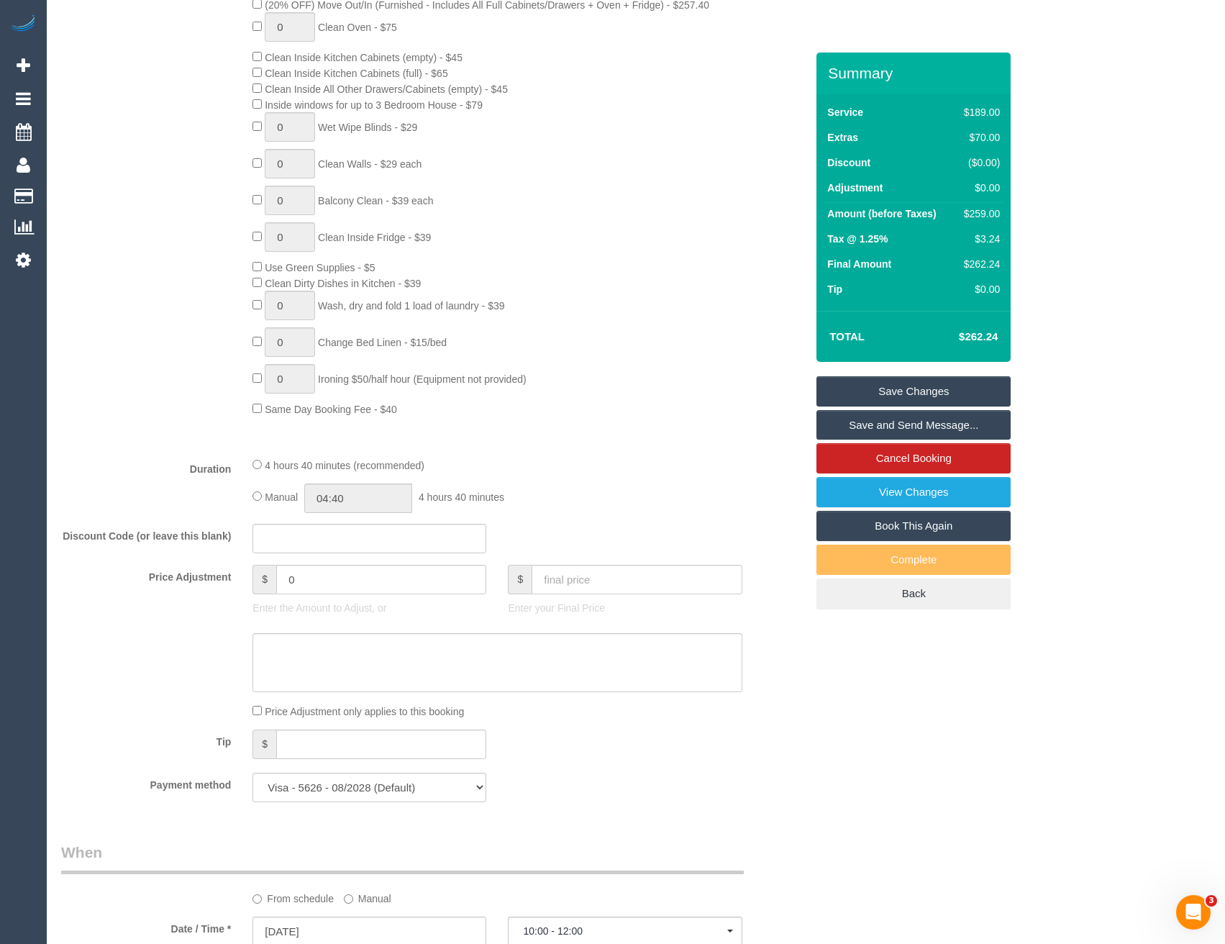
scroll to position [687, 0]
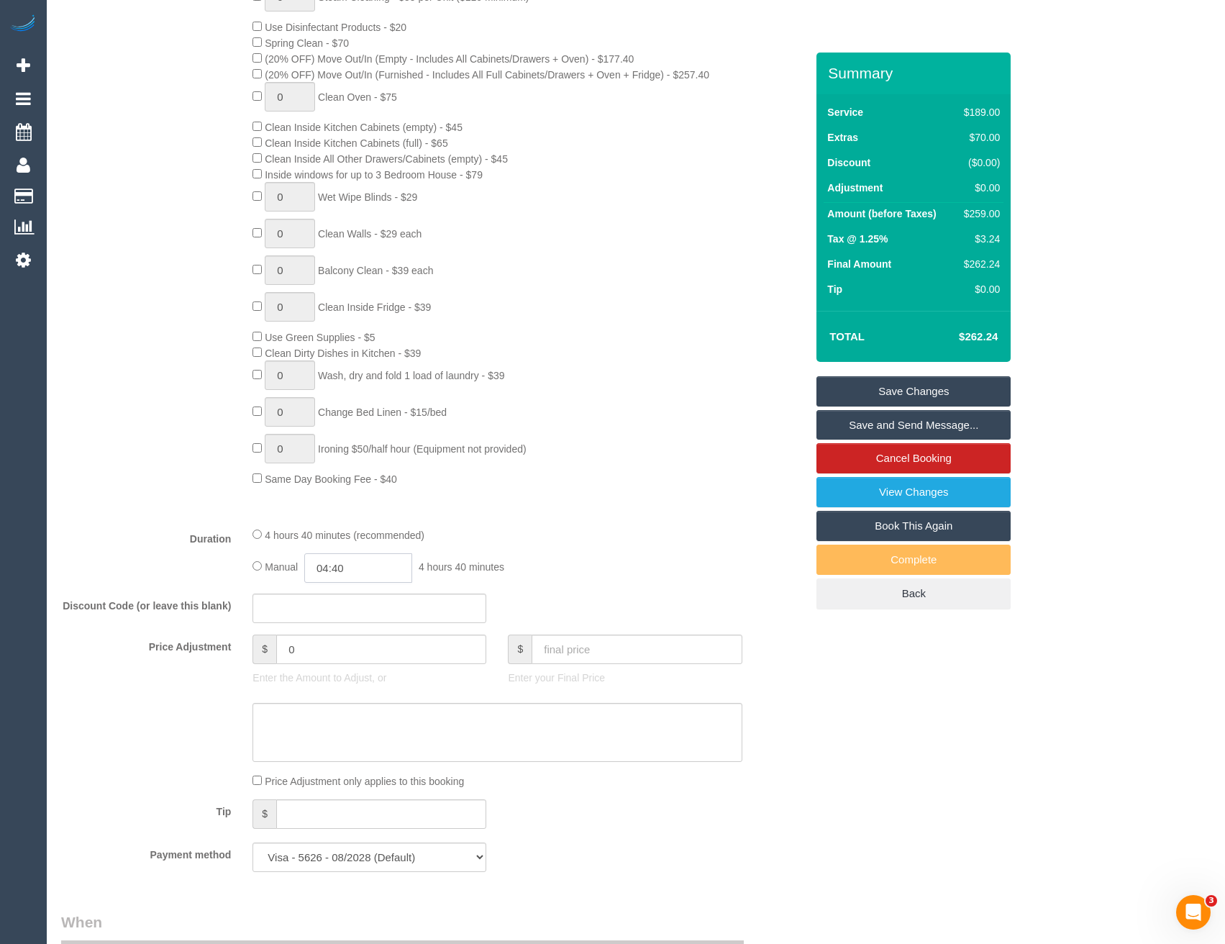
click at [361, 564] on input "04:40" at bounding box center [358, 567] width 108 height 29
type input "02:30"
click at [340, 660] on li "02:30" at bounding box center [343, 657] width 64 height 19
click at [544, 560] on div "Manual 02:30 2 hours 30 minutes" at bounding box center [496, 567] width 489 height 29
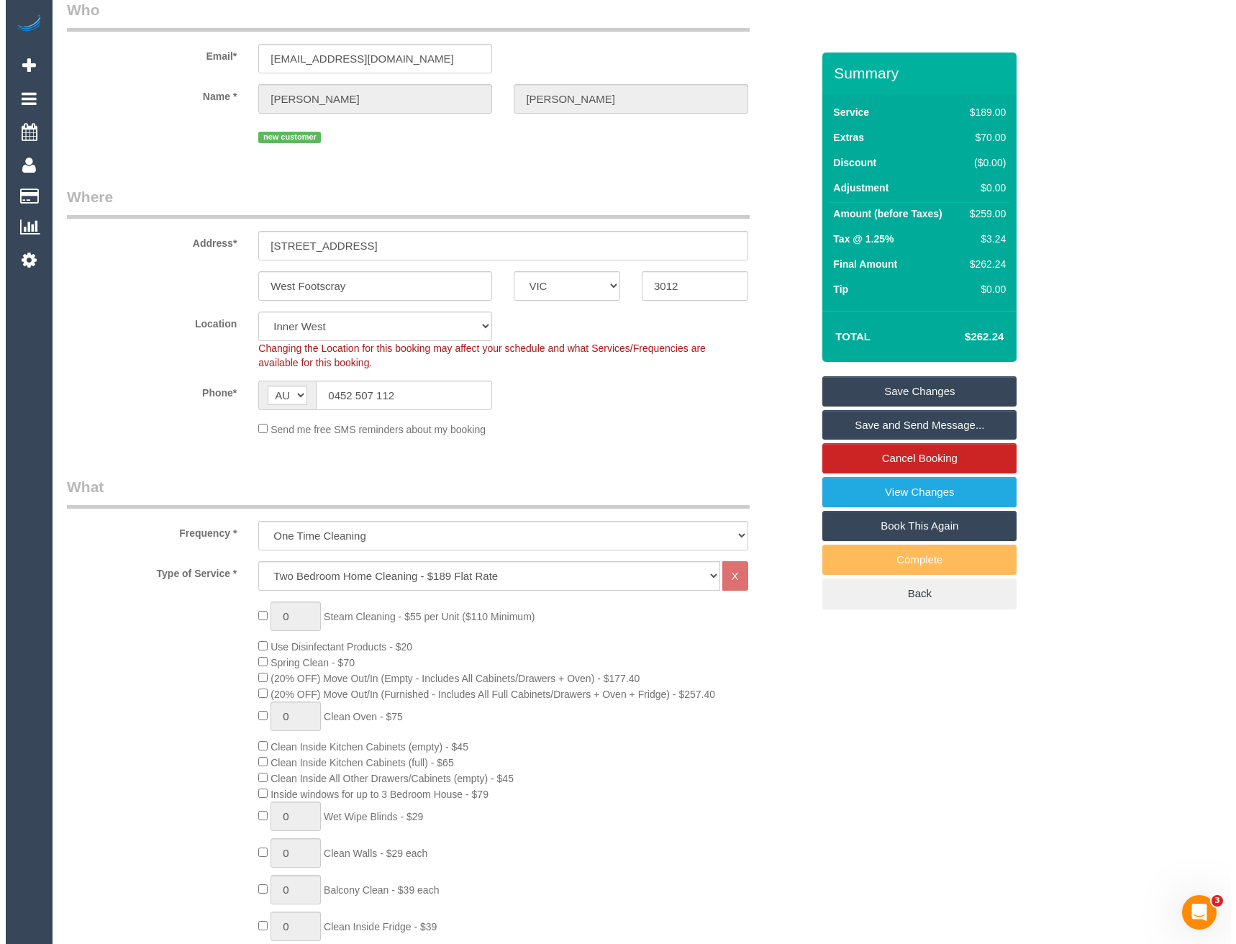
scroll to position [0, 0]
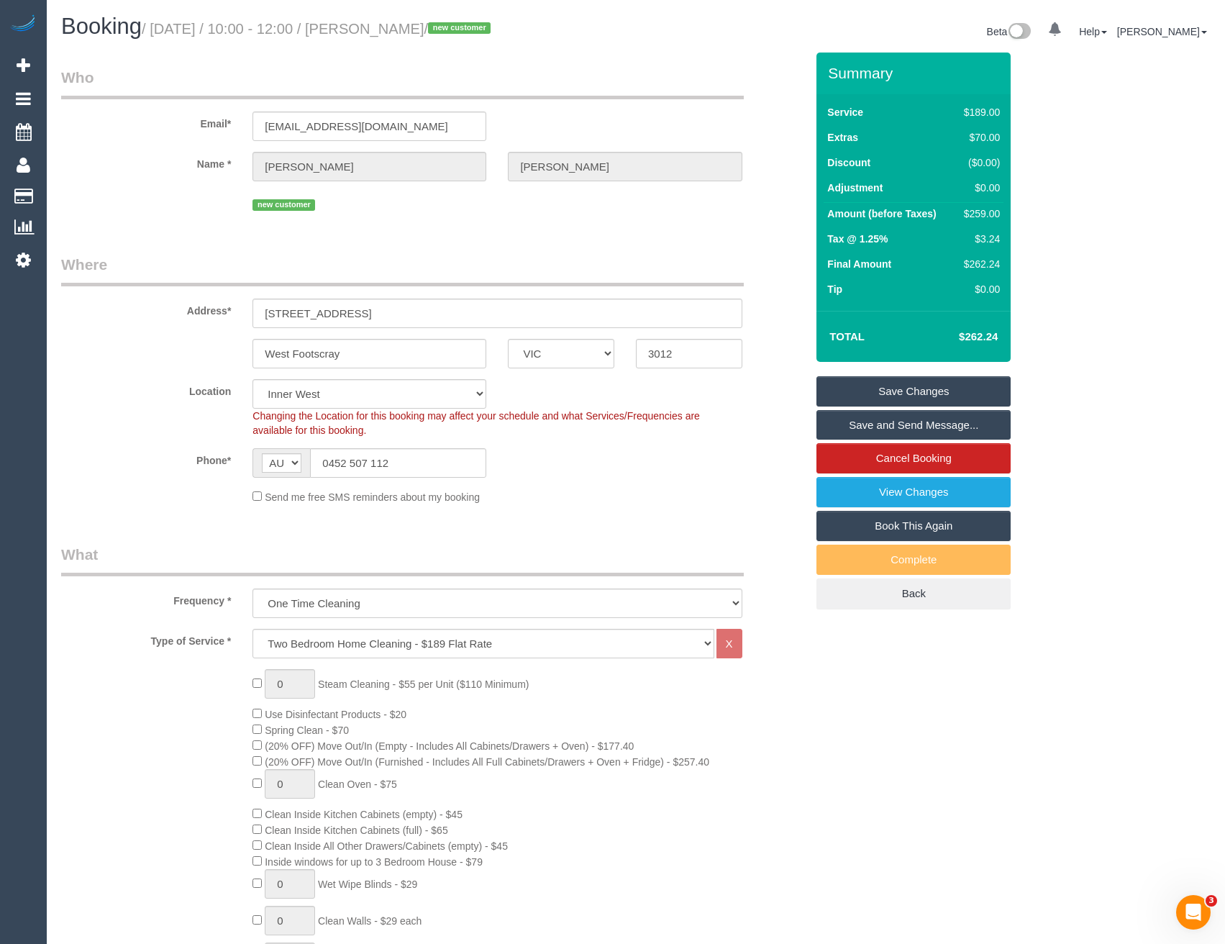
select select "spot24"
click at [836, 427] on link "Save and Send Message..." at bounding box center [913, 425] width 194 height 30
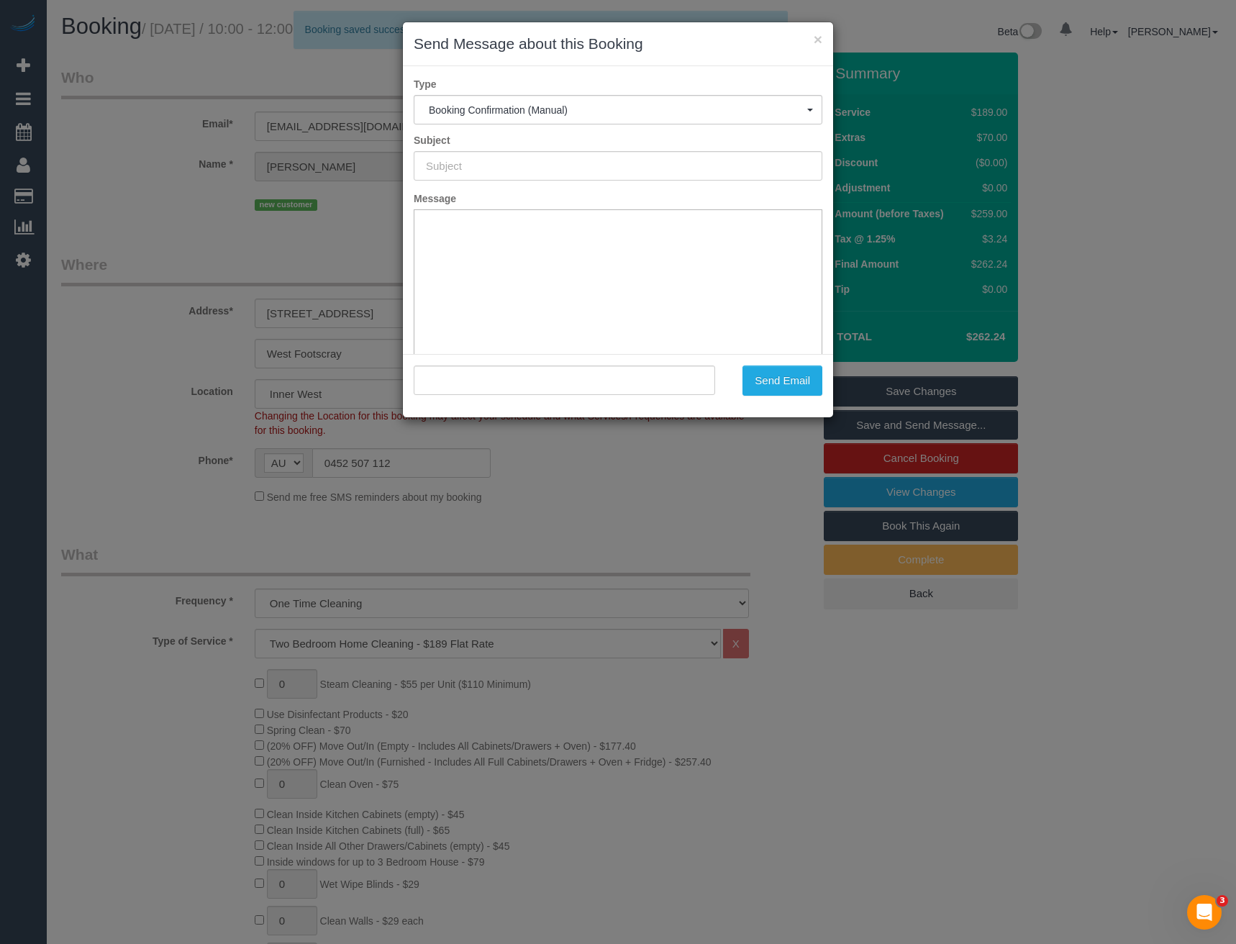
type input "Booking Confirmed"
type input ""[PERSON_NAME]" <[EMAIL_ADDRESS][DOMAIN_NAME]>"
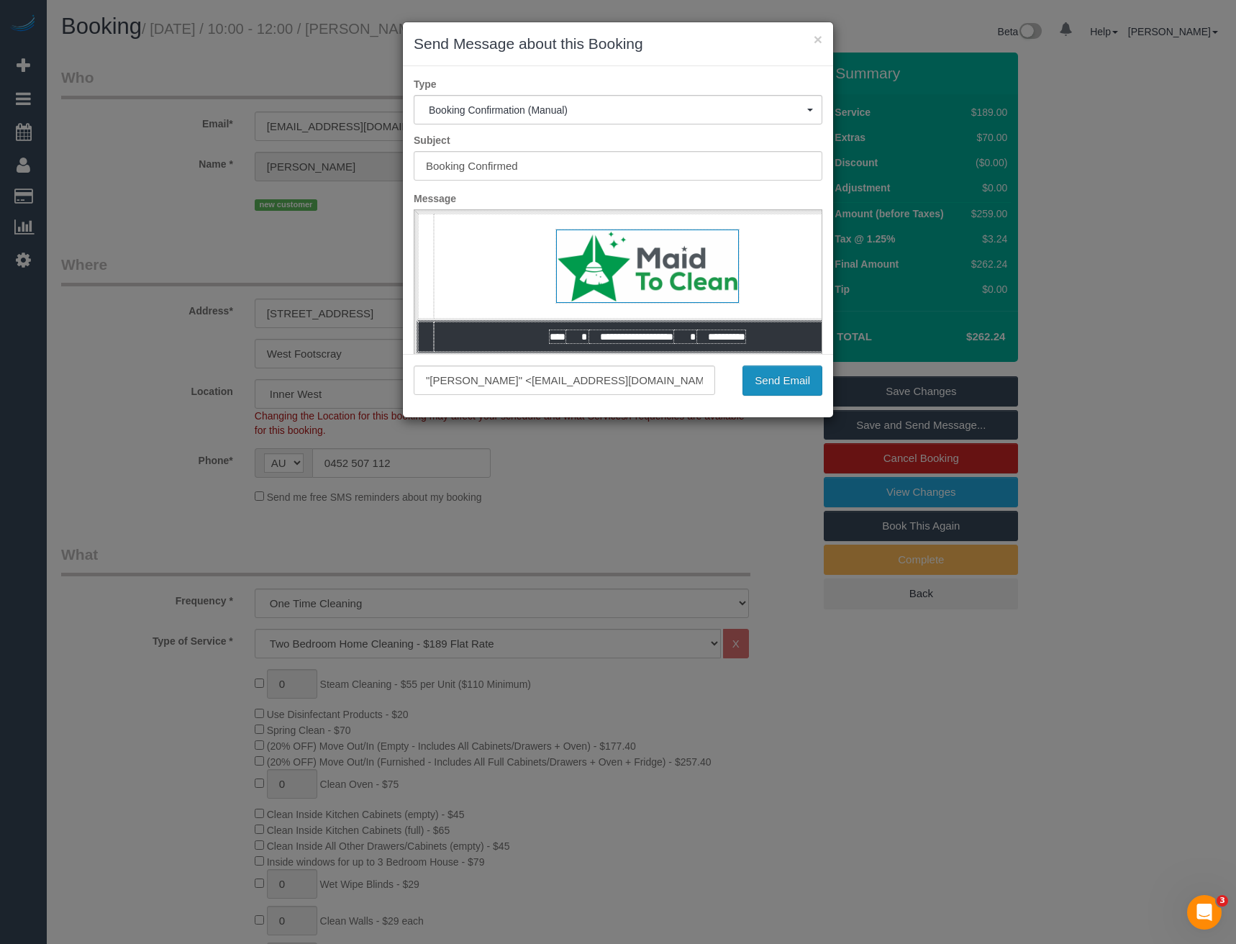
click at [769, 390] on button "Send Email" at bounding box center [782, 380] width 80 height 30
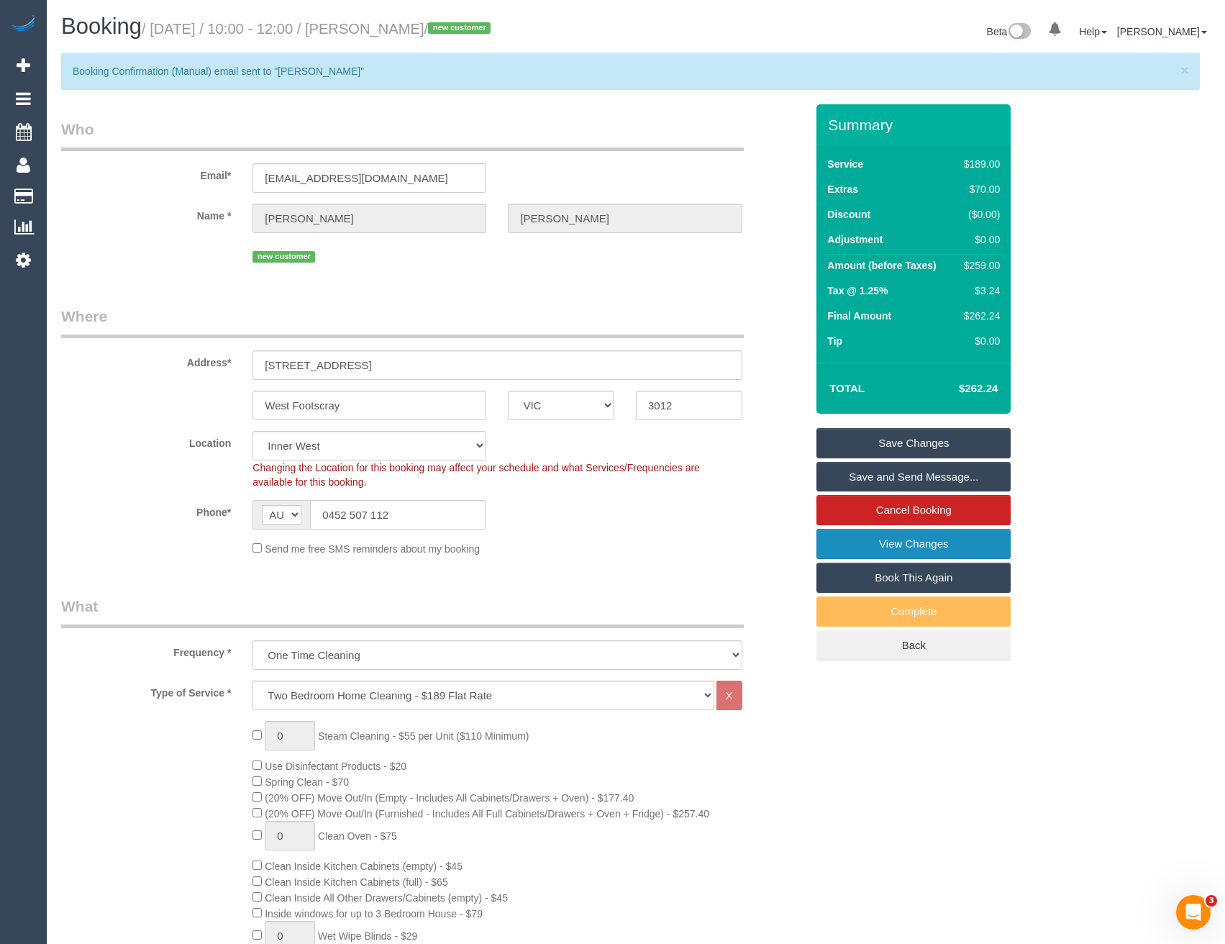
click at [871, 551] on link "View Changes" at bounding box center [913, 544] width 194 height 30
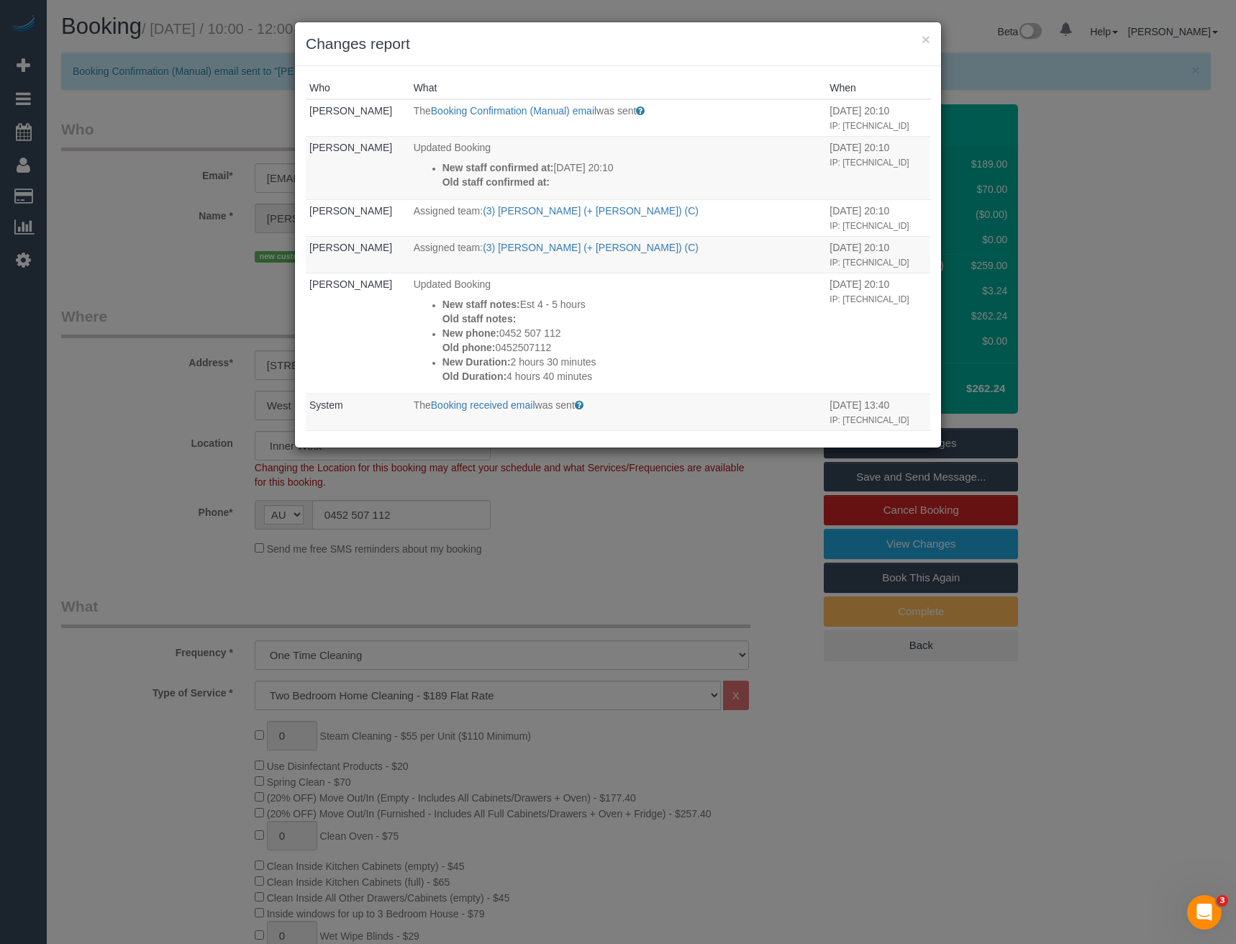
click at [657, 549] on div "× Changes report Who What When [PERSON_NAME] The Booking Confirmation (Manual) …" at bounding box center [618, 472] width 1236 height 944
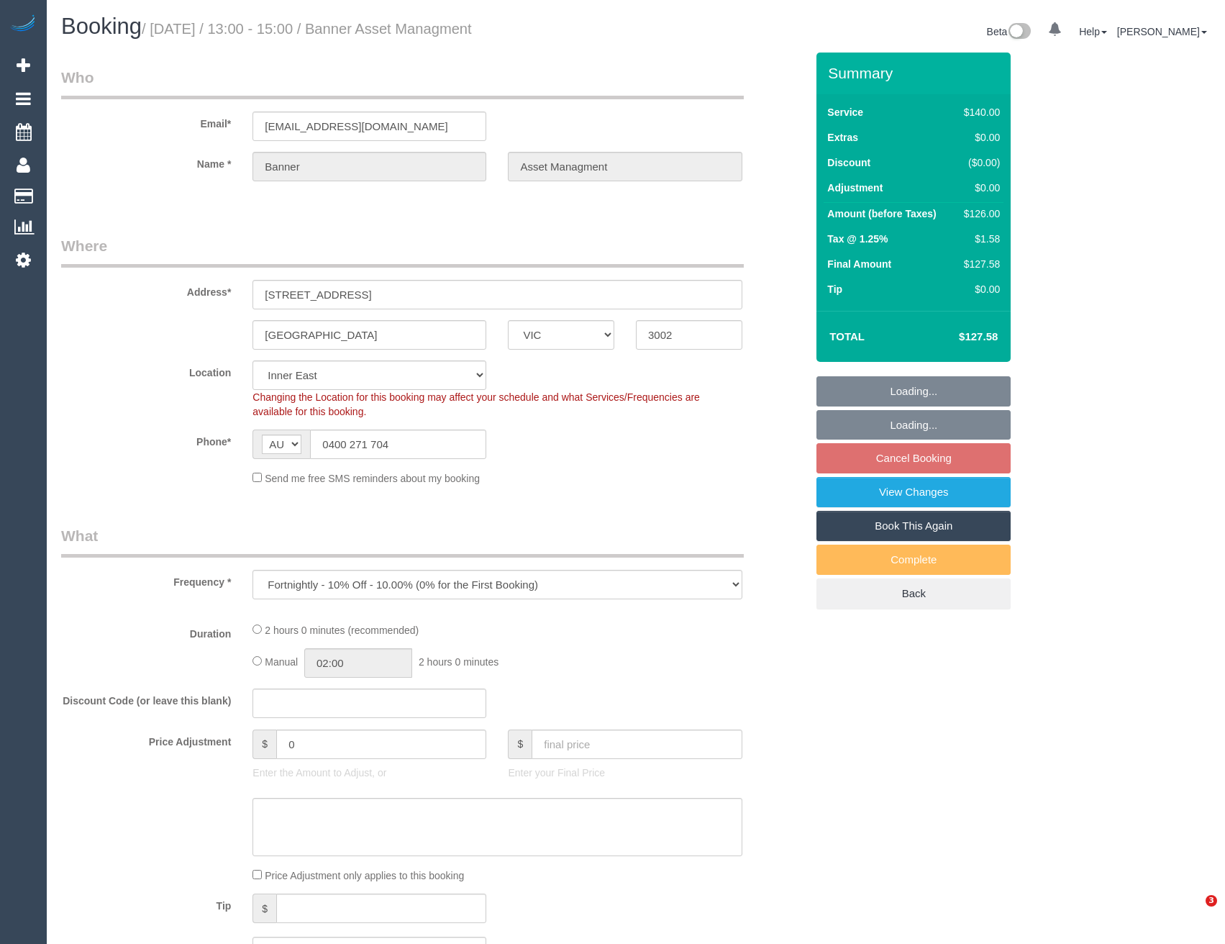
select select "VIC"
select select "number:28"
select select "number:17"
select select "number:19"
select select "number:24"
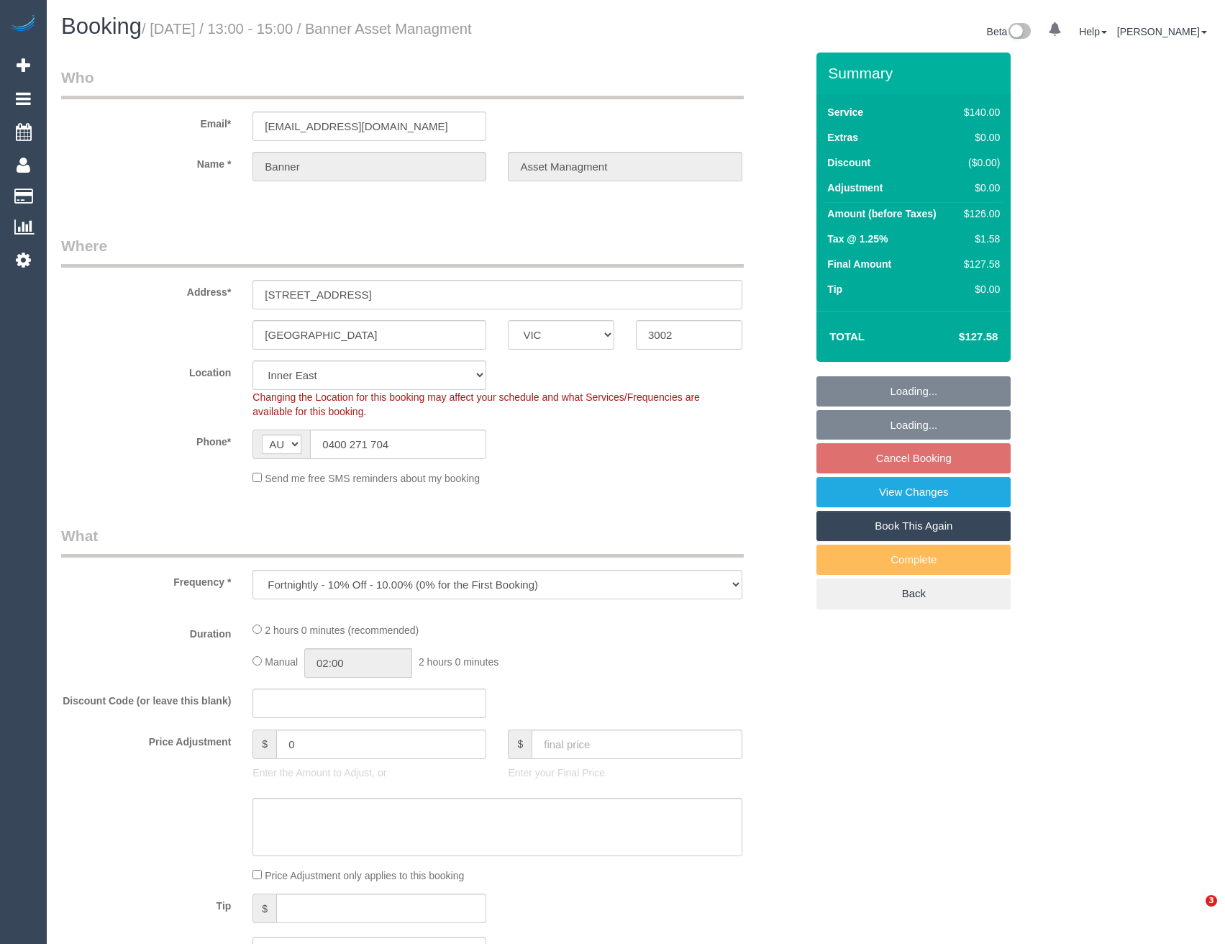
select select "number:34"
select select "number:13"
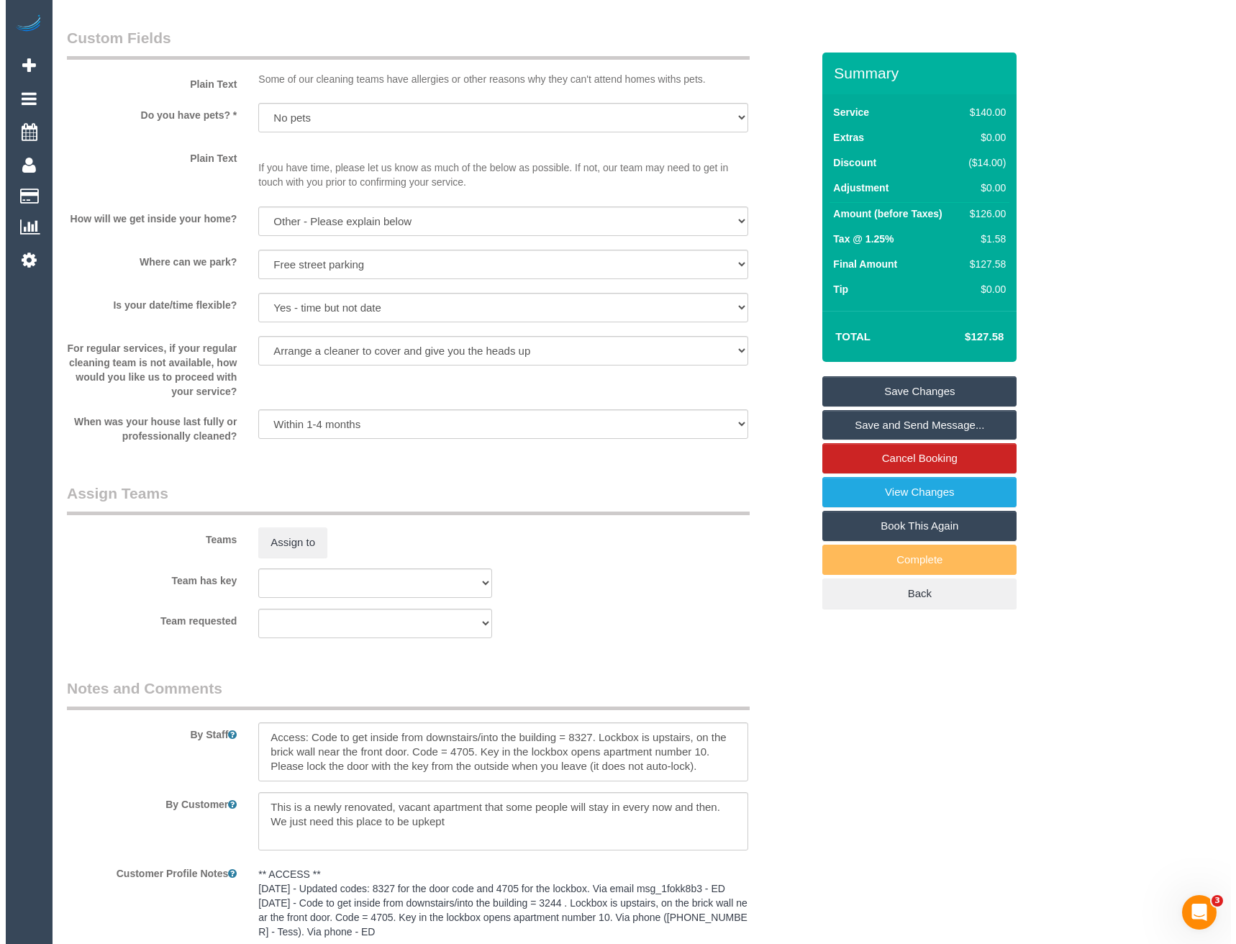
scroll to position [1798, 0]
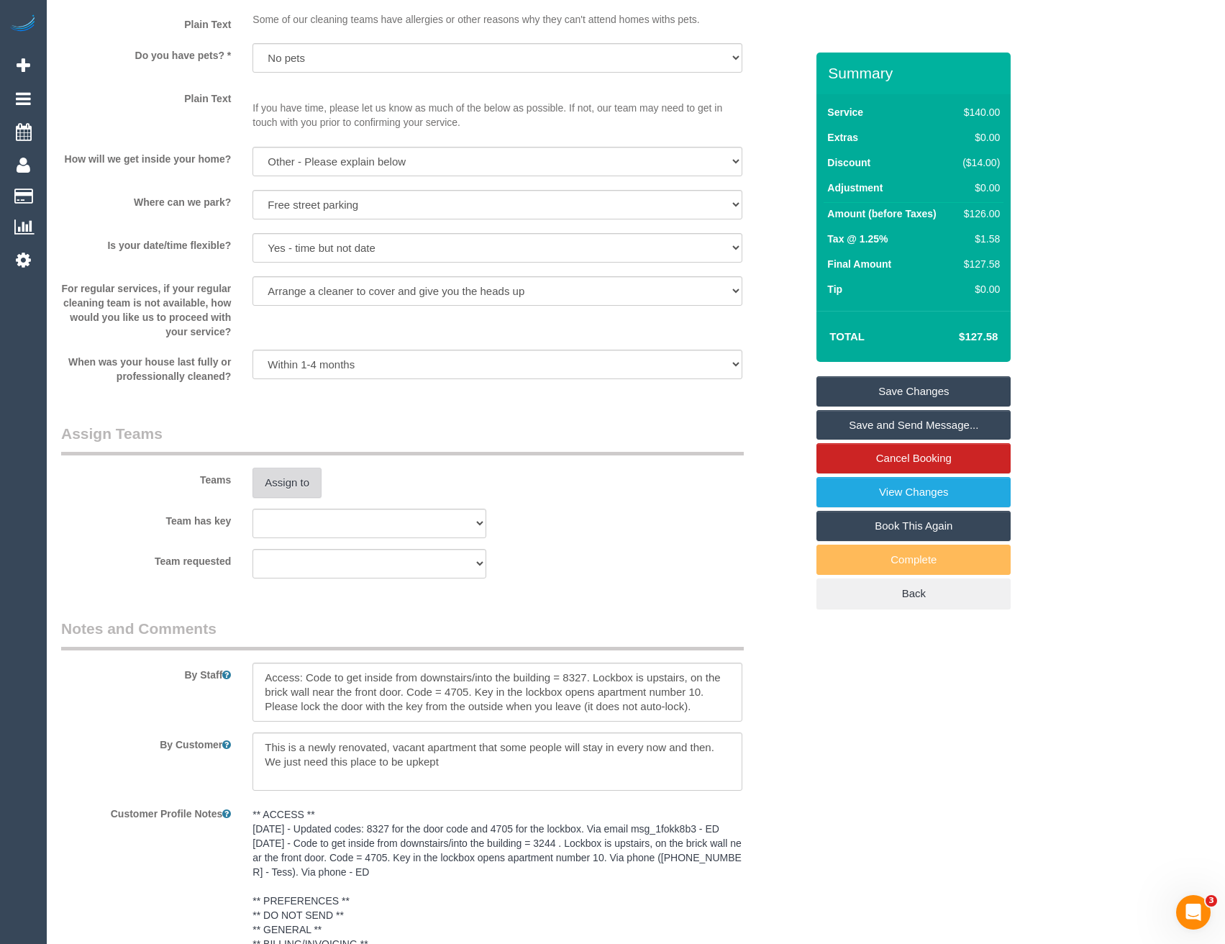
click at [286, 473] on button "Assign to" at bounding box center [286, 482] width 69 height 30
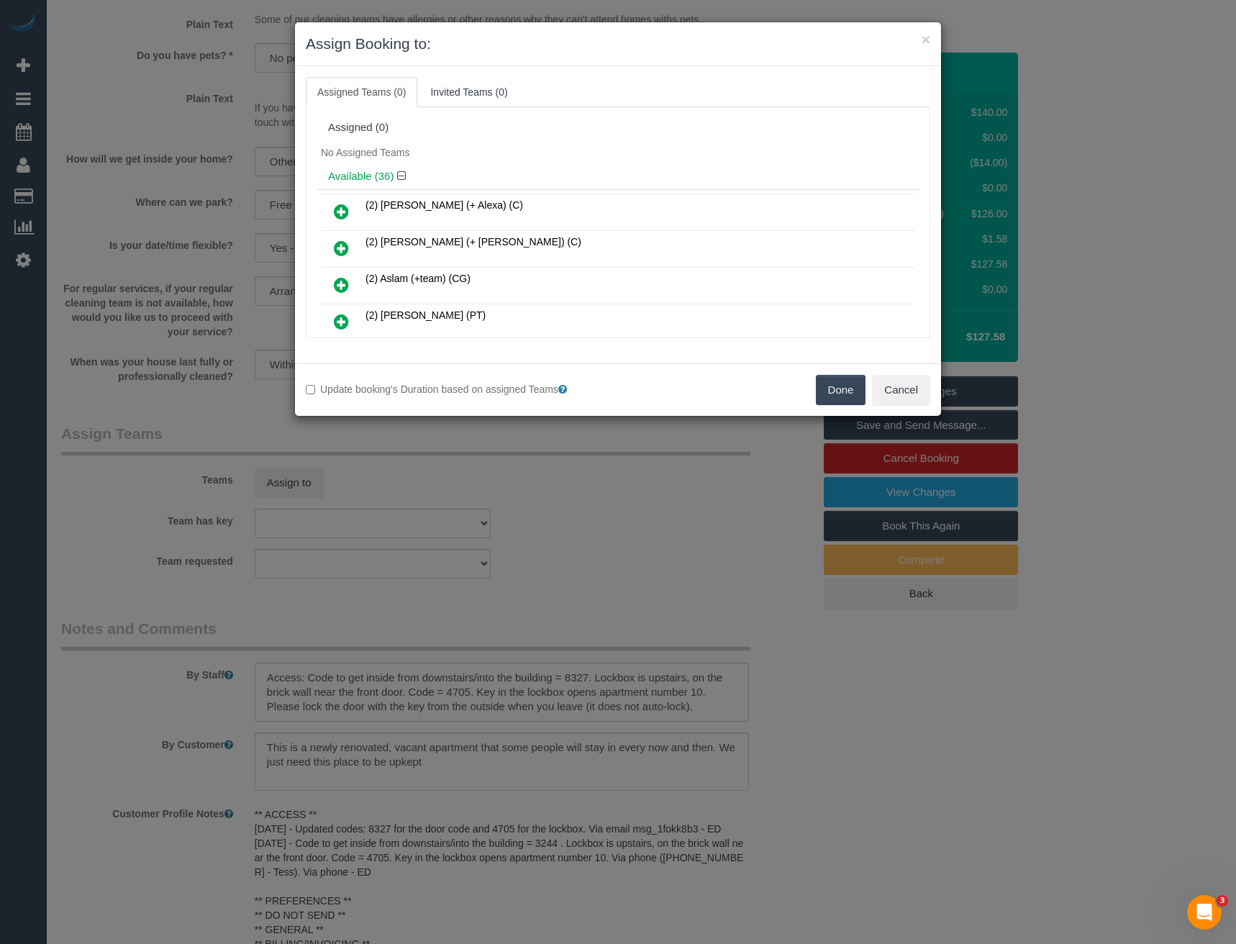
scroll to position [1013, 0]
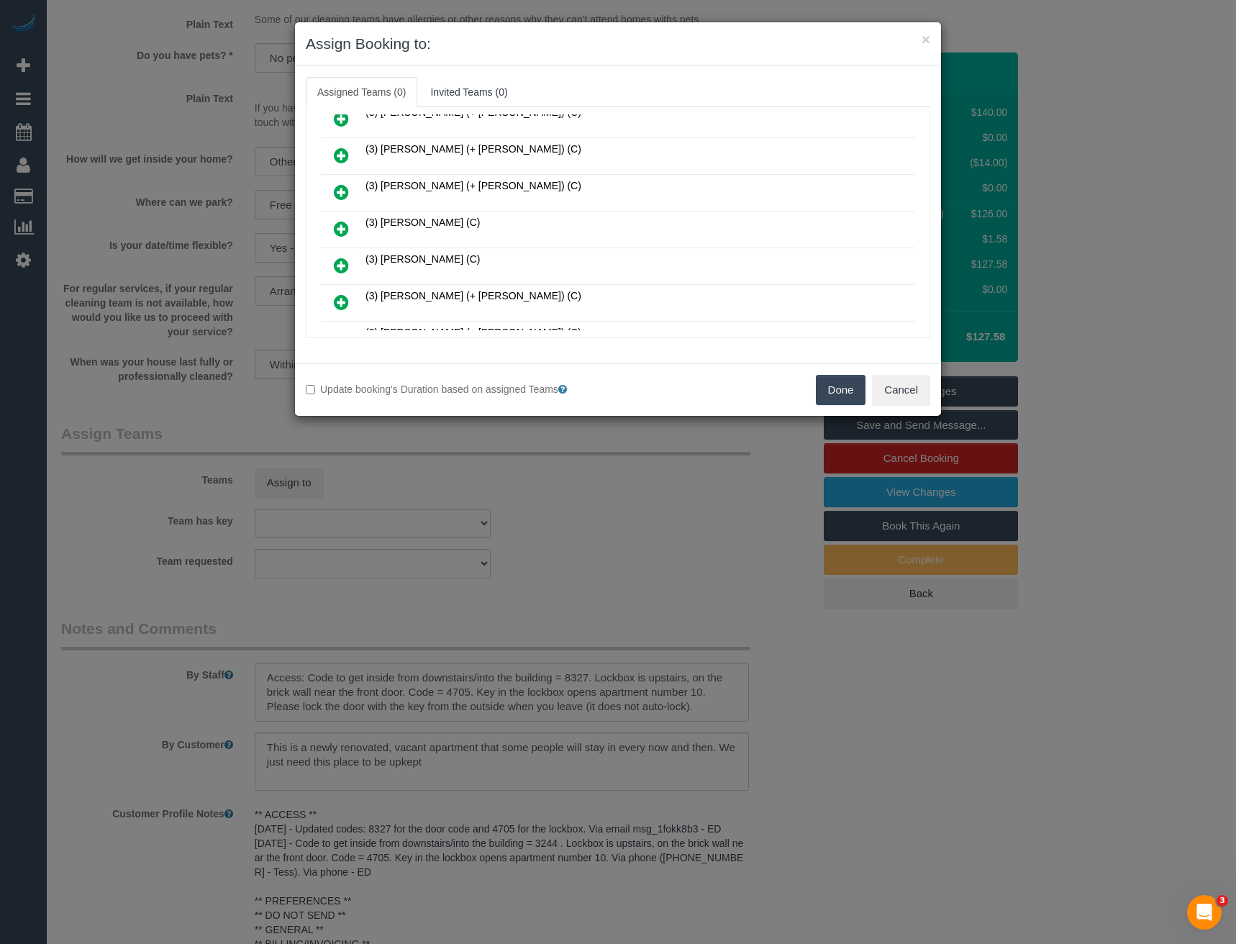
click at [342, 225] on icon at bounding box center [341, 228] width 15 height 17
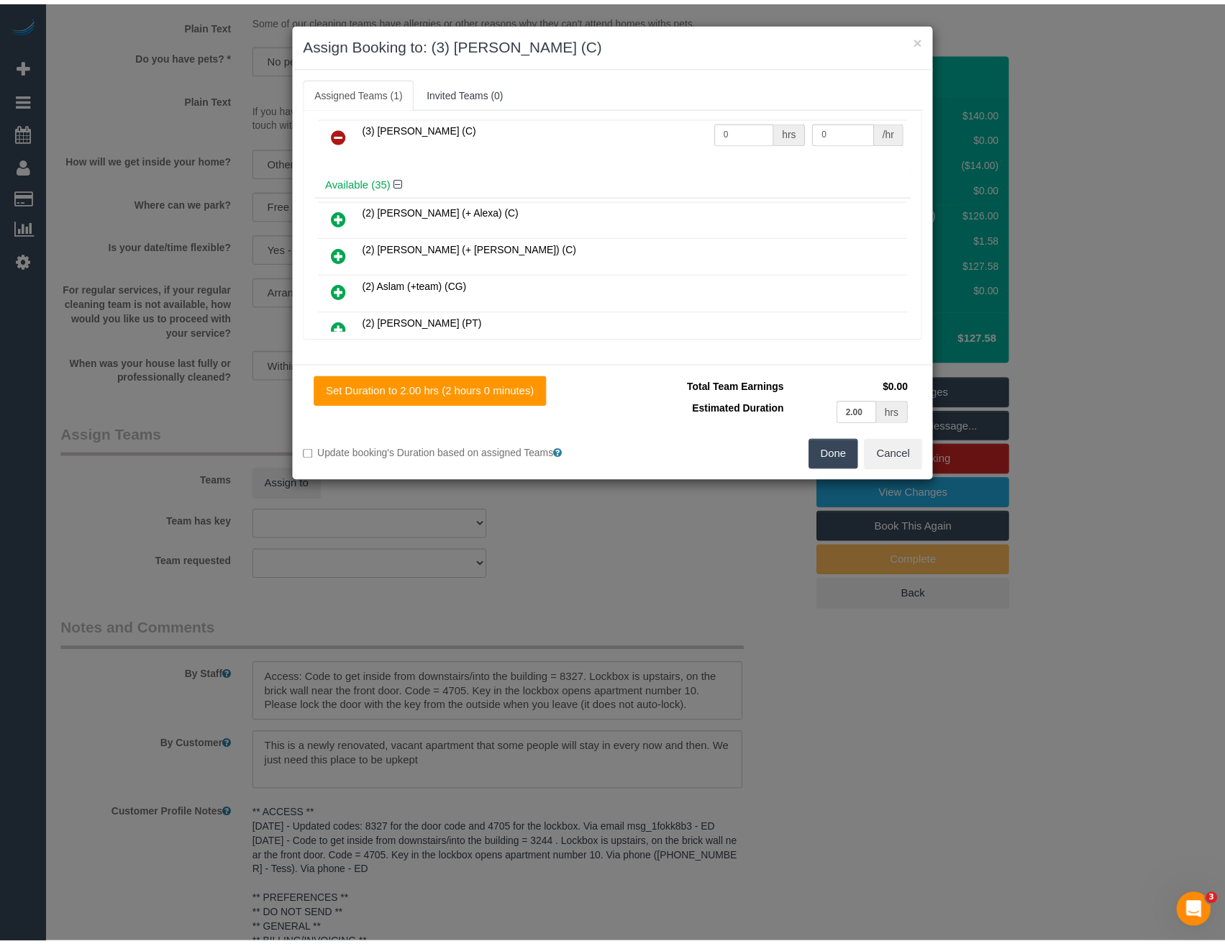
scroll to position [0, 0]
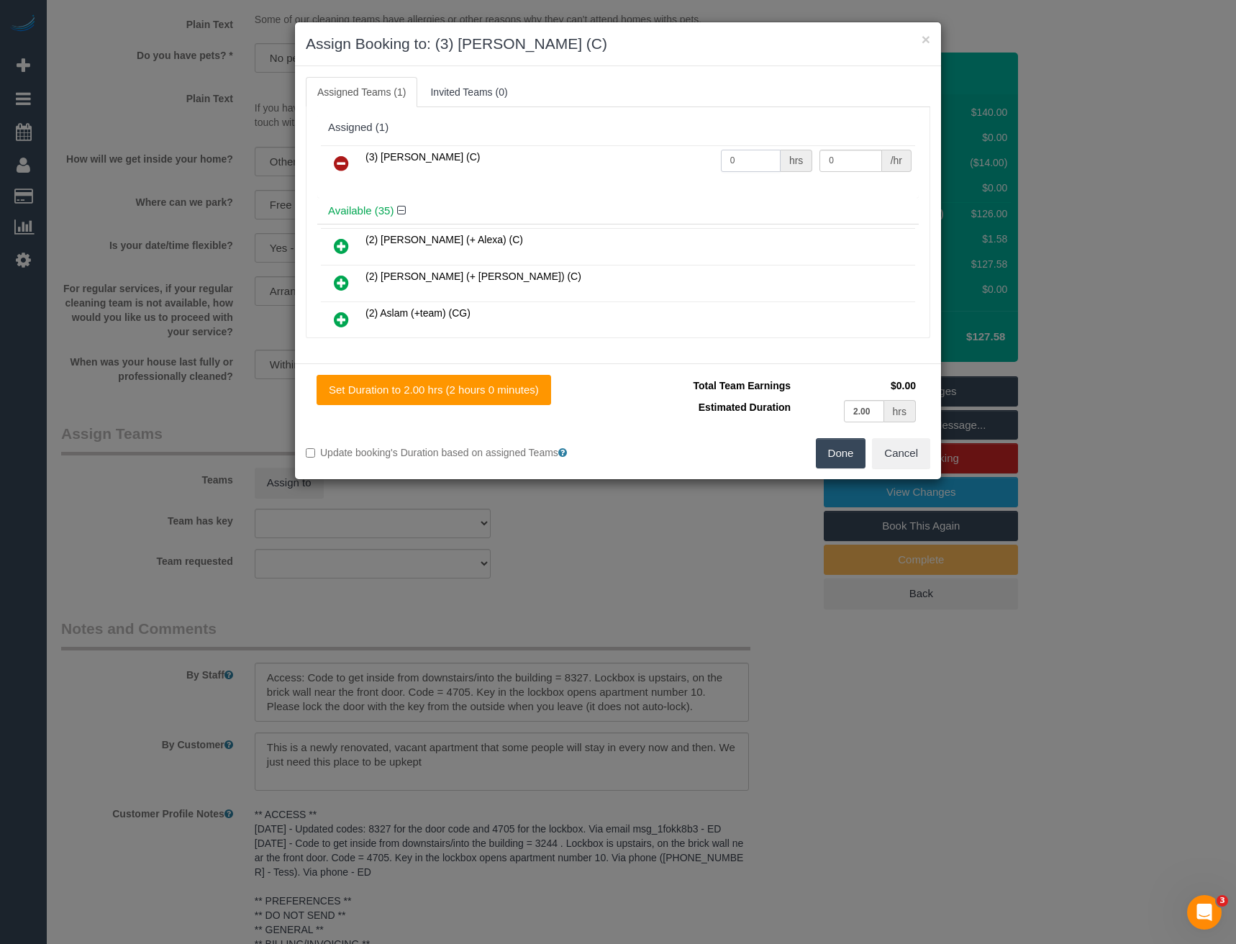
drag, startPoint x: 753, startPoint y: 157, endPoint x: 648, endPoint y: 151, distance: 105.2
click at [654, 154] on tr "(3) Ken Ang Hua (C) 0 hrs 0 /hr" at bounding box center [618, 163] width 594 height 37
type input "2"
type input "35"
click at [842, 452] on button "Done" at bounding box center [841, 453] width 50 height 30
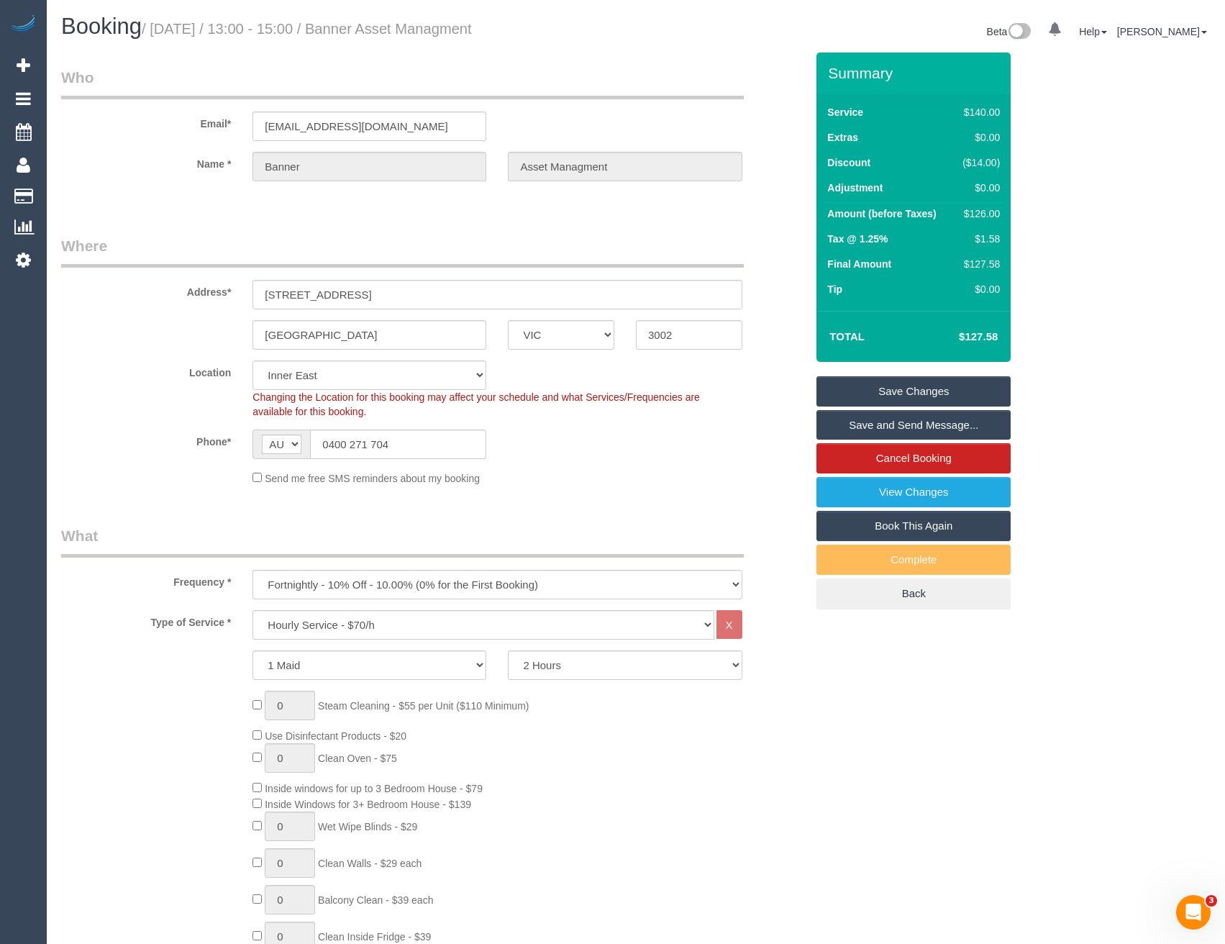
click at [868, 424] on link "Save and Send Message..." at bounding box center [913, 425] width 194 height 30
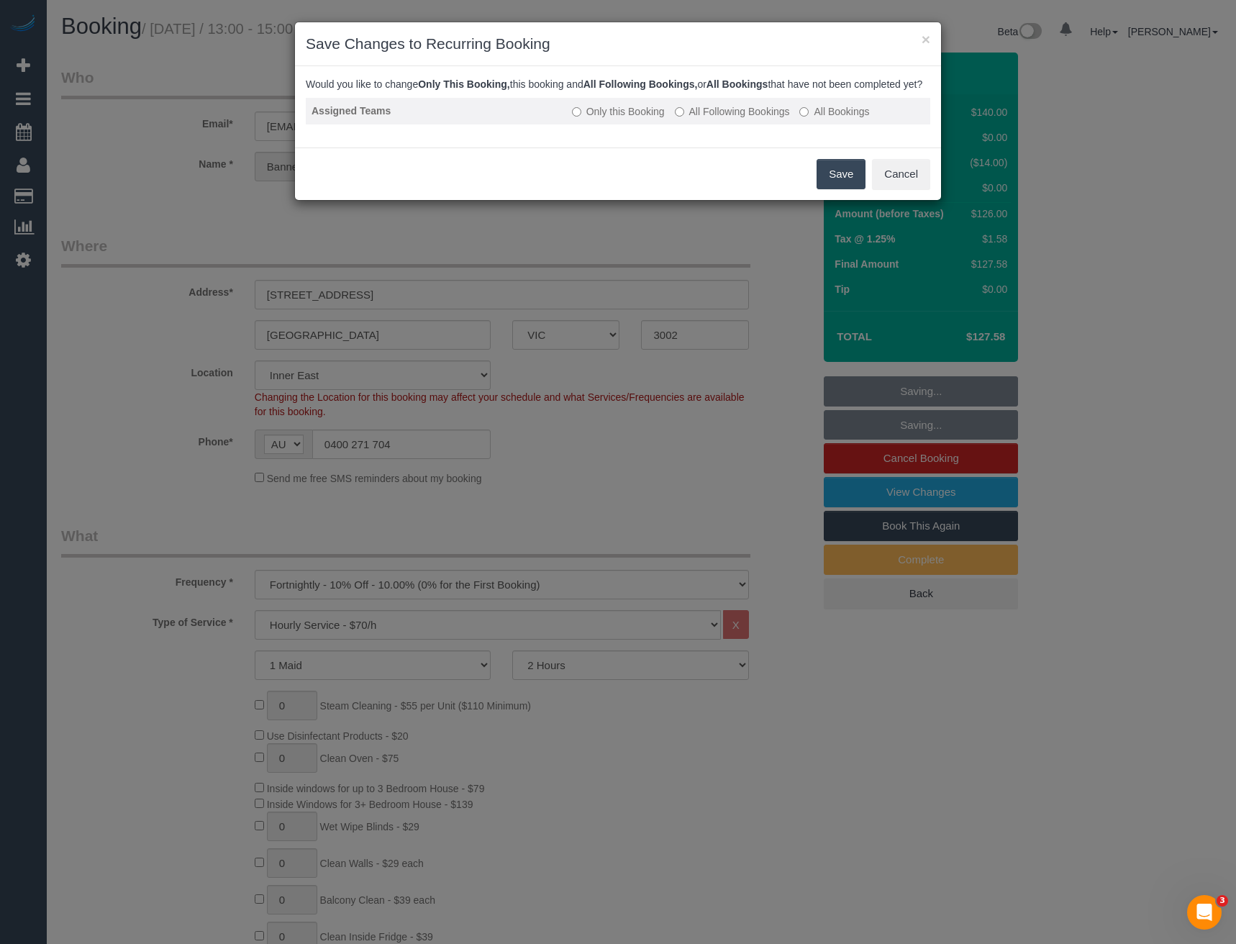
drag, startPoint x: 704, startPoint y: 124, endPoint x: 722, endPoint y: 134, distance: 20.6
click at [704, 119] on label "All Following Bookings" at bounding box center [732, 111] width 115 height 14
click at [835, 189] on button "Save" at bounding box center [840, 174] width 49 height 30
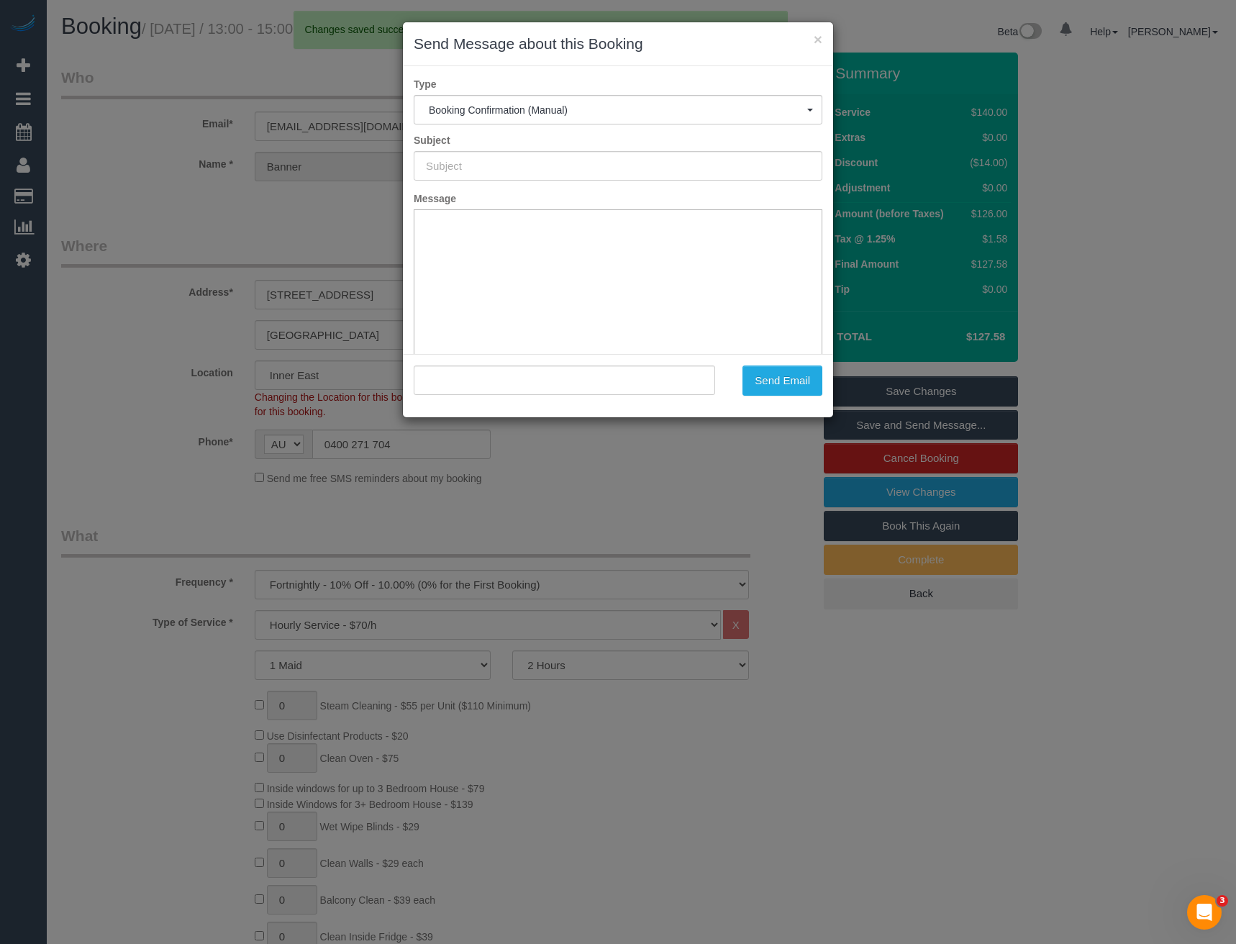
type input "Booking Confirmed"
type input ""Banner Asset Managment" <admin@bannerassetmanagement.com>"
click at [782, 383] on button "Send Email" at bounding box center [782, 380] width 80 height 30
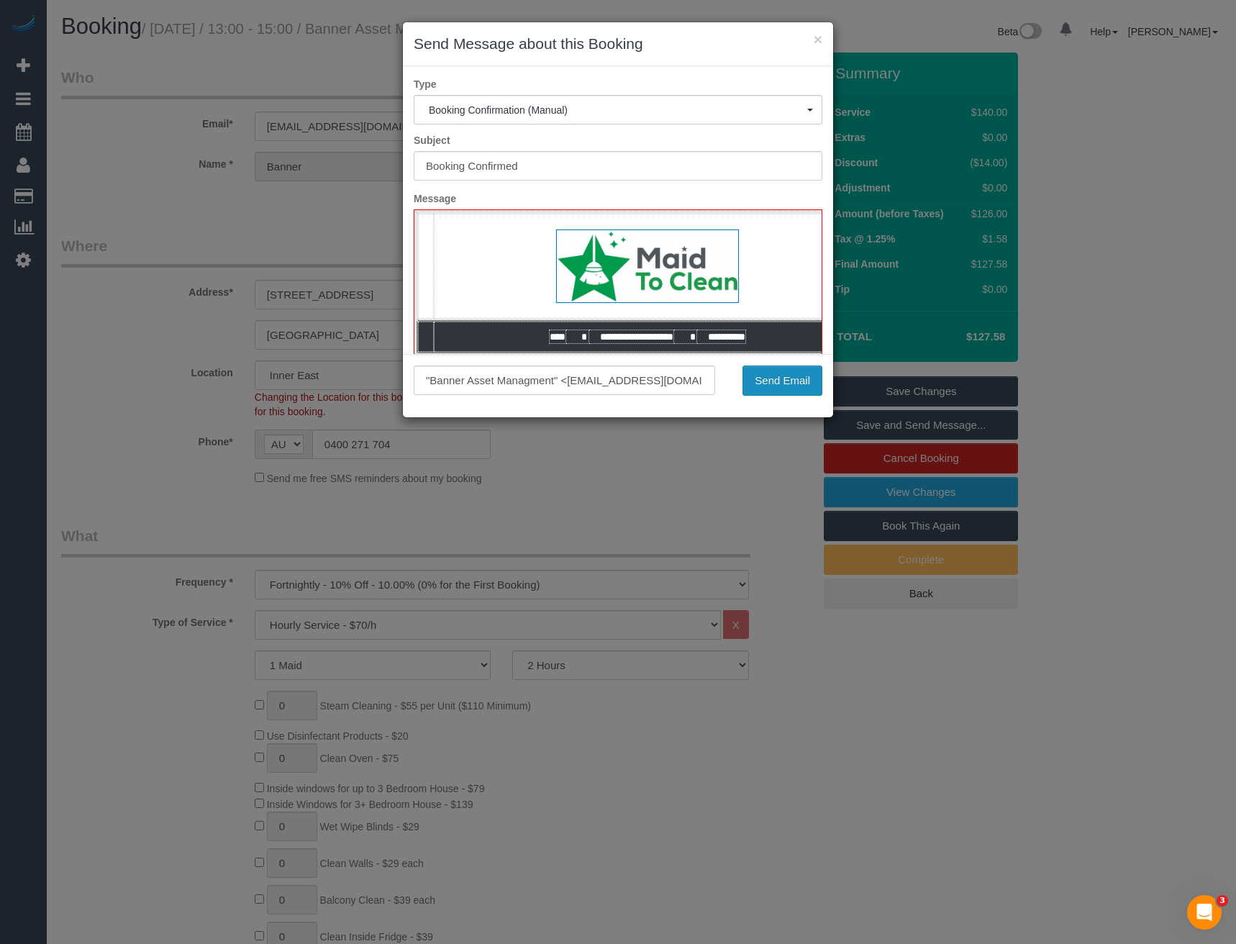
click at [800, 385] on button "Send Email" at bounding box center [782, 380] width 80 height 30
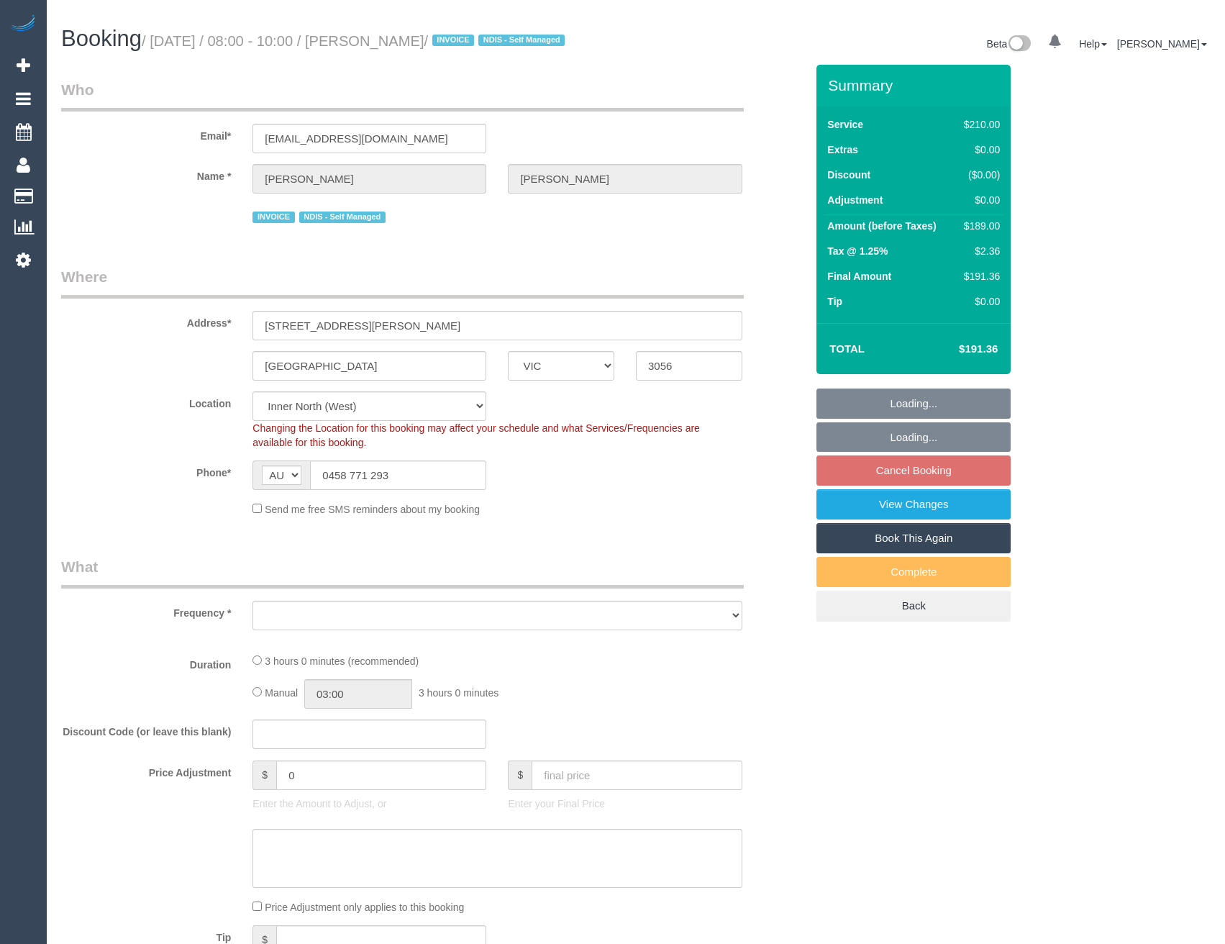
select select "VIC"
select select "object:558"
select select "180"
select select "number:28"
select select "number:14"
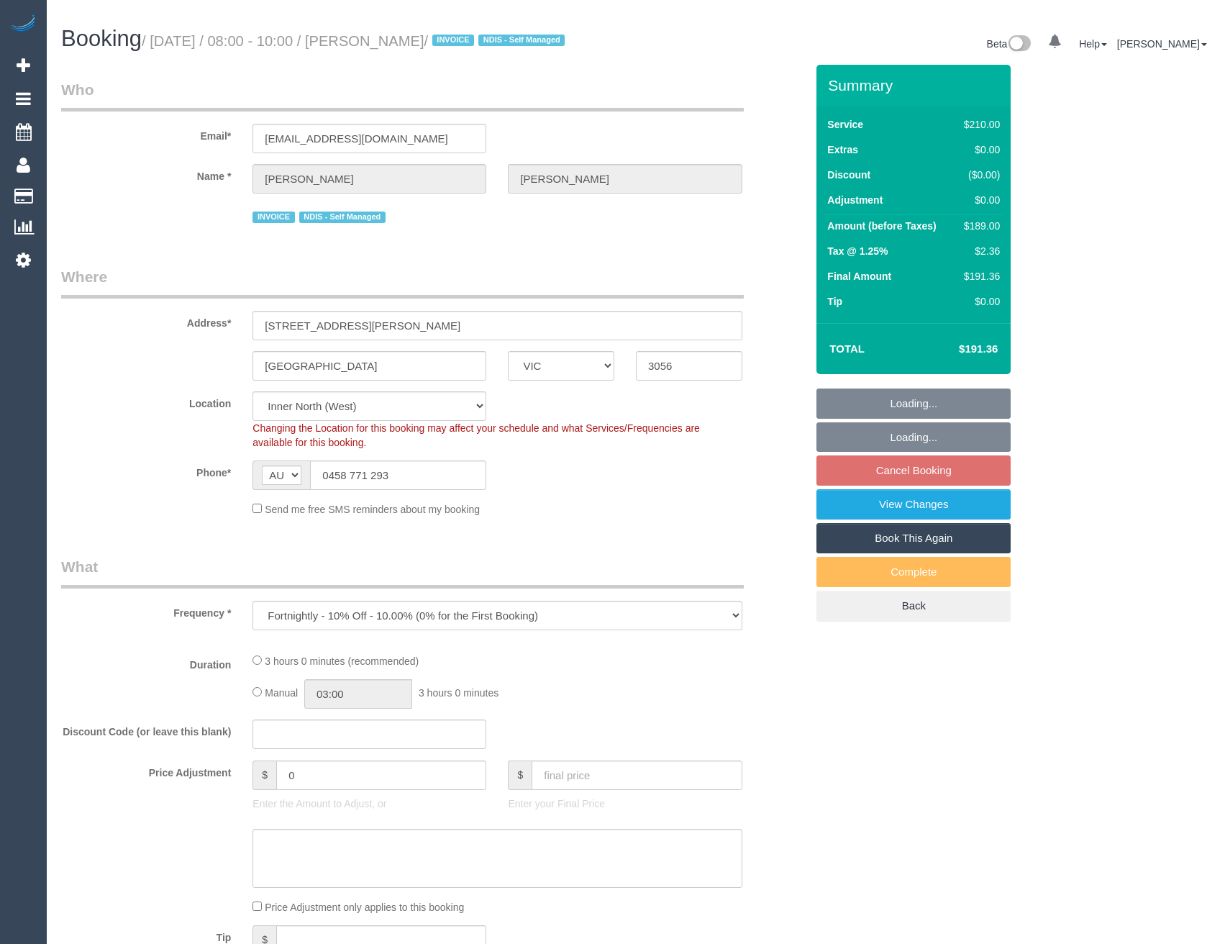
select select "number:19"
select select "number:24"
select select "number:33"
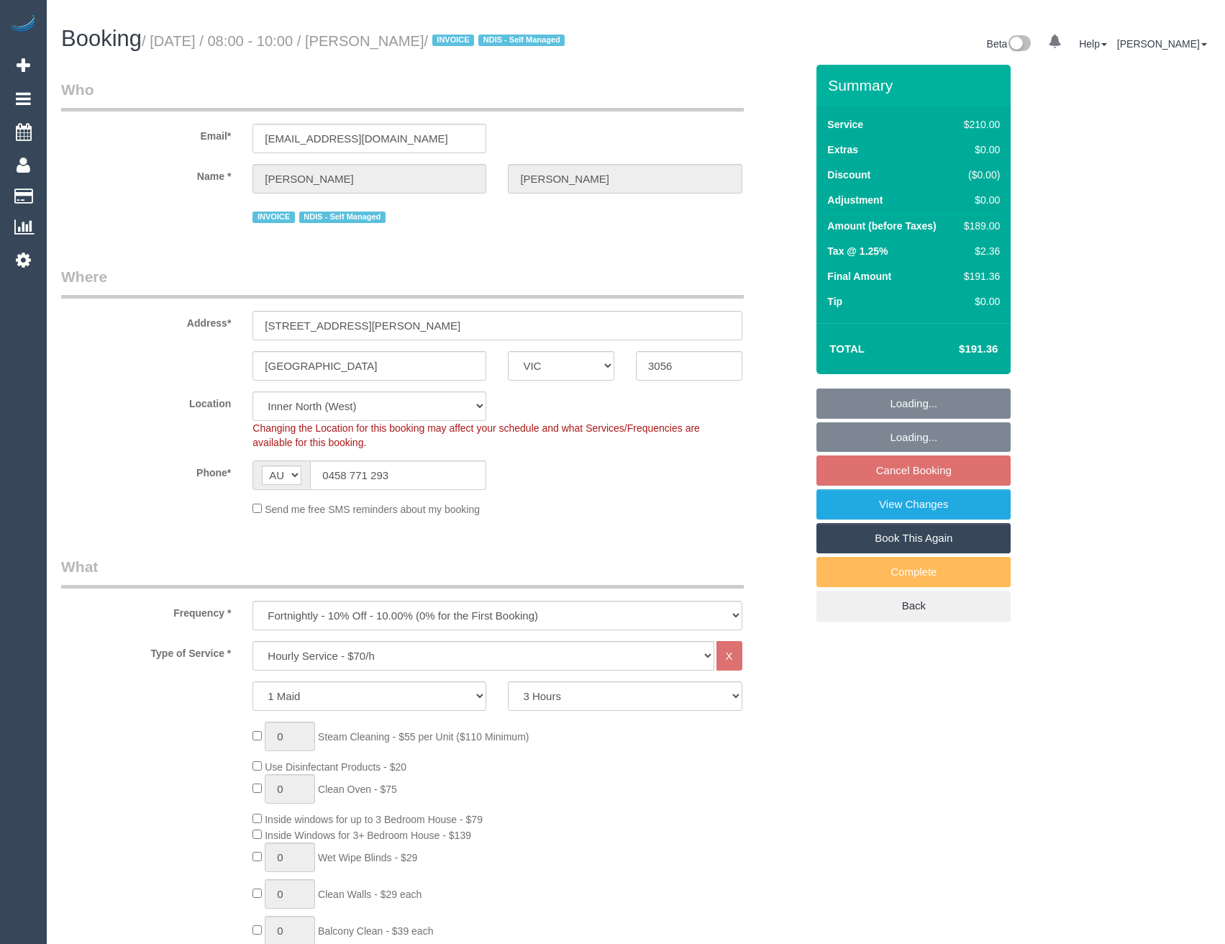
select select "object:873"
select select "string:stripe-pm_1RMJFP2GScqysDRVl36hxd4v"
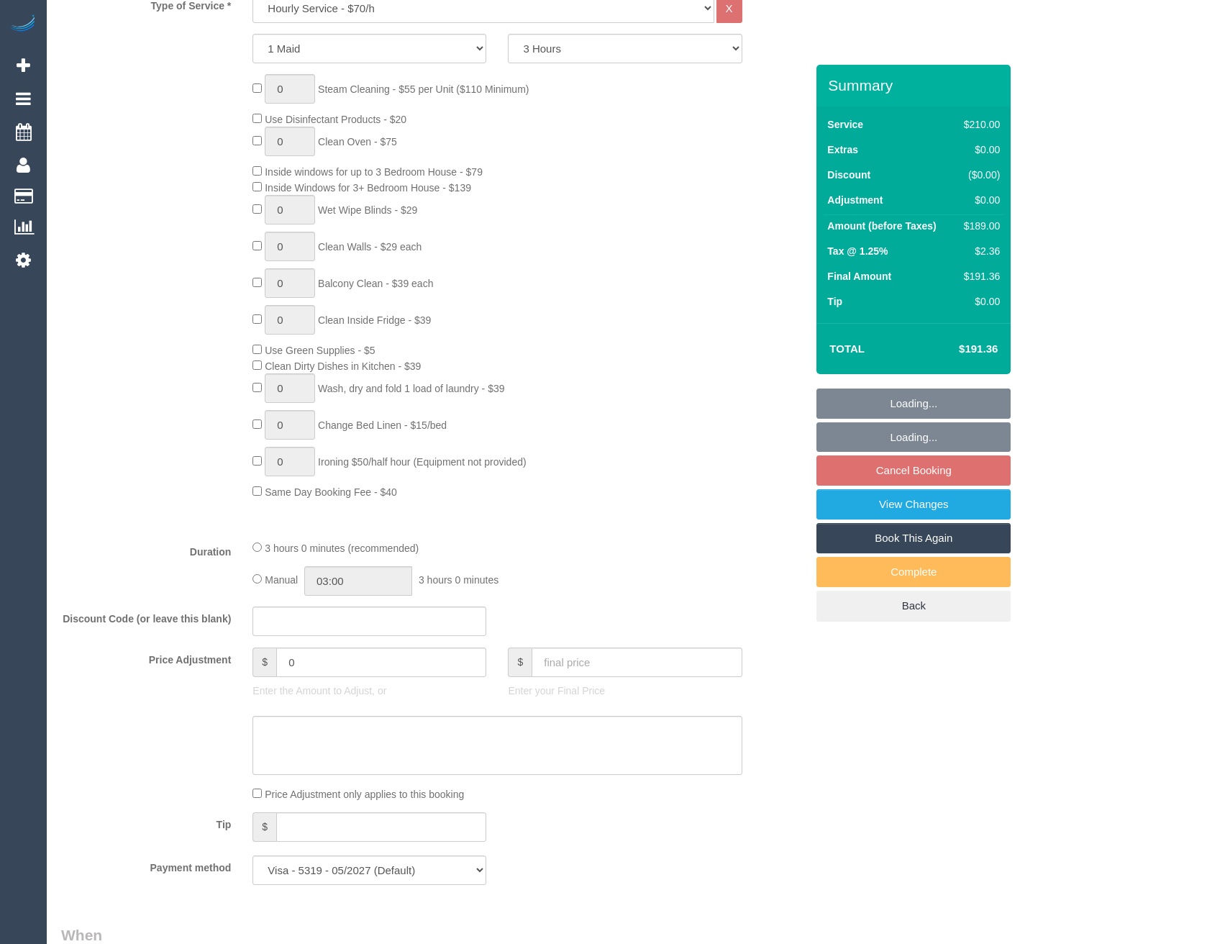
select select "spot2"
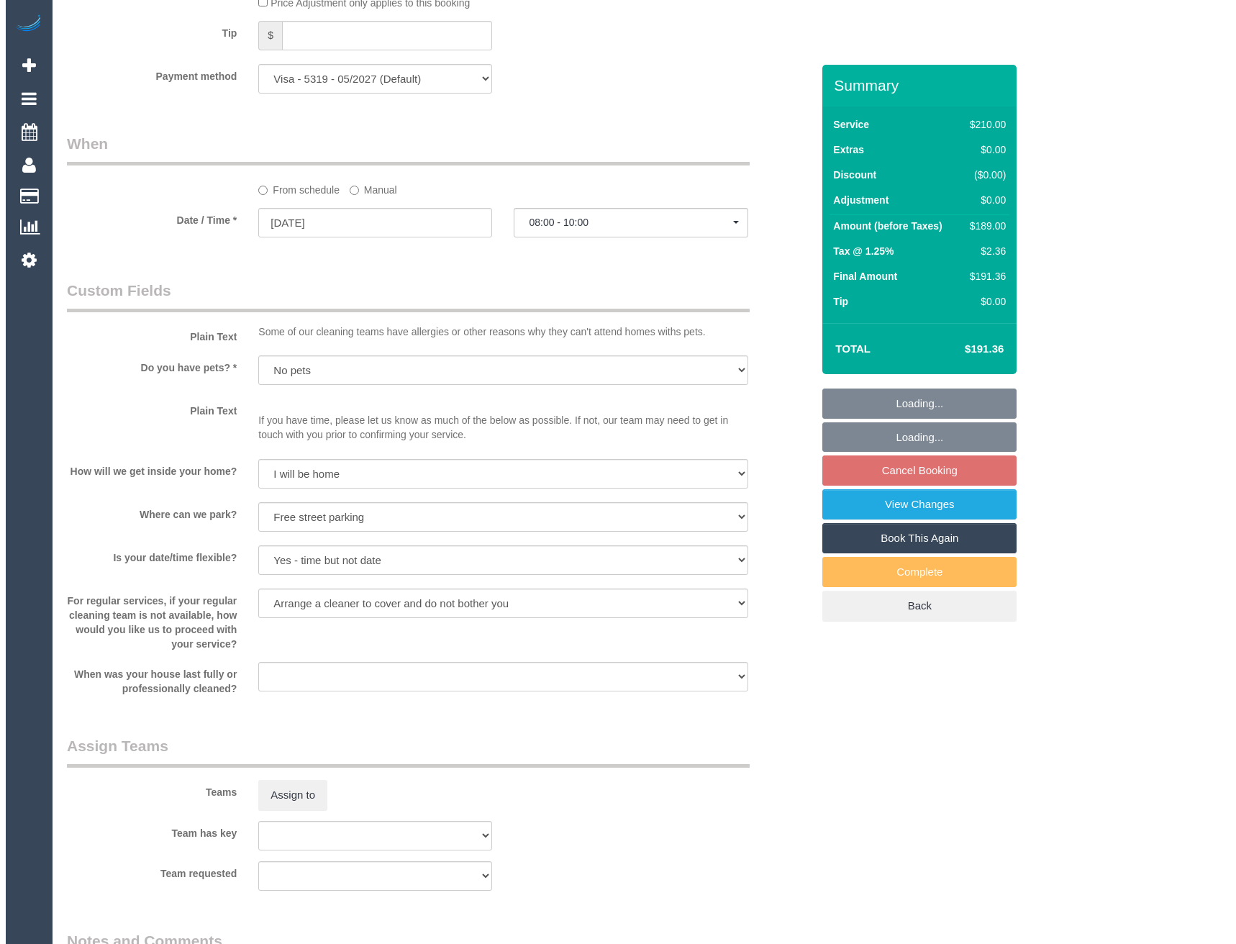
scroll to position [1798, 0]
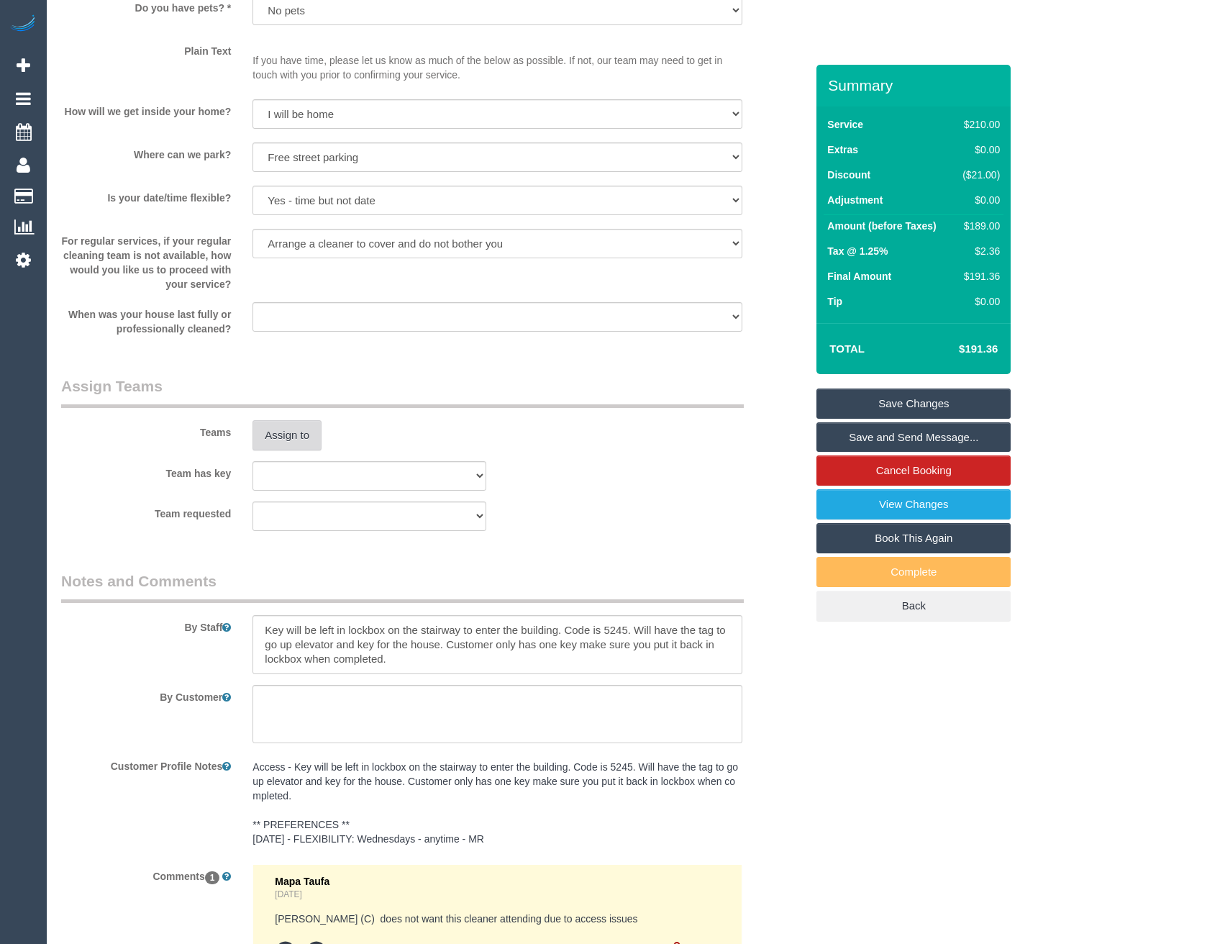
click at [280, 450] on button "Assign to" at bounding box center [286, 435] width 69 height 30
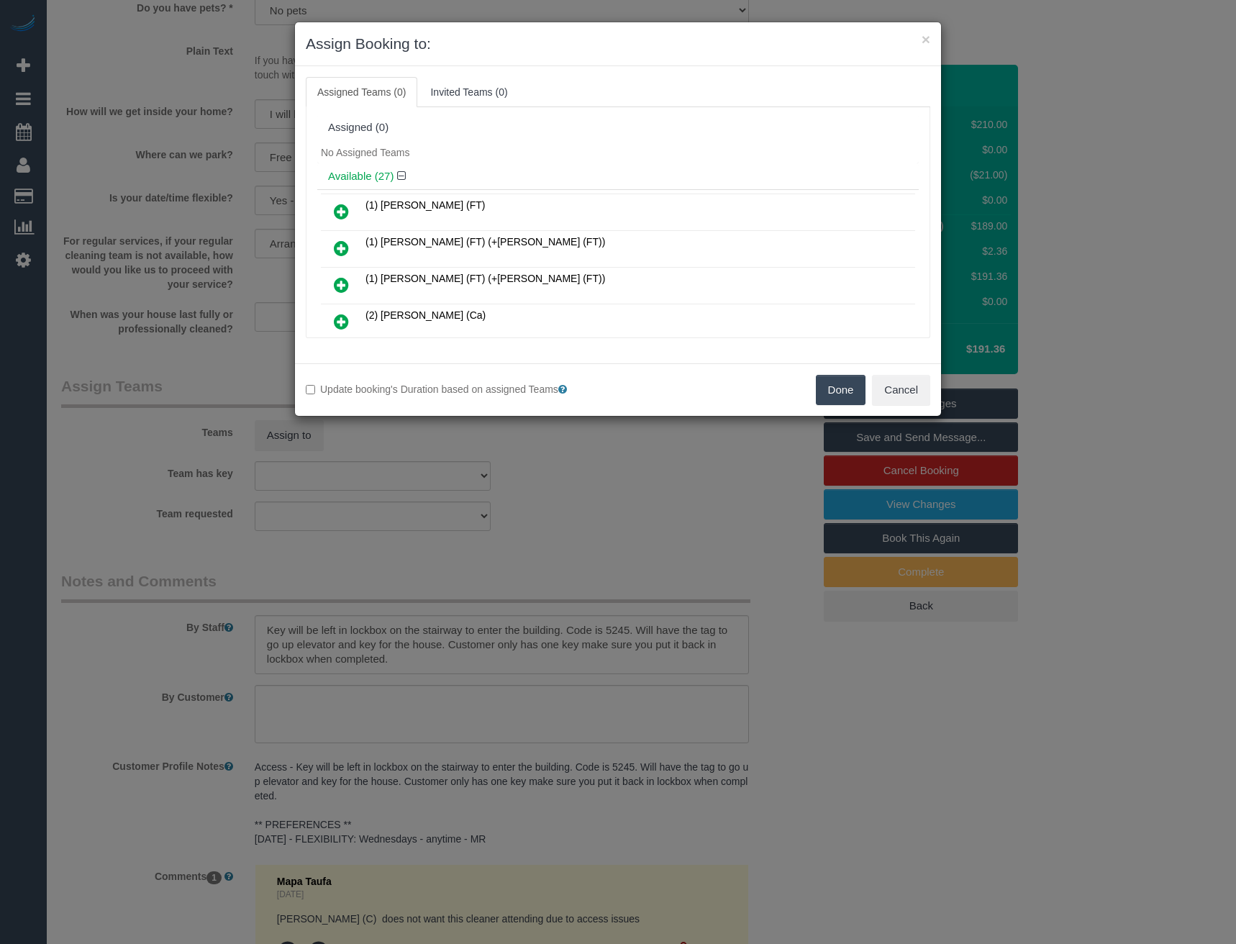
scroll to position [2884, 0]
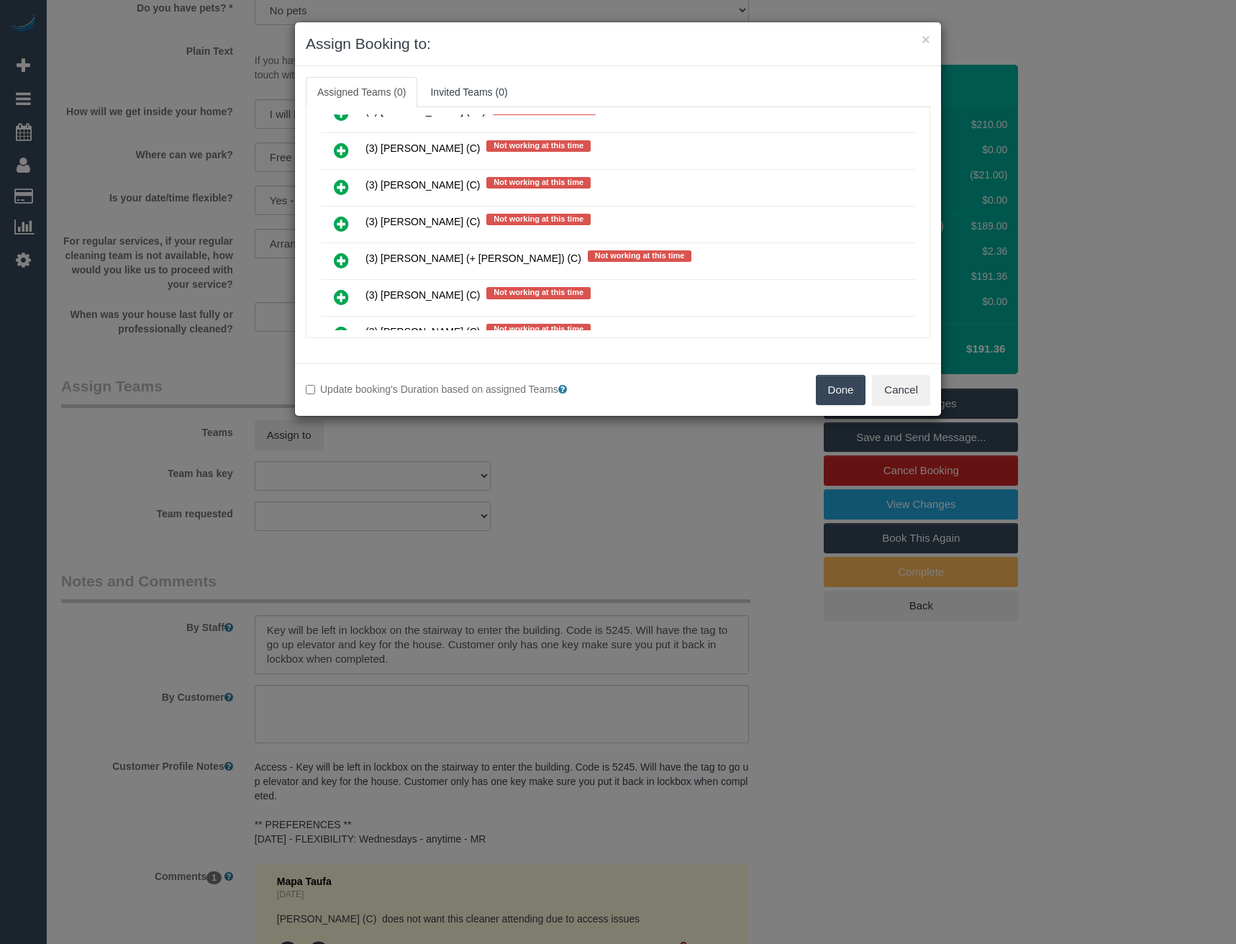
click at [340, 227] on icon at bounding box center [341, 223] width 15 height 17
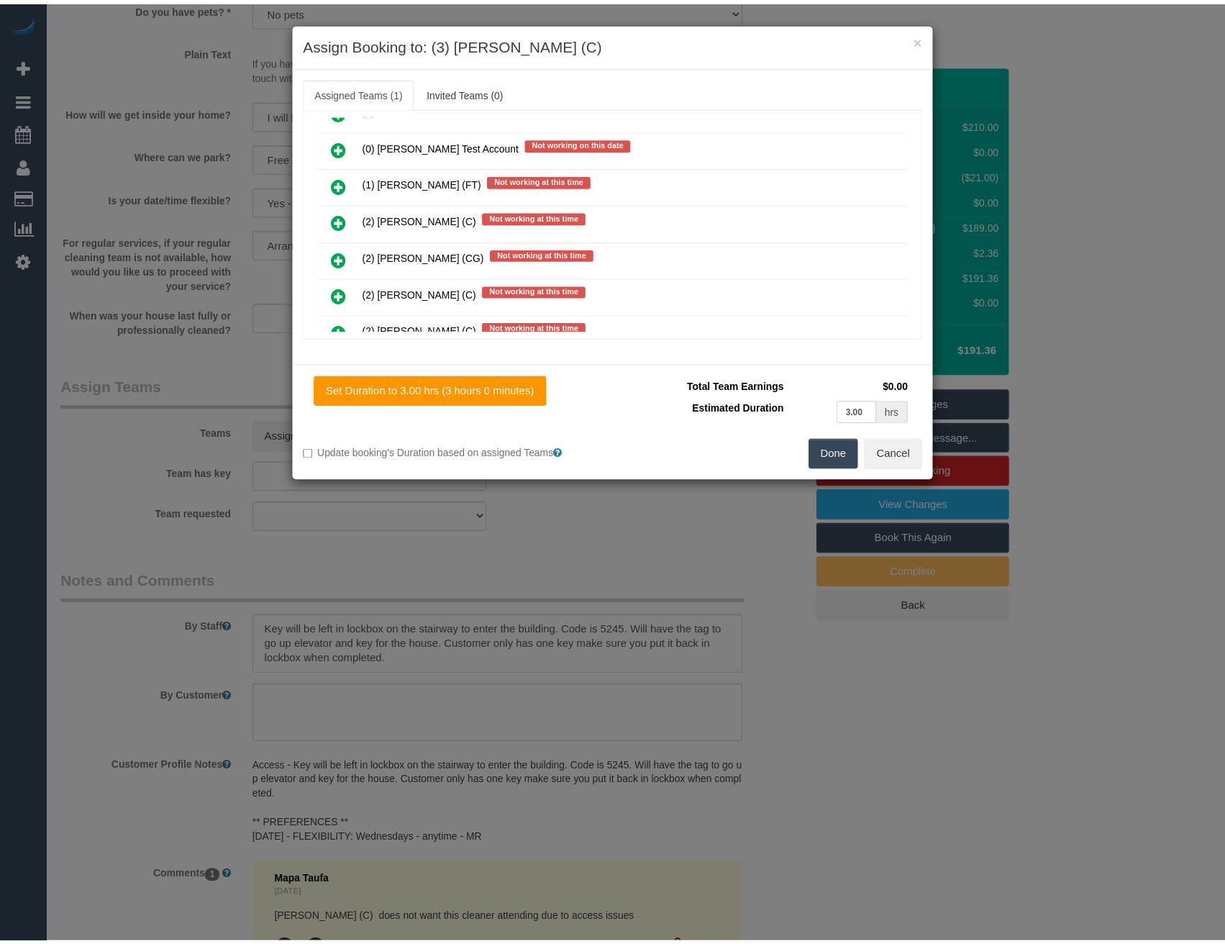
scroll to position [0, 0]
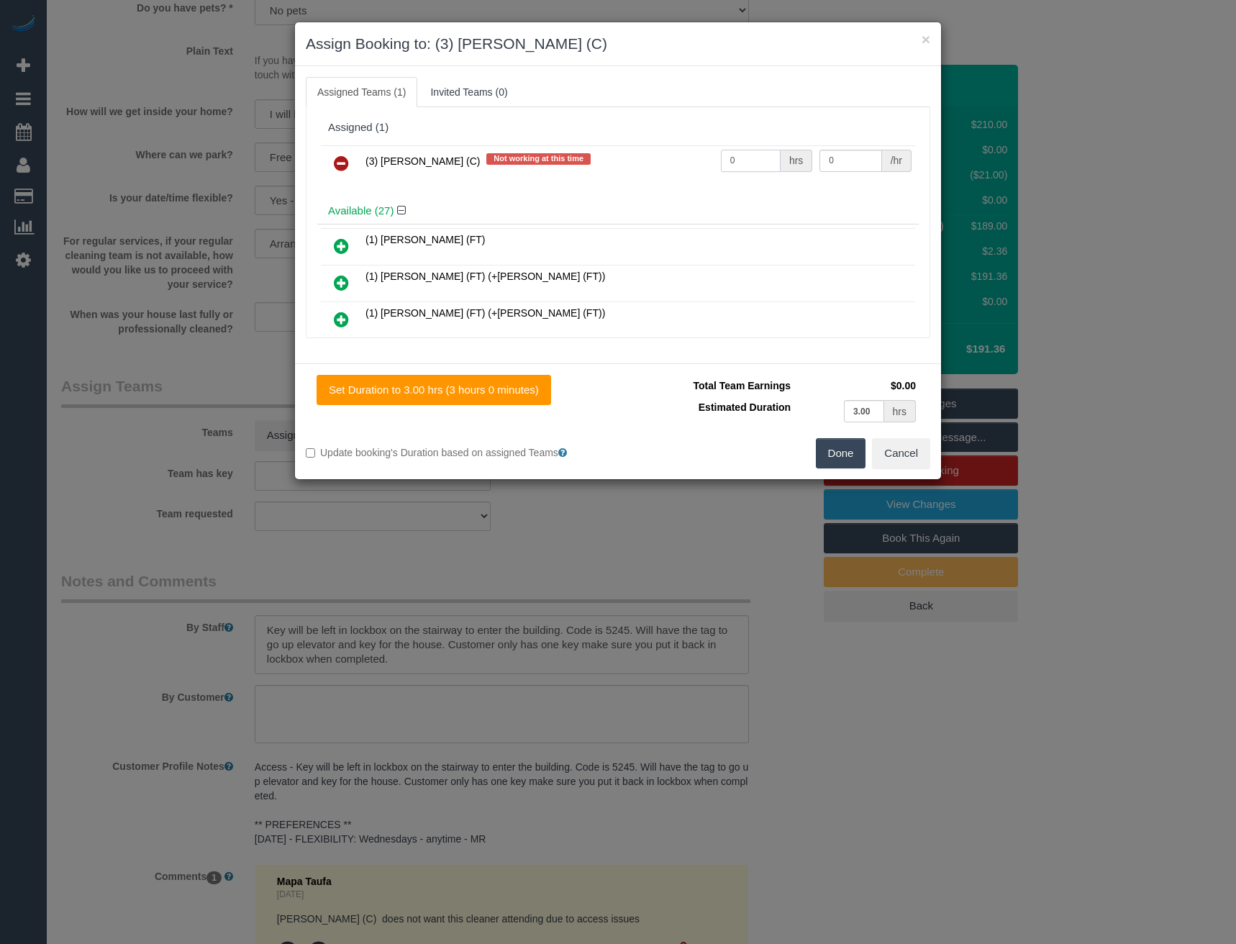
drag, startPoint x: 718, startPoint y: 165, endPoint x: 655, endPoint y: 169, distance: 63.4
click at [662, 169] on tr "(3) Lilian Placido (C) Not working at this time 0 hrs 0 /hr" at bounding box center [618, 163] width 594 height 37
type input "3"
type input "35"
click at [857, 460] on button "Done" at bounding box center [841, 453] width 50 height 30
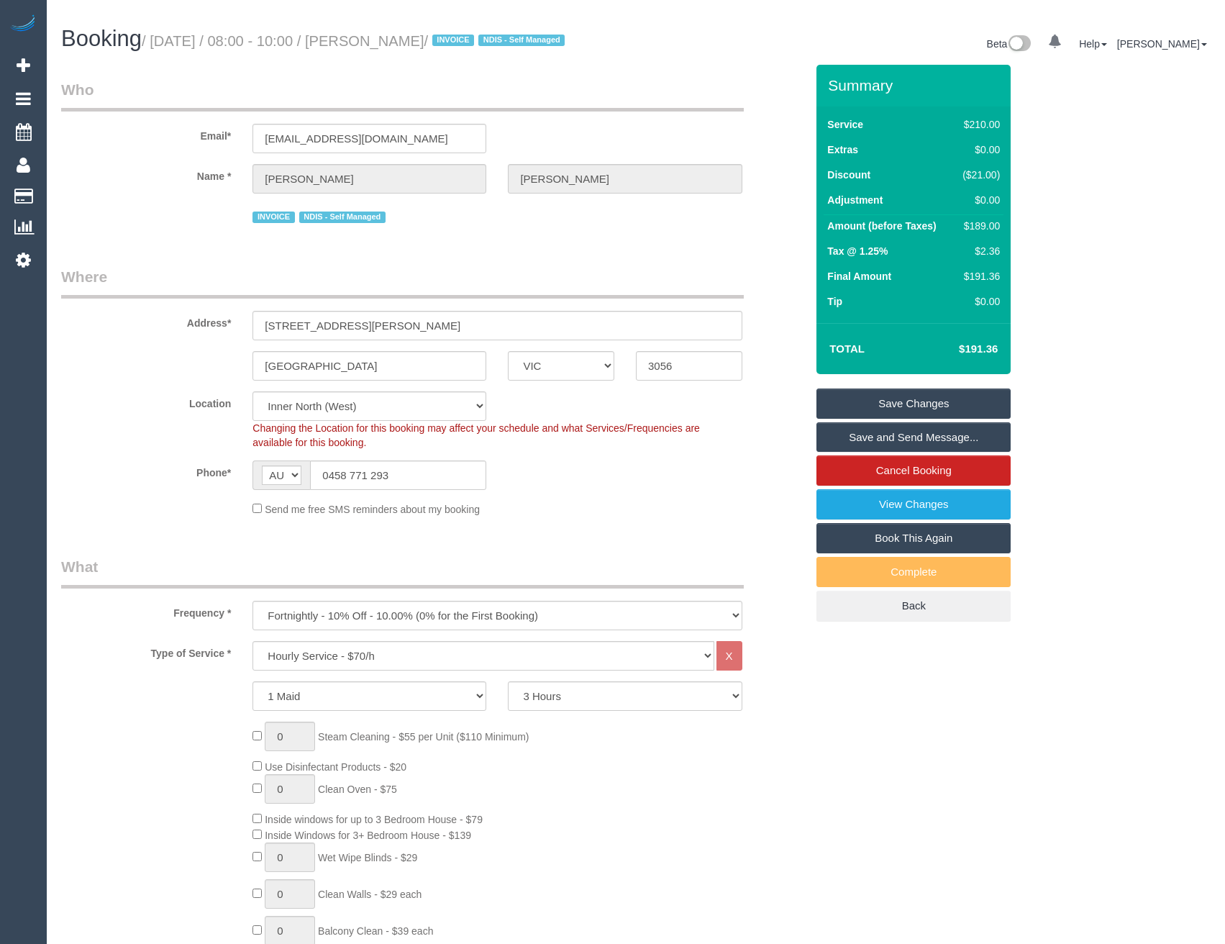
click link "Save and Send Message..."
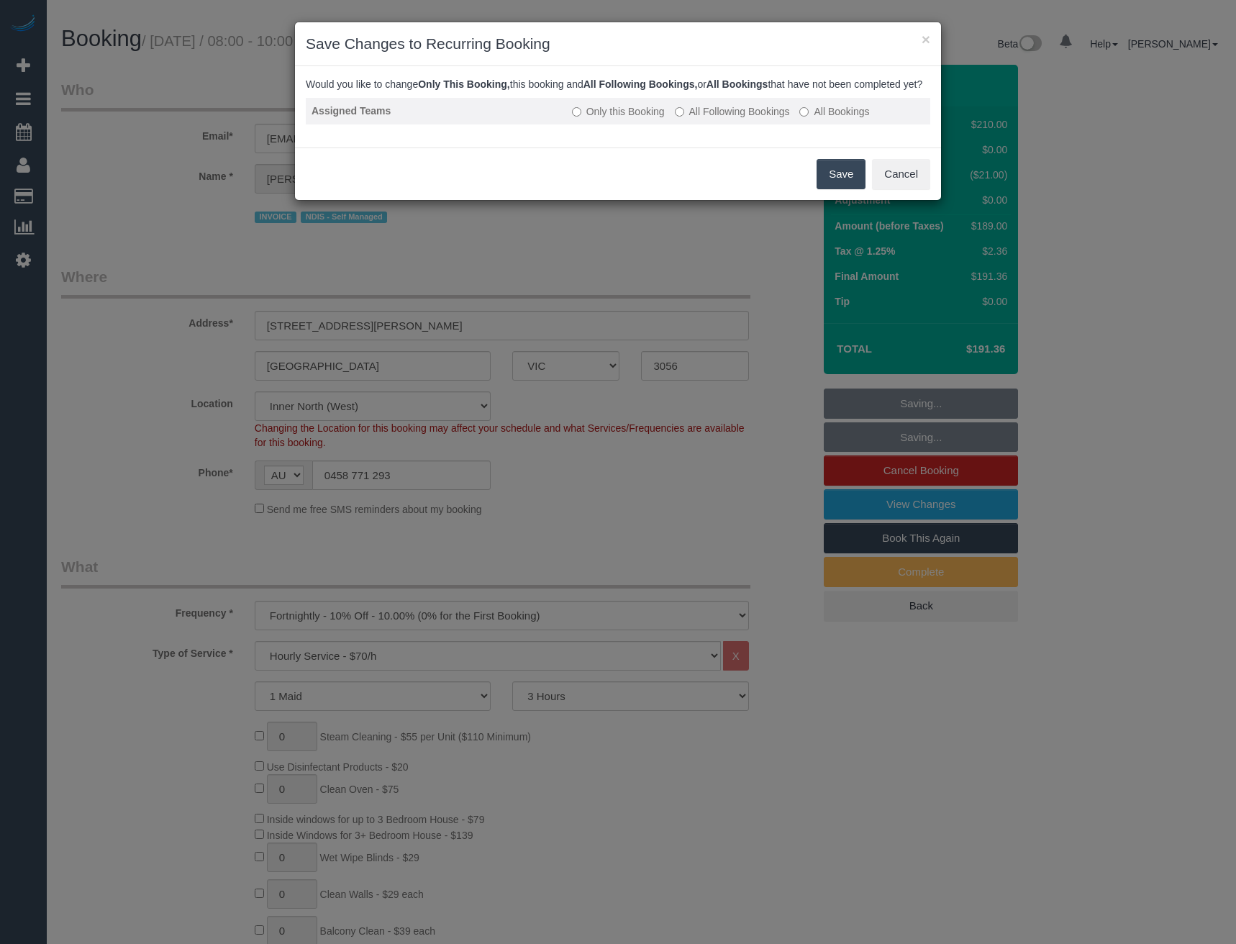
click label "All Following Bookings"
click button "Save"
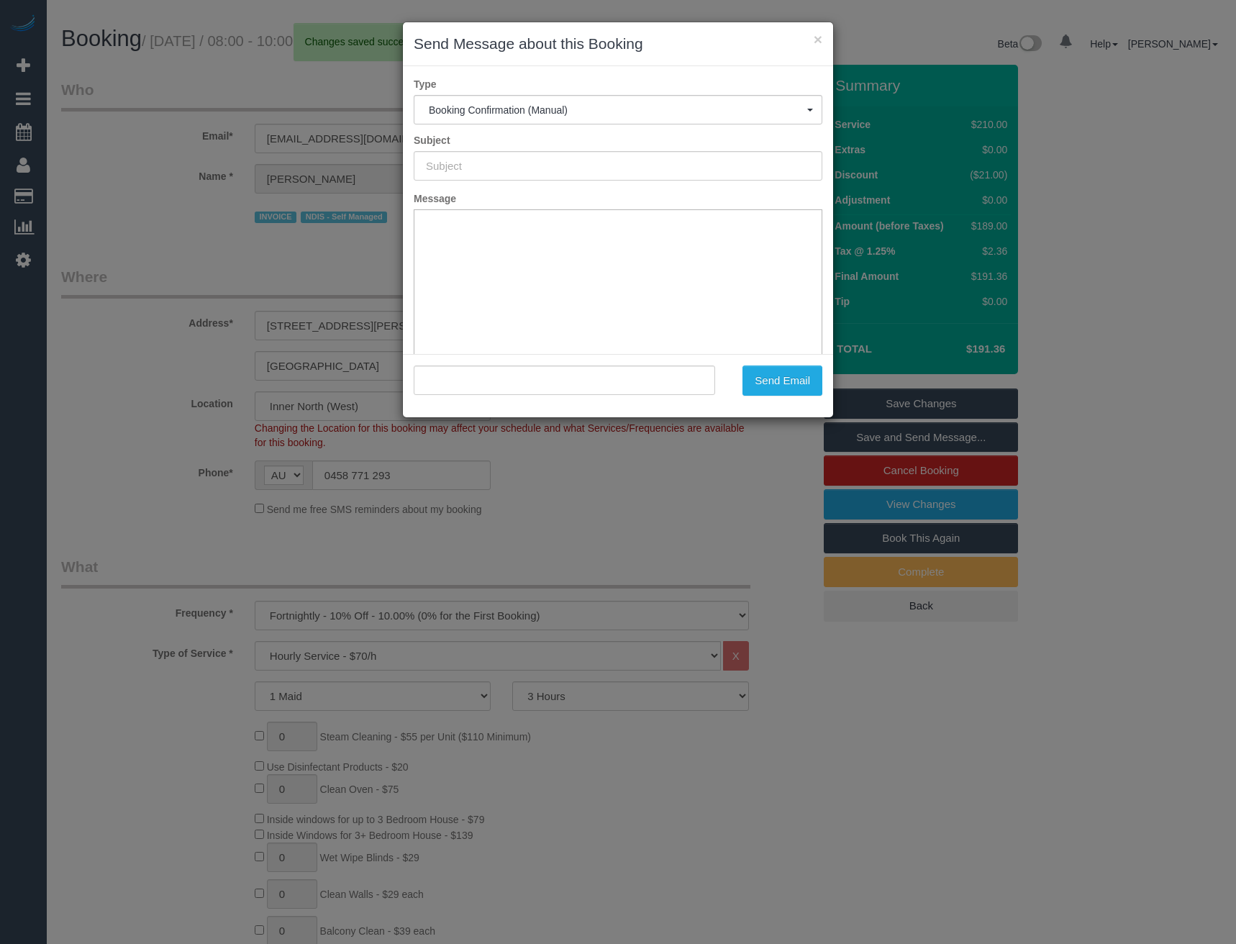
type input "Booking Confirmed"
type input ""Eloise Penno" <eloisepenno@outlook.com>"
click button "Send Email"
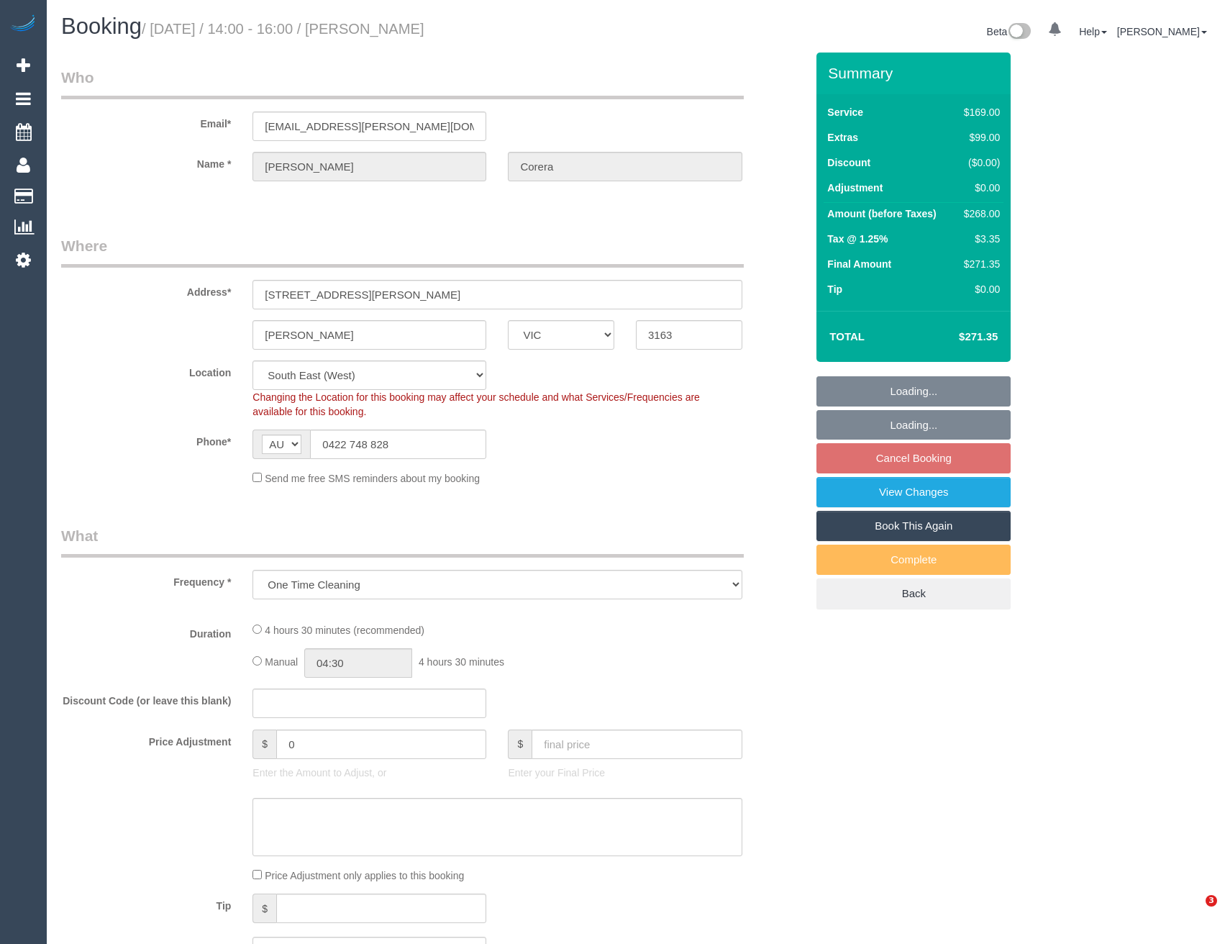
select select "VIC"
select select "number:28"
select select "number:14"
select select "number:19"
select select "number:24"
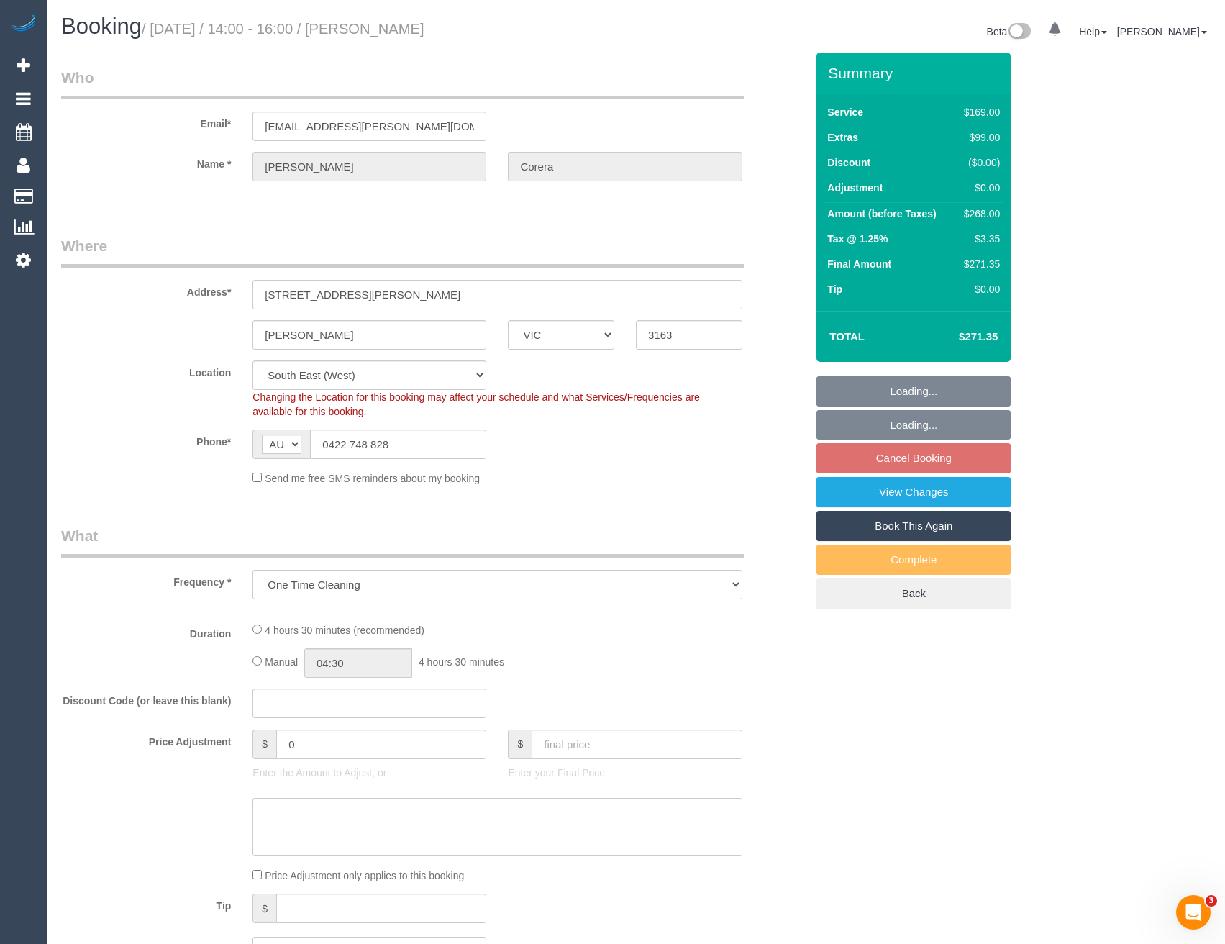
select select "number:13"
select select "object:776"
select select "spot5"
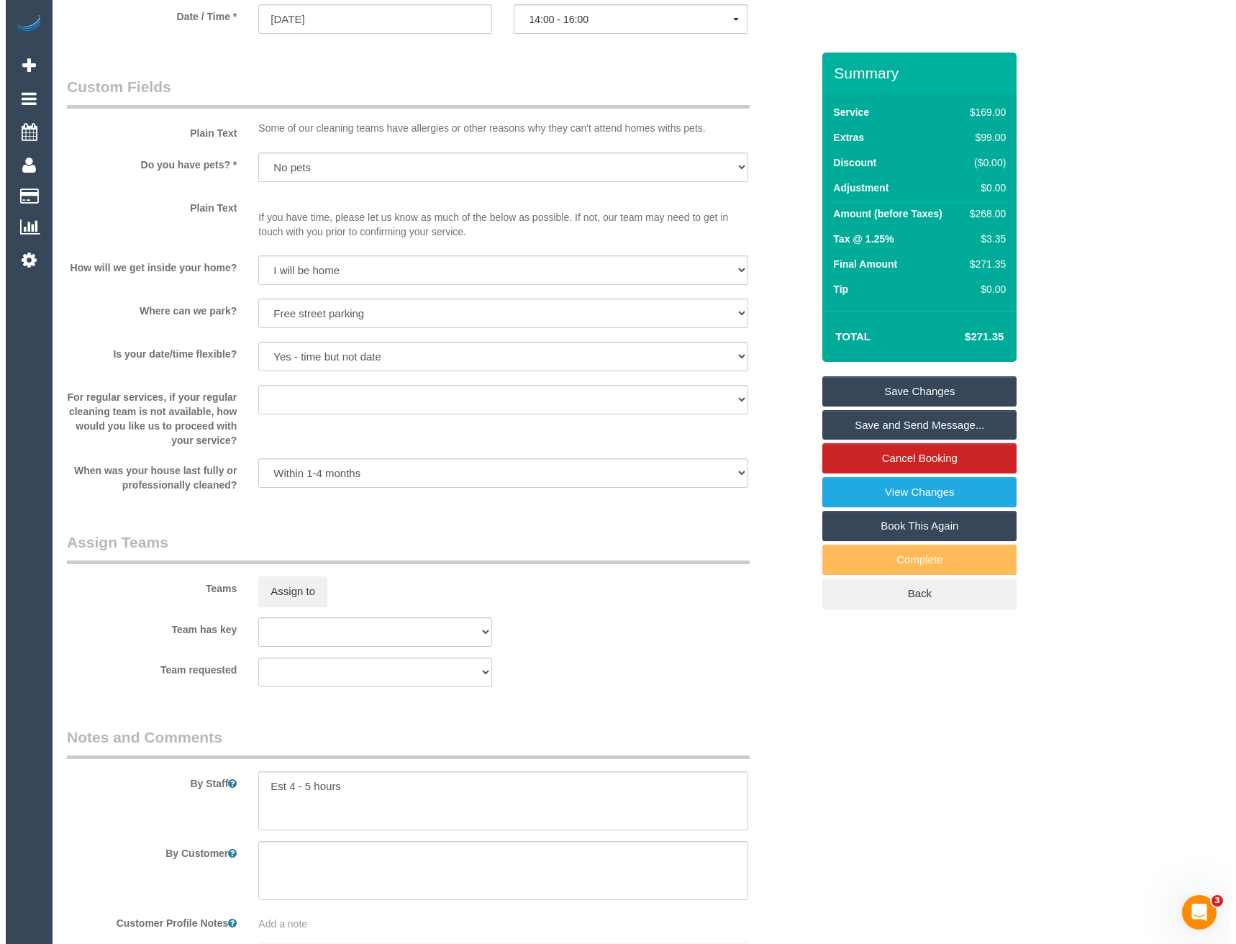
scroll to position [1531, 0]
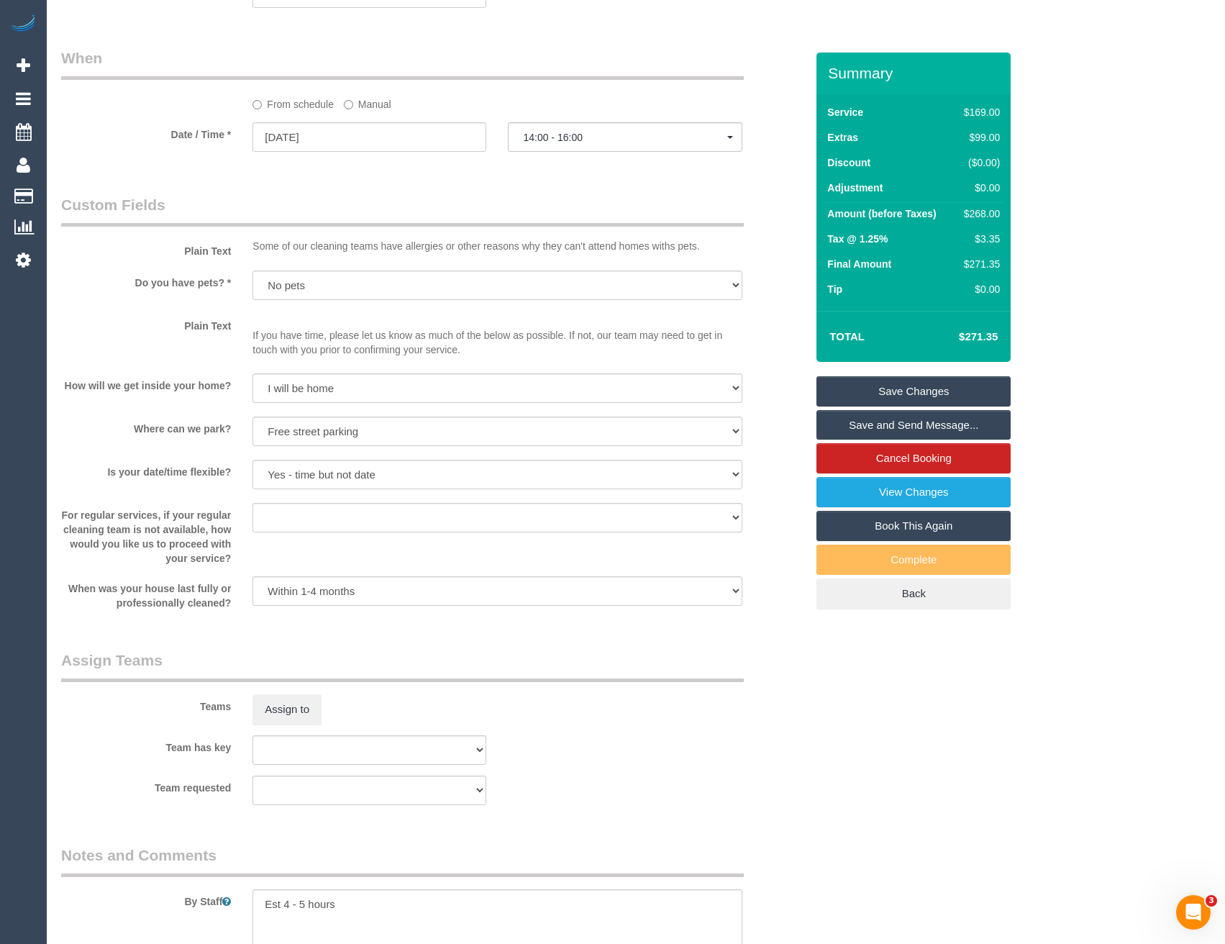
click at [275, 690] on div "Teams Assign to" at bounding box center [433, 686] width 766 height 75
click at [265, 711] on button "Assign to" at bounding box center [286, 709] width 69 height 30
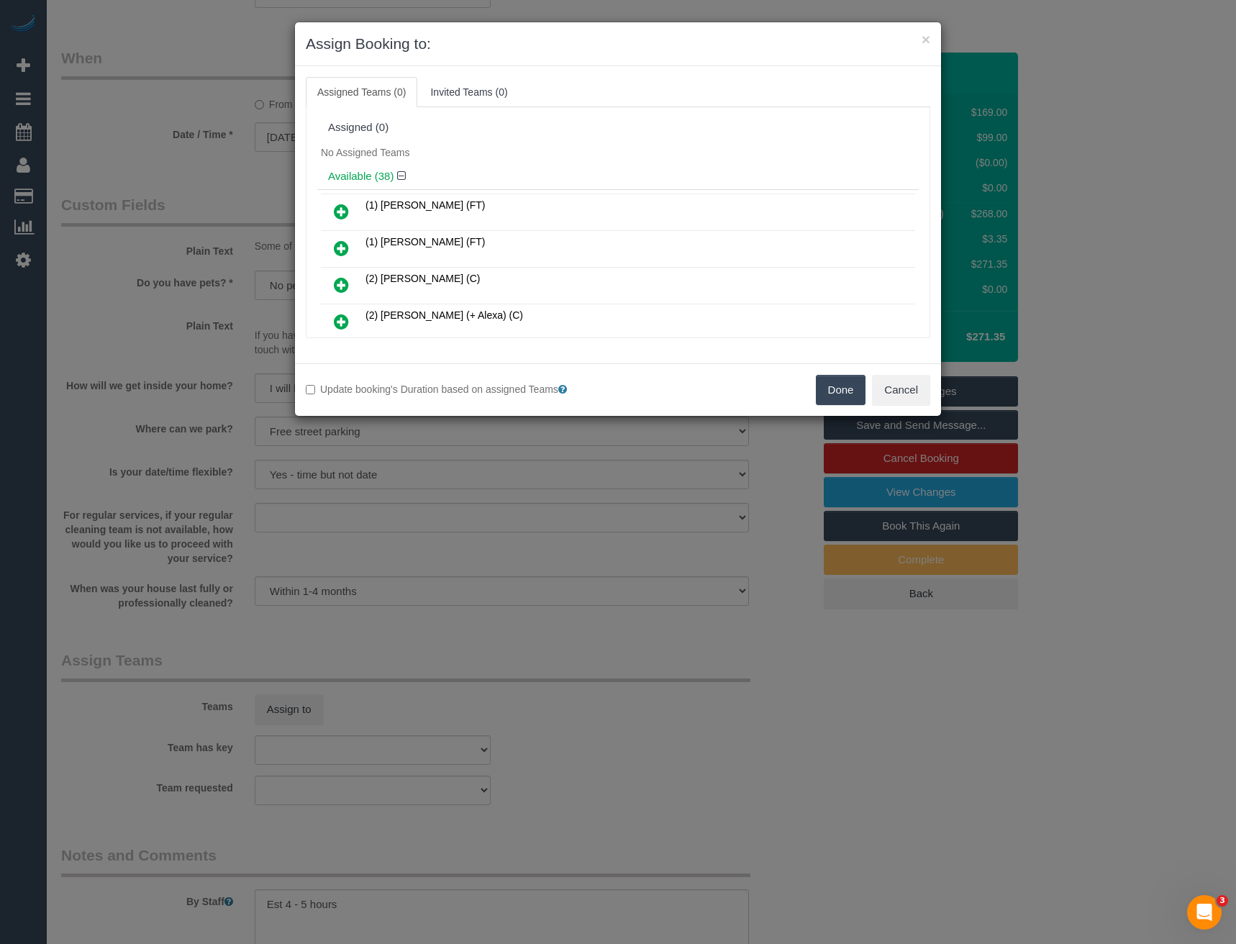
scroll to position [939, 0]
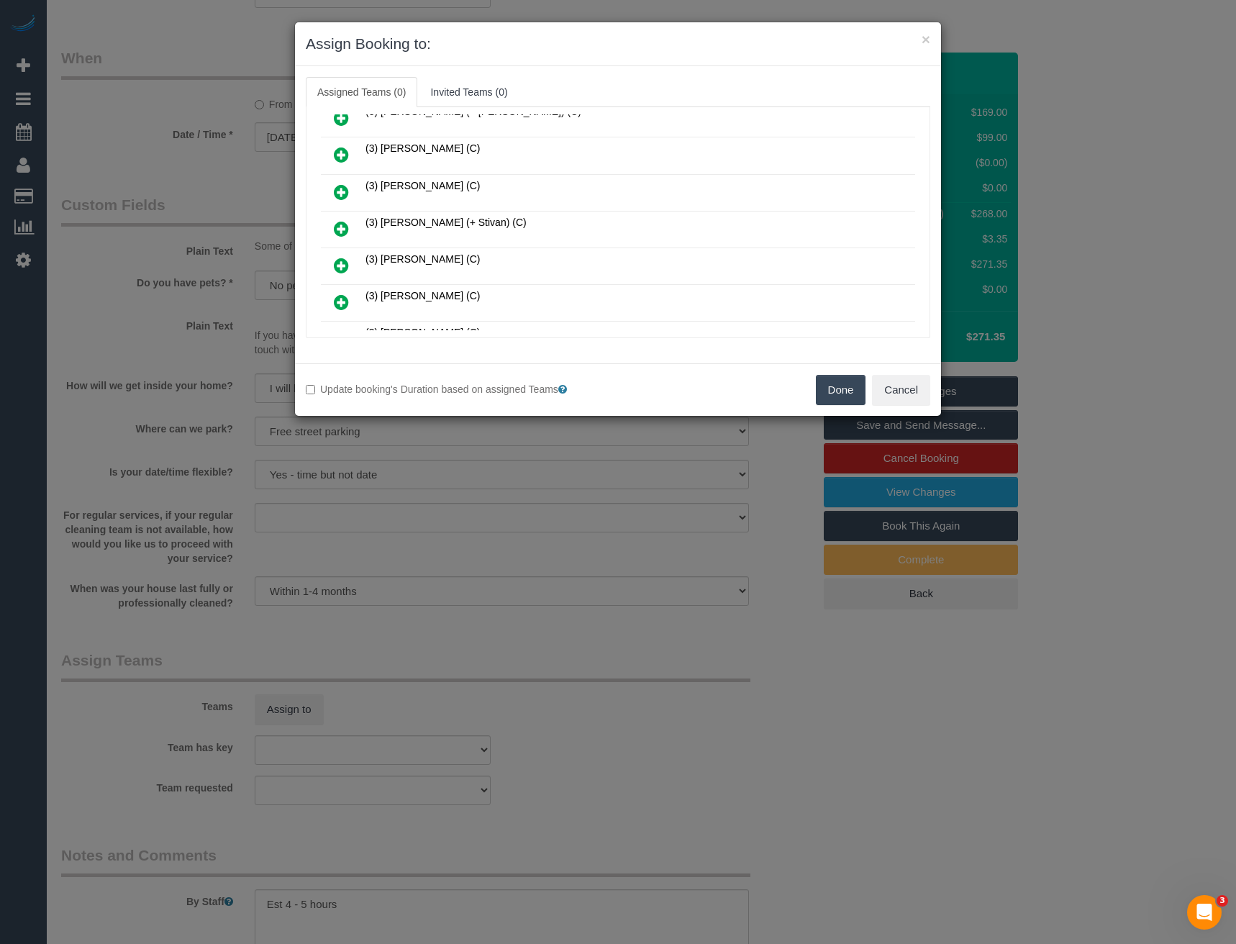
click at [338, 228] on icon at bounding box center [341, 228] width 15 height 17
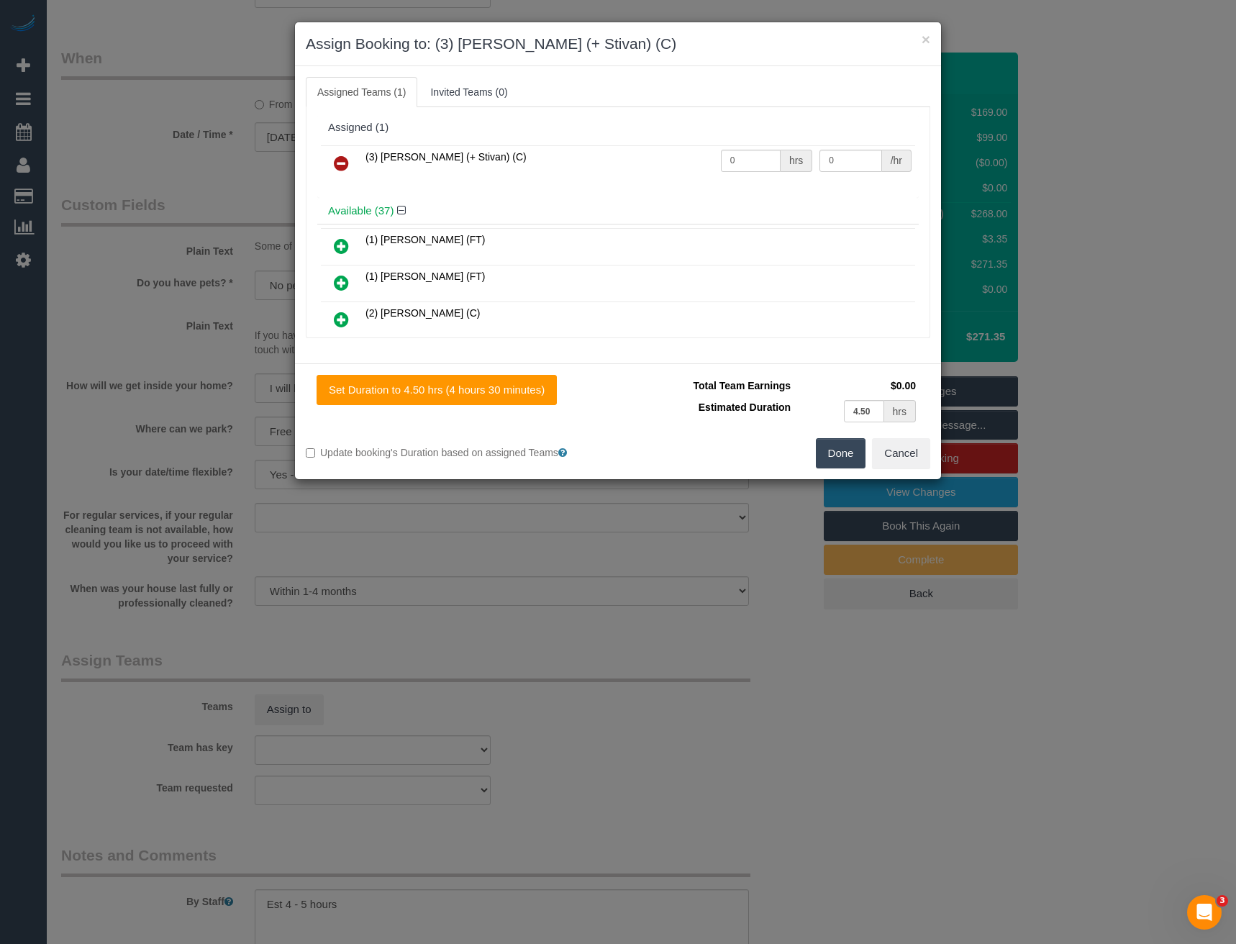
scroll to position [1231, 0]
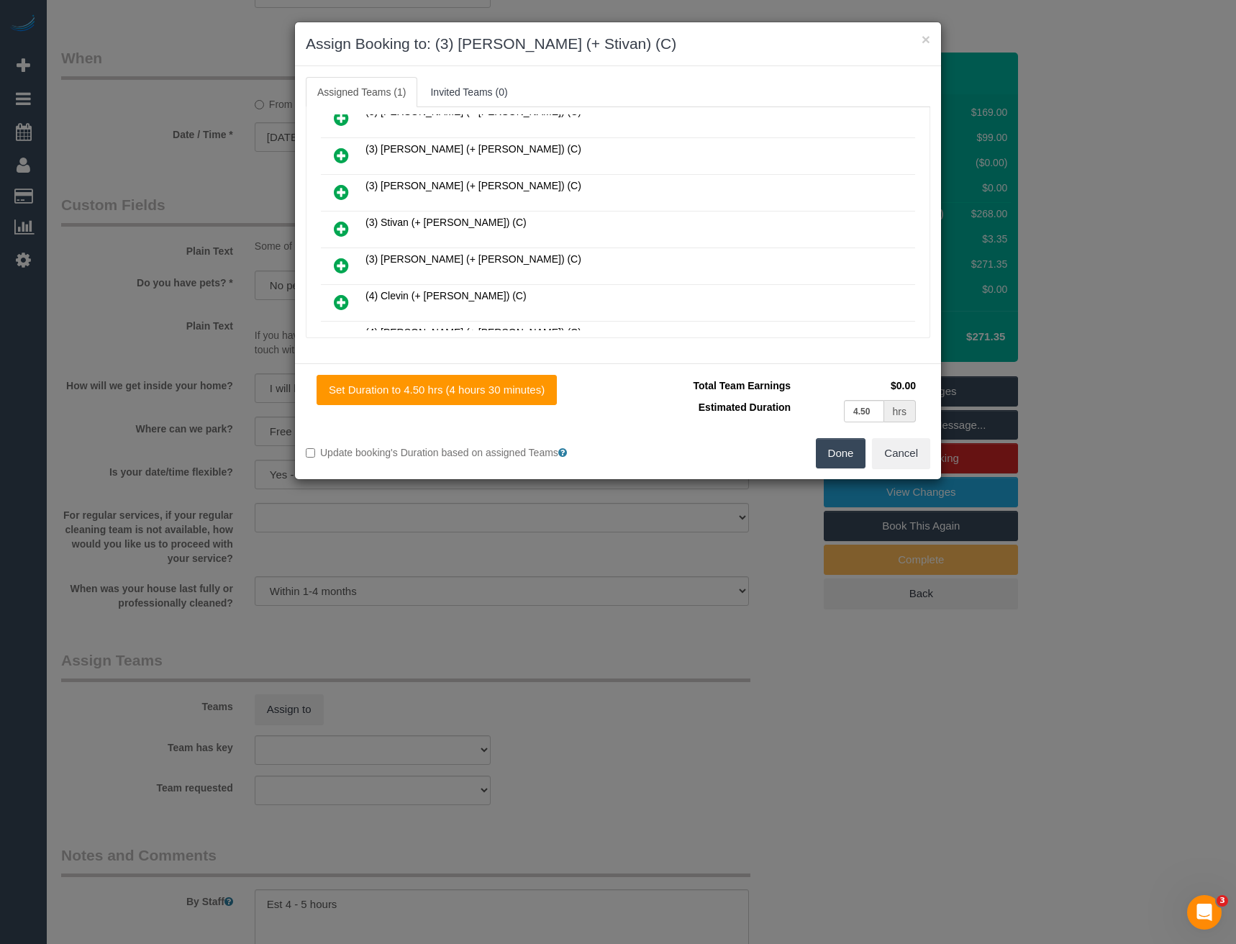
click at [344, 223] on icon at bounding box center [341, 228] width 15 height 17
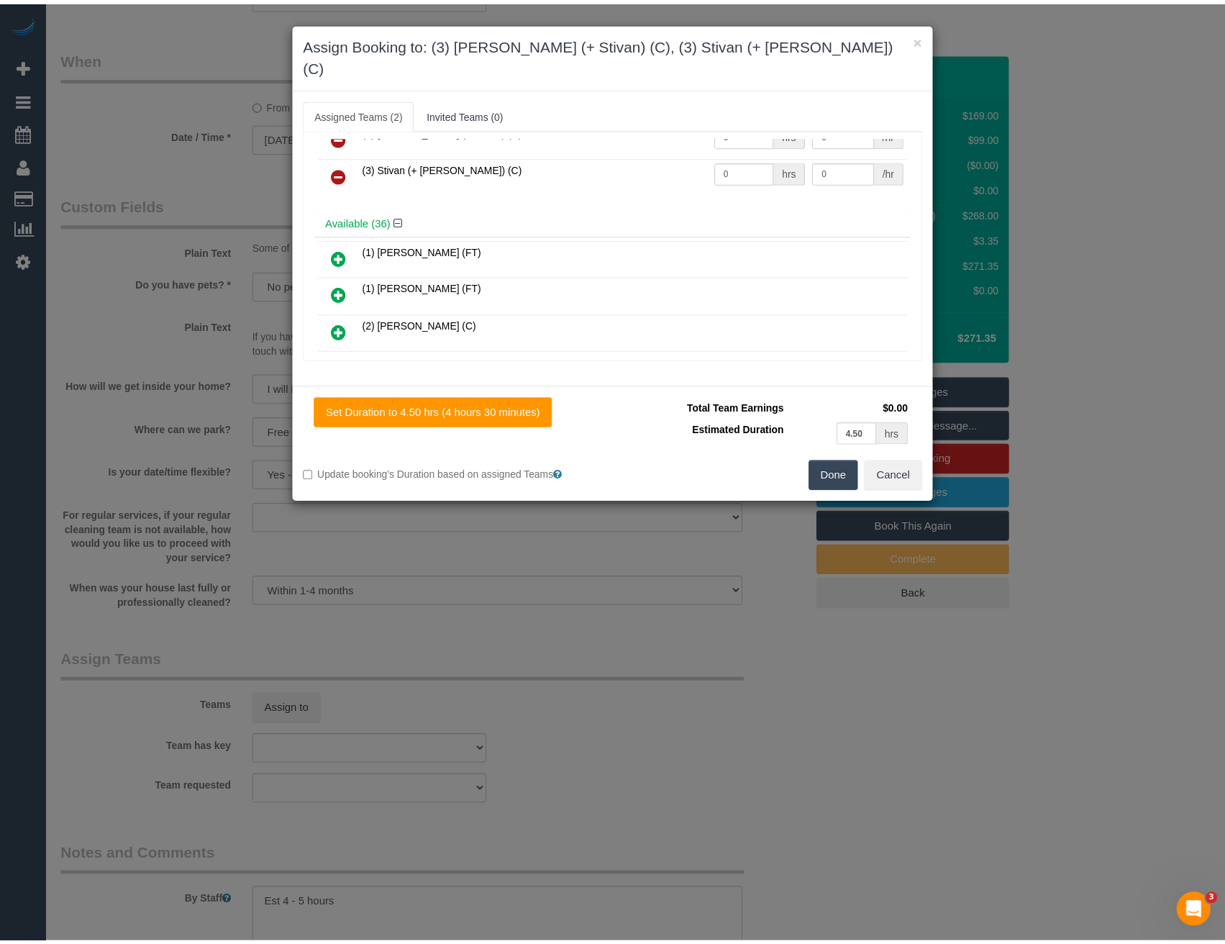
scroll to position [0, 0]
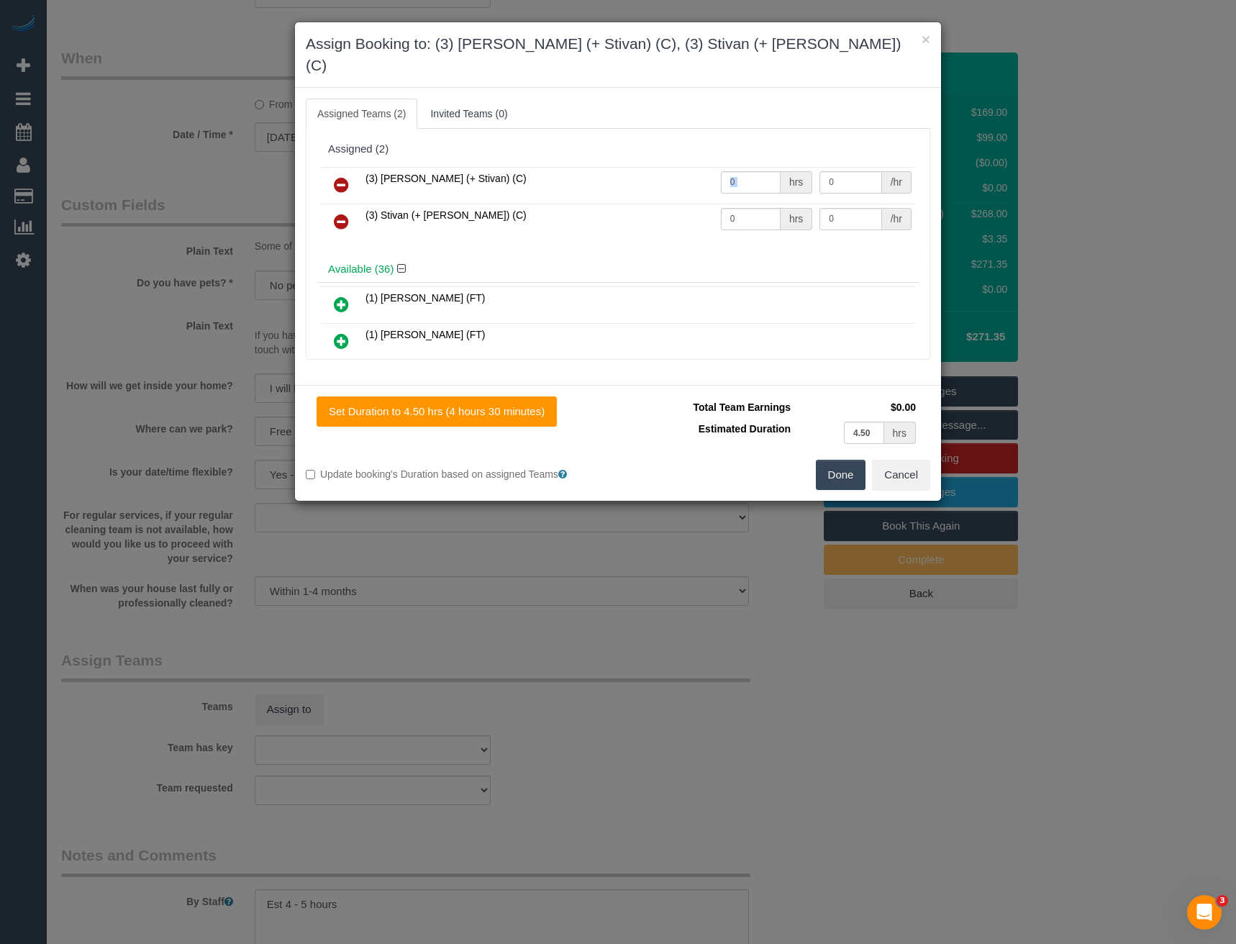
drag, startPoint x: 775, startPoint y: 156, endPoint x: 731, endPoint y: 160, distance: 44.8
click at [731, 171] on div "0 hrs" at bounding box center [767, 182] width 92 height 22
drag, startPoint x: 734, startPoint y: 160, endPoint x: 676, endPoint y: 169, distance: 58.2
click at [686, 168] on tr "(3) Krunal (+ Stivan) (C) 0 hrs 0 /hr" at bounding box center [618, 185] width 594 height 37
type input "1"
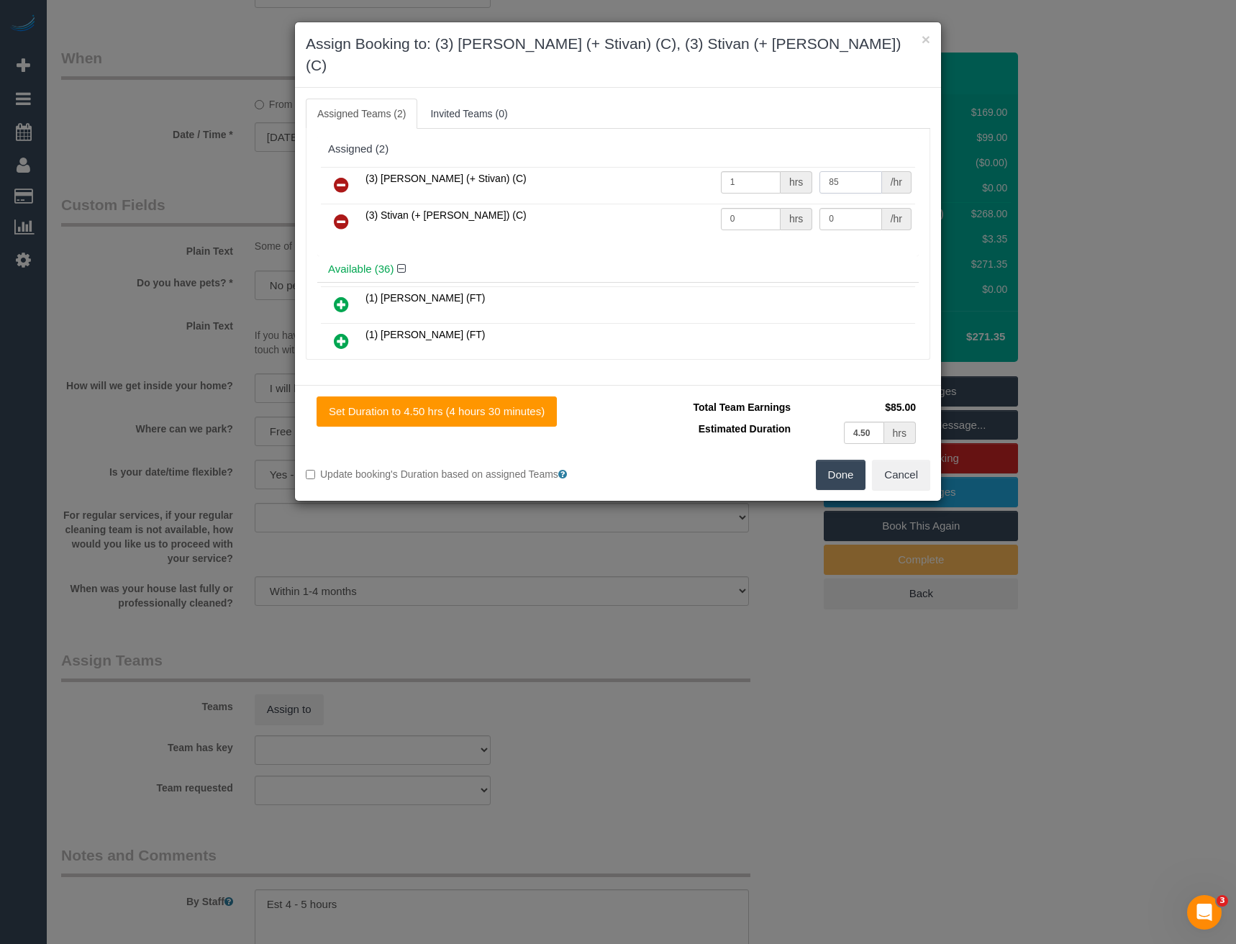
type input "85"
drag, startPoint x: 732, startPoint y: 201, endPoint x: 695, endPoint y: 206, distance: 37.7
click at [698, 206] on tr "(3) Stivan (+ Krunal) (C) 0 hrs 0 /hr" at bounding box center [618, 222] width 594 height 37
type input "1"
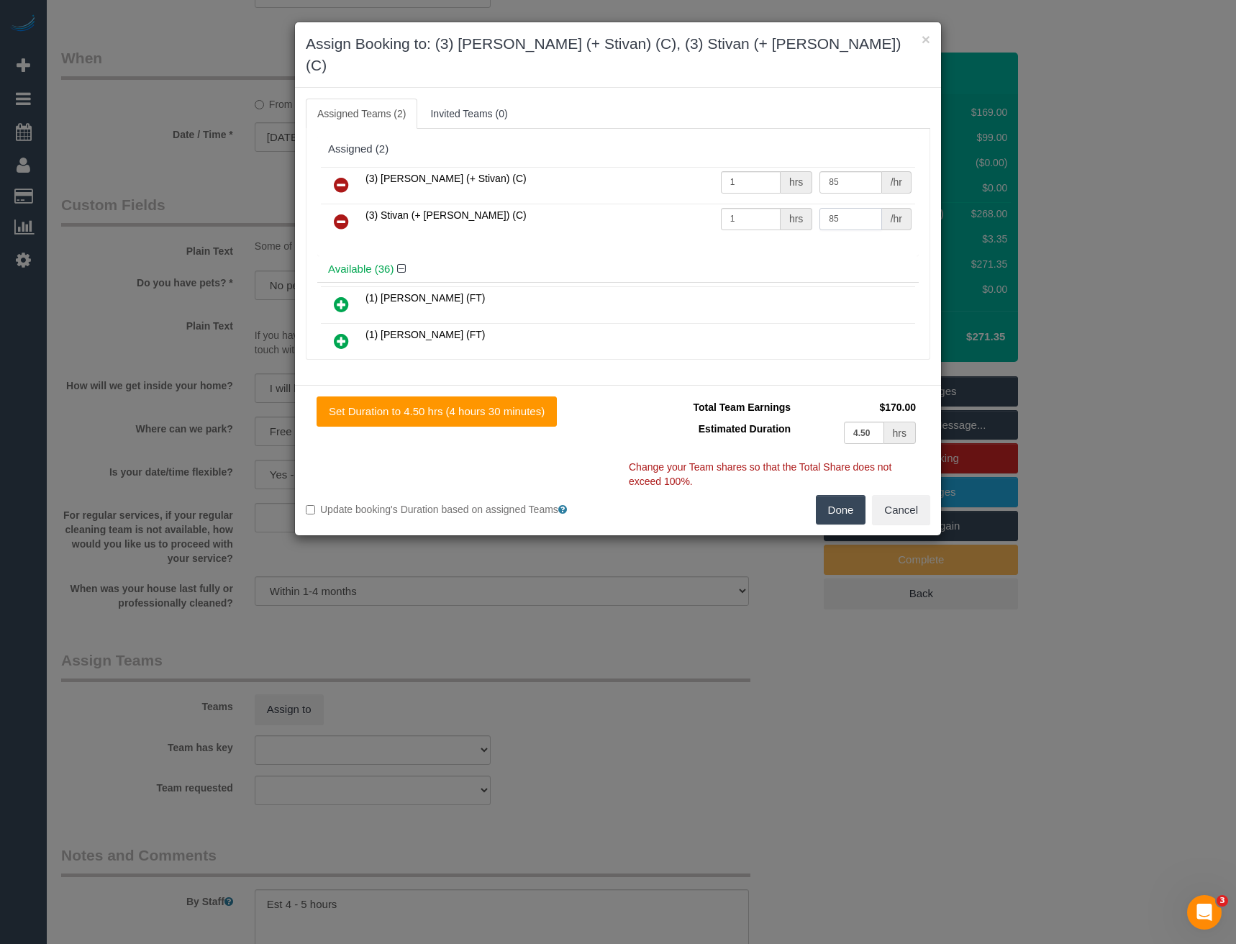
type input "85"
click at [845, 495] on button "Done" at bounding box center [841, 510] width 50 height 30
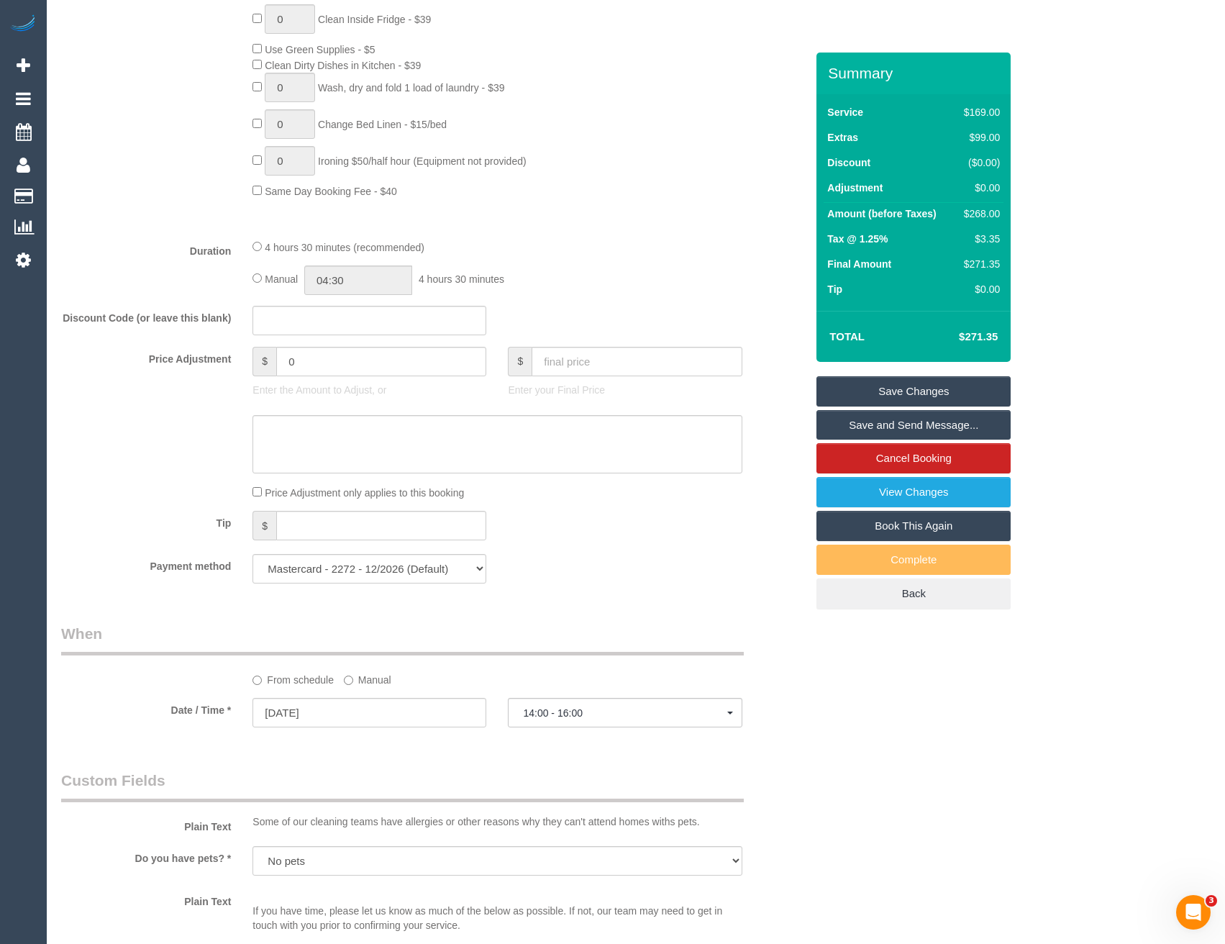
scroll to position [596, 0]
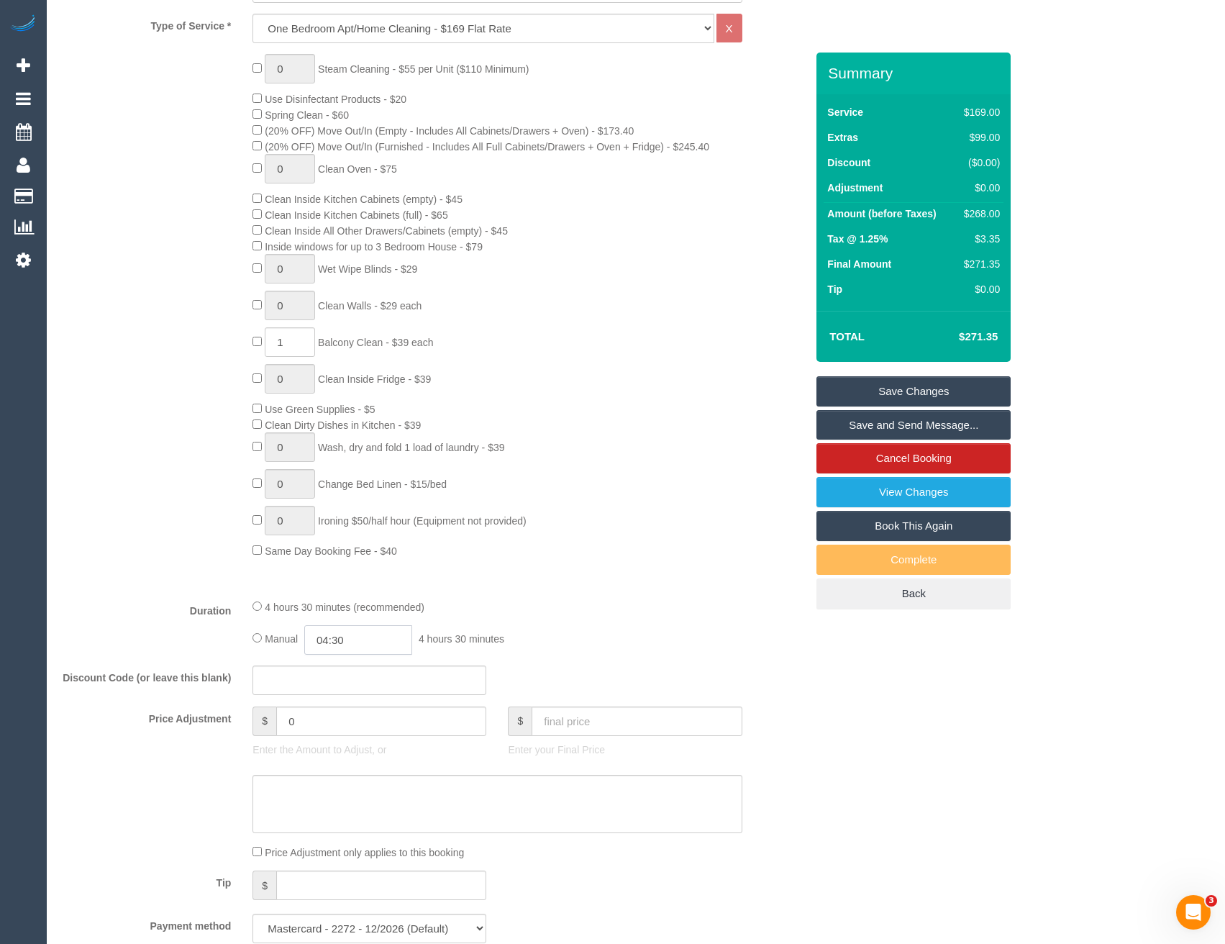
click at [363, 639] on input "04:30" at bounding box center [358, 639] width 108 height 29
type input "02:30"
click at [342, 724] on li "02:30" at bounding box center [343, 723] width 64 height 19
click at [570, 588] on fieldset "What Frequency * One Time Cleaning Weekly - 10% Off - 10.00% (0% for the First …" at bounding box center [433, 442] width 744 height 1026
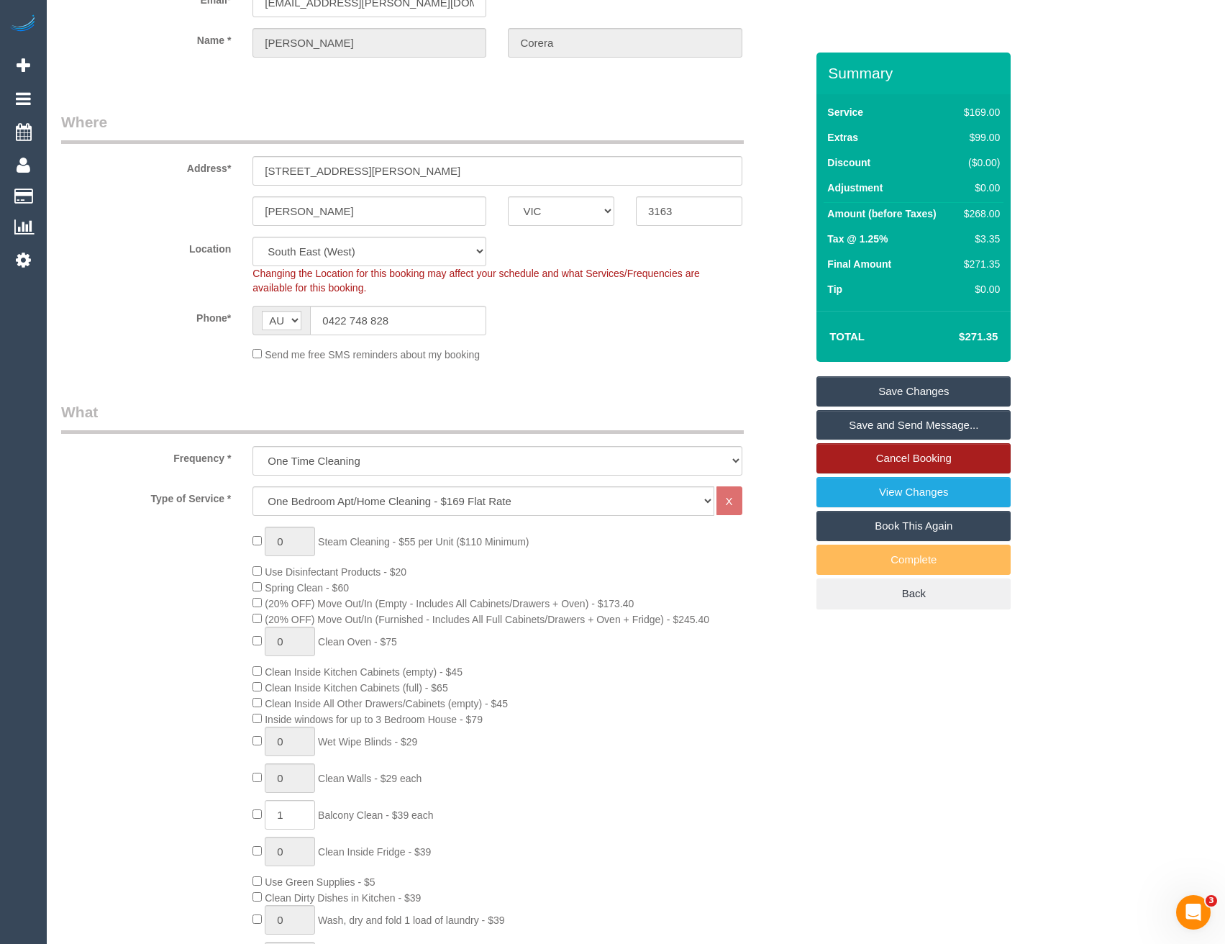
scroll to position [0, 0]
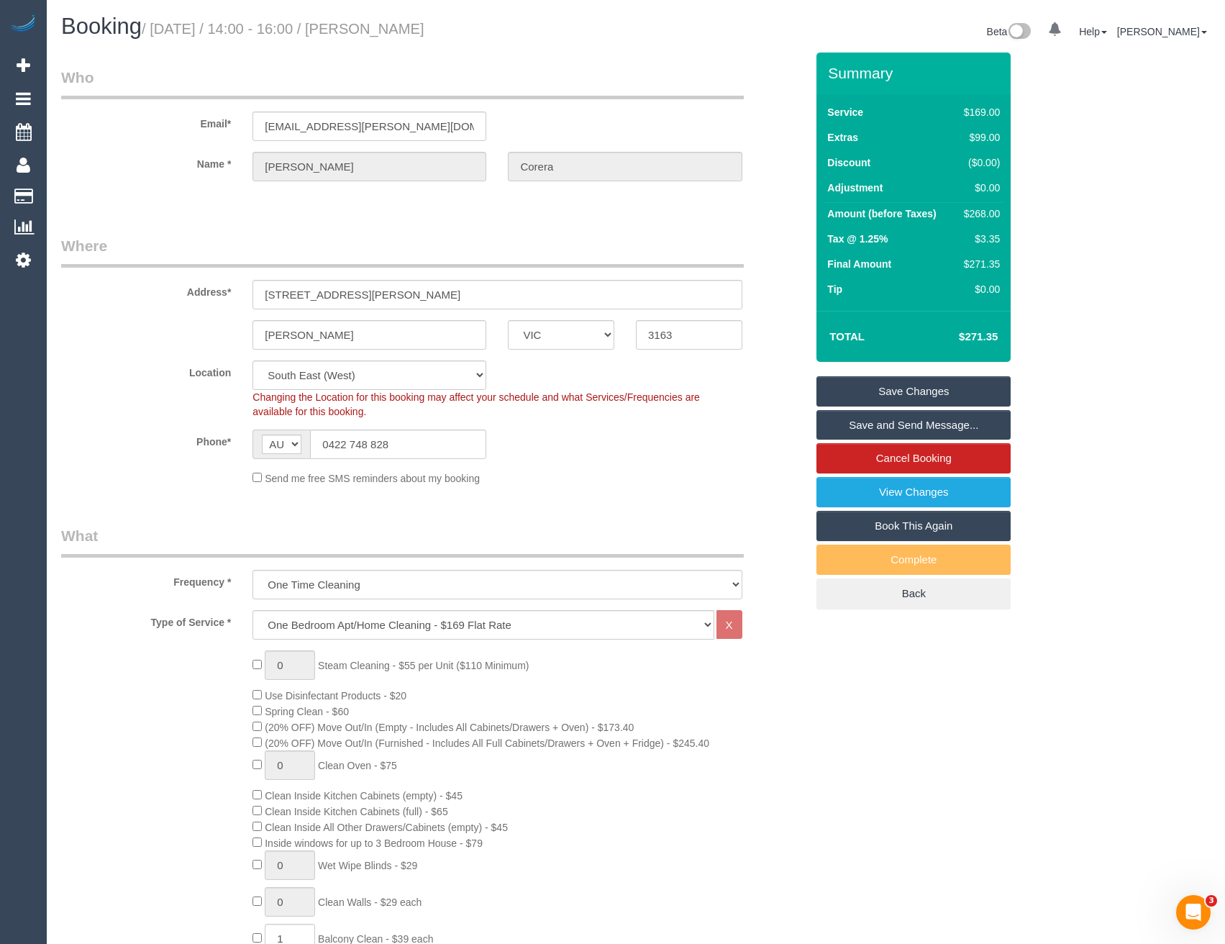
select select "spot26"
click at [886, 430] on link "Save and Send Message..." at bounding box center [913, 425] width 194 height 30
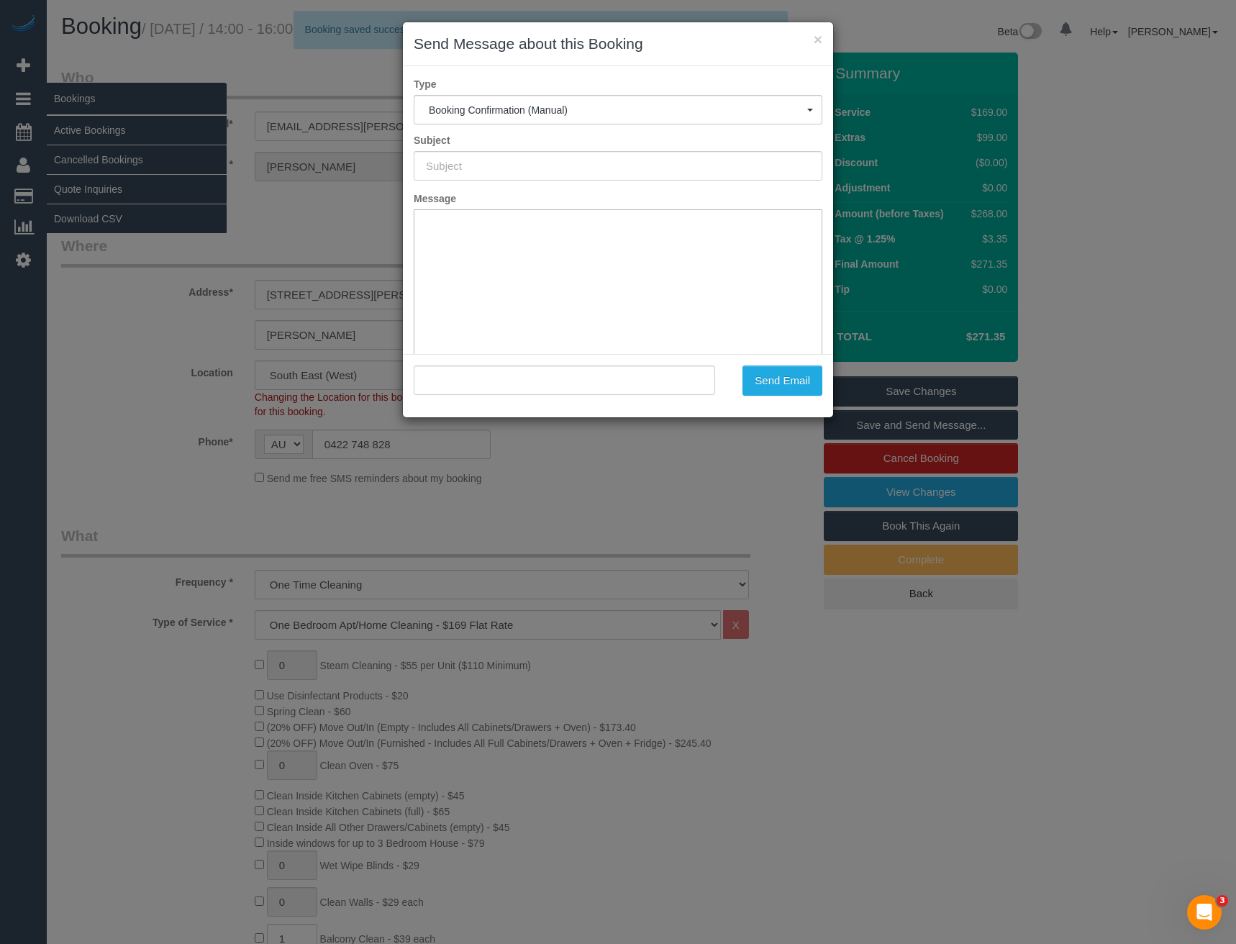
type input "Booking Confirmed"
type input ""Nadine Corera" <corera.nadine@gmail.com>"
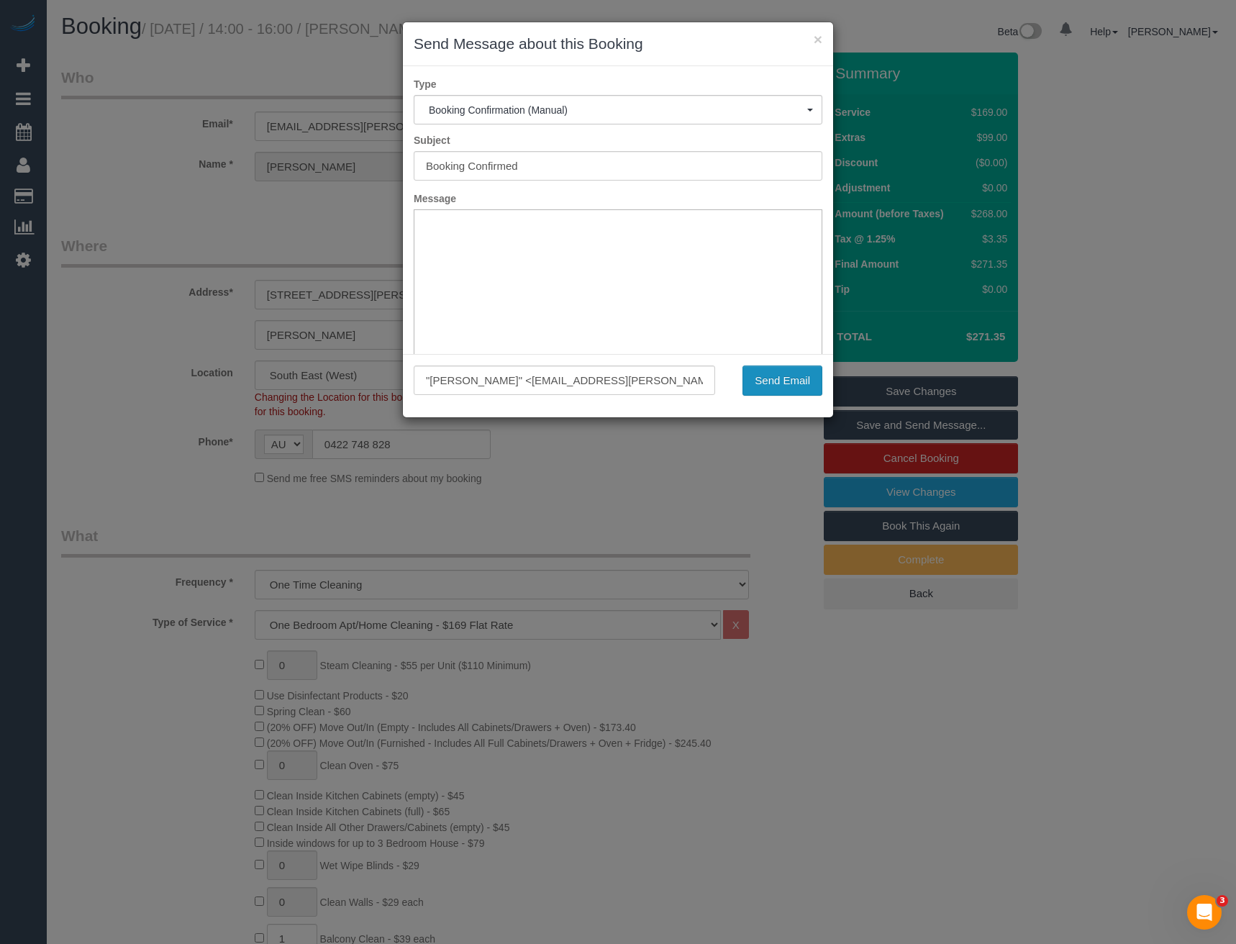
click at [760, 383] on button "Send Email" at bounding box center [782, 380] width 80 height 30
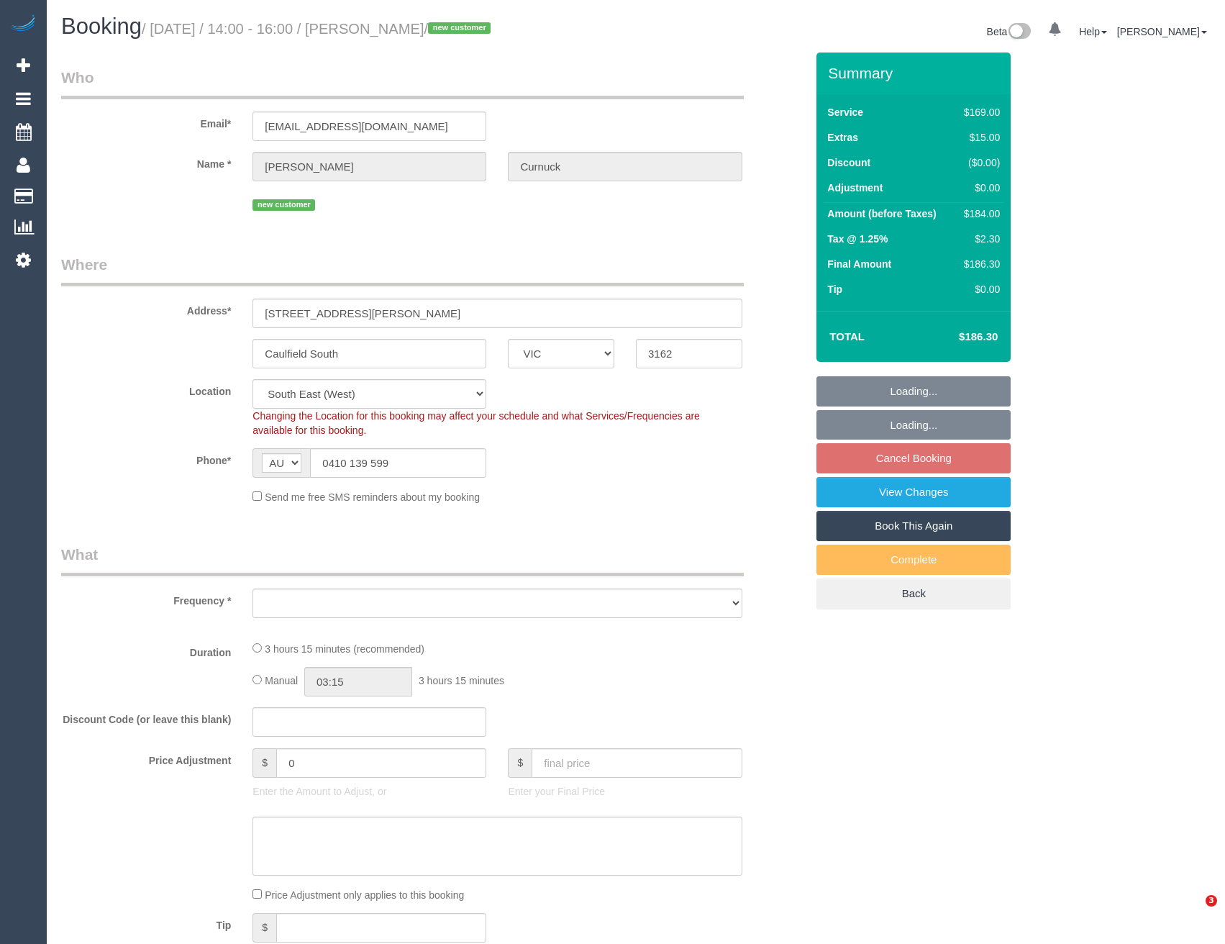
select select "VIC"
select select "object:700"
select select "number:30"
select select "number:14"
select select "number:19"
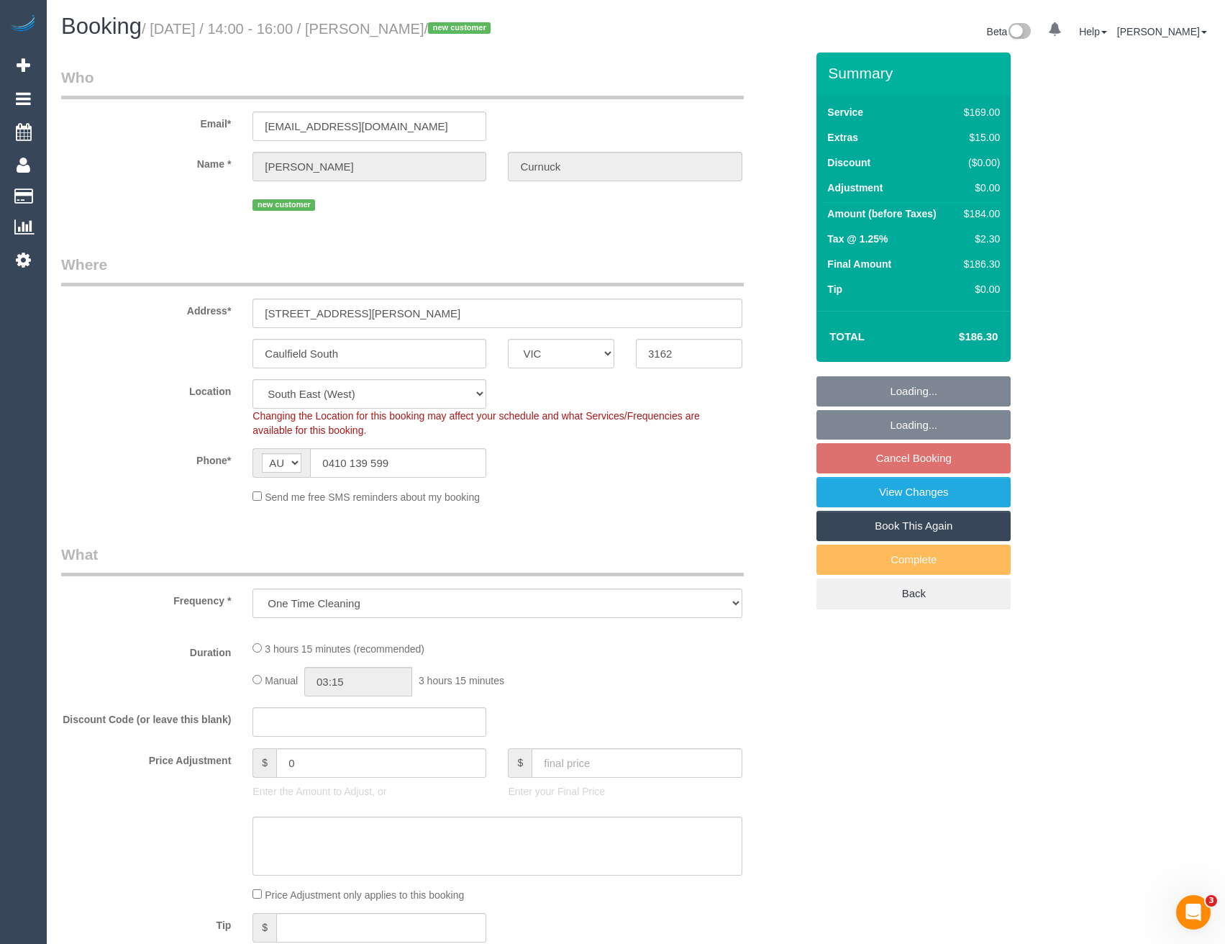
select select "object:801"
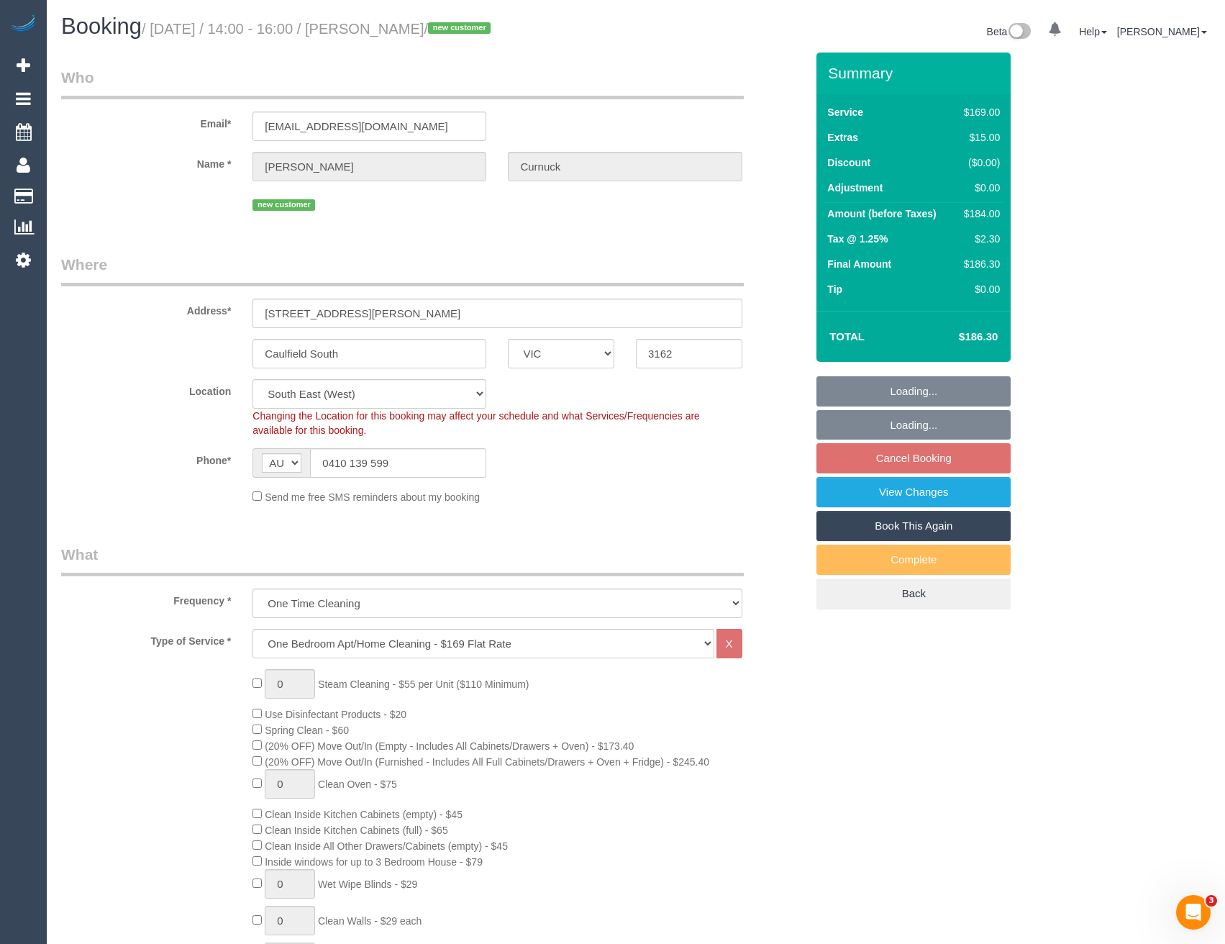
select select "spot5"
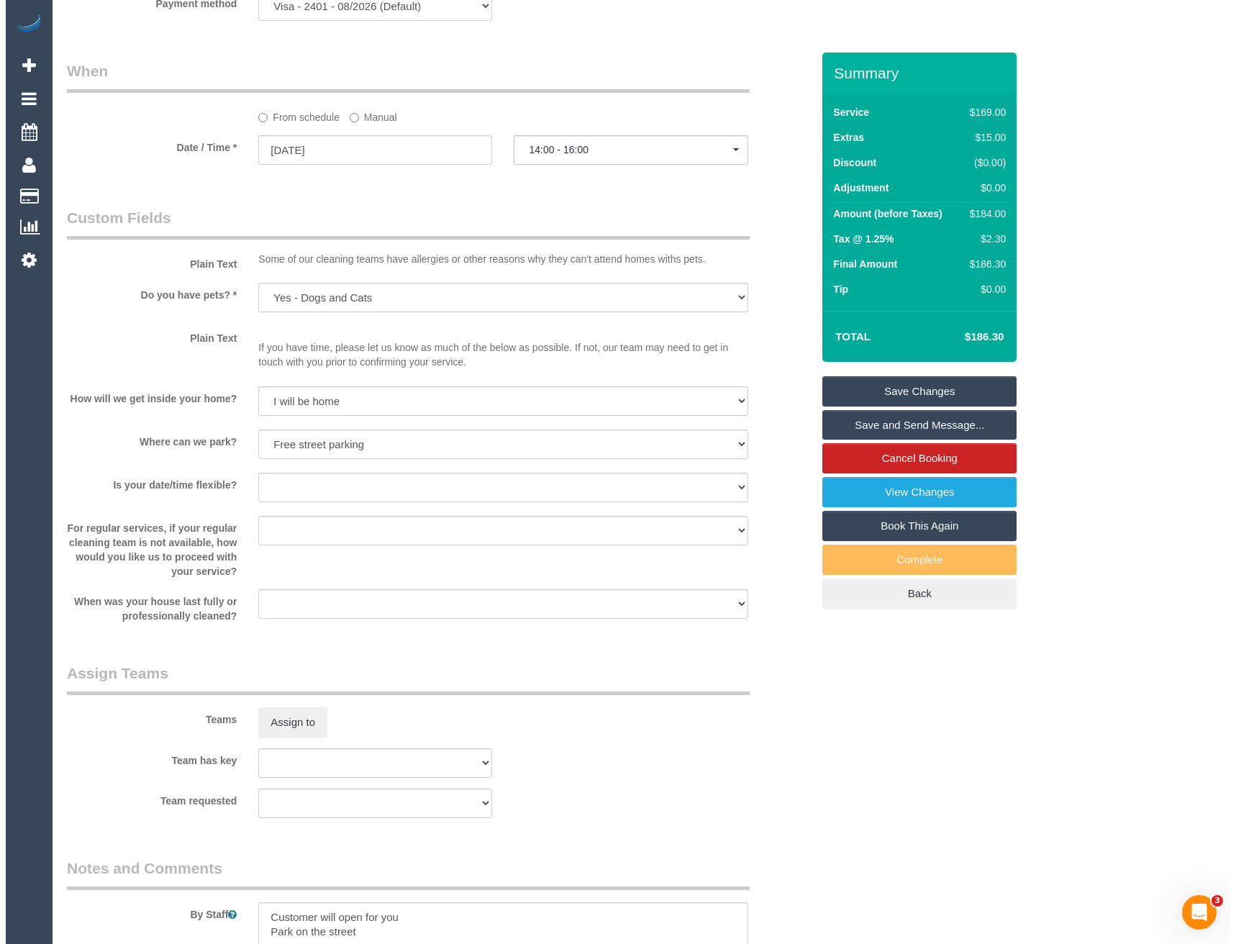
scroll to position [1582, 0]
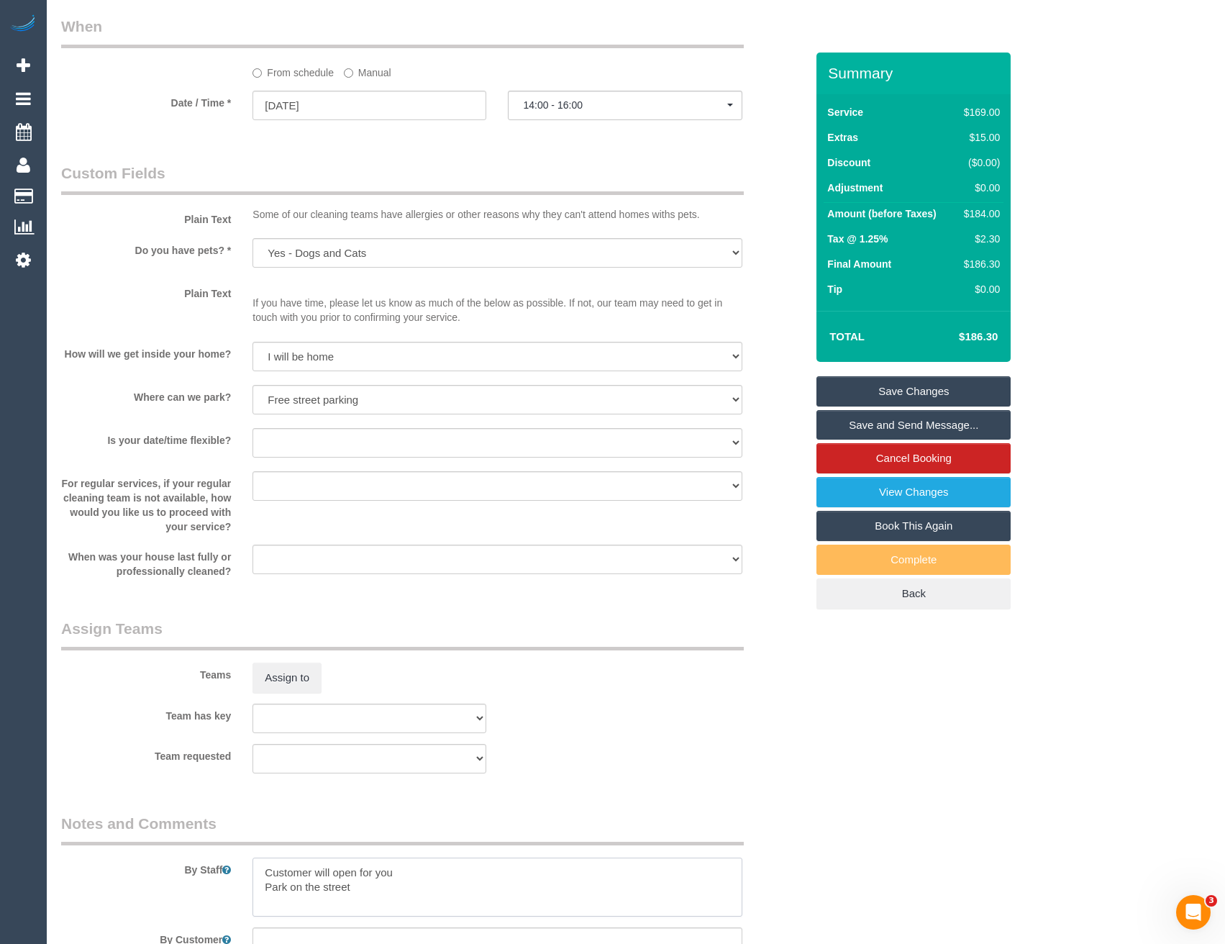
drag, startPoint x: 266, startPoint y: 875, endPoint x: 215, endPoint y: 900, distance: 57.3
click at [266, 875] on textarea at bounding box center [496, 886] width 489 height 59
type textarea "Est 3 - 3.5 hours Customer will open for you Park on the street"
click at [277, 681] on button "Assign to" at bounding box center [286, 677] width 69 height 30
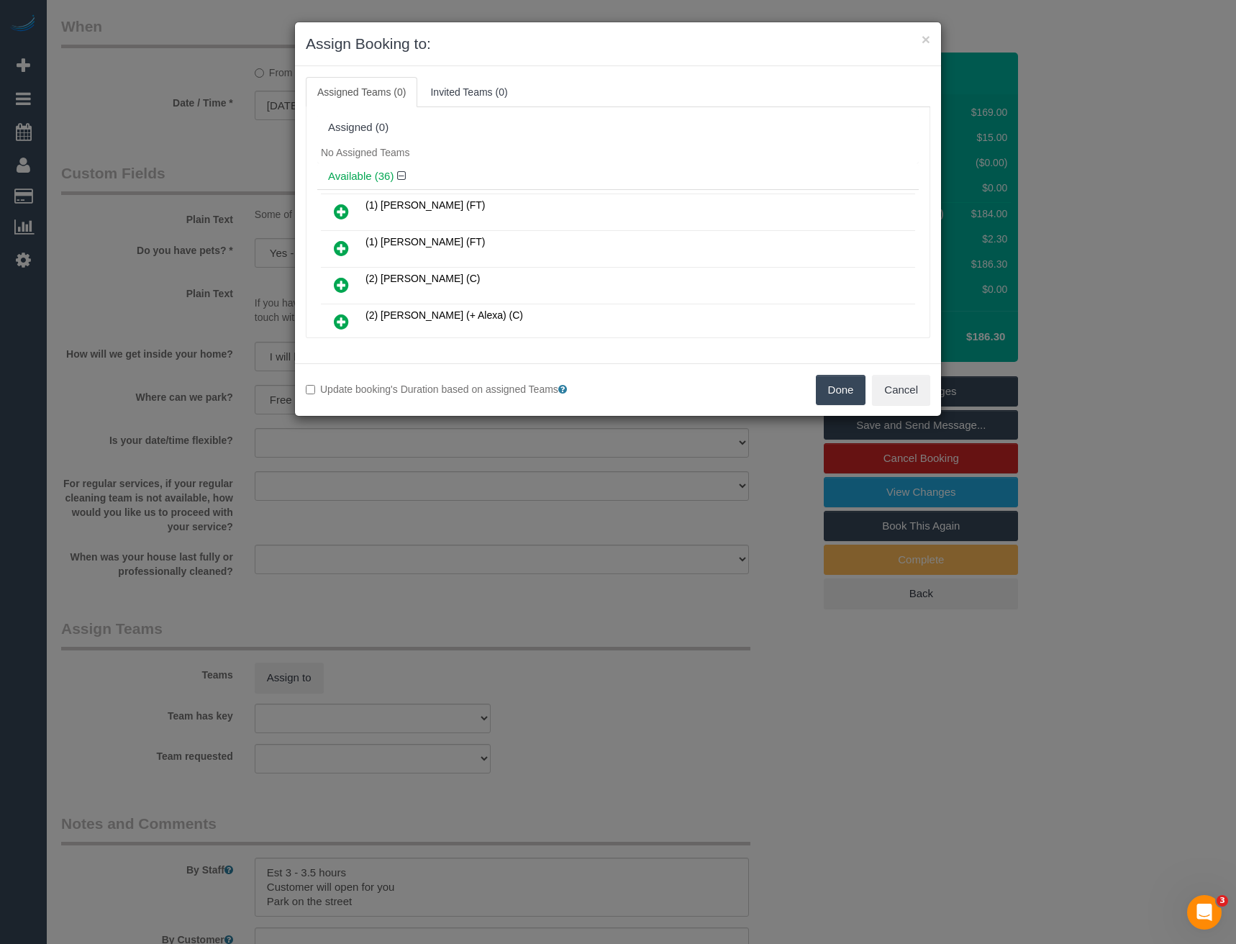
scroll to position [829, 0]
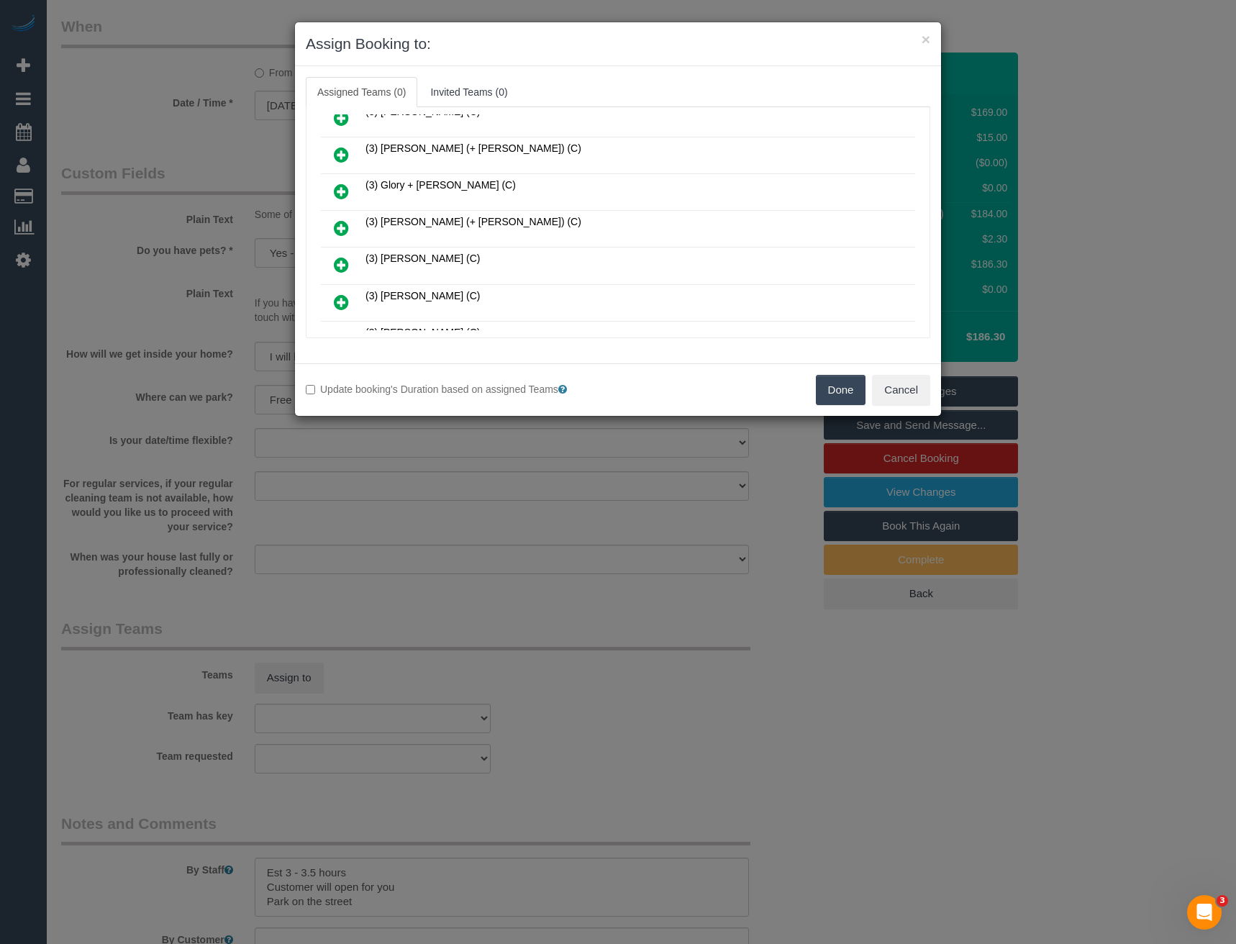
click at [343, 228] on icon at bounding box center [341, 227] width 15 height 17
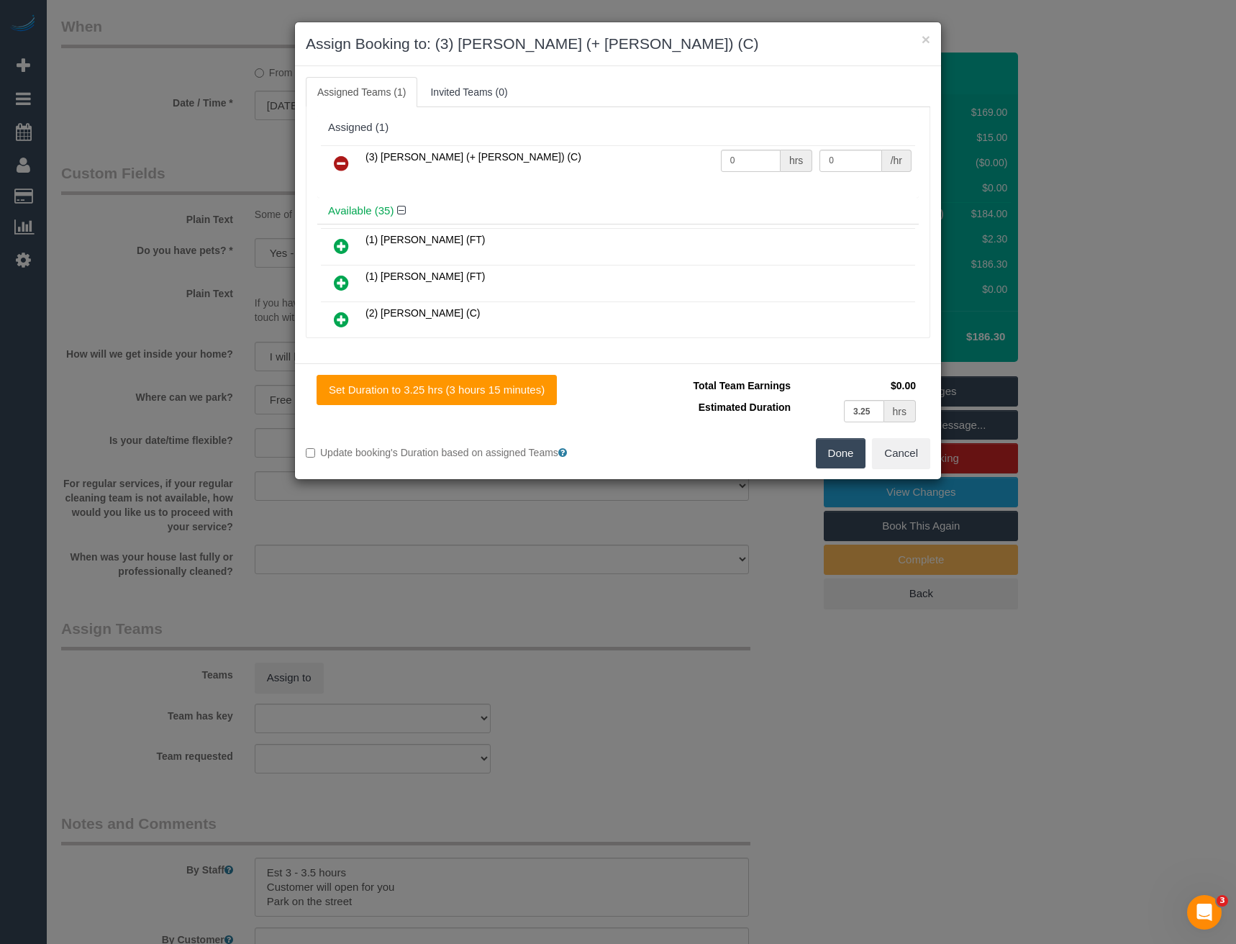
scroll to position [1158, 0]
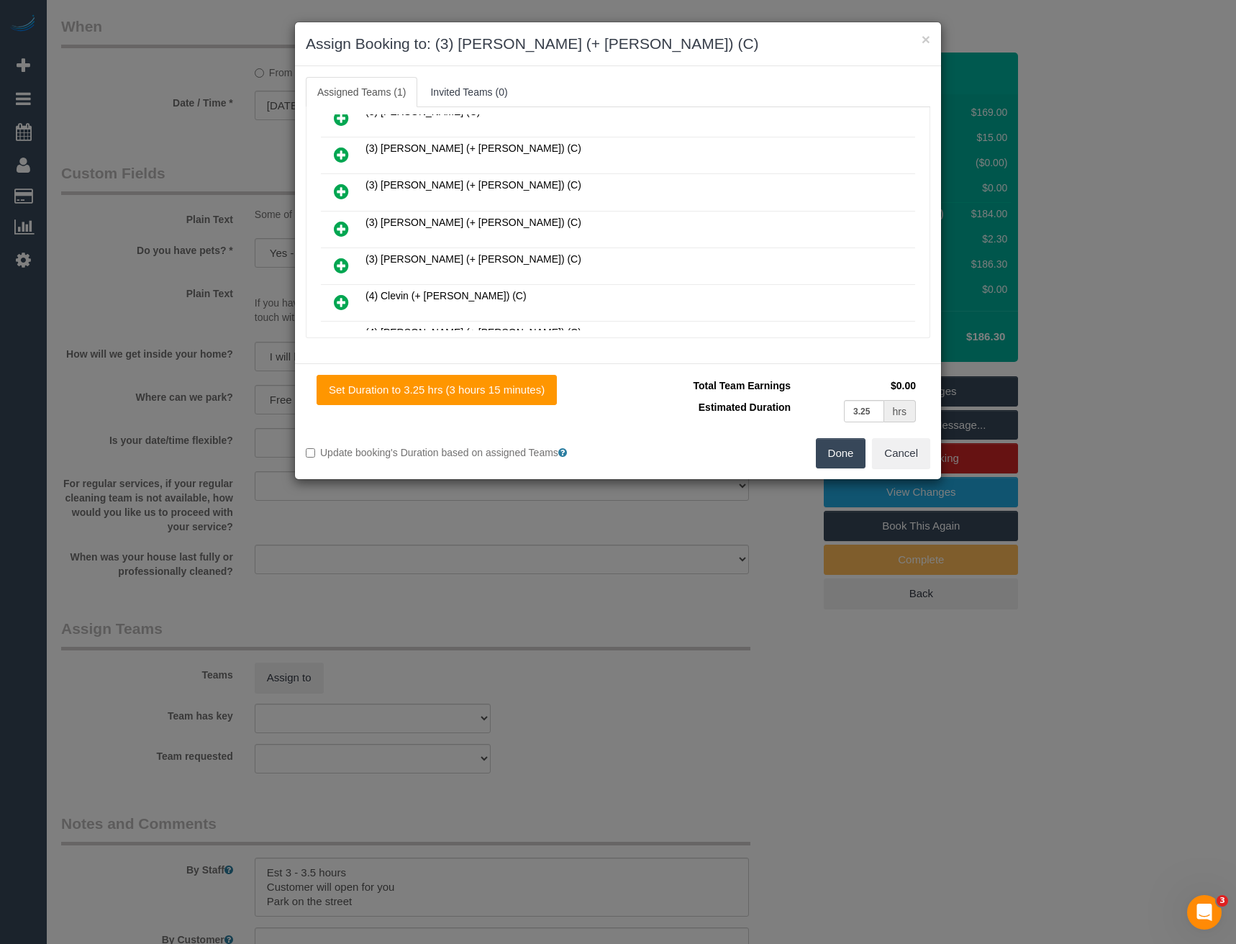
click at [339, 229] on icon at bounding box center [341, 228] width 15 height 17
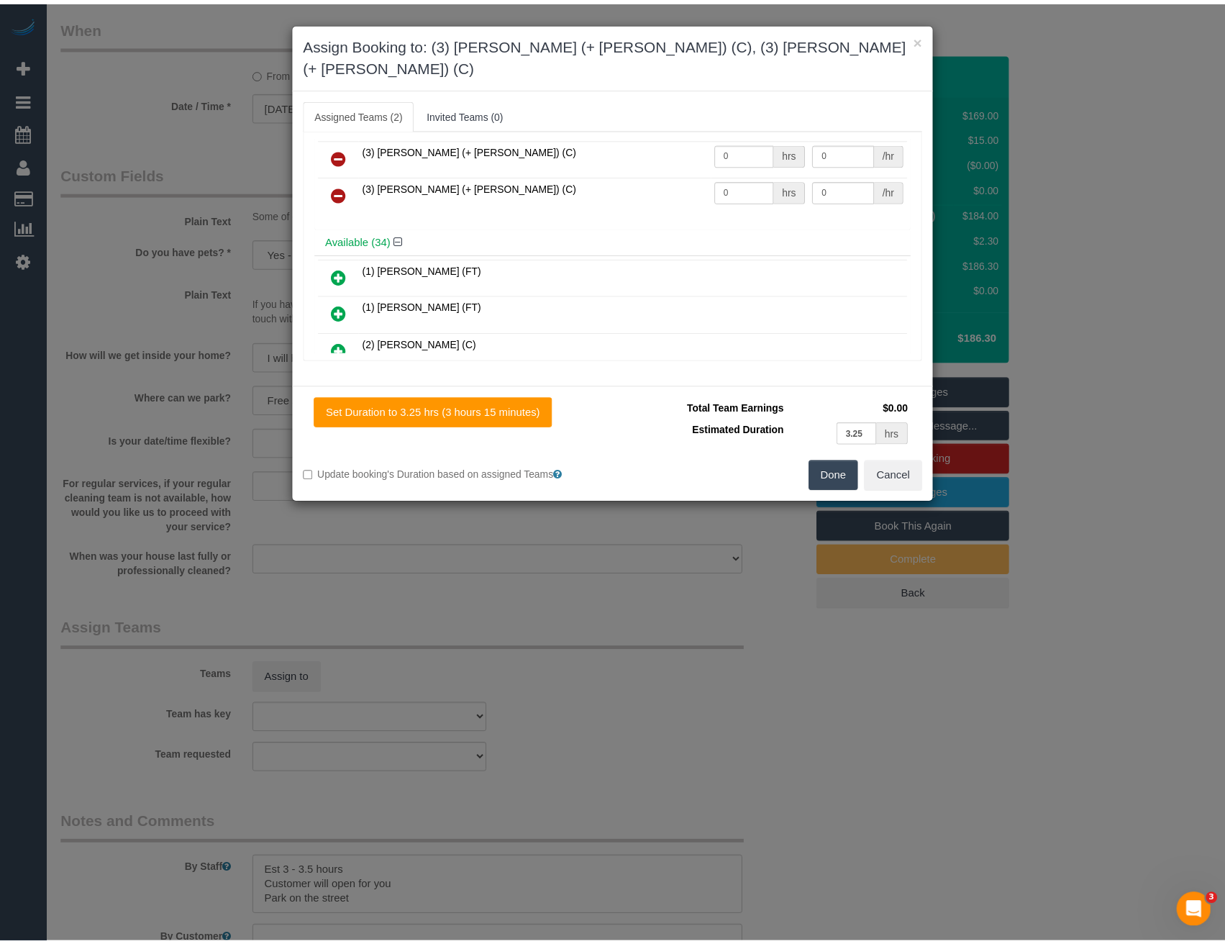
scroll to position [0, 0]
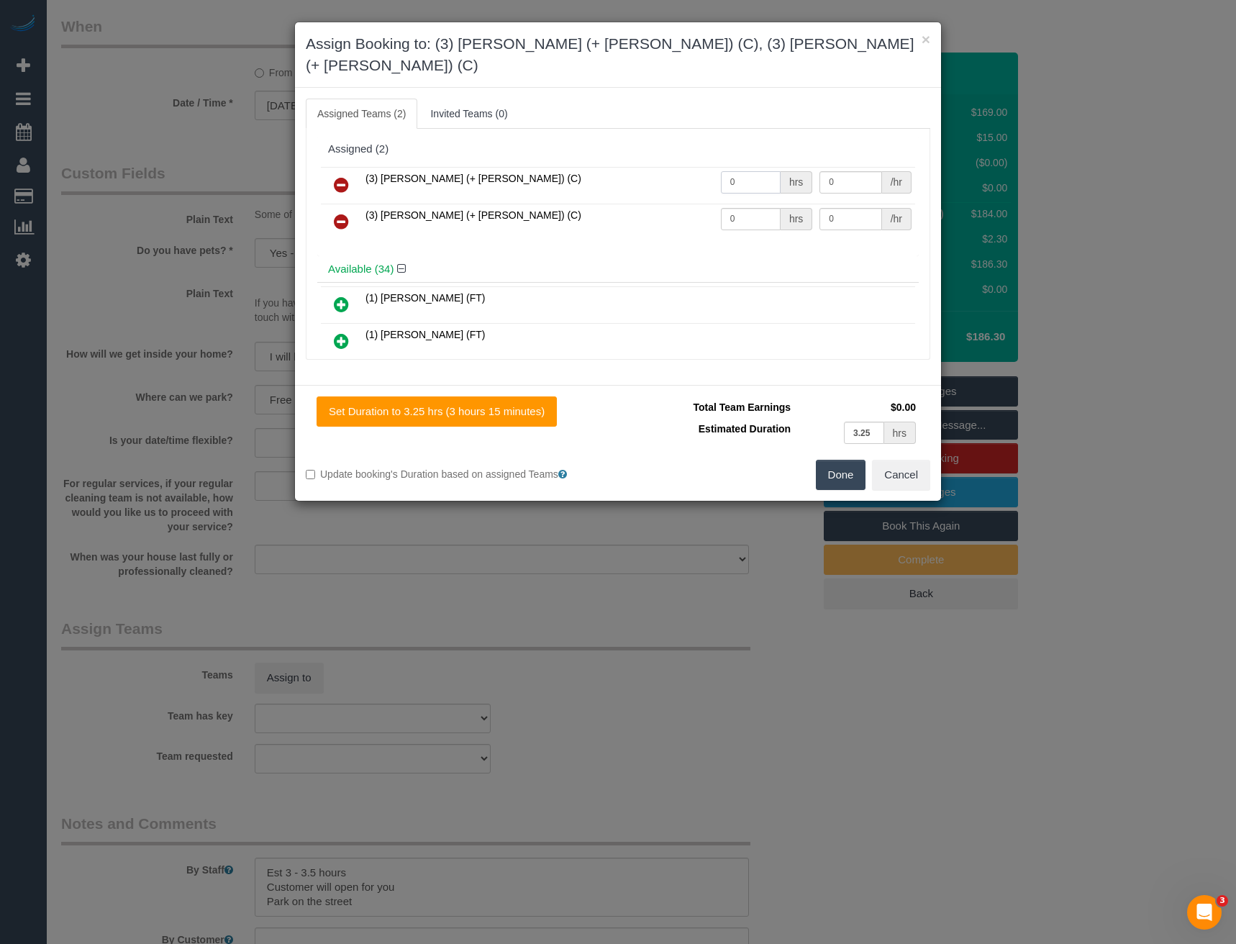
drag, startPoint x: 742, startPoint y: 155, endPoint x: 684, endPoint y: 162, distance: 58.6
click at [690, 167] on tr "(3) [PERSON_NAME] (+ [PERSON_NAME]) (C) 0 hrs 0 /hr" at bounding box center [618, 185] width 594 height 37
type input "1"
type input "57.5"
drag, startPoint x: 747, startPoint y: 199, endPoint x: 670, endPoint y: 202, distance: 76.3
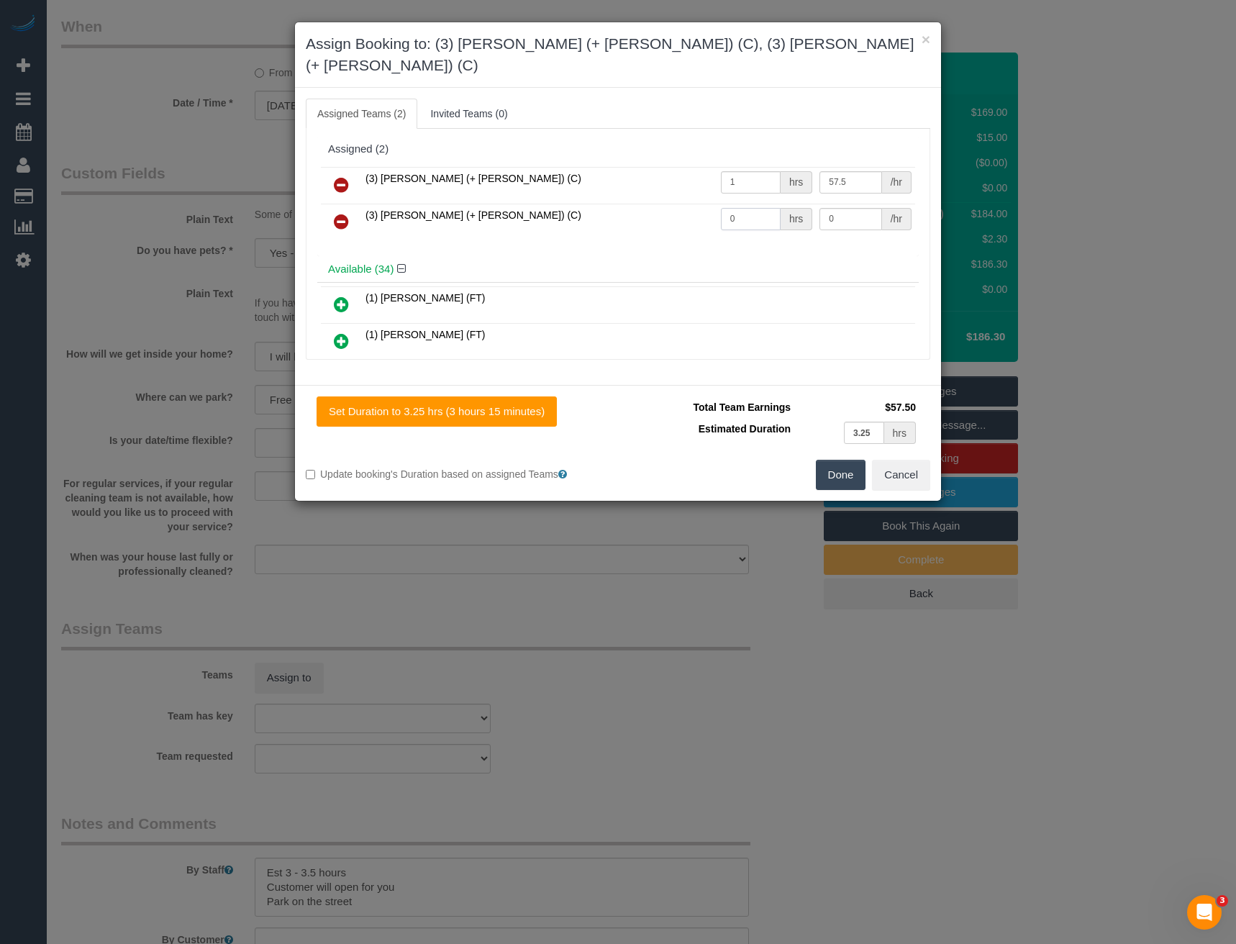
click at [677, 204] on tr "(3) [PERSON_NAME] (+ [PERSON_NAME]) (C) 0 hrs 0 /hr" at bounding box center [618, 222] width 594 height 37
type input "1"
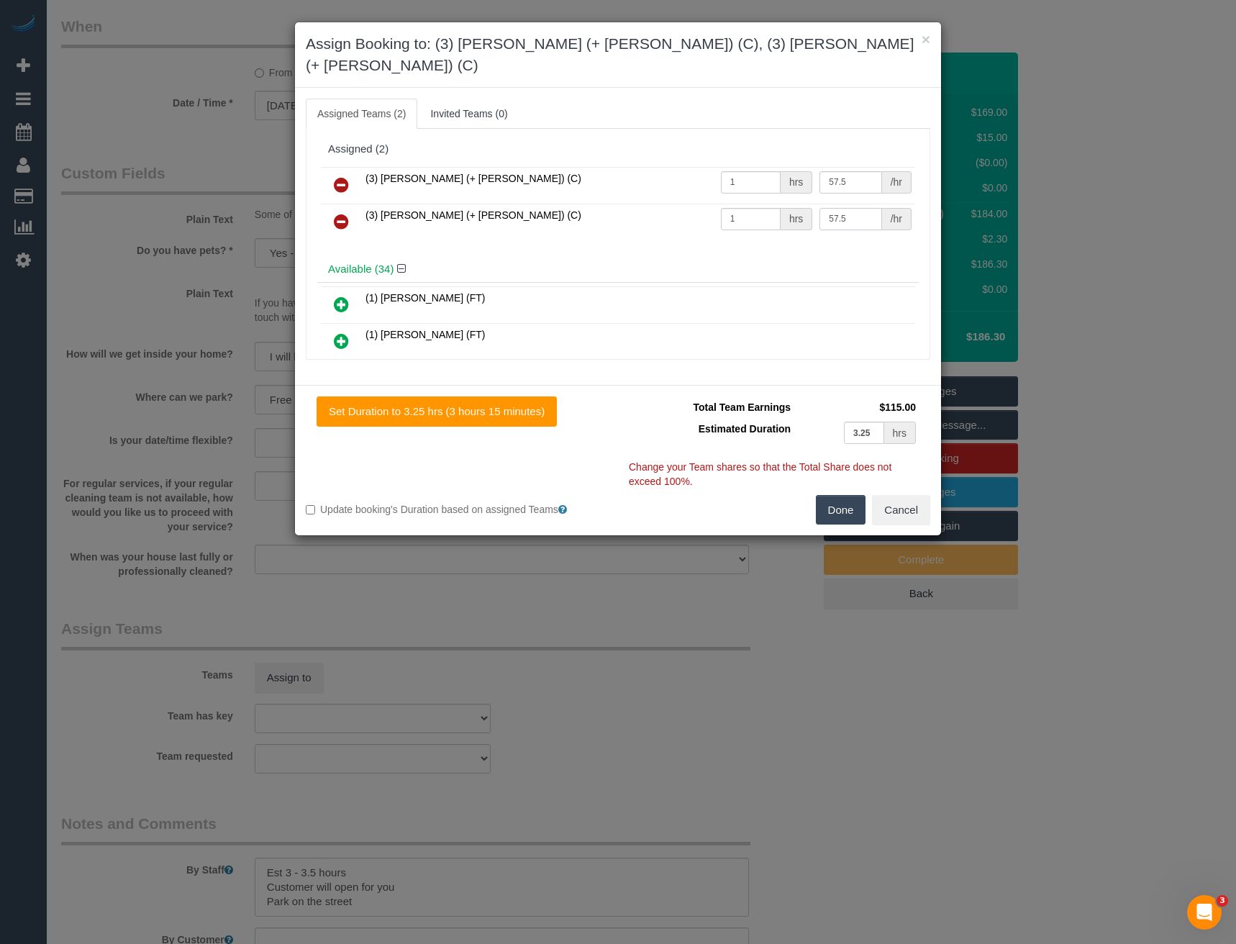
type input "57.5"
click at [839, 495] on button "Done" at bounding box center [841, 510] width 50 height 30
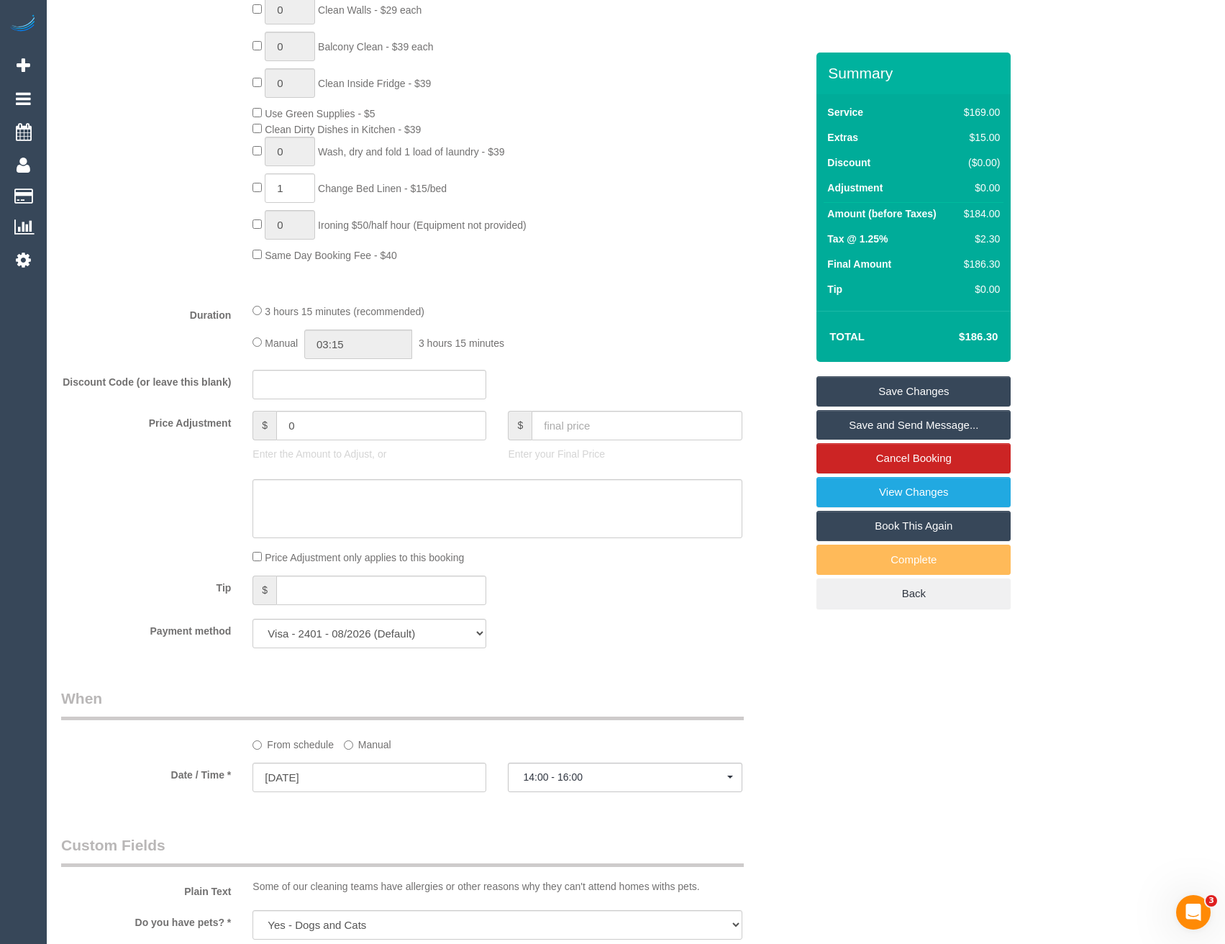
scroll to position [767, 0]
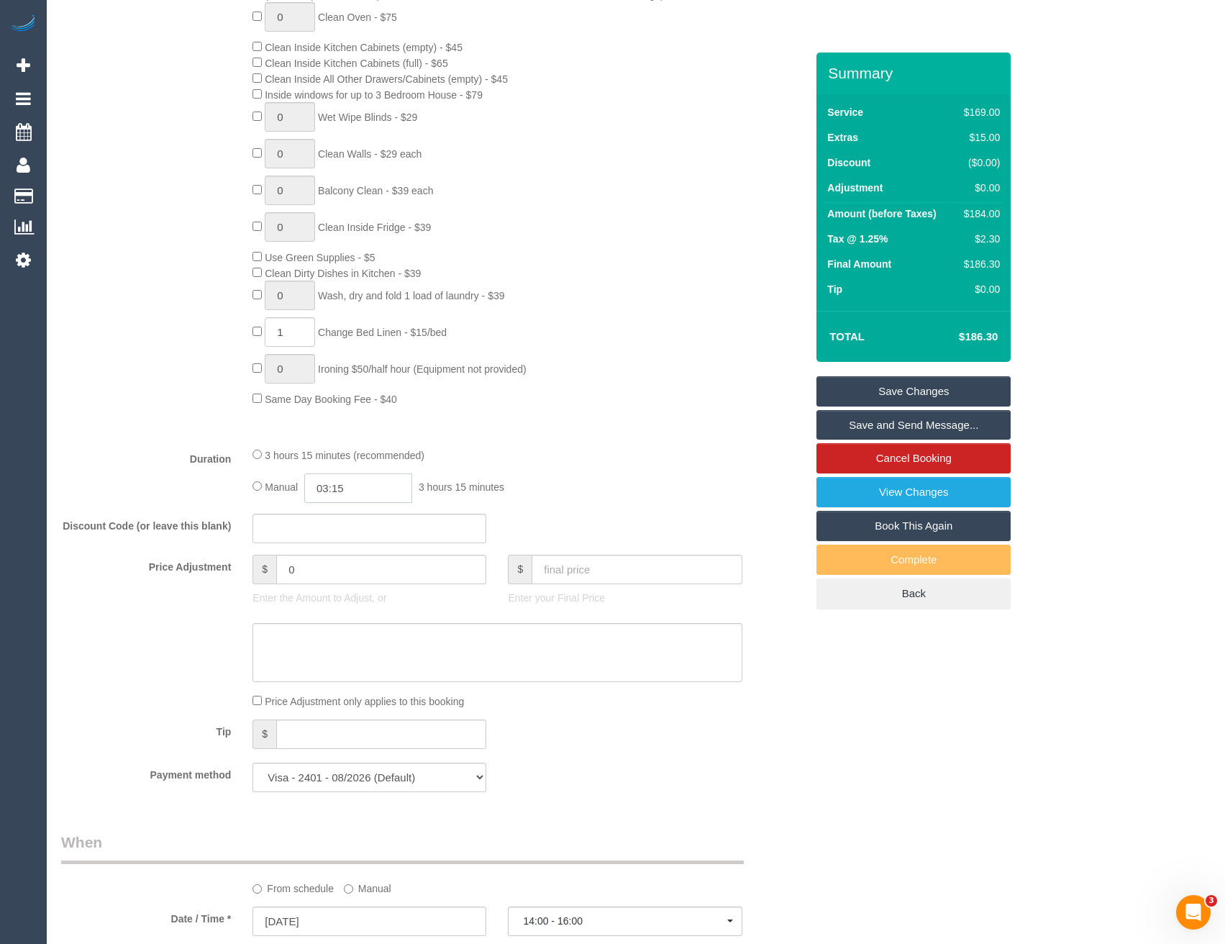
click at [370, 488] on input "03:15" at bounding box center [358, 487] width 108 height 29
click at [351, 571] on li "01:30" at bounding box center [343, 569] width 64 height 19
click at [353, 486] on input "01:30" at bounding box center [358, 487] width 108 height 29
type input "01:45"
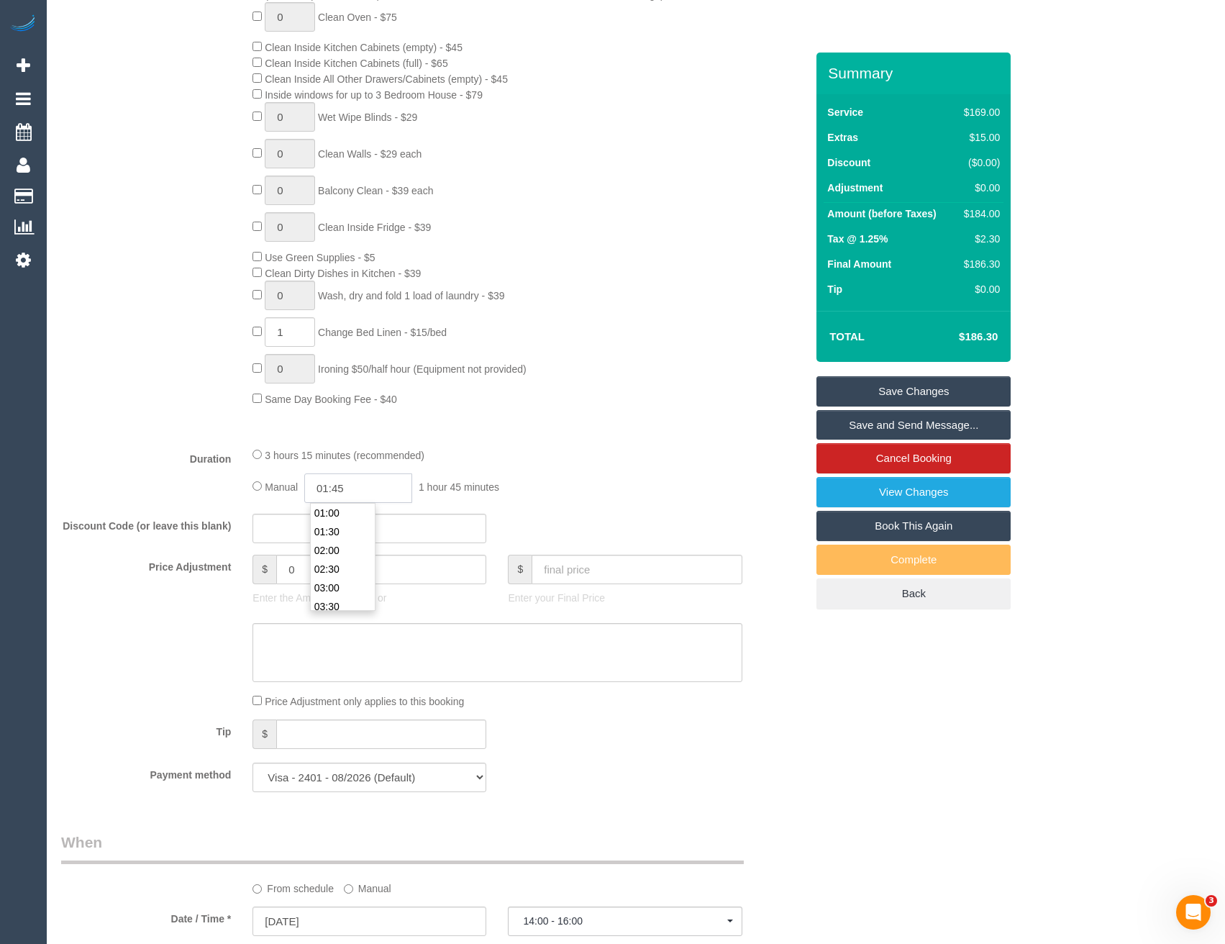
select select "spot26"
type input "01:45"
click at [557, 470] on div "3 hours 15 minutes (recommended) Manual 01:45 1 hour 45 minutes" at bounding box center [497, 475] width 511 height 56
select select "spot47"
select select "spot68"
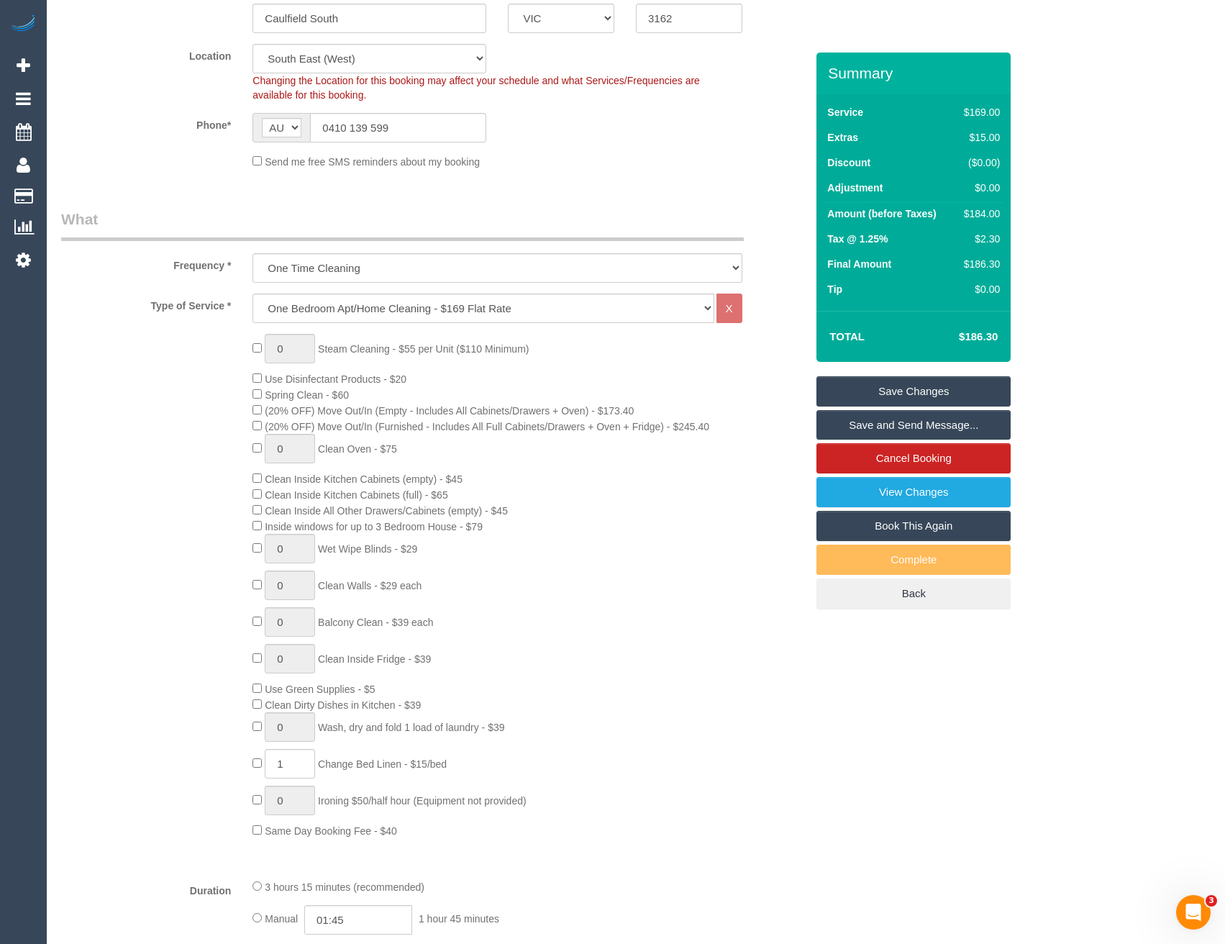
select select "spot89"
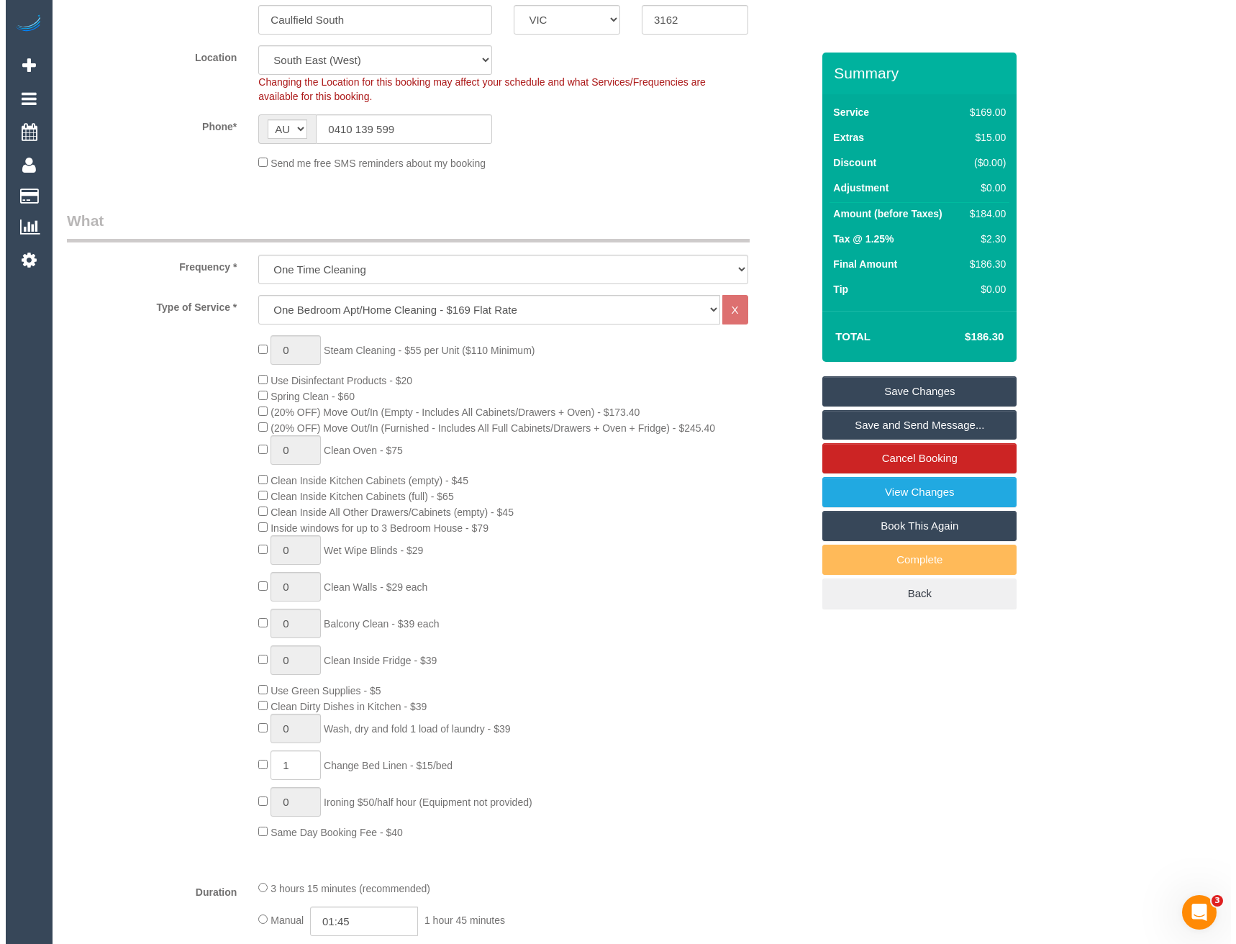
scroll to position [0, 0]
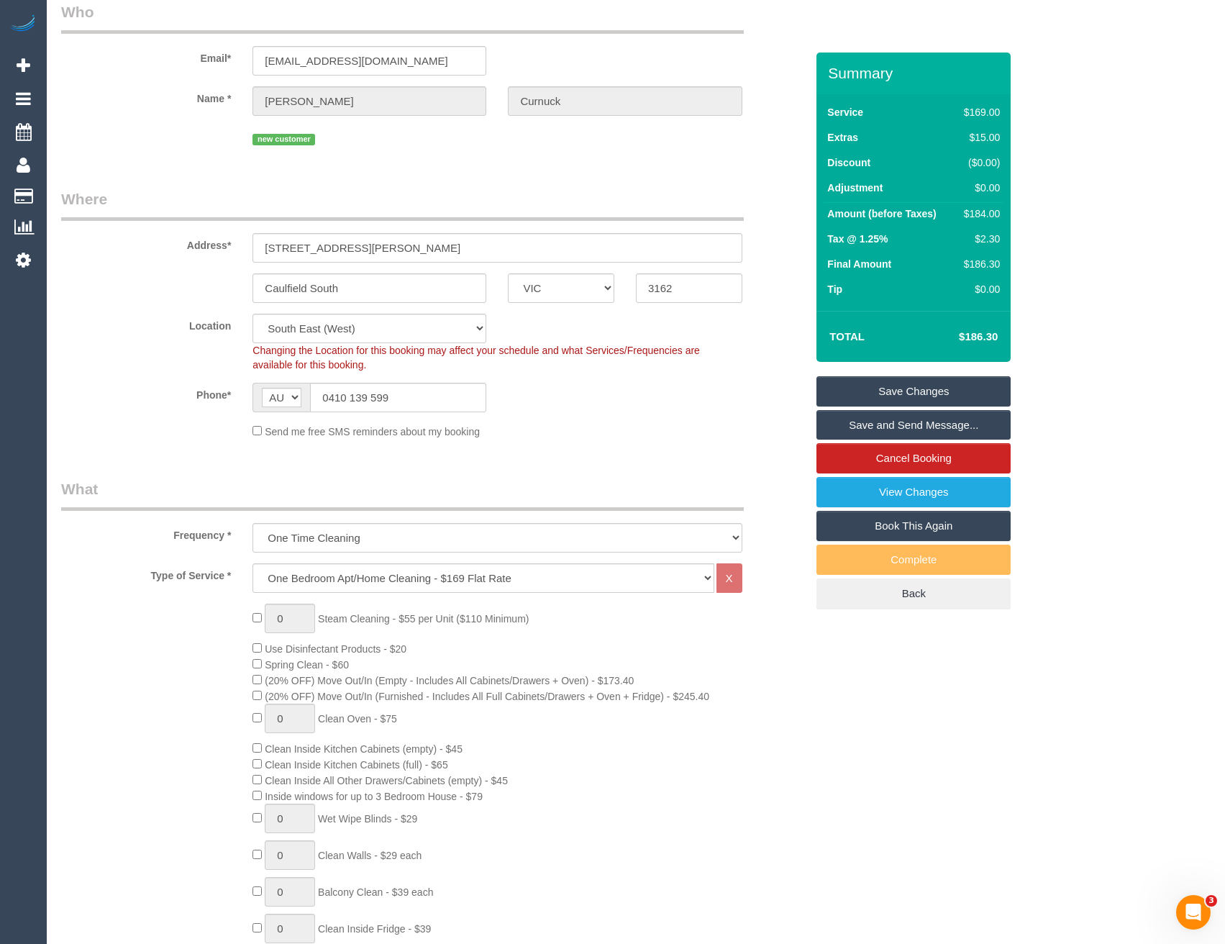
select select "spot110"
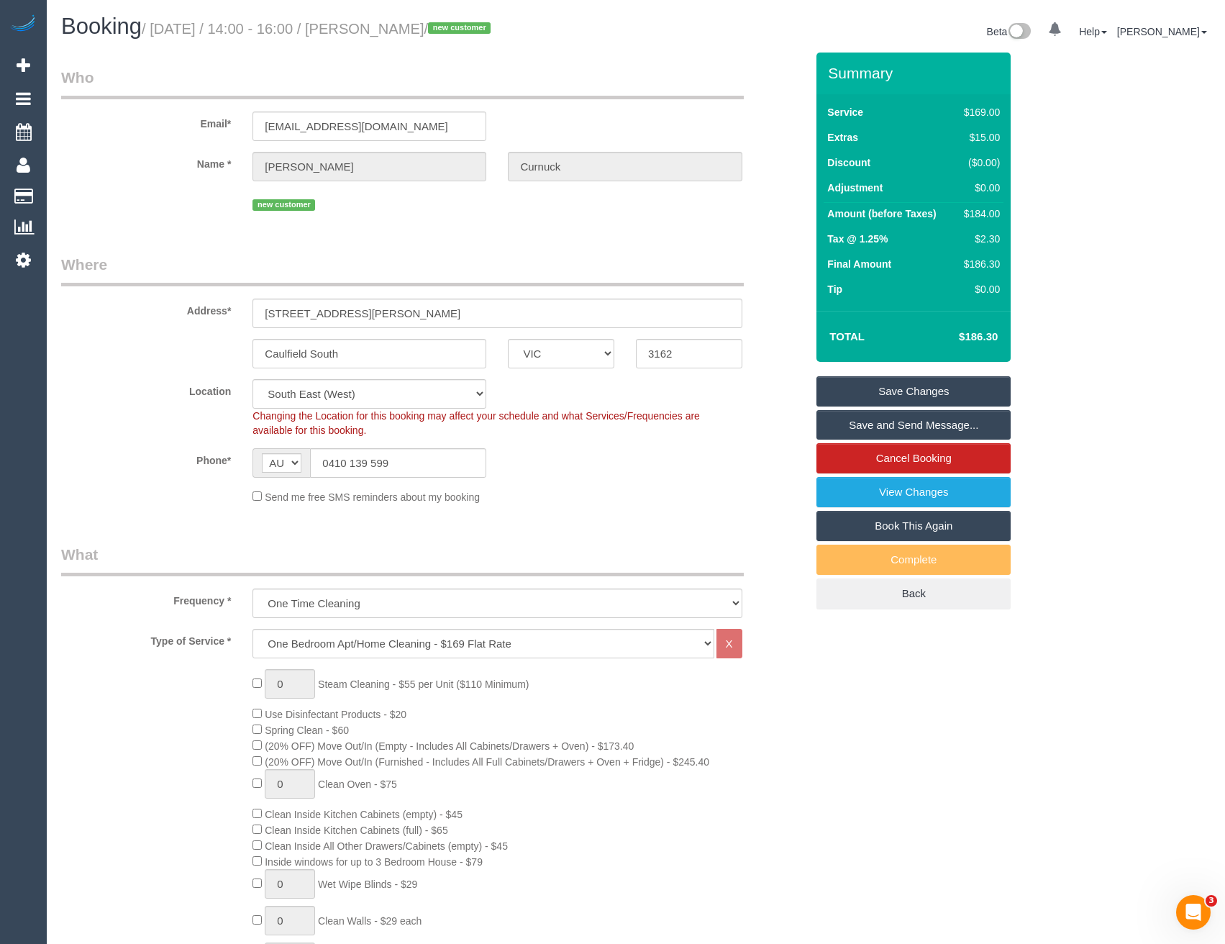
click at [864, 425] on link "Save and Send Message..." at bounding box center [913, 425] width 194 height 30
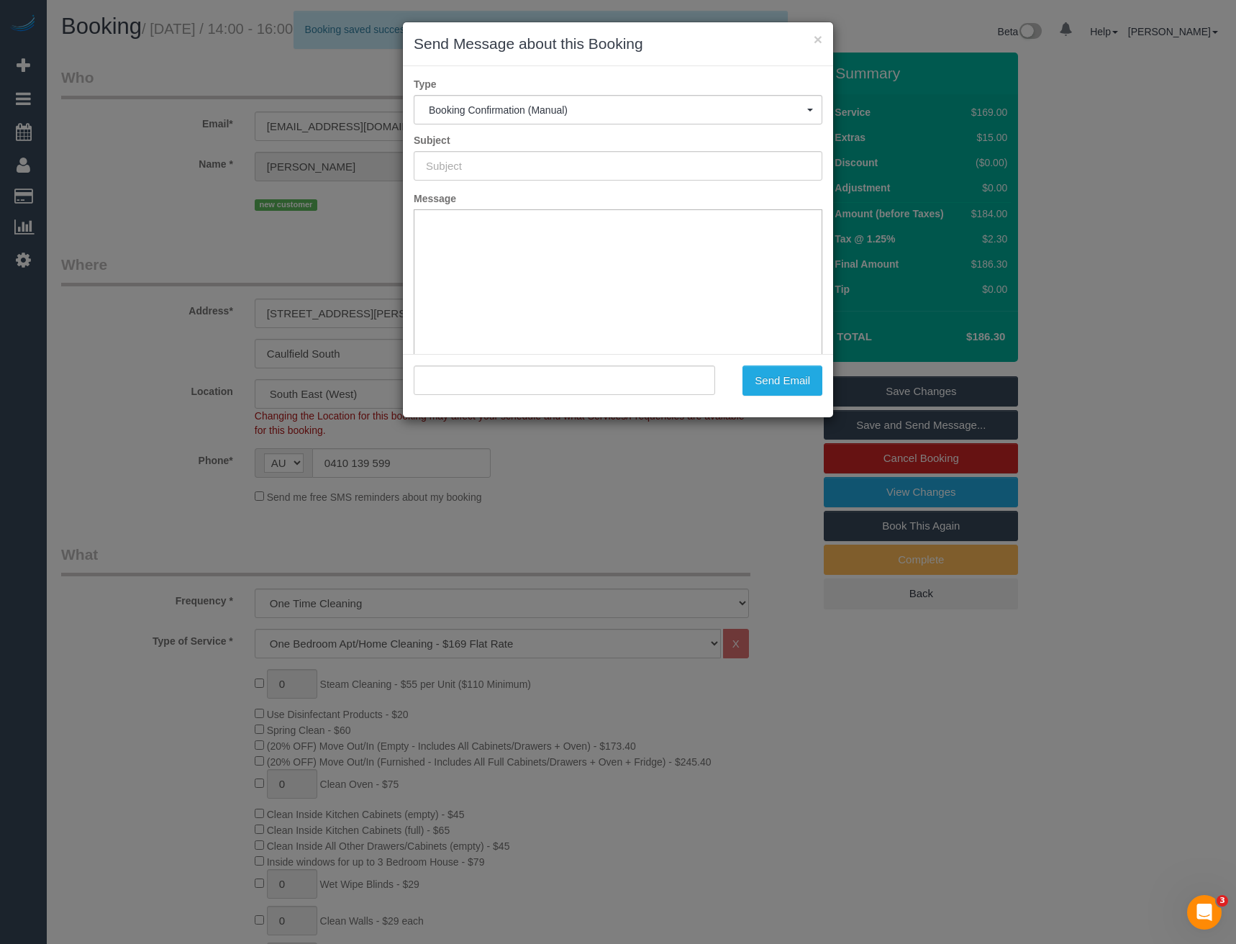
type input "Booking Confirmed"
type input ""[PERSON_NAME]" <[EMAIL_ADDRESS][DOMAIN_NAME]>"
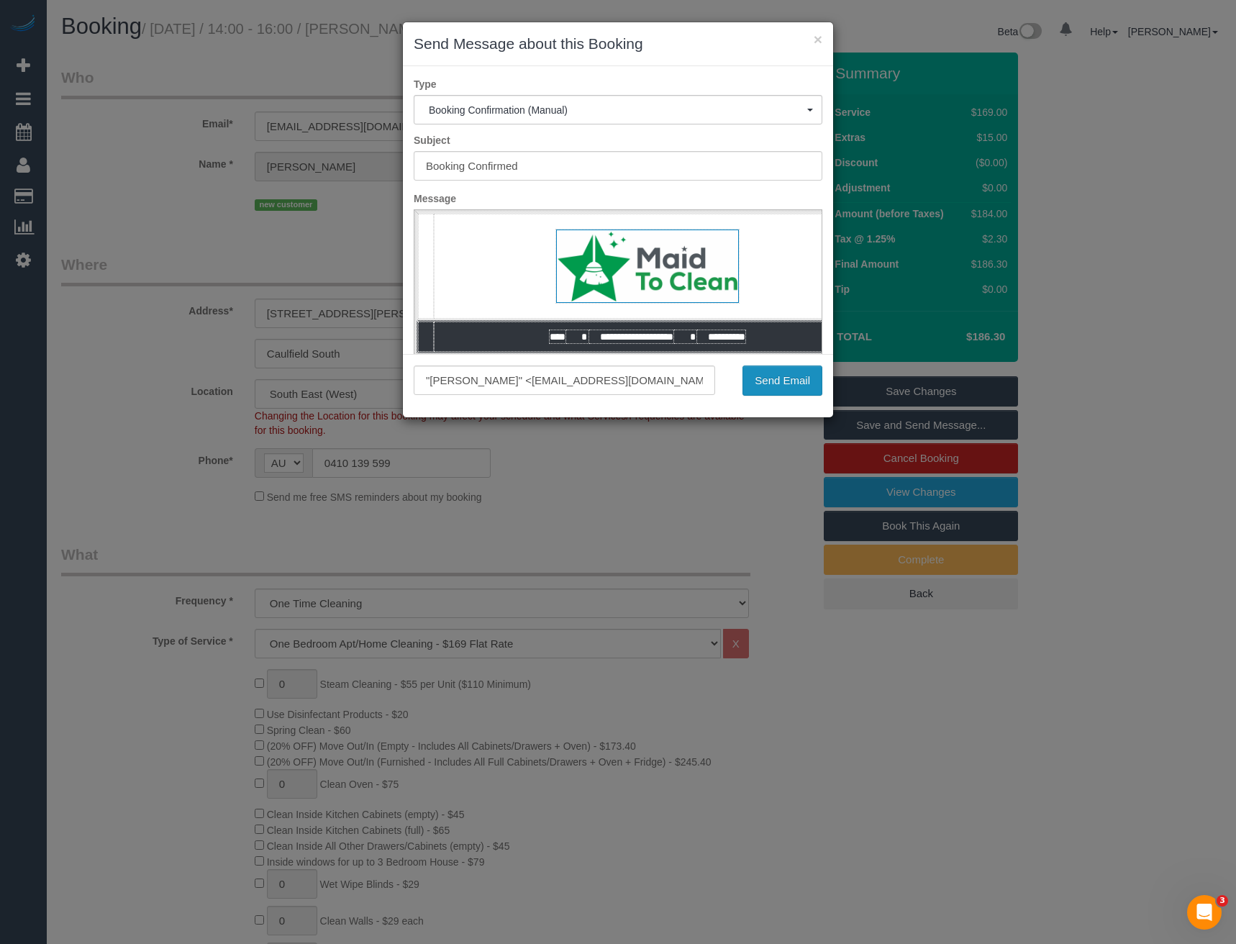
click at [796, 388] on button "Send Email" at bounding box center [782, 380] width 80 height 30
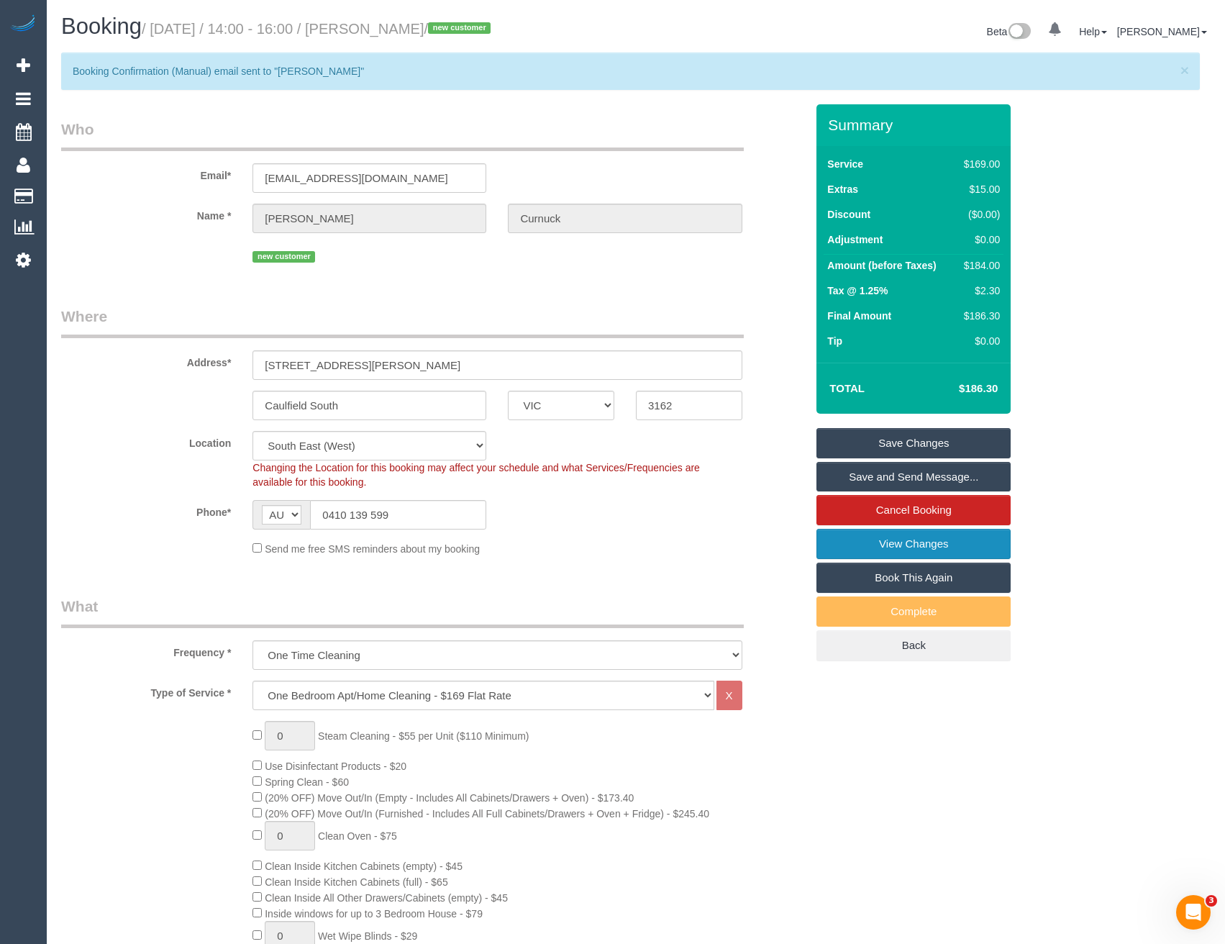
click at [880, 538] on link "View Changes" at bounding box center [913, 544] width 194 height 30
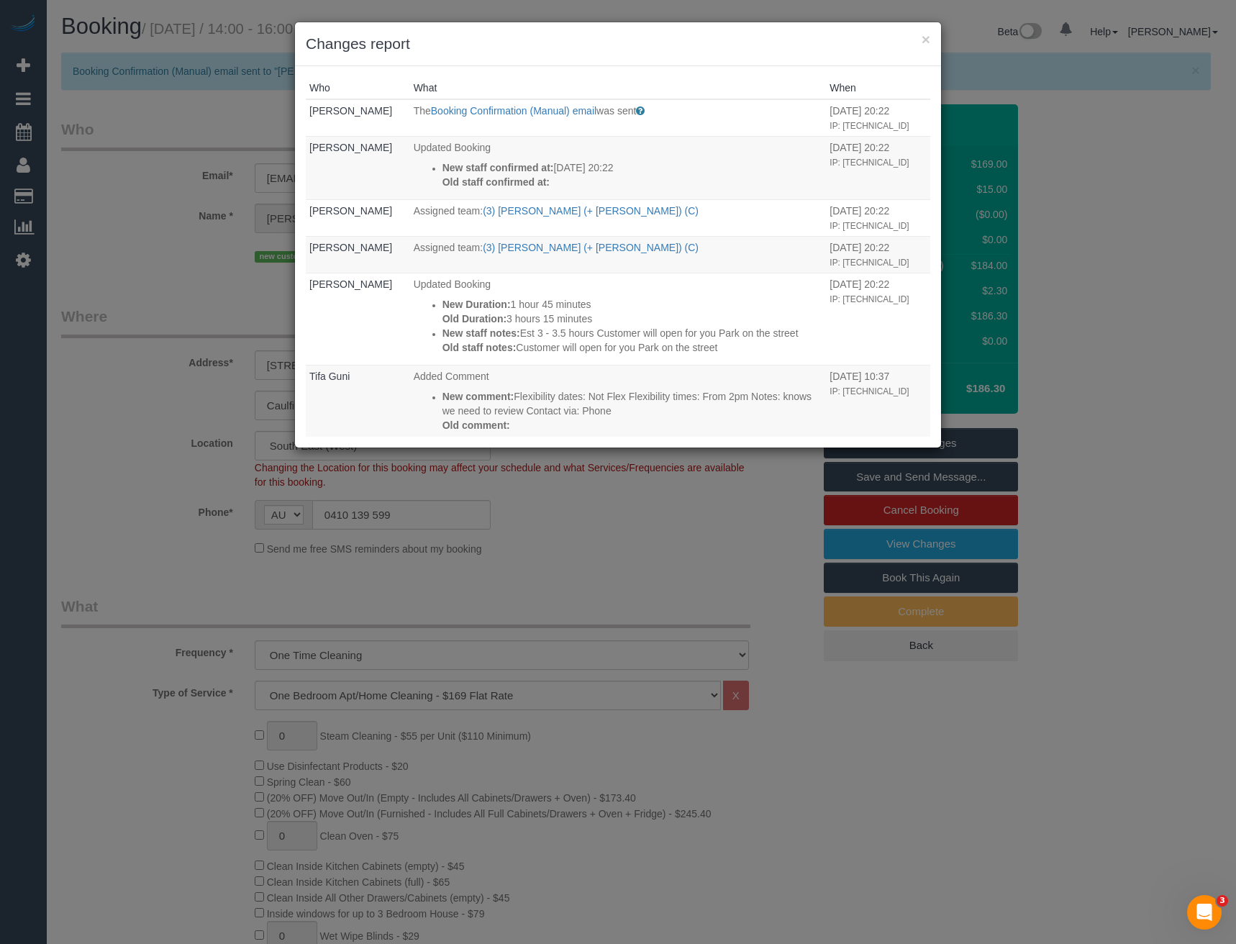
click at [639, 557] on div "× Changes report Who What When [PERSON_NAME] The Booking Confirmation (Manual) …" at bounding box center [618, 472] width 1236 height 944
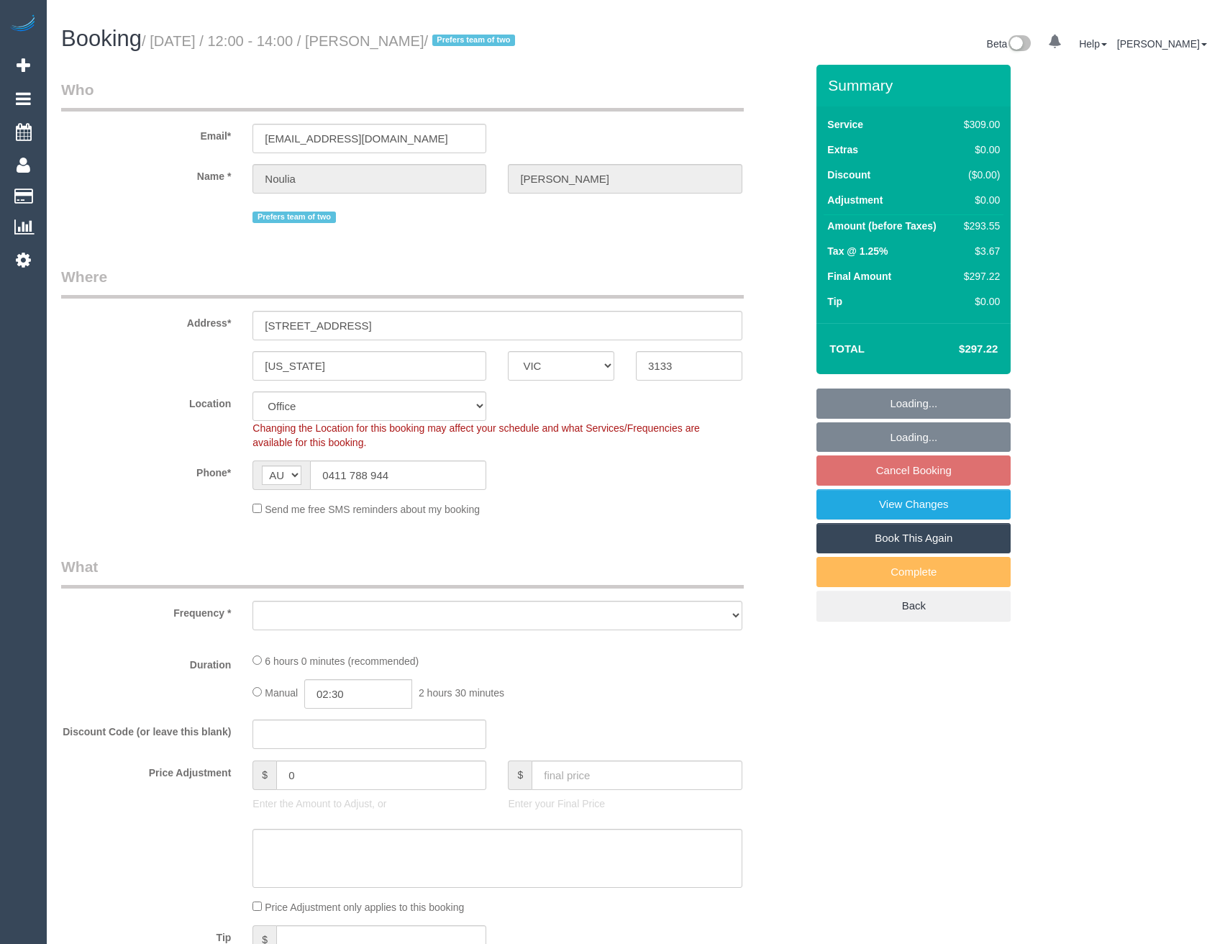
select select "VIC"
select select "number:28"
select select "number:14"
select select "number:19"
select select "number:25"
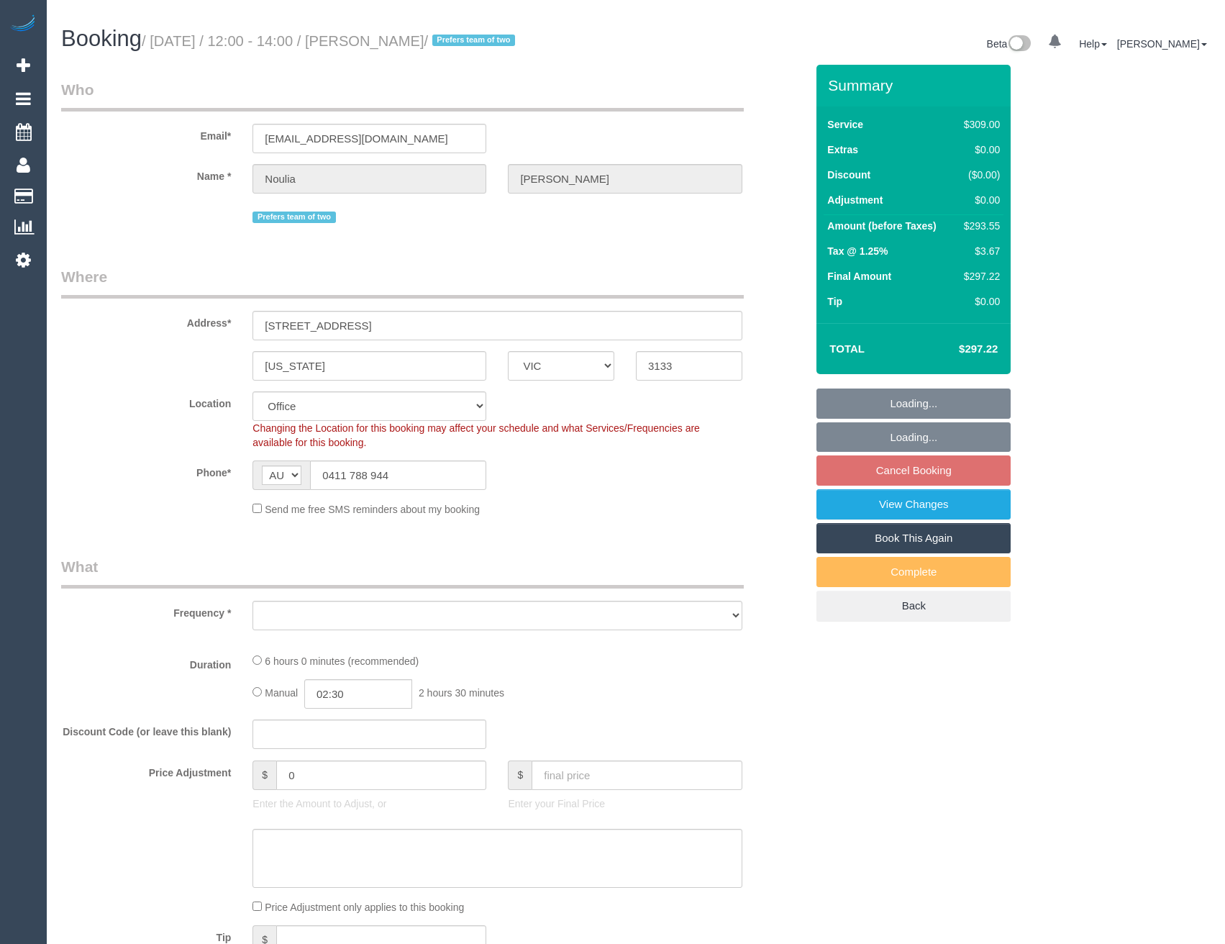
select select "number:34"
select select "number:12"
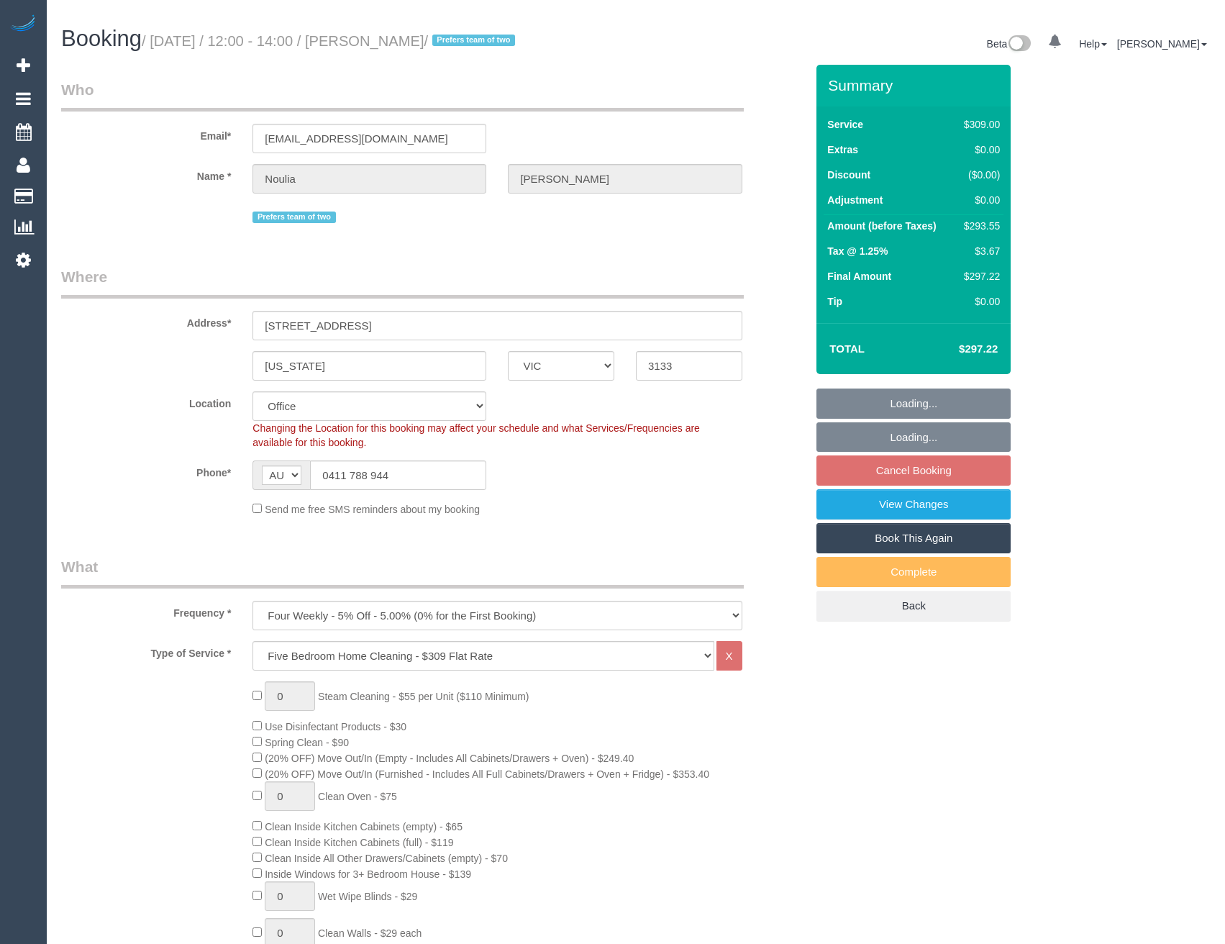
select select "object:2148"
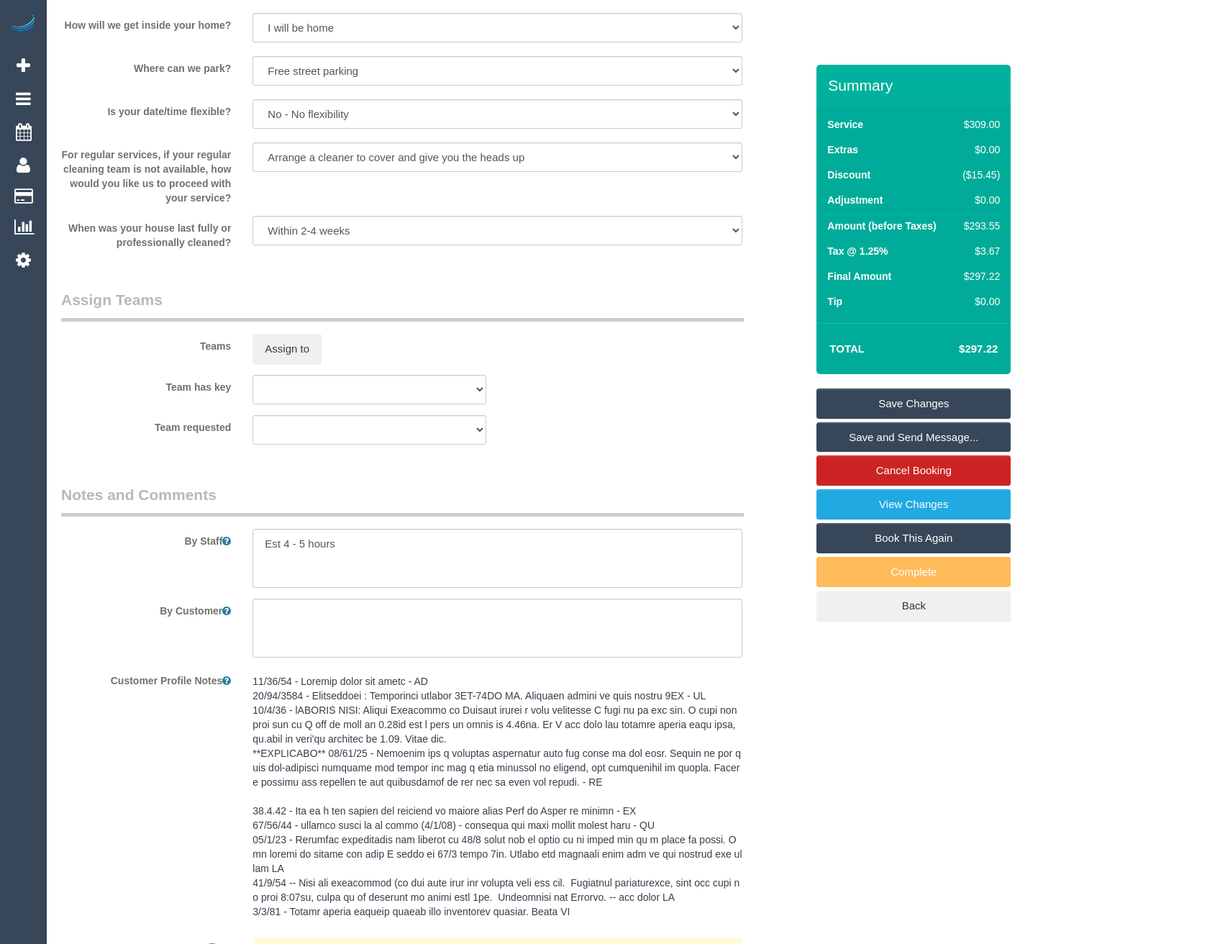
scroll to position [2086, 0]
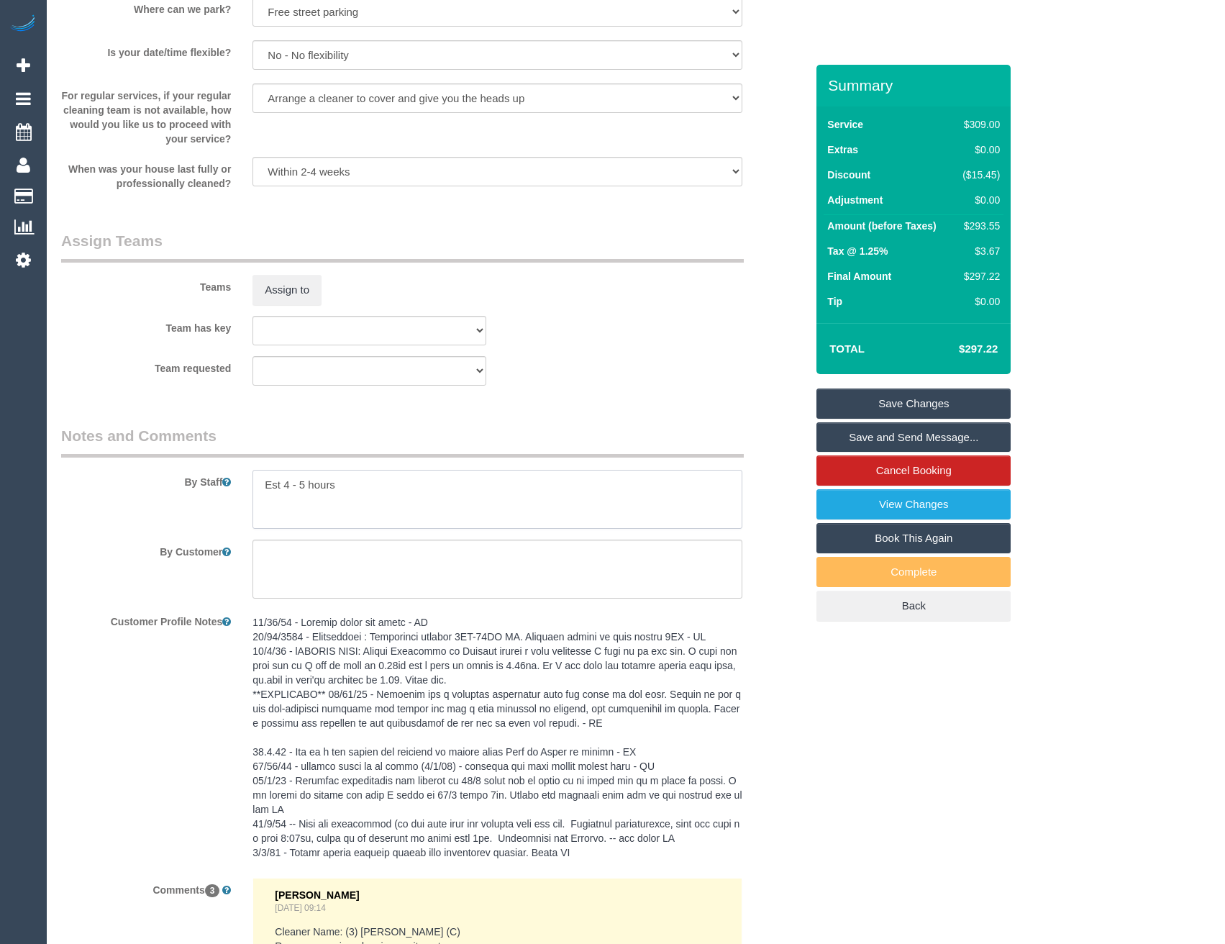
drag, startPoint x: 307, startPoint y: 483, endPoint x: 284, endPoint y: 482, distance: 23.1
click at [284, 482] on textarea at bounding box center [496, 499] width 489 height 59
click at [398, 495] on textarea at bounding box center [496, 499] width 489 height 59
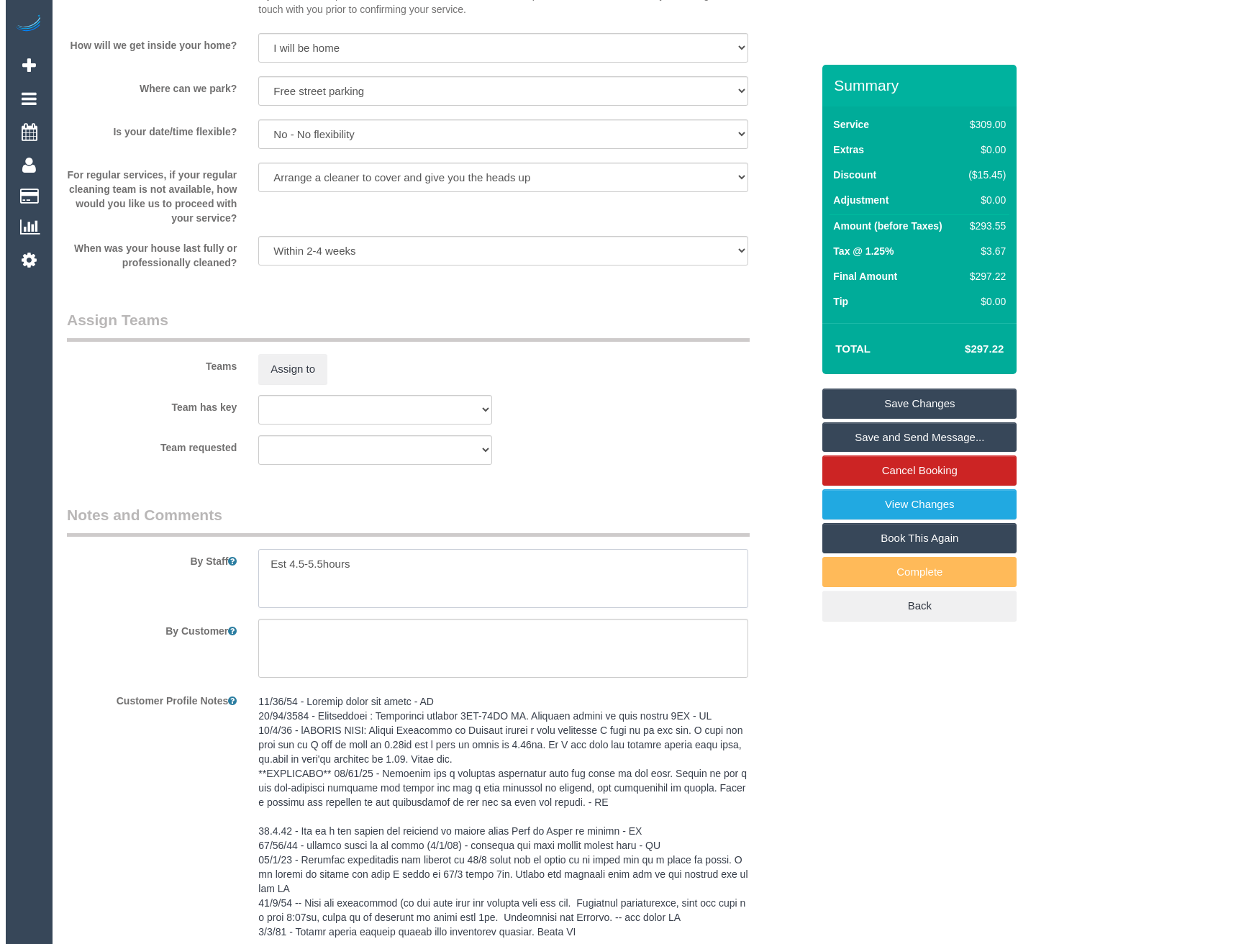
scroll to position [1870, 0]
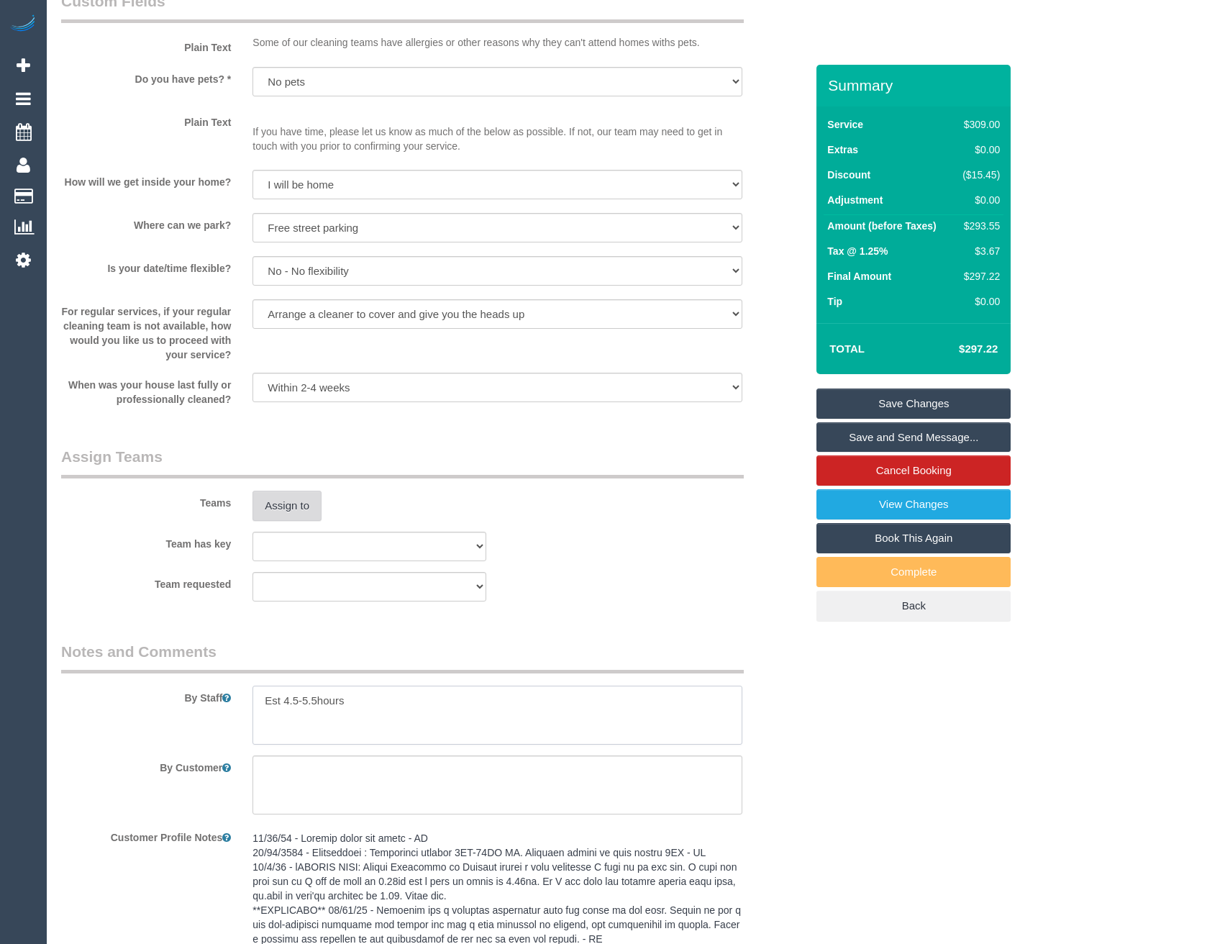
type textarea "Est 4.5-5.5hours"
click at [304, 503] on button "Assign to" at bounding box center [286, 505] width 69 height 30
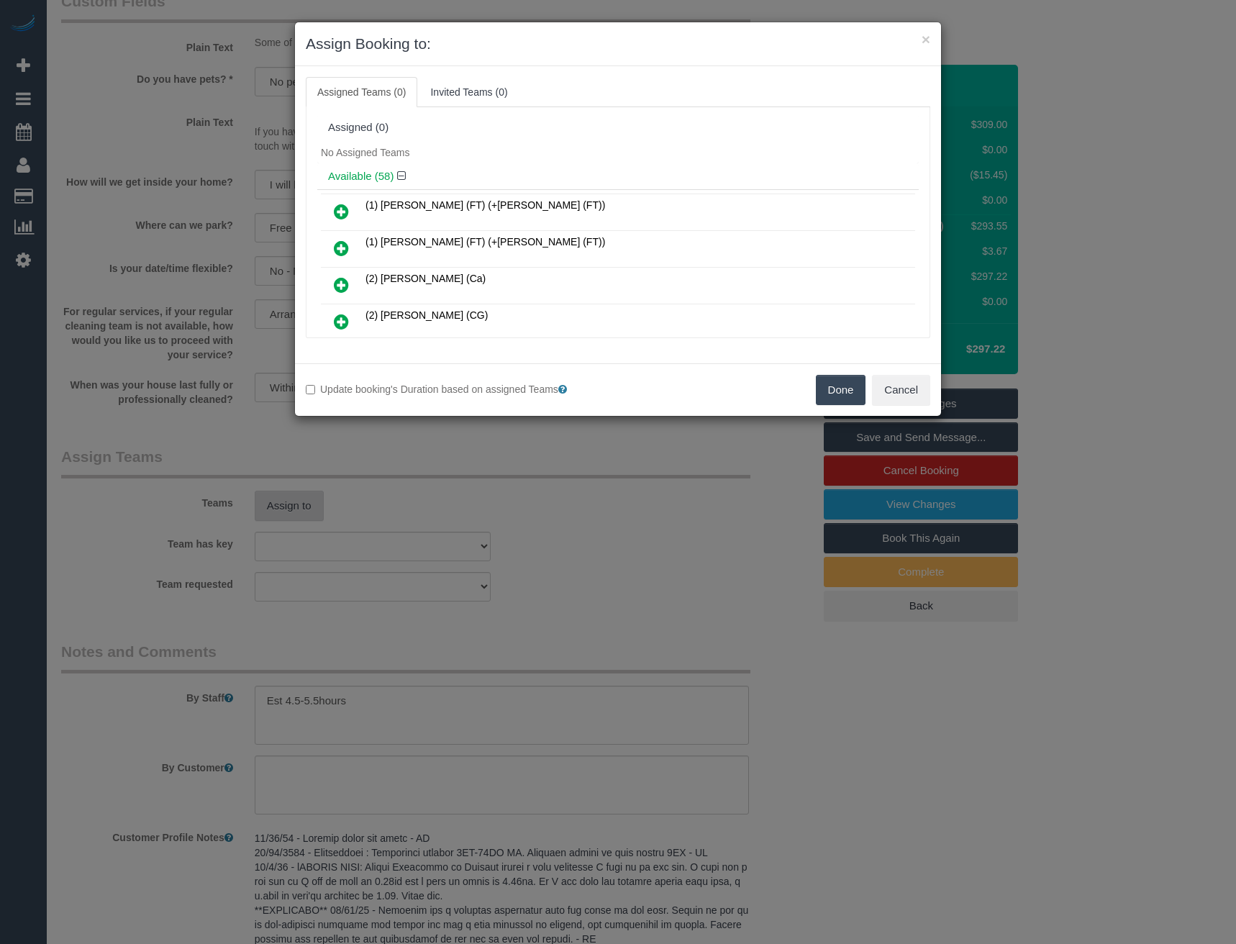
scroll to position [1197, 0]
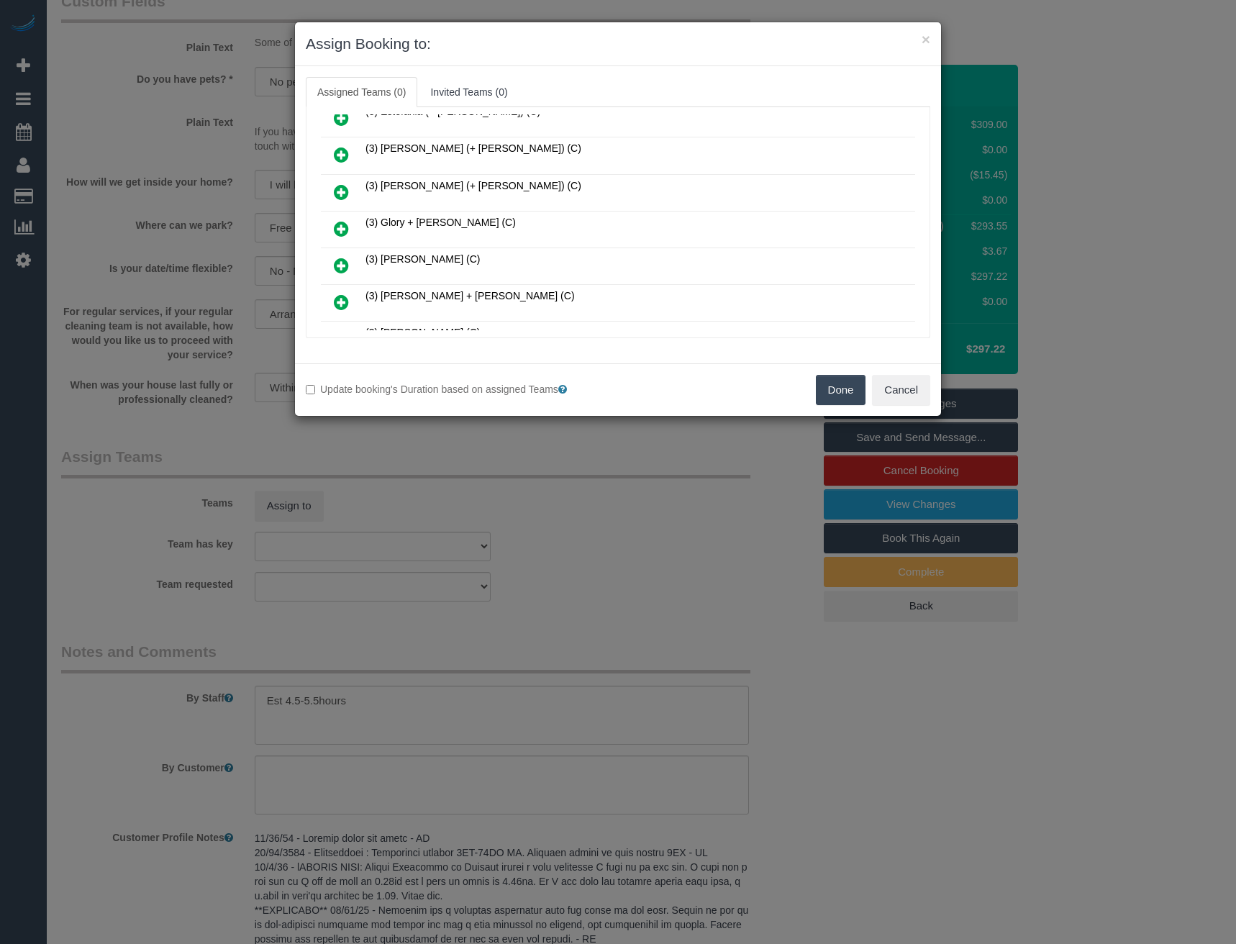
click at [336, 225] on icon at bounding box center [341, 228] width 15 height 17
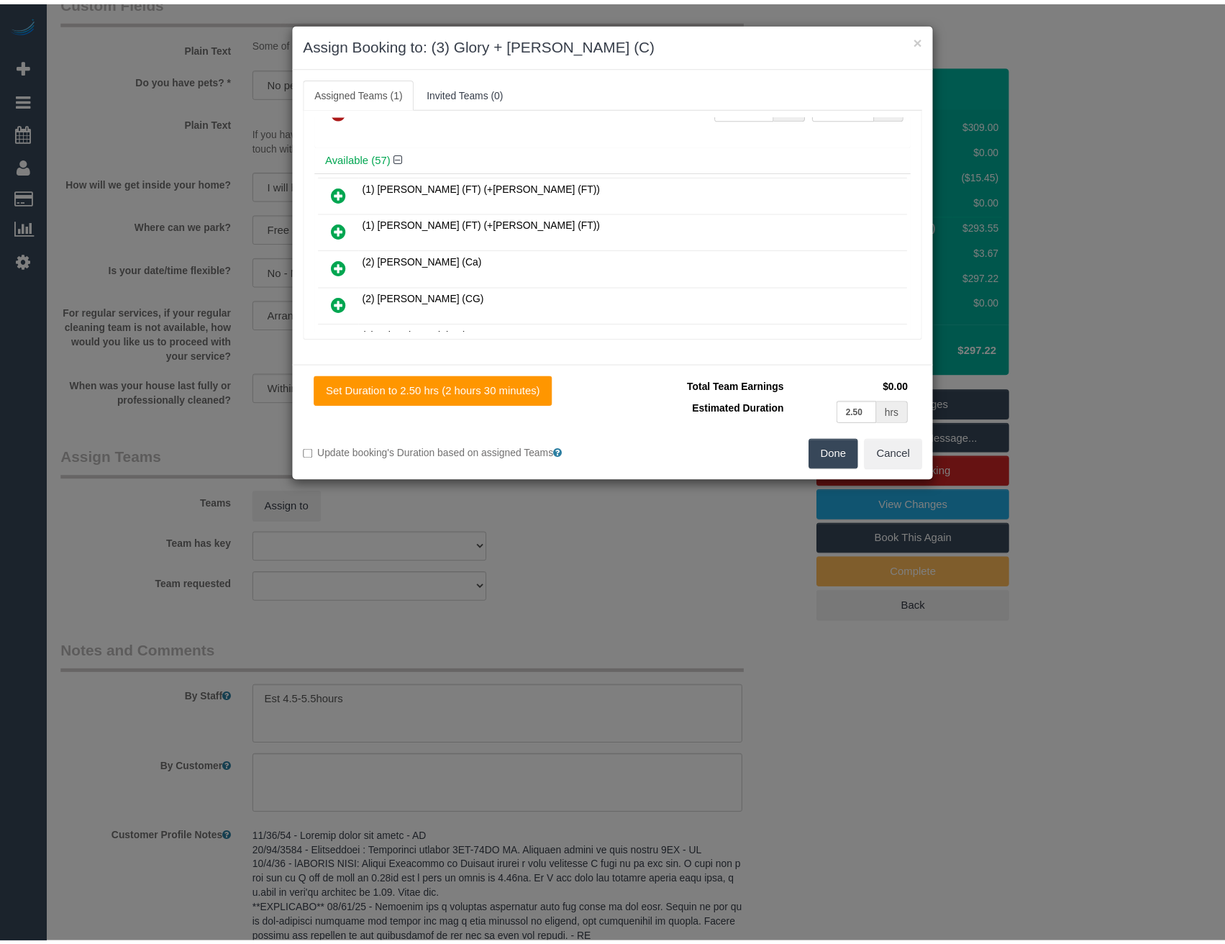
scroll to position [0, 0]
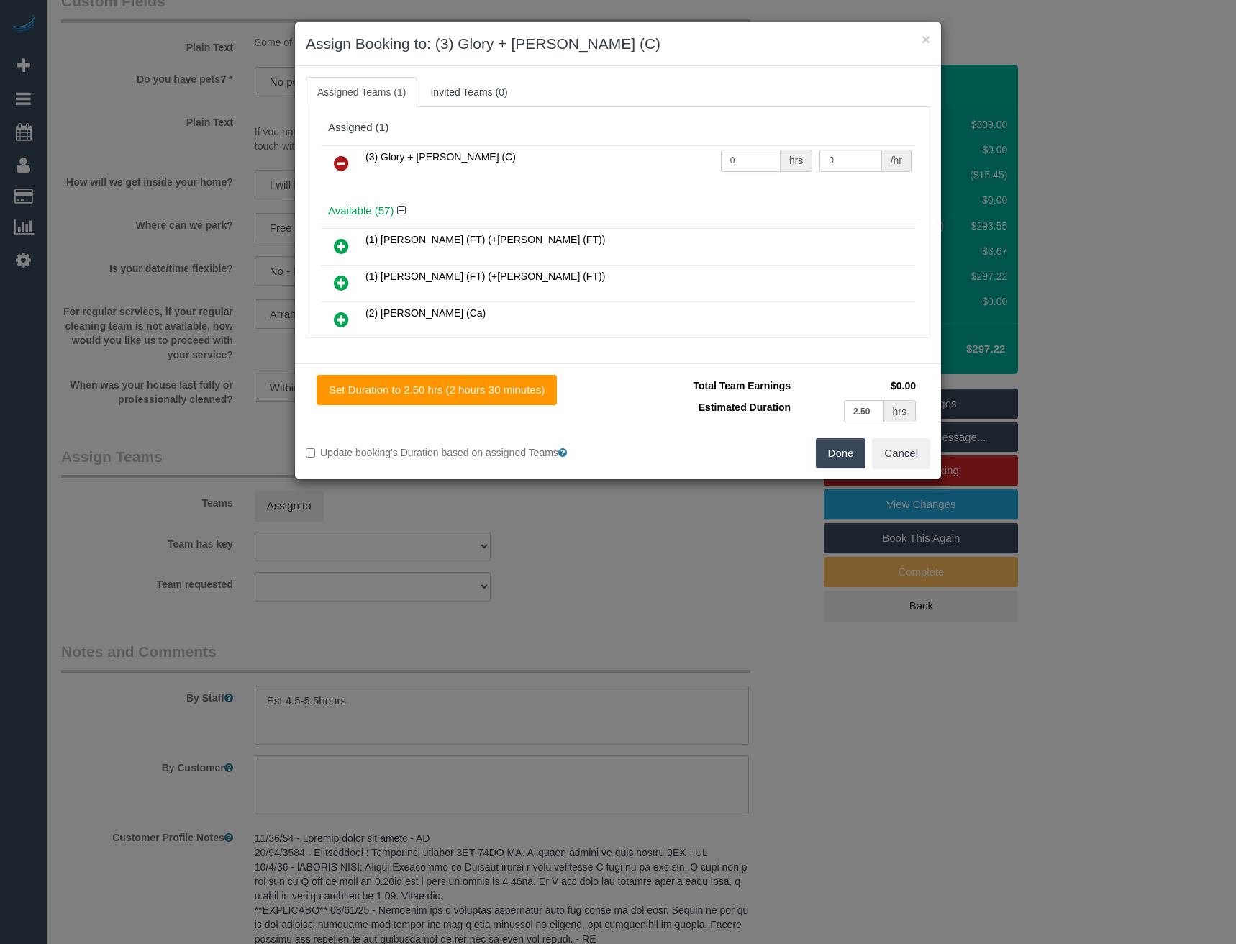
drag, startPoint x: 734, startPoint y: 162, endPoint x: 668, endPoint y: 156, distance: 66.4
click at [675, 160] on tr "(3) Glory + [PERSON_NAME] (C) 0 hrs 0 /hr" at bounding box center [618, 163] width 594 height 37
type input "1"
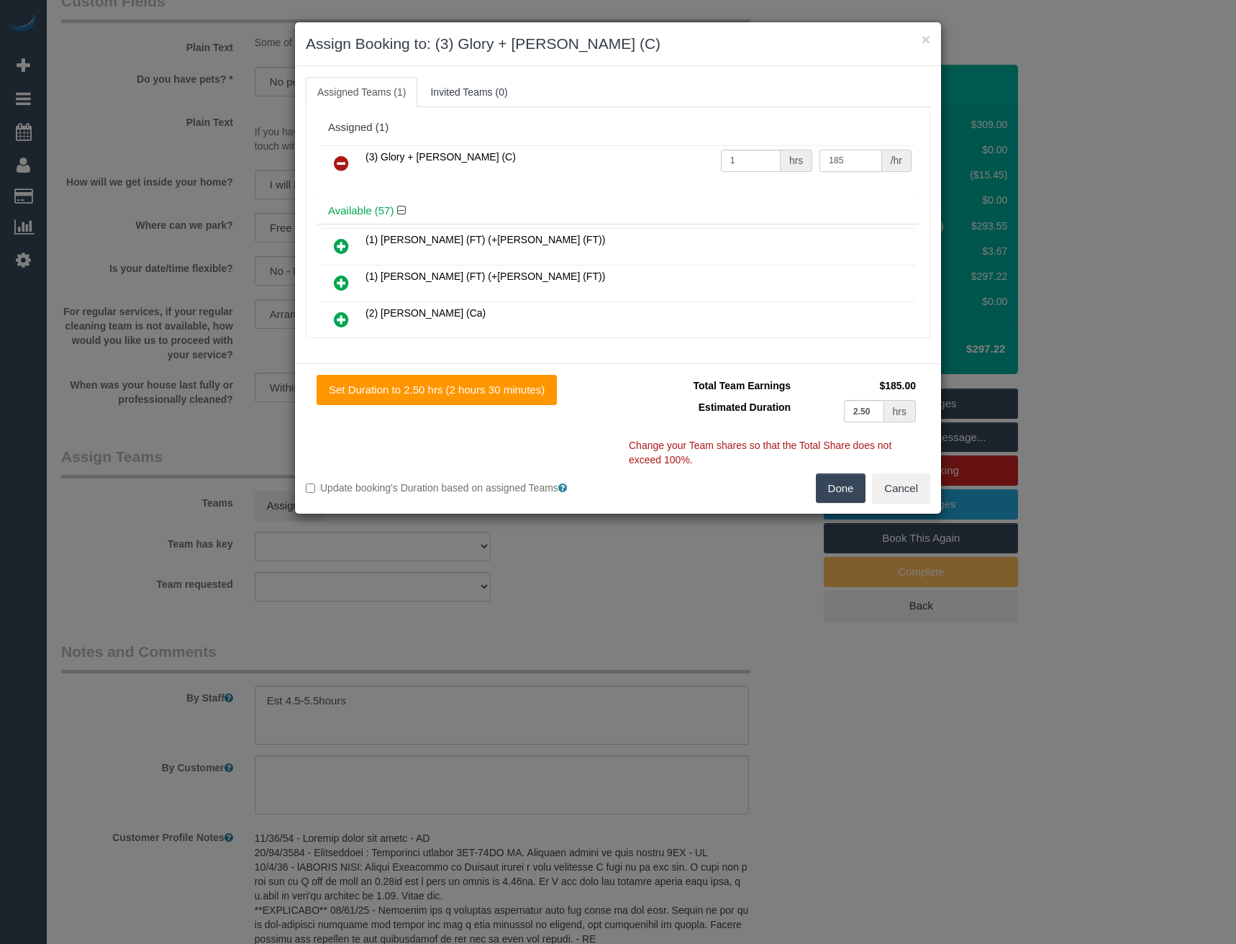
type input "185"
click at [828, 488] on button "Done" at bounding box center [841, 488] width 50 height 30
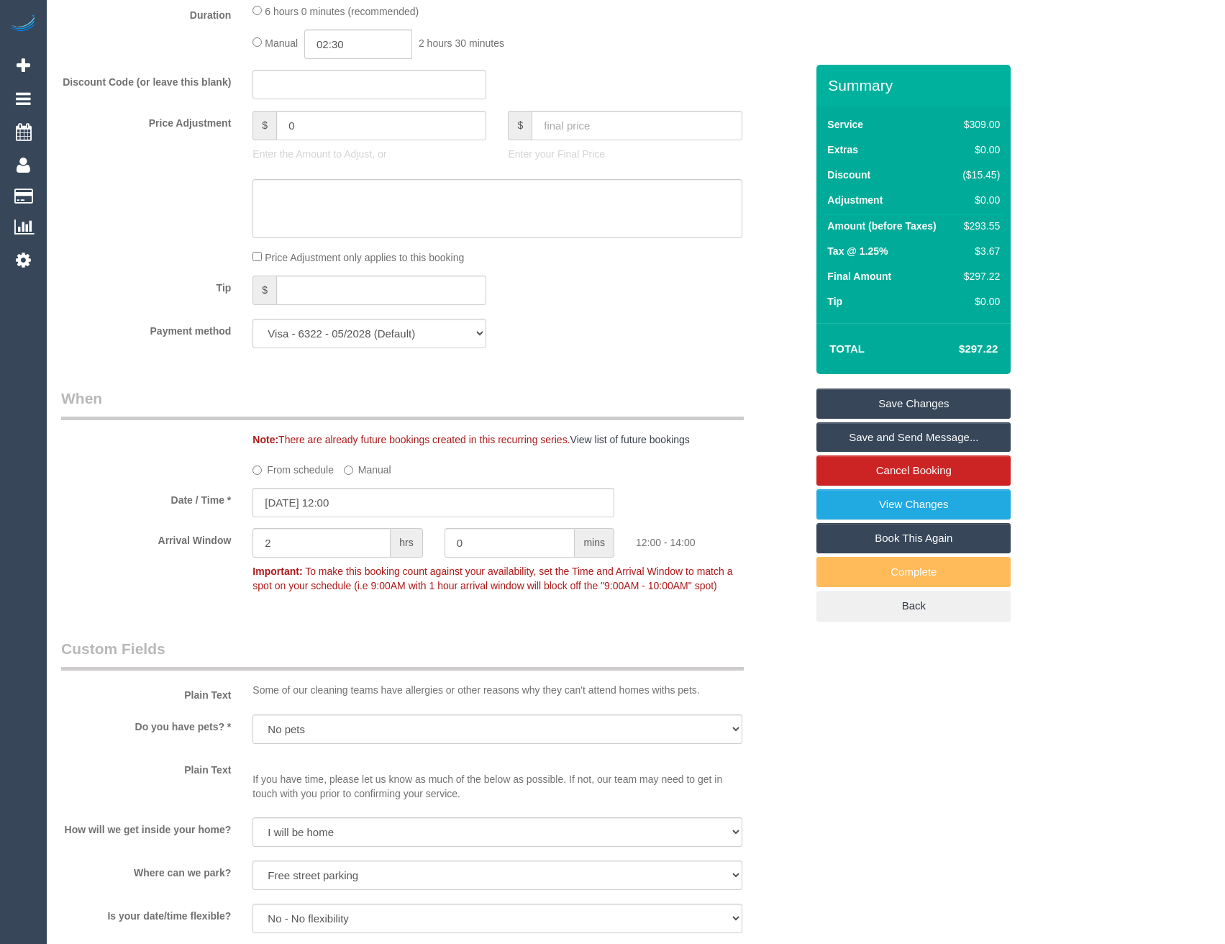
scroll to position [863, 0]
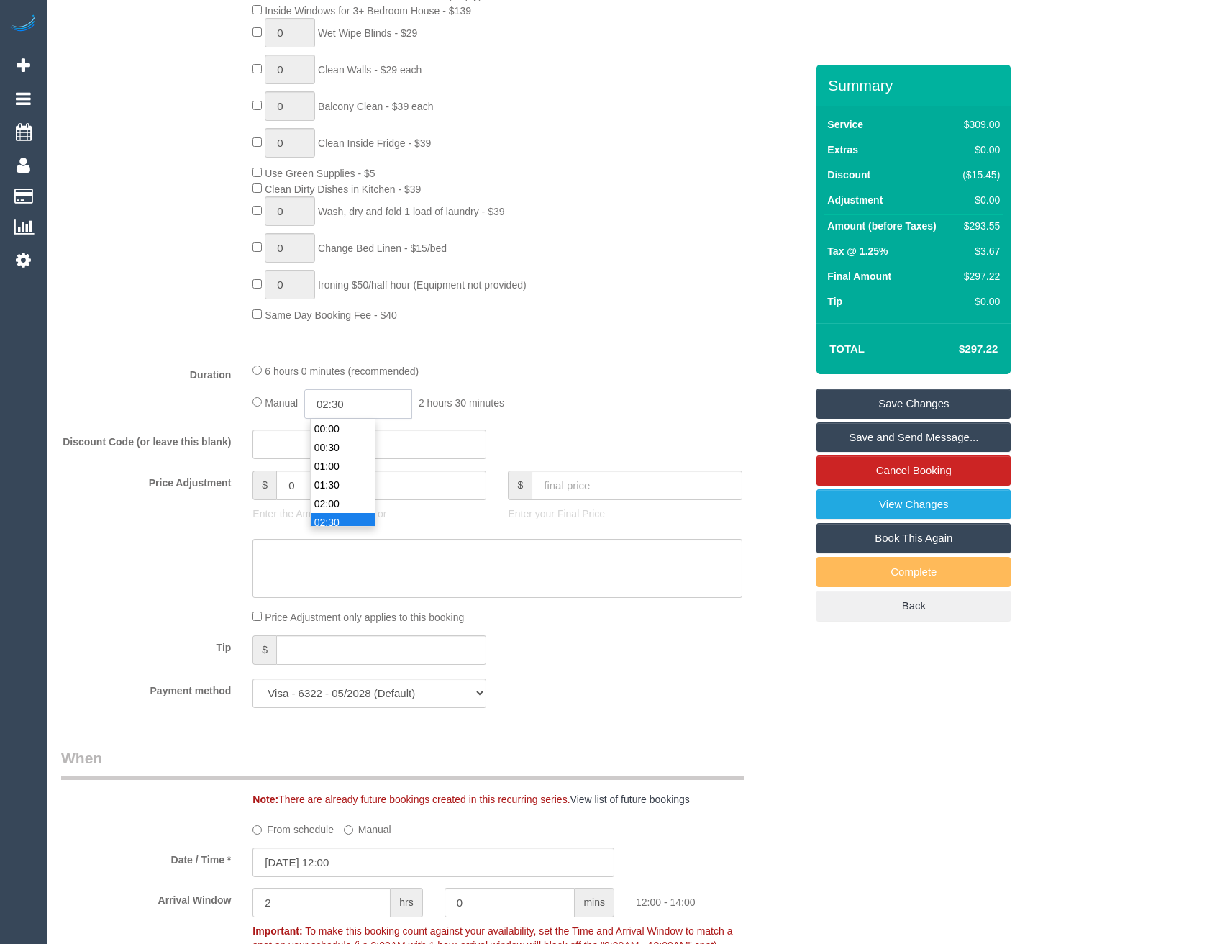
click at [369, 401] on input "02:30" at bounding box center [358, 403] width 108 height 29
click at [344, 444] on li "02:30" at bounding box center [343, 447] width 64 height 19
click at [348, 401] on input "02:30" at bounding box center [358, 403] width 108 height 29
type input "02:45"
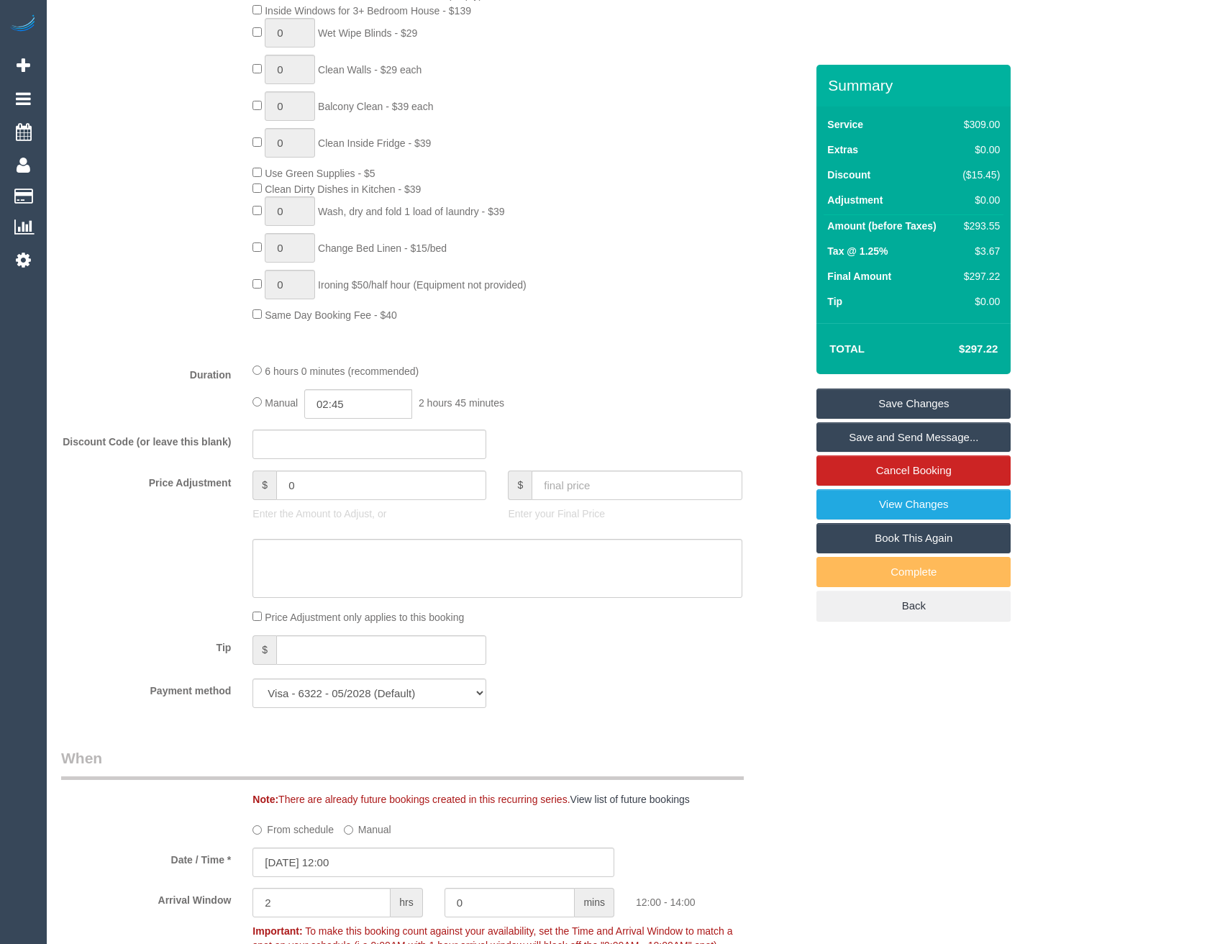
click at [549, 396] on div "Manual 02:45 2 hours 45 minutes" at bounding box center [496, 403] width 489 height 29
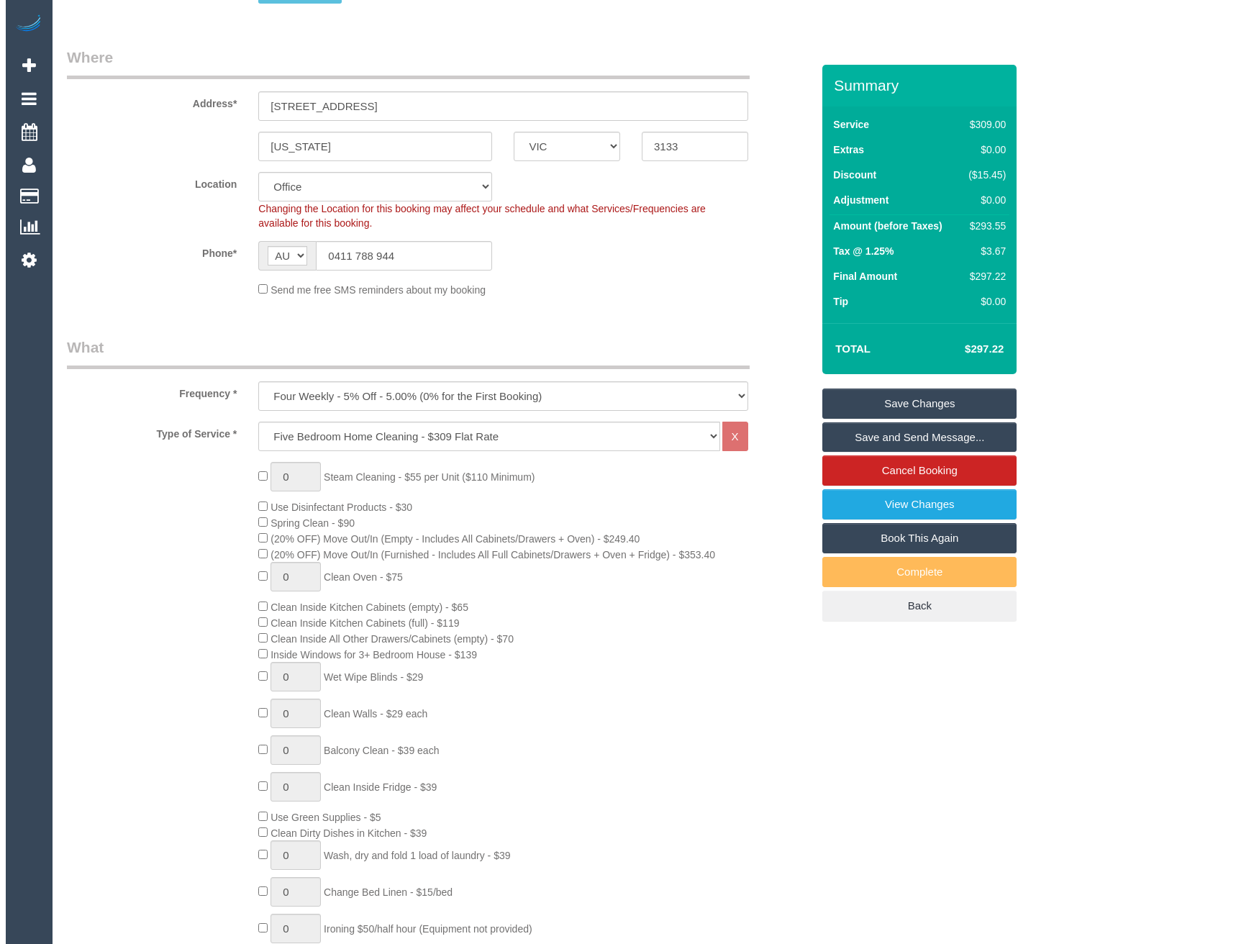
scroll to position [0, 0]
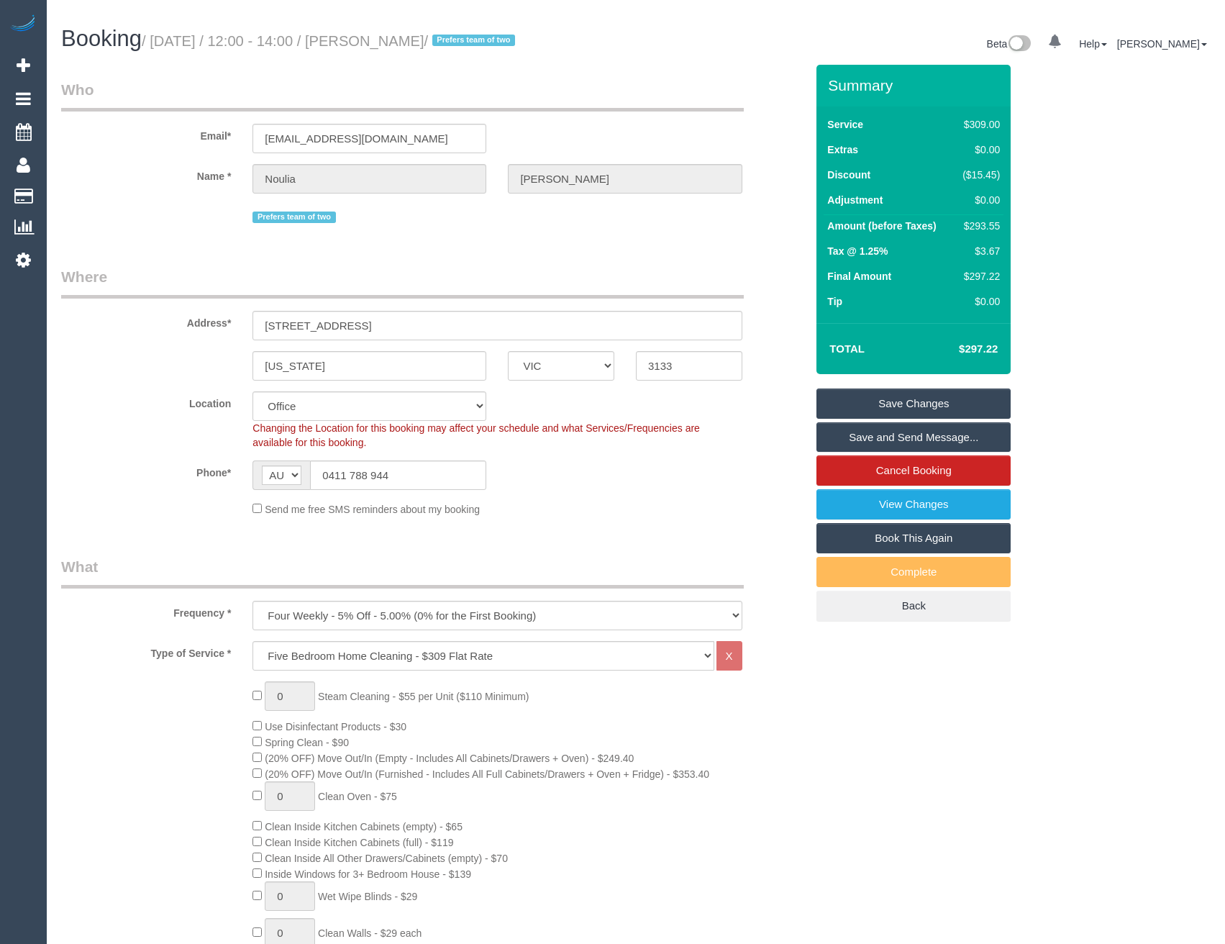
click at [877, 436] on link "Save and Send Message..." at bounding box center [913, 437] width 194 height 30
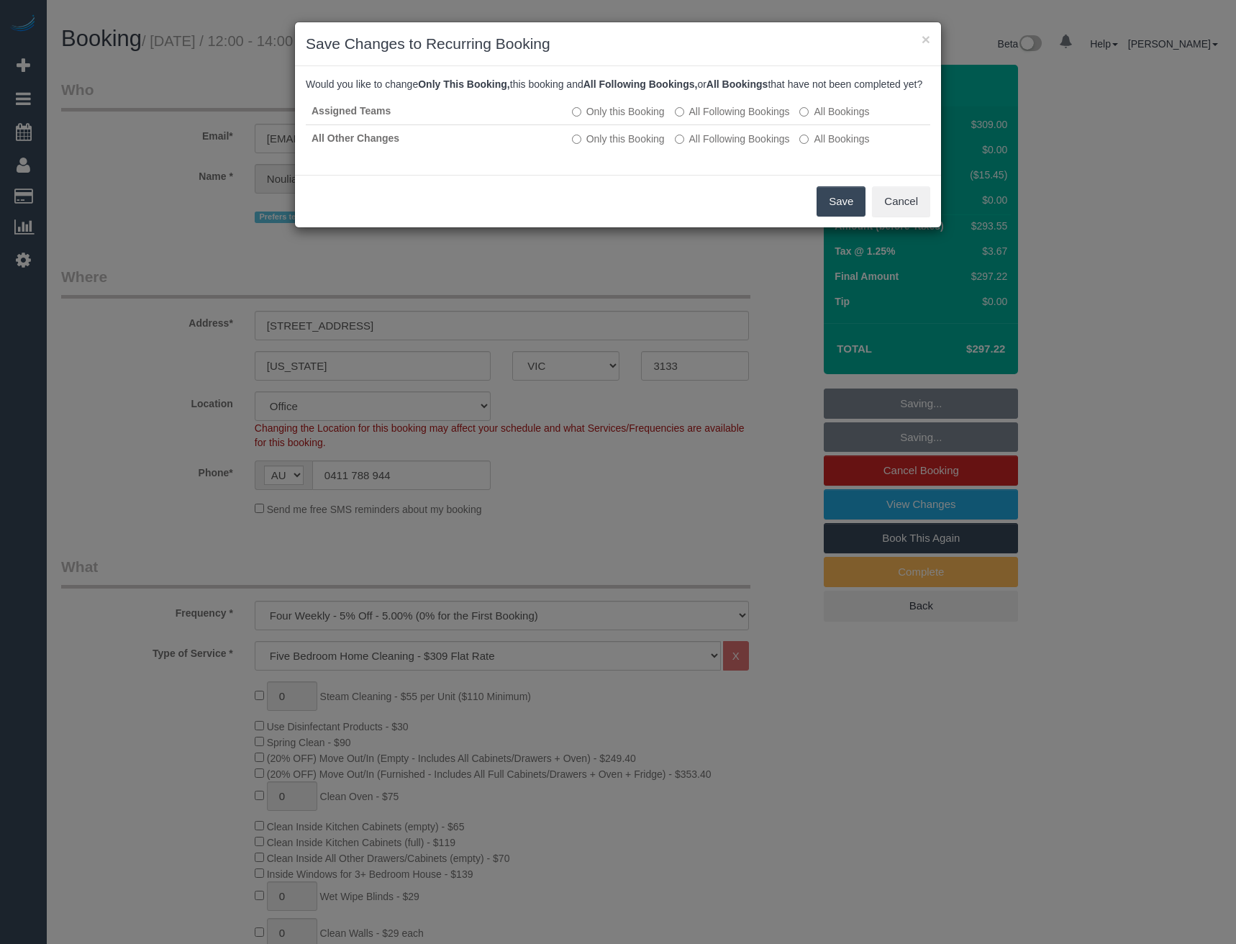
click at [836, 216] on button "Save" at bounding box center [840, 201] width 49 height 30
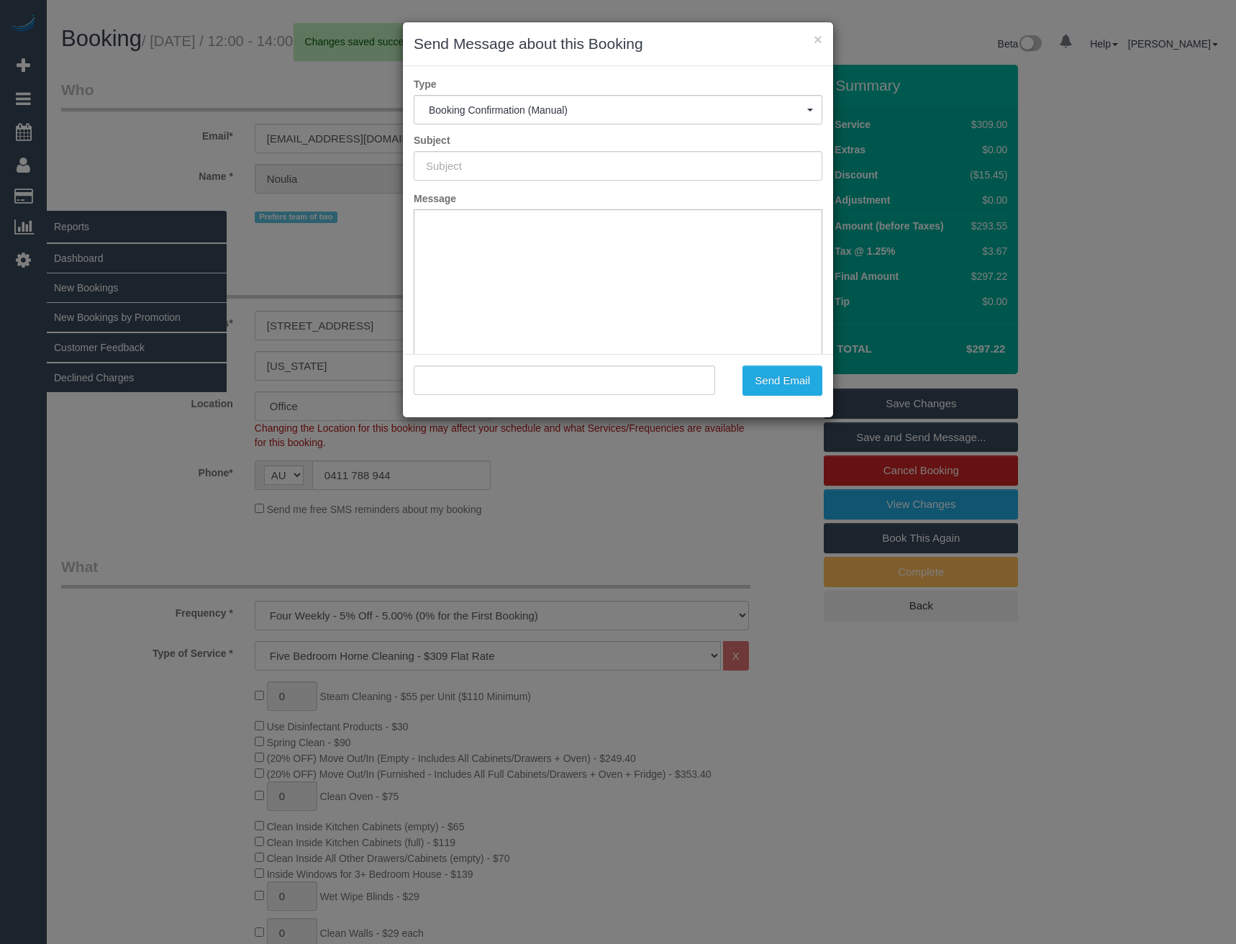
type input "Booking Confirmed"
type input ""Noulia Efstathiou" <ath_nou@hotmail.com>"
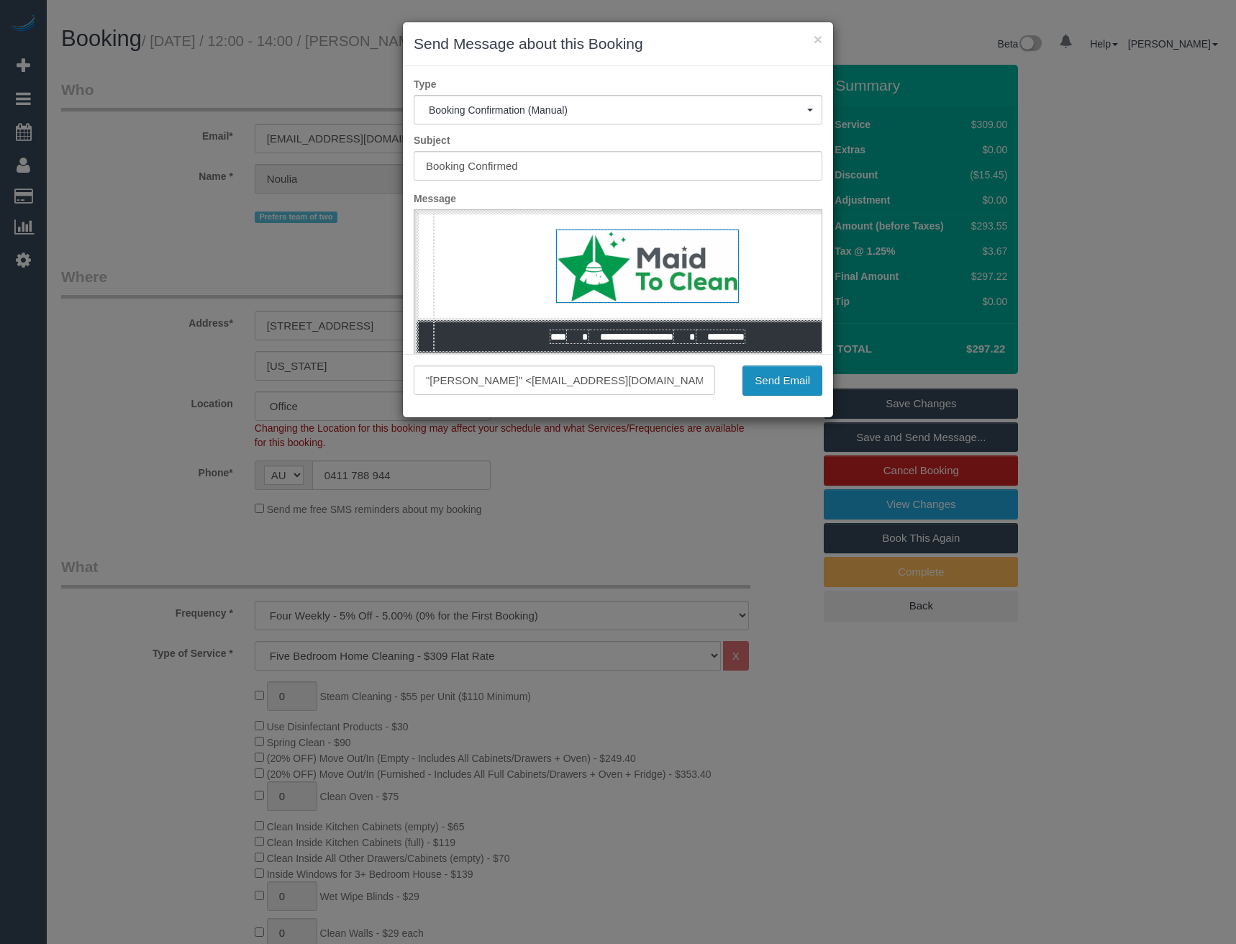
click at [777, 378] on button "Send Email" at bounding box center [782, 380] width 80 height 30
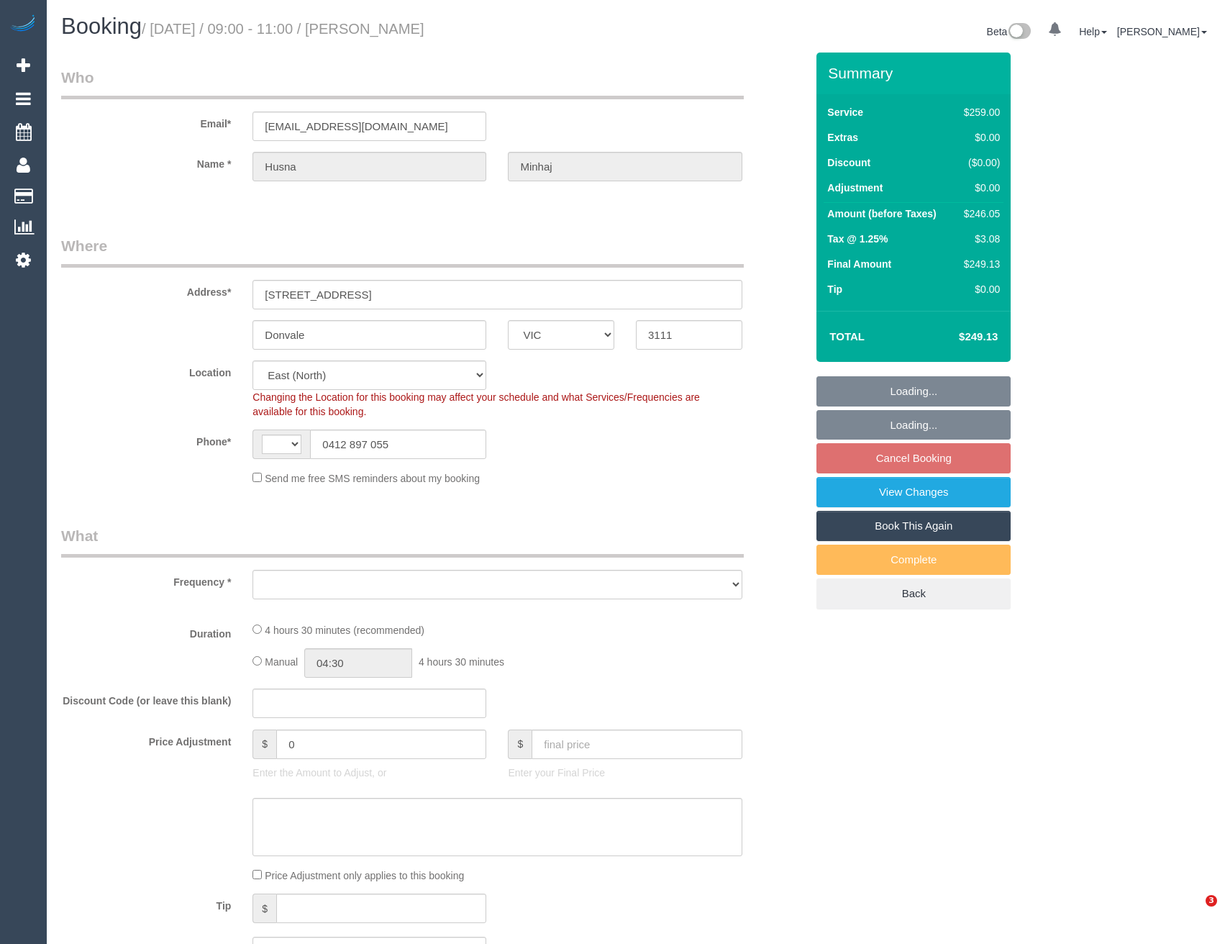
select select "VIC"
select select "string:AU"
select select "object:670"
select select "number:28"
select select "number:14"
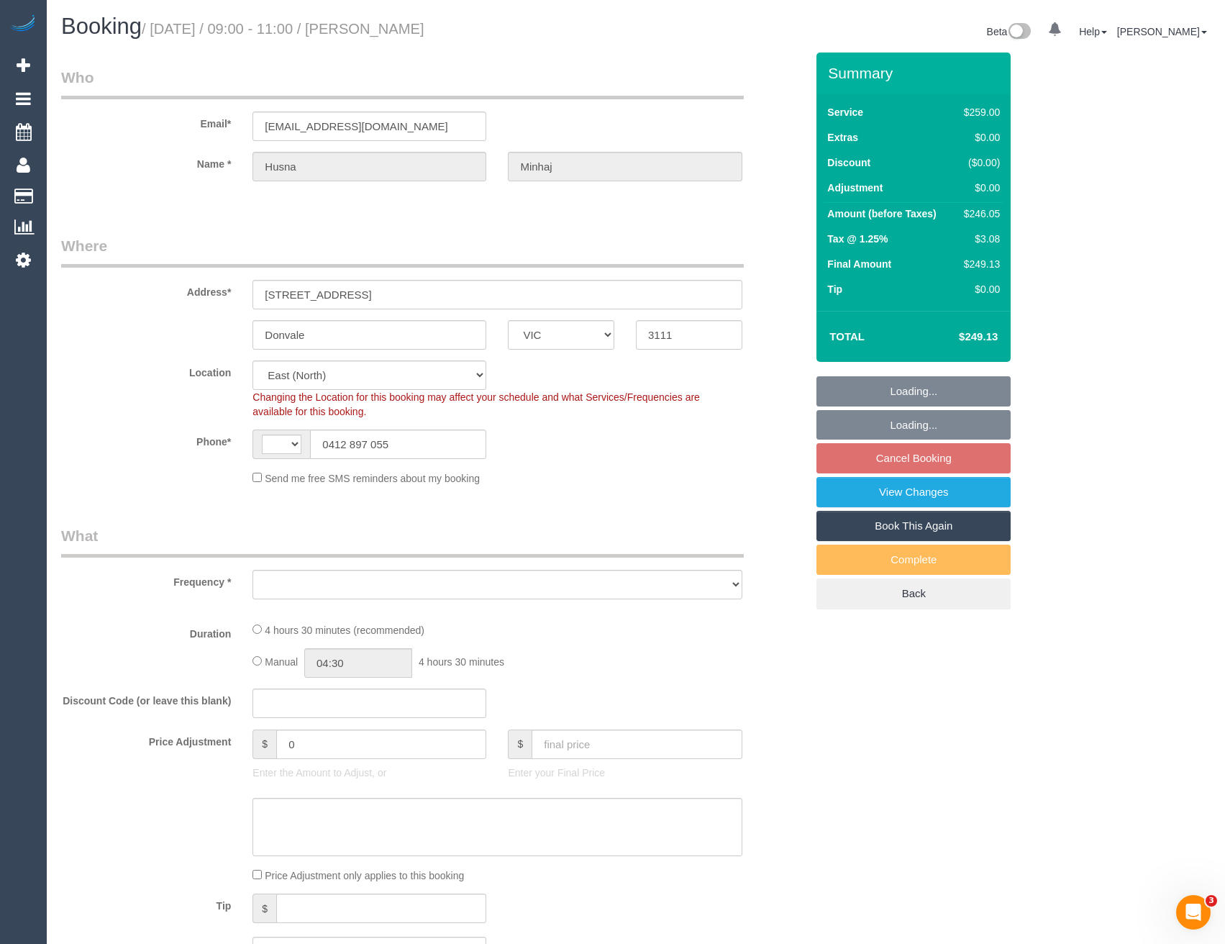
select select "number:18"
select select "number:22"
select select "object:771"
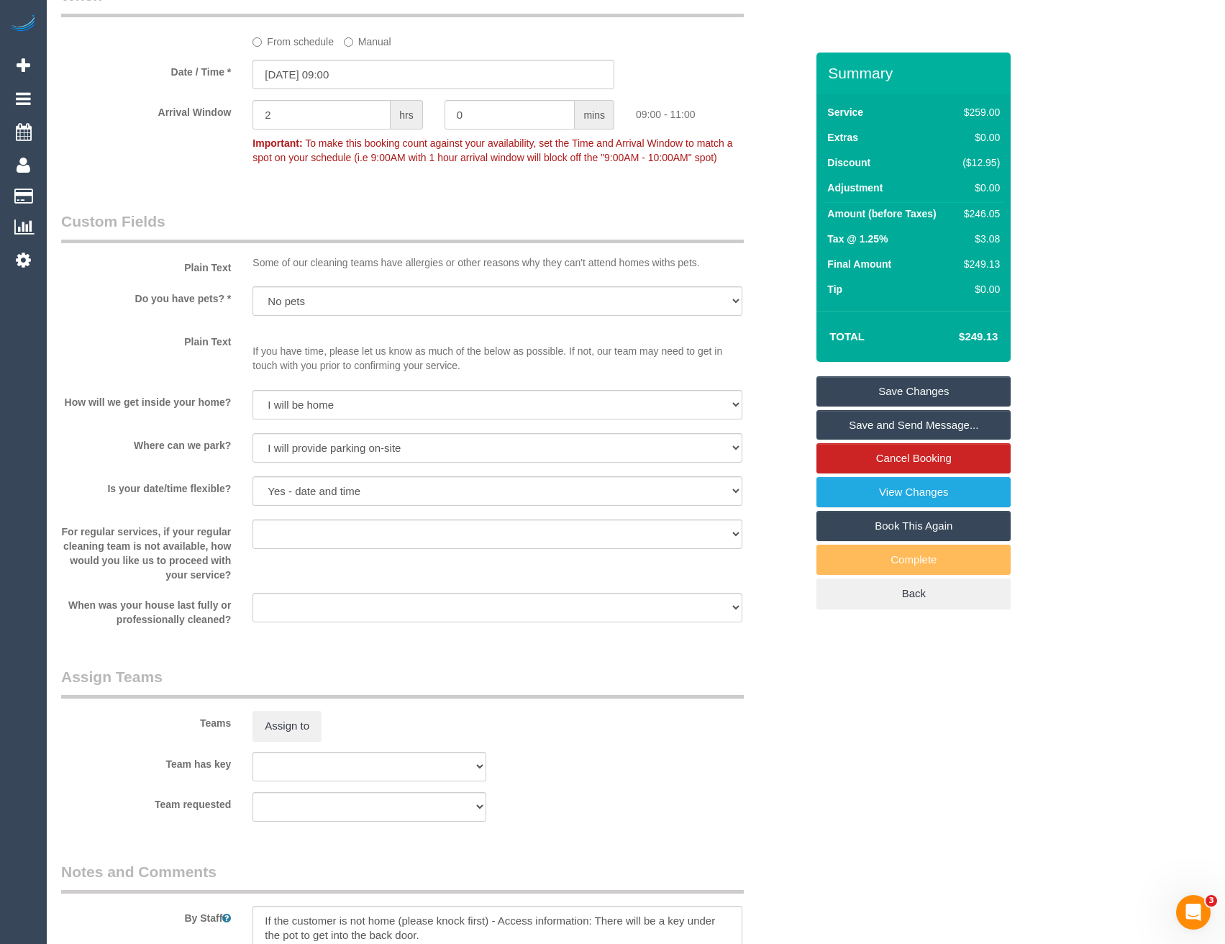
scroll to position [1798, 0]
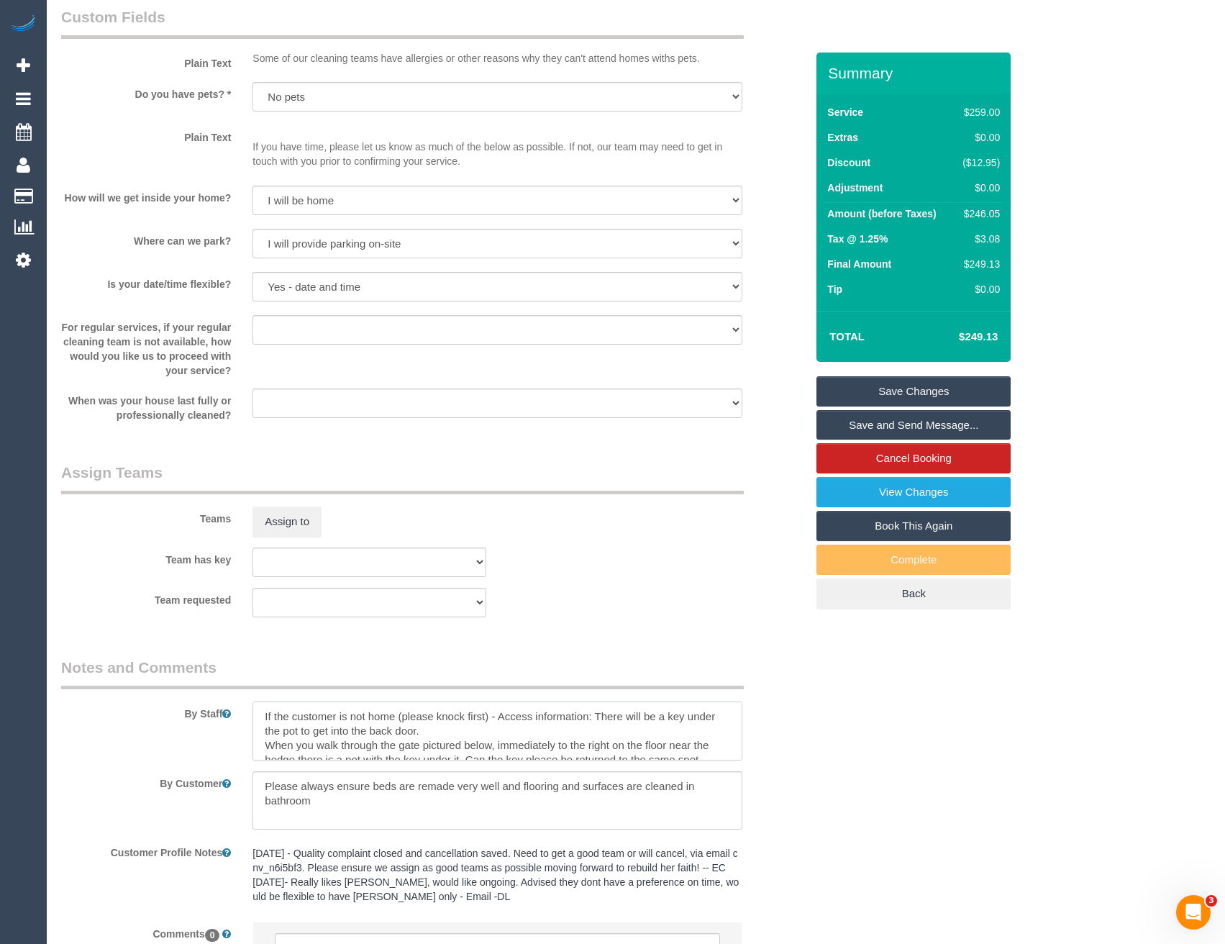
click at [266, 715] on textarea at bounding box center [496, 730] width 489 height 59
type textarea "Est 3.5 - 4.5 hours If the customer is not home (please knock first) - Access i…"
click at [273, 522] on button "Assign to" at bounding box center [286, 521] width 69 height 30
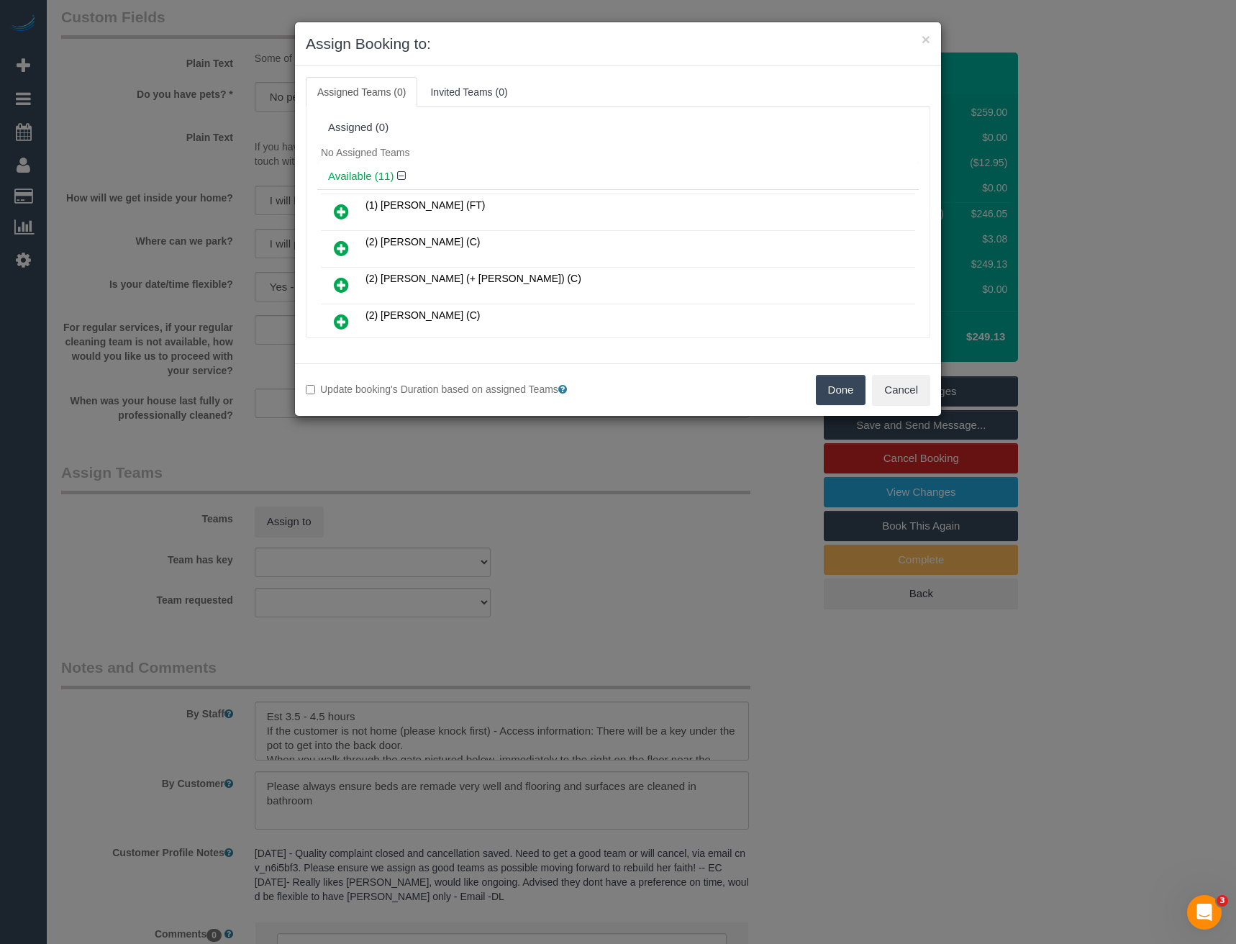
click at [462, 537] on div "× Assign Booking to: Assigned Teams (0) Invited Teams (0) Assigned (0) No Assig…" at bounding box center [618, 472] width 1236 height 944
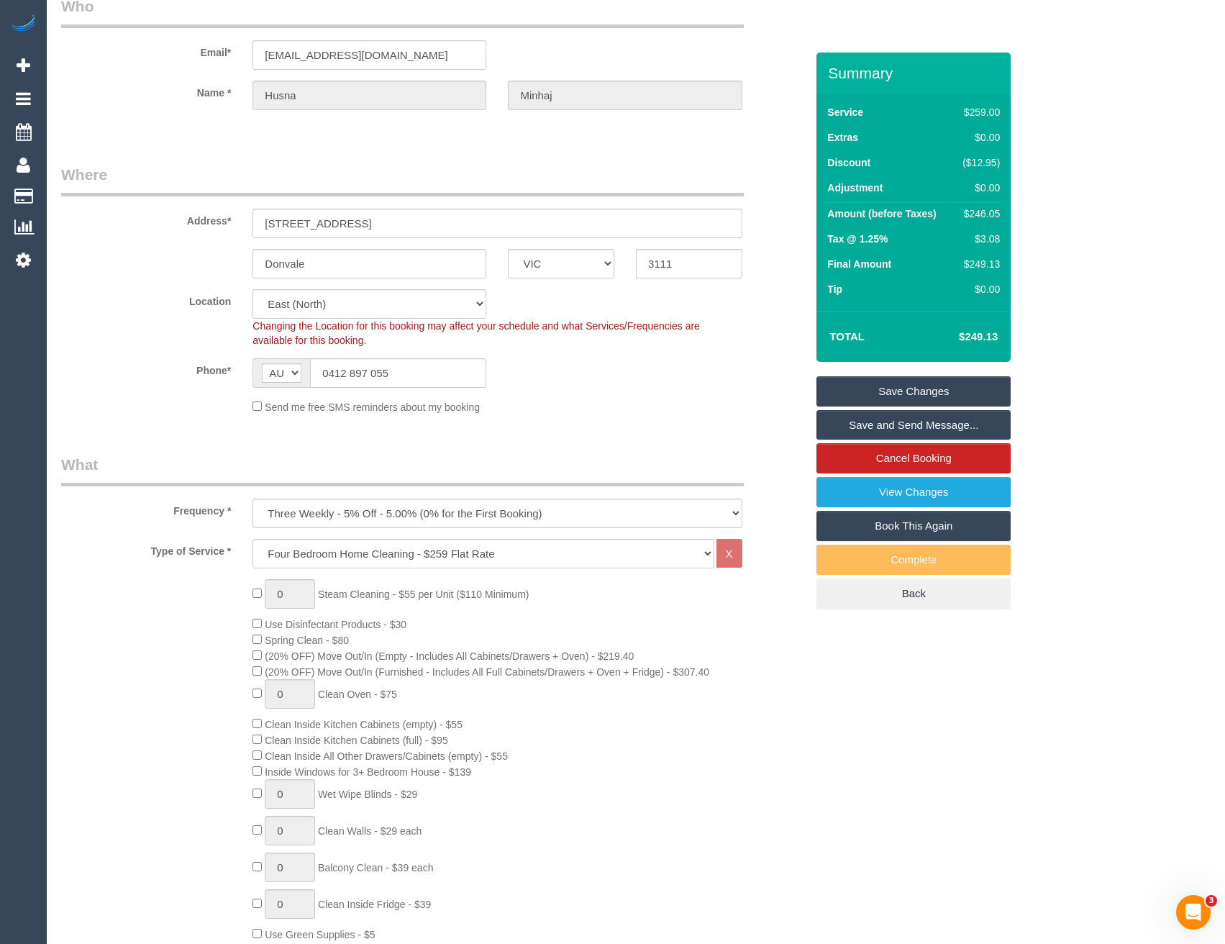
scroll to position [0, 0]
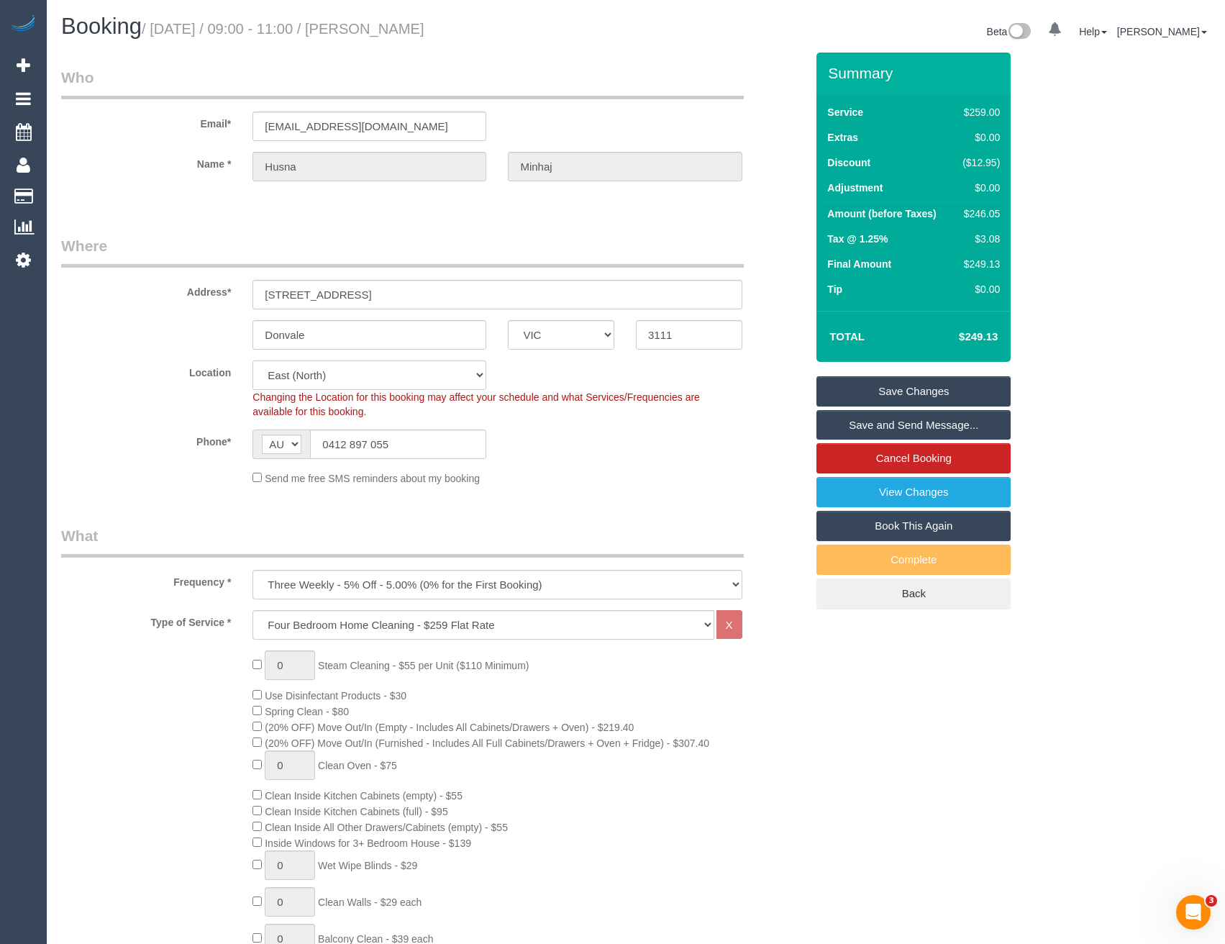
click at [332, 370] on select "Office [GEOGRAPHIC_DATA] (North) East (South) [GEOGRAPHIC_DATA] (East) [GEOGRAP…" at bounding box center [369, 374] width 234 height 29
select select "50"
click at [252, 360] on select "Office [GEOGRAPHIC_DATA] (North) East (South) [GEOGRAPHIC_DATA] (East) [GEOGRAP…" at bounding box center [369, 374] width 234 height 29
click at [546, 474] on div "Send me free SMS reminders about my booking" at bounding box center [497, 478] width 511 height 16
select select "object:2952"
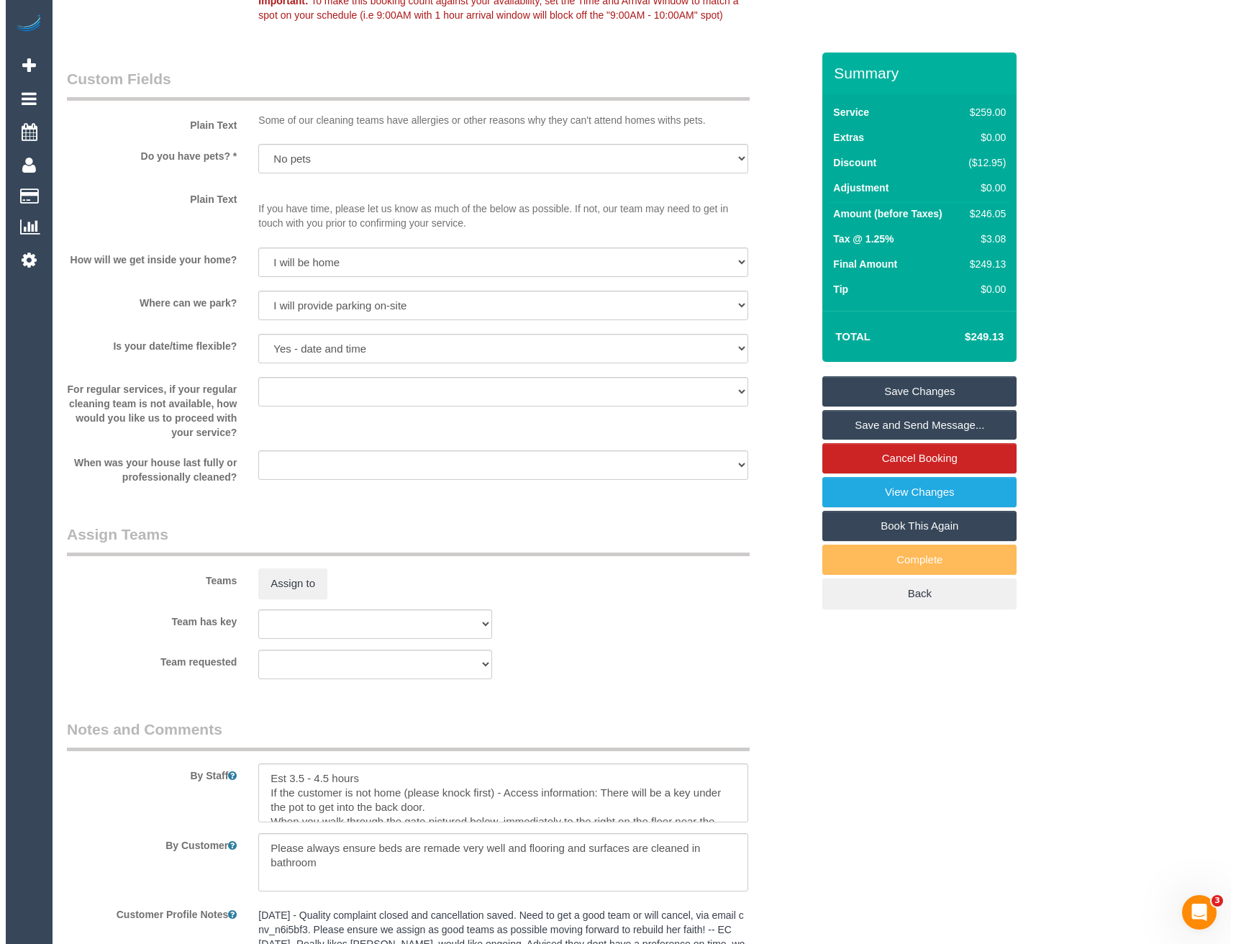
scroll to position [1798, 0]
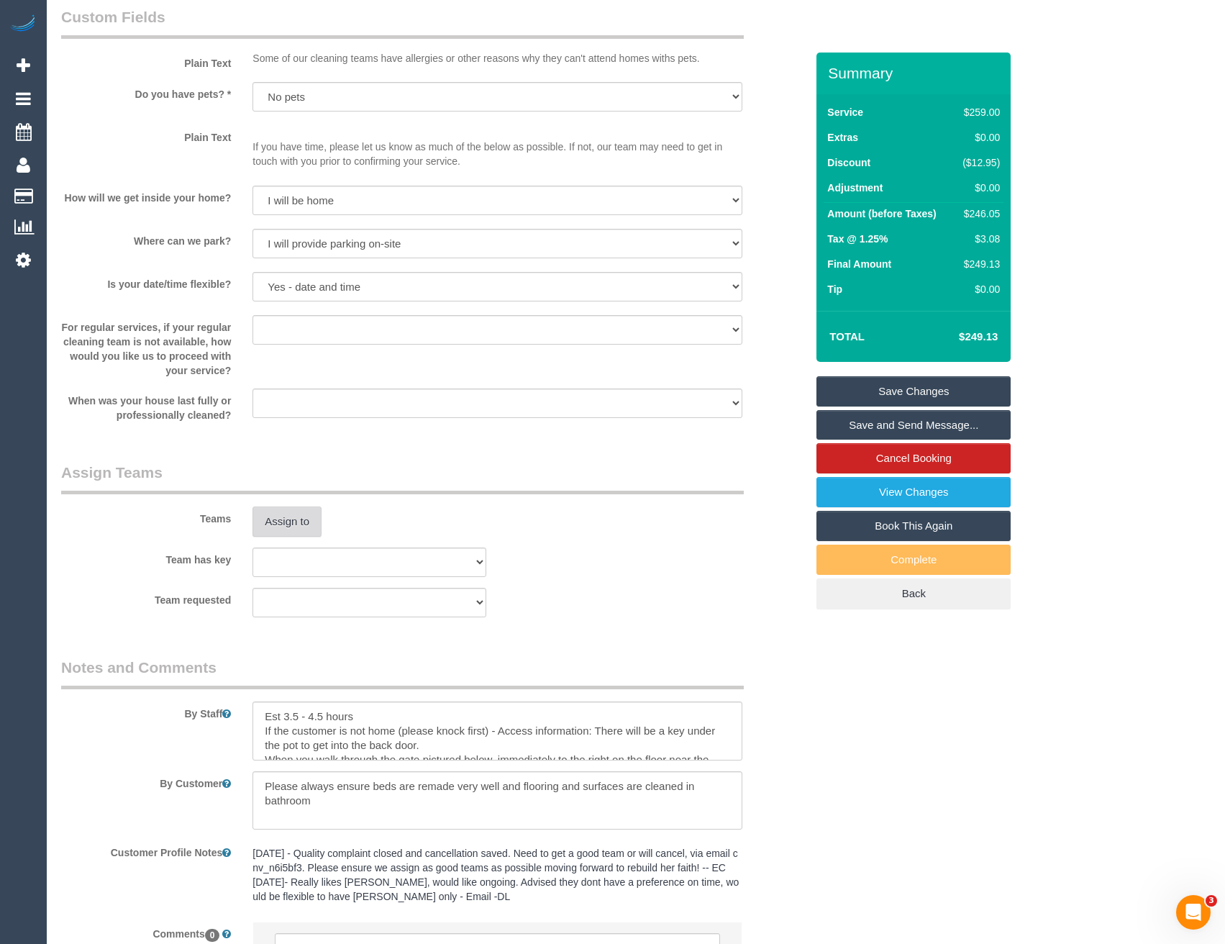
click at [292, 520] on button "Assign to" at bounding box center [286, 521] width 69 height 30
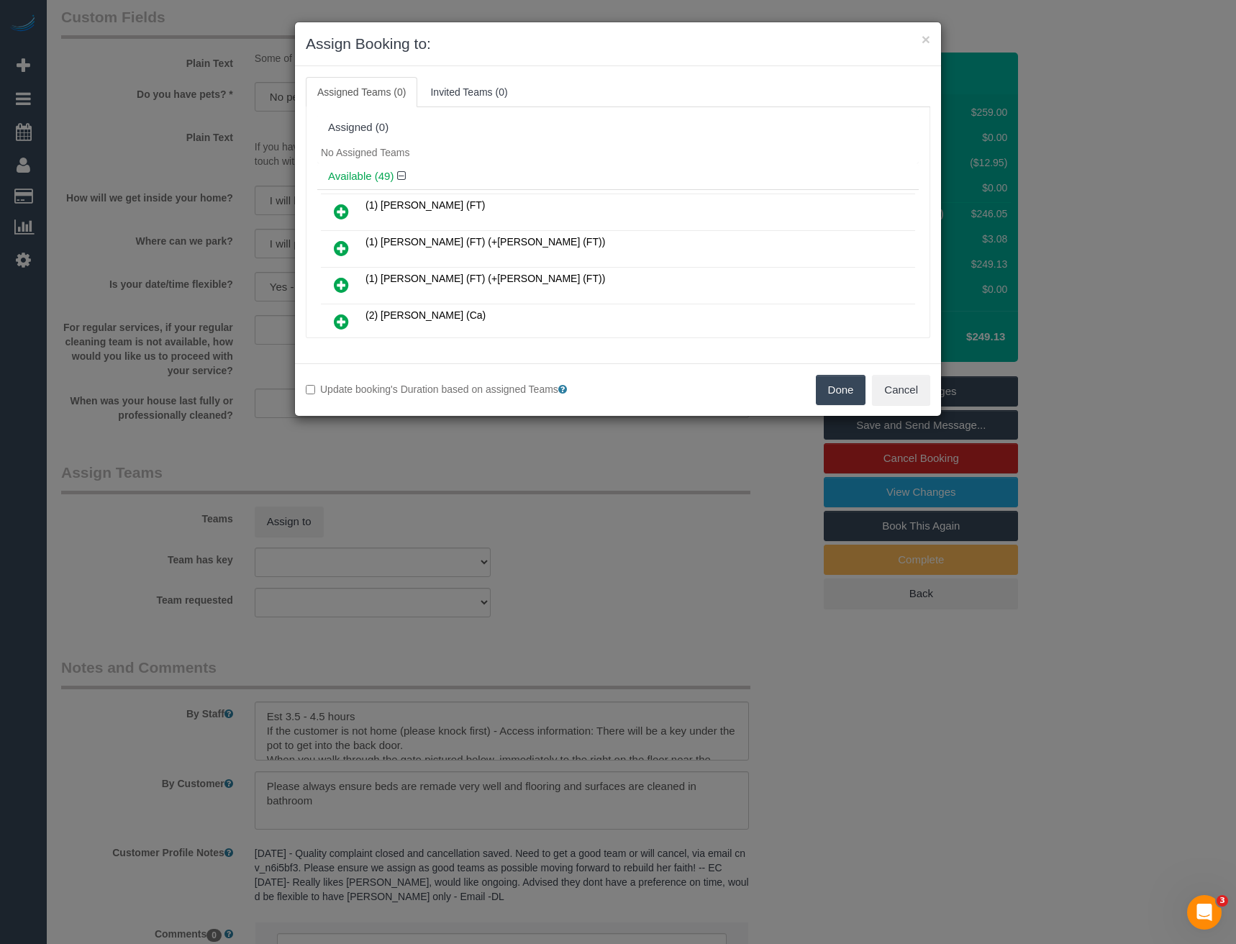
scroll to position [1197, 0]
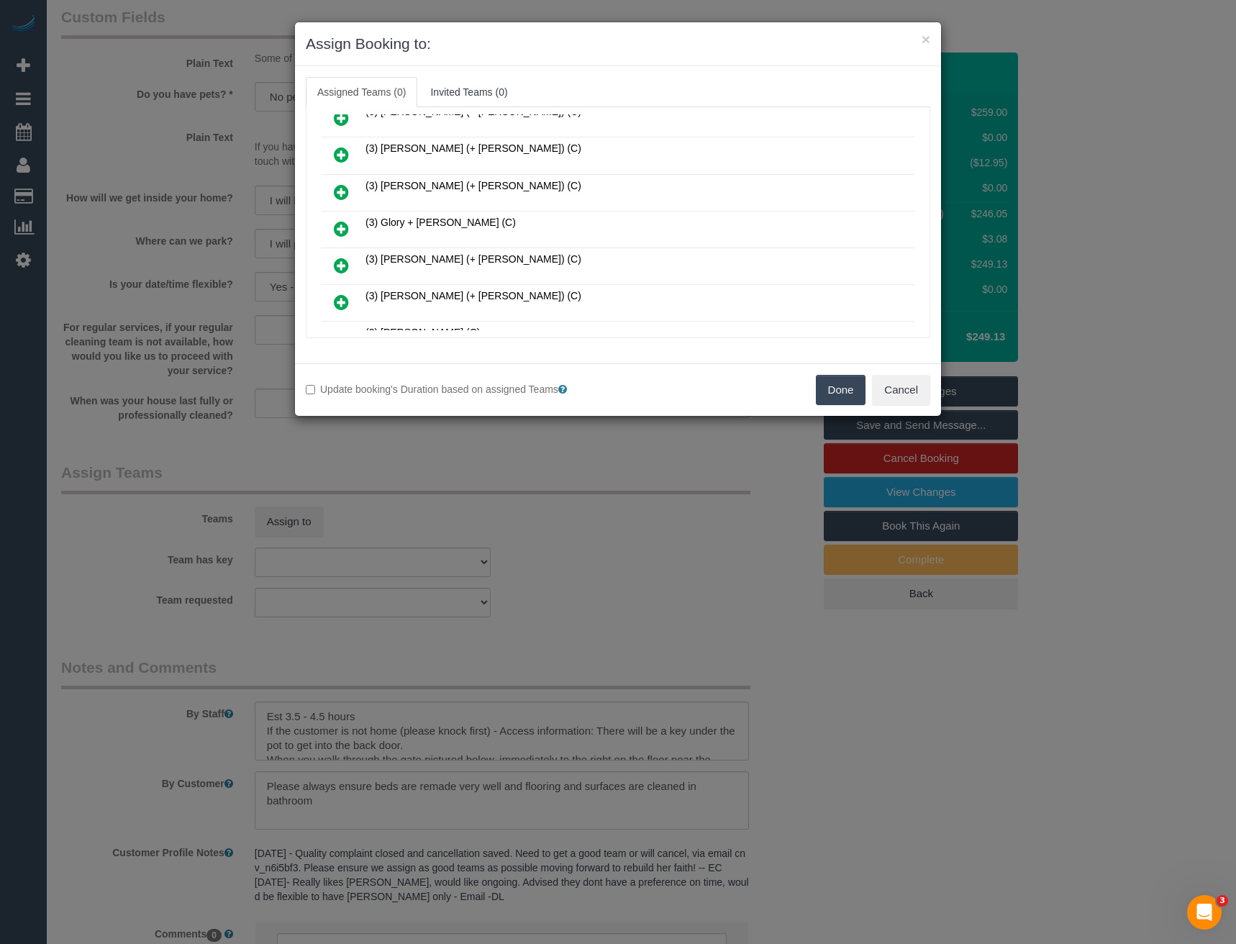
click at [339, 224] on icon at bounding box center [341, 228] width 15 height 17
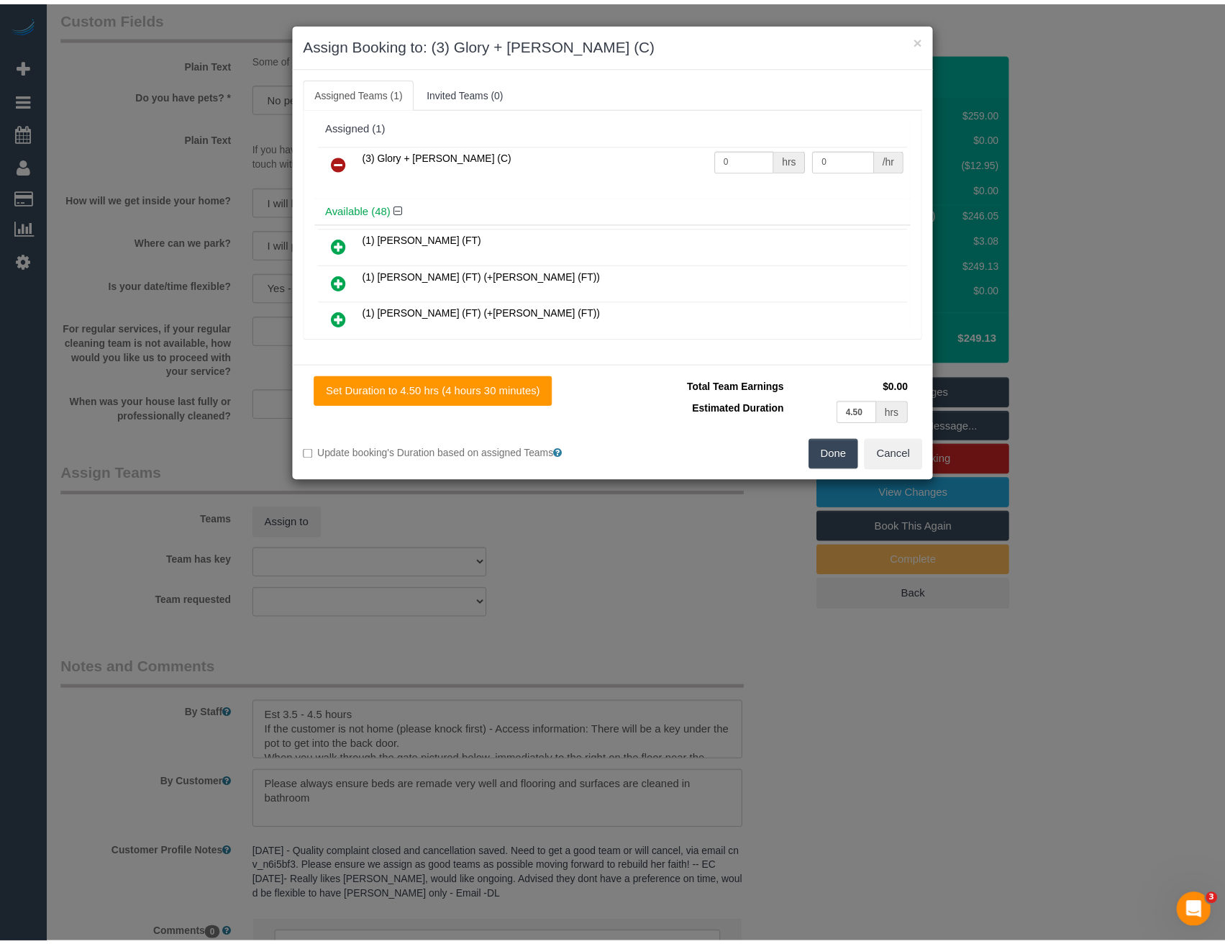
scroll to position [0, 0]
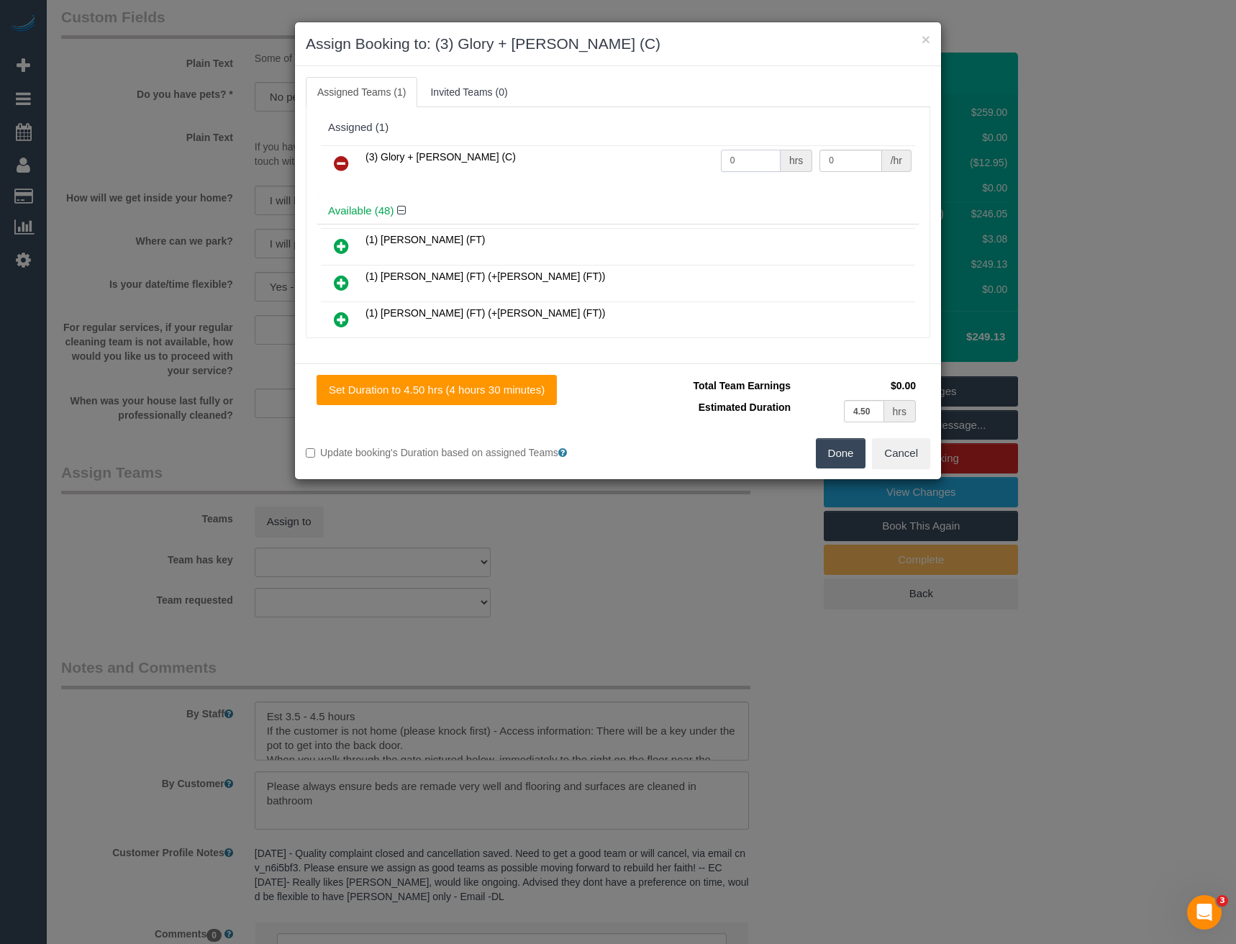
drag, startPoint x: 739, startPoint y: 159, endPoint x: 686, endPoint y: 160, distance: 53.2
click at [686, 160] on tr "(3) Glory + [PERSON_NAME] (C) 0 hrs 0 /hr" at bounding box center [618, 163] width 594 height 37
type input "1"
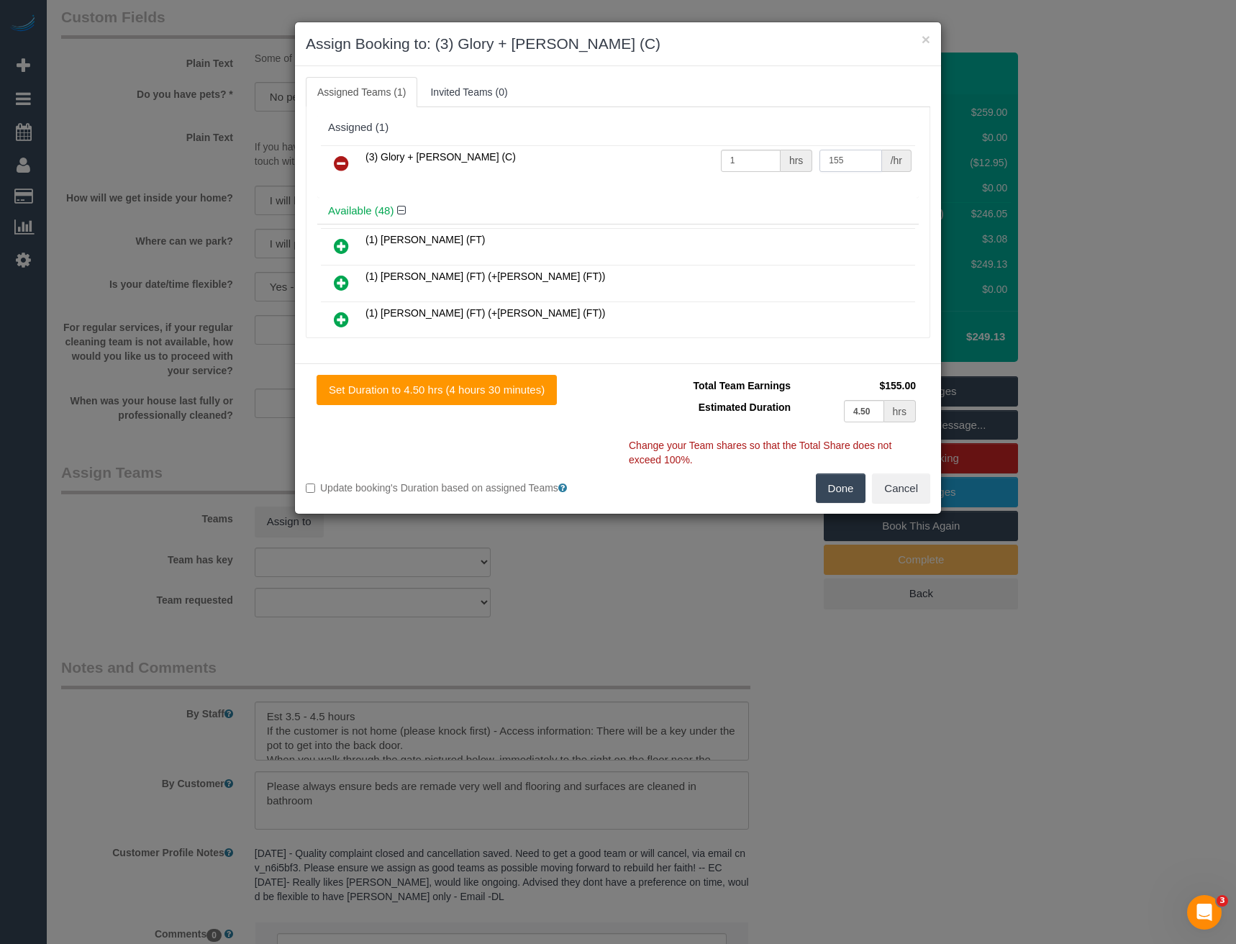
type input "155"
click at [831, 490] on button "Done" at bounding box center [841, 488] width 50 height 30
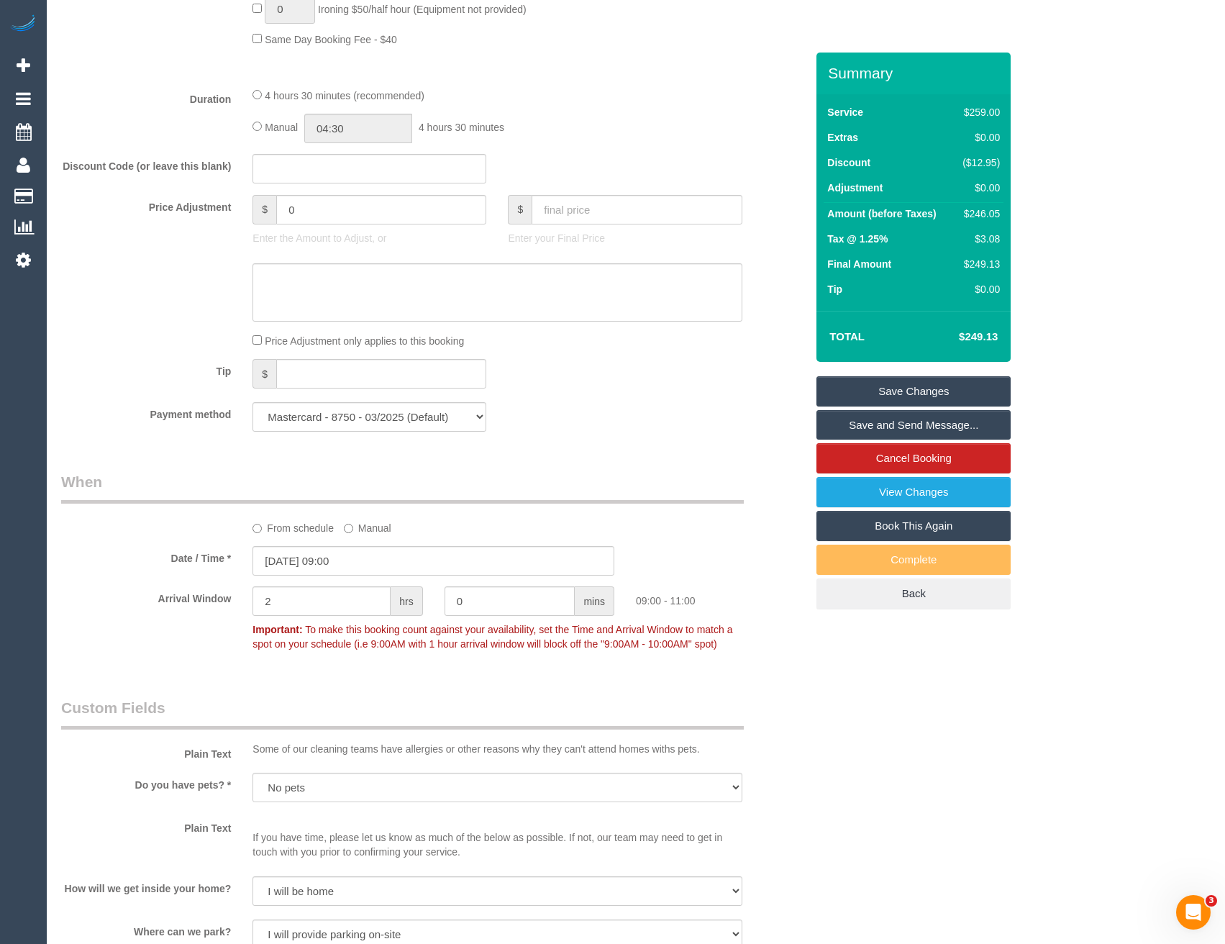
scroll to position [941, 0]
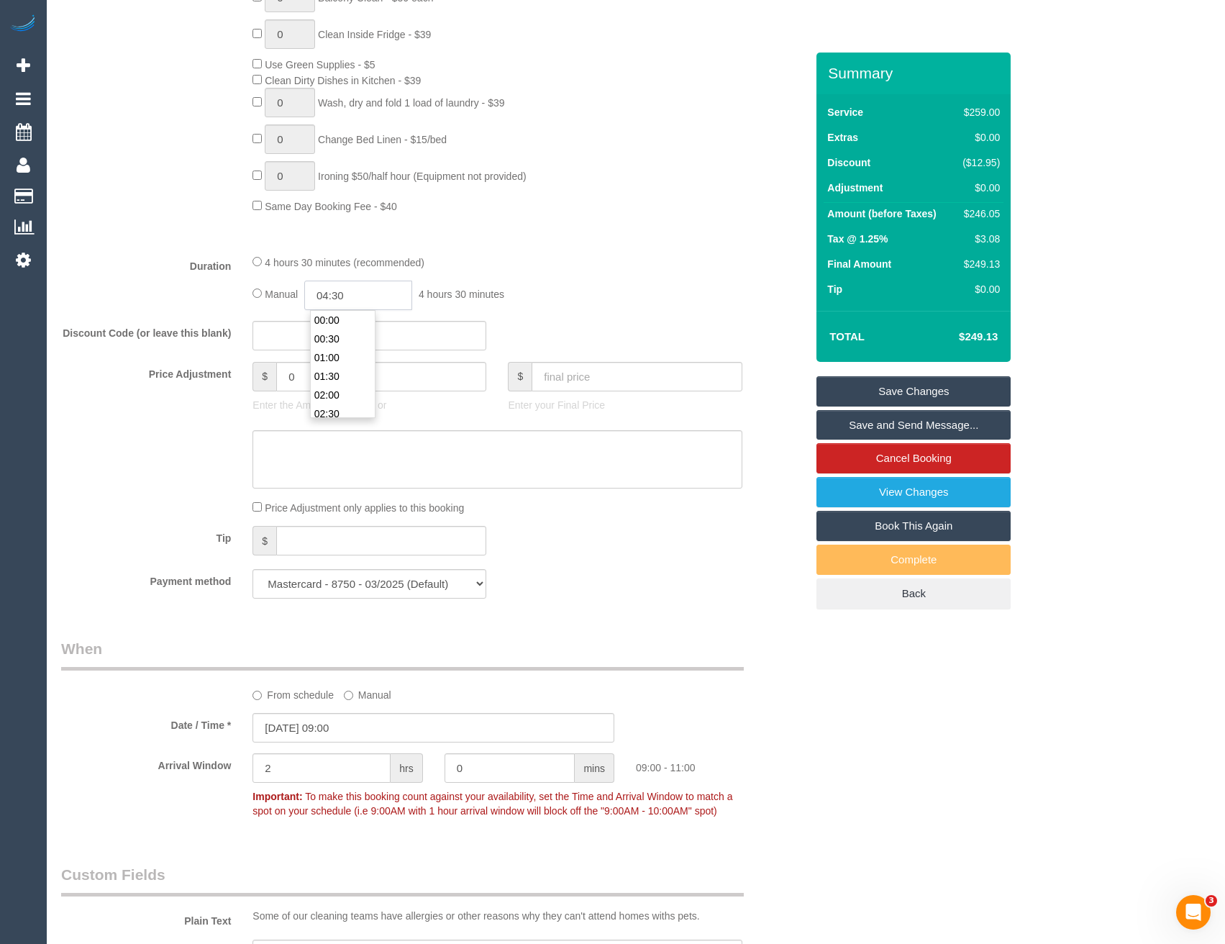
click at [356, 296] on input "04:30" at bounding box center [358, 294] width 108 height 29
click at [340, 350] on li "02:30" at bounding box center [343, 350] width 64 height 19
click at [381, 280] on input "02:30" at bounding box center [358, 294] width 108 height 29
type input "02:15"
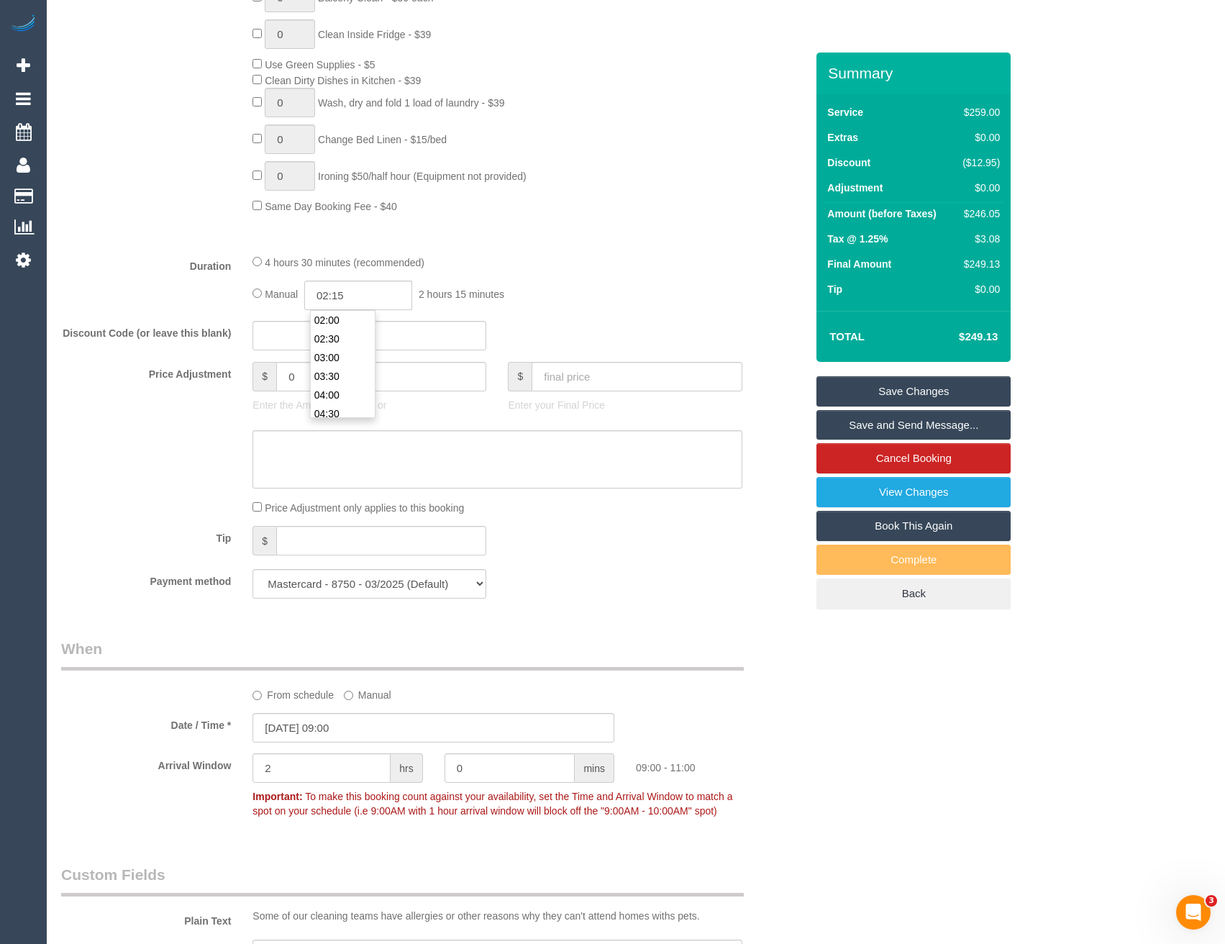
click at [640, 315] on fieldset "What Frequency * One Time Cleaning Weekly - 10% Off - 10.00% (0% for the First …" at bounding box center [433, 97] width 744 height 1026
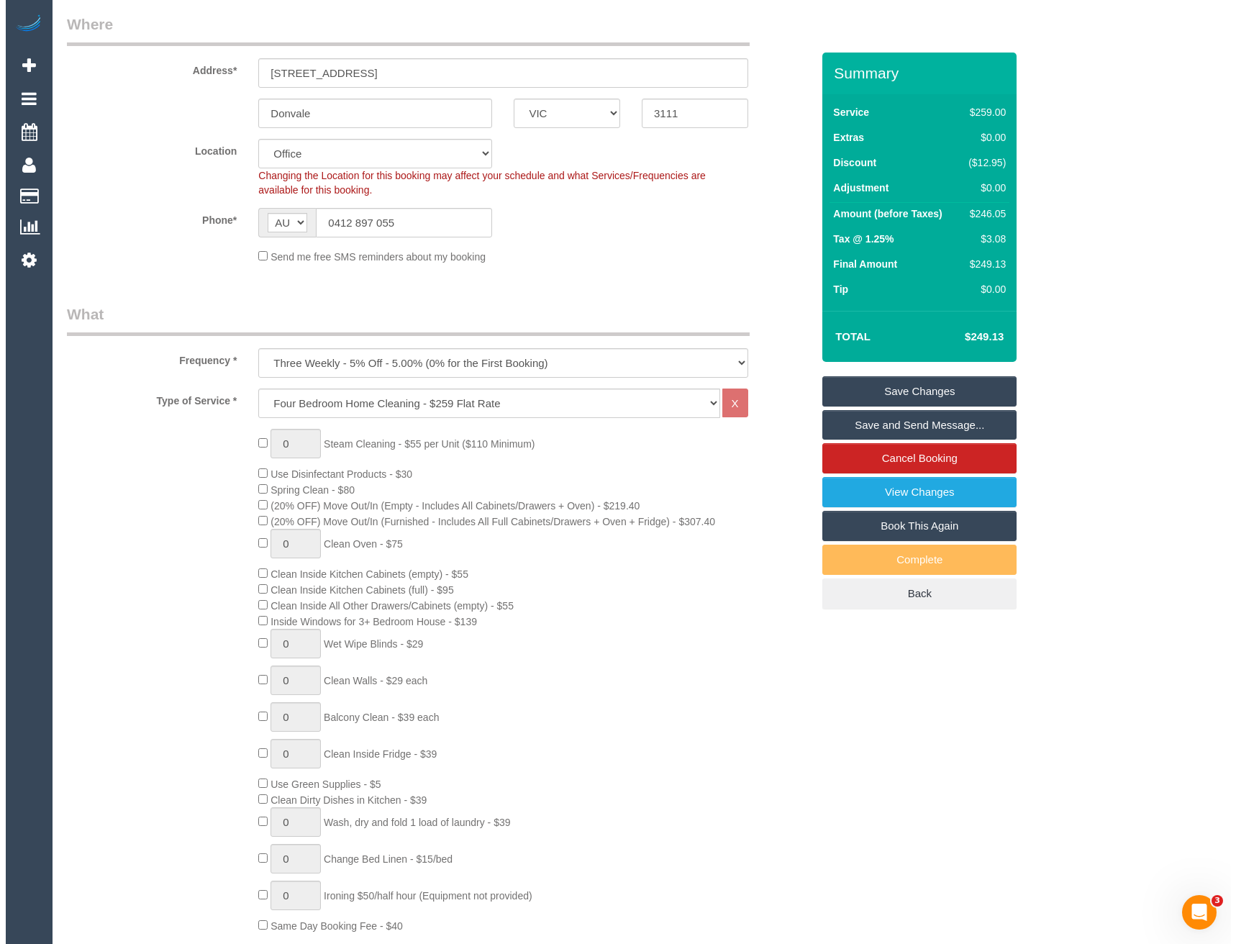
scroll to position [0, 0]
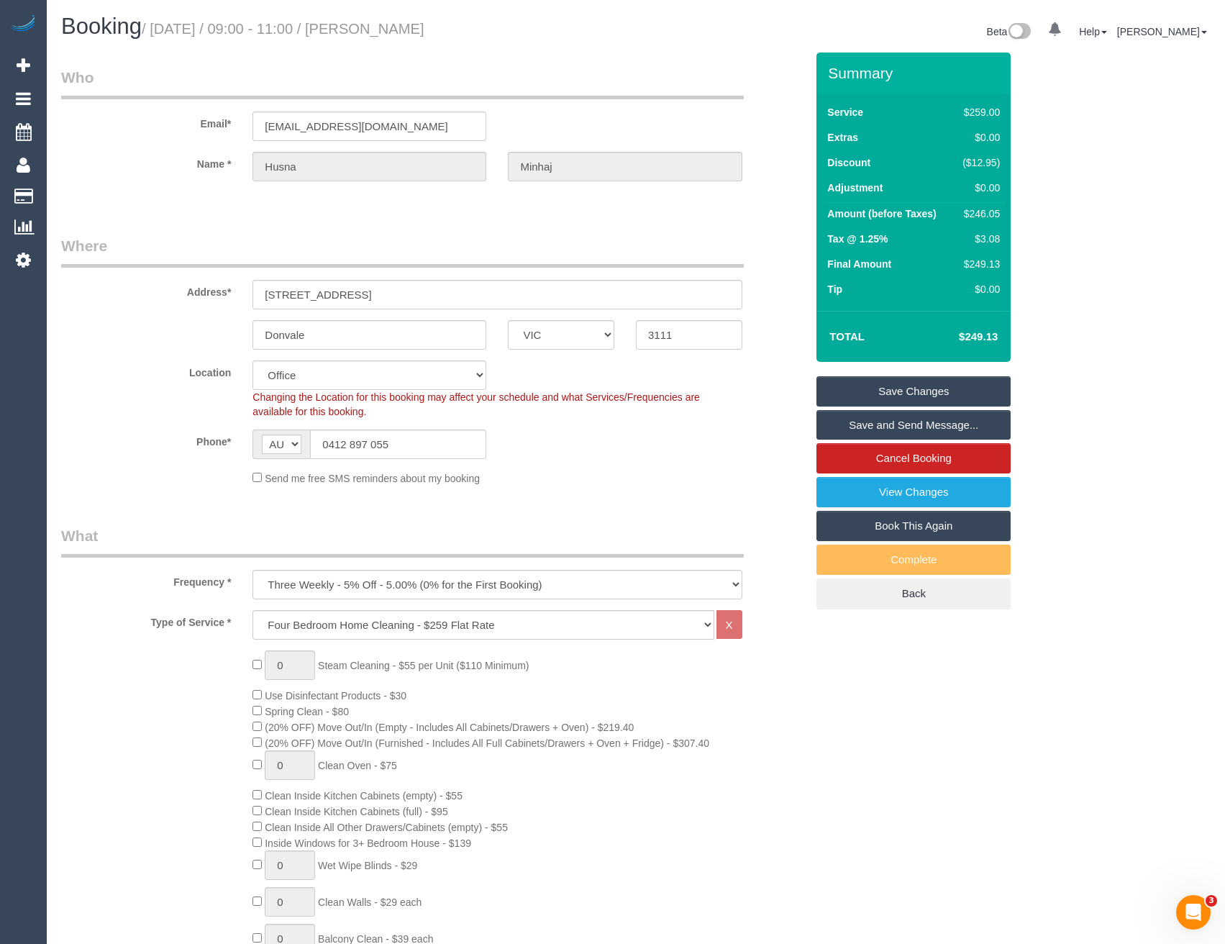
click at [859, 418] on link "Save and Send Message..." at bounding box center [913, 425] width 194 height 30
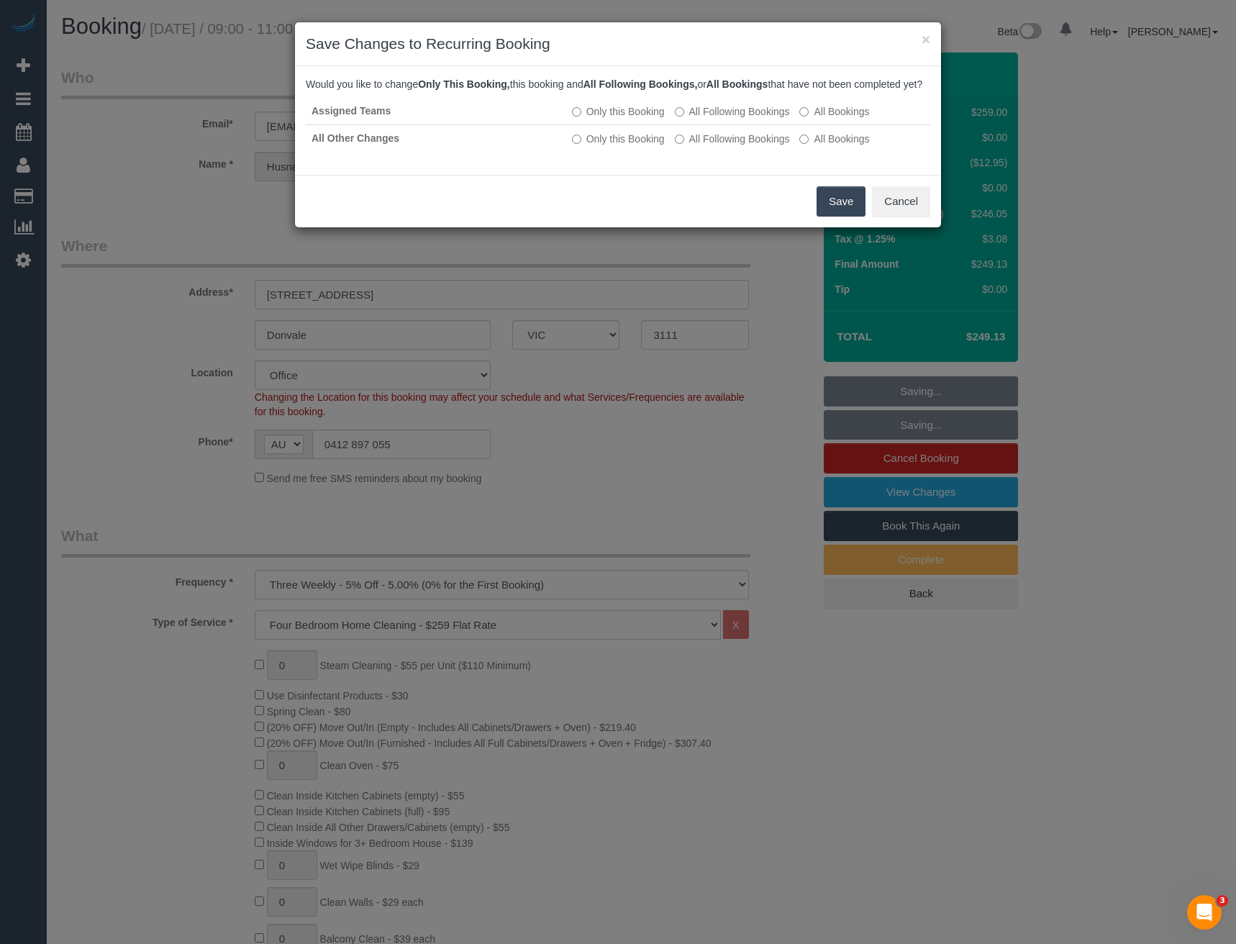
drag, startPoint x: 836, startPoint y: 210, endPoint x: 723, endPoint y: 205, distance: 113.0
click at [836, 210] on button "Save" at bounding box center [840, 201] width 49 height 30
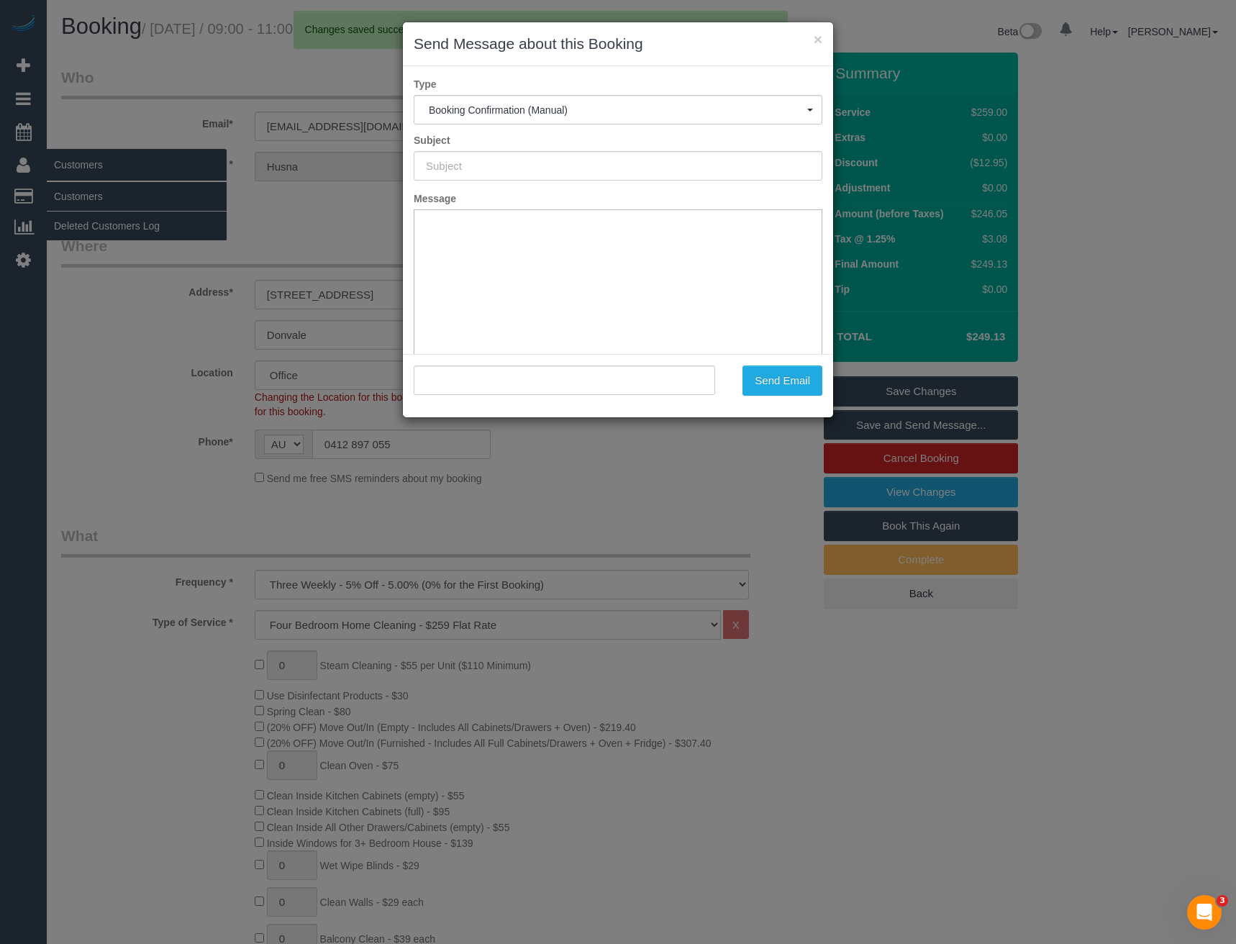
type input "Booking Confirmed"
type input ""[PERSON_NAME]" <[EMAIL_ADDRESS][DOMAIN_NAME]>"
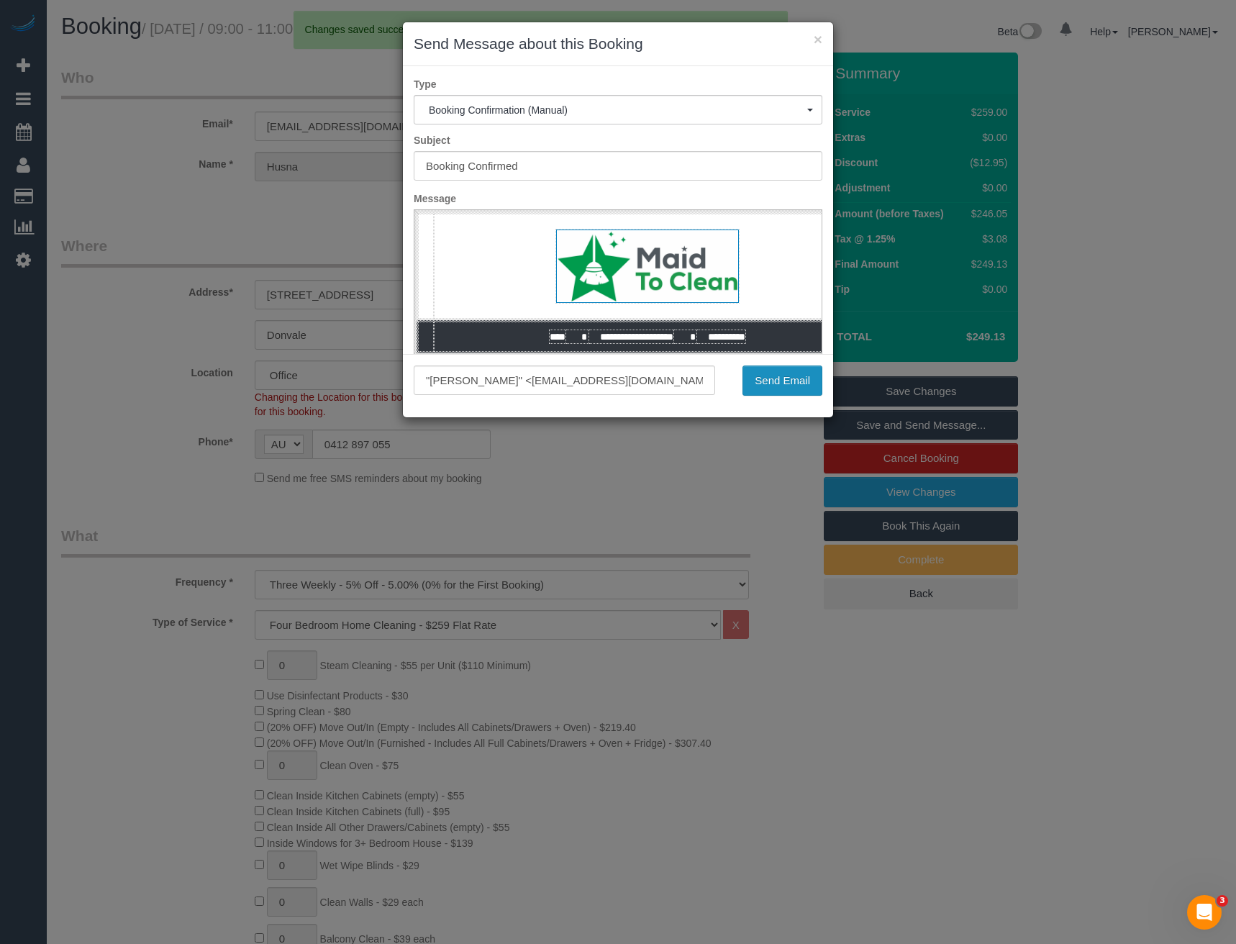
click at [785, 385] on button "Send Email" at bounding box center [782, 380] width 80 height 30
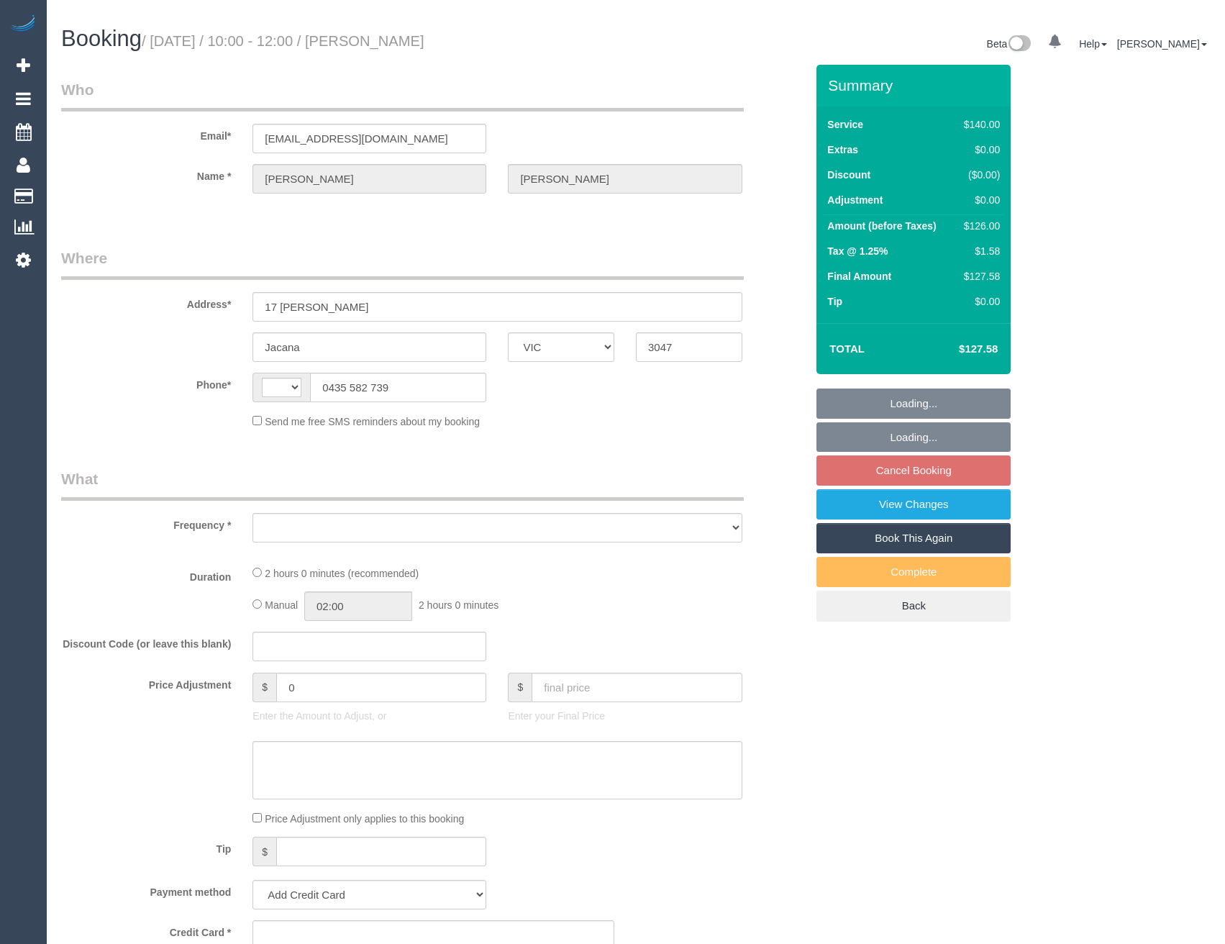
select select "VIC"
select select "string:AU"
select select "object:296"
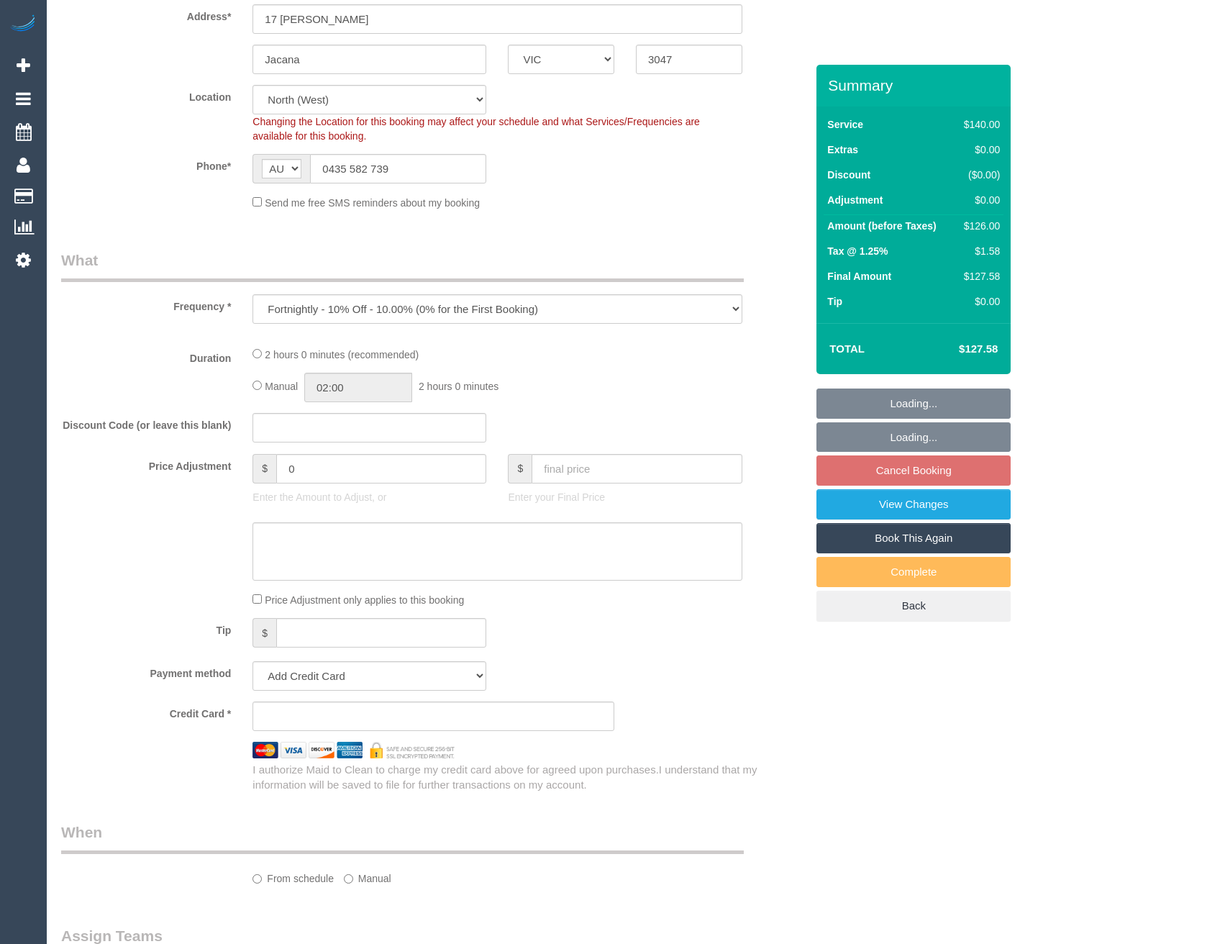
select select "string:stripe-pm_1RfXqn2GScqysDRVgzHwJ5VE"
select select "number:27"
select select "number:14"
select select "number:18"
select select "number:36"
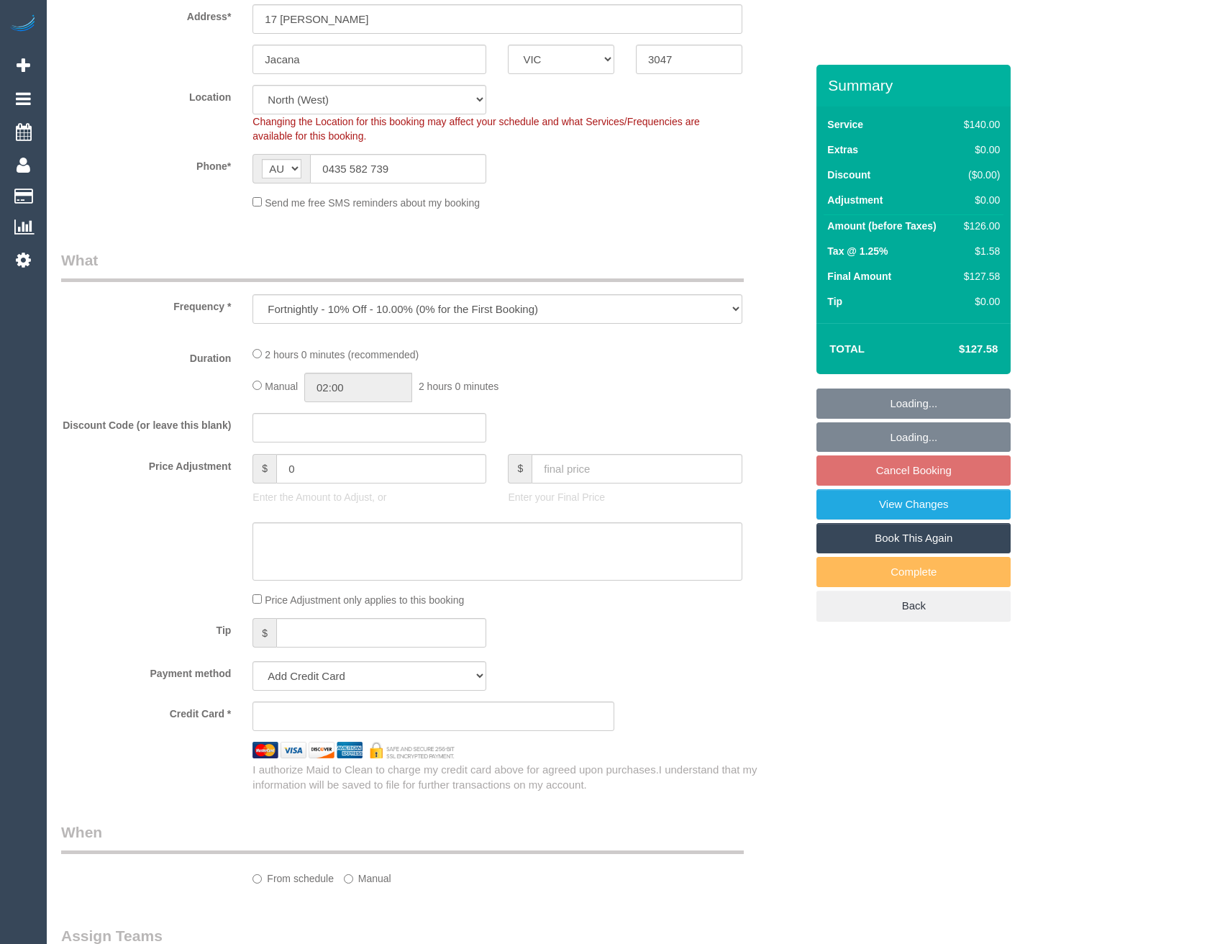
select select "number:34"
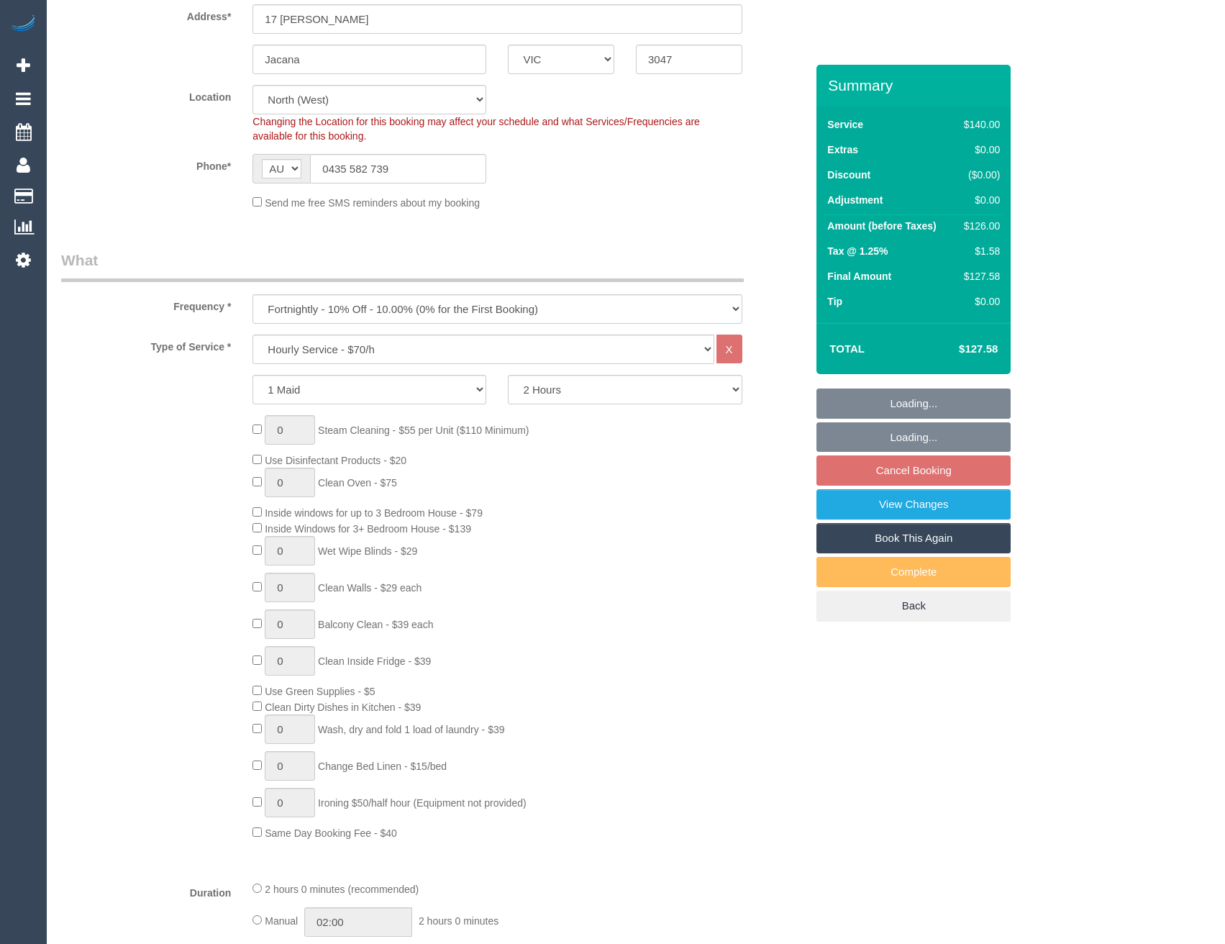
select select "object:860"
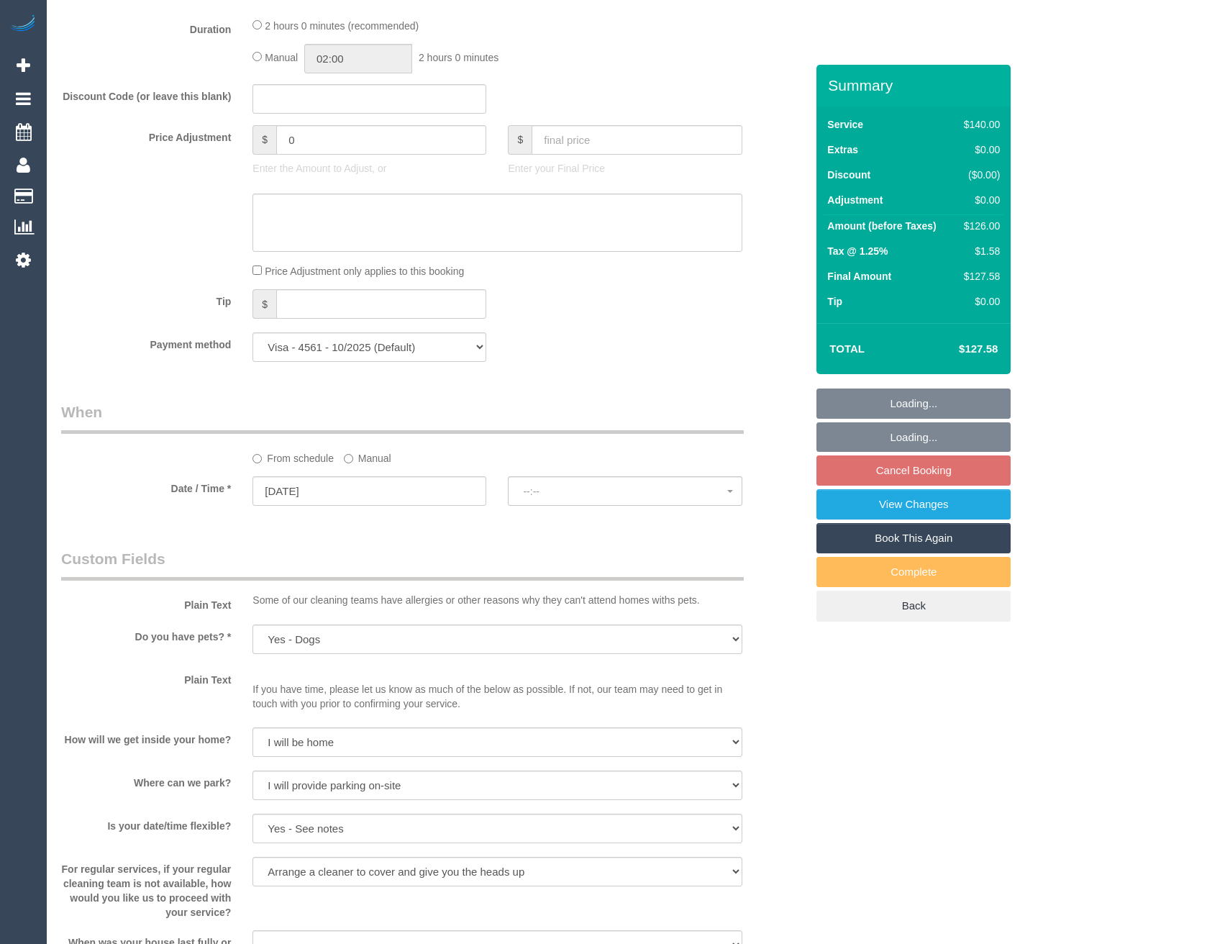
select select "spot3"
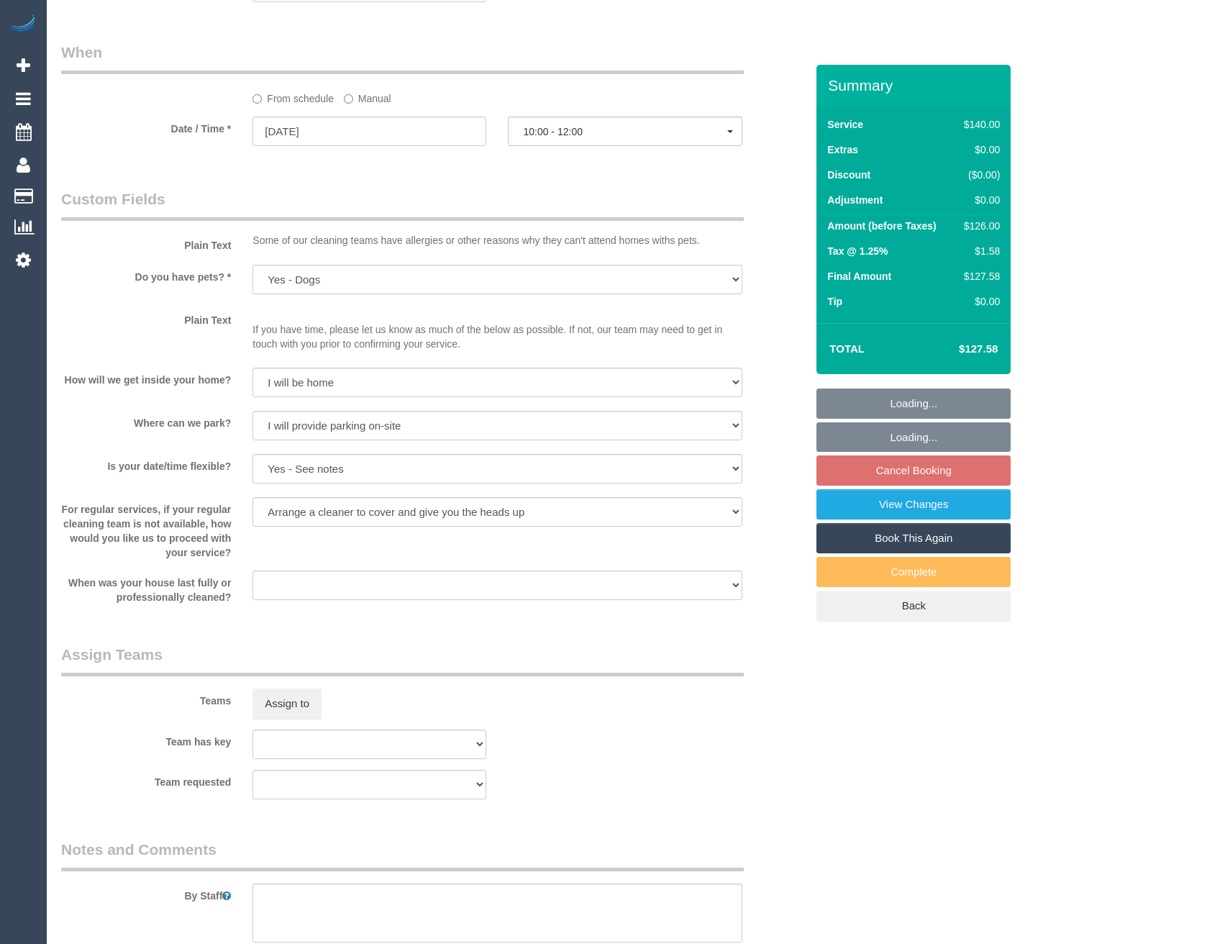
scroll to position [1870, 0]
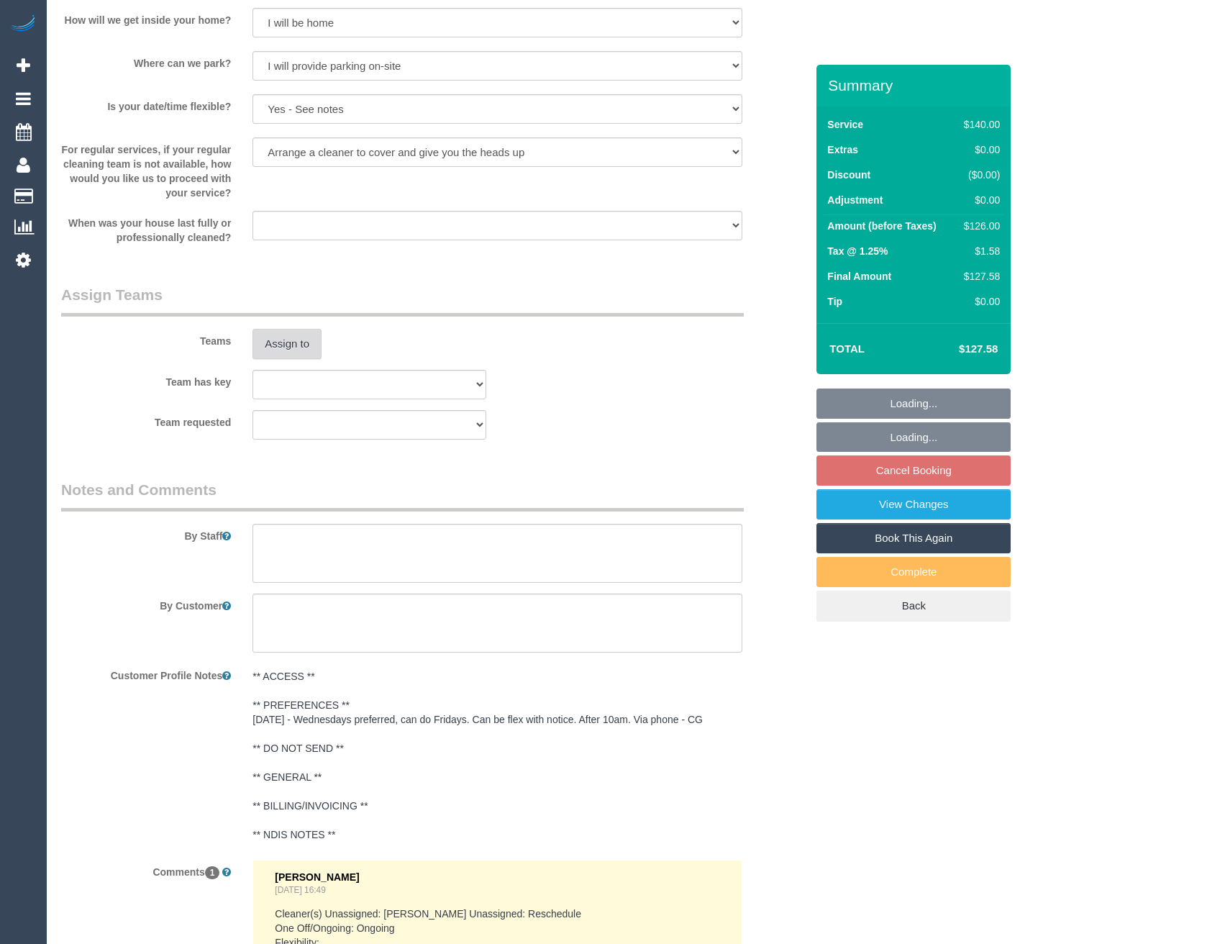
click at [284, 341] on button "Assign to" at bounding box center [286, 344] width 69 height 30
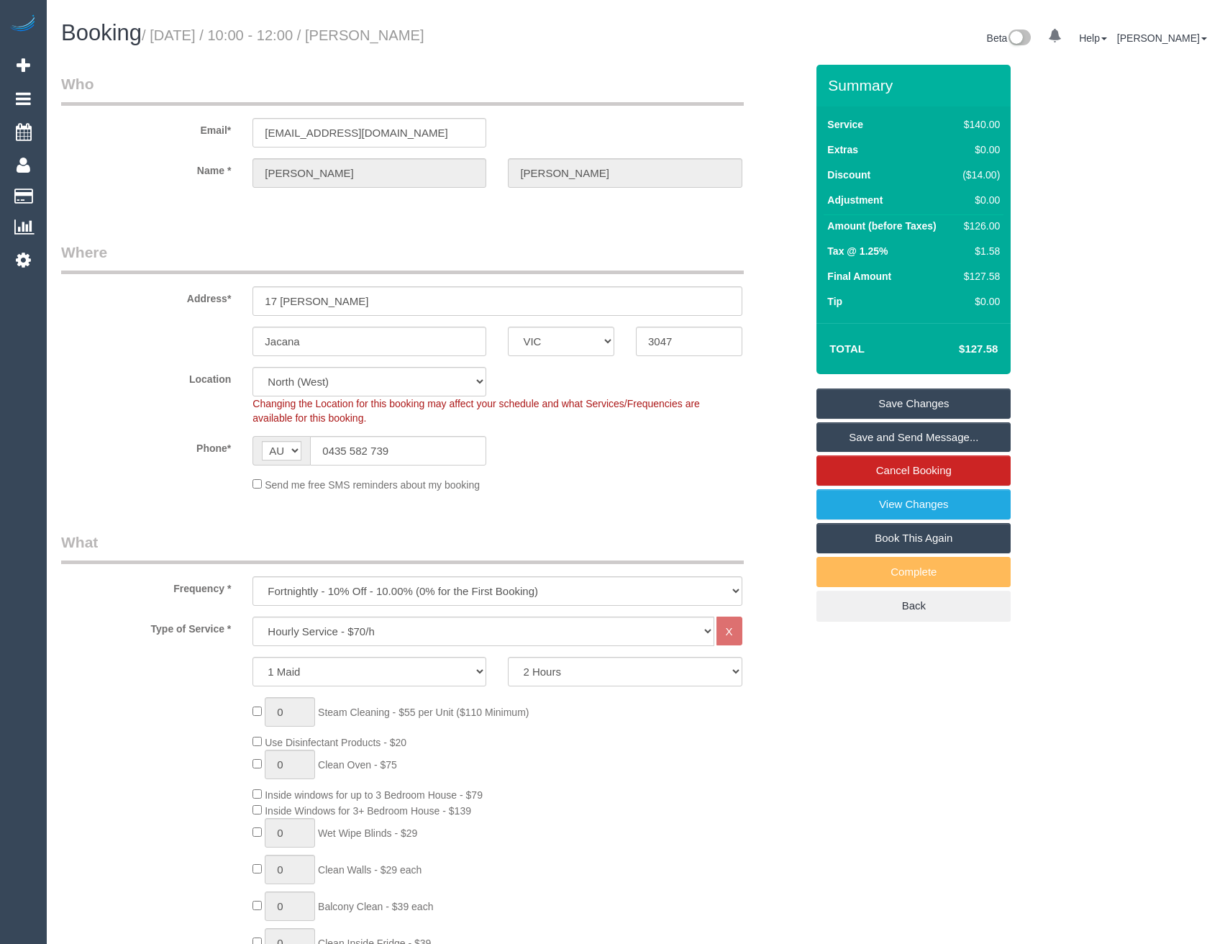
scroll to position [0, 0]
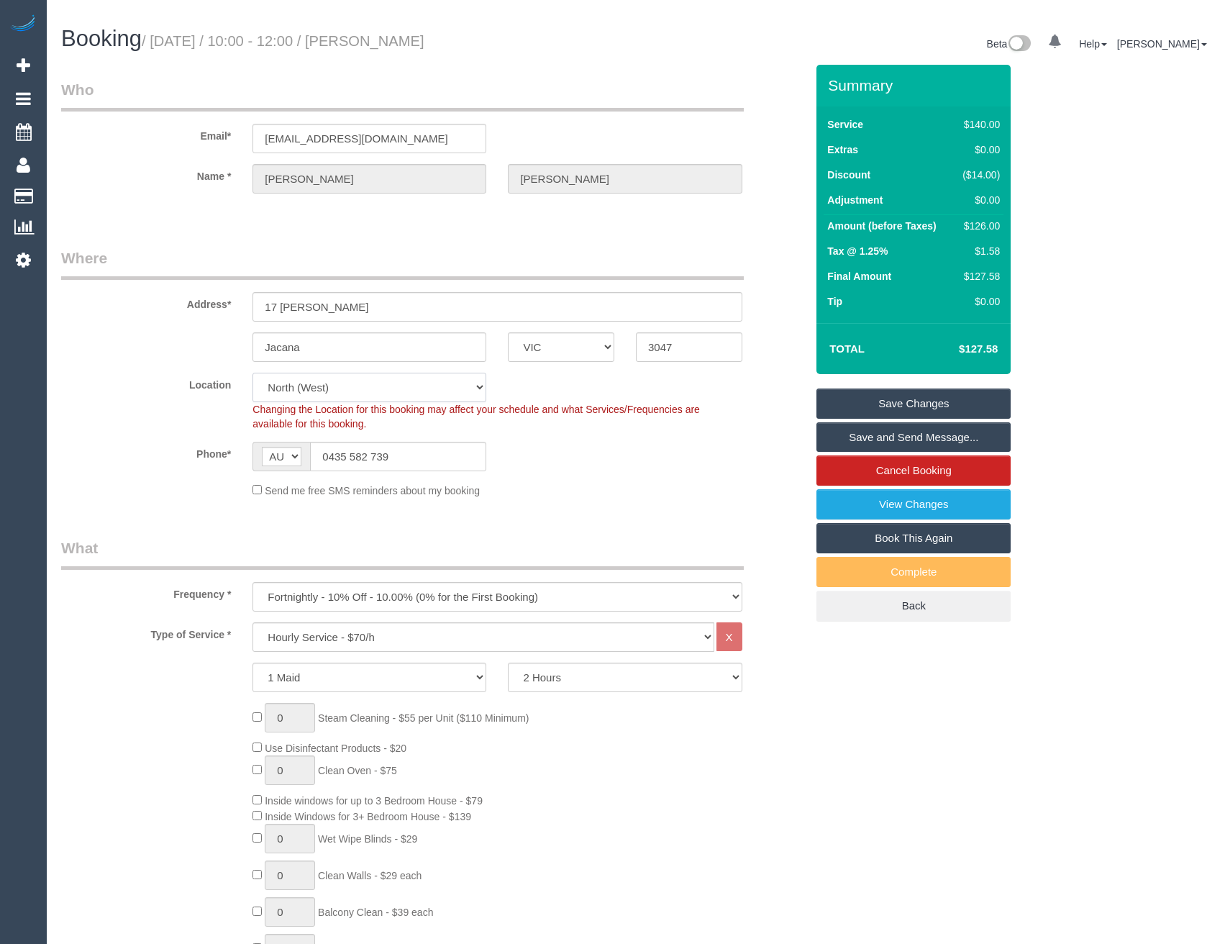
click at [349, 396] on select "Office [GEOGRAPHIC_DATA] (North) East (South) [GEOGRAPHIC_DATA] (East) [GEOGRAP…" at bounding box center [369, 387] width 234 height 29
select select "50"
click at [252, 373] on select "Office [GEOGRAPHIC_DATA] (North) East (South) [GEOGRAPHIC_DATA] (East) [GEOGRAP…" at bounding box center [369, 387] width 234 height 29
click at [603, 452] on div "Phone* AF AL DZ AD AO AI AQ AG AR AM AW AU AT AZ BS BH BD BB BY BE BZ BJ BM BT …" at bounding box center [433, 456] width 766 height 29
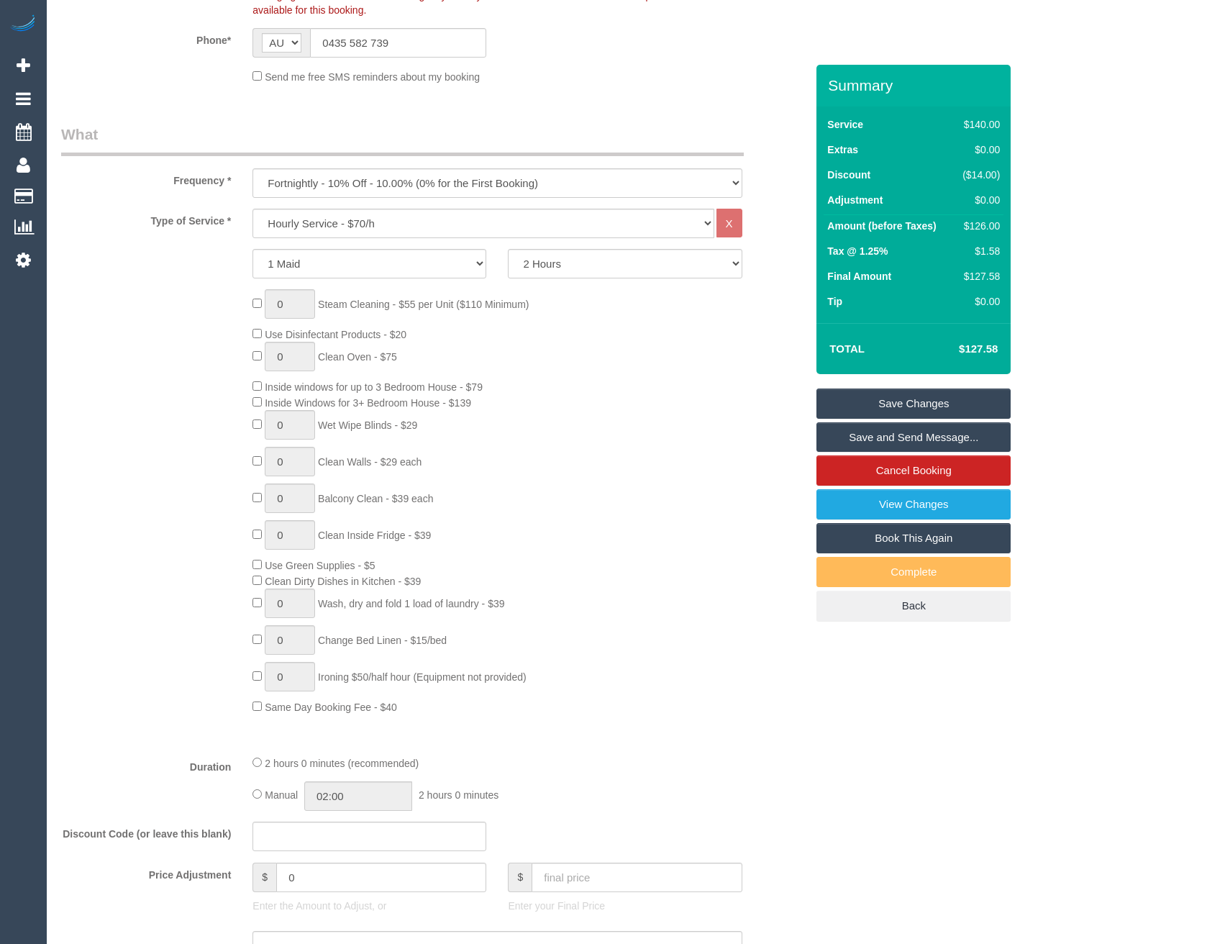
select select "object:4896"
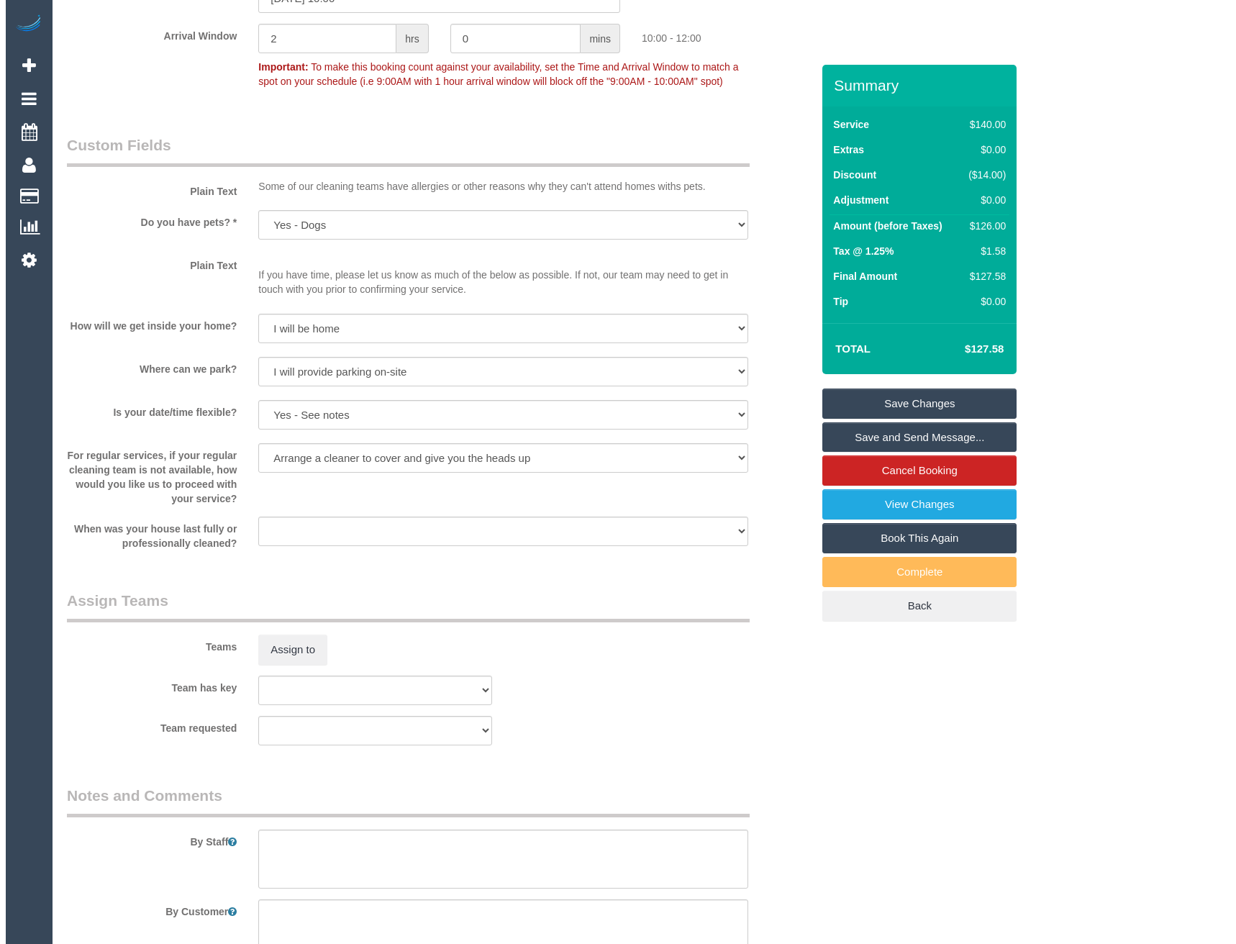
scroll to position [1798, 0]
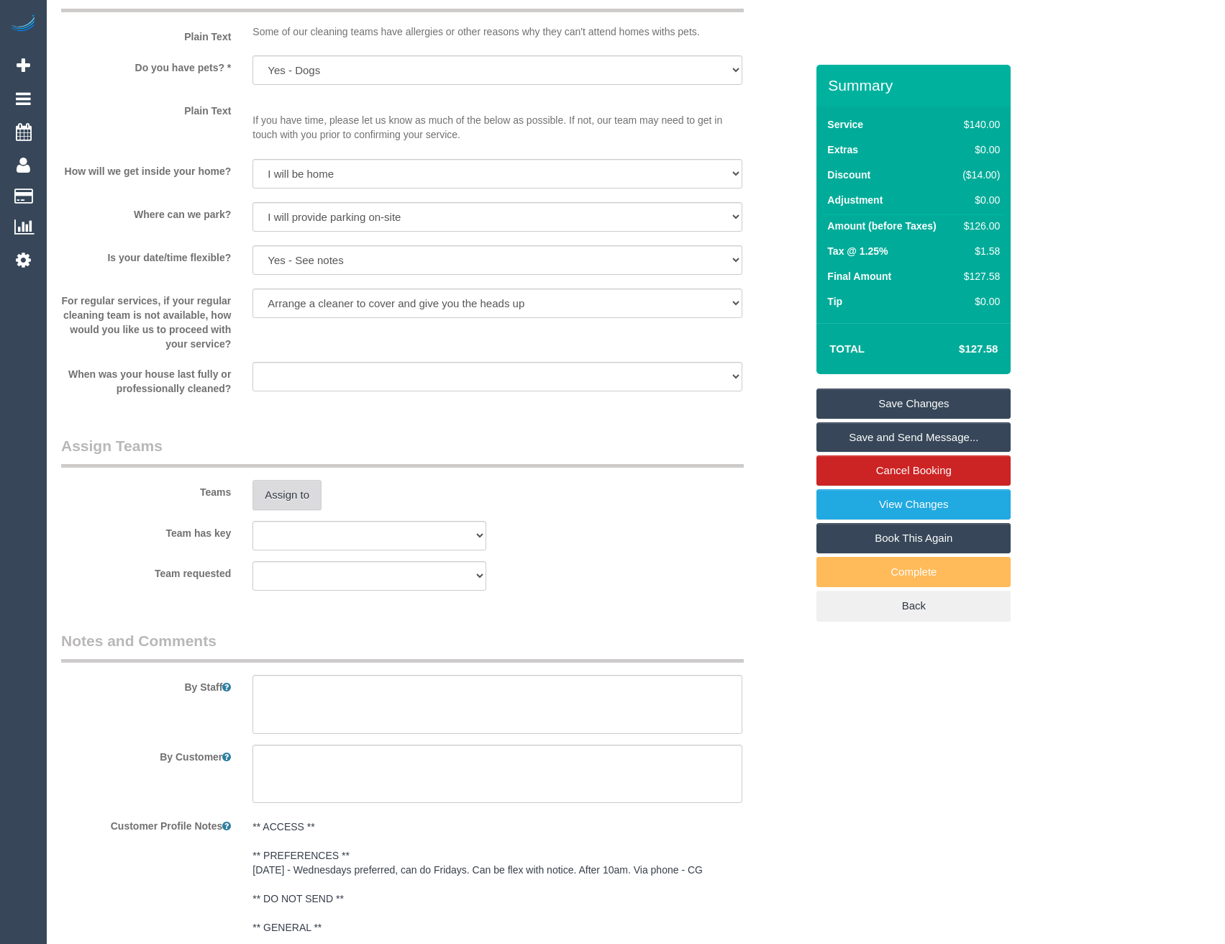
click at [289, 485] on button "Assign to" at bounding box center [286, 495] width 69 height 30
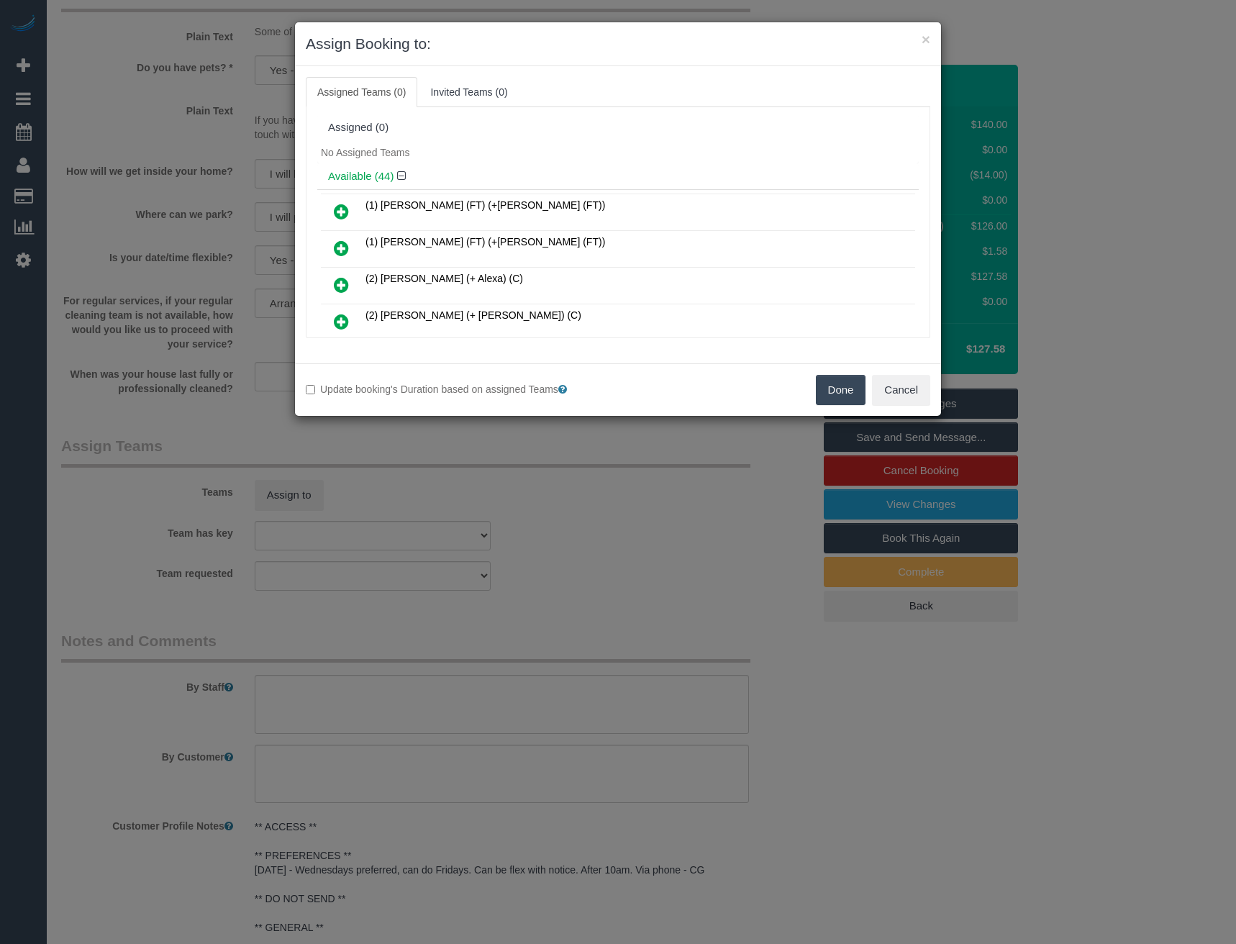
scroll to position [1123, 0]
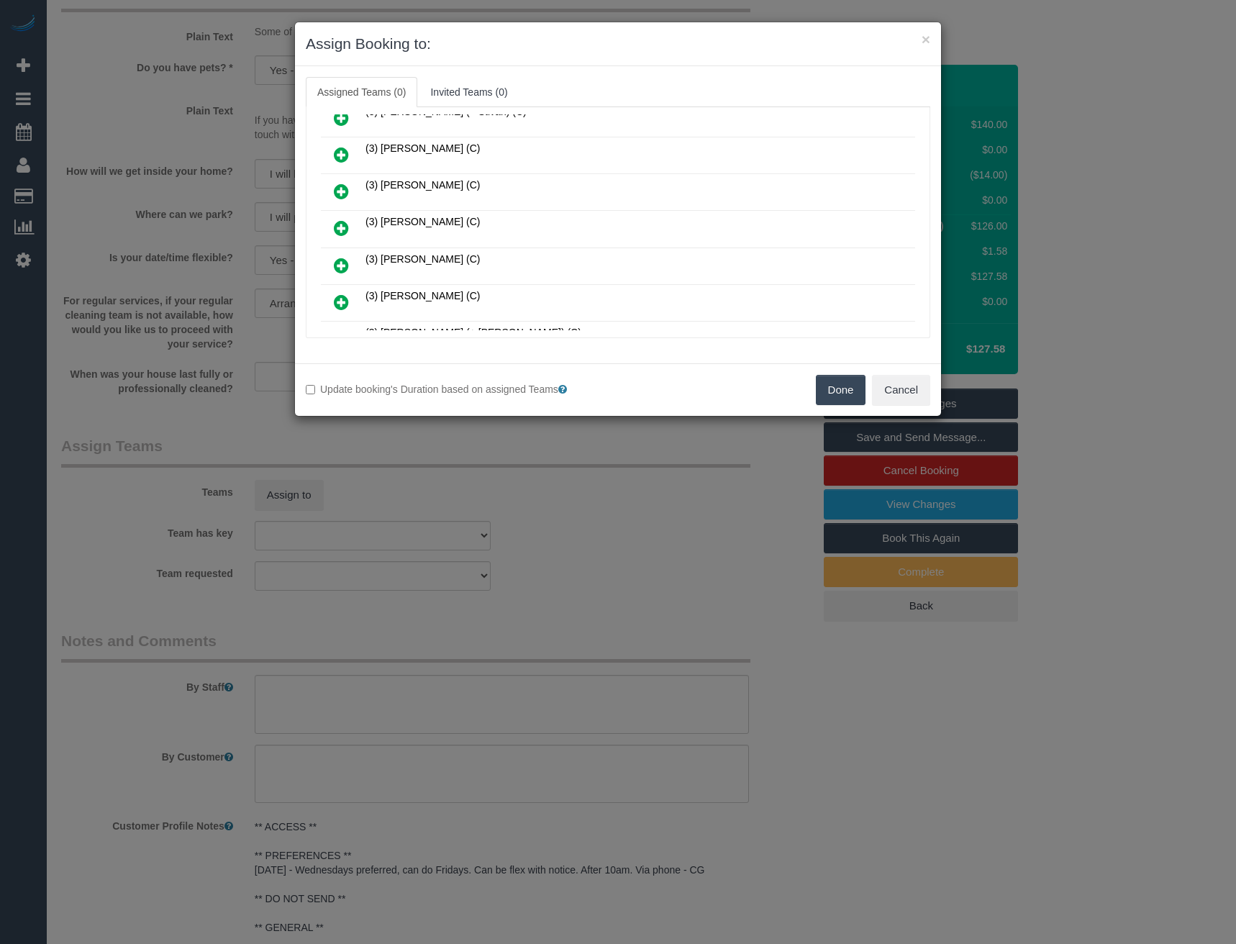
click at [334, 229] on icon at bounding box center [341, 227] width 15 height 17
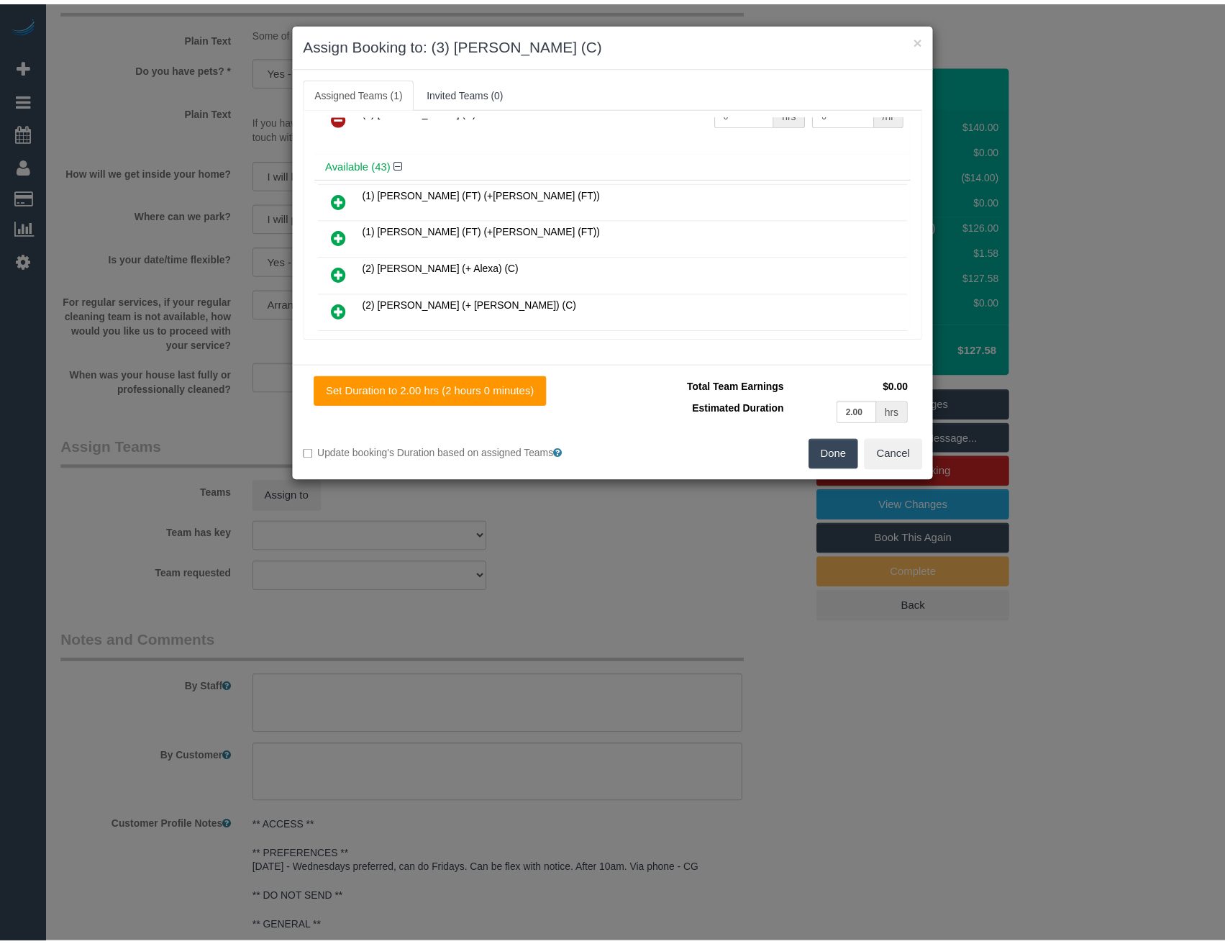
scroll to position [0, 0]
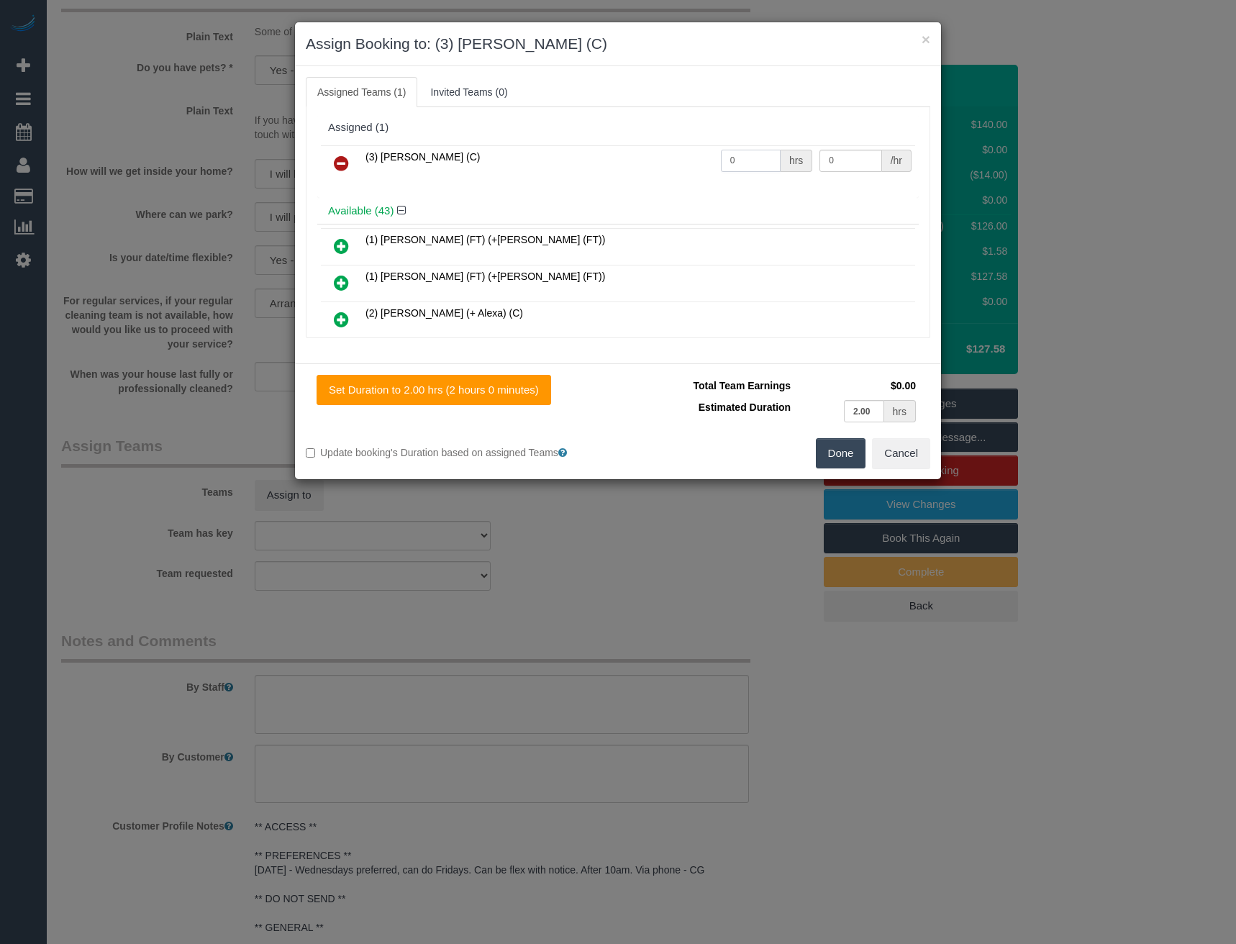
drag, startPoint x: 733, startPoint y: 168, endPoint x: 689, endPoint y: 171, distance: 44.0
click at [689, 171] on tr "(3) [PERSON_NAME] (C) 0 hrs 0 /hr" at bounding box center [618, 163] width 594 height 37
type input "2"
type input "35"
click at [847, 455] on button "Done" at bounding box center [841, 453] width 50 height 30
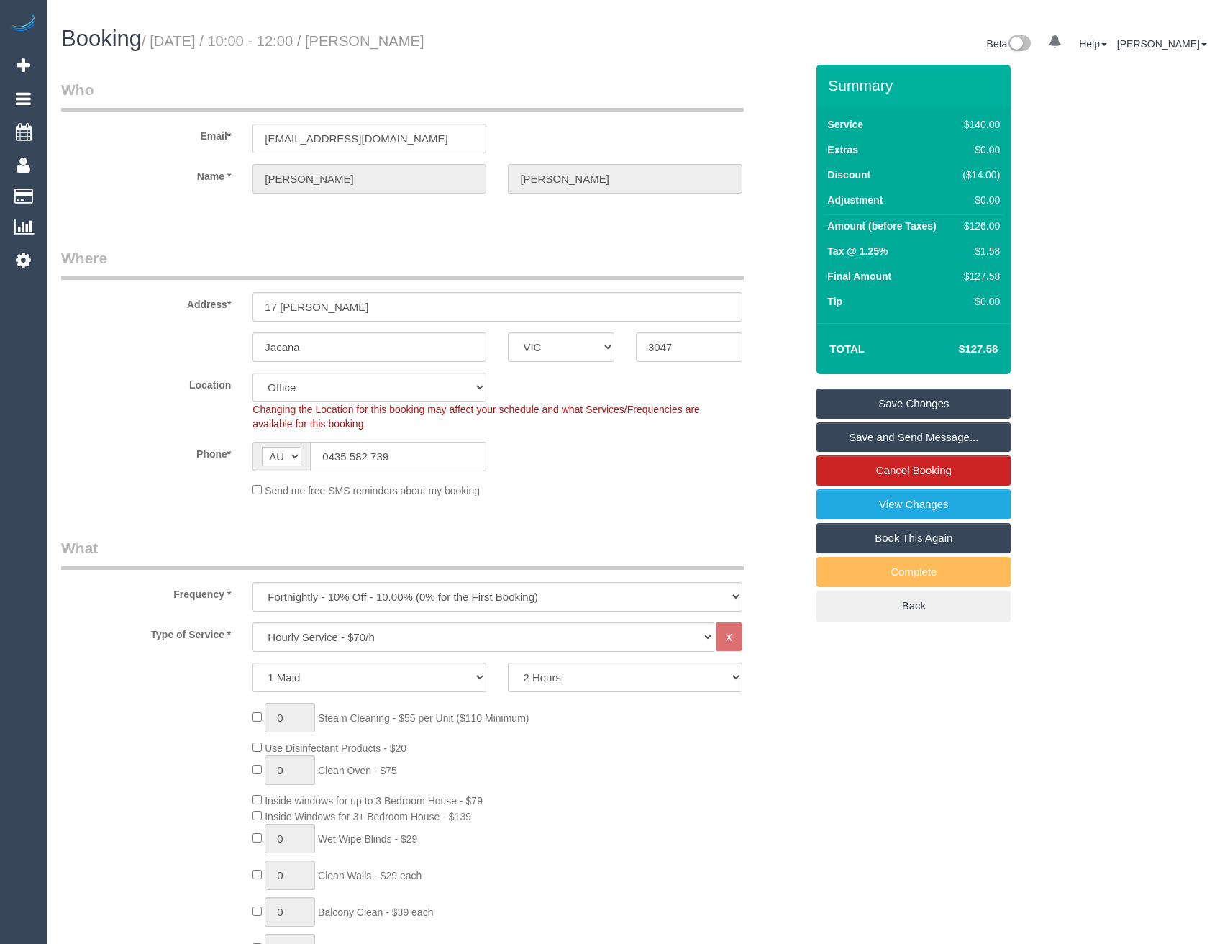
click at [877, 436] on link "Save and Send Message..." at bounding box center [913, 437] width 194 height 30
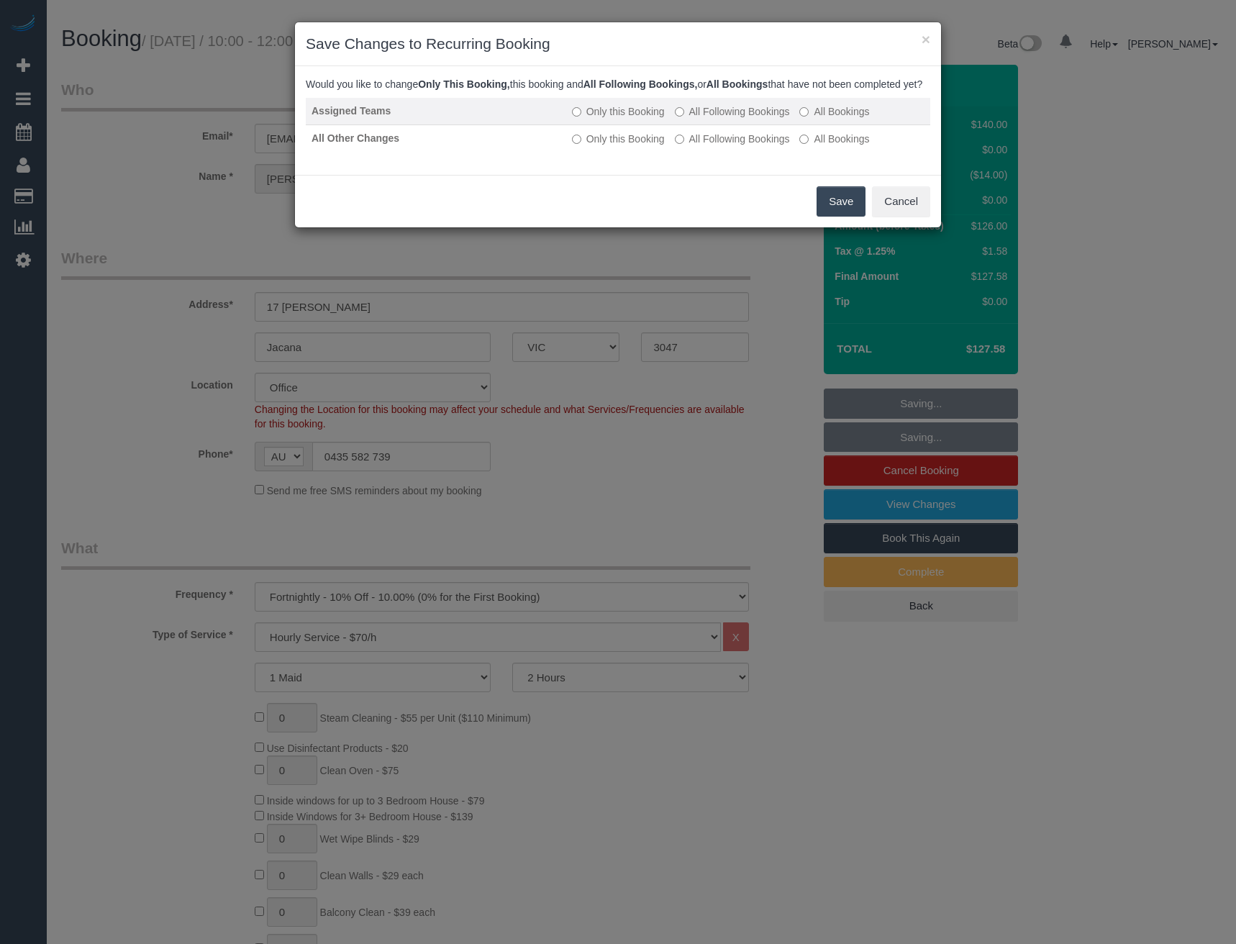
click at [742, 119] on label "All Following Bookings" at bounding box center [732, 111] width 115 height 14
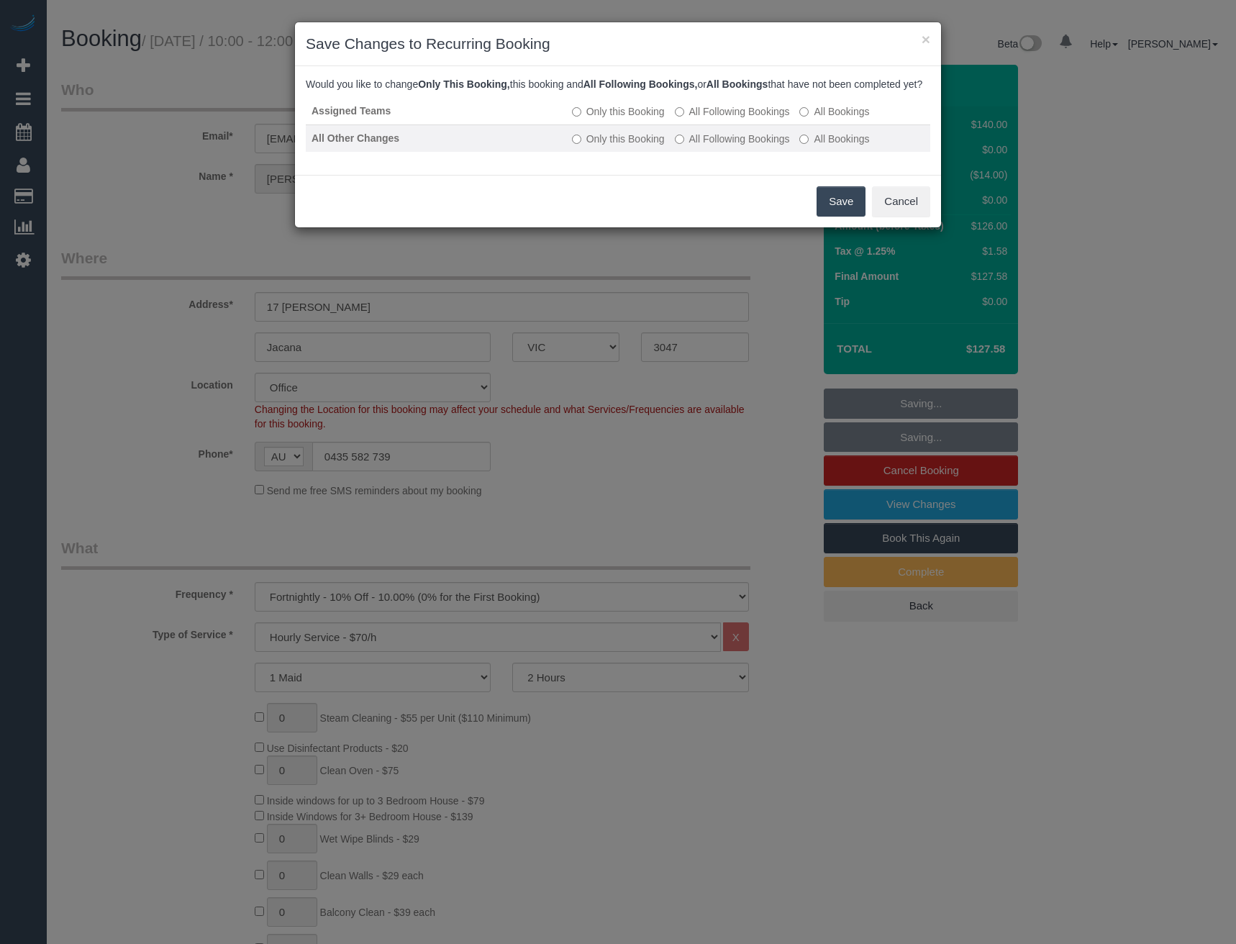
click at [739, 146] on label "All Following Bookings" at bounding box center [732, 139] width 115 height 14
click at [831, 216] on button "Save" at bounding box center [840, 201] width 49 height 30
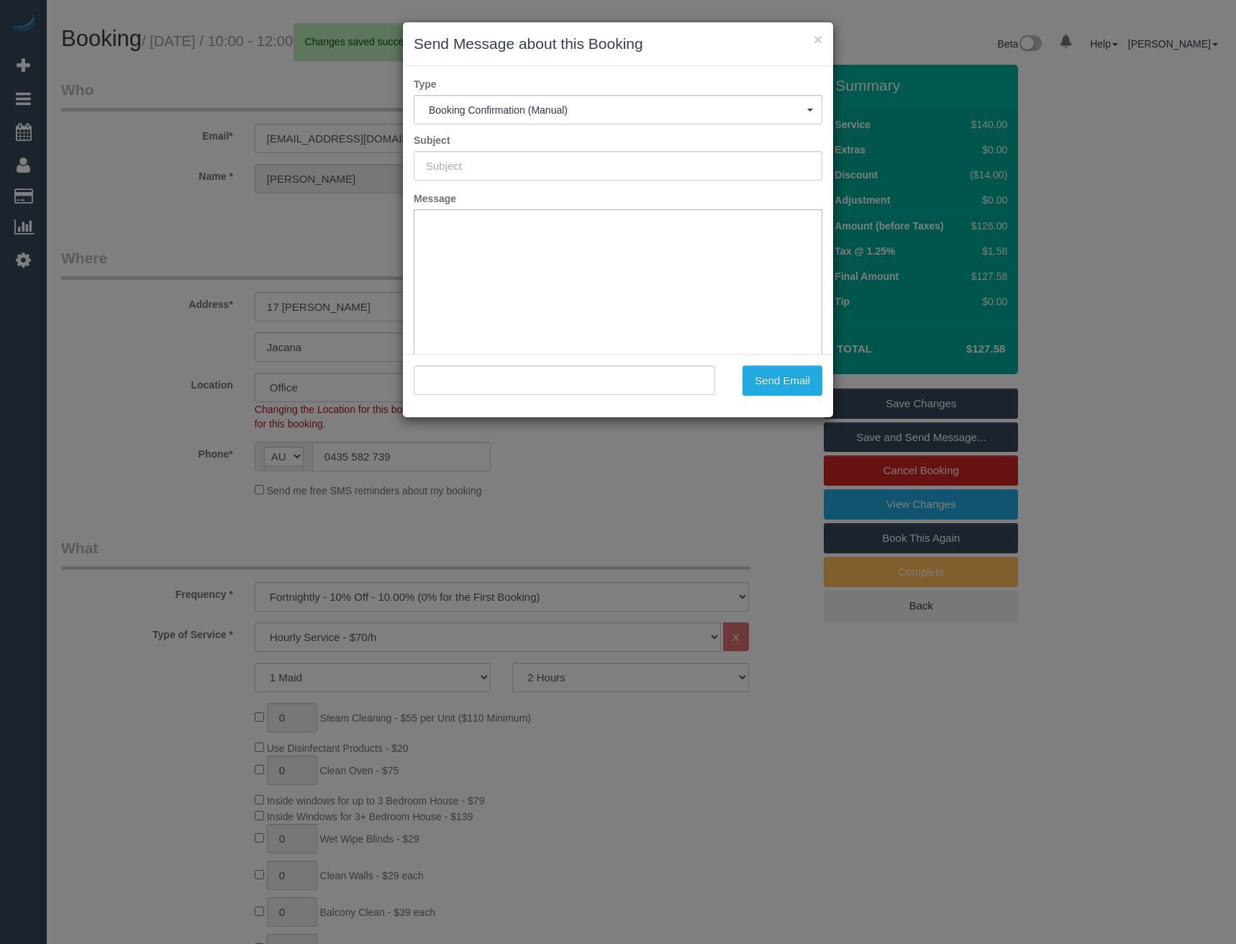
type input "Booking Confirmed"
type input ""[PERSON_NAME]" <[EMAIL_ADDRESS][DOMAIN_NAME]>"
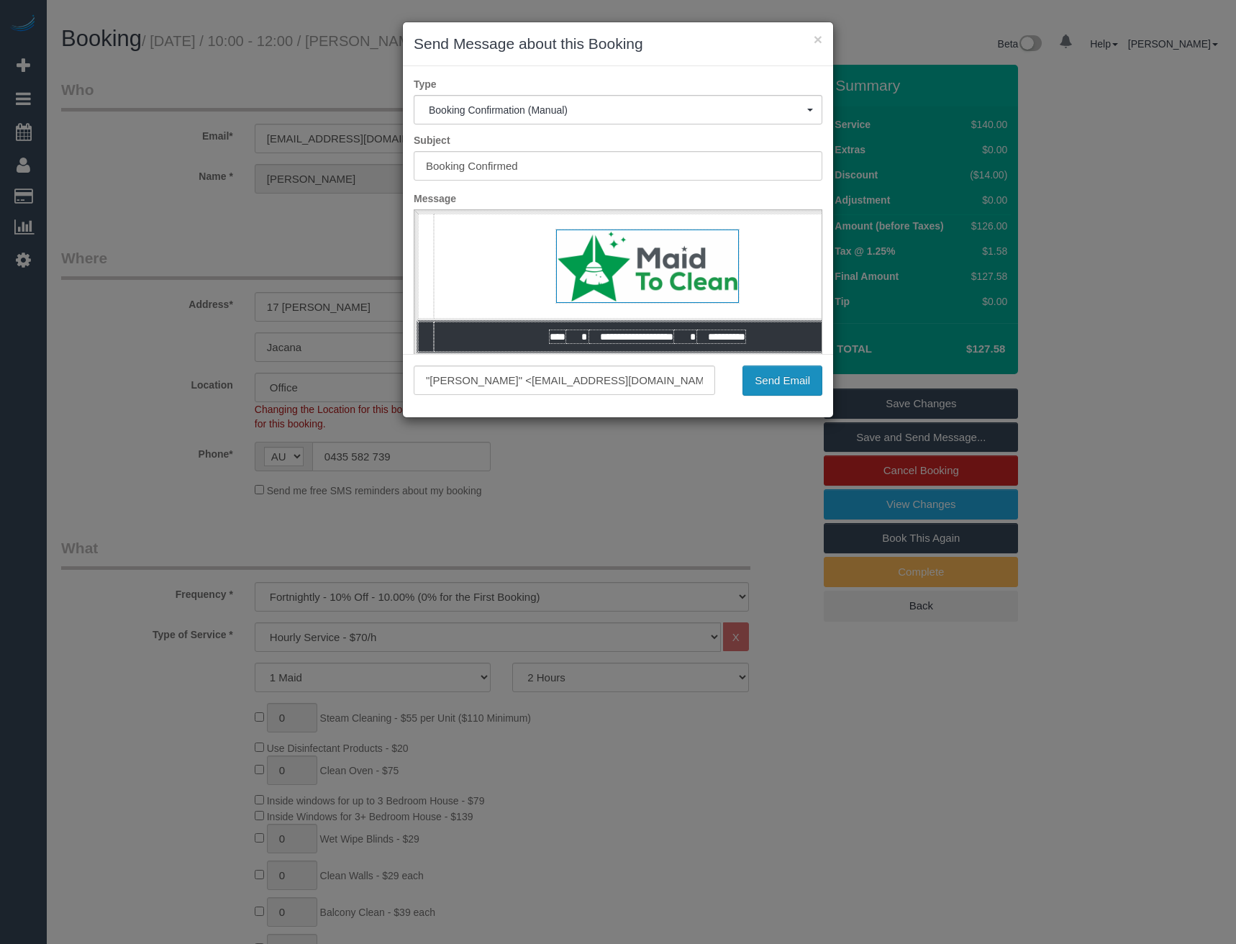
click at [785, 382] on button "Send Email" at bounding box center [782, 380] width 80 height 30
